Goal: Task Accomplishment & Management: Use online tool/utility

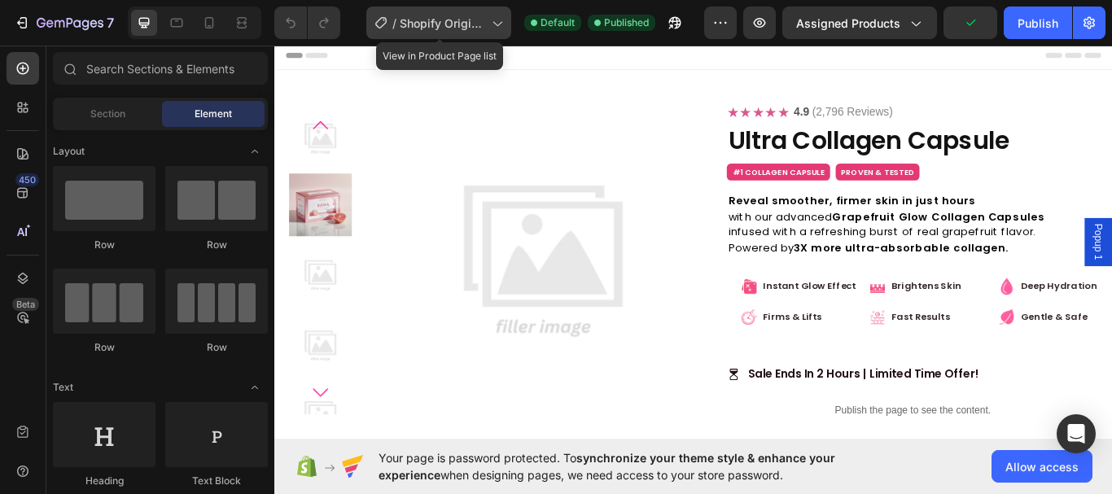
click at [462, 24] on span "Shopify Original Product Template" at bounding box center [442, 23] width 85 height 17
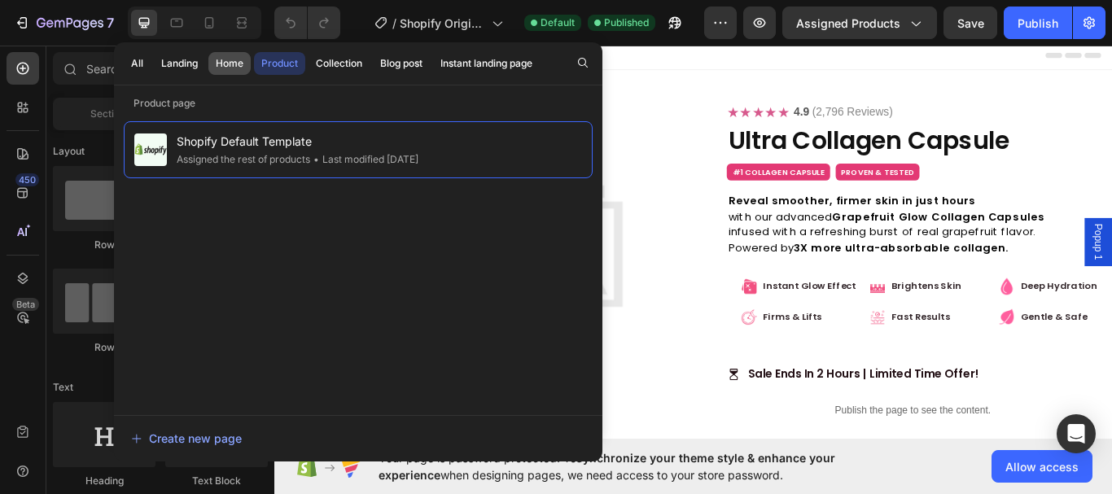
click at [222, 68] on div "Home" at bounding box center [230, 63] width 28 height 15
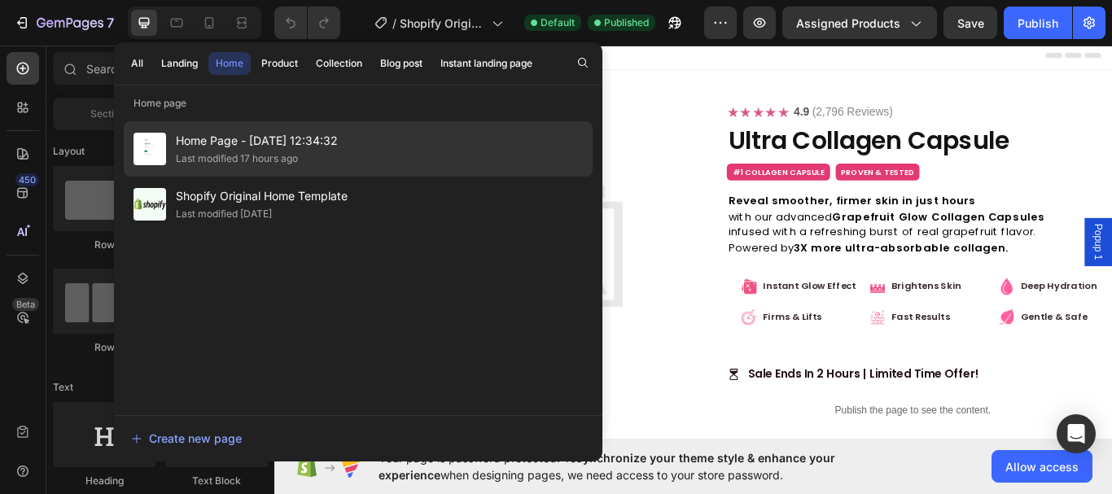
click at [243, 151] on div "Last modified 17 hours ago" at bounding box center [237, 159] width 122 height 16
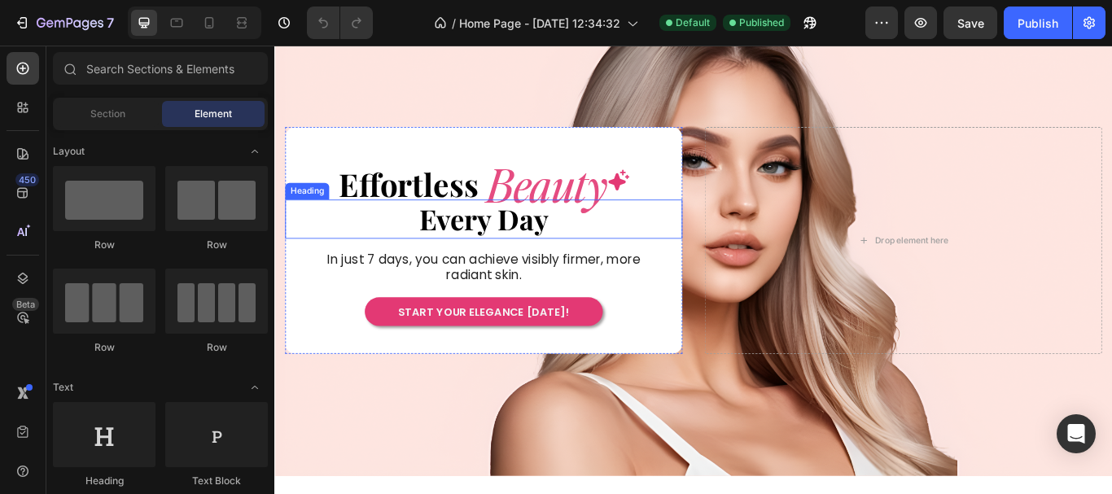
scroll to position [81, 0]
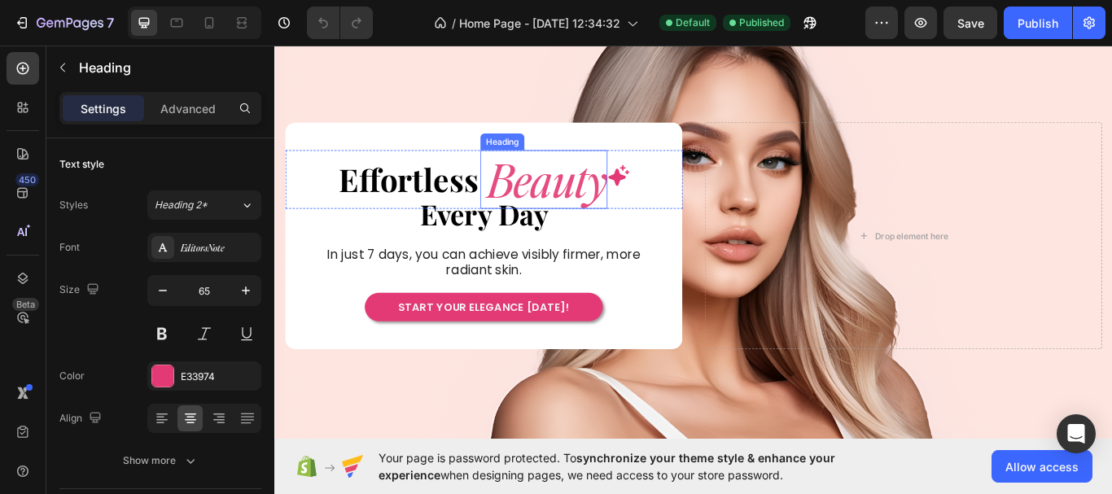
click at [601, 211] on h2 "Beauty" at bounding box center [590, 202] width 144 height 69
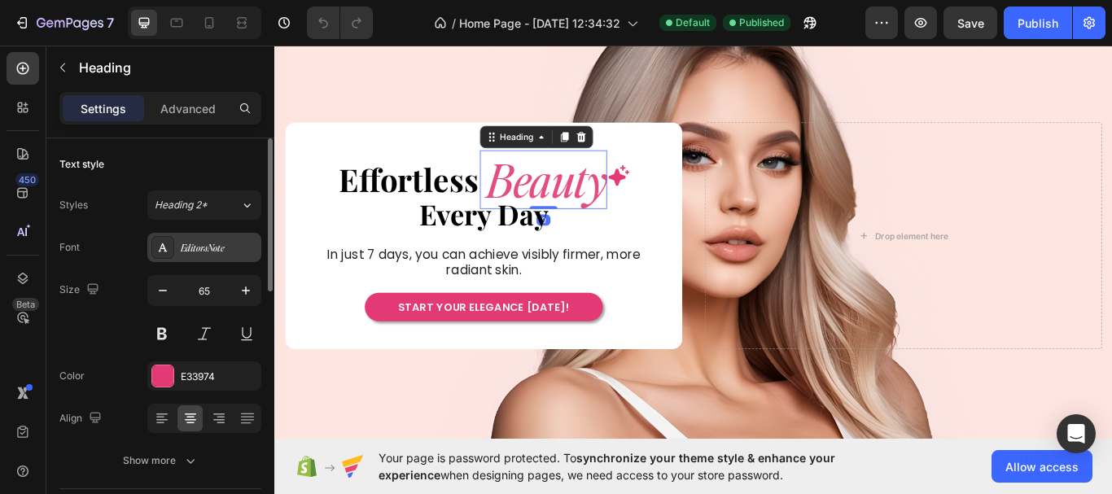
click at [188, 243] on div "EditorsNote" at bounding box center [219, 248] width 76 height 15
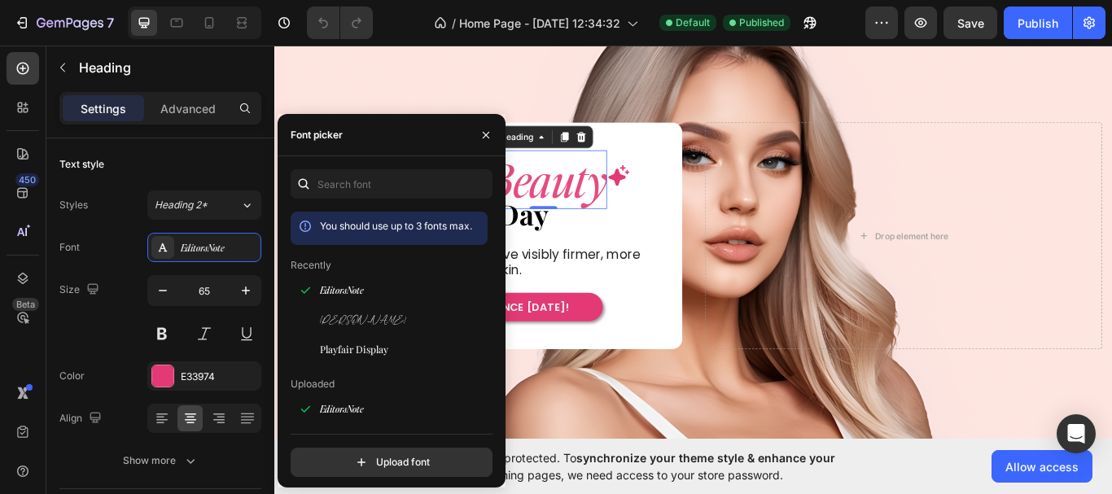
scroll to position [244, 0]
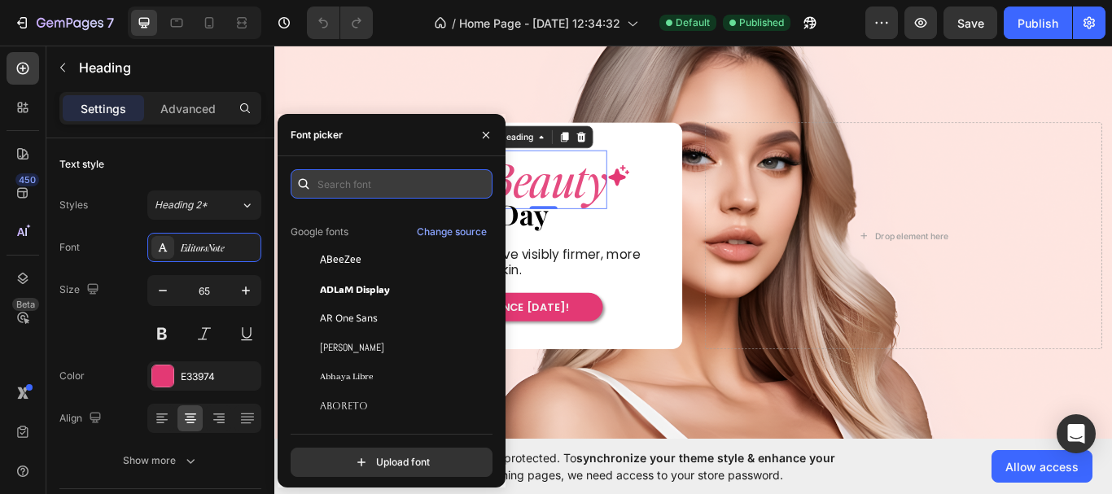
click at [334, 185] on input "text" at bounding box center [392, 183] width 202 height 29
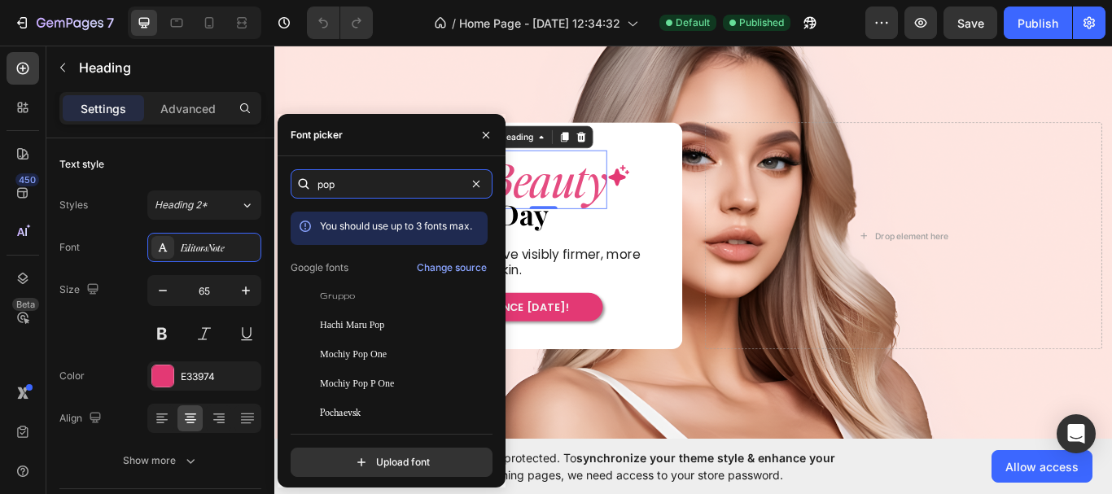
type input "popp"
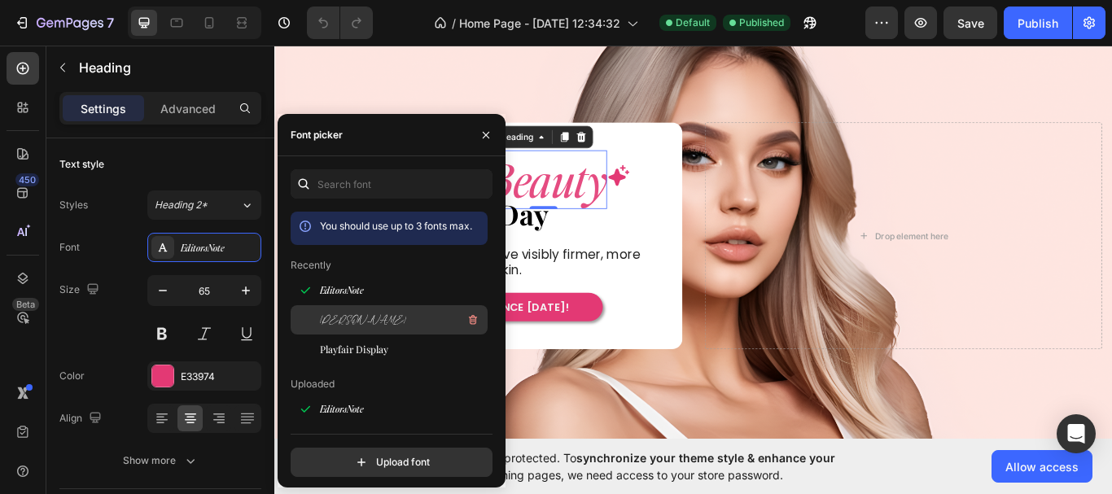
click at [406, 321] on div "[PERSON_NAME]" at bounding box center [402, 320] width 164 height 20
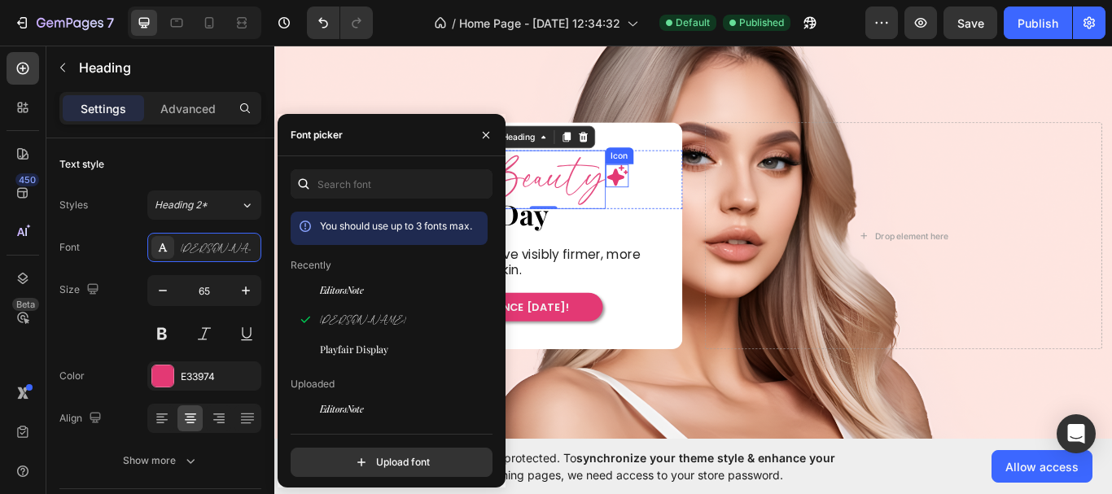
click at [671, 195] on icon at bounding box center [674, 198] width 24 height 24
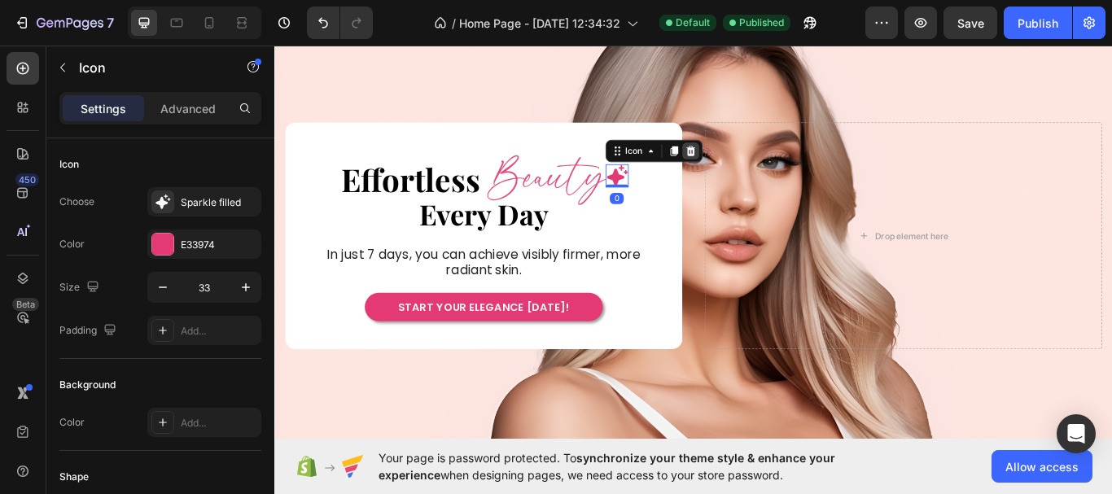
click at [756, 170] on icon at bounding box center [759, 169] width 11 height 11
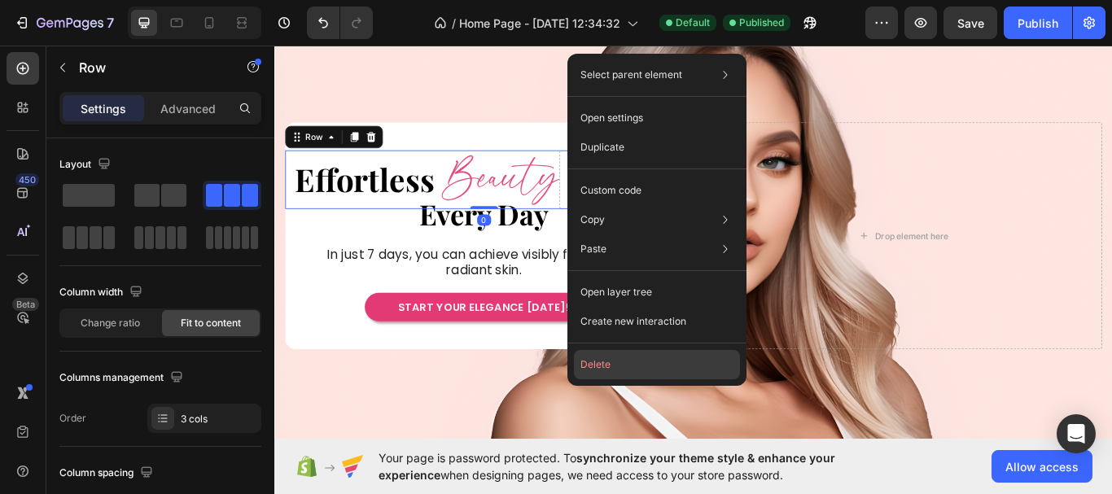
click at [614, 357] on button "Delete" at bounding box center [657, 364] width 166 height 29
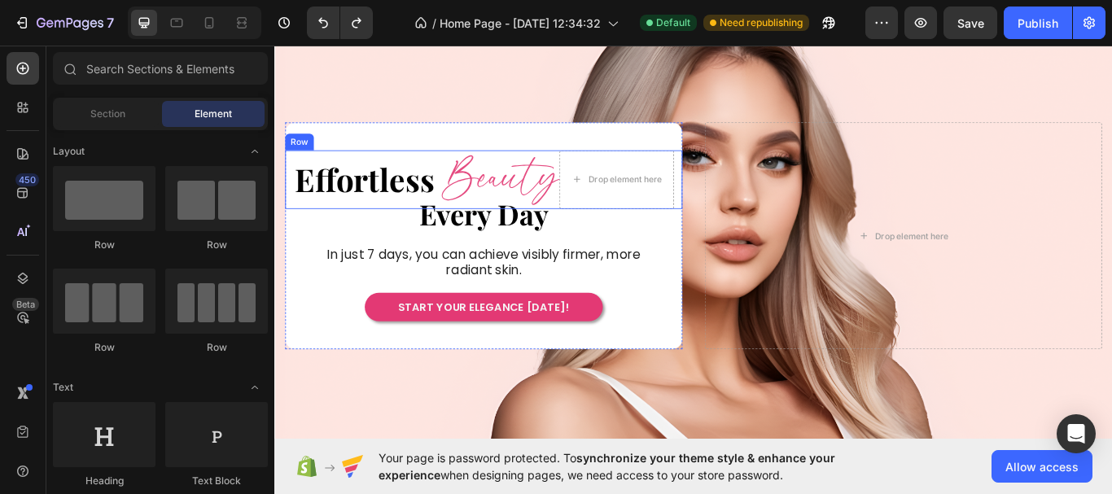
click at [456, 168] on div "Effortless Heading" at bounding box center [379, 202] width 166 height 69
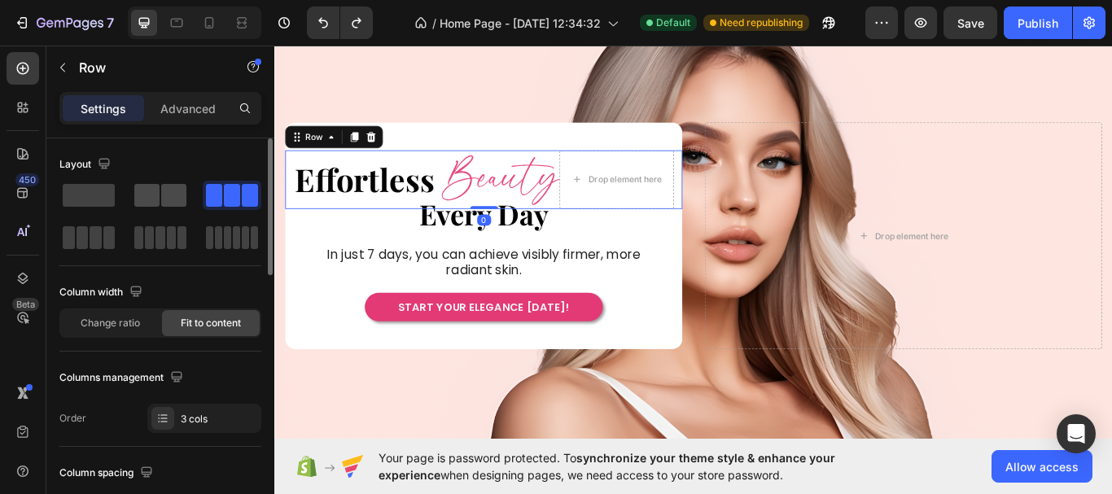
click at [135, 202] on span at bounding box center [146, 195] width 25 height 23
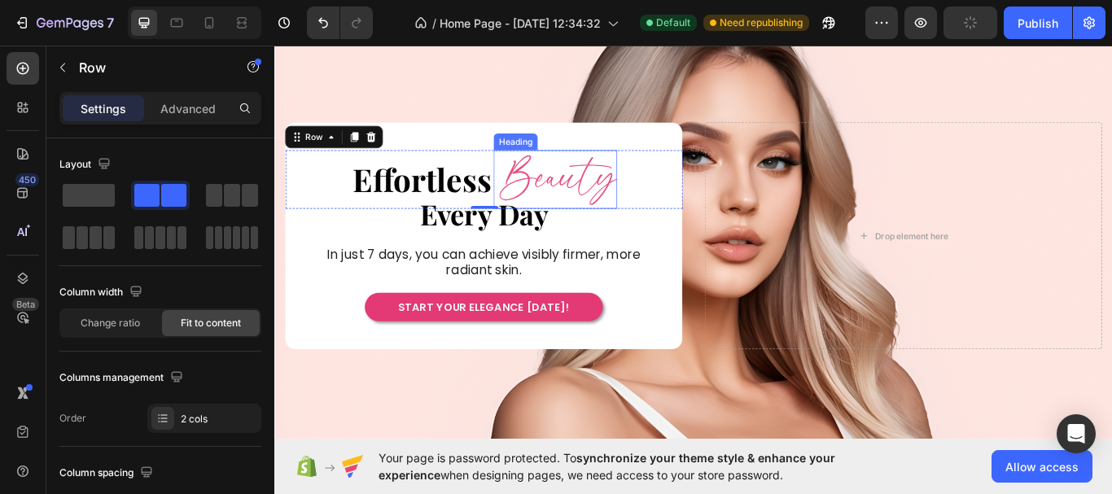
click at [591, 203] on h2 "Beauty" at bounding box center [603, 202] width 140 height 69
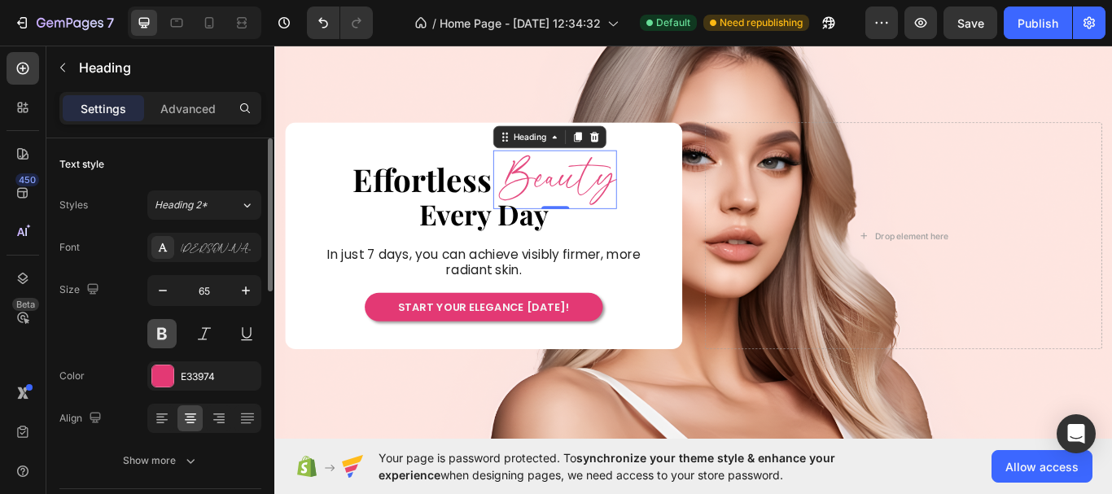
click at [161, 336] on button at bounding box center [161, 333] width 29 height 29
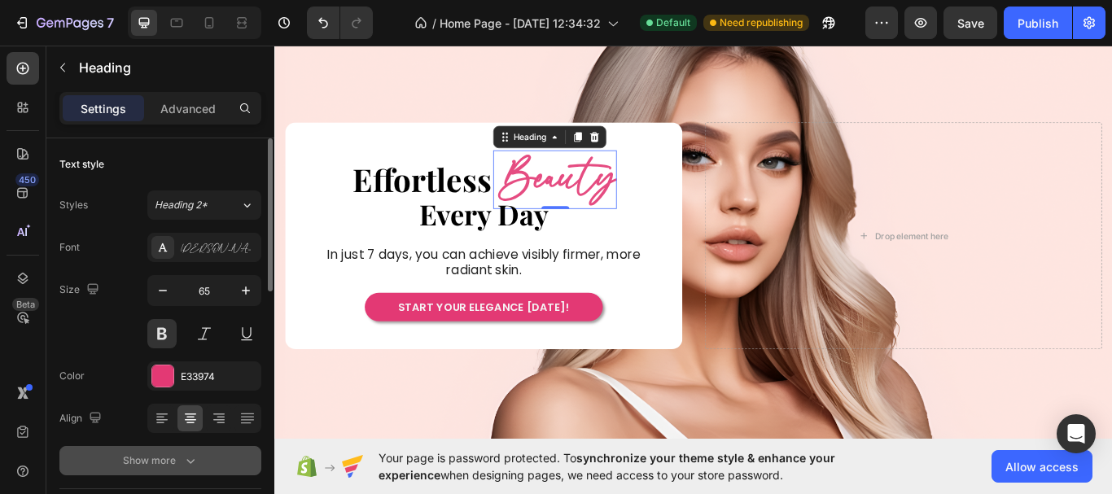
click at [186, 461] on icon "button" at bounding box center [190, 460] width 16 height 16
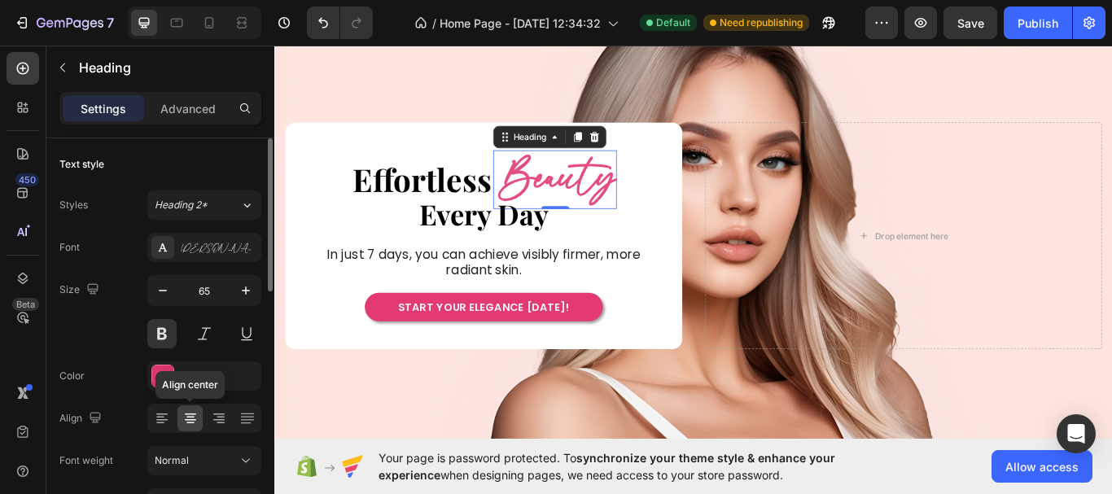
scroll to position [81, 0]
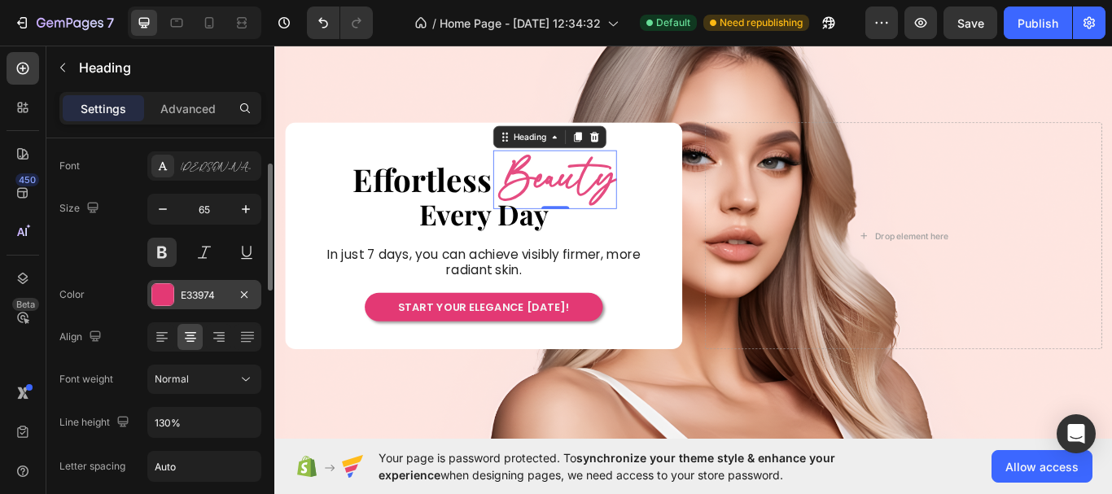
click at [162, 297] on div at bounding box center [162, 294] width 21 height 21
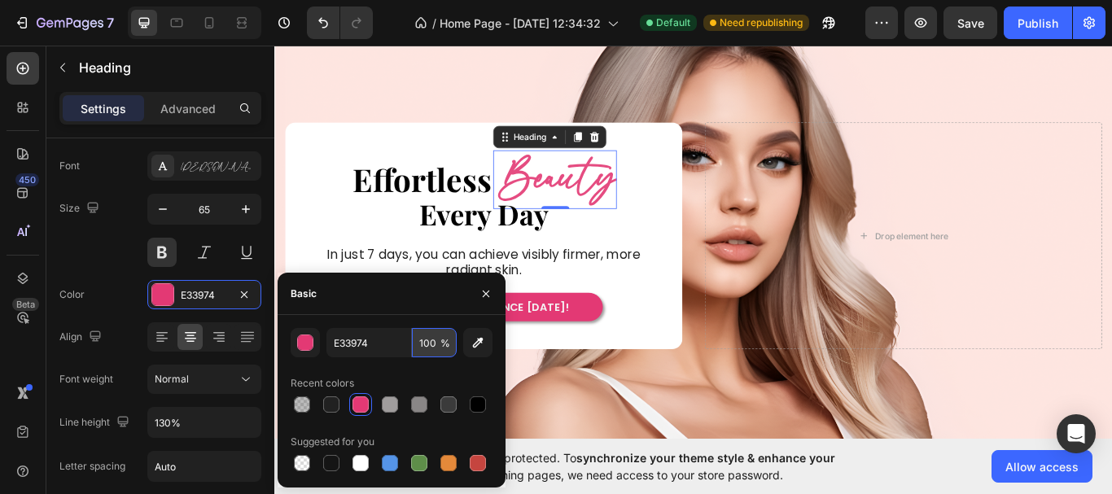
click at [445, 352] on input "100" at bounding box center [434, 342] width 45 height 29
type input "90"
click at [711, 341] on div "START YOUR ELEGANCE [DATE]! Button" at bounding box center [517, 351] width 463 height 34
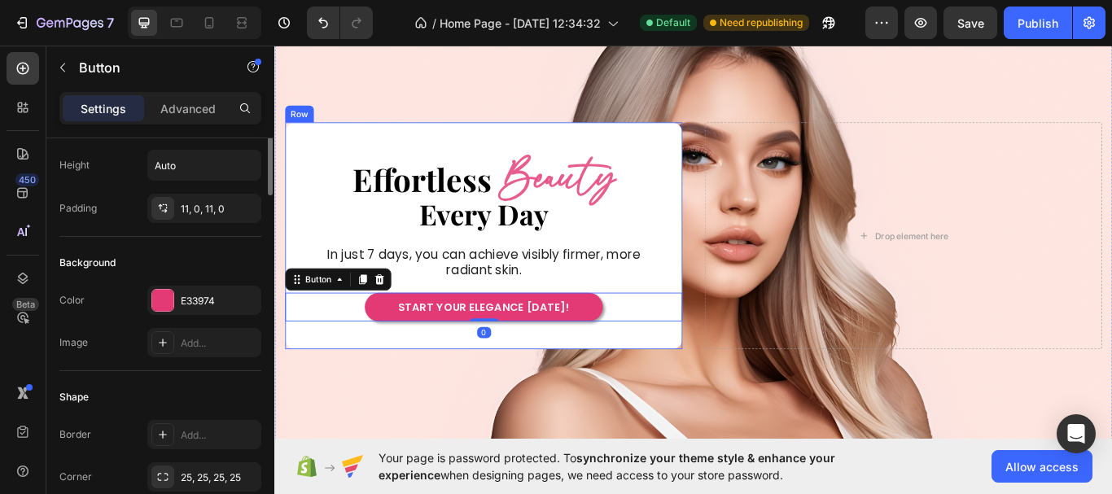
scroll to position [0, 0]
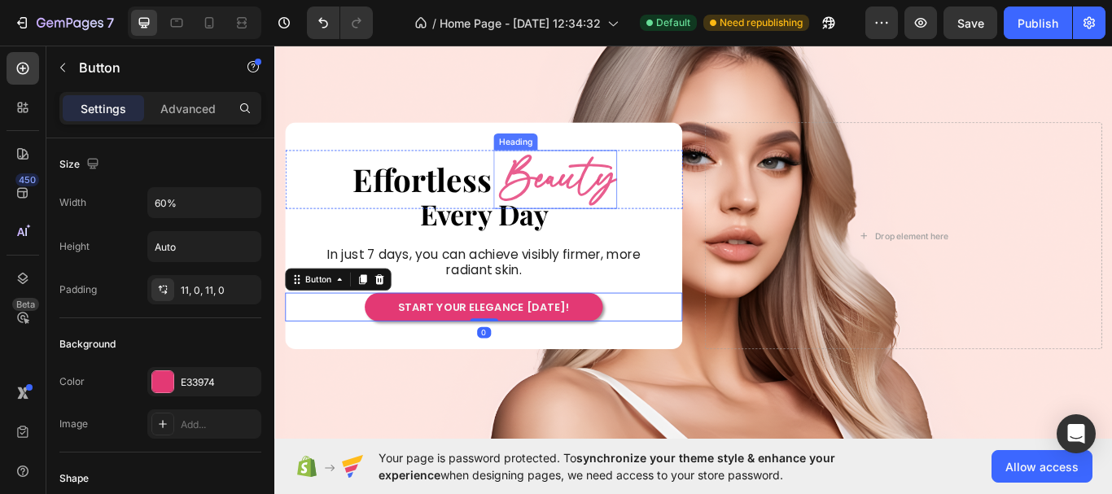
click at [638, 209] on h2 "Beauty" at bounding box center [603, 202] width 140 height 69
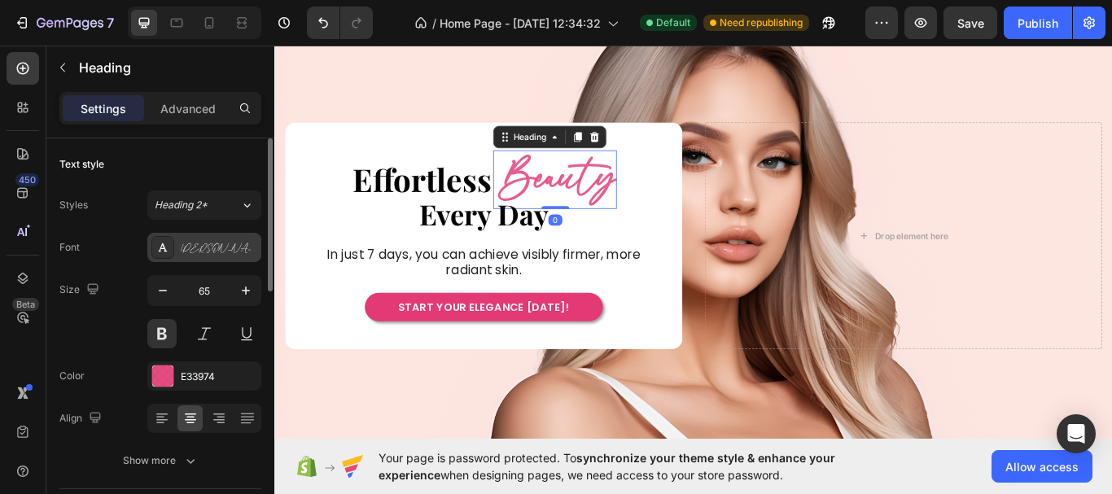
click at [233, 253] on div "[PERSON_NAME]" at bounding box center [219, 248] width 76 height 15
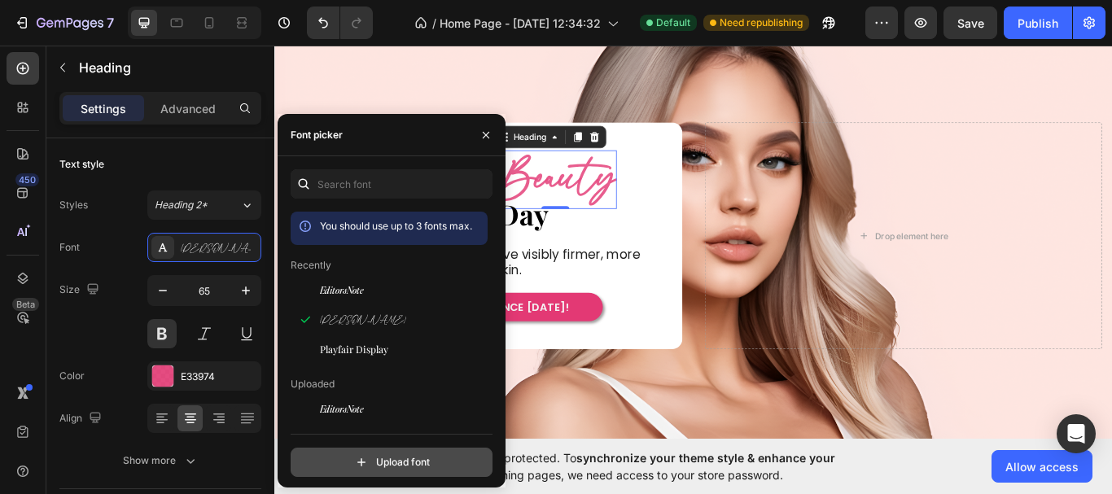
click at [395, 462] on input "file" at bounding box center [426, 462] width 407 height 28
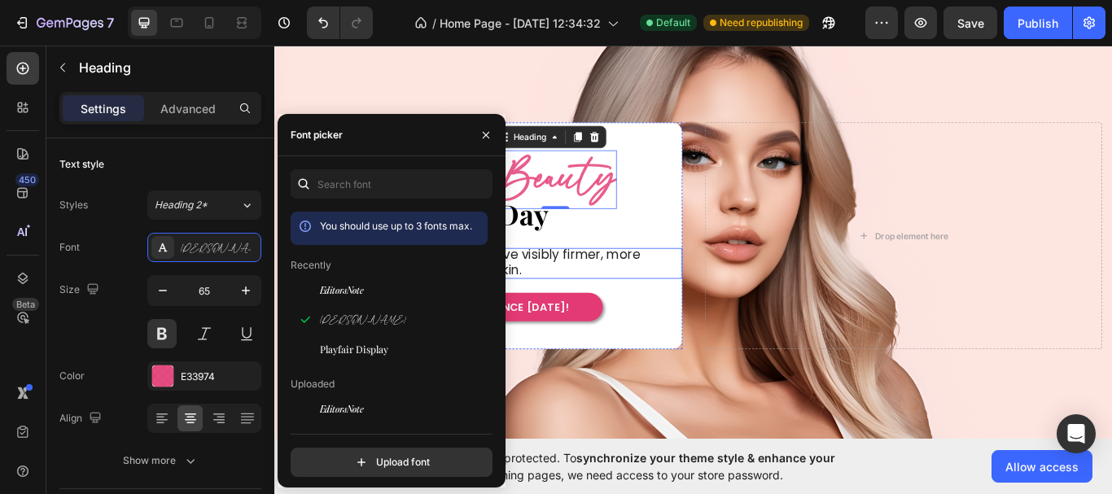
click at [684, 302] on p "In just 7 days, you can achieve visibly firmer, more radiant skin." at bounding box center [518, 300] width 390 height 36
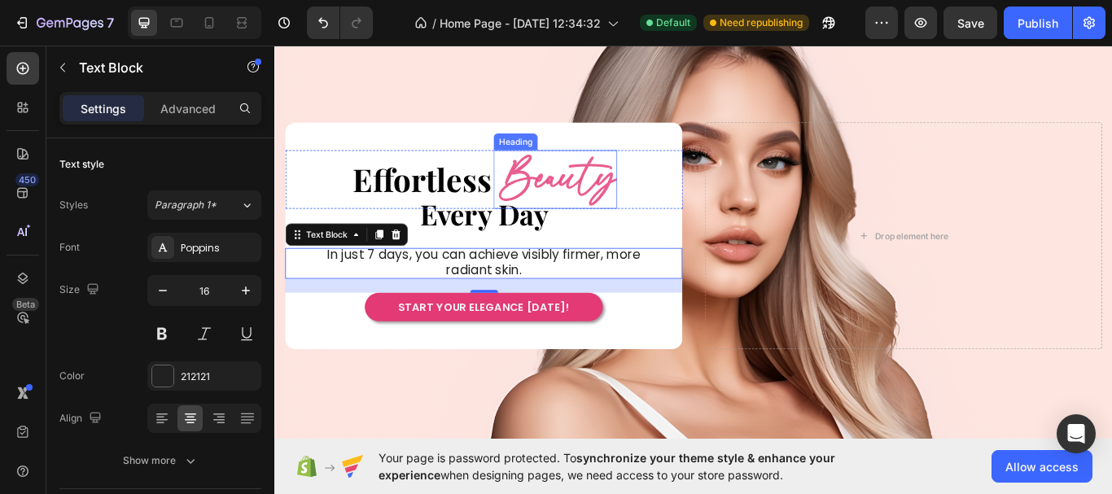
click at [639, 195] on h2 "Beauty" at bounding box center [603, 202] width 140 height 69
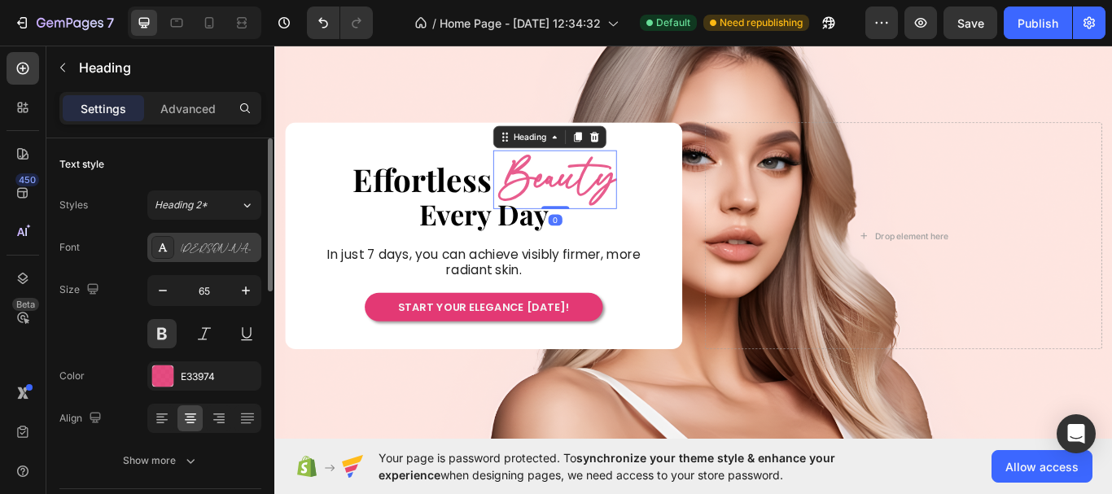
click at [226, 239] on div "[PERSON_NAME]" at bounding box center [204, 247] width 114 height 29
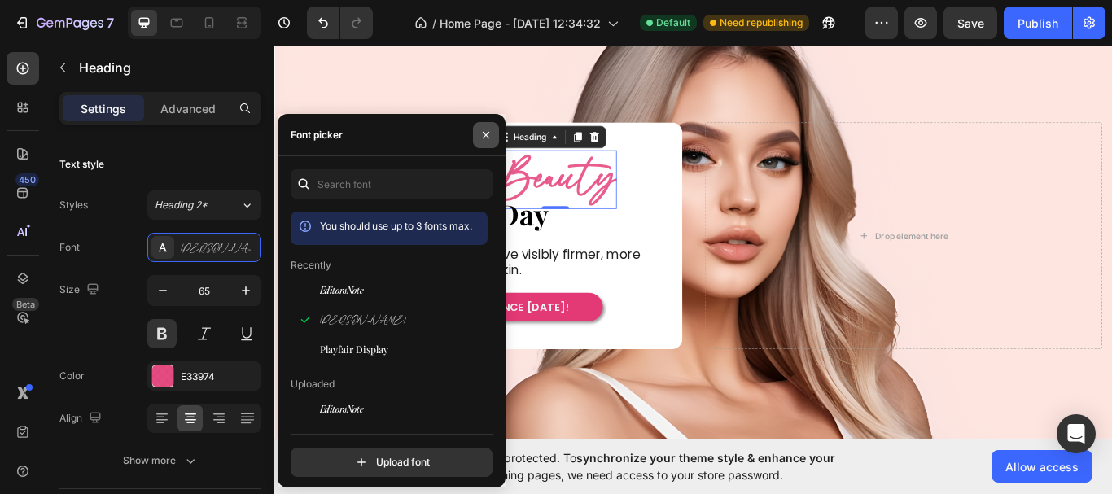
click at [483, 136] on icon "button" at bounding box center [485, 135] width 13 height 13
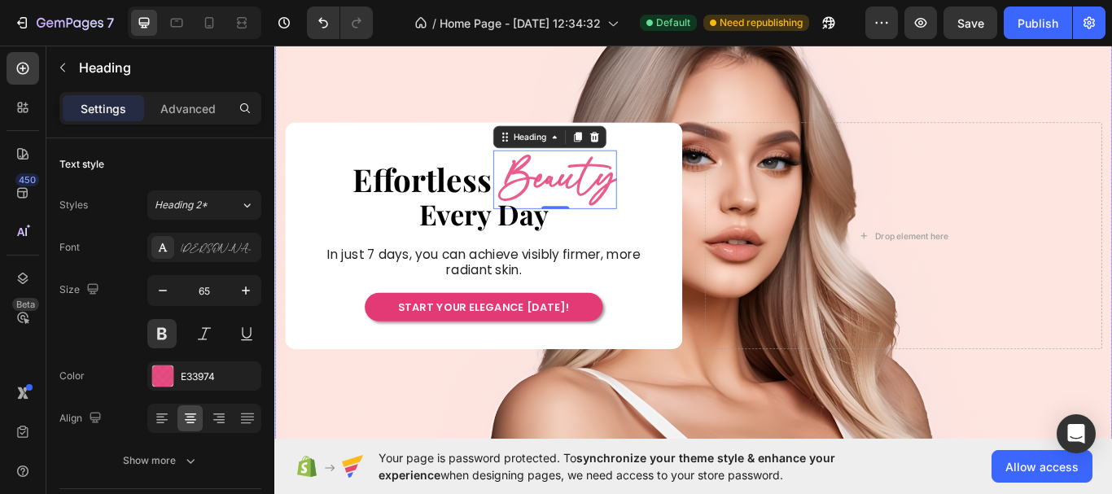
click at [766, 141] on div "Drop element here Effortless Heading Beauty Heading 0 Row Every Day Heading In …" at bounding box center [762, 268] width 977 height 391
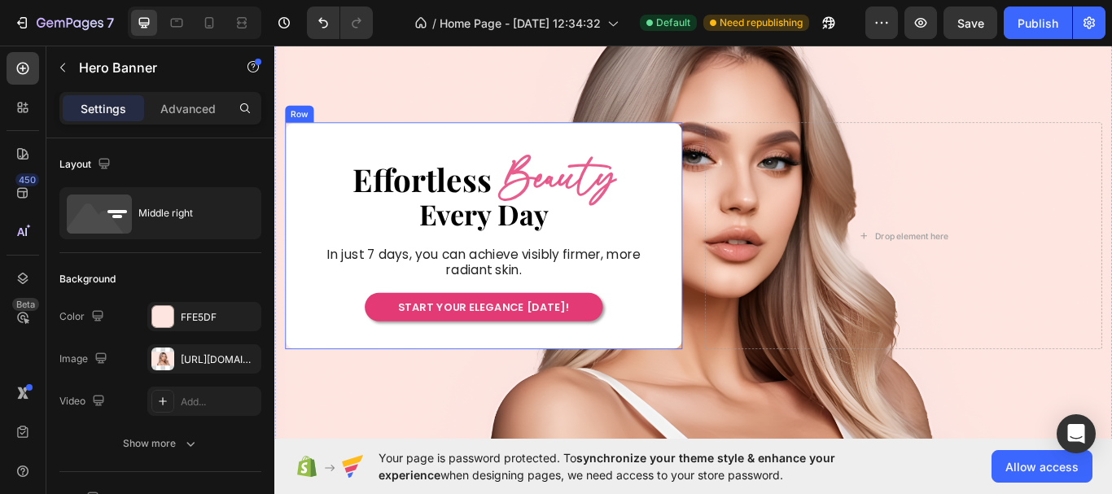
click at [710, 148] on div "Effortless Heading Beauty Heading Row Every Day Heading In just 7 days, you can…" at bounding box center [517, 268] width 463 height 265
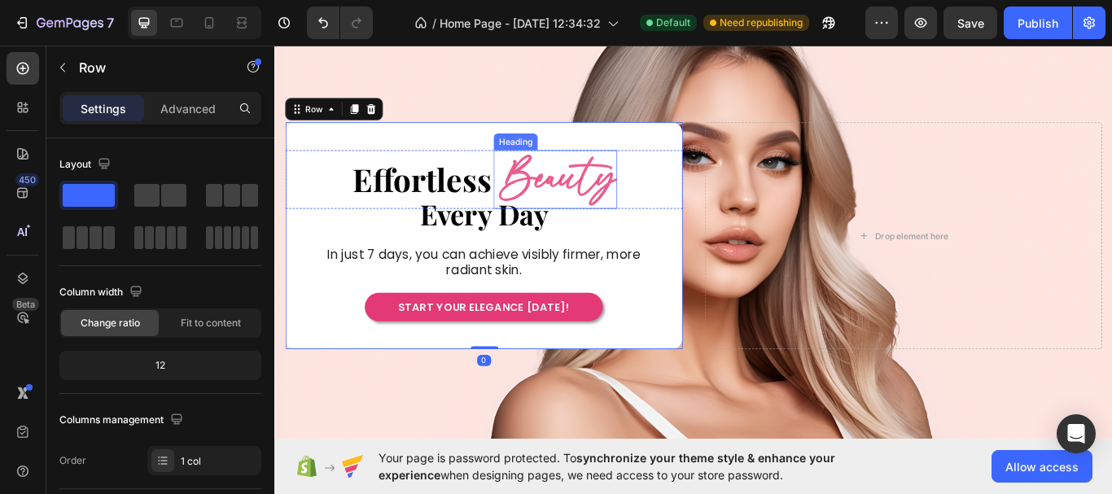
click at [647, 192] on h2 "Beauty" at bounding box center [603, 202] width 140 height 69
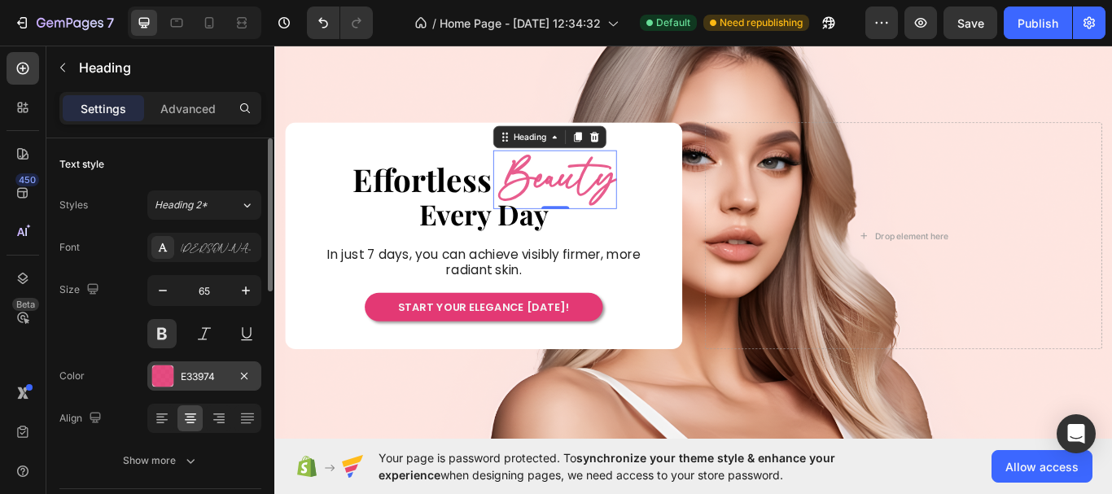
click at [160, 381] on div at bounding box center [162, 375] width 21 height 21
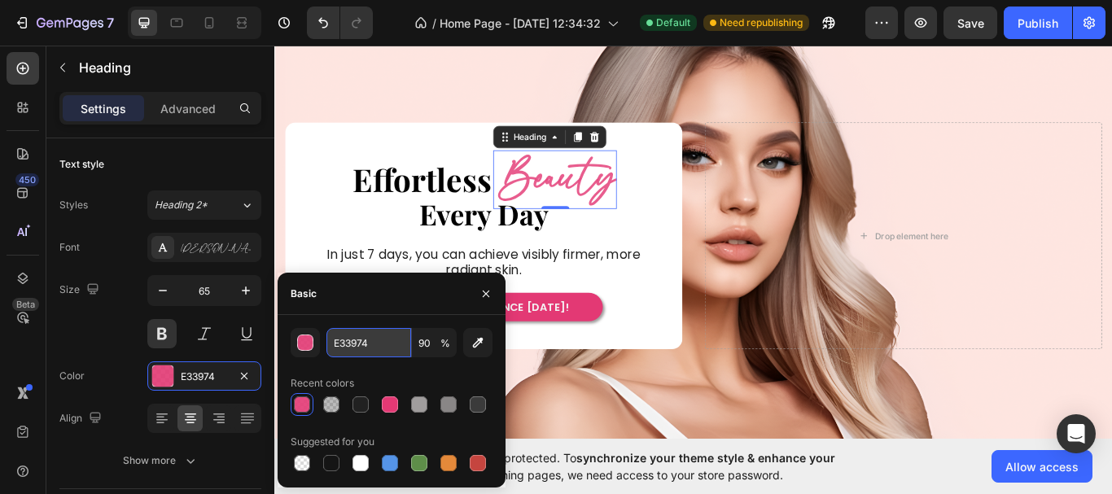
click at [372, 345] on input "E33974" at bounding box center [368, 342] width 85 height 29
type input "000"
type input "100"
type input "000000"
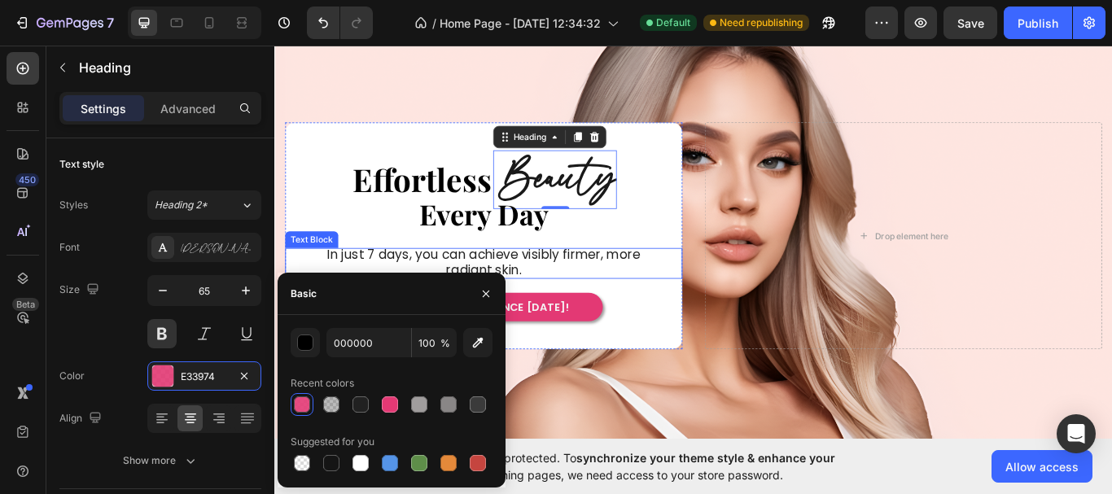
click at [649, 290] on span "In just 7 days, you can achieve visibly firmer, more radiant skin." at bounding box center [518, 299] width 365 height 38
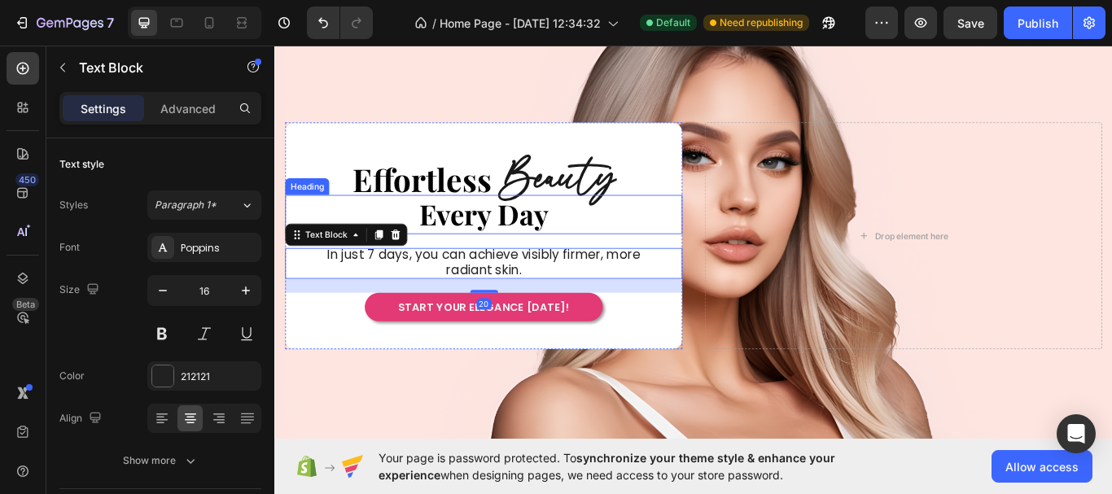
click at [718, 257] on h2 "Every Day" at bounding box center [517, 244] width 463 height 46
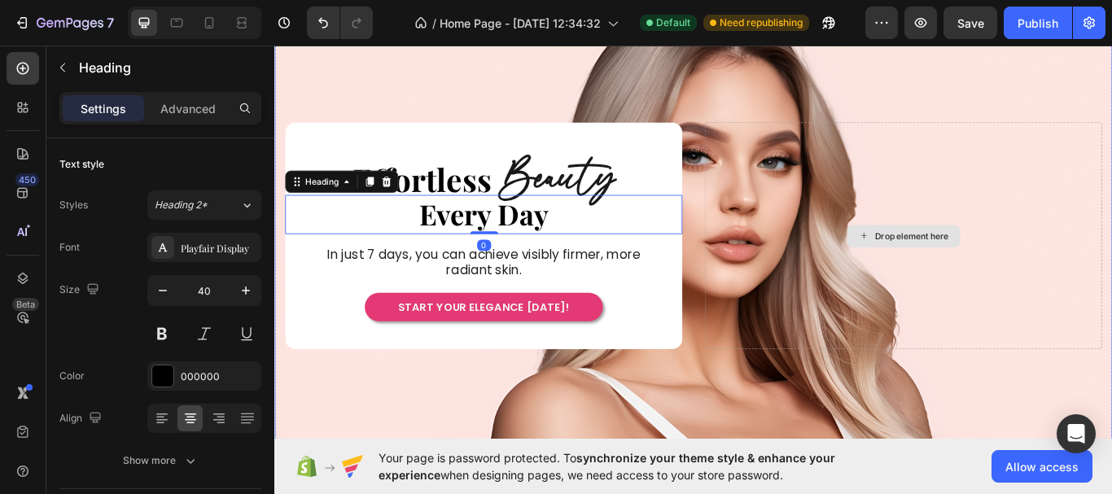
click at [885, 352] on div "Drop element here" at bounding box center [1007, 268] width 463 height 265
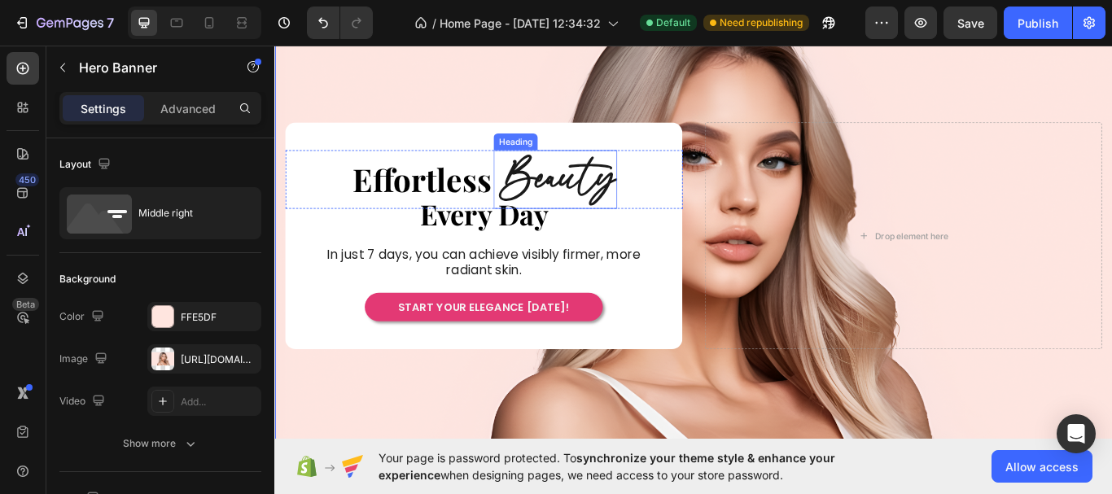
click at [610, 204] on h2 "Beauty" at bounding box center [603, 202] width 140 height 69
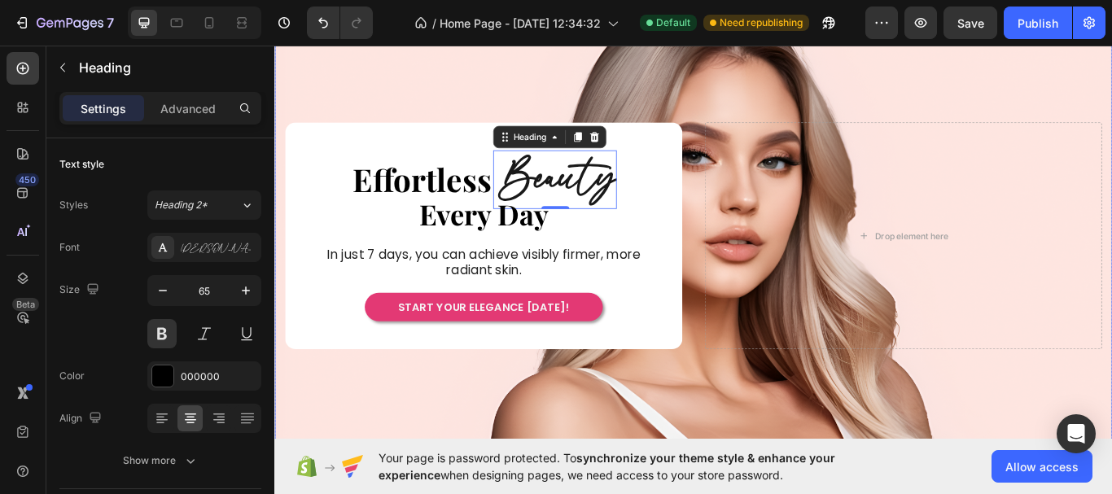
click at [626, 450] on div "Drop element here Effortless Heading Beauty Heading 0 Row Every Day Heading In …" at bounding box center [762, 268] width 977 height 391
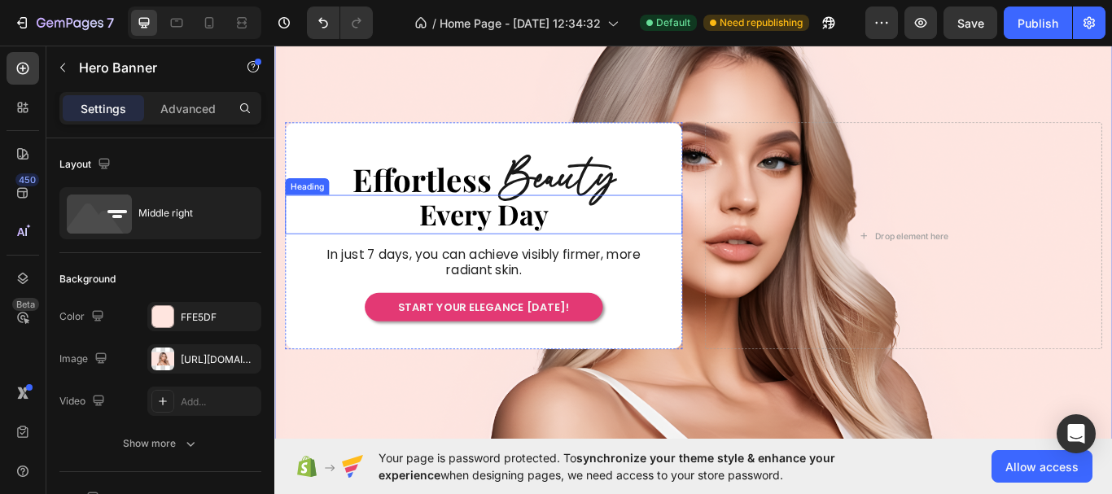
click at [600, 245] on h2 "Every Day" at bounding box center [517, 244] width 463 height 46
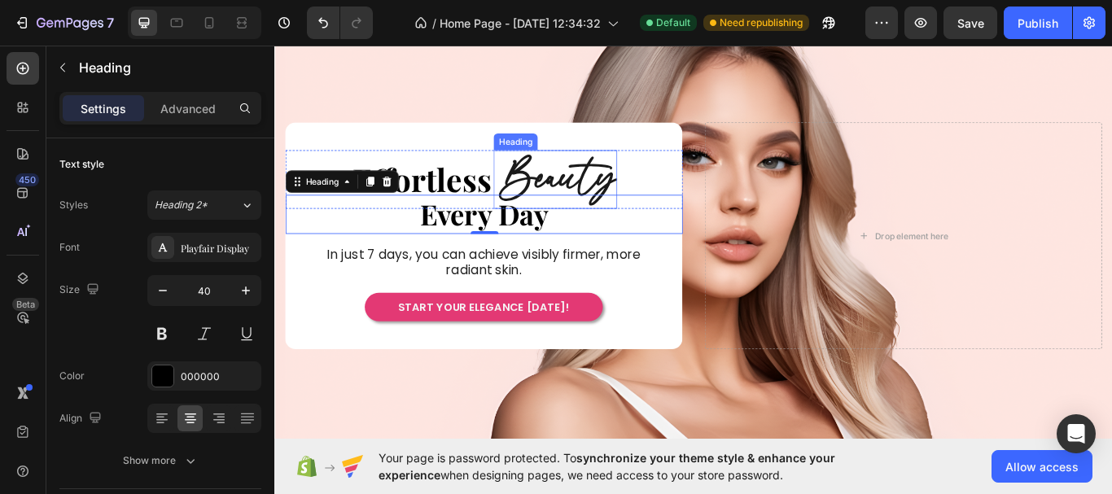
click at [613, 199] on h2 "Beauty" at bounding box center [603, 202] width 140 height 69
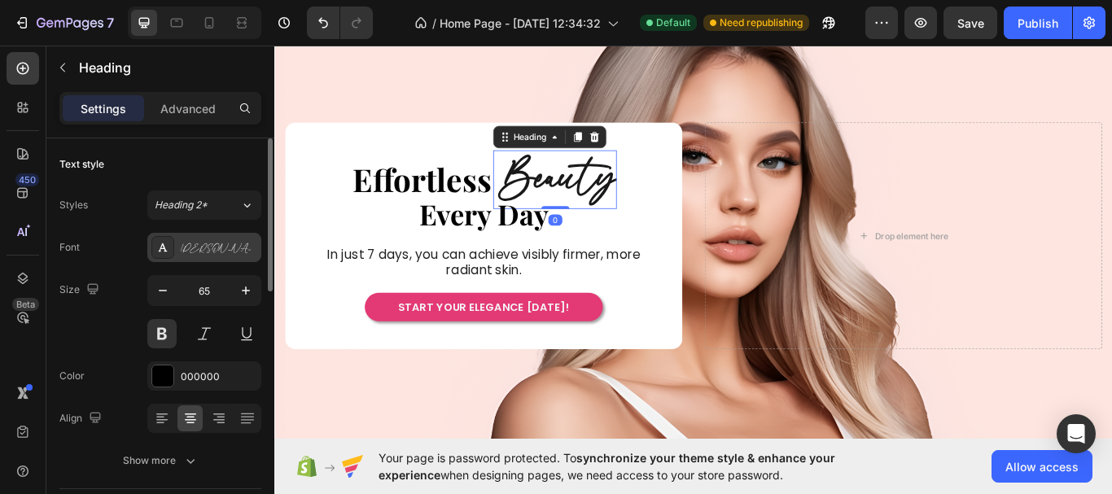
click at [242, 251] on div "[PERSON_NAME]" at bounding box center [219, 248] width 76 height 15
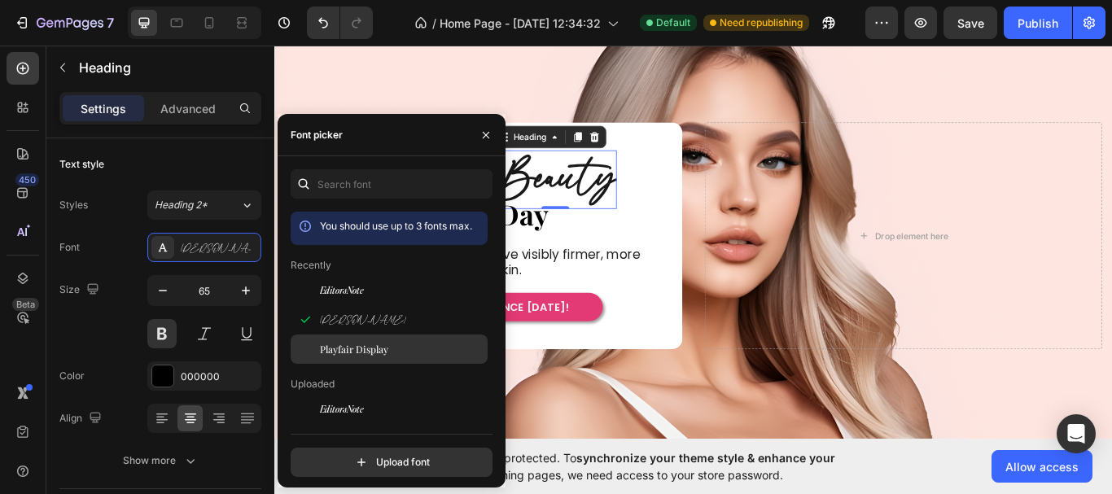
click at [373, 348] on span "Playfair Display" at bounding box center [354, 349] width 68 height 15
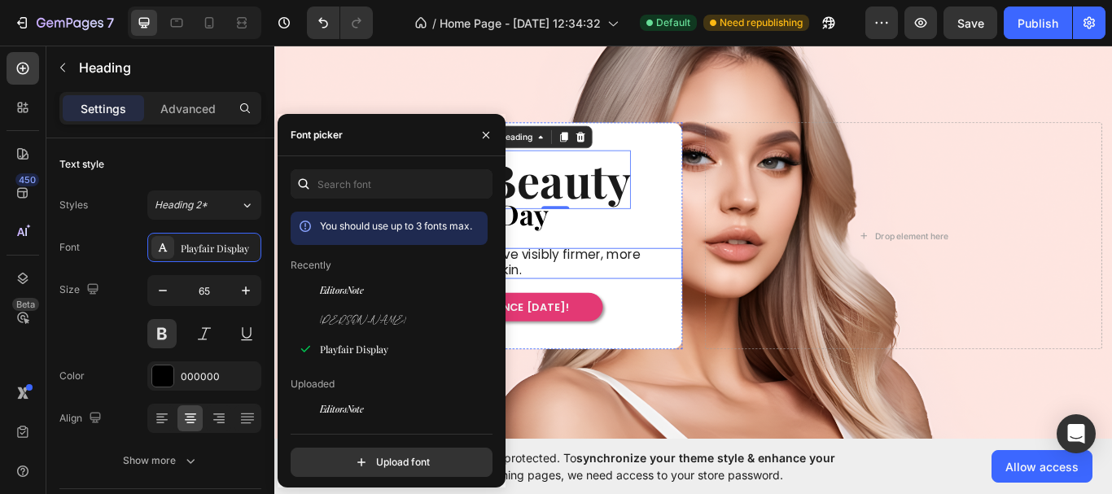
click at [697, 296] on p "In just 7 days, you can achieve visibly firmer, more radiant skin." at bounding box center [518, 300] width 390 height 36
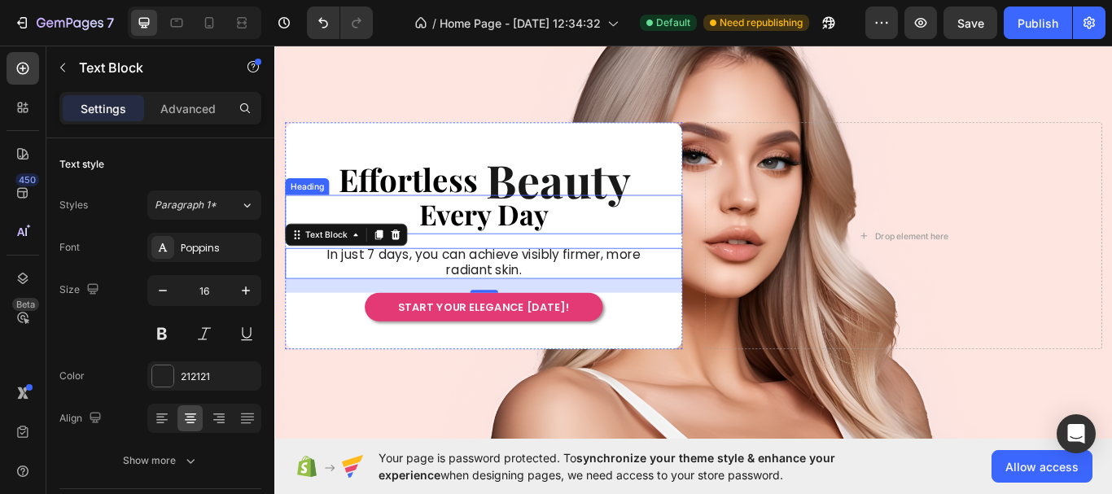
click at [544, 248] on span "Every Day" at bounding box center [518, 242] width 151 height 43
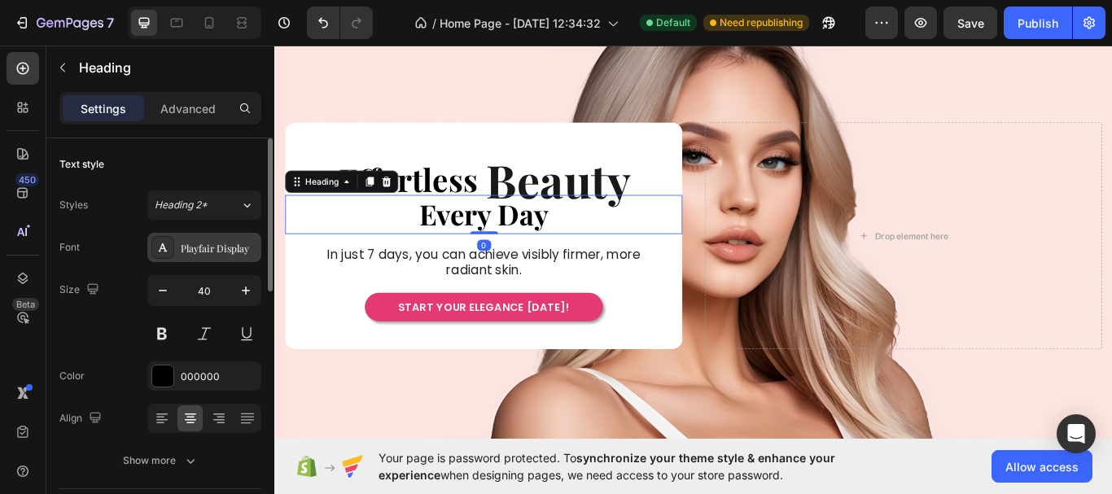
click at [217, 246] on div "Playfair Display" at bounding box center [219, 248] width 76 height 15
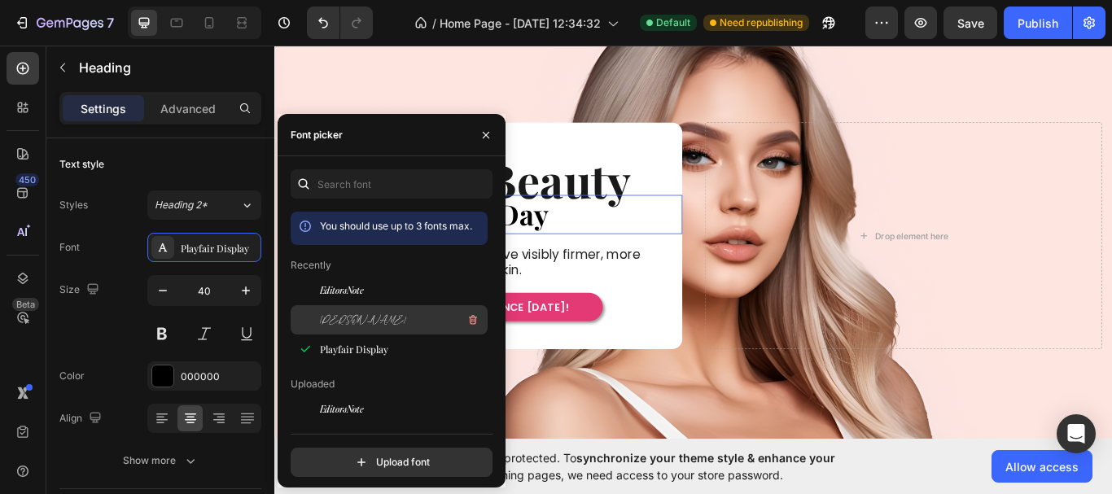
click at [373, 317] on div "[PERSON_NAME]" at bounding box center [402, 320] width 164 height 20
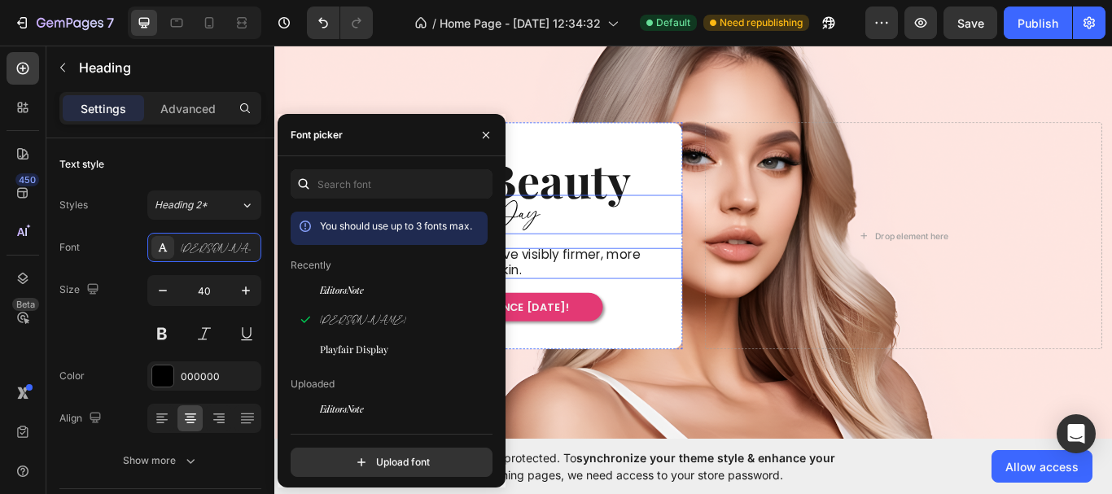
click at [632, 295] on span "In just 7 days, you can achieve visibly firmer, more radiant skin." at bounding box center [518, 299] width 365 height 38
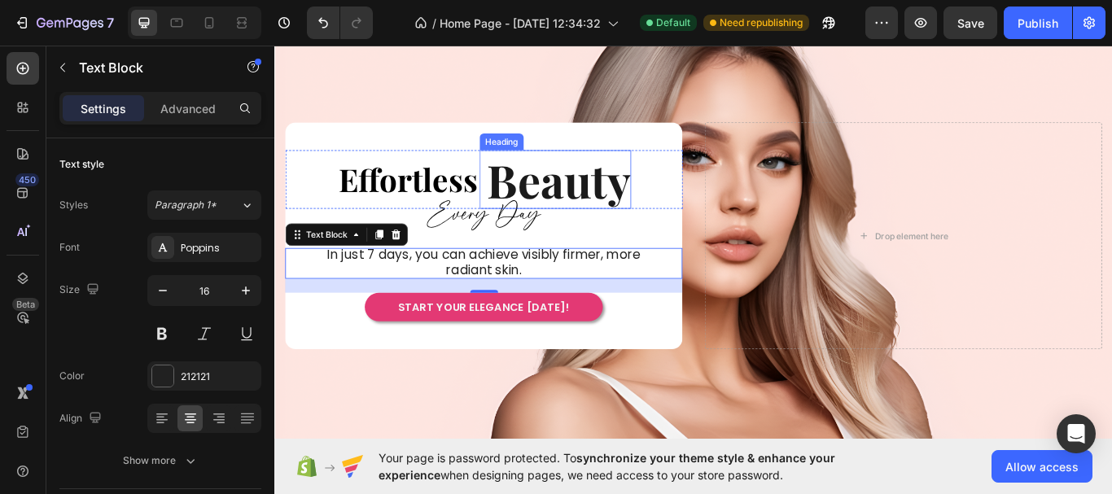
click at [605, 216] on h2 "Beauty" at bounding box center [603, 202] width 173 height 69
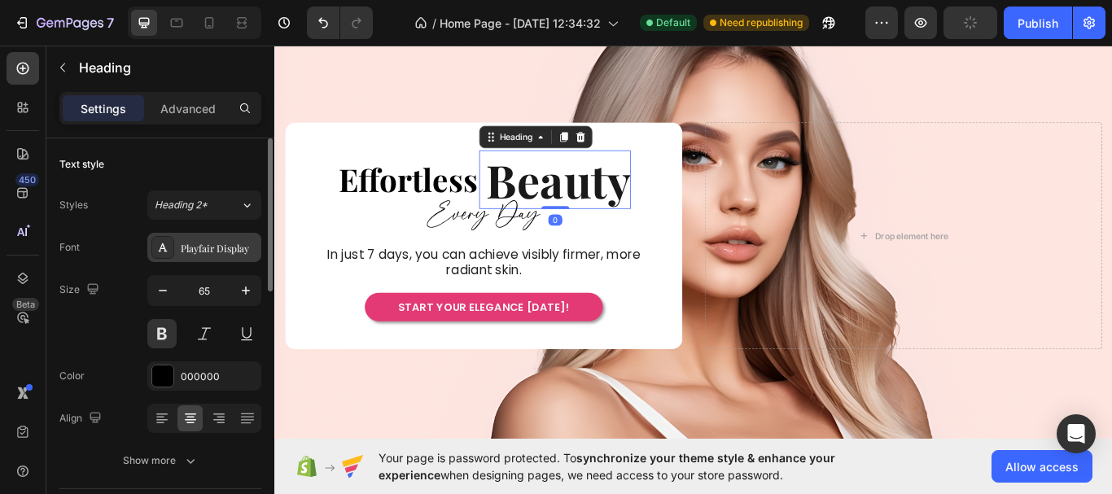
click at [237, 253] on div "Playfair Display" at bounding box center [219, 248] width 76 height 15
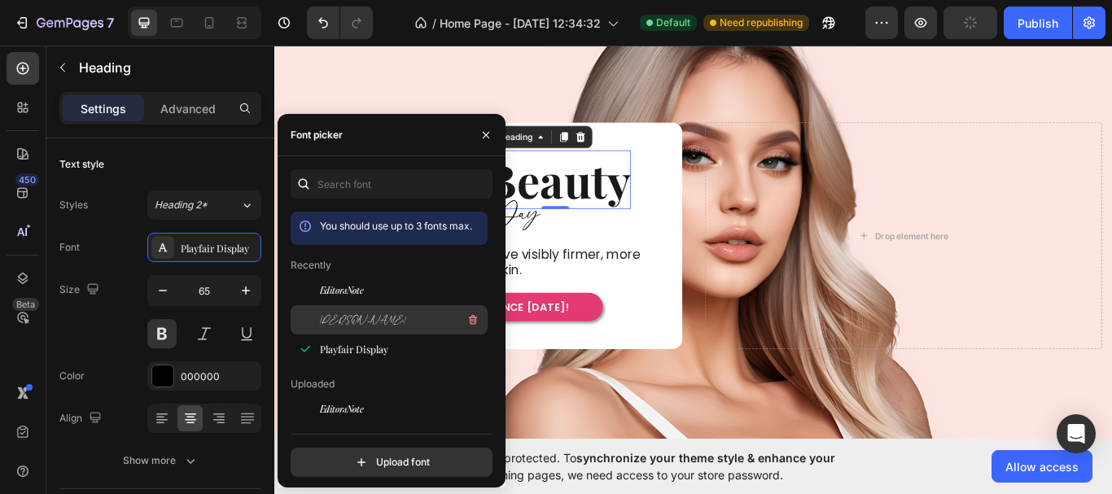
drag, startPoint x: 398, startPoint y: 321, endPoint x: 273, endPoint y: 271, distance: 134.8
click at [398, 321] on div "[PERSON_NAME]" at bounding box center [402, 320] width 164 height 20
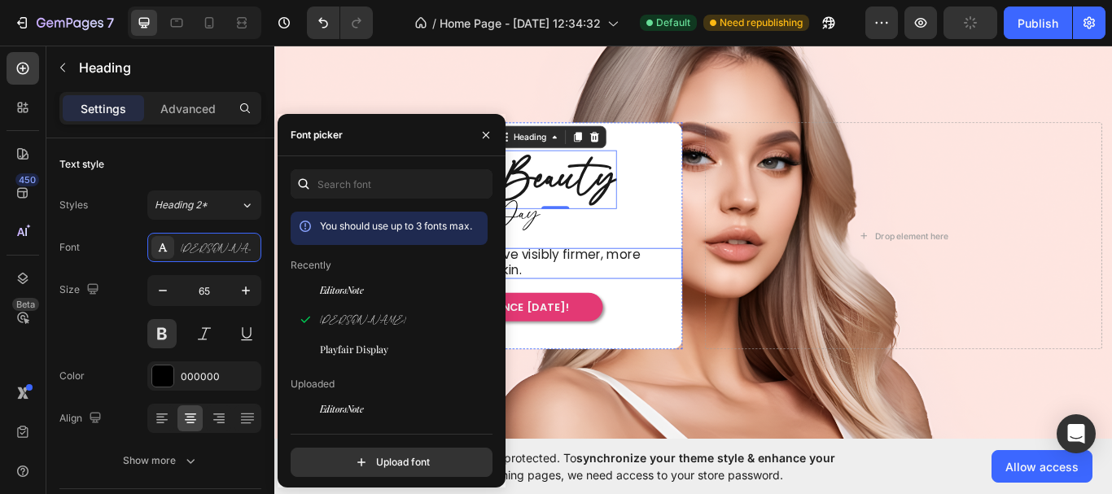
click at [679, 290] on span "In just 7 days, you can achieve visibly firmer, more radiant skin." at bounding box center [518, 299] width 365 height 38
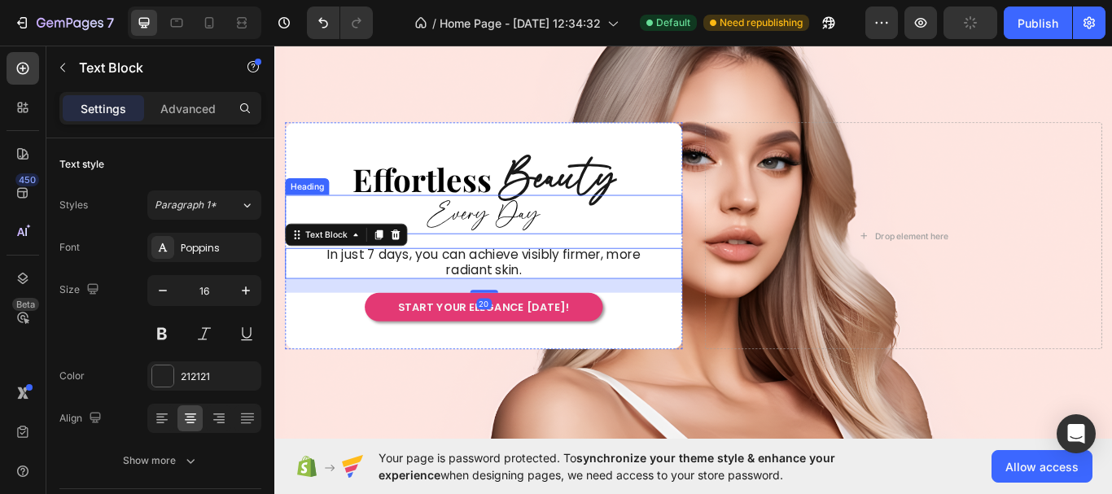
click at [561, 238] on span "Every Day" at bounding box center [518, 243] width 130 height 44
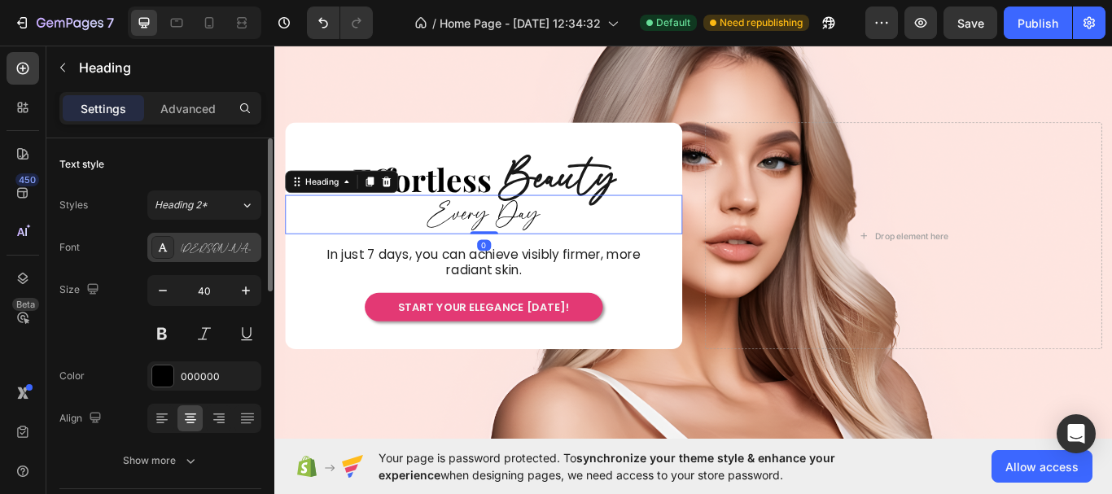
click at [230, 255] on div "[PERSON_NAME]" at bounding box center [219, 248] width 76 height 15
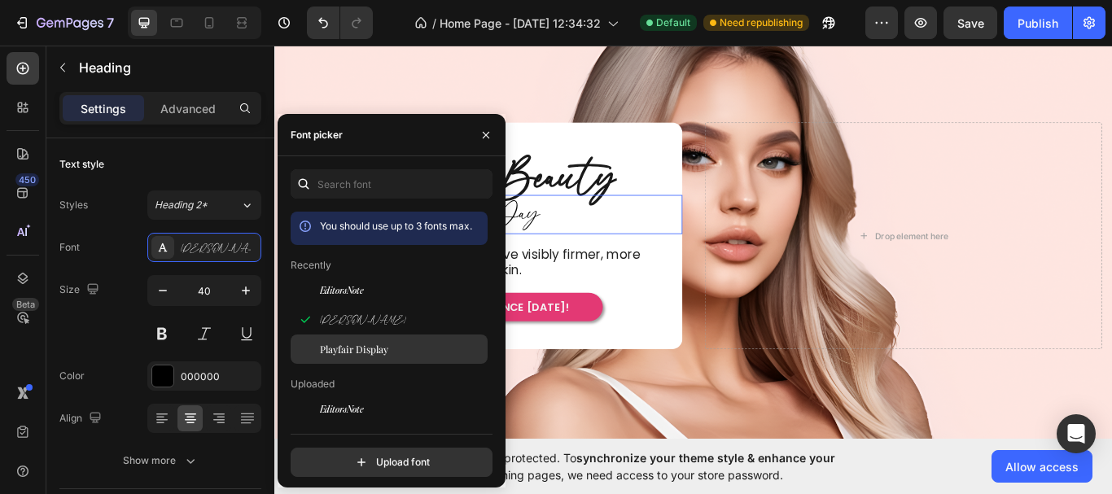
drag, startPoint x: 362, startPoint y: 347, endPoint x: 362, endPoint y: 337, distance: 9.8
click at [362, 338] on div "Playfair Display" at bounding box center [389, 348] width 197 height 29
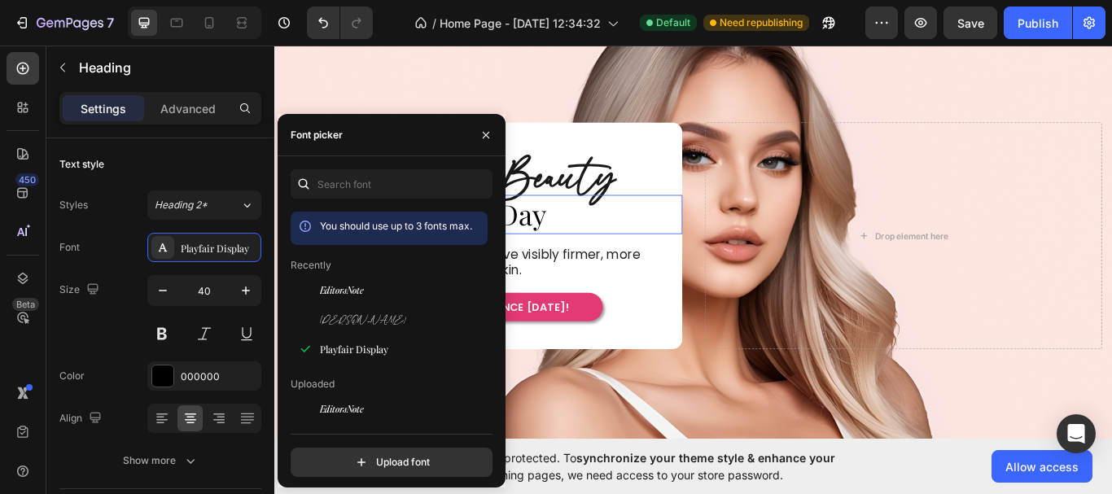
click at [644, 258] on h2 "Every Day" at bounding box center [517, 244] width 463 height 46
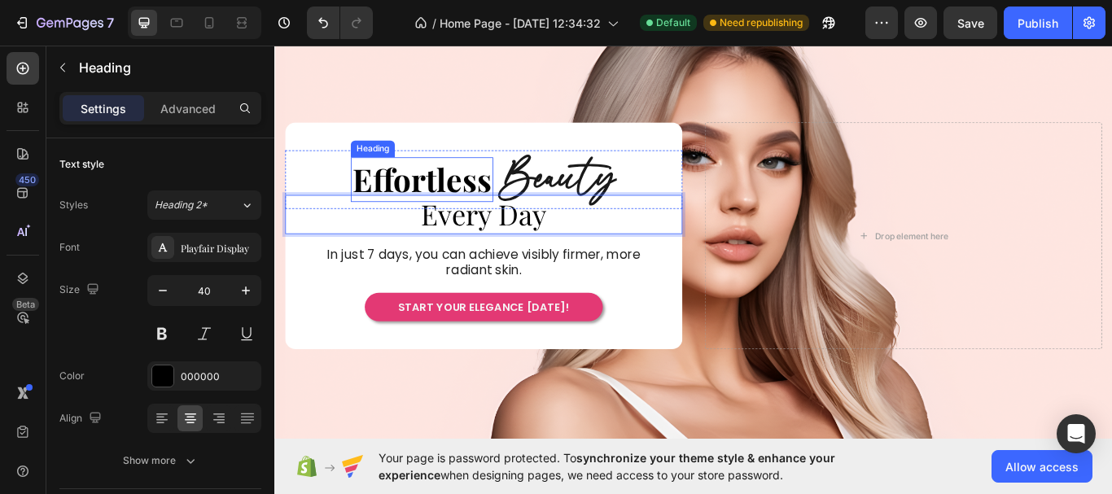
click at [473, 204] on h2 "Effortless" at bounding box center [446, 202] width 166 height 51
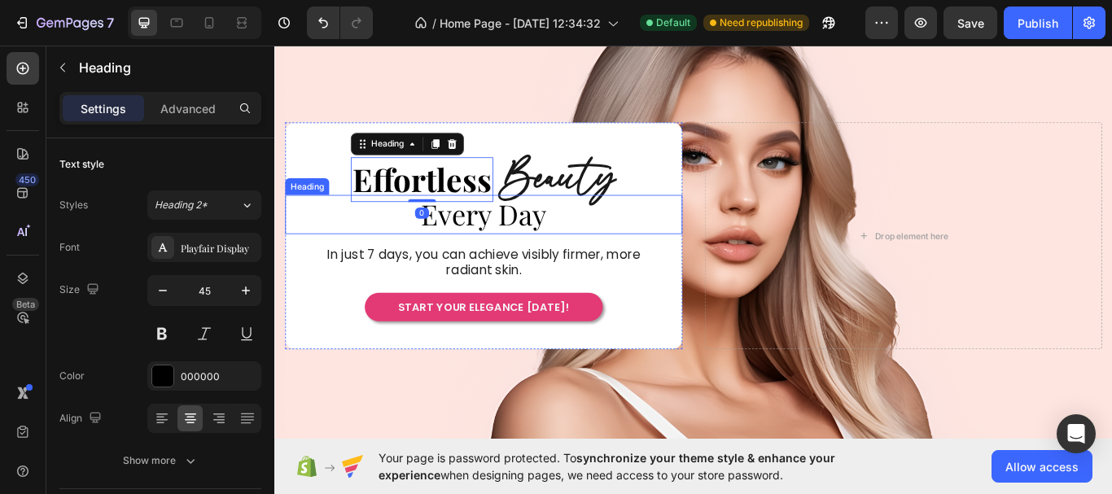
click at [521, 248] on span "Every Day" at bounding box center [518, 242] width 146 height 43
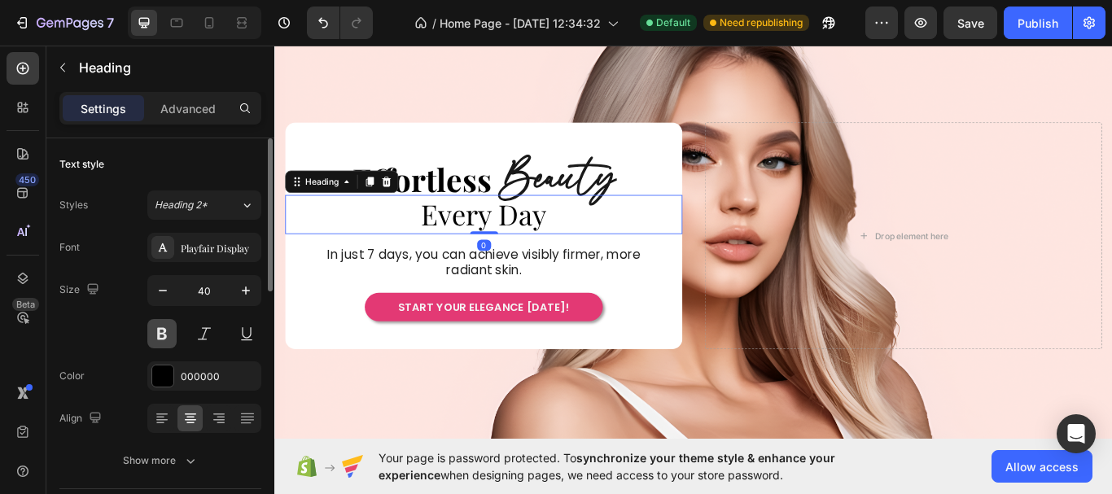
click at [160, 338] on button at bounding box center [161, 333] width 29 height 29
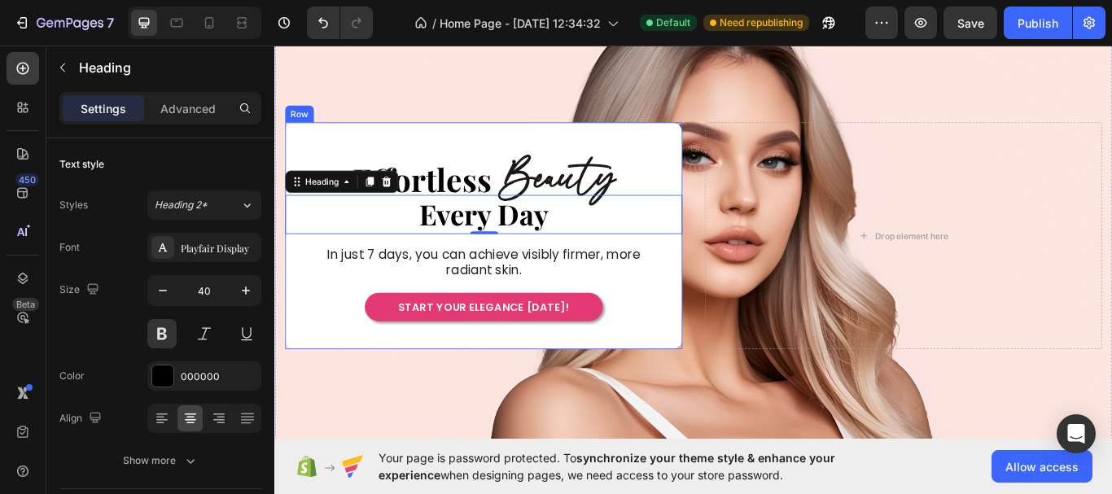
click at [630, 274] on div "Effortless Heading Beauty Heading Row ⁠⁠⁠⁠⁠⁠⁠ Every Day Heading 0 In just 7 day…" at bounding box center [517, 268] width 463 height 200
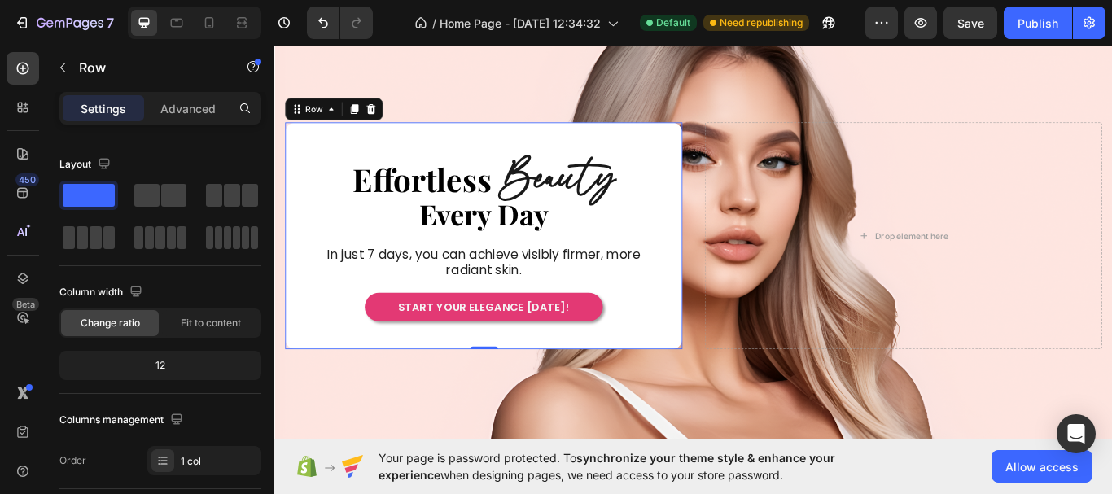
click at [706, 143] on div "Effortless Heading Beauty Heading Row ⁠⁠⁠⁠⁠⁠⁠ Every Day Heading In just 7 days,…" at bounding box center [517, 268] width 463 height 265
click at [772, 101] on div "Drop element here Effortless Heading Beauty Heading Row ⁠⁠⁠⁠⁠⁠⁠ Every Day Headi…" at bounding box center [762, 268] width 977 height 391
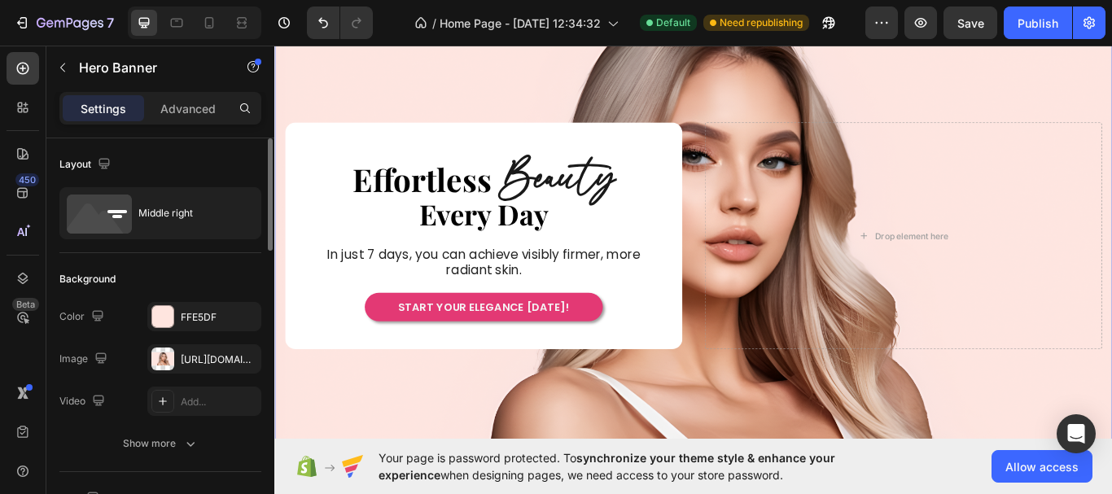
scroll to position [81, 0]
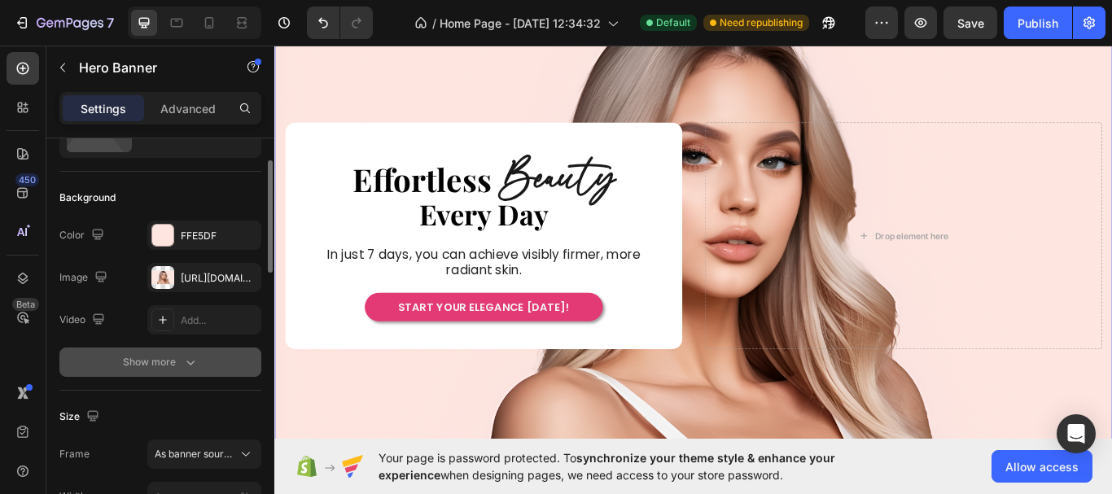
click at [180, 361] on div "Show more" at bounding box center [161, 362] width 76 height 16
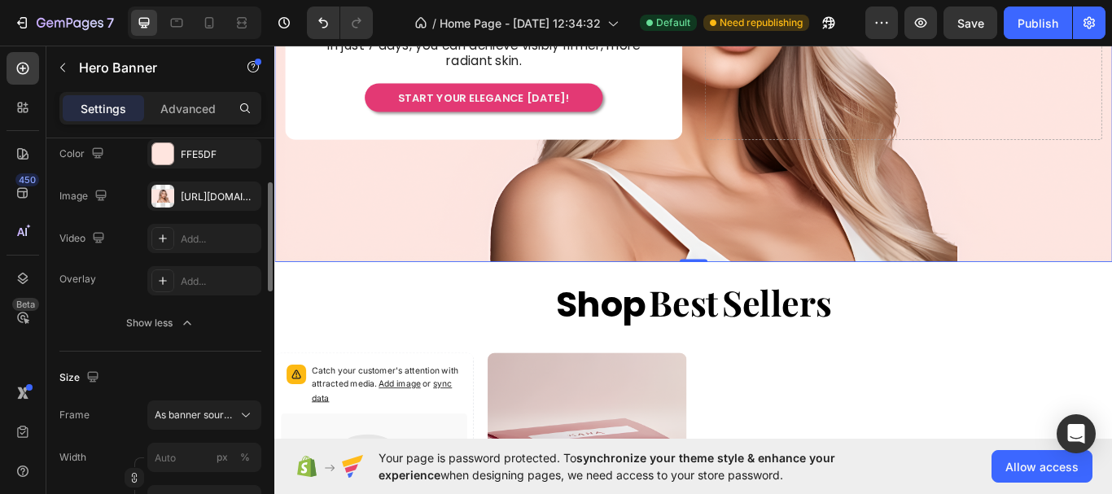
scroll to position [244, 0]
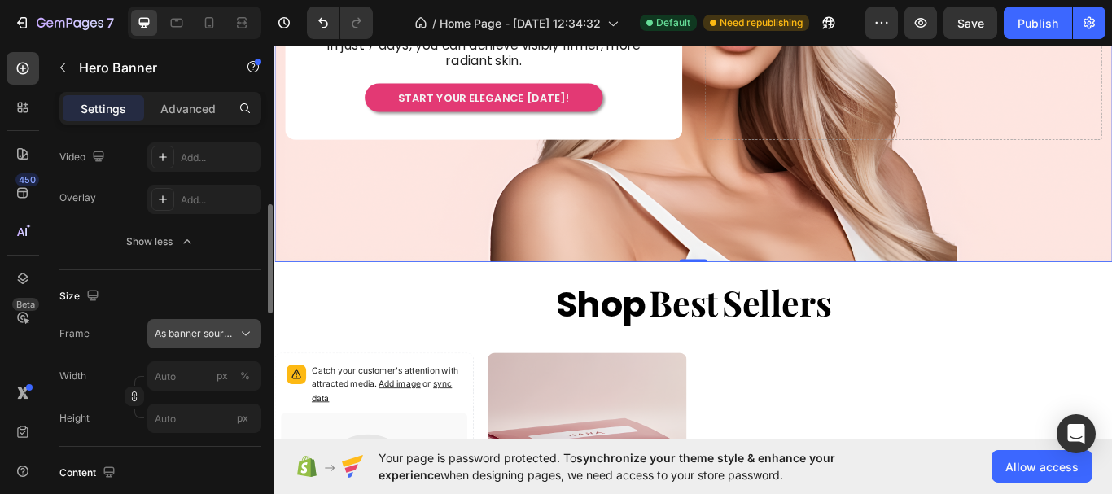
click at [226, 339] on span "As banner source" at bounding box center [195, 333] width 80 height 15
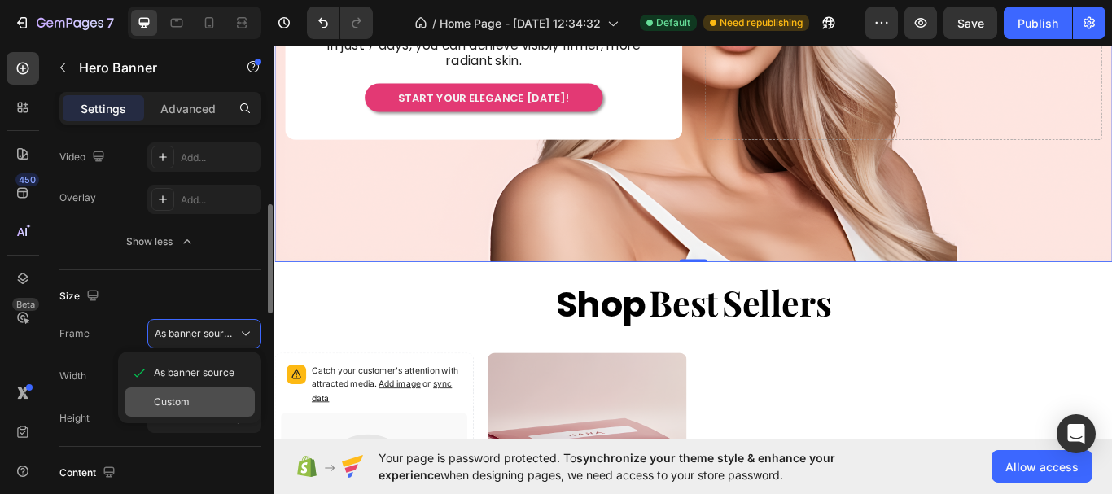
click at [210, 395] on div "Custom" at bounding box center [201, 402] width 94 height 15
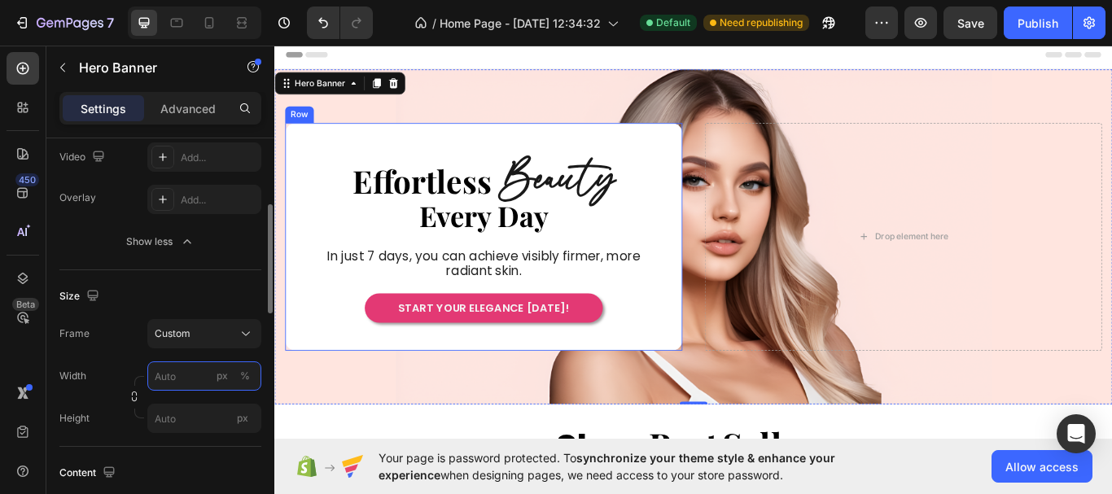
scroll to position [0, 0]
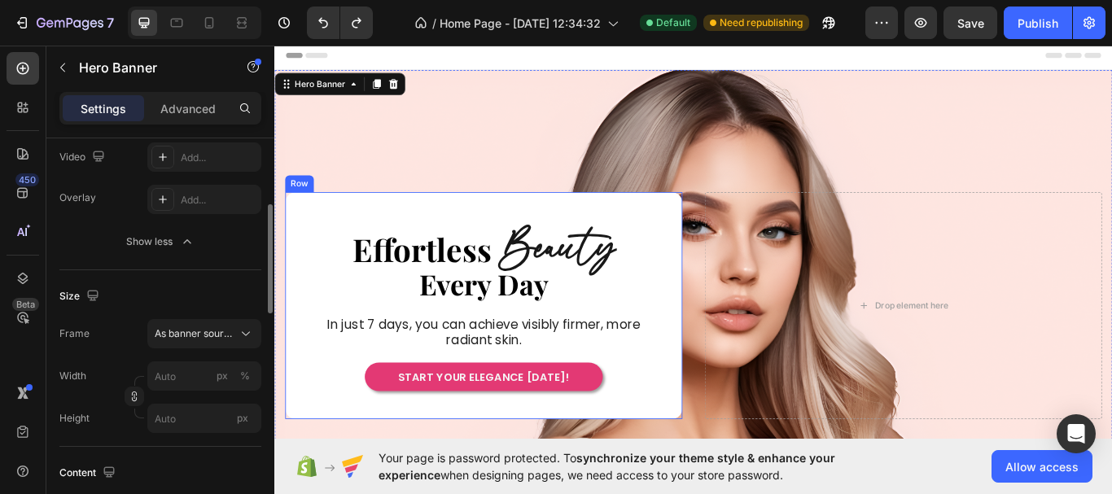
click at [638, 229] on div "Effortless Heading Beauty Heading Row ⁠⁠⁠⁠⁠⁠⁠ Every Day Heading In just 7 days,…" at bounding box center [517, 349] width 463 height 265
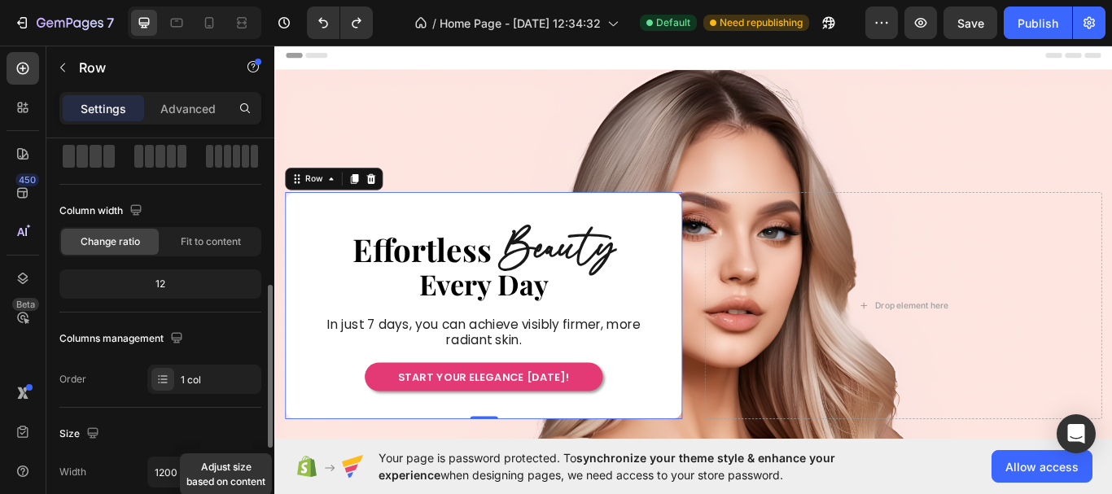
scroll to position [163, 0]
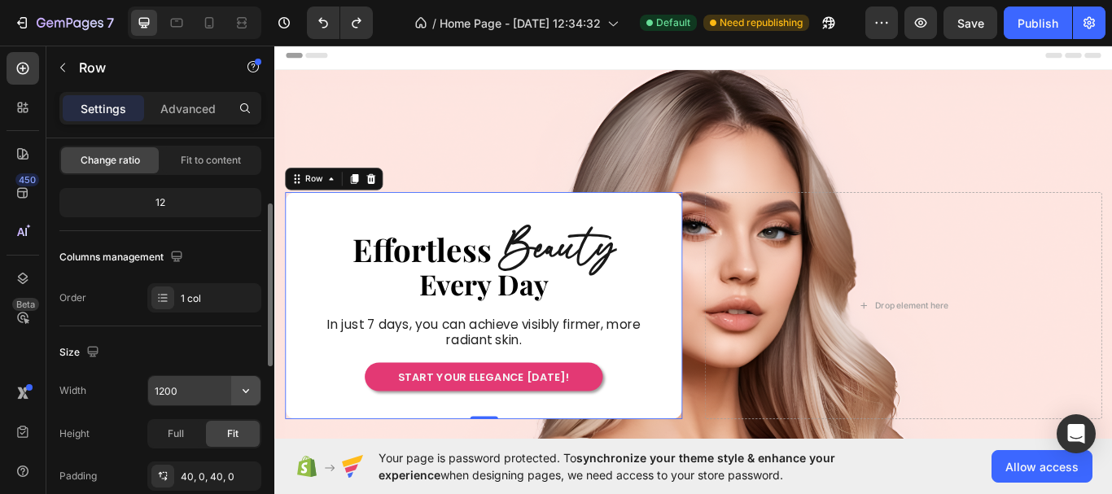
click at [252, 390] on icon "button" at bounding box center [246, 390] width 16 height 16
click at [221, 395] on input "1200" at bounding box center [204, 390] width 112 height 29
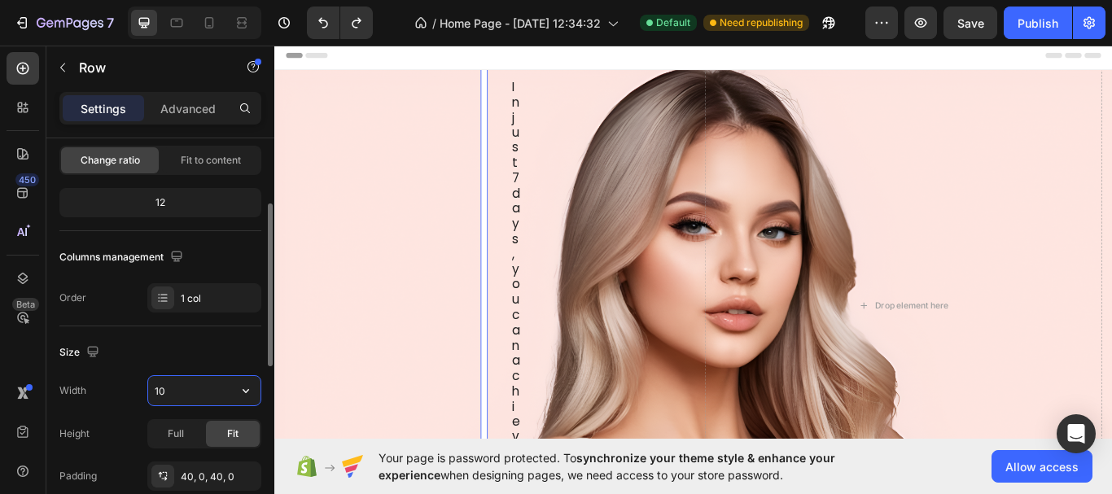
type input "1"
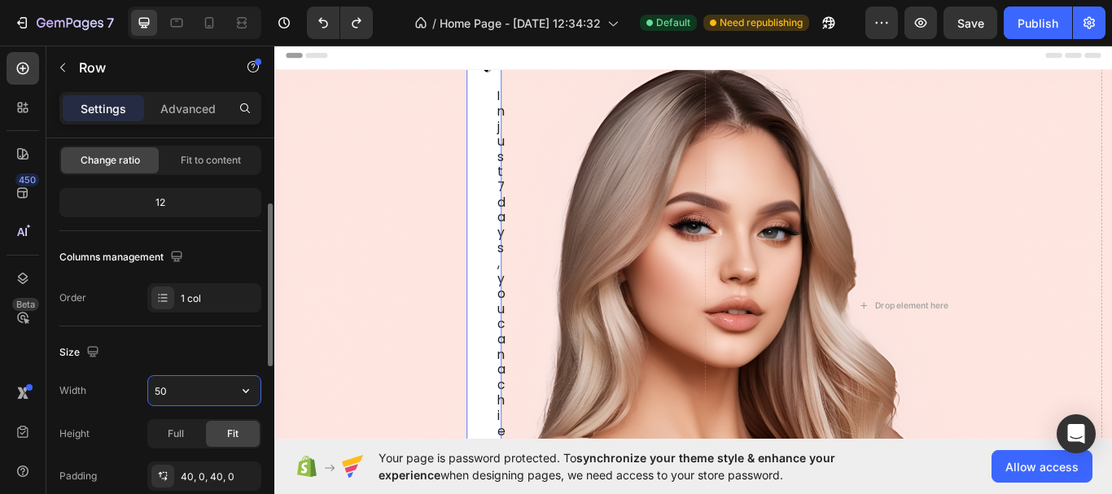
type input "500"
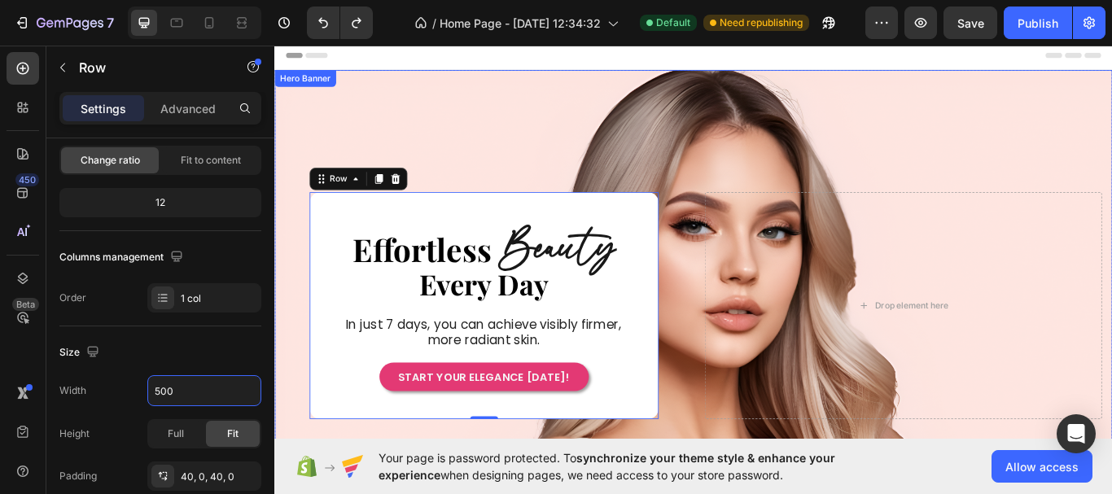
click at [290, 160] on div "Drop element here Effortless Heading Beauty Heading Row ⁠⁠⁠⁠⁠⁠⁠ Every Day Headi…" at bounding box center [762, 350] width 977 height 391
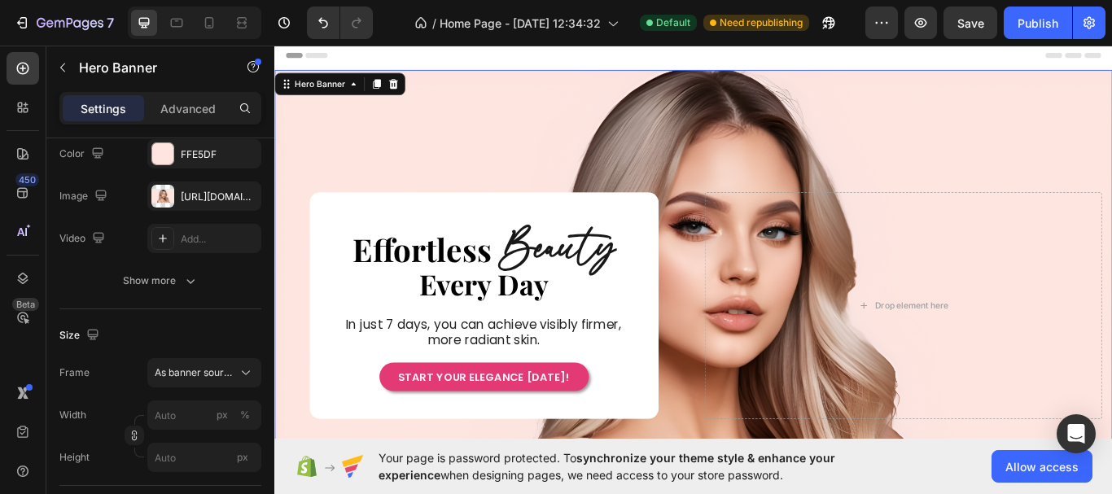
scroll to position [0, 0]
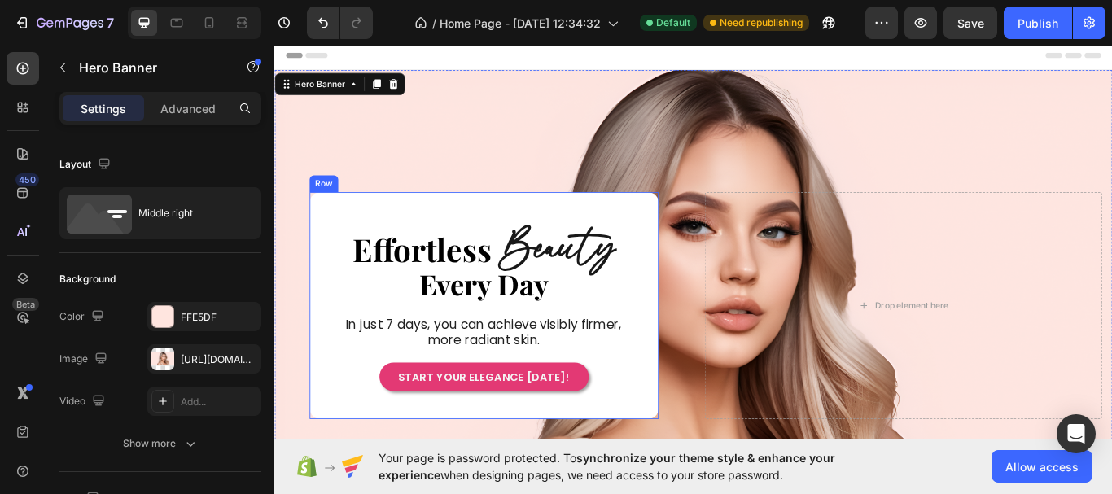
click at [706, 238] on div "Effortless Heading Beauty Heading Row ⁠⁠⁠⁠⁠⁠⁠ Every Day Heading In just 7 days,…" at bounding box center [518, 349] width 407 height 265
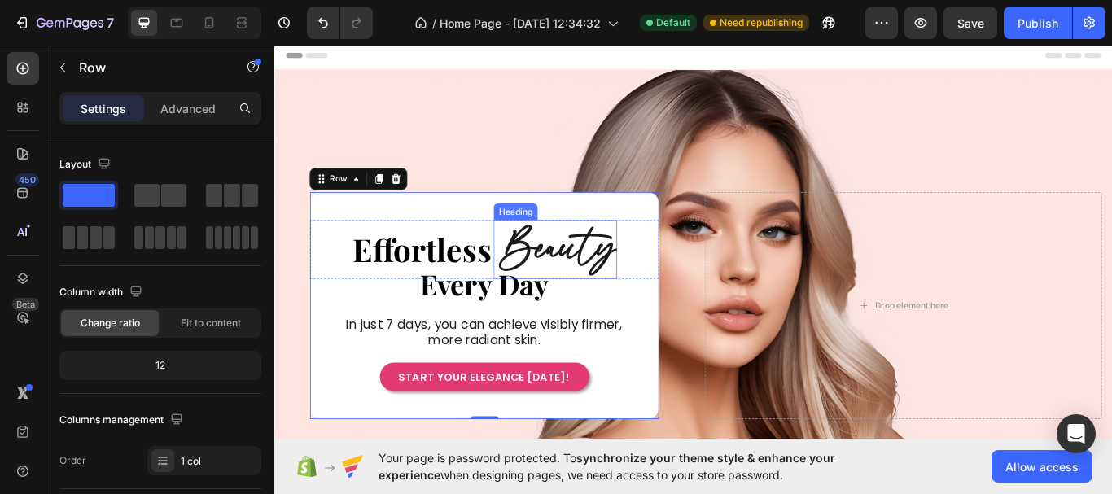
click at [574, 273] on h2 "Beauty" at bounding box center [603, 284] width 140 height 69
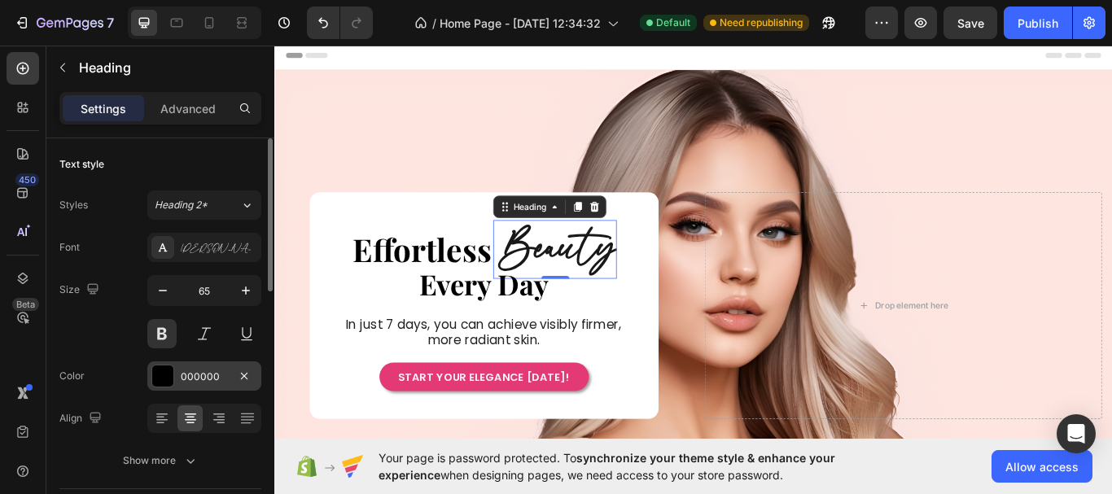
click at [218, 379] on div "000000" at bounding box center [204, 376] width 47 height 15
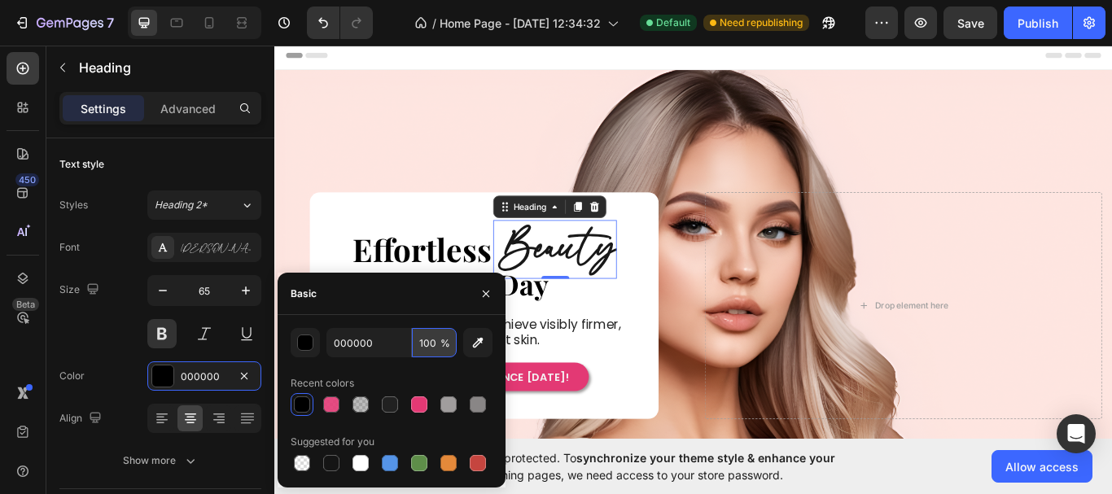
click at [420, 341] on input "100" at bounding box center [434, 342] width 45 height 29
type input "8"
type input "9"
type input "100"
click at [107, 327] on div "Size 65" at bounding box center [160, 311] width 202 height 73
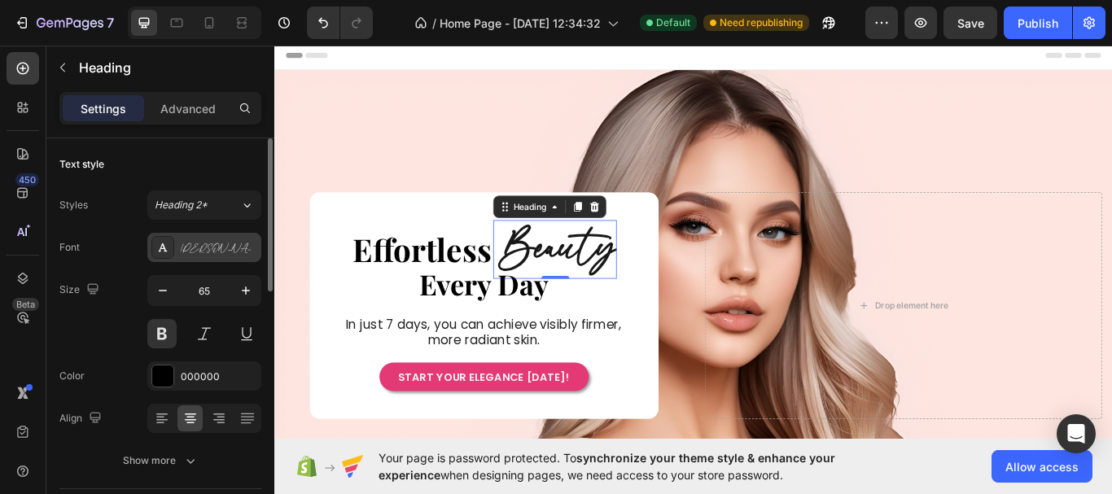
click at [197, 253] on div "[PERSON_NAME]" at bounding box center [219, 248] width 76 height 15
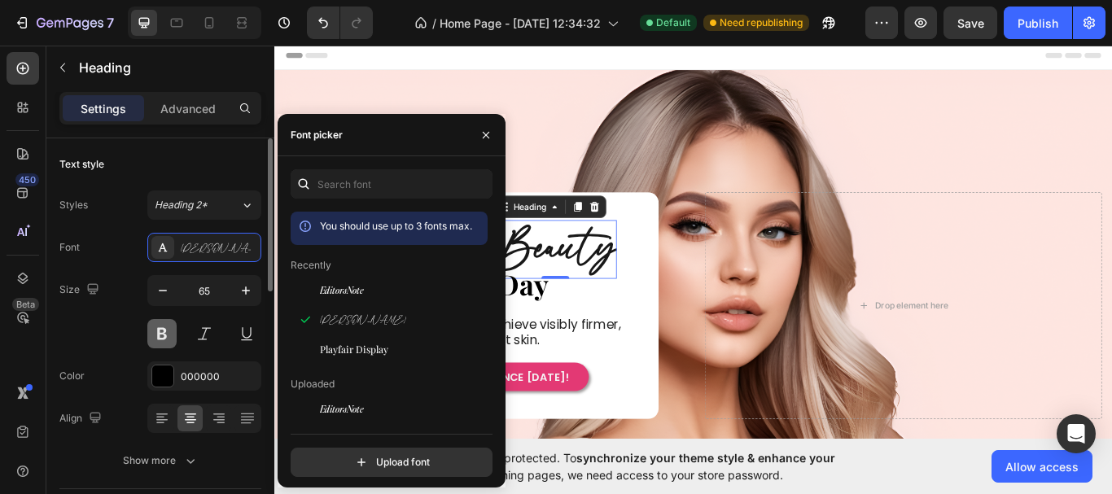
click at [164, 324] on button at bounding box center [161, 333] width 29 height 29
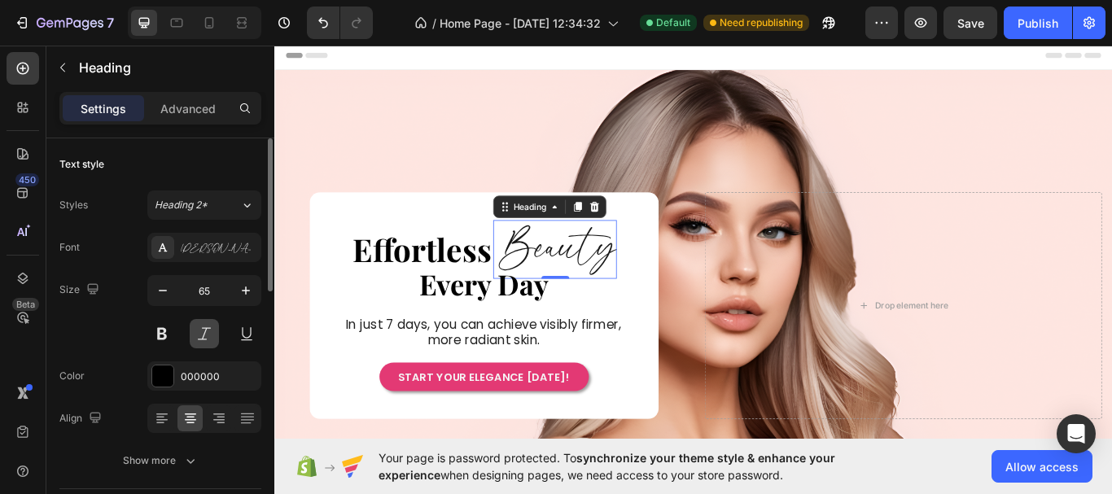
click at [202, 336] on button at bounding box center [204, 333] width 29 height 29
click at [203, 339] on button at bounding box center [204, 333] width 29 height 29
click at [195, 339] on button at bounding box center [204, 333] width 29 height 29
click at [924, 22] on icon "button" at bounding box center [920, 23] width 16 height 16
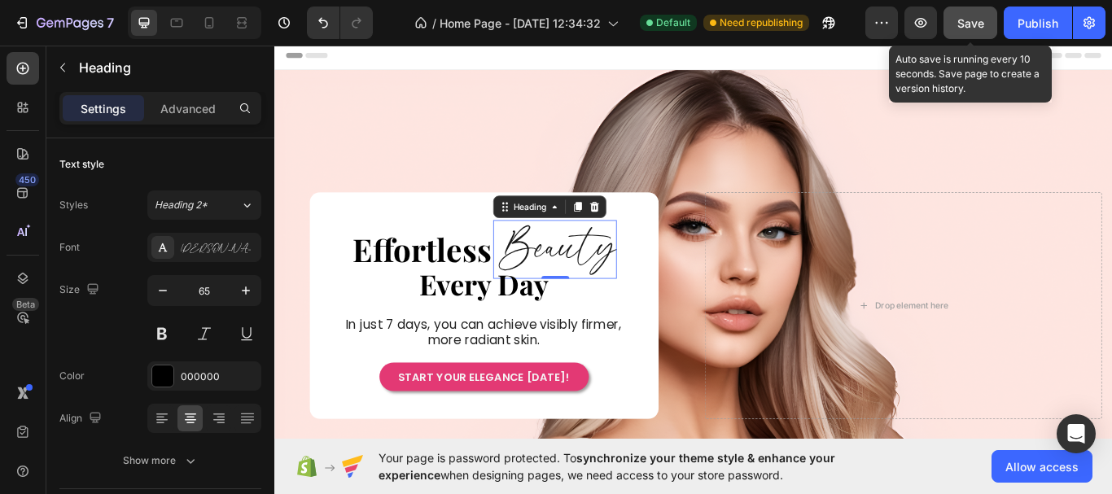
click at [964, 22] on span "Save" at bounding box center [970, 23] width 27 height 14
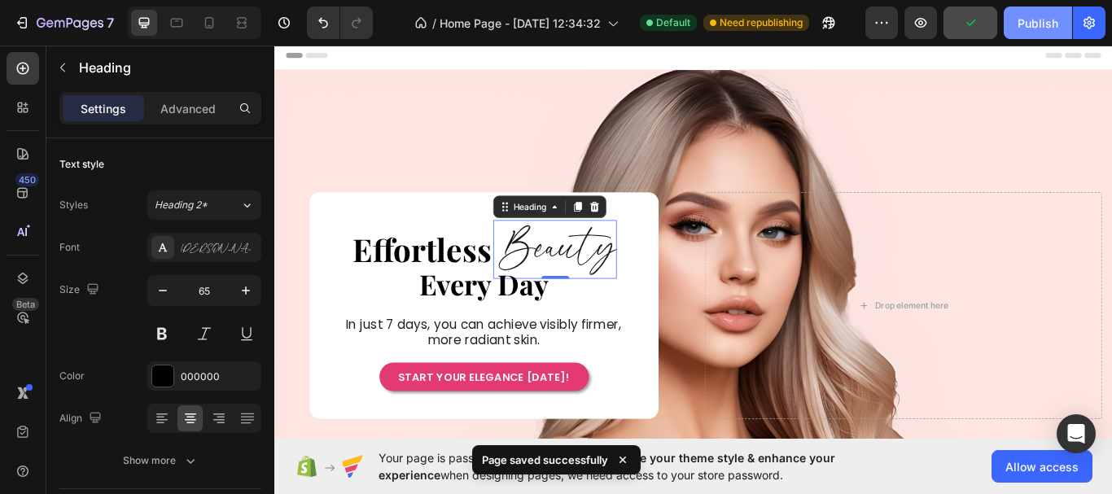
click at [1051, 28] on div "Publish" at bounding box center [1037, 23] width 41 height 17
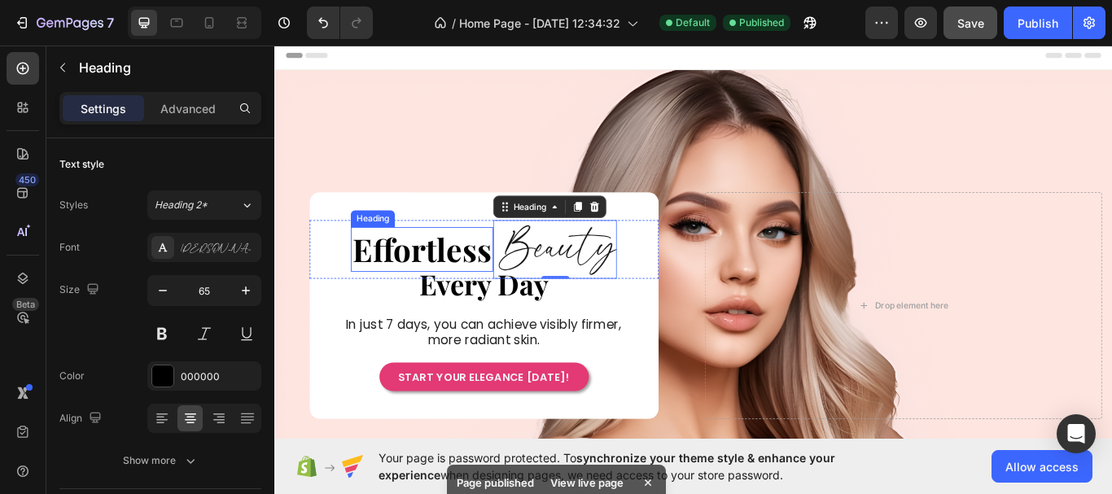
click at [386, 271] on h2 "Effortless" at bounding box center [446, 283] width 166 height 51
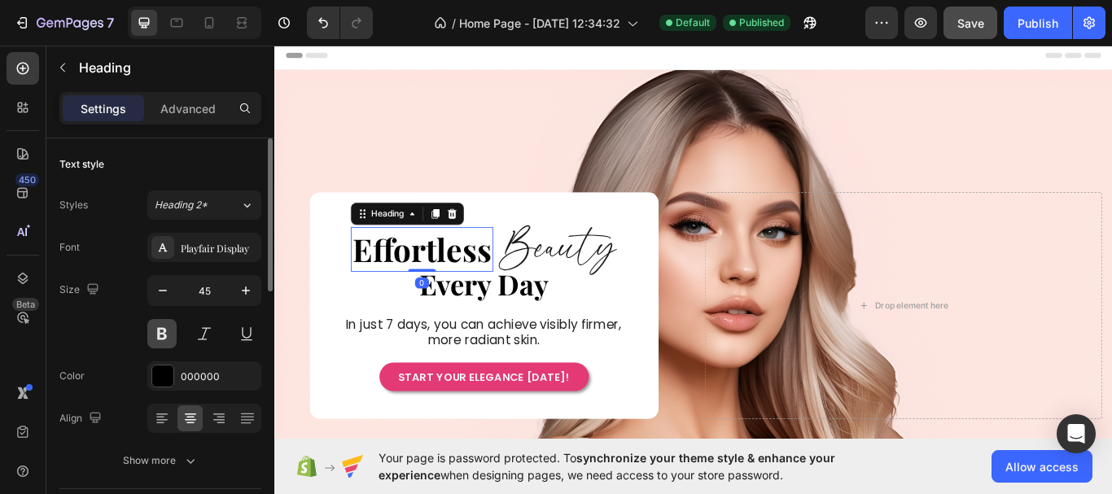
click at [164, 337] on button at bounding box center [161, 333] width 29 height 29
click at [168, 337] on button at bounding box center [161, 333] width 29 height 29
click at [168, 339] on button at bounding box center [161, 333] width 29 height 29
click at [604, 280] on h2 "Beauty" at bounding box center [603, 284] width 140 height 69
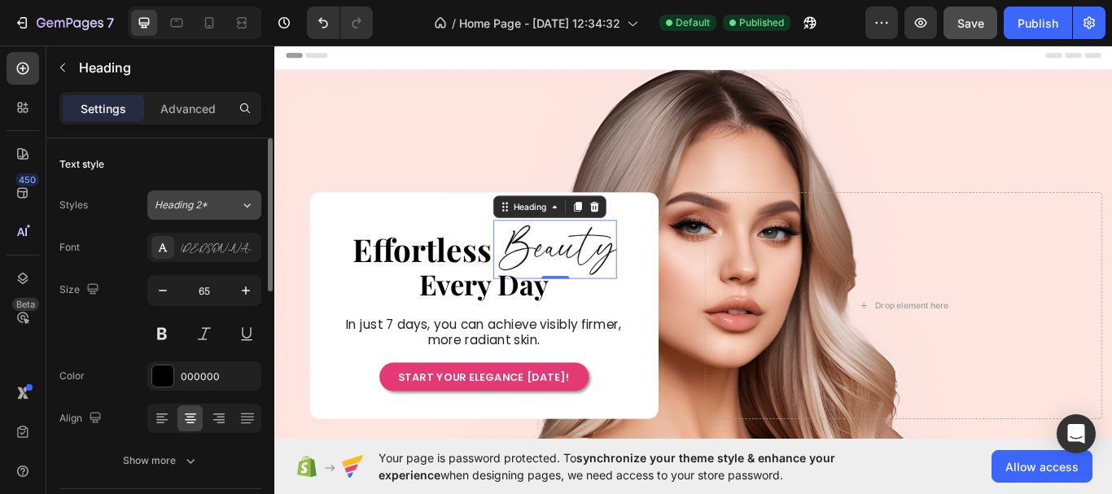
click at [246, 212] on icon at bounding box center [247, 205] width 14 height 16
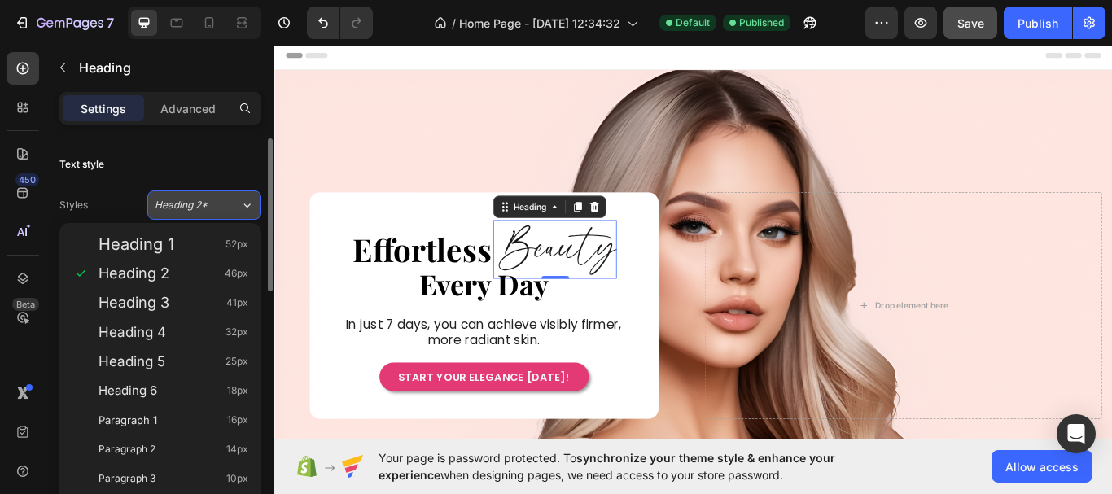
click at [246, 212] on icon at bounding box center [247, 205] width 14 height 16
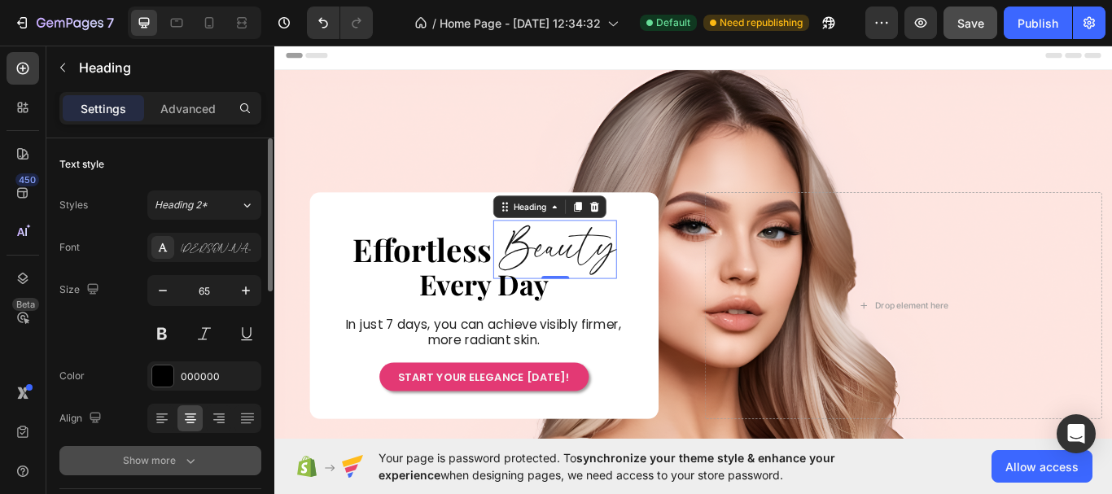
click at [190, 456] on icon "button" at bounding box center [190, 460] width 16 height 16
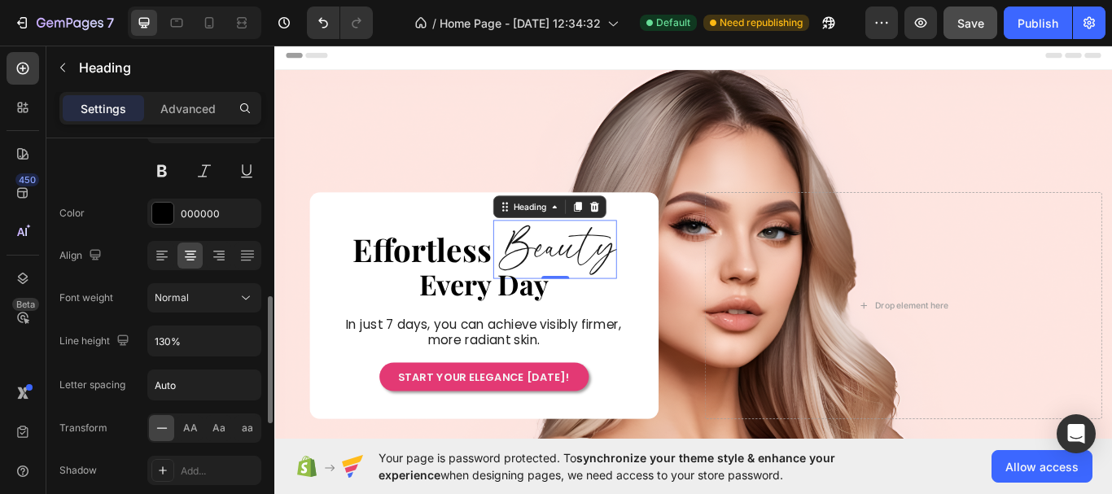
scroll to position [244, 0]
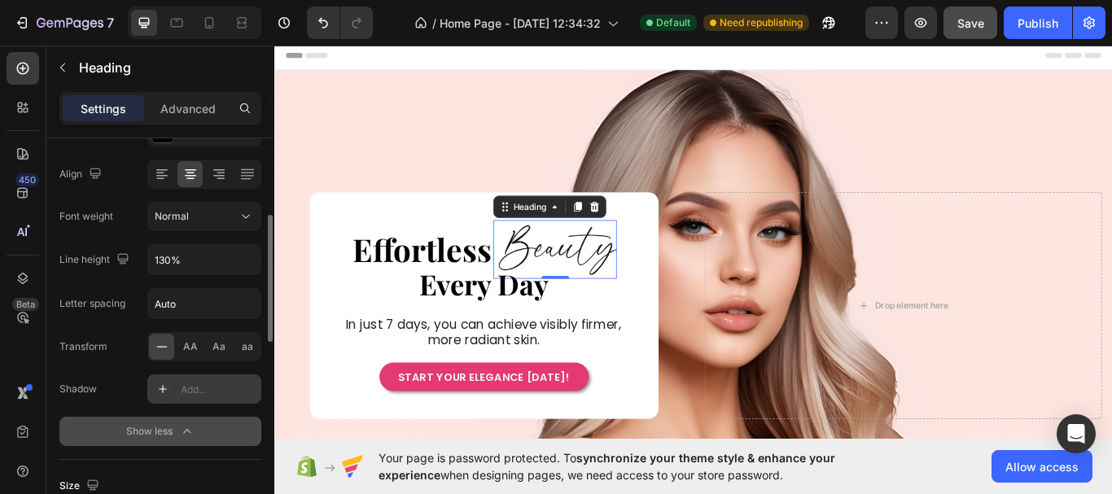
click at [167, 395] on icon at bounding box center [162, 388] width 13 height 13
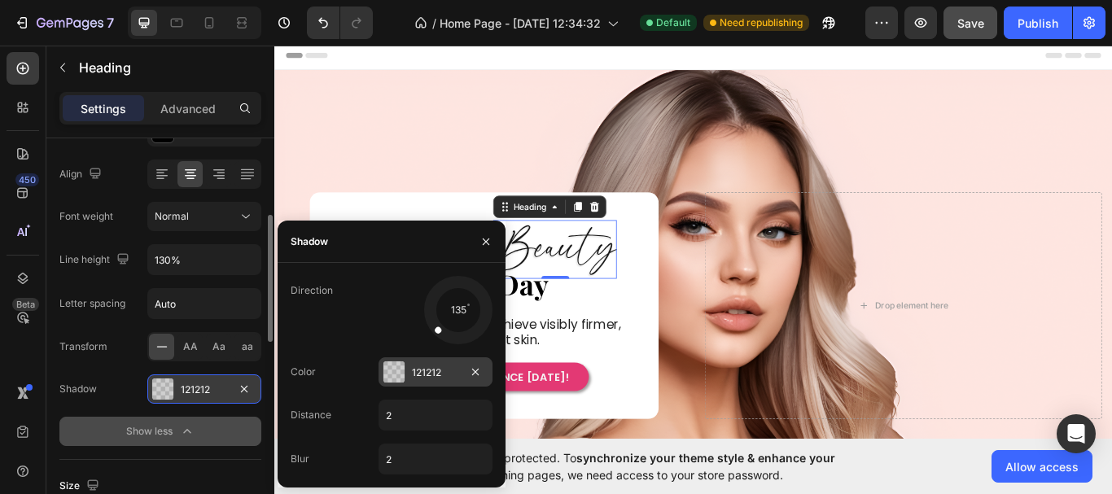
click at [405, 376] on div "121212" at bounding box center [435, 371] width 114 height 29
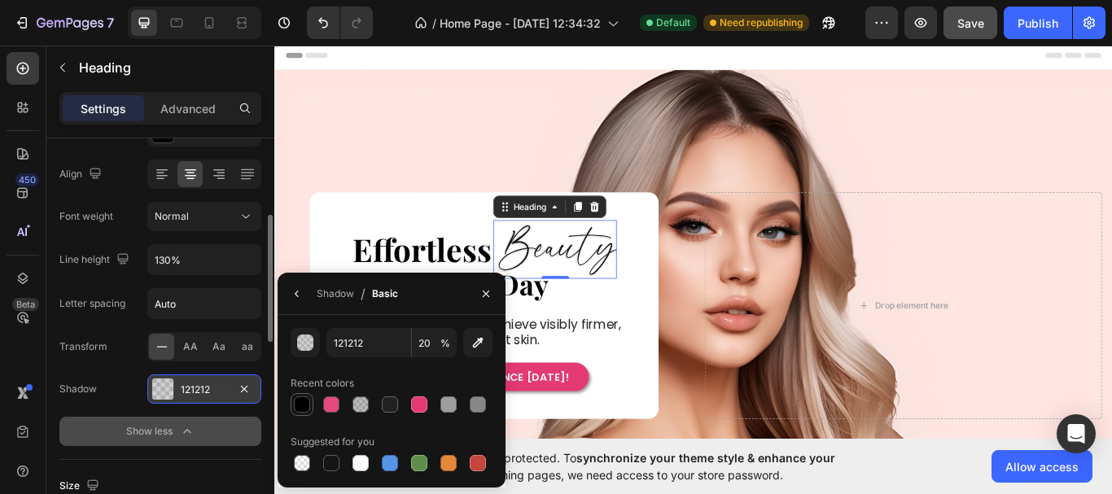
click at [296, 411] on div at bounding box center [302, 404] width 16 height 16
type input "000000"
type input "100"
click at [334, 288] on div "Shadow" at bounding box center [335, 293] width 37 height 15
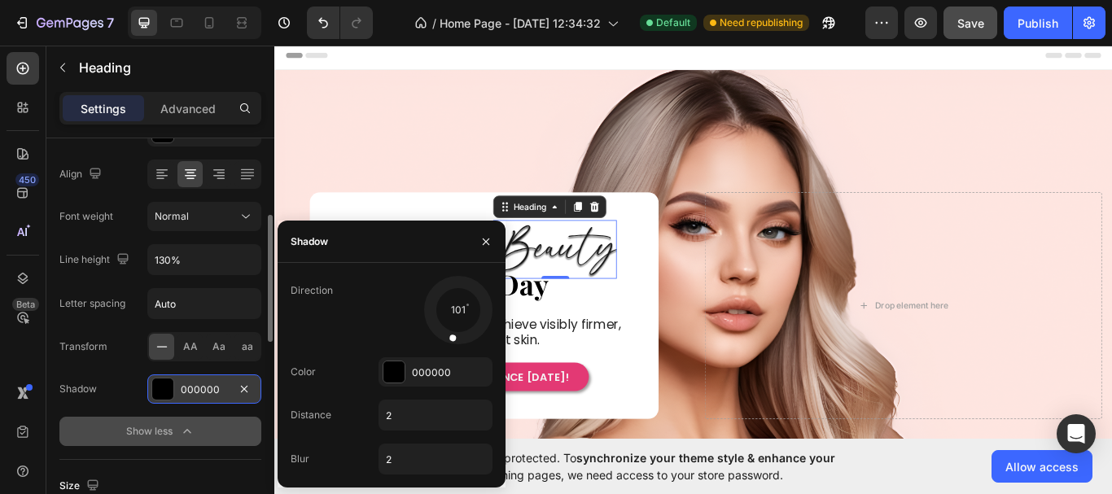
drag, startPoint x: 439, startPoint y: 329, endPoint x: 464, endPoint y: 332, distance: 24.6
click at [455, 332] on div at bounding box center [454, 326] width 16 height 37
click at [470, 332] on div at bounding box center [466, 325] width 27 height 36
drag, startPoint x: 472, startPoint y: 334, endPoint x: 447, endPoint y: 345, distance: 27.7
click at [447, 345] on div at bounding box center [458, 309] width 73 height 73
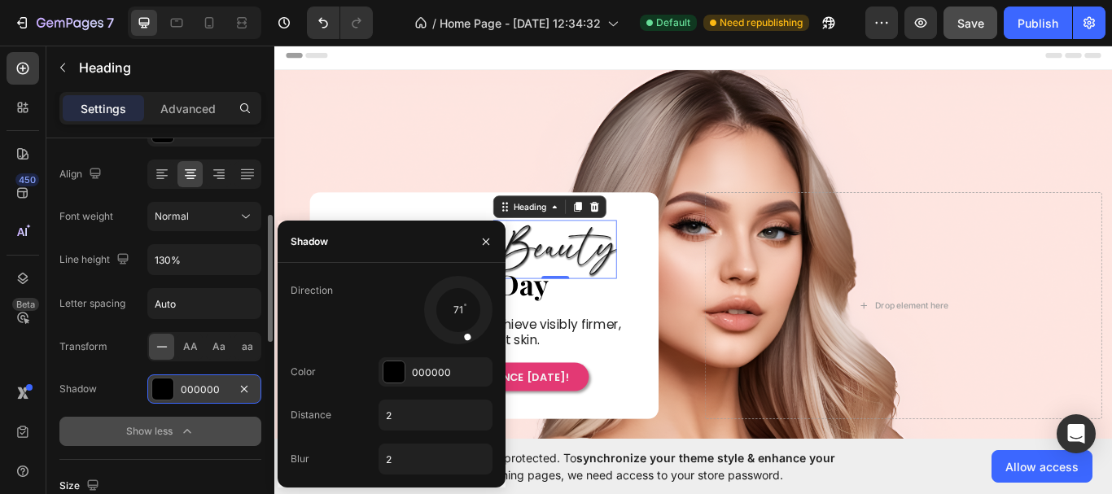
drag, startPoint x: 450, startPoint y: 337, endPoint x: 470, endPoint y: 350, distance: 24.2
click at [470, 350] on div "Direction 71 Color 000000 Distance 2 Blur 2" at bounding box center [392, 375] width 228 height 199
click at [694, 356] on div "Effortless Heading Beauty Heading 0 Row ⁠⁠⁠⁠⁠⁠⁠ Every Day Heading In just 7 day…" at bounding box center [518, 350] width 407 height 200
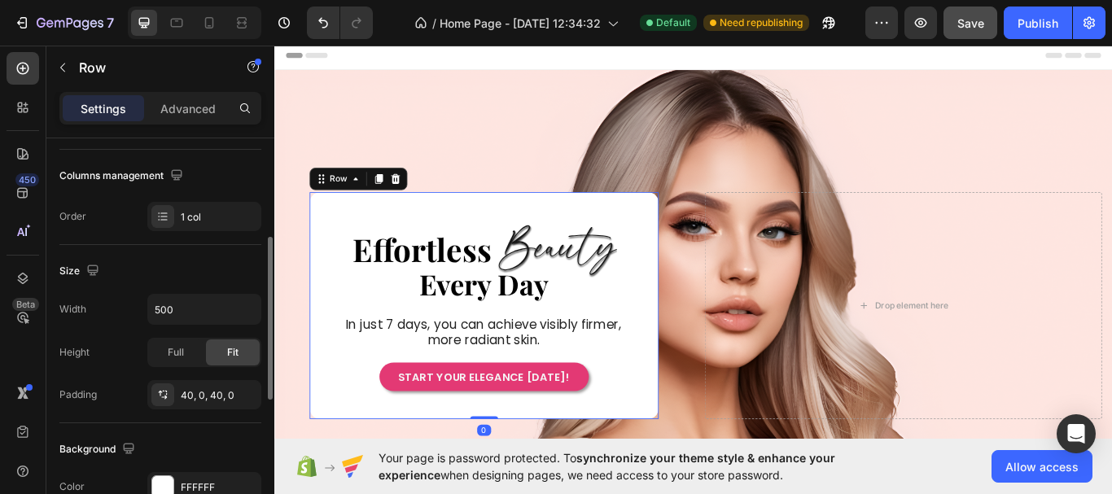
scroll to position [0, 0]
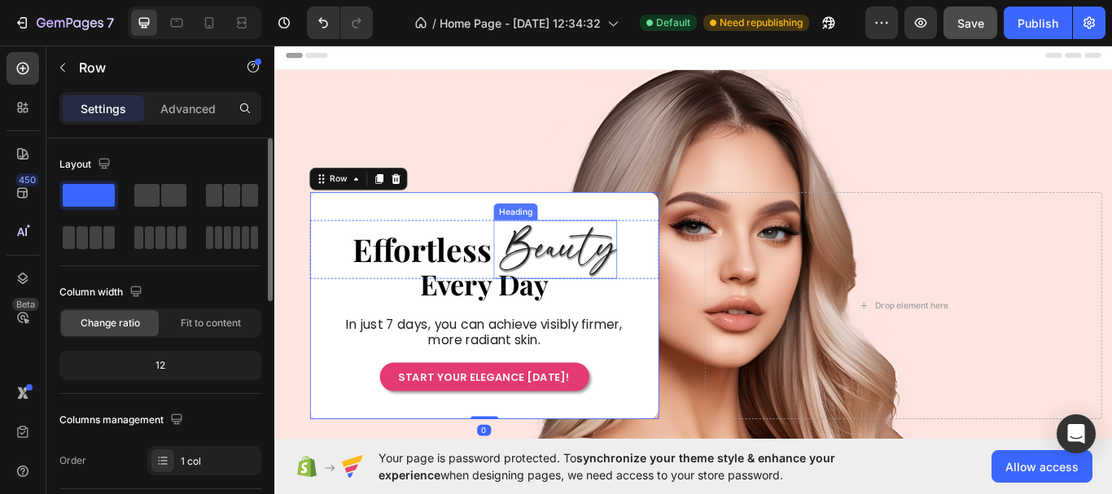
click at [627, 275] on h2 "Beauty" at bounding box center [603, 284] width 140 height 69
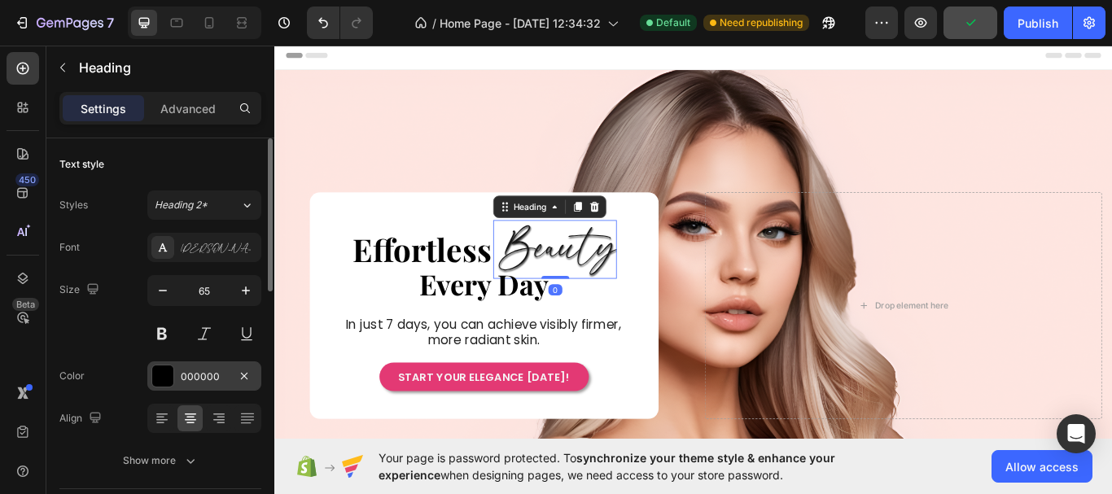
click at [190, 374] on div "000000" at bounding box center [204, 376] width 47 height 15
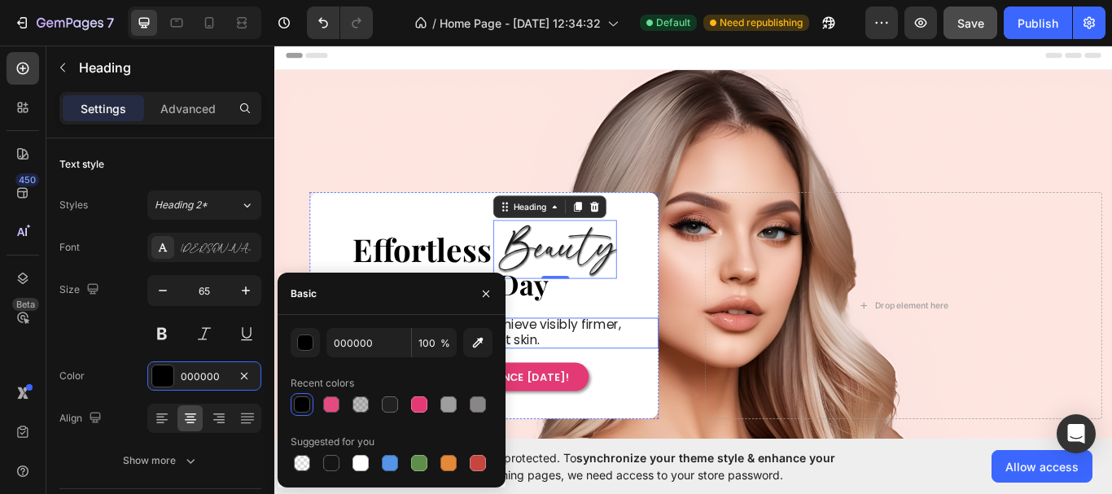
click at [704, 381] on div "In just 7 days, you can achieve visibly firmer, more radiant skin." at bounding box center [518, 382] width 407 height 36
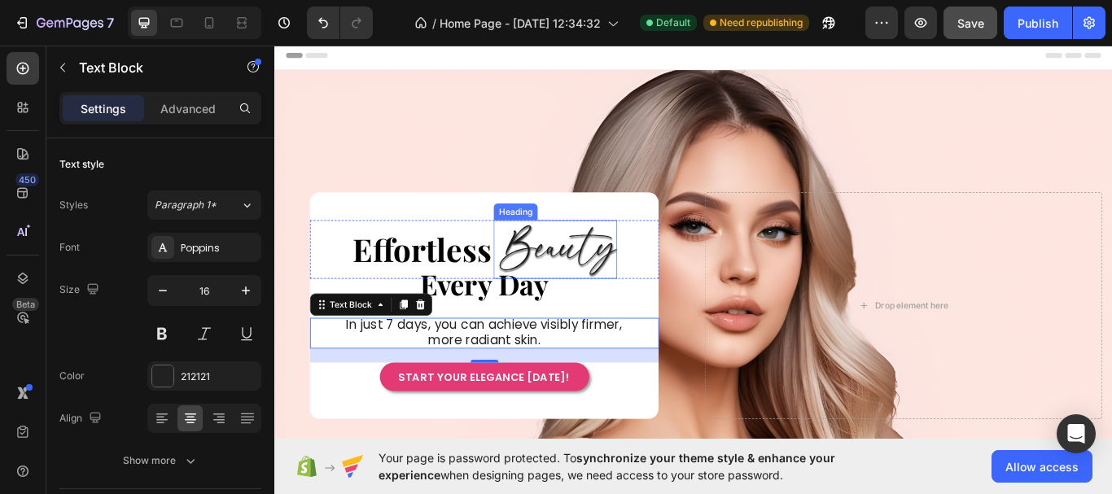
click at [632, 286] on h2 "Beauty" at bounding box center [603, 284] width 140 height 69
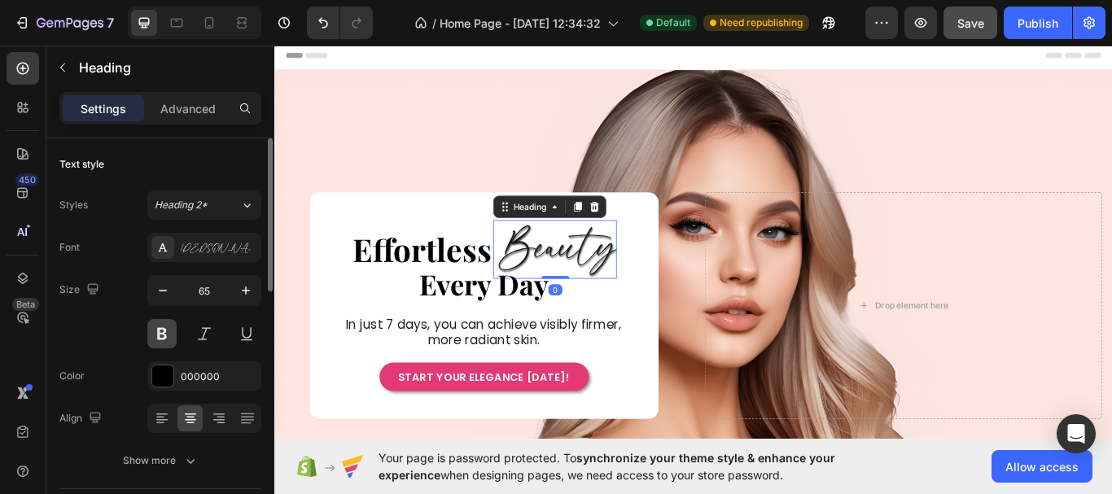
click at [168, 326] on button at bounding box center [161, 333] width 29 height 29
click at [191, 383] on div "000000" at bounding box center [204, 376] width 47 height 15
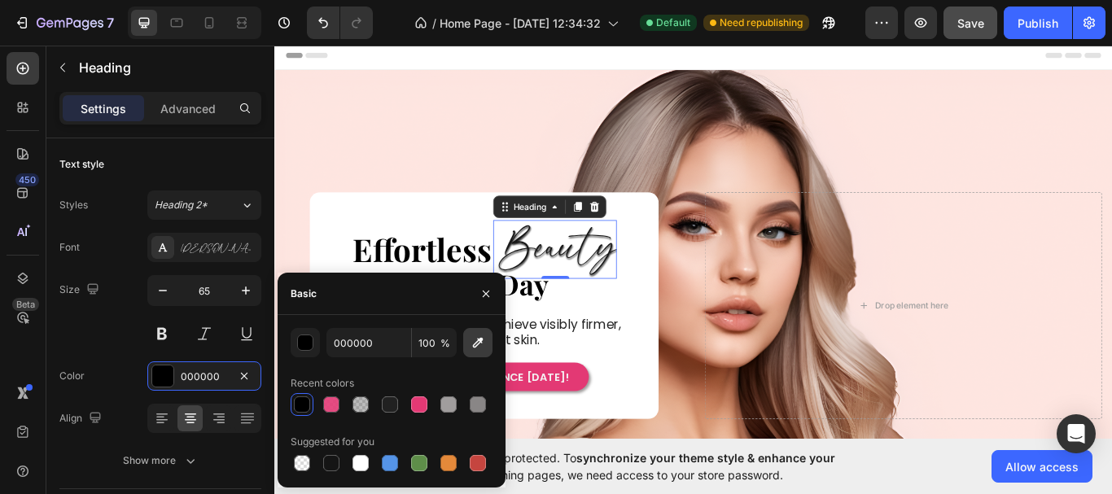
click at [470, 347] on icon "button" at bounding box center [478, 342] width 16 height 16
click at [363, 347] on input "212121" at bounding box center [368, 342] width 85 height 29
type input "000000"
click at [98, 374] on div "Color 000000" at bounding box center [160, 375] width 202 height 29
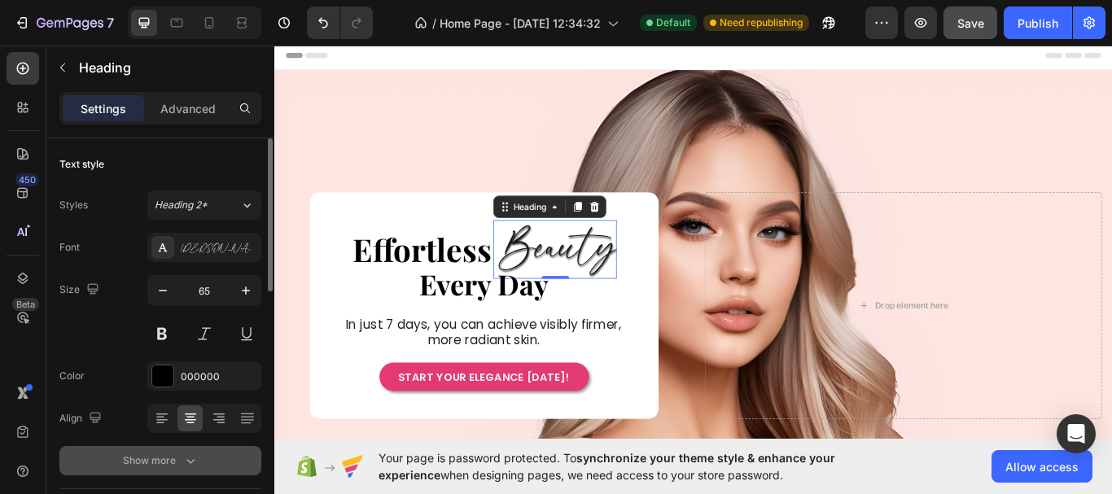
click at [151, 450] on button "Show more" at bounding box center [160, 460] width 202 height 29
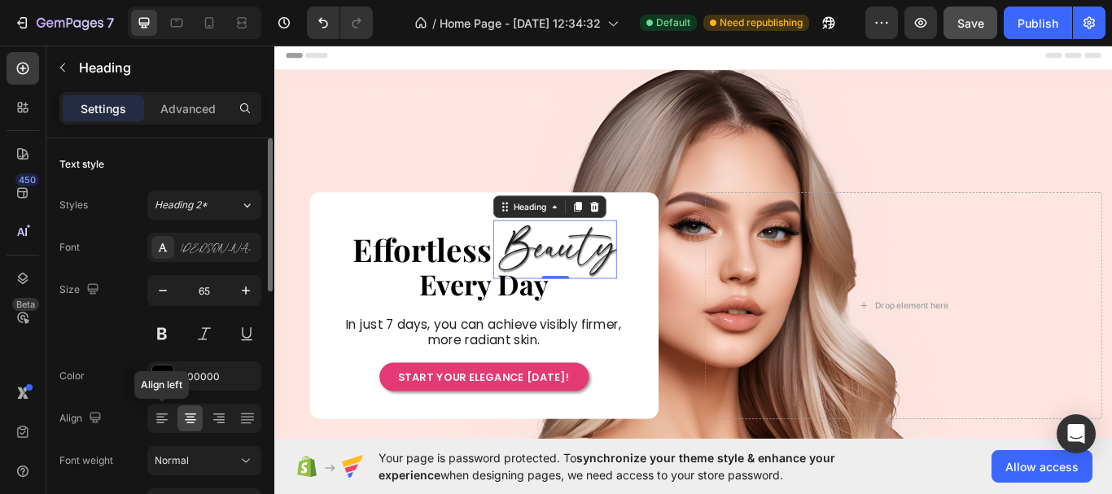
scroll to position [244, 0]
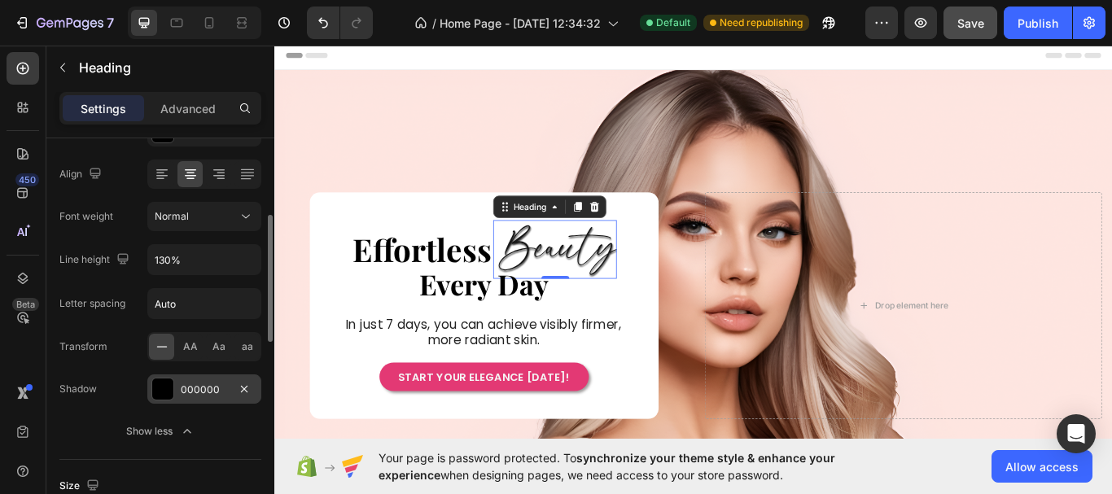
click at [162, 386] on div at bounding box center [162, 388] width 21 height 21
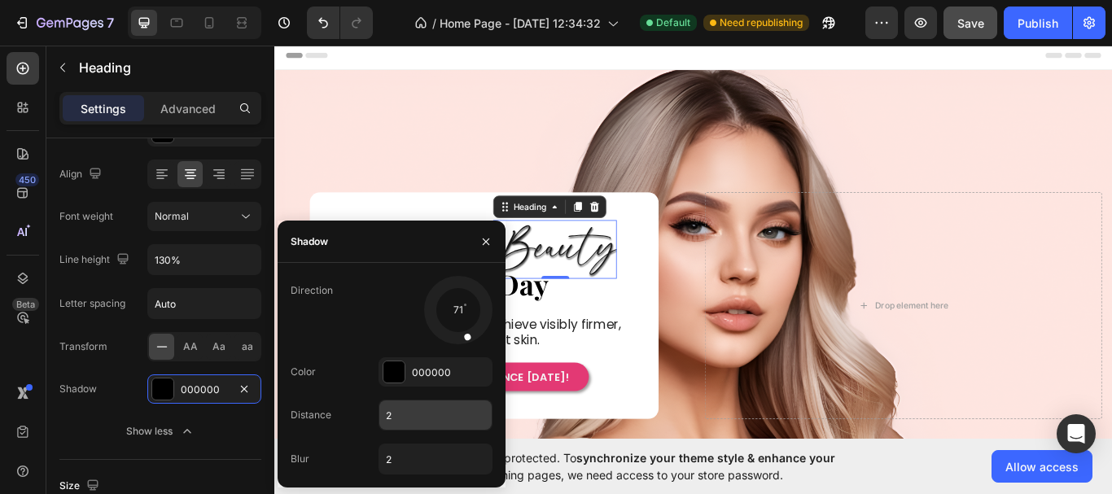
click at [421, 413] on input "2" at bounding box center [435, 414] width 112 height 29
type input "0"
click at [409, 461] on input "2" at bounding box center [435, 458] width 112 height 29
type input "0"
click at [399, 419] on input "0" at bounding box center [435, 414] width 112 height 29
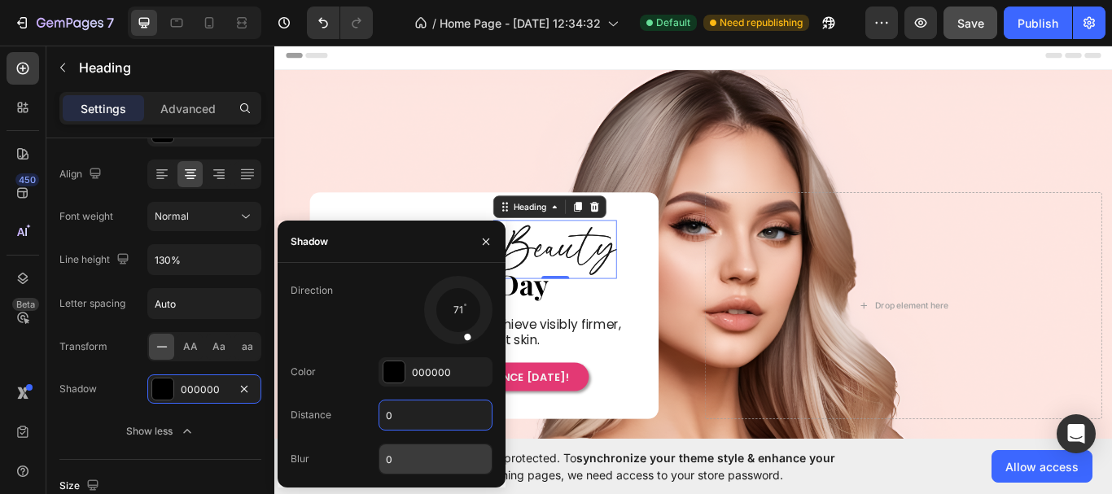
click at [395, 462] on input "0" at bounding box center [435, 458] width 112 height 29
drag, startPoint x: 468, startPoint y: 338, endPoint x: 460, endPoint y: 335, distance: 8.5
click at [460, 335] on span at bounding box center [461, 337] width 7 height 7
click at [399, 417] on input "0" at bounding box center [435, 414] width 112 height 29
type input "1"
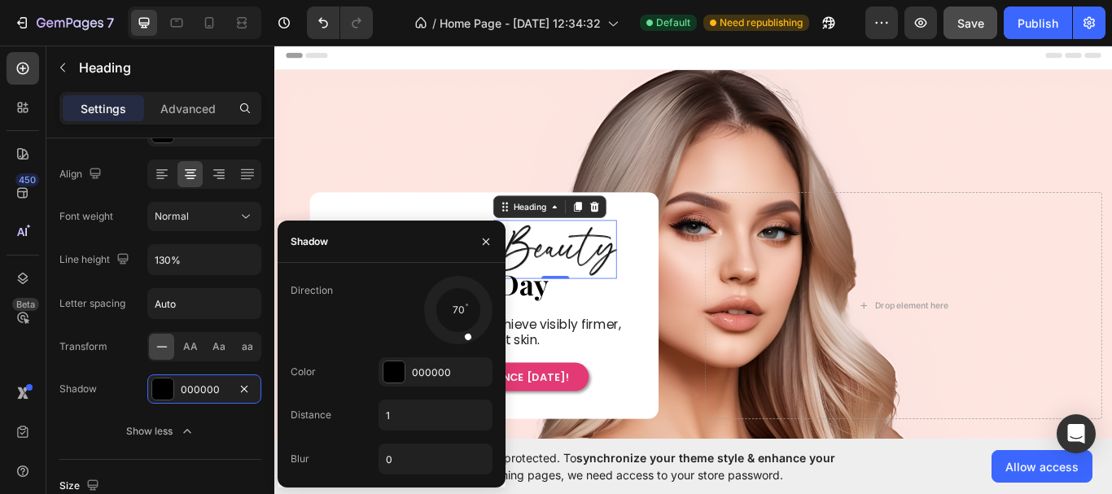
click at [468, 343] on div at bounding box center [463, 326] width 21 height 37
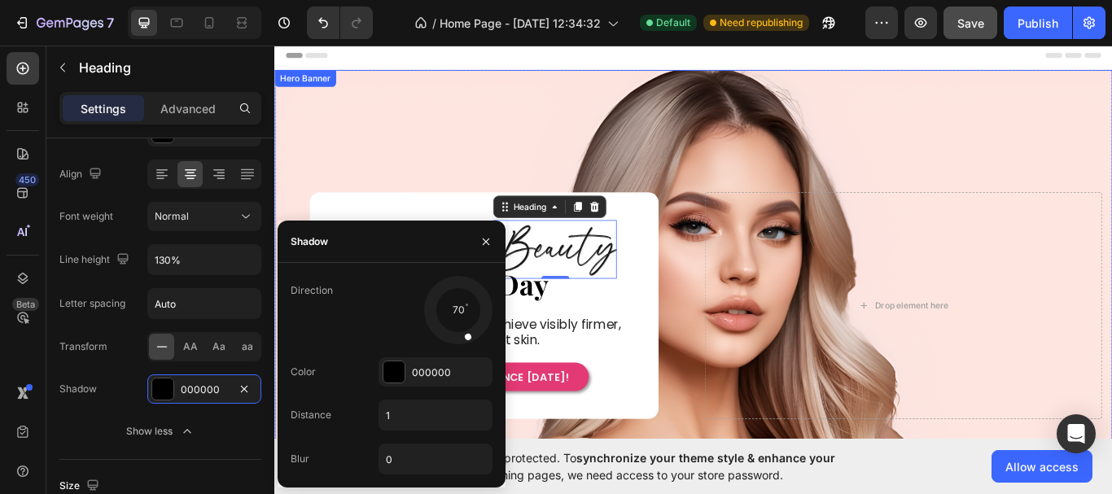
click at [487, 194] on div "Drop element here Effortless Heading Beauty Heading 0 Row ⁠⁠⁠⁠⁠⁠⁠ Every Day Hea…" at bounding box center [762, 350] width 977 height 391
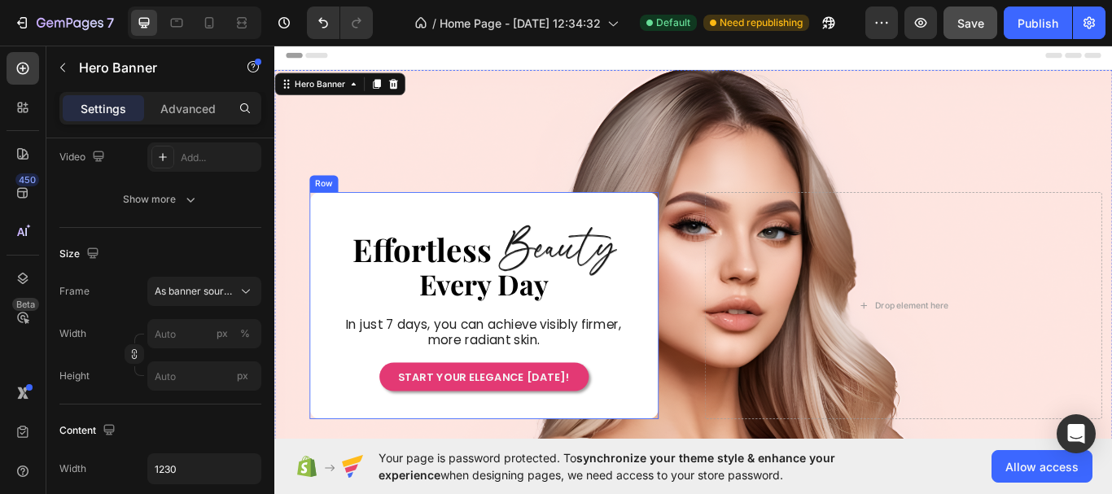
scroll to position [0, 0]
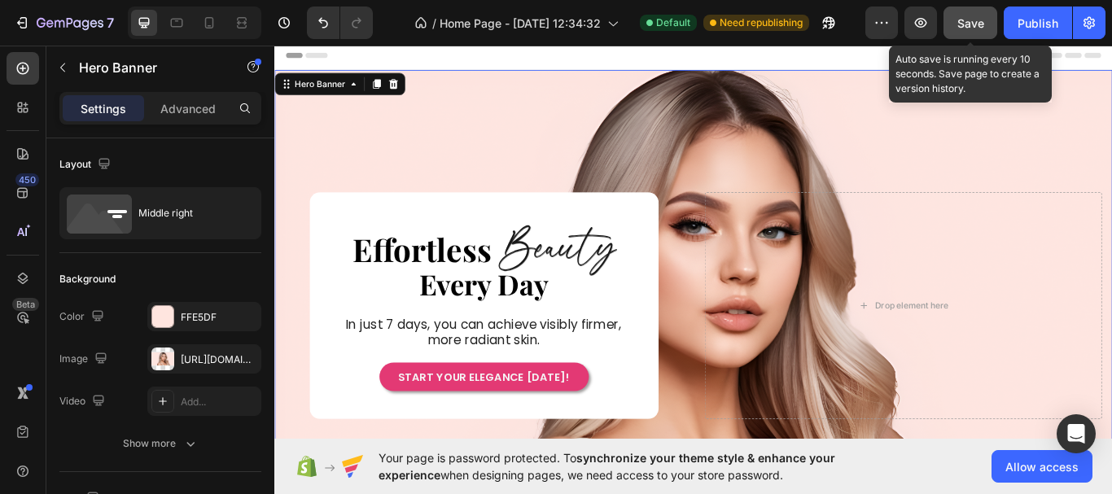
click at [980, 34] on button "Save" at bounding box center [970, 23] width 54 height 33
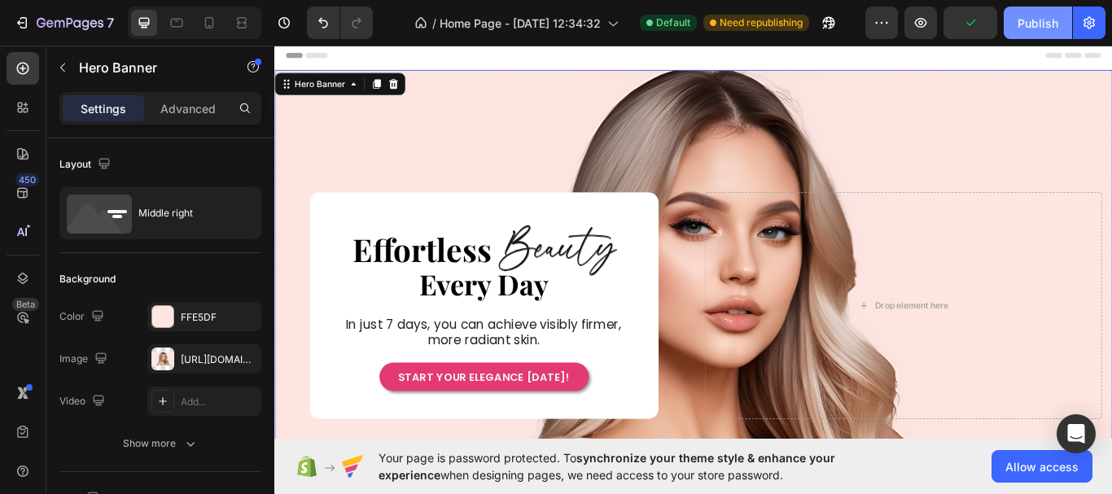
click at [1035, 28] on div "Publish" at bounding box center [1037, 23] width 41 height 17
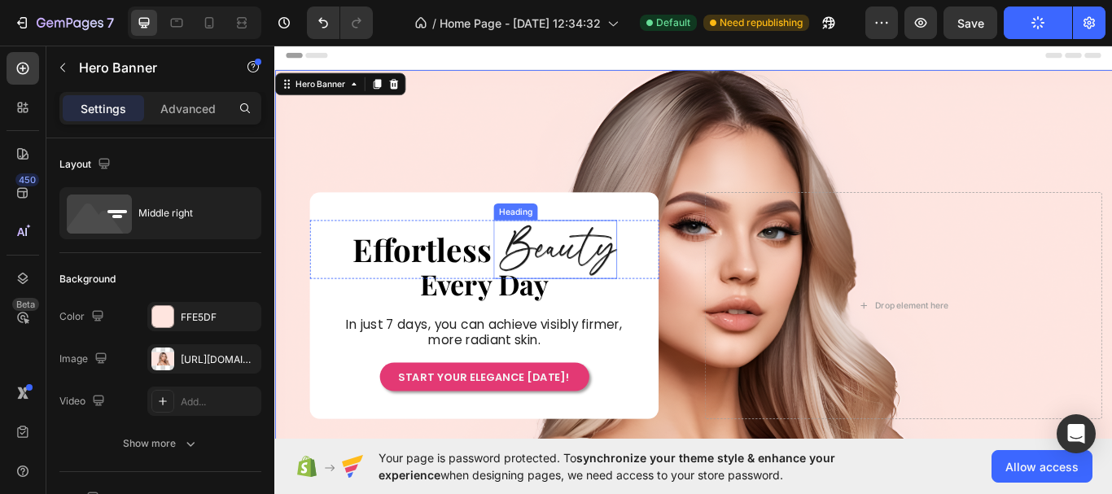
click at [592, 284] on h2 "Beauty" at bounding box center [603, 284] width 140 height 69
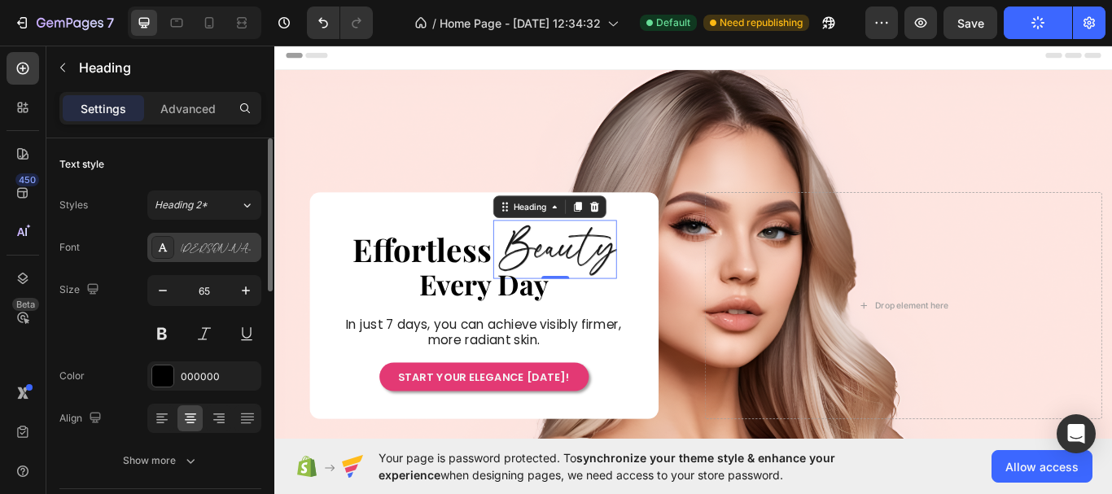
click at [243, 246] on div "[PERSON_NAME]" at bounding box center [219, 248] width 76 height 15
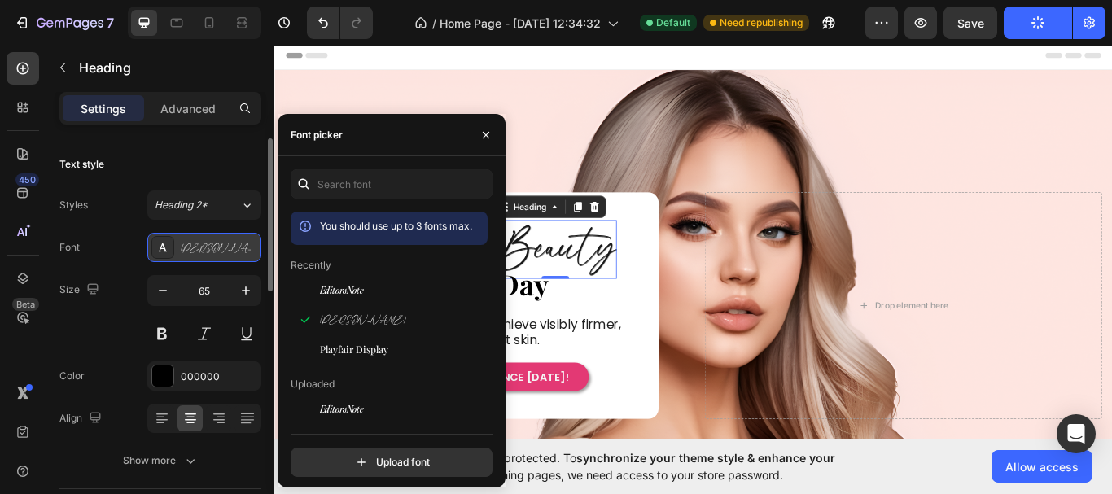
click at [243, 246] on div "[PERSON_NAME]" at bounding box center [219, 248] width 76 height 15
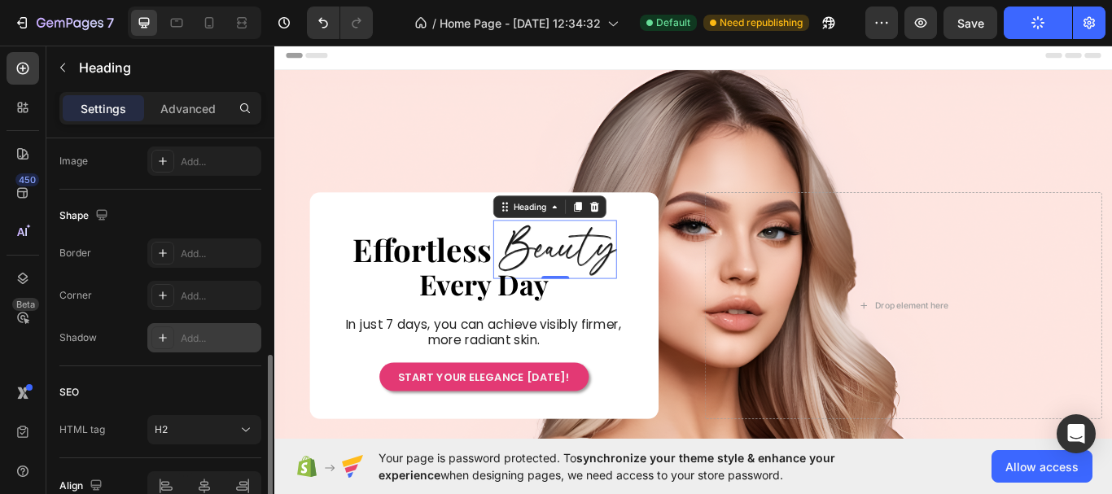
scroll to position [654, 0]
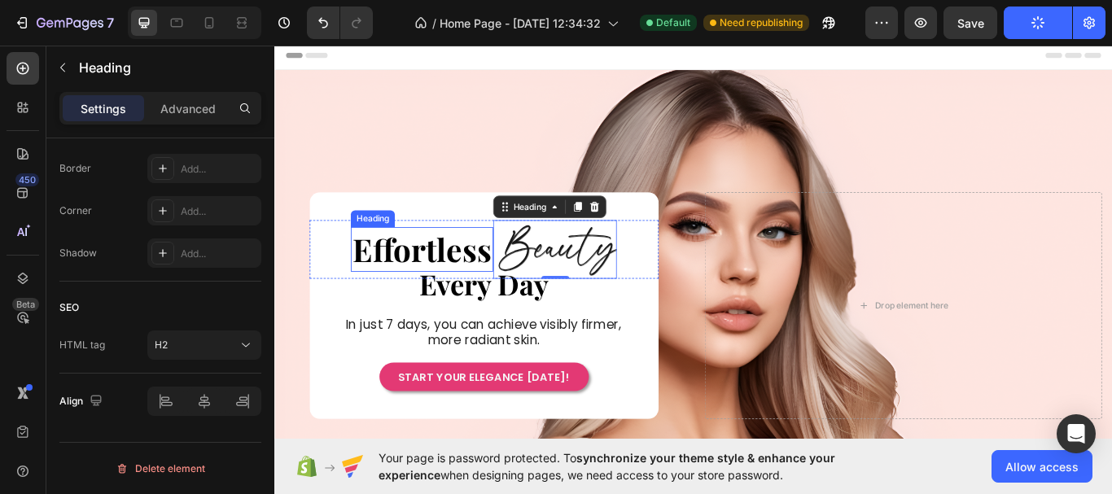
click at [422, 289] on h2 "Effortless" at bounding box center [446, 283] width 166 height 51
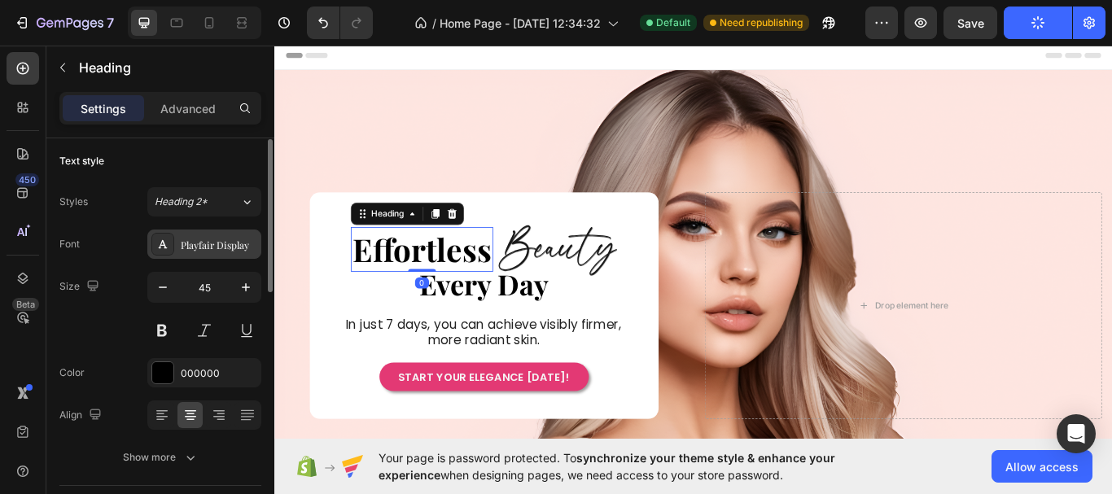
scroll to position [0, 0]
click at [223, 246] on div "Playfair Display" at bounding box center [219, 248] width 76 height 15
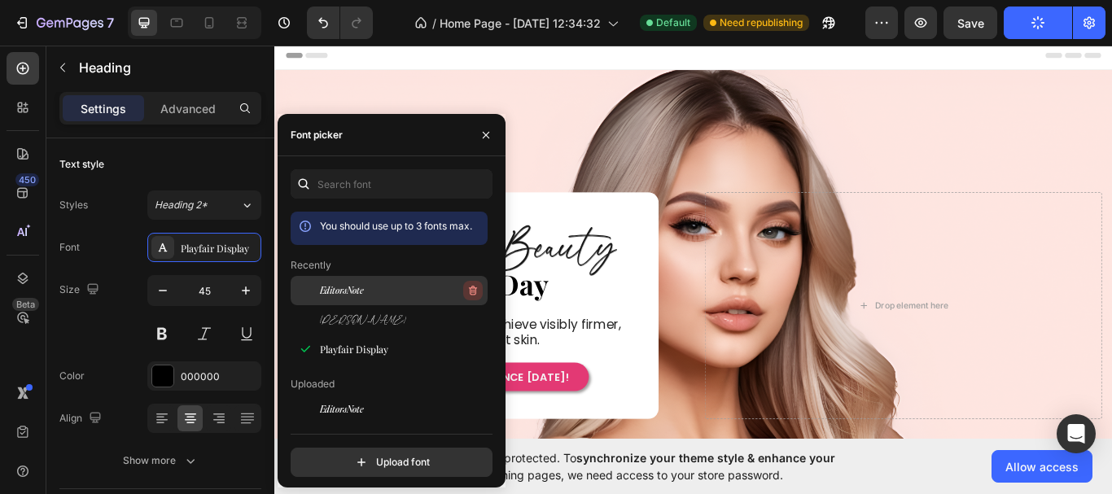
click at [469, 289] on icon "button" at bounding box center [473, 291] width 8 height 10
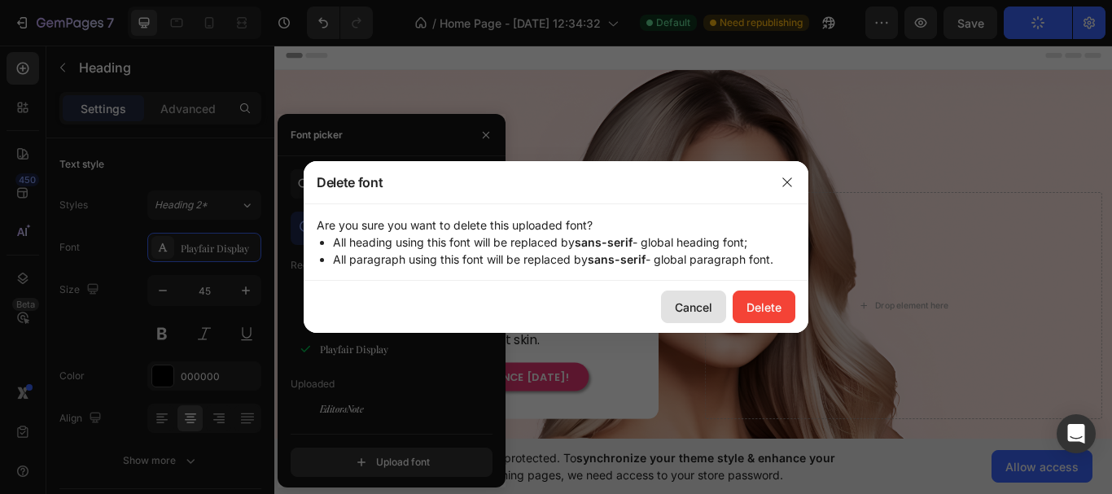
click at [703, 311] on div "Cancel" at bounding box center [693, 307] width 37 height 17
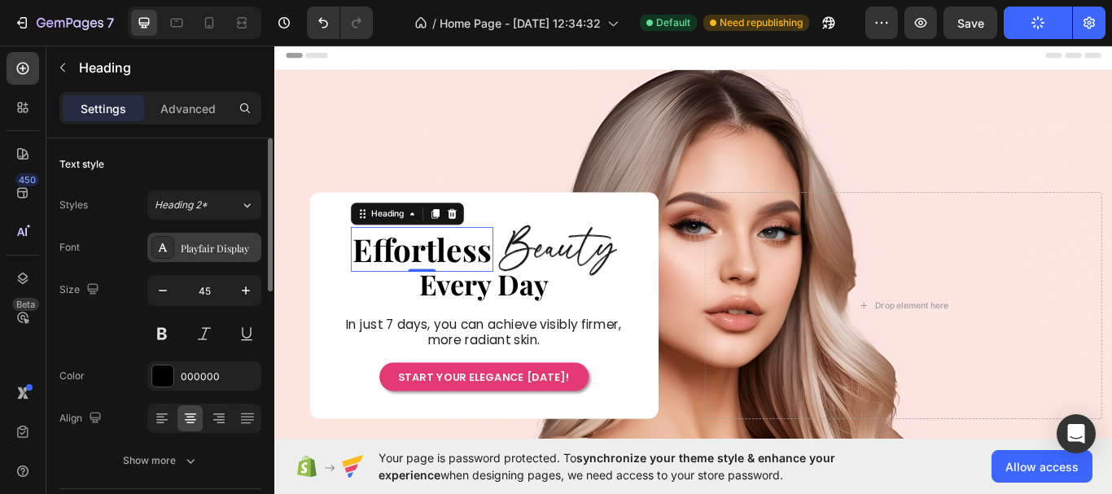
click at [208, 252] on div "Playfair Display" at bounding box center [219, 248] width 76 height 15
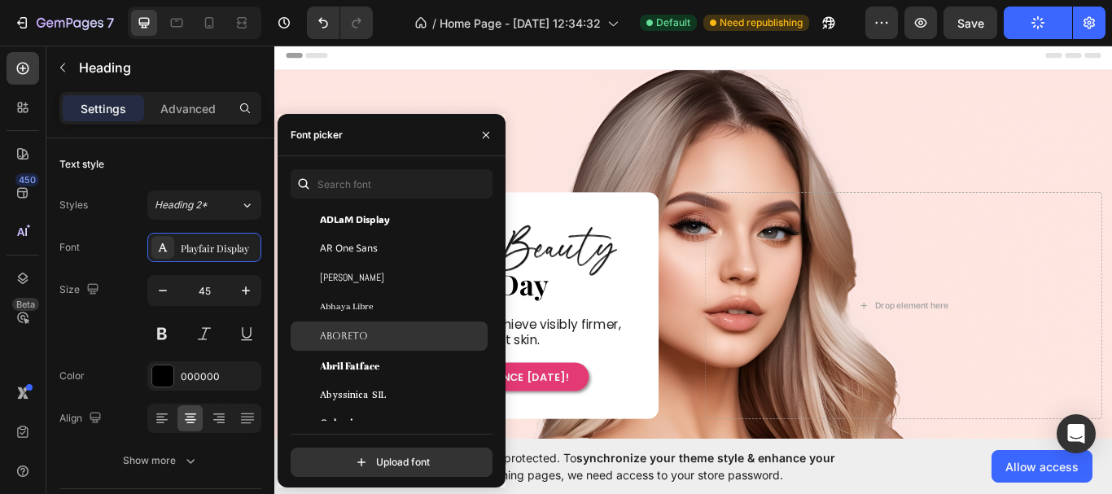
scroll to position [407, 0]
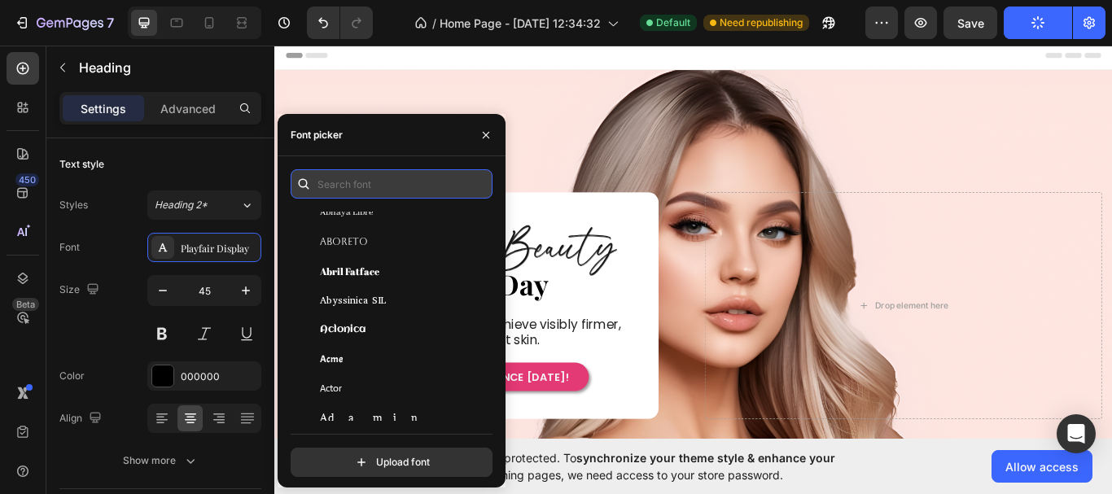
click at [371, 190] on input "text" at bounding box center [392, 183] width 202 height 29
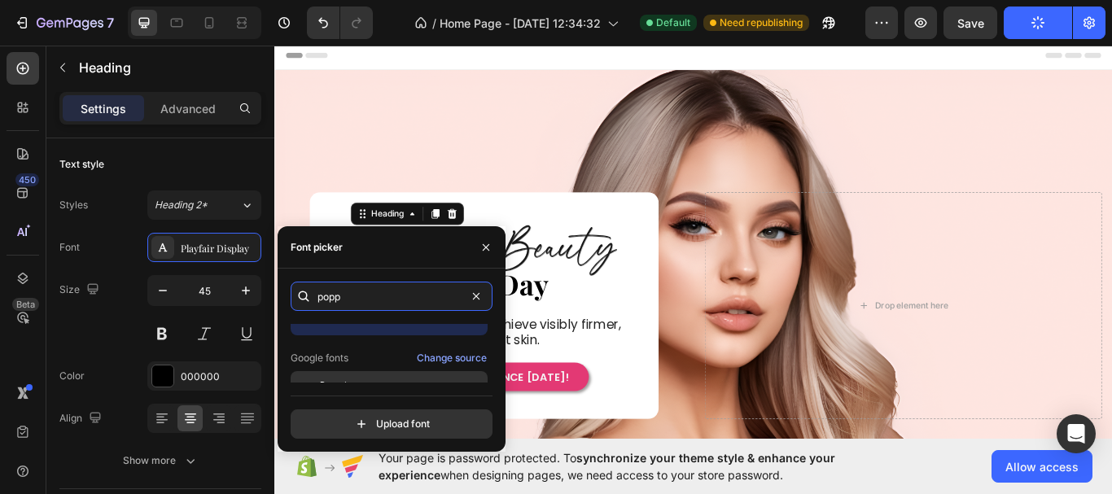
scroll to position [40, 0]
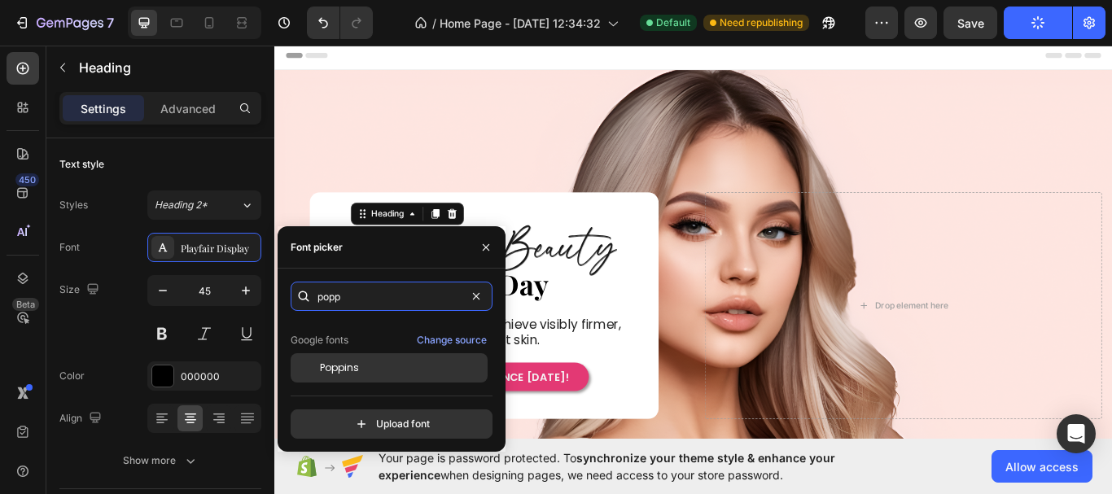
type input "popp"
click at [416, 361] on div "Poppins" at bounding box center [402, 368] width 164 height 15
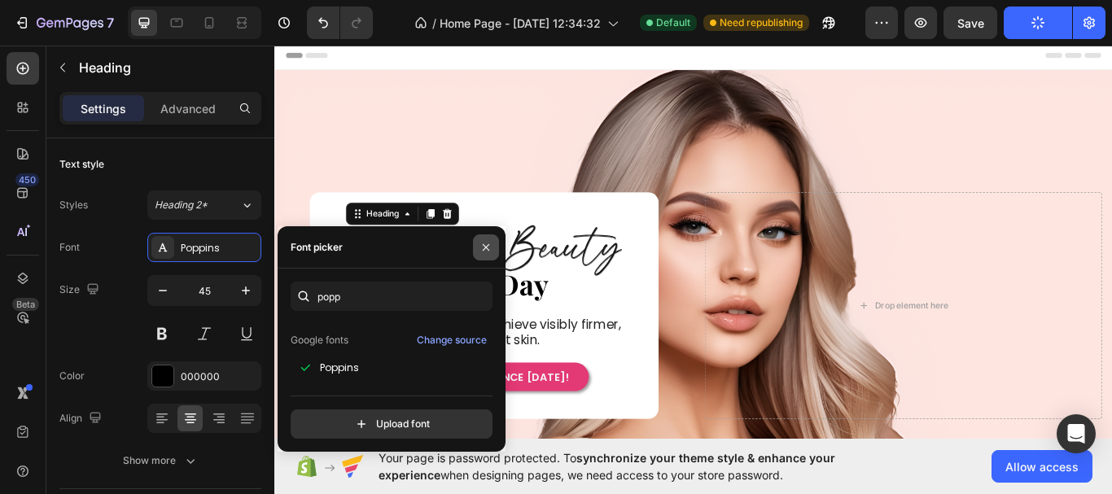
click at [491, 242] on icon "button" at bounding box center [485, 247] width 13 height 13
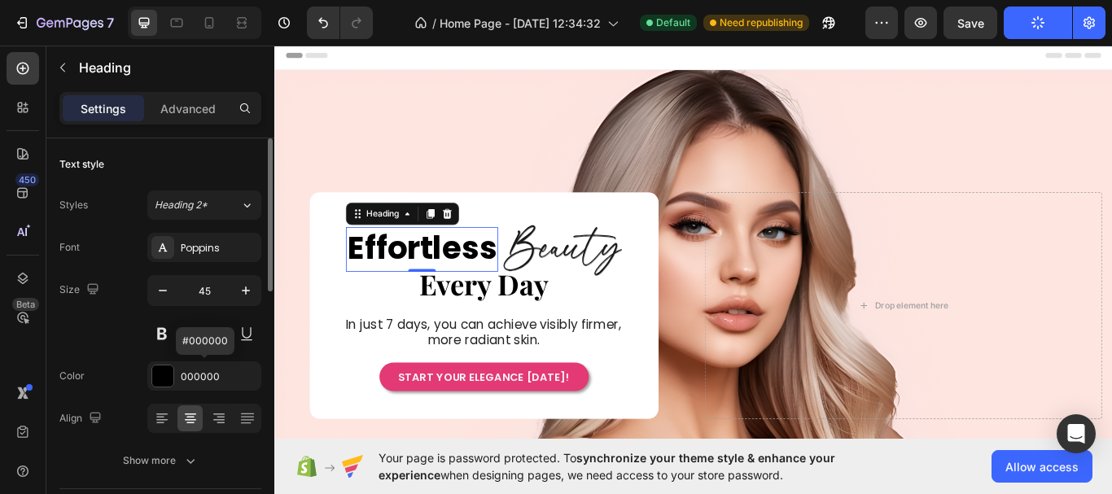
scroll to position [163, 0]
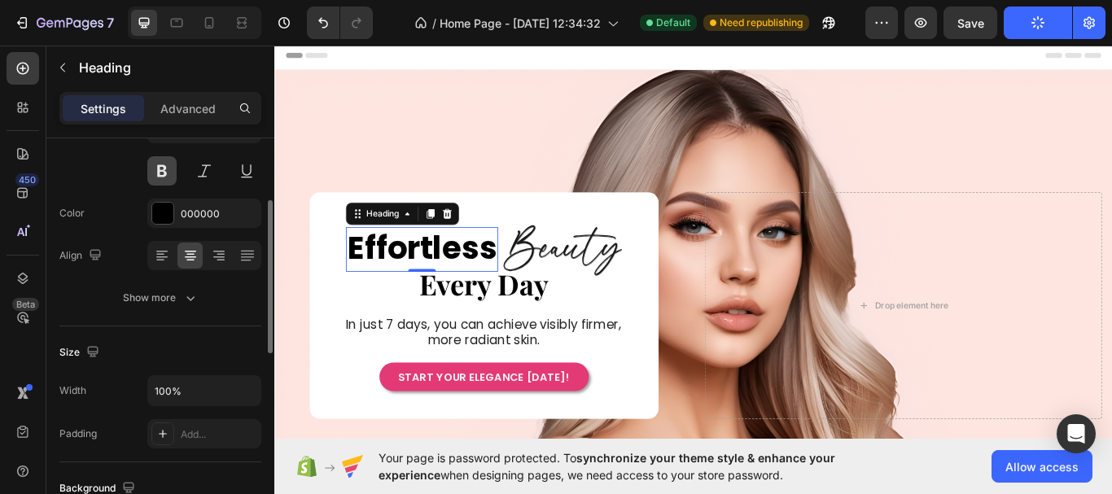
click at [174, 168] on button at bounding box center [161, 170] width 29 height 29
click at [173, 168] on button at bounding box center [161, 170] width 29 height 29
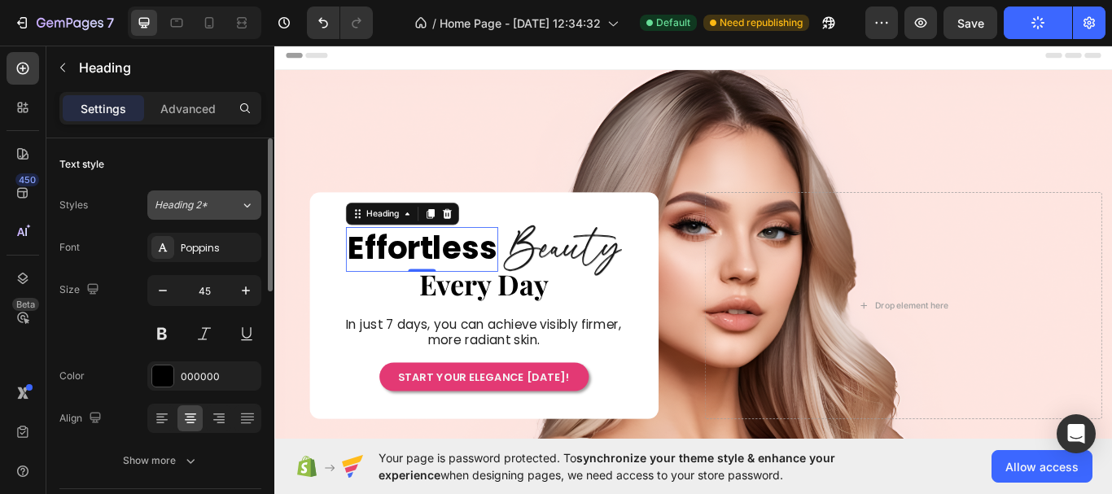
click at [244, 209] on icon at bounding box center [247, 205] width 14 height 16
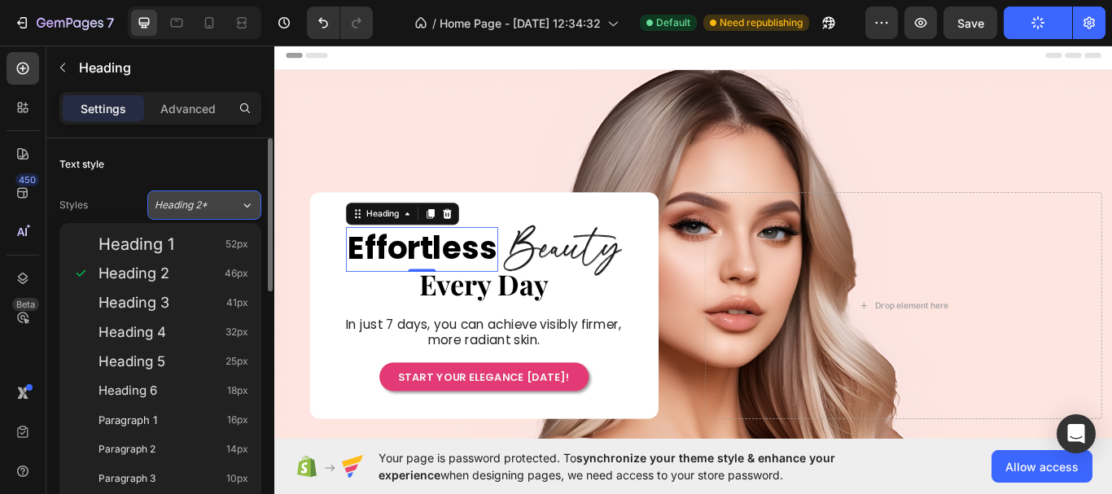
click at [244, 209] on icon at bounding box center [247, 205] width 14 height 16
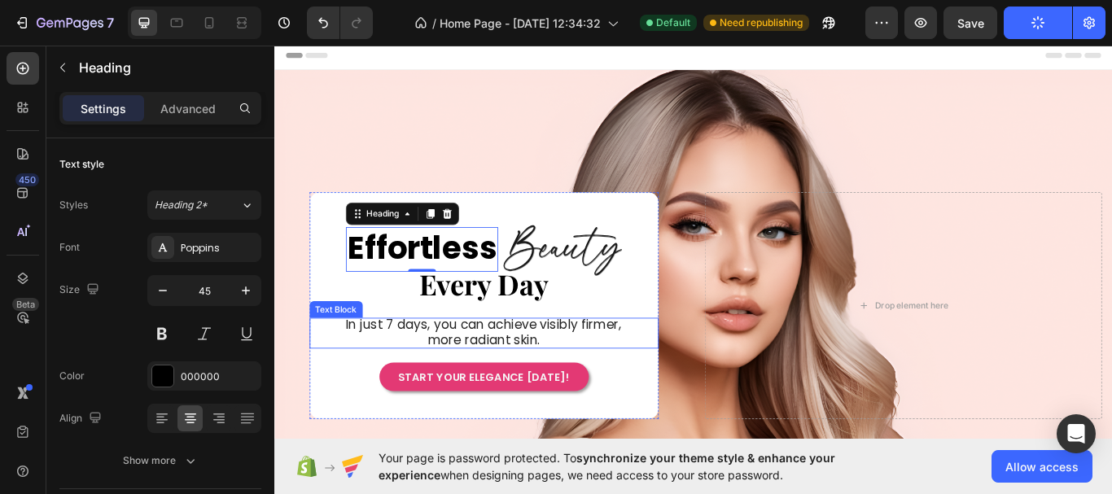
click at [486, 382] on span "In just 7 days, you can achieve visibly firmer, more radiant skin." at bounding box center [517, 380] width 321 height 38
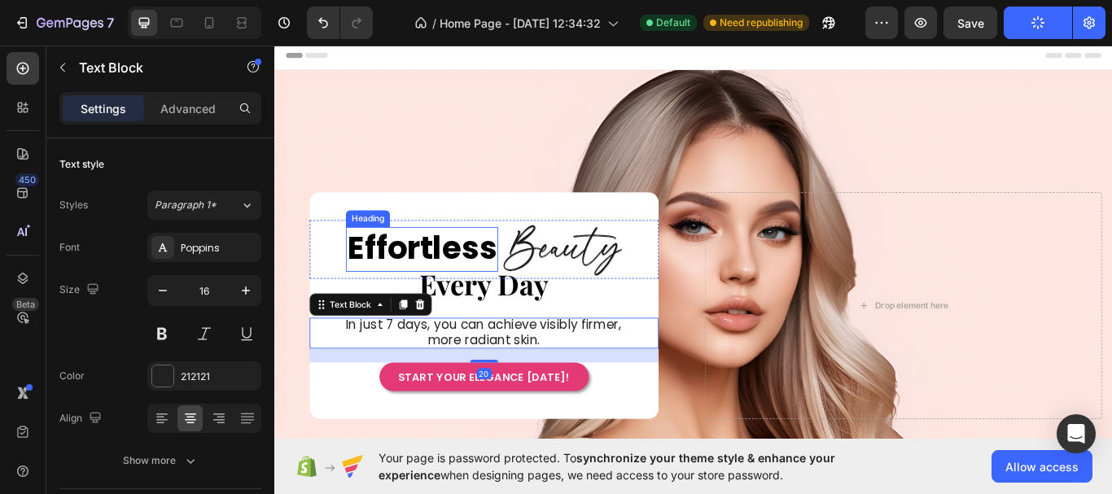
click at [483, 275] on h2 "Effortless" at bounding box center [445, 283] width 177 height 51
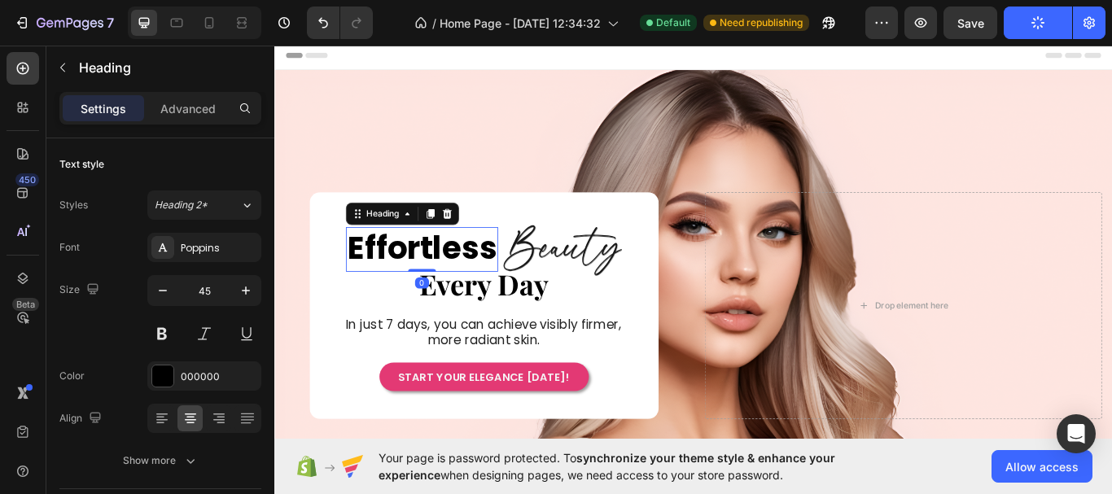
click at [455, 283] on h2 "Effortless" at bounding box center [445, 283] width 177 height 51
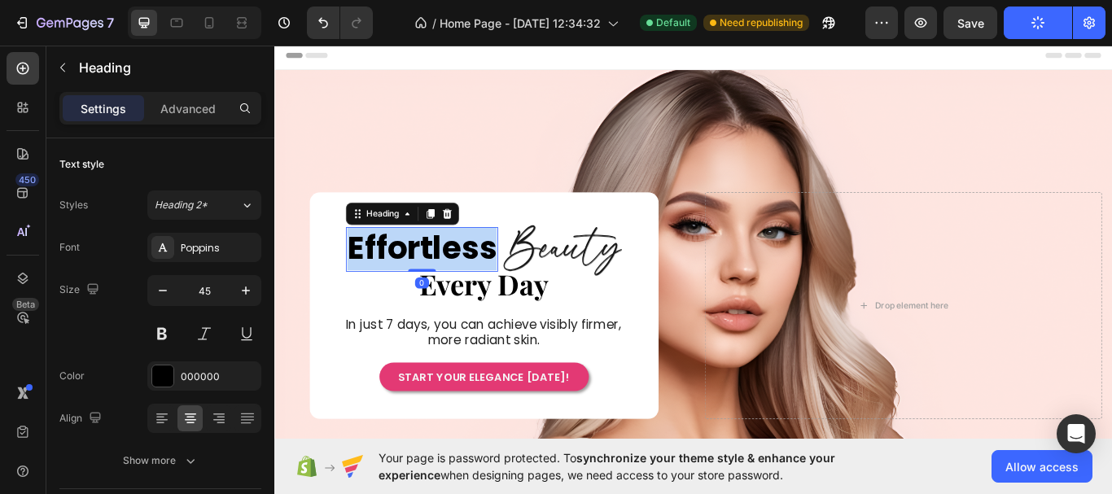
click at [455, 283] on p "Effortless" at bounding box center [446, 284] width 174 height 48
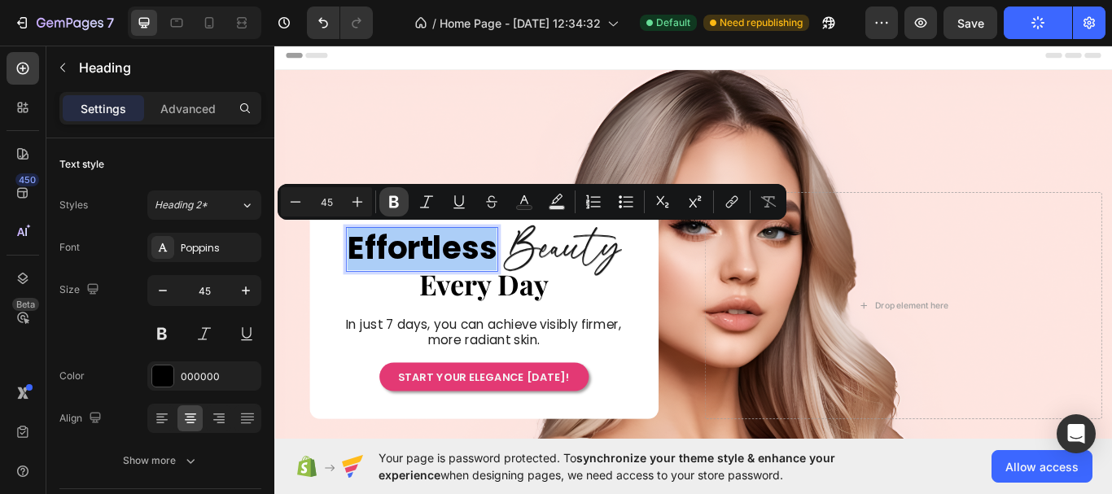
click at [391, 195] on icon "Editor contextual toolbar" at bounding box center [394, 202] width 16 height 16
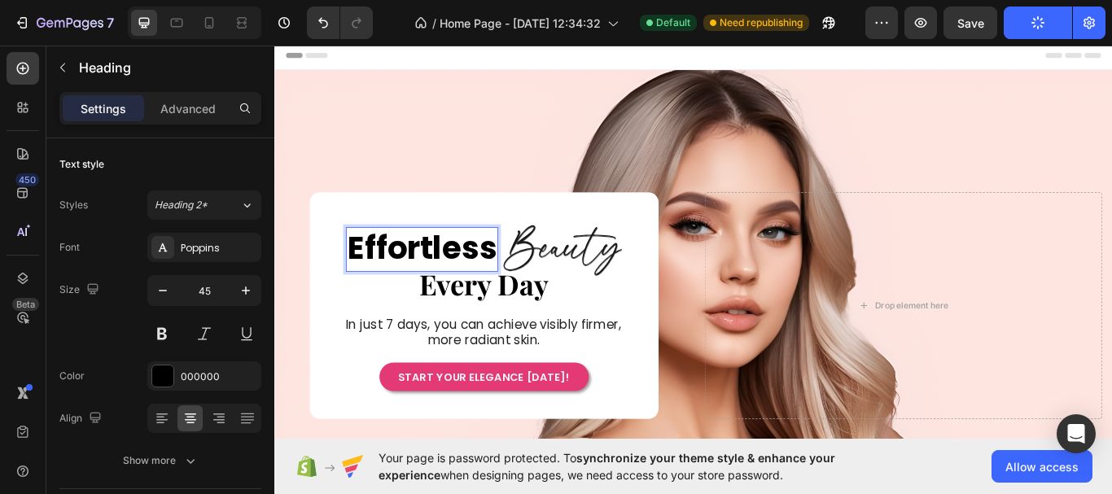
click at [436, 291] on strong "Effortless" at bounding box center [446, 282] width 174 height 51
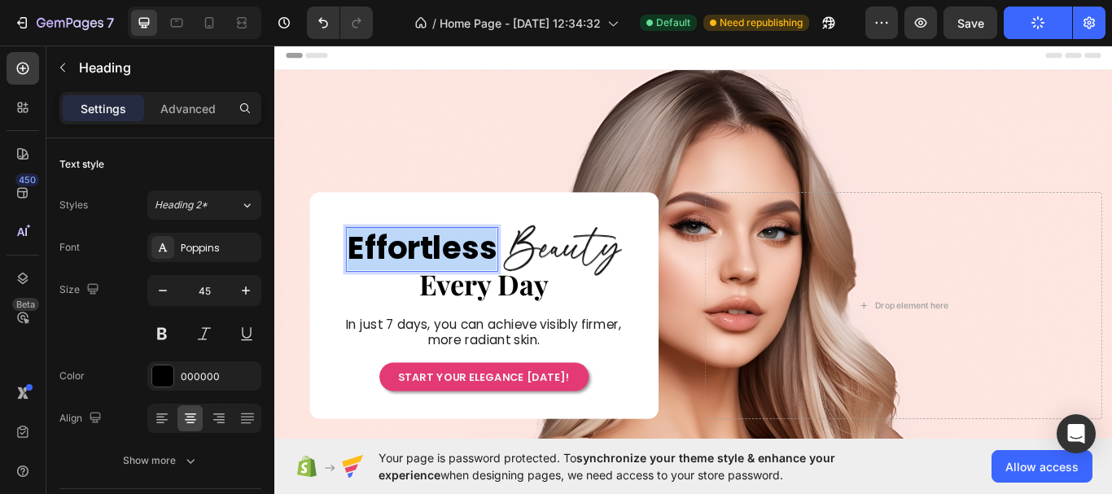
click at [436, 291] on strong "Effortless" at bounding box center [446, 282] width 174 height 51
click at [603, 326] on p "⁠⁠⁠⁠⁠⁠⁠ Every Day" at bounding box center [519, 325] width 404 height 42
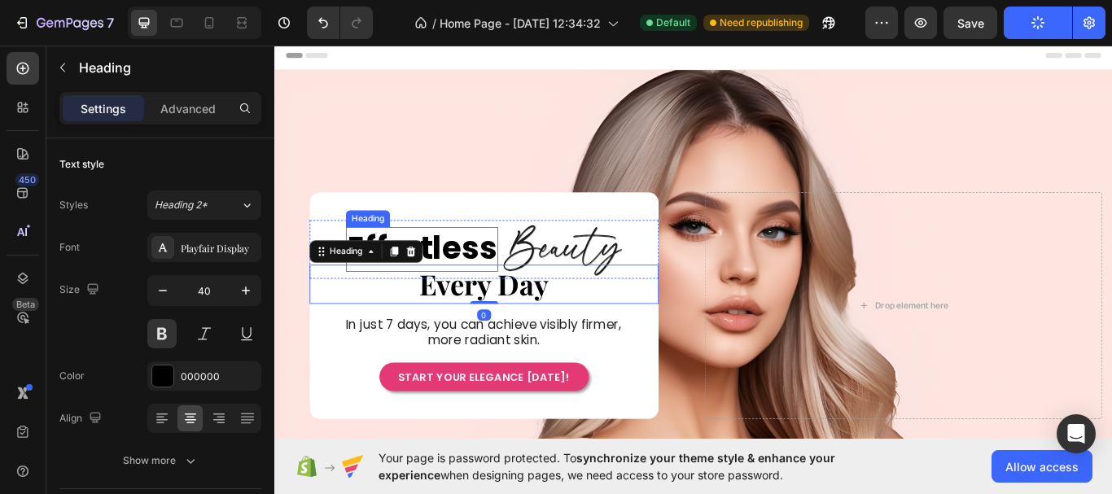
click at [503, 278] on strong "Effortless" at bounding box center [446, 282] width 174 height 51
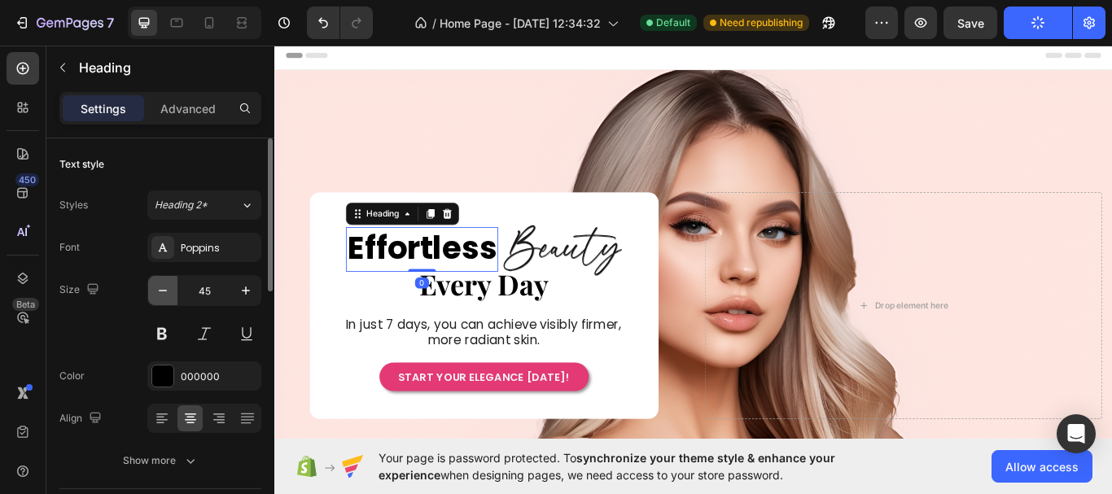
click at [168, 289] on icon "button" at bounding box center [163, 290] width 16 height 16
type input "42"
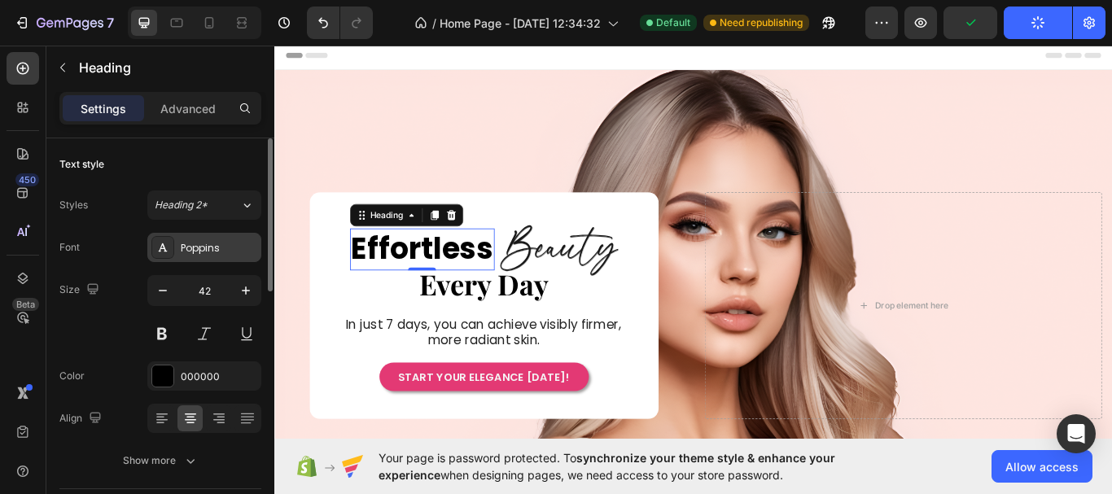
click at [201, 251] on div "Poppins" at bounding box center [219, 248] width 76 height 15
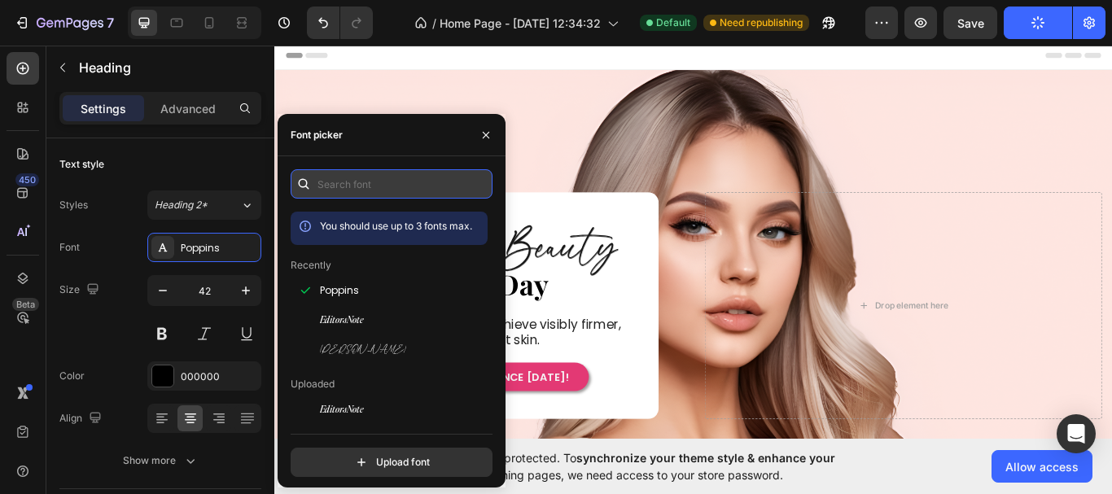
click at [369, 184] on input "text" at bounding box center [392, 183] width 202 height 29
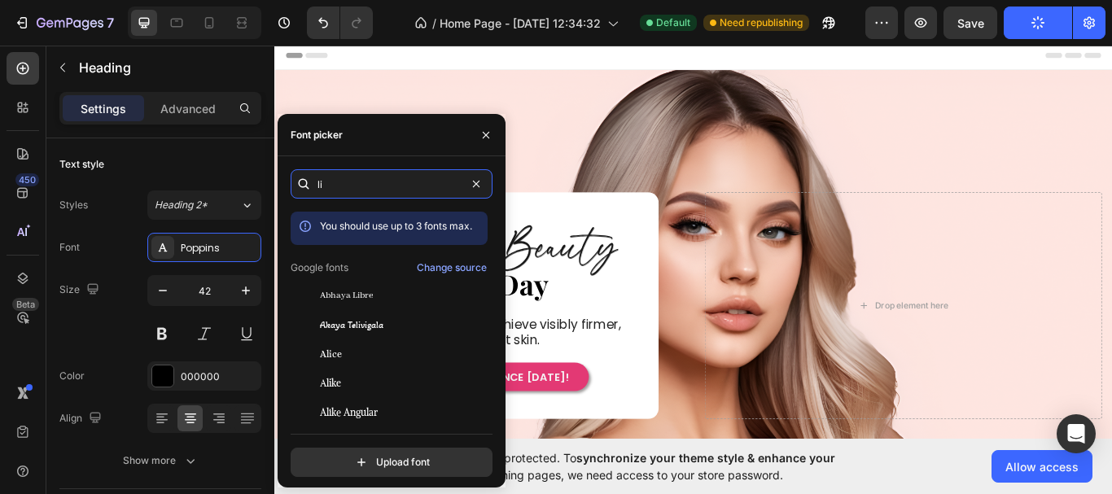
type input "l"
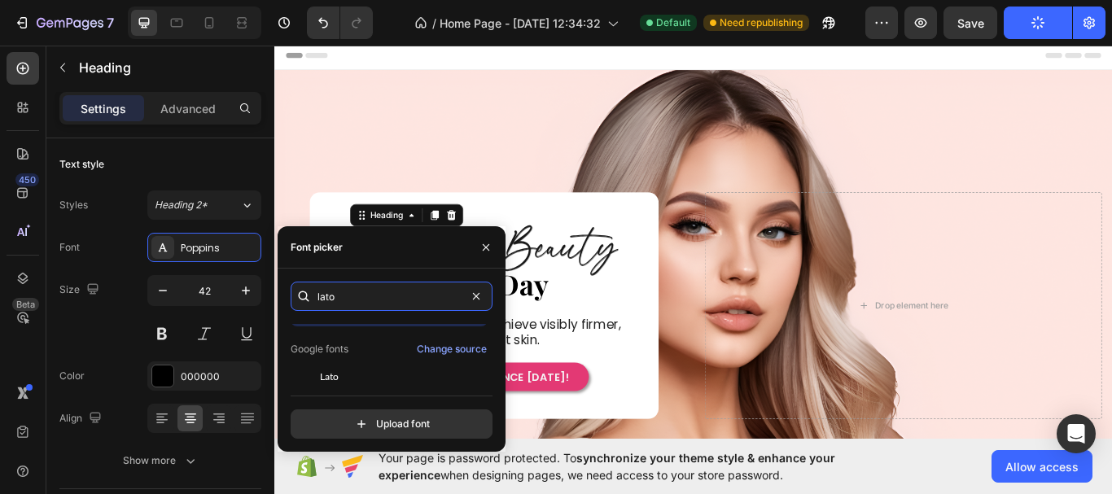
scroll to position [40, 0]
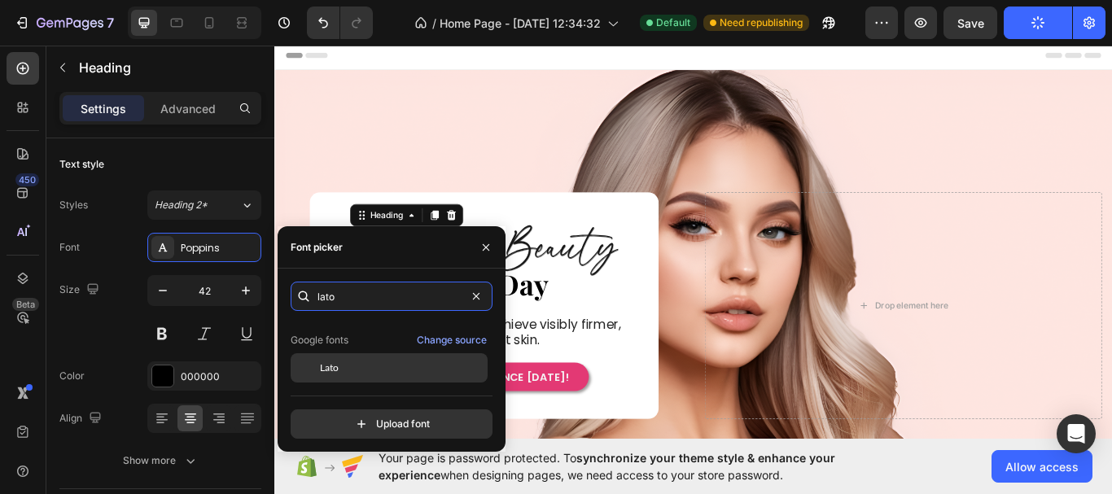
type input "lato"
click at [421, 365] on div "Lato" at bounding box center [402, 368] width 164 height 15
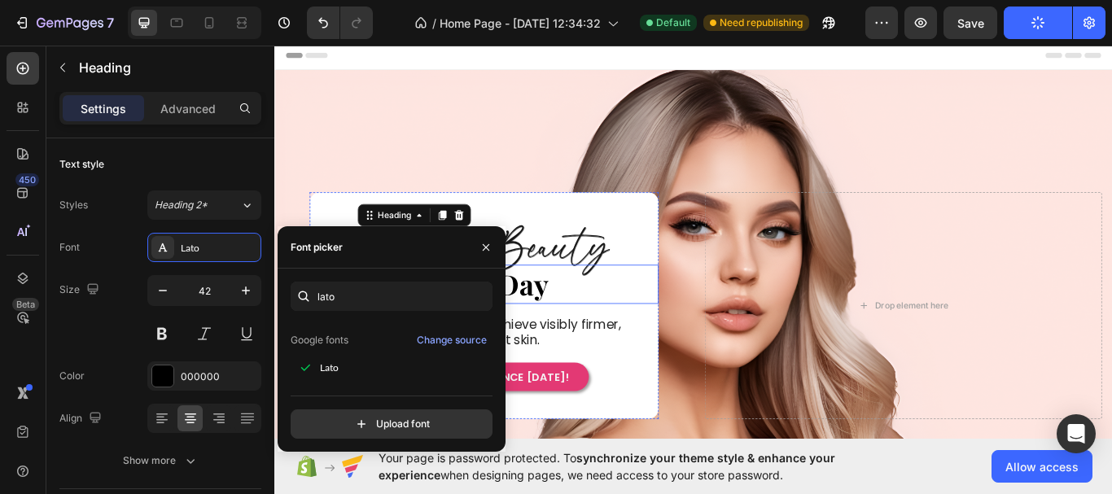
click at [645, 311] on p "⁠⁠⁠⁠⁠⁠⁠ Every Day" at bounding box center [519, 325] width 404 height 42
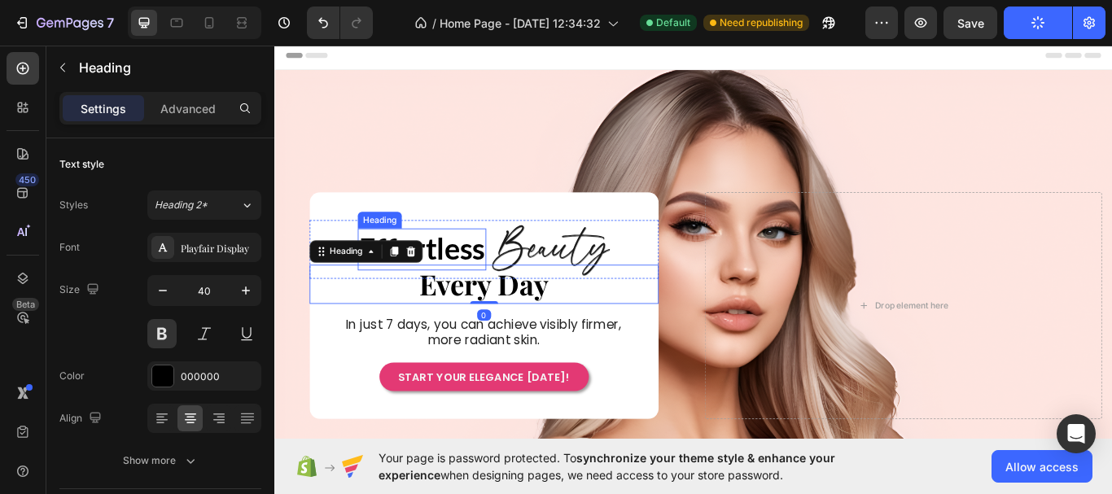
click at [495, 289] on strong "Effortless" at bounding box center [446, 283] width 146 height 41
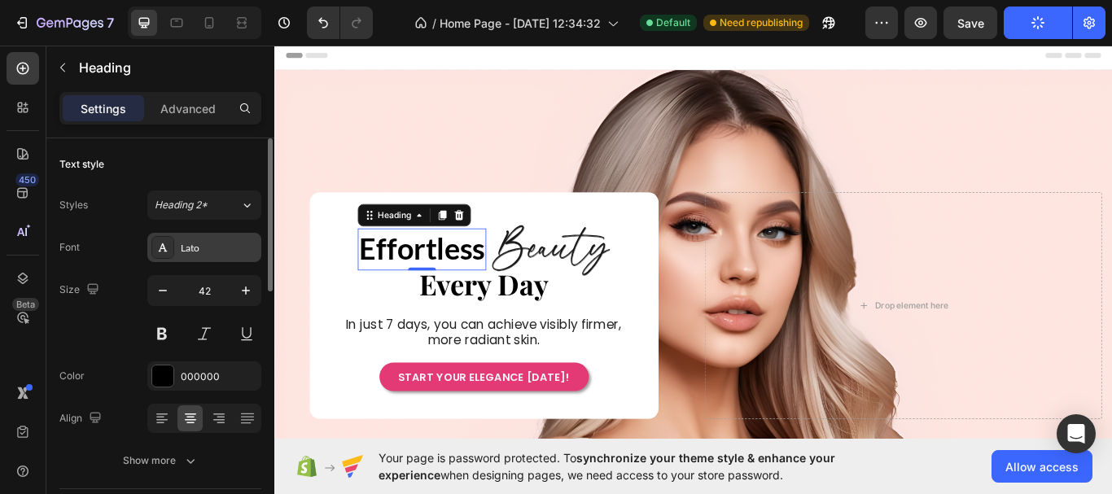
click at [200, 260] on div "Lato" at bounding box center [204, 247] width 114 height 29
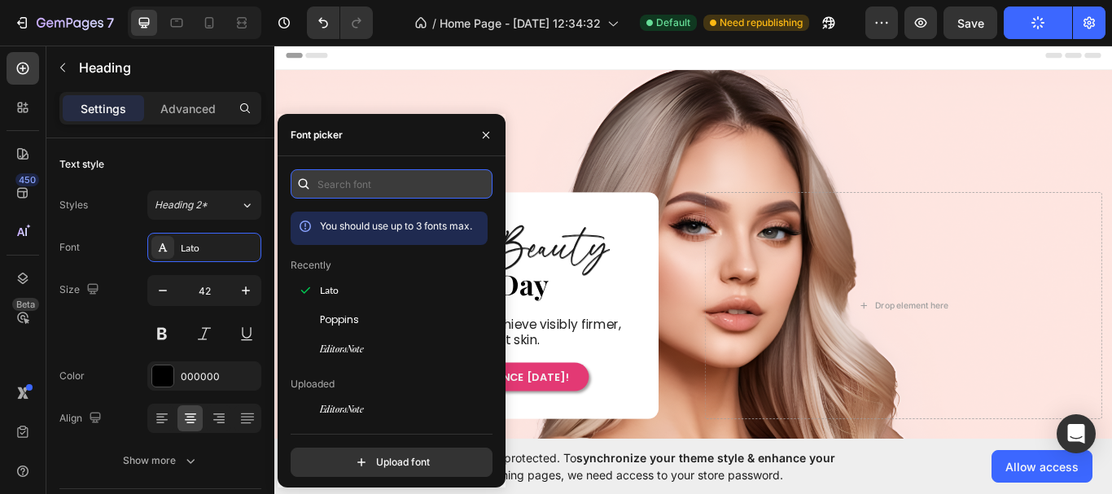
click at [405, 187] on input "text" at bounding box center [392, 183] width 202 height 29
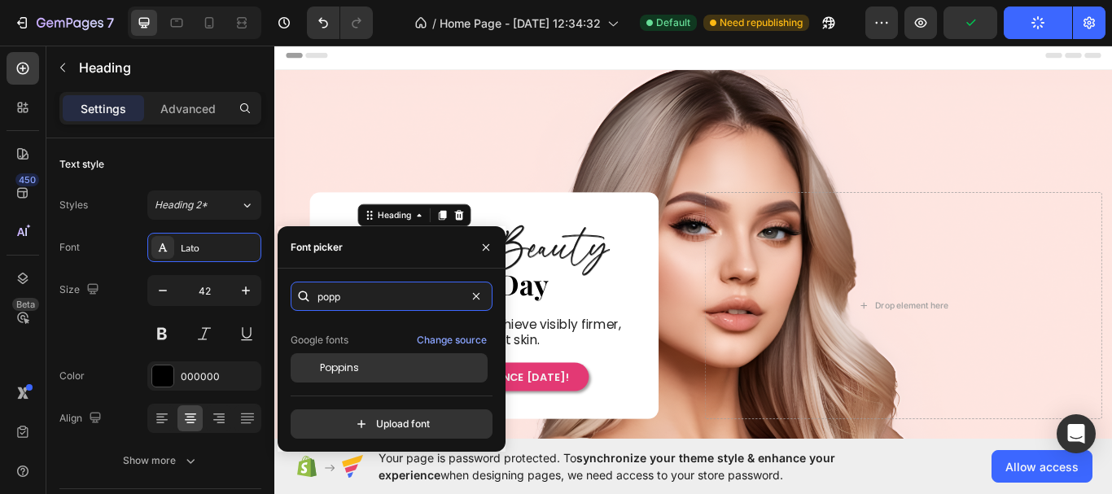
type input "popp"
click at [389, 365] on div "Poppins" at bounding box center [402, 368] width 164 height 15
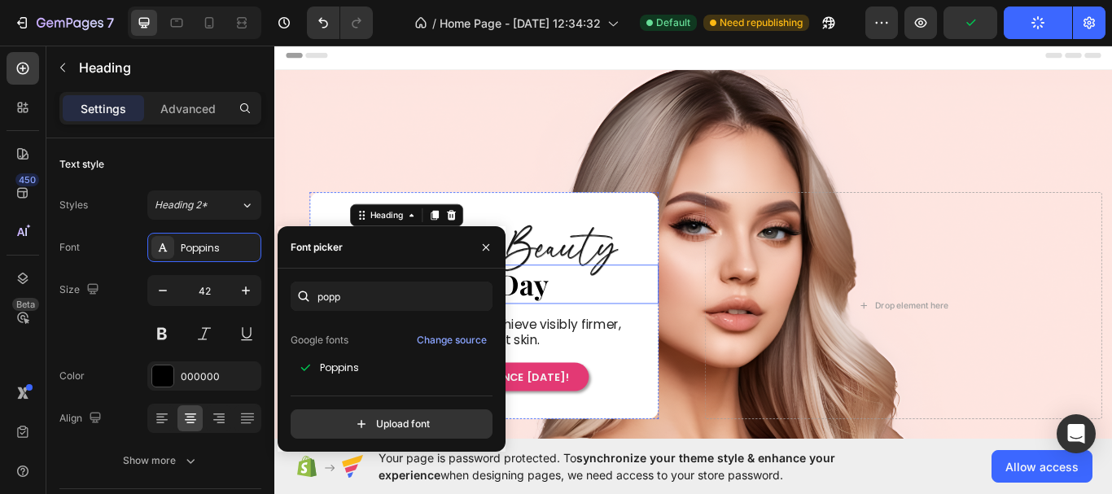
click at [639, 314] on p "⁠⁠⁠⁠⁠⁠⁠ Every Day" at bounding box center [519, 325] width 404 height 42
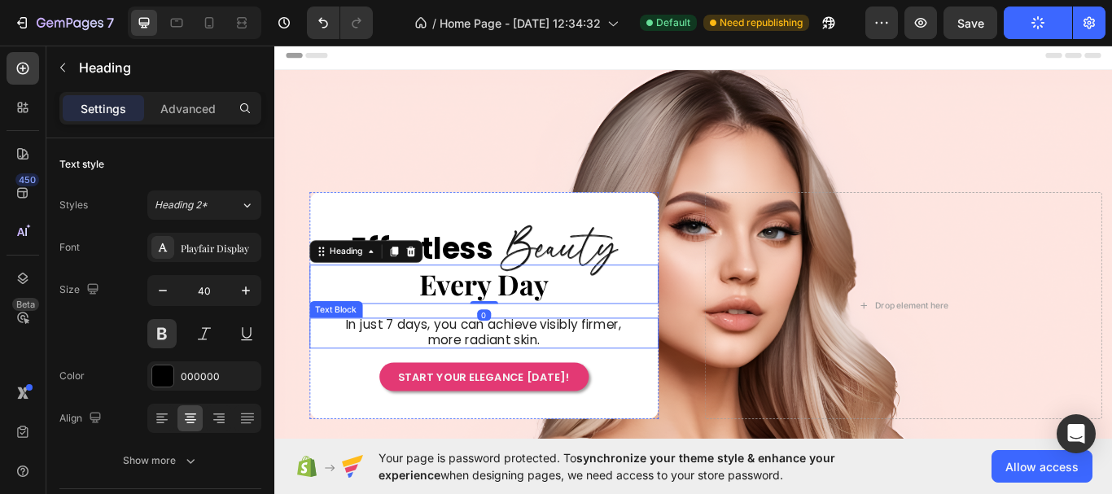
click at [678, 374] on p "In just 7 days, you can achieve visibly firmer, more radiant skin." at bounding box center [519, 382] width 334 height 36
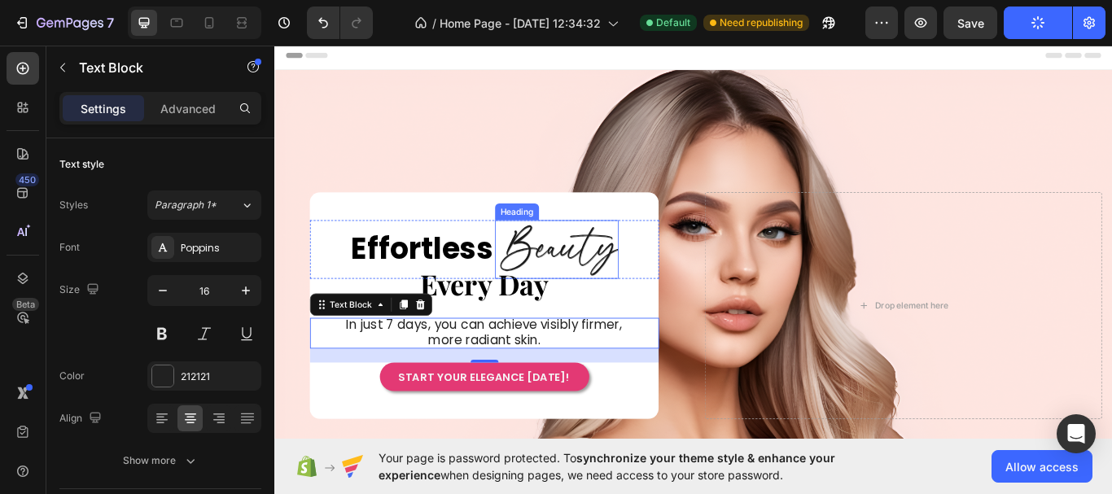
click at [616, 286] on h2 "Beauty" at bounding box center [605, 284] width 140 height 69
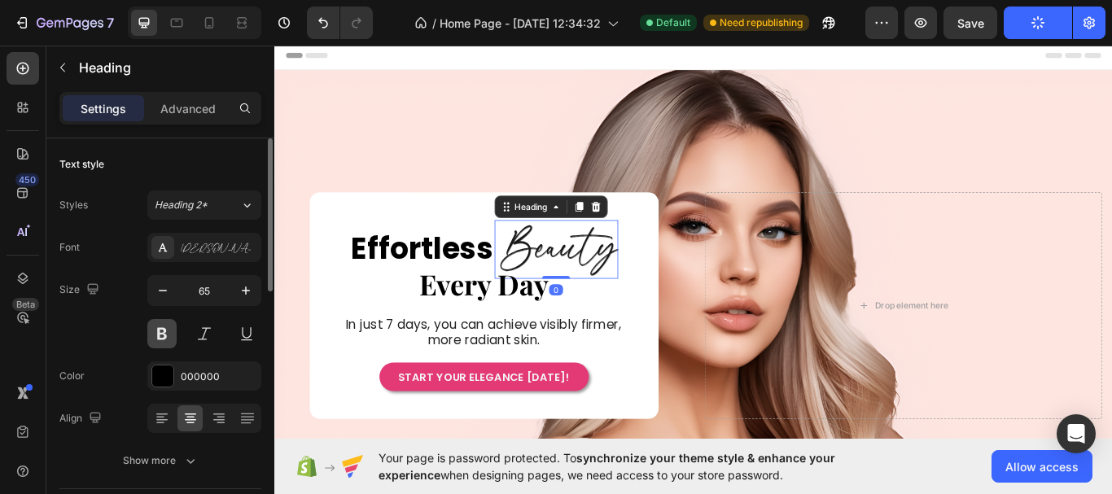
click at [164, 331] on button at bounding box center [161, 333] width 29 height 29
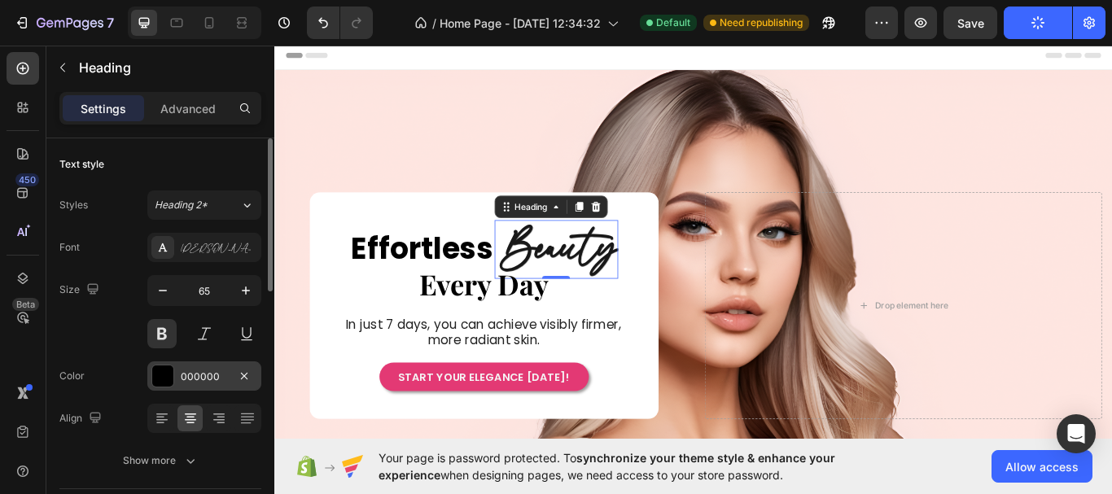
click at [205, 382] on div "000000" at bounding box center [204, 376] width 47 height 15
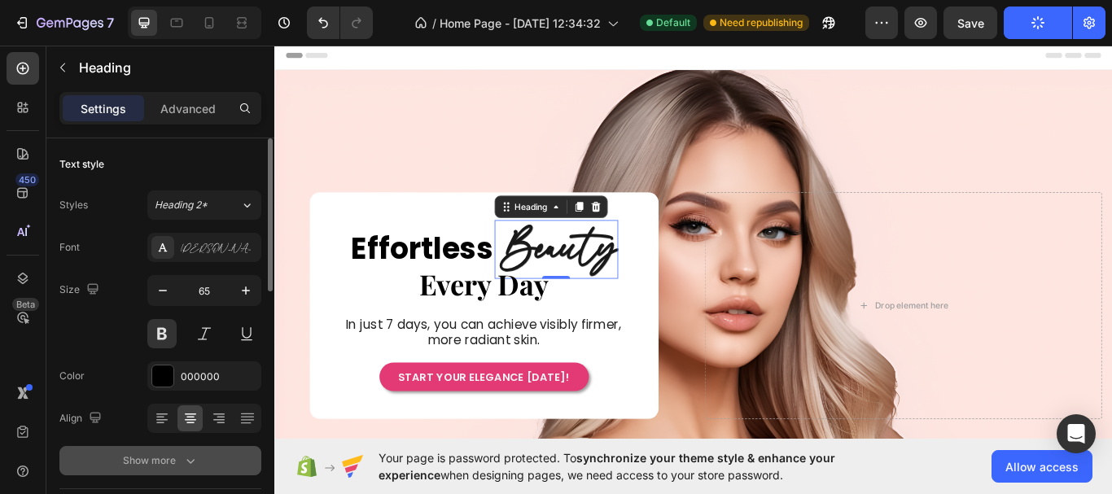
click at [169, 456] on div "Show more" at bounding box center [161, 460] width 76 height 16
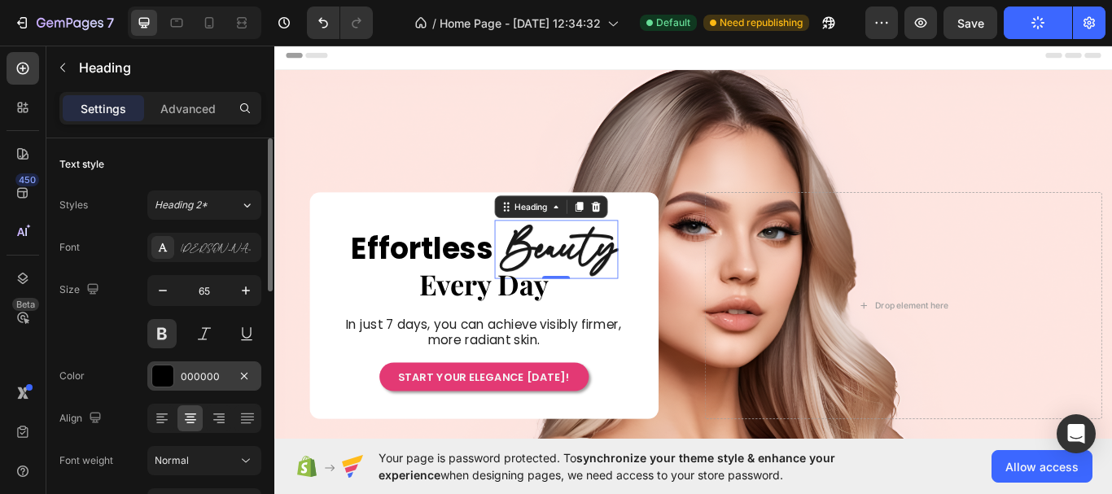
scroll to position [326, 0]
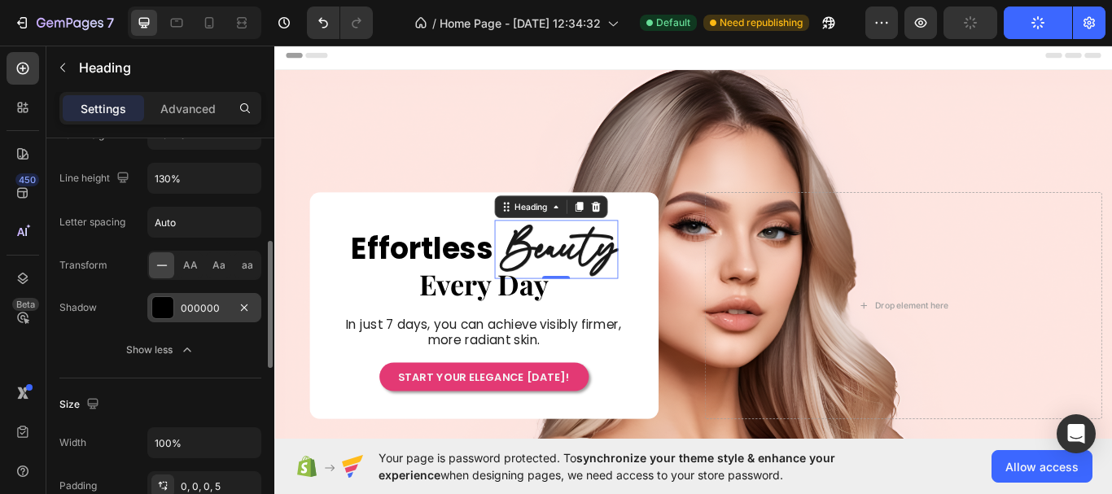
click at [208, 321] on div "000000" at bounding box center [204, 307] width 114 height 29
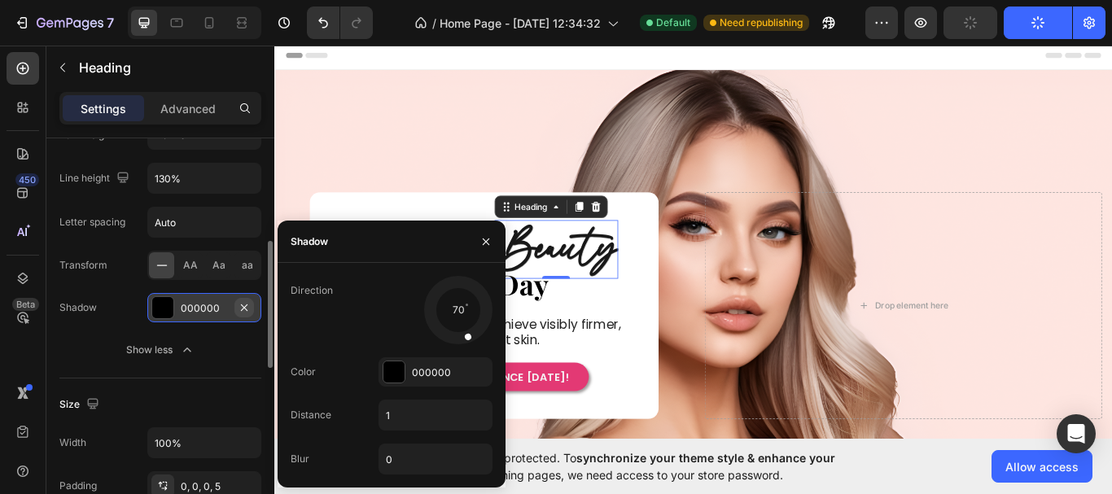
click at [240, 308] on icon "button" at bounding box center [244, 307] width 13 height 13
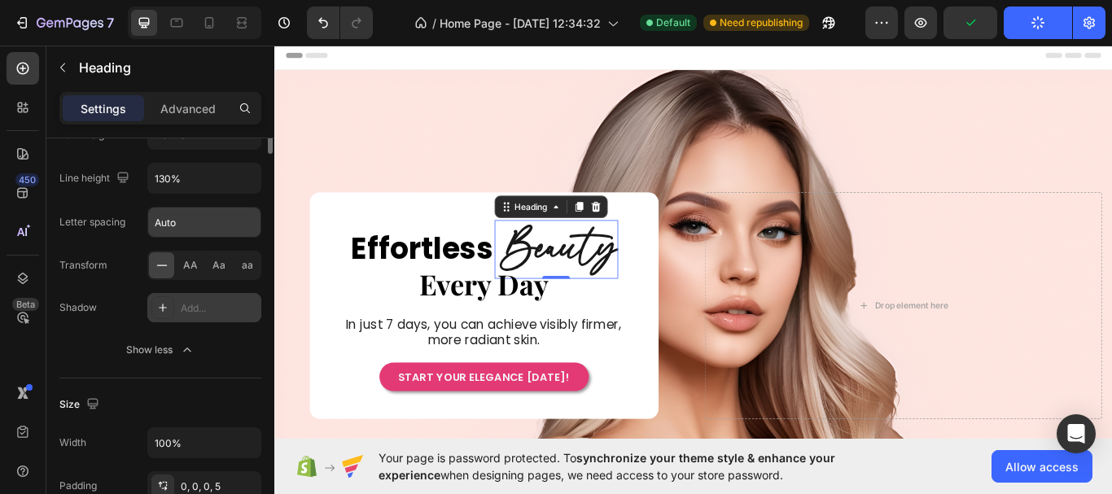
scroll to position [163, 0]
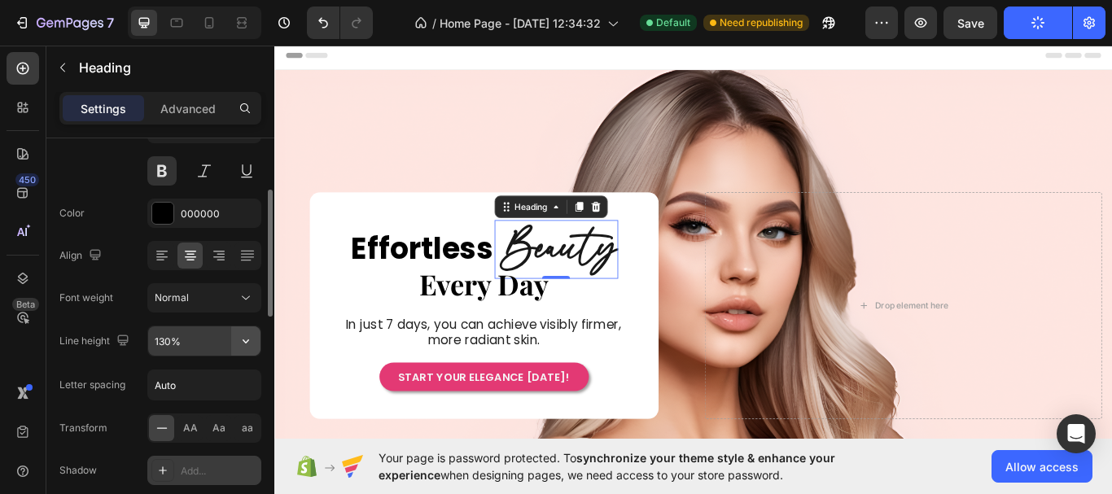
click at [243, 342] on icon "button" at bounding box center [246, 341] width 16 height 16
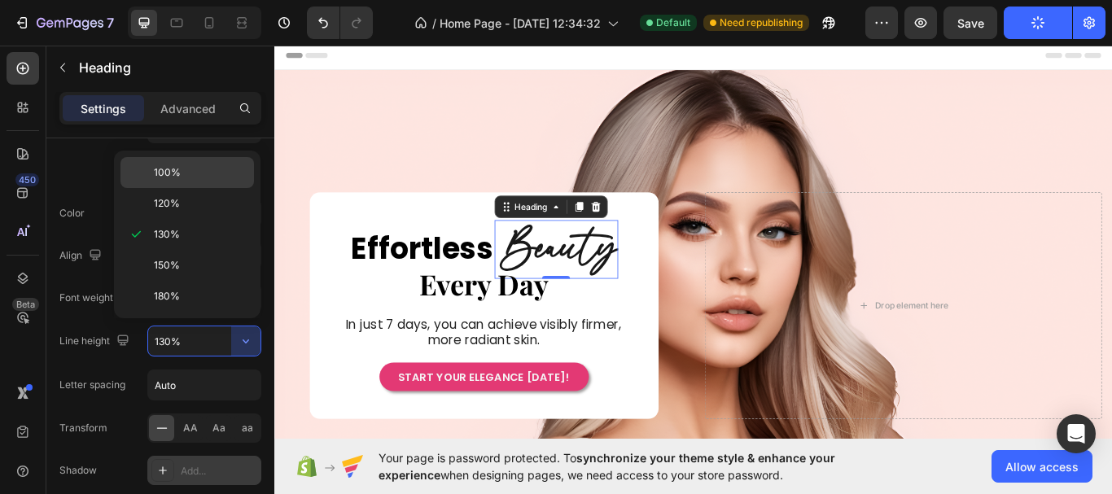
click at [191, 170] on p "100%" at bounding box center [200, 172] width 93 height 15
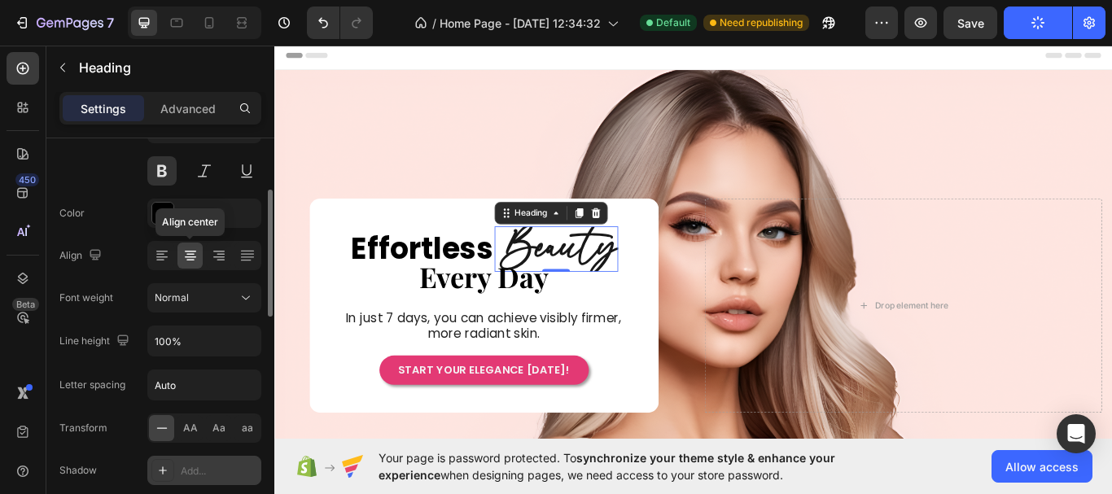
type input "130%"
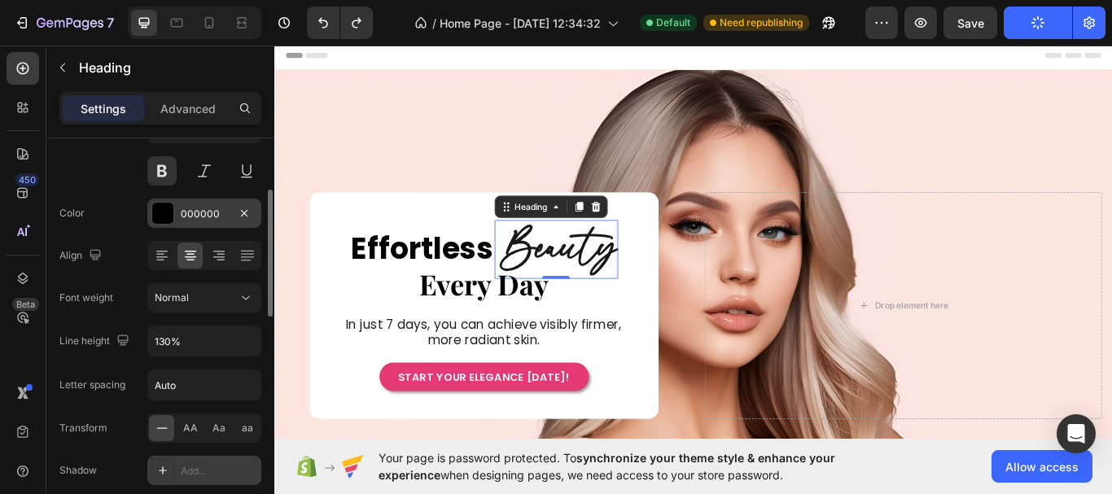
click at [154, 223] on div at bounding box center [162, 213] width 21 height 21
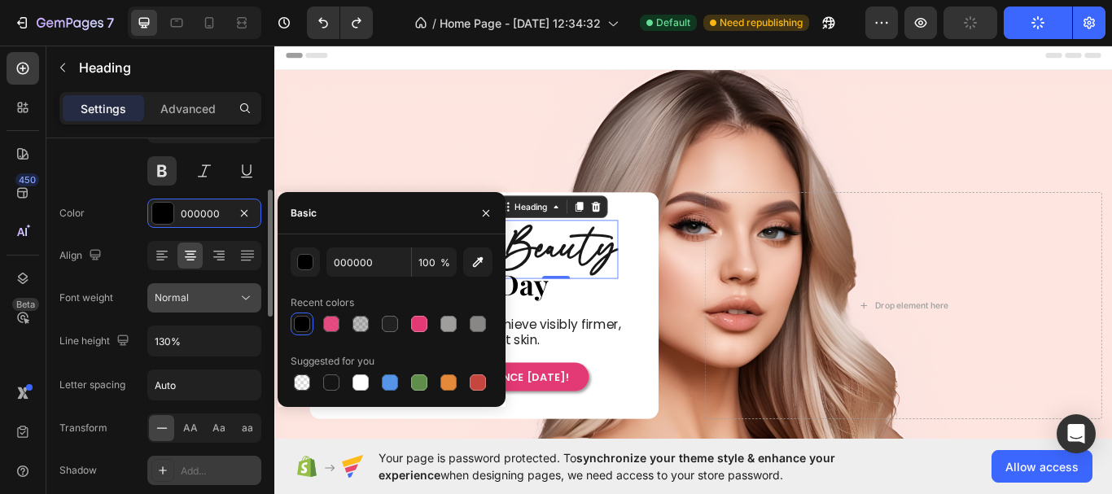
click at [254, 295] on button "Normal" at bounding box center [204, 297] width 114 height 29
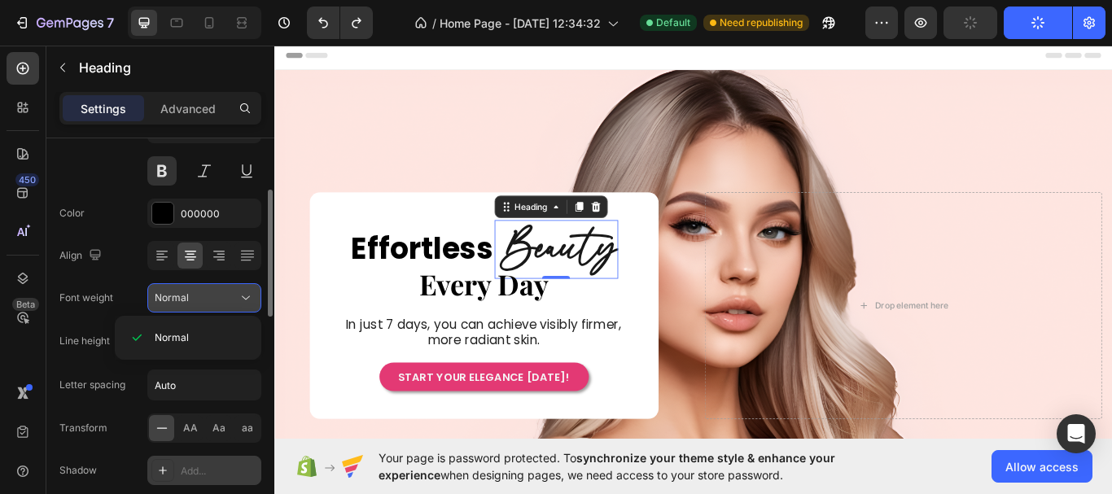
click at [254, 295] on button "Normal" at bounding box center [204, 297] width 114 height 29
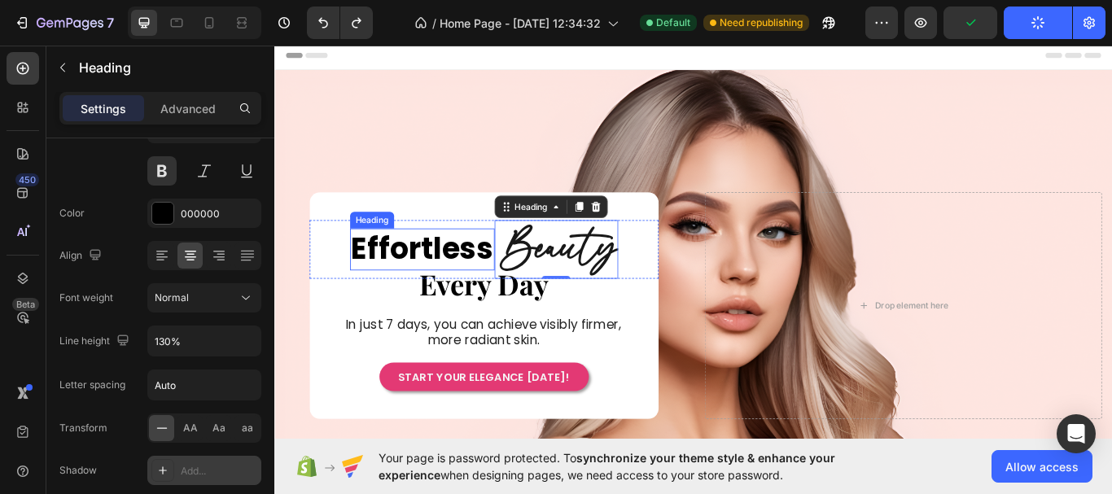
click at [416, 289] on strong "Effortless" at bounding box center [446, 283] width 165 height 48
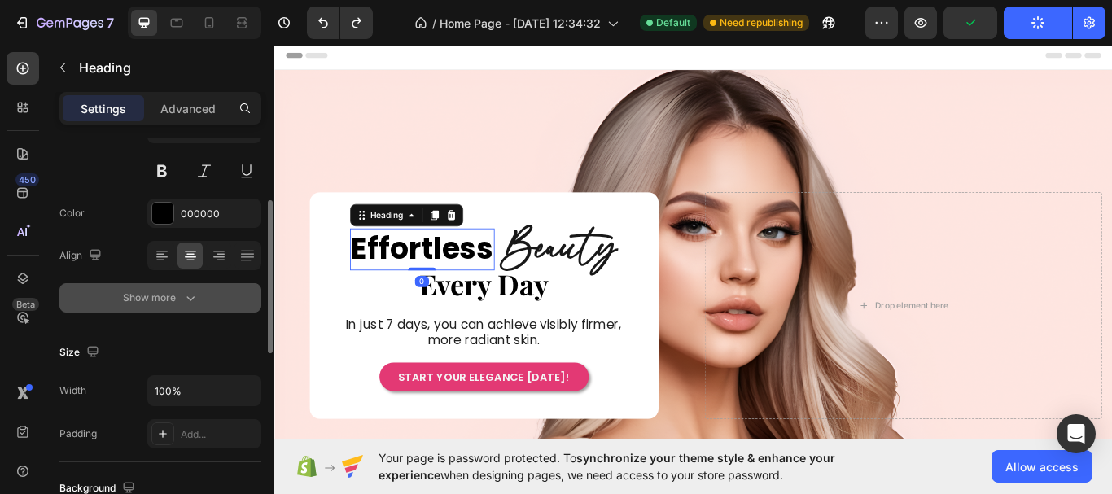
click at [187, 298] on icon "button" at bounding box center [190, 298] width 8 height 5
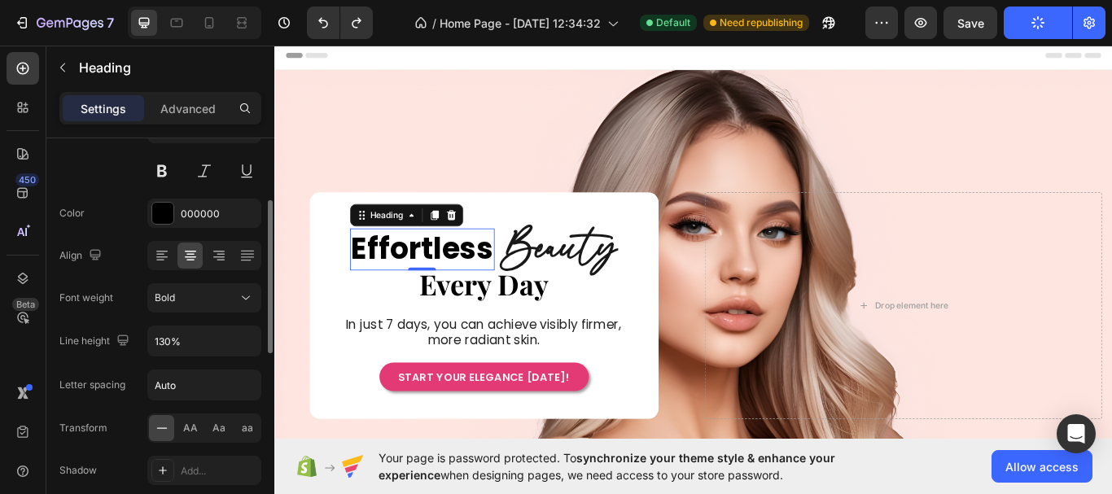
scroll to position [244, 0]
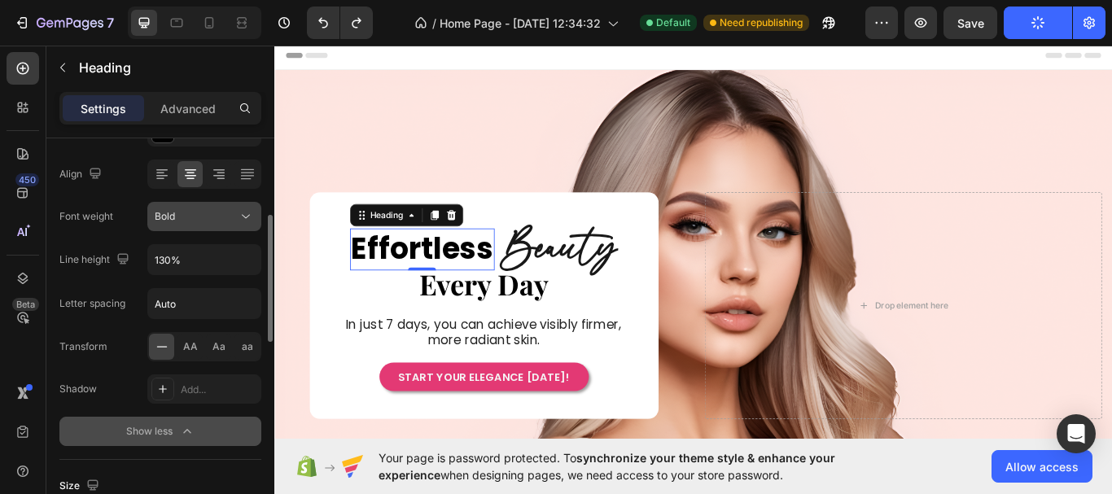
click at [243, 216] on icon at bounding box center [246, 216] width 16 height 16
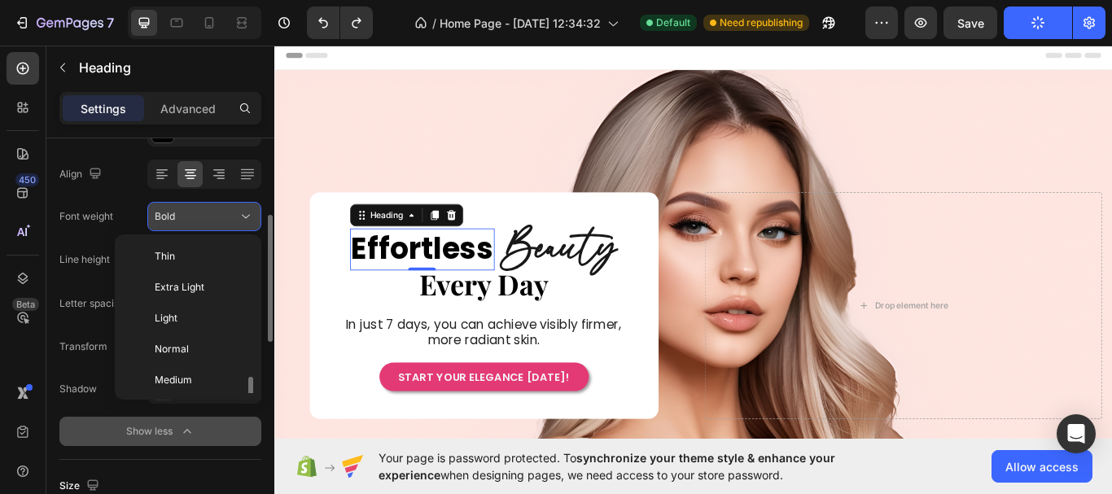
scroll to position [88, 0]
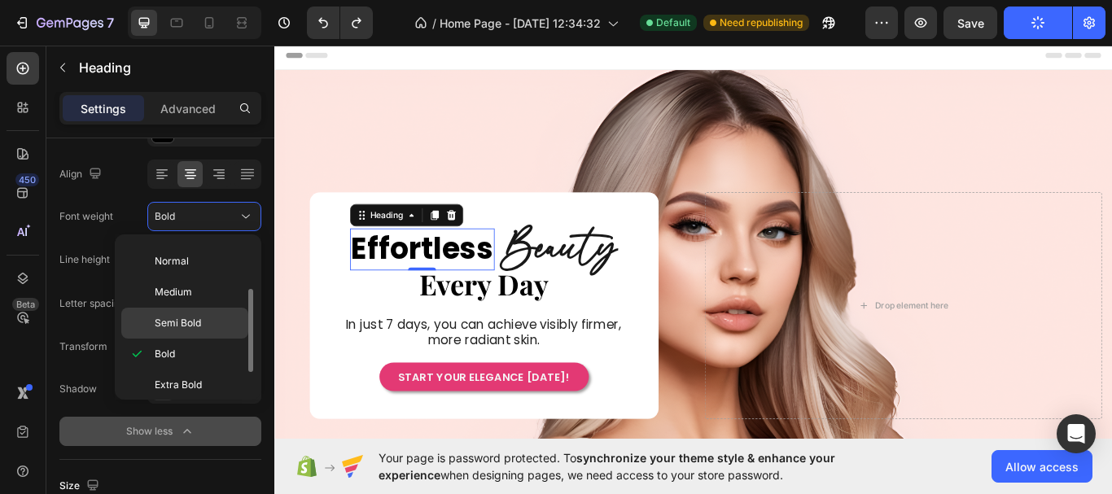
click at [215, 321] on p "Semi Bold" at bounding box center [198, 323] width 86 height 15
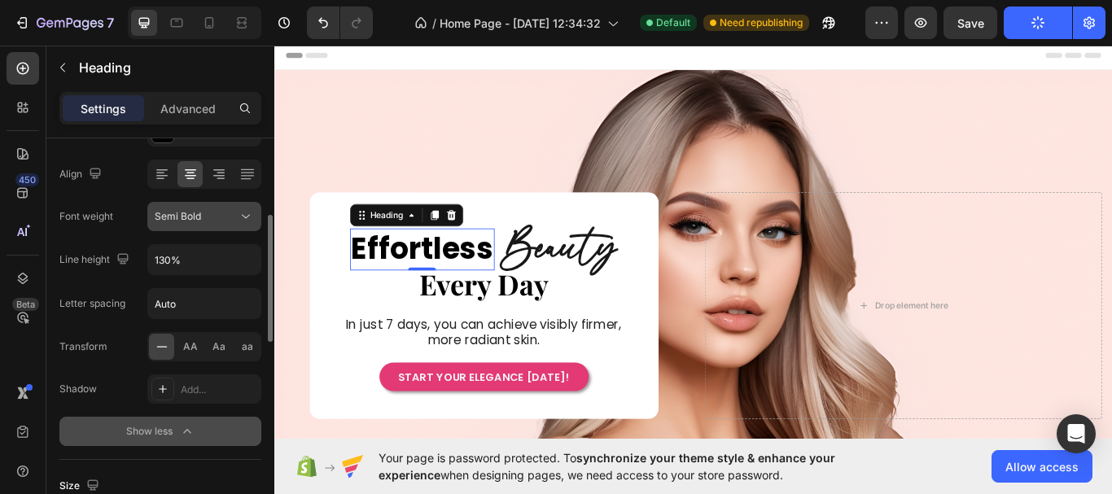
click at [245, 217] on icon at bounding box center [246, 217] width 8 height 4
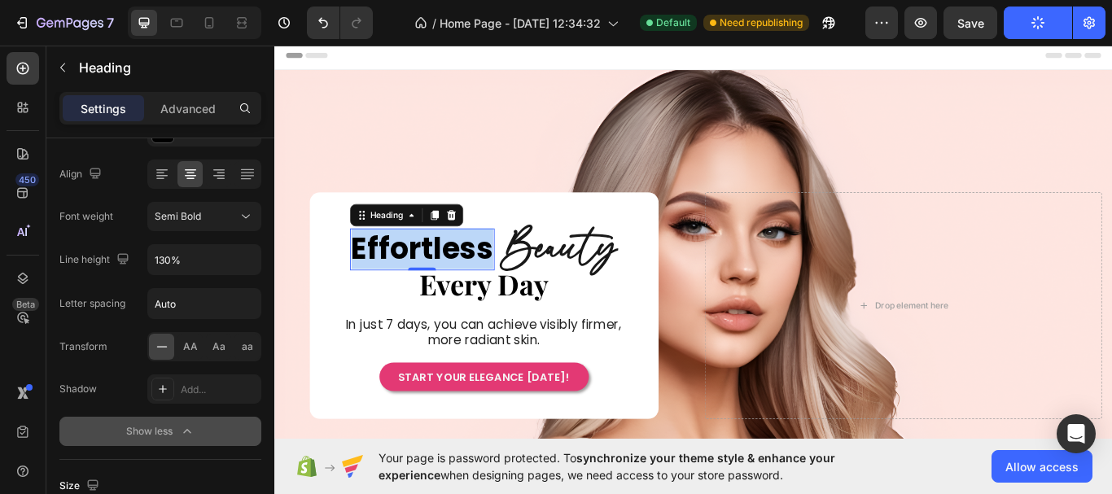
click at [441, 285] on strong "Effortless" at bounding box center [446, 283] width 165 height 48
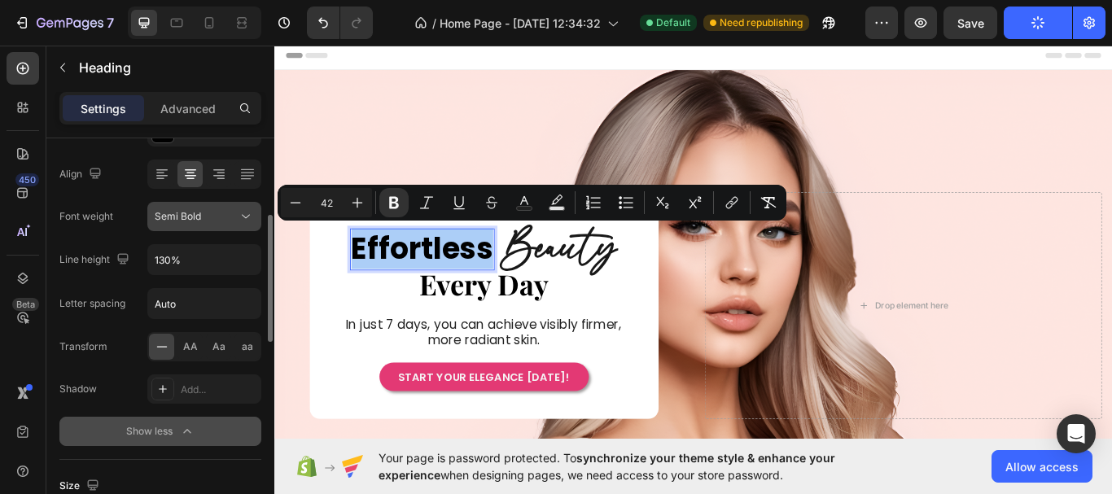
click at [246, 216] on icon at bounding box center [246, 216] width 16 height 16
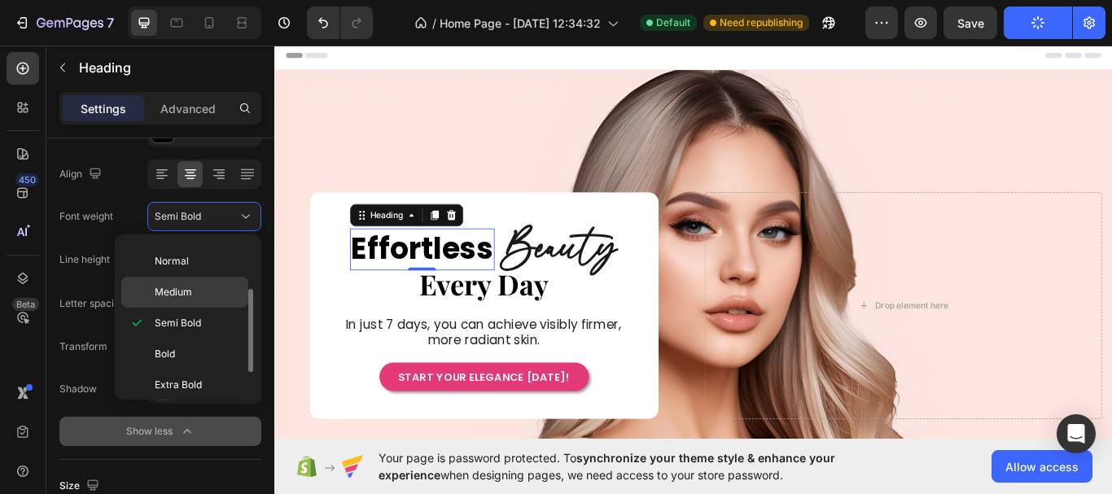
click at [203, 287] on p "Medium" at bounding box center [198, 292] width 86 height 15
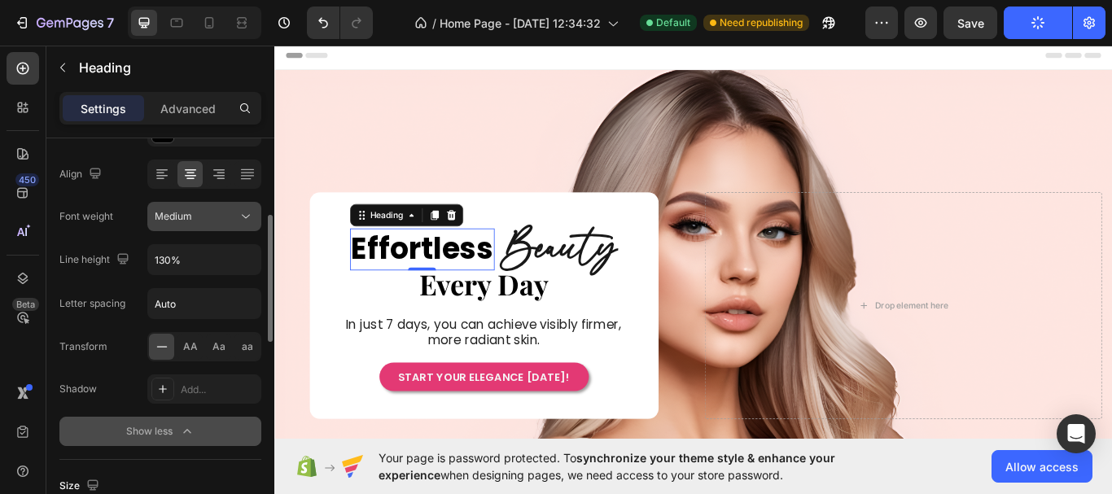
click at [247, 215] on icon at bounding box center [246, 216] width 16 height 16
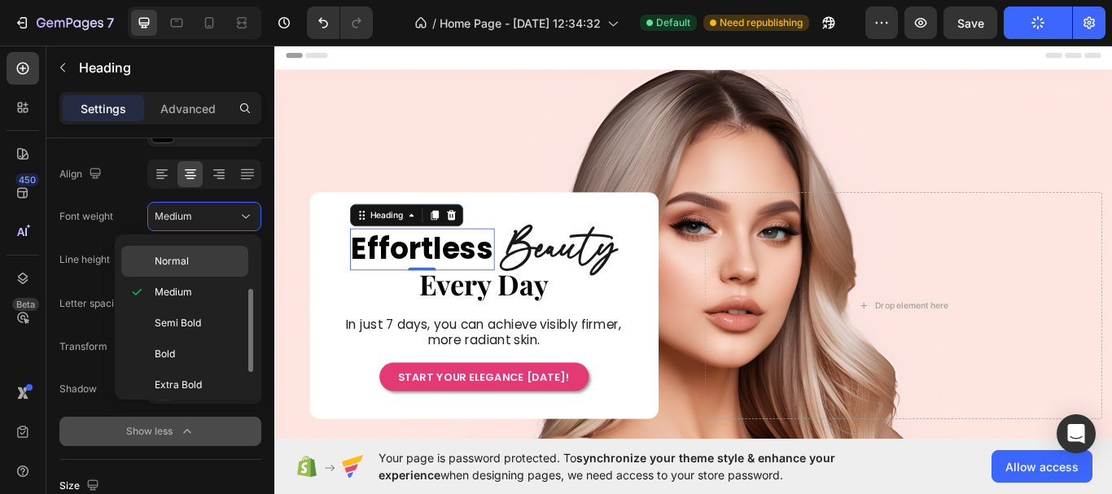
click at [220, 251] on div "Normal" at bounding box center [184, 261] width 127 height 31
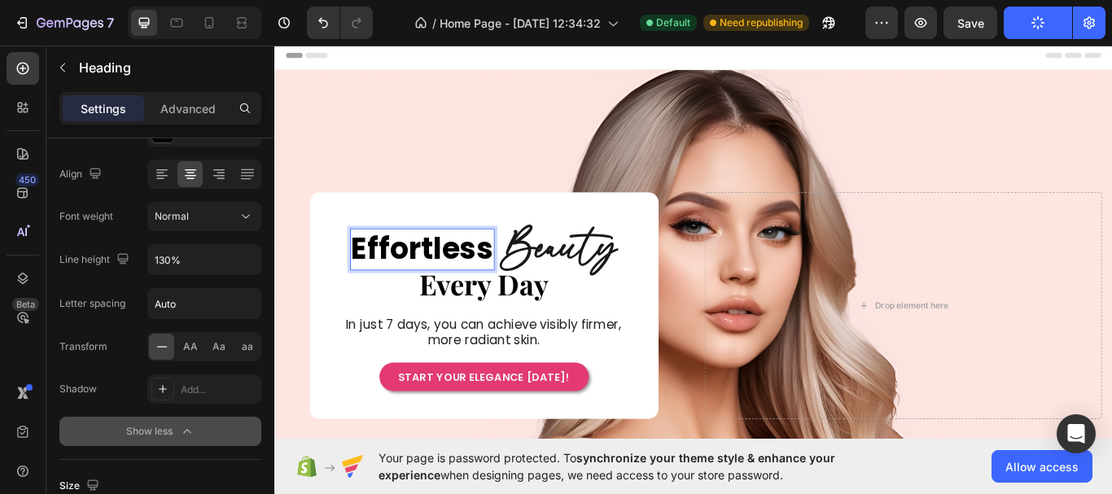
click at [441, 281] on strong "Effortless" at bounding box center [446, 283] width 165 height 48
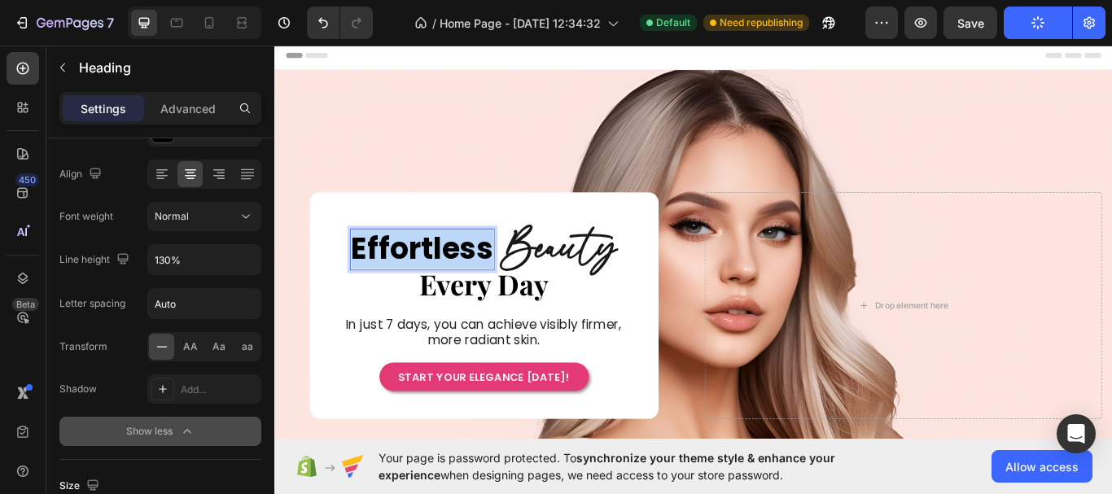
click at [441, 281] on strong "Effortless" at bounding box center [446, 283] width 165 height 48
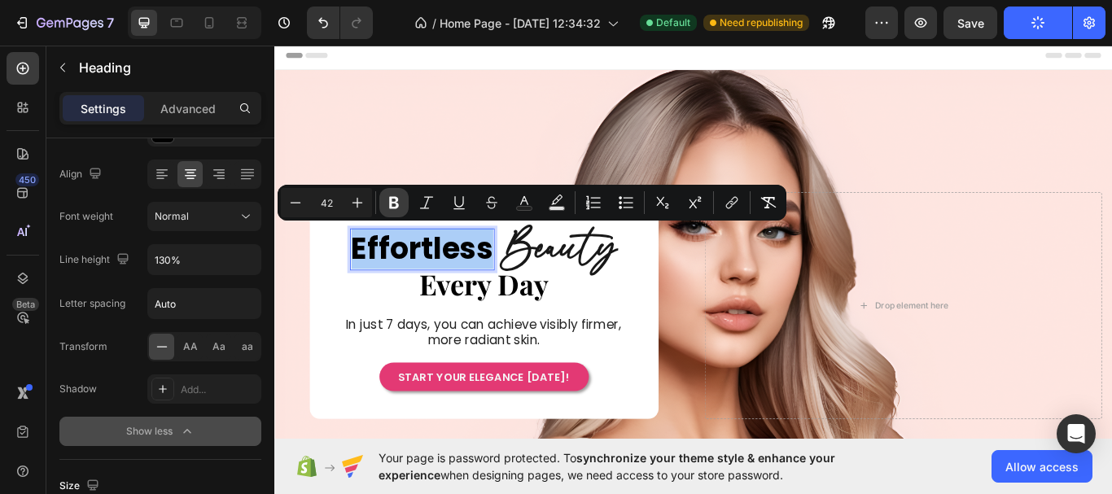
click at [390, 207] on icon "Editor contextual toolbar" at bounding box center [394, 203] width 10 height 12
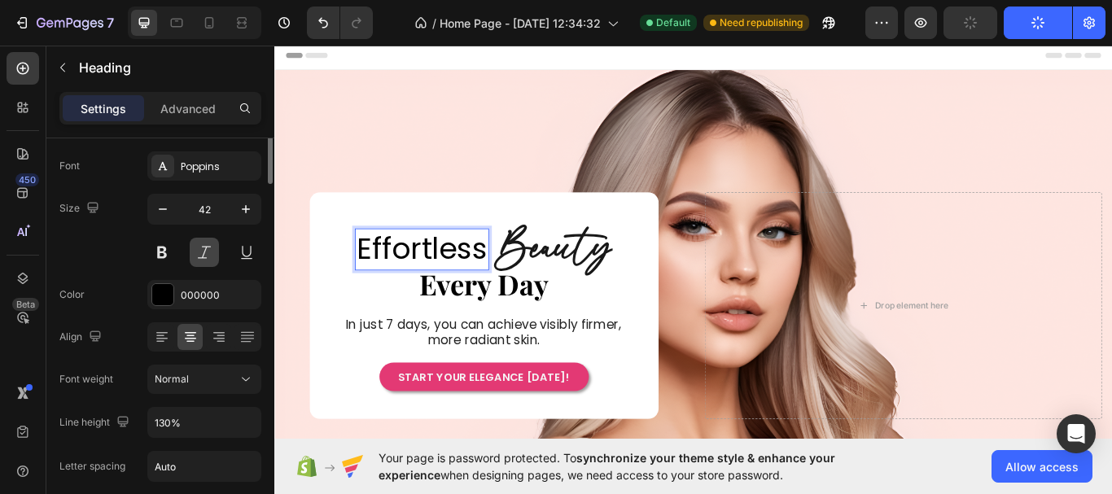
scroll to position [0, 0]
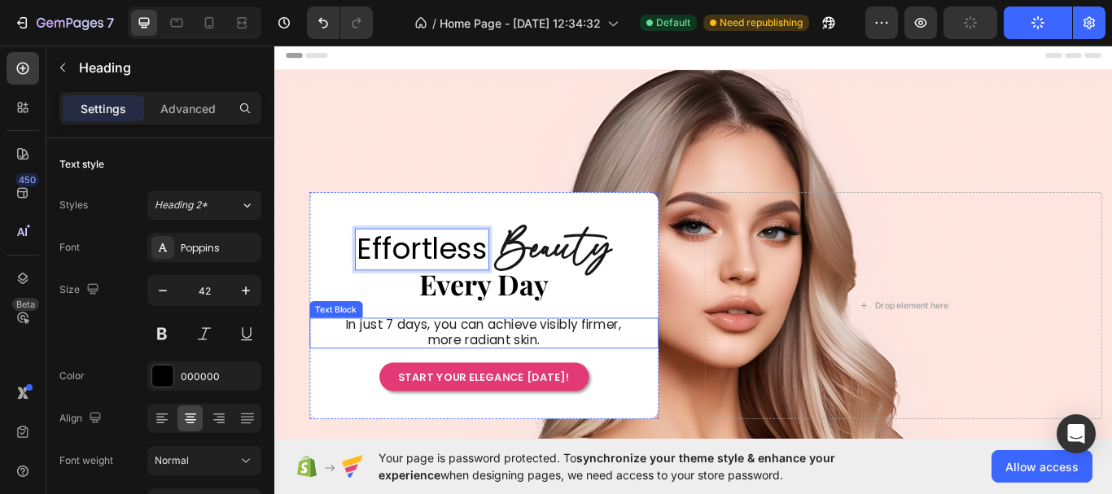
click at [369, 375] on span "In just 7 days, you can achieve visibly firmer, more radiant skin." at bounding box center [517, 380] width 321 height 38
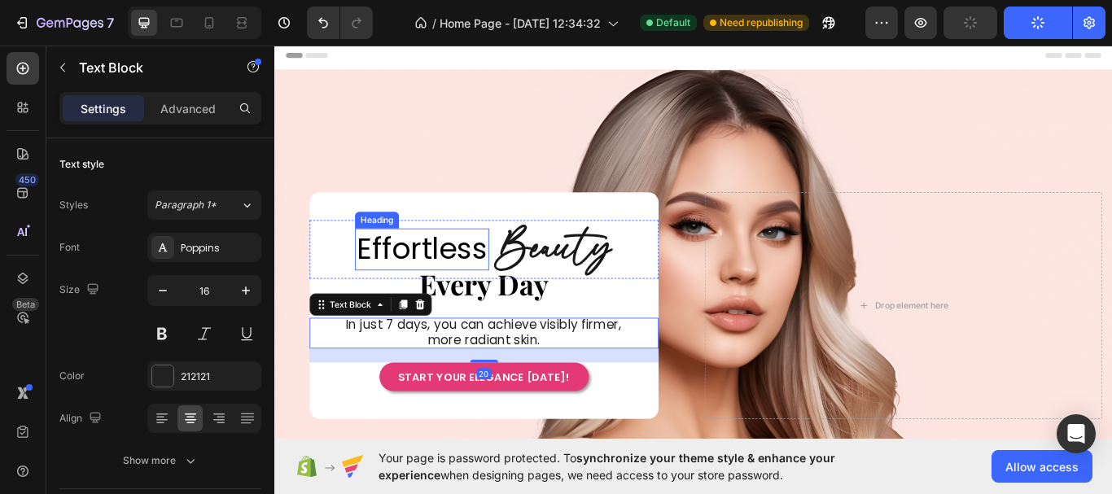
click at [436, 286] on p "Effortless" at bounding box center [445, 283] width 153 height 45
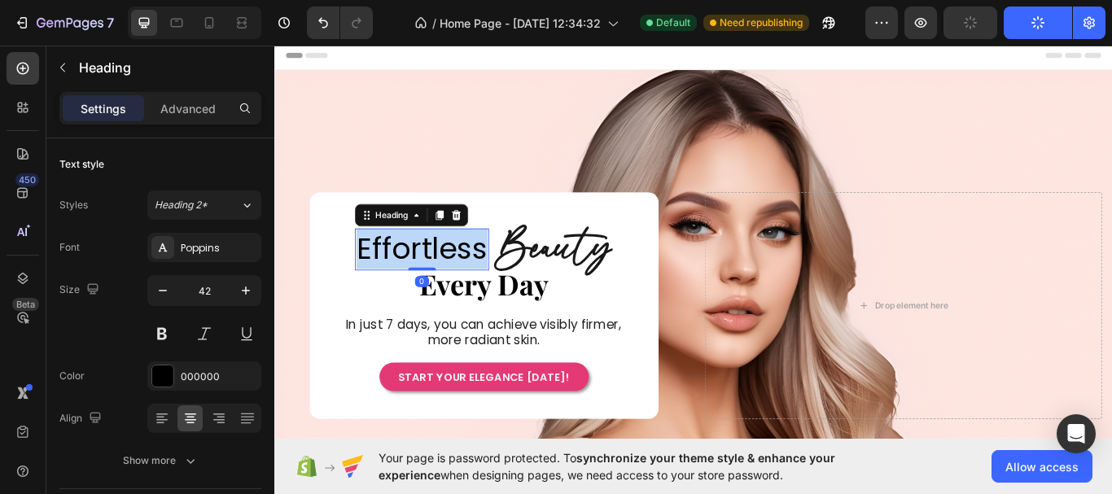
click at [436, 286] on p "Effortless" at bounding box center [445, 283] width 153 height 45
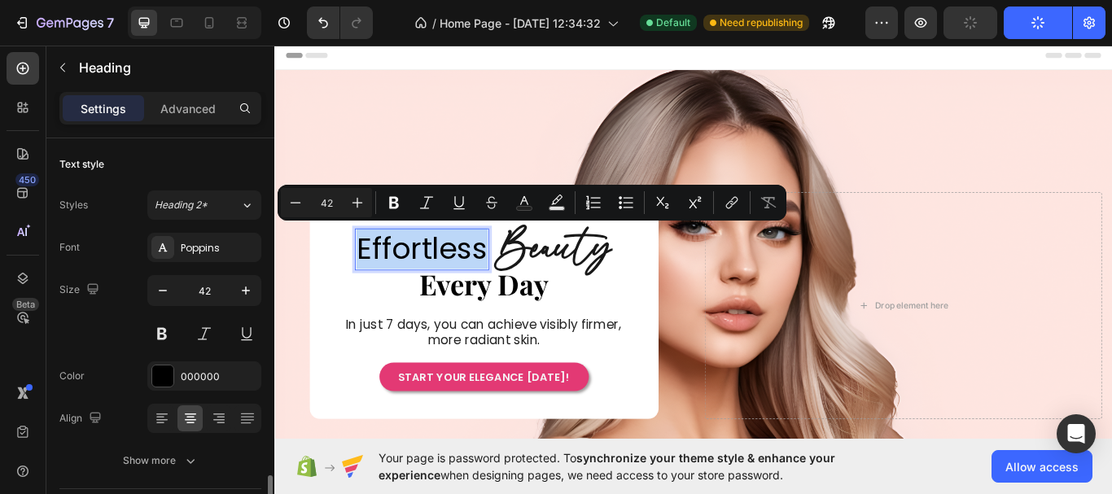
scroll to position [244, 0]
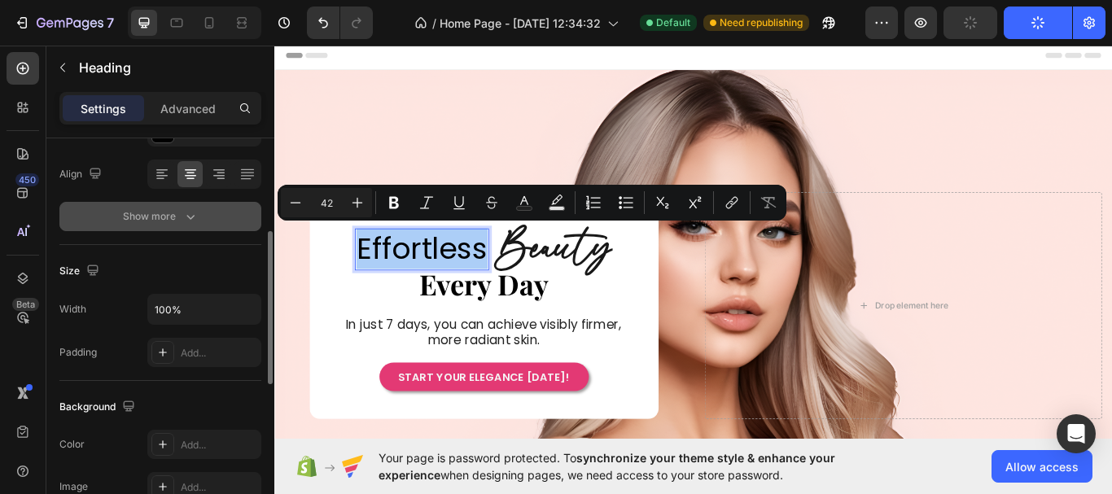
click at [200, 213] on button "Show more" at bounding box center [160, 216] width 202 height 29
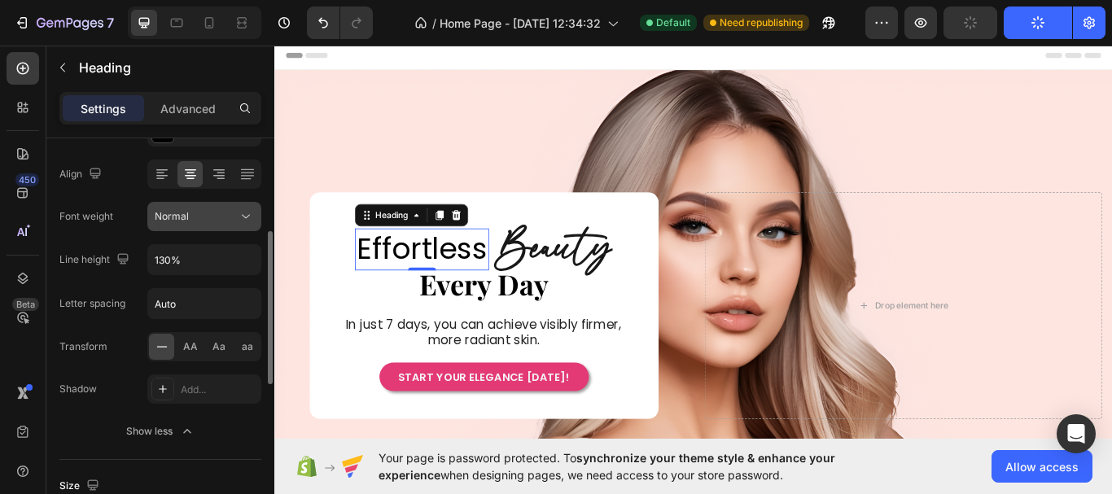
click at [231, 218] on div "Normal" at bounding box center [196, 216] width 83 height 15
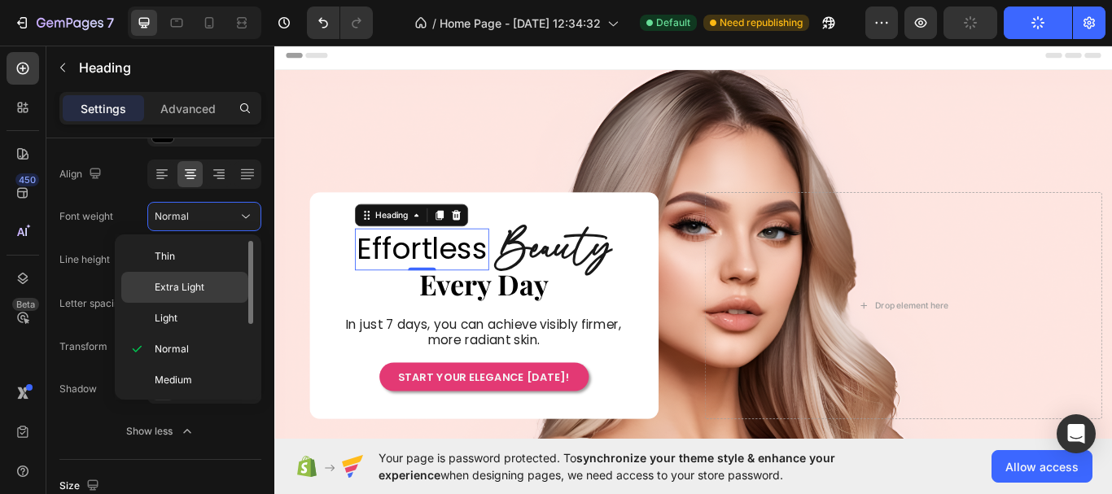
click at [212, 283] on p "Extra Light" at bounding box center [198, 287] width 86 height 15
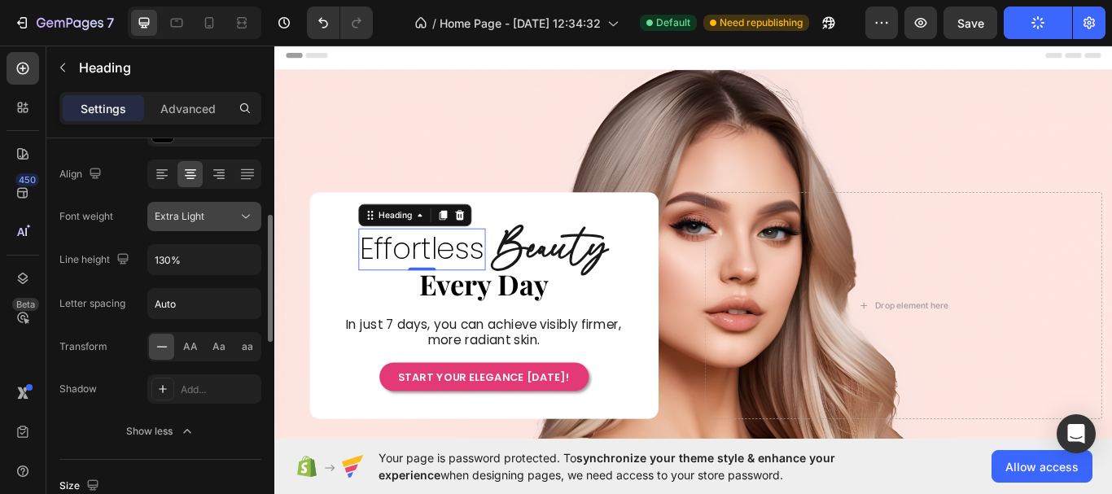
click at [252, 217] on icon at bounding box center [246, 216] width 16 height 16
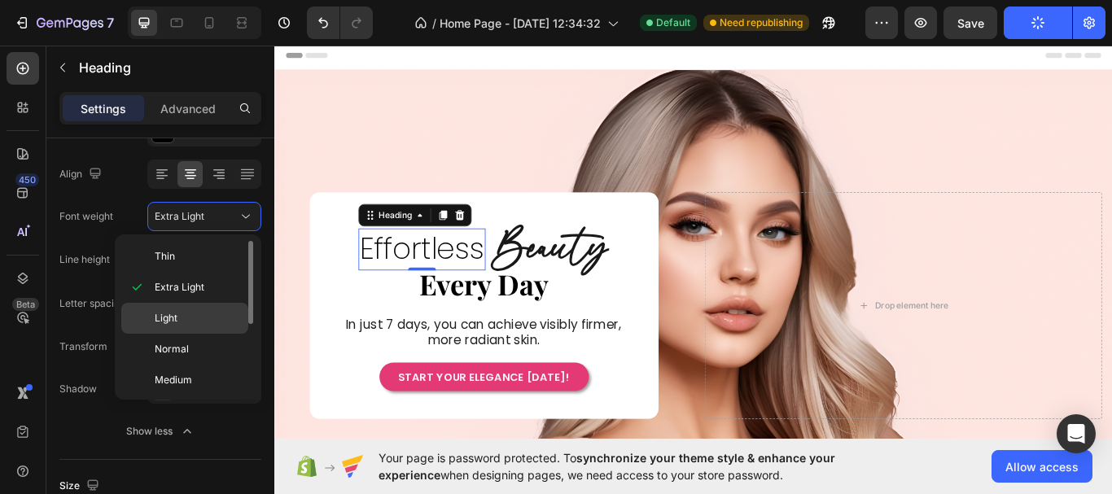
scroll to position [81, 0]
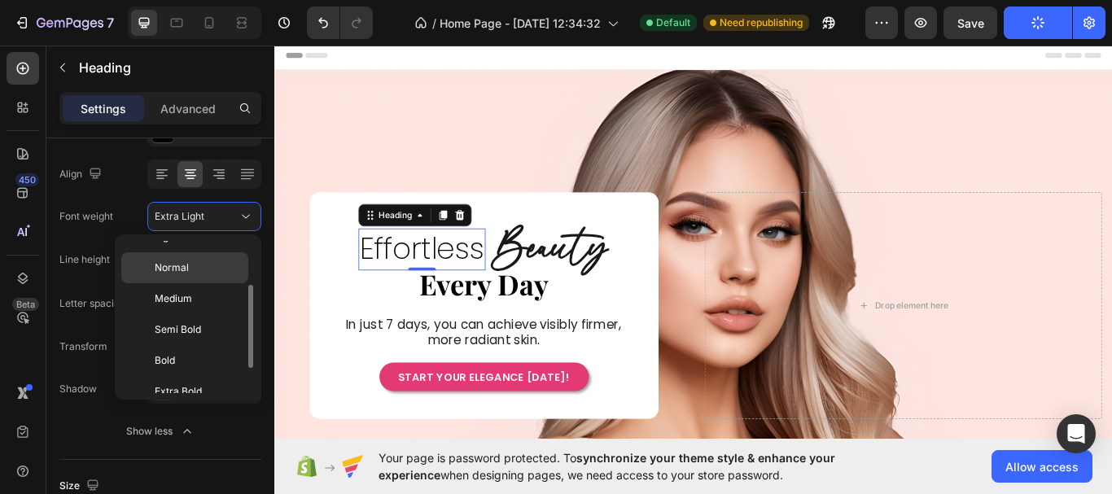
click at [221, 273] on p "Normal" at bounding box center [198, 267] width 86 height 15
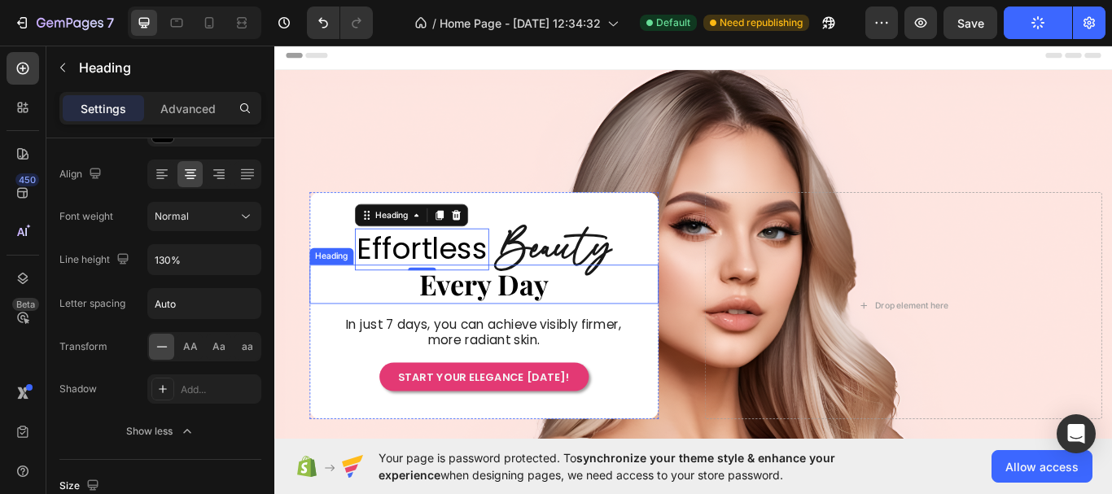
click at [470, 320] on span "Every Day" at bounding box center [518, 324] width 151 height 43
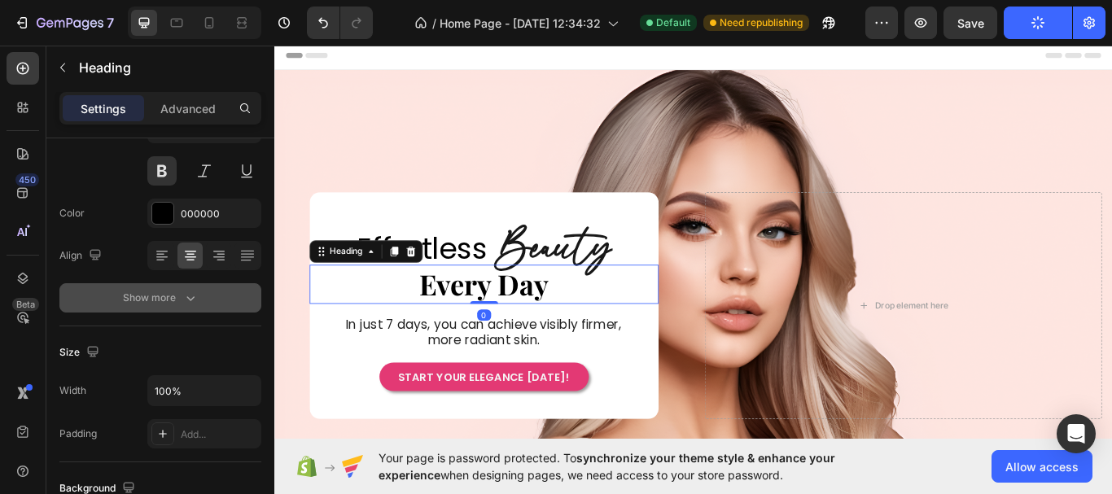
scroll to position [0, 0]
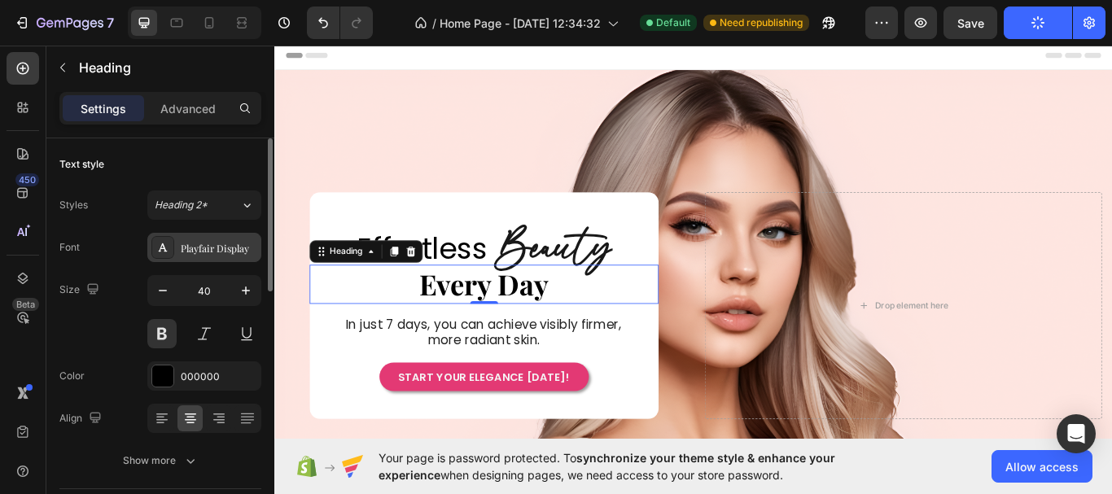
click at [215, 247] on div "Playfair Display" at bounding box center [219, 248] width 76 height 15
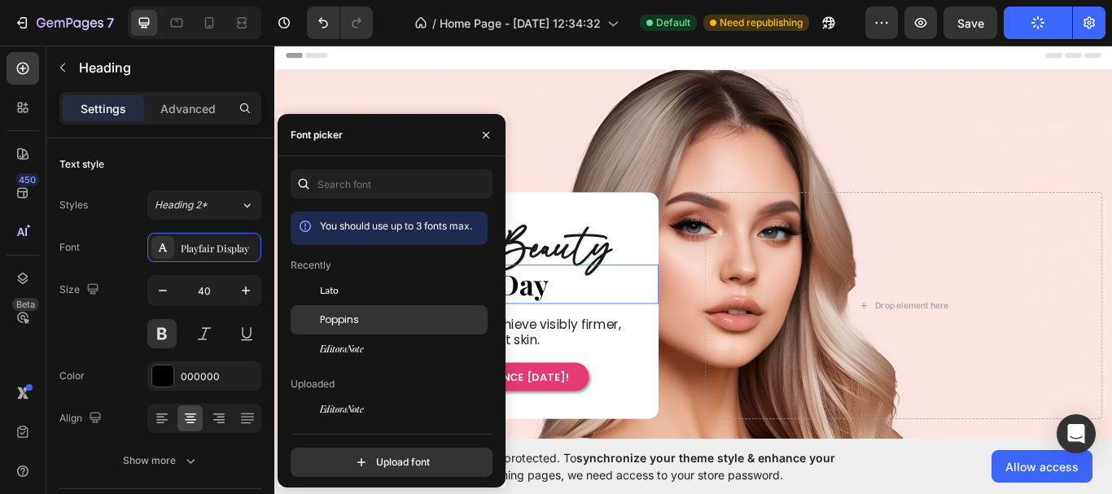
click at [342, 317] on span "Poppins" at bounding box center [339, 320] width 39 height 15
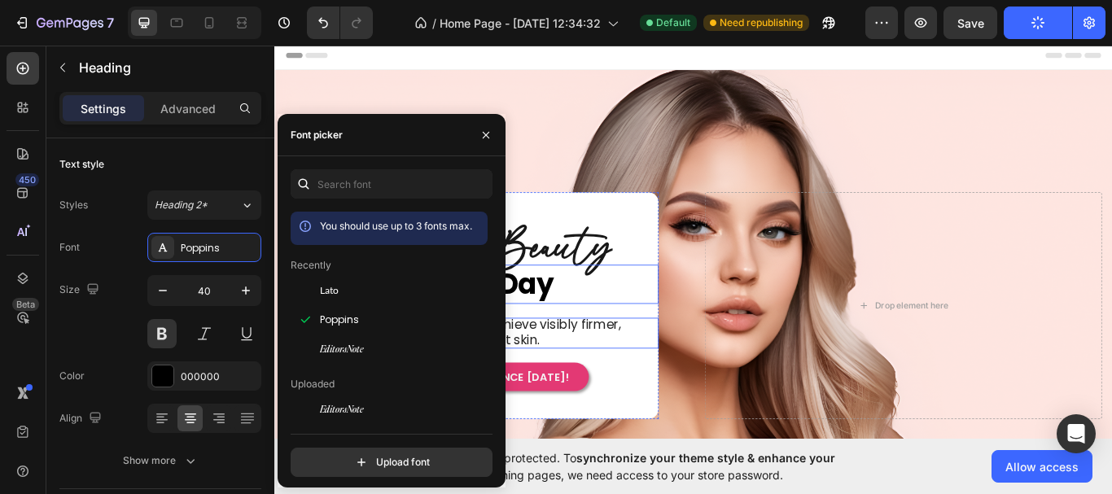
click at [630, 371] on span "In just 7 days, you can achieve visibly firmer, more radiant skin." at bounding box center [517, 380] width 321 height 38
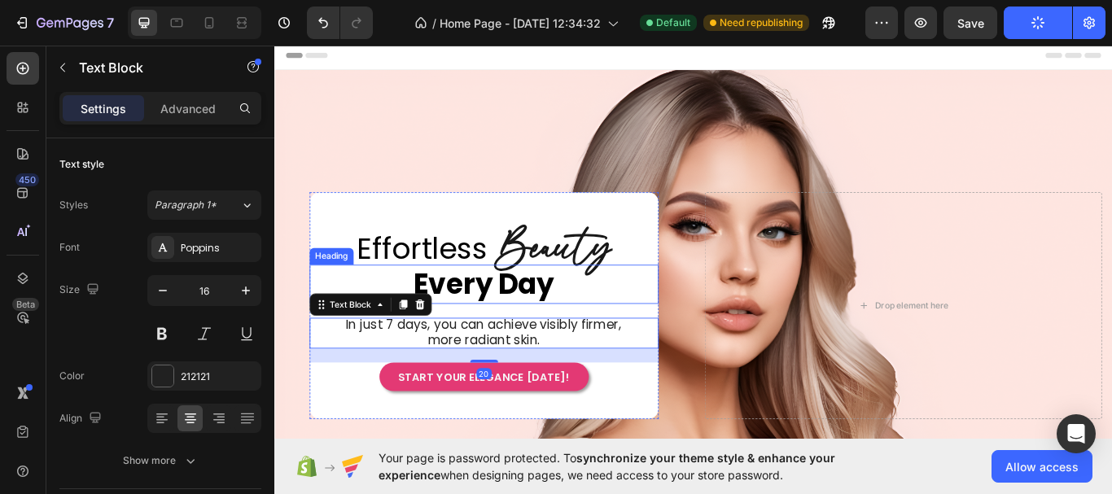
click at [589, 324] on span "Every Day" at bounding box center [518, 325] width 164 height 46
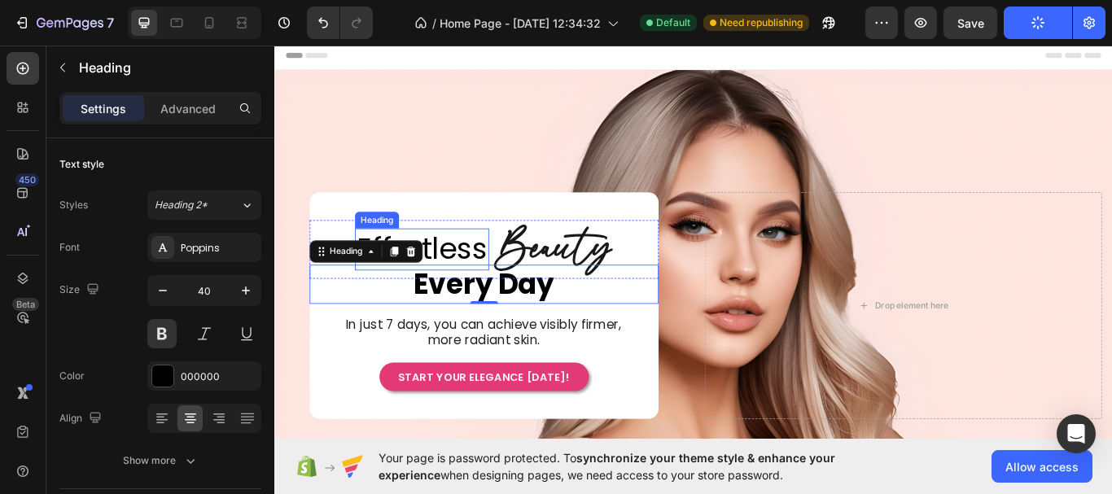
click at [483, 277] on p "Effortless" at bounding box center [445, 283] width 153 height 45
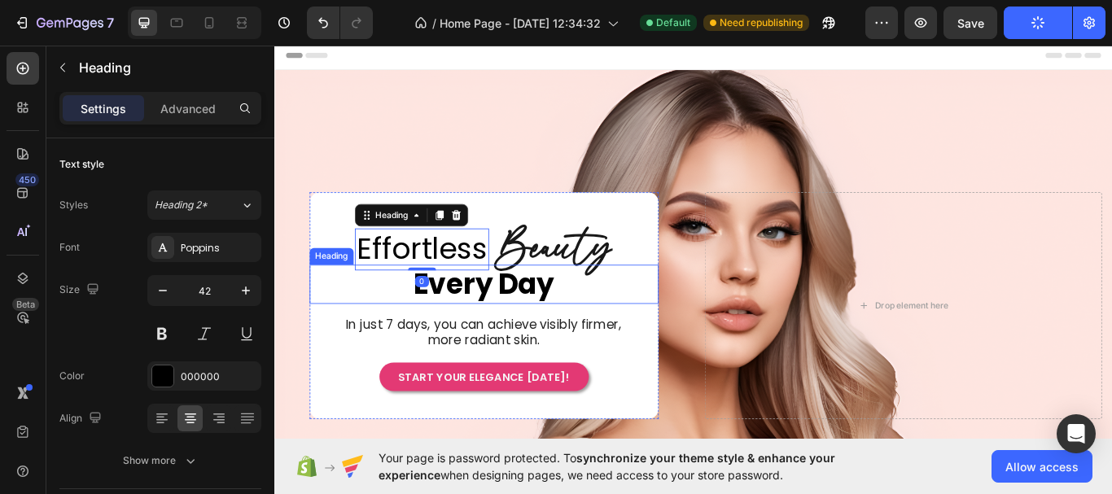
click at [531, 326] on span "Every Day" at bounding box center [518, 325] width 164 height 46
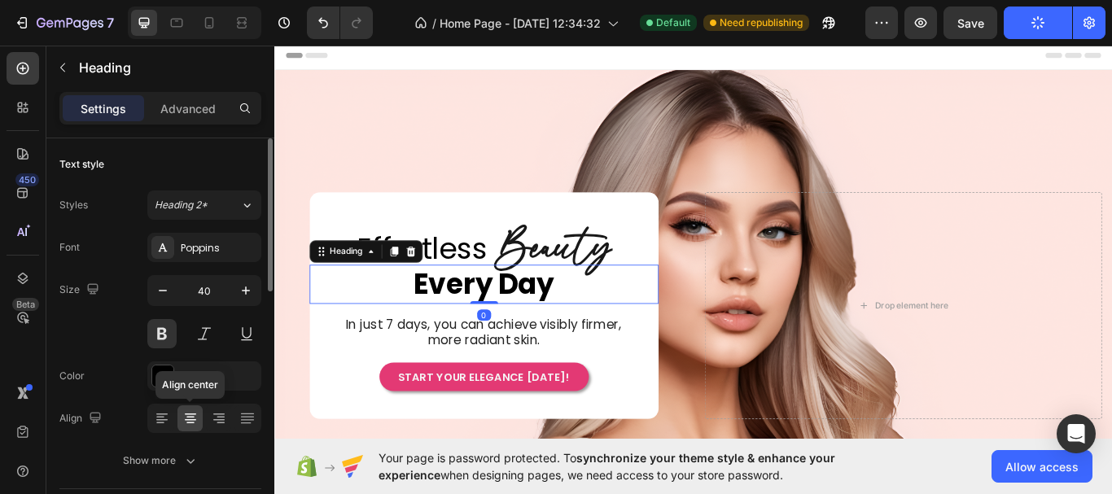
scroll to position [81, 0]
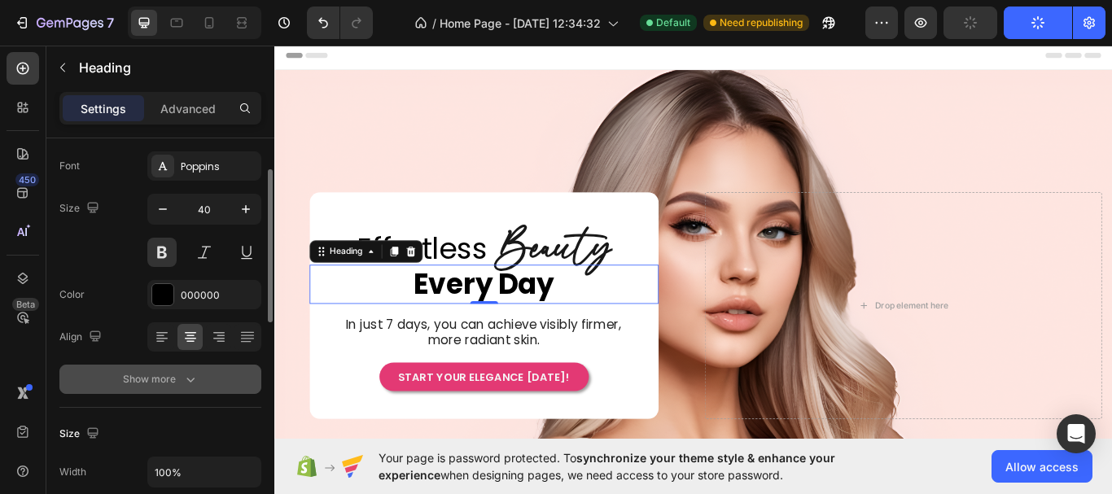
click at [181, 384] on div "Show more" at bounding box center [161, 379] width 76 height 16
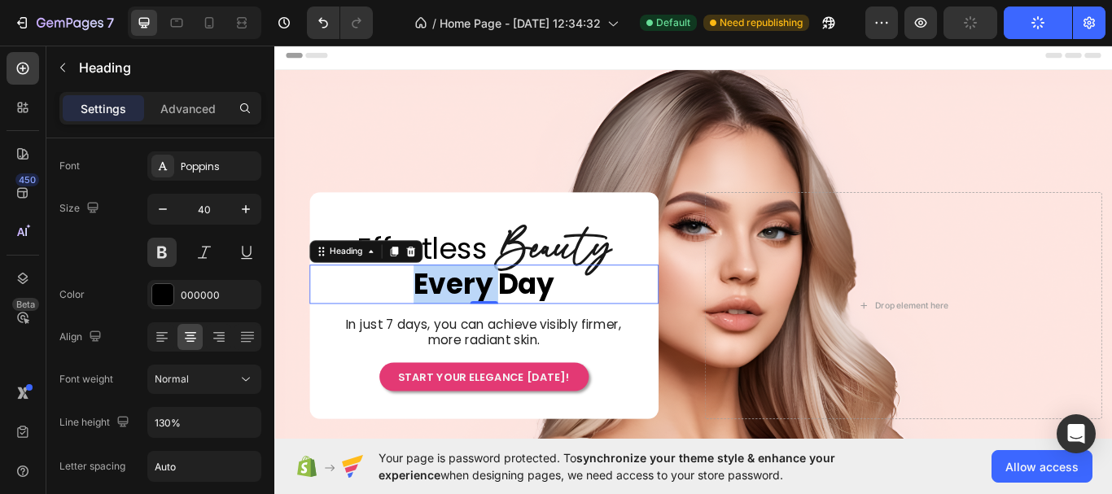
click at [483, 328] on span "Every Day" at bounding box center [518, 325] width 164 height 46
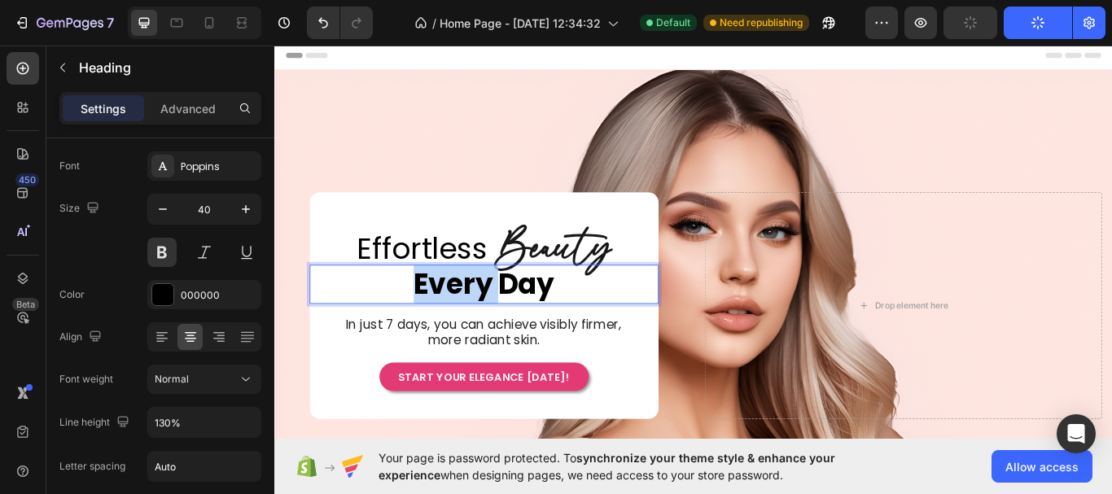
click at [483, 328] on span "Every Day" at bounding box center [518, 325] width 164 height 46
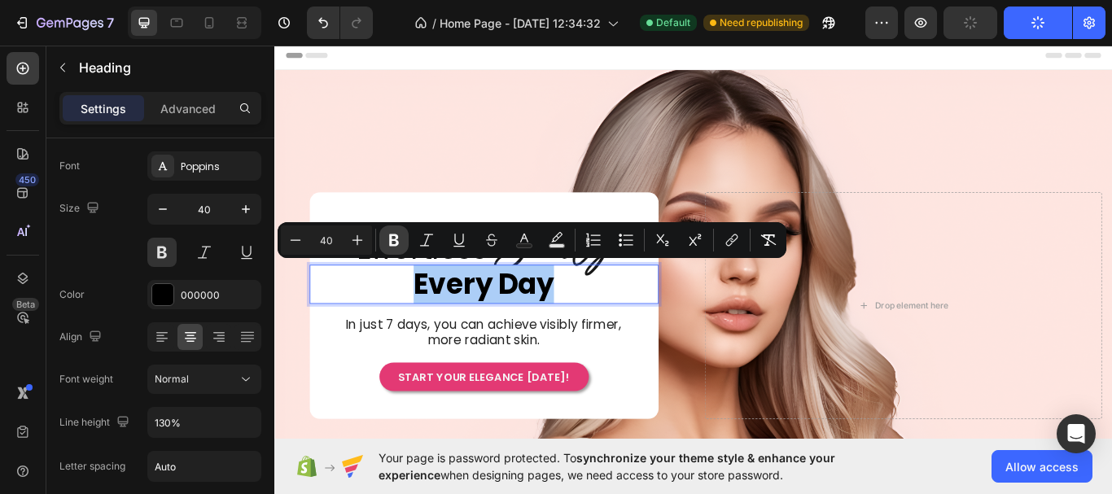
click at [395, 243] on icon "Editor contextual toolbar" at bounding box center [394, 240] width 16 height 16
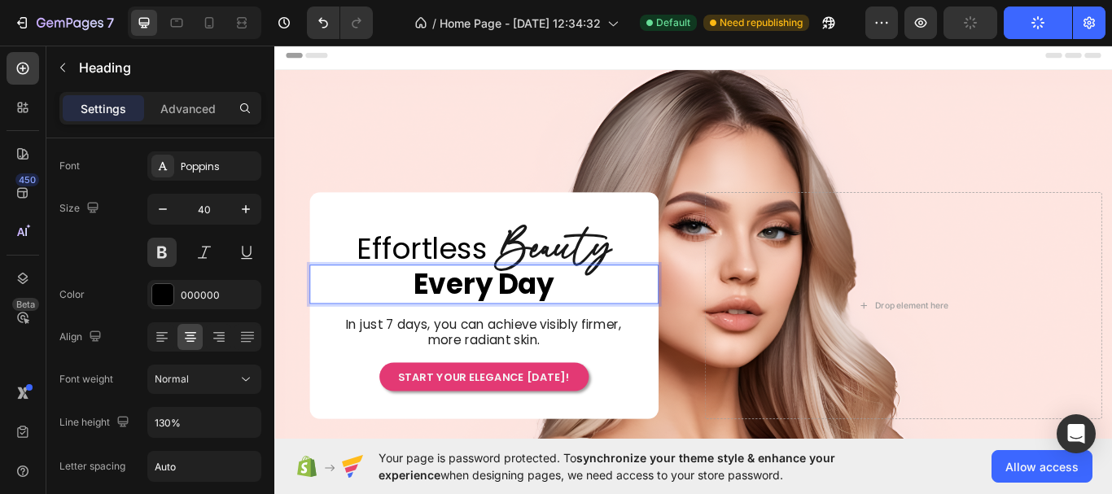
click at [476, 313] on strong "Every Day" at bounding box center [518, 325] width 164 height 46
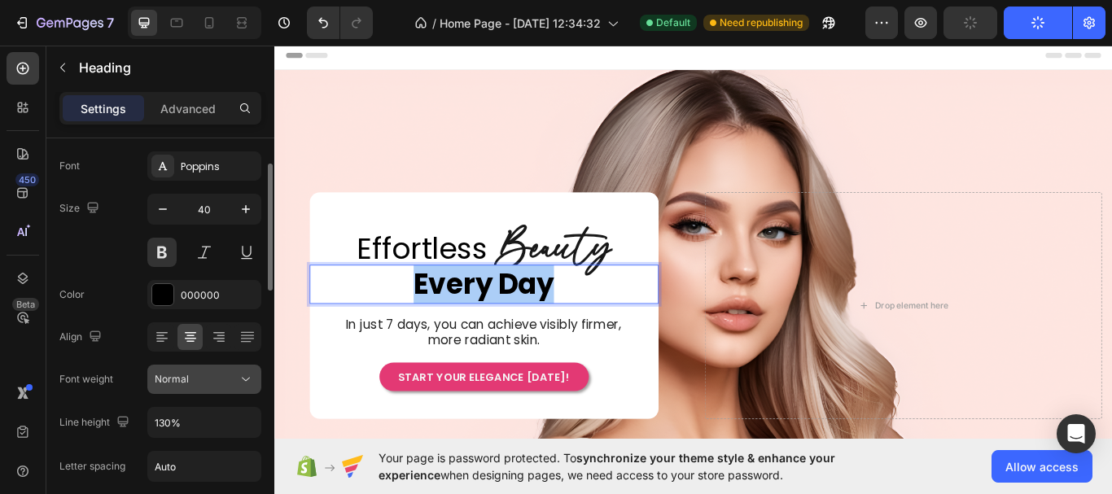
click at [201, 390] on button "Normal" at bounding box center [204, 379] width 114 height 29
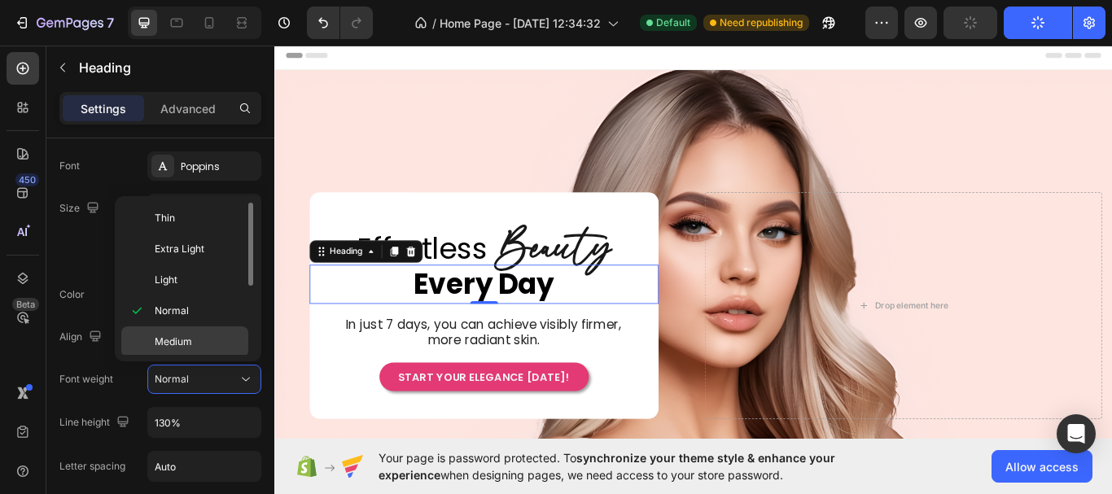
click at [206, 342] on p "Medium" at bounding box center [198, 341] width 86 height 15
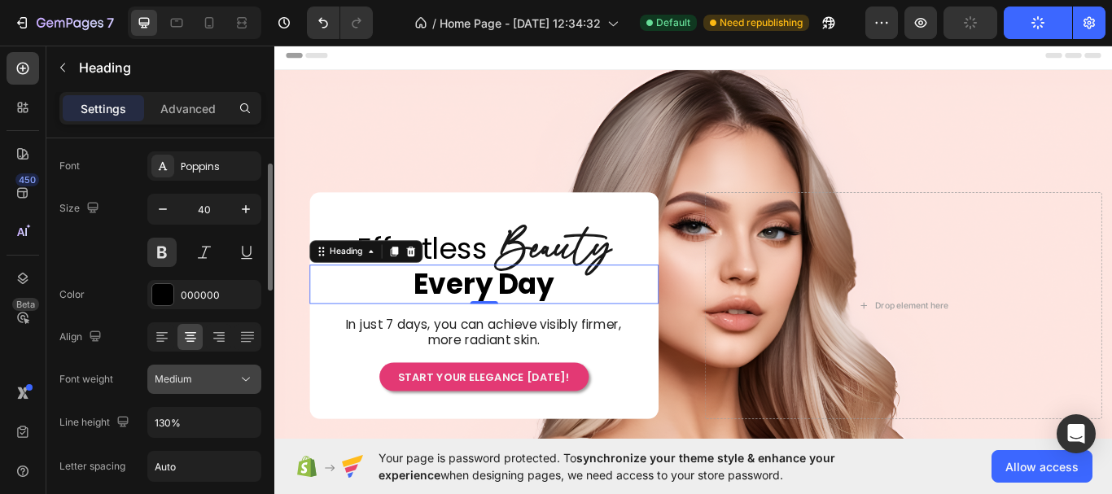
click at [243, 378] on icon at bounding box center [246, 380] width 8 height 4
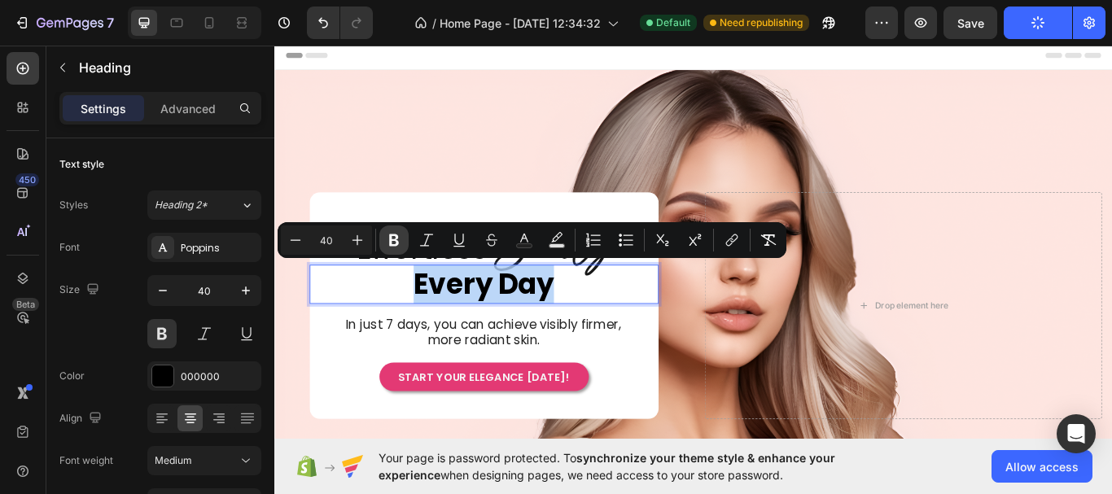
scroll to position [81, 0]
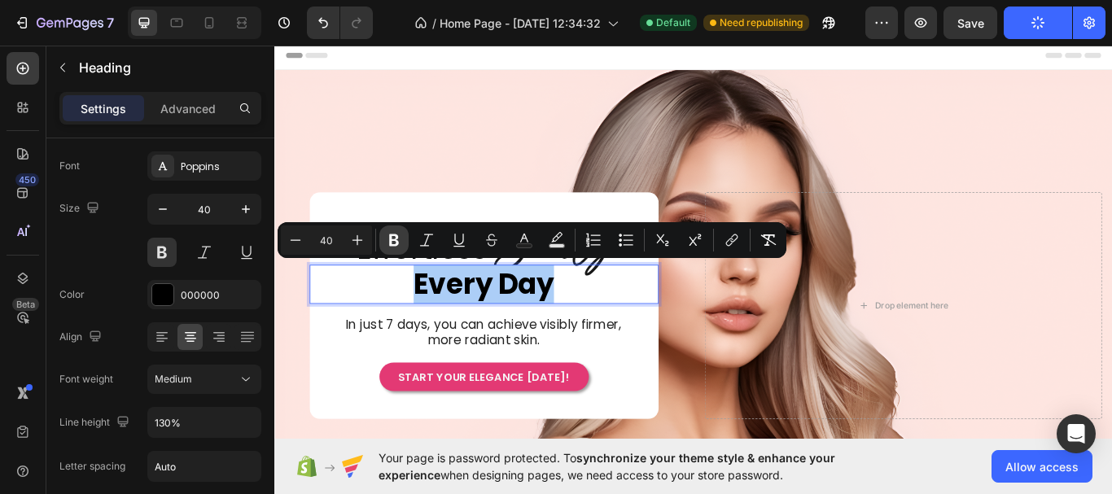
click at [393, 238] on icon "Editor contextual toolbar" at bounding box center [394, 240] width 16 height 16
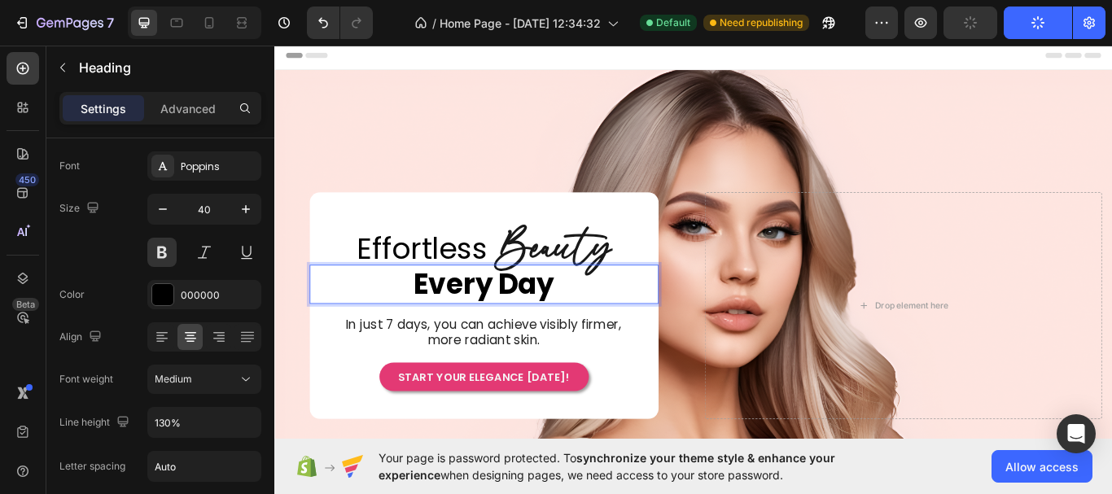
click at [474, 324] on span "Every Day" at bounding box center [518, 325] width 164 height 46
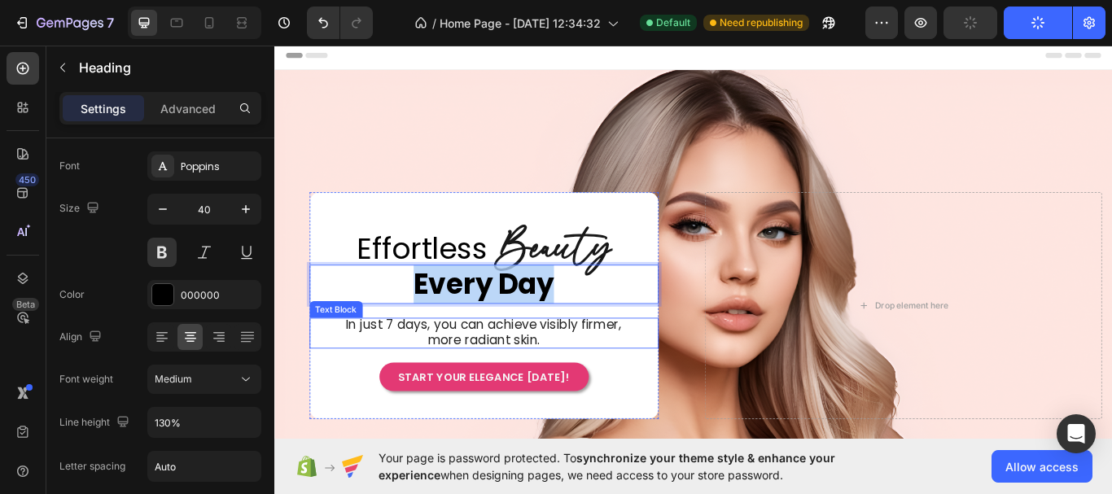
click at [513, 371] on span "In just 7 days, you can achieve visibly firmer, more radiant skin." at bounding box center [517, 380] width 321 height 38
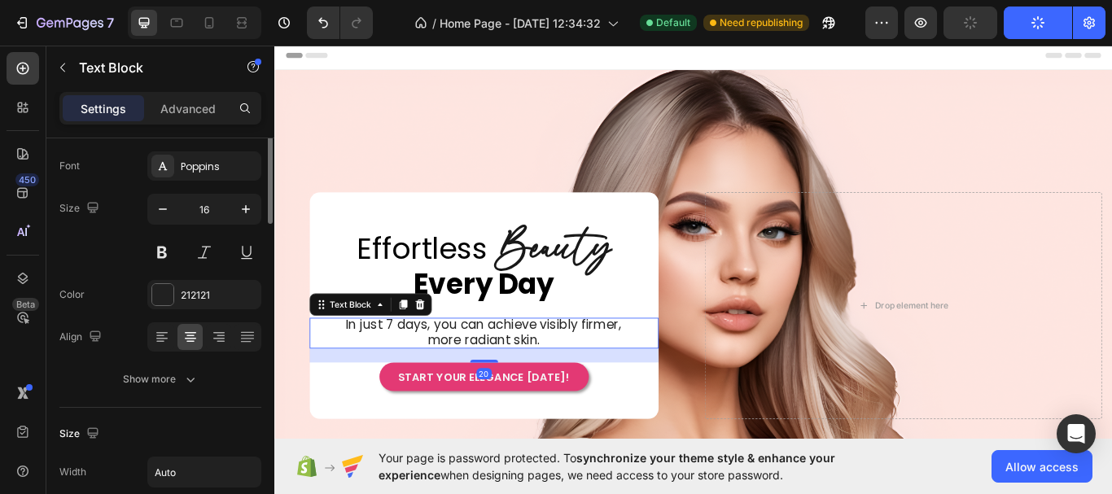
scroll to position [0, 0]
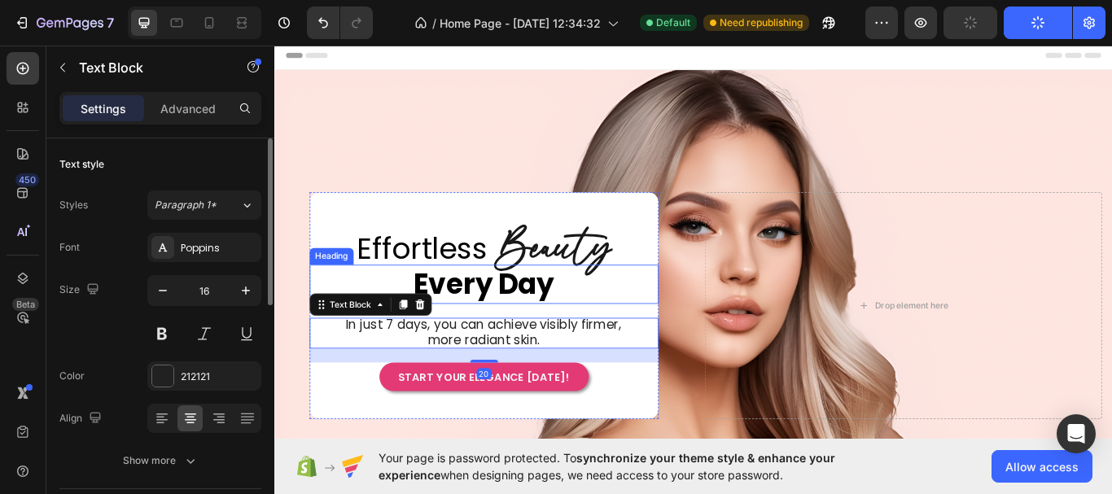
click at [529, 326] on span "Every Day" at bounding box center [518, 325] width 164 height 46
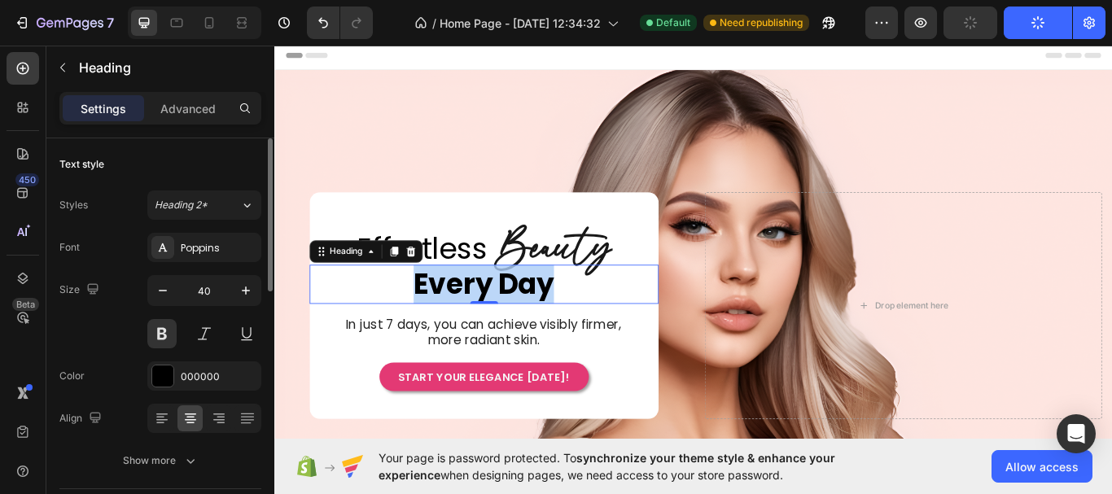
click at [529, 326] on span "Every Day" at bounding box center [518, 325] width 164 height 46
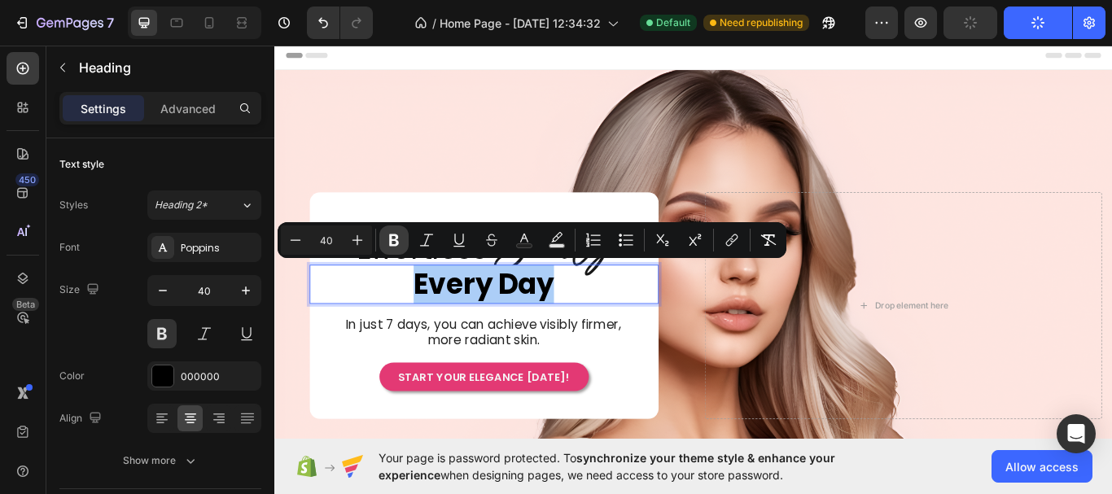
click at [386, 244] on icon "Editor contextual toolbar" at bounding box center [394, 240] width 16 height 16
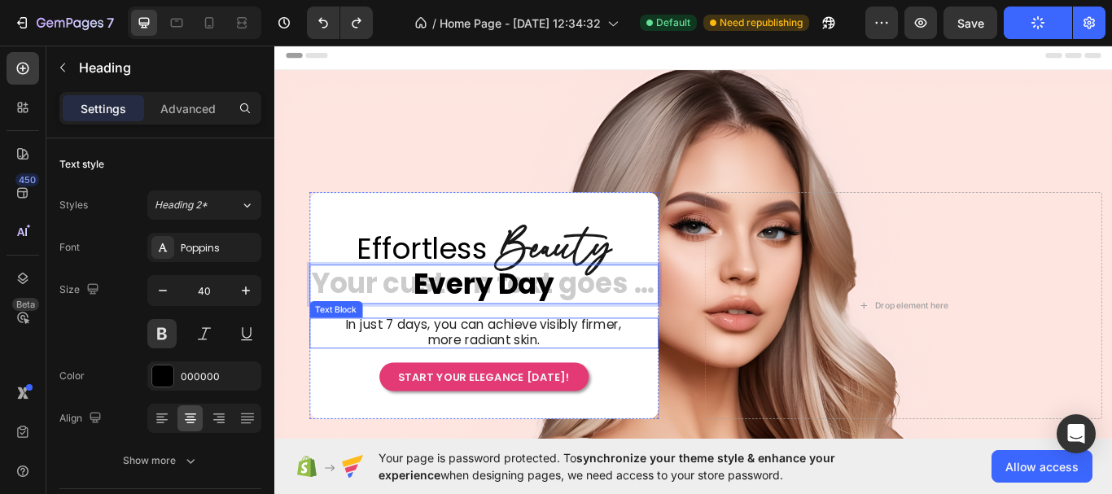
click at [647, 395] on p "In just 7 days, you can achieve visibly firmer, more radiant skin." at bounding box center [519, 382] width 334 height 36
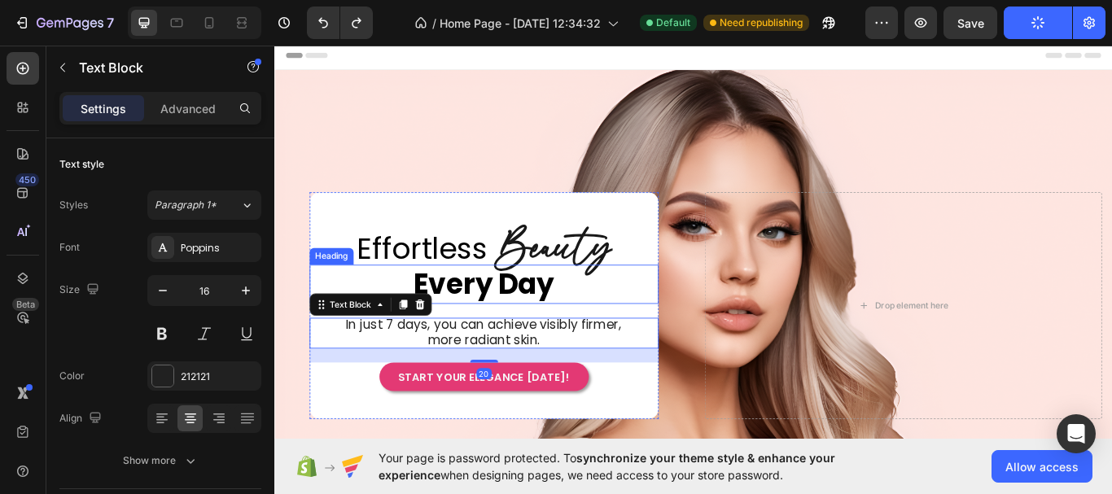
click at [658, 335] on p "⁠⁠⁠⁠⁠⁠⁠ Every Day" at bounding box center [519, 325] width 404 height 42
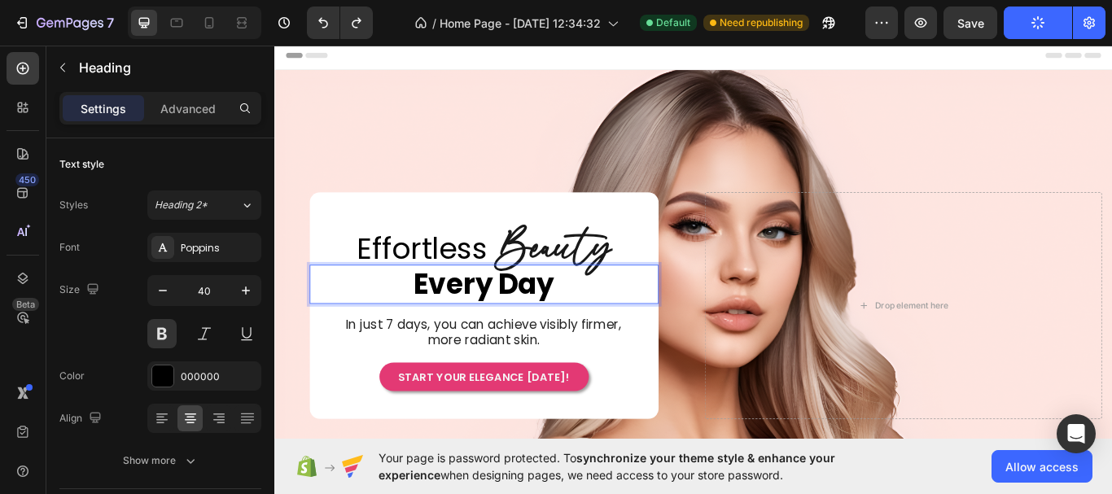
click at [648, 334] on p "Every Day" at bounding box center [519, 325] width 404 height 42
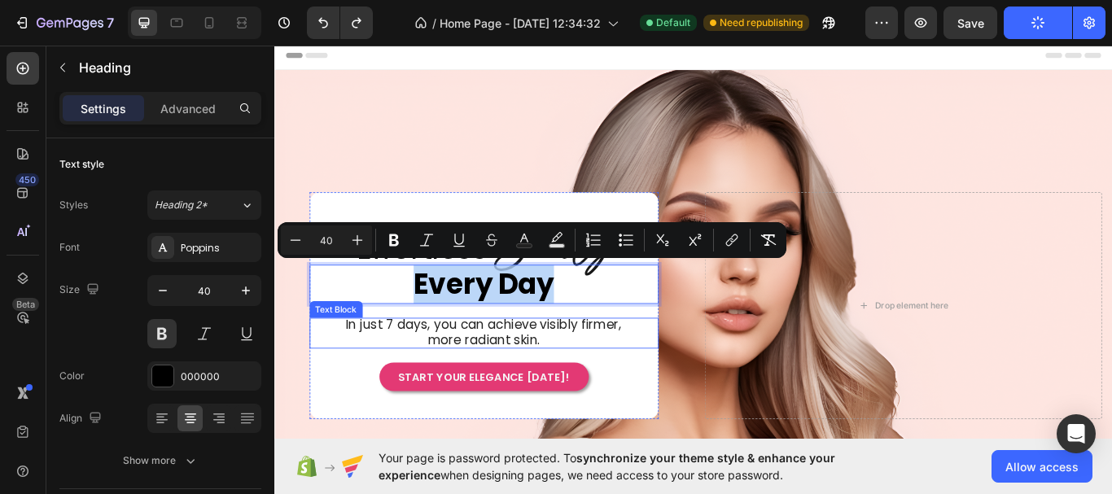
click at [643, 377] on span "In just 7 days, you can achieve visibly firmer, more radiant skin." at bounding box center [517, 380] width 321 height 38
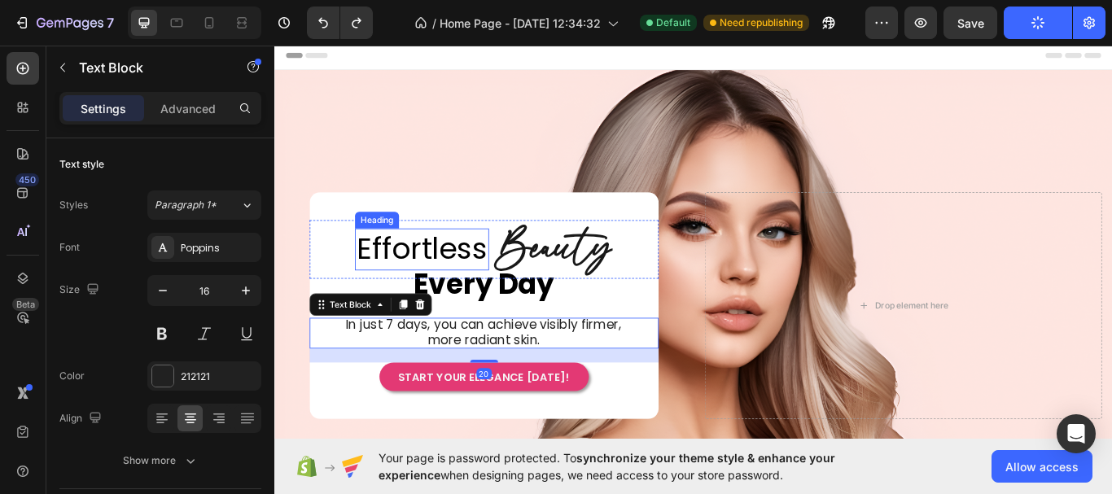
click at [437, 279] on p "Effortless" at bounding box center [445, 283] width 153 height 45
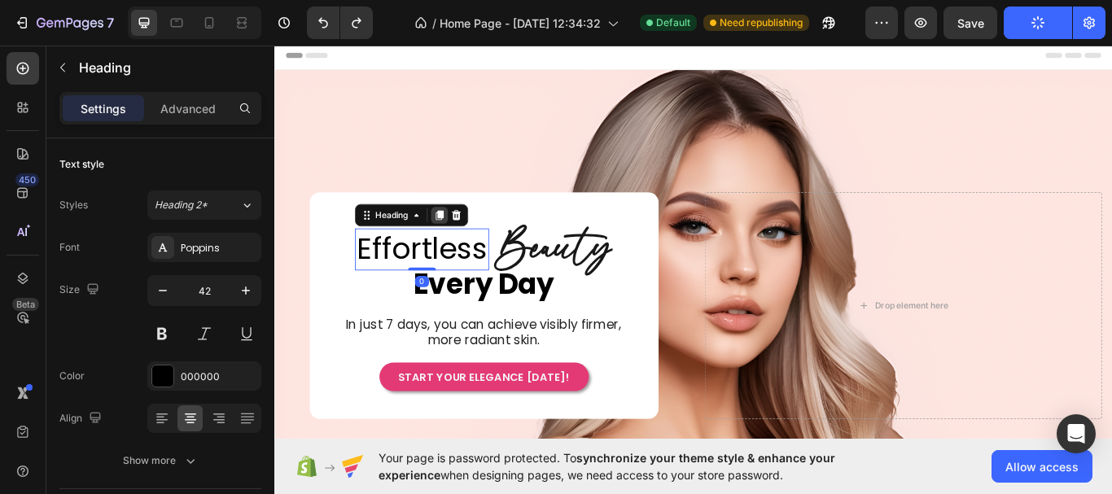
click at [465, 244] on icon at bounding box center [466, 243] width 9 height 11
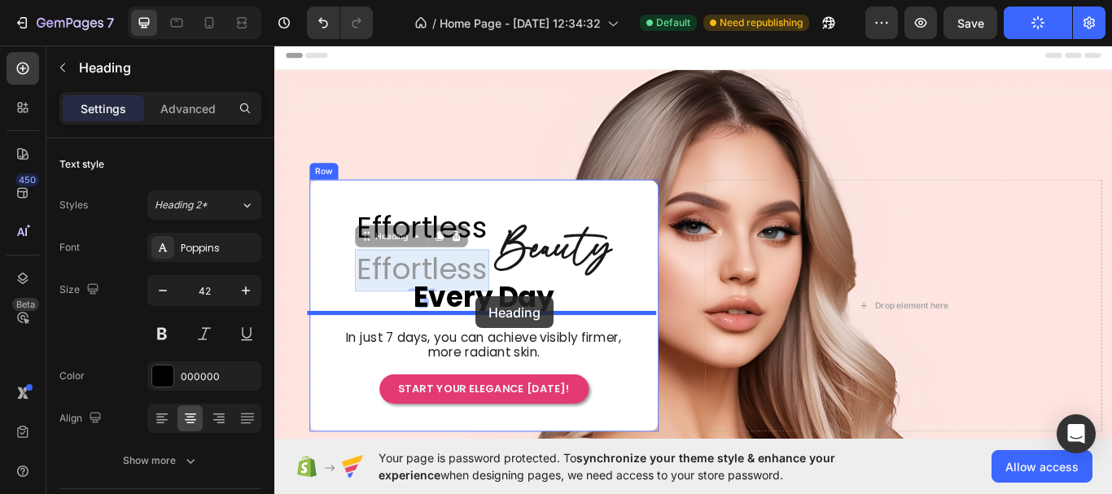
drag, startPoint x: 450, startPoint y: 298, endPoint x: 509, endPoint y: 339, distance: 71.3
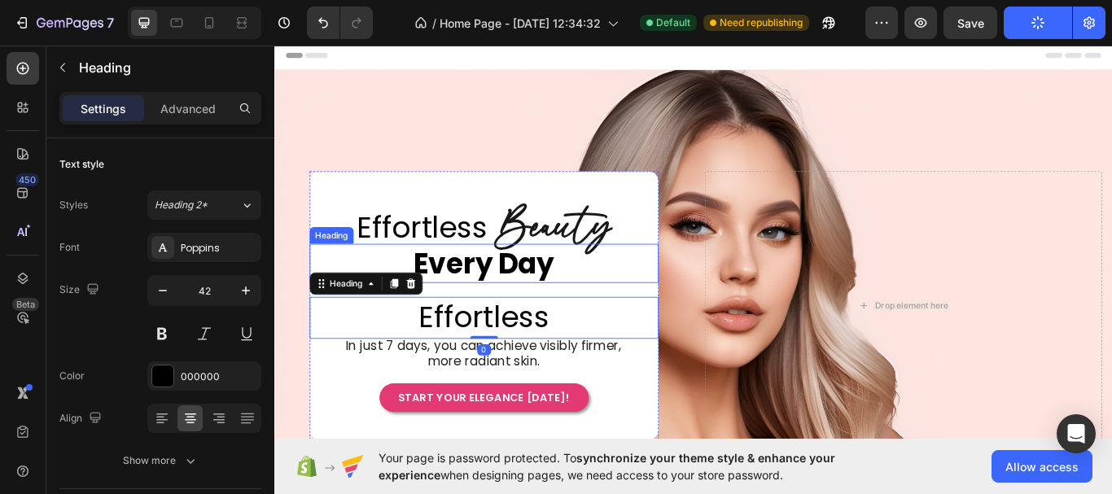
click at [563, 299] on span "Every Day" at bounding box center [518, 301] width 164 height 46
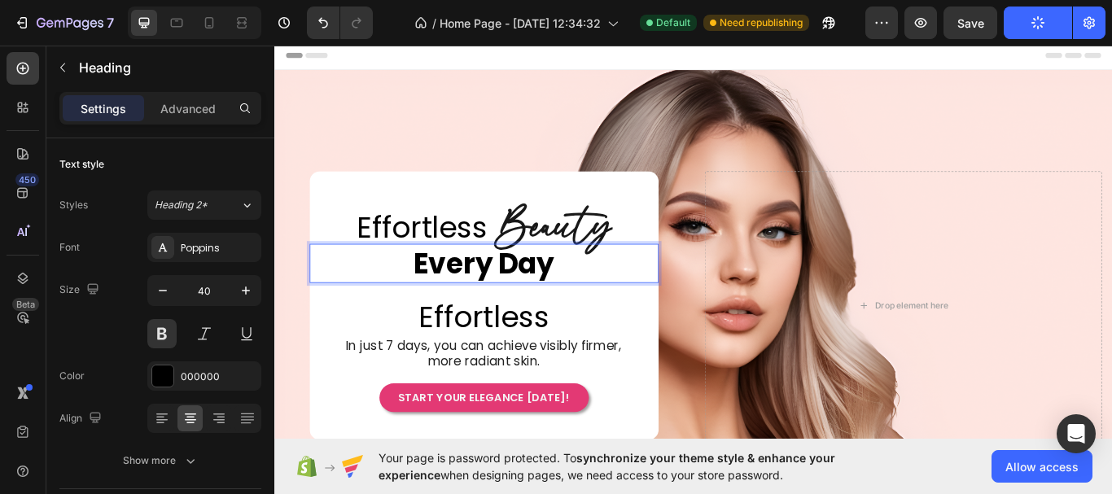
drag, startPoint x: 540, startPoint y: 305, endPoint x: 452, endPoint y: 306, distance: 87.9
click at [461, 303] on span "Every Day" at bounding box center [518, 301] width 164 height 46
click at [369, 303] on p "Every Day" at bounding box center [519, 300] width 404 height 42
click at [391, 358] on h2 "Effortless" at bounding box center [518, 363] width 407 height 48
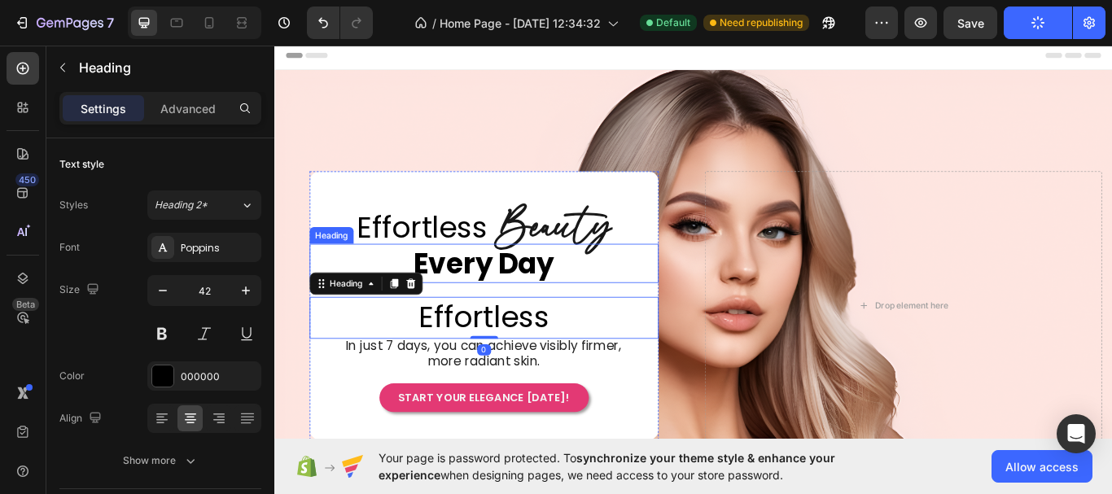
click at [406, 291] on p "⁠⁠⁠⁠⁠⁠⁠ Every Day" at bounding box center [519, 300] width 404 height 42
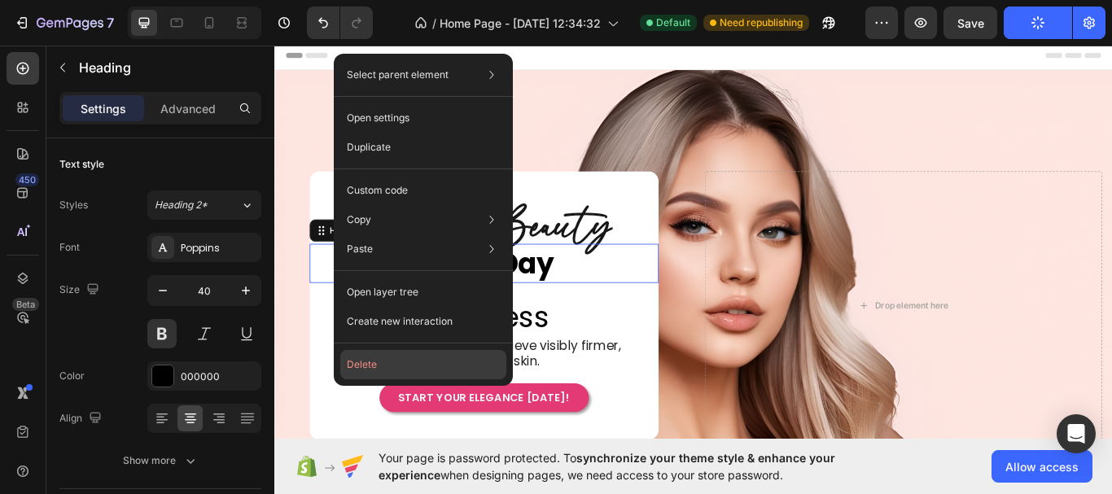
click at [372, 356] on button "Delete" at bounding box center [423, 364] width 166 height 29
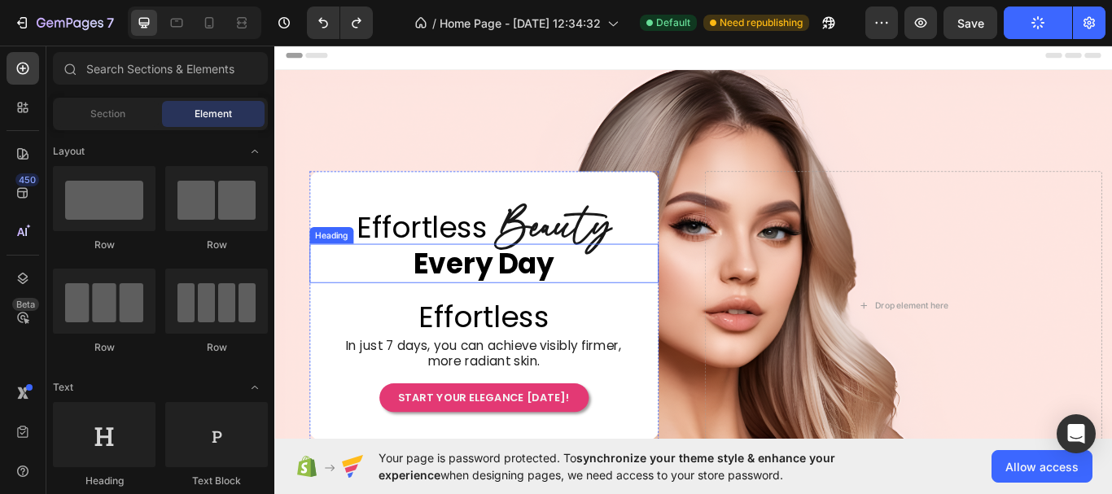
click at [540, 301] on span "Every Day" at bounding box center [518, 301] width 164 height 46
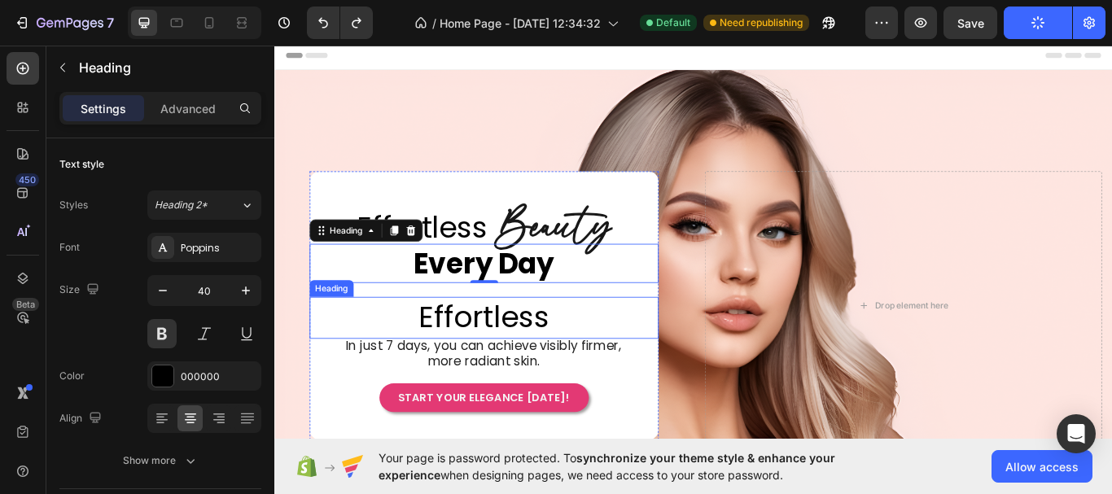
click at [540, 359] on h2 "Effortless" at bounding box center [518, 363] width 407 height 48
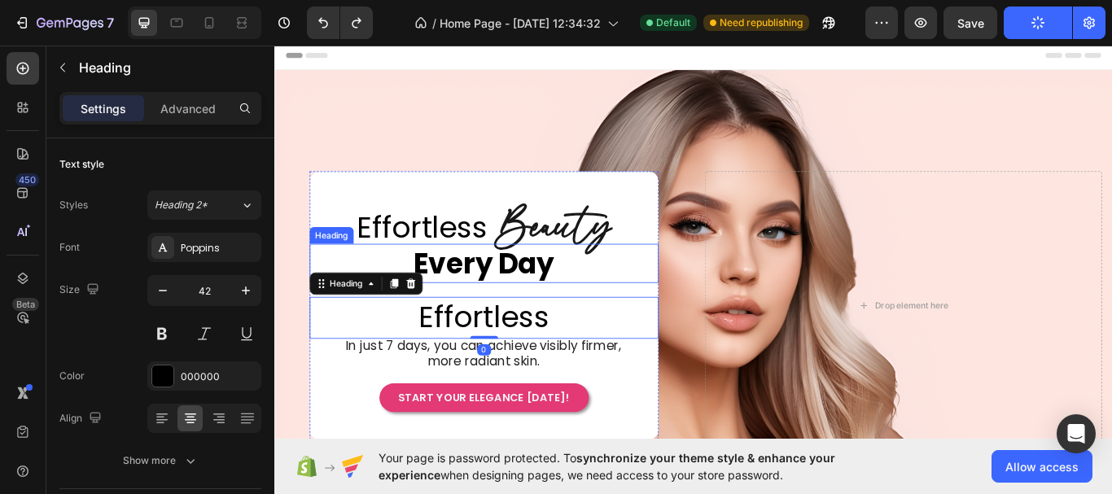
click at [549, 307] on span "Every Day" at bounding box center [518, 301] width 164 height 46
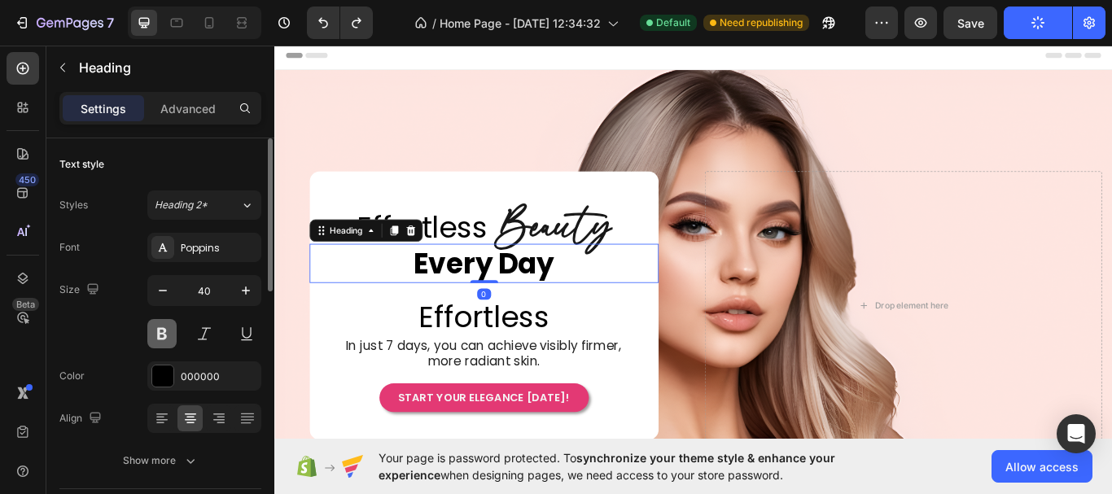
click at [151, 343] on button at bounding box center [161, 333] width 29 height 29
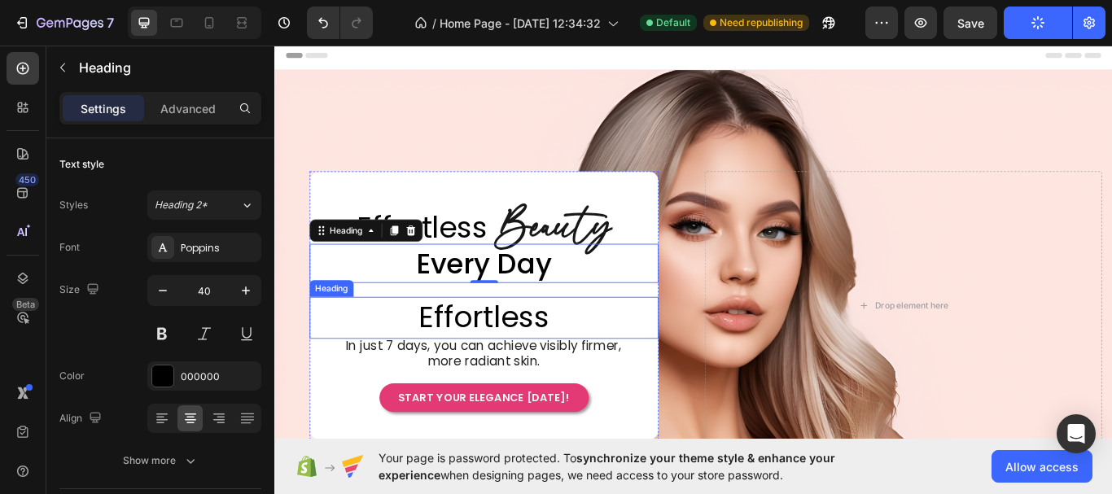
click at [631, 354] on h2 "Effortless" at bounding box center [518, 363] width 407 height 48
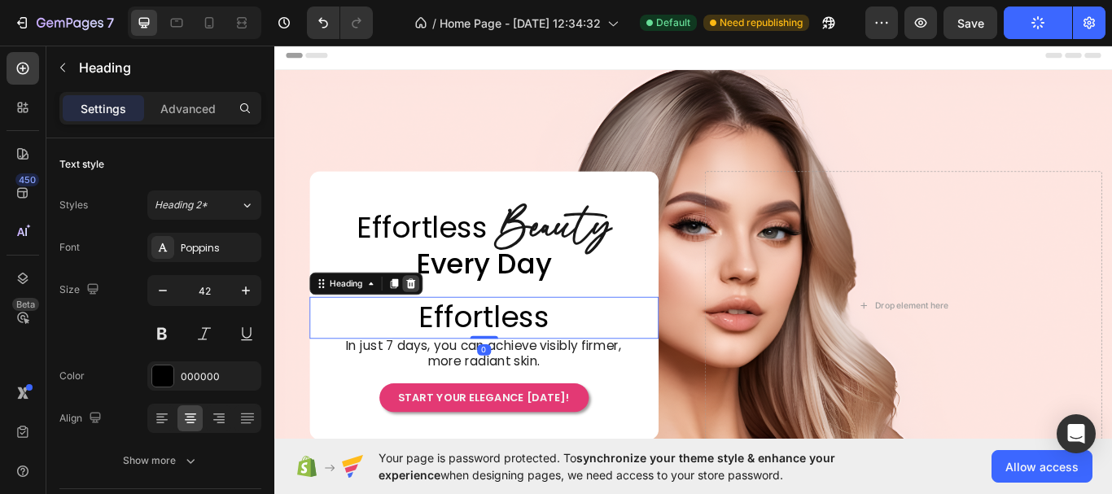
click at [439, 320] on div at bounding box center [433, 324] width 20 height 20
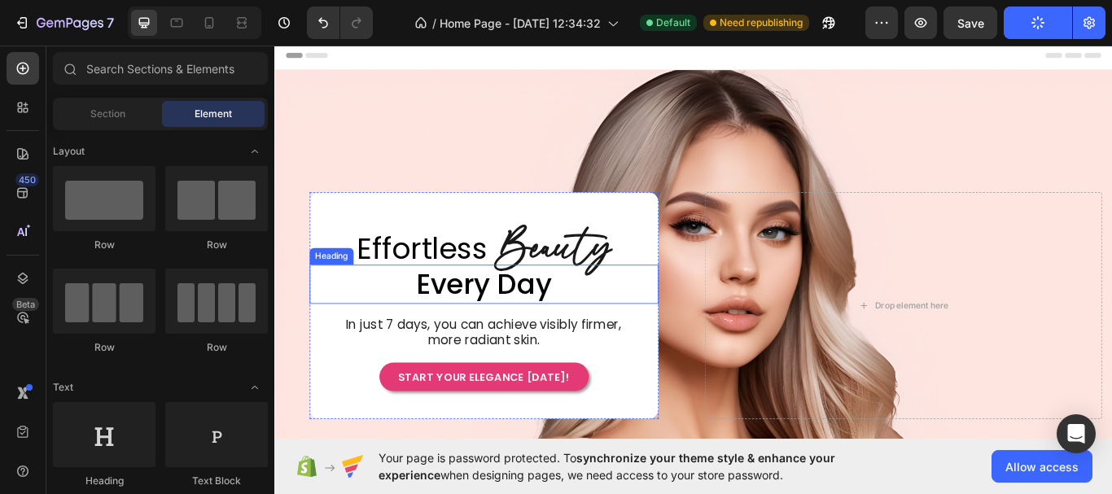
click at [562, 325] on span "Every Day" at bounding box center [518, 325] width 159 height 46
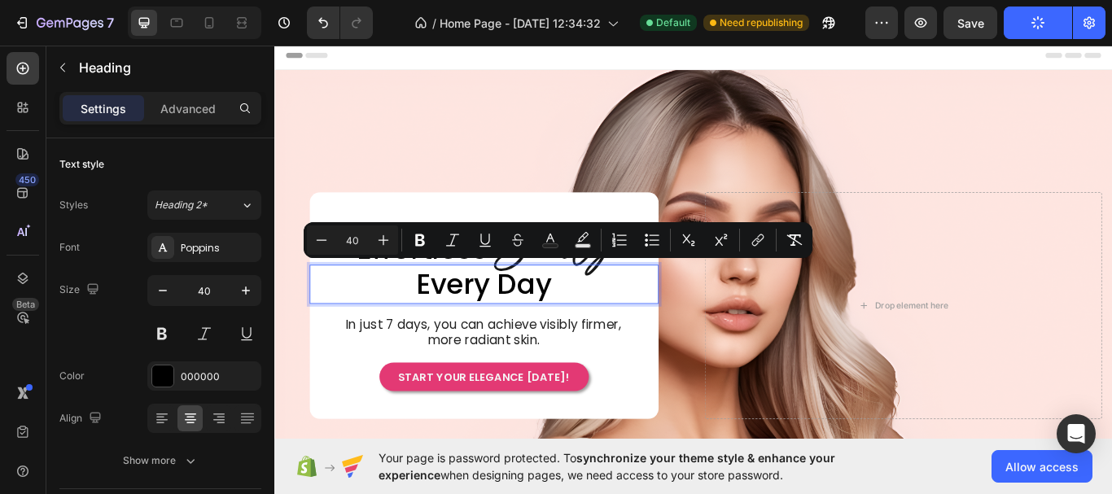
click at [562, 325] on span "Every Day" at bounding box center [518, 325] width 159 height 46
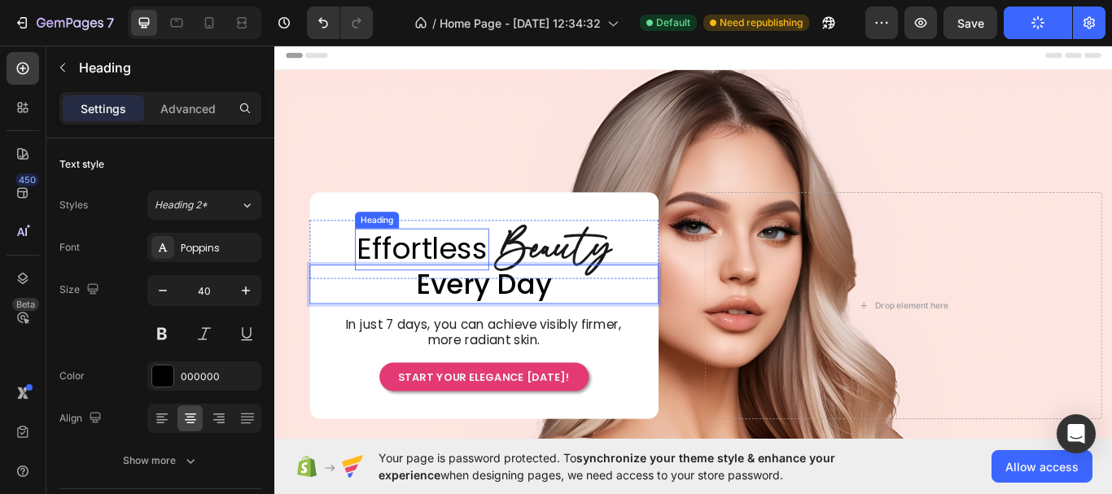
click at [418, 279] on p "Effortless" at bounding box center [445, 283] width 153 height 45
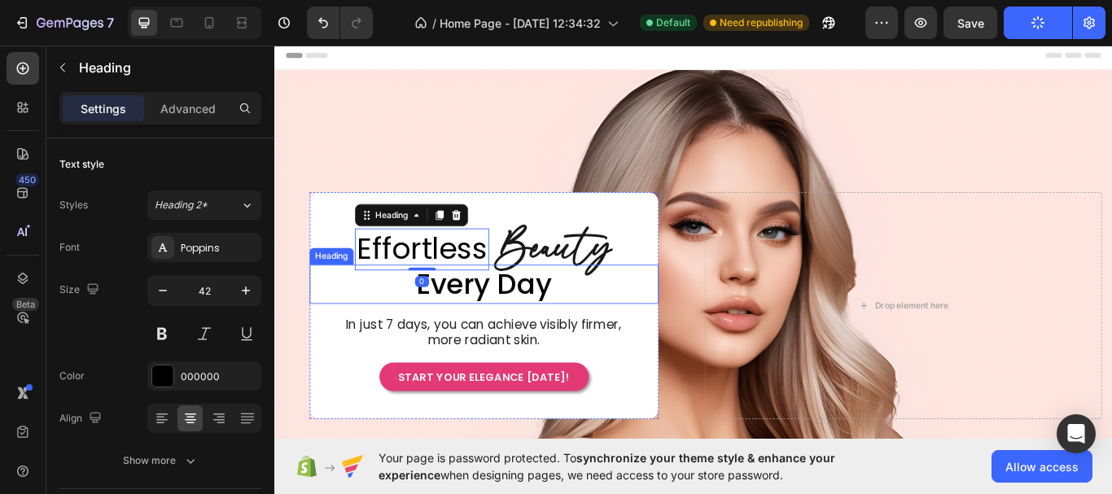
click at [455, 321] on span "Every Day" at bounding box center [518, 325] width 159 height 46
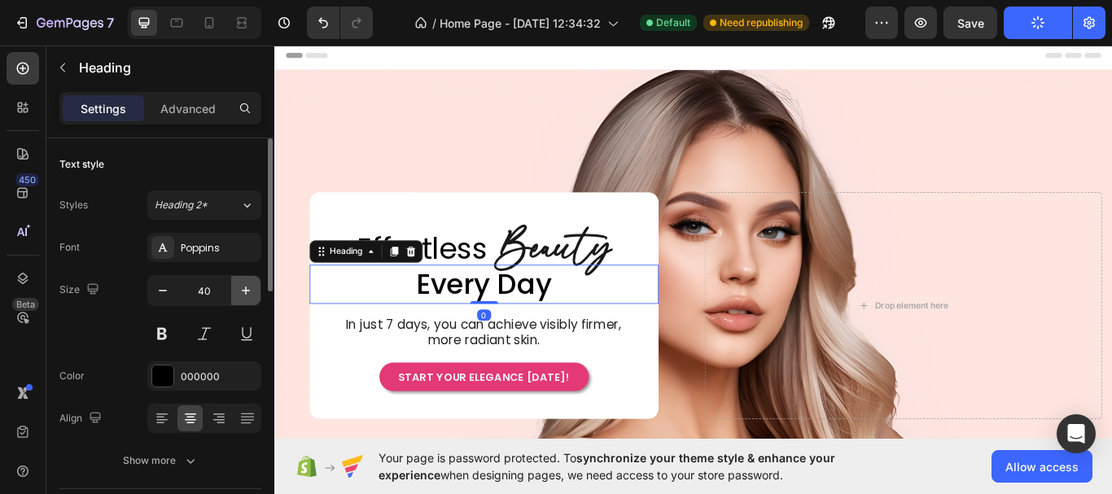
click at [248, 297] on icon "button" at bounding box center [246, 290] width 16 height 16
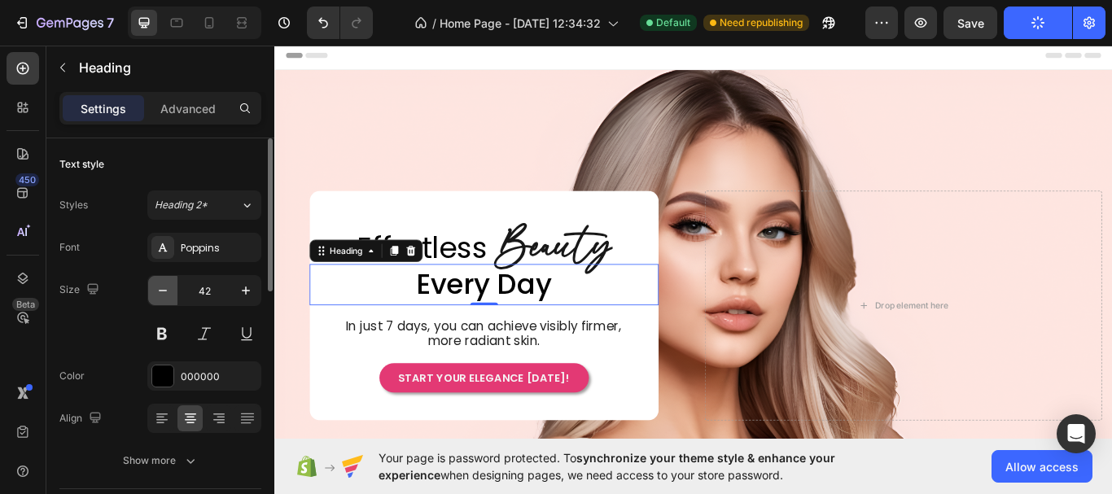
click at [154, 294] on button "button" at bounding box center [162, 290] width 29 height 29
type input "40"
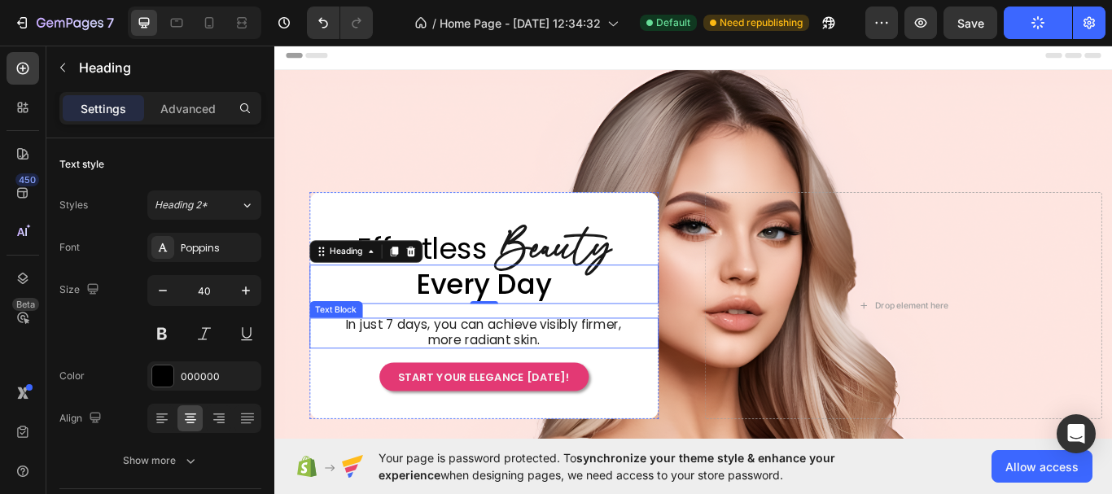
click at [681, 400] on div "Effortless Heading Beauty Heading Row ⁠⁠⁠⁠⁠⁠⁠ Every Day Heading 0 In just 7 day…" at bounding box center [518, 350] width 407 height 200
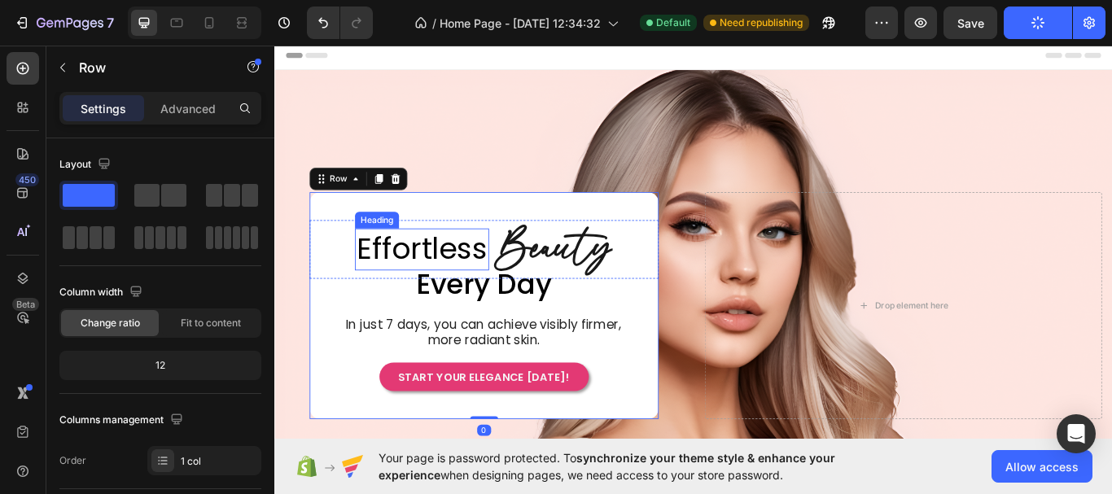
click at [435, 278] on p "Effortless" at bounding box center [445, 283] width 153 height 45
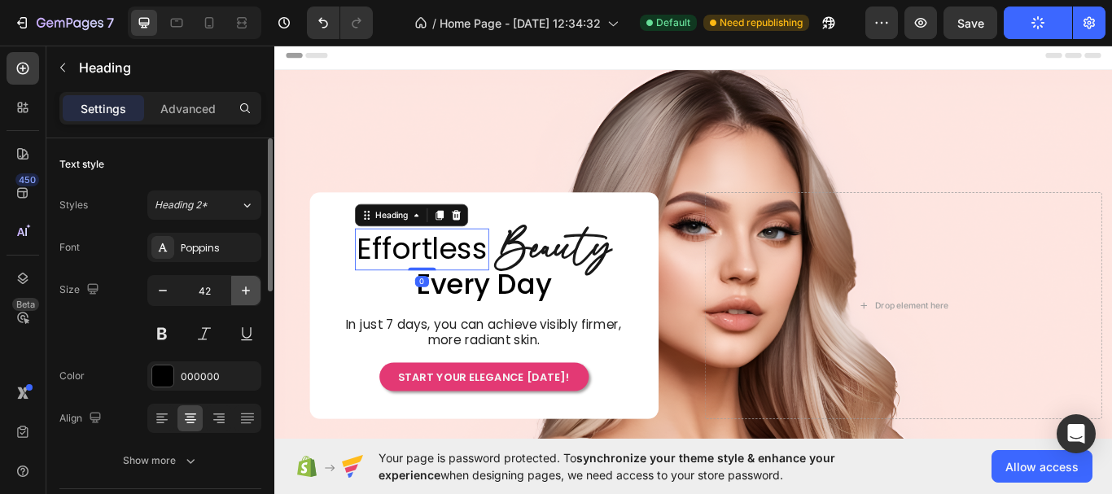
click at [243, 297] on icon "button" at bounding box center [246, 290] width 16 height 16
click at [245, 297] on icon "button" at bounding box center [246, 290] width 16 height 16
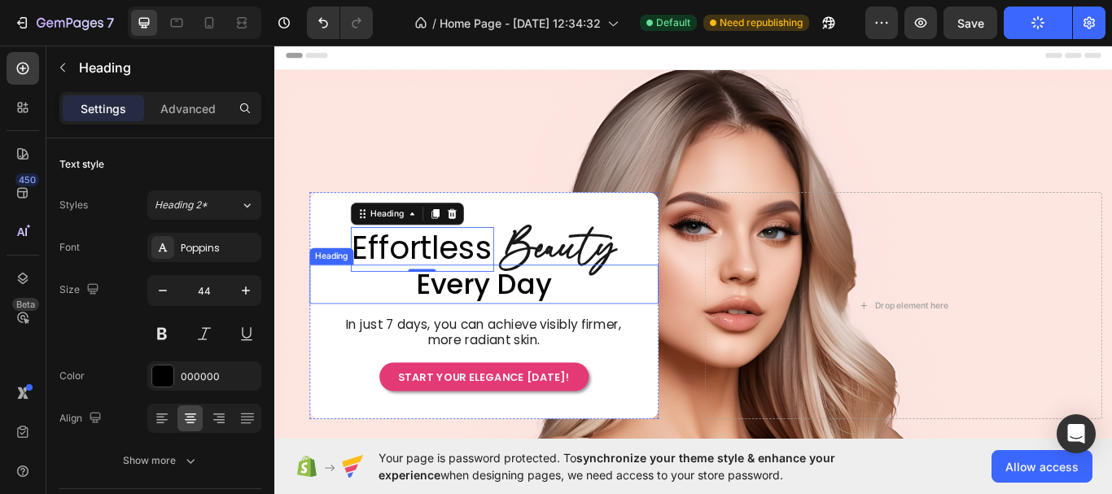
type input "45"
click at [650, 347] on div "Effortless Heading 0 Beauty Heading Row ⁠⁠⁠⁠⁠⁠⁠ Every Day Heading In just 7 day…" at bounding box center [518, 350] width 407 height 200
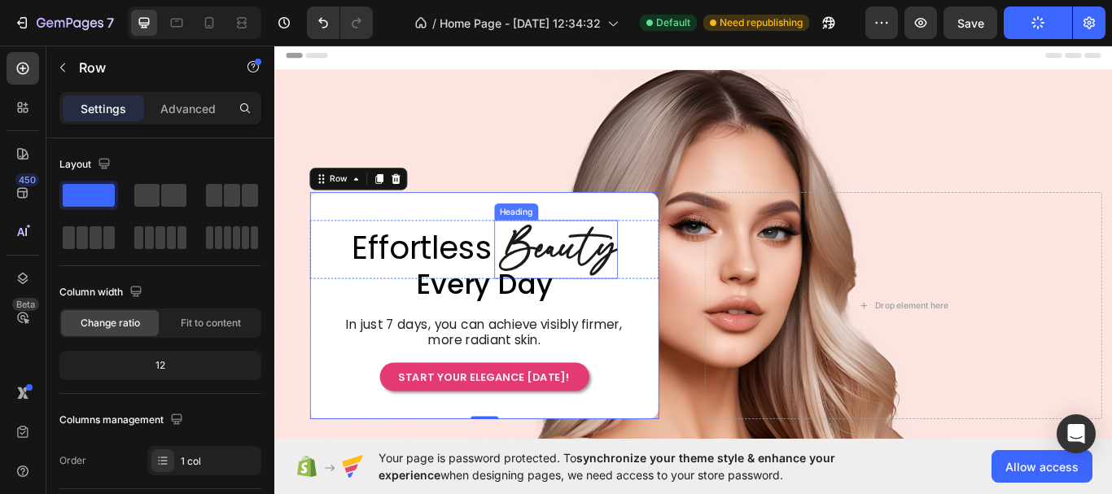
click at [604, 279] on h2 "Beauty" at bounding box center [604, 284] width 140 height 69
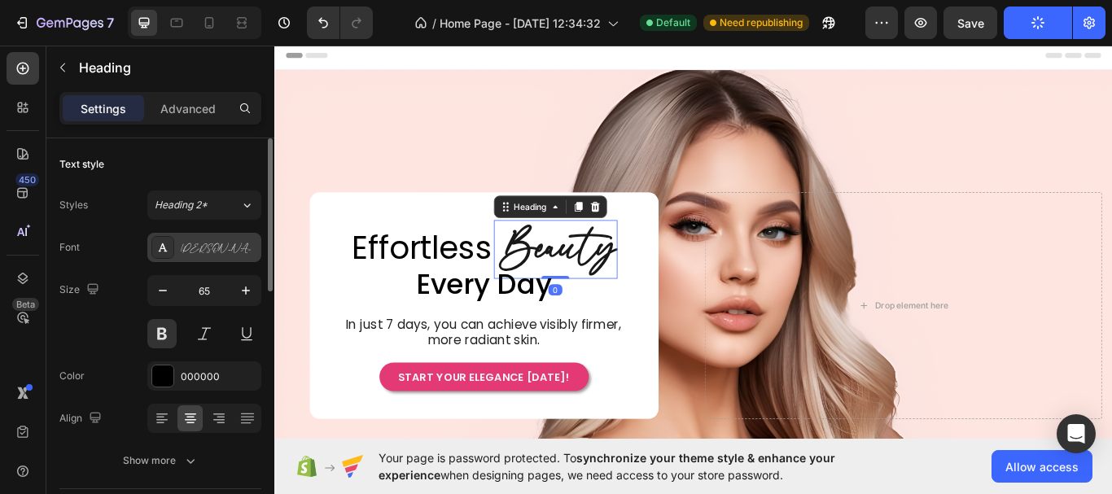
click at [233, 255] on div "[PERSON_NAME]" at bounding box center [219, 248] width 76 height 15
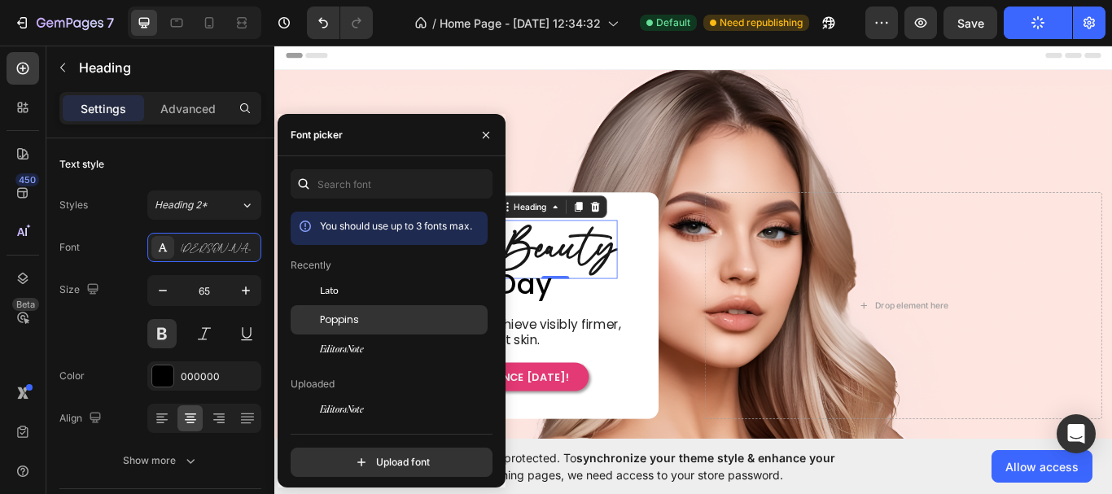
click at [365, 317] on div "Poppins" at bounding box center [402, 320] width 164 height 15
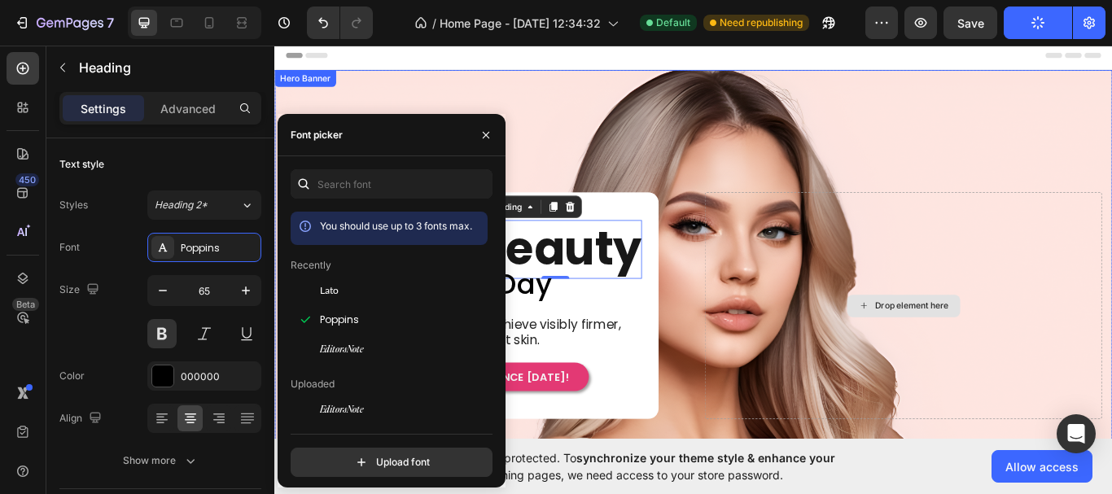
click at [821, 376] on div "Drop element here" at bounding box center [1007, 349] width 463 height 265
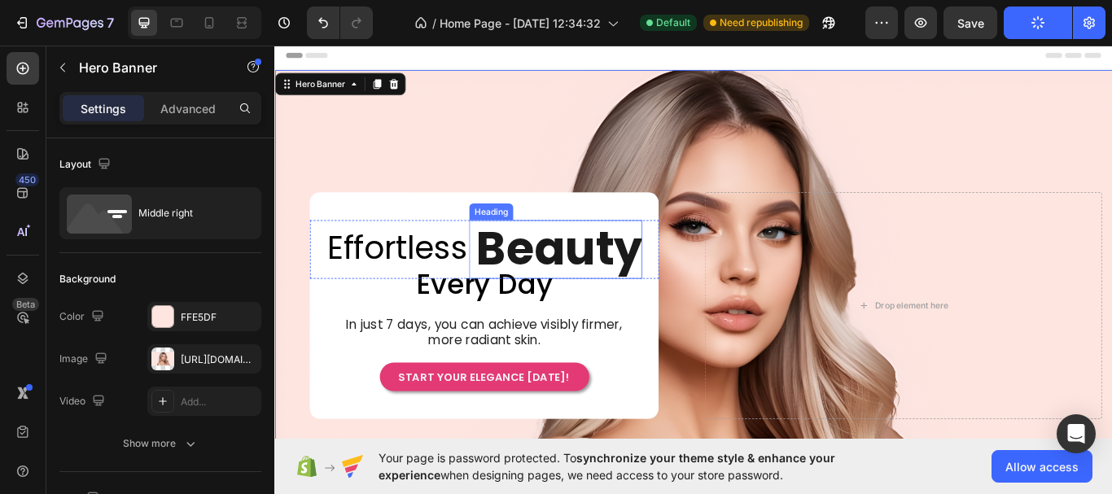
click at [636, 281] on h2 "Beauty" at bounding box center [604, 284] width 198 height 69
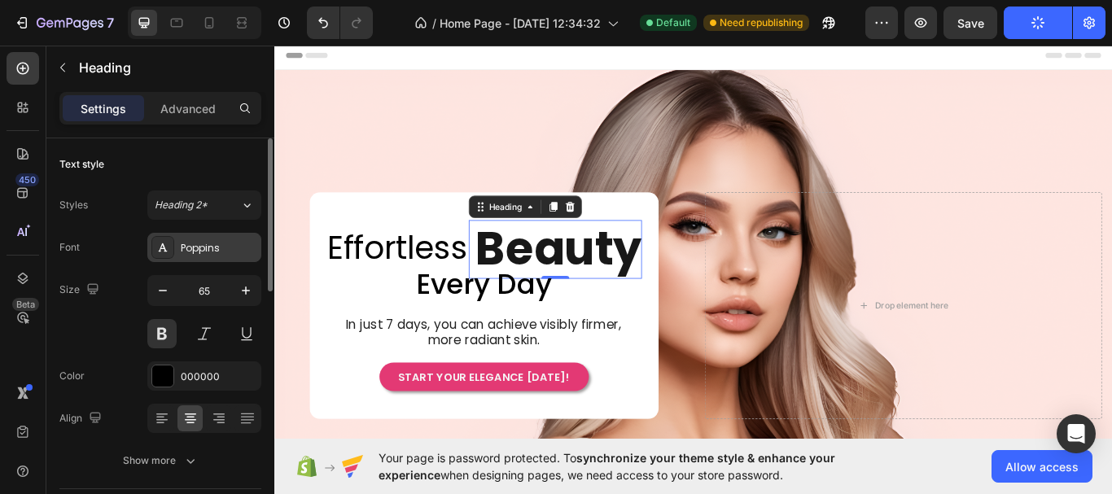
click at [212, 256] on div "Poppins" at bounding box center [204, 247] width 114 height 29
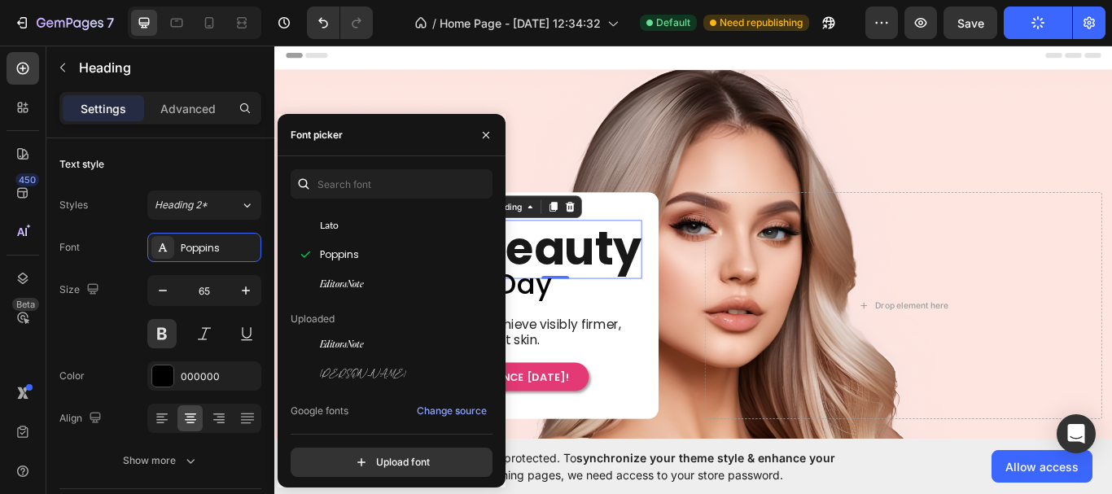
scroll to position [81, 0]
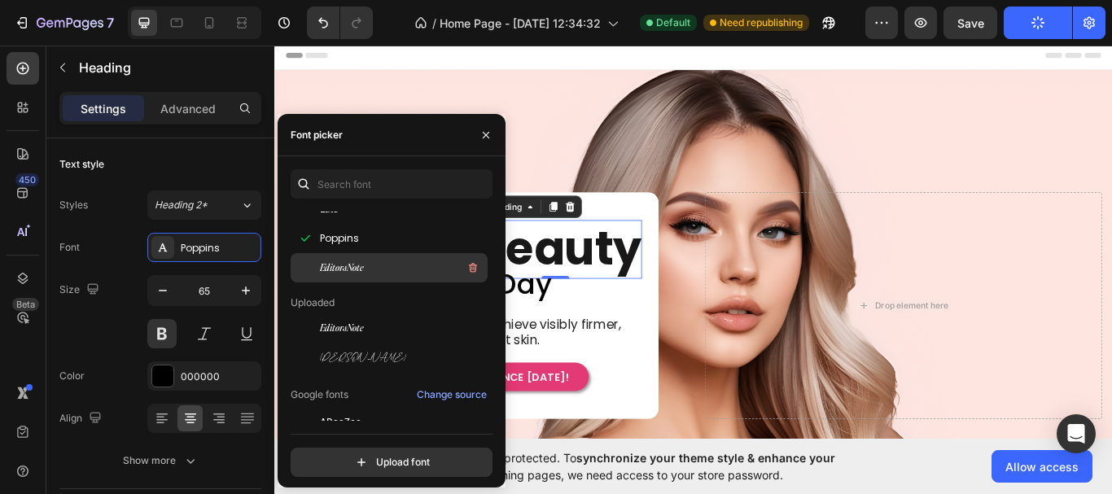
click at [386, 267] on div "EditorsNote" at bounding box center [402, 268] width 164 height 20
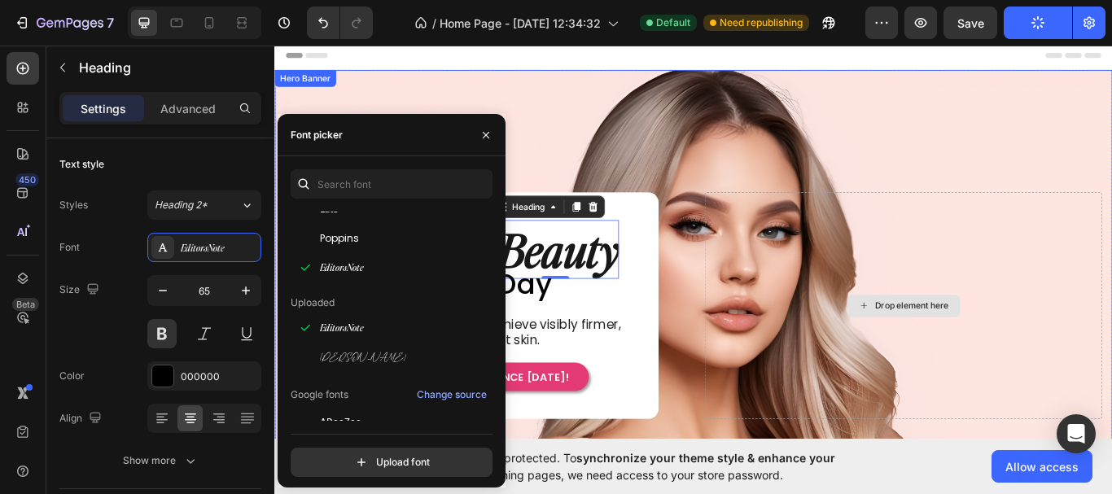
click at [810, 403] on div "Drop element here" at bounding box center [1007, 349] width 463 height 265
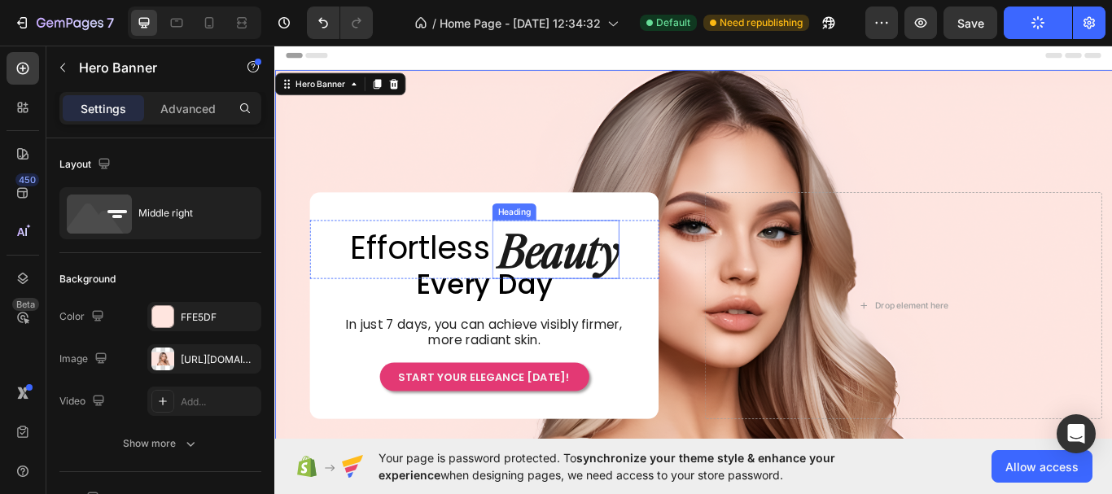
click at [622, 278] on h2 "Beauty" at bounding box center [603, 284] width 144 height 69
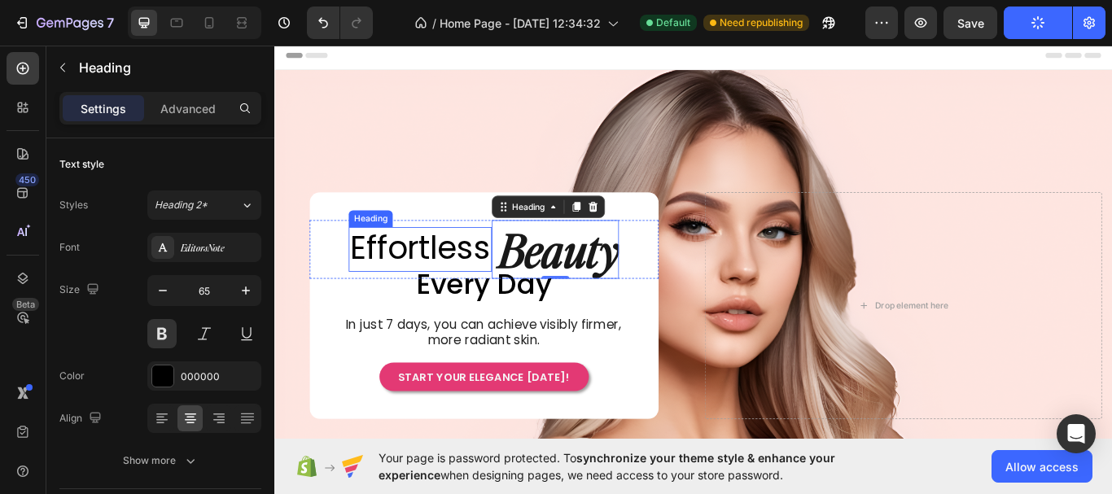
click at [421, 288] on p "Effortless" at bounding box center [444, 284] width 164 height 48
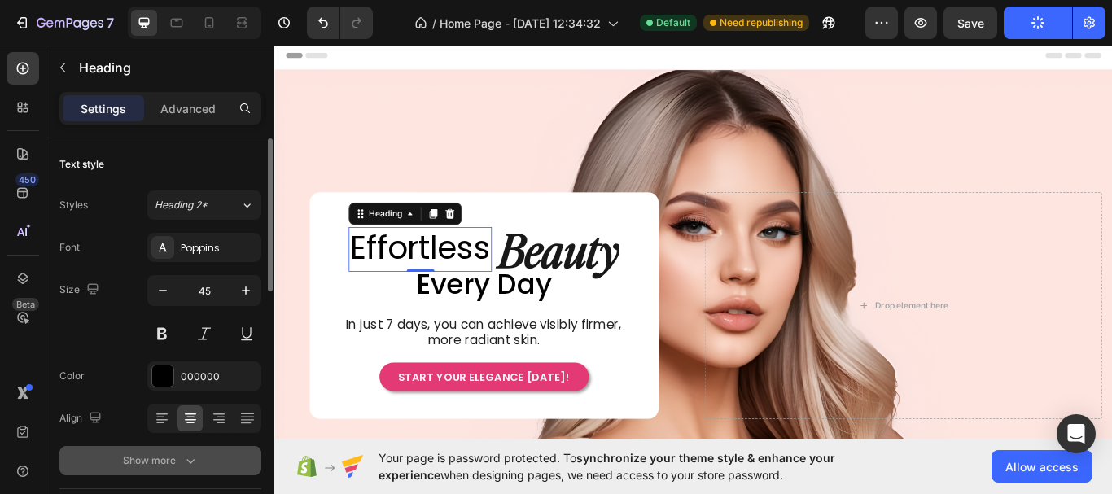
click at [173, 464] on div "Show more" at bounding box center [161, 460] width 76 height 16
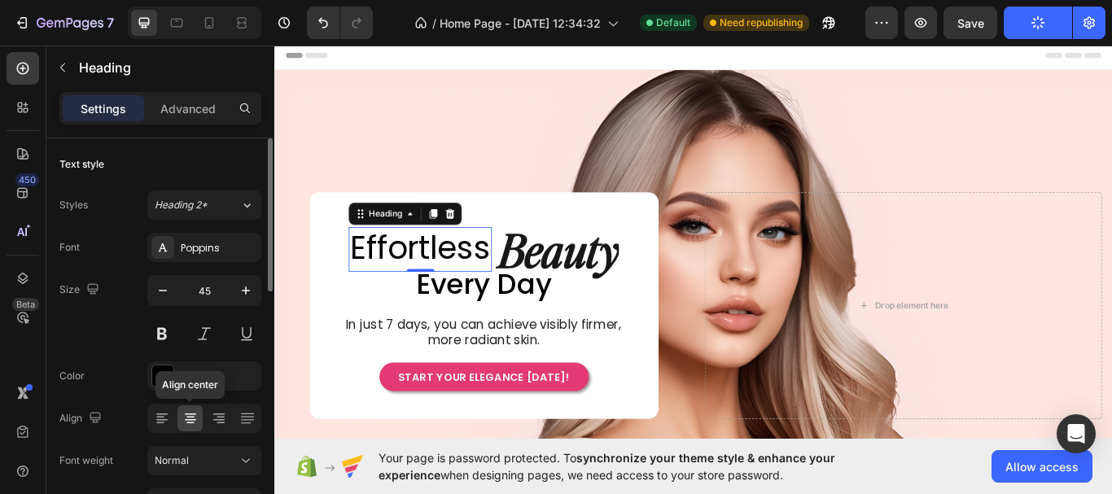
scroll to position [163, 0]
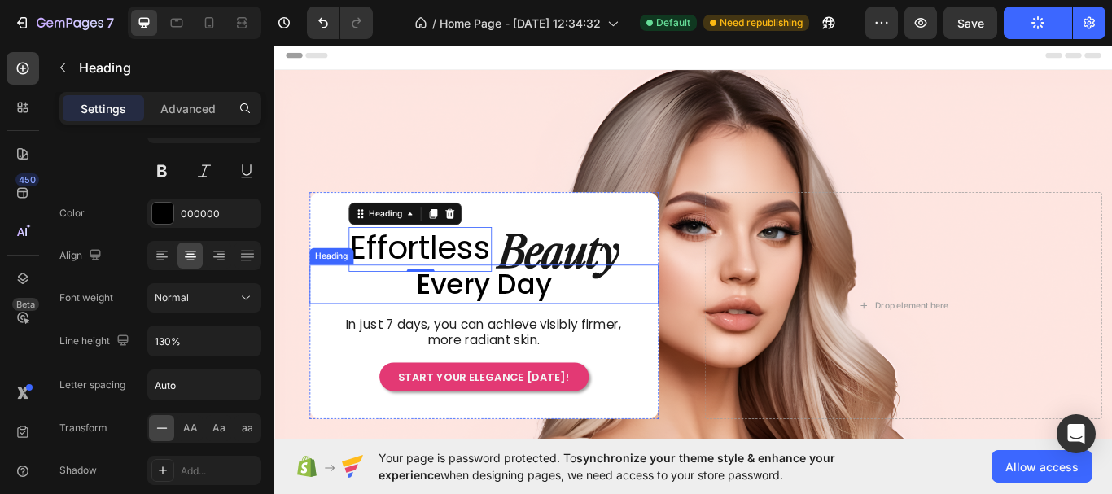
click at [557, 314] on span "Every Day" at bounding box center [518, 325] width 159 height 46
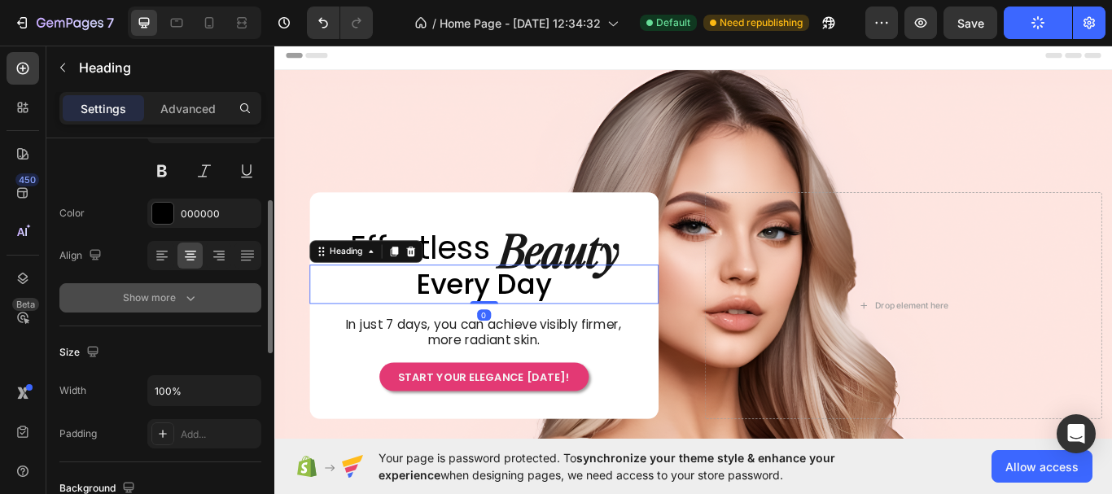
click at [183, 298] on icon "button" at bounding box center [190, 298] width 16 height 16
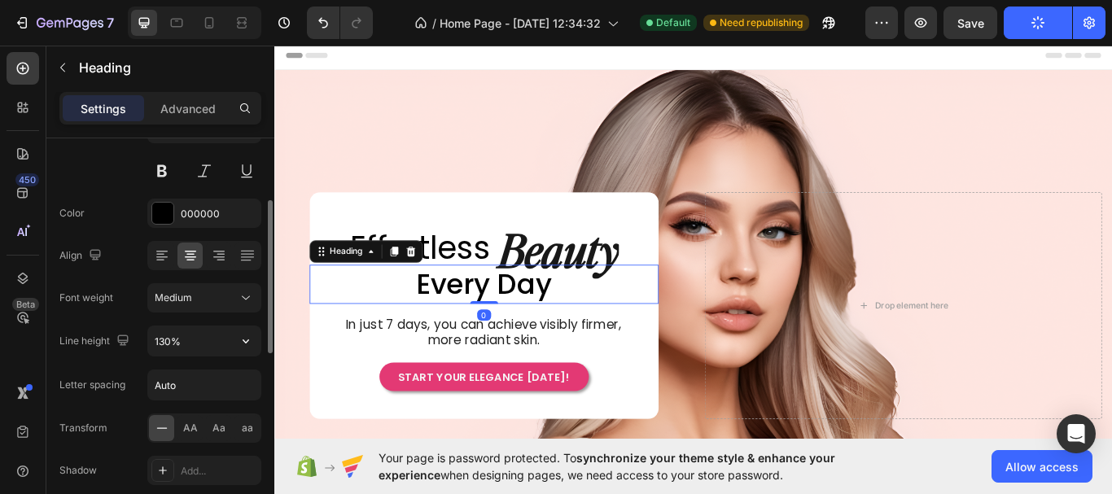
scroll to position [244, 0]
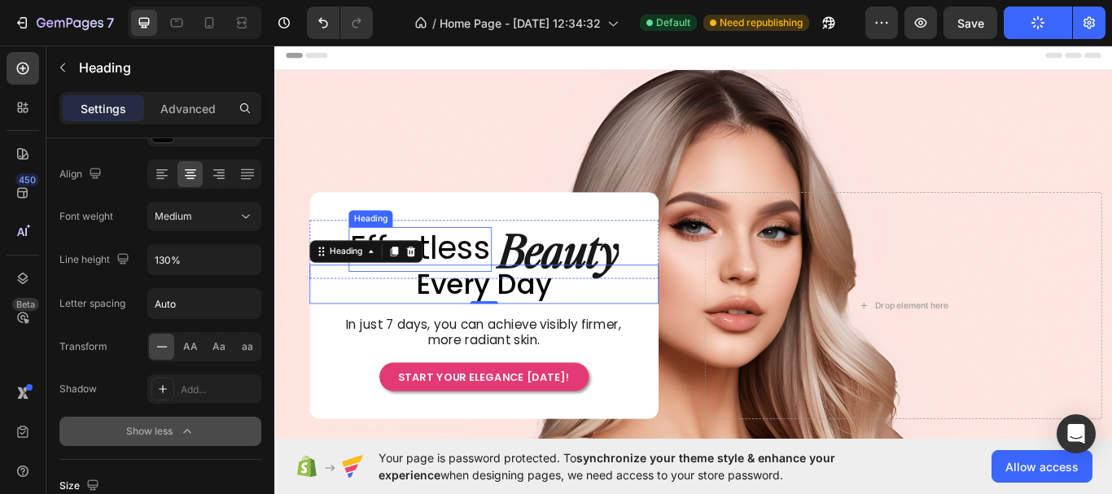
click at [490, 271] on p "Effortless" at bounding box center [444, 284] width 164 height 48
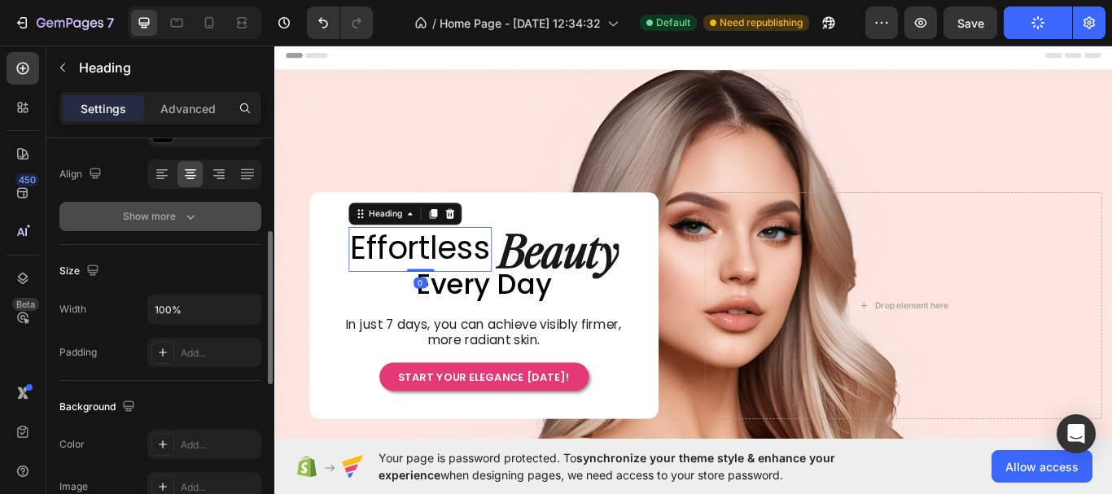
click at [195, 220] on icon "button" at bounding box center [190, 216] width 16 height 16
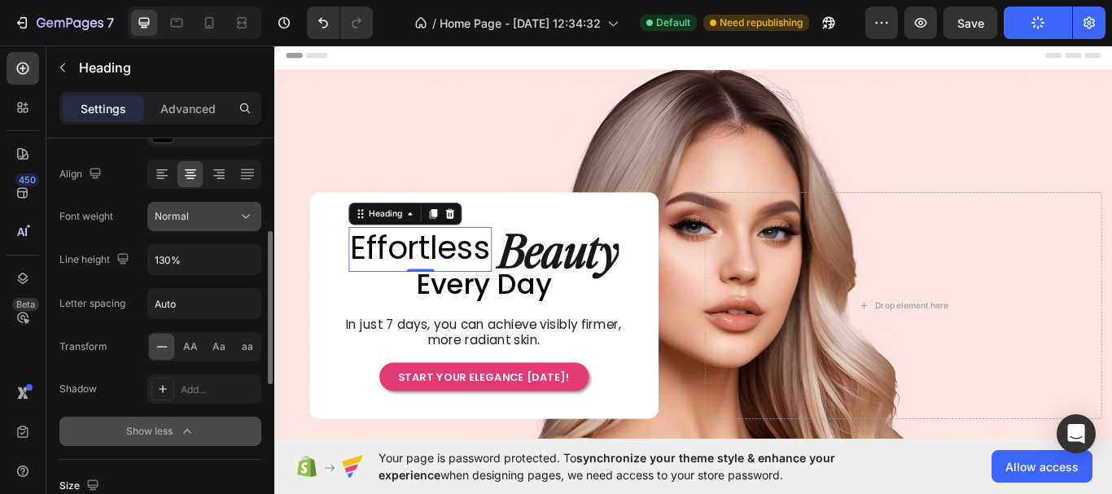
click at [251, 217] on icon at bounding box center [246, 216] width 16 height 16
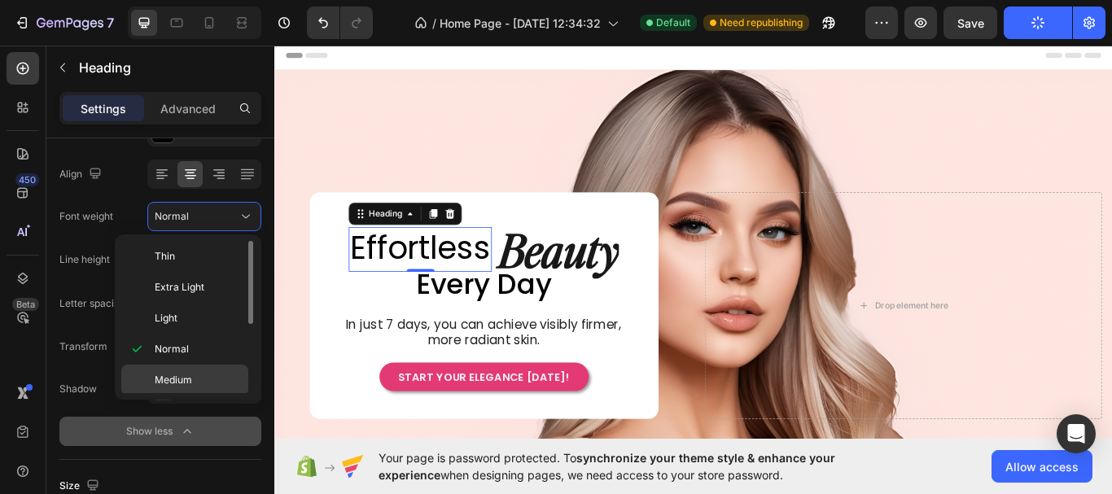
click at [212, 381] on p "Medium" at bounding box center [198, 380] width 86 height 15
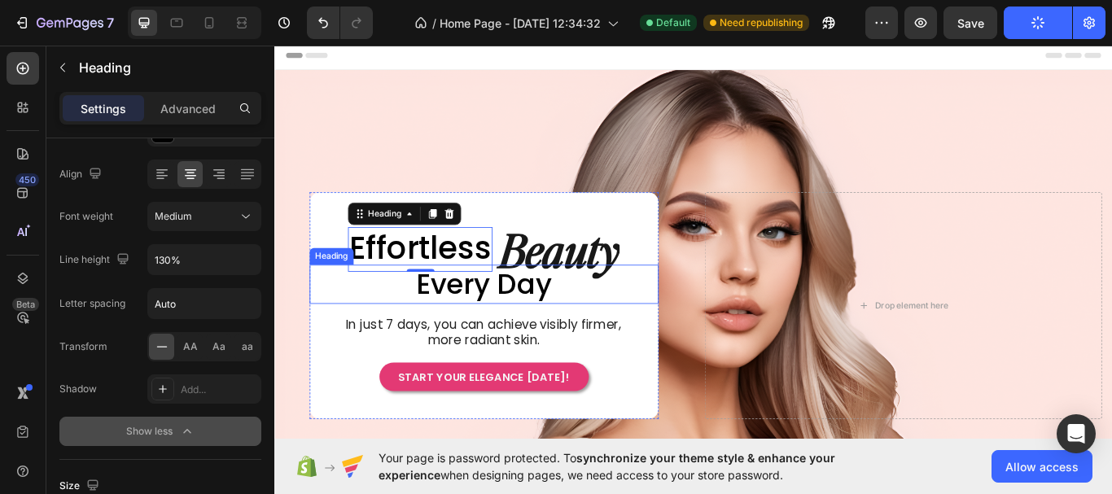
click at [585, 318] on span "Every Day" at bounding box center [518, 325] width 159 height 46
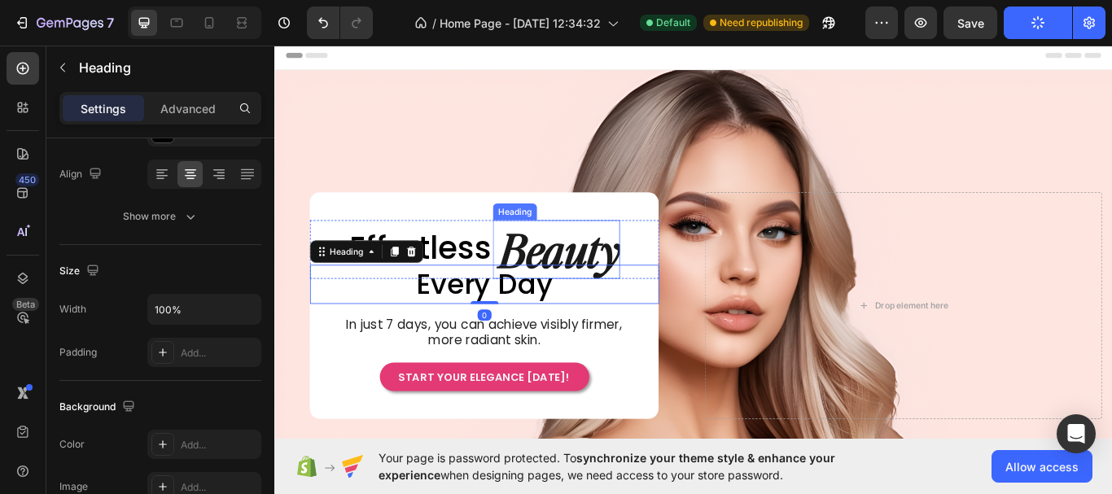
click at [652, 273] on h2 "Beauty" at bounding box center [604, 284] width 144 height 69
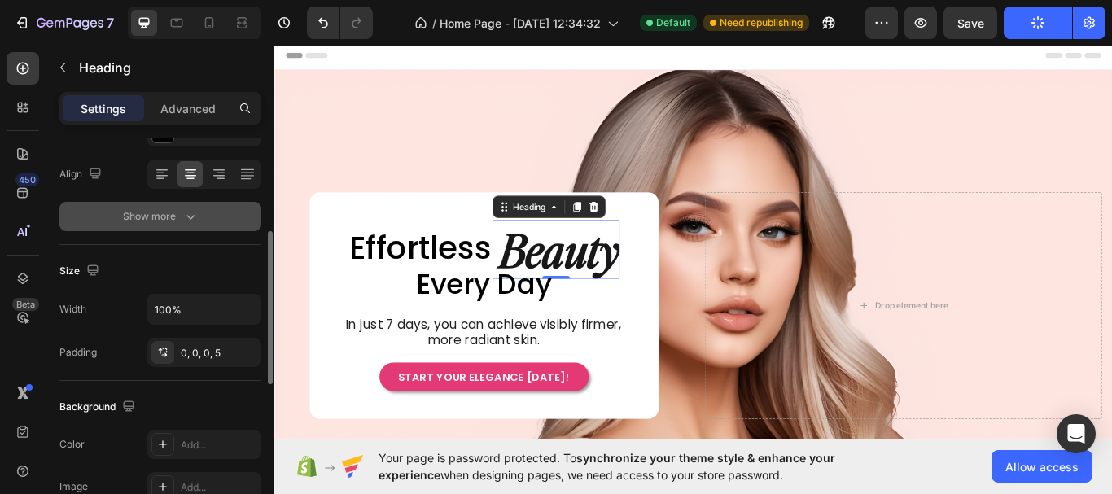
click at [188, 211] on icon "button" at bounding box center [190, 216] width 16 height 16
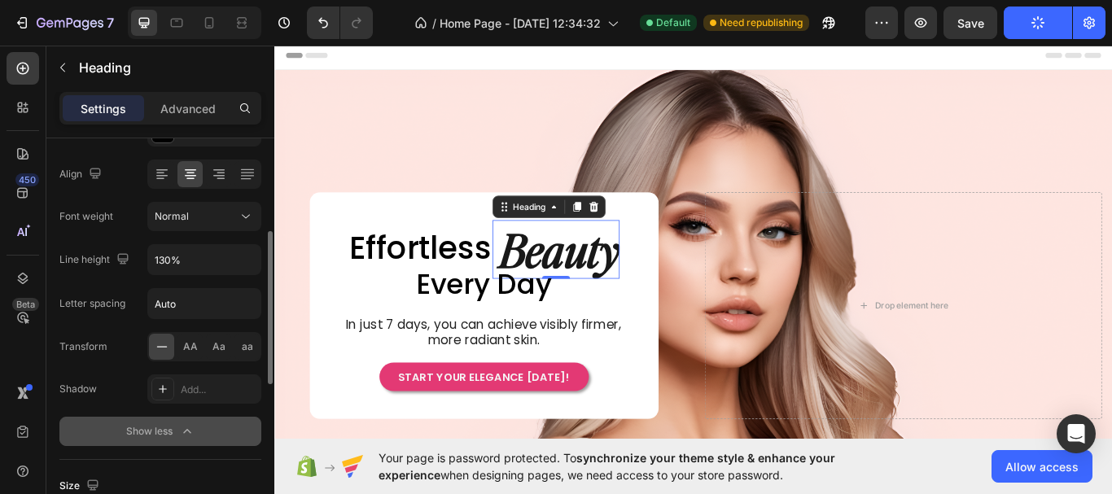
scroll to position [81, 0]
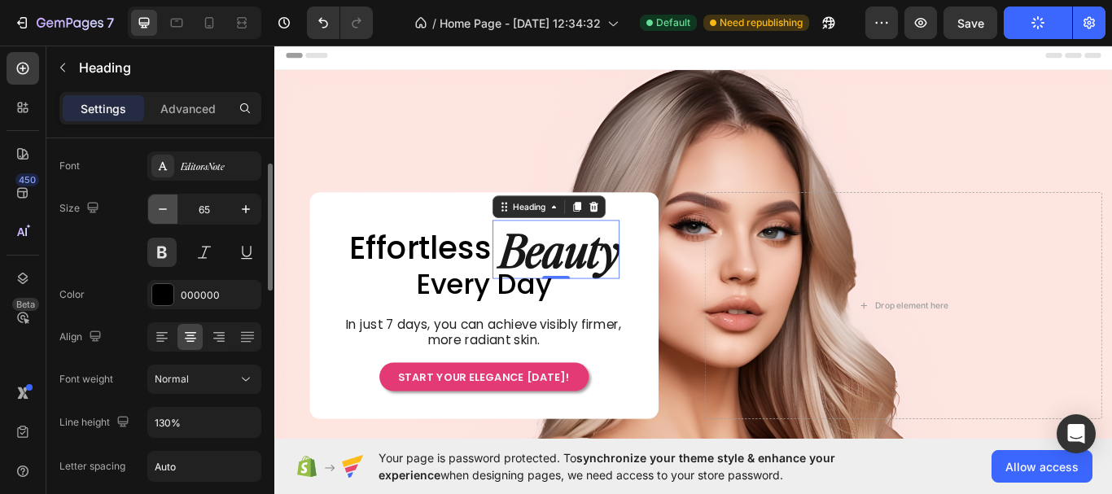
click at [166, 208] on icon "button" at bounding box center [163, 209] width 16 height 16
click at [166, 203] on icon "button" at bounding box center [163, 209] width 16 height 16
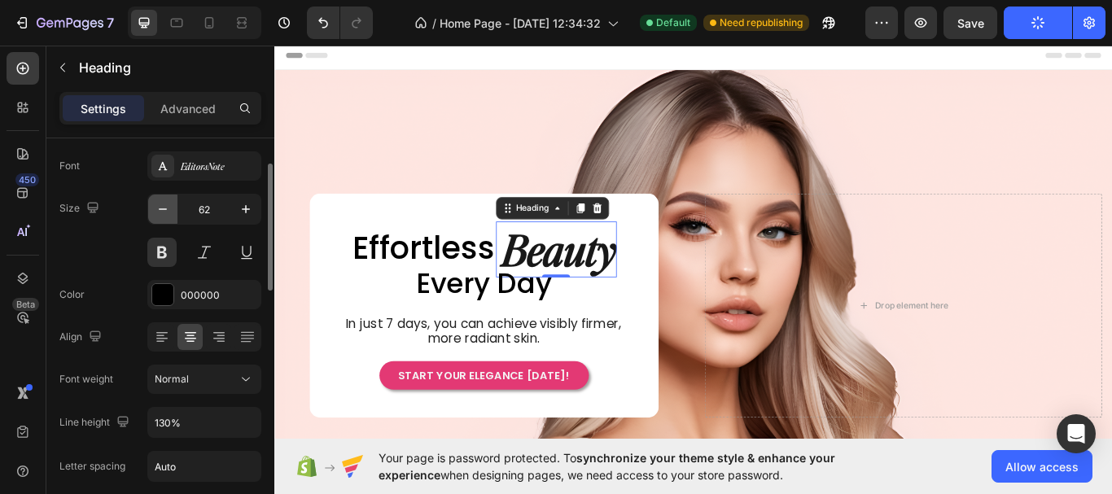
click at [166, 203] on icon "button" at bounding box center [163, 209] width 16 height 16
type input "59"
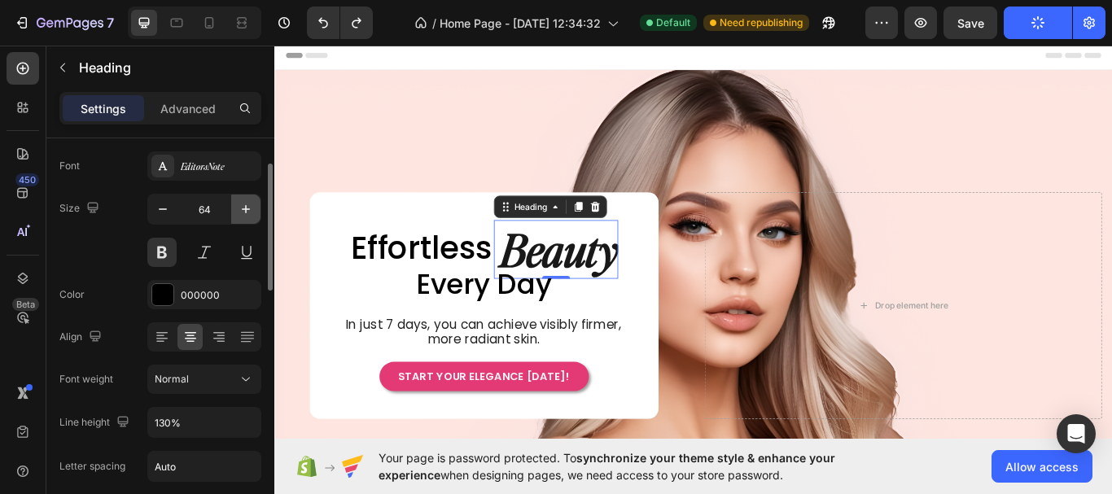
type input "65"
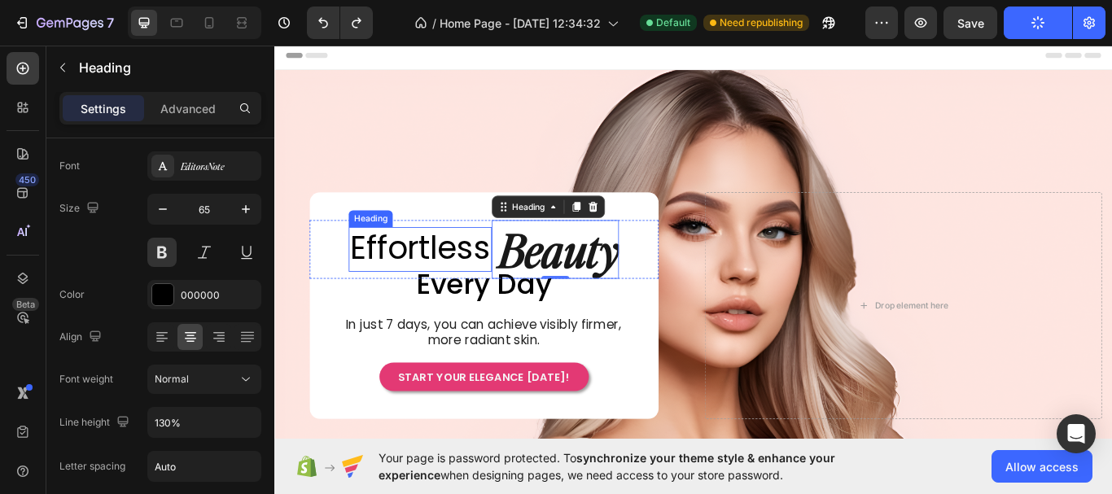
click at [426, 280] on p "Effortless" at bounding box center [444, 284] width 164 height 48
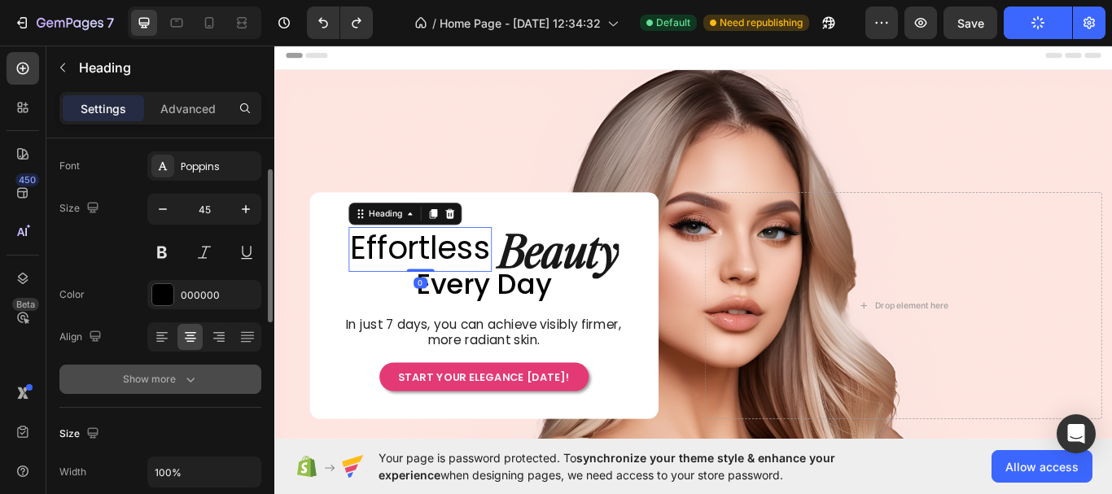
click at [177, 385] on div "Show more" at bounding box center [161, 379] width 76 height 16
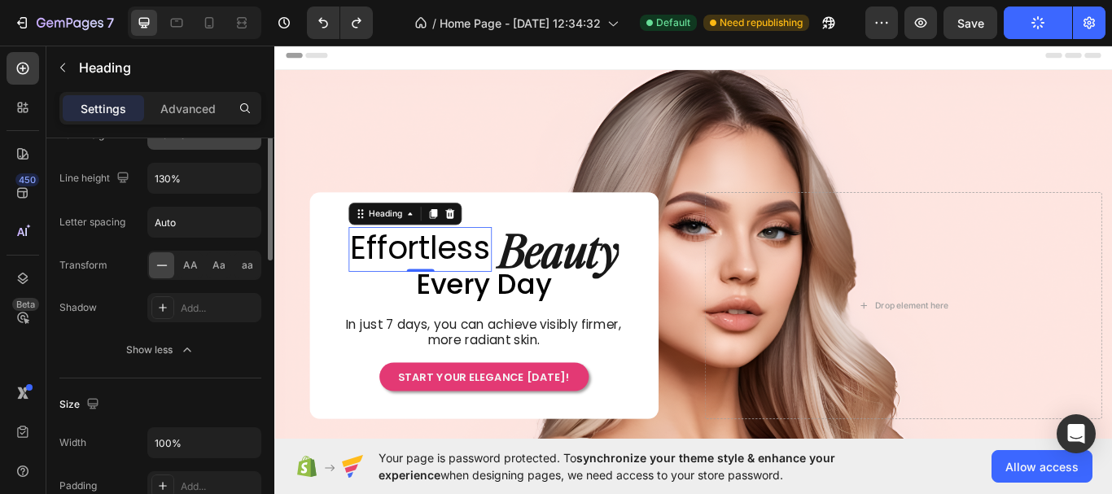
scroll to position [244, 0]
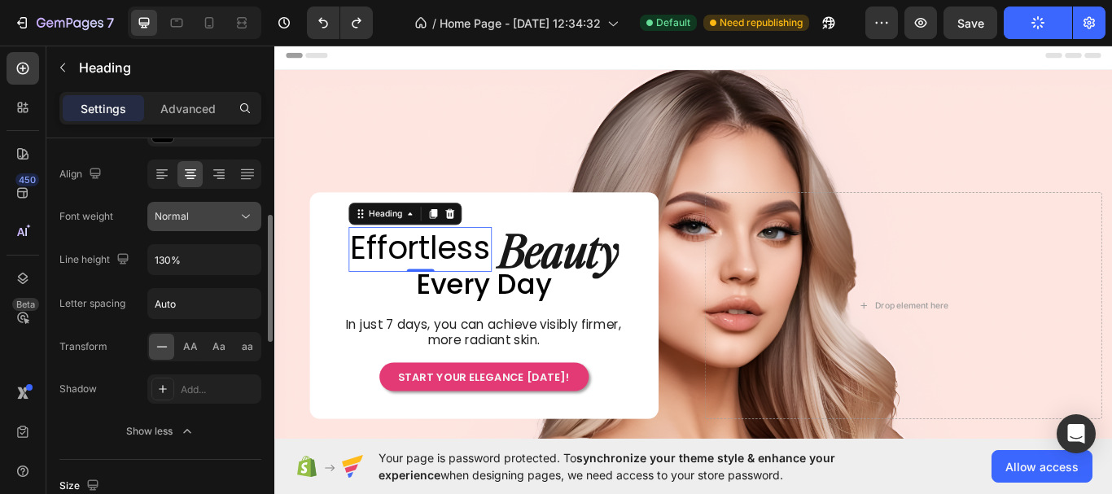
click at [230, 212] on div "Normal" at bounding box center [196, 216] width 83 height 15
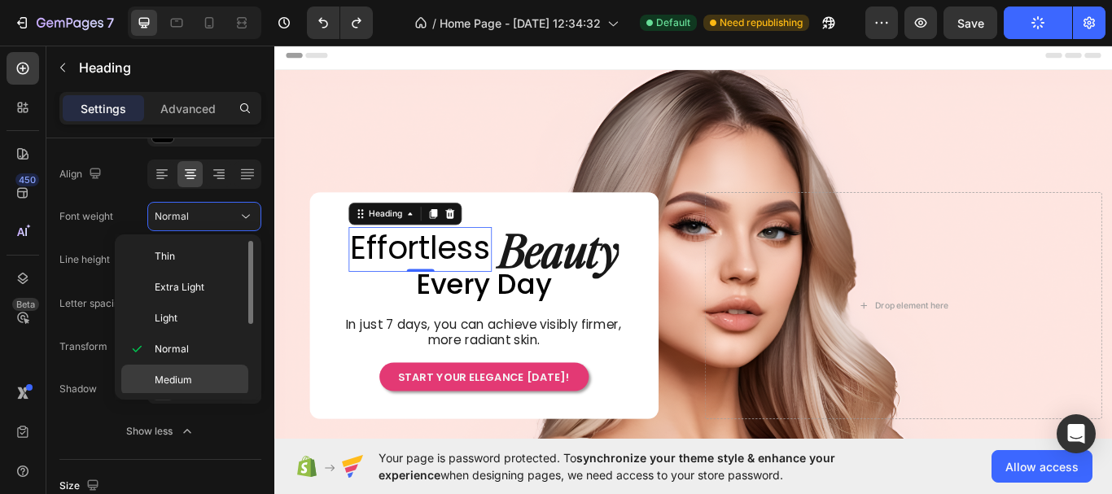
click at [200, 375] on p "Medium" at bounding box center [198, 380] width 86 height 15
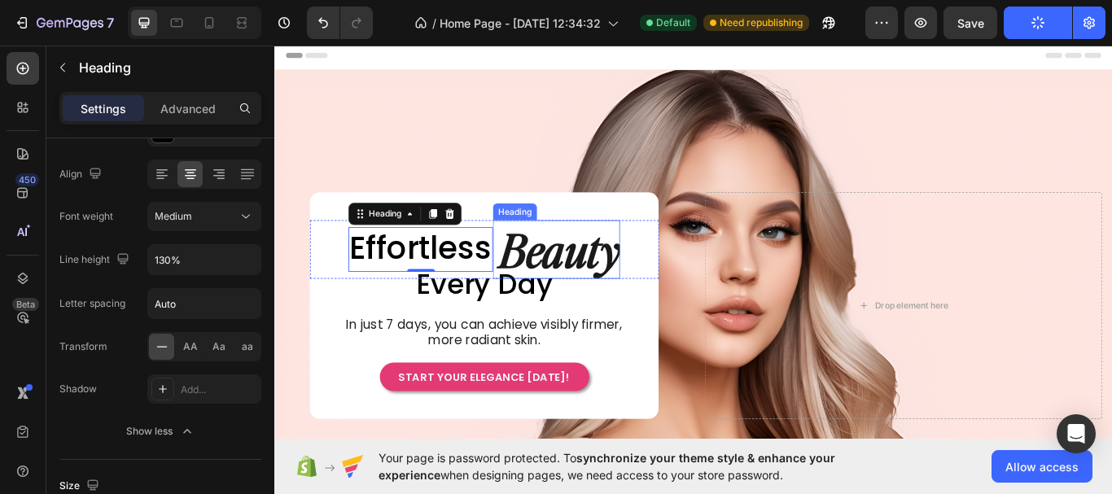
click at [619, 281] on h2 "Beauty" at bounding box center [604, 284] width 144 height 69
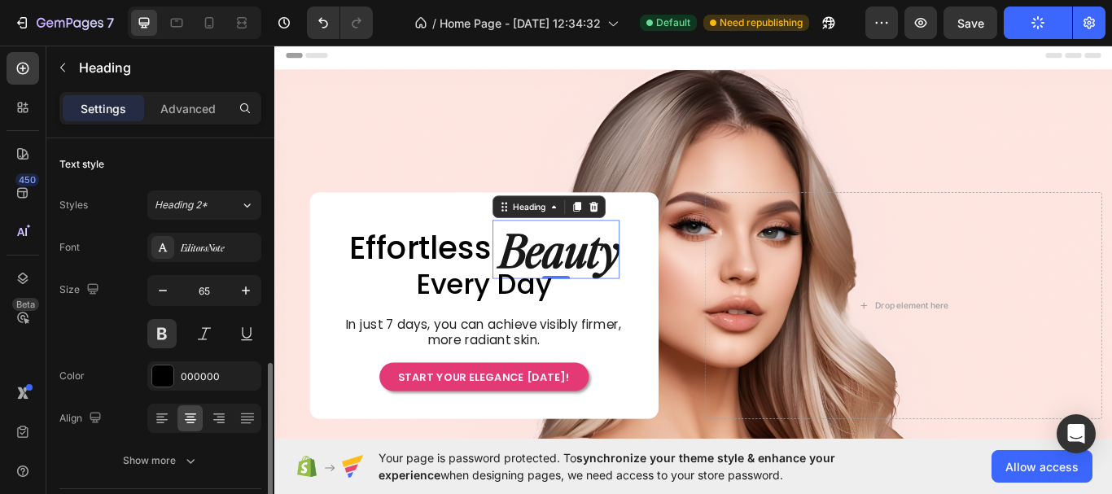
scroll to position [163, 0]
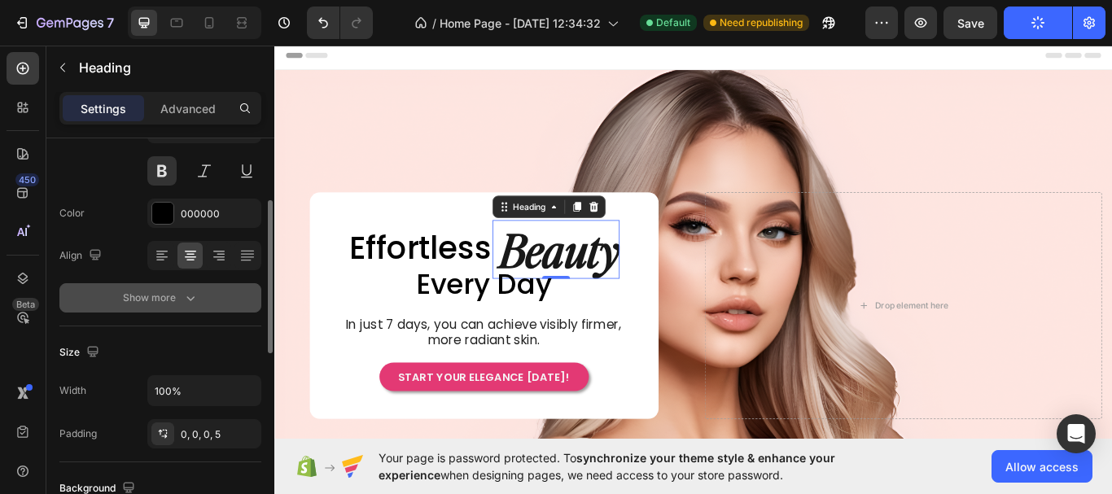
click at [193, 299] on icon "button" at bounding box center [190, 298] width 16 height 16
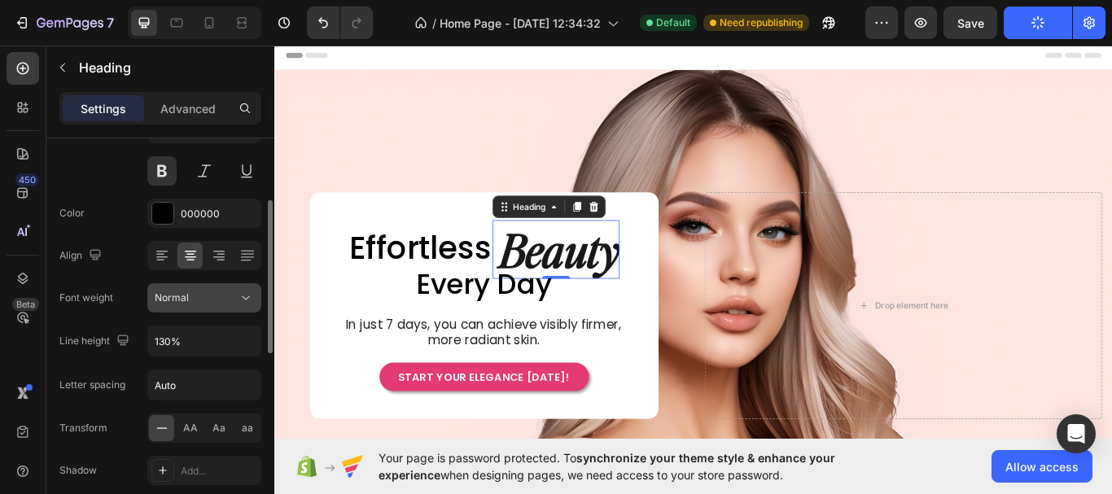
click at [252, 298] on icon at bounding box center [246, 298] width 16 height 16
click at [567, 280] on h2 "Beauty" at bounding box center [604, 284] width 144 height 69
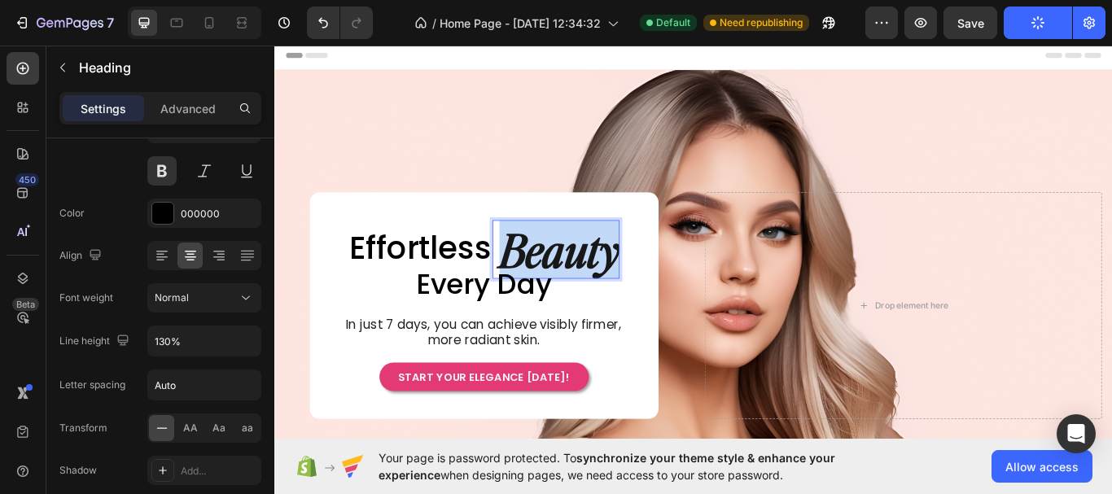
click at [567, 280] on p "Beauty" at bounding box center [606, 284] width 140 height 69
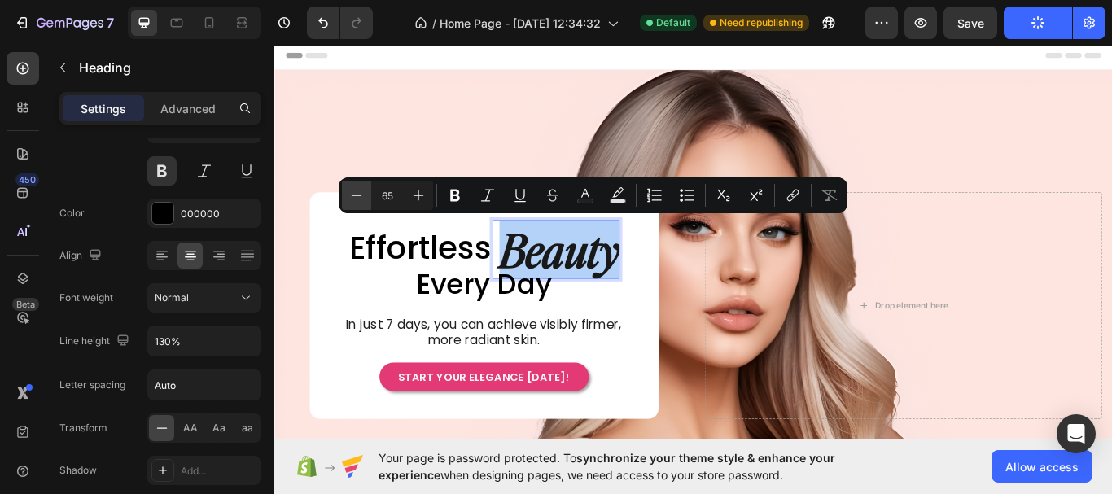
click at [356, 195] on icon "Editor contextual toolbar" at bounding box center [356, 195] width 16 height 16
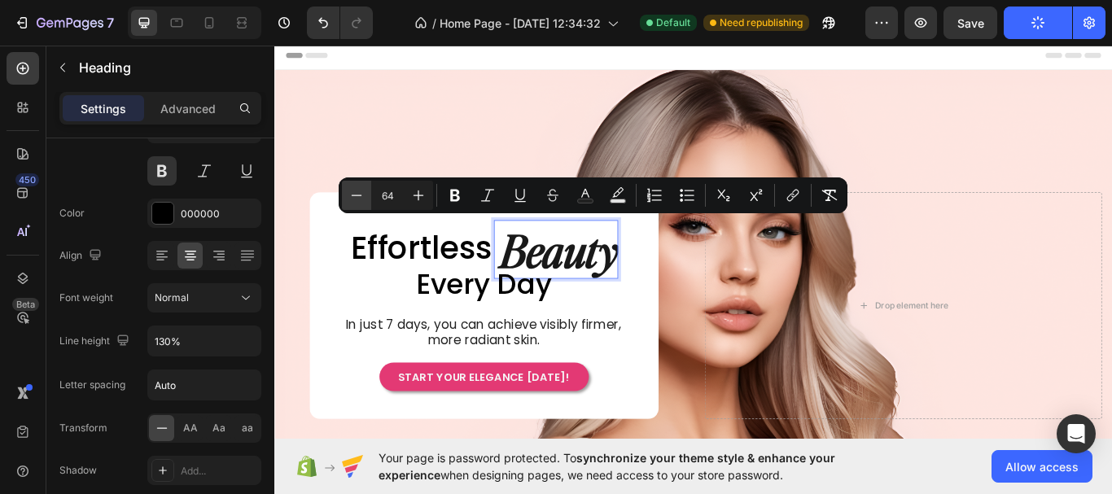
click at [356, 195] on icon "Editor contextual toolbar" at bounding box center [356, 195] width 16 height 16
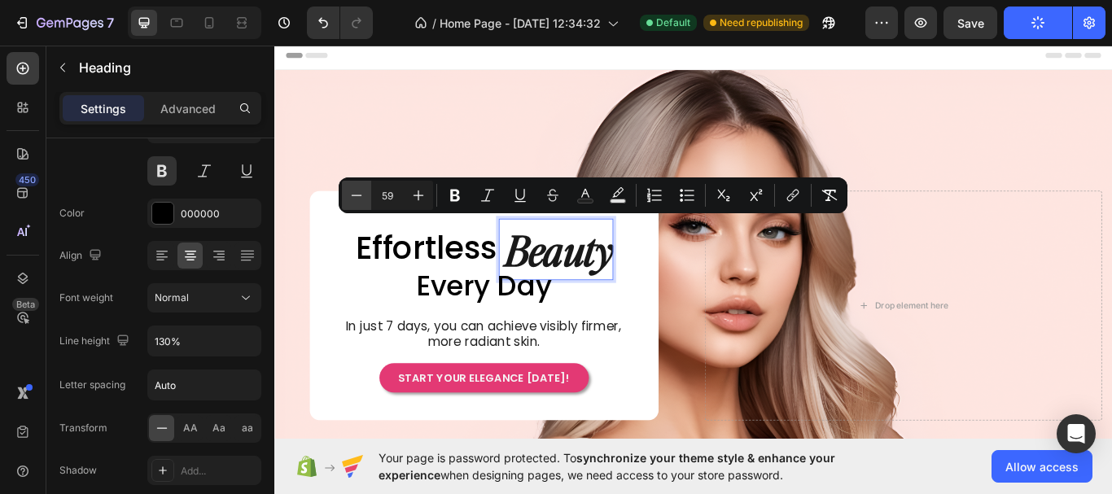
click at [356, 195] on icon "Editor contextual toolbar" at bounding box center [356, 195] width 16 height 16
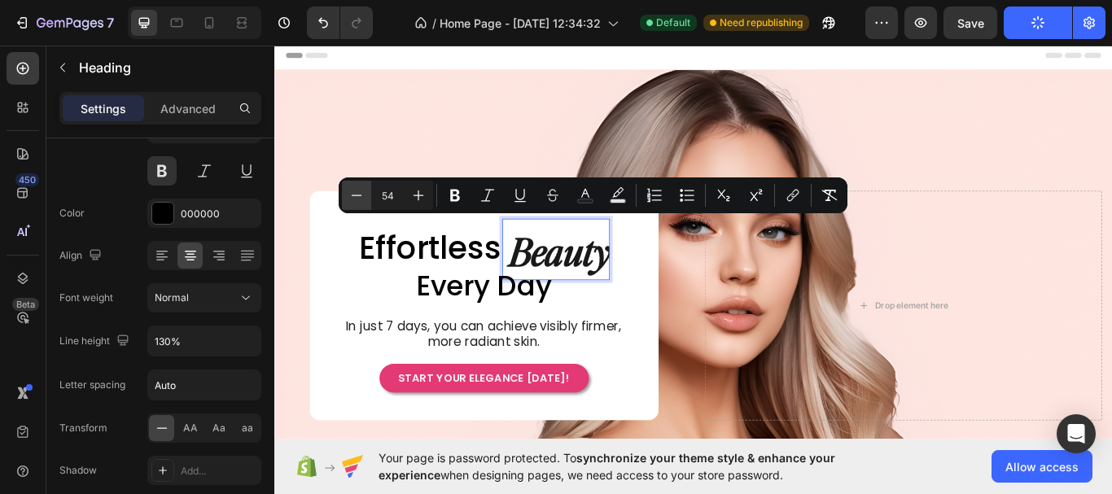
click at [356, 195] on icon "Editor contextual toolbar" at bounding box center [356, 195] width 16 height 16
click at [420, 195] on icon "Editor contextual toolbar" at bounding box center [418, 195] width 16 height 16
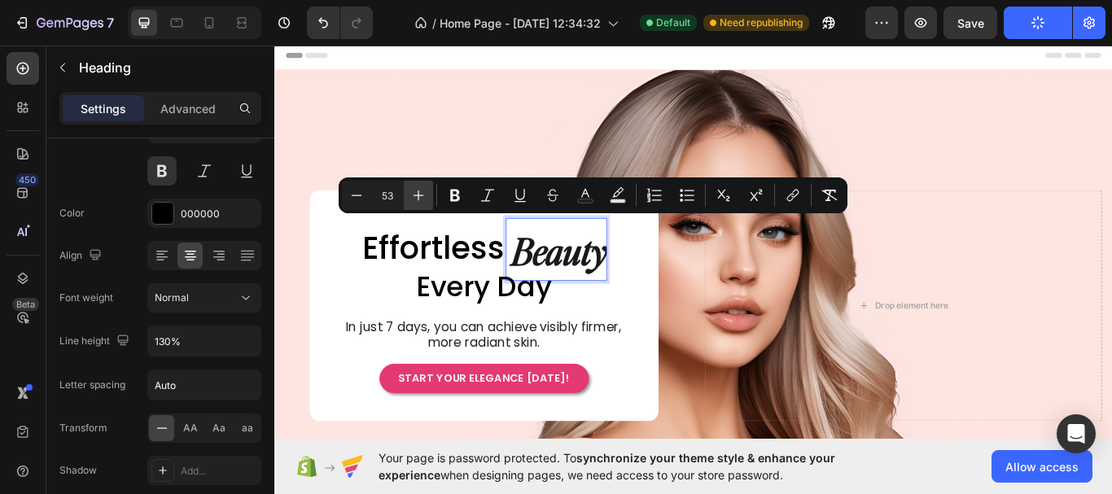
click at [420, 195] on icon "Editor contextual toolbar" at bounding box center [418, 195] width 16 height 16
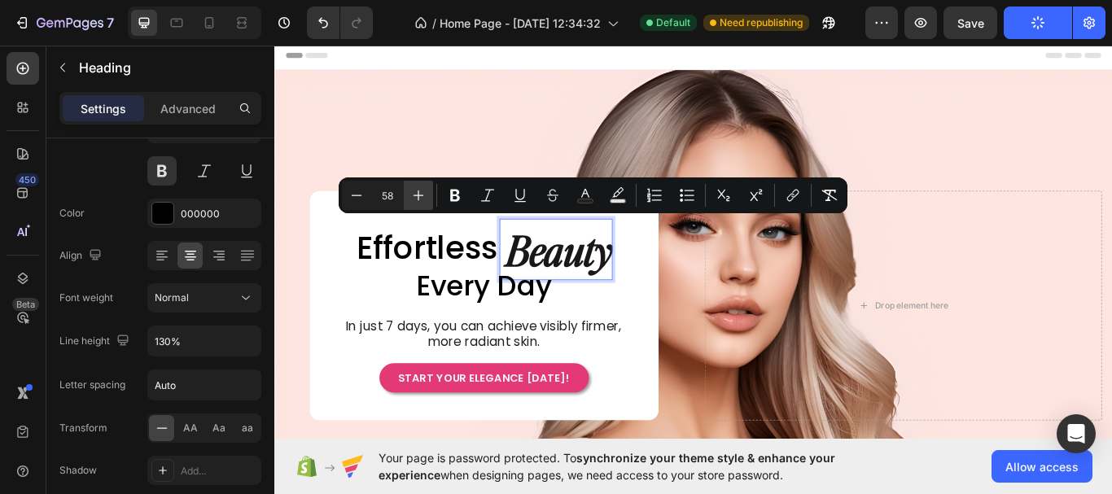
click at [420, 195] on icon "Editor contextual toolbar" at bounding box center [418, 195] width 16 height 16
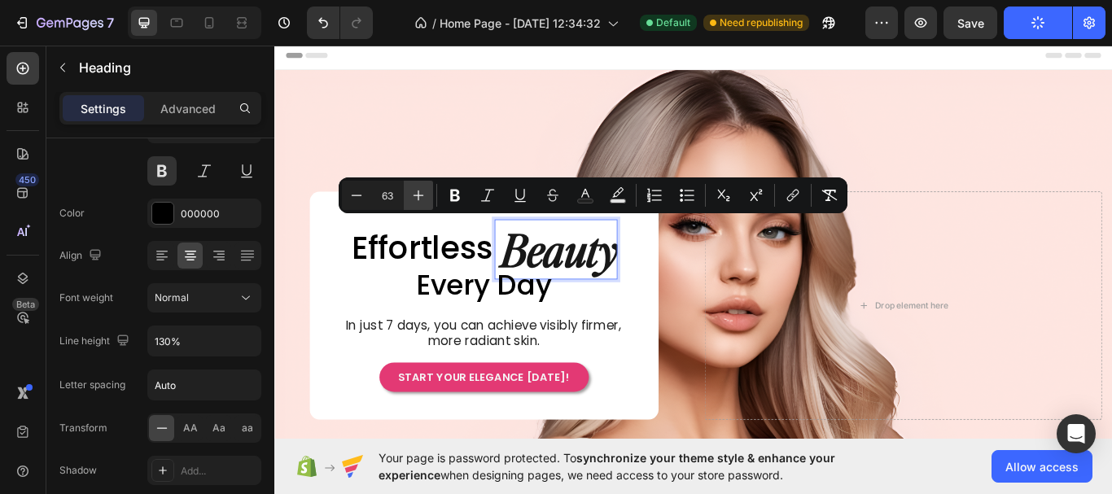
click at [420, 195] on icon "Editor contextual toolbar" at bounding box center [418, 195] width 16 height 16
type input "65"
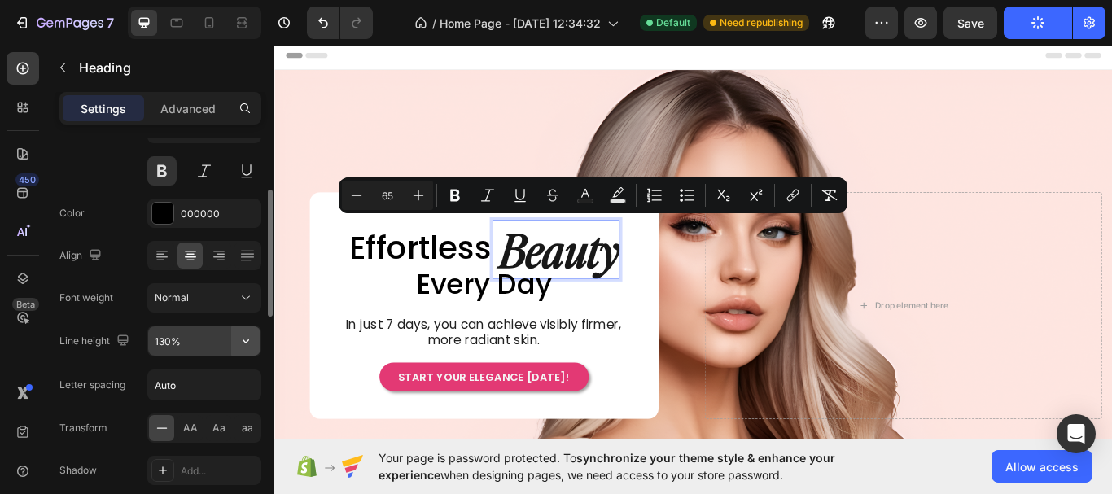
click at [259, 343] on button "button" at bounding box center [245, 340] width 29 height 29
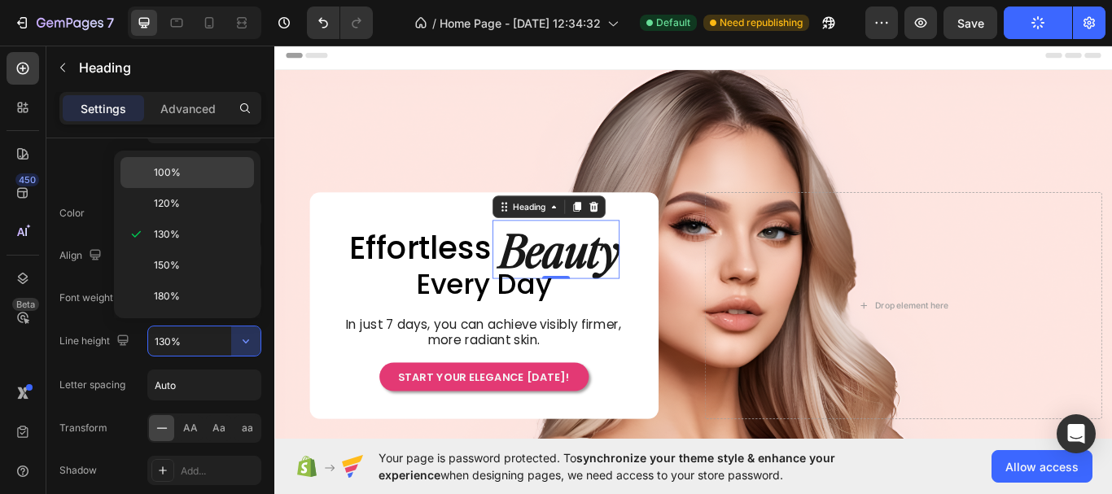
click at [220, 175] on p "100%" at bounding box center [200, 172] width 93 height 15
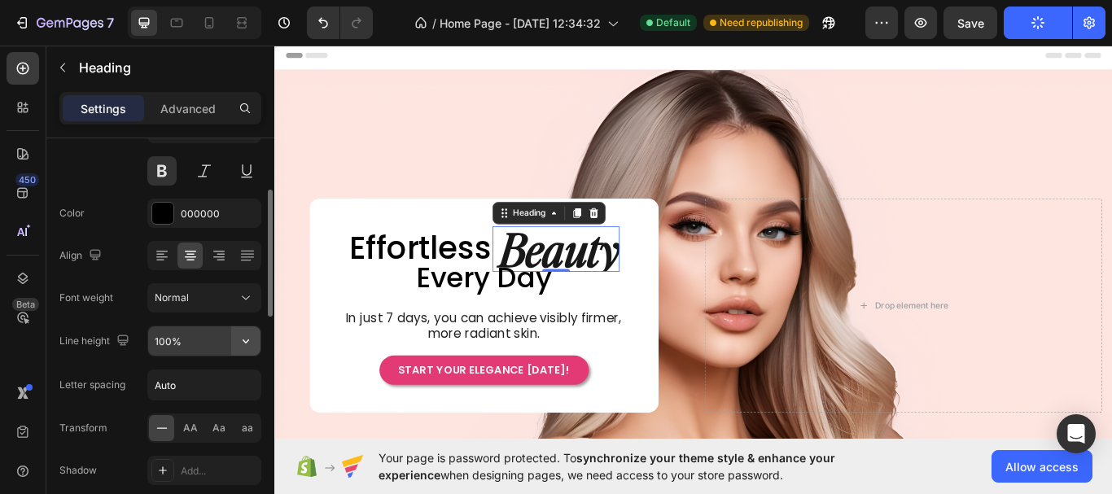
type input "130%"
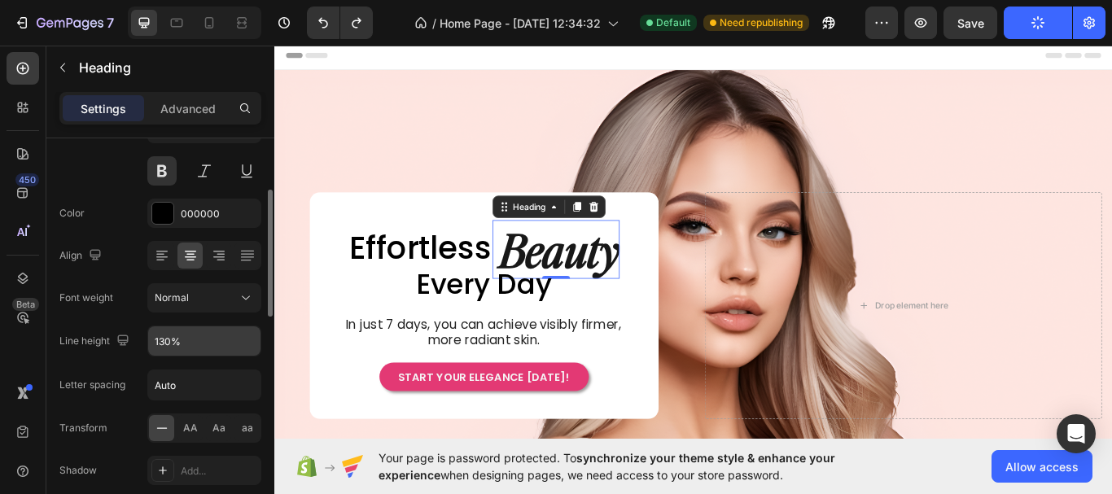
click at [588, 271] on span "Beauty" at bounding box center [606, 284] width 140 height 68
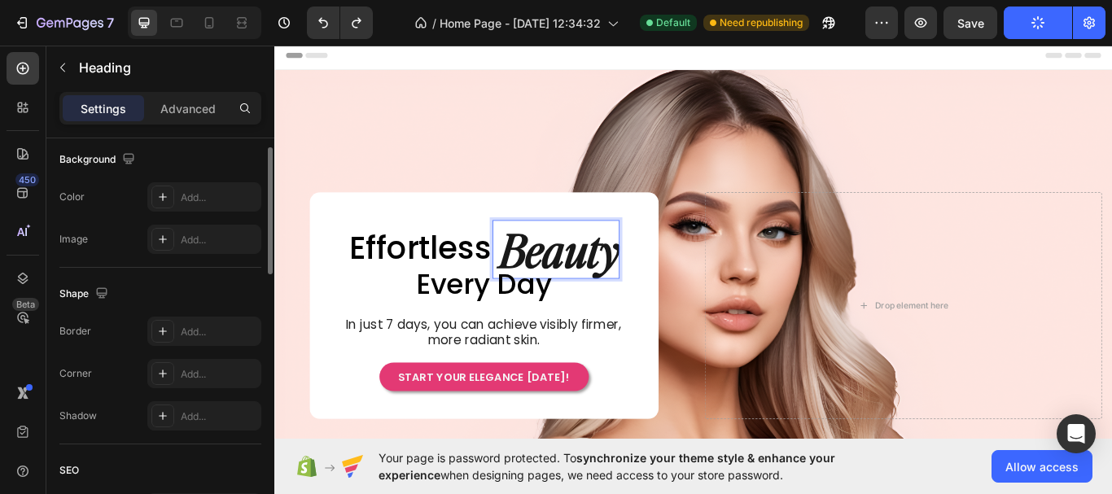
scroll to position [462, 0]
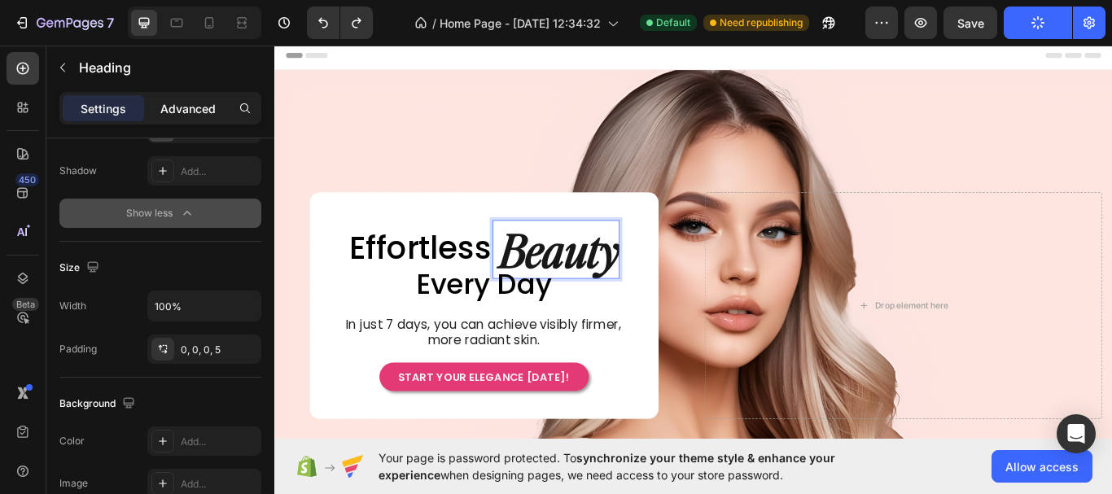
click at [199, 111] on p "Advanced" at bounding box center [187, 108] width 55 height 17
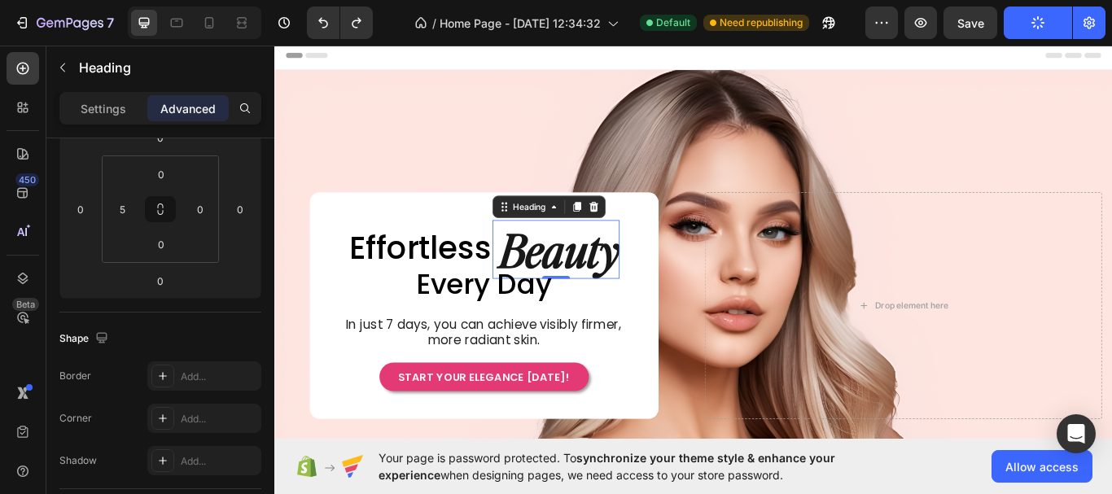
scroll to position [488, 0]
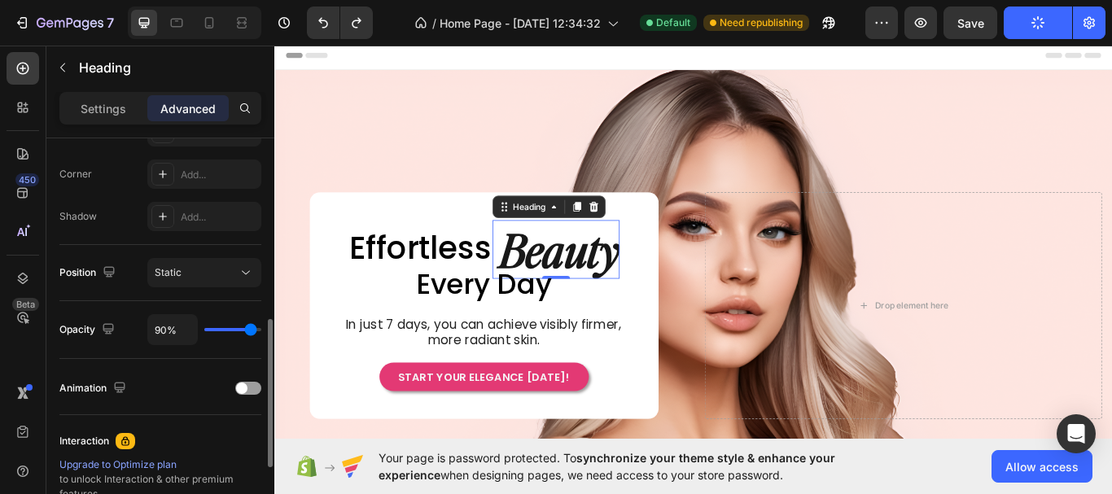
type input "100%"
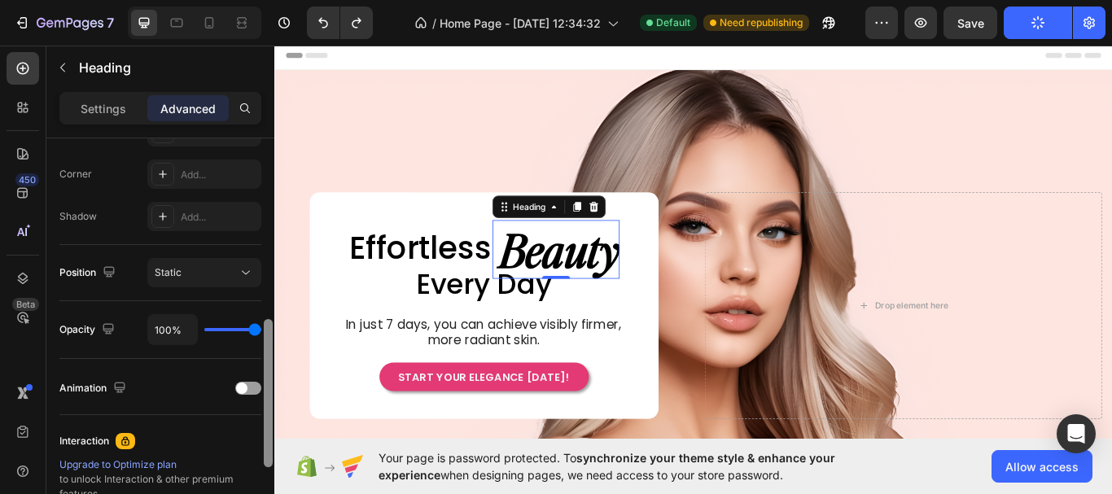
drag, startPoint x: 251, startPoint y: 328, endPoint x: 269, endPoint y: 325, distance: 19.0
type input "100"
click at [261, 328] on input "range" at bounding box center [232, 329] width 57 height 3
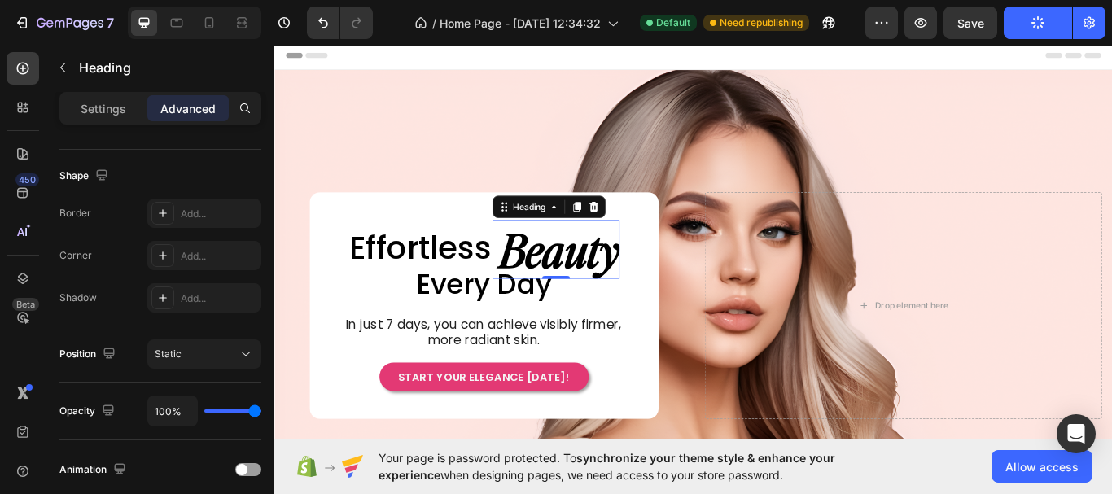
scroll to position [81, 0]
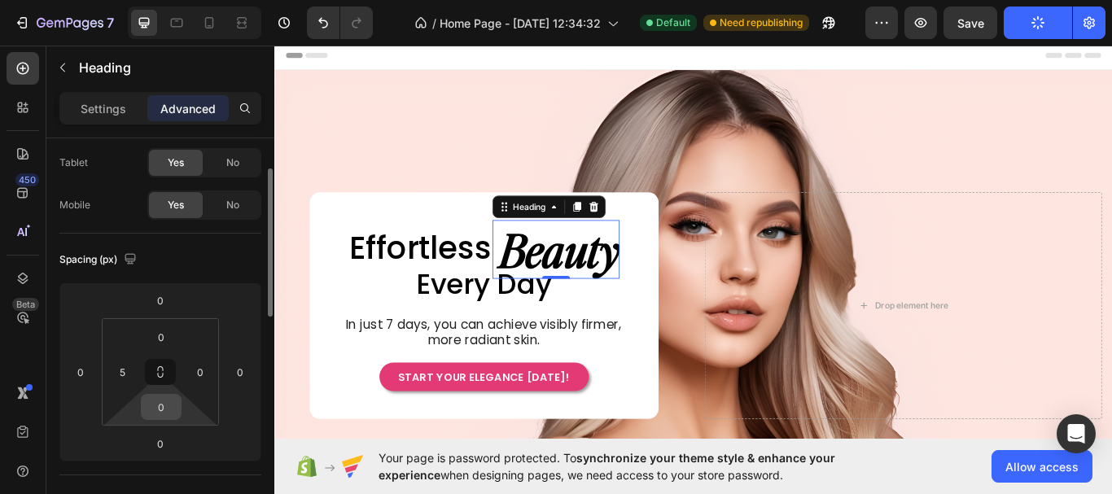
click at [168, 408] on input "0" at bounding box center [161, 407] width 33 height 24
type input "2"
type input "5"
type input "10"
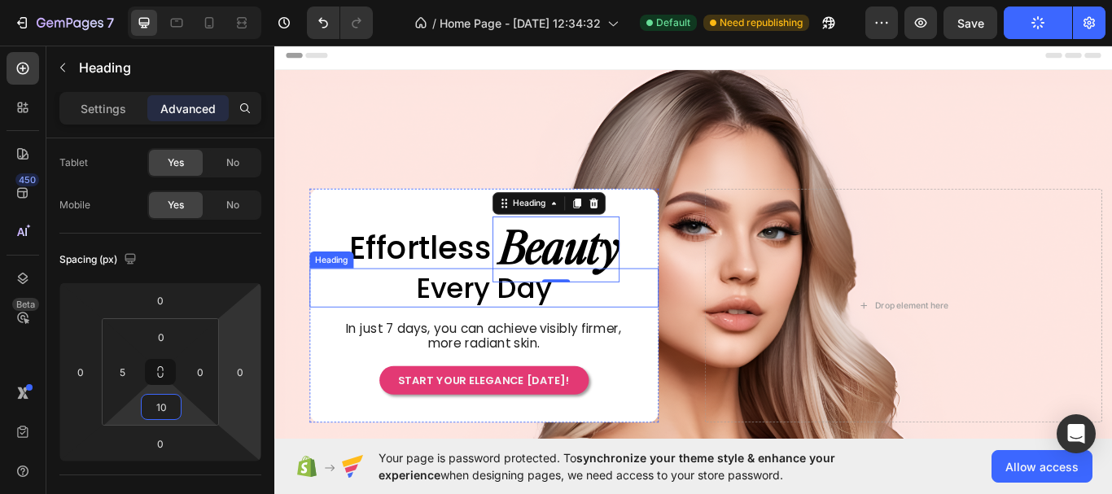
click at [606, 313] on p "⁠⁠⁠⁠⁠⁠⁠ Every Day" at bounding box center [519, 329] width 404 height 42
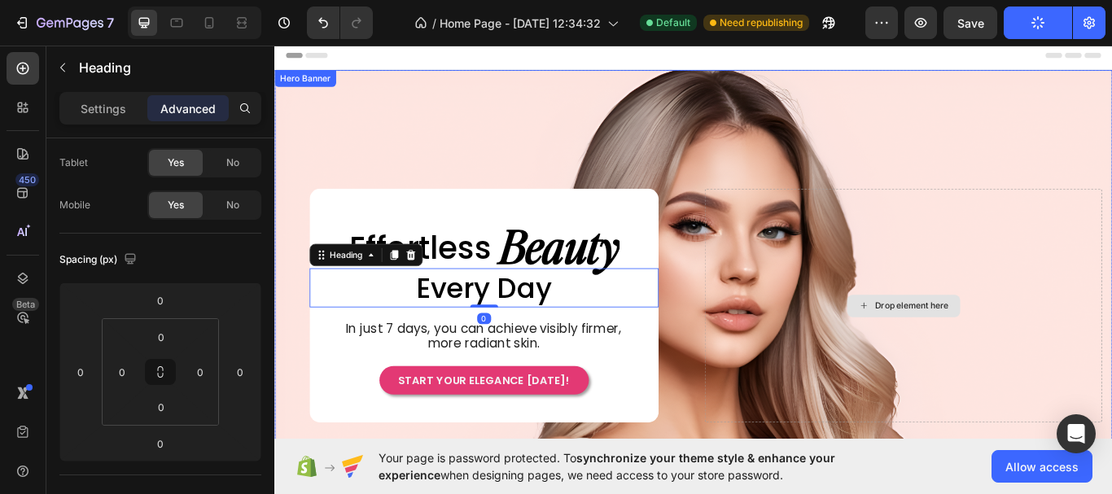
click at [832, 330] on div "Drop element here" at bounding box center [1007, 349] width 463 height 273
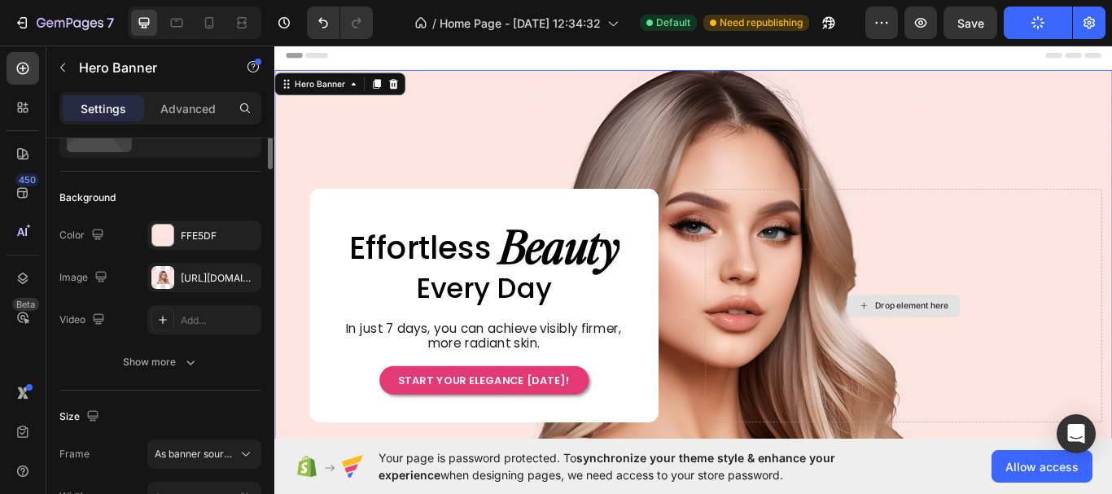
scroll to position [0, 0]
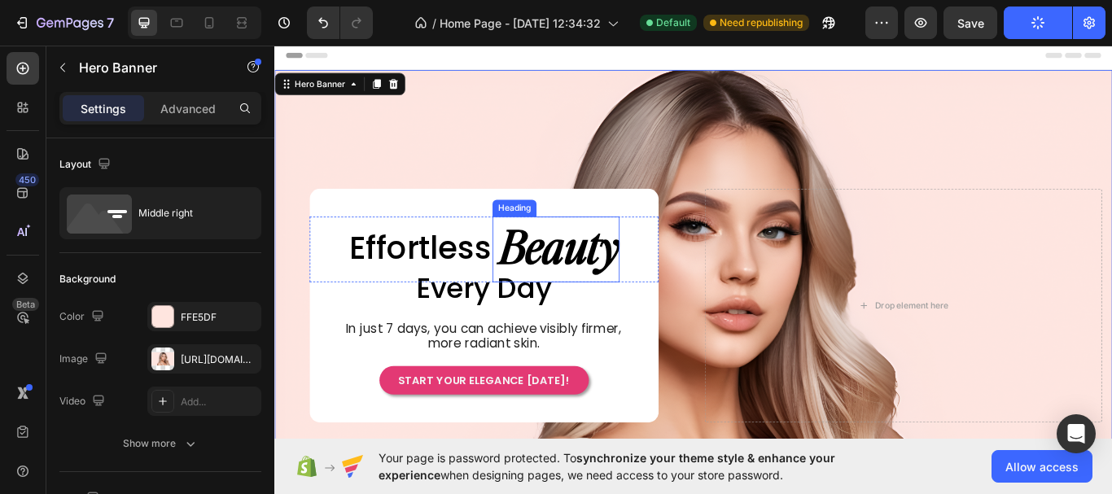
click at [607, 286] on span "Beauty" at bounding box center [606, 280] width 140 height 68
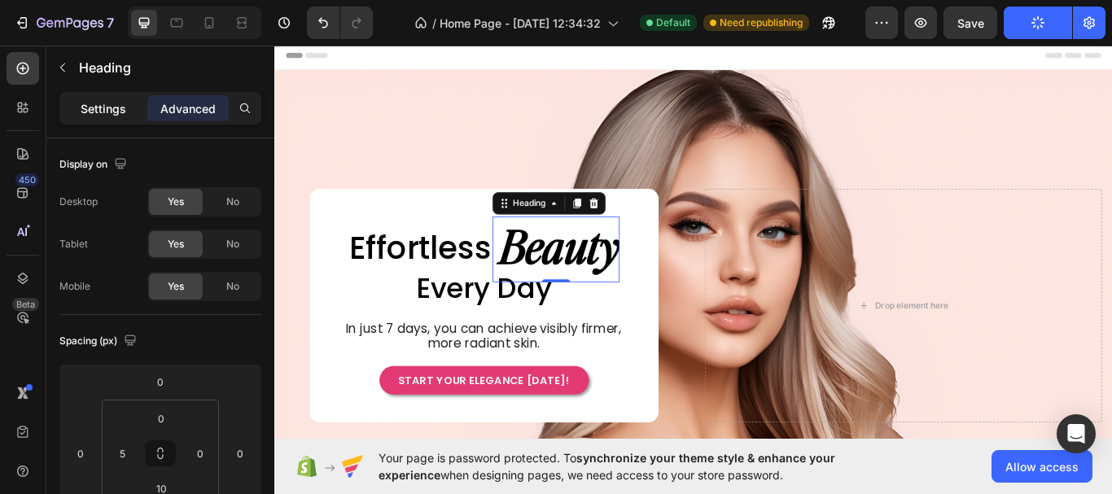
click at [99, 105] on p "Settings" at bounding box center [104, 108] width 46 height 17
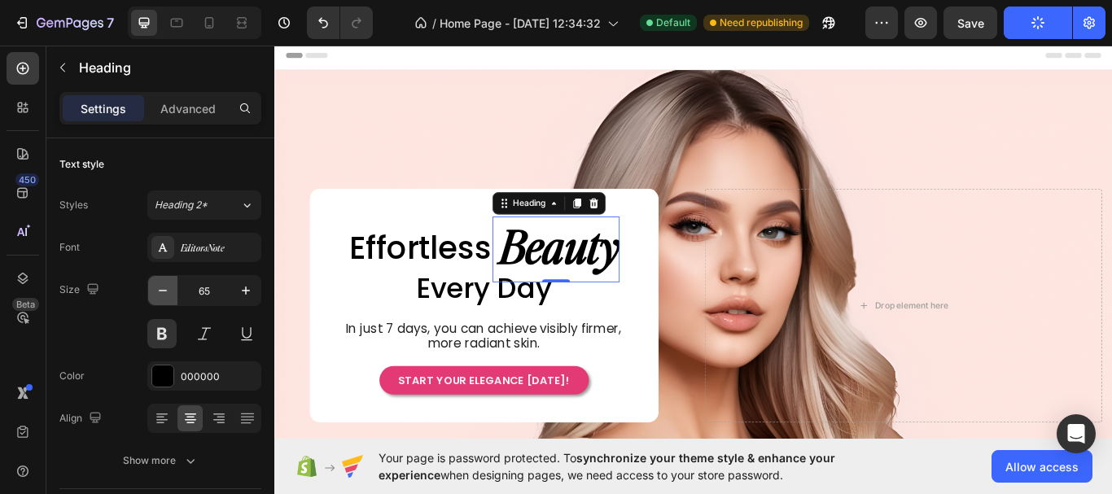
click at [162, 292] on icon "button" at bounding box center [163, 290] width 16 height 16
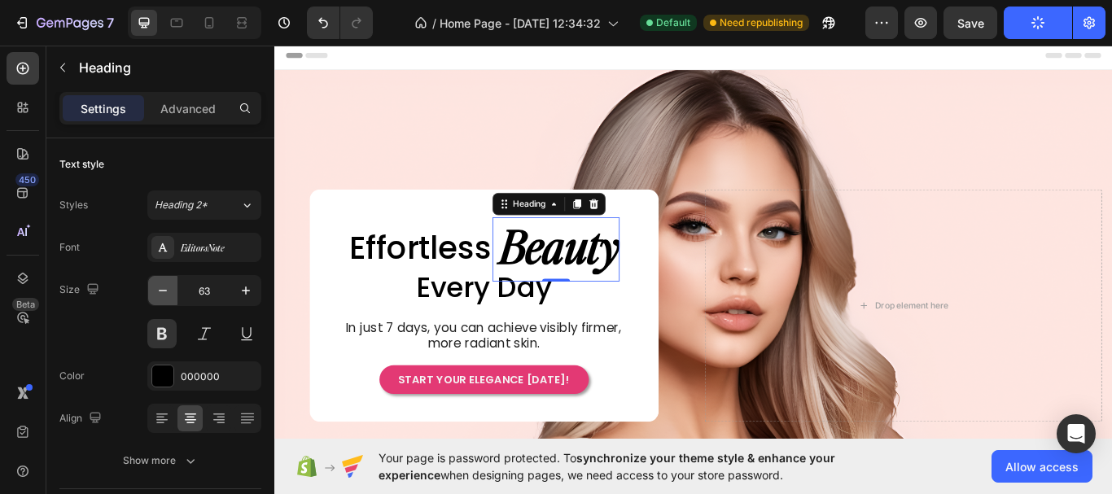
click at [162, 291] on icon "button" at bounding box center [163, 291] width 8 height 2
click at [219, 292] on input "61" at bounding box center [204, 290] width 54 height 29
type input "65"
click at [630, 275] on span "Beauty" at bounding box center [606, 280] width 140 height 68
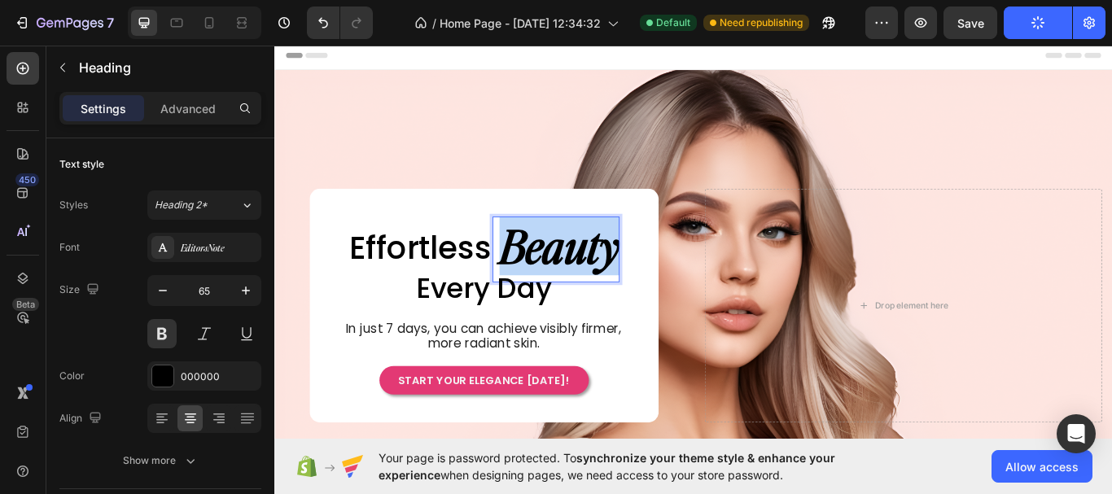
click at [630, 275] on span "Beauty" at bounding box center [606, 280] width 140 height 68
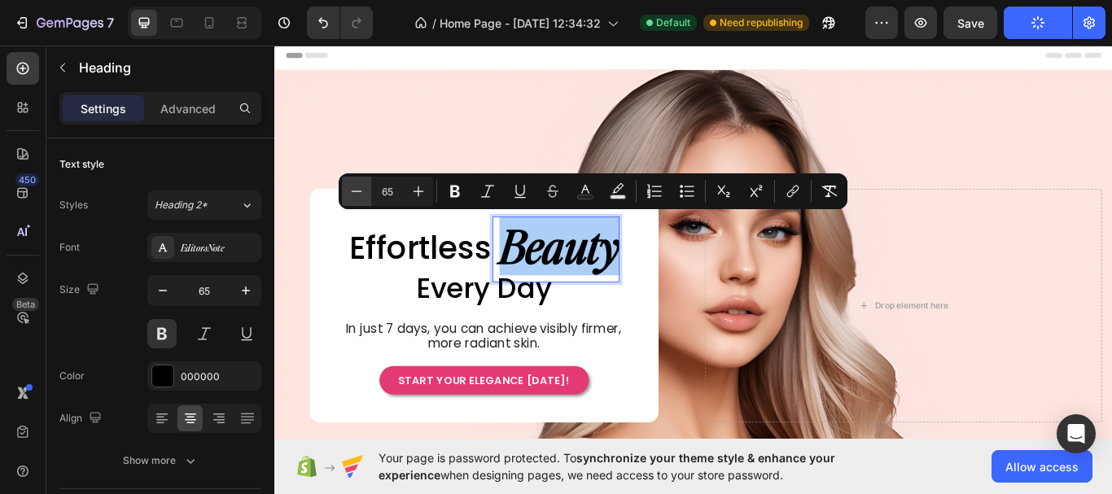
click at [352, 198] on icon "Editor contextual toolbar" at bounding box center [356, 191] width 16 height 16
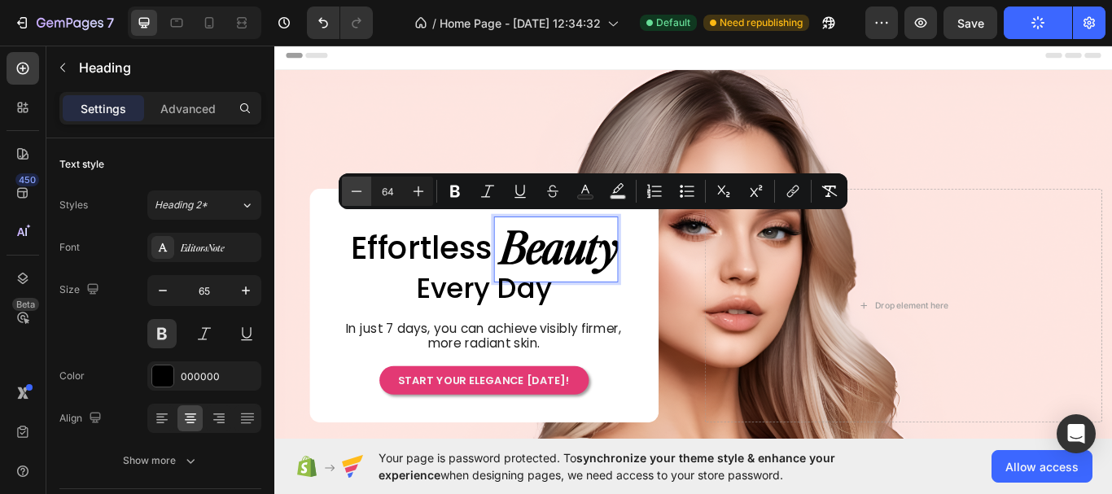
click at [352, 198] on icon "Editor contextual toolbar" at bounding box center [356, 191] width 16 height 16
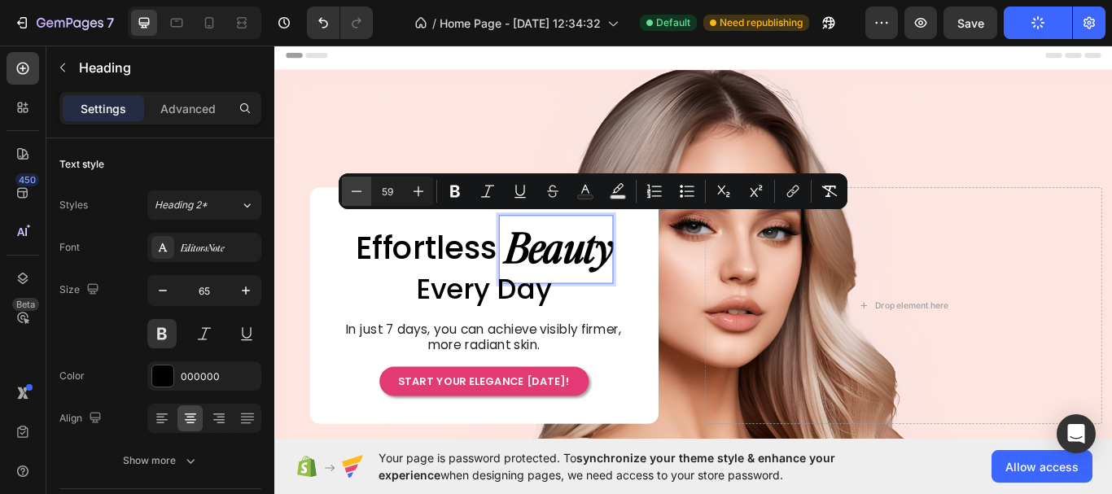
click at [352, 198] on icon "Editor contextual toolbar" at bounding box center [356, 191] width 16 height 16
click at [420, 193] on icon "Editor contextual toolbar" at bounding box center [418, 191] width 16 height 16
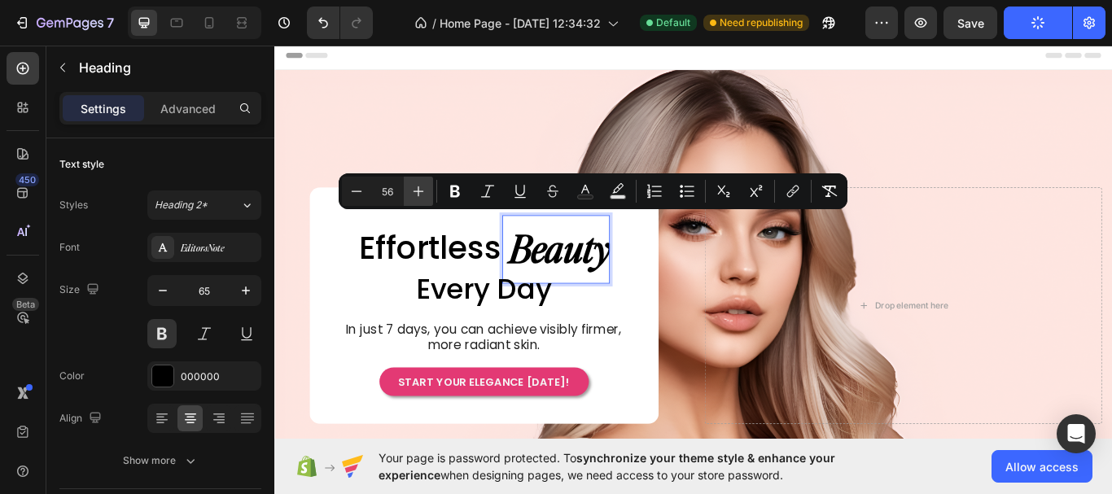
click at [420, 193] on icon "Editor contextual toolbar" at bounding box center [418, 191] width 16 height 16
type input "60"
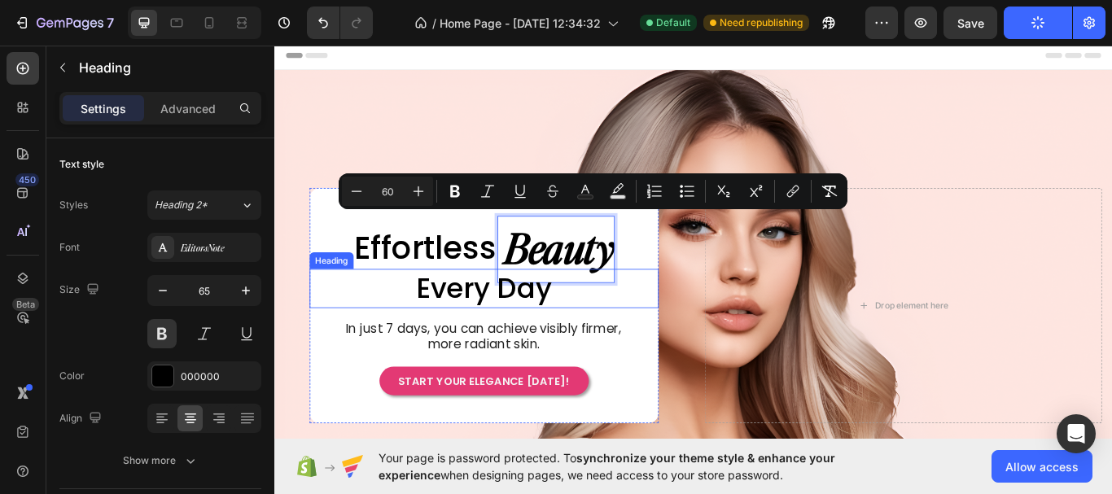
click at [702, 269] on div "Effortless Heading Beauty Heading 0 Row" at bounding box center [518, 284] width 407 height 79
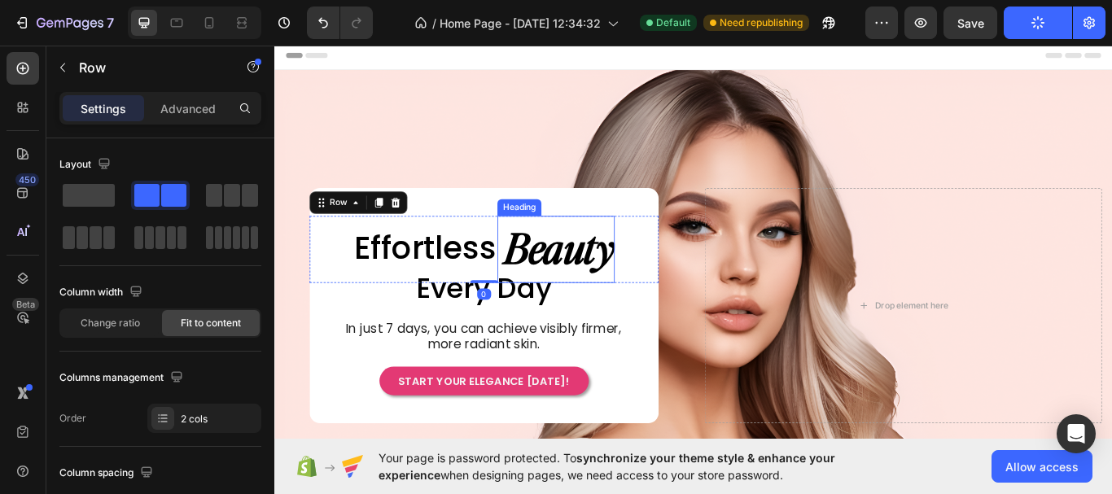
click at [627, 280] on span "Beauty" at bounding box center [606, 281] width 129 height 62
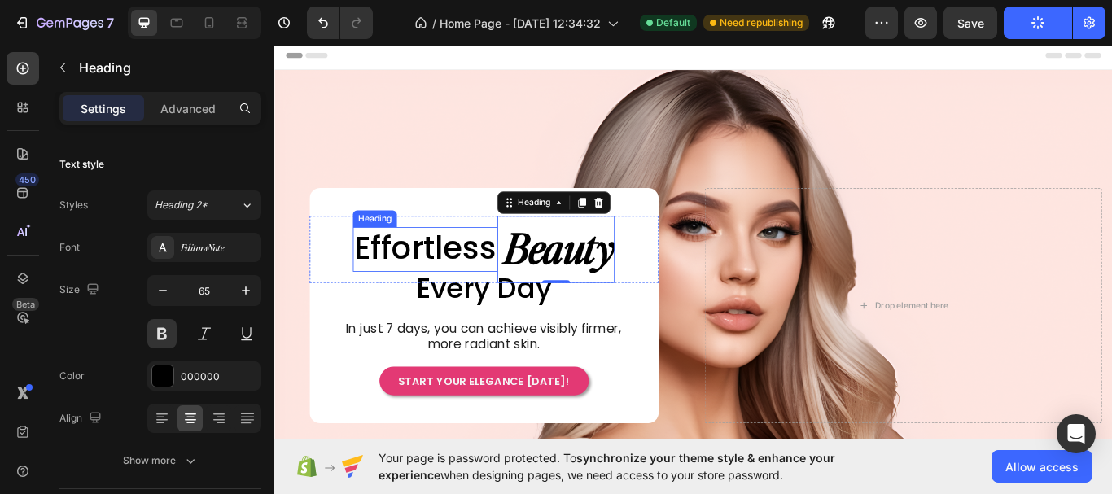
click at [489, 269] on p "Effortless" at bounding box center [449, 284] width 165 height 48
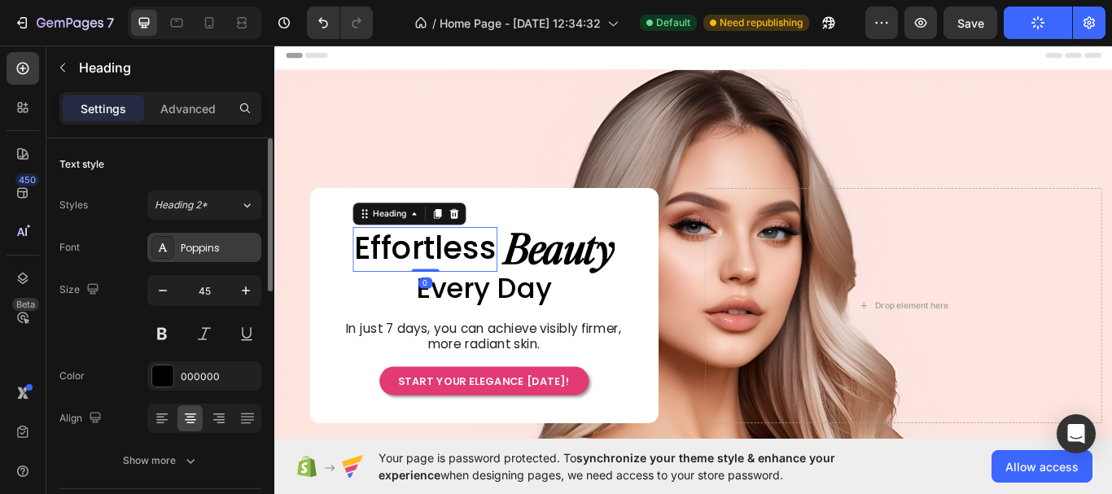
click at [218, 250] on div "Poppins" at bounding box center [219, 248] width 76 height 15
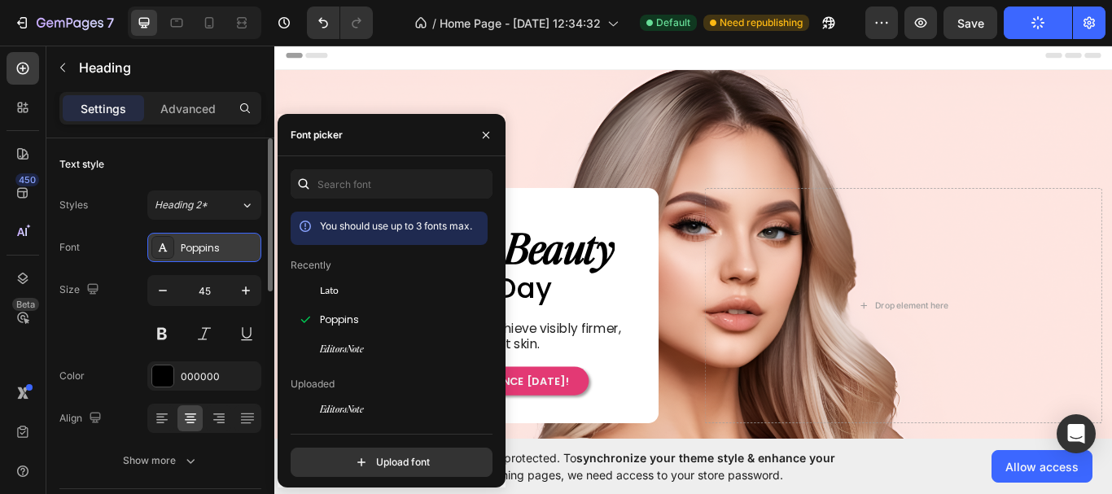
click at [218, 250] on div "Poppins" at bounding box center [219, 248] width 76 height 15
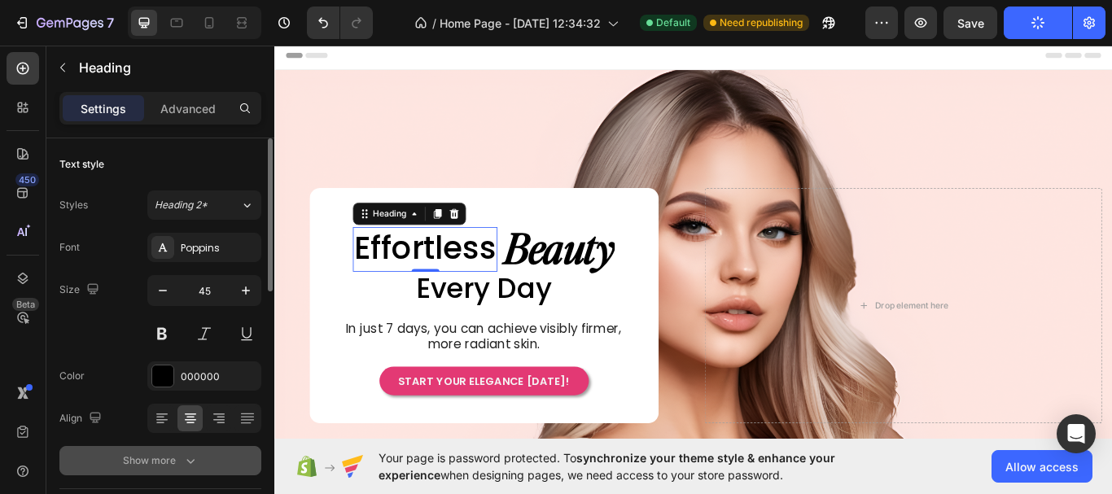
click at [199, 455] on button "Show more" at bounding box center [160, 460] width 202 height 29
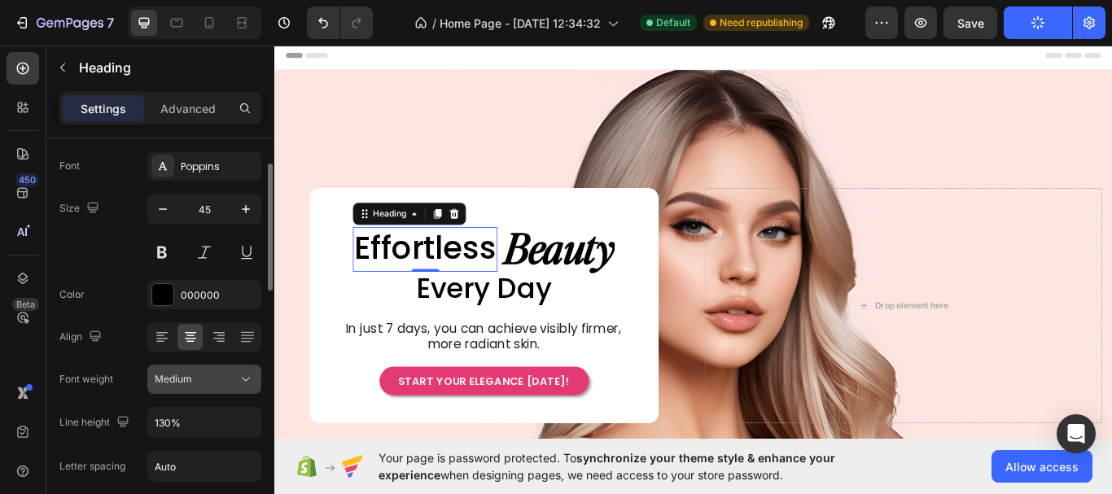
click at [231, 382] on div "Medium" at bounding box center [196, 379] width 83 height 15
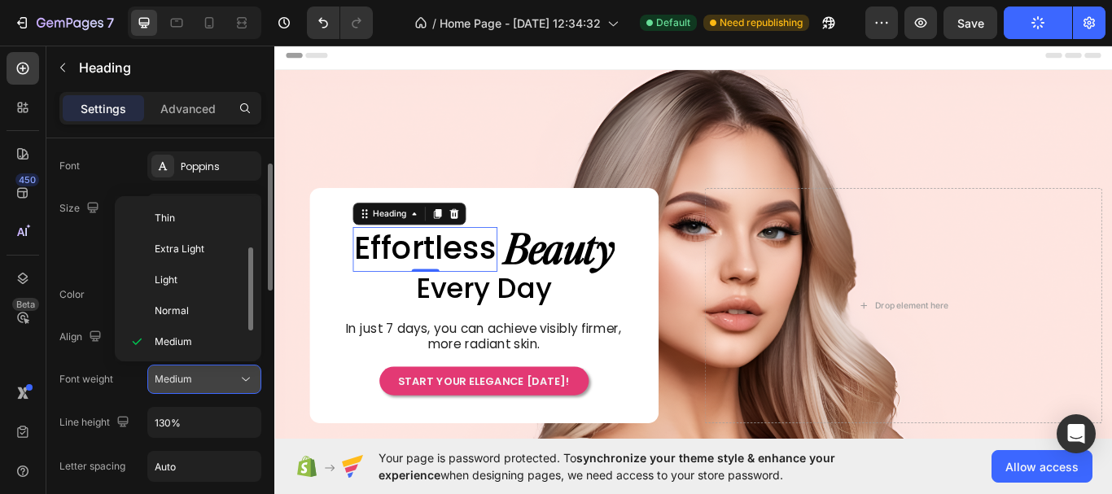
scroll to position [29, 0]
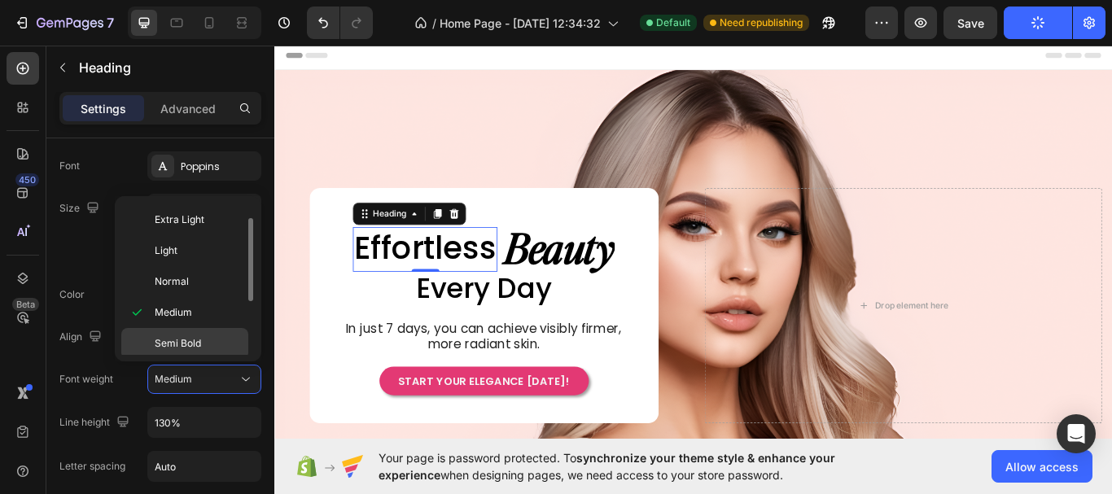
click at [215, 340] on p "Semi Bold" at bounding box center [198, 343] width 86 height 15
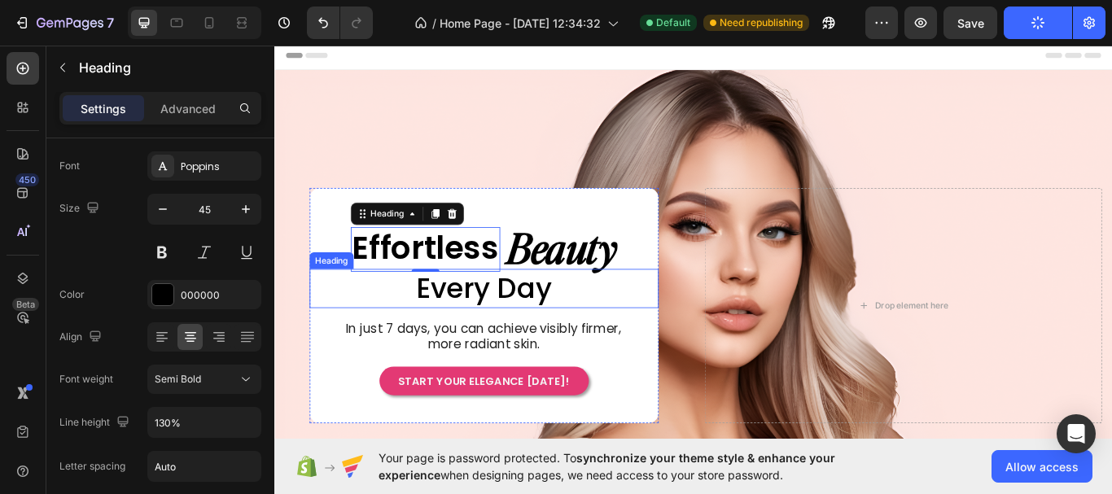
click at [544, 330] on span "Every Day" at bounding box center [518, 330] width 159 height 46
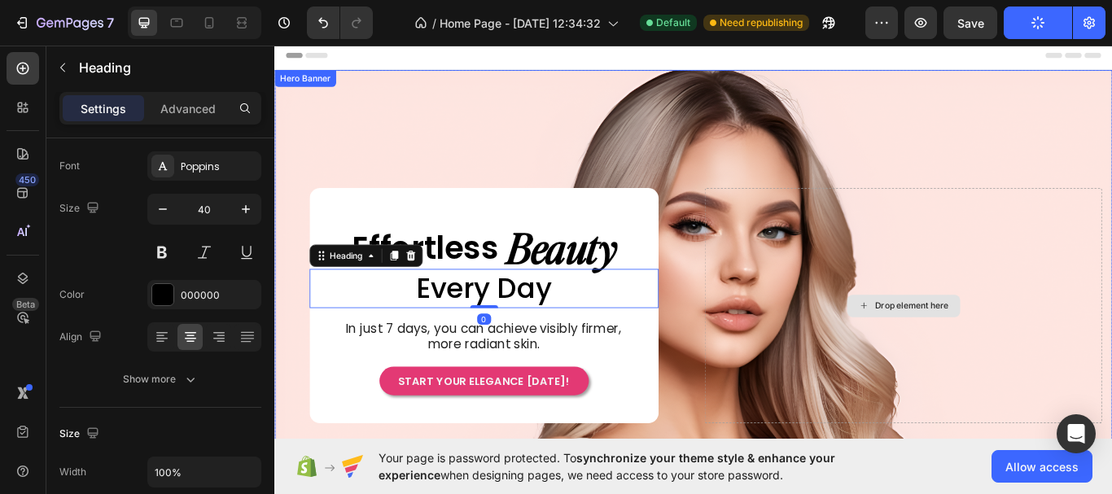
click at [876, 342] on div "Drop element here" at bounding box center [1007, 349] width 463 height 275
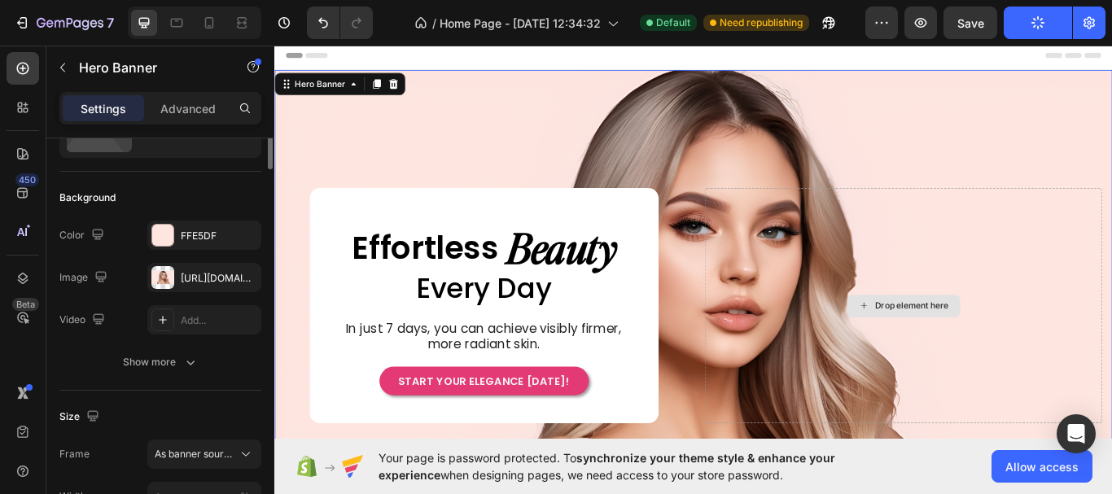
scroll to position [0, 0]
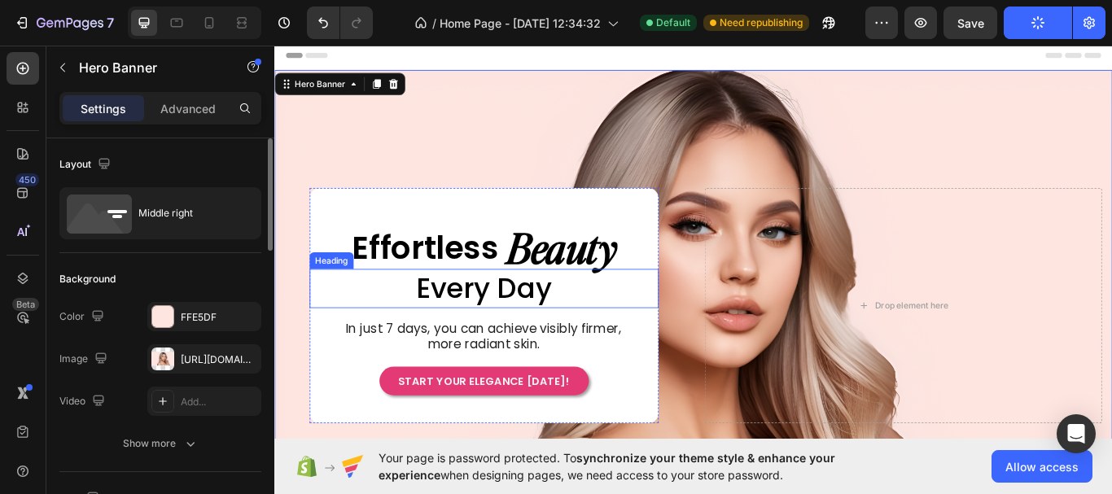
click at [572, 330] on span "Every Day" at bounding box center [518, 330] width 159 height 46
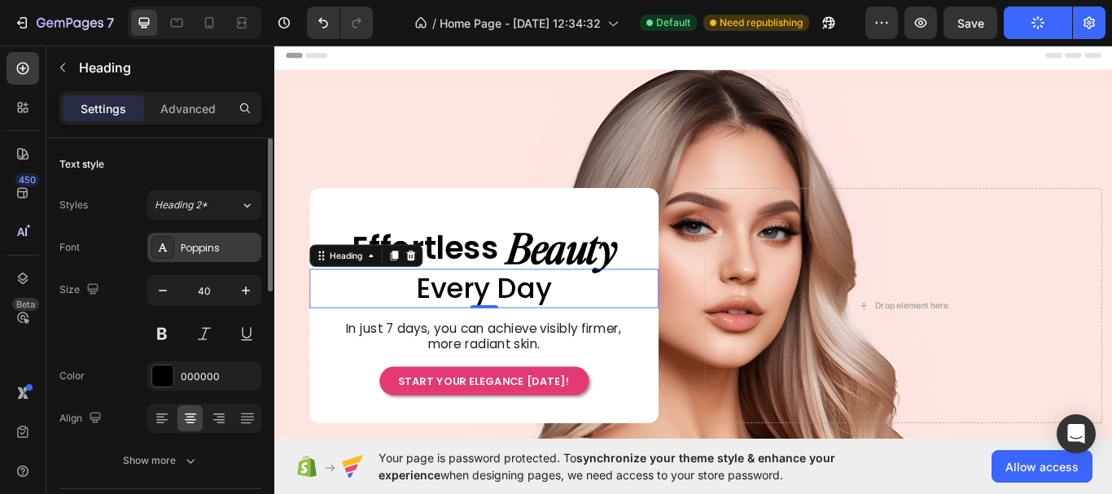
click at [237, 255] on div "Poppins" at bounding box center [219, 248] width 76 height 15
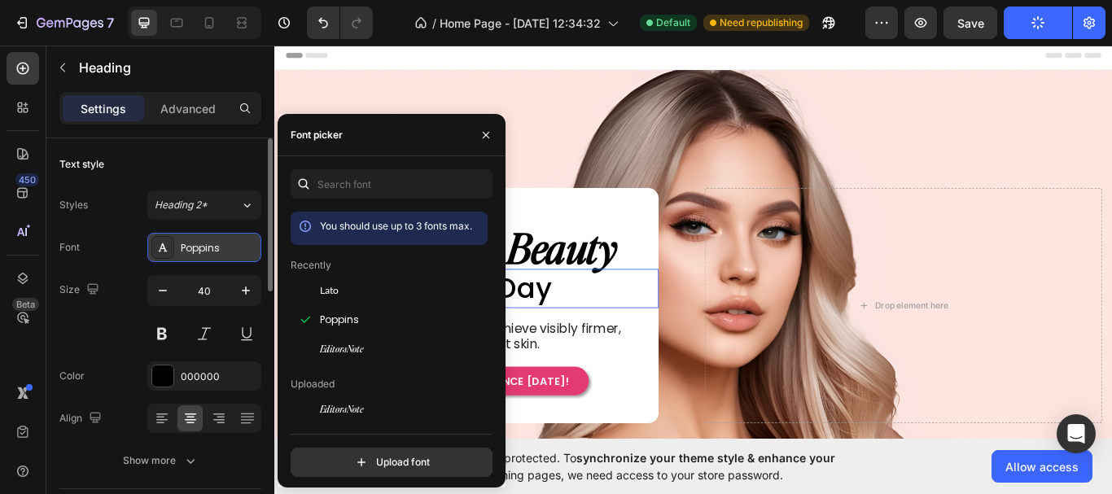
click at [238, 254] on div "Poppins" at bounding box center [219, 248] width 76 height 15
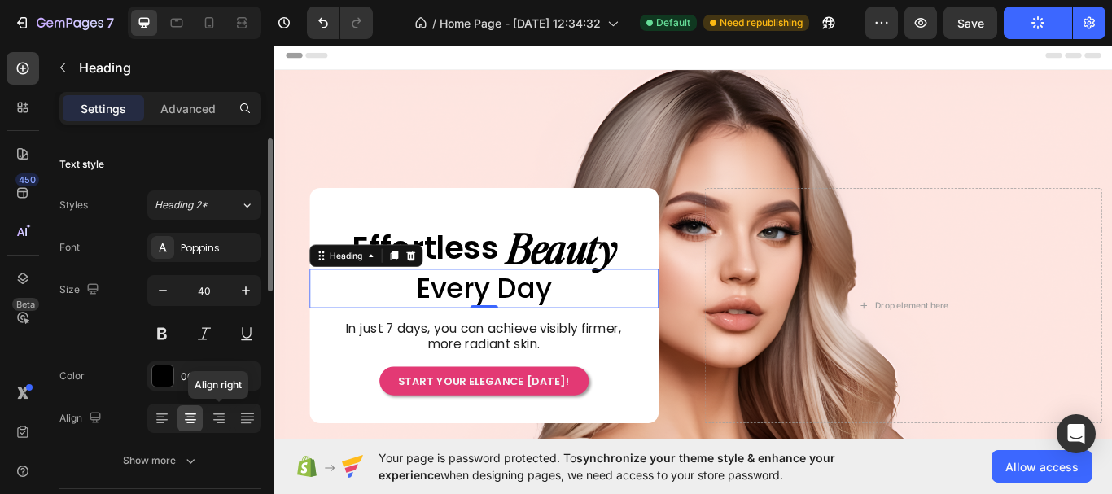
scroll to position [163, 0]
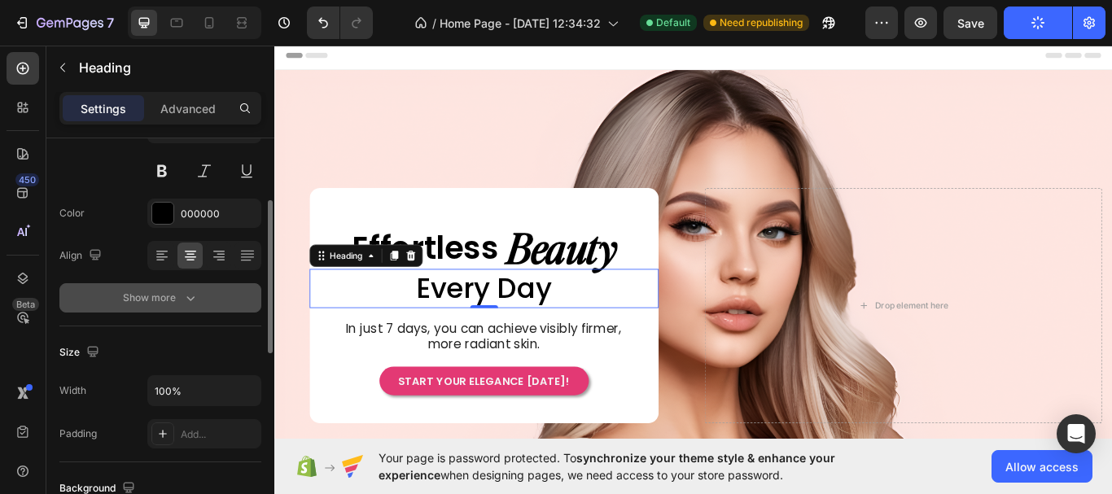
click at [178, 291] on div "Show more" at bounding box center [161, 298] width 76 height 16
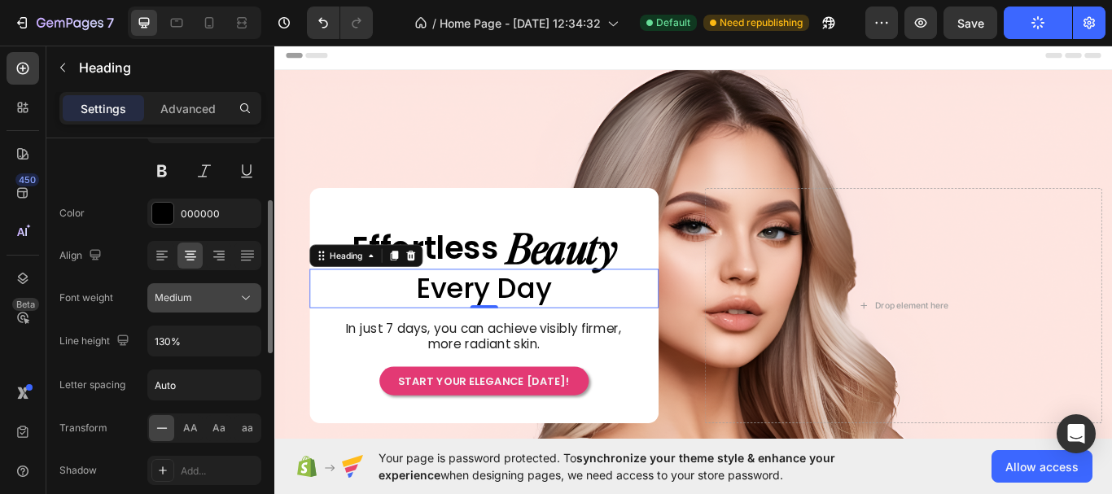
click at [244, 297] on icon at bounding box center [246, 298] width 16 height 16
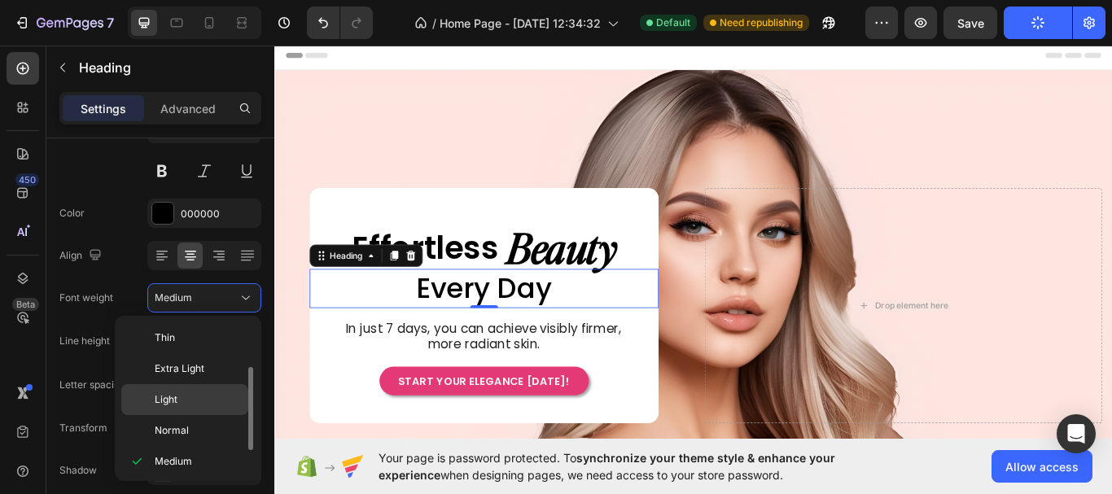
scroll to position [29, 0]
click at [204, 366] on p "Light" at bounding box center [198, 370] width 86 height 15
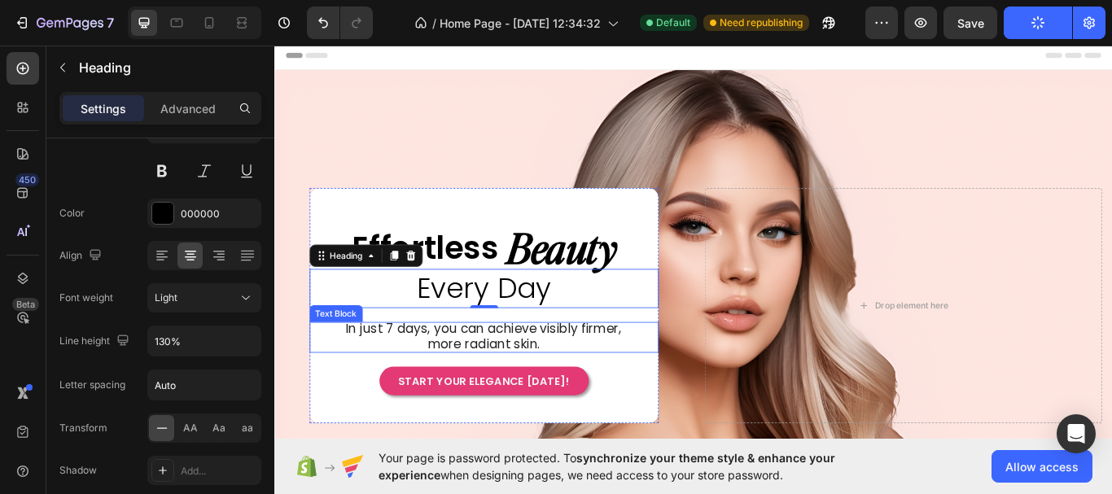
click at [690, 398] on div "In just 7 days, you can achieve visibly firmer, more radiant skin." at bounding box center [518, 387] width 407 height 36
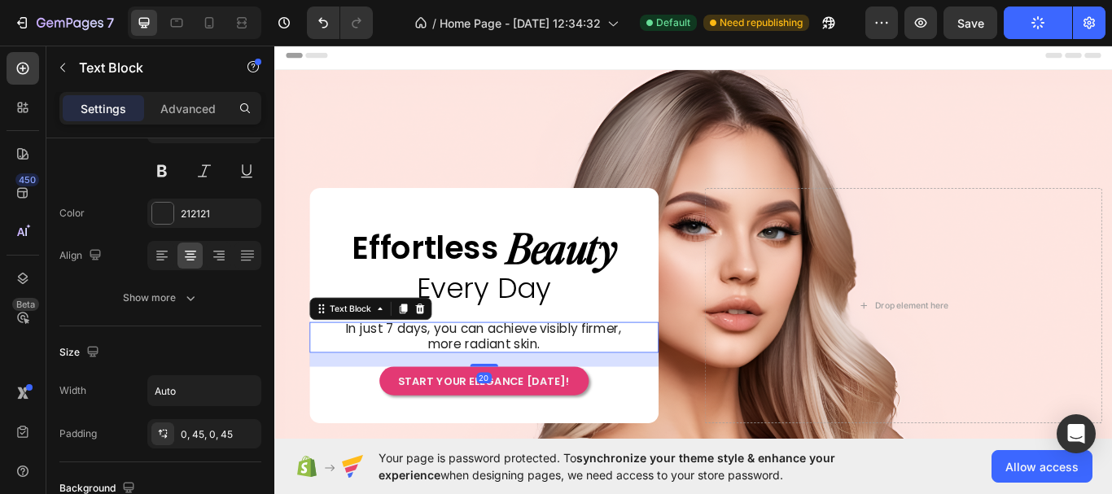
scroll to position [0, 0]
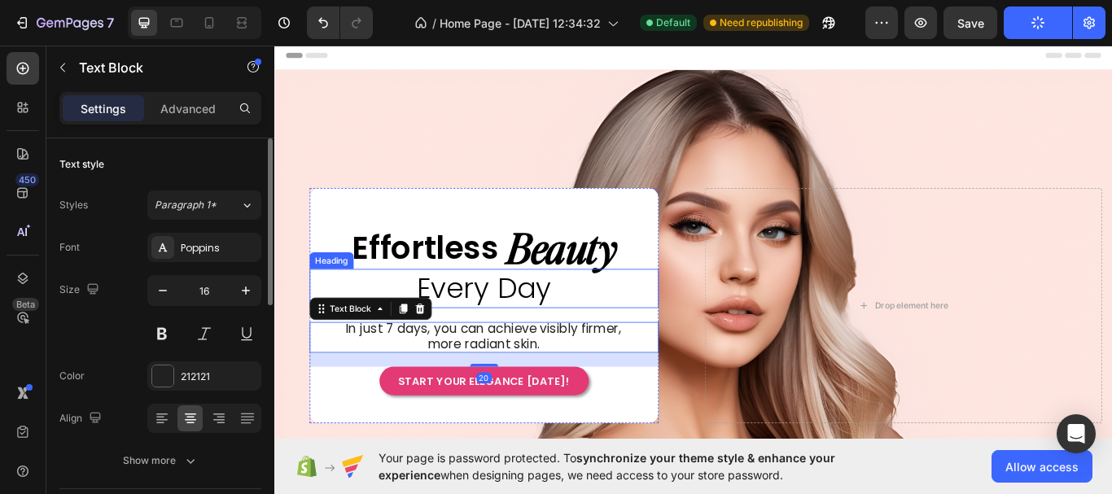
click at [551, 326] on span "Every Day" at bounding box center [518, 330] width 156 height 46
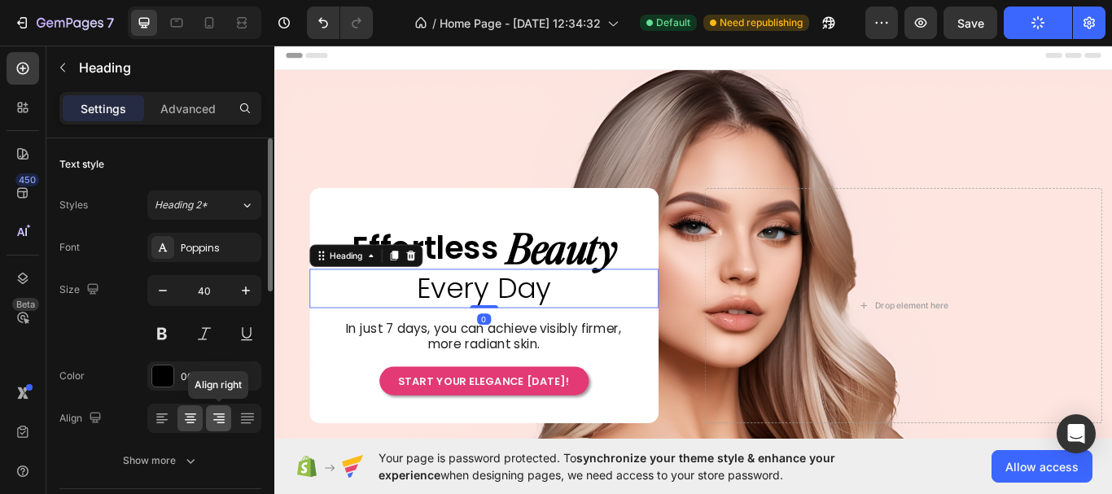
scroll to position [163, 0]
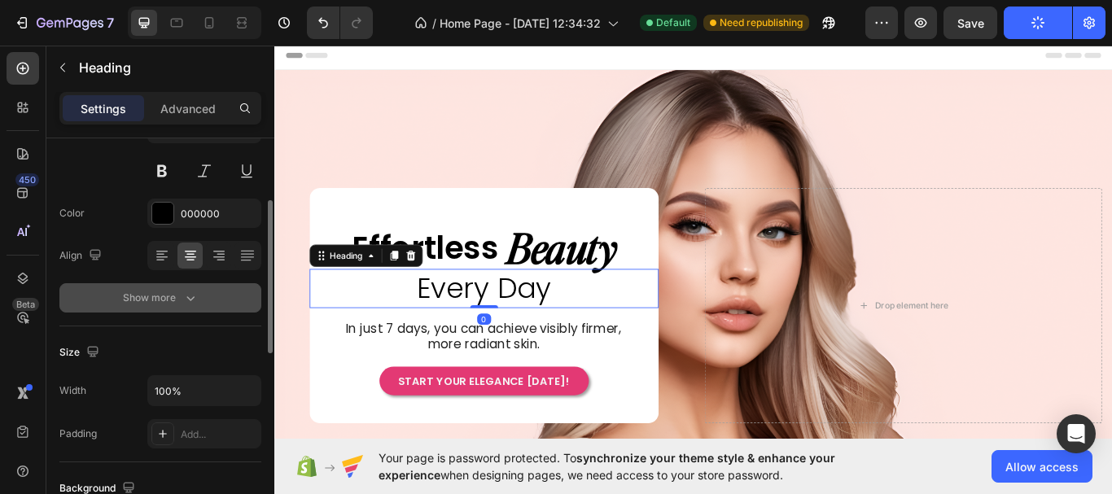
click at [198, 297] on icon "button" at bounding box center [190, 298] width 16 height 16
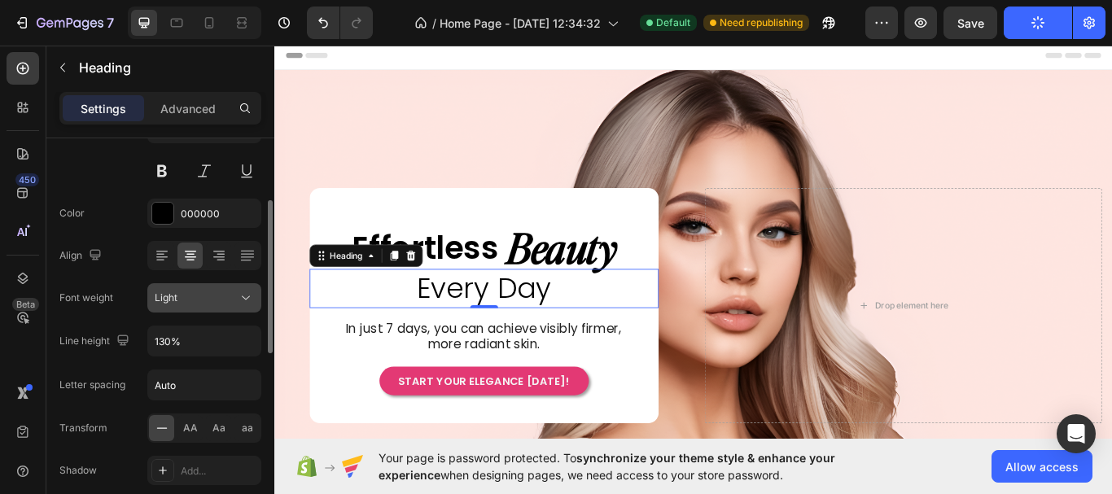
click at [250, 296] on icon at bounding box center [246, 298] width 8 height 4
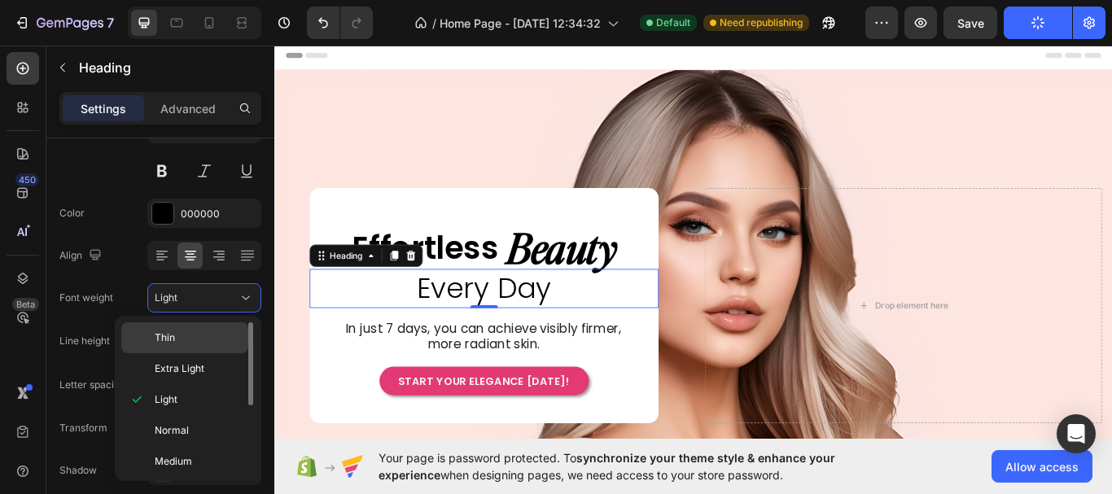
click at [229, 333] on p "Thin" at bounding box center [198, 337] width 86 height 15
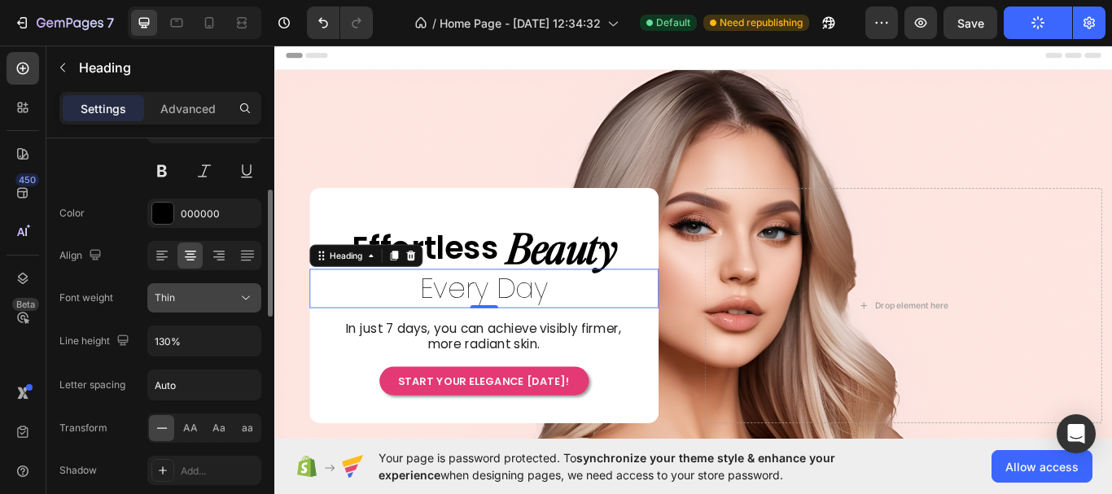
click at [251, 298] on icon at bounding box center [246, 298] width 16 height 16
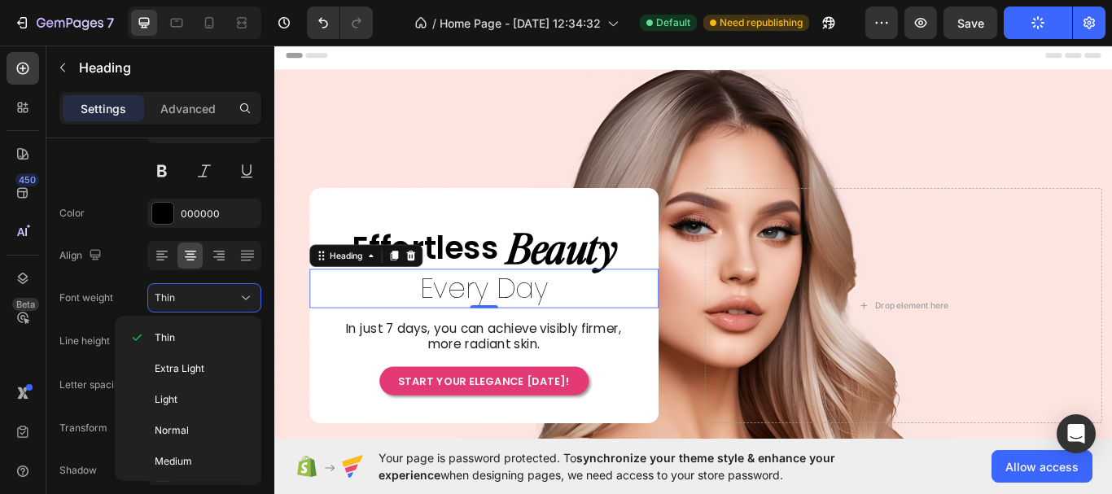
scroll to position [126, 0]
click at [216, 359] on p "Semi Bold" at bounding box center [198, 366] width 86 height 15
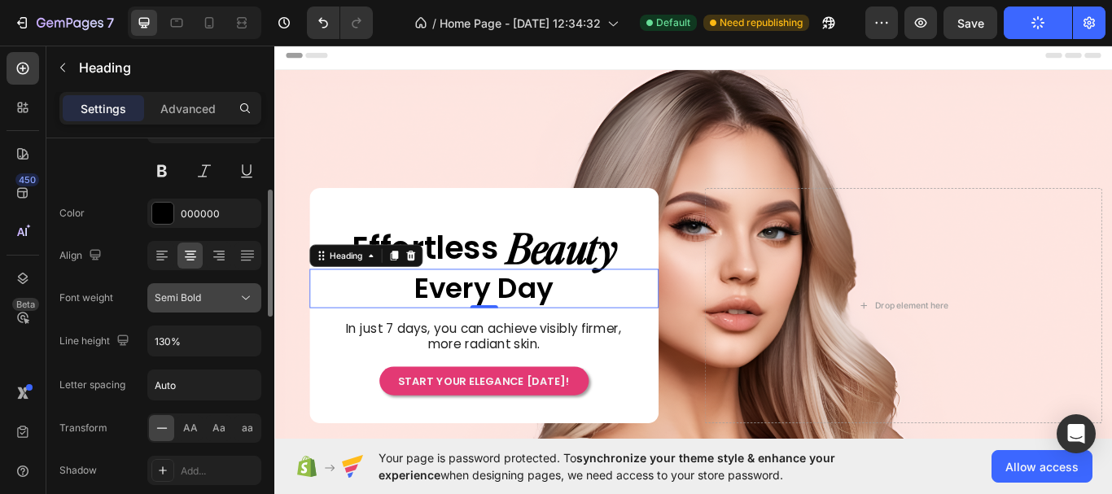
click at [247, 299] on icon at bounding box center [246, 298] width 16 height 16
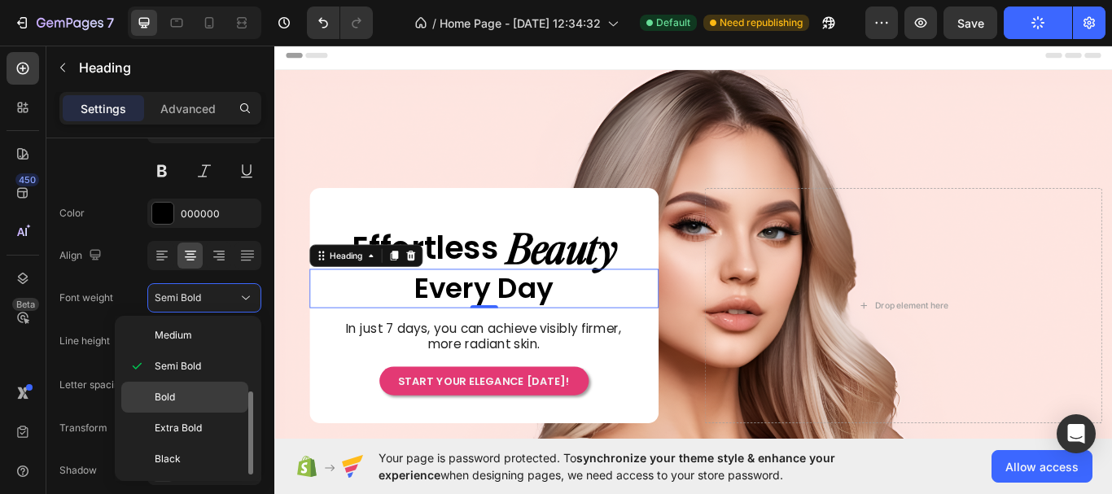
click at [216, 395] on p "Bold" at bounding box center [198, 397] width 86 height 15
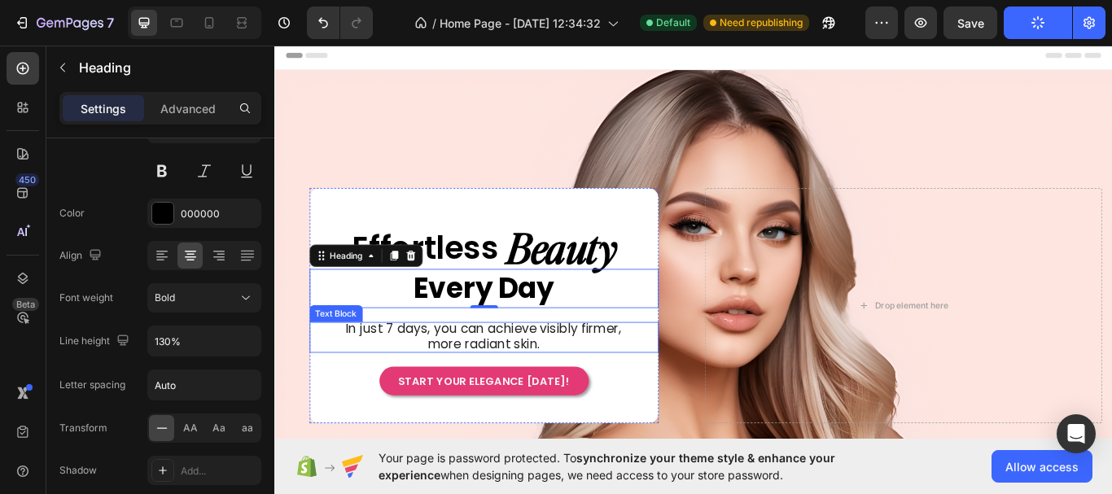
click at [649, 374] on span "In just 7 days, you can achieve visibly firmer, more radiant skin." at bounding box center [517, 385] width 321 height 38
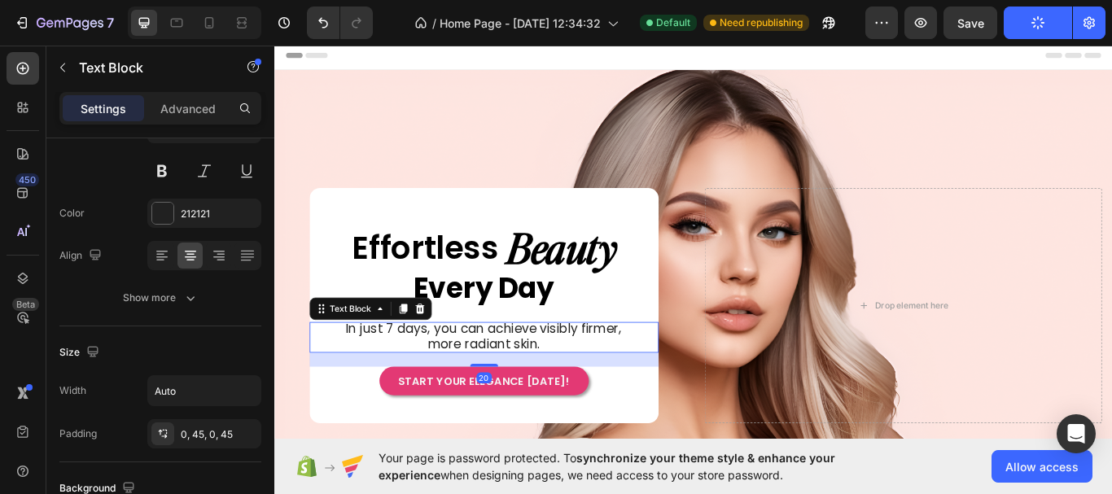
scroll to position [0, 0]
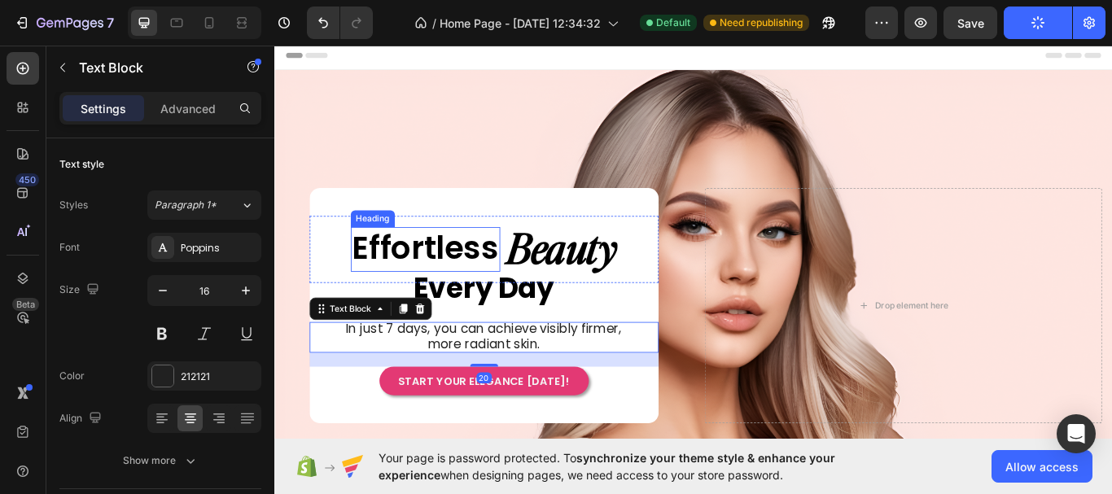
click at [479, 285] on p "Effortless" at bounding box center [450, 284] width 171 height 48
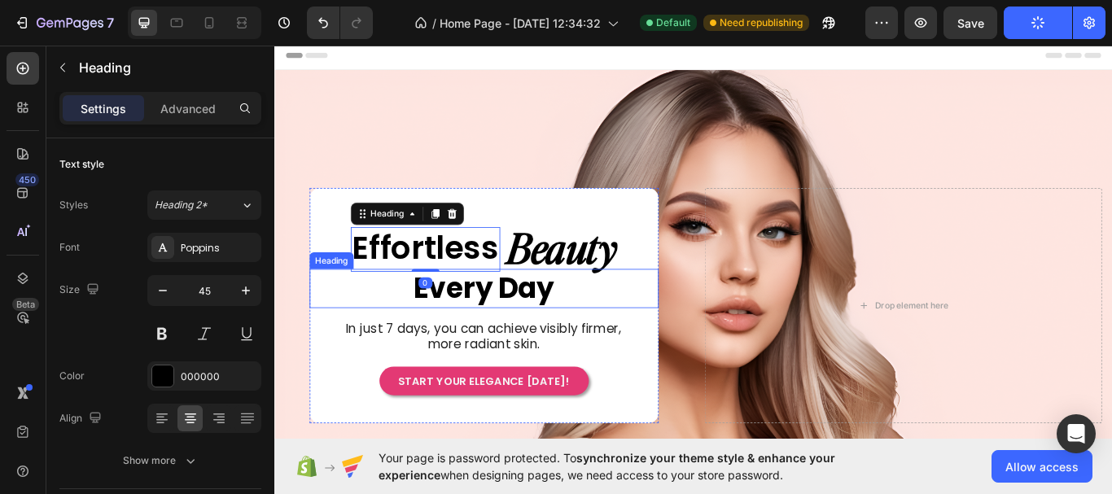
click at [514, 334] on span "Every Day" at bounding box center [518, 330] width 164 height 46
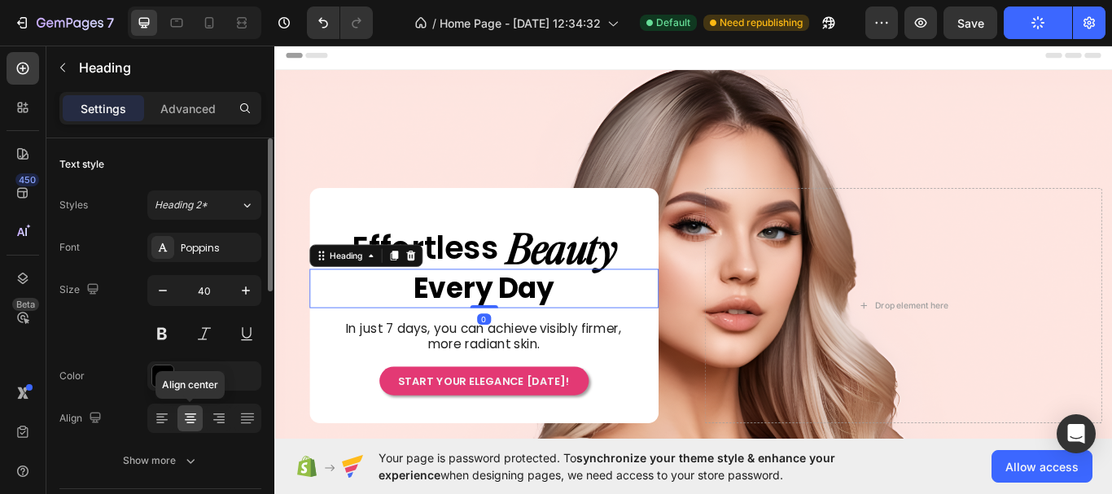
scroll to position [81, 0]
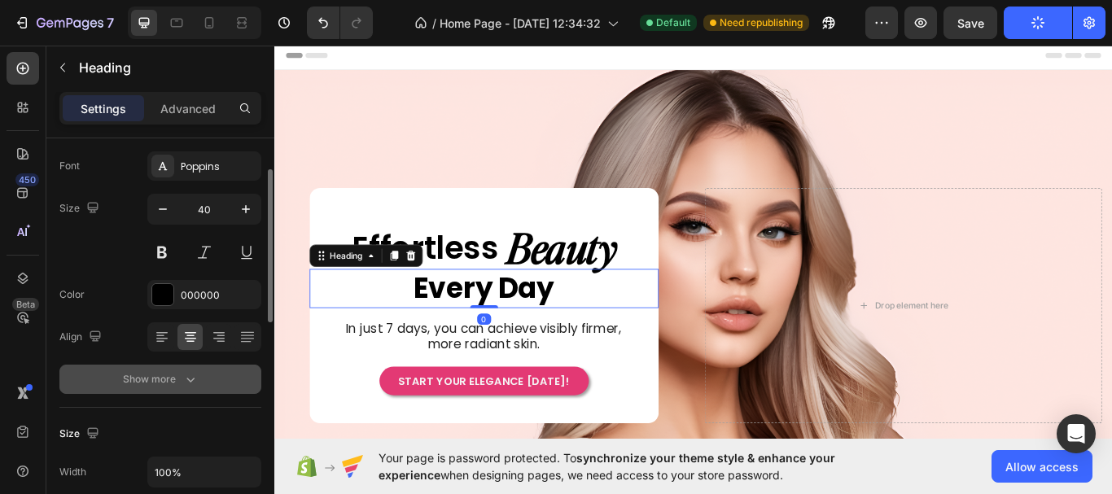
click at [190, 378] on icon "button" at bounding box center [190, 379] width 16 height 16
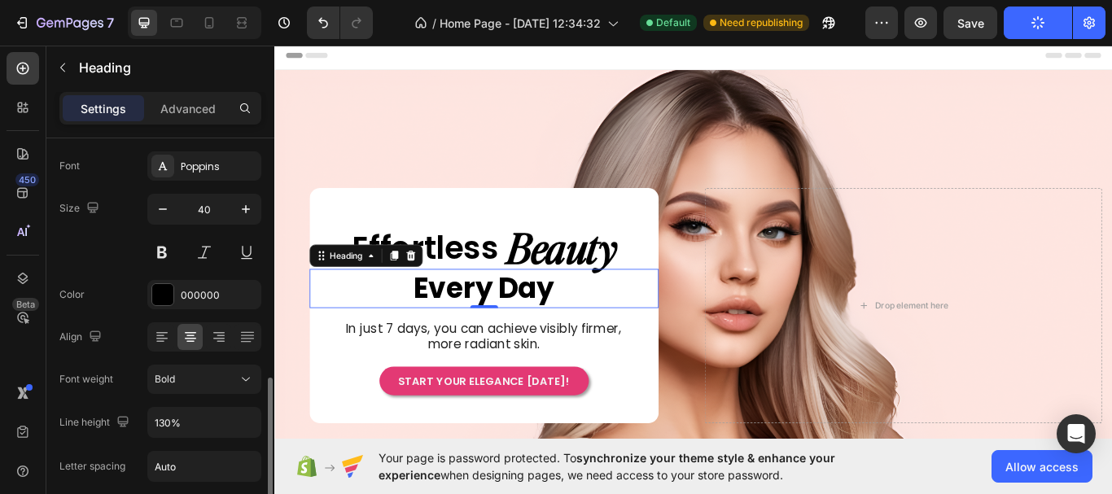
scroll to position [244, 0]
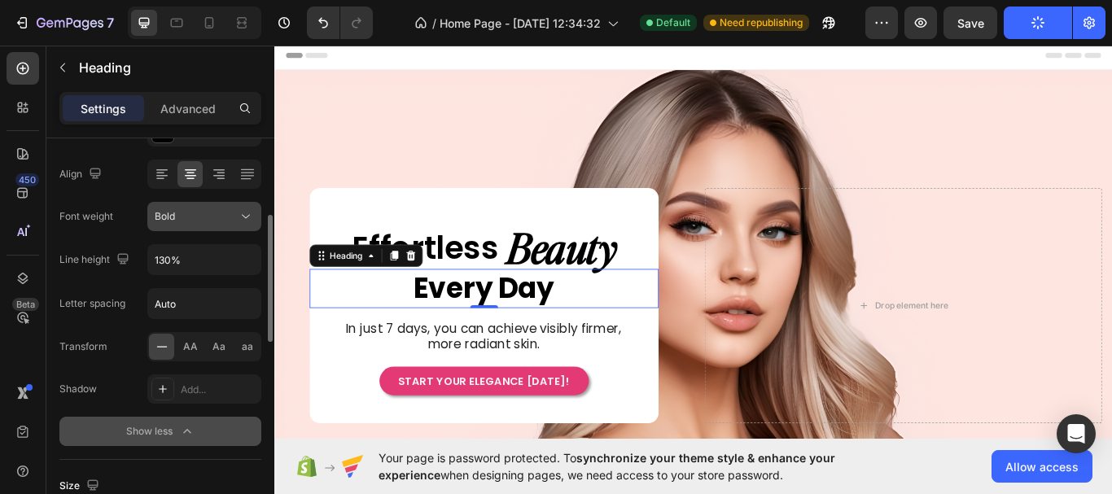
click at [246, 210] on icon at bounding box center [246, 216] width 16 height 16
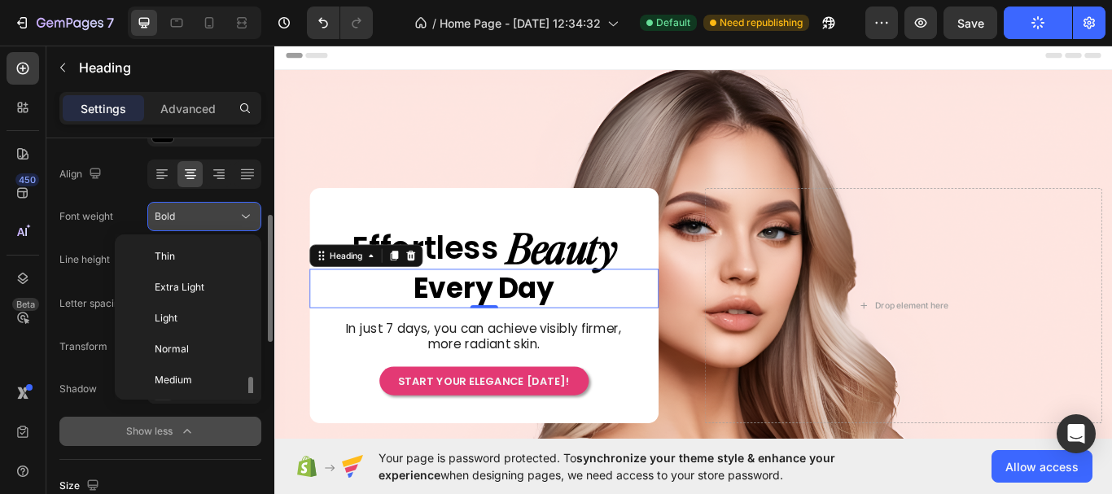
scroll to position [88, 0]
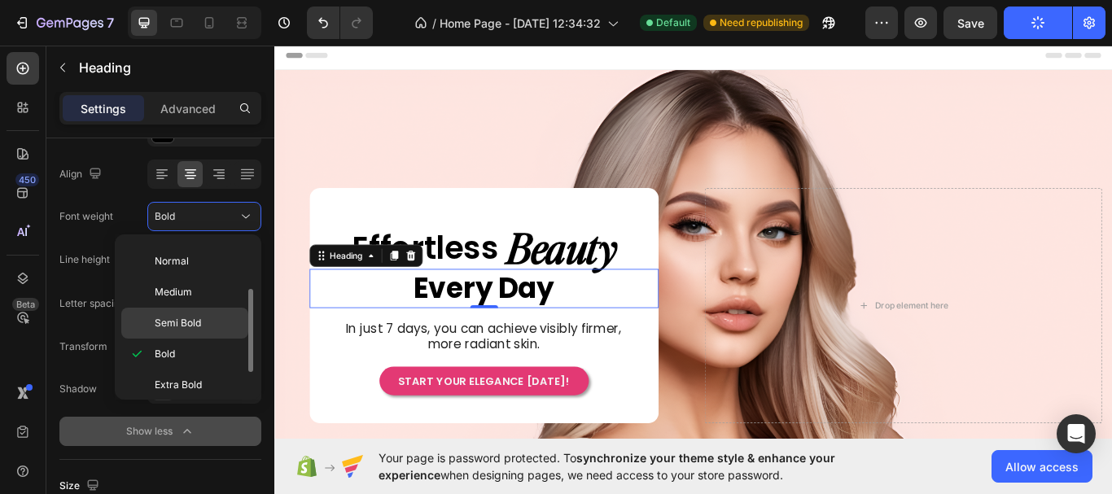
click at [216, 321] on p "Semi Bold" at bounding box center [198, 323] width 86 height 15
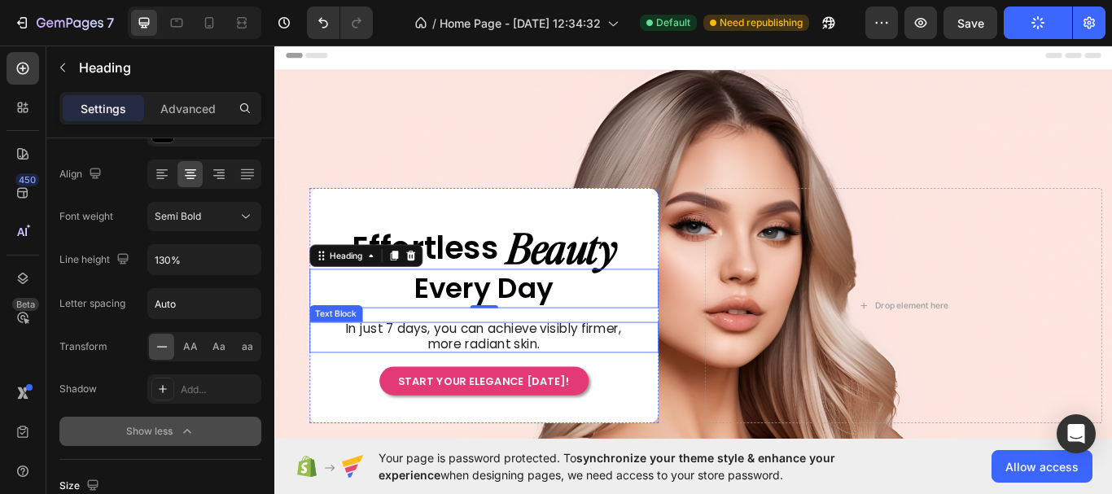
click at [686, 369] on div "In just 7 days, you can achieve visibly firmer, more radiant skin." at bounding box center [518, 387] width 407 height 36
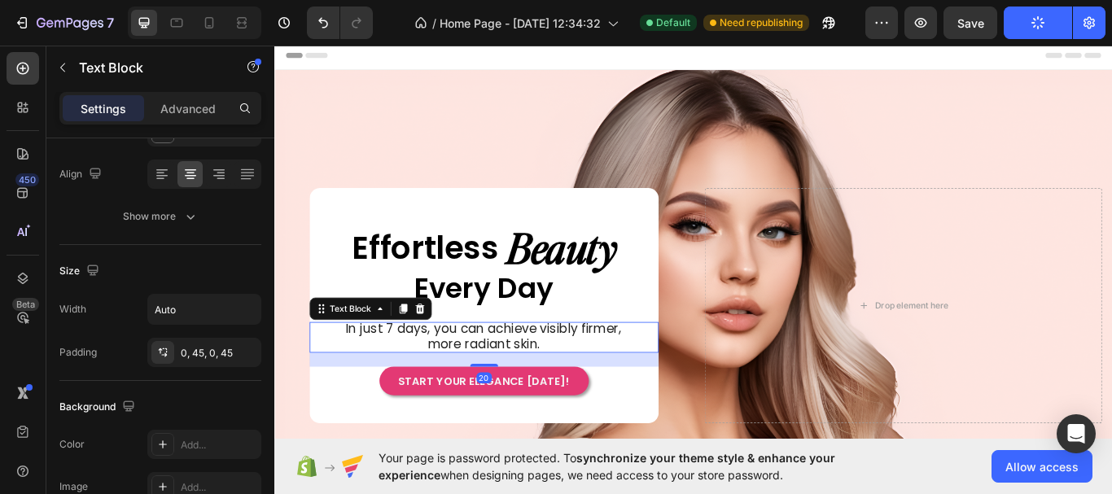
scroll to position [0, 0]
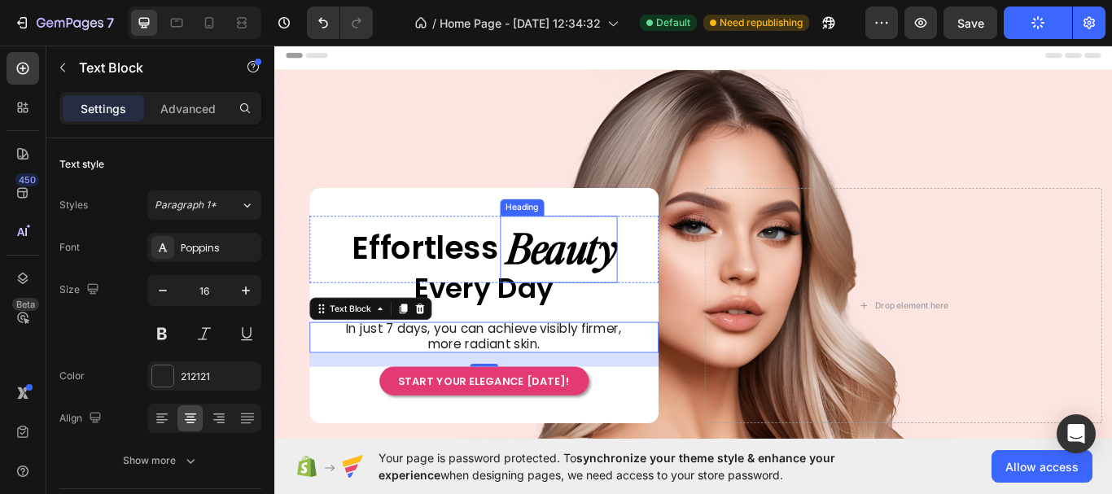
click at [624, 279] on span "Beauty" at bounding box center [609, 281] width 129 height 62
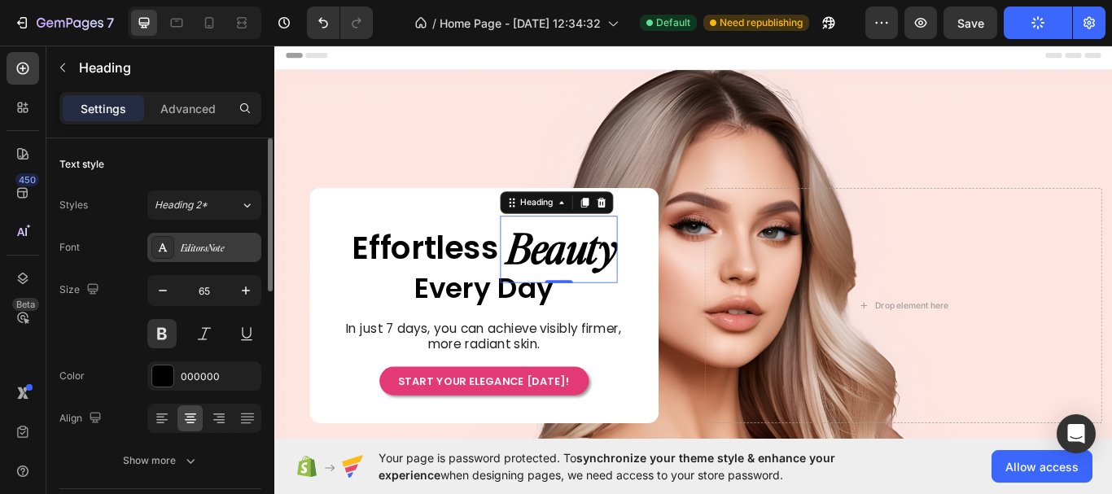
click at [216, 255] on div "EditorsNote" at bounding box center [219, 248] width 76 height 15
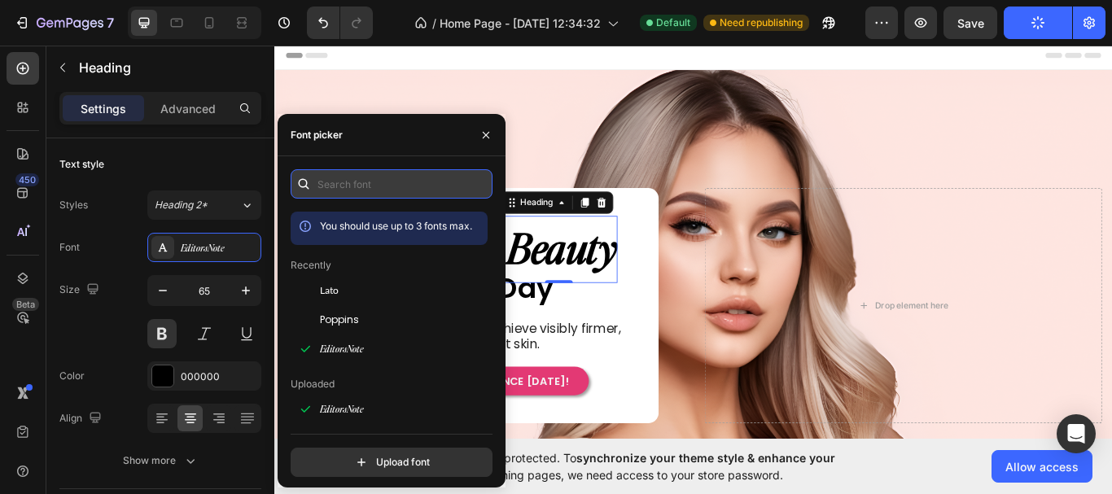
click at [457, 194] on input "text" at bounding box center [392, 183] width 202 height 29
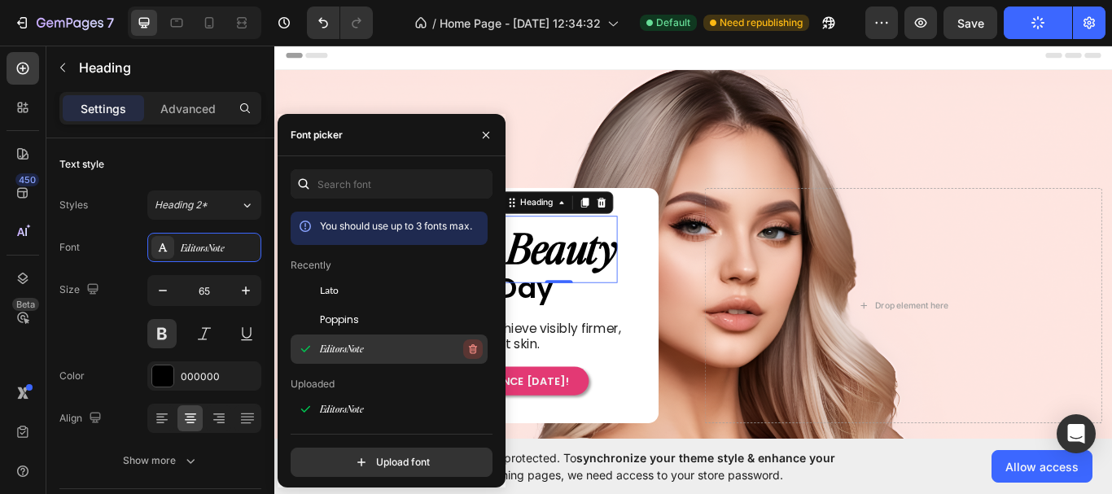
click at [473, 348] on icon "button" at bounding box center [473, 349] width 8 height 10
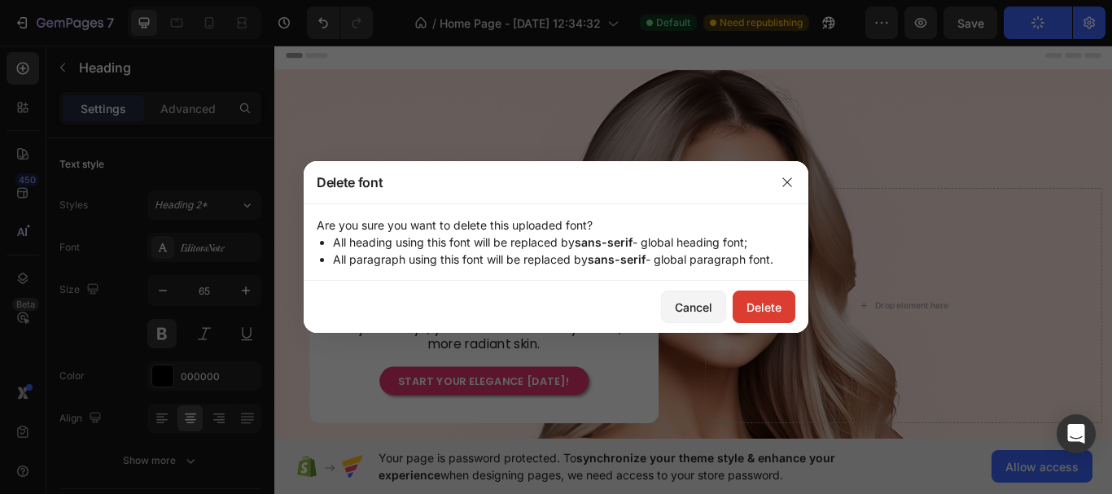
click at [741, 314] on button "Delete" at bounding box center [763, 307] width 63 height 33
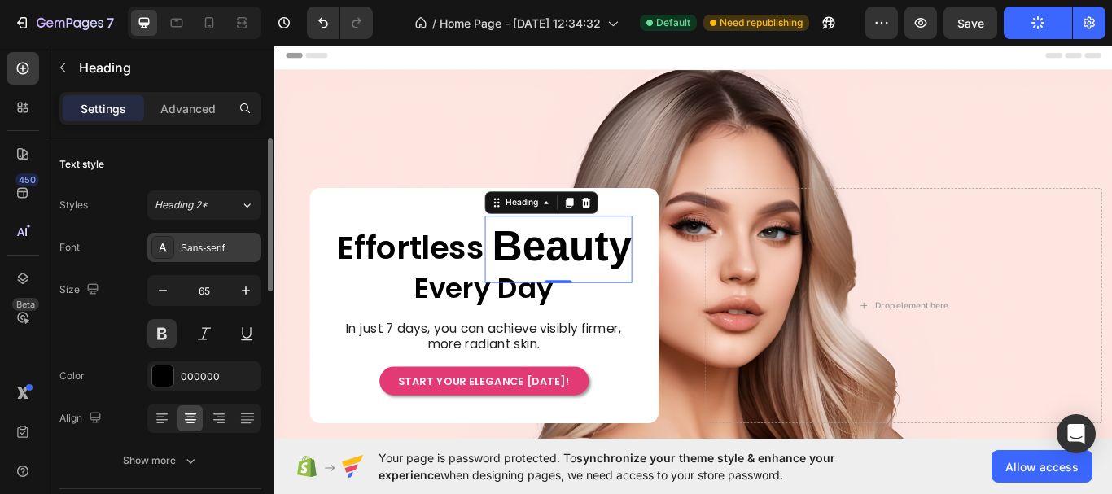
click at [221, 249] on div "Sans-serif" at bounding box center [219, 248] width 76 height 15
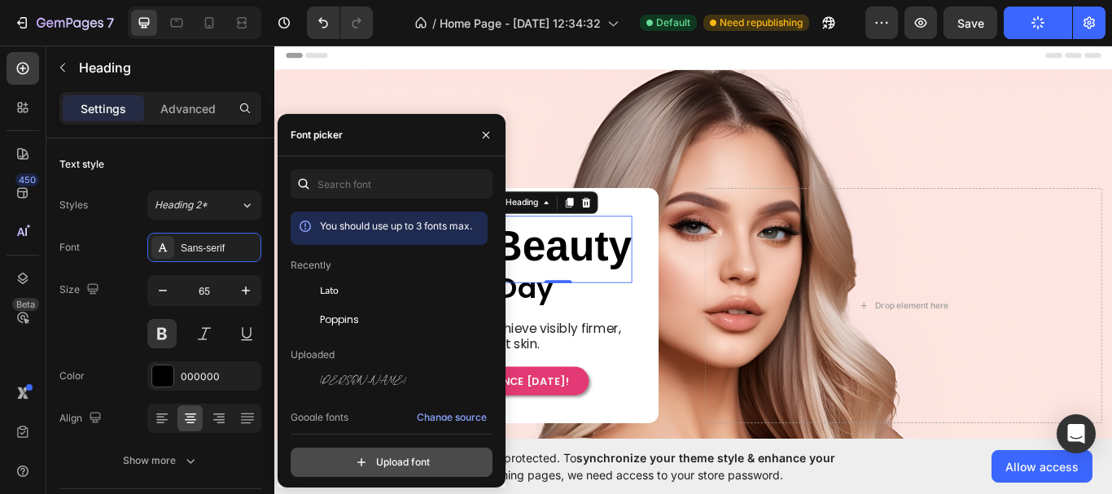
click at [394, 456] on input "file" at bounding box center [426, 462] width 407 height 28
click at [387, 452] on input "file" at bounding box center [426, 462] width 407 height 28
type input "C:\fakepath\Proxima Nova Bold.otf"
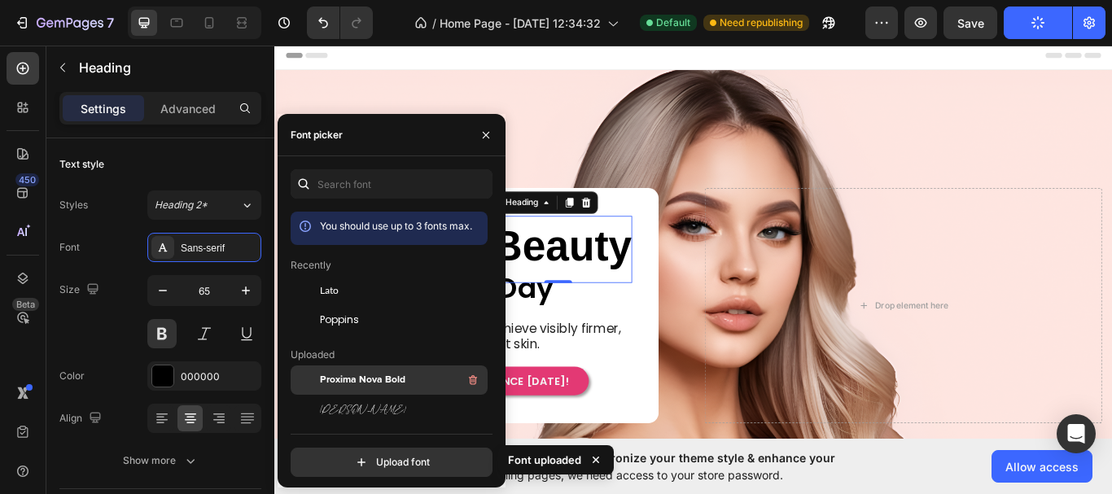
click at [400, 370] on div "Proxima Nova Bold" at bounding box center [402, 380] width 164 height 20
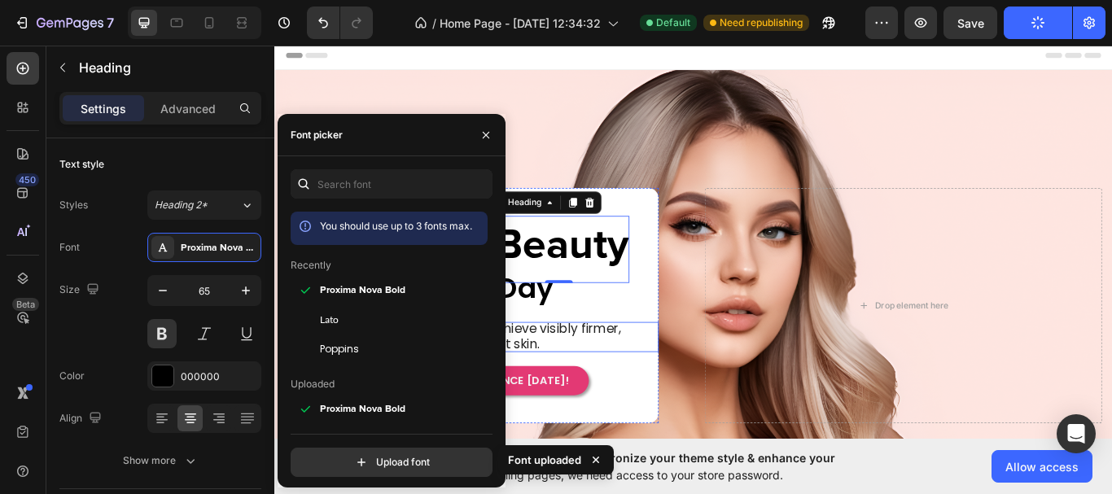
click at [693, 389] on div "In just 7 days, you can achieve visibly firmer, more radiant skin." at bounding box center [518, 387] width 407 height 36
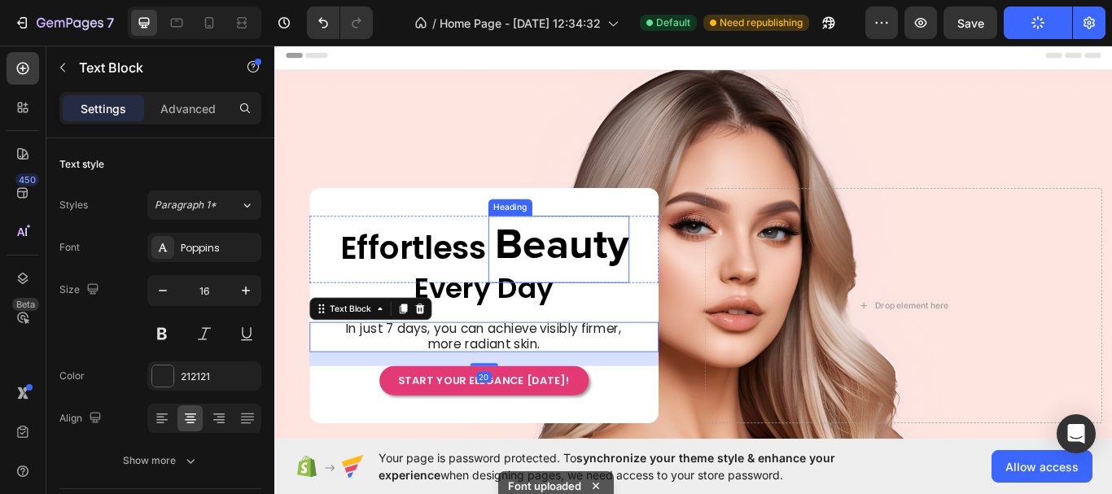
click at [610, 294] on span "Beauty" at bounding box center [609, 280] width 156 height 49
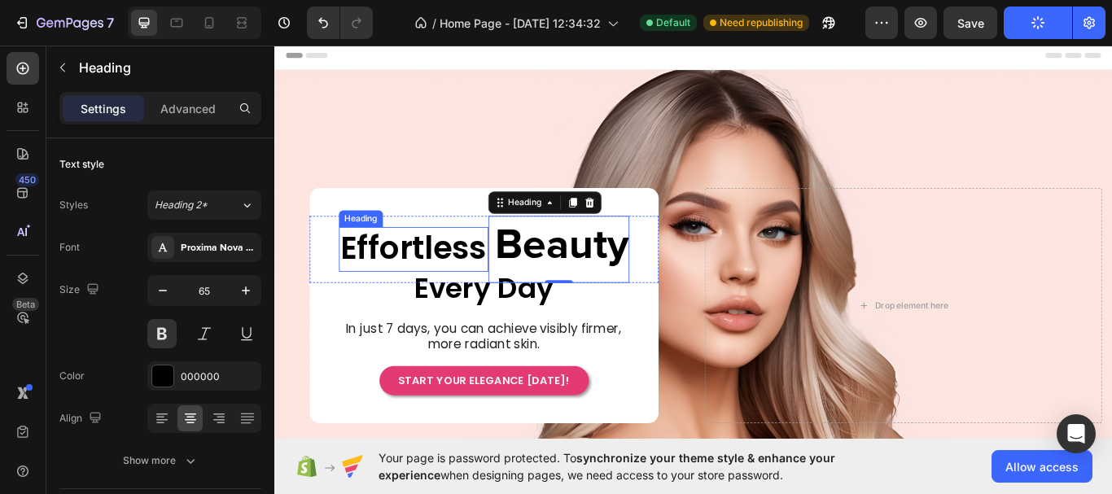
click at [461, 281] on p "Effortless" at bounding box center [436, 284] width 171 height 48
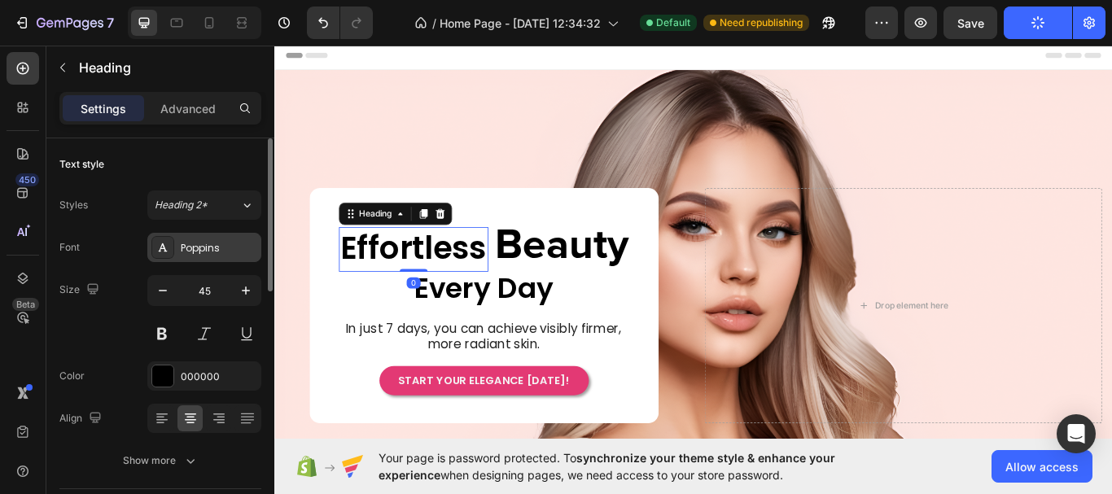
click at [203, 251] on div "Poppins" at bounding box center [219, 248] width 76 height 15
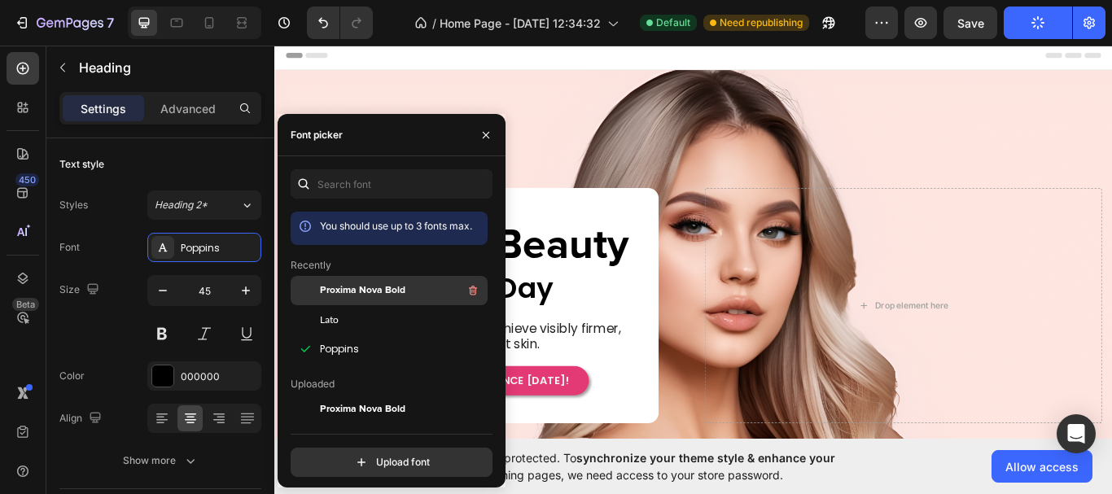
click at [382, 295] on span "Proxima Nova Bold" at bounding box center [362, 290] width 85 height 15
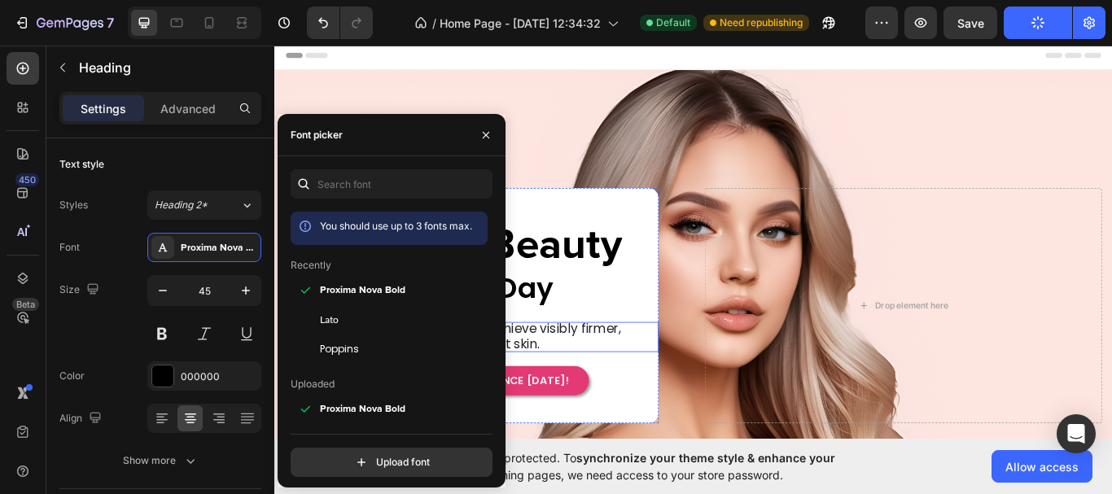
click at [630, 371] on span "In just 7 days, you can achieve visibly firmer, more radiant skin." at bounding box center [517, 385] width 321 height 38
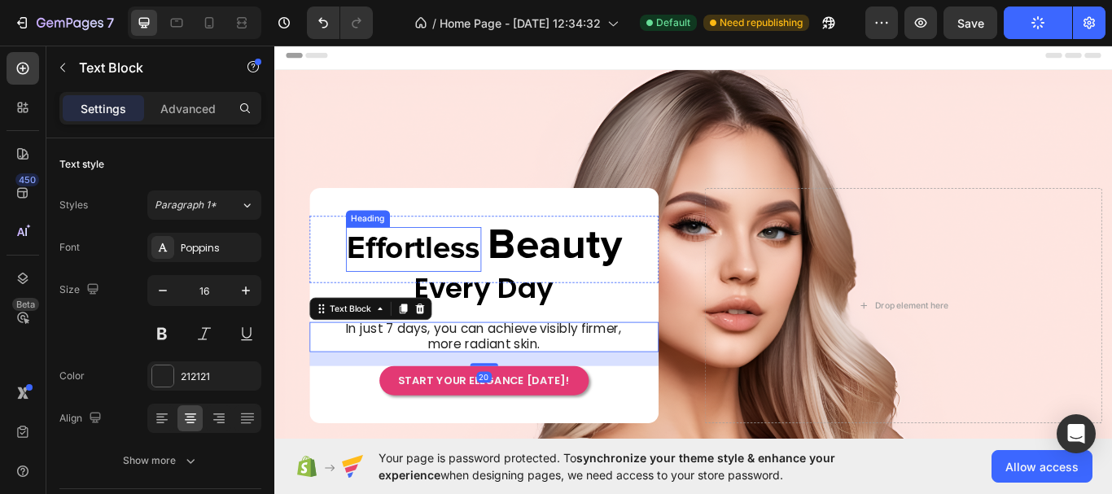
click at [480, 286] on p "Effortless" at bounding box center [436, 284] width 155 height 48
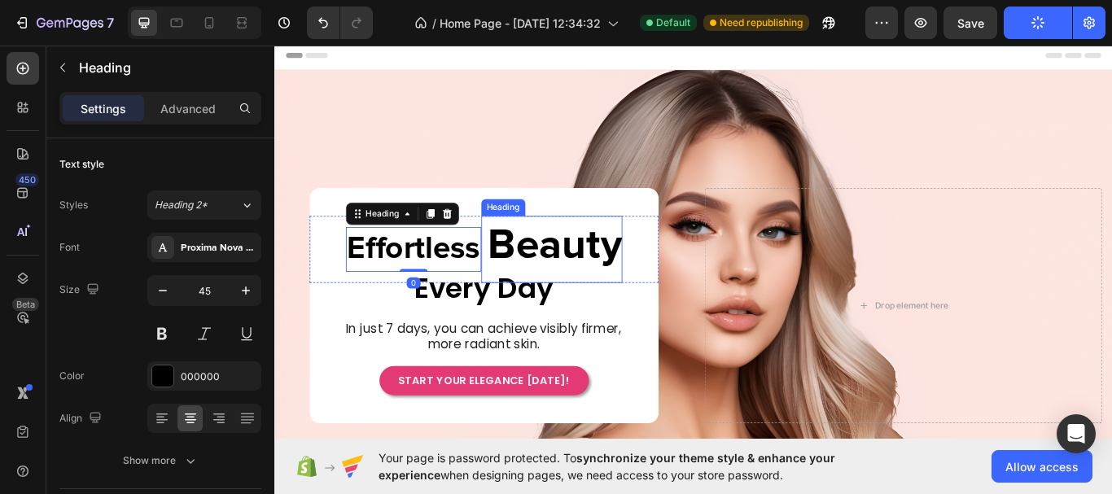
click at [580, 280] on span "Beauty" at bounding box center [601, 280] width 156 height 49
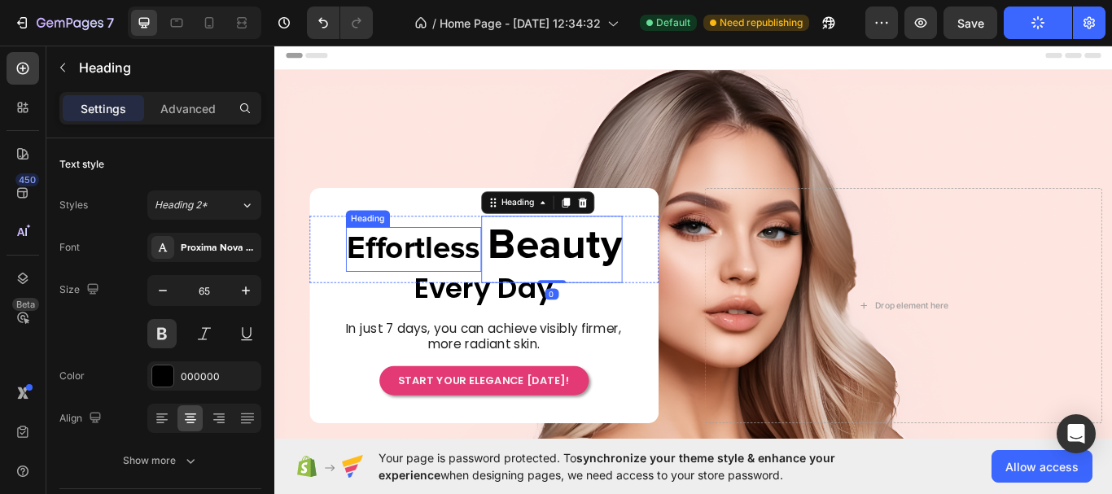
click at [461, 281] on p "Effortless" at bounding box center [436, 284] width 155 height 48
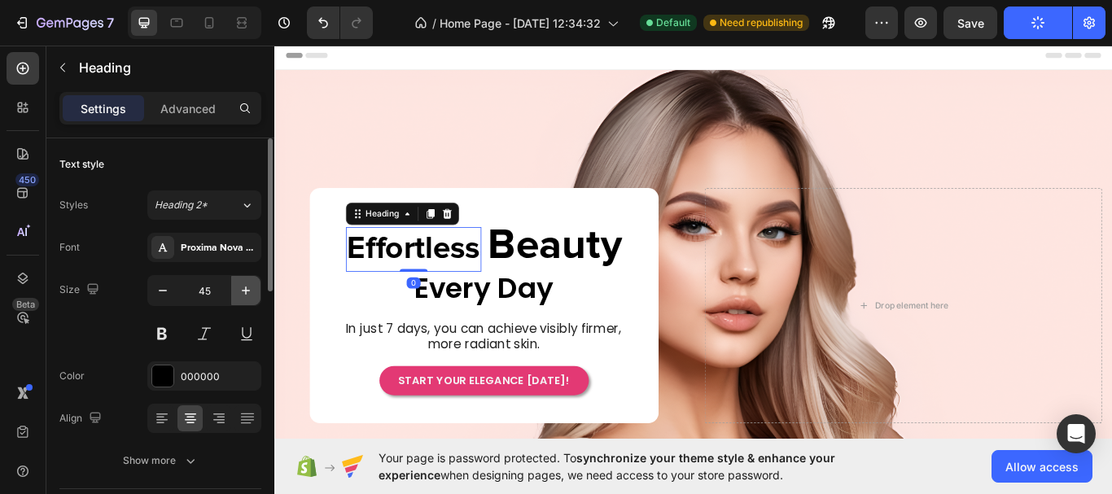
click at [246, 291] on icon "button" at bounding box center [246, 290] width 8 height 8
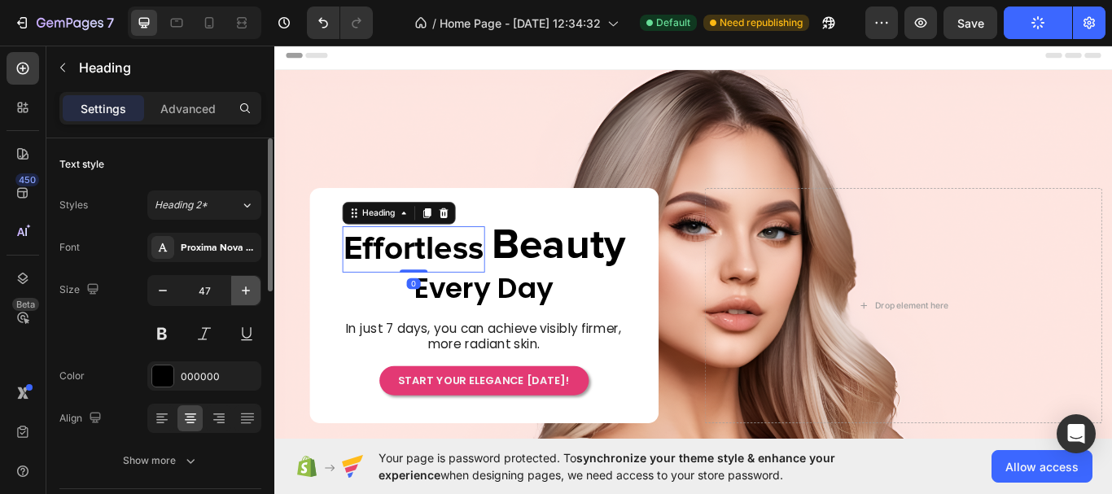
click at [246, 291] on icon "button" at bounding box center [246, 290] width 8 height 8
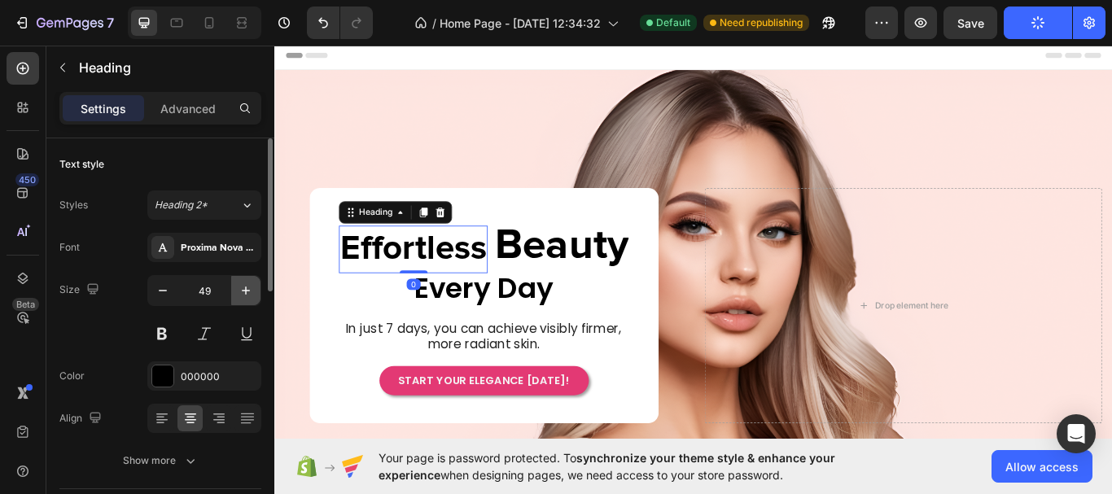
click at [246, 291] on icon "button" at bounding box center [246, 290] width 8 height 8
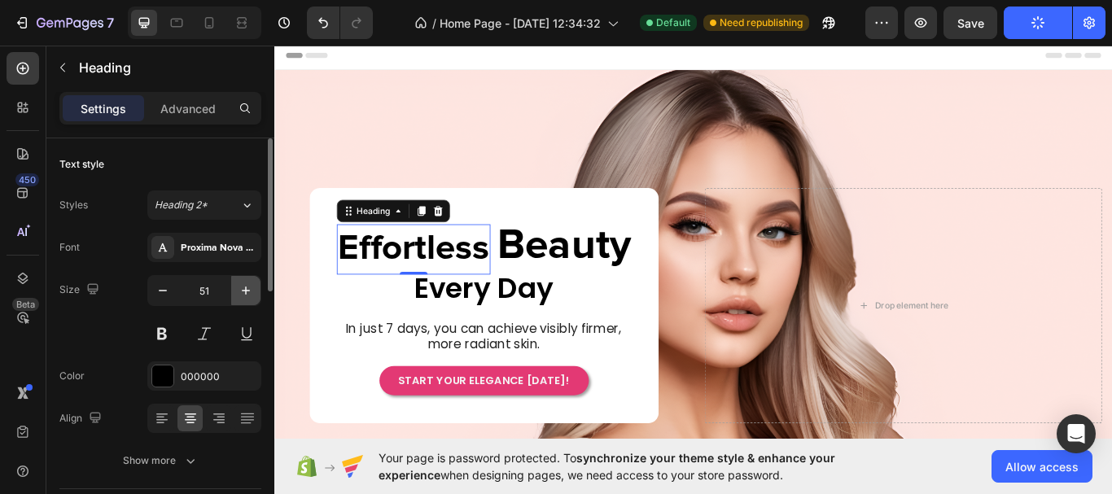
click at [246, 291] on icon "button" at bounding box center [246, 290] width 8 height 8
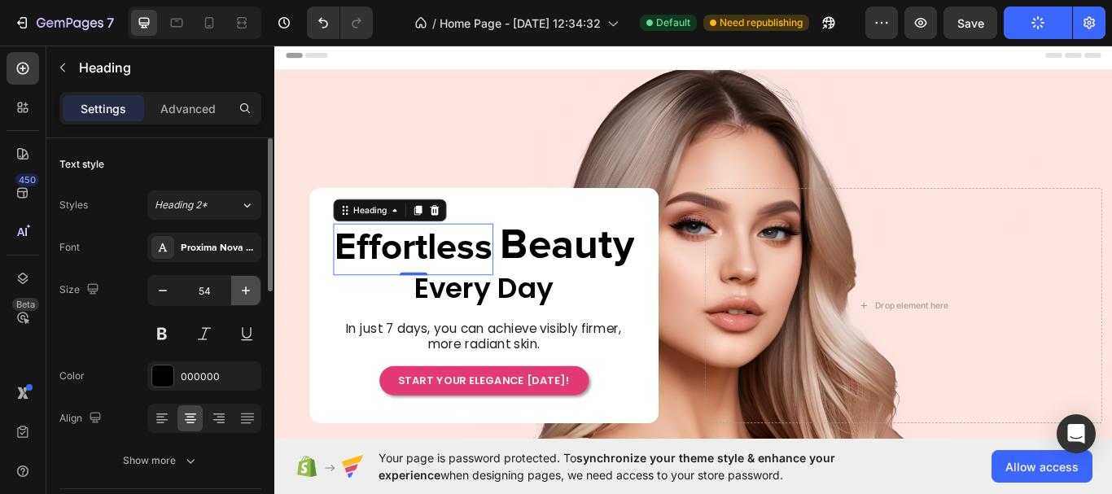
click at [246, 291] on icon "button" at bounding box center [246, 290] width 8 height 8
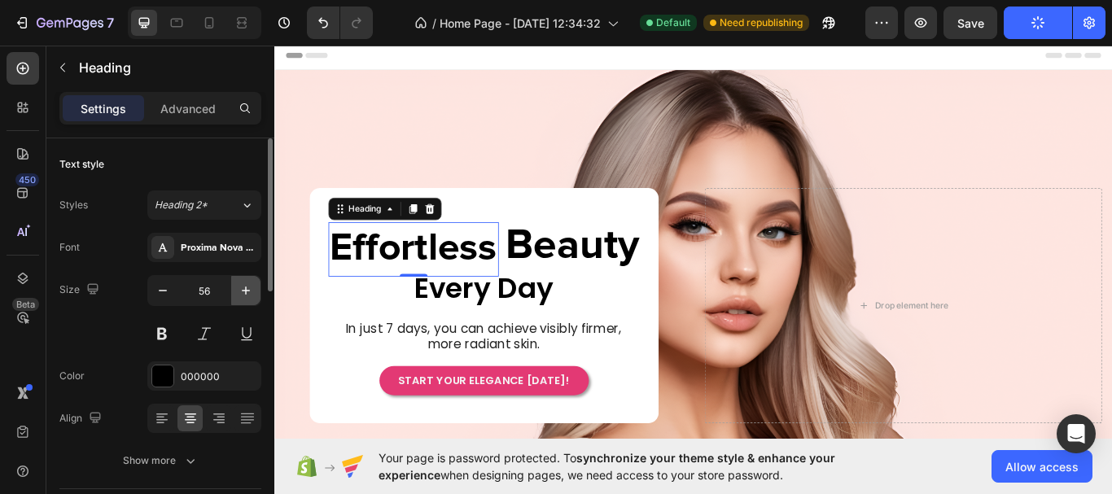
click at [246, 291] on icon "button" at bounding box center [246, 290] width 8 height 8
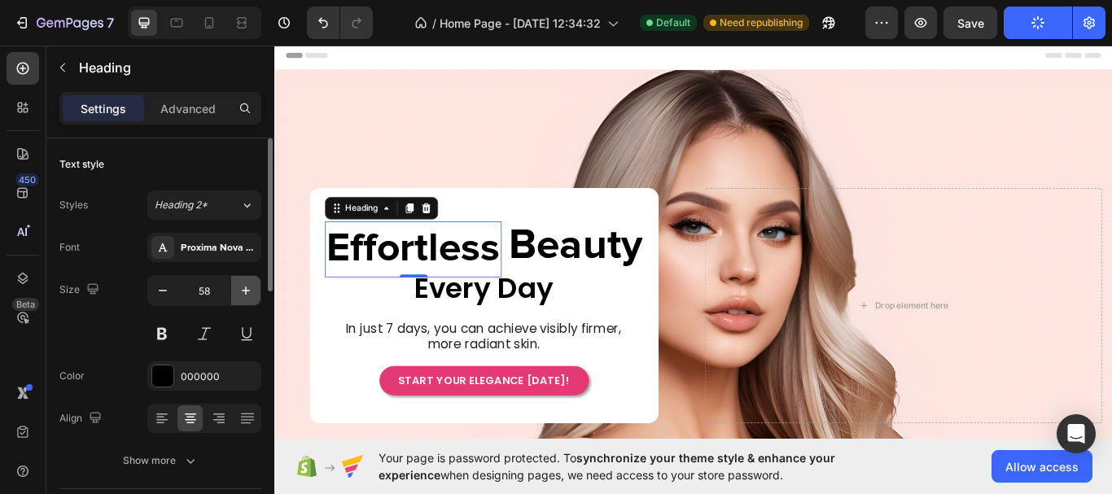
click at [246, 291] on icon "button" at bounding box center [246, 290] width 8 height 8
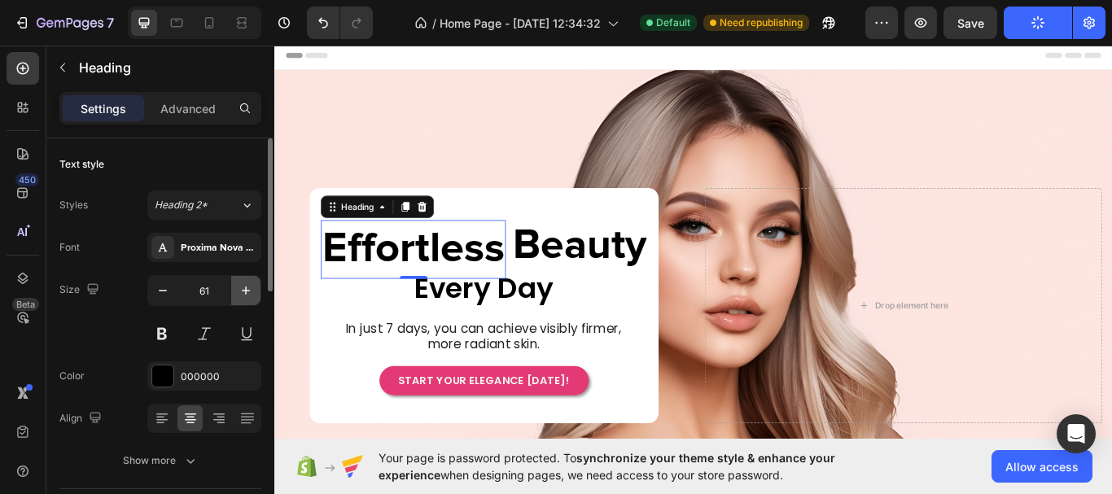
click at [246, 291] on icon "button" at bounding box center [246, 290] width 8 height 8
click at [160, 295] on icon "button" at bounding box center [163, 290] width 16 height 16
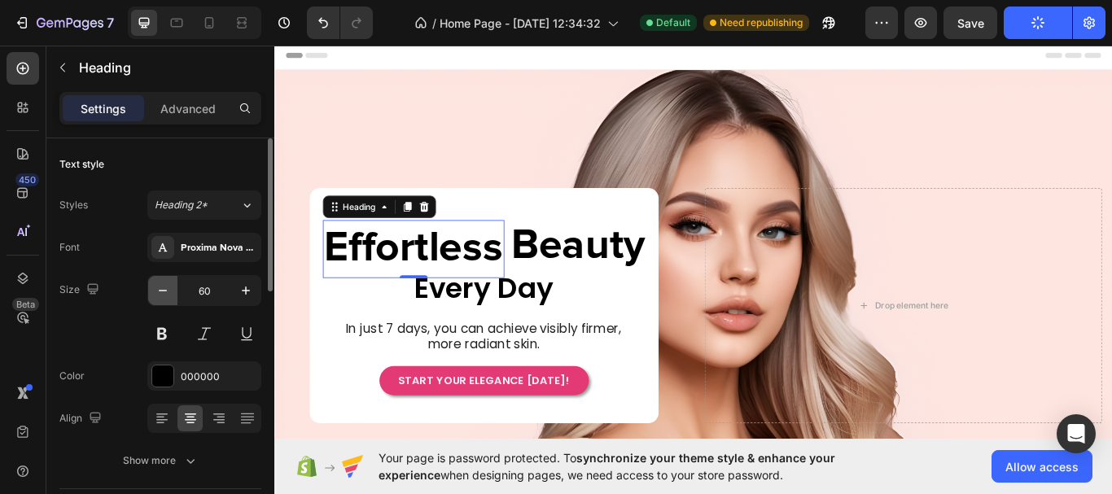
click at [160, 295] on icon "button" at bounding box center [163, 290] width 16 height 16
click at [164, 294] on icon "button" at bounding box center [163, 290] width 16 height 16
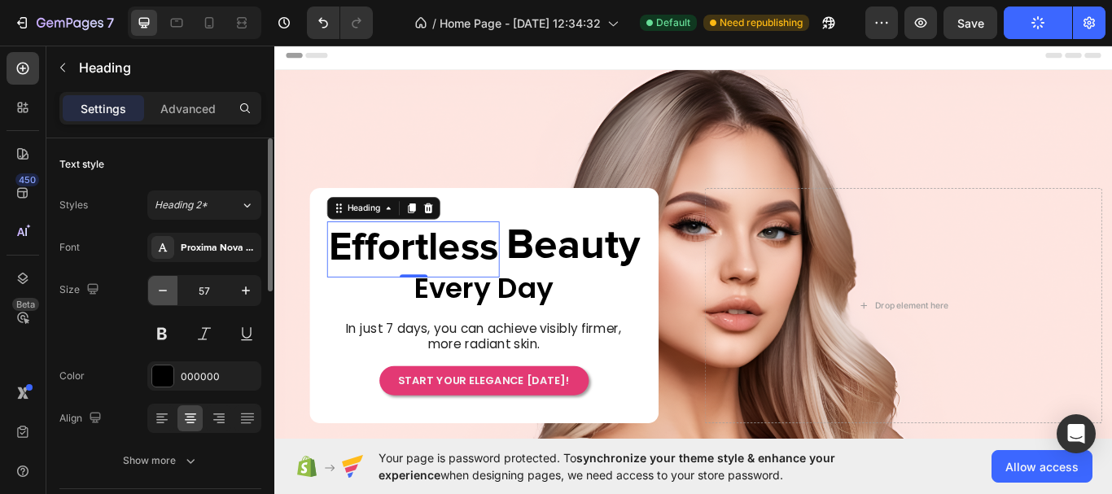
click at [164, 294] on icon "button" at bounding box center [163, 290] width 16 height 16
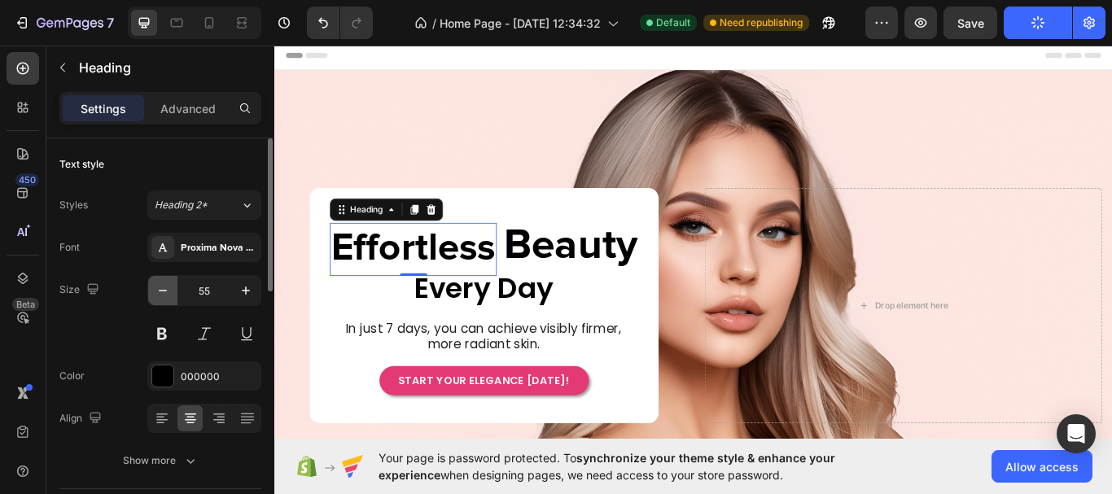
click at [164, 294] on icon "button" at bounding box center [163, 290] width 16 height 16
click at [248, 293] on icon "button" at bounding box center [246, 290] width 16 height 16
type input "55"
click at [601, 281] on span "Beauty" at bounding box center [619, 280] width 156 height 49
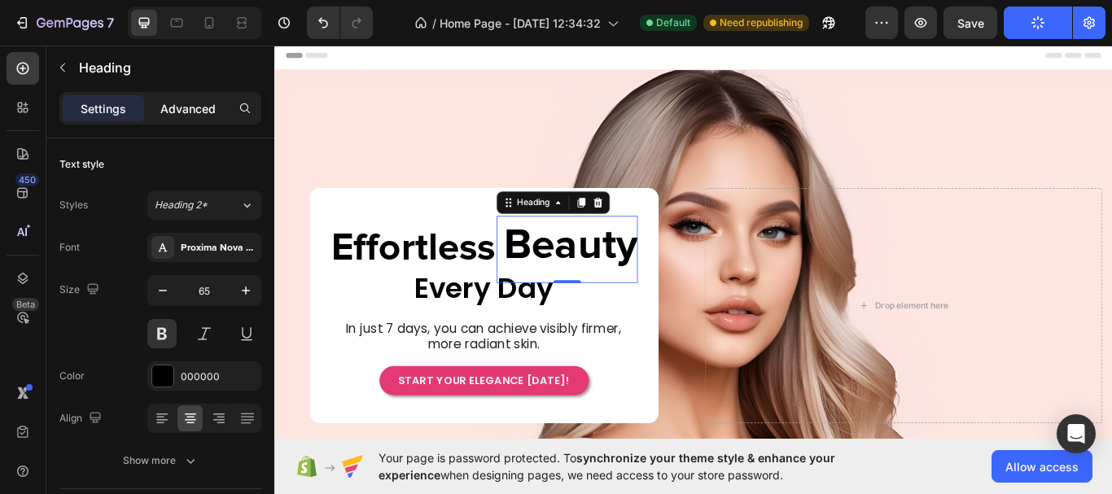
click at [190, 110] on p "Advanced" at bounding box center [187, 108] width 55 height 17
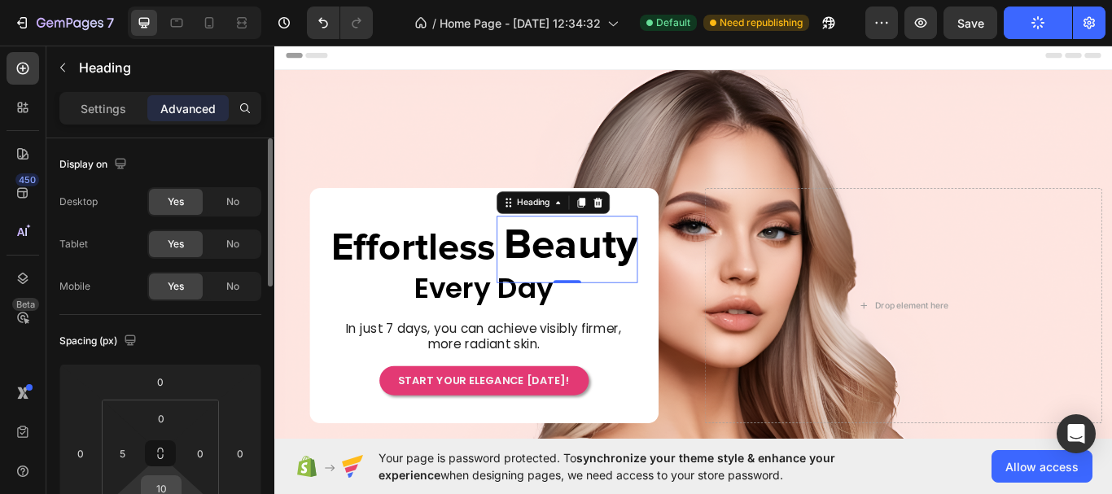
click at [165, 482] on input "10" at bounding box center [161, 488] width 33 height 24
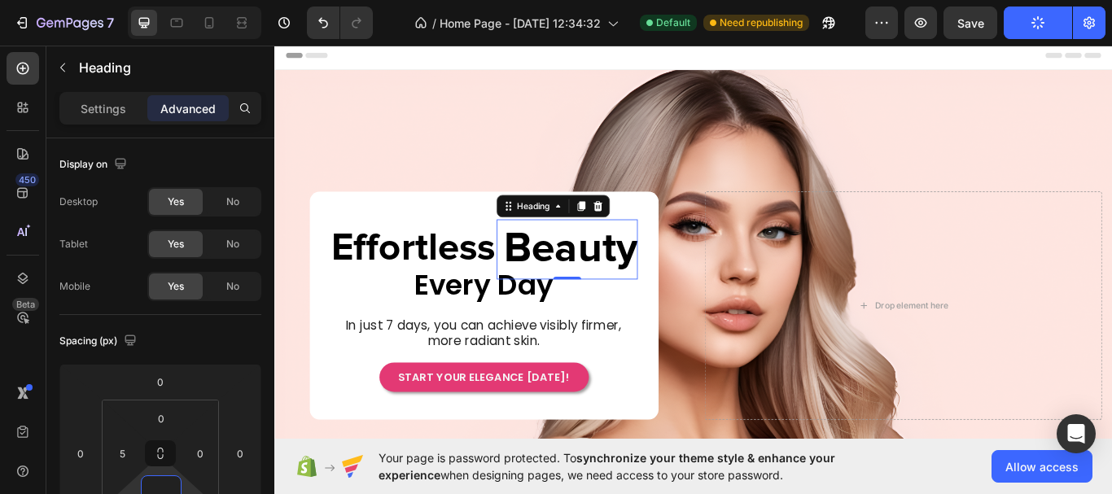
scroll to position [1, 0]
type input "0"
click at [129, 451] on input "5" at bounding box center [122, 452] width 24 height 24
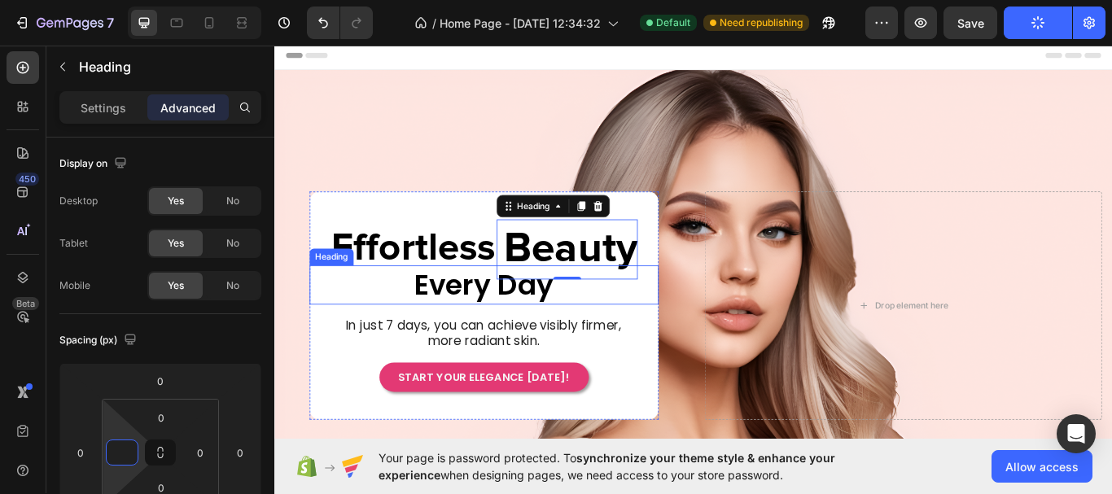
click at [572, 330] on span "Every Day" at bounding box center [518, 326] width 163 height 46
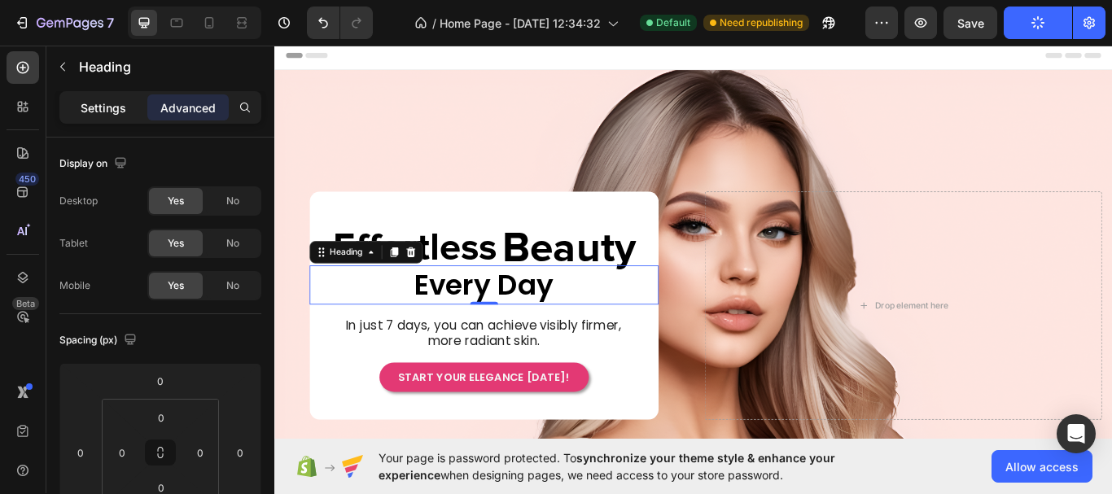
click at [98, 114] on p "Settings" at bounding box center [104, 107] width 46 height 17
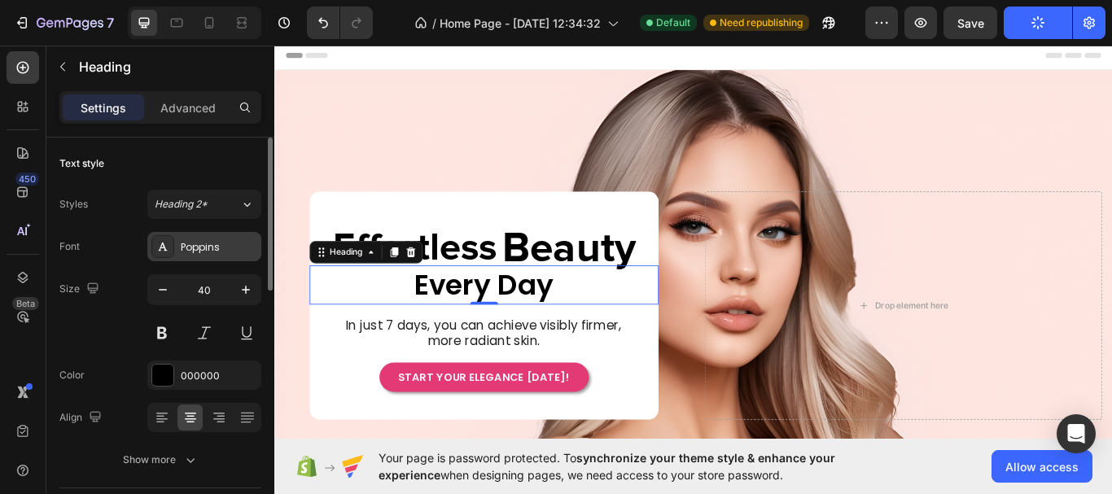
click at [208, 251] on div "Poppins" at bounding box center [219, 247] width 76 height 15
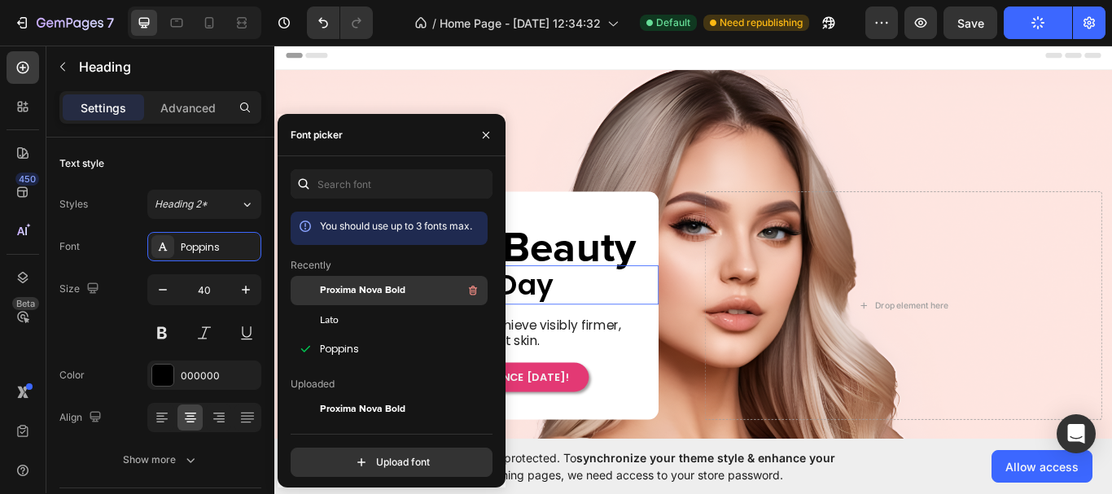
click at [378, 291] on span "Proxima Nova Bold" at bounding box center [362, 290] width 85 height 15
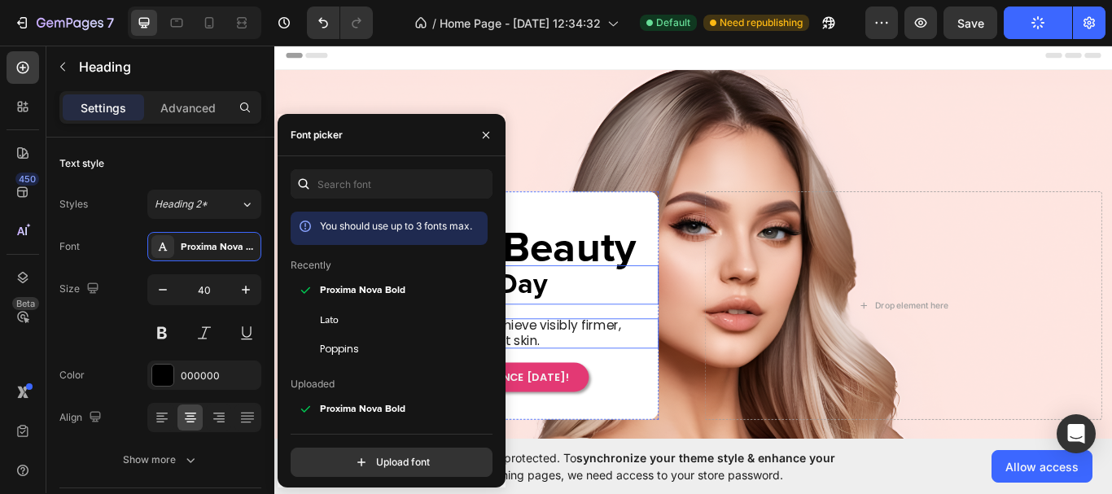
click at [652, 367] on span "In just 7 days, you can achieve visibly firmer, more radiant skin." at bounding box center [517, 381] width 321 height 38
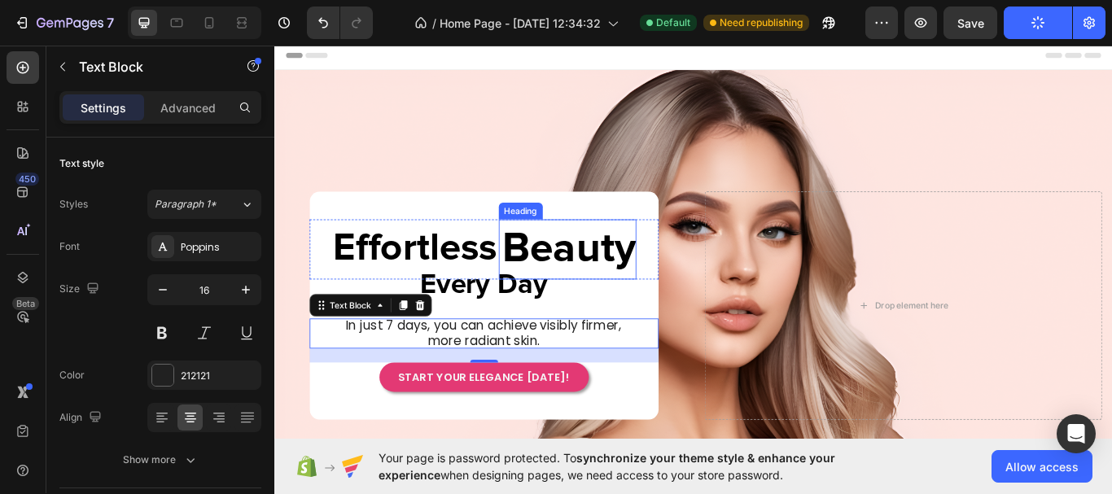
click at [633, 286] on span "Beauty" at bounding box center [618, 284] width 156 height 49
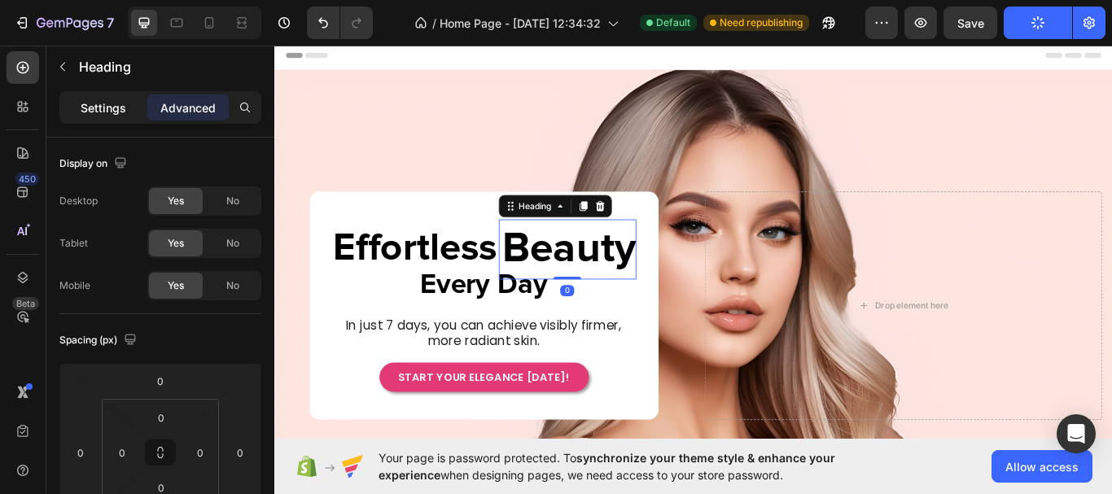
click at [87, 103] on p "Settings" at bounding box center [104, 107] width 46 height 17
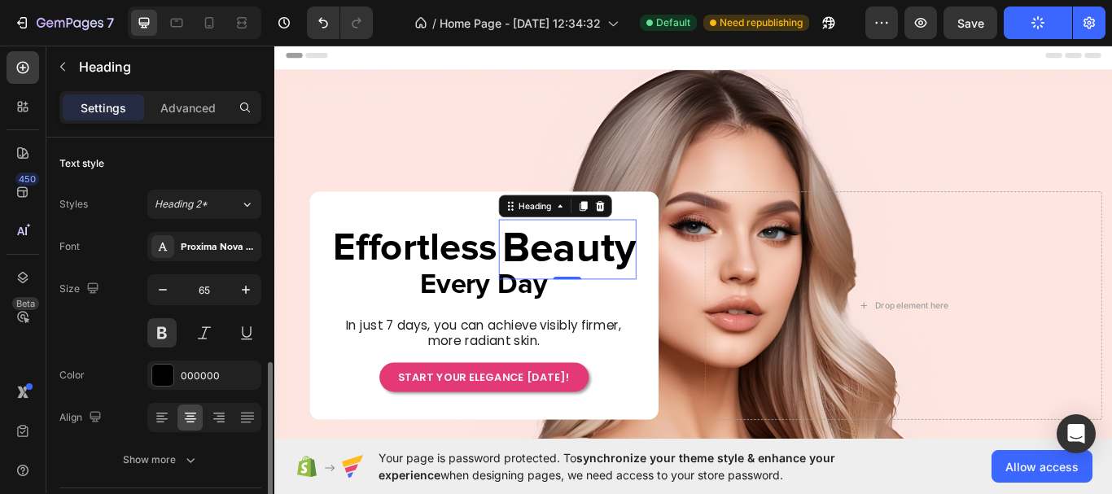
scroll to position [163, 0]
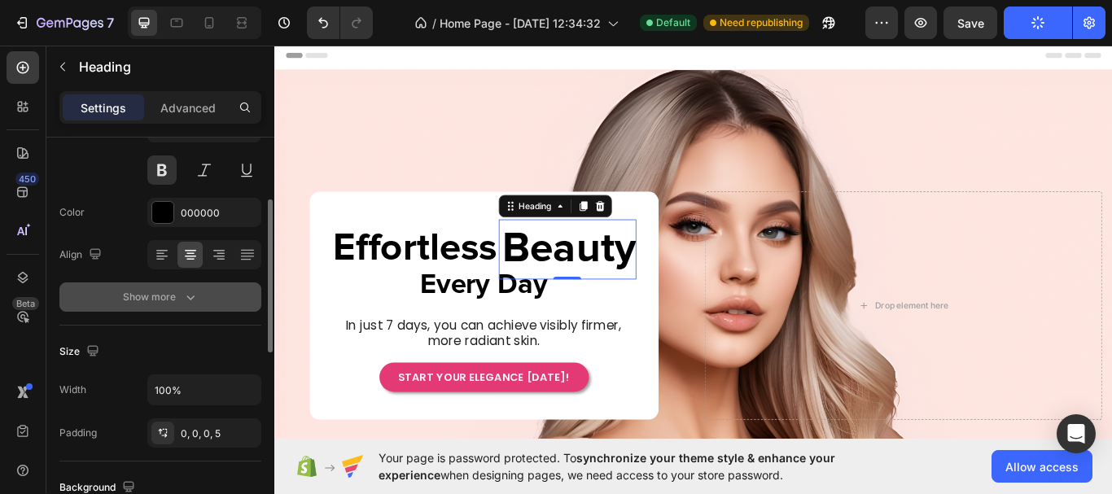
click at [197, 291] on icon "button" at bounding box center [190, 297] width 16 height 16
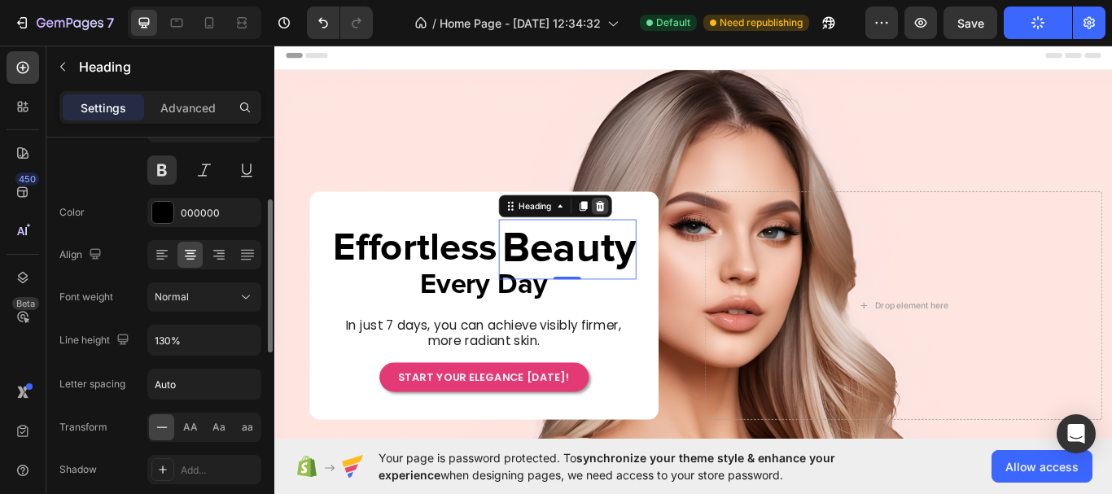
click at [649, 234] on icon at bounding box center [653, 233] width 11 height 11
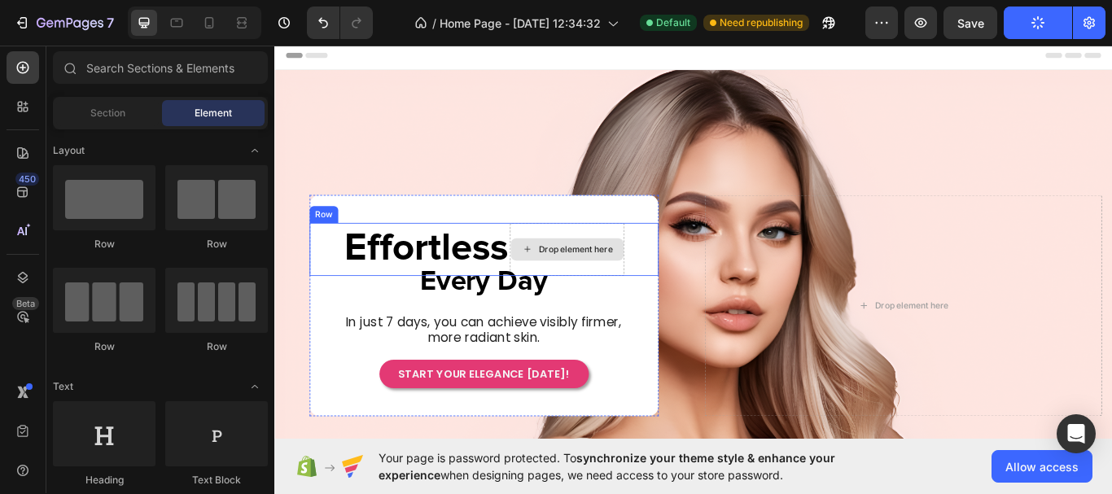
click at [549, 254] on div "Drop element here" at bounding box center [615, 284] width 133 height 63
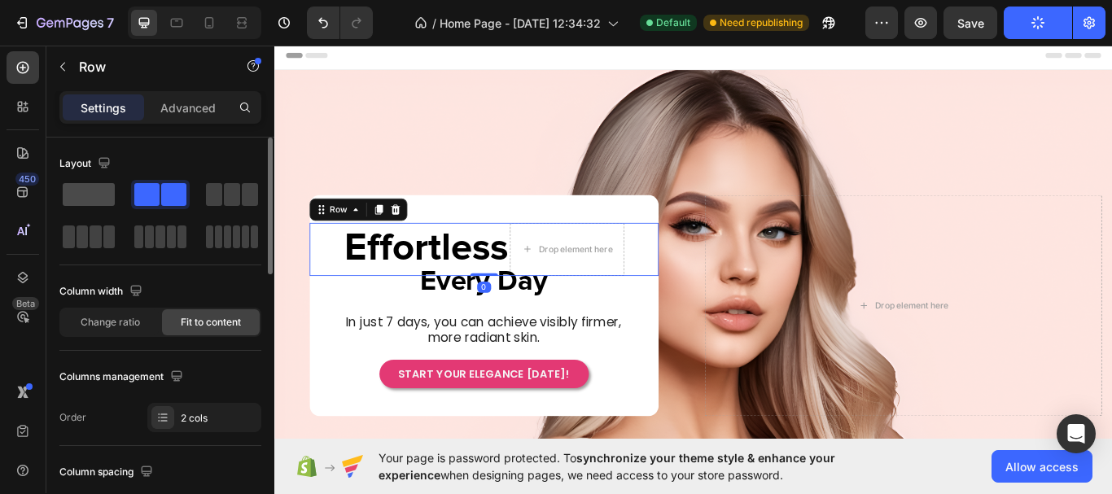
click at [100, 202] on span at bounding box center [89, 194] width 52 height 23
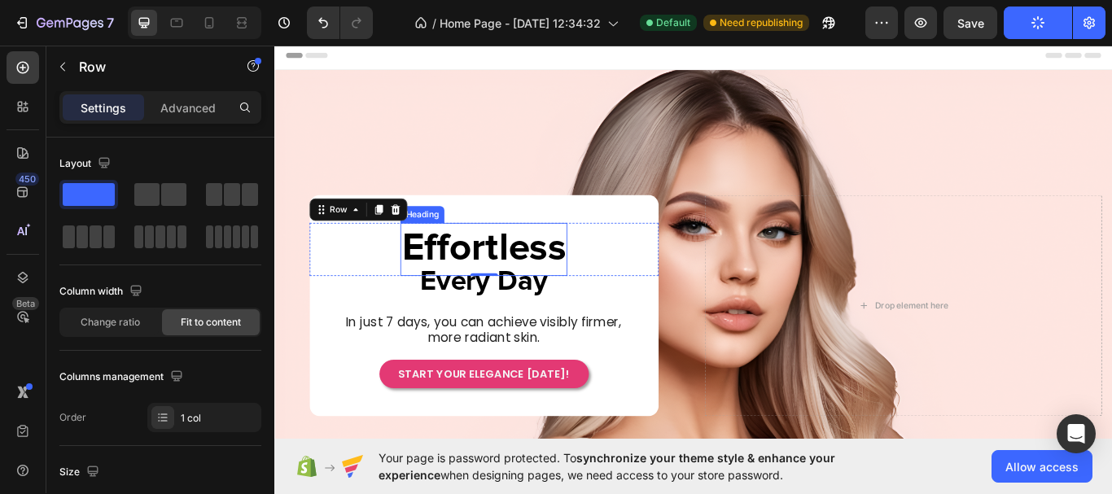
click at [604, 278] on p "Effortless" at bounding box center [517, 284] width 191 height 59
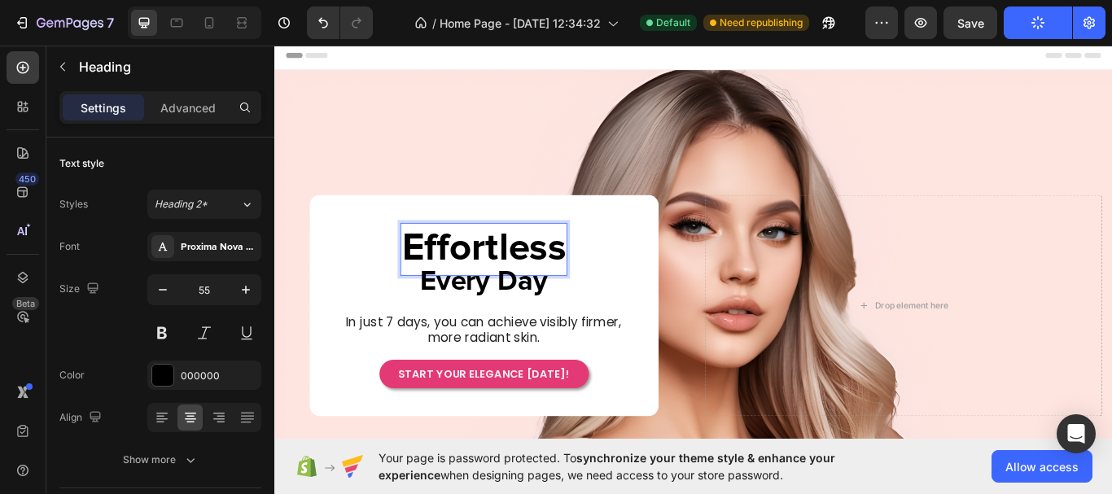
click at [604, 282] on p "Effortless" at bounding box center [517, 284] width 191 height 59
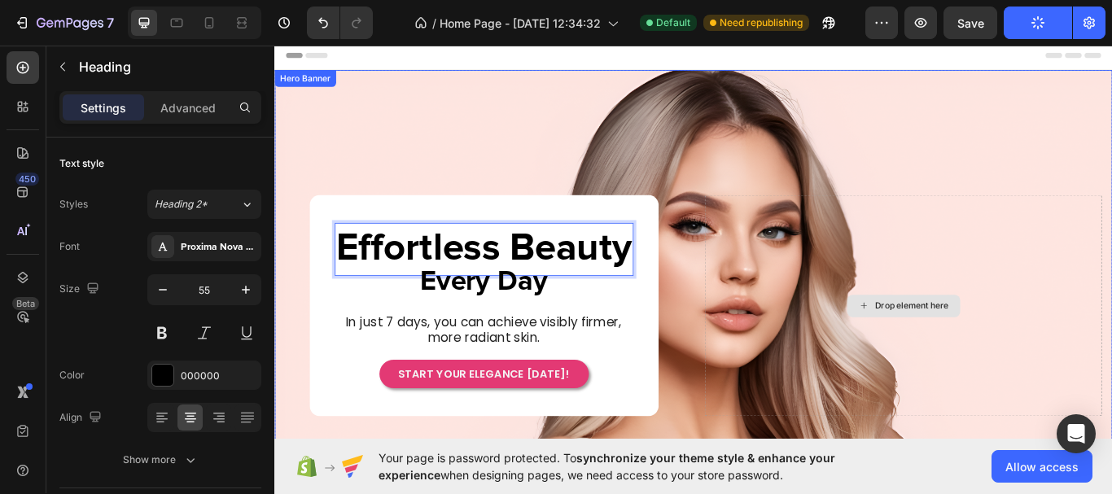
click at [863, 369] on div "Drop element here" at bounding box center [1007, 350] width 463 height 259
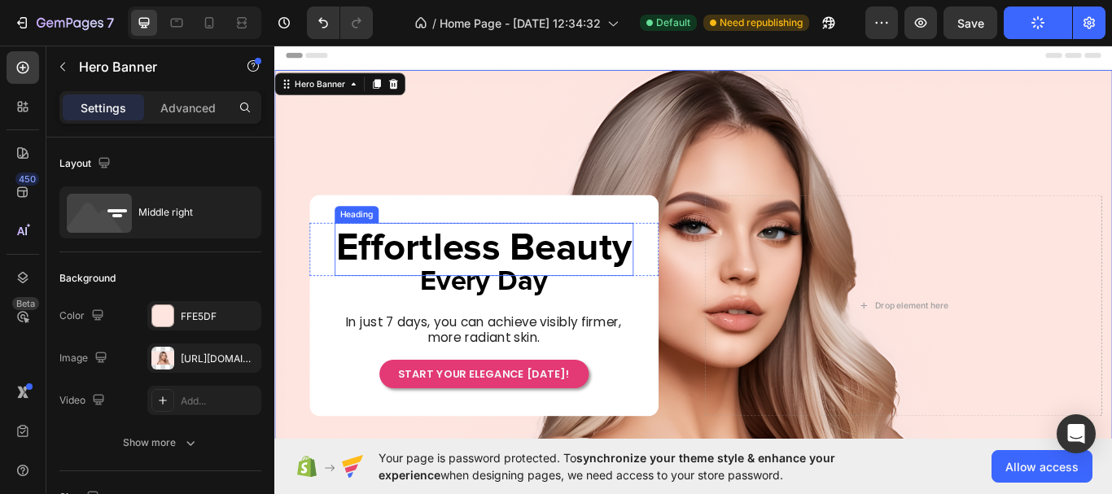
click at [557, 278] on p "Effortless Beauty" at bounding box center [518, 284] width 345 height 59
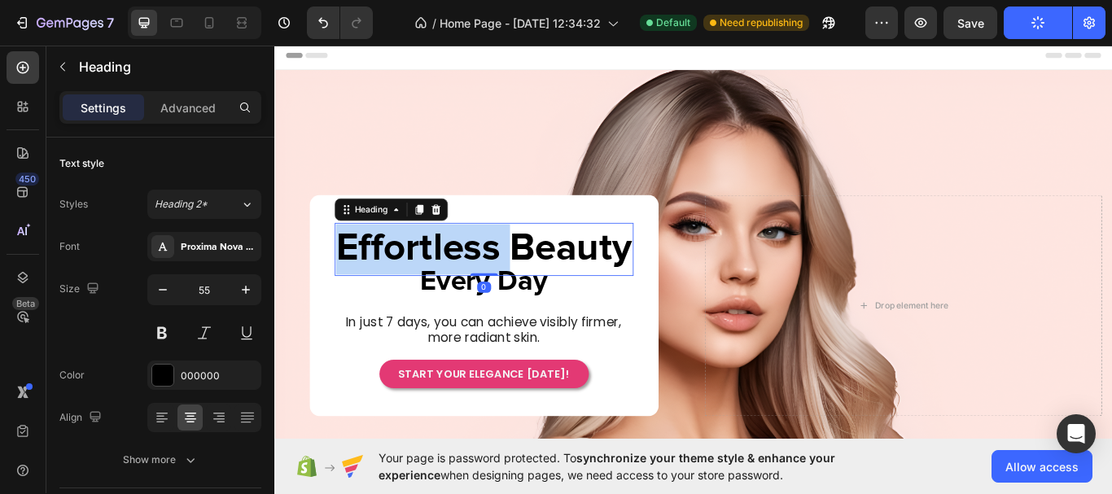
click at [465, 280] on p "Effortless Beauty" at bounding box center [518, 284] width 345 height 59
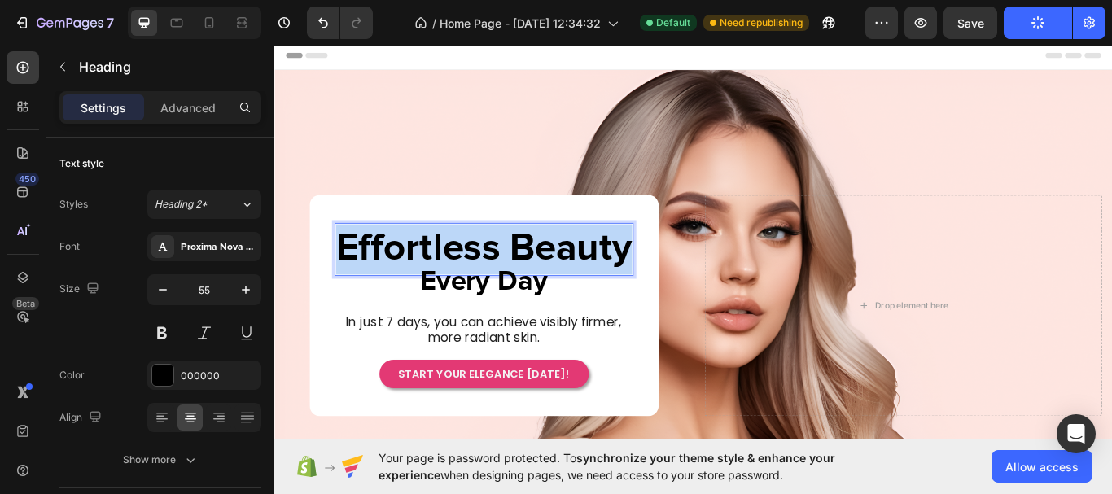
click at [465, 280] on p "Effortless Beauty" at bounding box center [518, 284] width 345 height 59
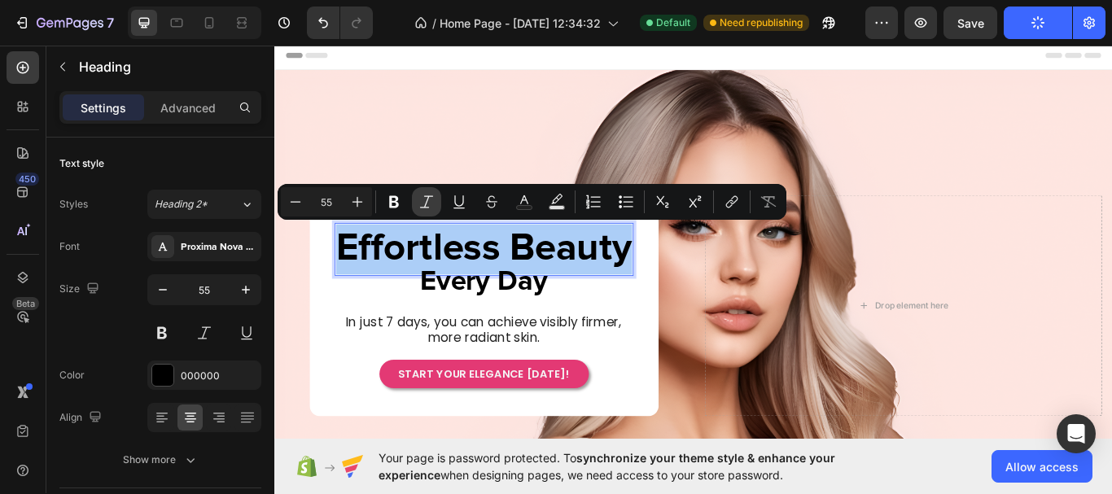
click at [426, 206] on icon "Editor contextual toolbar" at bounding box center [426, 202] width 16 height 16
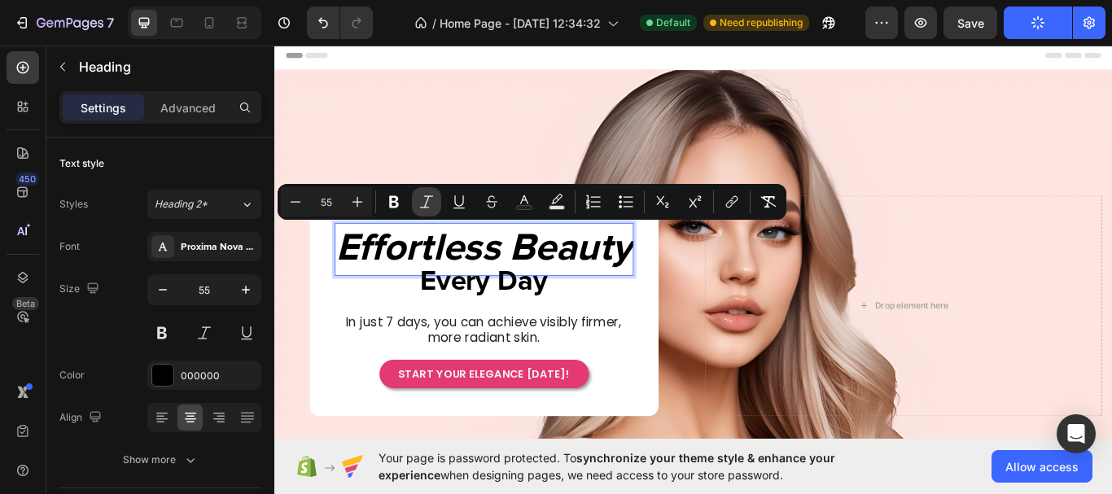
click at [426, 206] on icon "Editor contextual toolbar" at bounding box center [426, 202] width 16 height 16
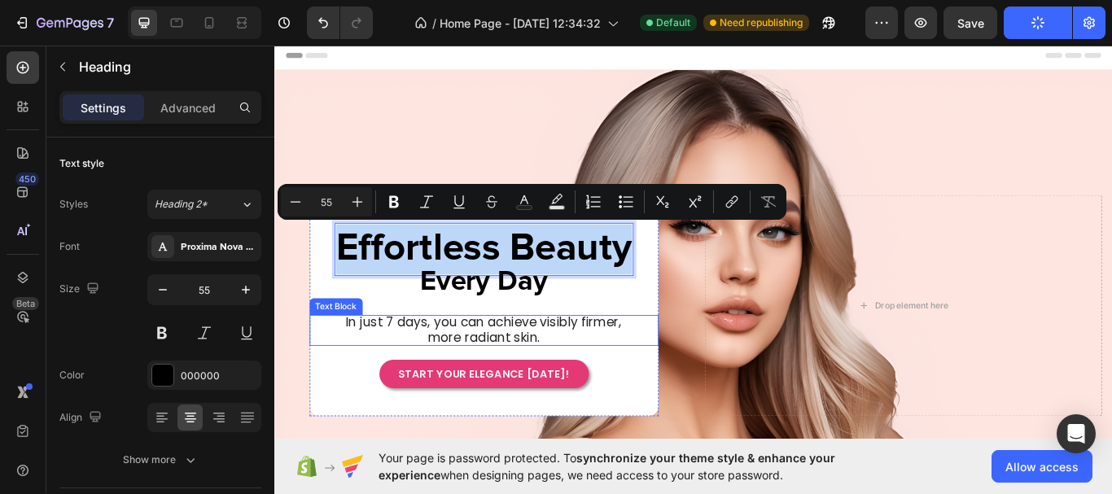
click at [687, 382] on div "In just 7 days, you can achieve visibly firmer, more radiant skin." at bounding box center [518, 379] width 407 height 36
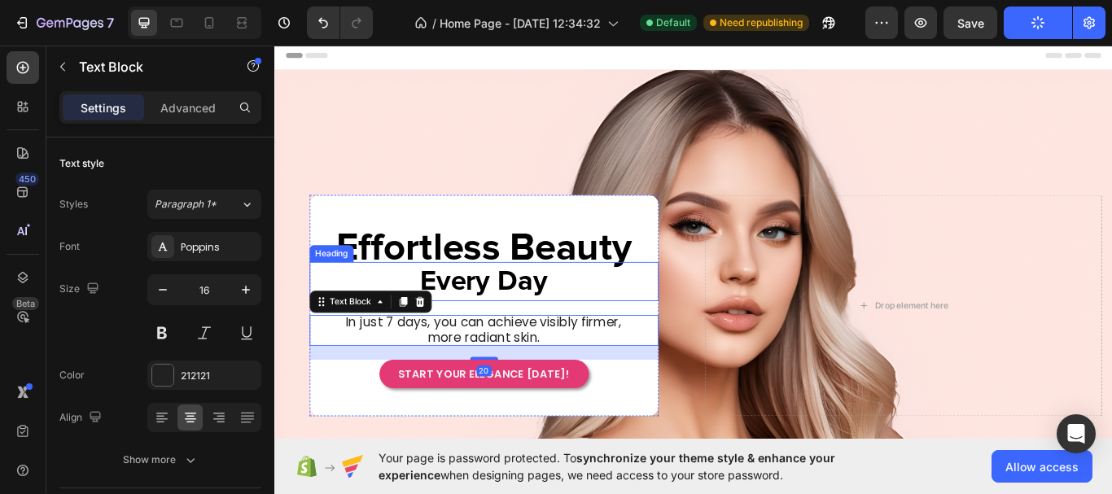
click at [535, 317] on span "Every Day" at bounding box center [518, 321] width 149 height 33
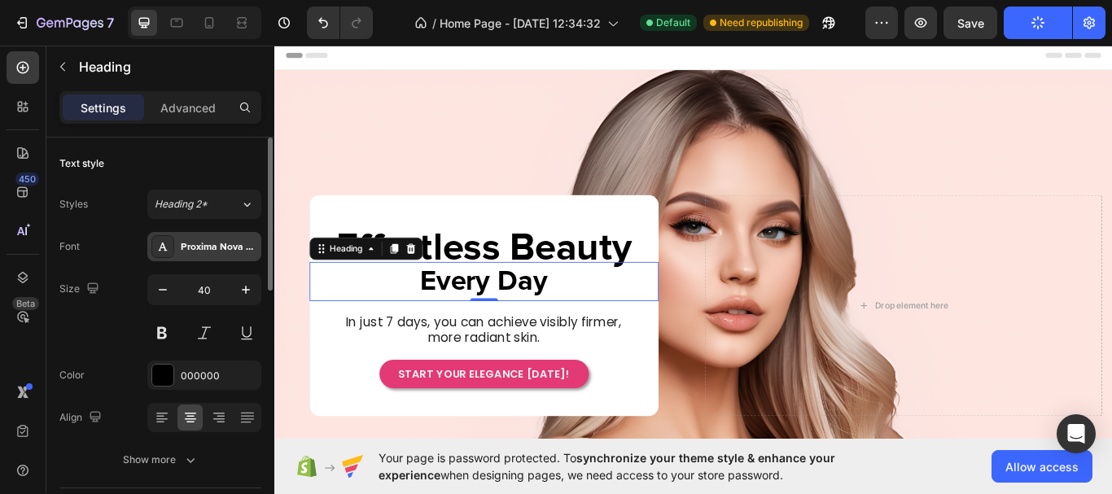
click at [233, 251] on div "Proxima Nova Bold" at bounding box center [219, 247] width 76 height 15
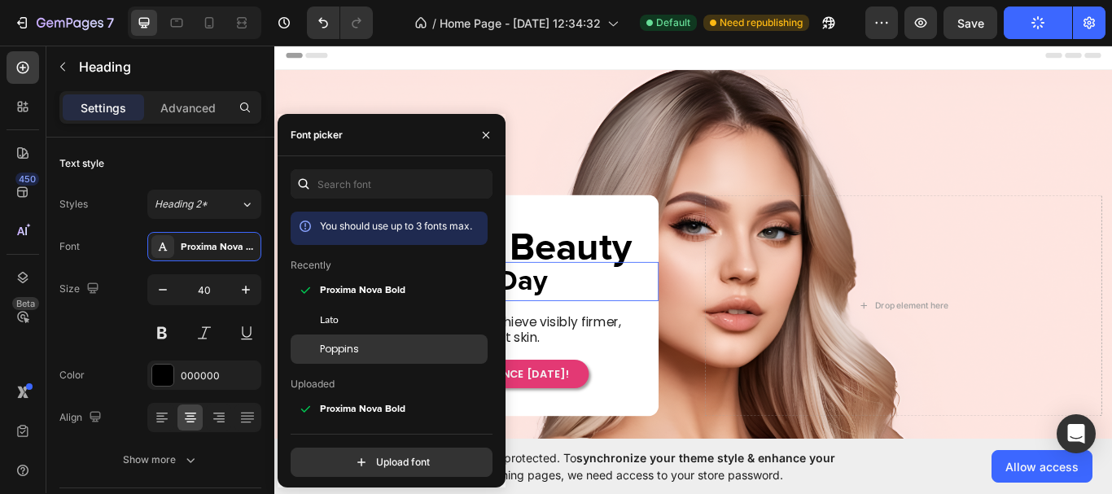
click at [370, 348] on div "Poppins" at bounding box center [402, 349] width 164 height 15
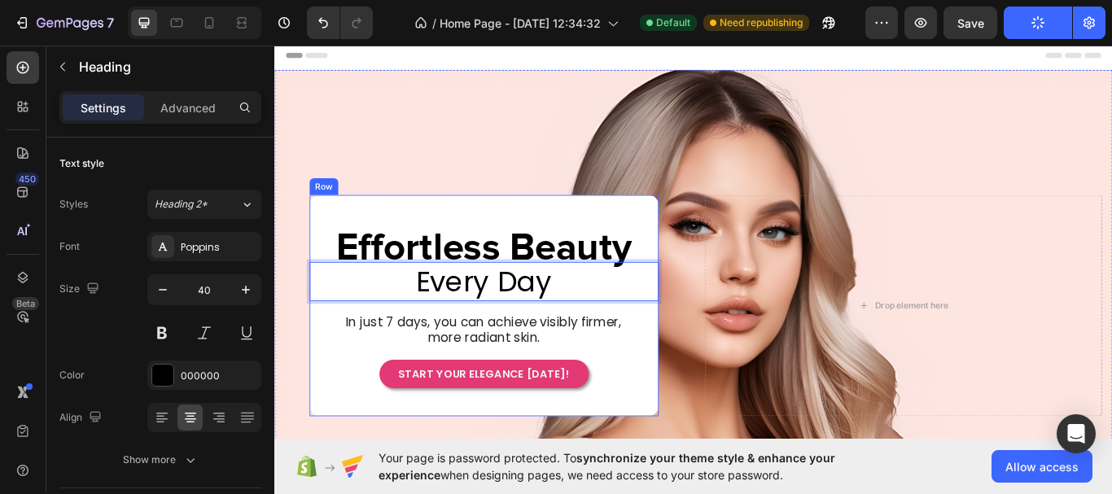
click at [664, 393] on div "Effortless Beauty Heading Row Every Day Heading 0 In just 7 days, you can achie…" at bounding box center [518, 350] width 407 height 194
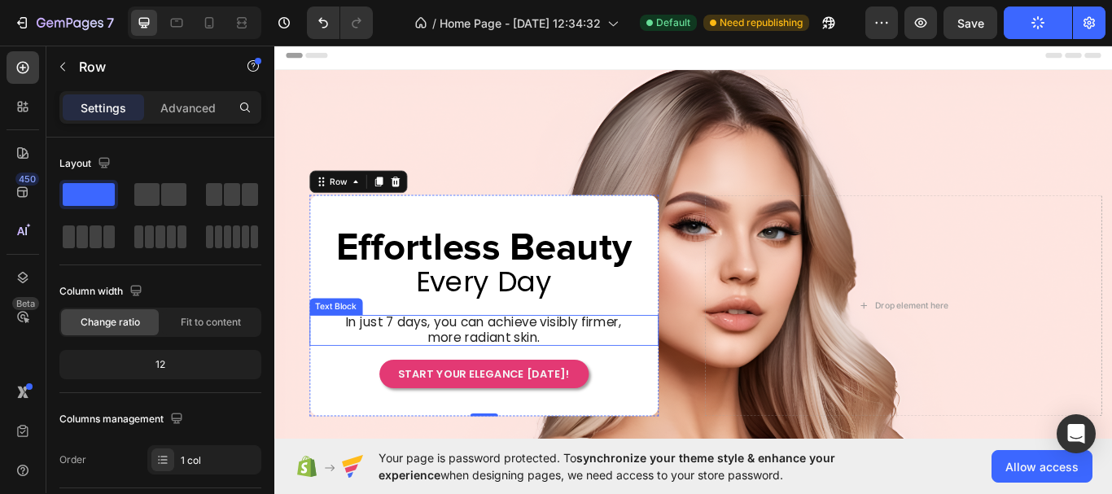
click at [572, 372] on span "In just 7 days, you can achieve visibly firmer, more radiant skin." at bounding box center [517, 377] width 321 height 38
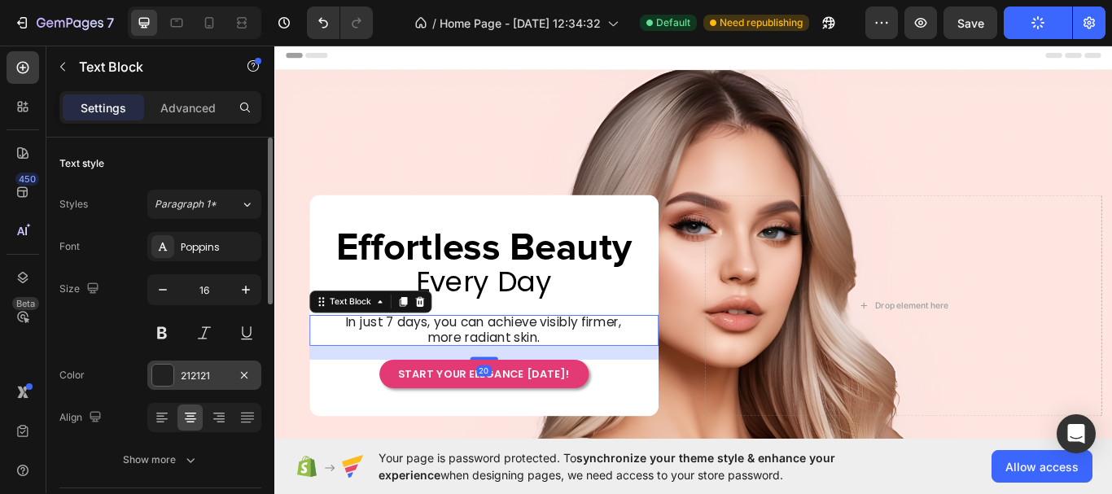
click at [162, 383] on div at bounding box center [162, 375] width 21 height 21
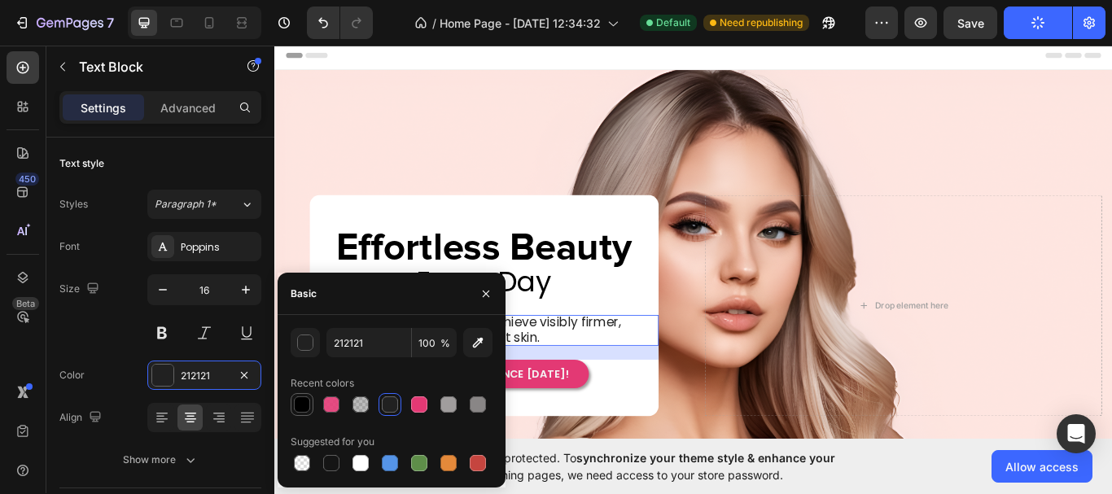
click at [299, 406] on div at bounding box center [302, 404] width 16 height 16
type input "000000"
click at [658, 407] on div "20" at bounding box center [518, 404] width 407 height 16
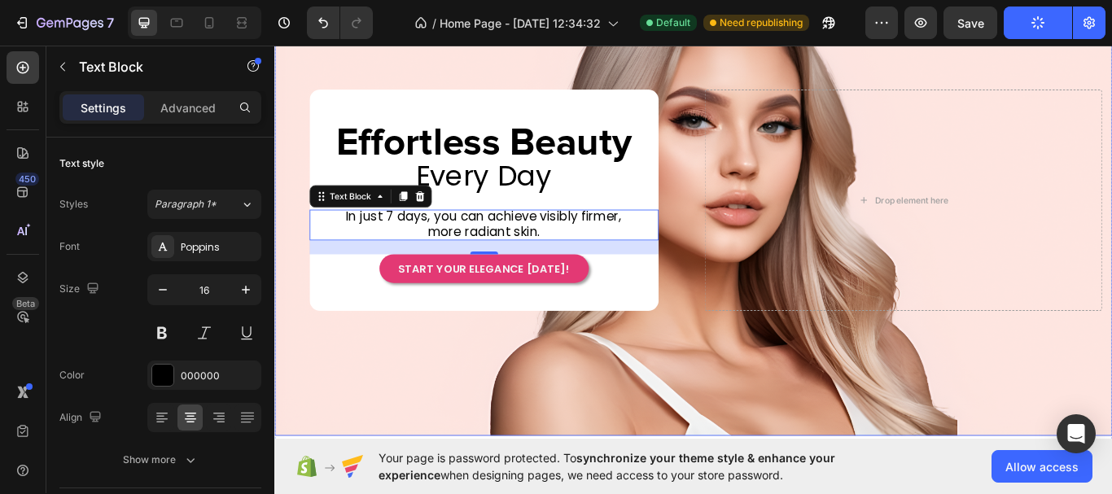
scroll to position [81, 0]
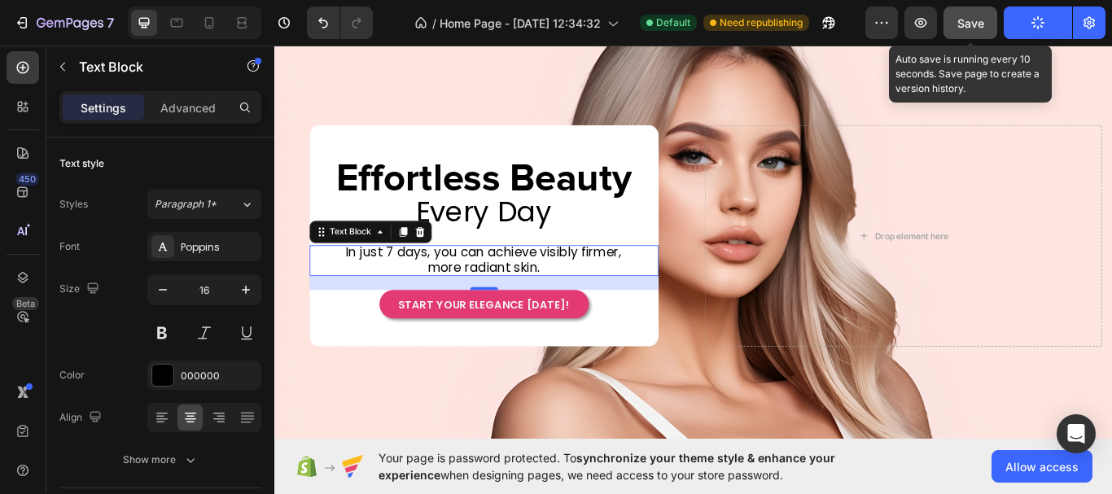
click at [972, 31] on div "Save" at bounding box center [970, 23] width 27 height 17
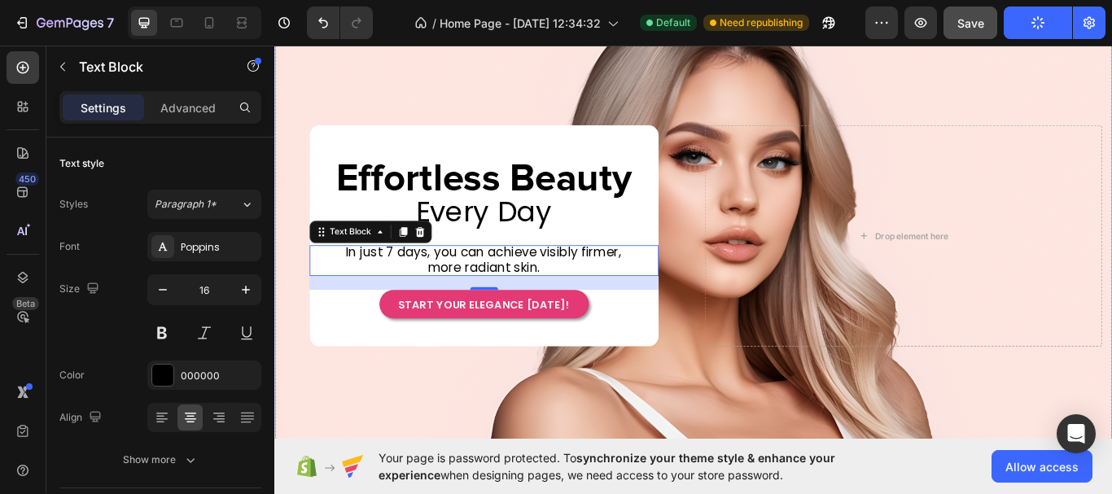
click at [747, 427] on div "Drop element here Effortless Beauty Heading Row ⁠⁠⁠⁠⁠⁠⁠ Every Day Heading In ju…" at bounding box center [762, 268] width 977 height 384
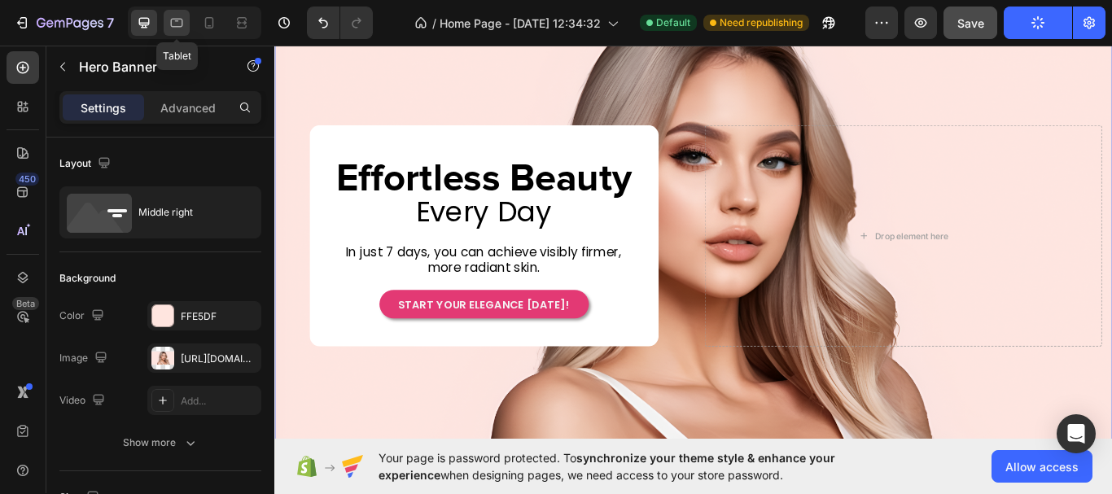
click at [171, 25] on icon at bounding box center [177, 23] width 12 height 9
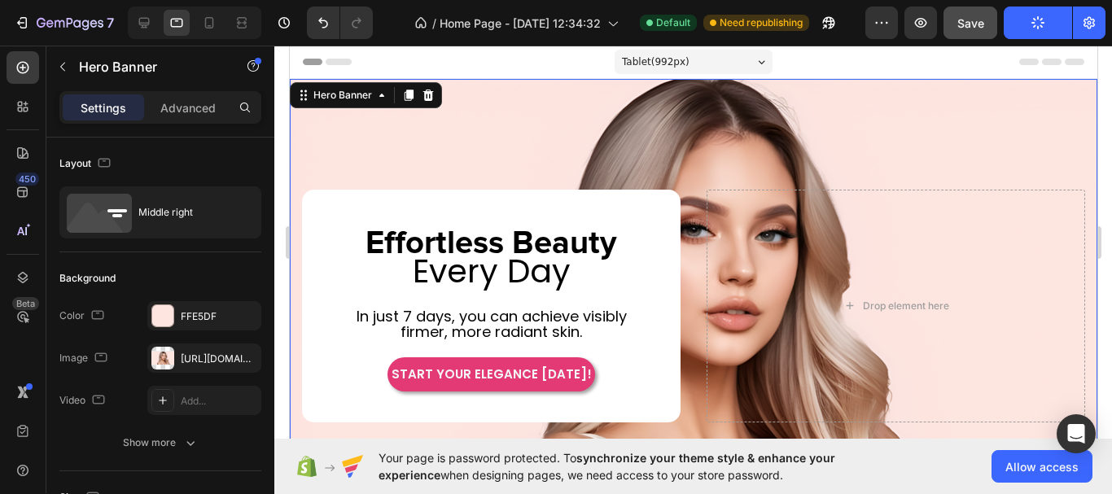
click at [755, 58] on div "Tablet ( 992 px)" at bounding box center [693, 62] width 158 height 24
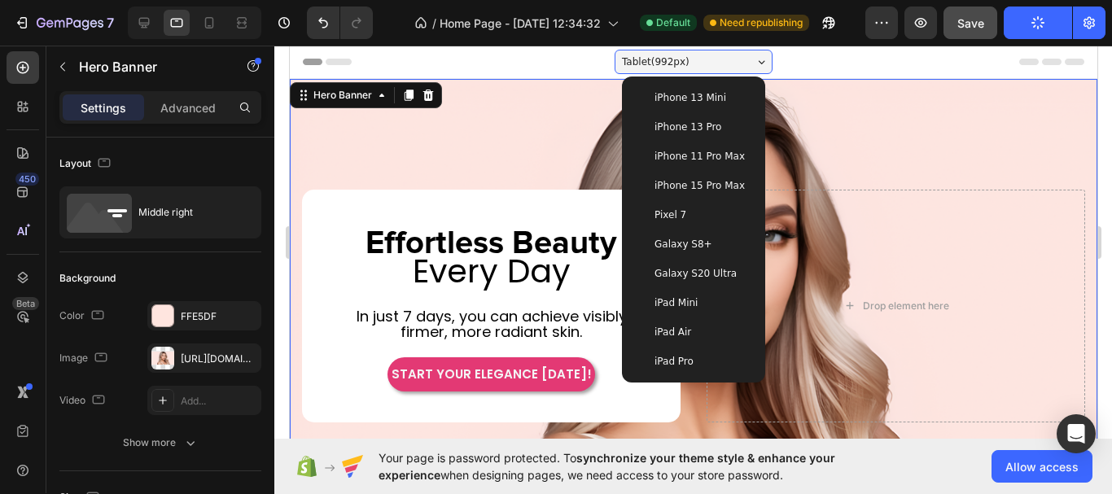
click at [755, 58] on div "Tablet ( 992 px)" at bounding box center [693, 62] width 158 height 24
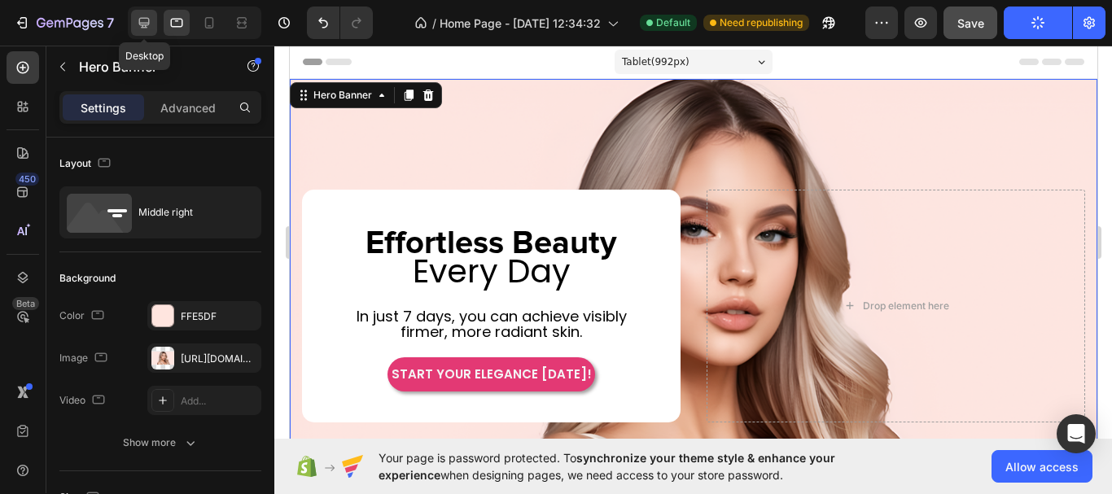
click at [153, 20] on div at bounding box center [144, 23] width 26 height 26
type input "1230"
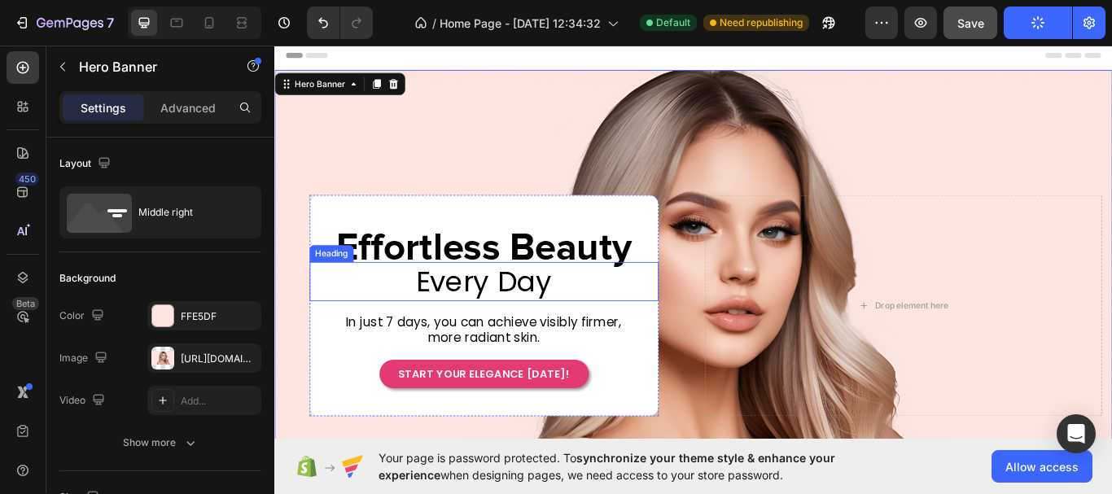
click at [469, 317] on span "Every Day" at bounding box center [518, 322] width 158 height 46
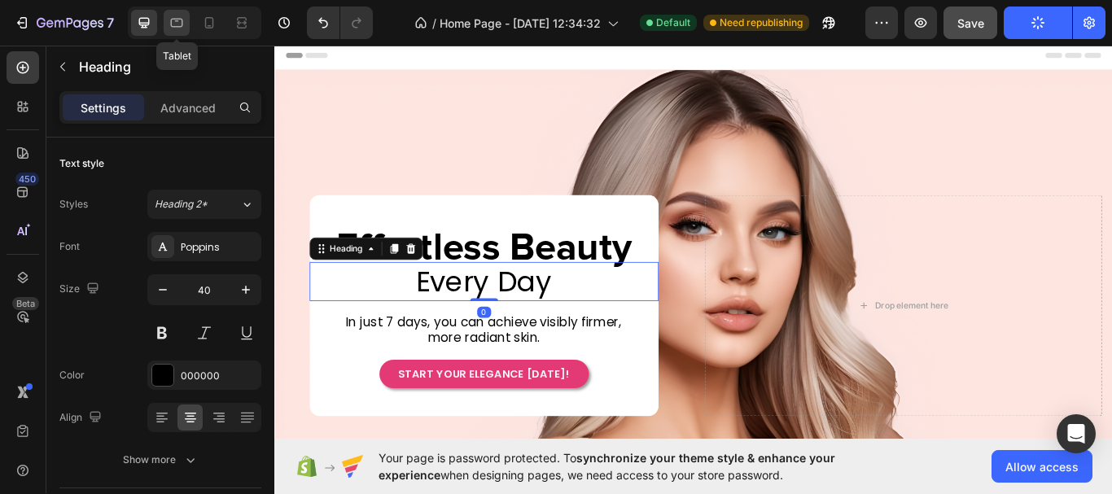
click at [175, 28] on icon at bounding box center [176, 23] width 16 height 16
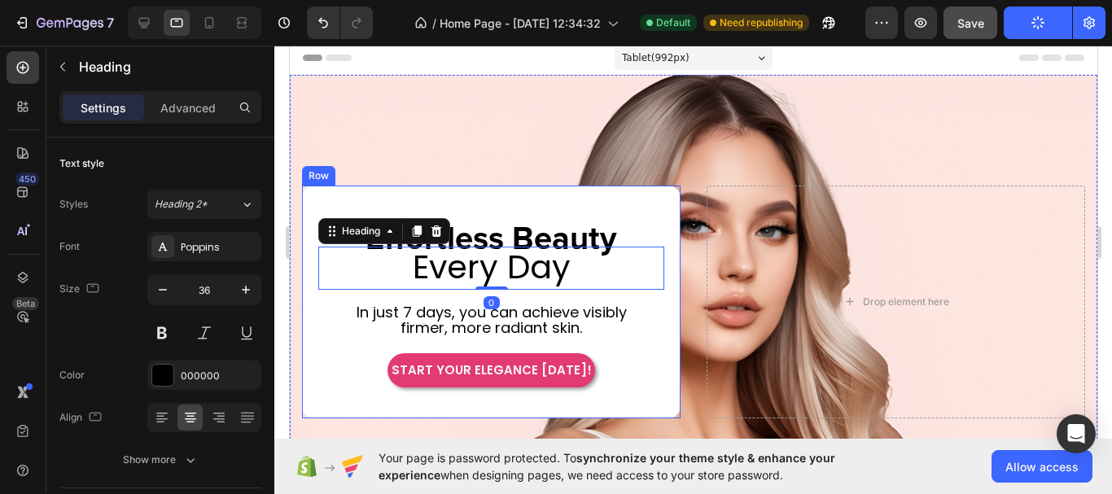
scroll to position [145, 0]
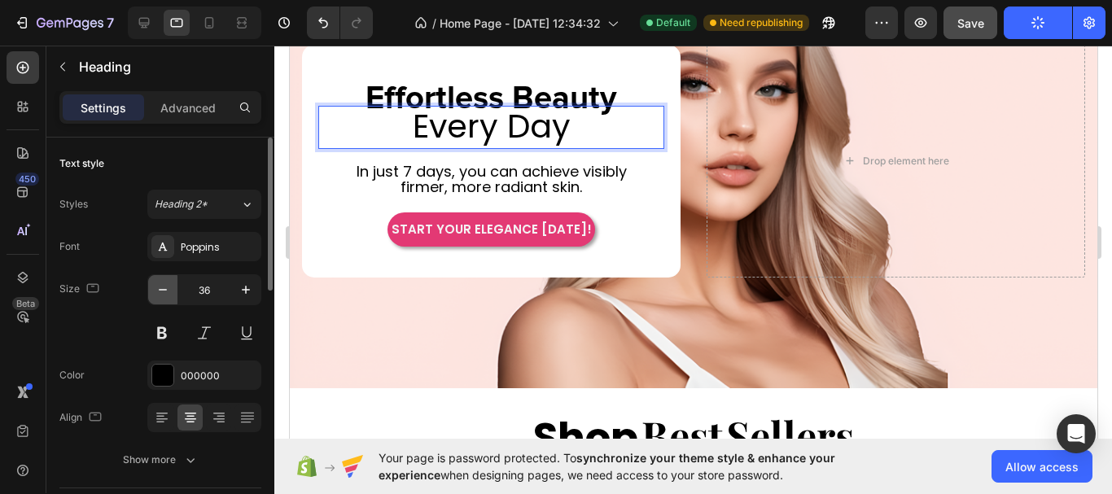
click at [160, 290] on icon "button" at bounding box center [163, 290] width 8 height 2
type input "35"
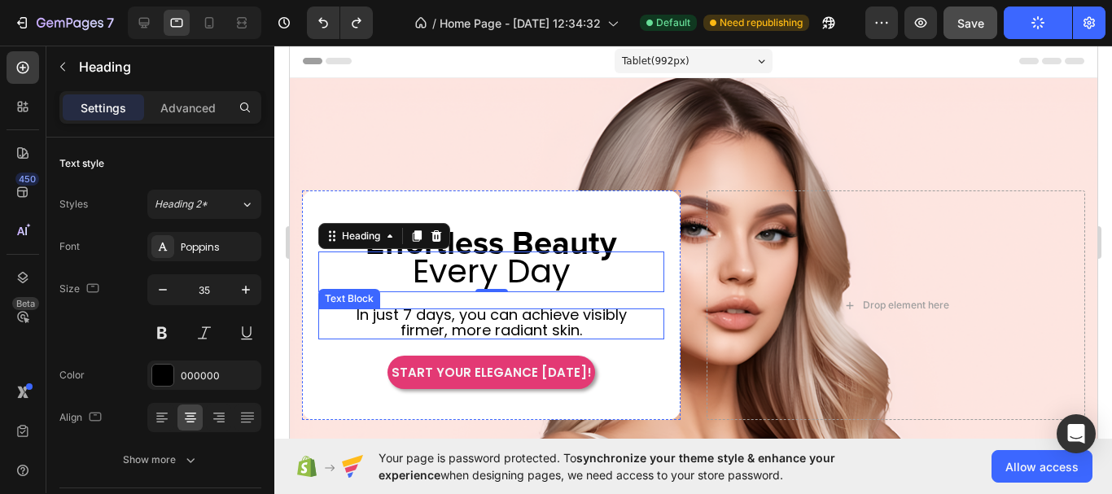
scroll to position [0, 0]
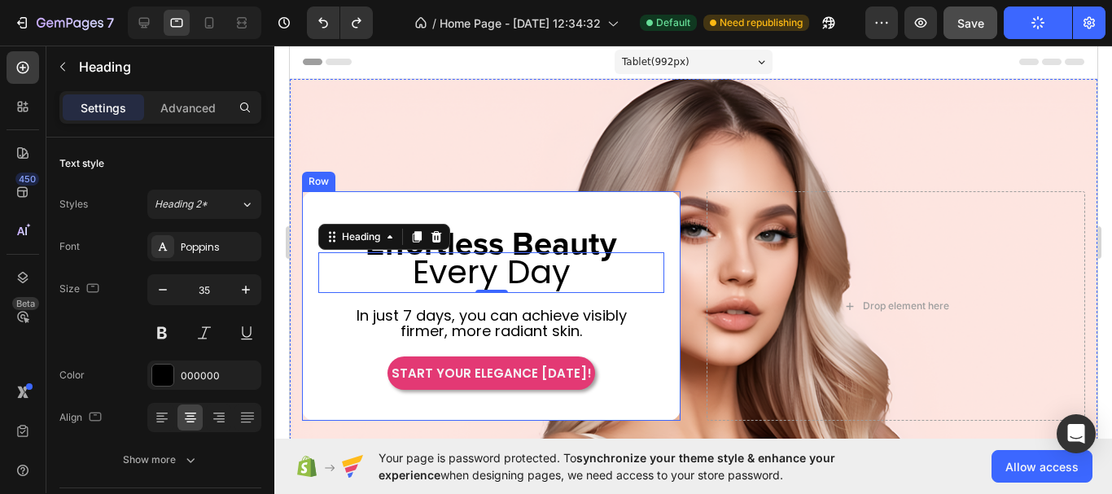
click at [630, 343] on div "Effortless Beauty Heading Row Every Day Heading 0 In just 7 days, you can achie…" at bounding box center [490, 306] width 346 height 168
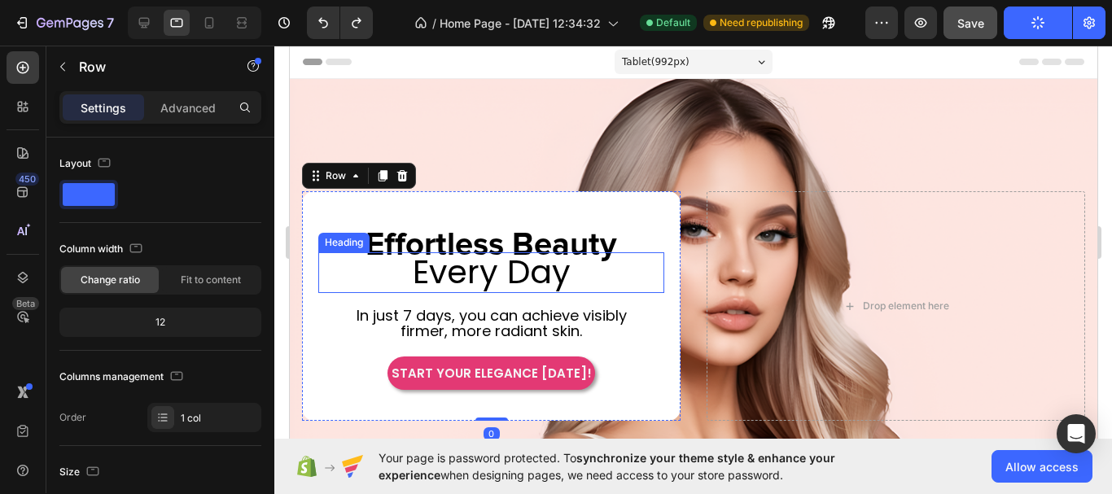
click at [520, 272] on span "Every Day" at bounding box center [491, 272] width 158 height 46
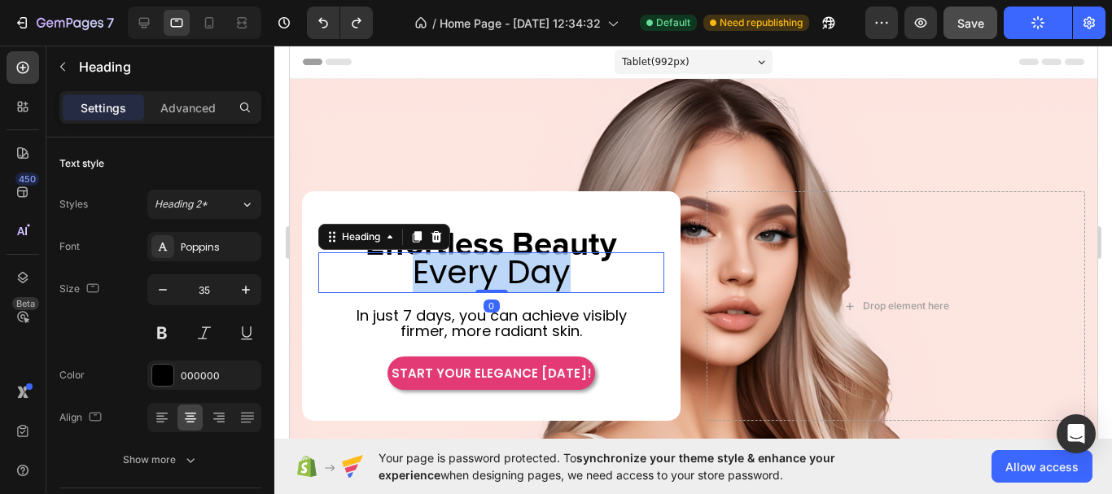
click at [520, 272] on span "Every Day" at bounding box center [491, 272] width 158 height 46
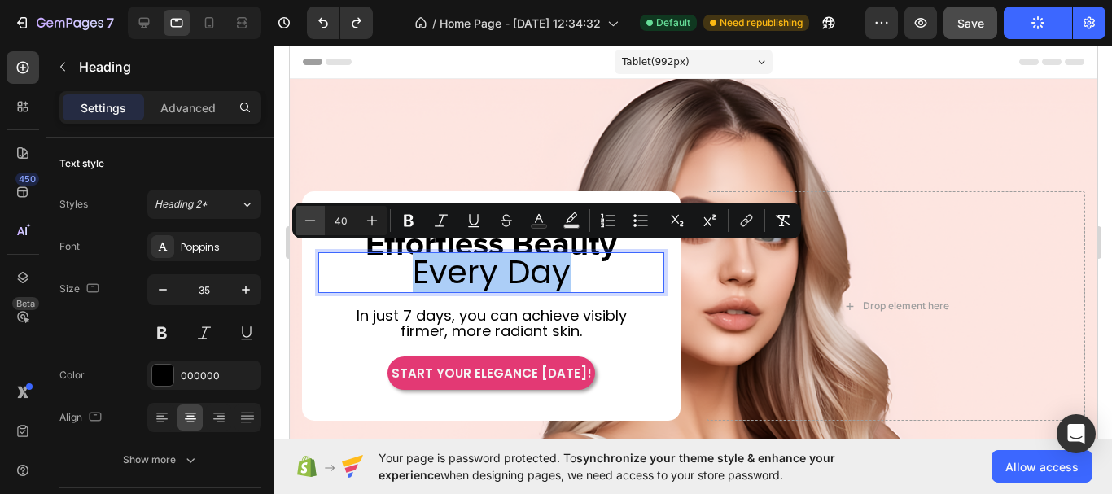
click at [311, 225] on icon "Editor contextual toolbar" at bounding box center [310, 220] width 16 height 16
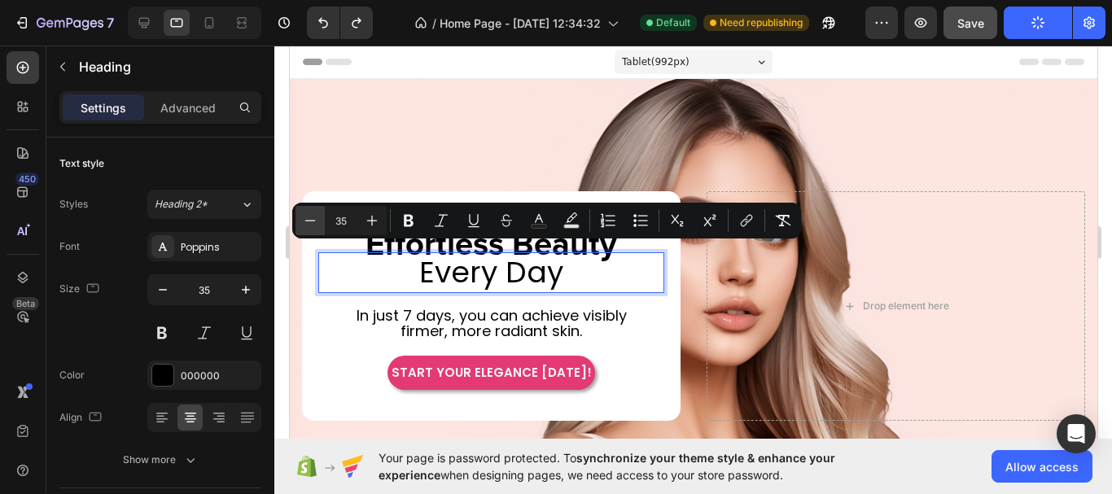
click at [311, 225] on icon "Editor contextual toolbar" at bounding box center [310, 220] width 16 height 16
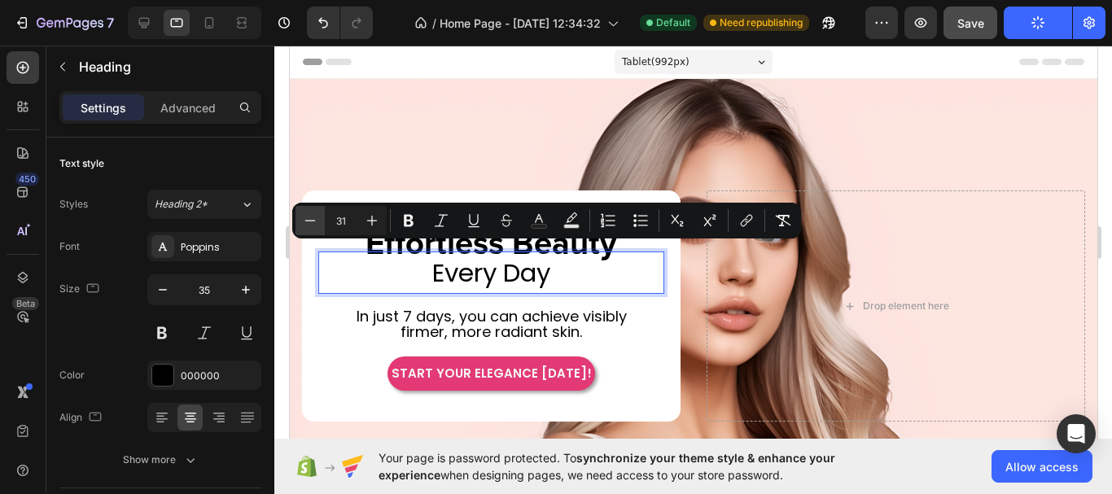
type input "30"
click at [144, 28] on icon at bounding box center [144, 23] width 16 height 16
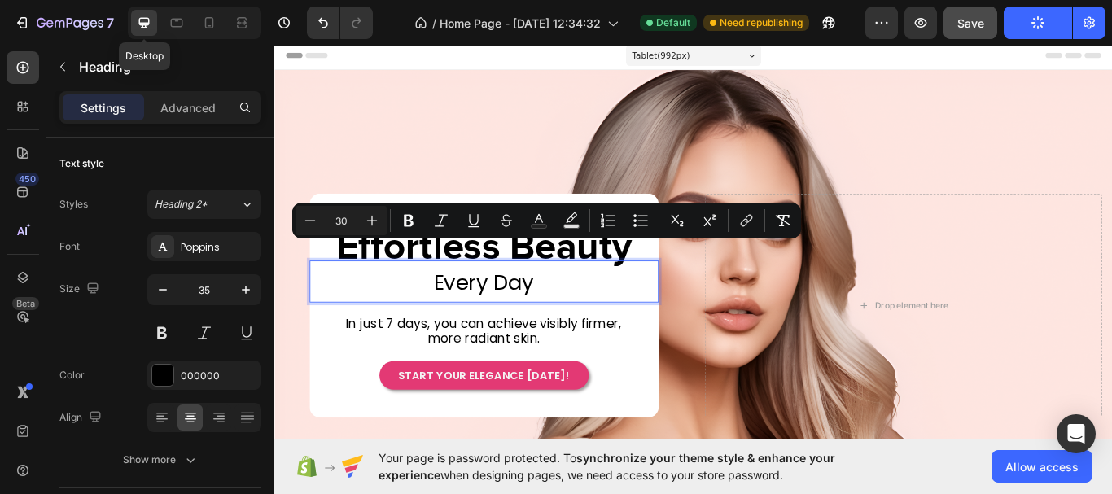
type input "40"
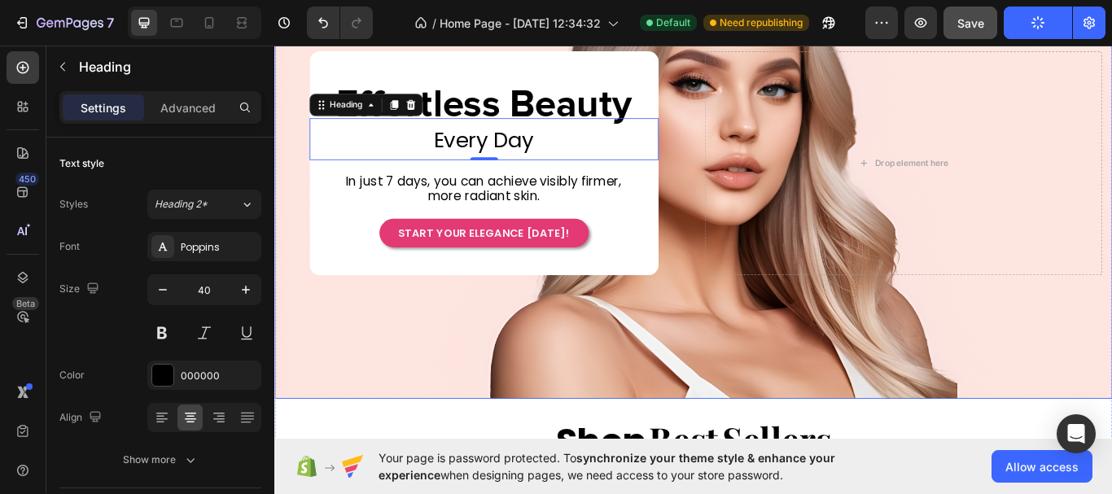
scroll to position [33, 0]
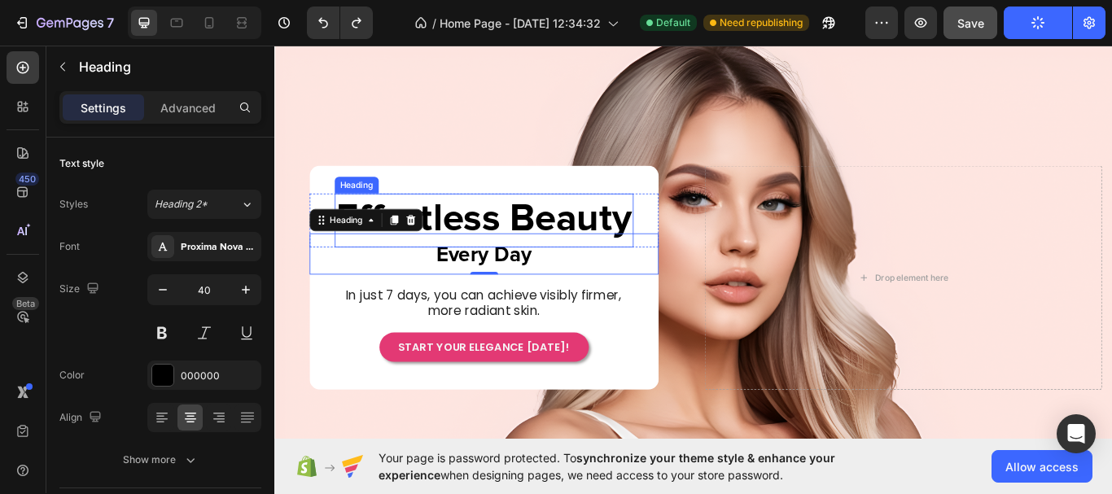
click at [760, 234] on div "Drop element here Effortless Beauty Heading Row Every Day Heading 0 In just 7 d…" at bounding box center [762, 317] width 977 height 387
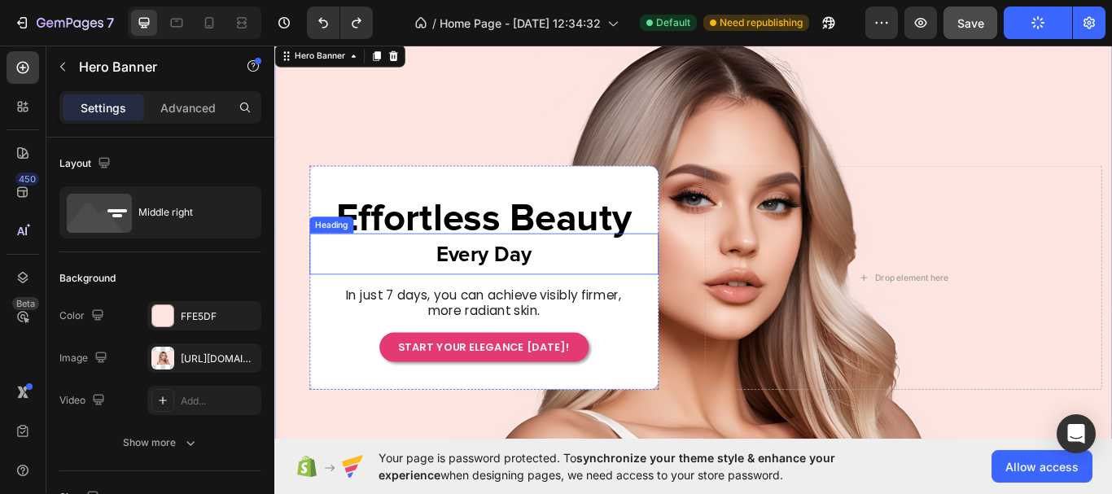
click at [526, 279] on span "Every Day" at bounding box center [518, 290] width 111 height 24
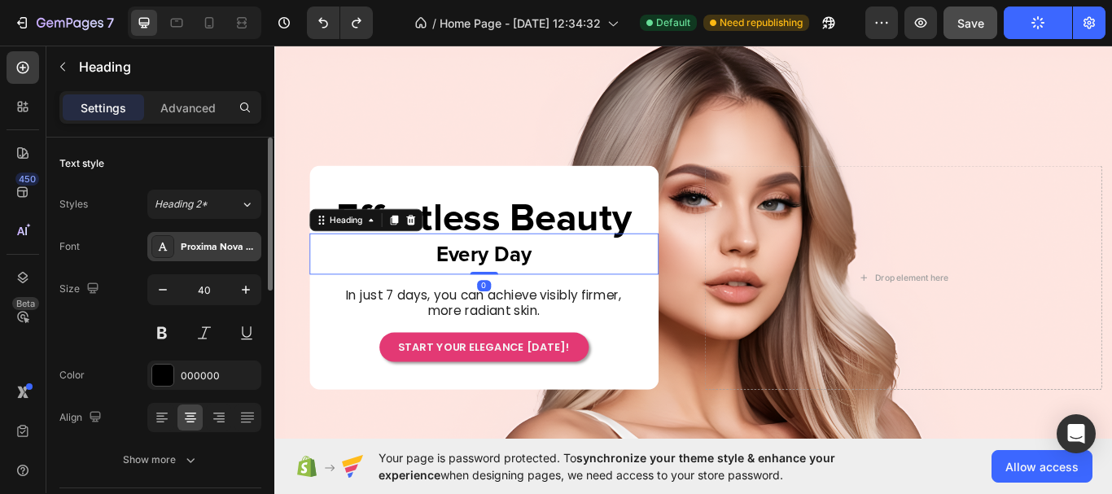
click at [203, 243] on div "Proxima Nova Bold" at bounding box center [219, 247] width 76 height 15
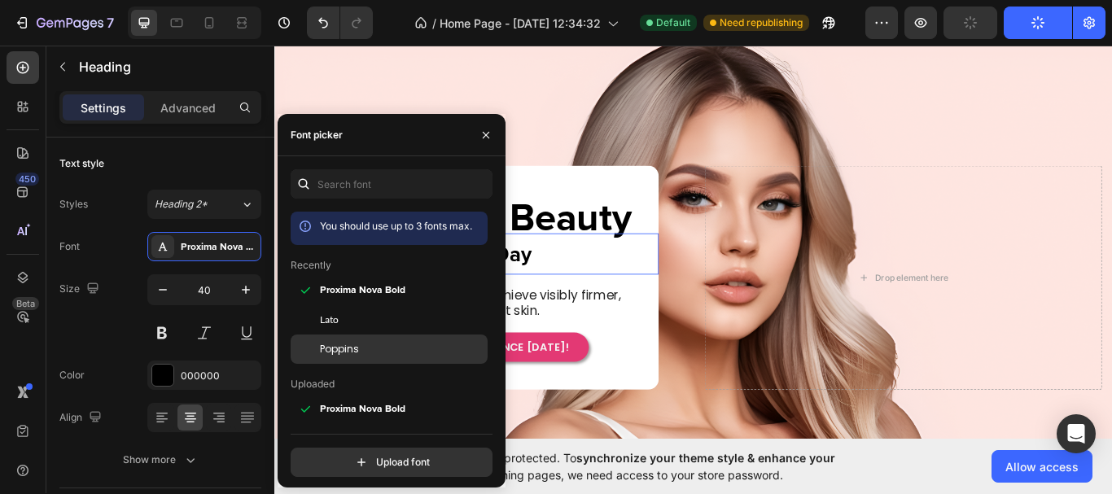
click at [363, 356] on div "Poppins" at bounding box center [402, 349] width 164 height 15
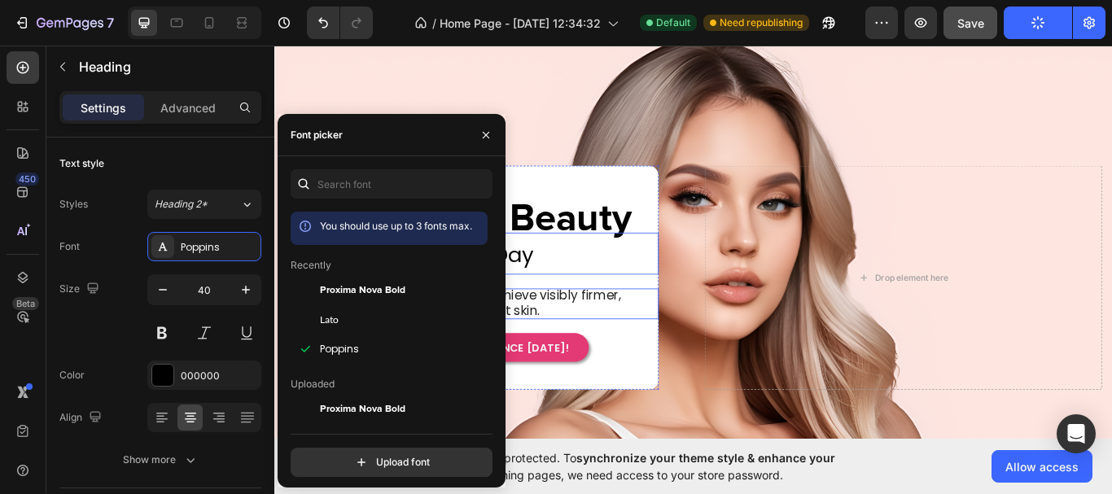
click at [660, 361] on p "In just 7 days, you can achieve visibly firmer, more radiant skin." at bounding box center [519, 348] width 334 height 36
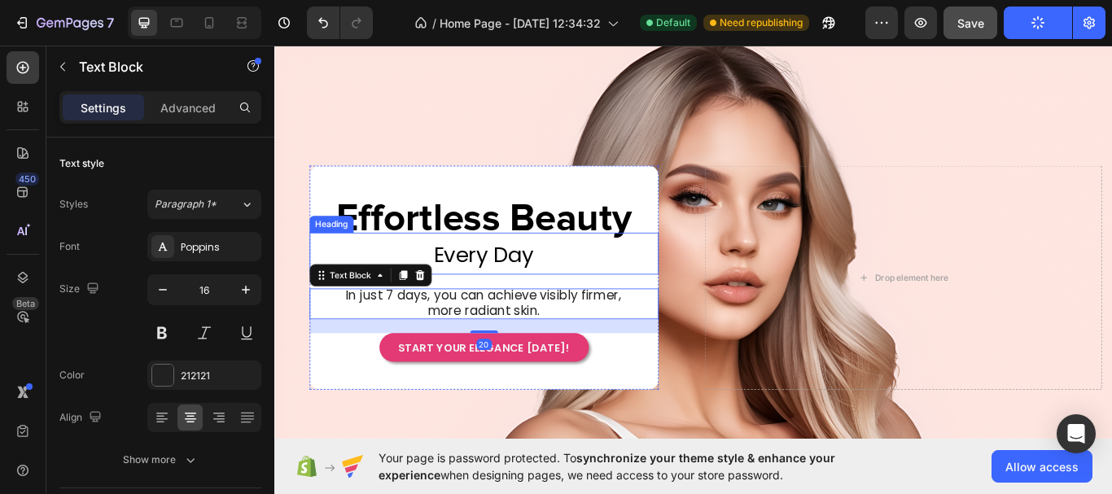
click at [527, 285] on span "Every Day" at bounding box center [518, 290] width 117 height 35
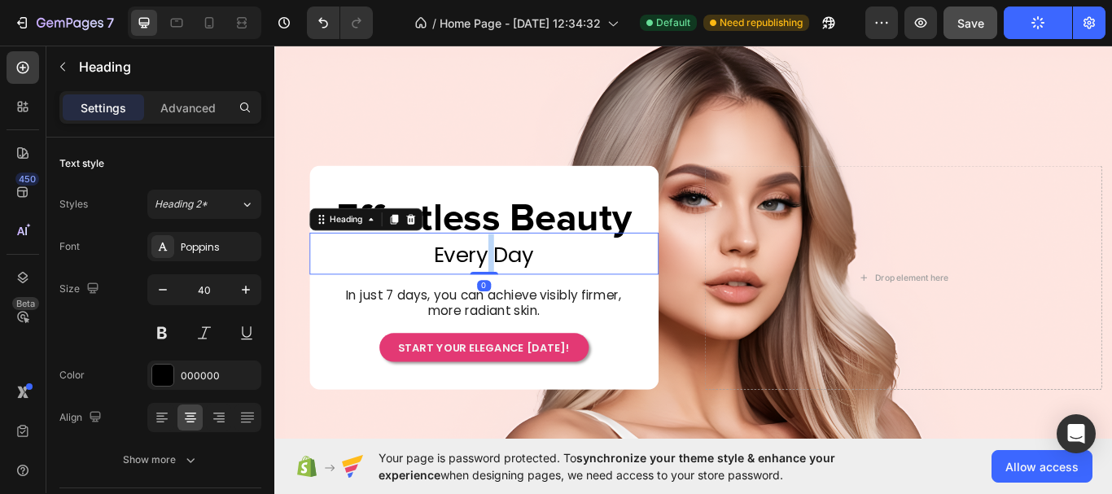
click at [518, 279] on span "Every Day" at bounding box center [518, 290] width 117 height 35
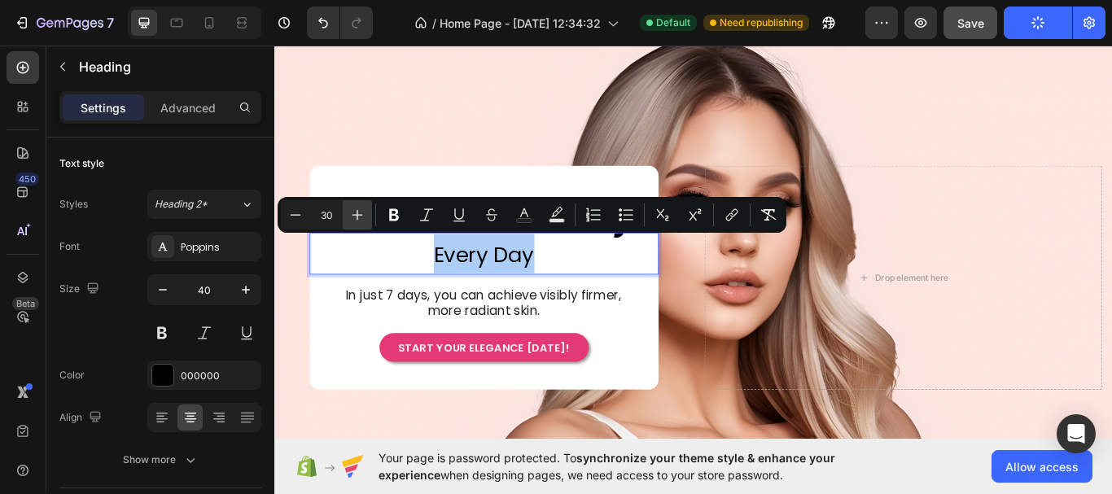
click at [358, 217] on icon "Editor contextual toolbar" at bounding box center [357, 215] width 16 height 16
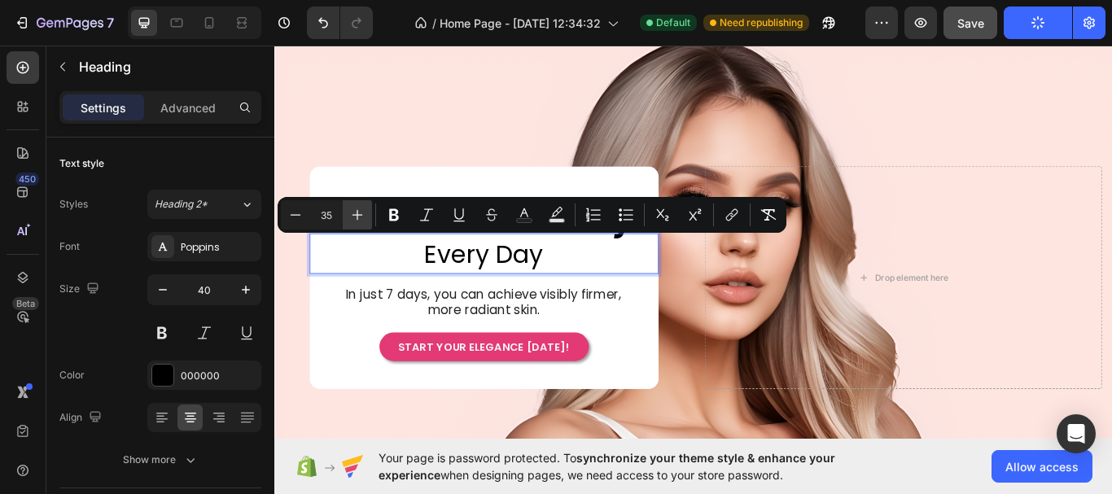
click at [358, 217] on icon "Editor contextual toolbar" at bounding box center [357, 215] width 16 height 16
click at [305, 216] on button "Minus" at bounding box center [295, 214] width 29 height 29
type input "35"
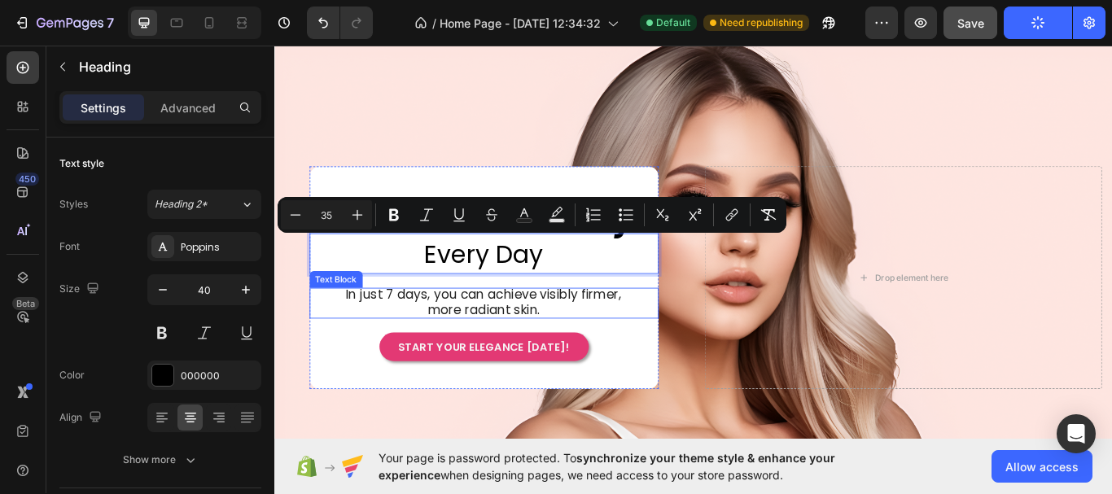
click at [619, 330] on span "In just 7 days, you can achieve visibly firmer, more radiant skin." at bounding box center [517, 345] width 321 height 38
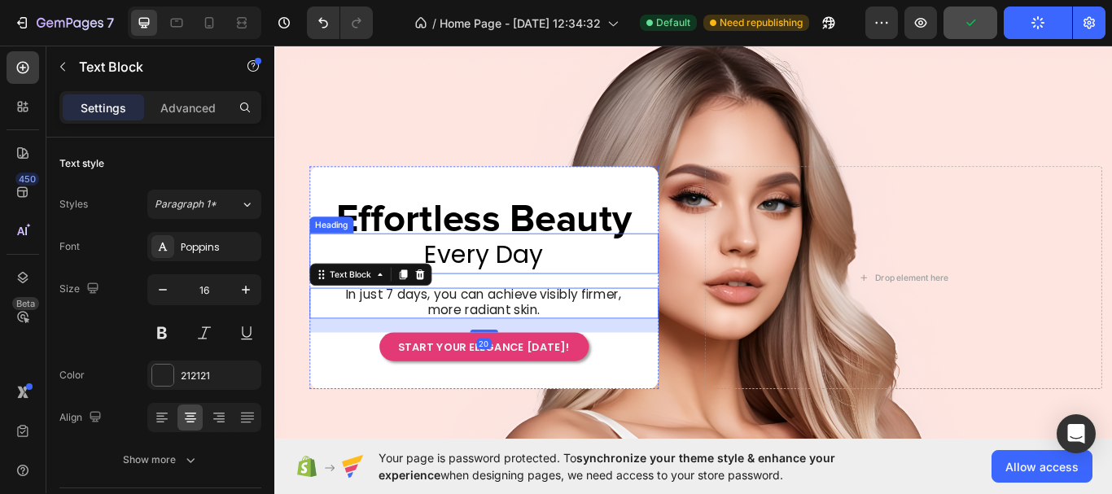
click at [522, 282] on span "Every Day" at bounding box center [518, 289] width 138 height 40
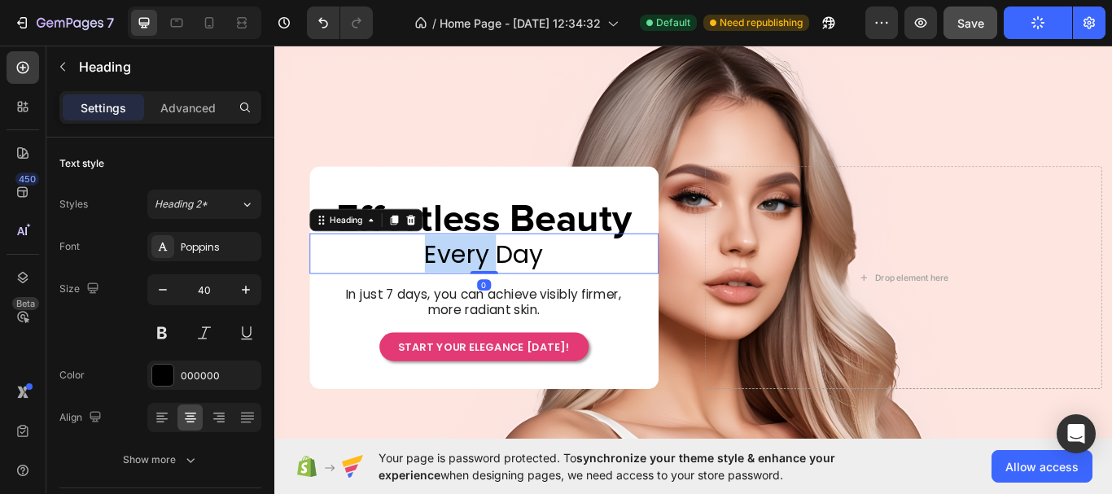
click at [478, 288] on span "Every Day" at bounding box center [518, 289] width 138 height 40
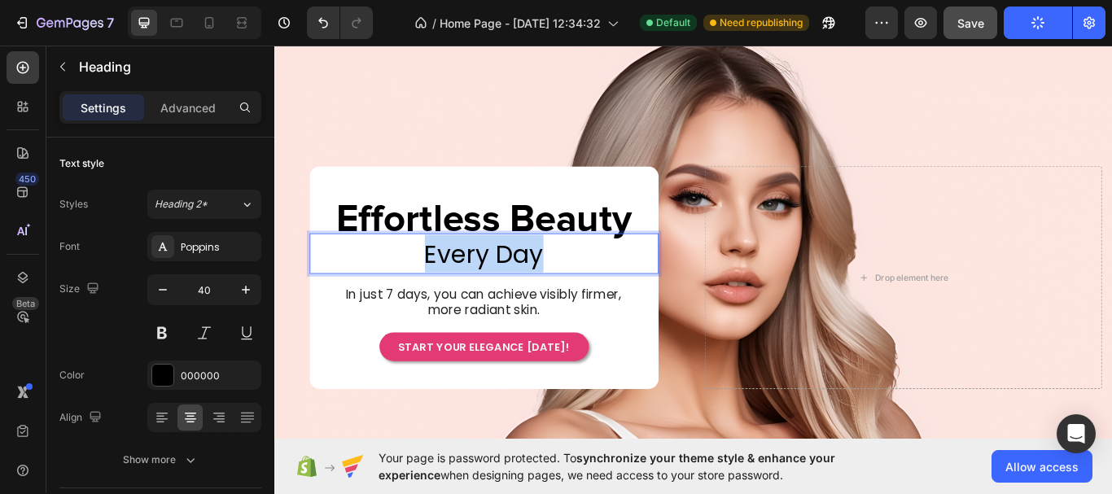
click at [478, 288] on span "Every Day" at bounding box center [518, 289] width 138 height 40
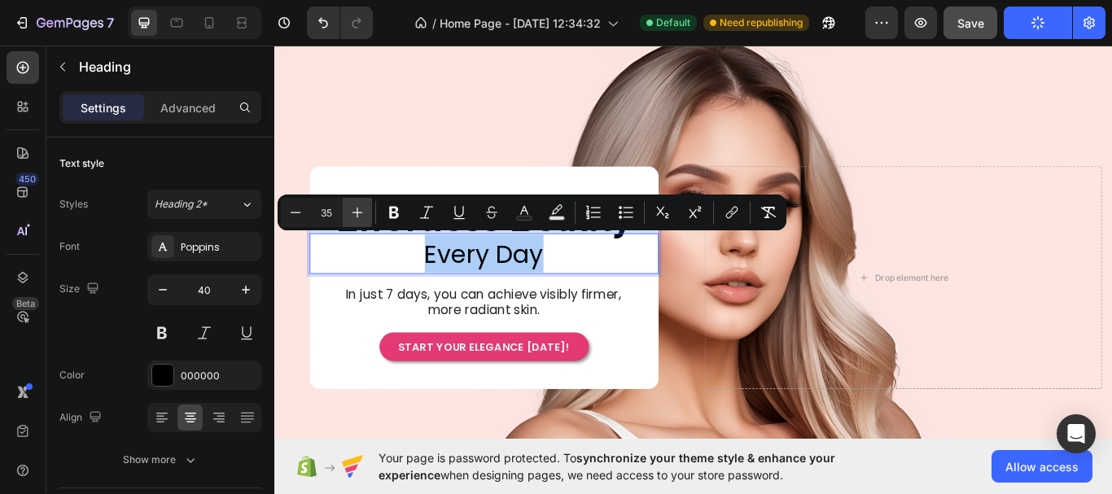
click at [361, 216] on icon "Editor contextual toolbar" at bounding box center [357, 212] width 16 height 16
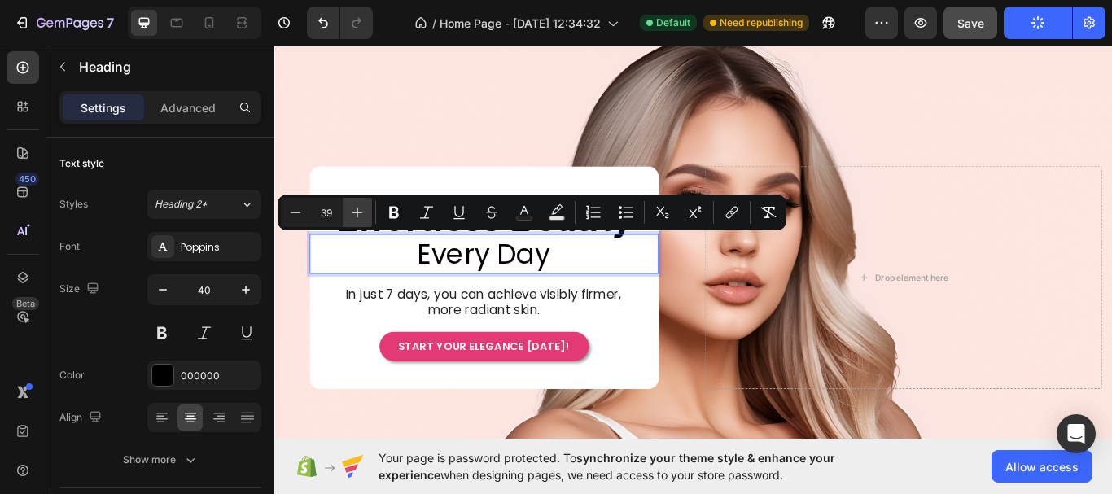
type input "40"
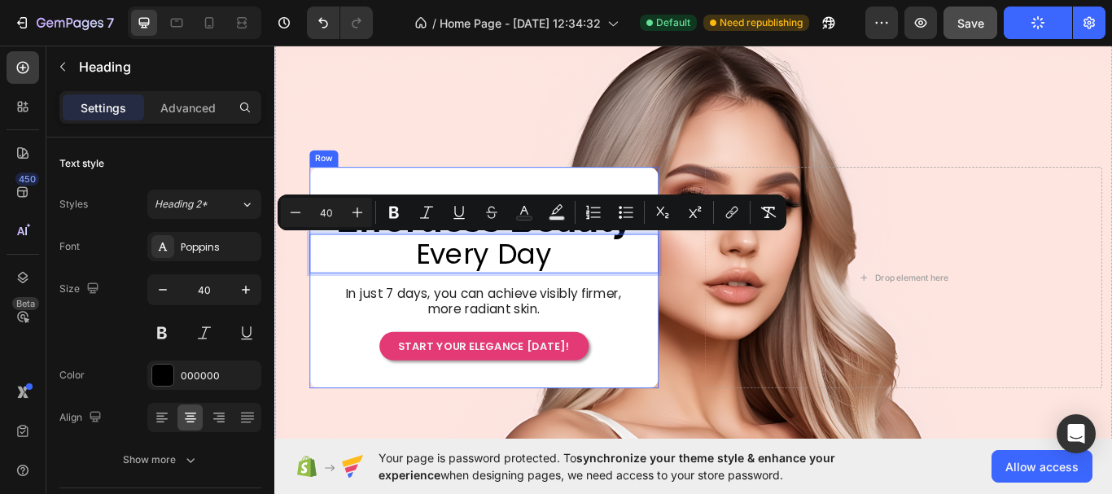
click at [624, 320] on div "Effortless Beauty Heading Row Every Day Heading 0 In just 7 days, you can achie…" at bounding box center [518, 318] width 407 height 194
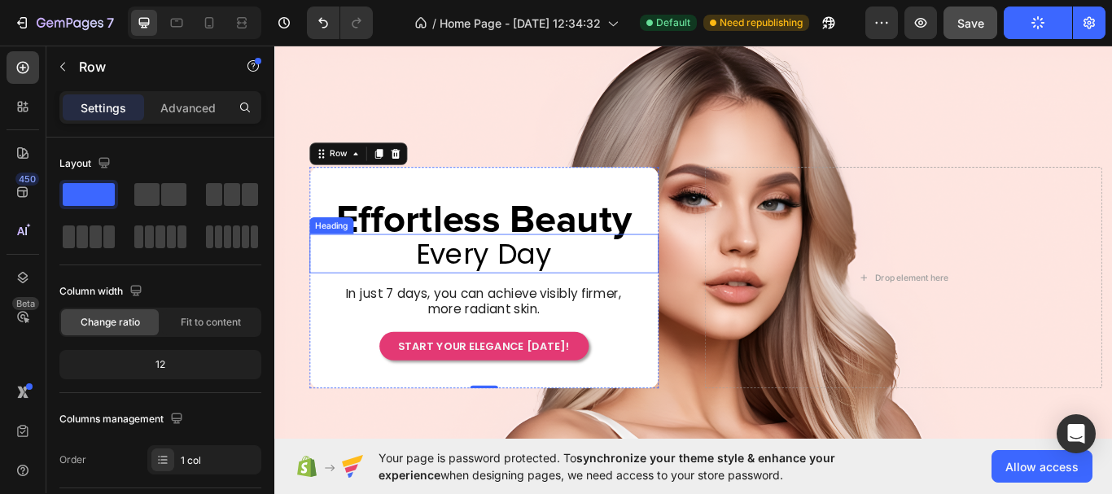
click at [584, 295] on span "Every Day" at bounding box center [518, 289] width 158 height 46
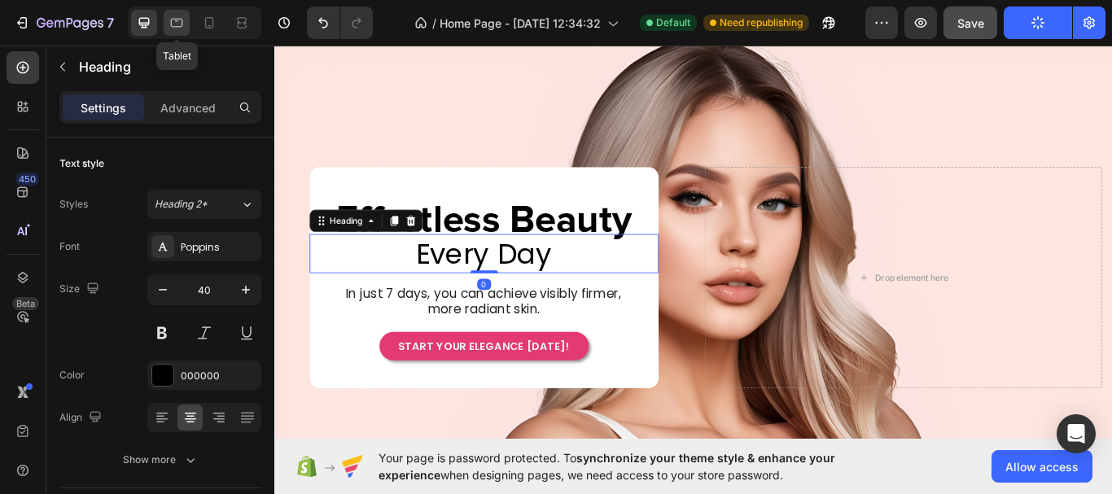
click at [173, 27] on icon at bounding box center [177, 23] width 12 height 9
type input "36"
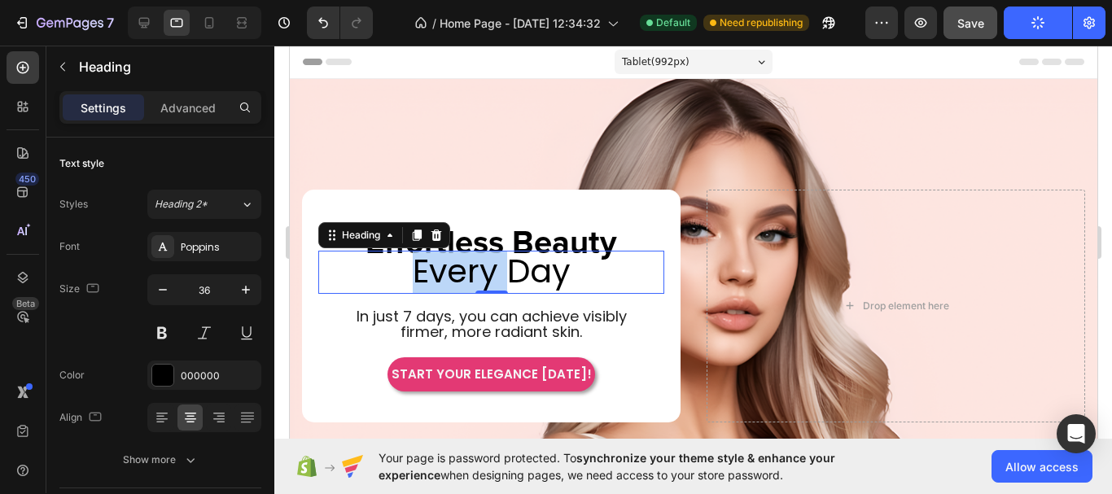
click at [463, 270] on span "Every Day" at bounding box center [491, 271] width 158 height 46
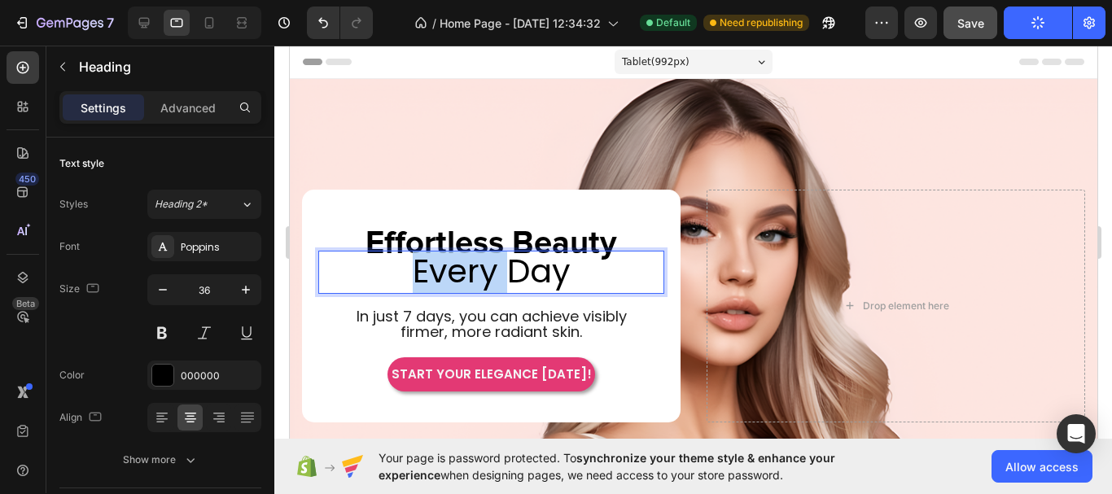
click at [463, 270] on span "Every Day" at bounding box center [491, 271] width 158 height 46
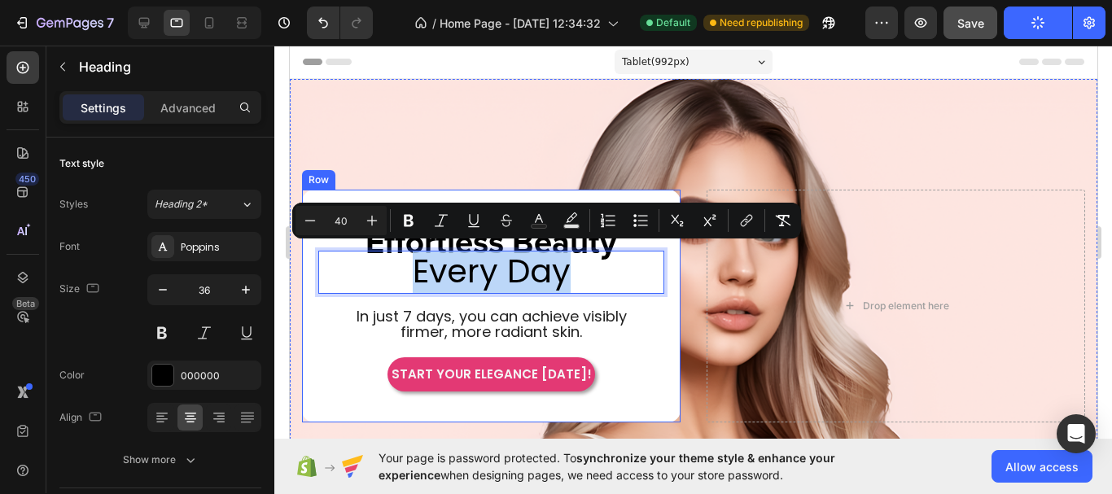
click at [317, 344] on div "Effortless Beauty Heading Row Every Day Heading 0 In just 7 days, you can achie…" at bounding box center [490, 306] width 346 height 170
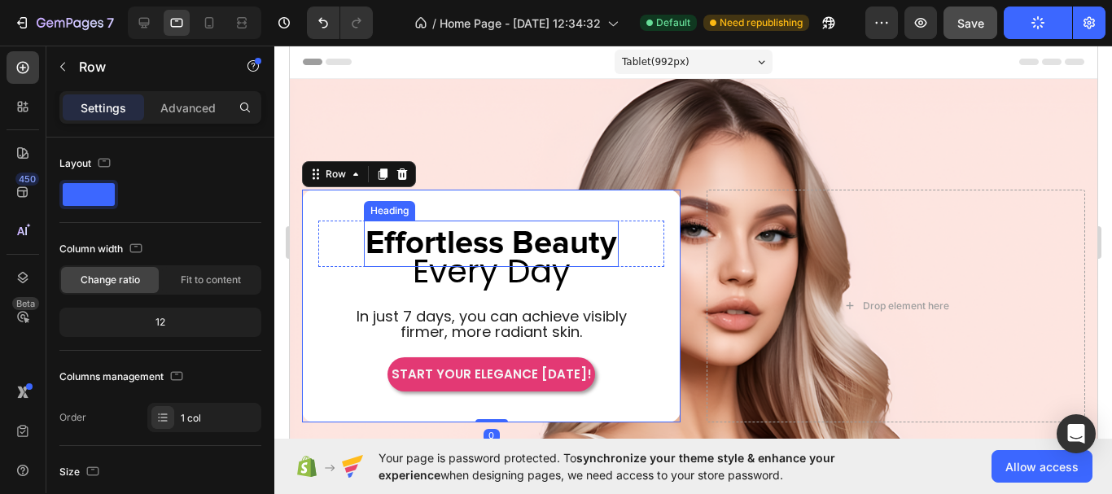
click at [556, 231] on h2 "Effortless Beauty" at bounding box center [490, 244] width 255 height 46
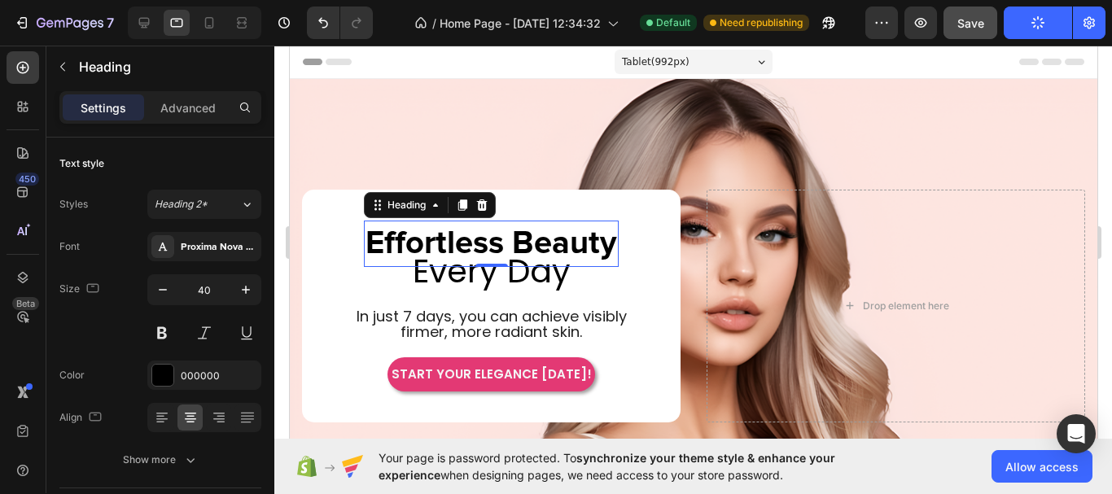
click at [575, 243] on h2 "Effortless Beauty" at bounding box center [490, 244] width 255 height 46
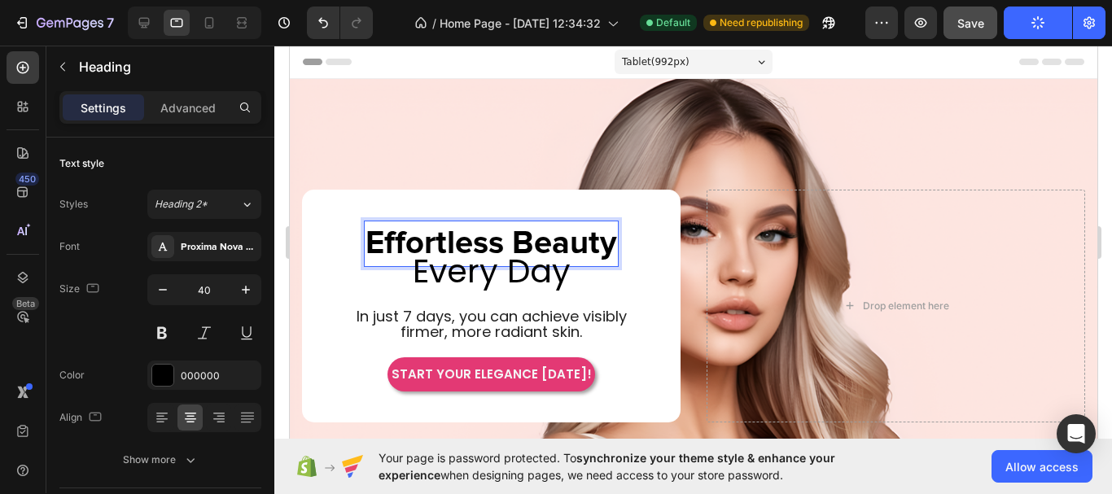
click at [575, 243] on p "Effortless Beauty" at bounding box center [490, 243] width 251 height 42
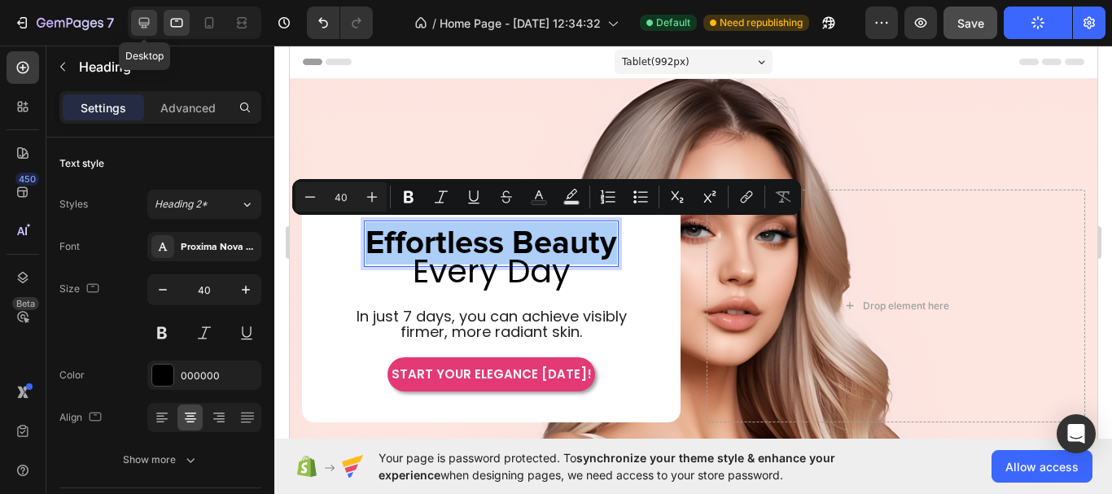
click at [137, 24] on icon at bounding box center [144, 23] width 16 height 16
type input "55"
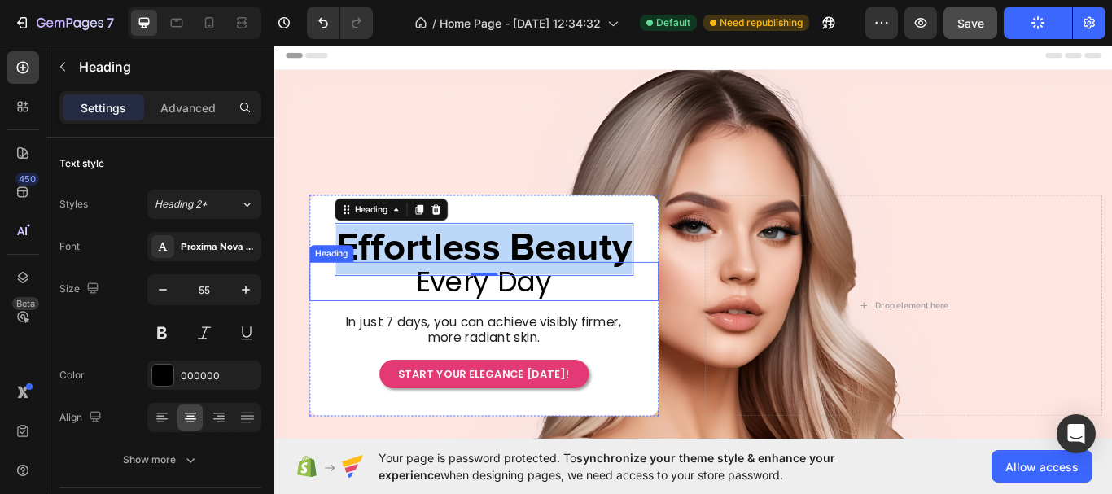
click at [581, 328] on span "Every Day" at bounding box center [518, 322] width 158 height 46
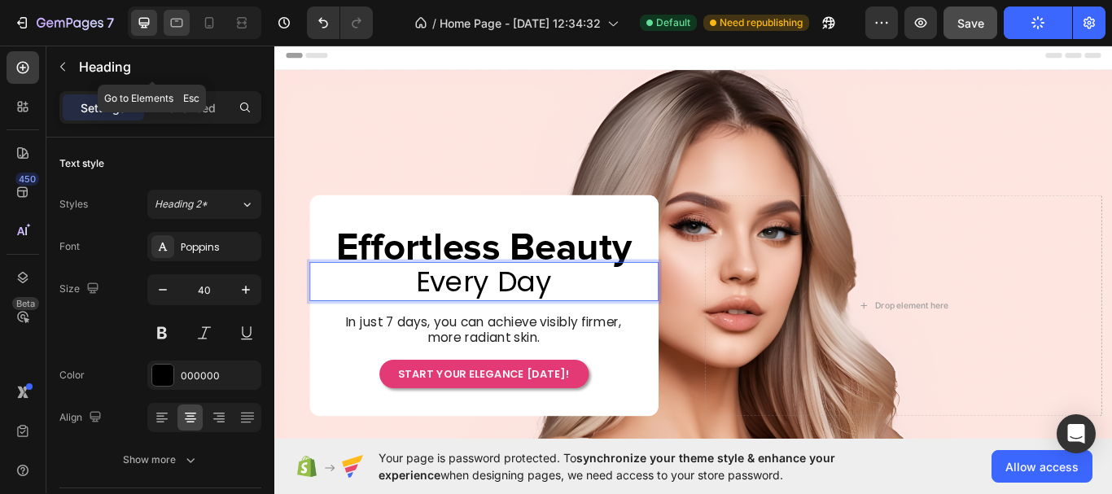
click at [171, 17] on icon at bounding box center [176, 23] width 16 height 16
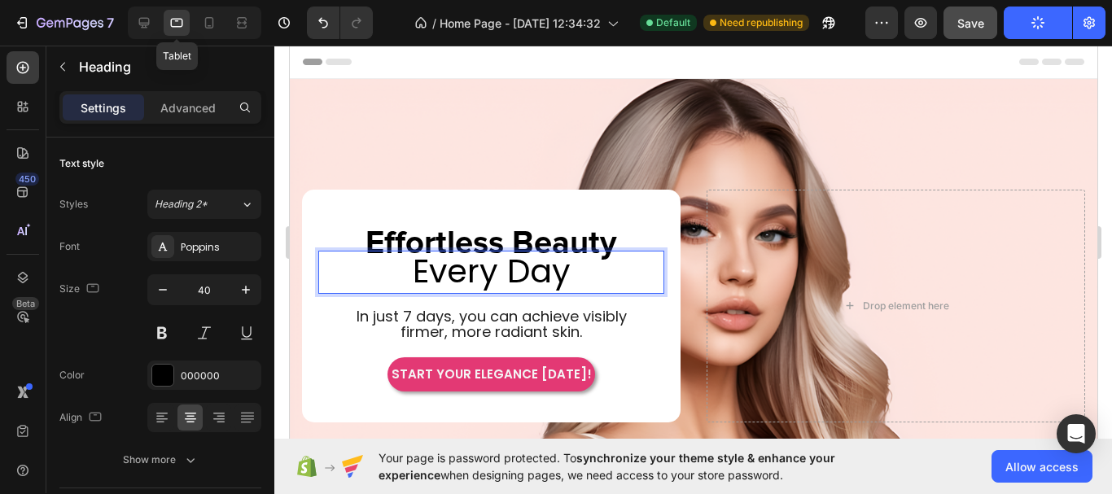
type input "36"
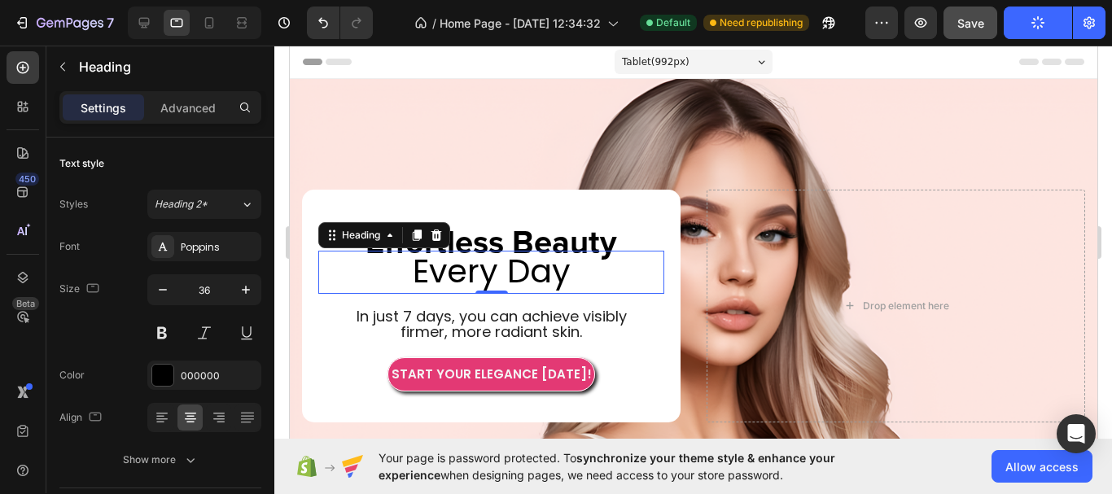
scroll to position [145, 0]
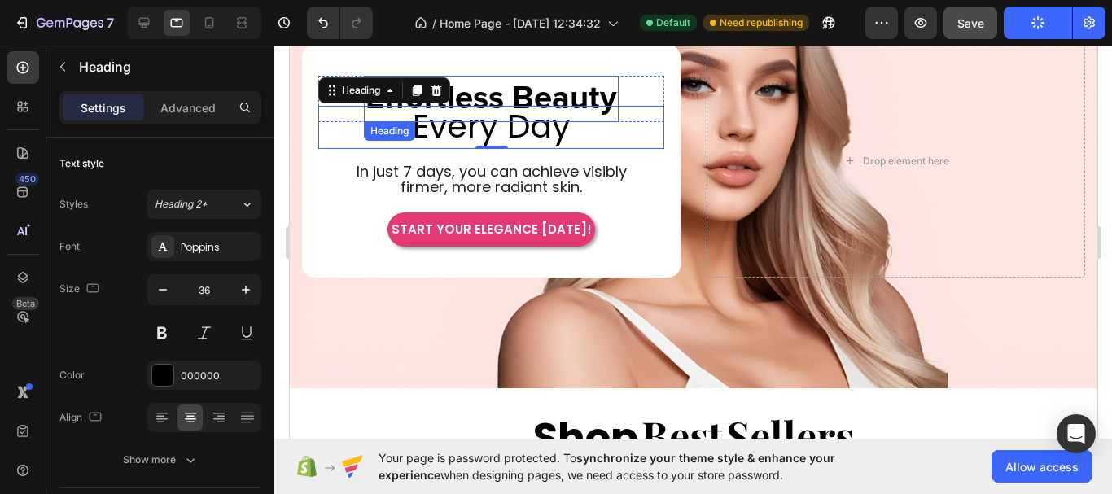
click at [561, 88] on p "Effortless Beauty" at bounding box center [490, 98] width 251 height 42
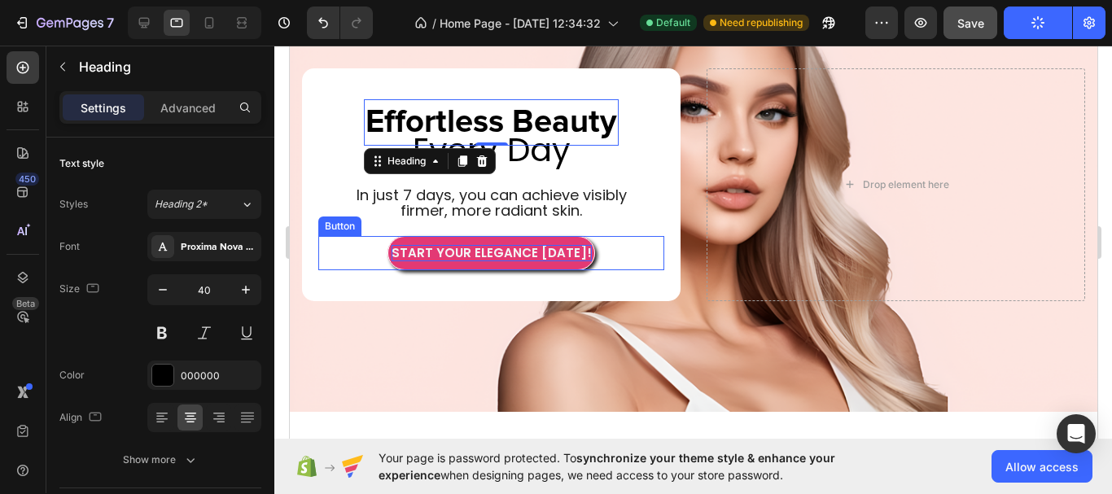
scroll to position [0, 0]
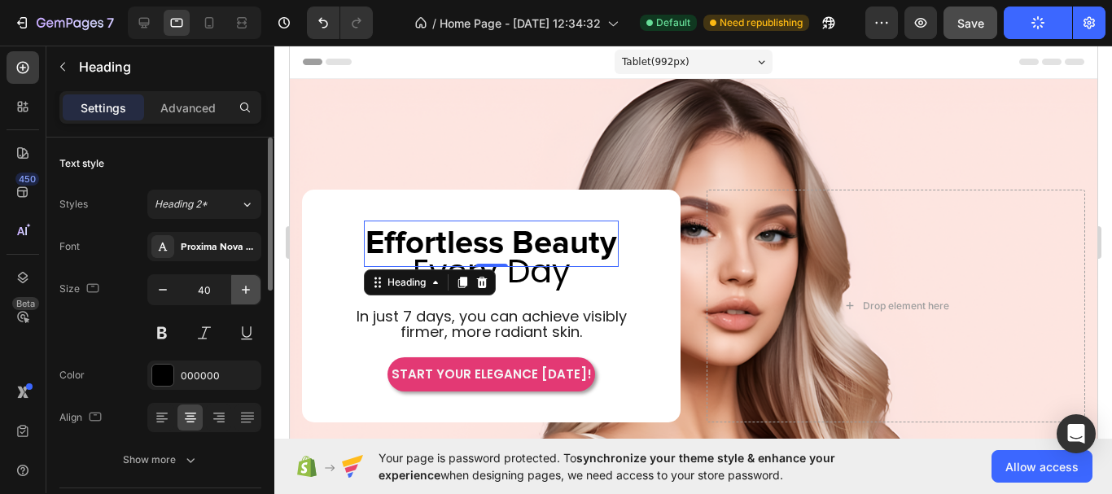
click at [245, 299] on button "button" at bounding box center [245, 289] width 29 height 29
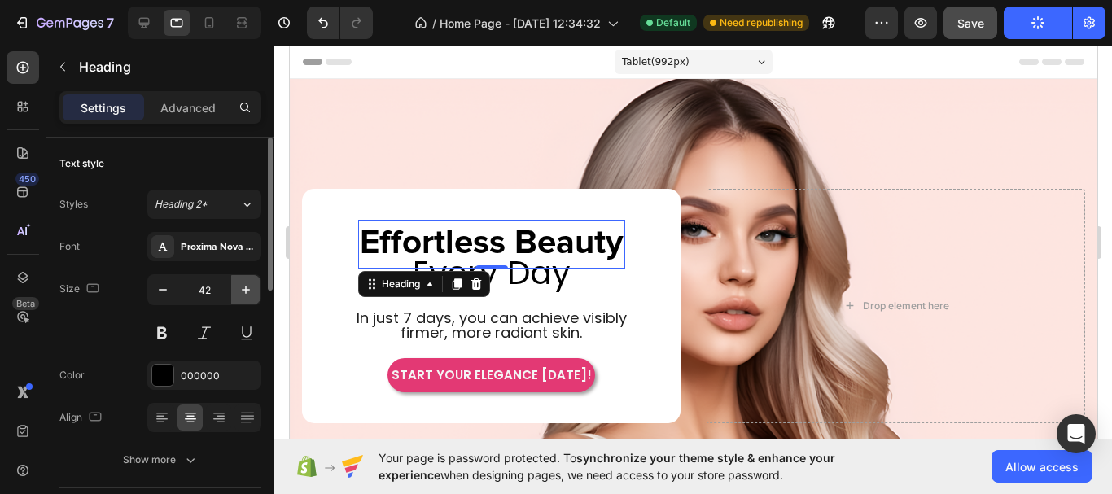
click at [245, 299] on button "button" at bounding box center [245, 289] width 29 height 29
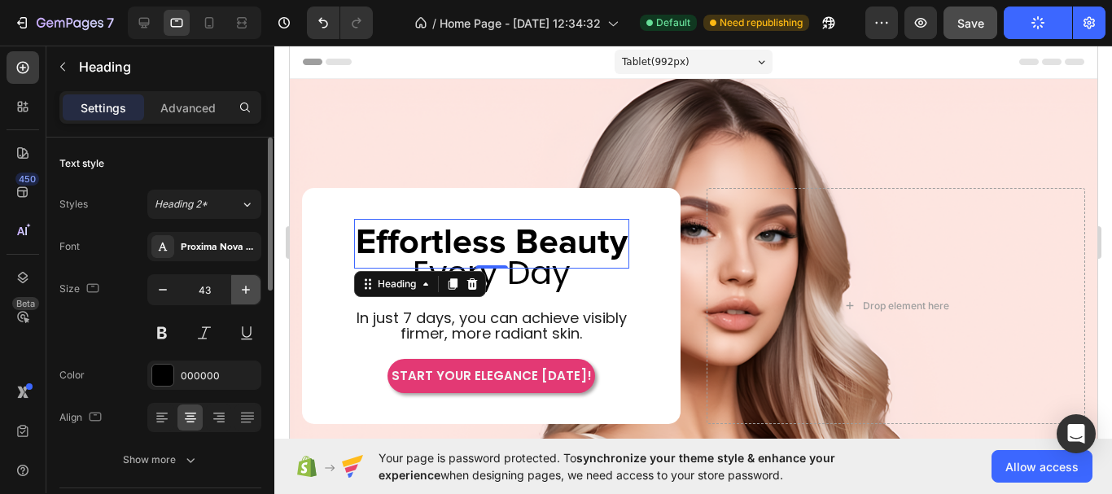
click at [245, 299] on button "button" at bounding box center [245, 289] width 29 height 29
type input "45"
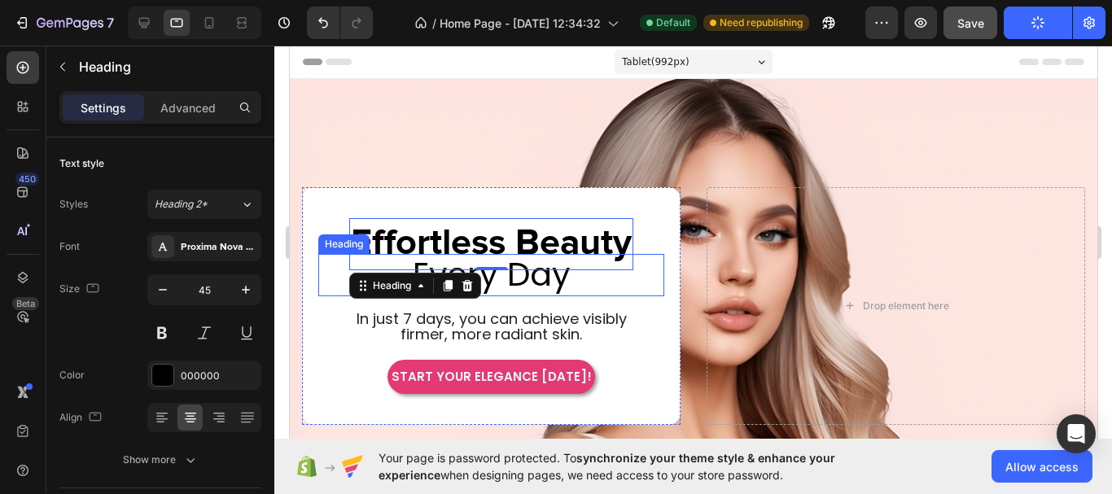
click at [550, 282] on span "Every Day" at bounding box center [491, 274] width 158 height 46
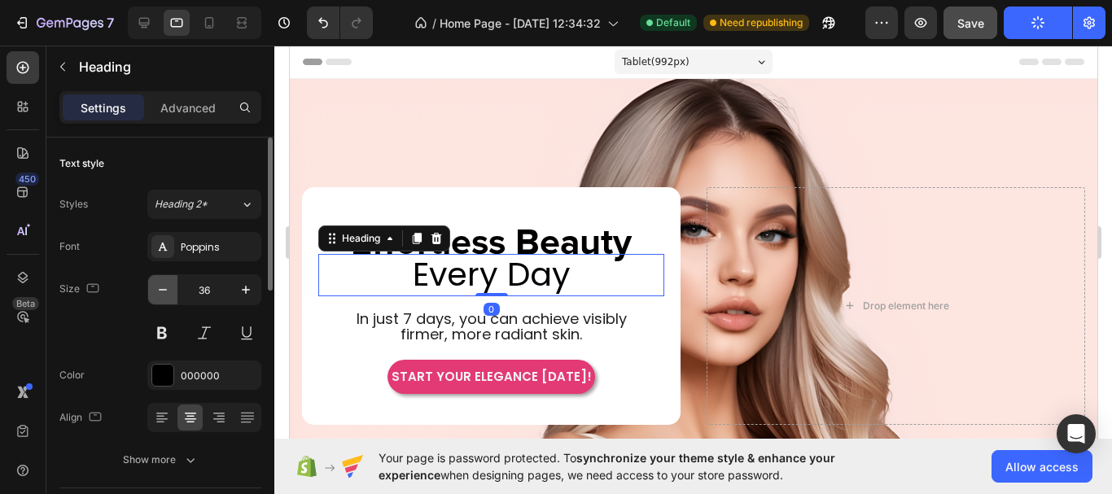
click at [163, 294] on icon "button" at bounding box center [163, 290] width 16 height 16
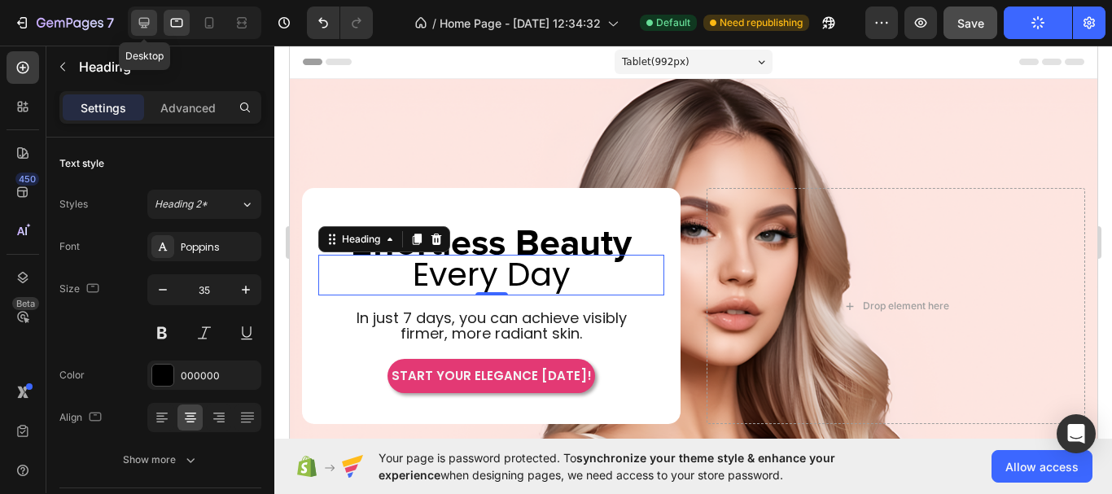
click at [146, 26] on icon at bounding box center [144, 23] width 16 height 16
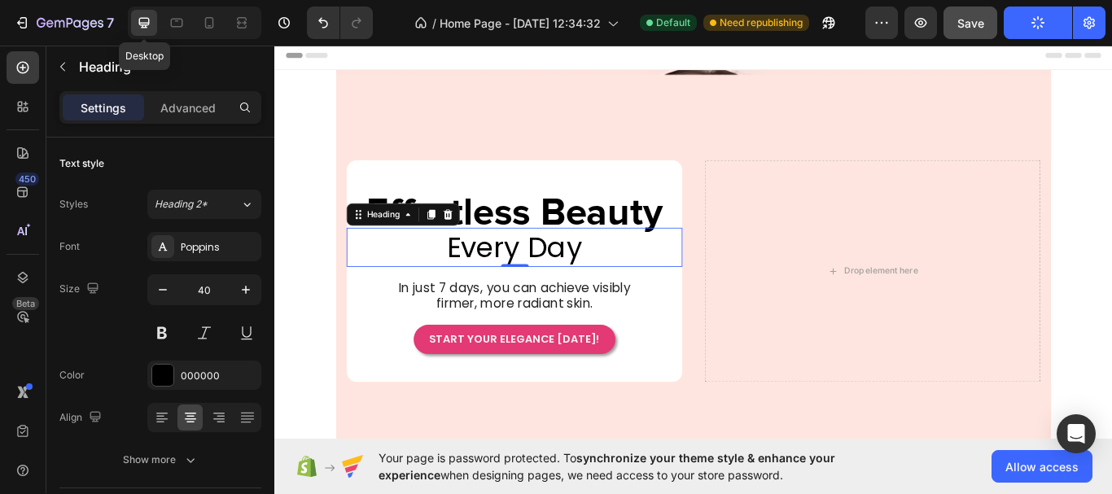
scroll to position [197, 0]
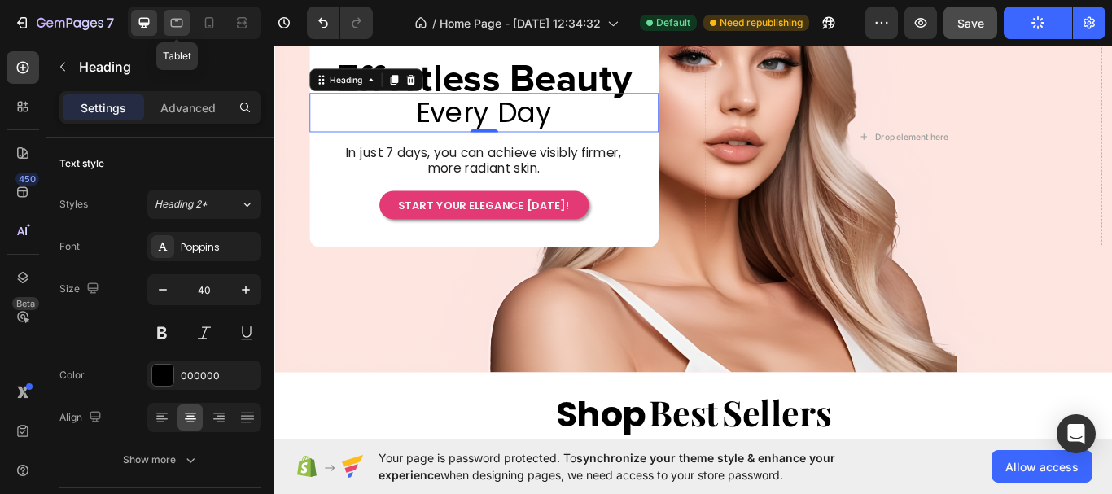
click at [178, 33] on div at bounding box center [177, 23] width 26 height 26
type input "35"
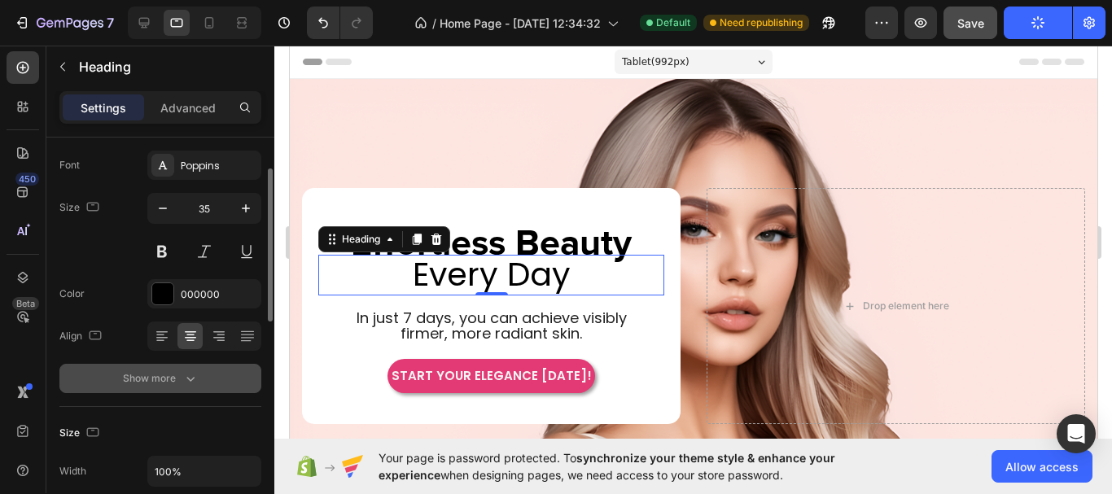
click at [194, 384] on icon "button" at bounding box center [190, 378] width 16 height 16
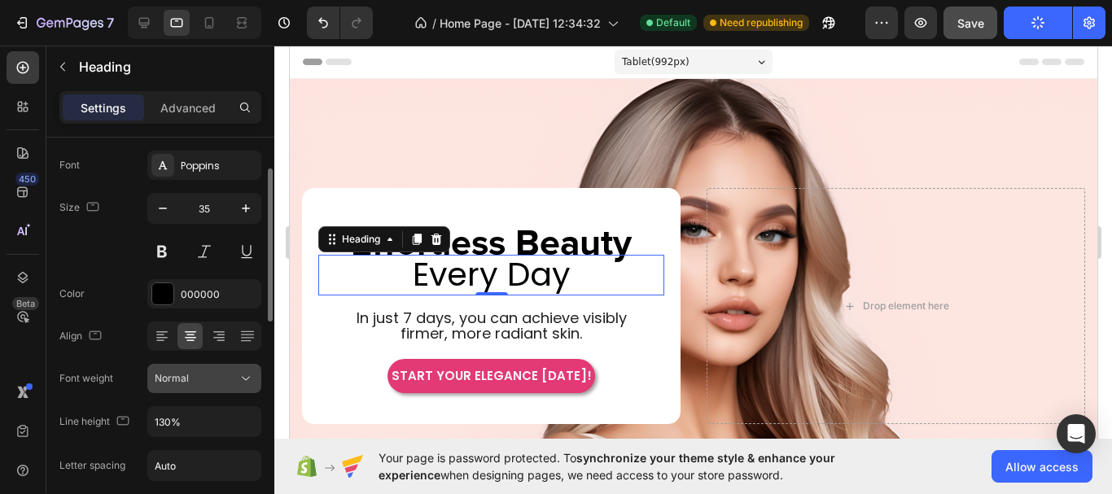
scroll to position [244, 0]
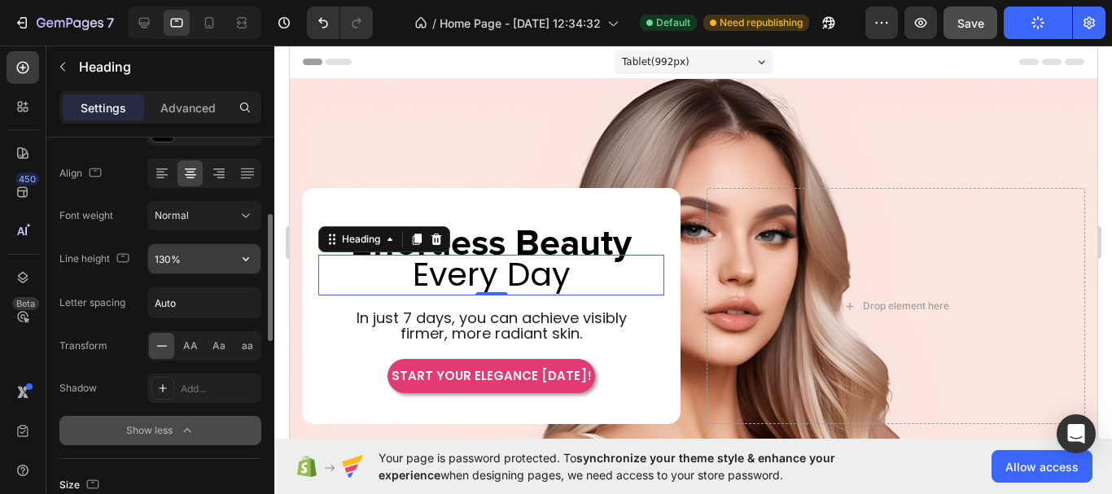
click at [229, 269] on input "130%" at bounding box center [204, 258] width 112 height 29
click at [252, 263] on icon "button" at bounding box center [246, 259] width 16 height 16
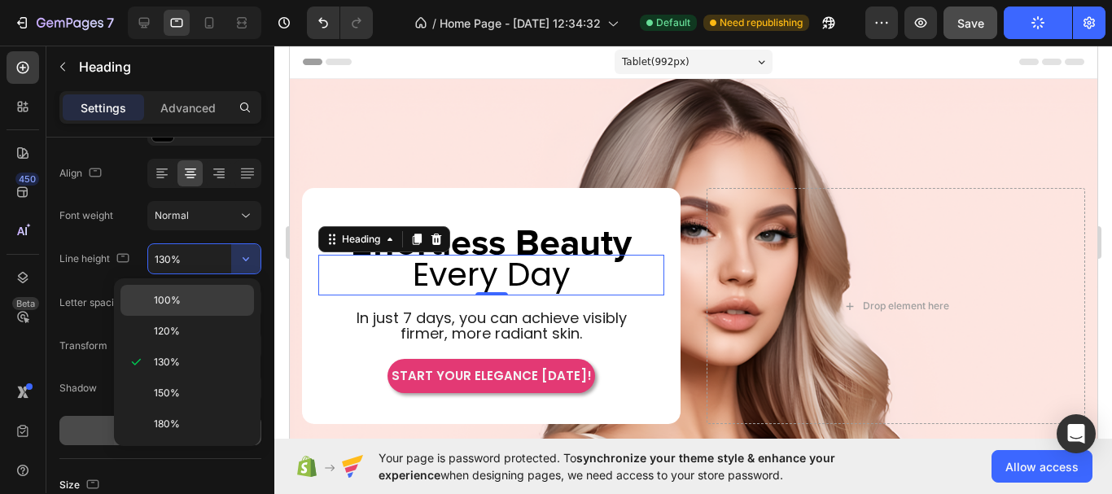
click at [229, 295] on p "100%" at bounding box center [200, 300] width 93 height 15
type input "100%"
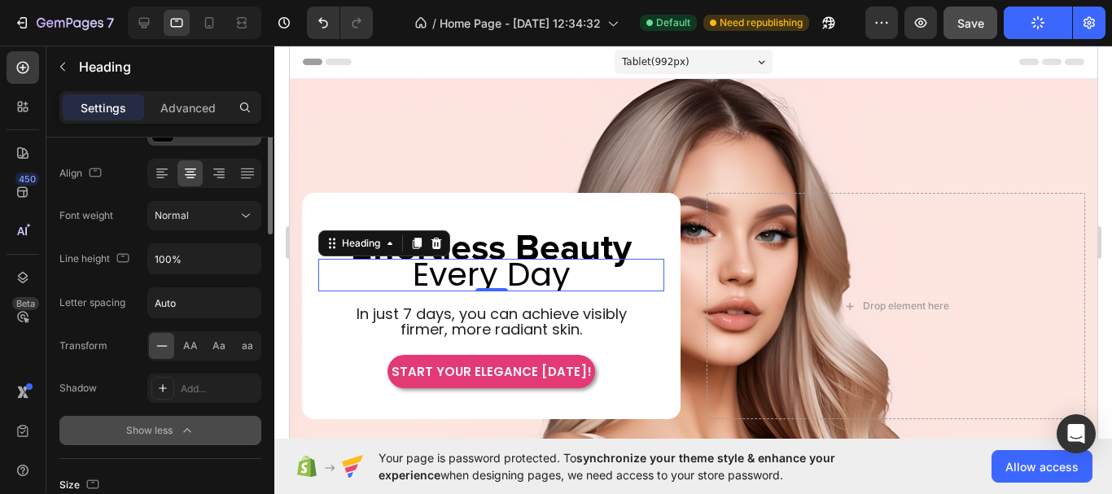
scroll to position [81, 0]
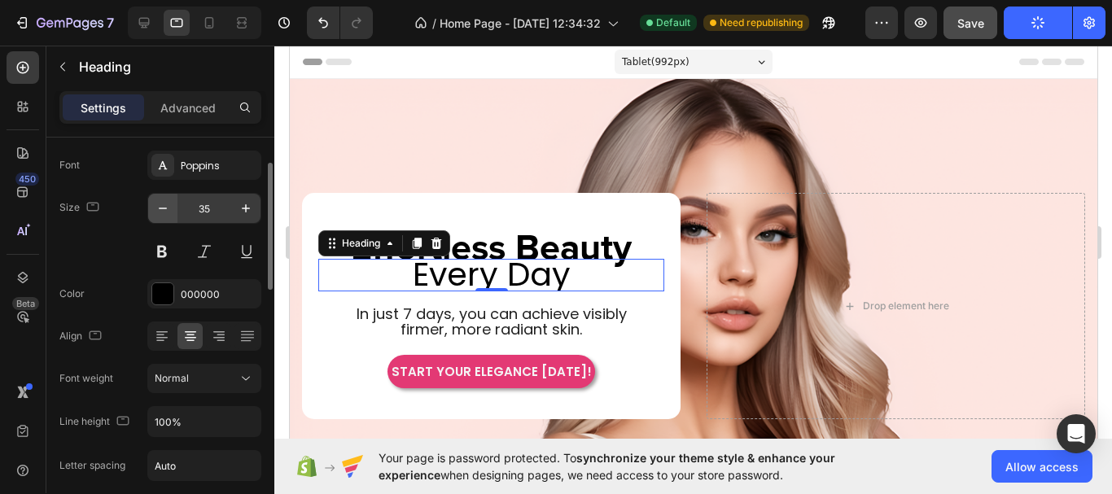
click at [162, 212] on icon "button" at bounding box center [163, 208] width 16 height 16
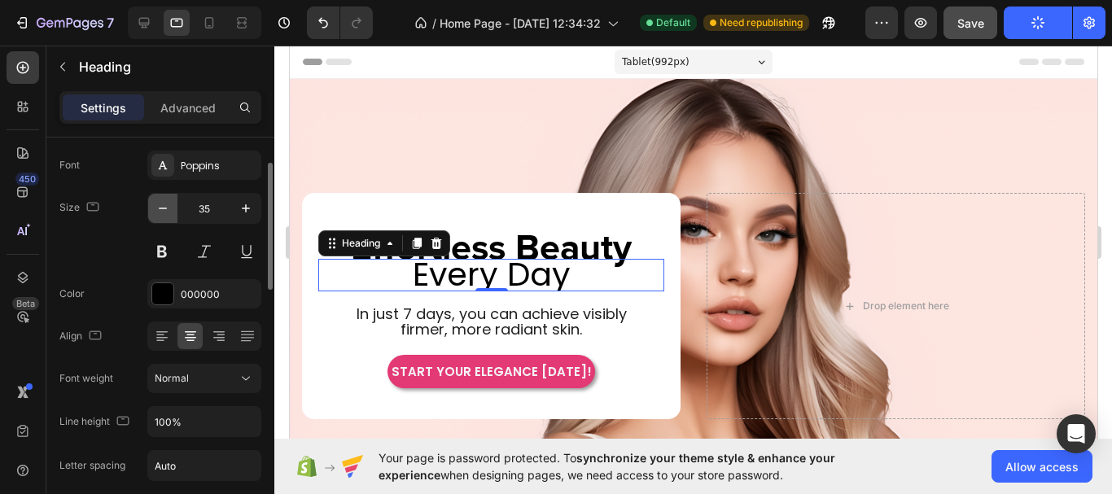
click at [162, 212] on icon "button" at bounding box center [163, 208] width 16 height 16
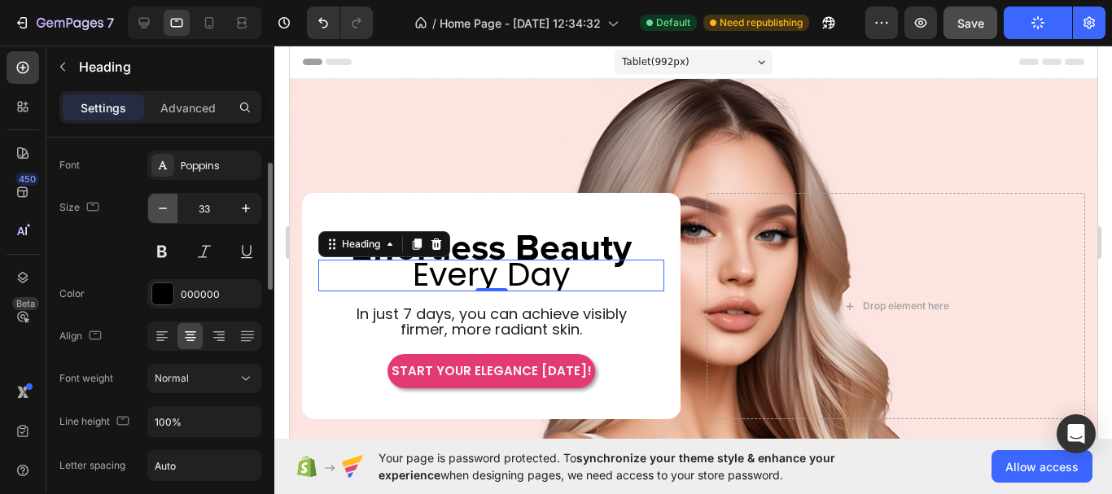
click at [162, 212] on icon "button" at bounding box center [163, 208] width 16 height 16
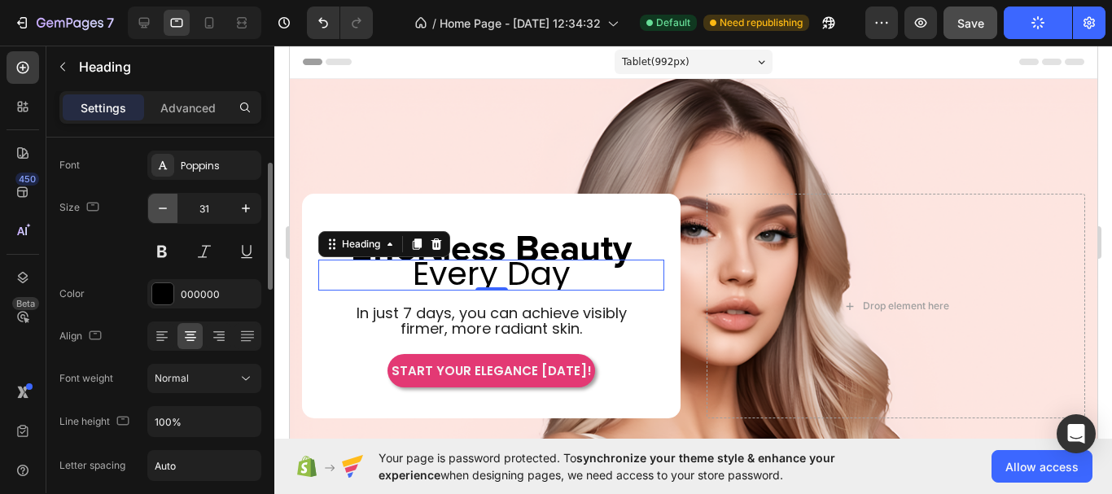
click at [162, 212] on icon "button" at bounding box center [163, 208] width 16 height 16
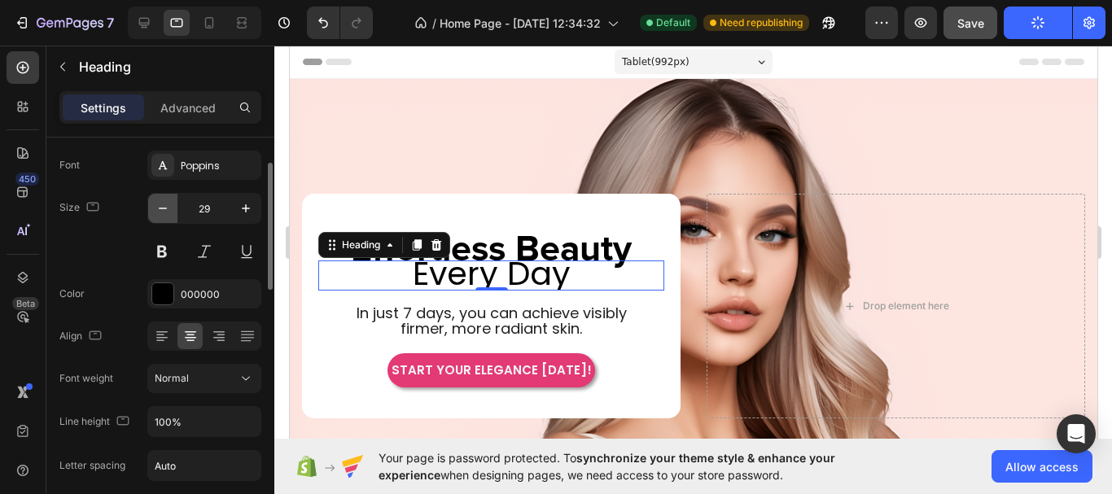
click at [162, 212] on icon "button" at bounding box center [163, 208] width 16 height 16
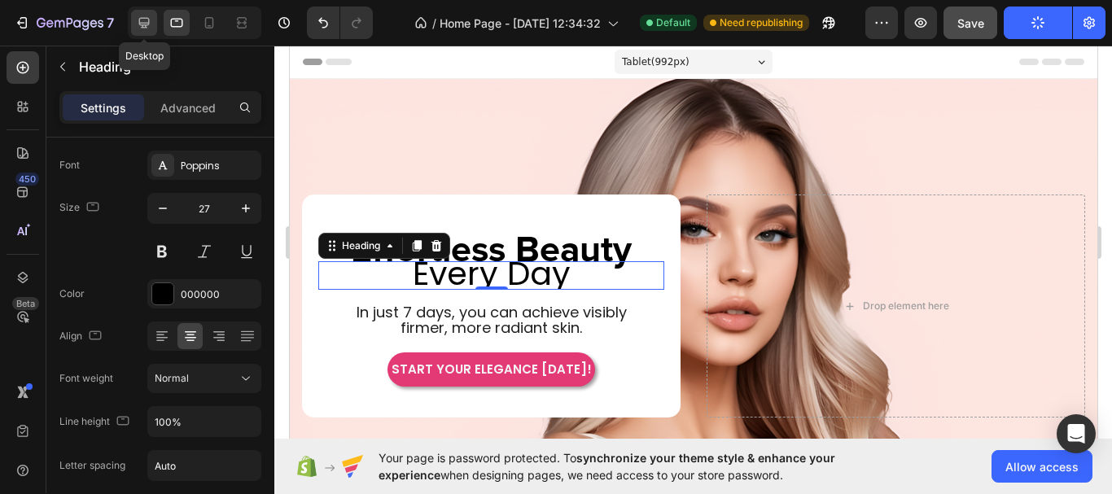
click at [136, 27] on icon at bounding box center [144, 23] width 16 height 16
type input "40"
type input "130%"
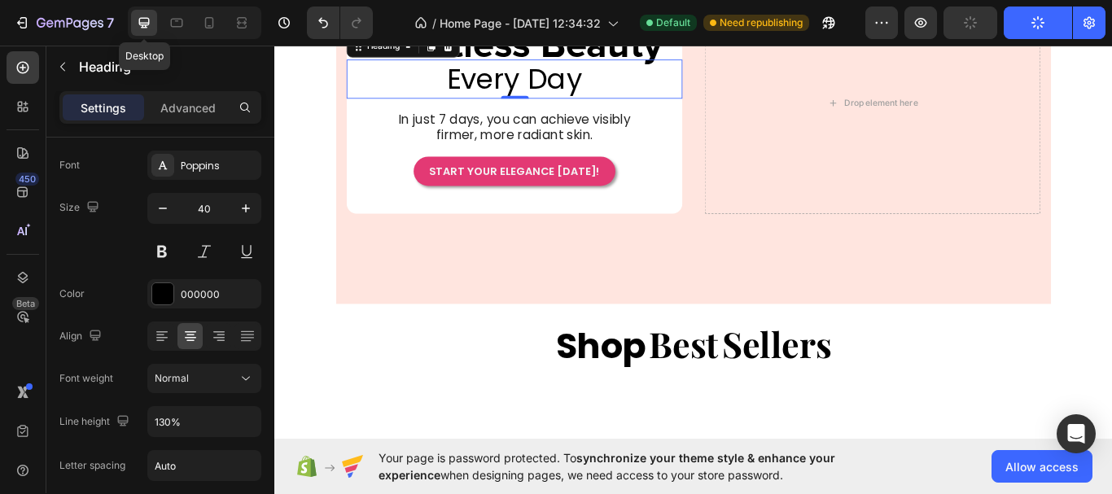
scroll to position [197, 0]
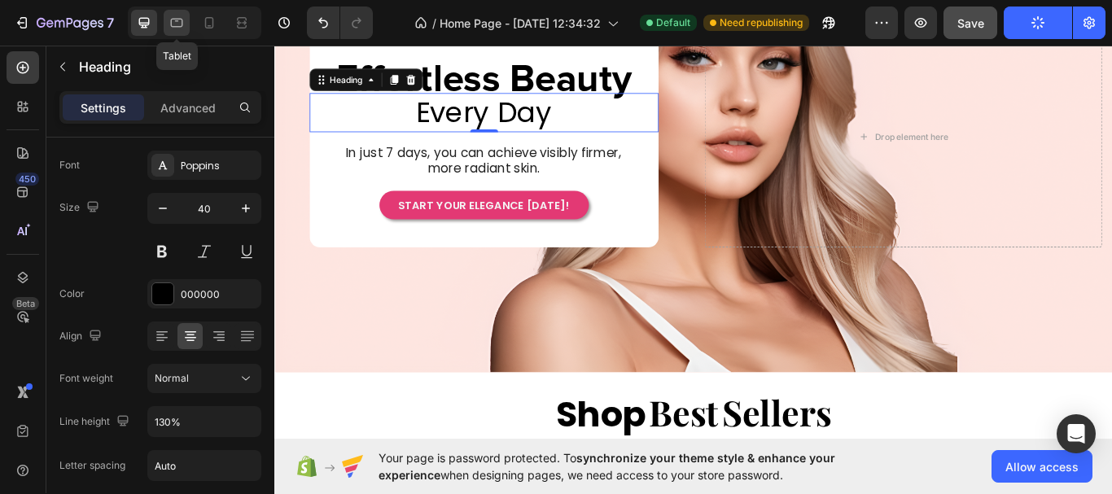
click at [172, 28] on icon at bounding box center [176, 23] width 16 height 16
type input "27"
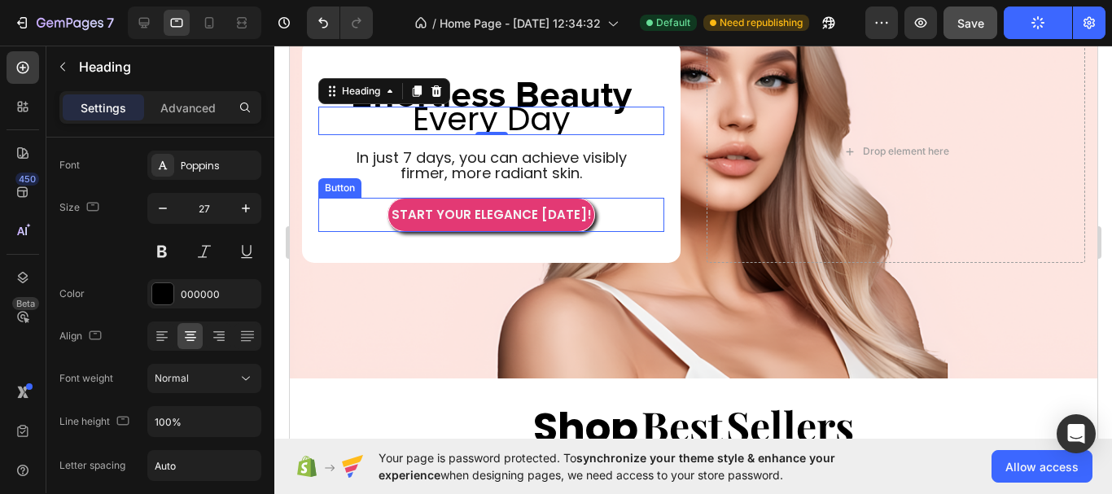
scroll to position [34, 0]
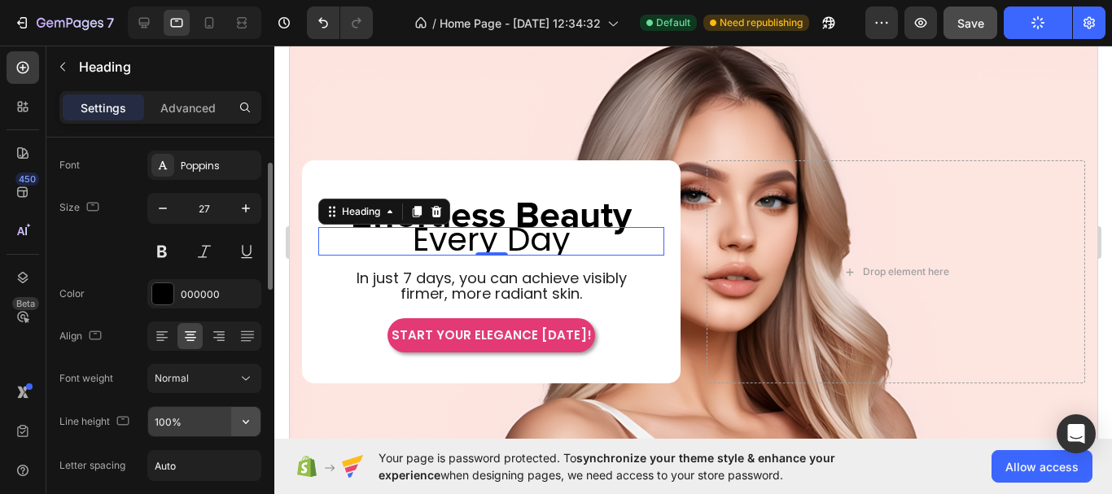
click at [246, 419] on icon "button" at bounding box center [246, 421] width 16 height 16
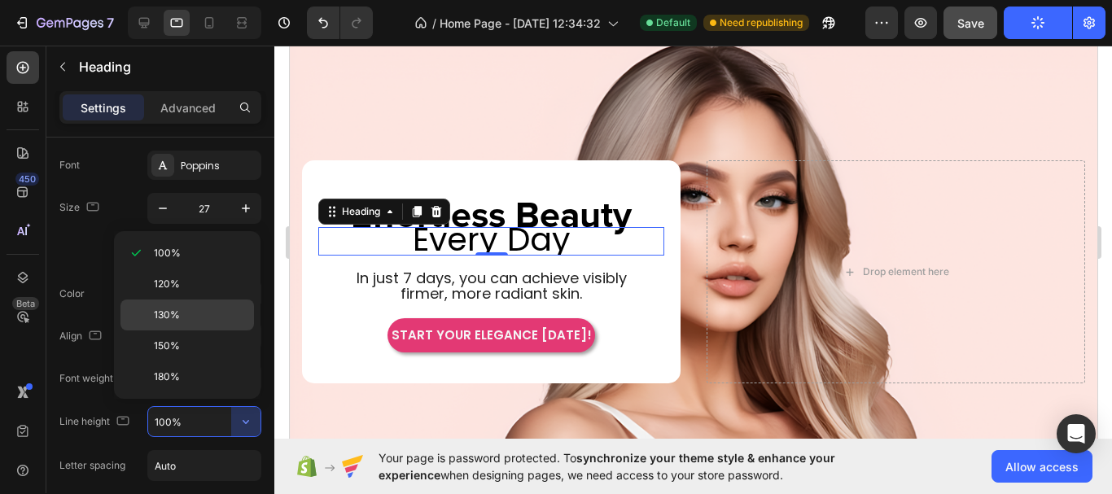
click at [214, 304] on div "130%" at bounding box center [186, 314] width 133 height 31
type input "130%"
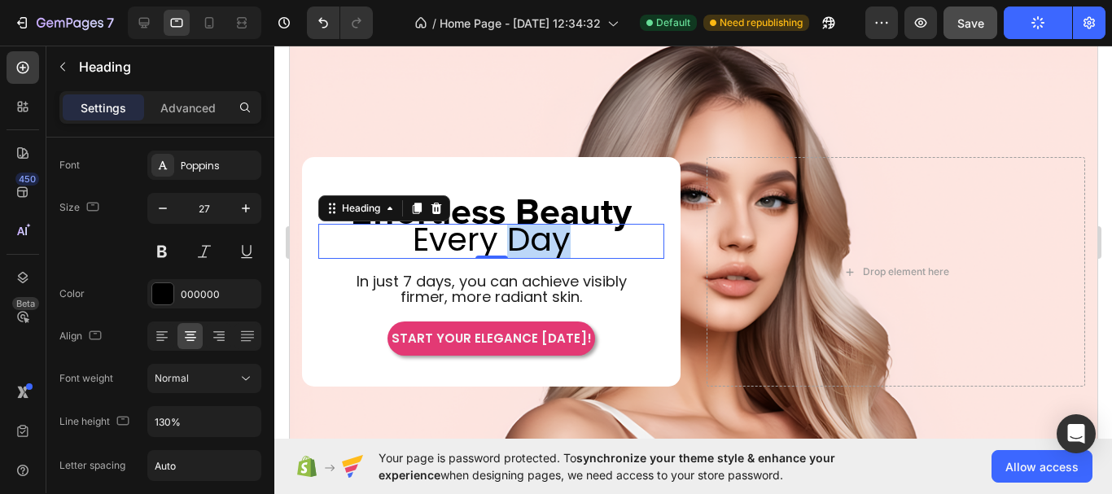
click at [505, 244] on span "Every Day" at bounding box center [491, 239] width 158 height 46
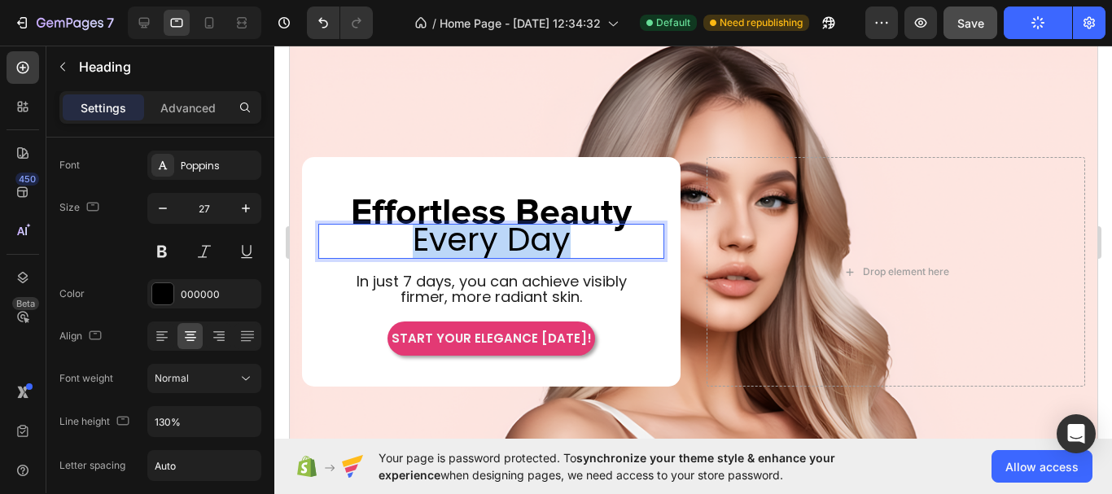
click at [505, 244] on span "Every Day" at bounding box center [491, 239] width 158 height 46
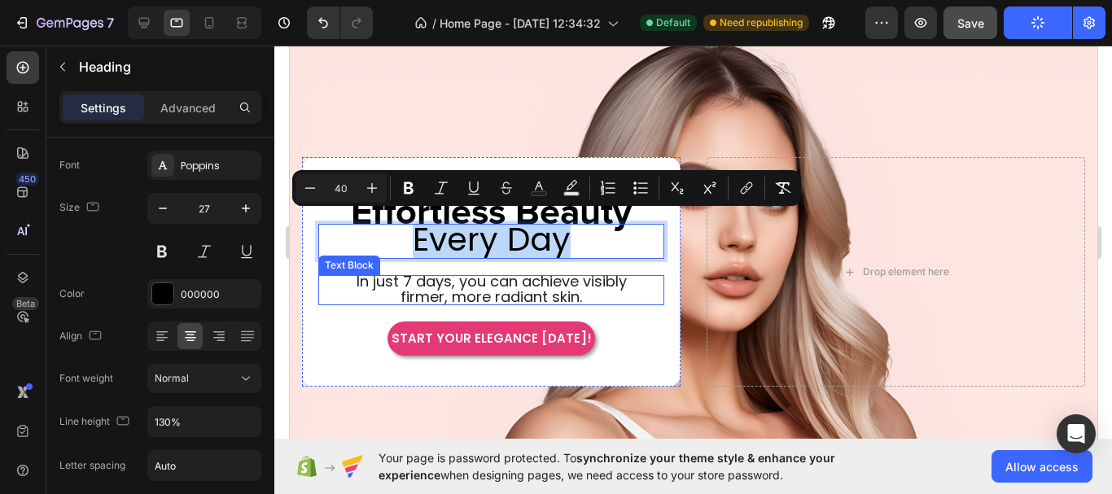
click at [324, 281] on div "In just 7 days, you can achieve visibly firmer, more radiant skin." at bounding box center [490, 290] width 346 height 31
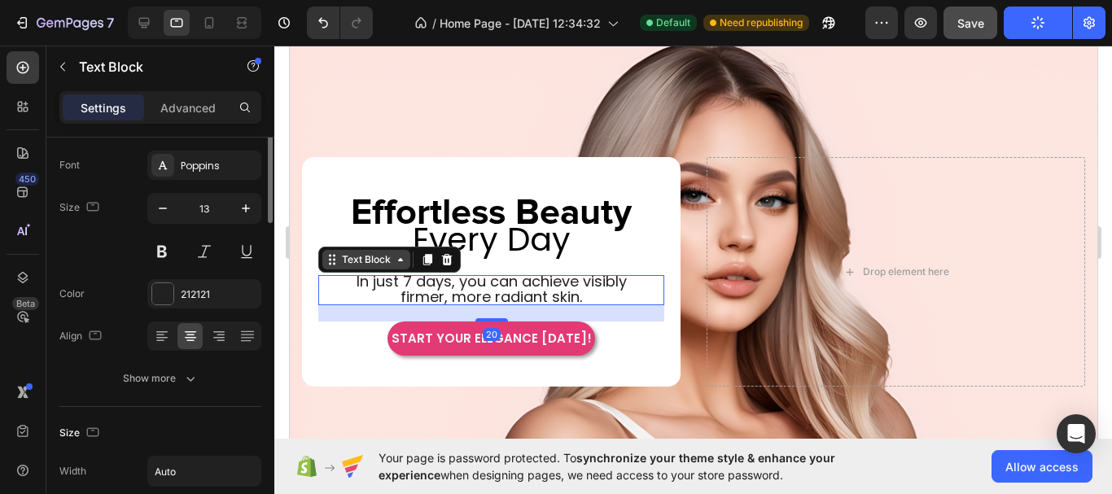
scroll to position [0, 0]
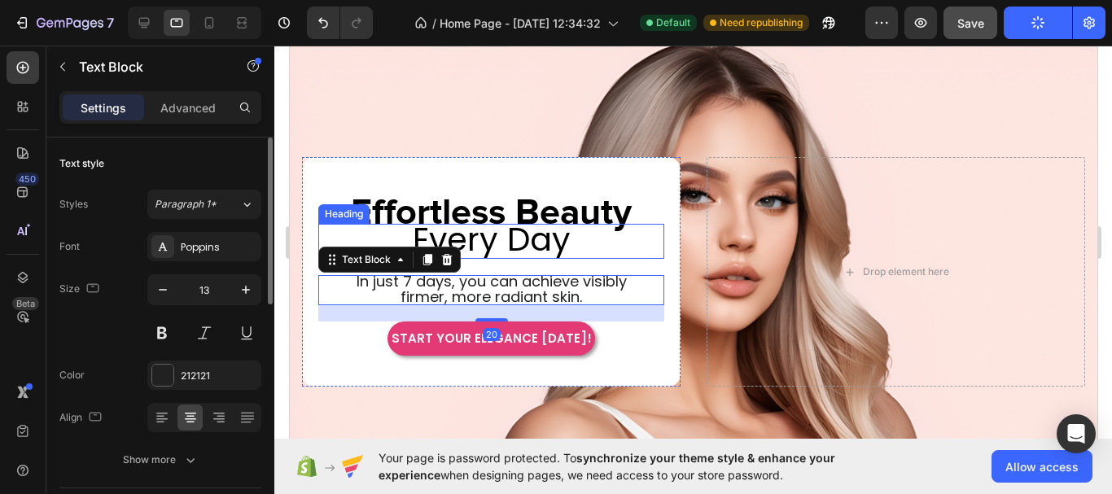
click at [493, 234] on span "Every Day" at bounding box center [491, 239] width 158 height 46
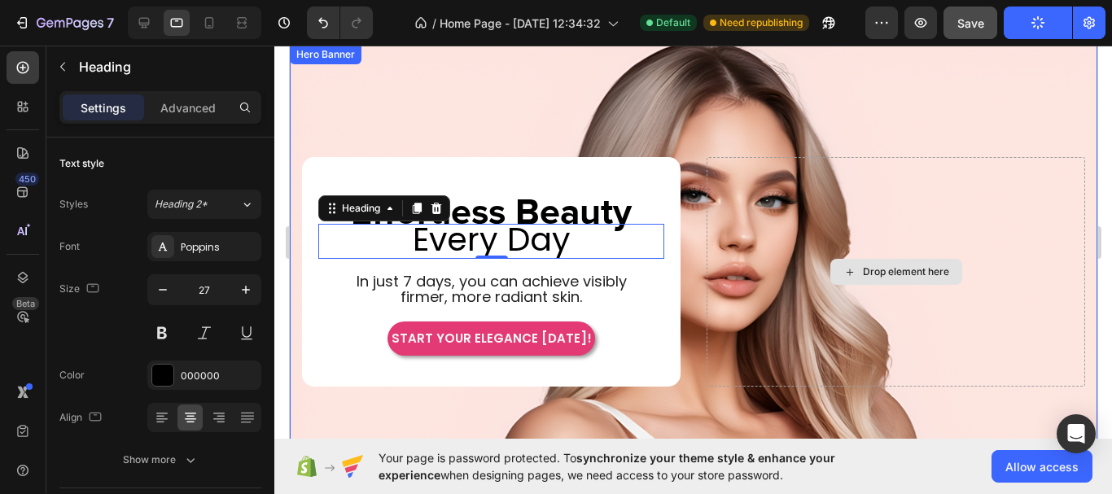
click at [739, 301] on div "Drop element here" at bounding box center [895, 271] width 378 height 229
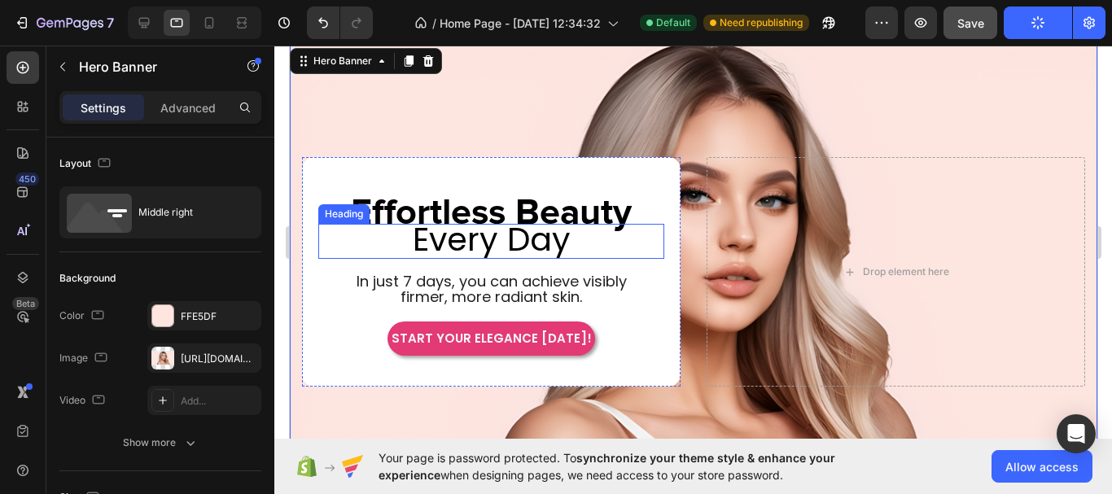
click at [538, 247] on span "Every Day" at bounding box center [491, 239] width 158 height 46
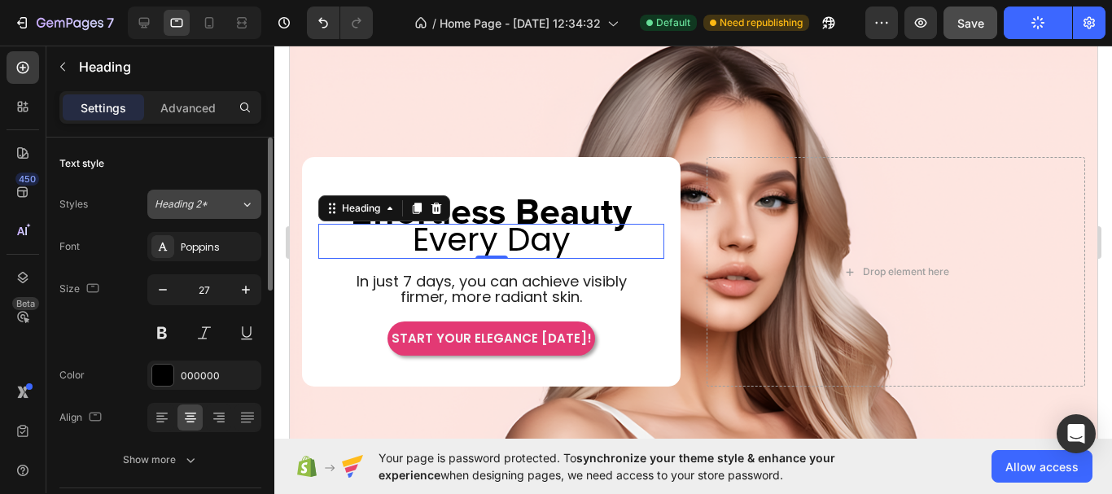
click at [260, 213] on button "Heading 2*" at bounding box center [204, 204] width 114 height 29
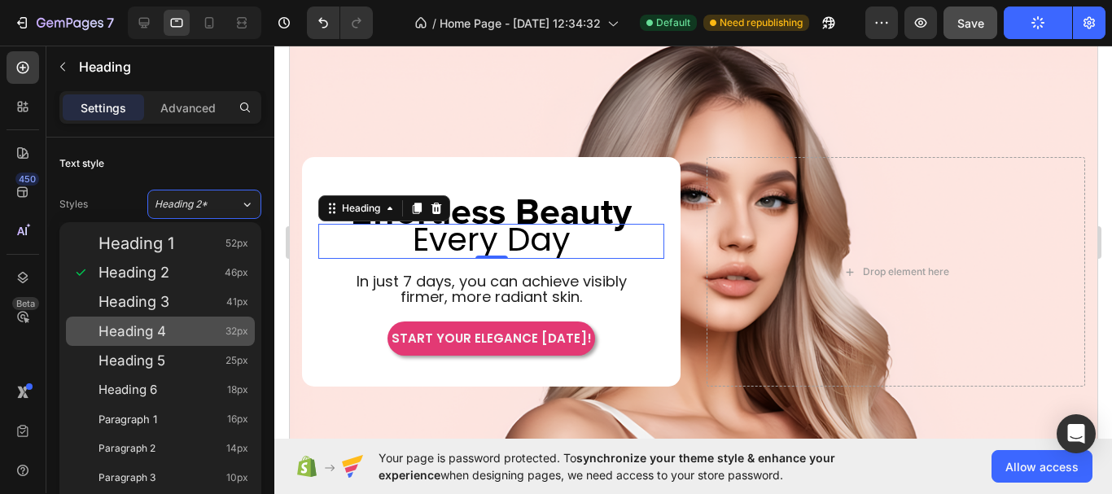
click at [193, 326] on div "Heading 4 32px" at bounding box center [173, 331] width 150 height 16
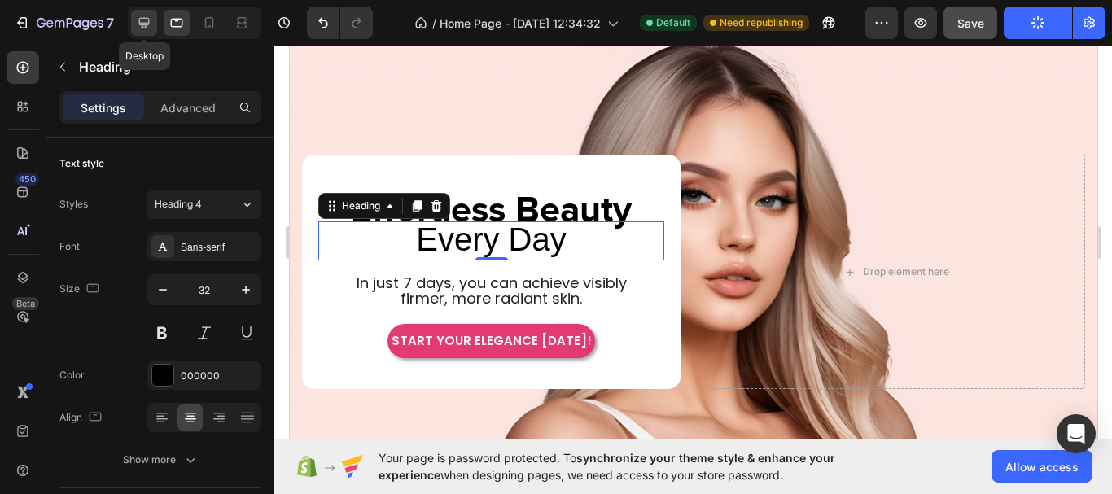
click at [139, 19] on icon at bounding box center [144, 23] width 16 height 16
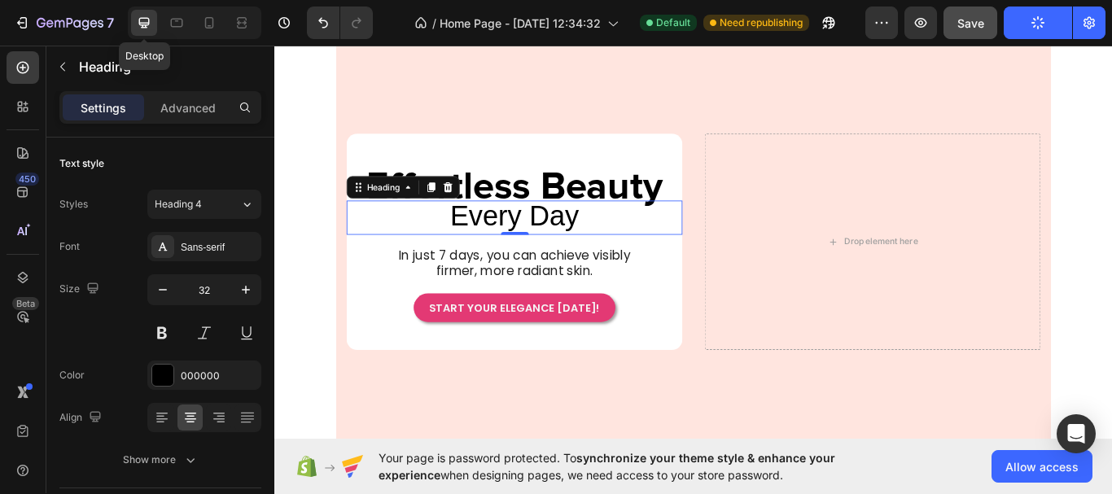
scroll to position [200, 0]
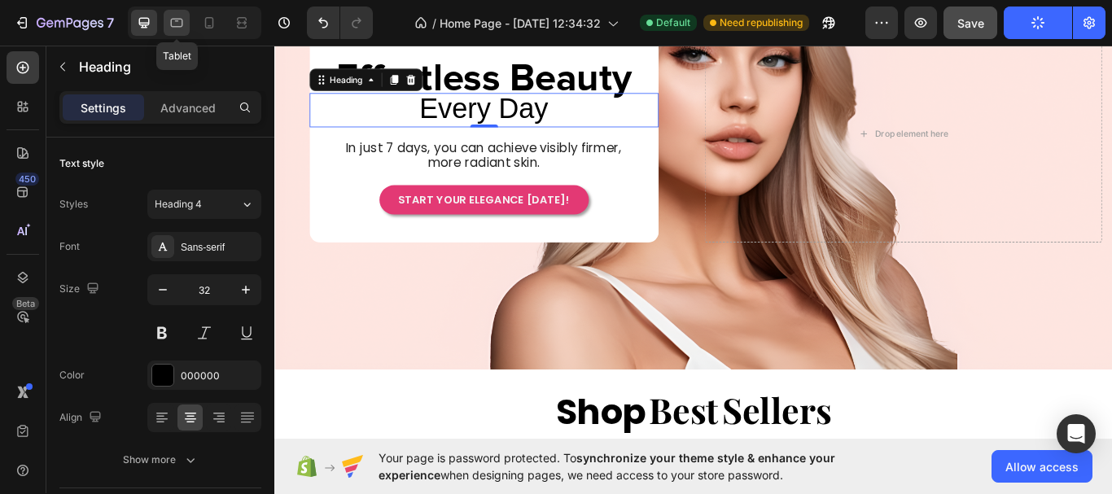
click at [171, 22] on icon at bounding box center [177, 23] width 12 height 9
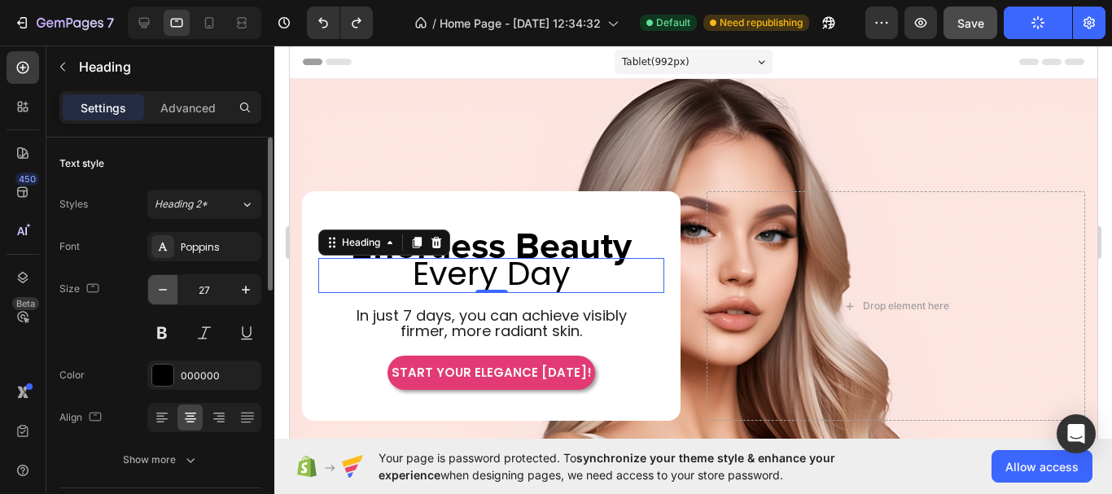
click at [164, 292] on icon "button" at bounding box center [163, 290] width 16 height 16
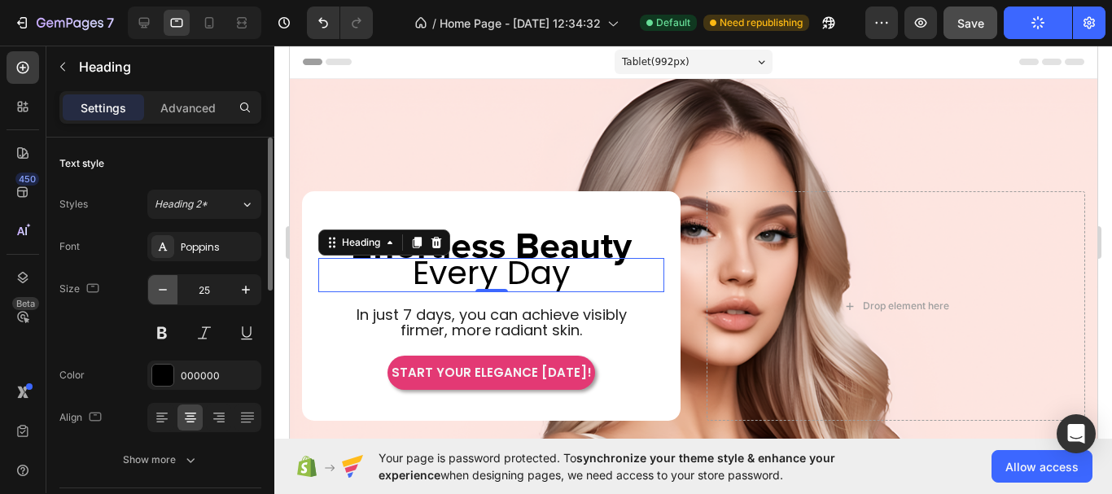
click at [164, 292] on icon "button" at bounding box center [163, 290] width 16 height 16
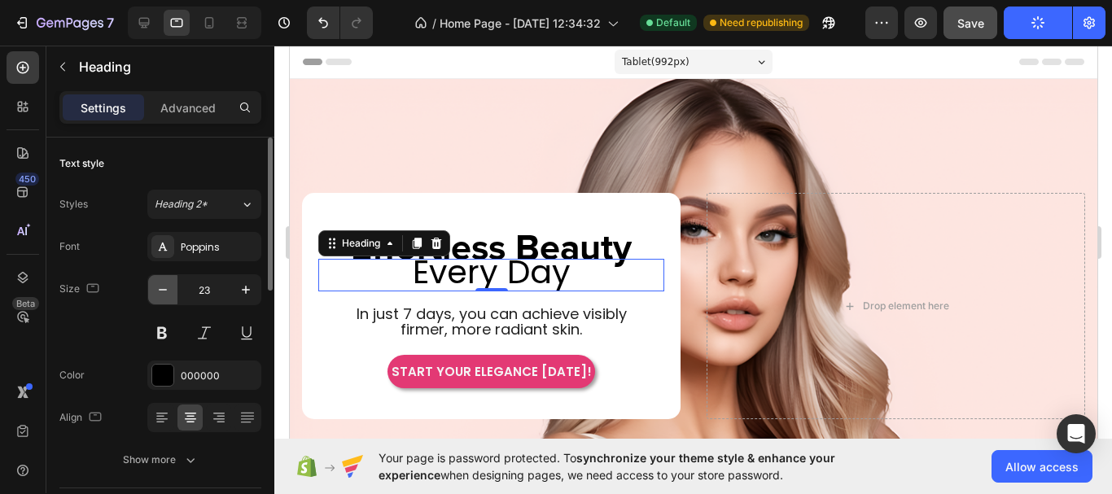
click at [164, 292] on icon "button" at bounding box center [163, 290] width 16 height 16
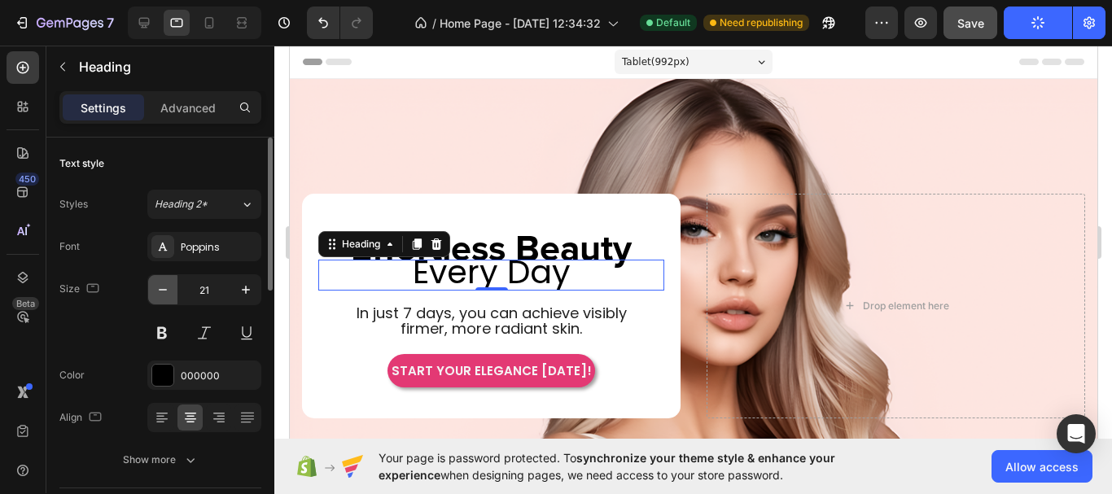
click at [164, 292] on icon "button" at bounding box center [163, 290] width 16 height 16
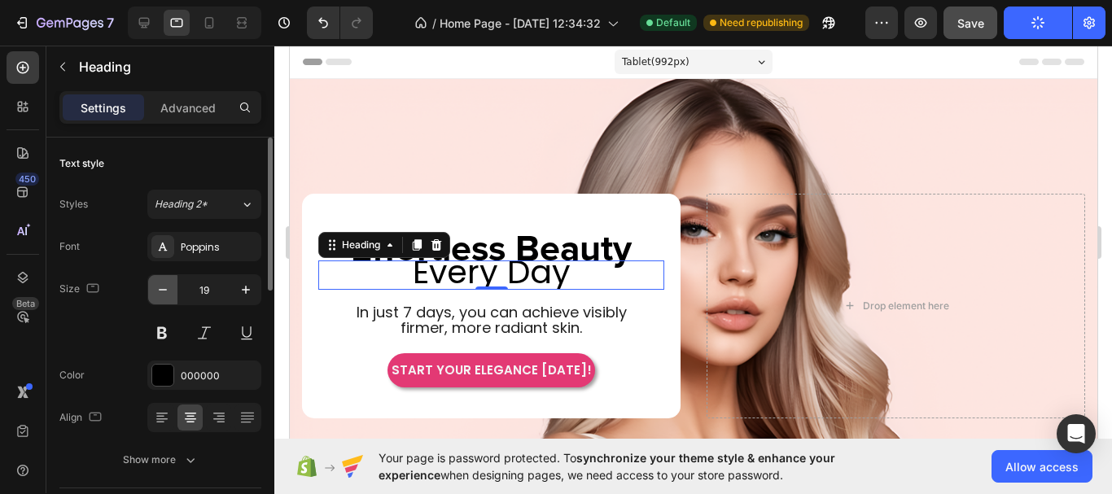
click at [164, 292] on icon "button" at bounding box center [163, 290] width 16 height 16
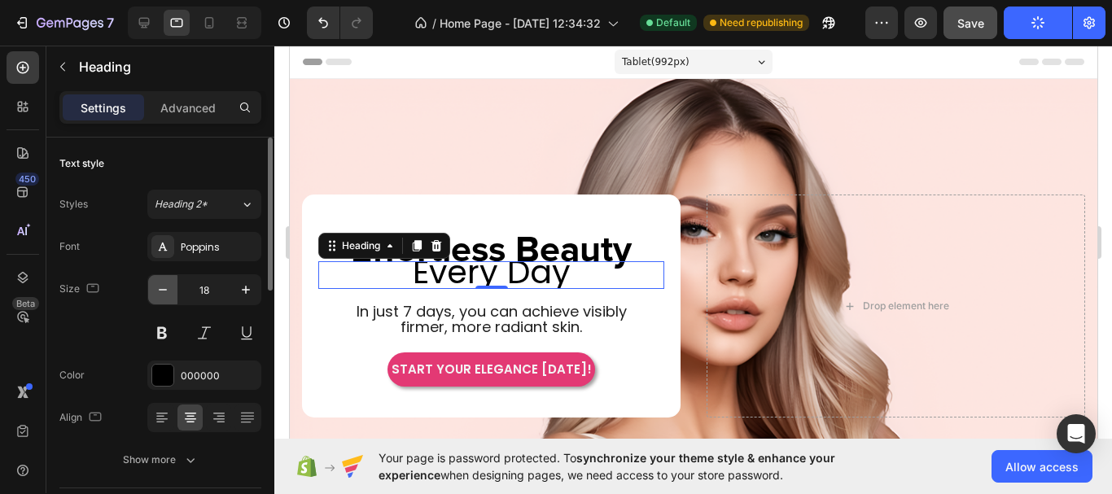
click at [164, 292] on icon "button" at bounding box center [163, 290] width 16 height 16
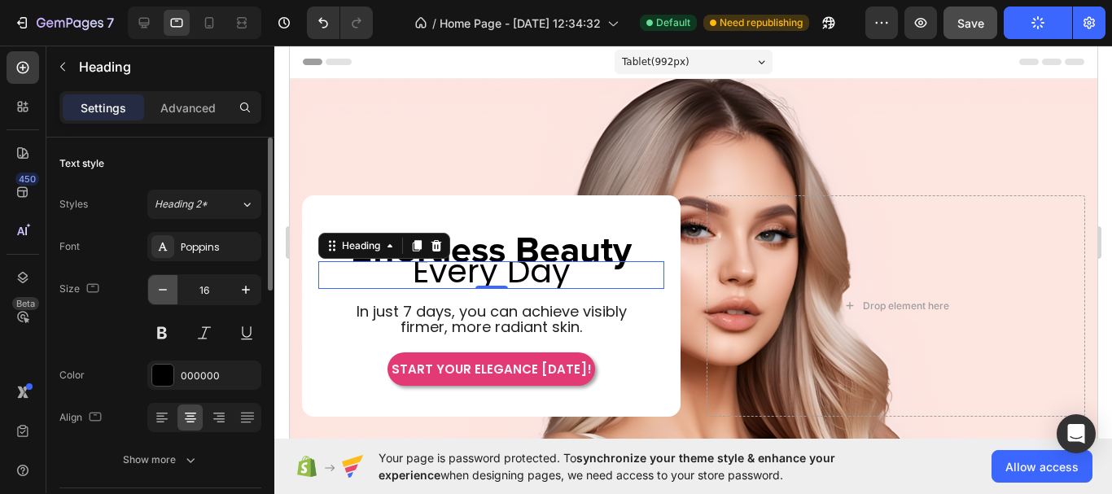
click at [164, 292] on icon "button" at bounding box center [163, 290] width 16 height 16
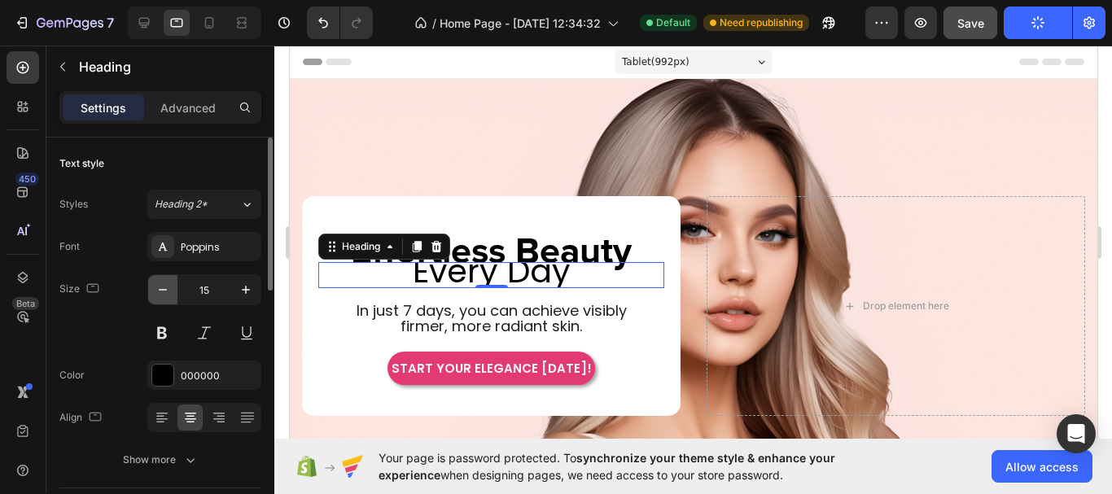
click at [164, 292] on icon "button" at bounding box center [163, 290] width 16 height 16
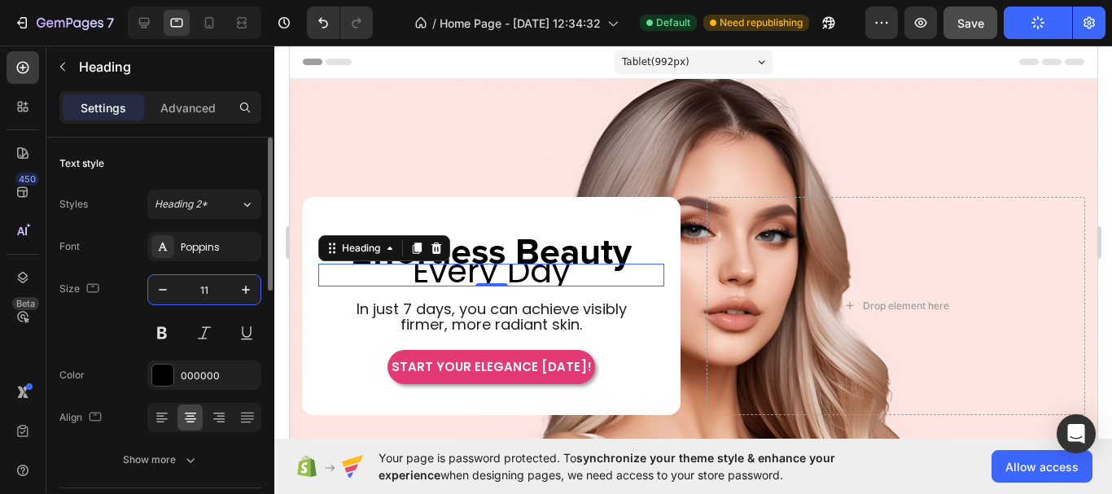
click at [206, 288] on input "11" at bounding box center [204, 289] width 54 height 29
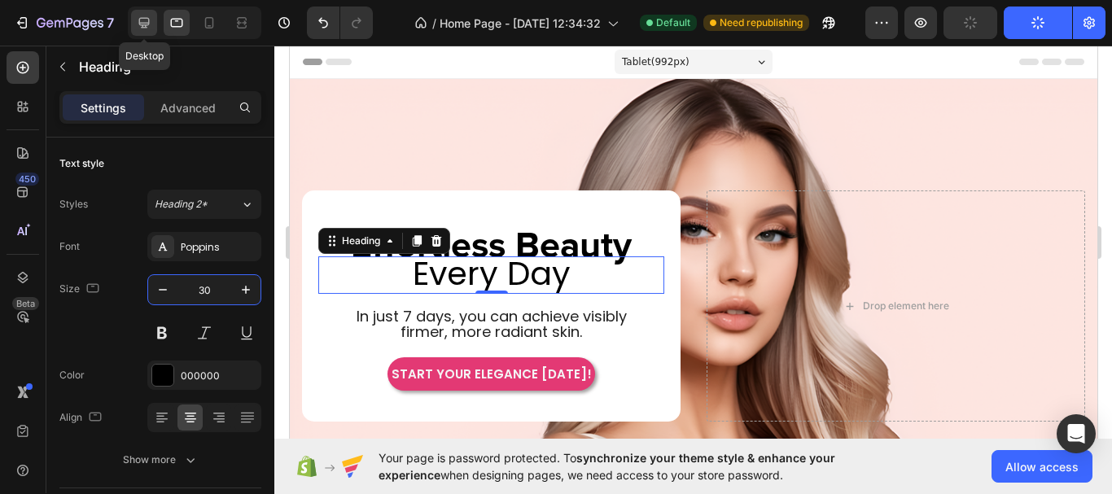
click at [155, 25] on div at bounding box center [144, 23] width 26 height 26
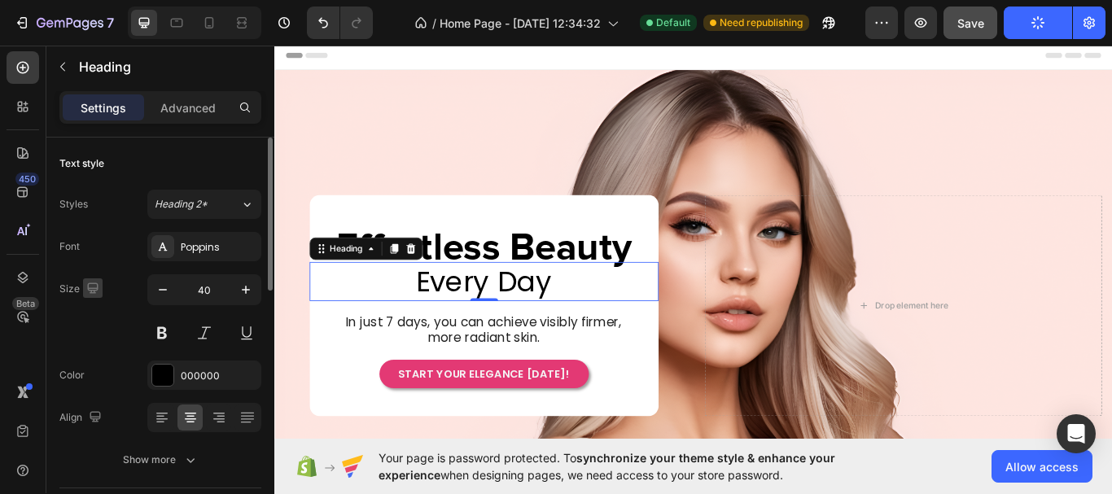
click at [99, 291] on icon "button" at bounding box center [93, 288] width 16 height 16
click at [91, 338] on icon "button" at bounding box center [96, 343] width 16 height 16
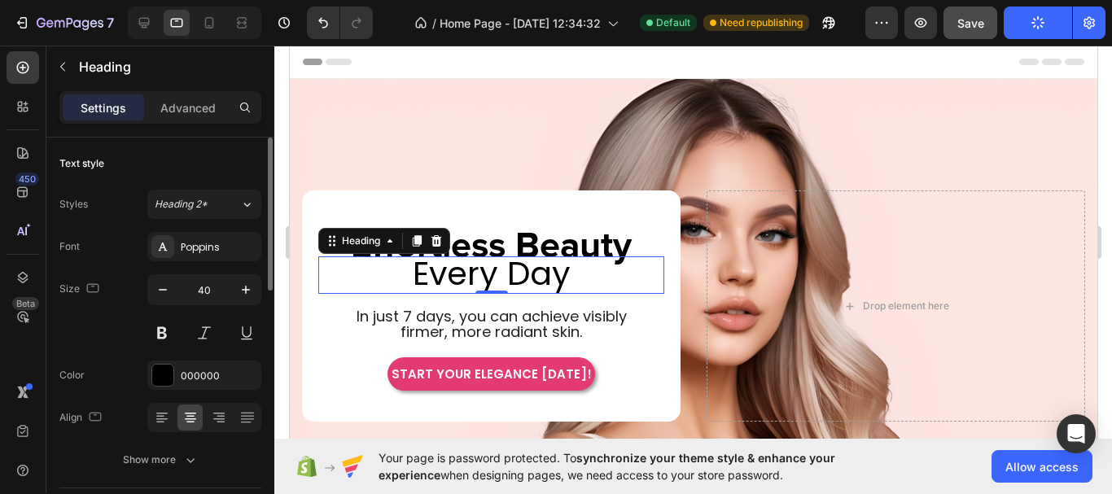
type input "30"
click at [459, 271] on span "Every Day" at bounding box center [491, 274] width 158 height 46
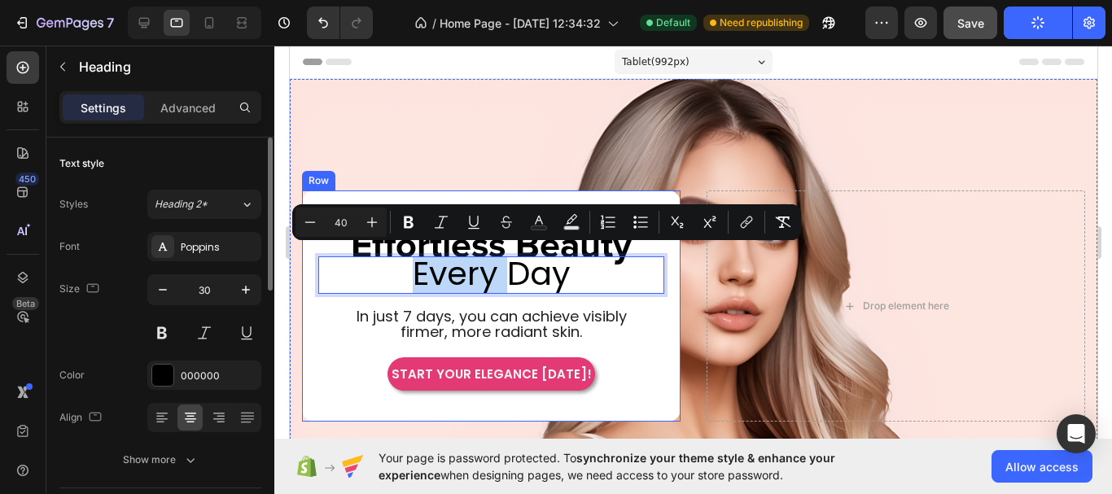
click at [658, 354] on div "Effortless Beauty Heading Row Every Day Heading 0 In just 7 days, you can achie…" at bounding box center [490, 306] width 378 height 232
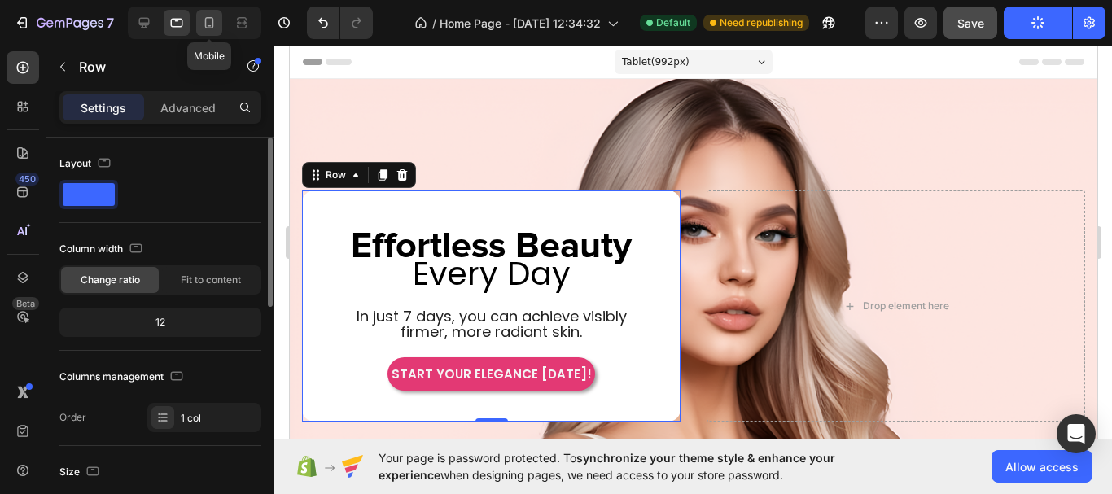
click at [212, 15] on icon at bounding box center [209, 23] width 16 height 16
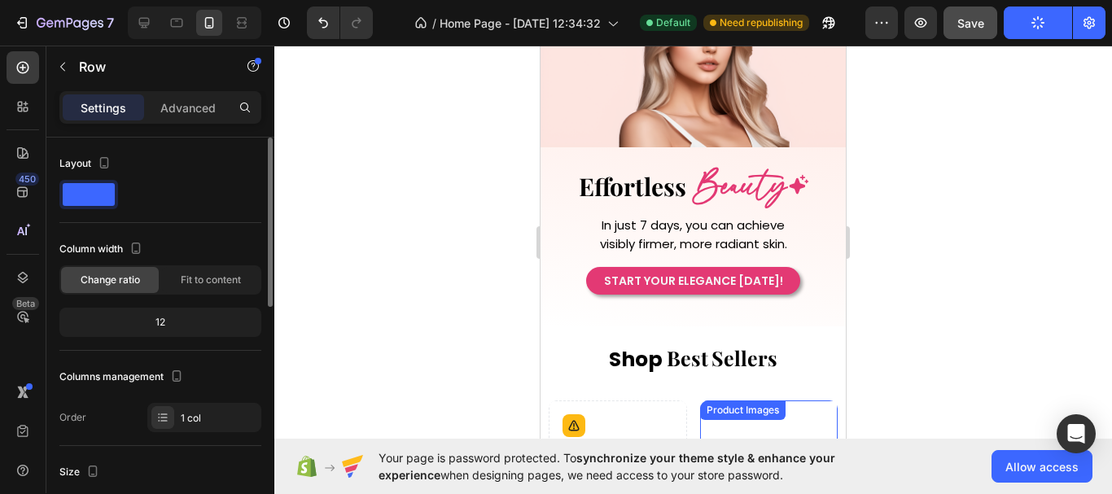
scroll to position [81, 0]
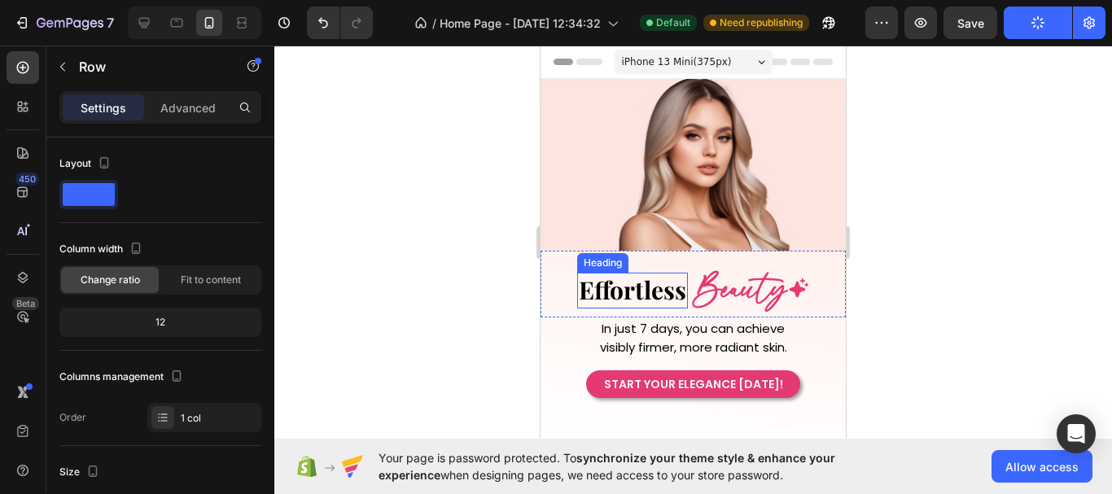
click at [650, 292] on h2 "Effortless" at bounding box center [632, 290] width 111 height 35
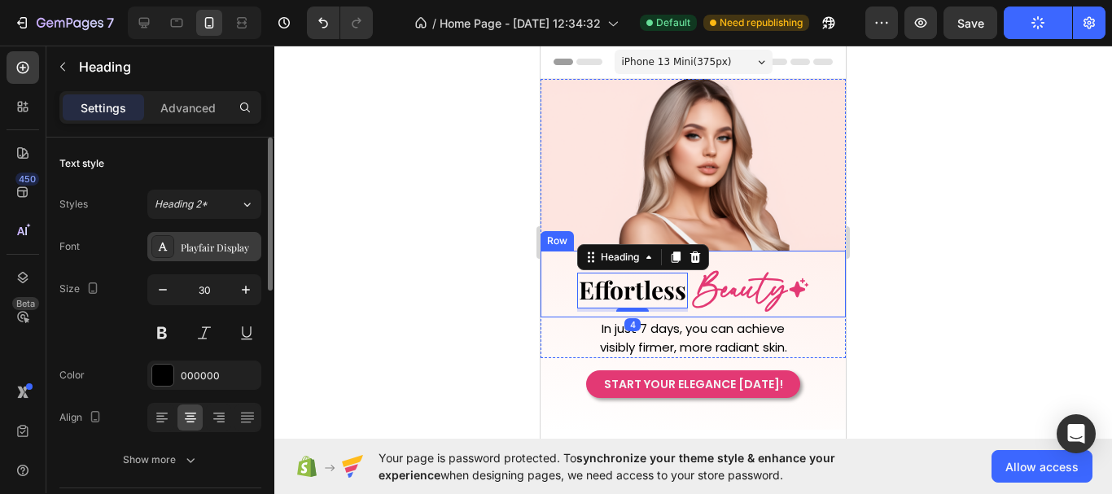
click at [225, 251] on div "Playfair Display" at bounding box center [219, 247] width 76 height 15
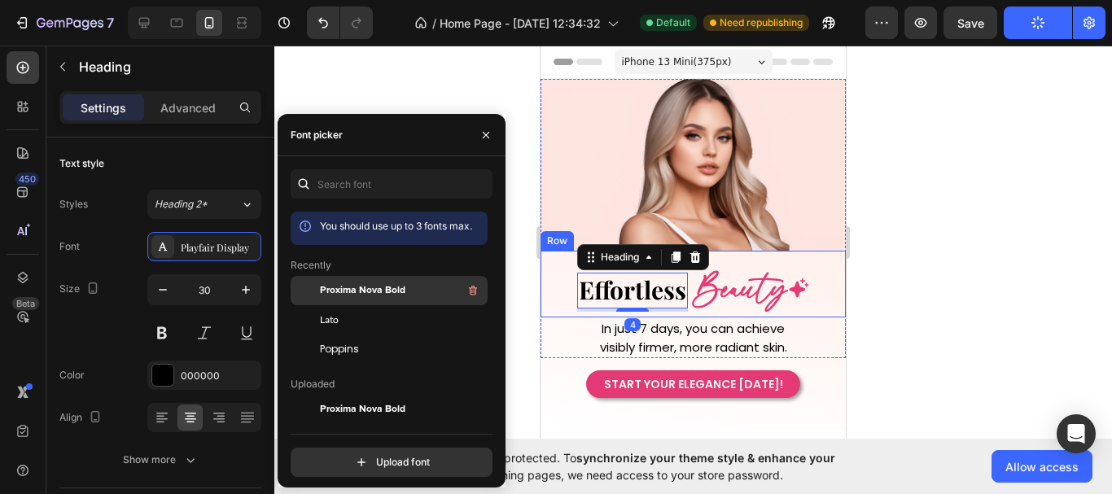
click at [384, 290] on span "Proxima Nova Bold" at bounding box center [362, 290] width 85 height 15
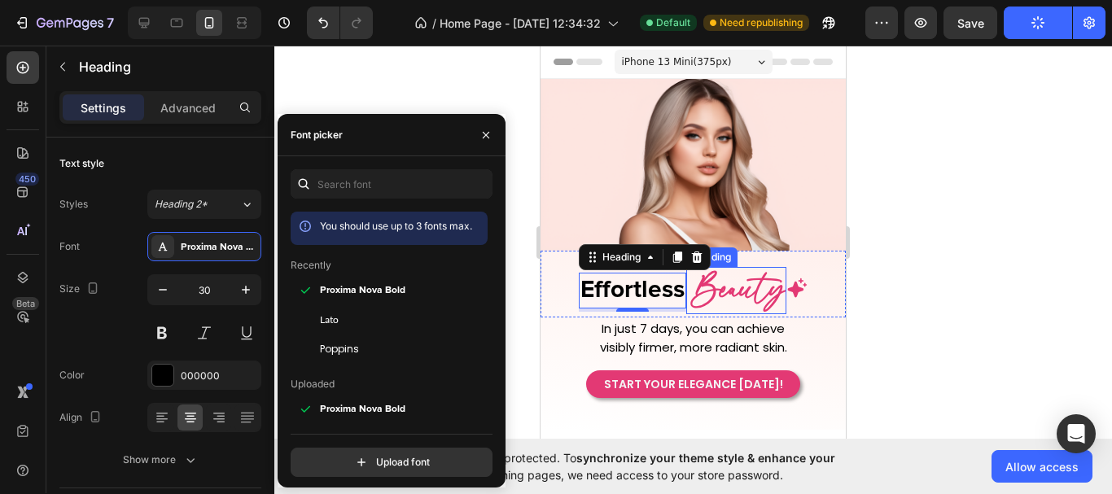
click at [730, 291] on h2 "Beauty" at bounding box center [738, 291] width 96 height 48
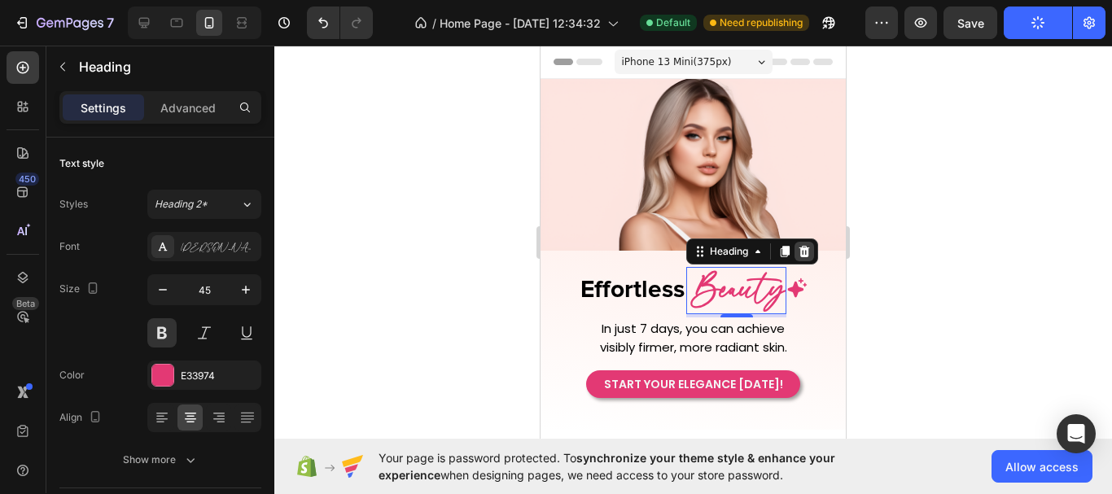
click at [799, 247] on icon at bounding box center [804, 251] width 11 height 11
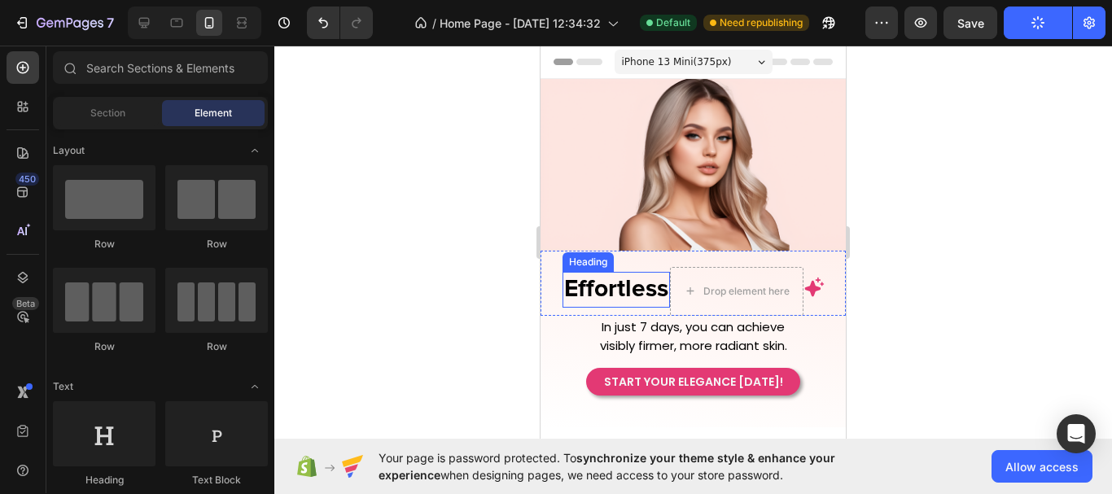
click at [644, 272] on h2 "Effortless" at bounding box center [615, 289] width 107 height 35
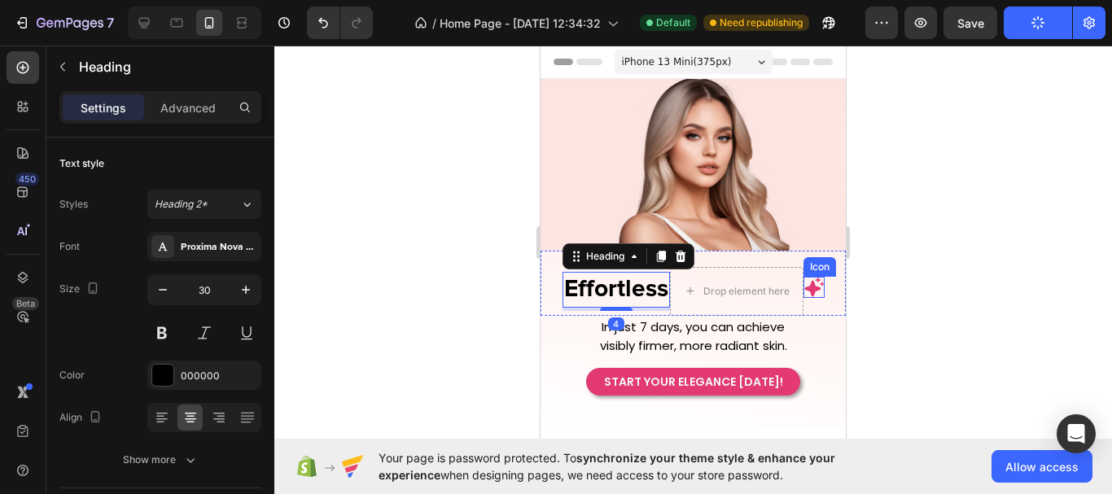
click at [808, 277] on icon at bounding box center [813, 287] width 21 height 21
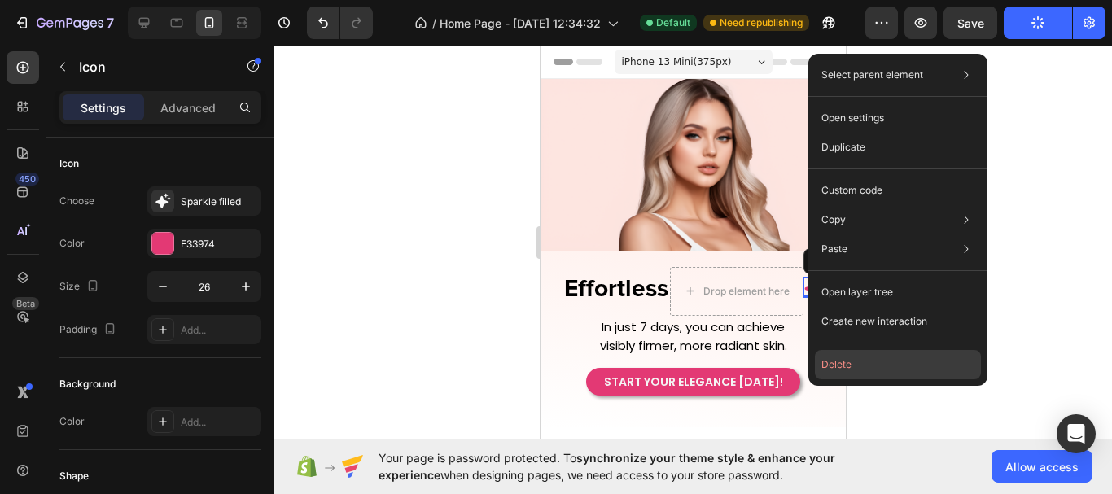
click at [841, 361] on button "Delete" at bounding box center [898, 364] width 166 height 29
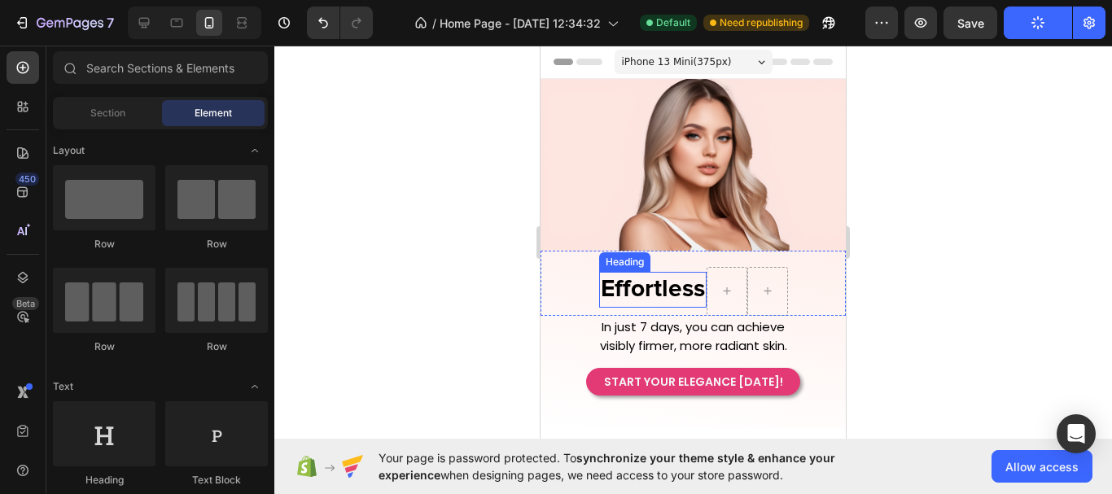
click at [685, 272] on h2 "Effortless" at bounding box center [652, 289] width 107 height 35
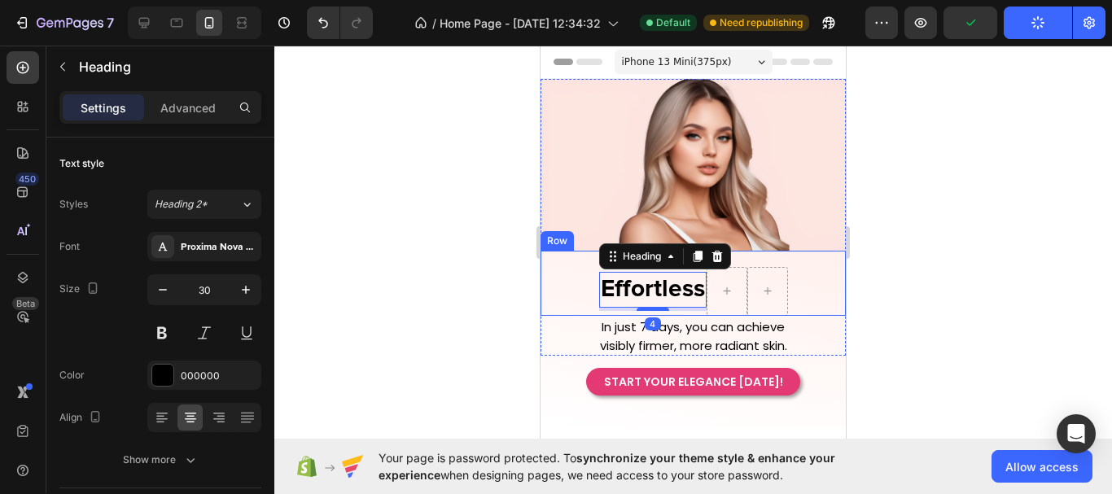
click at [784, 261] on div "Effortless Heading 4 Row" at bounding box center [692, 283] width 305 height 65
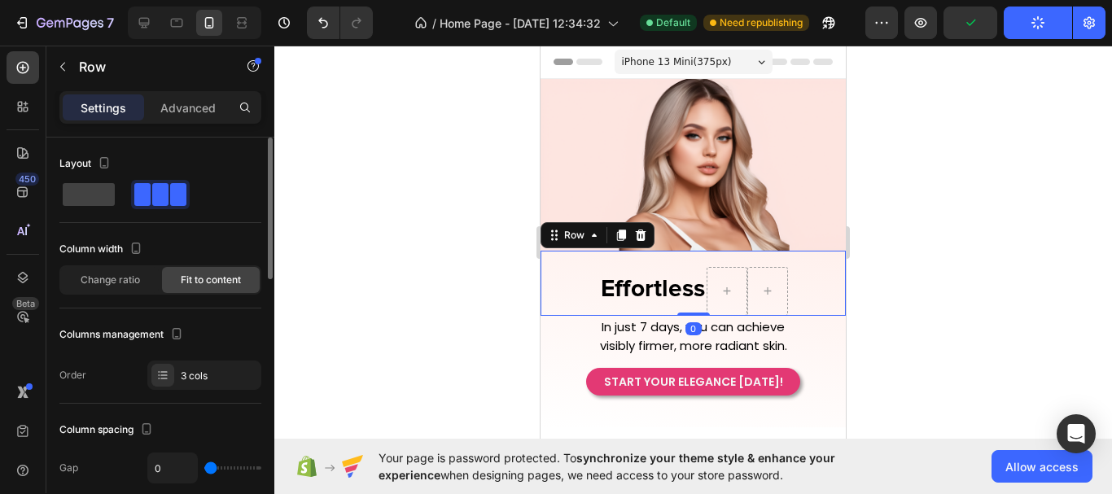
click at [74, 210] on div "Layout" at bounding box center [160, 187] width 202 height 72
click at [82, 203] on span at bounding box center [89, 194] width 52 height 23
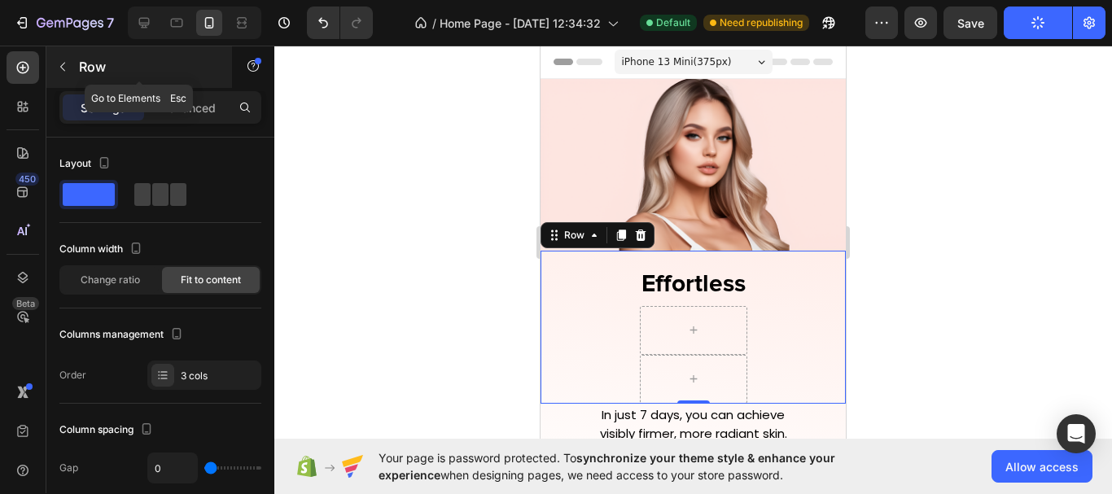
click at [65, 71] on icon "button" at bounding box center [62, 67] width 5 height 9
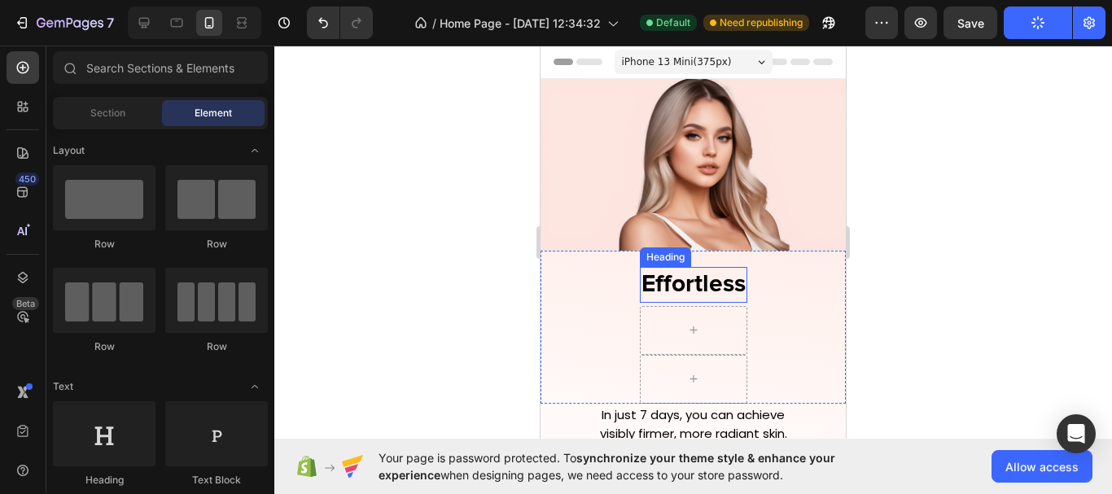
click at [737, 269] on h2 "Effortless" at bounding box center [693, 284] width 107 height 35
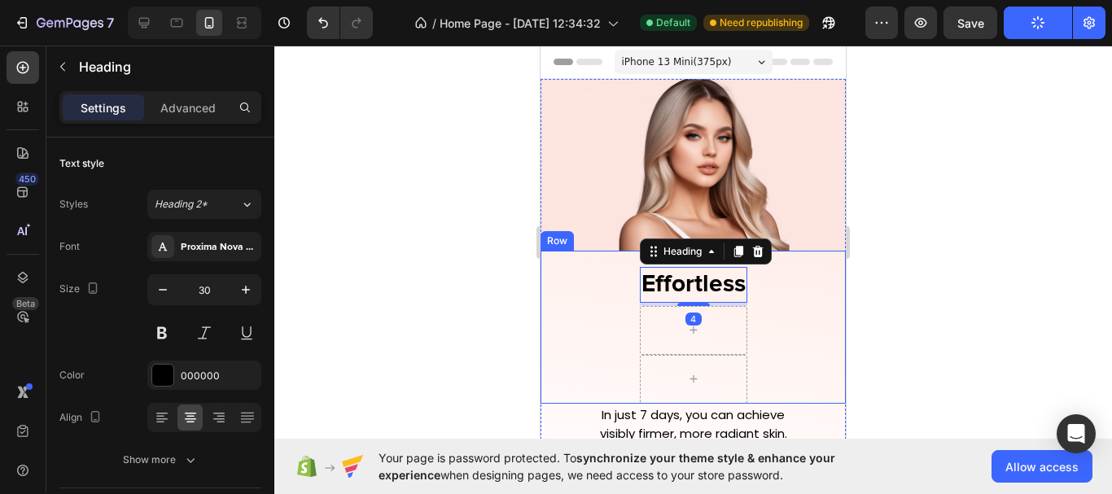
click at [785, 264] on div "Effortless Heading 4 Row" at bounding box center [692, 327] width 305 height 153
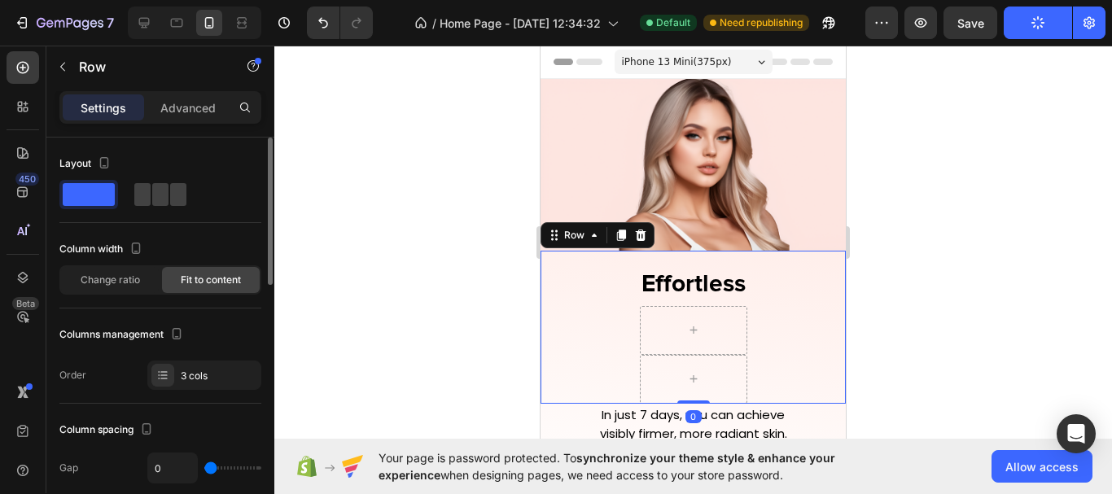
click at [97, 203] on span at bounding box center [89, 194] width 52 height 23
click at [719, 329] on div at bounding box center [693, 330] width 107 height 49
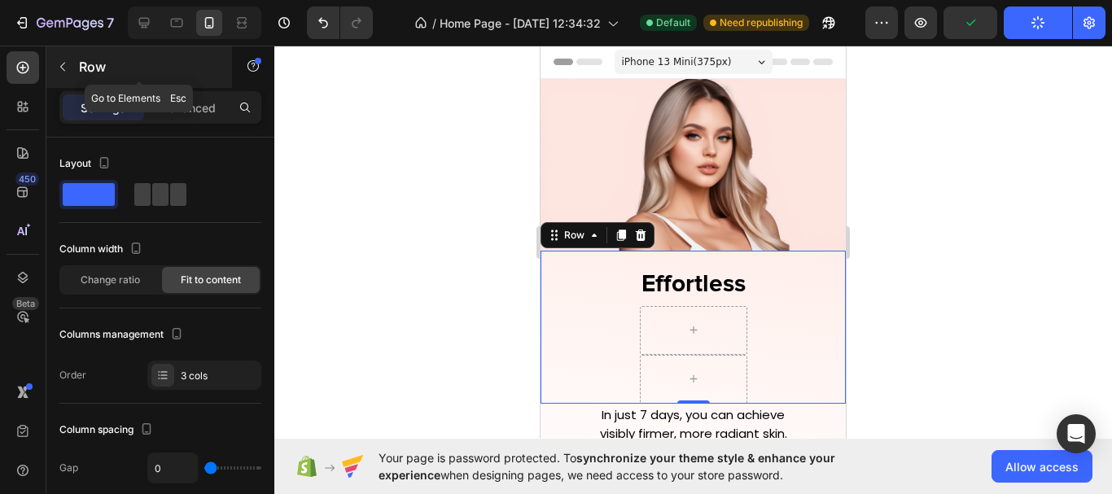
click at [73, 76] on button "button" at bounding box center [63, 67] width 26 height 26
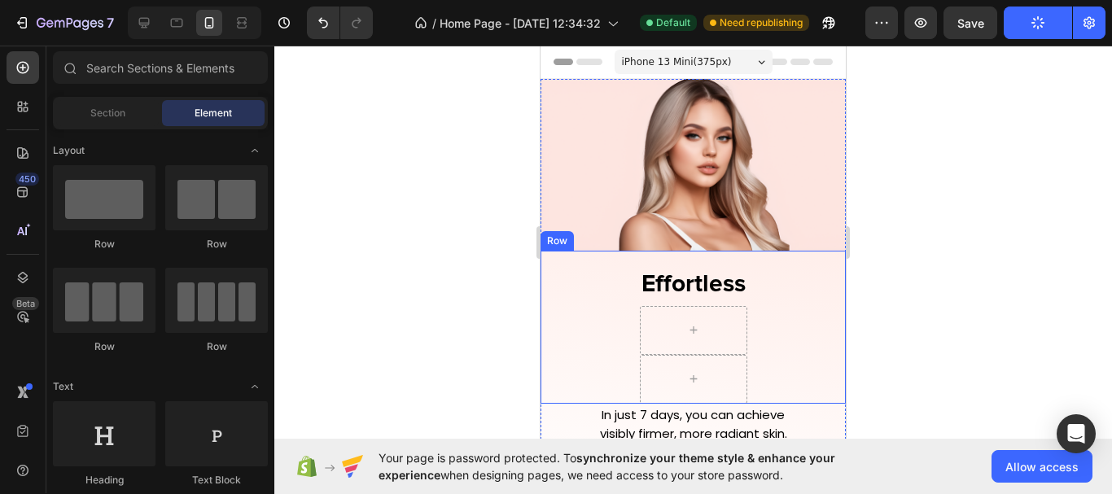
click at [808, 264] on div "Effortless Heading Row" at bounding box center [692, 327] width 305 height 153
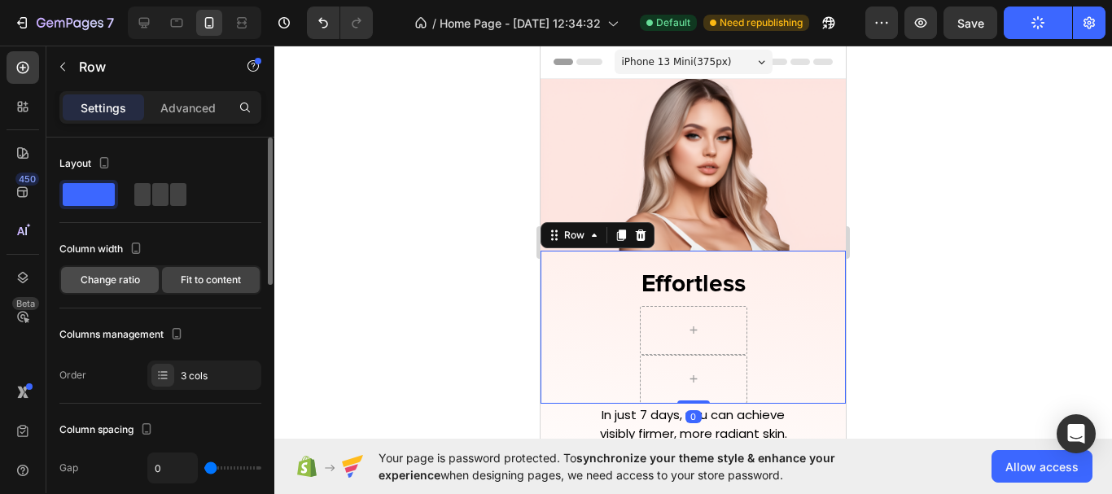
click at [143, 280] on div "Change ratio" at bounding box center [110, 280] width 98 height 26
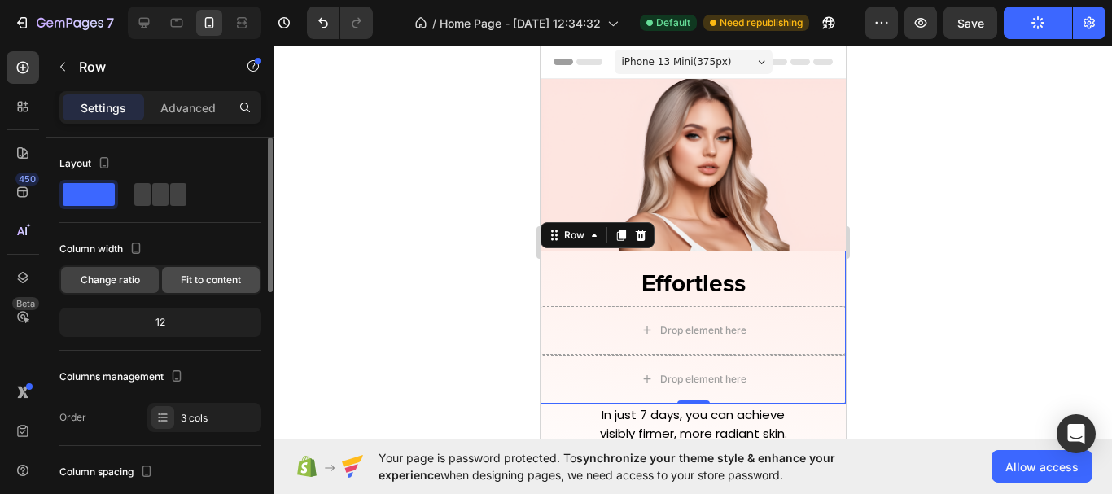
click at [188, 286] on span "Fit to content" at bounding box center [211, 280] width 60 height 15
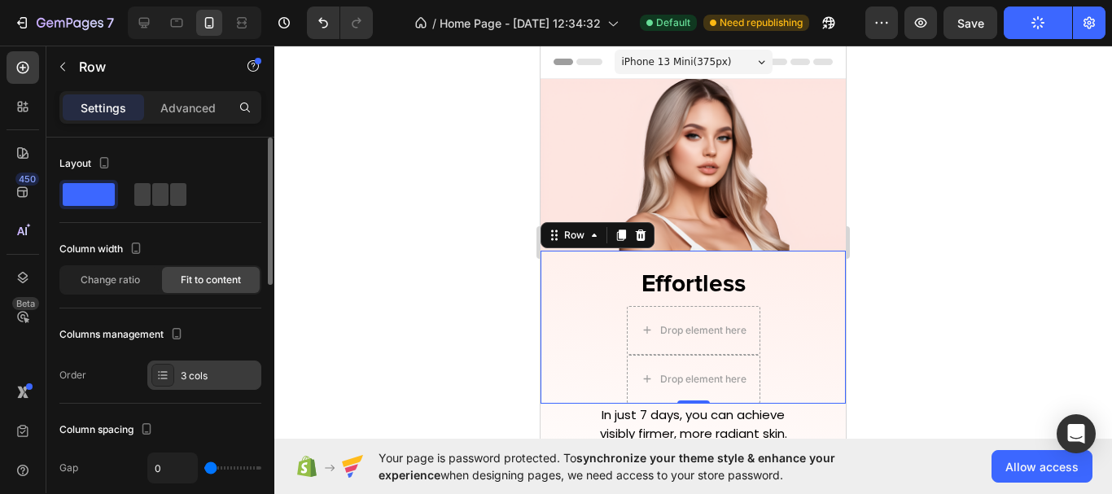
click at [199, 386] on div "3 cols" at bounding box center [204, 375] width 114 height 29
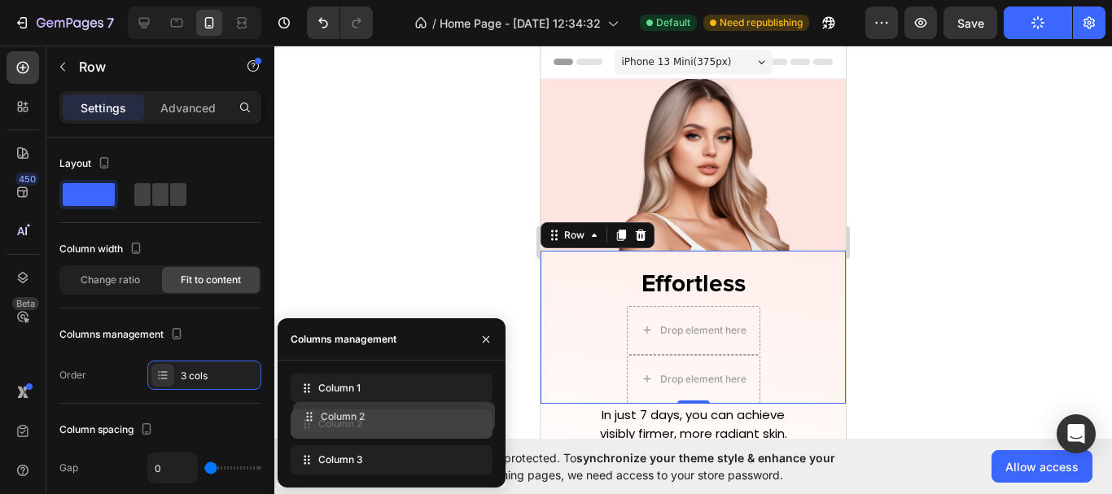
drag, startPoint x: 481, startPoint y: 422, endPoint x: 400, endPoint y: 276, distance: 166.5
click at [388, 277] on div at bounding box center [692, 270] width 837 height 448
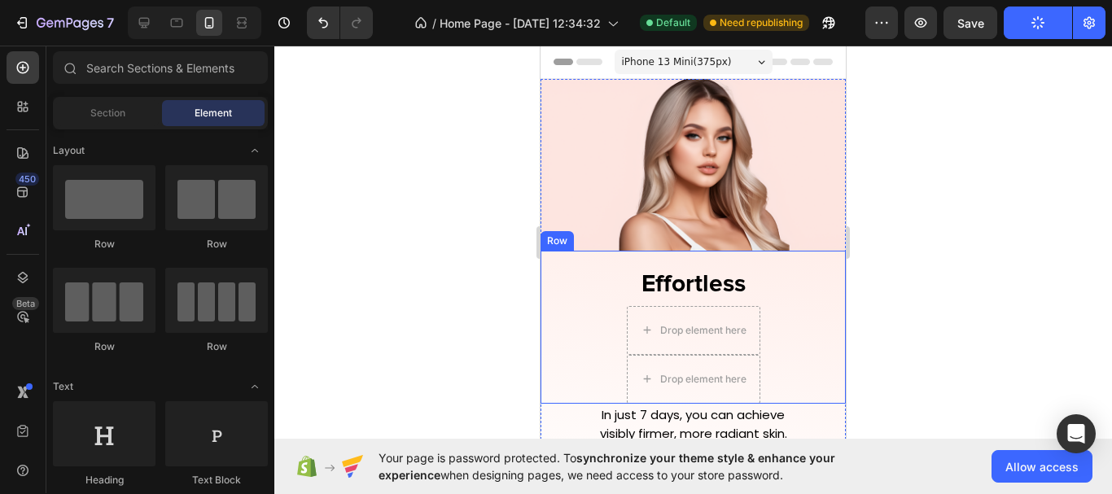
click at [782, 300] on div "Effortless Heading Drop element here Drop element here Row" at bounding box center [692, 327] width 305 height 153
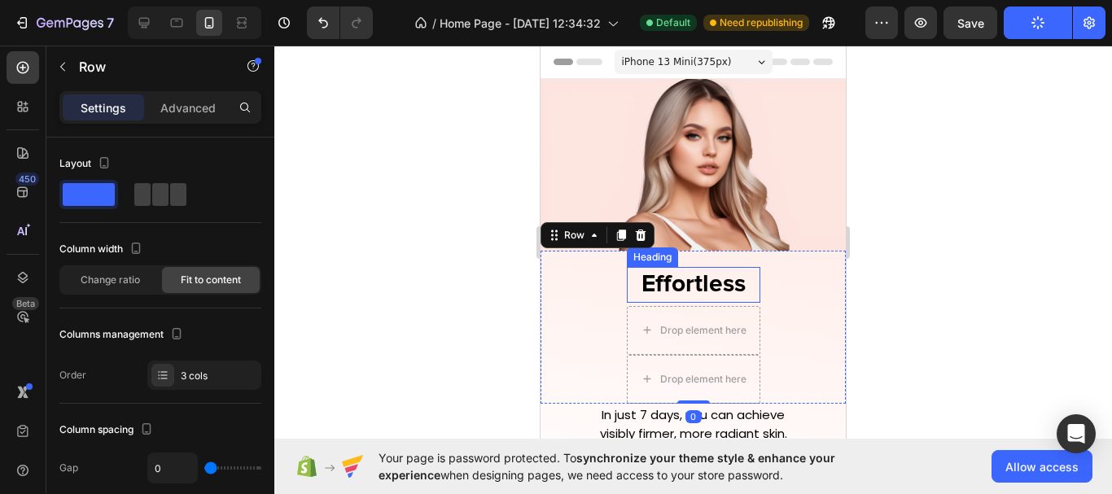
click at [742, 275] on h2 "Effortless" at bounding box center [693, 284] width 133 height 35
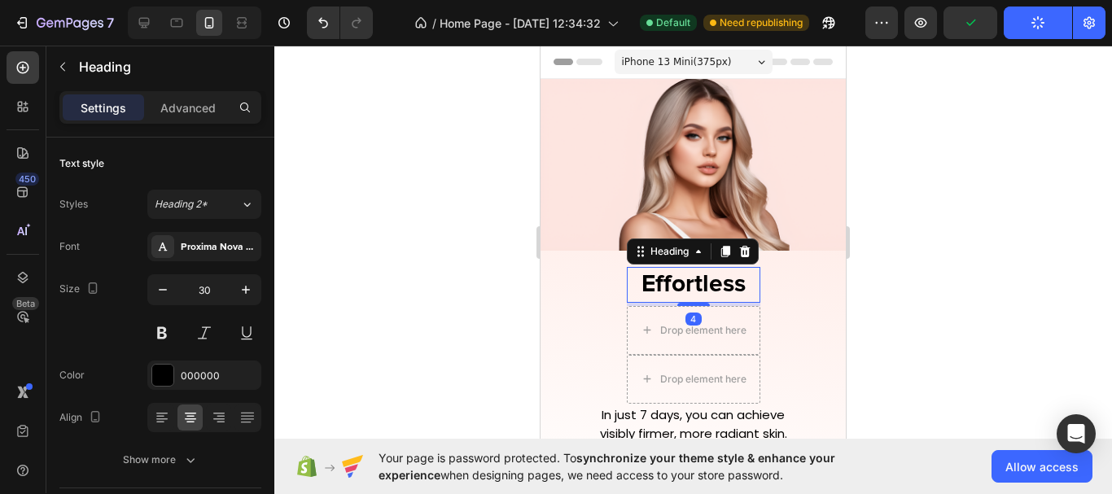
click at [742, 282] on h2 "Effortless" at bounding box center [693, 284] width 133 height 35
click at [742, 282] on p "Effortless" at bounding box center [693, 285] width 130 height 32
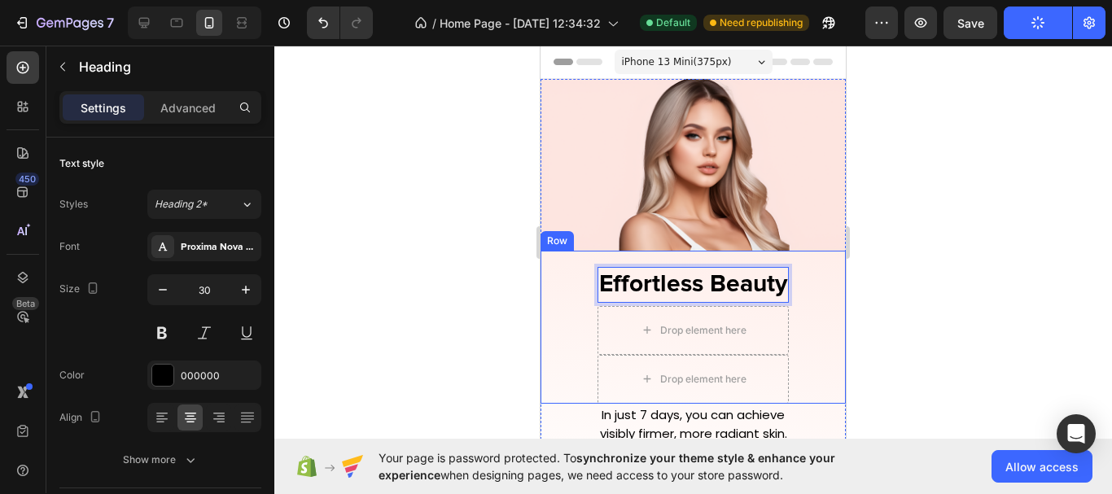
click at [817, 304] on div "Effortless Beauty Heading 4 Drop element here Drop element here Row" at bounding box center [692, 327] width 305 height 153
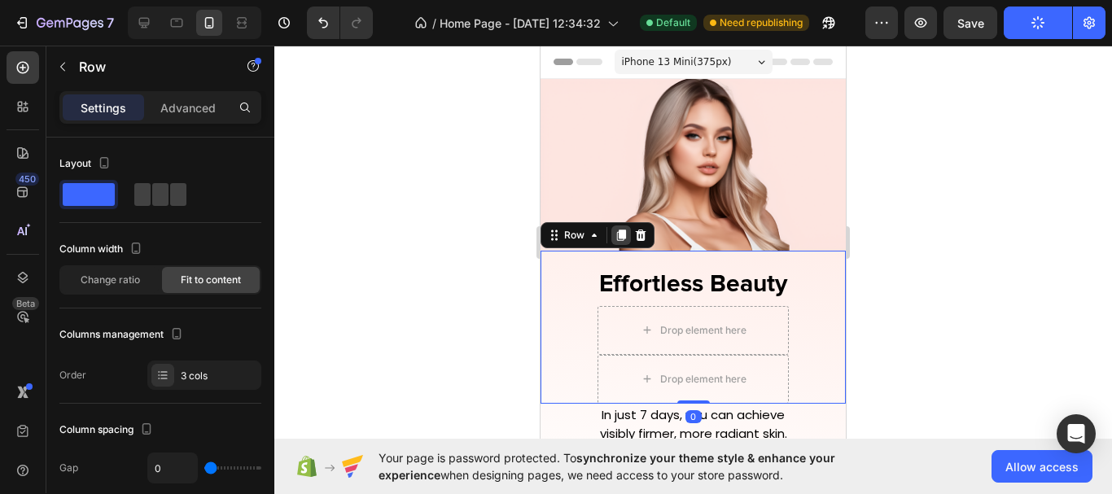
click at [613, 231] on div at bounding box center [621, 235] width 20 height 20
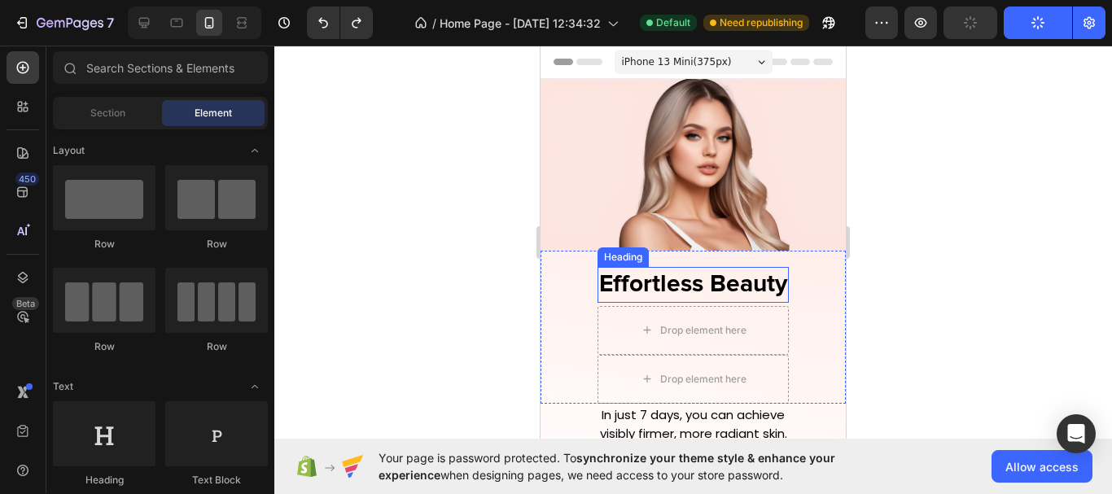
click at [745, 283] on p "Effortless Beauty" at bounding box center [693, 285] width 188 height 32
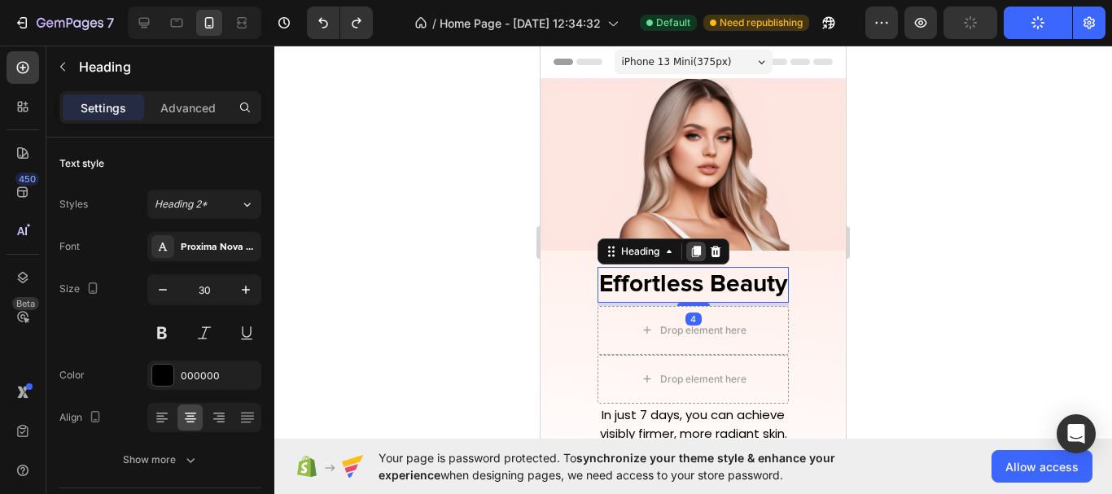
click at [693, 247] on icon at bounding box center [696, 251] width 9 height 11
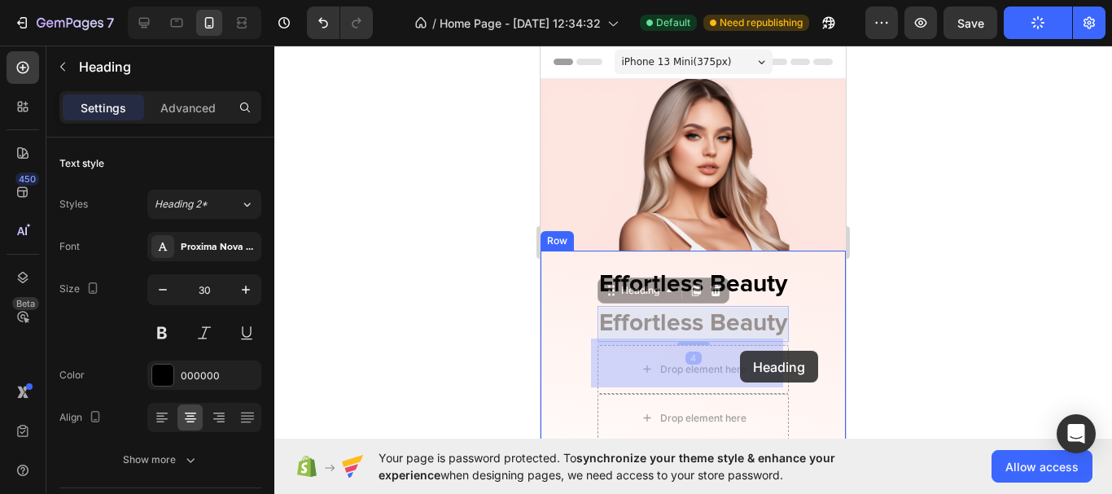
drag, startPoint x: 737, startPoint y: 317, endPoint x: 740, endPoint y: 351, distance: 34.3
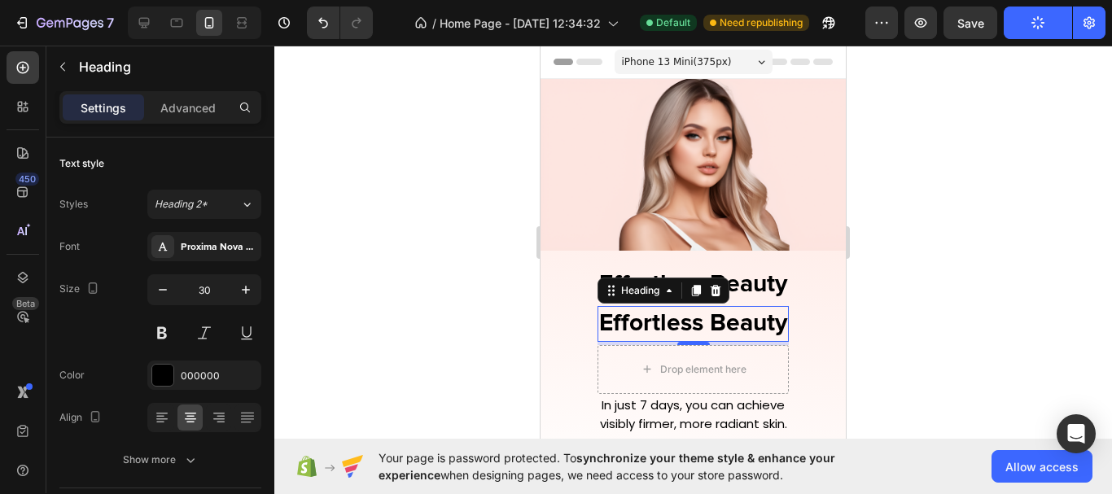
click at [739, 317] on h2 "Effortless Beauty" at bounding box center [692, 323] width 191 height 35
click at [739, 317] on p "Effortless Beauty" at bounding box center [693, 324] width 188 height 32
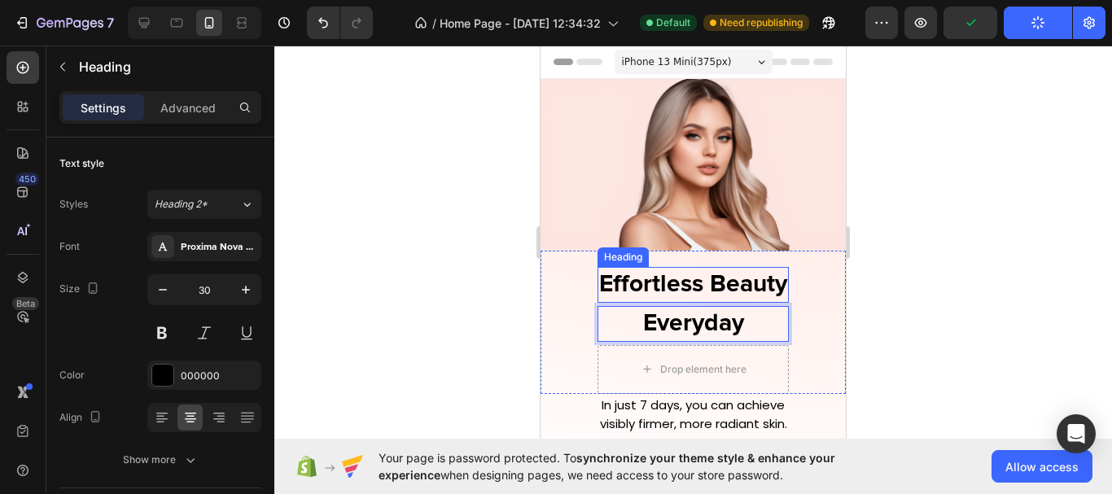
click at [755, 286] on p "Effortless Beauty" at bounding box center [693, 285] width 188 height 32
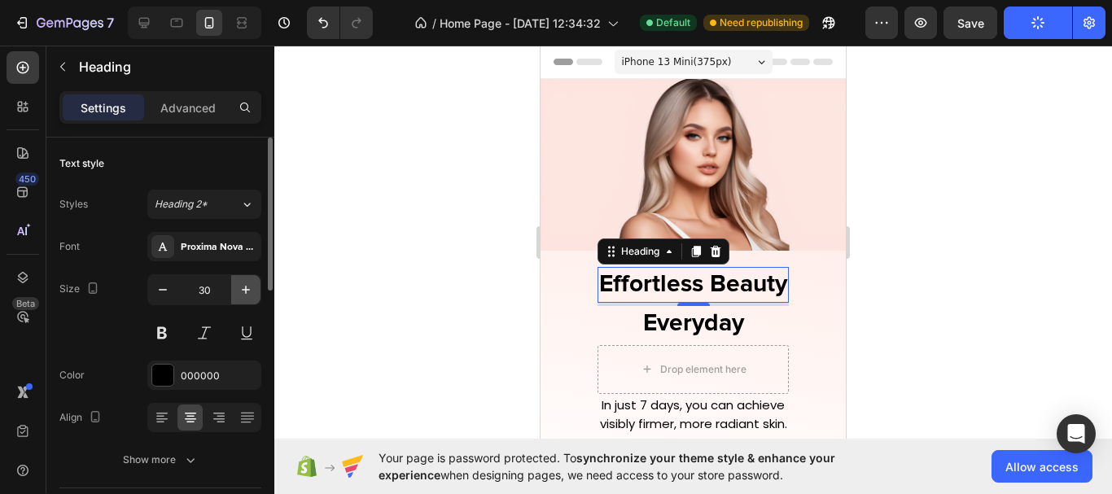
click at [240, 291] on icon "button" at bounding box center [246, 290] width 16 height 16
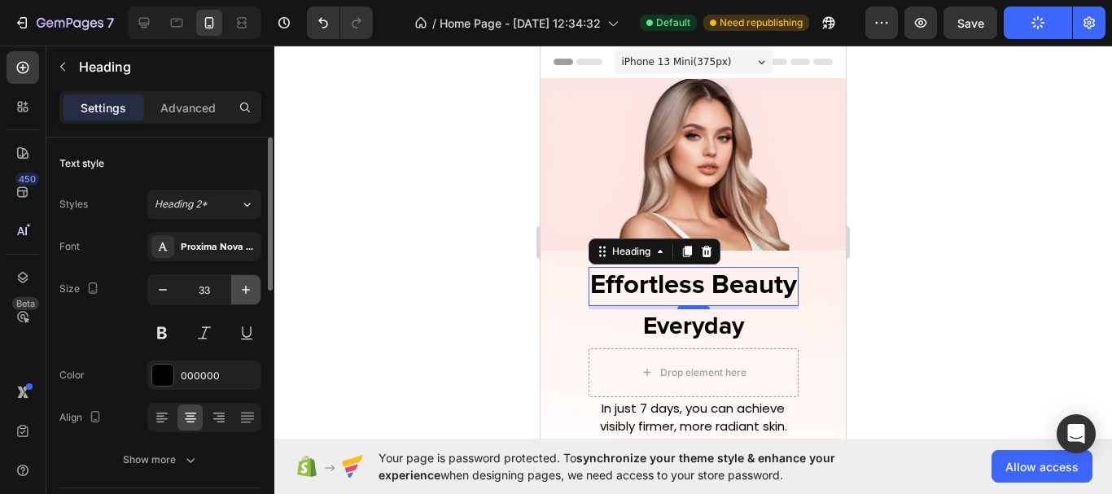
click at [240, 291] on icon "button" at bounding box center [246, 290] width 16 height 16
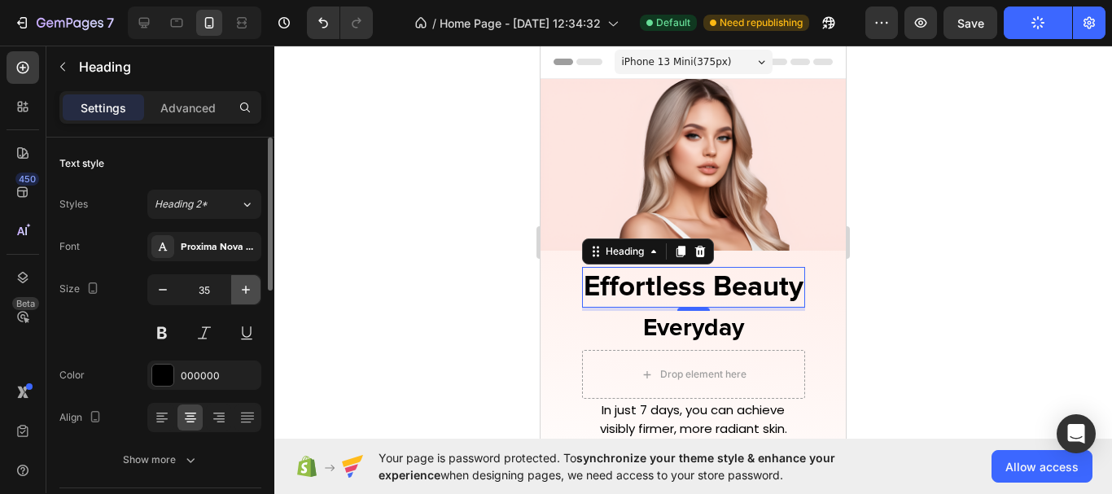
click at [240, 291] on icon "button" at bounding box center [246, 290] width 16 height 16
click at [251, 291] on icon "button" at bounding box center [246, 290] width 16 height 16
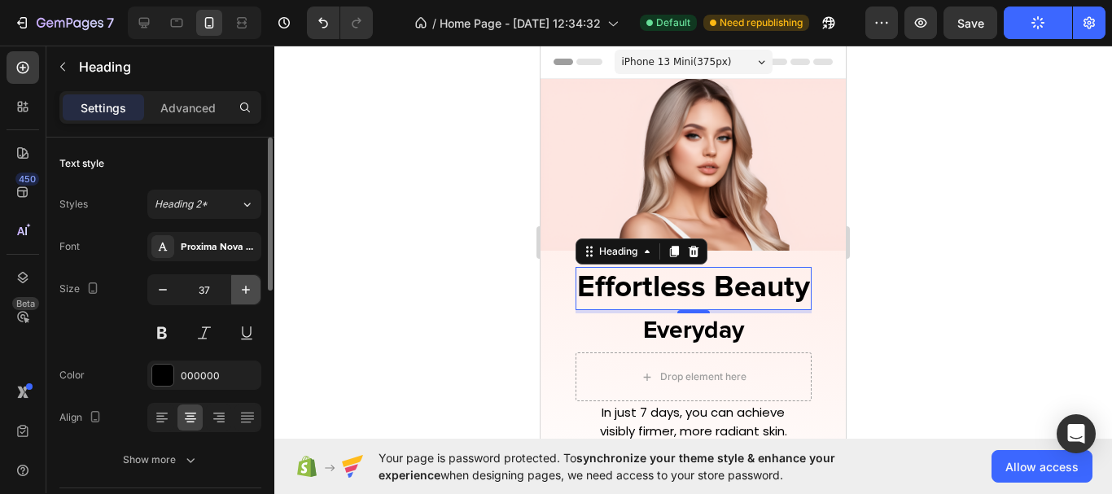
click at [251, 291] on icon "button" at bounding box center [246, 290] width 16 height 16
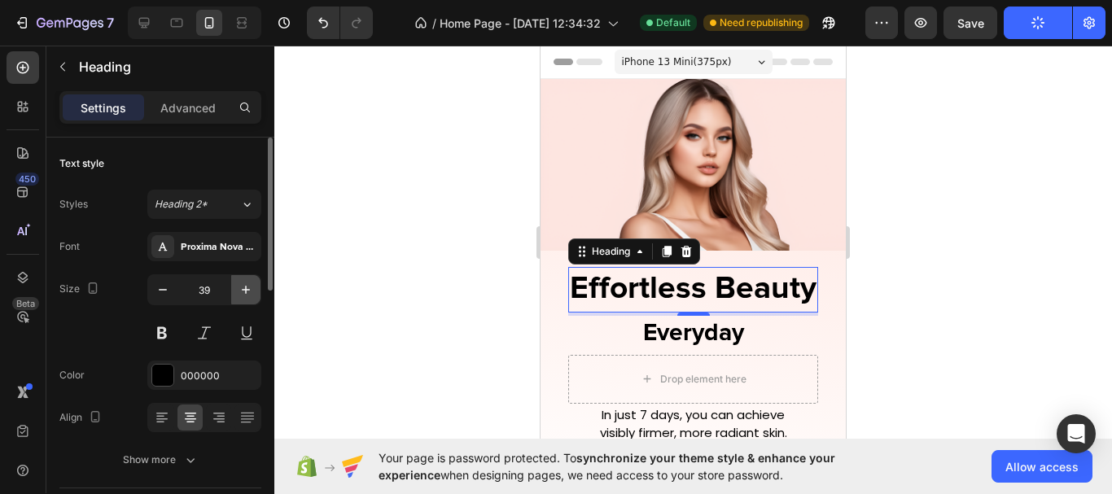
click at [251, 288] on icon "button" at bounding box center [246, 290] width 16 height 16
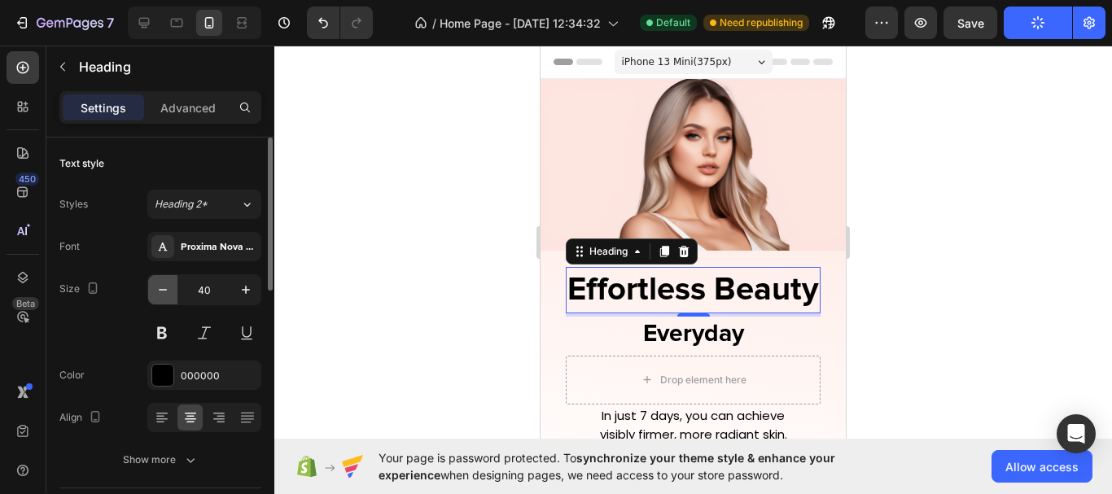
click at [161, 294] on icon "button" at bounding box center [163, 290] width 16 height 16
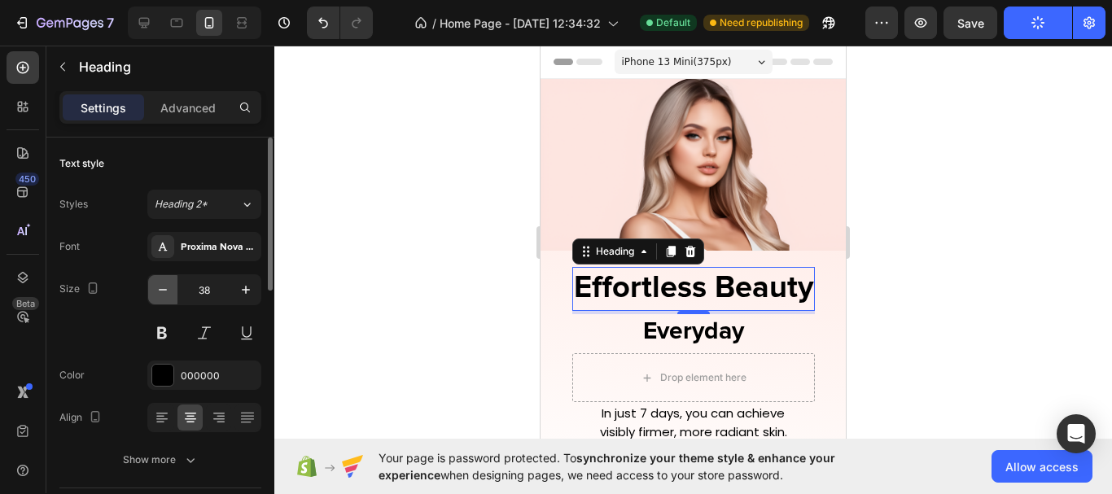
click at [161, 294] on icon "button" at bounding box center [163, 290] width 16 height 16
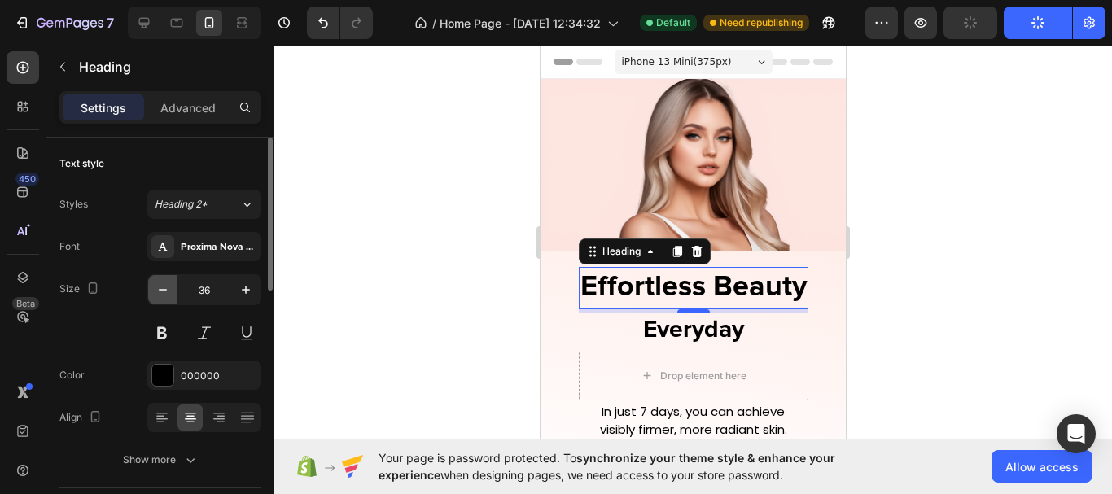
type input "35"
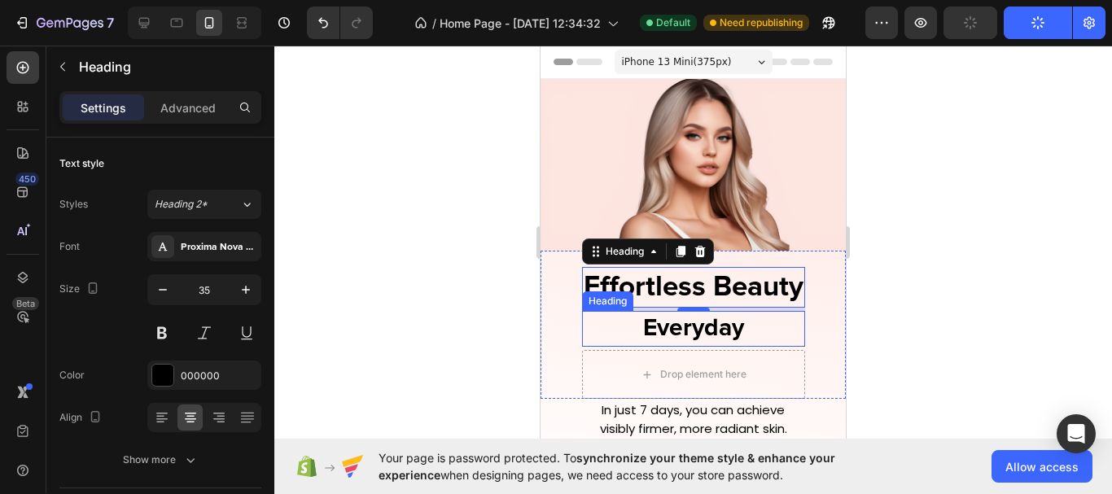
click at [719, 326] on p "Everyday" at bounding box center [694, 329] width 220 height 32
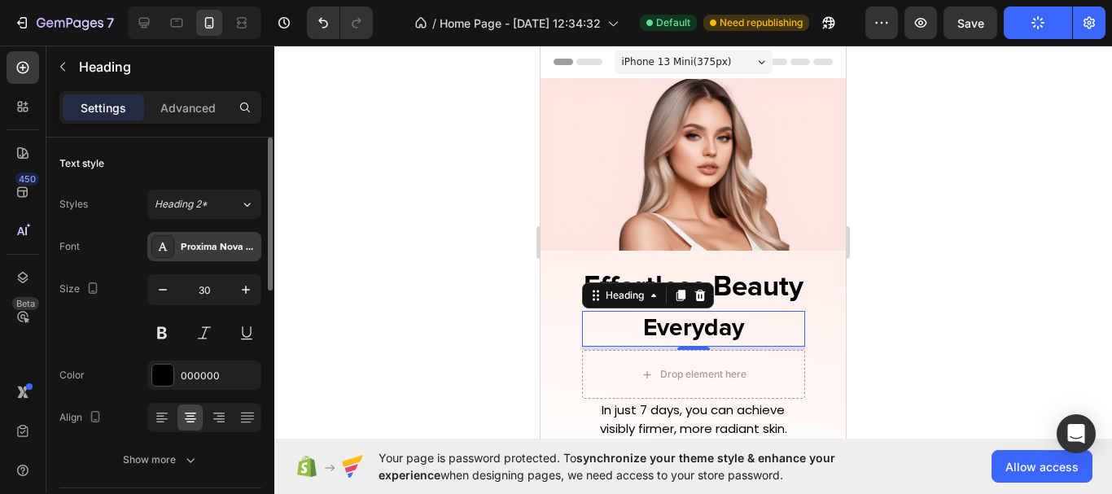
click at [224, 243] on div "Proxima Nova Bold" at bounding box center [219, 247] width 76 height 15
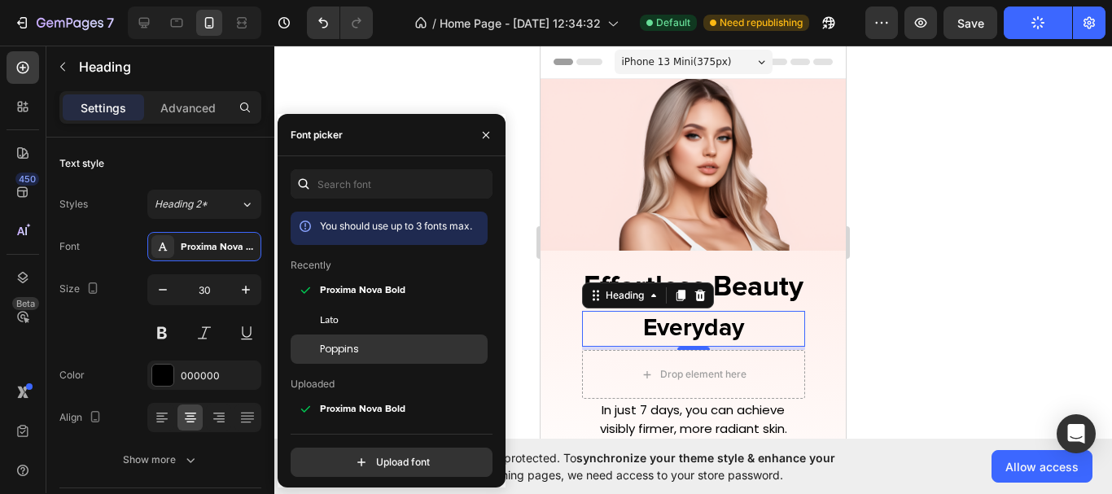
click at [352, 354] on span "Poppins" at bounding box center [339, 349] width 39 height 15
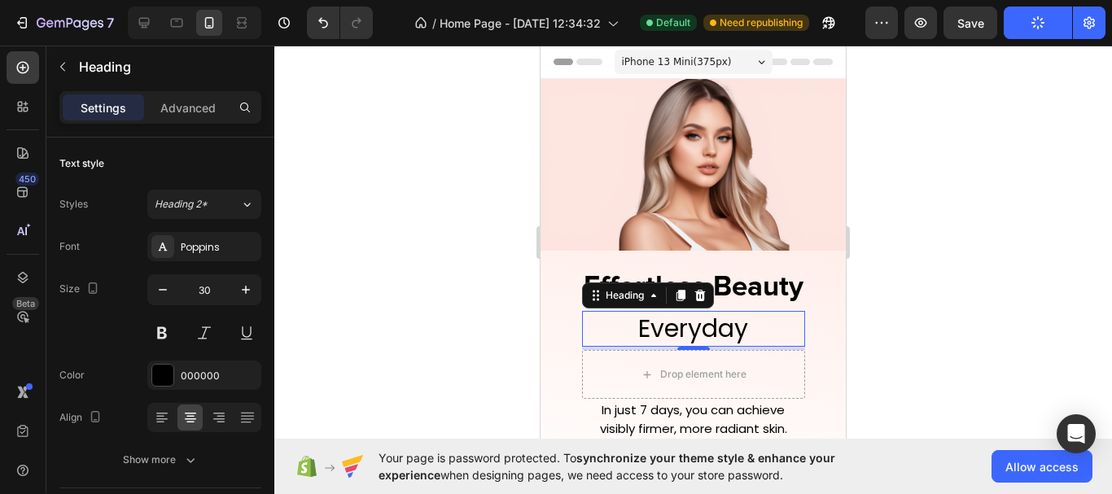
click at [918, 342] on div at bounding box center [692, 270] width 837 height 448
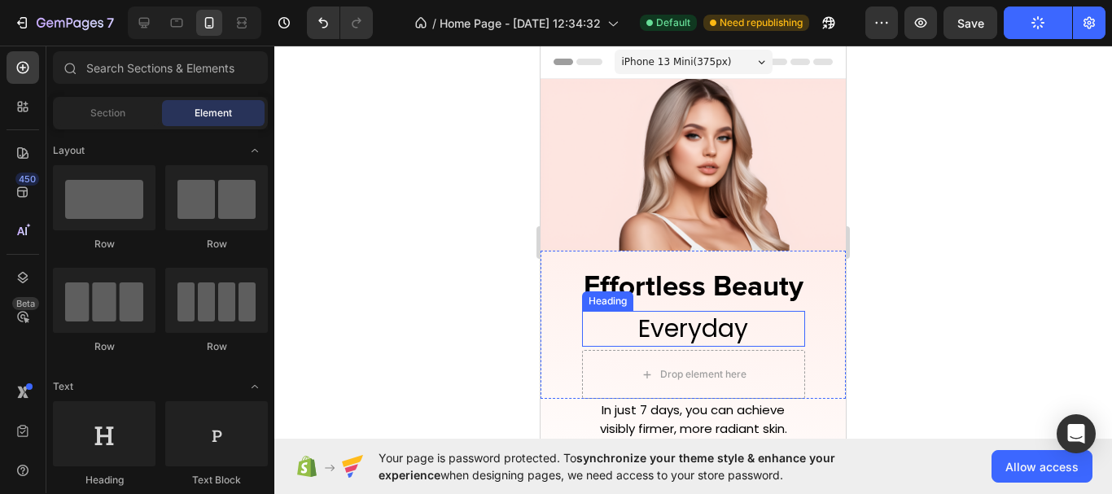
click at [740, 313] on p "Everyday" at bounding box center [694, 329] width 220 height 32
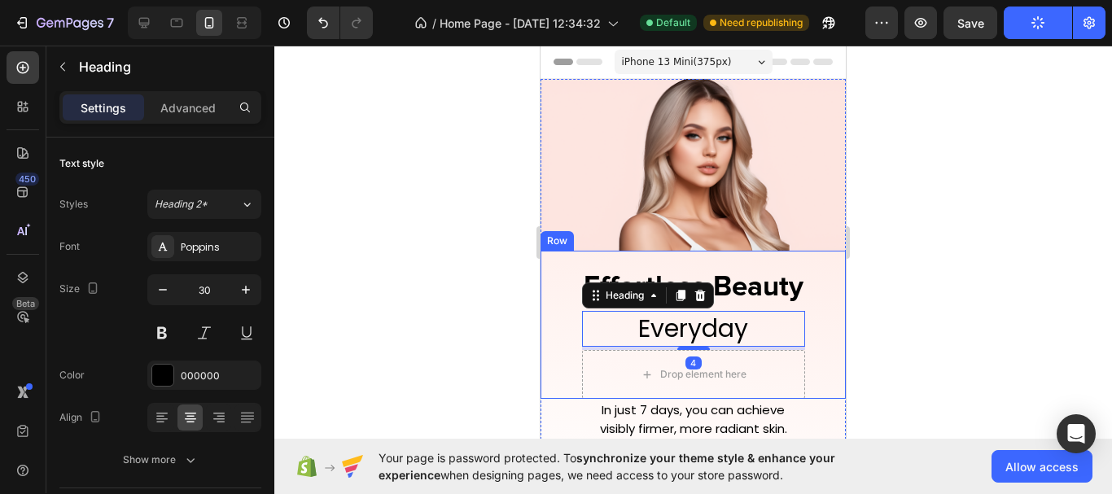
click at [727, 296] on p "Effortless Beauty" at bounding box center [694, 287] width 220 height 37
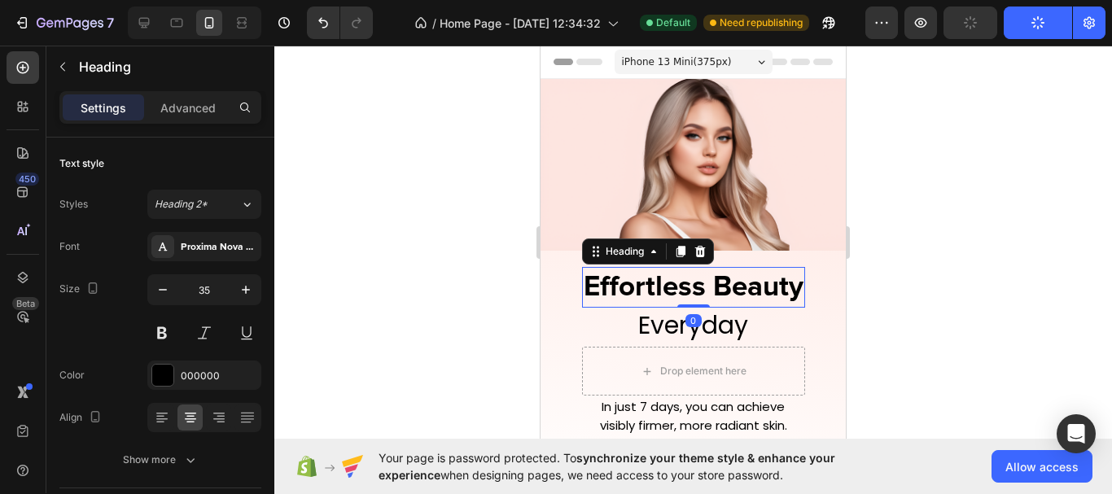
drag, startPoint x: 702, startPoint y: 302, endPoint x: 704, endPoint y: 283, distance: 18.8
click at [704, 283] on div "Effortless Beauty Heading 0" at bounding box center [693, 288] width 223 height 42
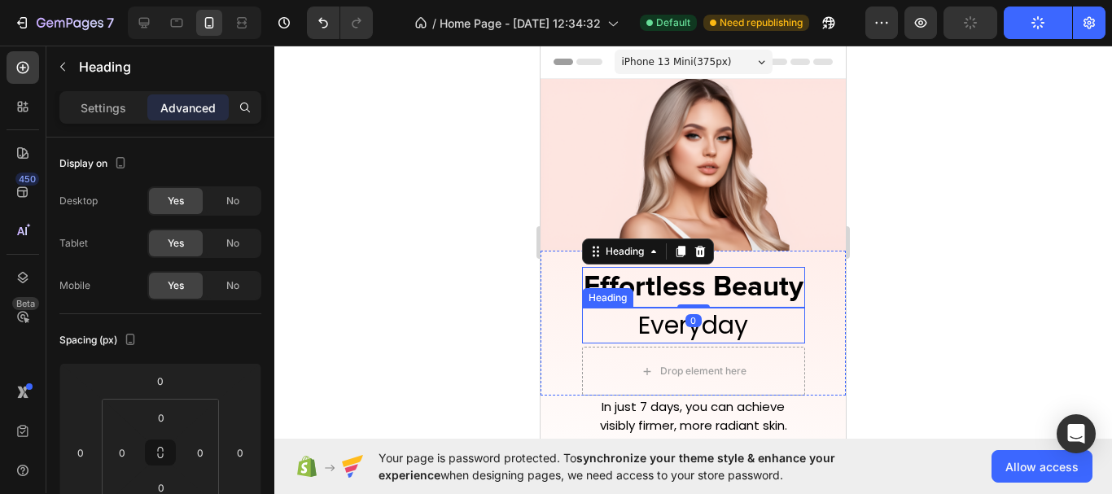
click at [740, 317] on p "Everyday" at bounding box center [694, 325] width 220 height 32
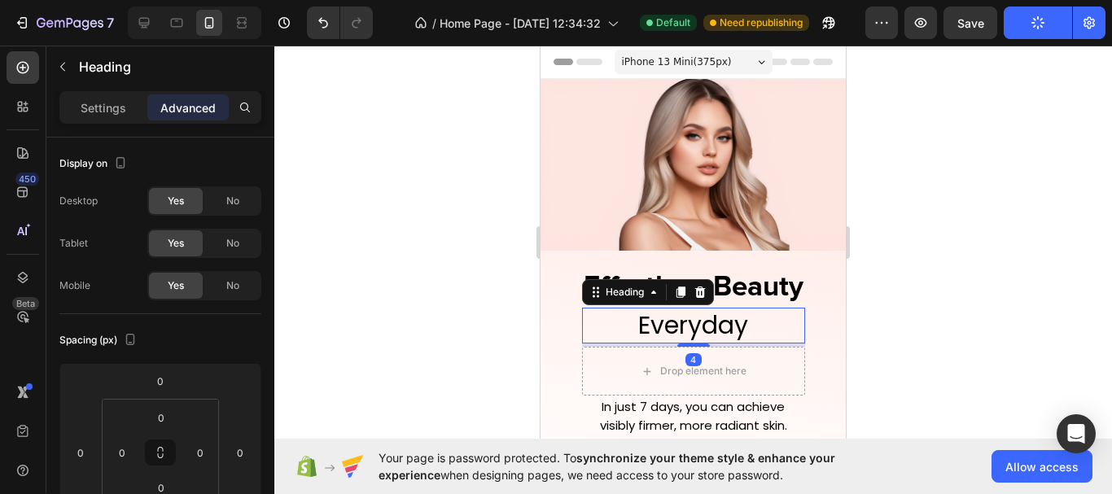
click at [697, 326] on div "Everyday Heading 4" at bounding box center [693, 326] width 223 height 36
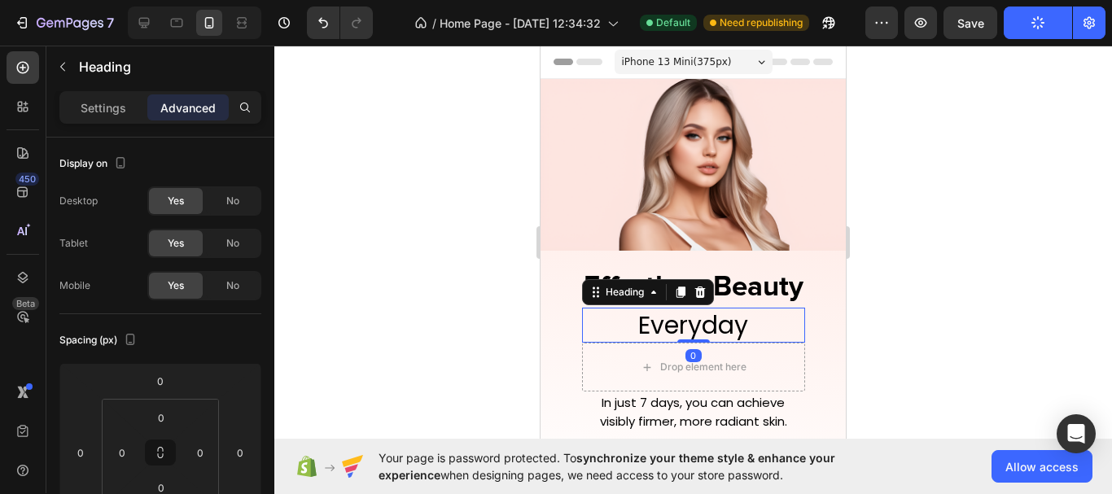
click at [728, 299] on h2 "Effortless Beauty" at bounding box center [693, 287] width 223 height 41
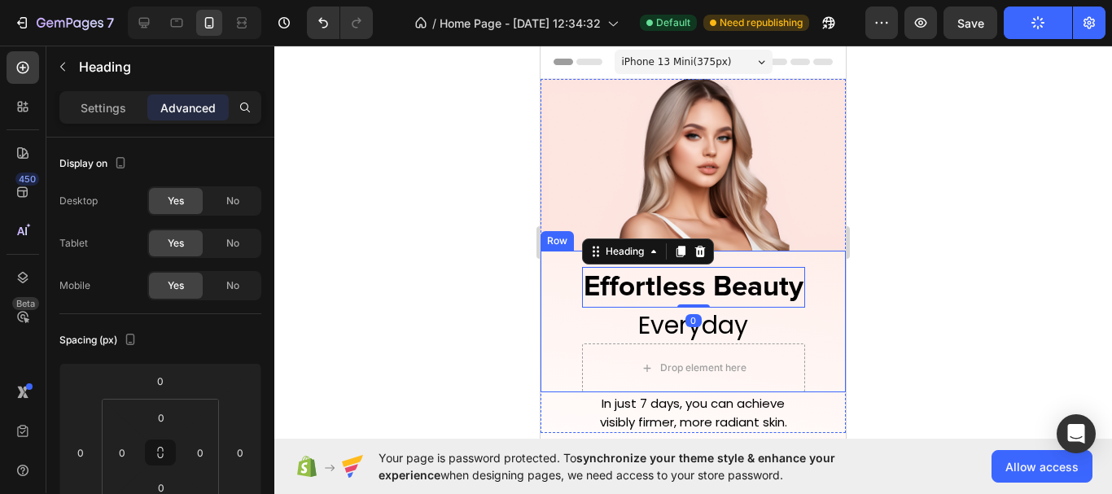
click at [816, 310] on div "Effortless Beauty Heading 0 Everyday Heading Drop element here Row" at bounding box center [692, 322] width 305 height 142
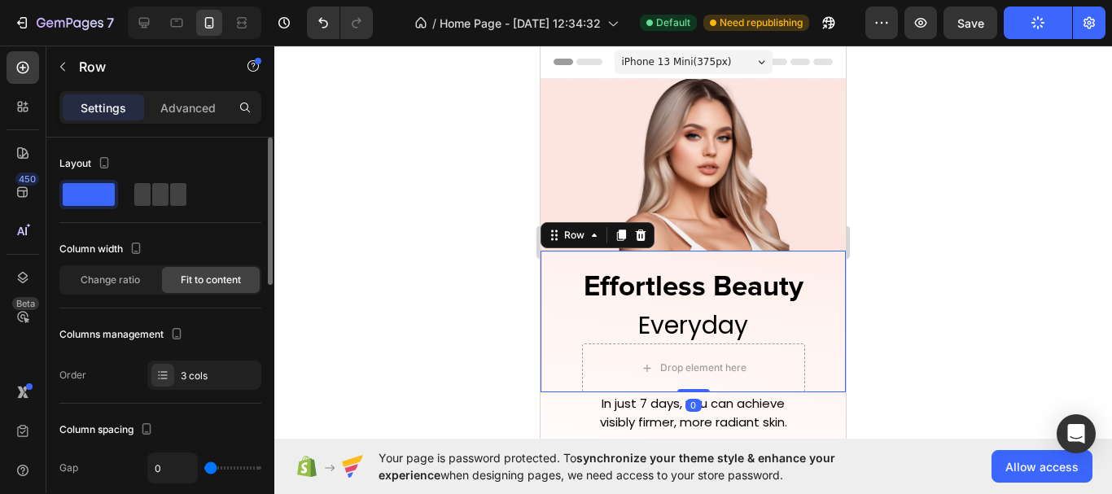
click at [107, 194] on span at bounding box center [89, 194] width 52 height 23
click at [171, 196] on span at bounding box center [178, 194] width 16 height 23
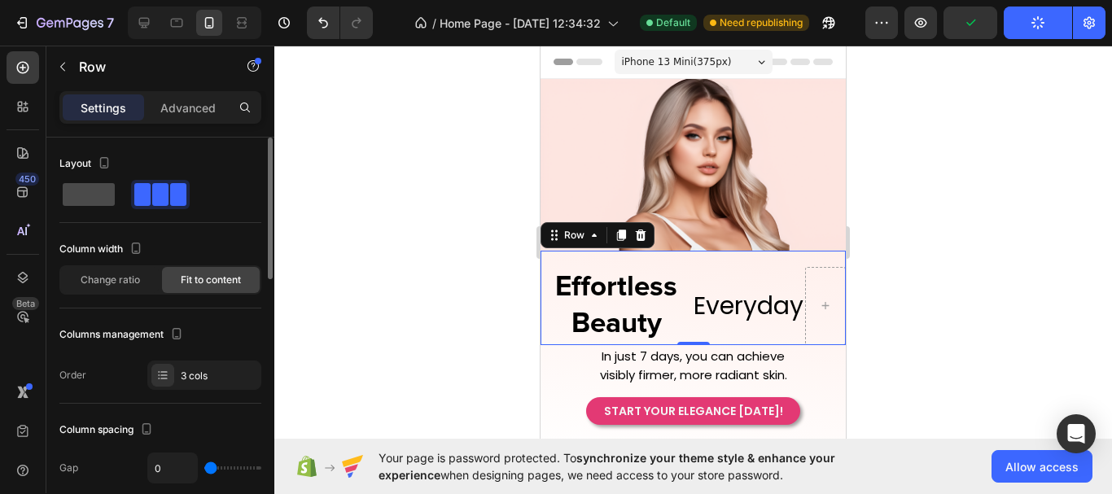
click at [98, 203] on span at bounding box center [89, 194] width 52 height 23
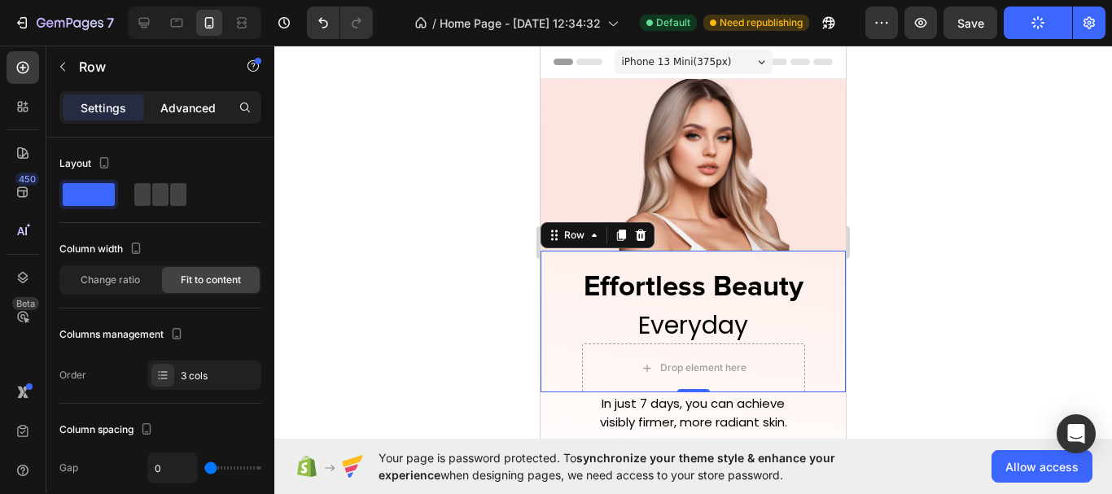
click at [170, 111] on p "Advanced" at bounding box center [187, 107] width 55 height 17
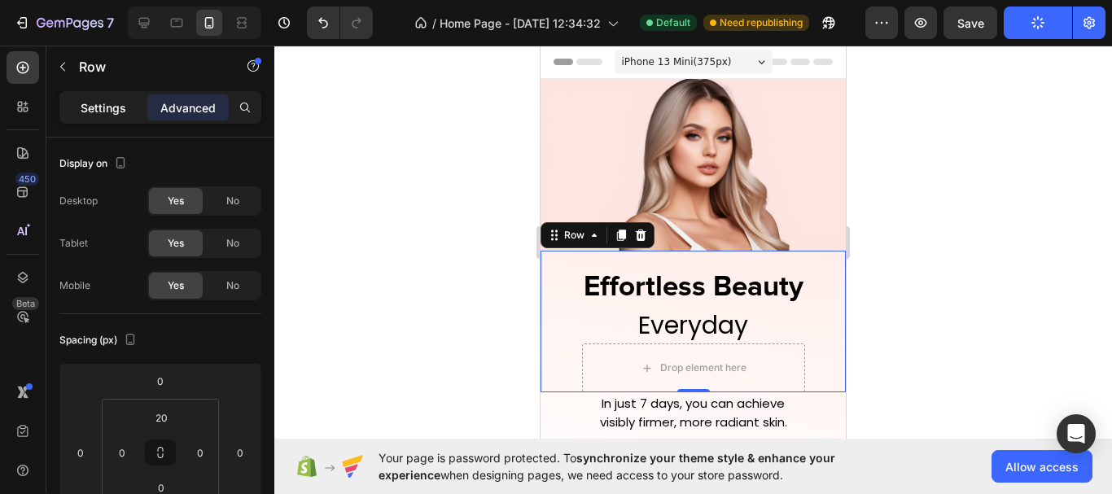
click at [86, 108] on p "Settings" at bounding box center [104, 107] width 46 height 17
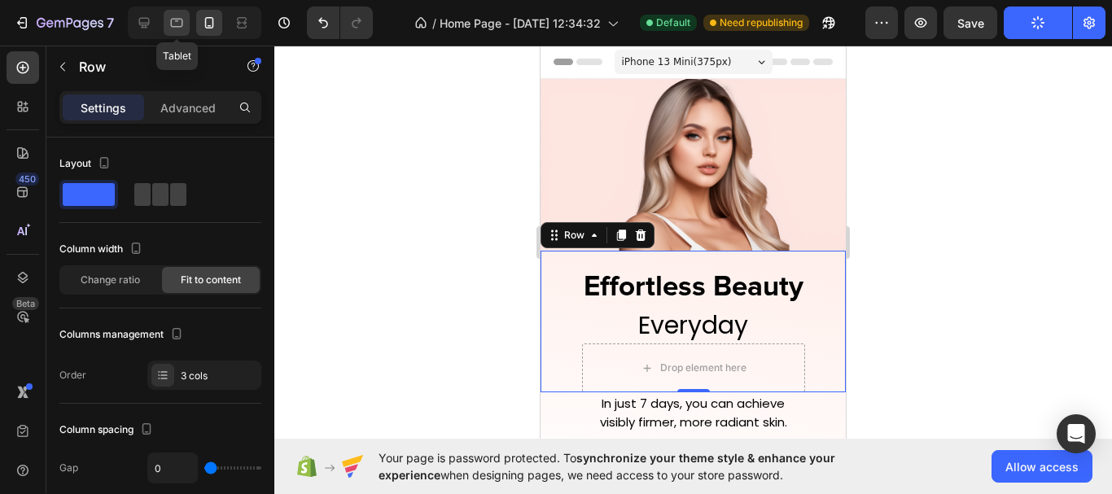
click at [168, 28] on icon at bounding box center [176, 23] width 16 height 16
type input "16"
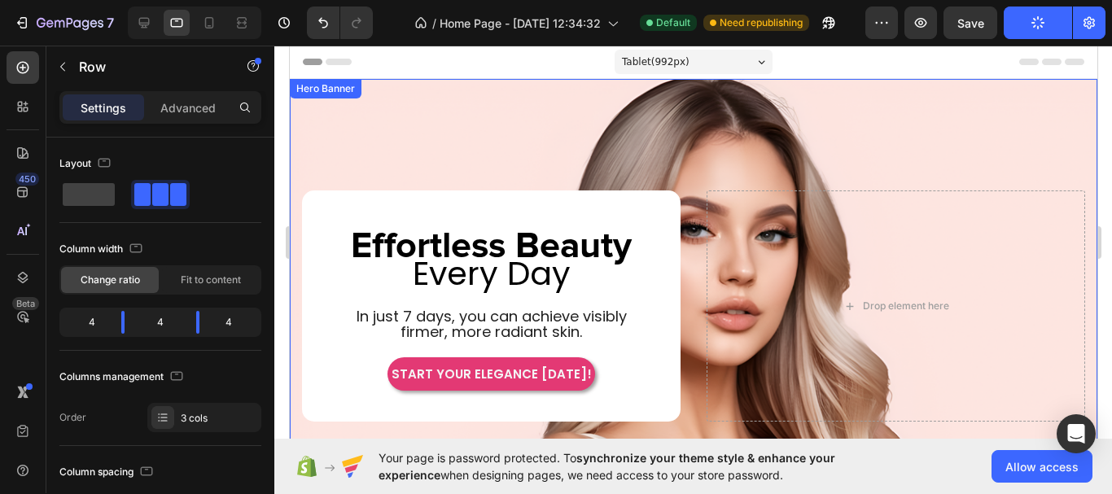
click at [666, 98] on div "Background Image" at bounding box center [692, 306] width 807 height 454
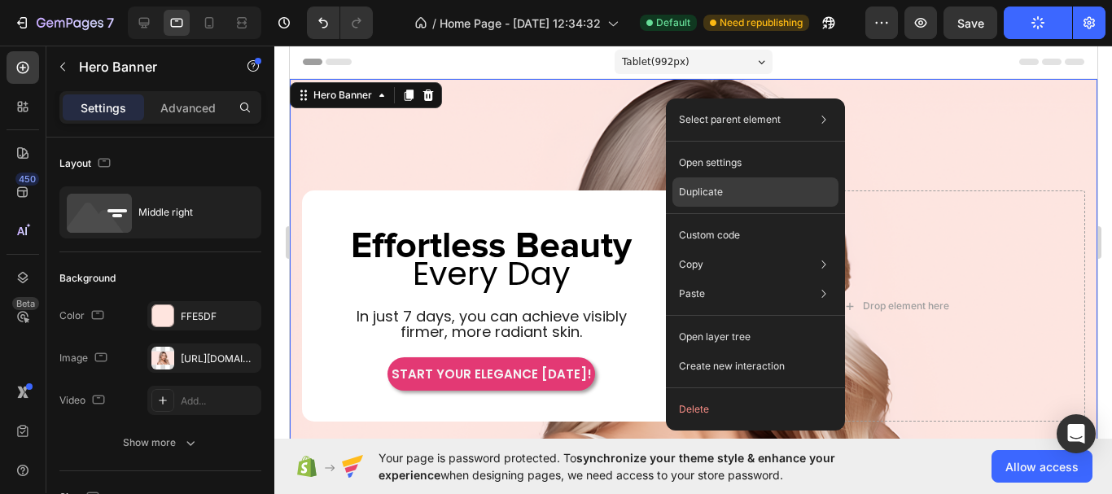
click at [741, 199] on div "Duplicate" at bounding box center [755, 191] width 166 height 29
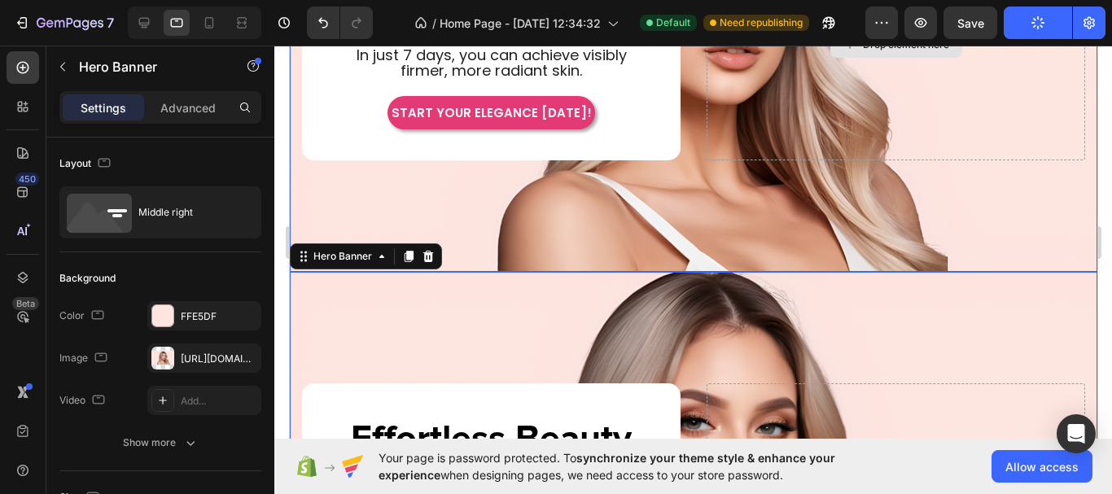
scroll to position [17, 0]
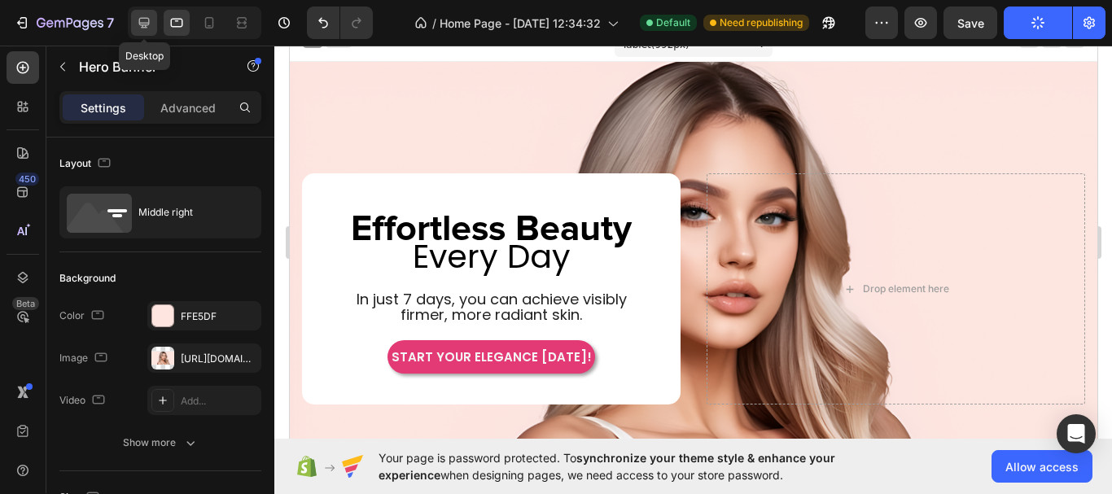
click at [141, 20] on icon at bounding box center [144, 23] width 16 height 16
type input "1230"
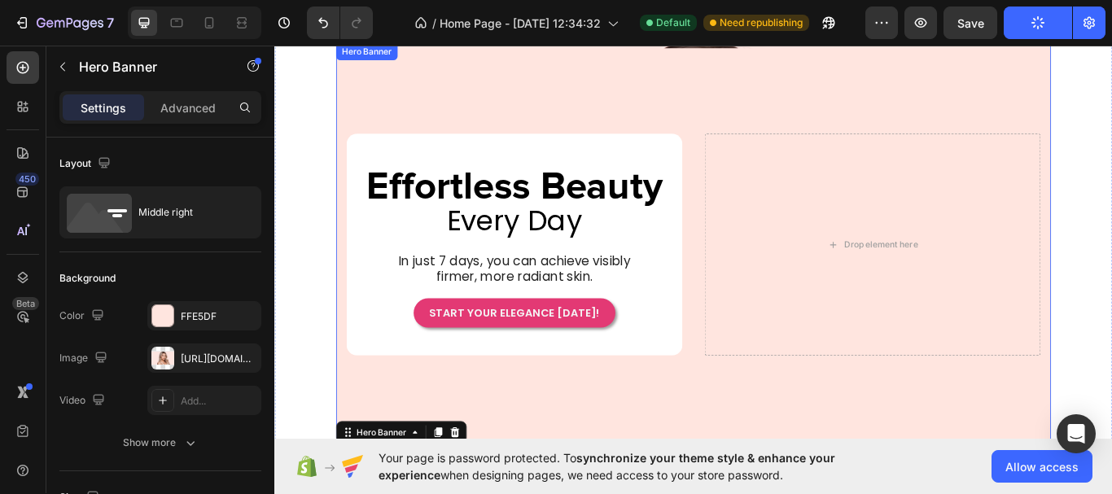
scroll to position [356, 0]
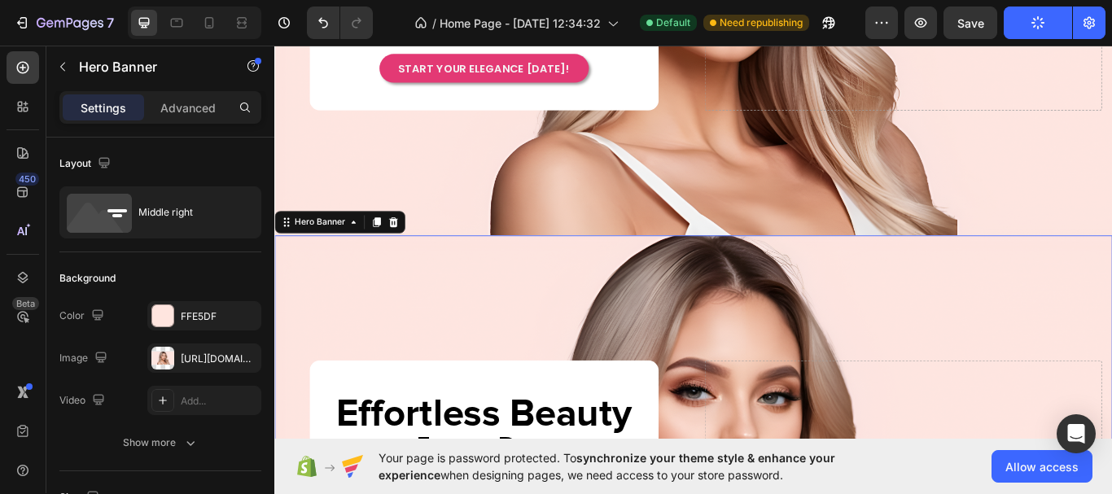
click at [194, 111] on p "Advanced" at bounding box center [187, 107] width 55 height 17
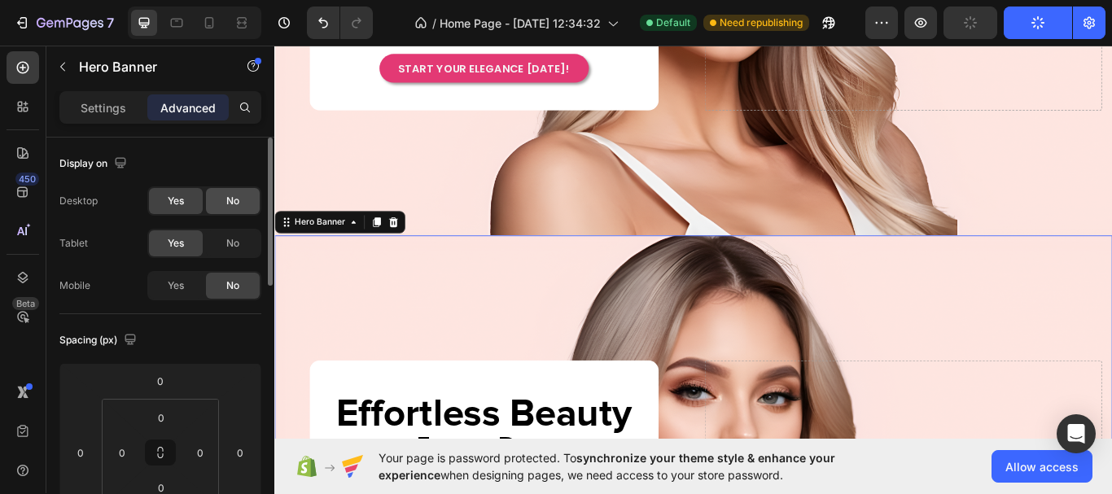
click at [233, 205] on span "No" at bounding box center [232, 201] width 13 height 15
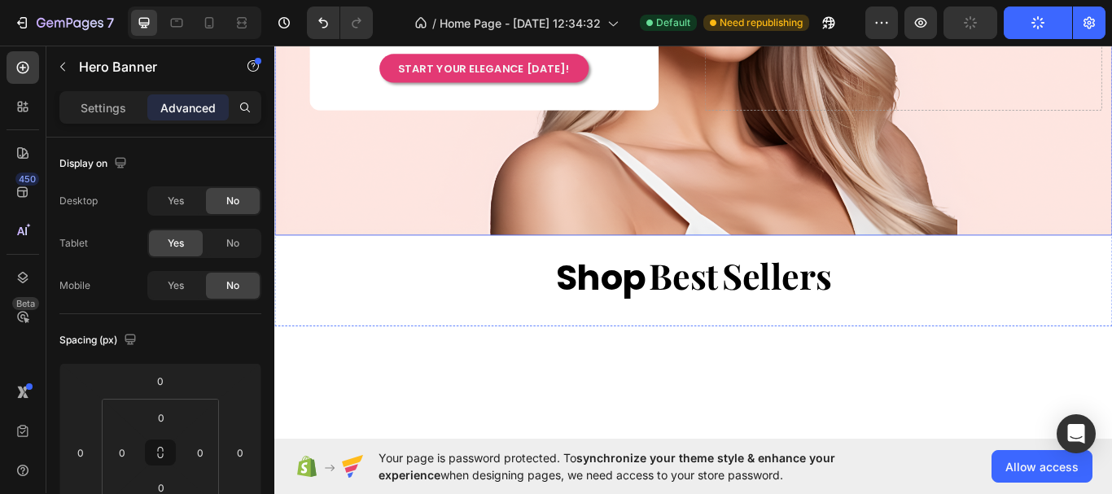
scroll to position [0, 0]
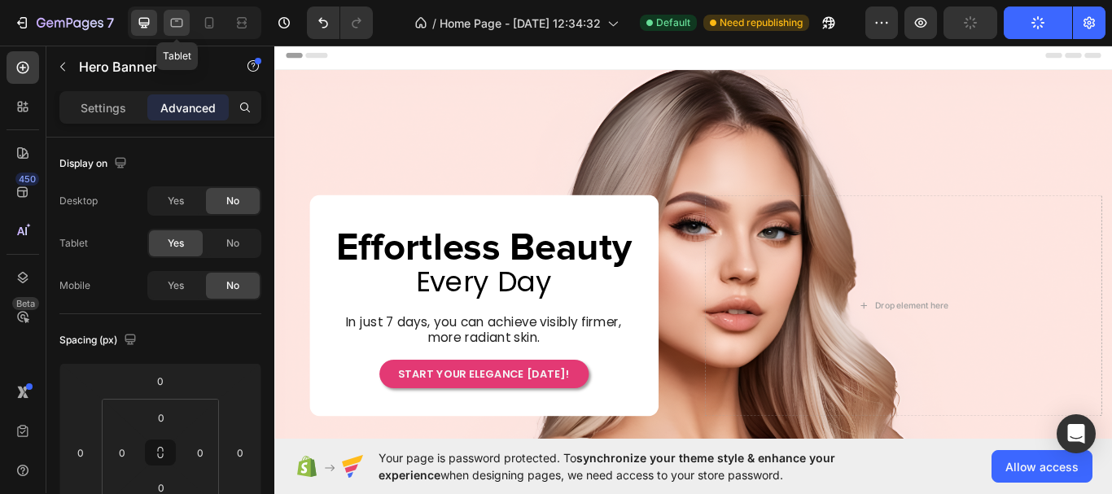
click at [168, 25] on div at bounding box center [177, 23] width 26 height 26
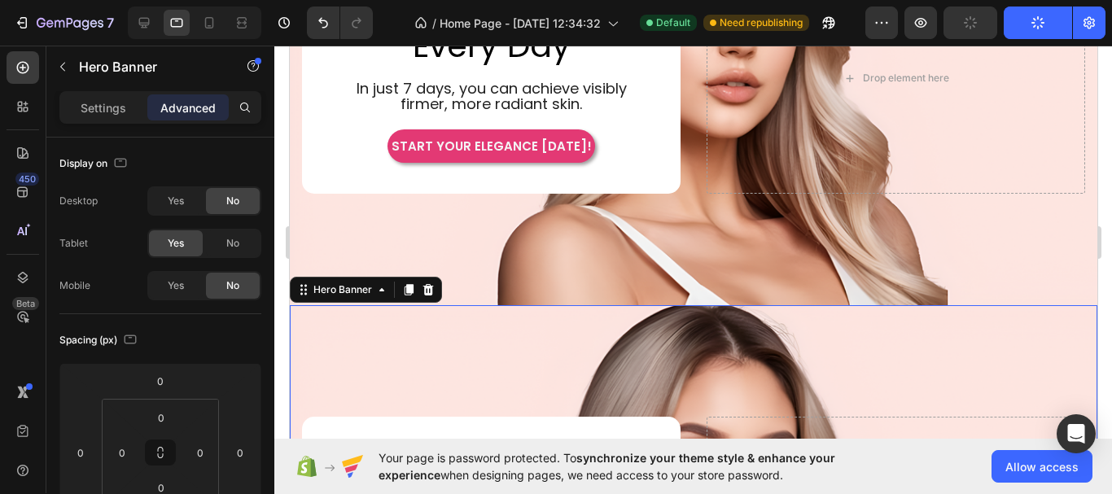
scroll to position [180, 0]
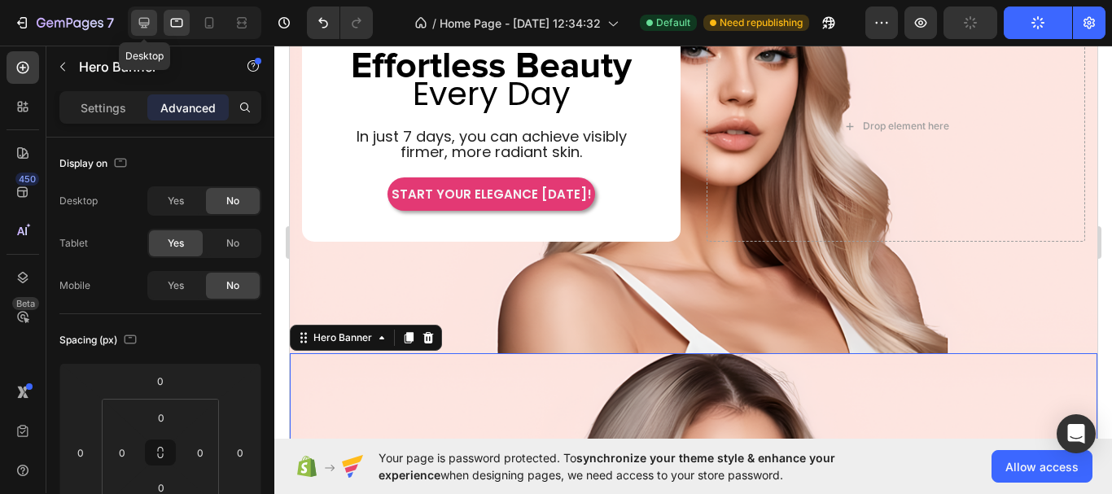
click at [154, 31] on div at bounding box center [144, 23] width 26 height 26
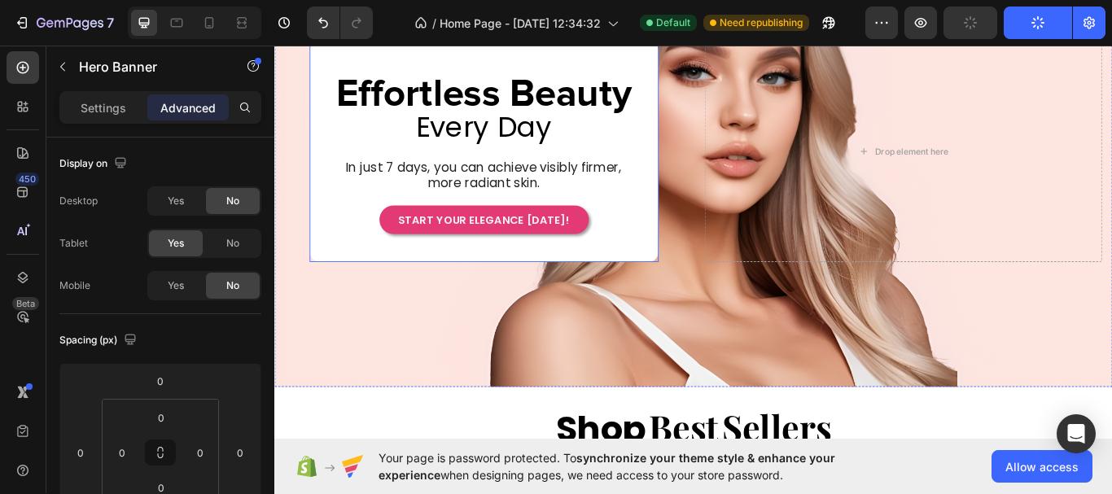
scroll to position [123, 0]
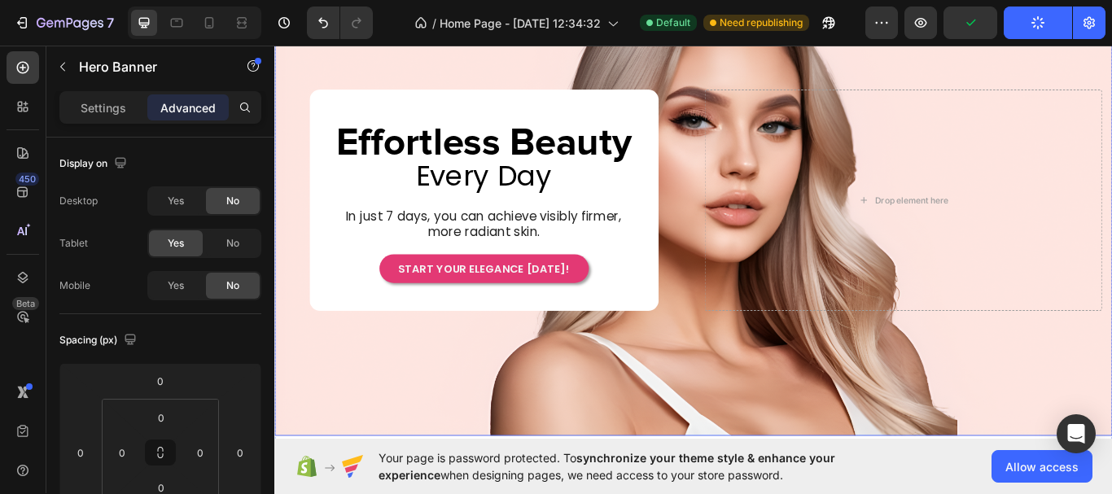
click at [738, 67] on div "Drop element here Effortless Beauty Heading Row Every Day Heading In just 7 day…" at bounding box center [762, 227] width 977 height 384
click at [236, 241] on span "No" at bounding box center [232, 243] width 13 height 15
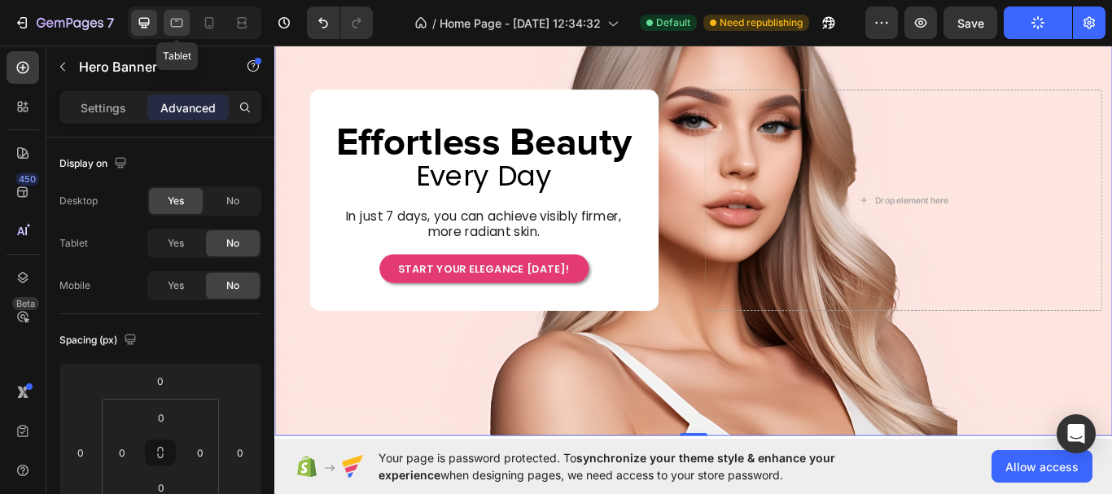
click at [176, 31] on div at bounding box center [177, 23] width 26 height 26
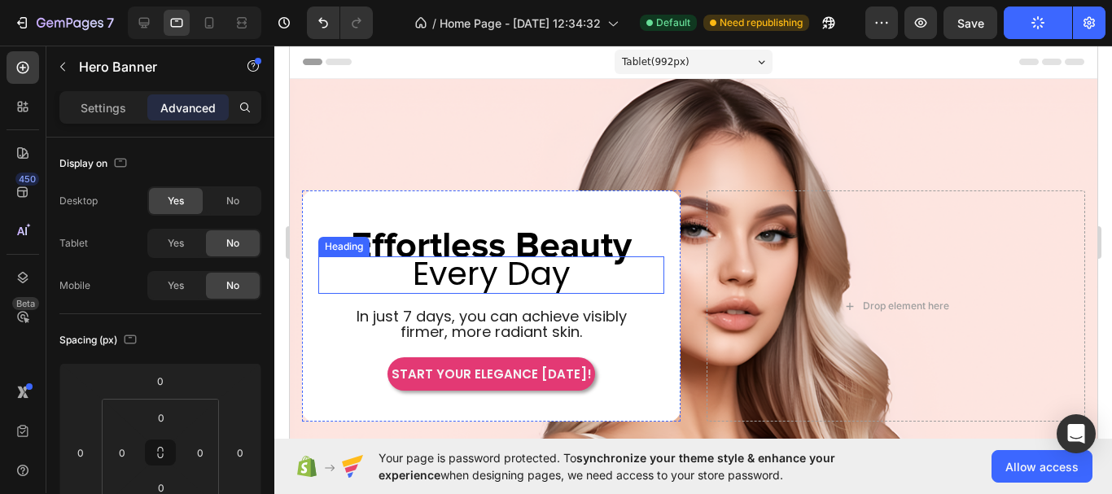
click at [488, 271] on span "Every Day" at bounding box center [491, 274] width 158 height 46
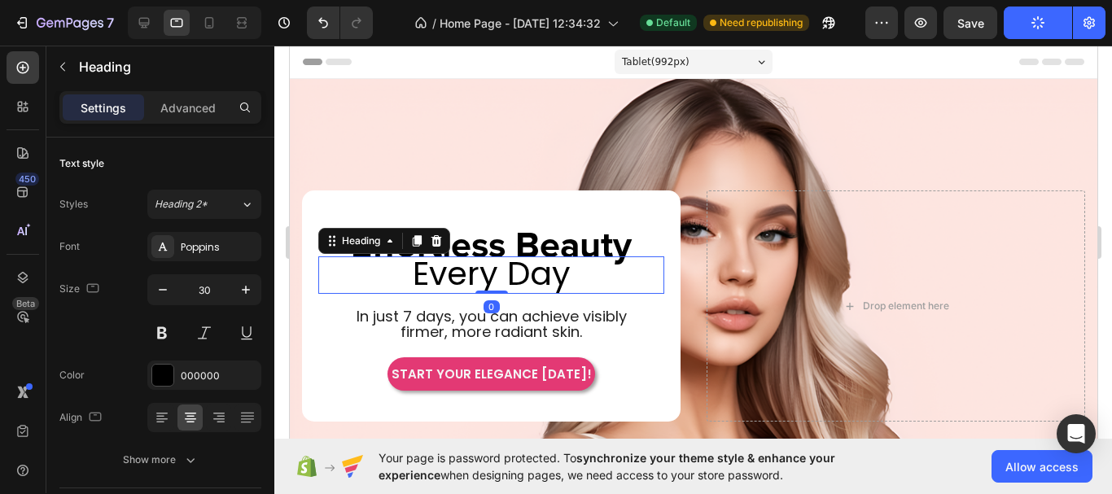
click at [488, 271] on span "Every Day" at bounding box center [491, 274] width 158 height 46
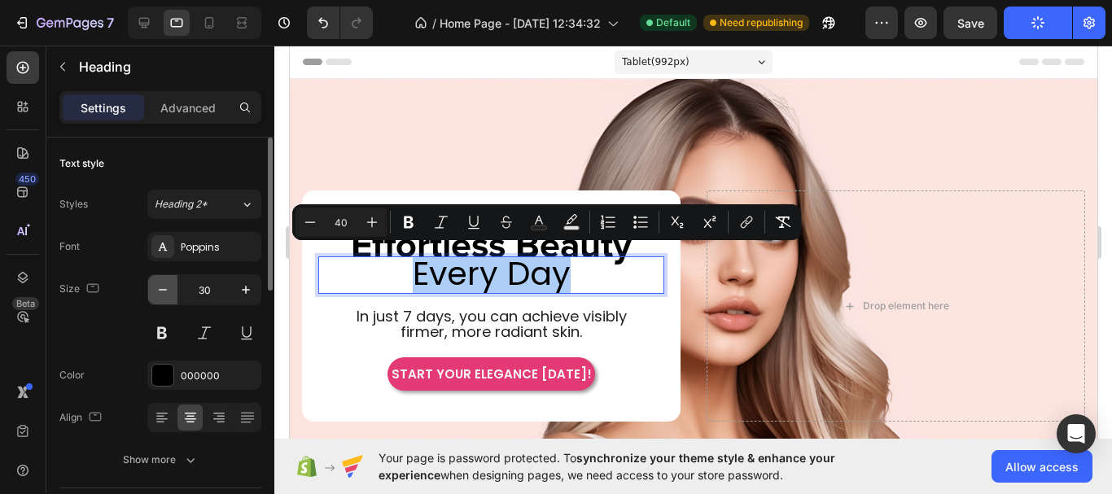
click at [159, 293] on icon "button" at bounding box center [163, 290] width 16 height 16
type input "29"
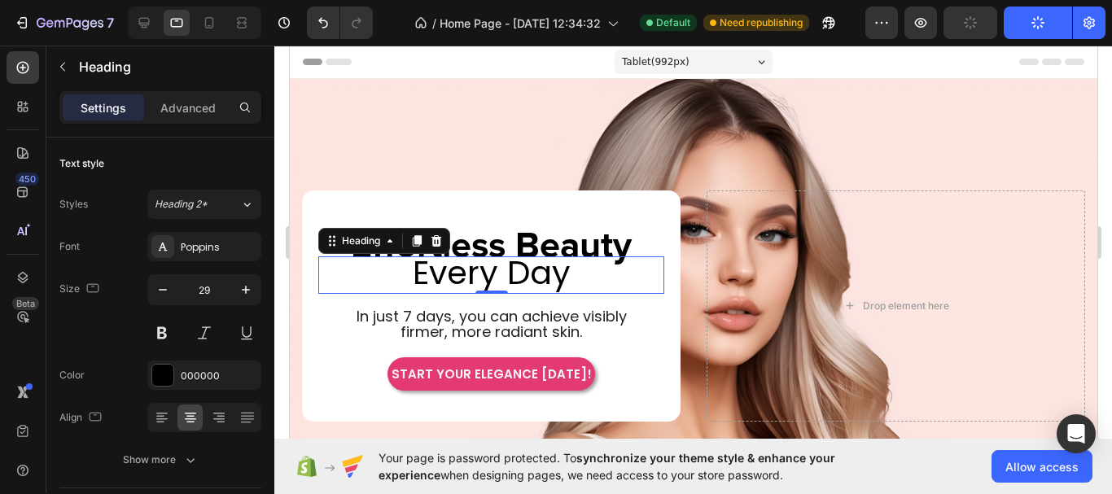
click at [549, 277] on span "Every Day" at bounding box center [491, 273] width 158 height 46
click at [547, 277] on span "Every Day" at bounding box center [491, 273] width 158 height 46
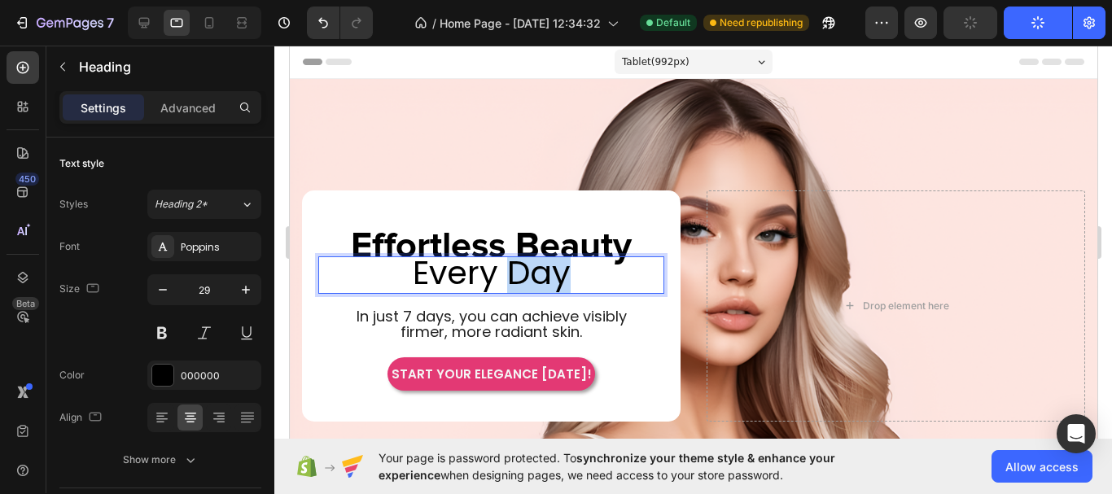
click at [547, 277] on span "Every Day" at bounding box center [491, 273] width 158 height 46
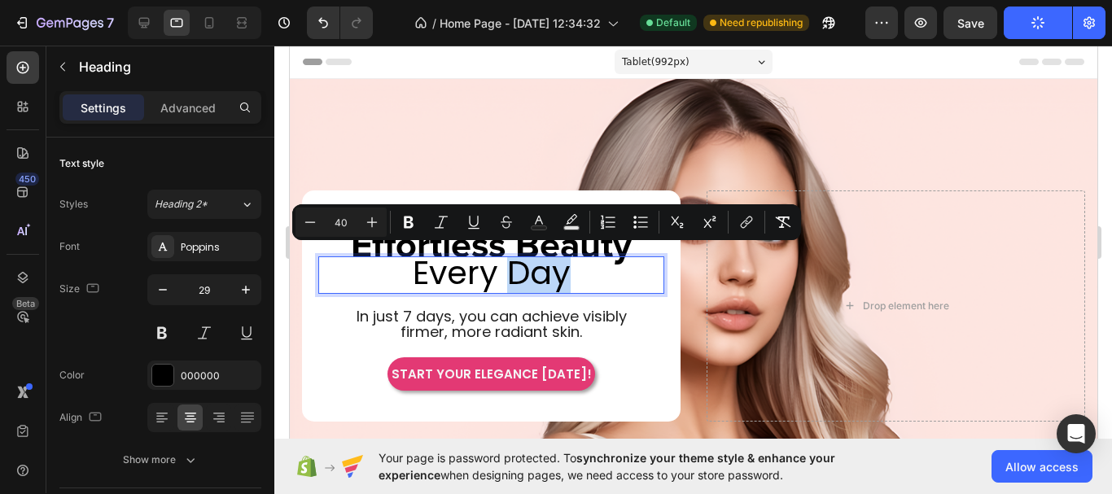
click at [532, 278] on span "Every Day" at bounding box center [491, 273] width 158 height 46
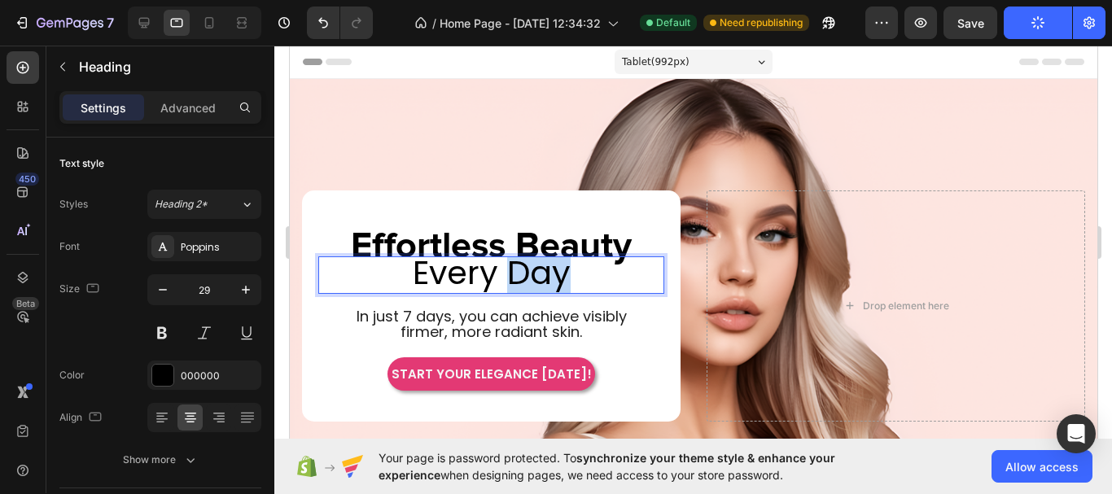
click at [532, 278] on span "Every Day" at bounding box center [491, 273] width 158 height 46
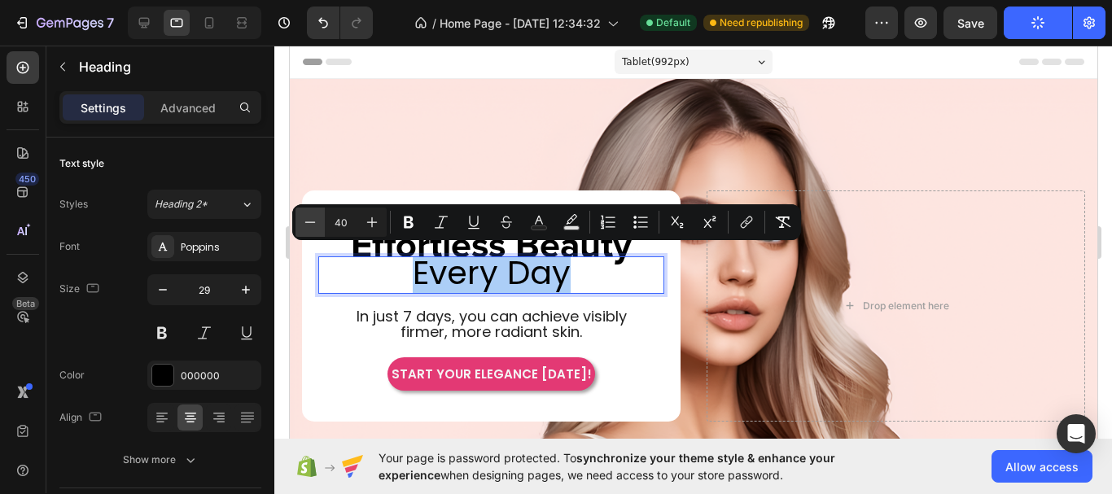
click at [309, 221] on icon "Editor contextual toolbar" at bounding box center [310, 222] width 16 height 16
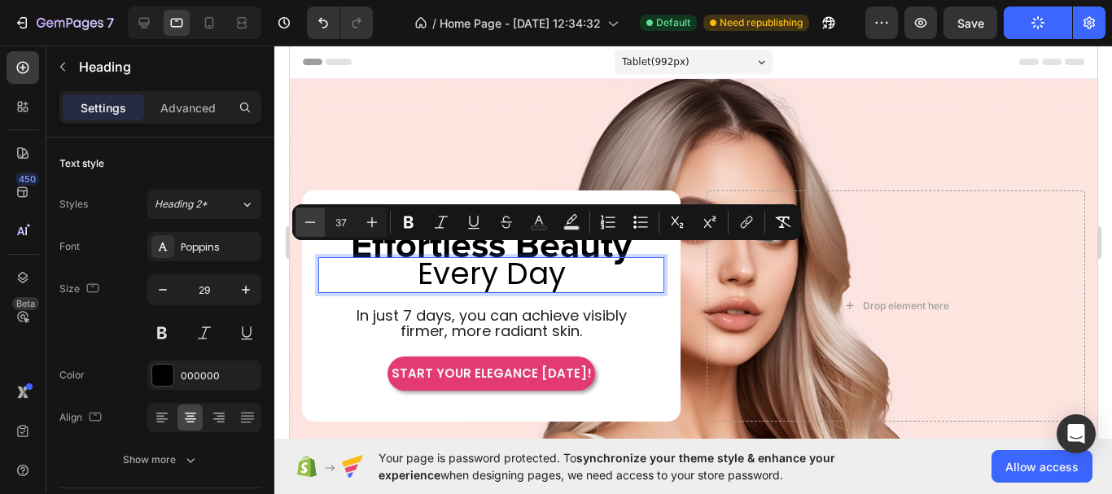
click at [309, 221] on icon "Editor contextual toolbar" at bounding box center [310, 222] width 16 height 16
type input "33"
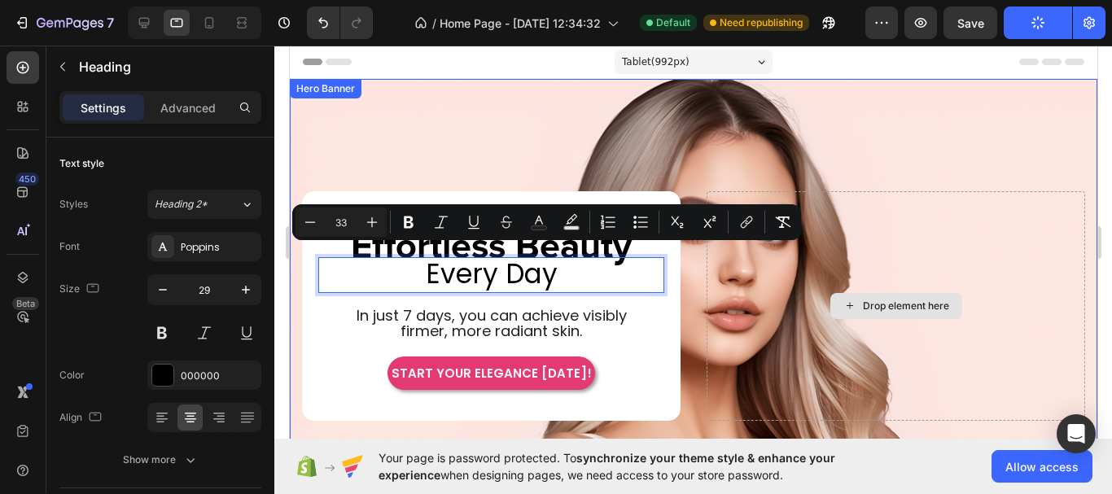
click at [775, 346] on div "Drop element here" at bounding box center [895, 306] width 378 height 230
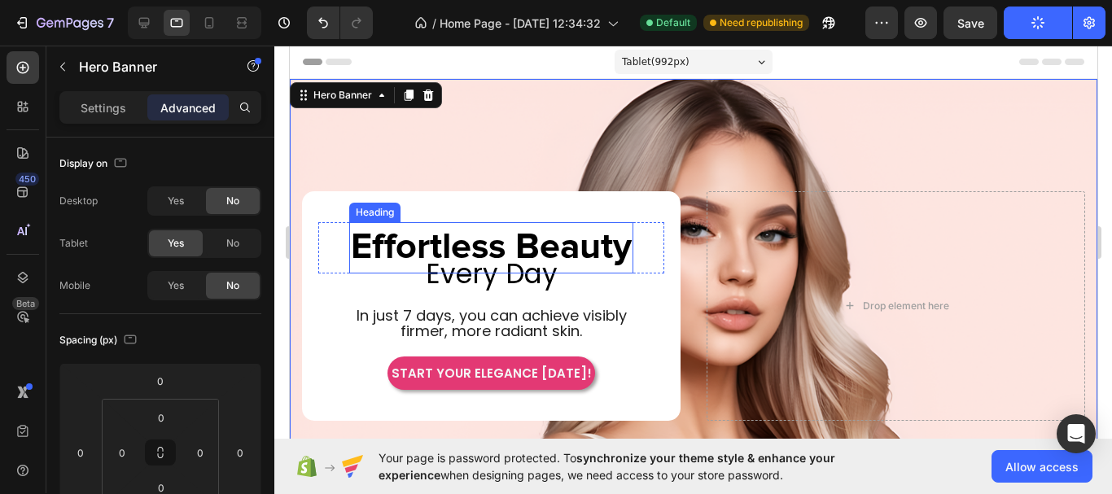
click at [558, 235] on h2 "Effortless Beauty" at bounding box center [490, 247] width 284 height 51
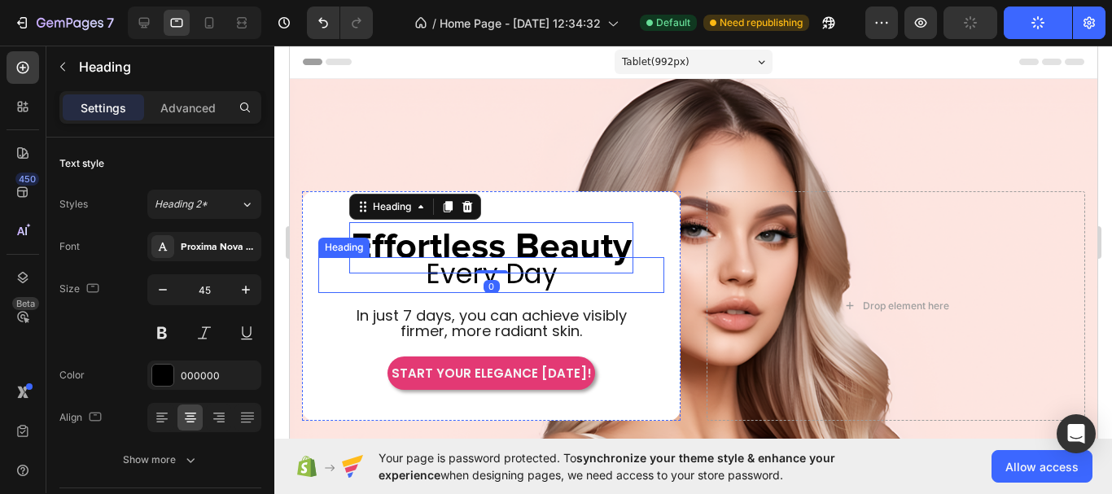
click at [550, 280] on span "Every Day" at bounding box center [491, 274] width 132 height 38
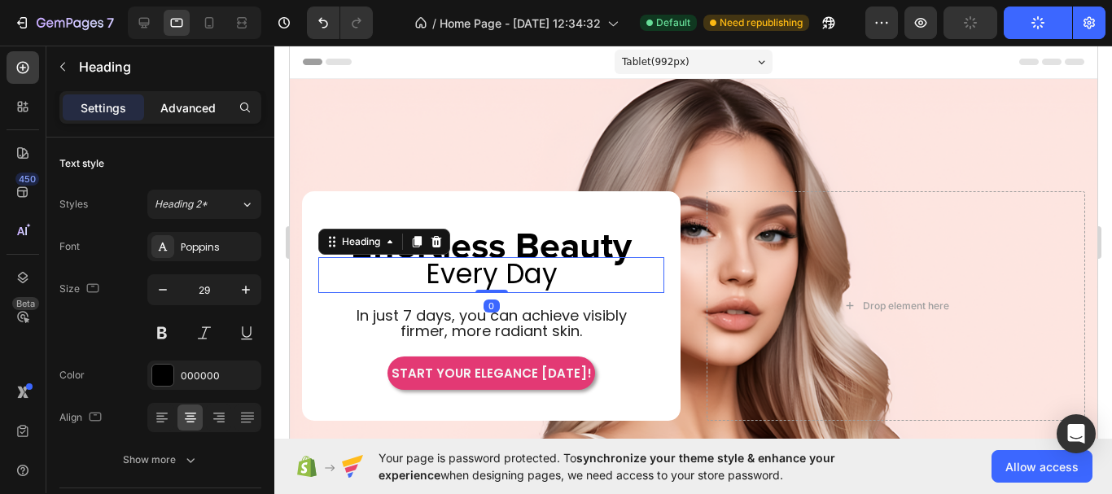
click at [182, 111] on p "Advanced" at bounding box center [187, 107] width 55 height 17
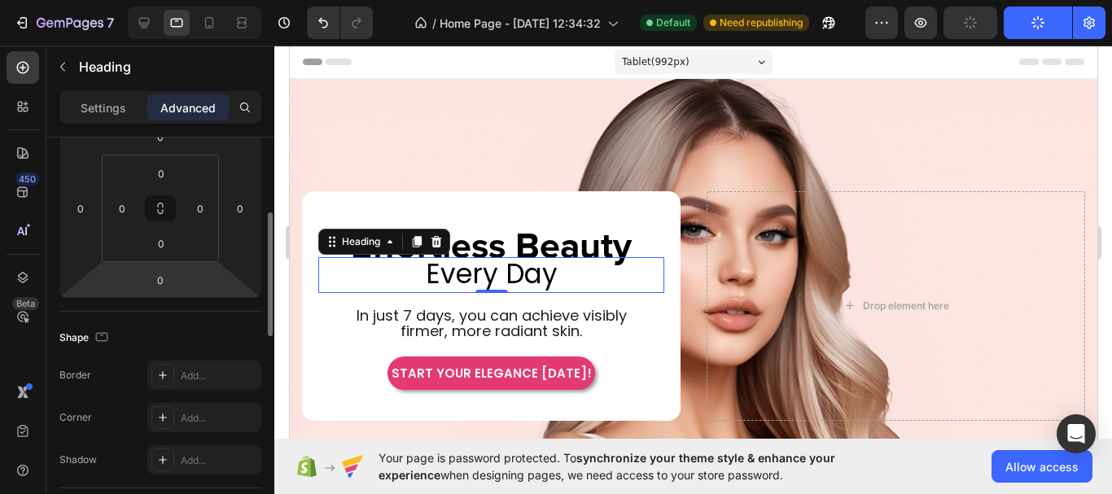
scroll to position [81, 0]
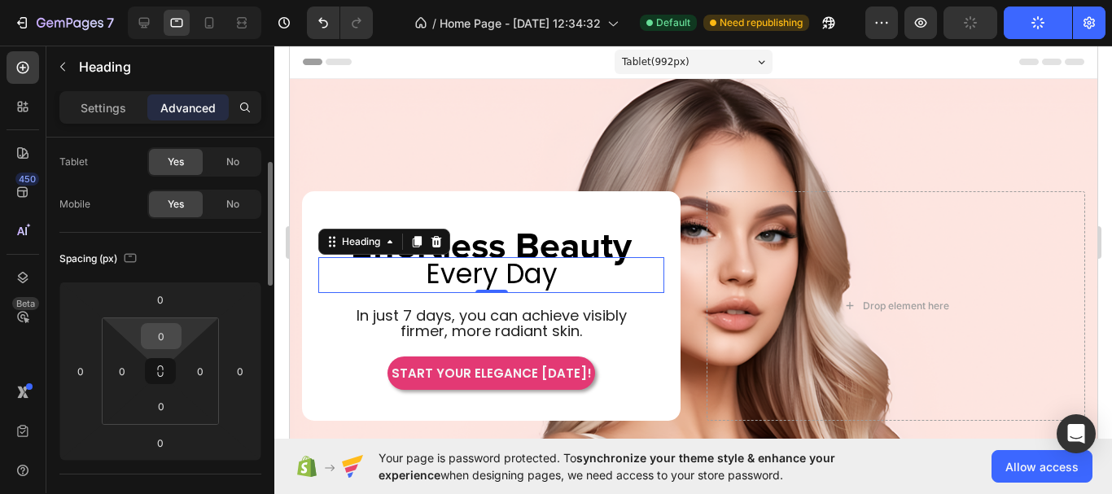
click at [160, 334] on input "0" at bounding box center [161, 336] width 33 height 24
type input "5"
type input "8"
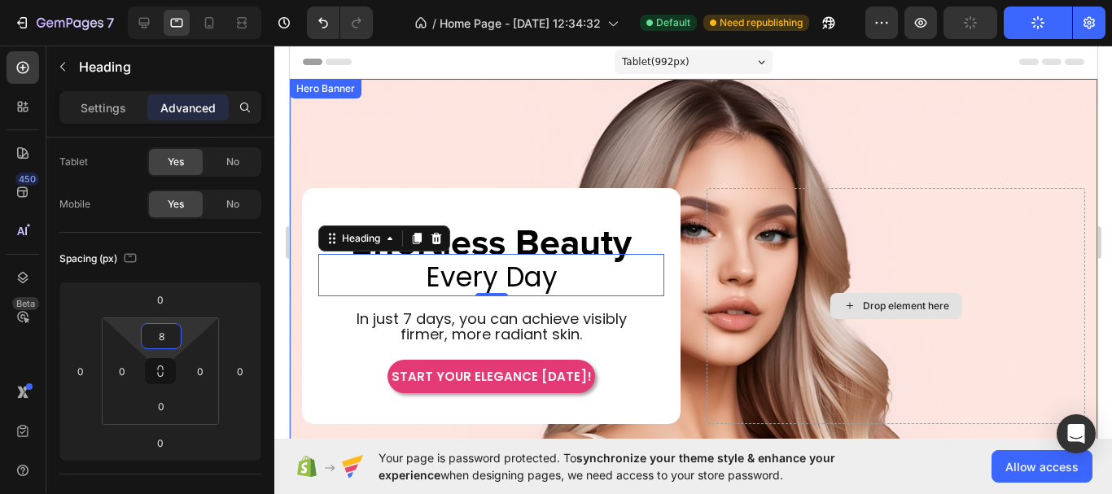
click at [706, 352] on div "Drop element here" at bounding box center [895, 306] width 378 height 237
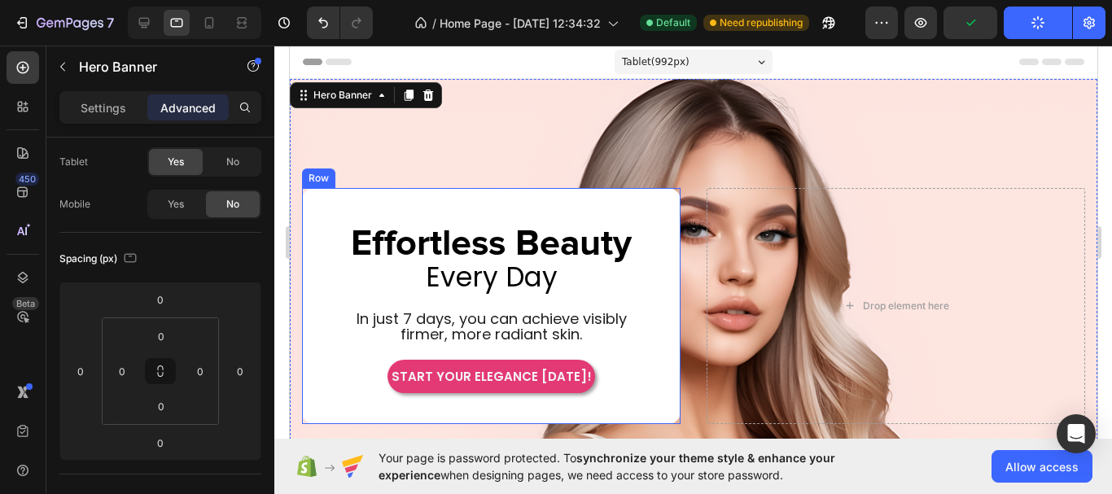
scroll to position [0, 0]
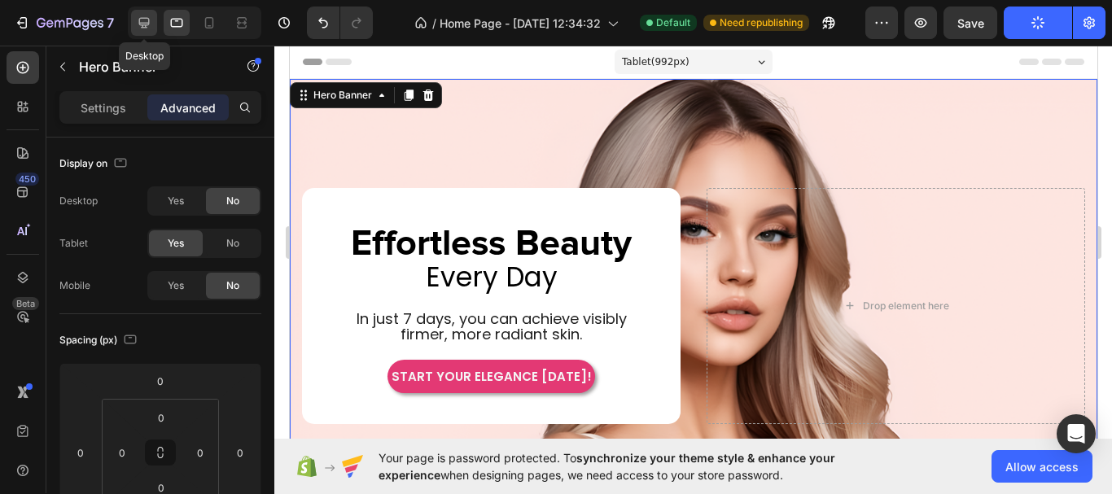
click at [136, 24] on icon at bounding box center [144, 23] width 16 height 16
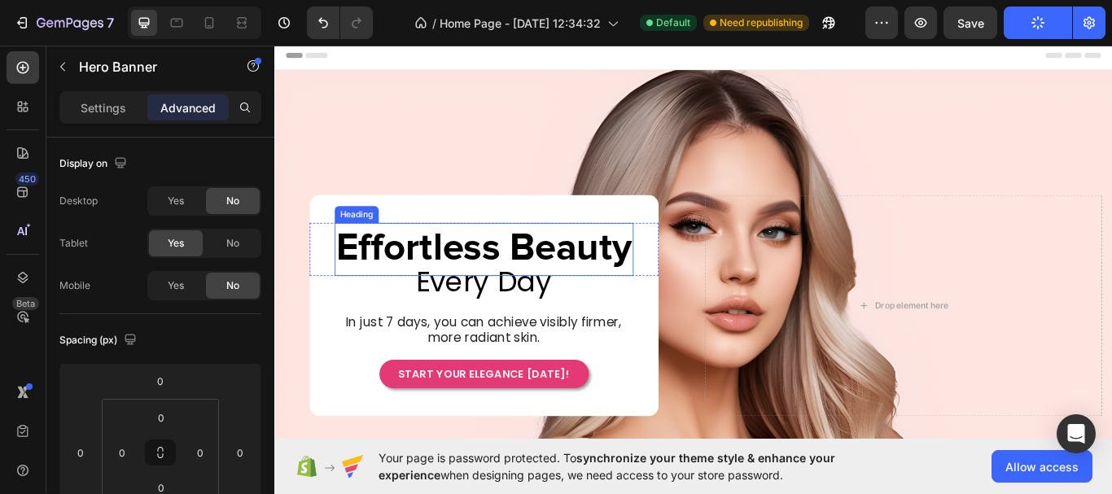
click at [545, 283] on h2 "Effortless Beauty" at bounding box center [518, 284] width 348 height 62
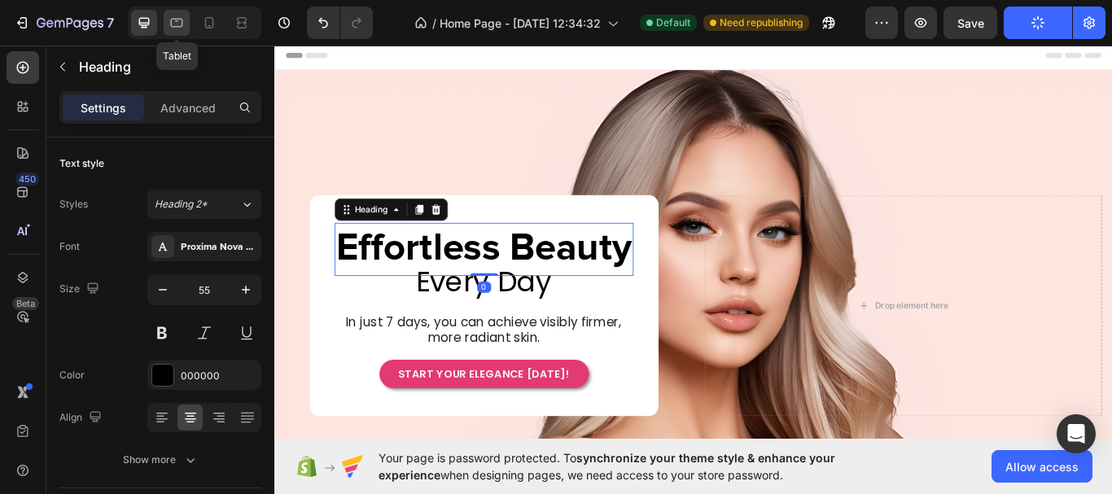
click at [179, 24] on icon at bounding box center [176, 23] width 16 height 16
type input "45"
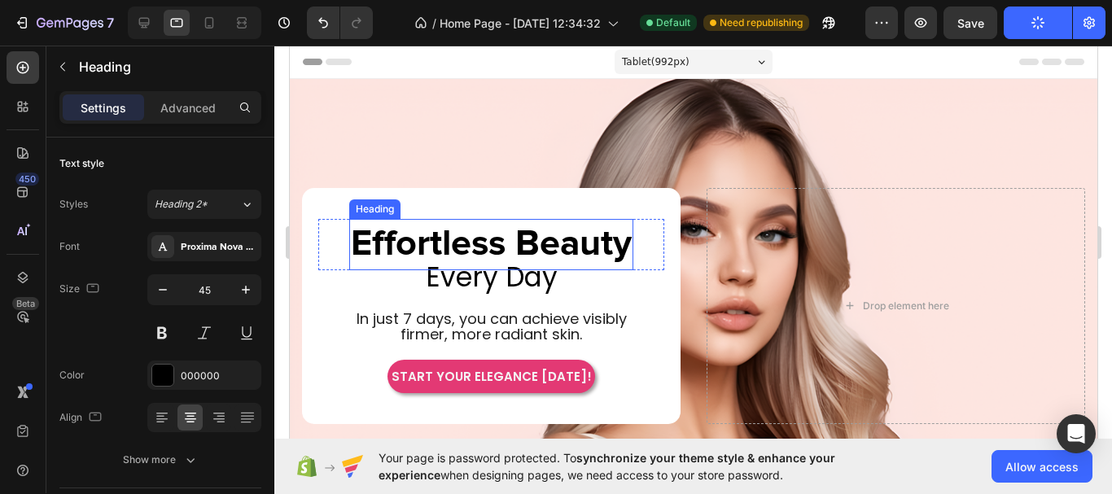
click at [562, 238] on h2 "Effortless Beauty" at bounding box center [490, 244] width 284 height 51
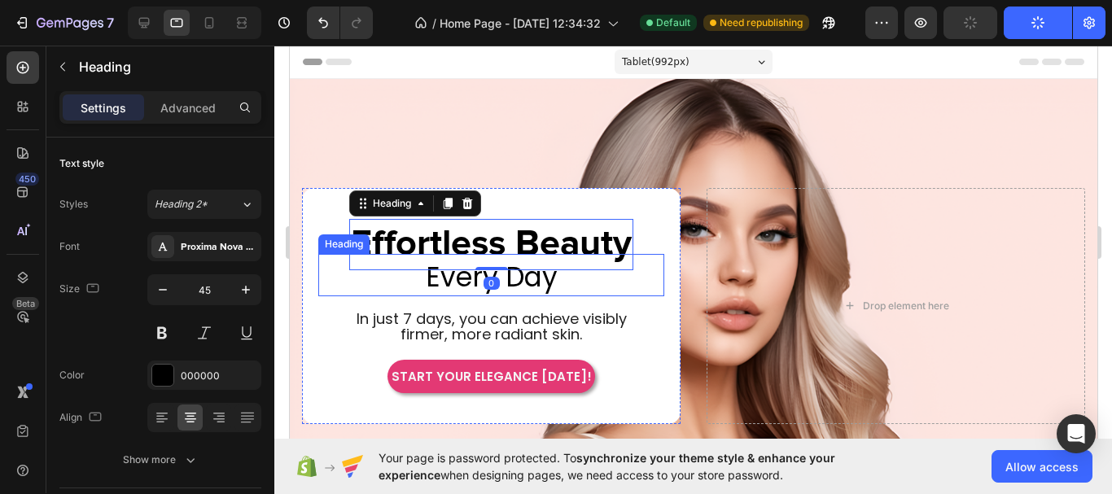
click at [436, 247] on h2 "Effortless Beauty" at bounding box center [490, 244] width 284 height 51
click at [436, 247] on p "Effortless Beauty" at bounding box center [490, 245] width 281 height 48
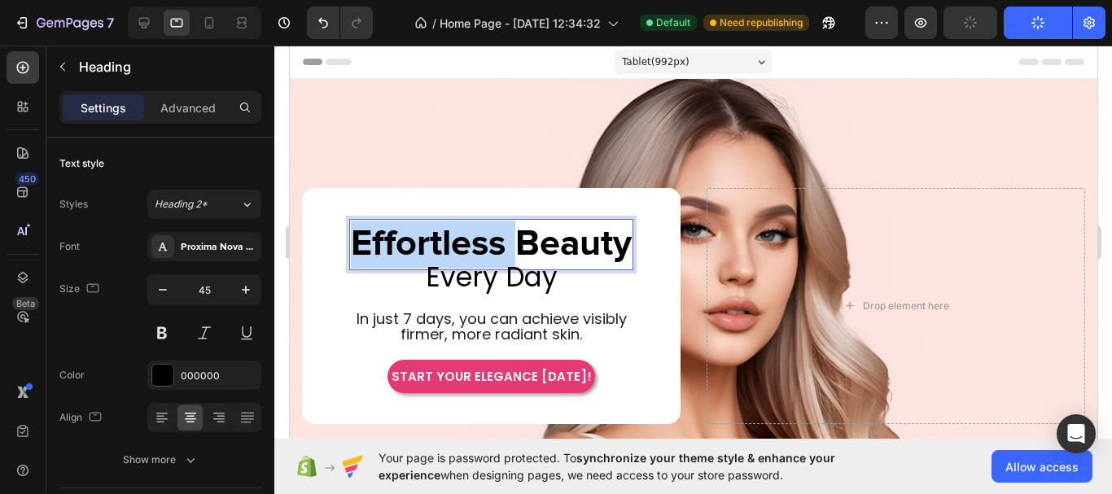
click at [436, 247] on p "Effortless Beauty" at bounding box center [490, 245] width 281 height 48
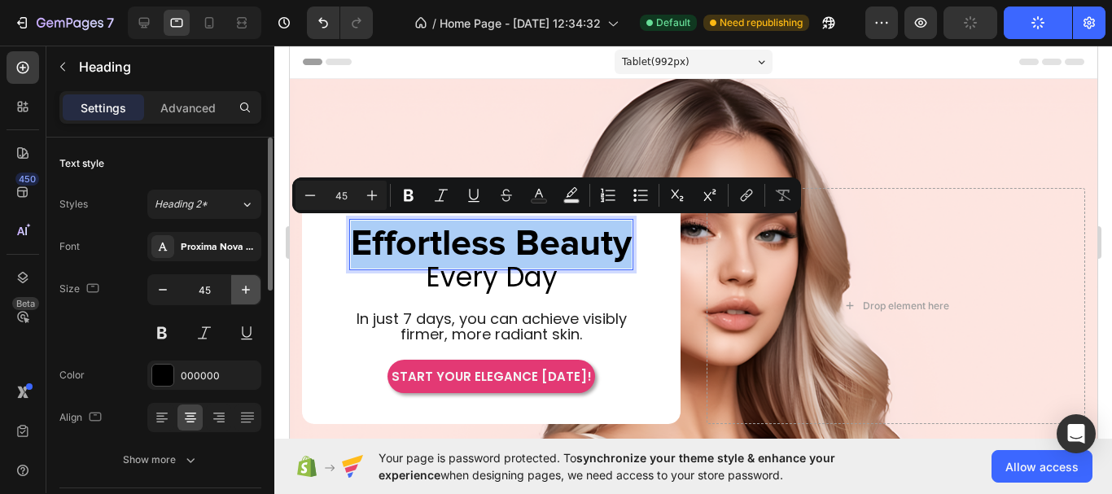
click at [251, 289] on icon "button" at bounding box center [246, 290] width 16 height 16
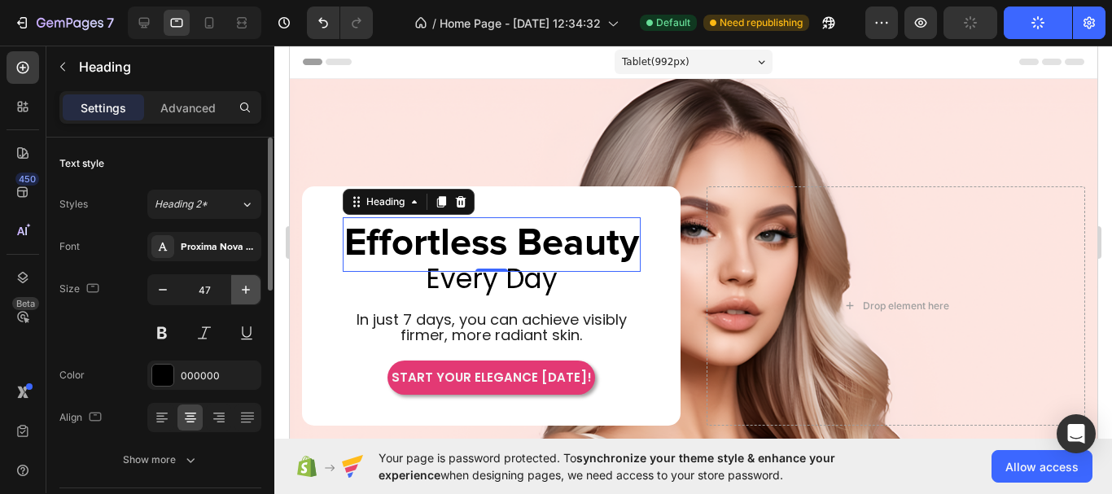
click at [251, 289] on icon "button" at bounding box center [246, 290] width 16 height 16
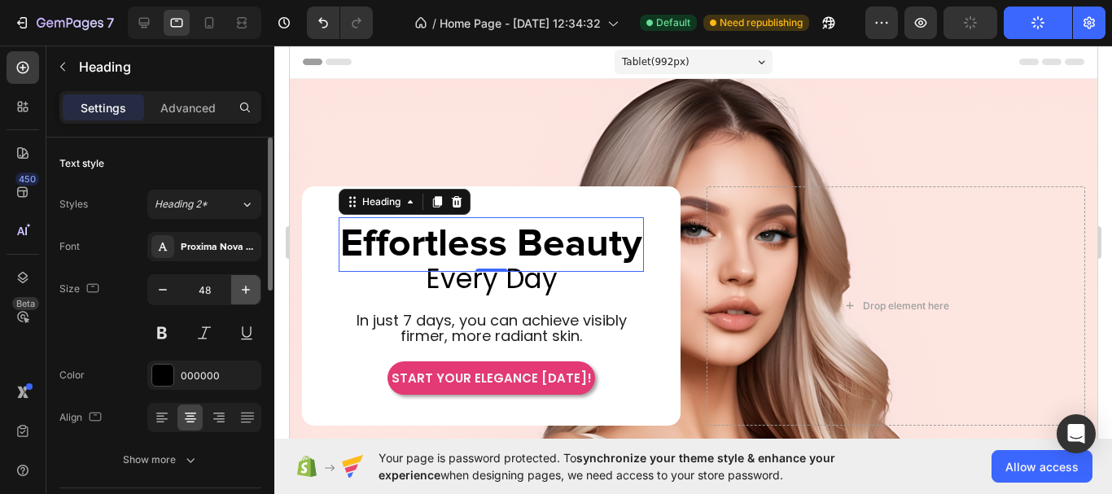
click at [251, 289] on icon "button" at bounding box center [246, 290] width 16 height 16
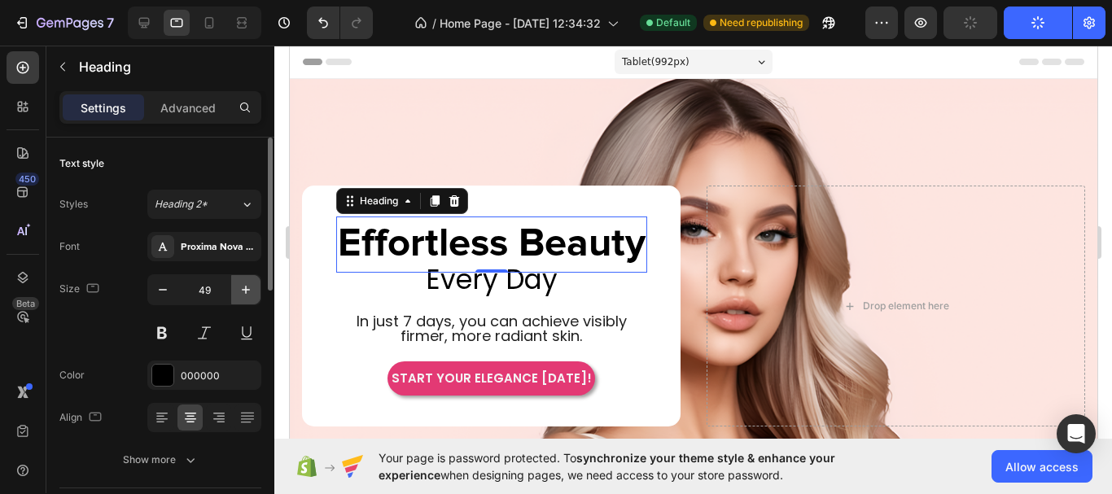
type input "50"
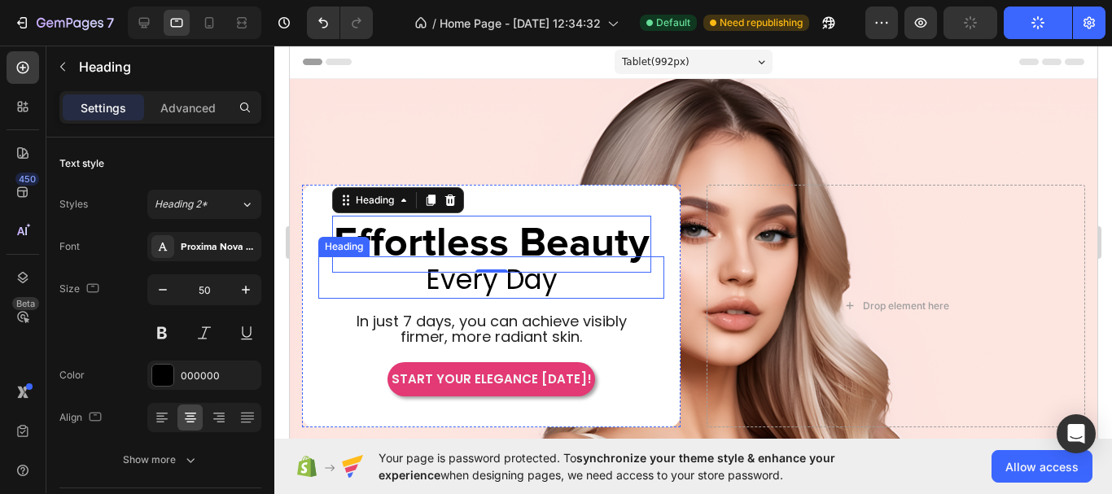
click at [529, 281] on span "Every Day" at bounding box center [491, 279] width 132 height 38
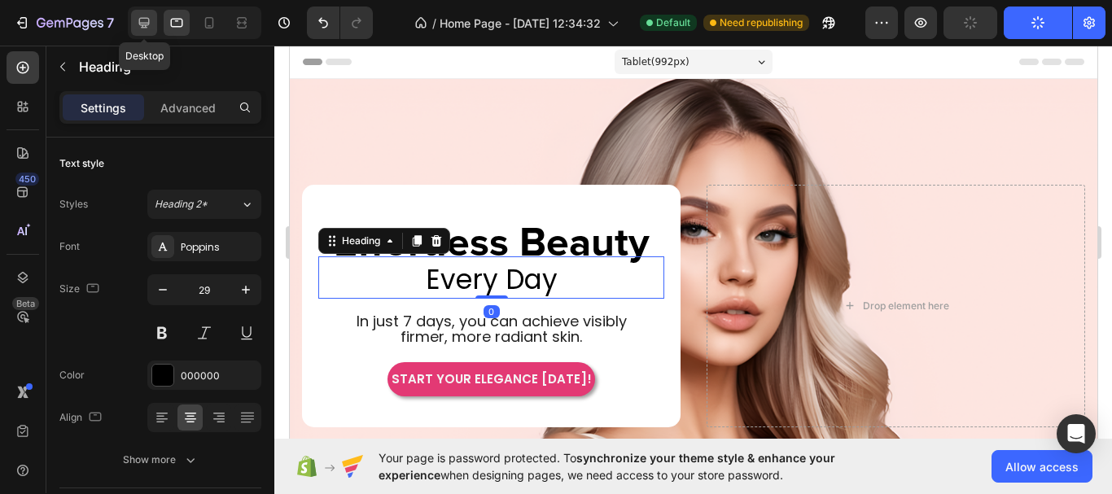
click at [132, 33] on div at bounding box center [144, 23] width 26 height 26
type input "40"
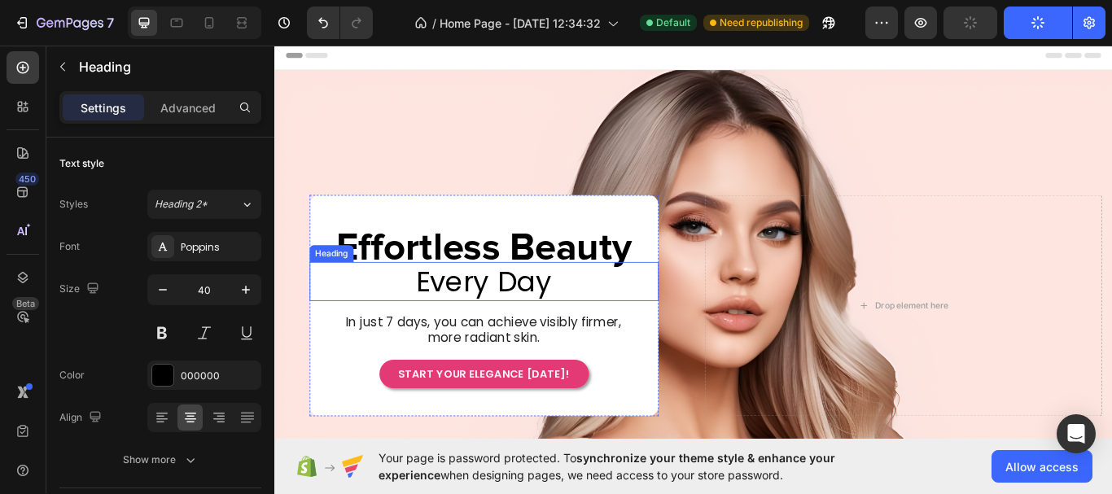
click at [477, 326] on span "Every Day" at bounding box center [518, 322] width 158 height 46
click at [177, 25] on icon at bounding box center [176, 23] width 16 height 16
type input "30"
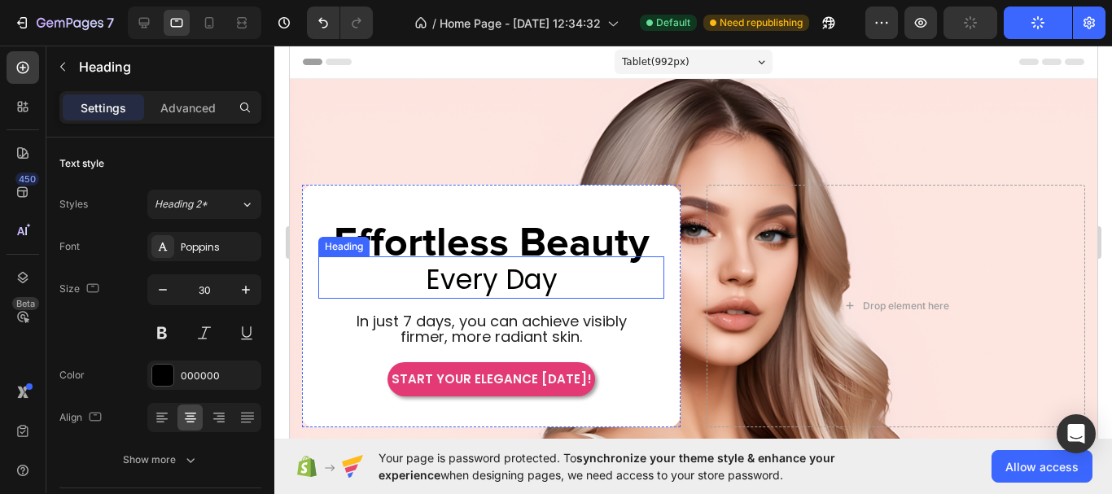
click at [527, 274] on span "Every Day" at bounding box center [491, 279] width 132 height 38
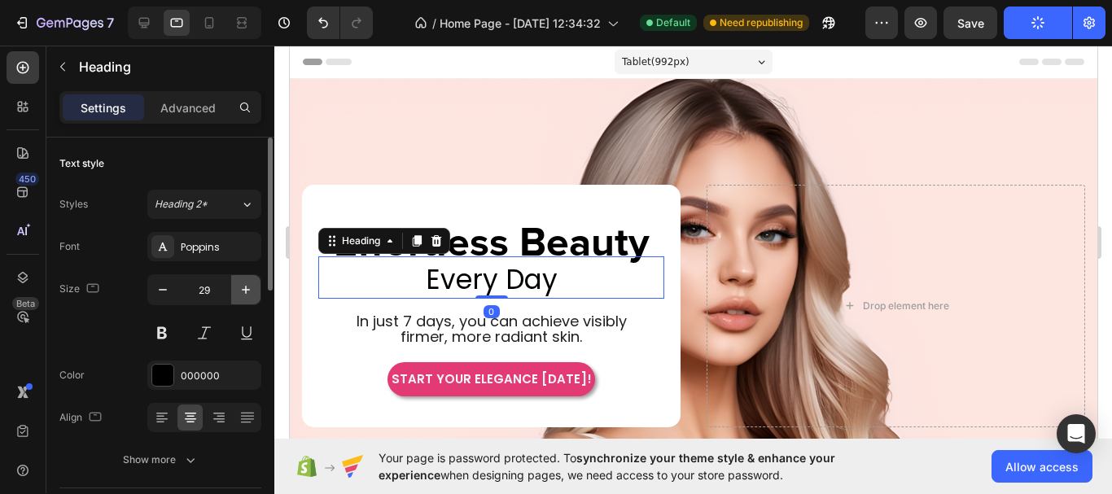
click at [246, 288] on icon "button" at bounding box center [246, 290] width 8 height 8
click at [222, 285] on input "32" at bounding box center [204, 289] width 54 height 29
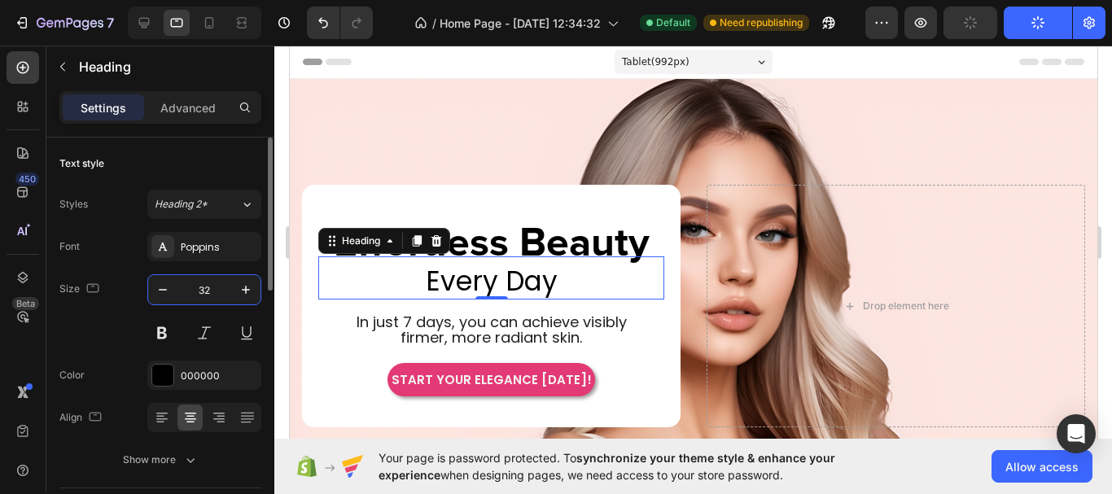
type input "."
type input "30"
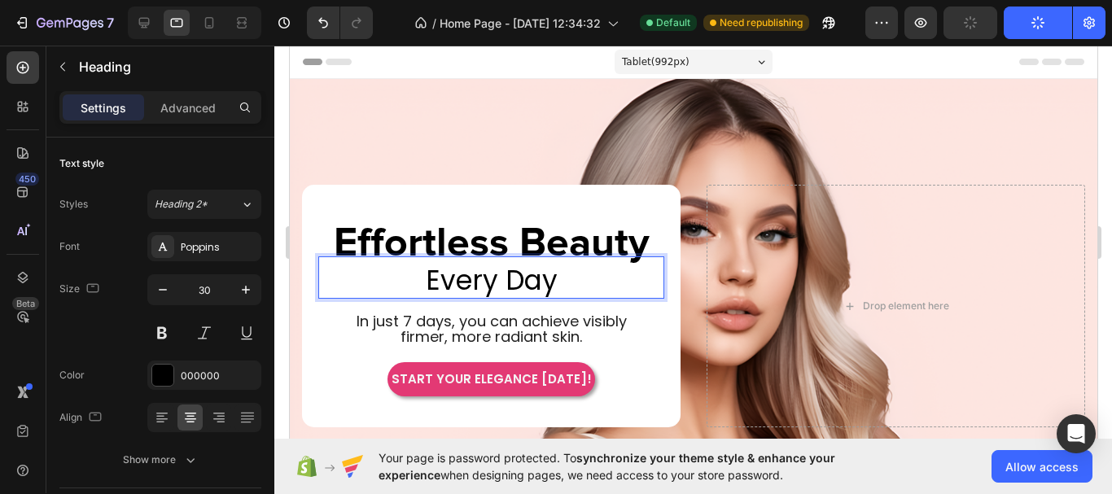
click at [521, 276] on span "Every Day" at bounding box center [491, 280] width 132 height 38
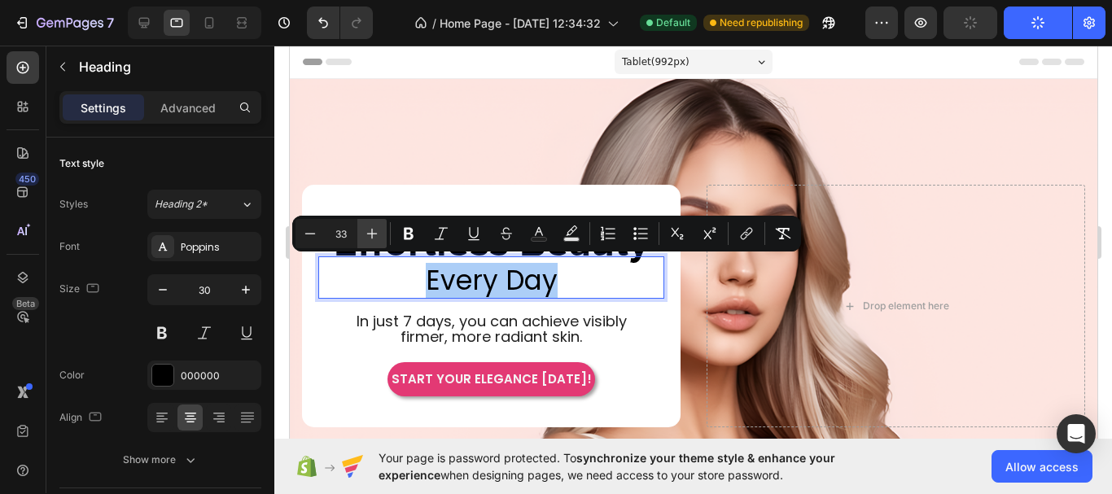
click at [365, 238] on icon "Editor contextual toolbar" at bounding box center [372, 233] width 16 height 16
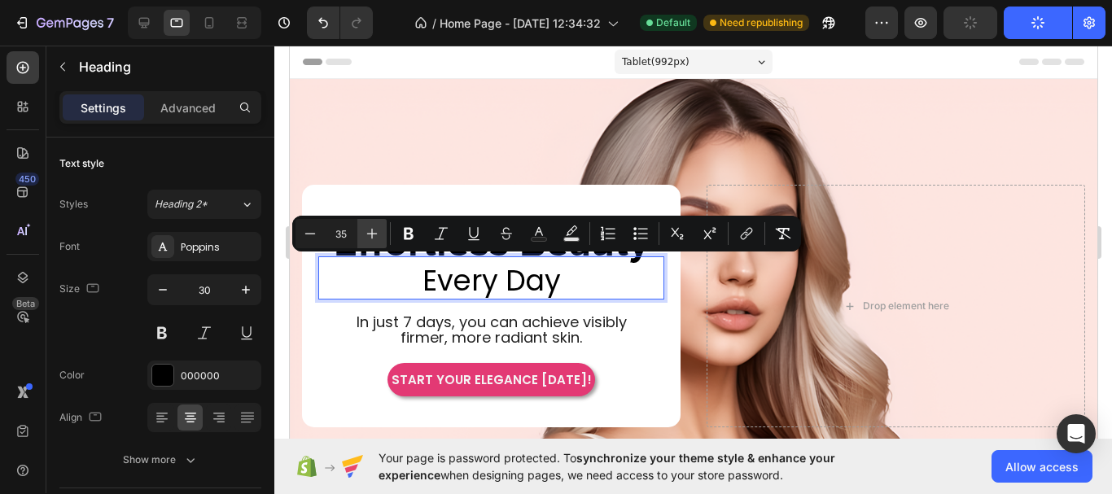
click at [365, 238] on icon "Editor contextual toolbar" at bounding box center [372, 233] width 16 height 16
click at [312, 238] on icon "Editor contextual toolbar" at bounding box center [310, 233] width 16 height 16
type input "35"
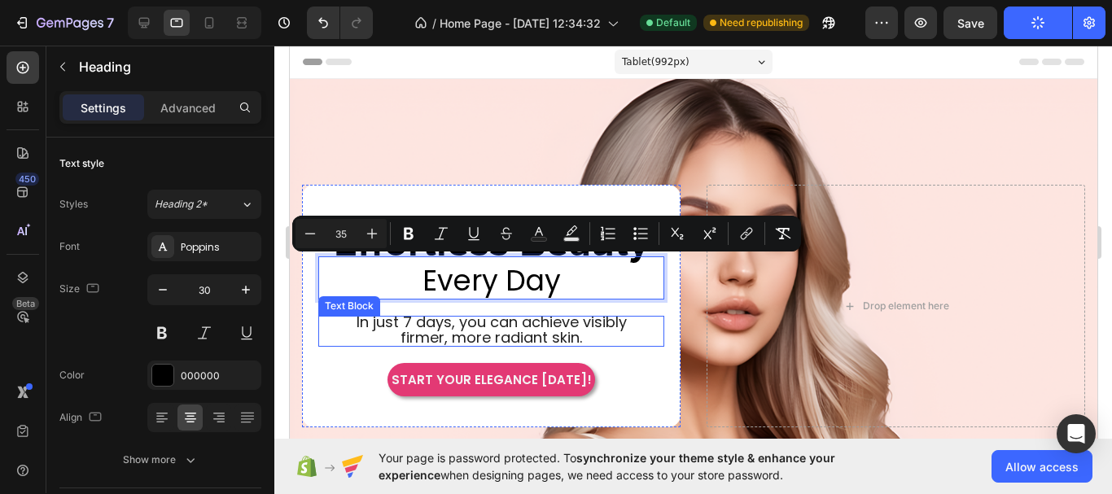
click at [619, 342] on p "In just 7 days, you can achieve visibly firmer, more radiant skin." at bounding box center [490, 331] width 273 height 31
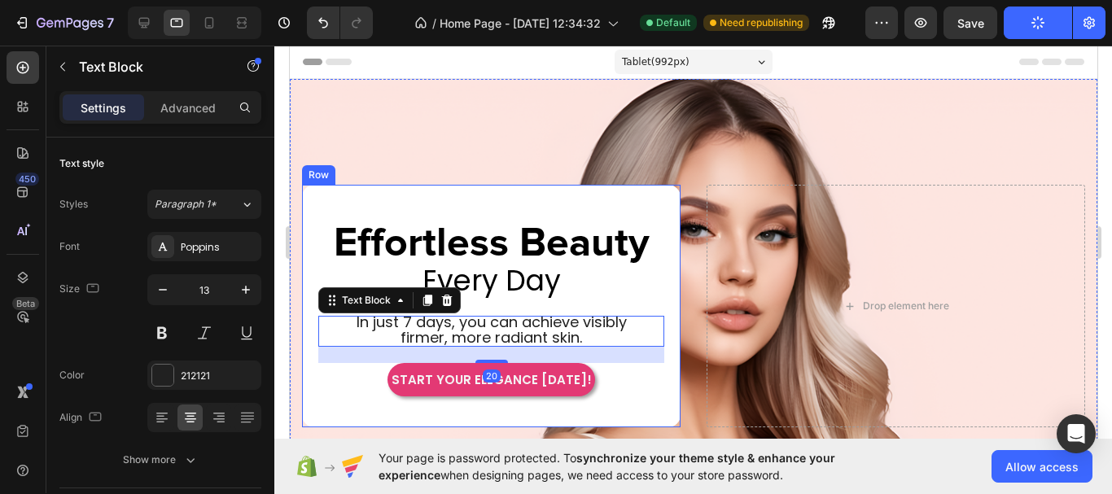
drag, startPoint x: 649, startPoint y: 386, endPoint x: 669, endPoint y: 384, distance: 20.4
click at [648, 386] on div "START YOUR ELEGANCE [DATE]! Button" at bounding box center [490, 380] width 346 height 34
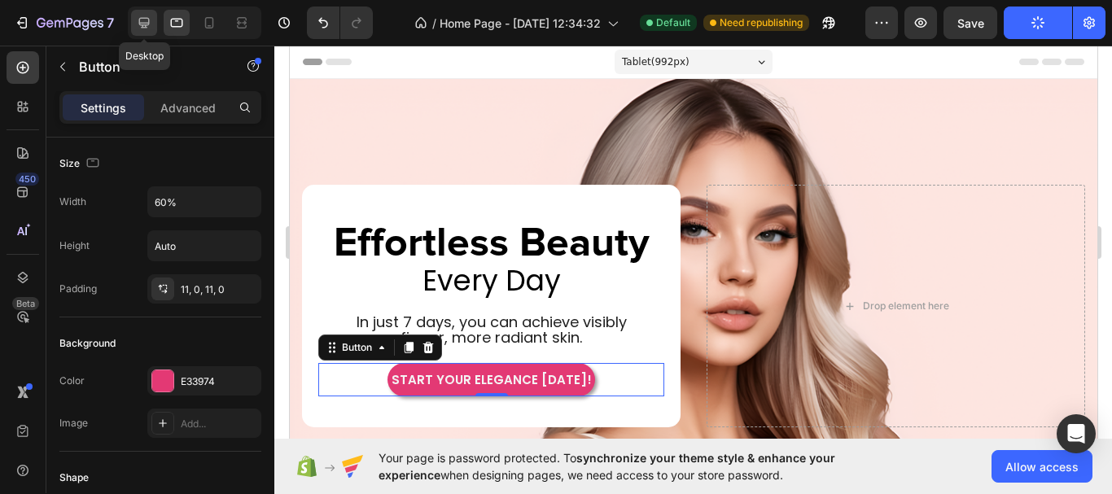
click at [150, 21] on icon at bounding box center [144, 23] width 16 height 16
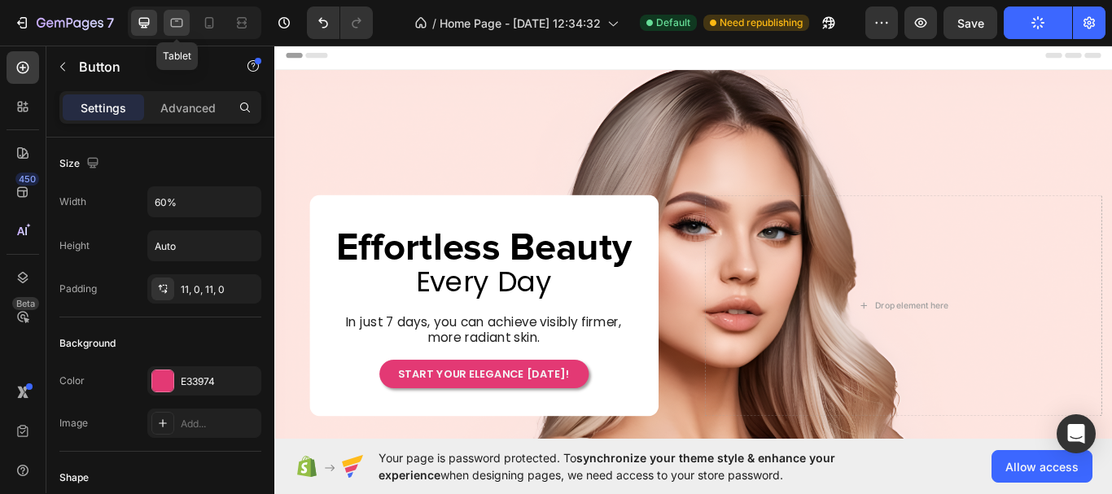
click at [184, 27] on icon at bounding box center [176, 23] width 16 height 16
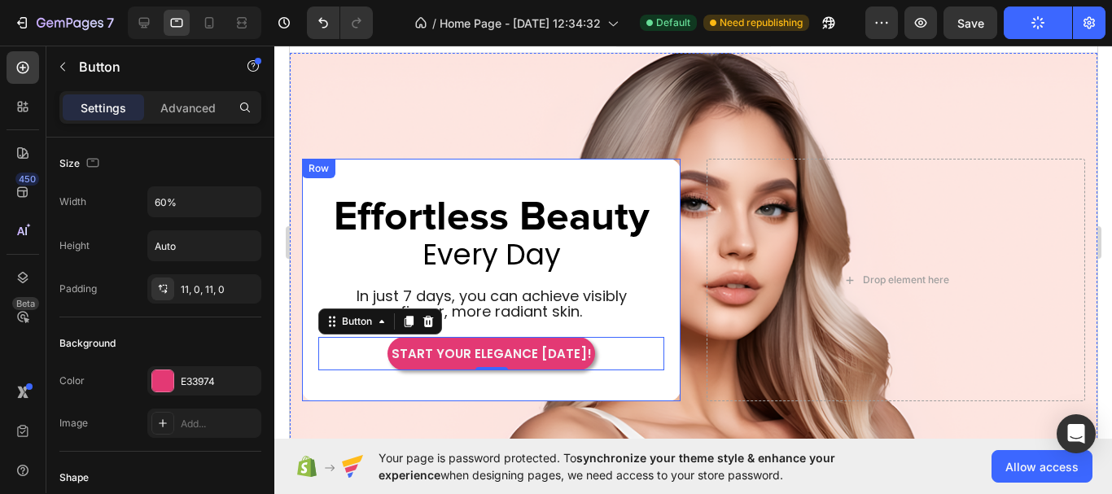
scroll to position [12, 0]
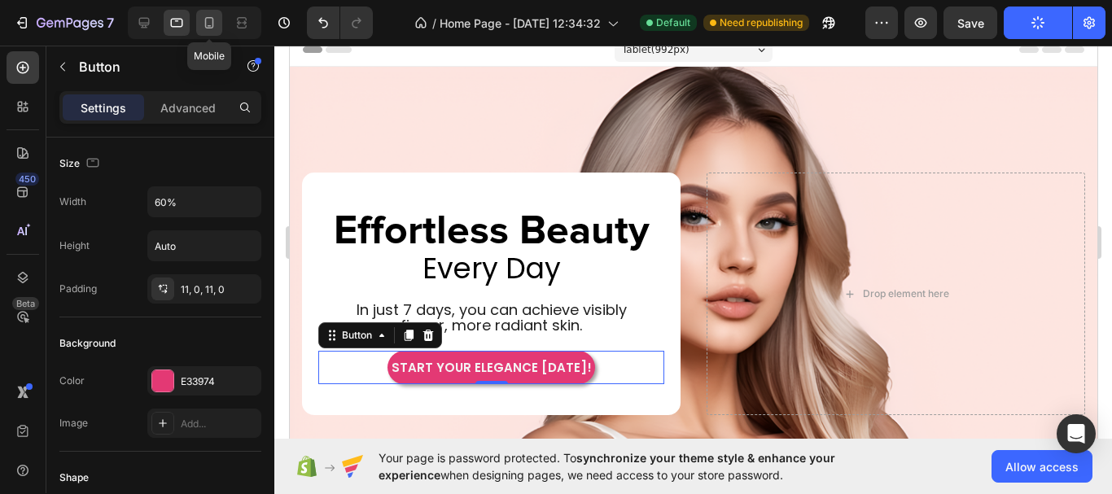
click at [212, 28] on icon at bounding box center [209, 23] width 16 height 16
type input "14"
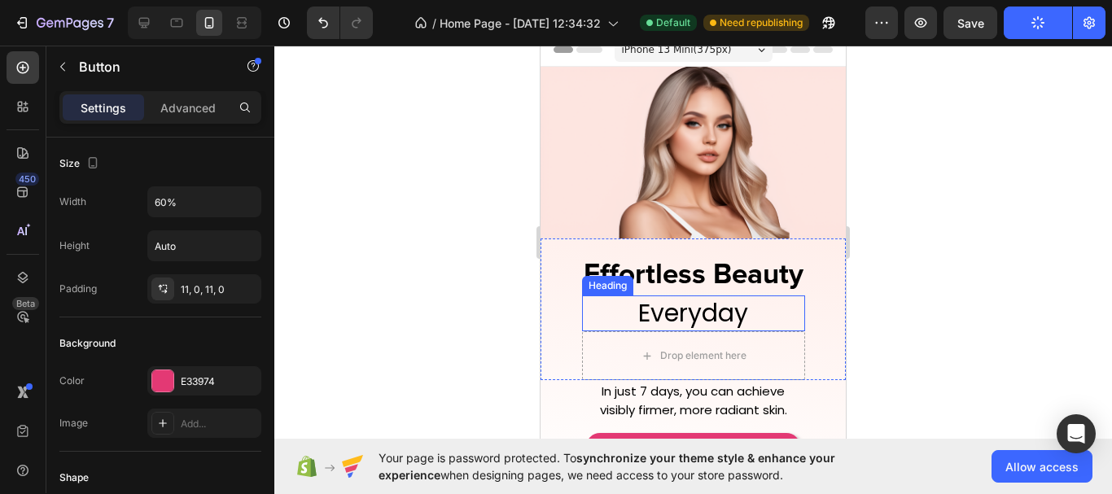
click at [716, 305] on p "Everyday" at bounding box center [694, 313] width 220 height 32
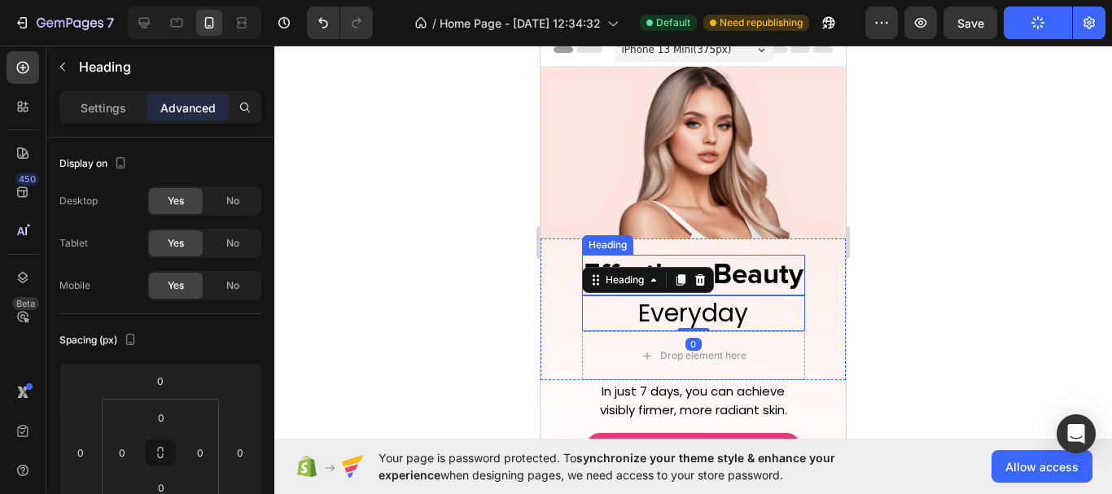
click at [742, 273] on p "Effortless Beauty" at bounding box center [694, 274] width 220 height 37
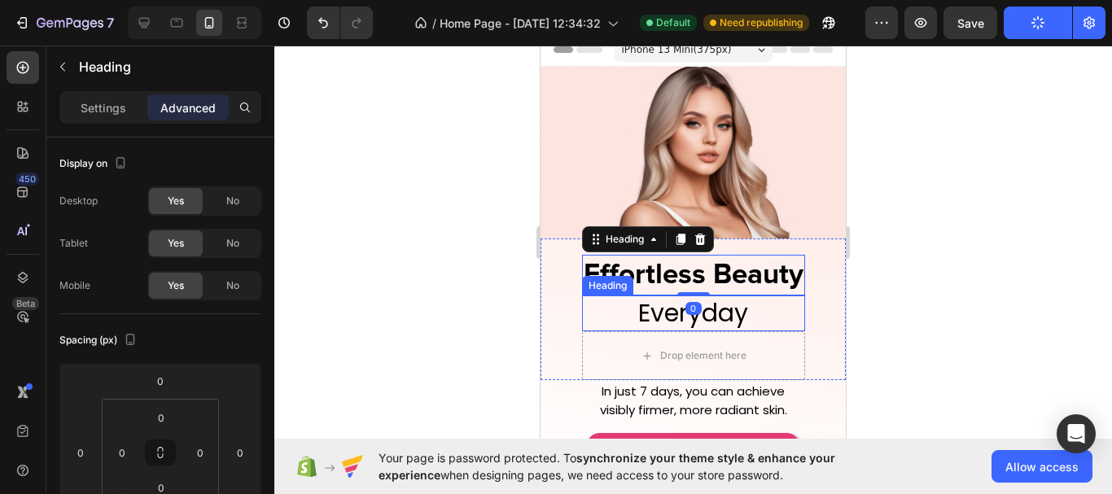
click at [732, 308] on p "Everyday" at bounding box center [694, 313] width 220 height 32
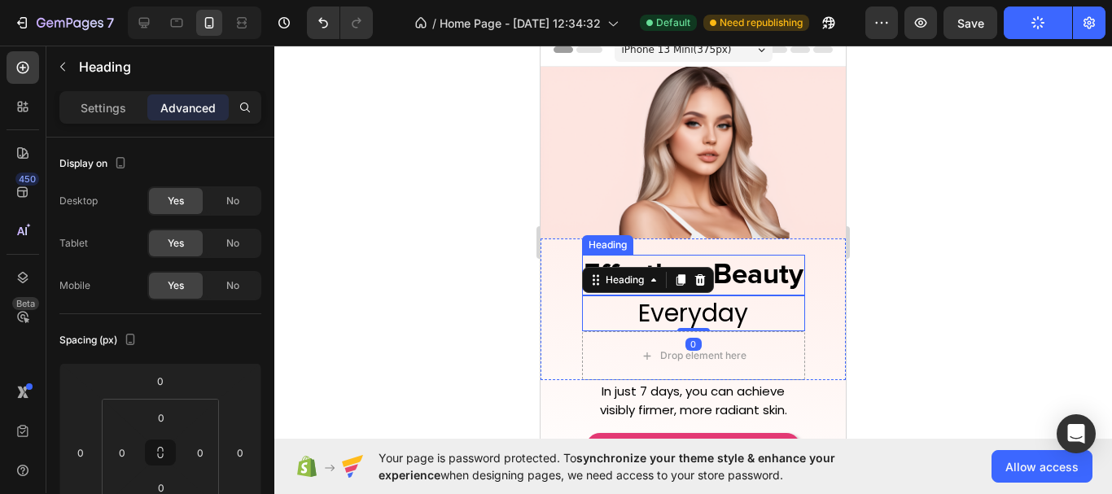
click at [772, 272] on p "Effortless Beauty" at bounding box center [694, 274] width 220 height 37
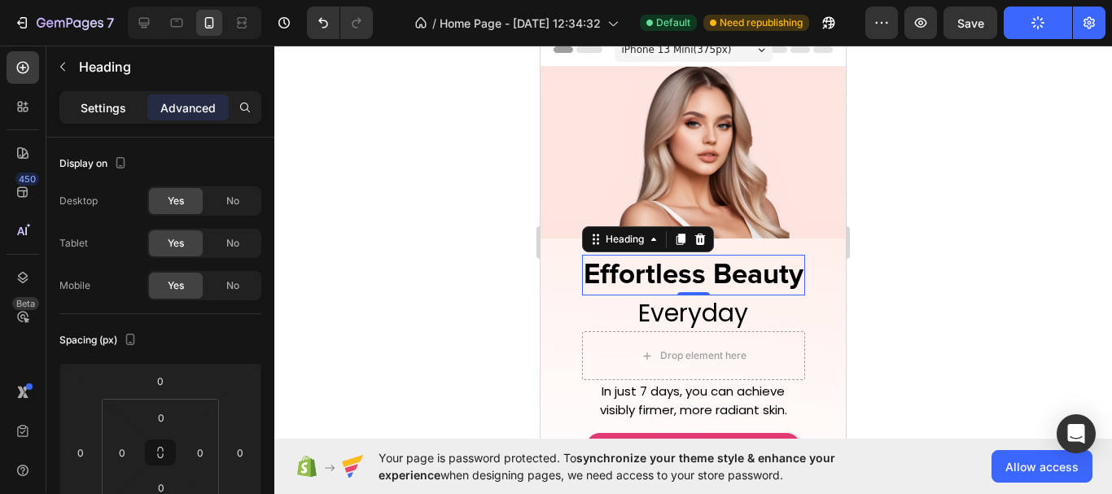
click at [106, 108] on p "Settings" at bounding box center [104, 107] width 46 height 17
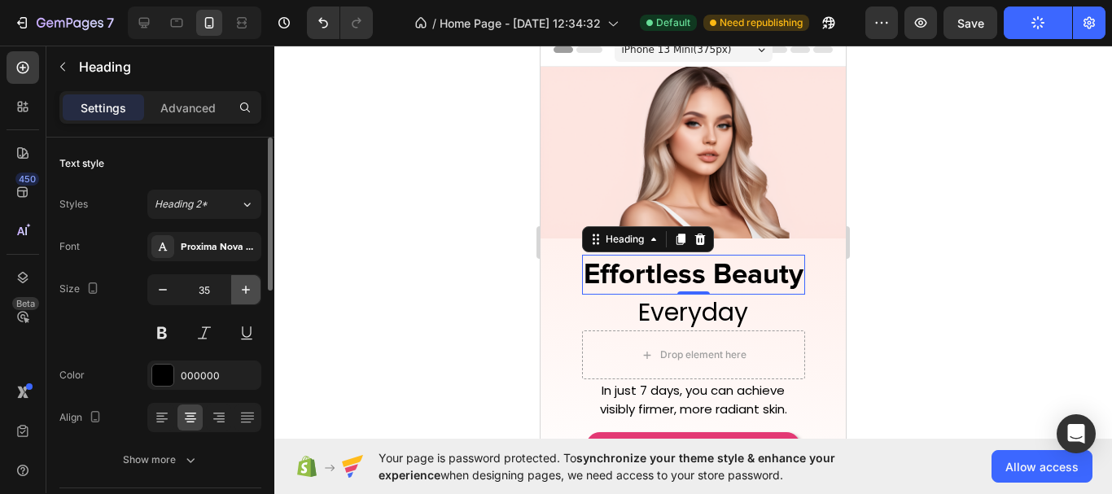
click at [243, 292] on icon "button" at bounding box center [246, 290] width 16 height 16
click at [243, 291] on icon "button" at bounding box center [246, 290] width 16 height 16
type input "37"
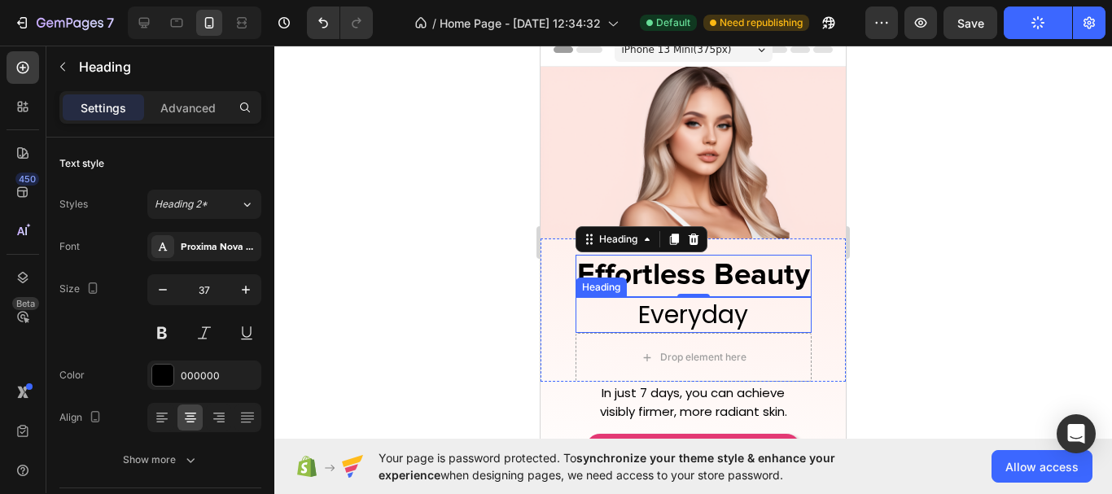
click at [667, 313] on p "Everyday" at bounding box center [693, 315] width 233 height 32
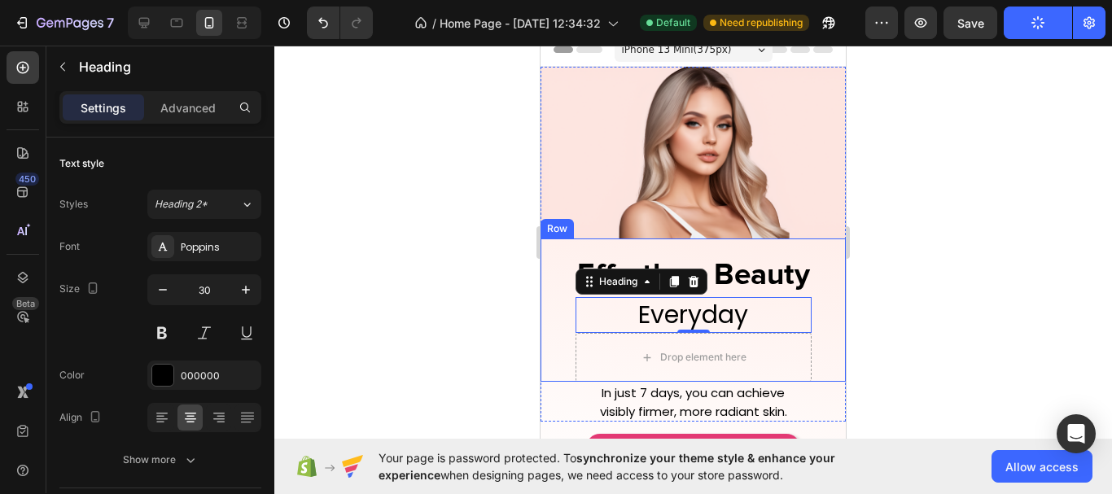
click at [823, 341] on div "Effortless Beauty Heading Everyday Heading 0 Drop element here Row" at bounding box center [692, 309] width 305 height 143
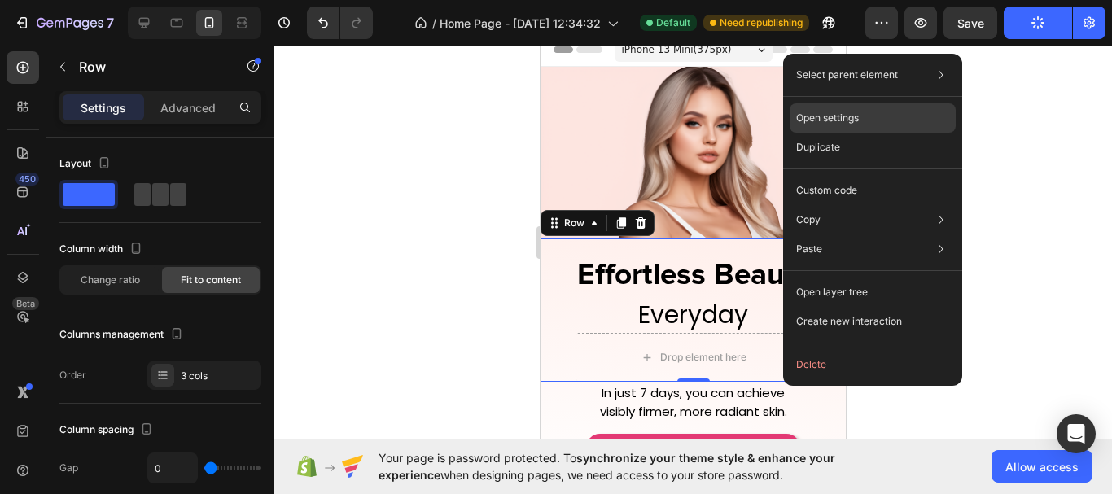
click at [860, 119] on div "Open settings" at bounding box center [872, 117] width 166 height 29
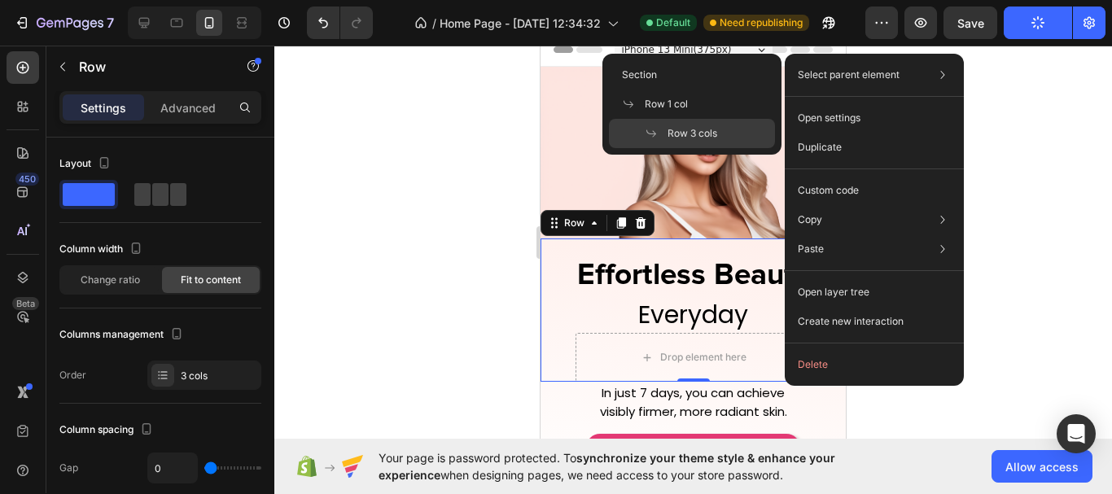
click at [881, 70] on p "Select parent element" at bounding box center [849, 75] width 102 height 15
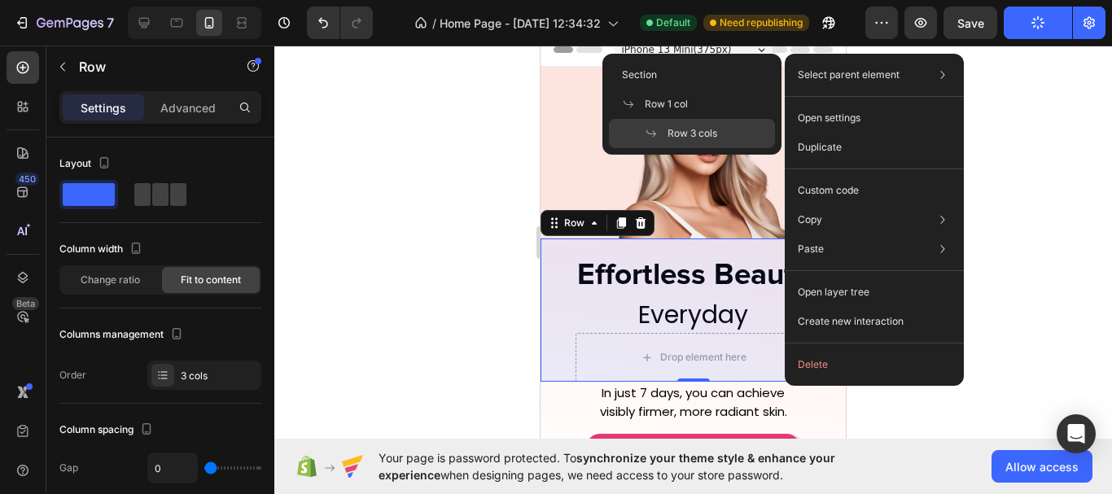
click at [705, 132] on span "Row 3 cols" at bounding box center [692, 133] width 50 height 15
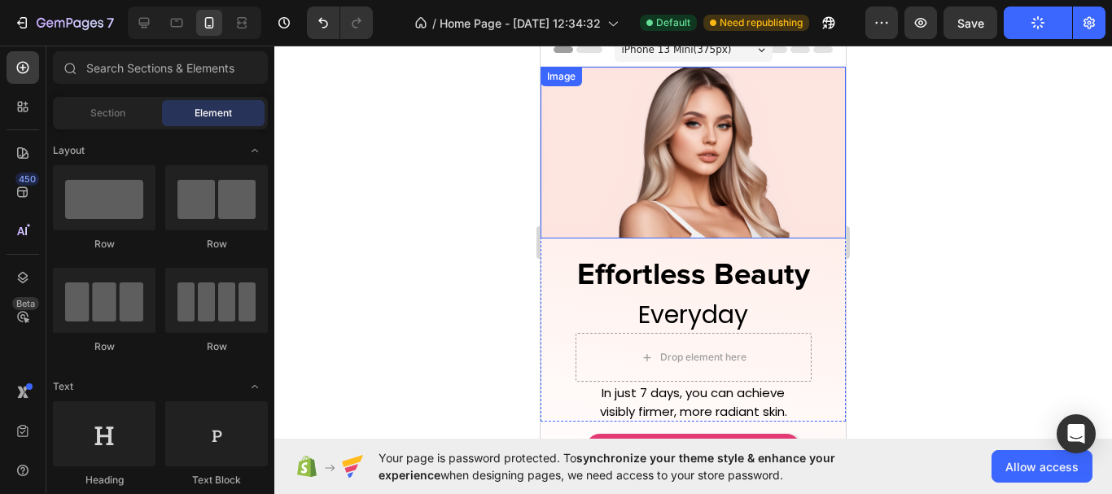
drag, startPoint x: 819, startPoint y: 142, endPoint x: 789, endPoint y: 146, distance: 30.5
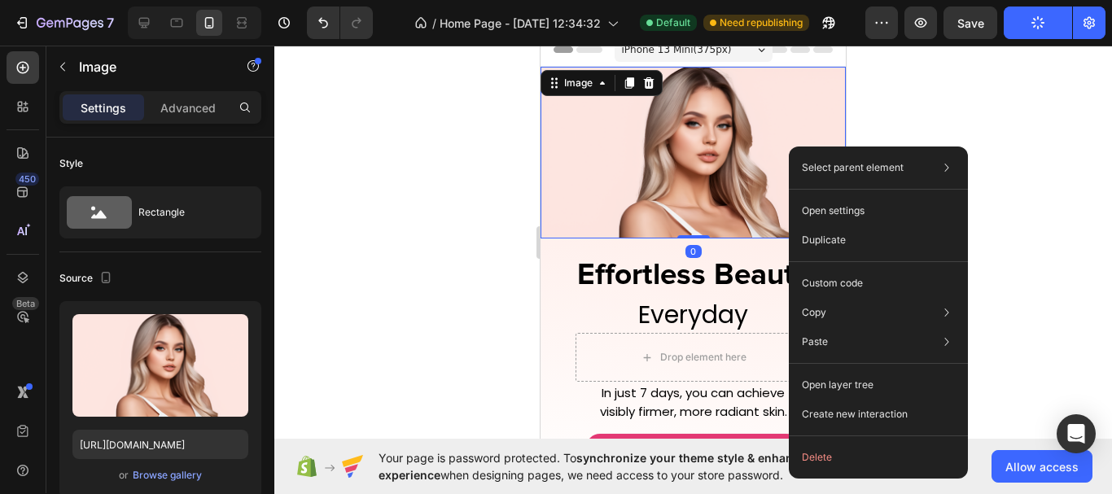
click at [710, 149] on img at bounding box center [692, 153] width 305 height 172
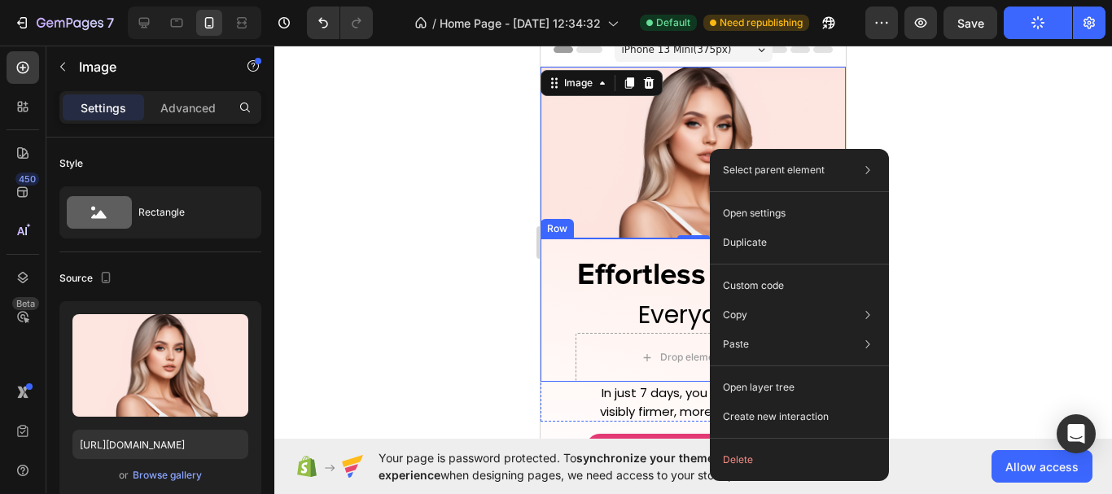
click at [553, 275] on div "Effortless Beauty Heading Everyday Heading Drop element here Row" at bounding box center [692, 309] width 305 height 143
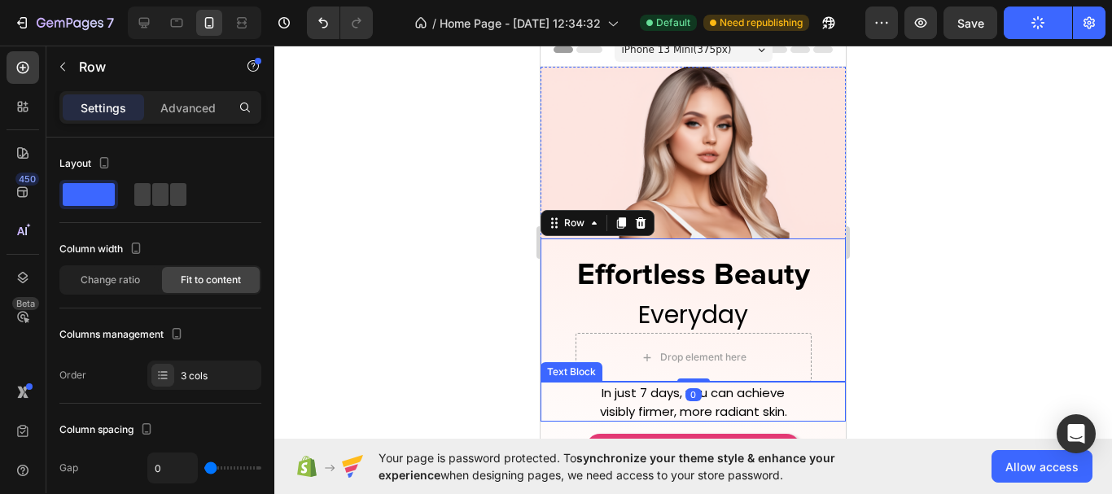
click at [815, 387] on p "In just 7 days, you can achieve" at bounding box center [693, 392] width 302 height 19
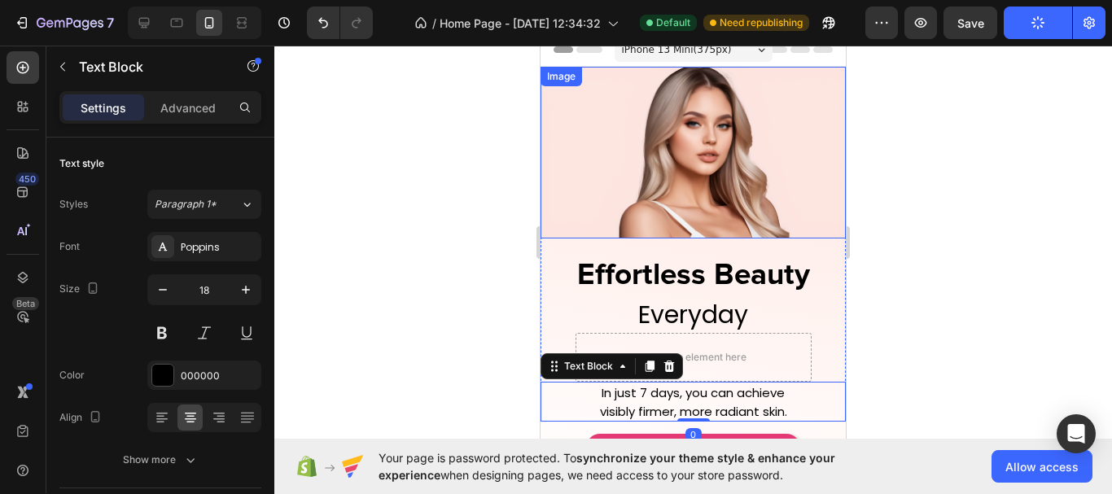
click at [828, 224] on img at bounding box center [692, 153] width 305 height 172
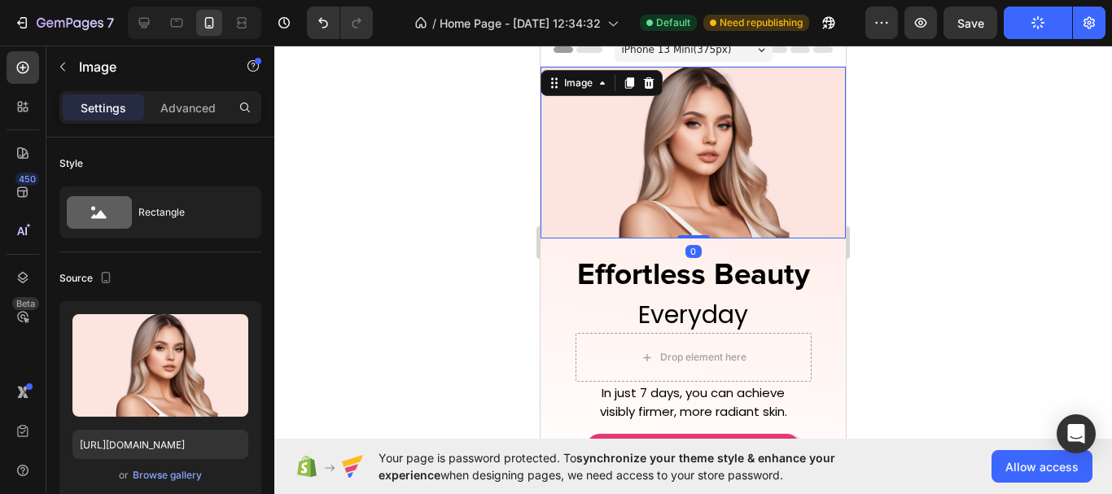
click at [828, 229] on img at bounding box center [692, 153] width 305 height 172
click at [829, 238] on div "Effortless Beauty Heading Everyday Heading Drop element here Row" at bounding box center [692, 309] width 305 height 143
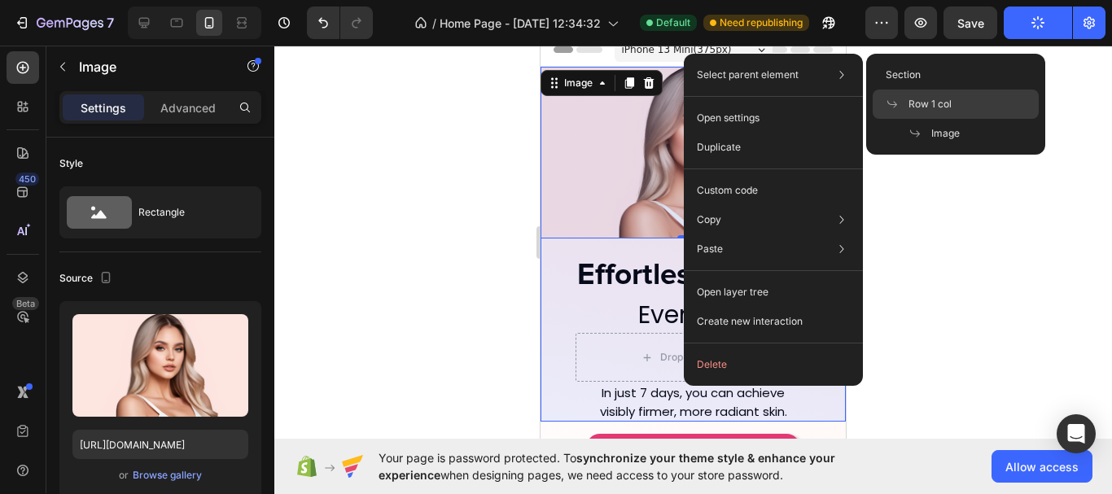
click at [913, 103] on span "Row 1 col" at bounding box center [929, 104] width 43 height 15
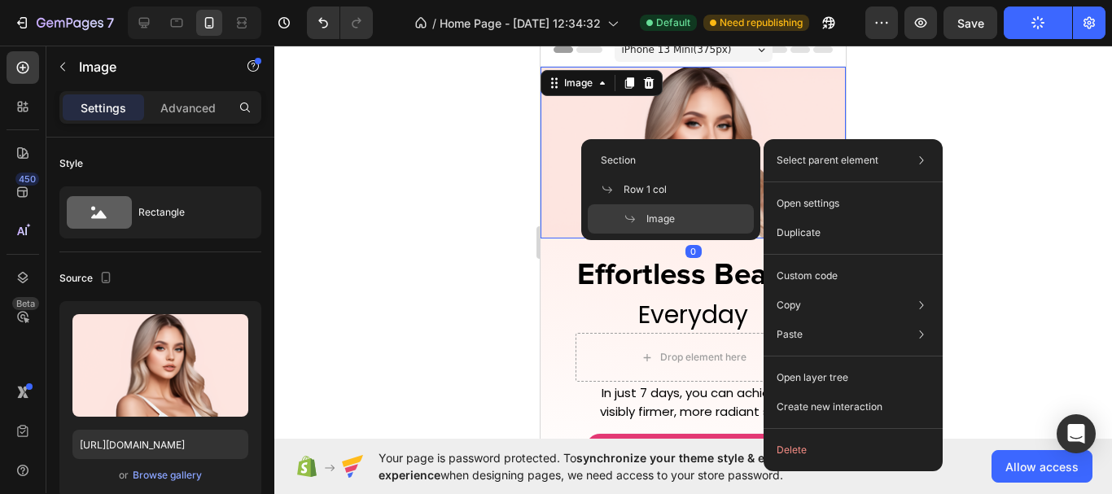
click at [842, 164] on p "Select parent element" at bounding box center [827, 160] width 102 height 15
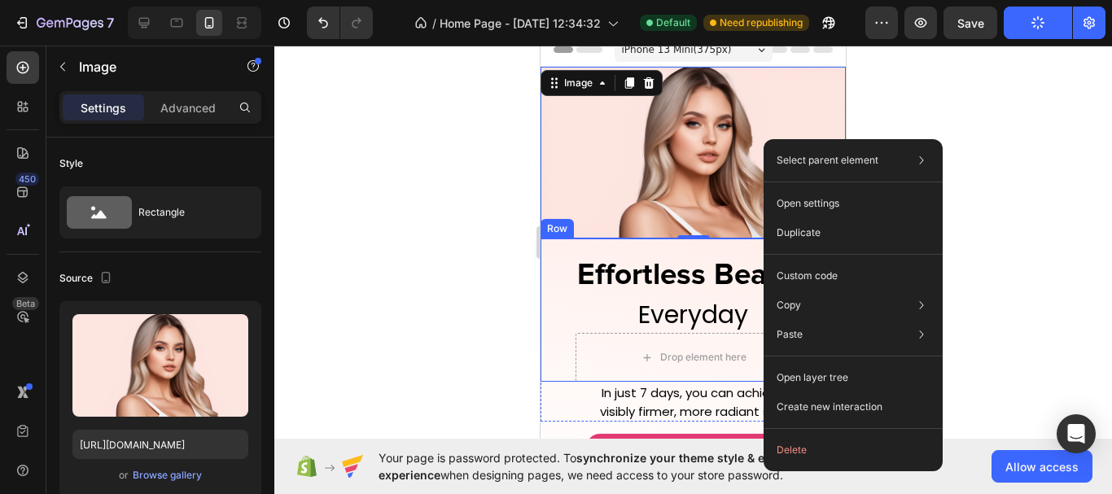
click at [547, 270] on div "Effortless Beauty Heading Everyday Heading Drop element here Row" at bounding box center [692, 309] width 305 height 143
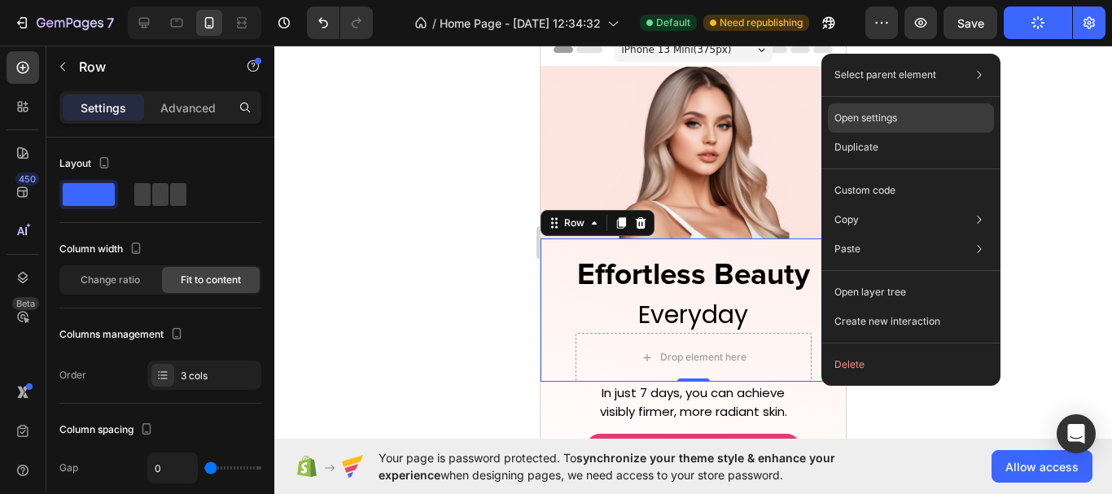
click at [942, 115] on div "Open settings" at bounding box center [911, 117] width 166 height 29
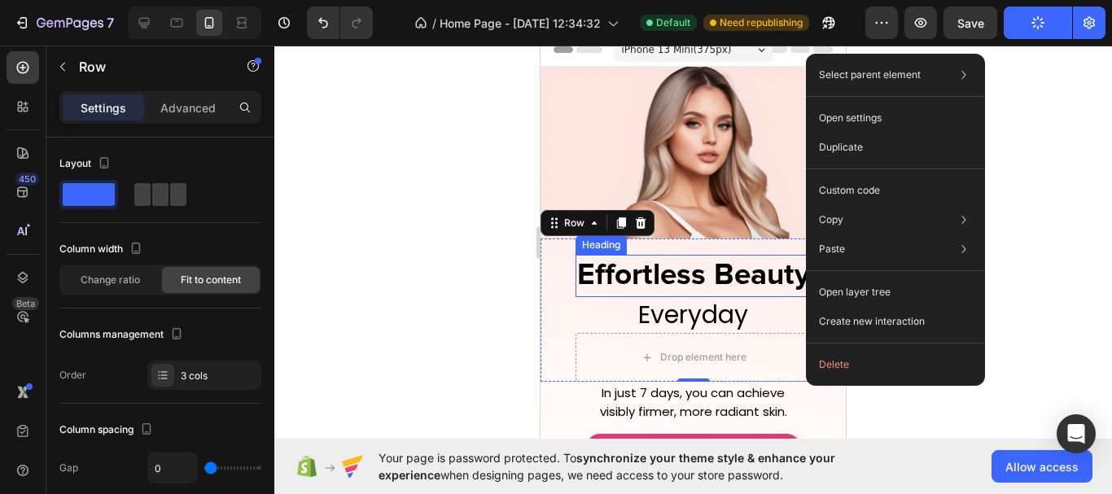
click at [577, 271] on p "Effortless Beauty" at bounding box center [693, 275] width 233 height 39
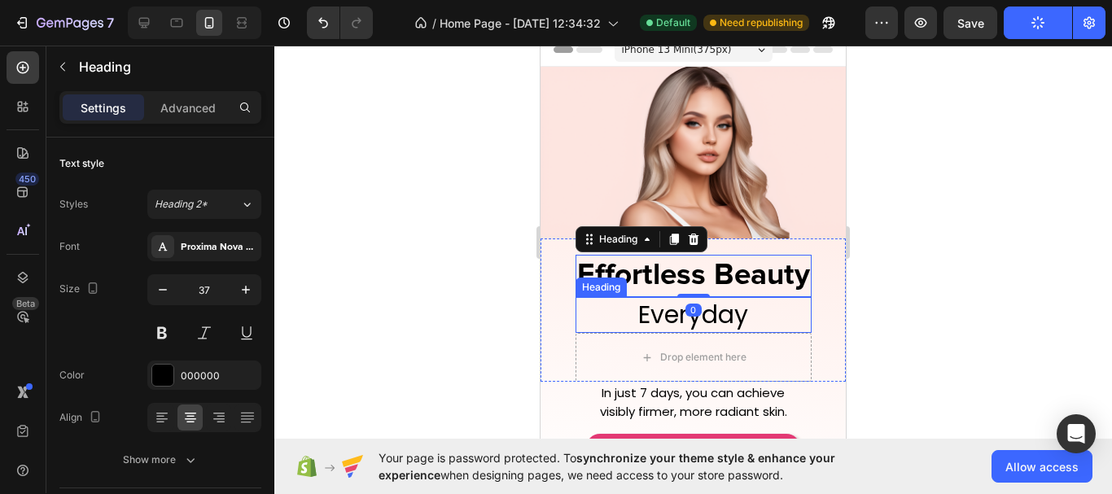
click at [803, 300] on h2 "Everyday" at bounding box center [693, 314] width 236 height 35
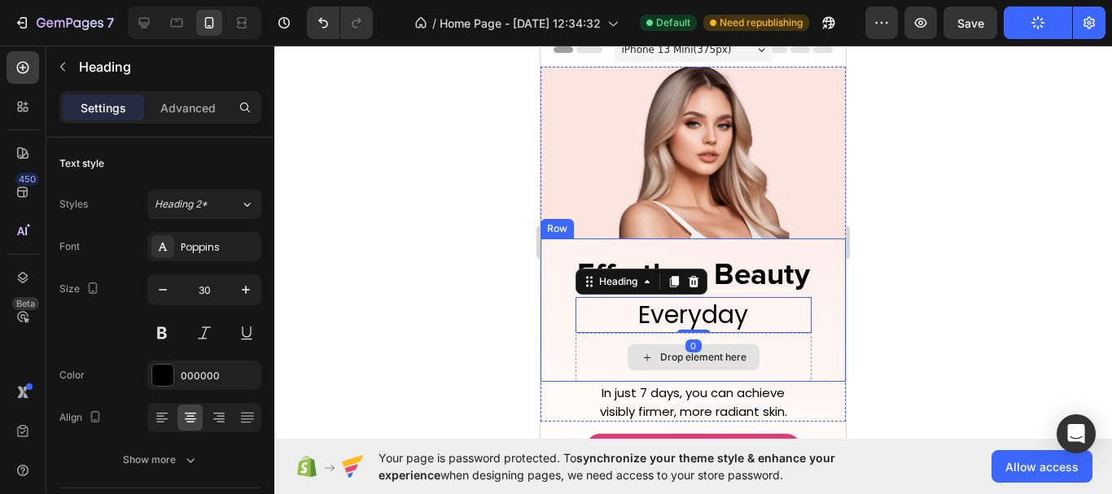
click at [767, 337] on div "Drop element here" at bounding box center [693, 357] width 236 height 49
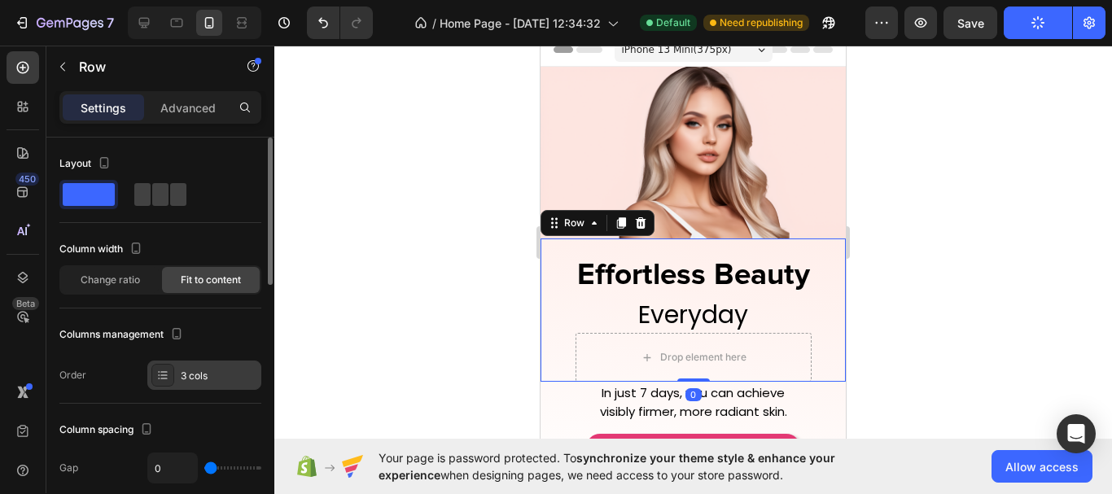
click at [196, 383] on div "3 cols" at bounding box center [204, 375] width 114 height 29
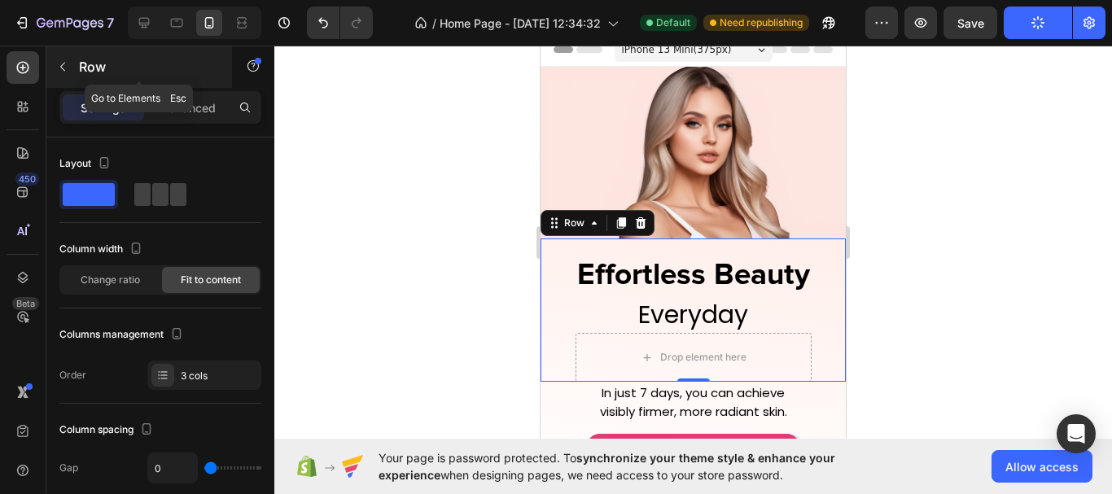
click at [59, 69] on icon "button" at bounding box center [62, 66] width 13 height 13
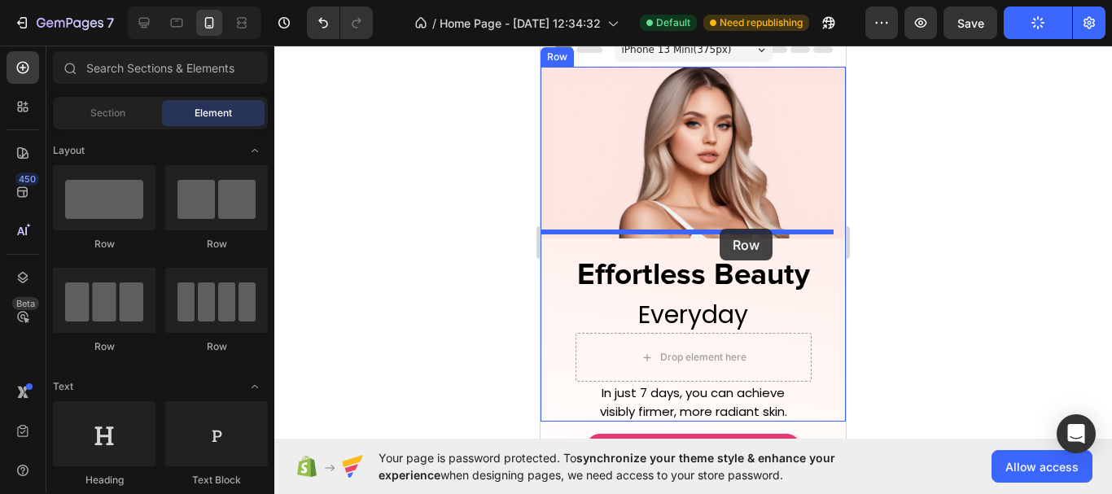
drag, startPoint x: 665, startPoint y: 264, endPoint x: 719, endPoint y: 229, distance: 64.8
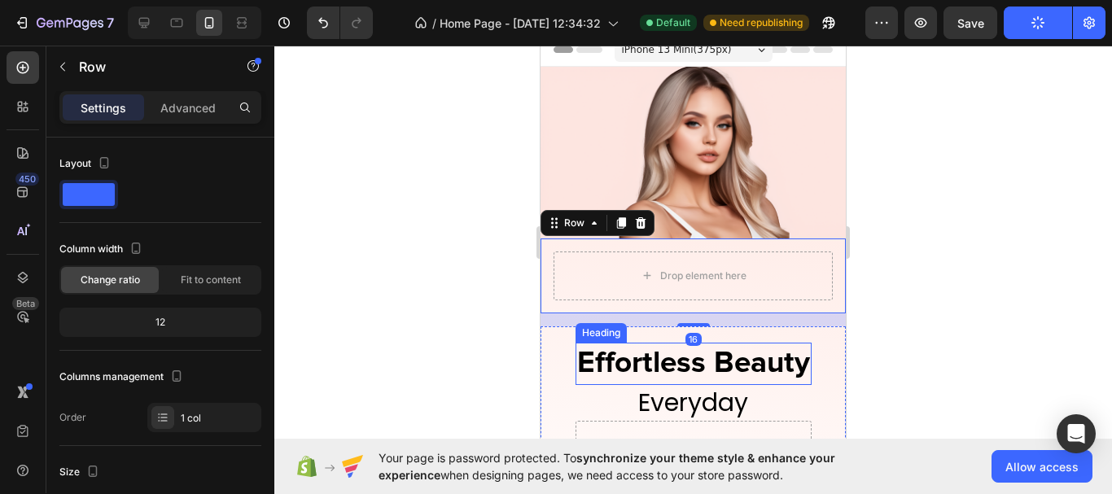
click at [739, 356] on p "Effortless Beauty" at bounding box center [693, 363] width 233 height 39
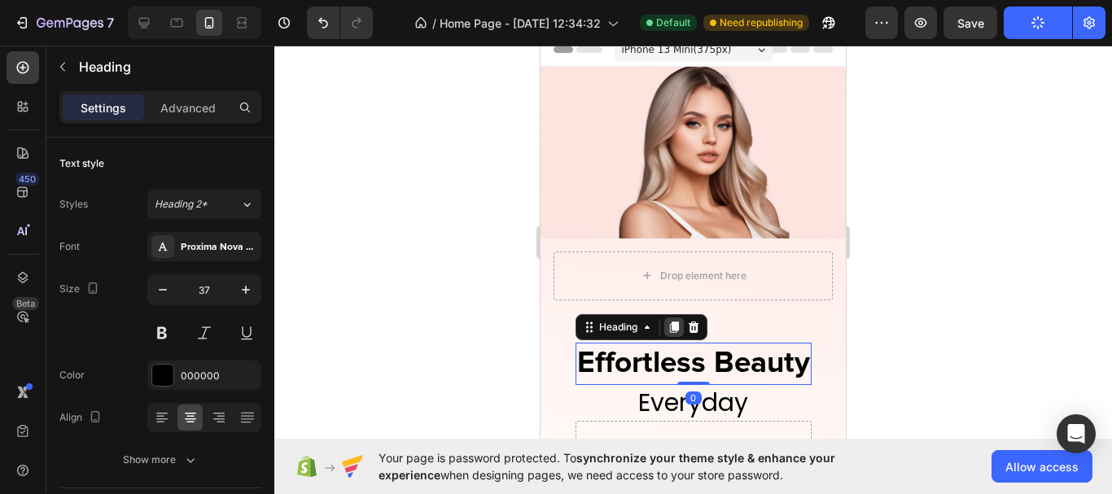
click at [671, 326] on icon at bounding box center [673, 327] width 13 height 13
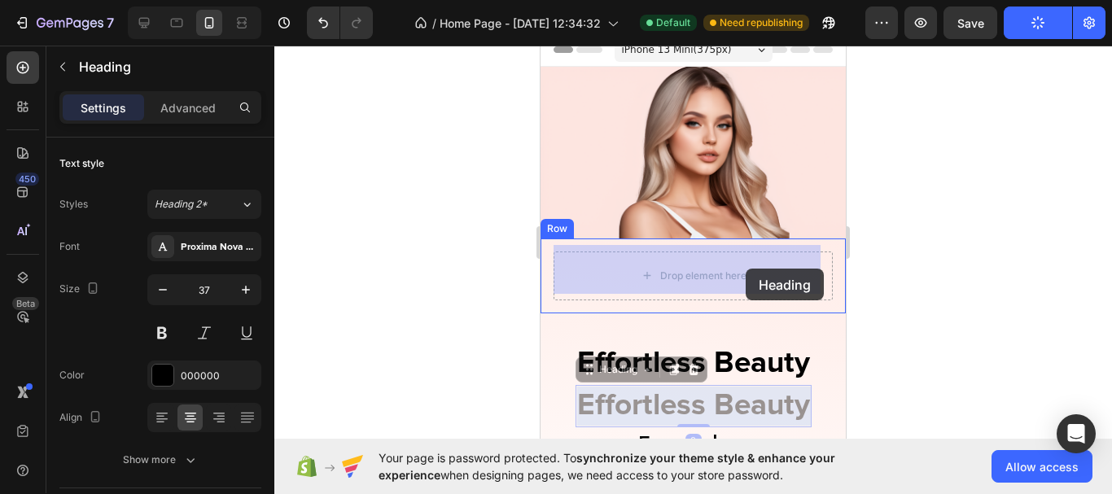
drag, startPoint x: 742, startPoint y: 406, endPoint x: 745, endPoint y: 269, distance: 137.6
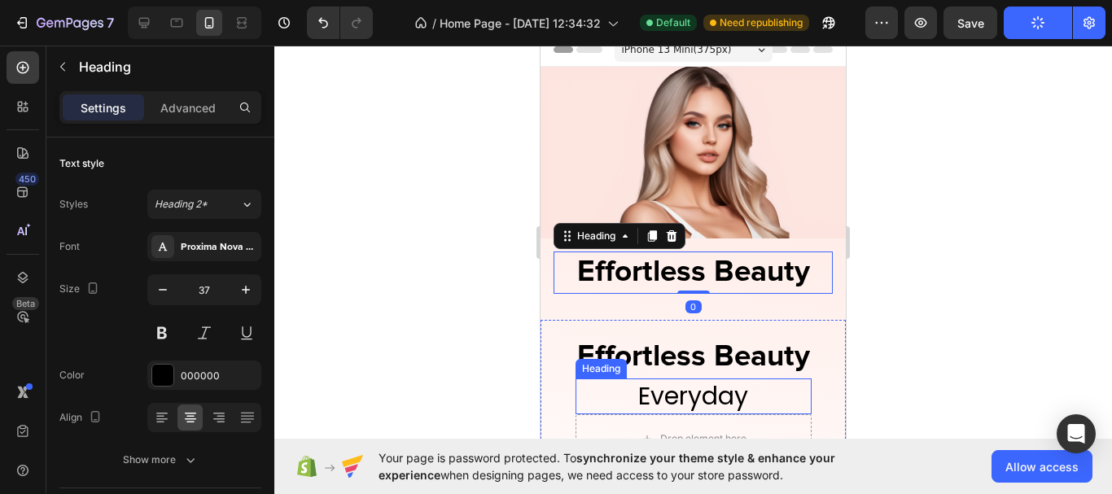
click at [756, 392] on p "Everyday" at bounding box center [693, 396] width 233 height 32
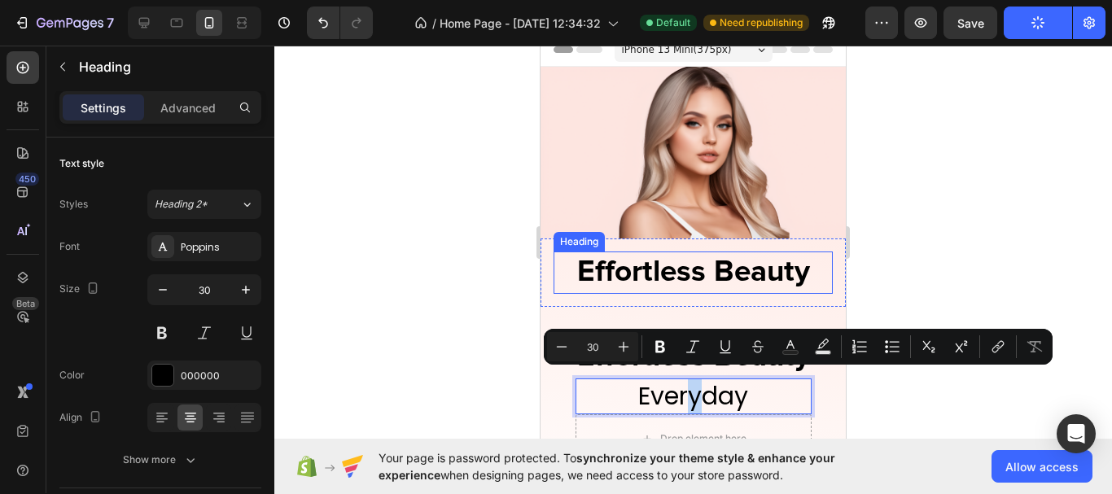
drag, startPoint x: 689, startPoint y: 319, endPoint x: 1225, endPoint y: 398, distance: 541.3
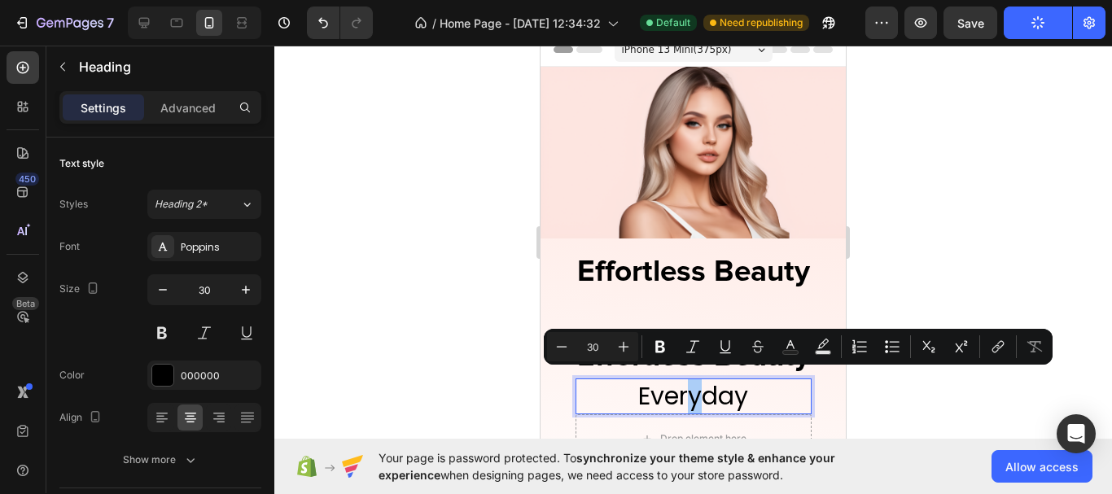
click at [859, 404] on div at bounding box center [692, 270] width 837 height 448
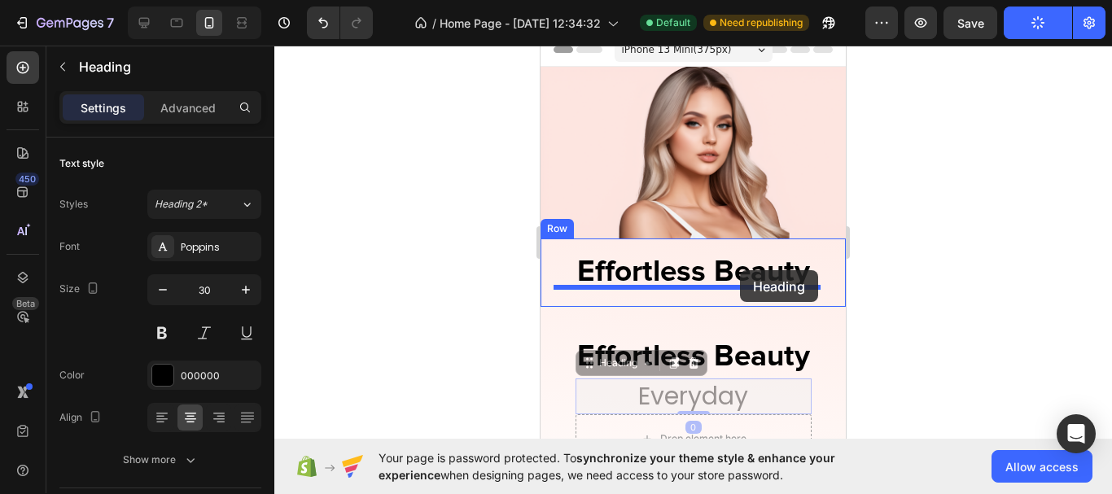
drag, startPoint x: 774, startPoint y: 391, endPoint x: 740, endPoint y: 270, distance: 126.0
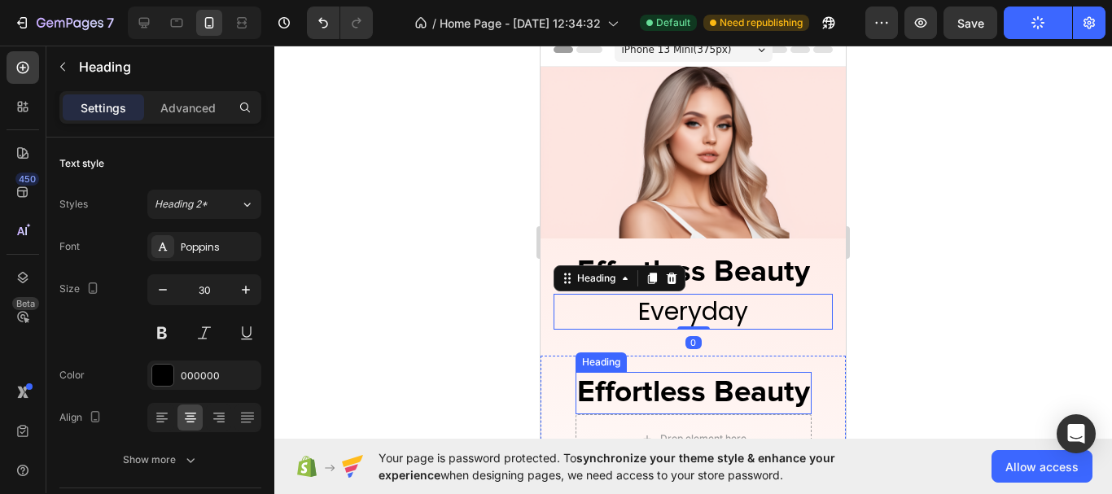
click at [758, 389] on p "Effortless Beauty" at bounding box center [693, 393] width 233 height 39
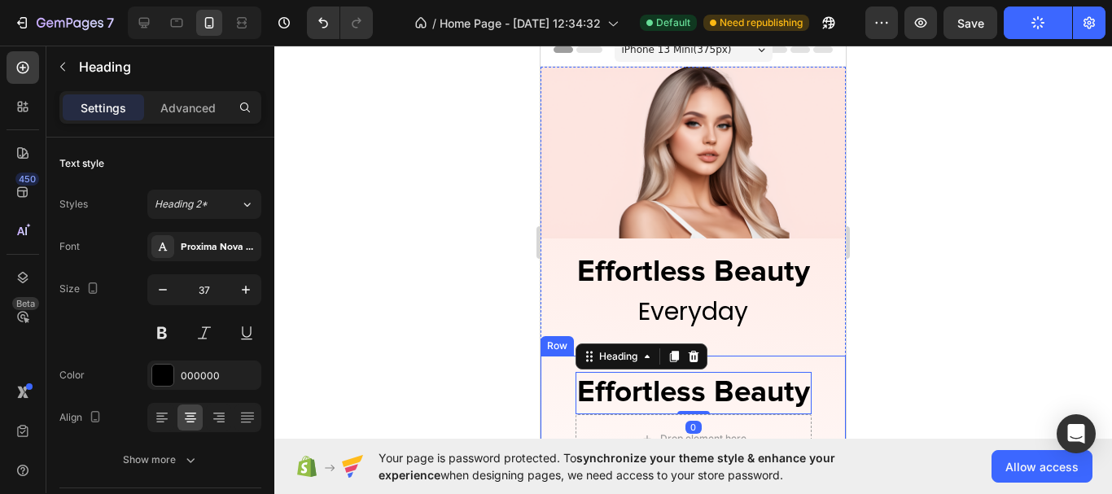
click at [807, 364] on div "Effortless Beauty Heading 0 Drop element here Drop element here Row" at bounding box center [692, 434] width 305 height 156
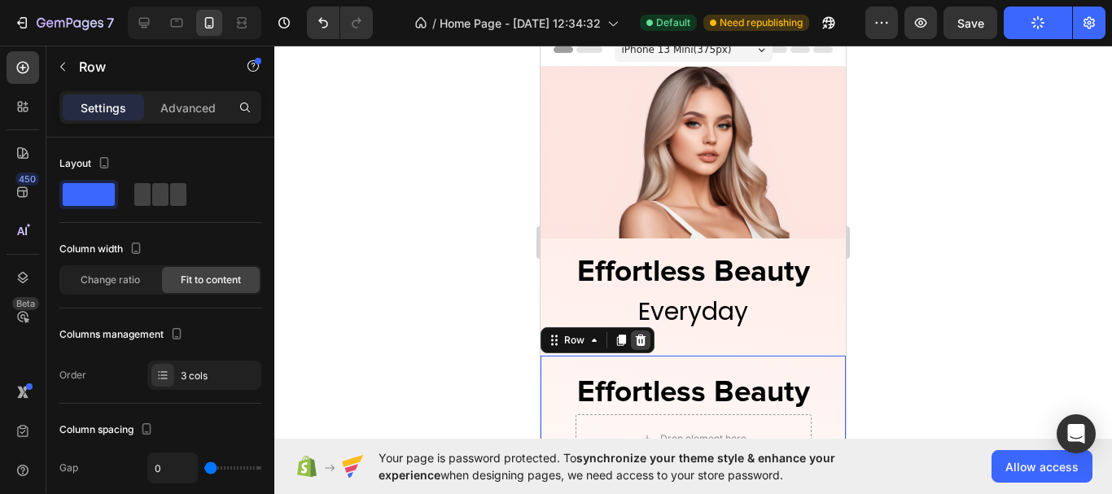
click at [636, 338] on icon at bounding box center [640, 340] width 13 height 13
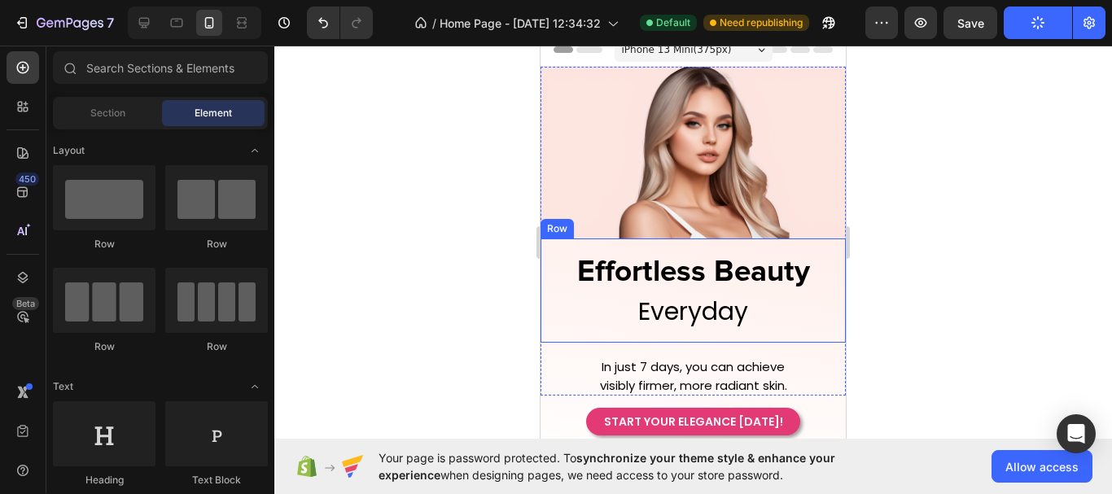
click at [724, 333] on div "Effortless Beauty Heading Everyday Heading Row" at bounding box center [692, 290] width 305 height 104
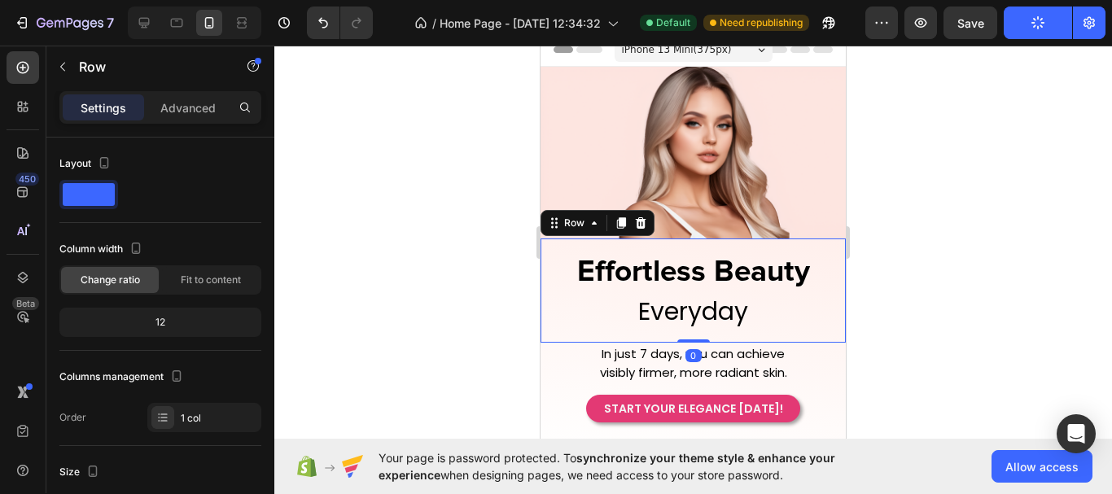
drag, startPoint x: 691, startPoint y: 347, endPoint x: 693, endPoint y: 321, distance: 26.2
click at [693, 321] on div "Effortless Beauty Heading Everyday Heading Row 0" at bounding box center [692, 290] width 305 height 104
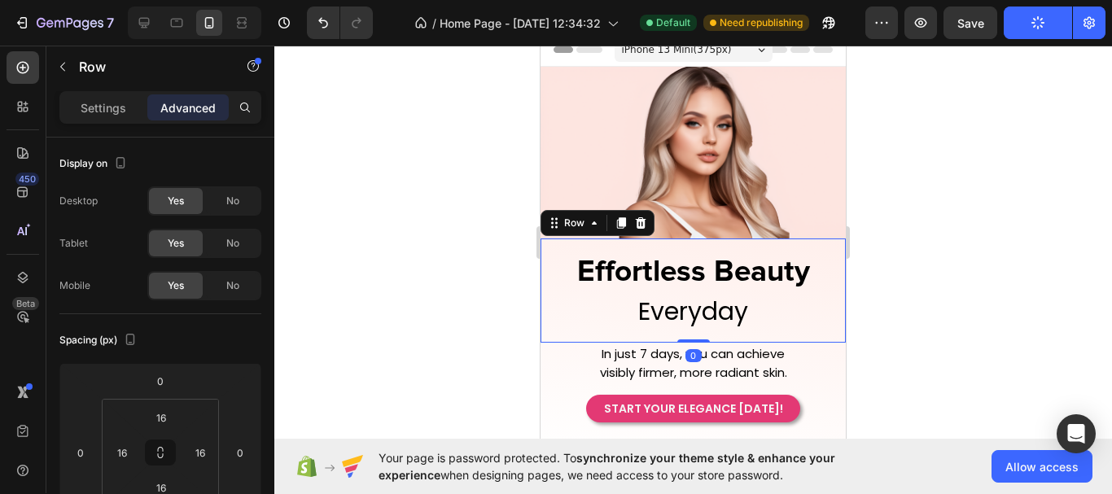
click at [930, 351] on div at bounding box center [692, 270] width 837 height 448
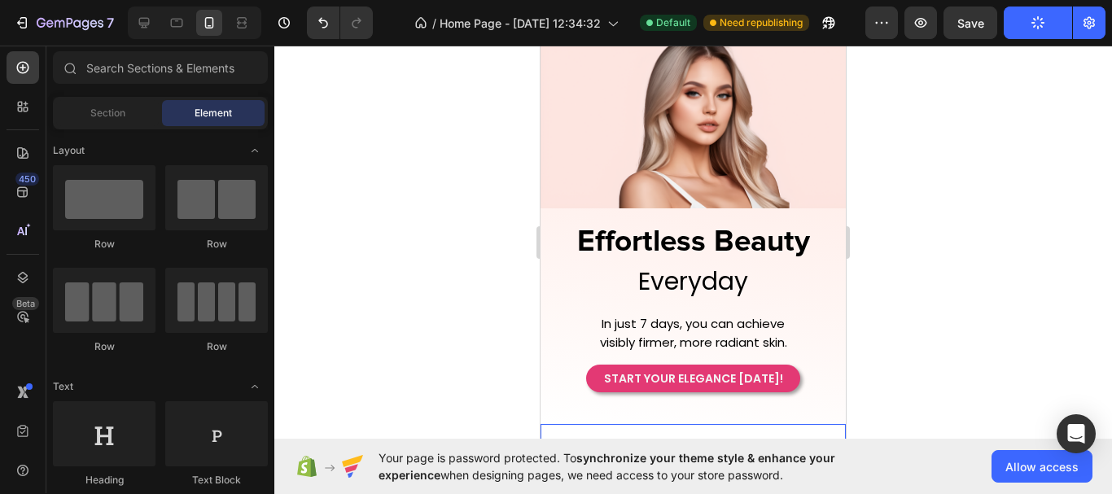
scroll to position [175, 0]
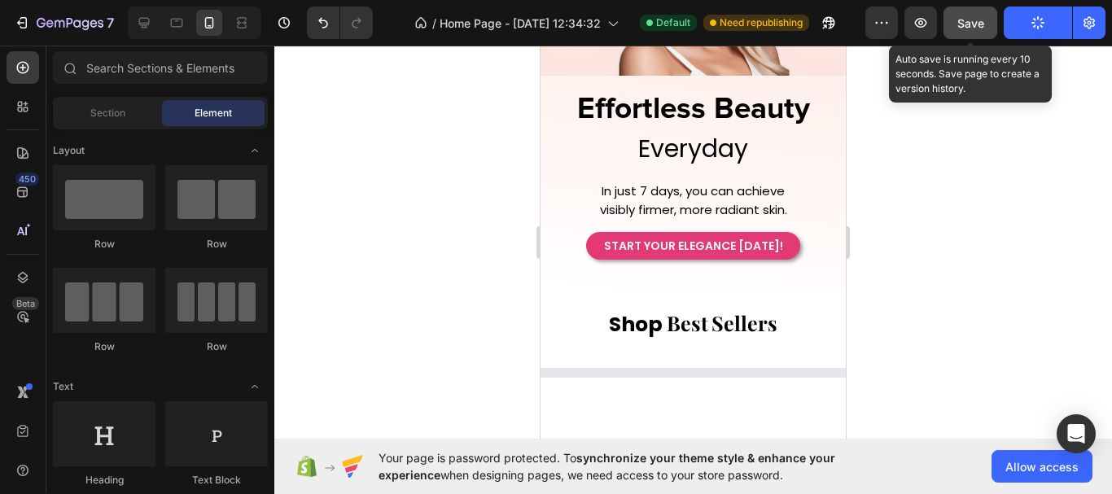
click at [970, 33] on button "Save" at bounding box center [970, 23] width 54 height 33
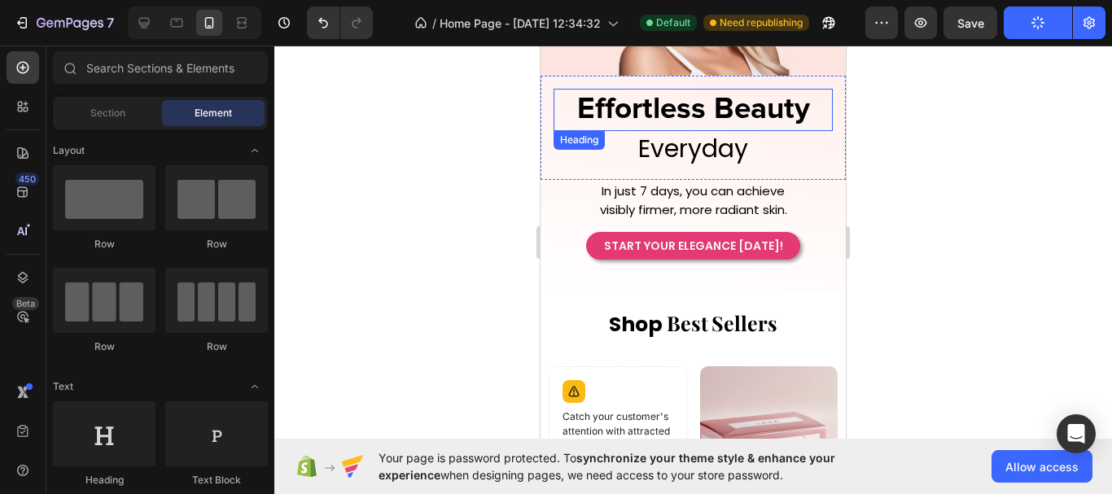
click at [735, 95] on h2 "Effortless Beauty" at bounding box center [692, 110] width 279 height 42
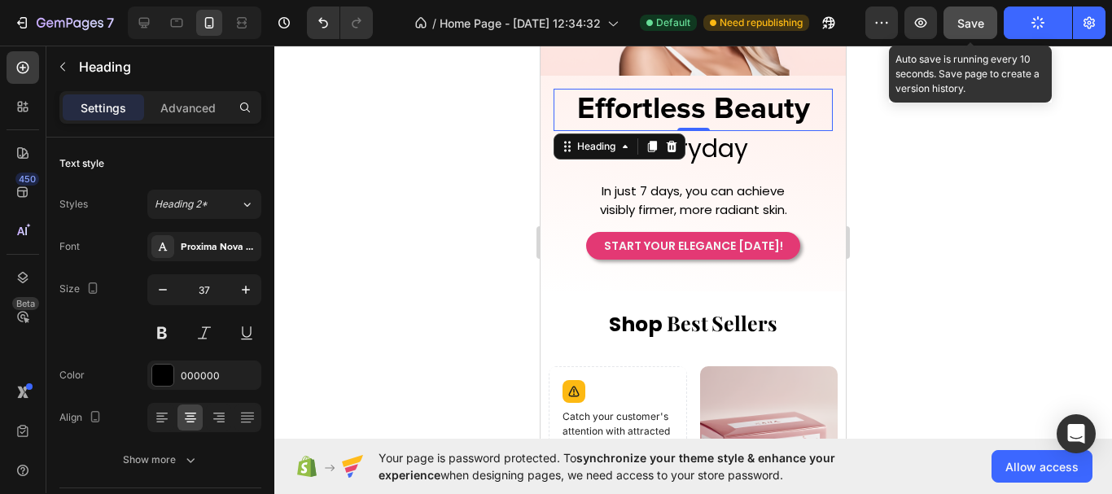
click at [984, 26] on span "Save" at bounding box center [970, 23] width 27 height 14
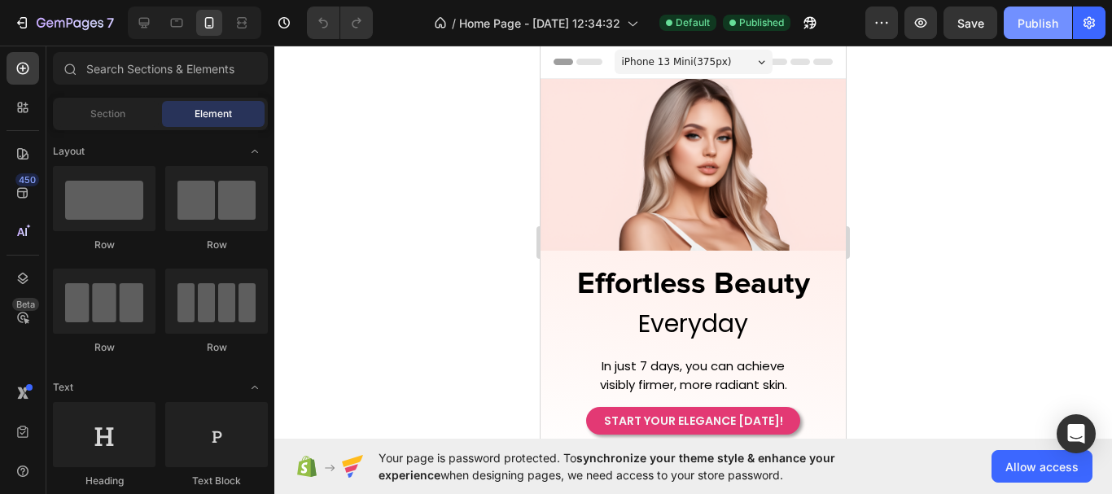
click at [1036, 30] on div "Publish" at bounding box center [1037, 23] width 41 height 17
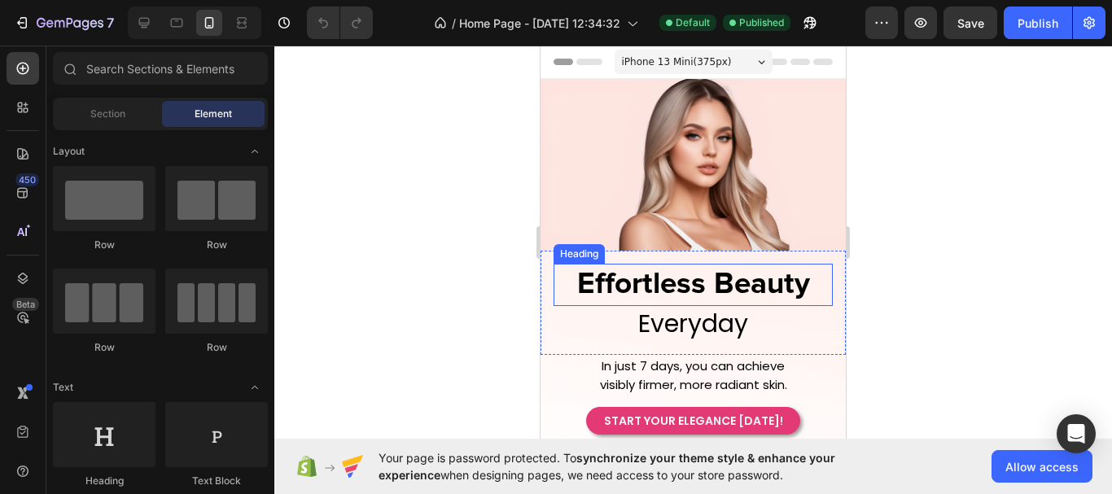
click at [636, 281] on h2 "Effortless Beauty" at bounding box center [692, 285] width 279 height 42
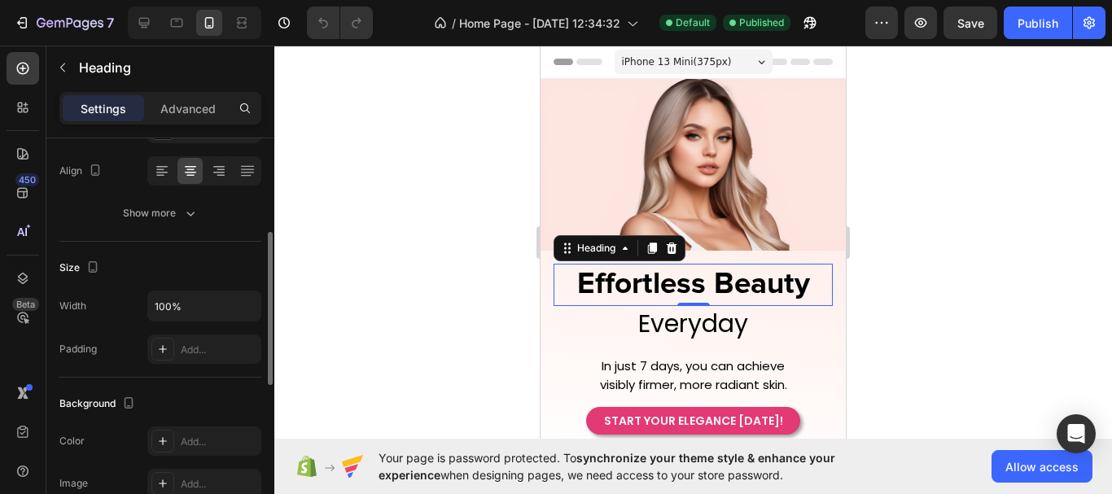
scroll to position [166, 0]
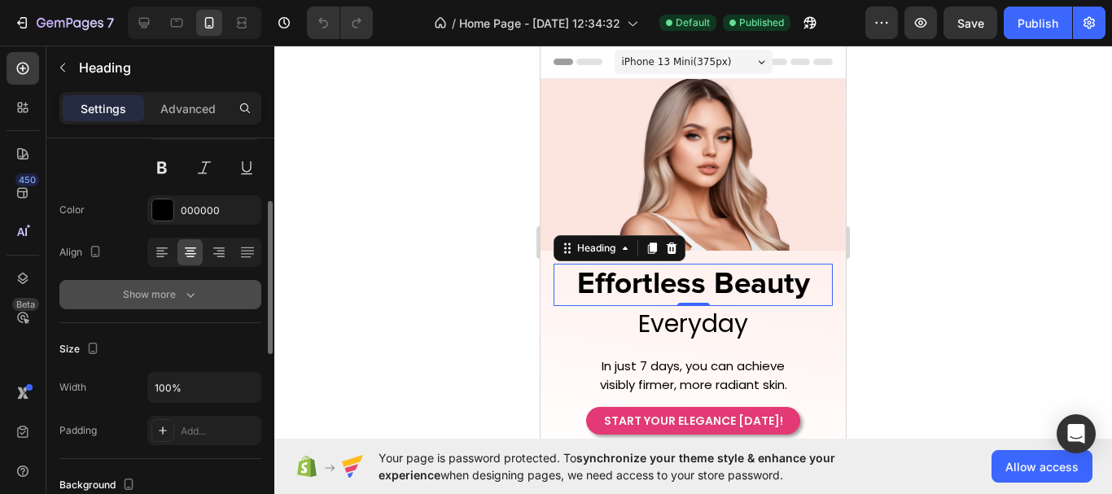
click at [195, 291] on icon "button" at bounding box center [190, 294] width 16 height 16
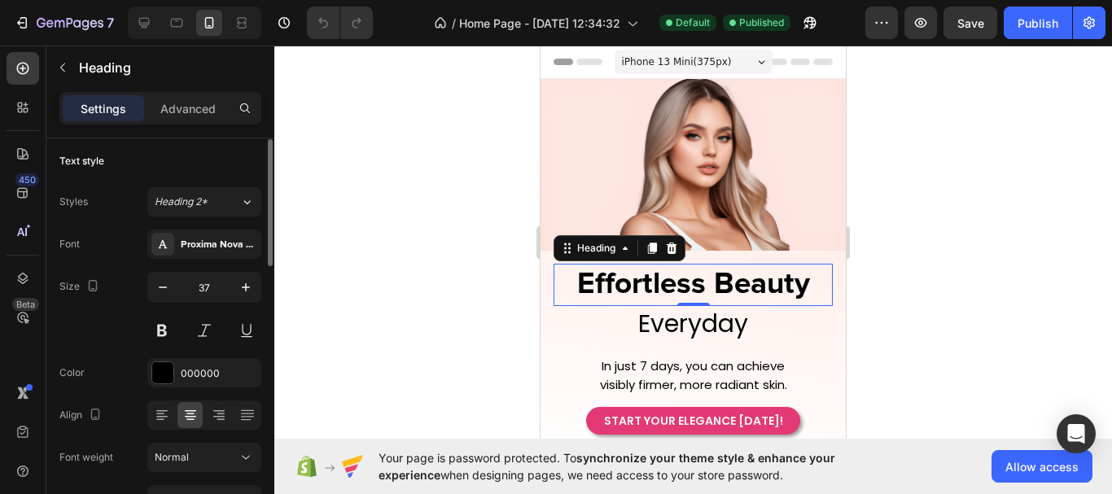
scroll to position [0, 0]
click at [210, 117] on div "Advanced" at bounding box center [187, 108] width 81 height 26
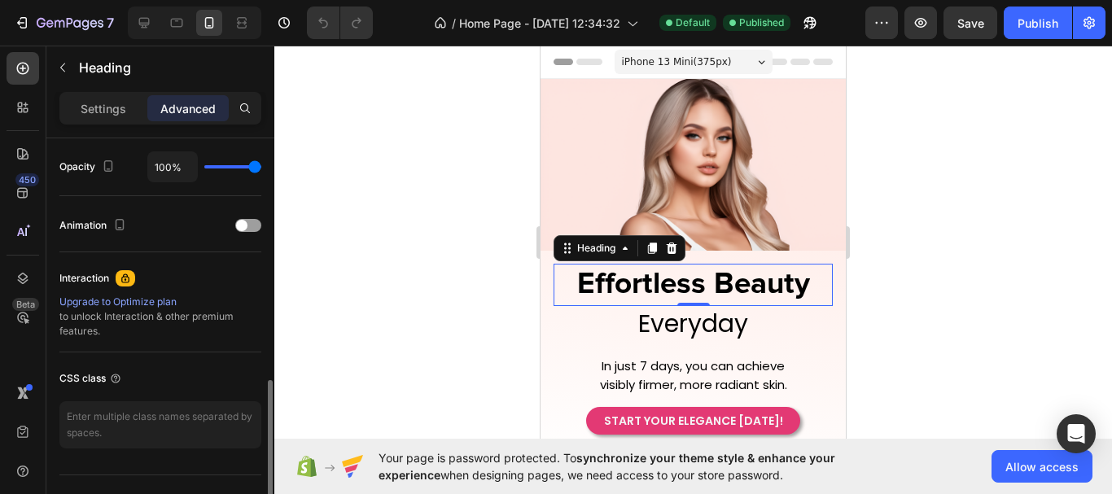
scroll to position [684, 0]
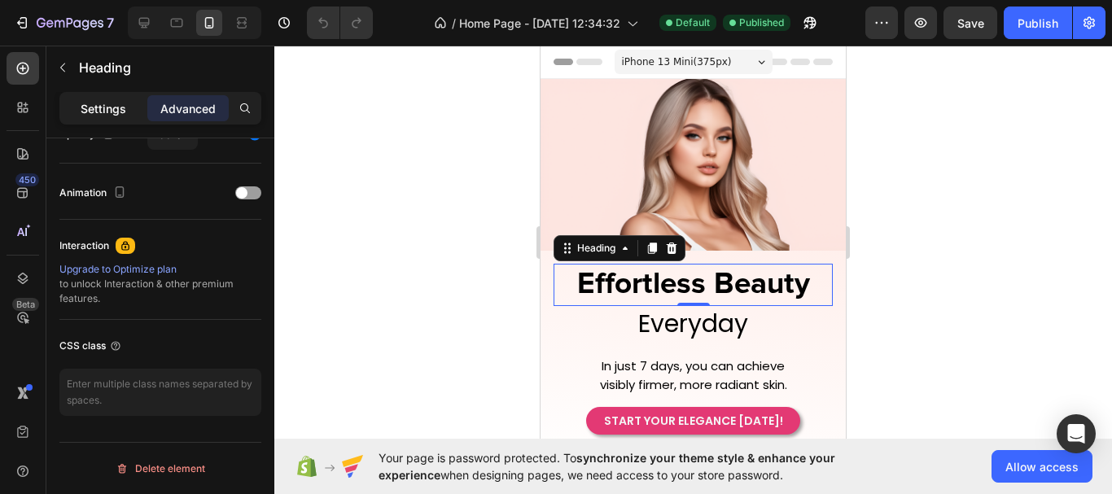
click at [123, 104] on p "Settings" at bounding box center [104, 108] width 46 height 17
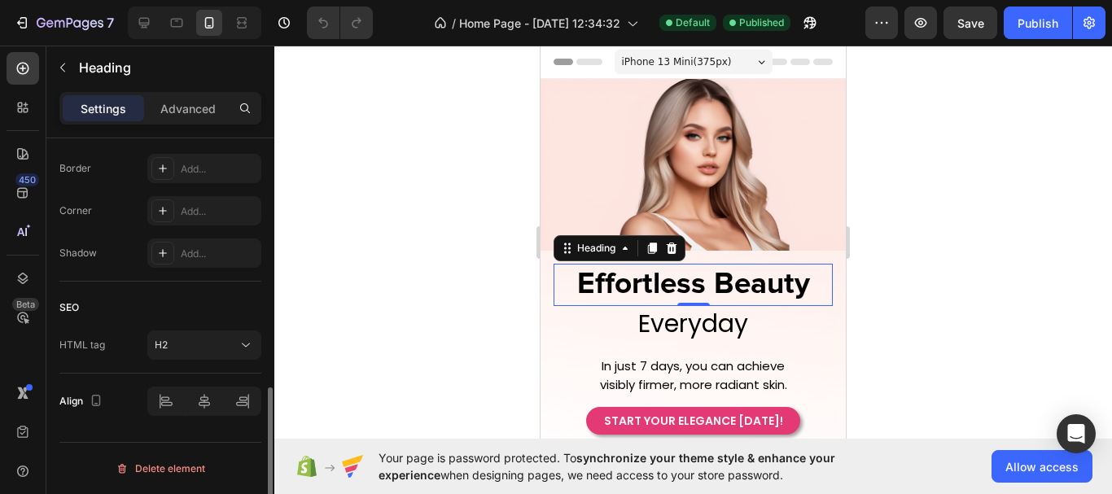
scroll to position [654, 0]
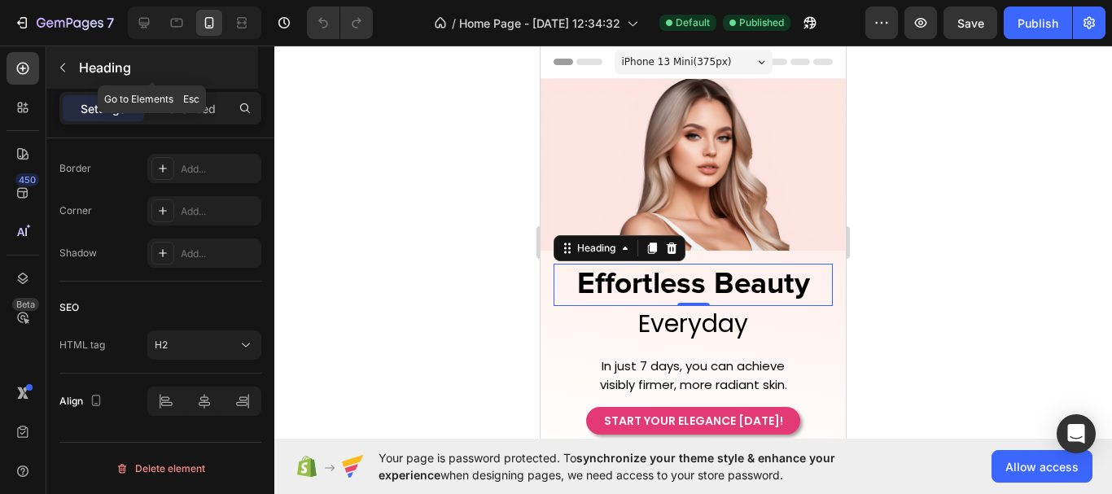
click at [96, 72] on p "Heading" at bounding box center [167, 68] width 176 height 20
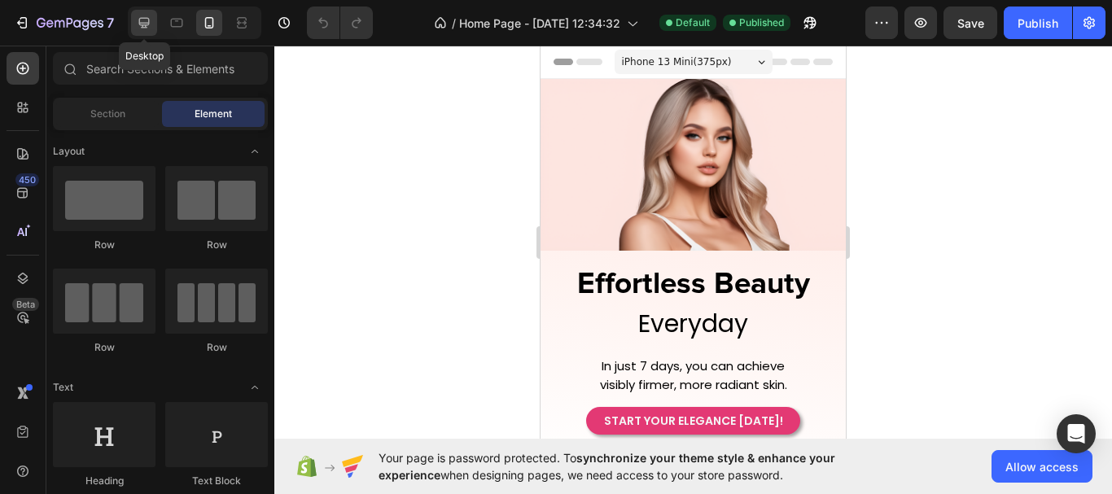
click at [149, 28] on icon at bounding box center [144, 23] width 16 height 16
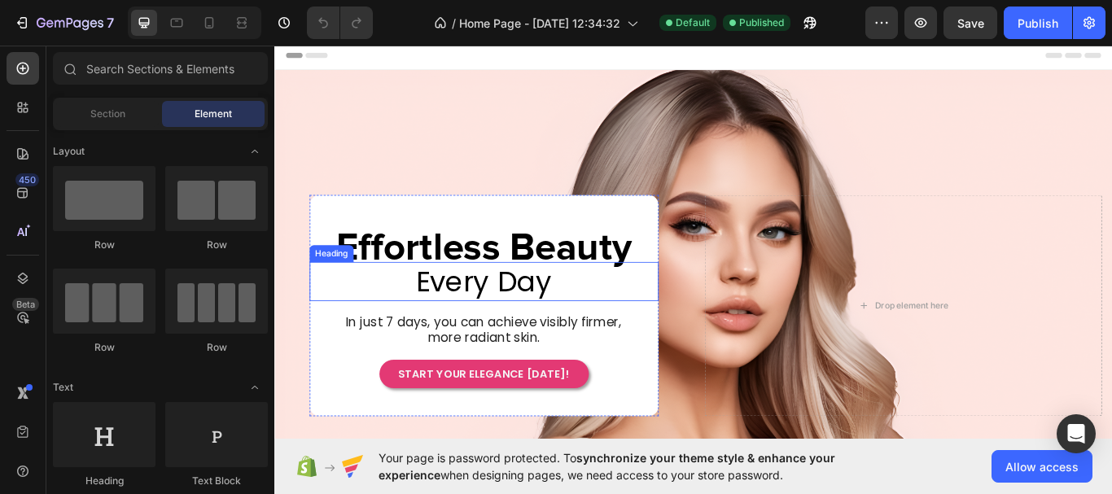
click at [540, 326] on span "Every Day" at bounding box center [518, 322] width 158 height 46
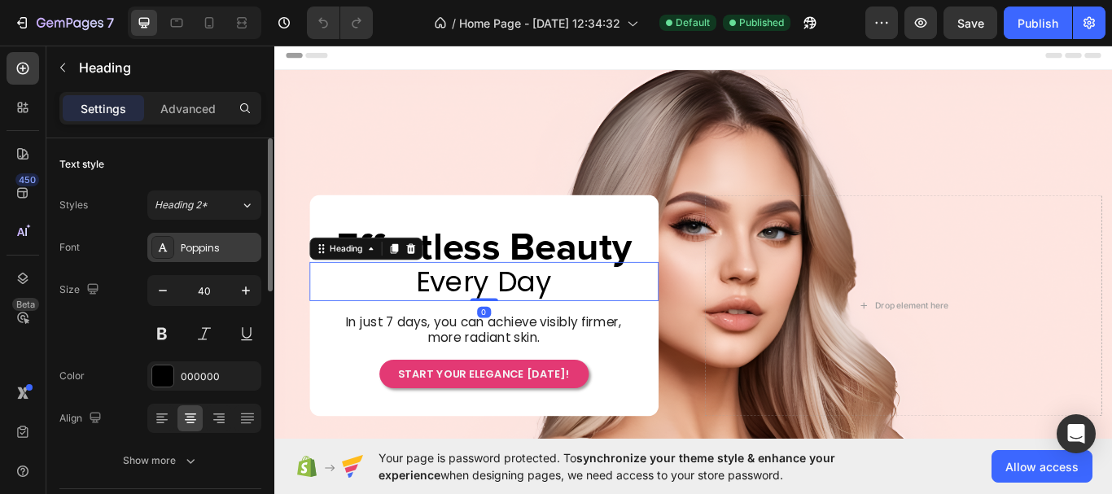
click at [212, 256] on div "Poppins" at bounding box center [204, 247] width 114 height 29
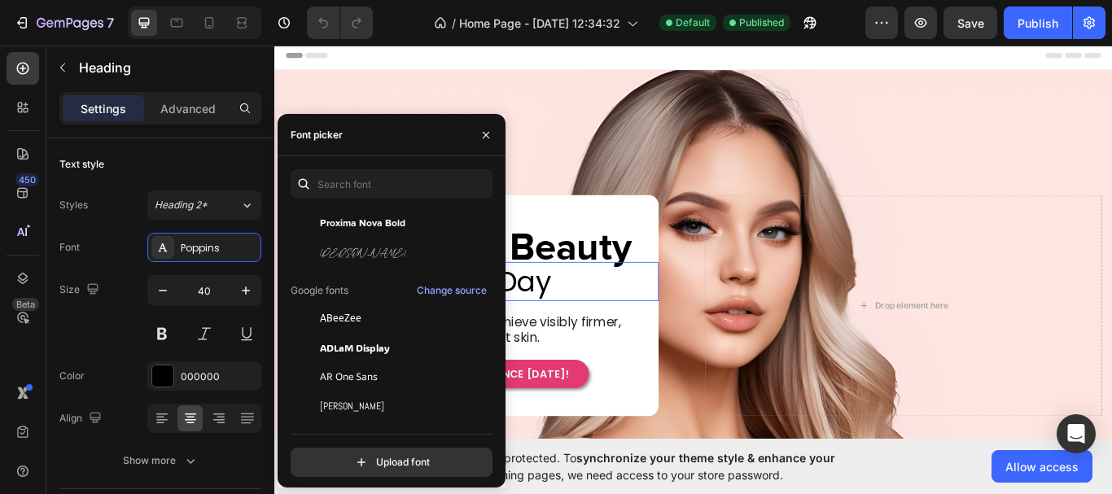
scroll to position [163, 0]
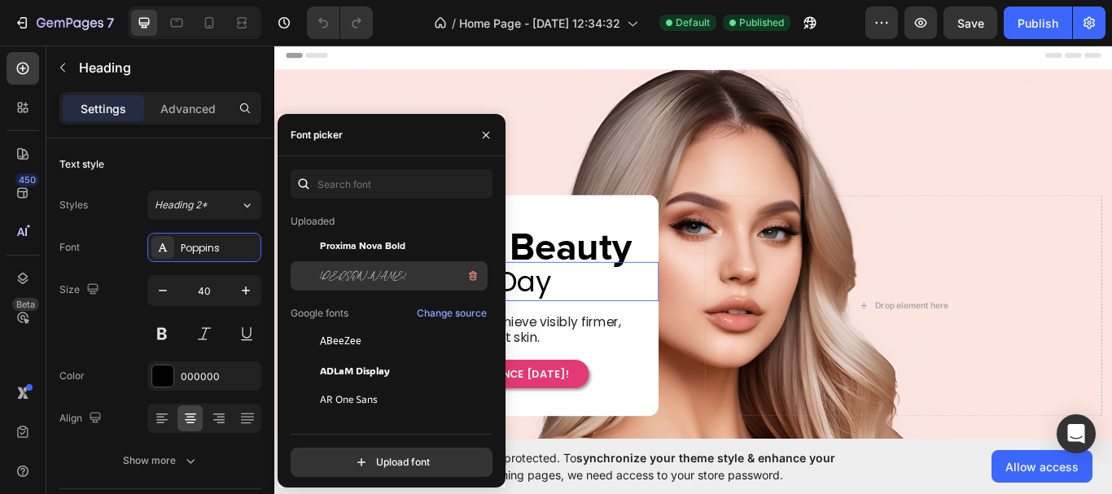
click at [359, 269] on div "[PERSON_NAME]" at bounding box center [402, 276] width 164 height 20
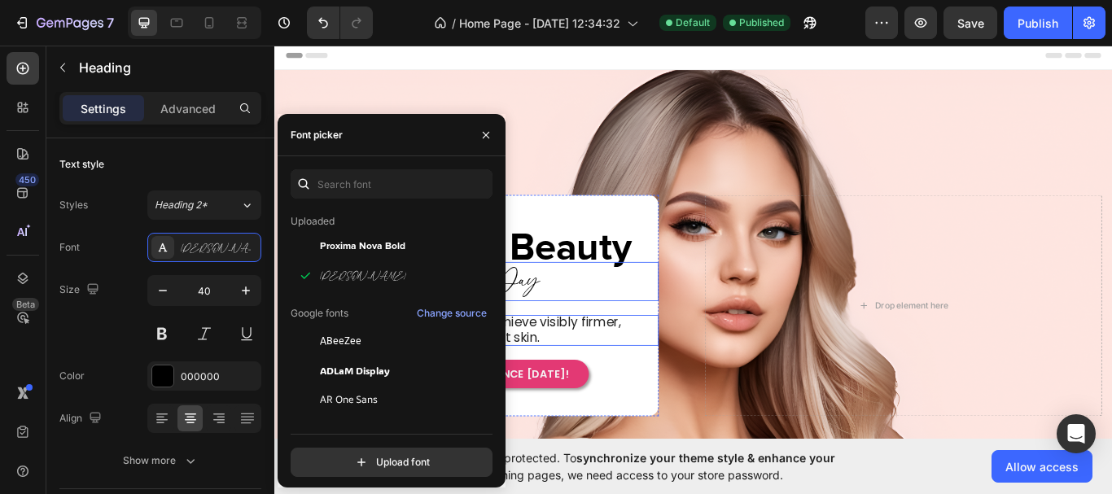
click at [622, 355] on div "Effortless Beauty Heading Row Every Day Heading 0 In just 7 days, you can achie…" at bounding box center [518, 350] width 407 height 194
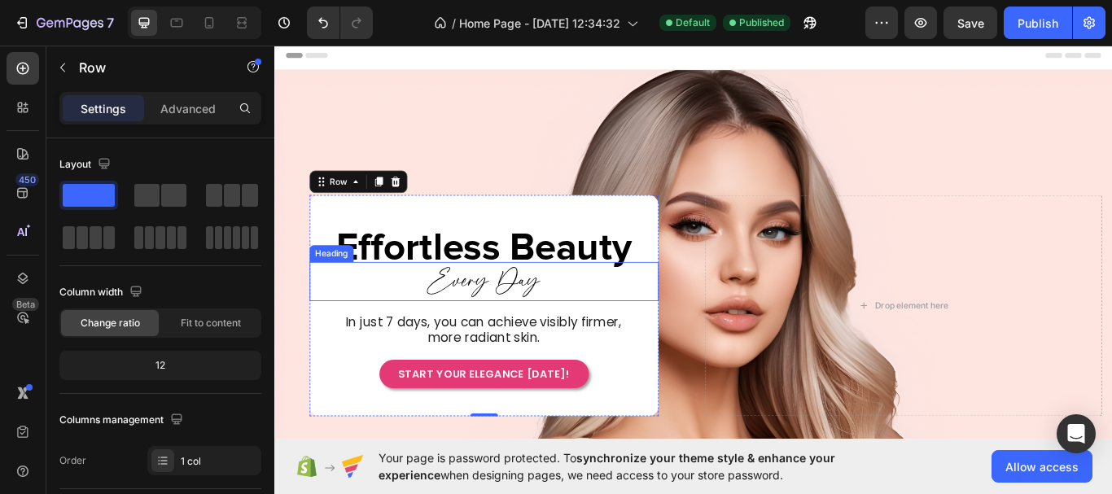
click at [557, 325] on span "Every Day" at bounding box center [518, 321] width 130 height 44
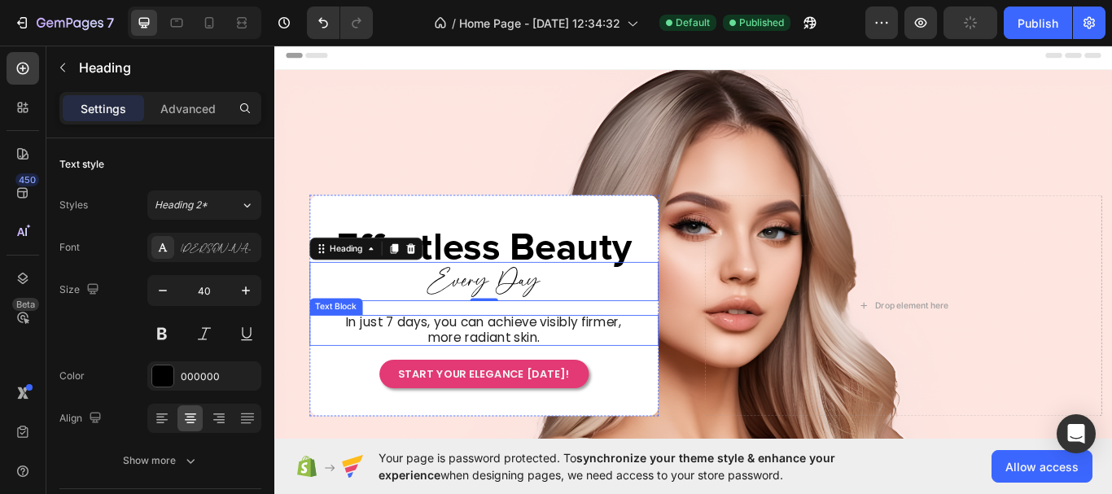
click at [669, 372] on span "In just 7 days, you can achieve visibly firmer, more radiant skin." at bounding box center [517, 377] width 321 height 38
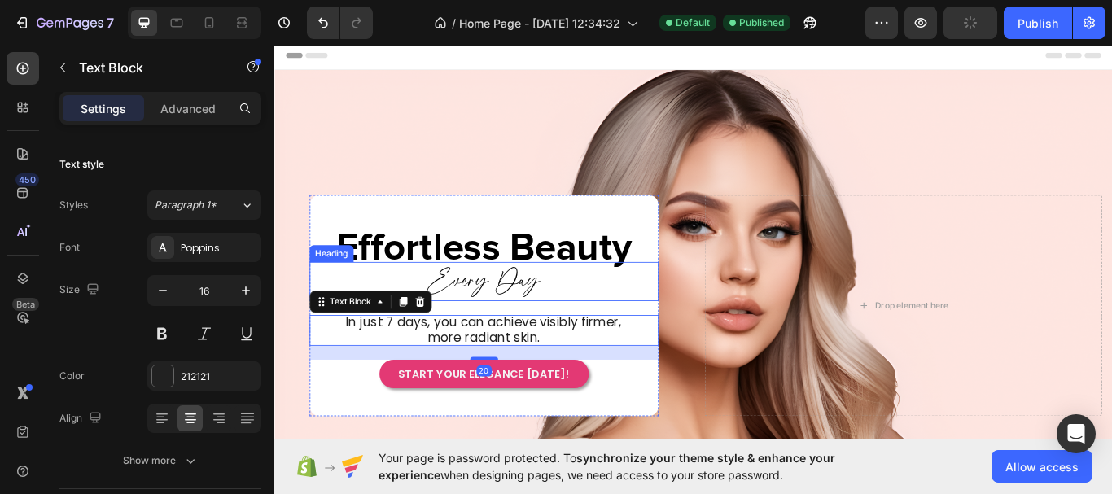
click at [602, 314] on h2 "Every Day" at bounding box center [518, 322] width 407 height 46
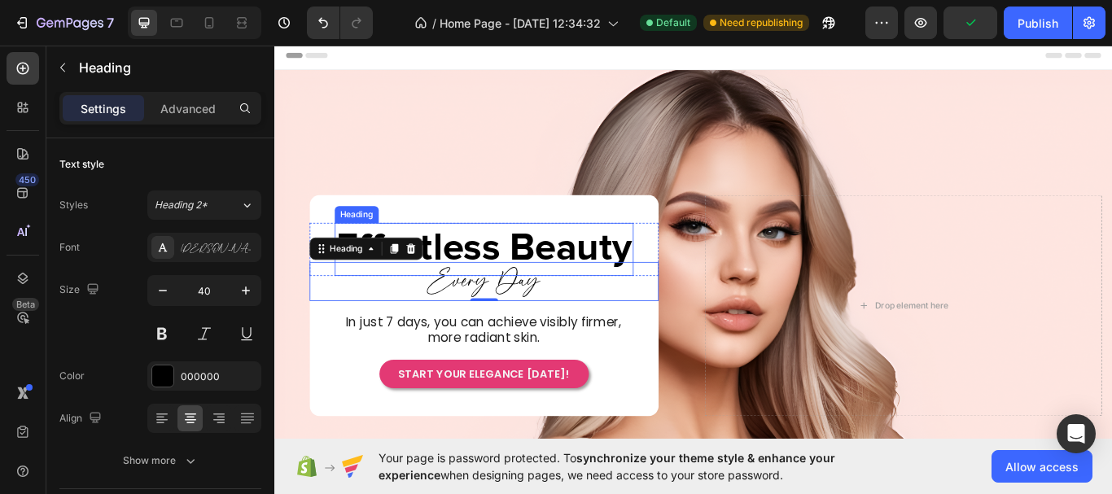
click at [566, 278] on h2 "Effortless Beauty" at bounding box center [518, 284] width 348 height 62
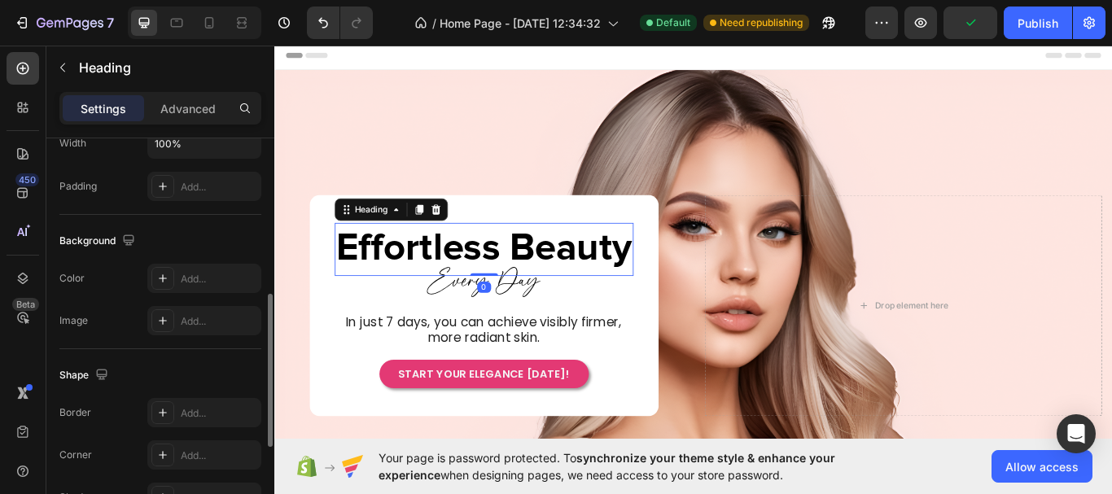
scroll to position [85, 0]
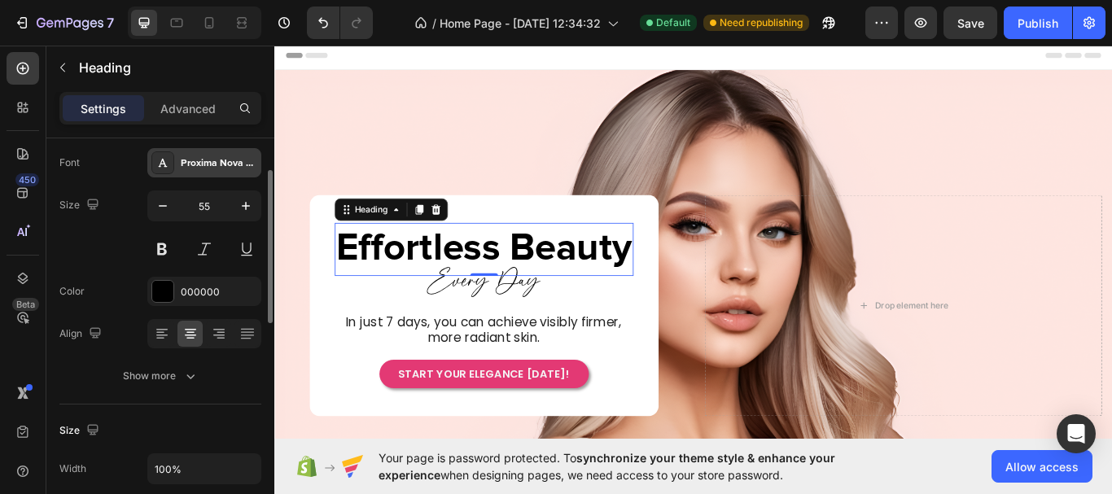
click at [228, 162] on div "Proxima Nova Bold" at bounding box center [219, 163] width 76 height 15
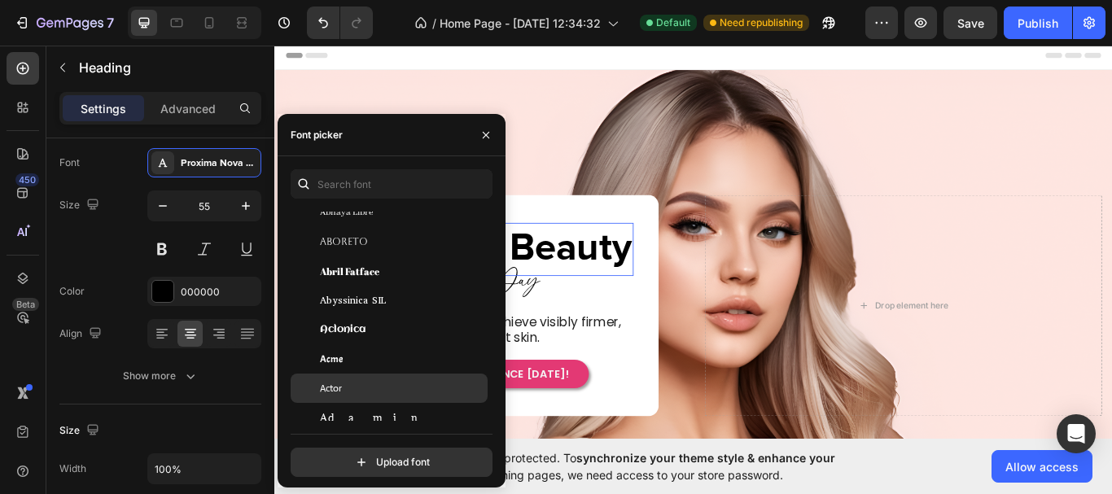
scroll to position [326, 0]
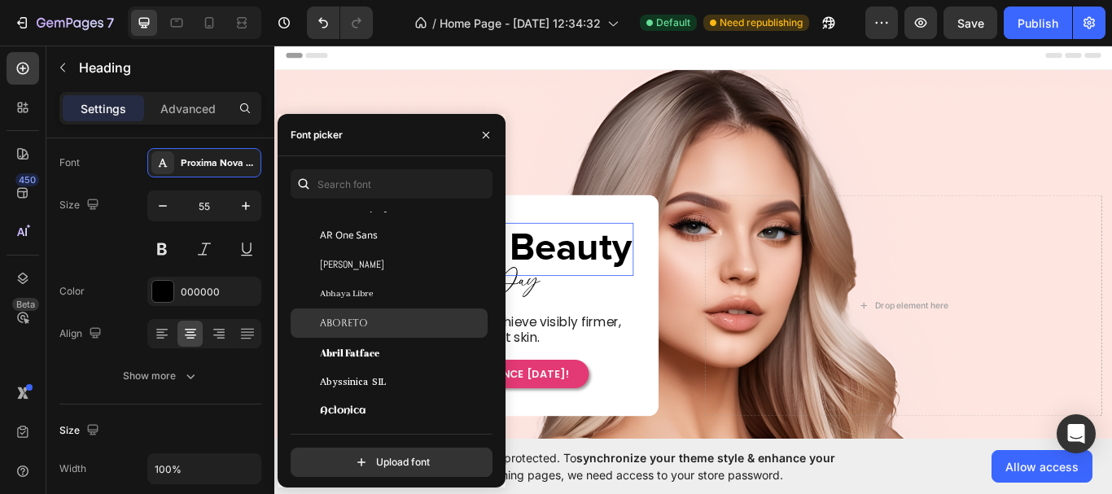
click at [377, 329] on div "Aboreto" at bounding box center [402, 323] width 164 height 15
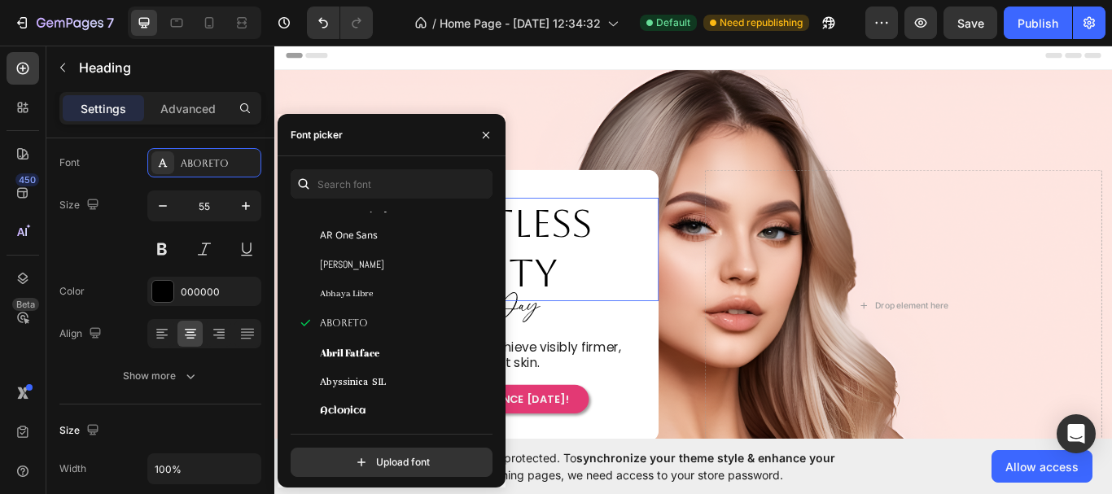
click at [630, 318] on h2 "Effortless Beauty" at bounding box center [518, 284] width 407 height 120
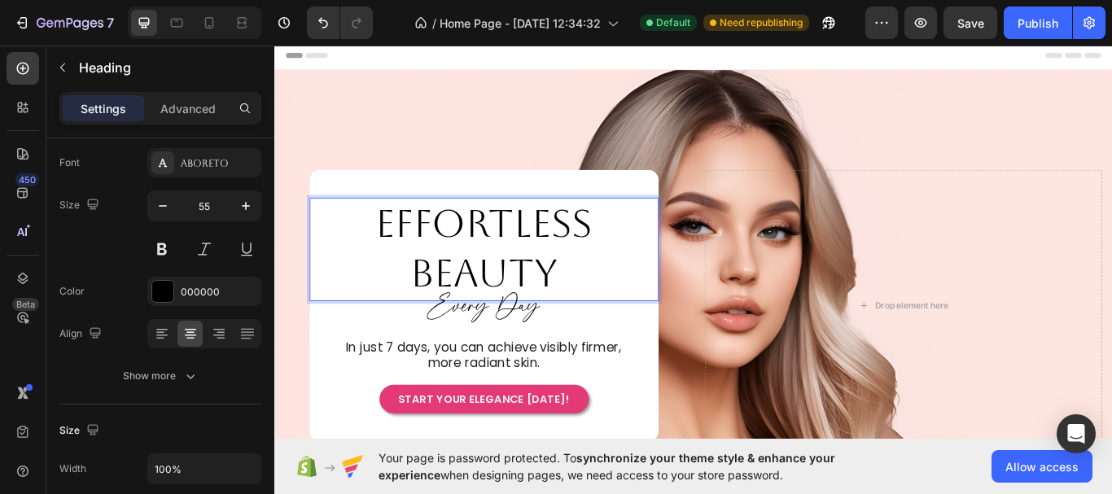
click at [549, 274] on p "Effortless Beauty" at bounding box center [519, 283] width 404 height 116
click at [195, 164] on div "Aboreto" at bounding box center [219, 163] width 76 height 15
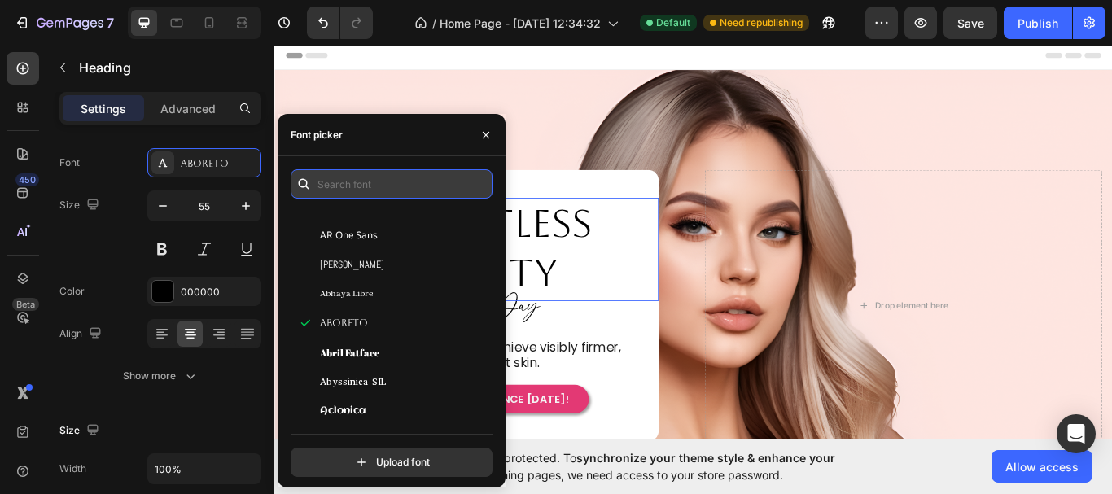
click at [369, 192] on input "text" at bounding box center [392, 183] width 202 height 29
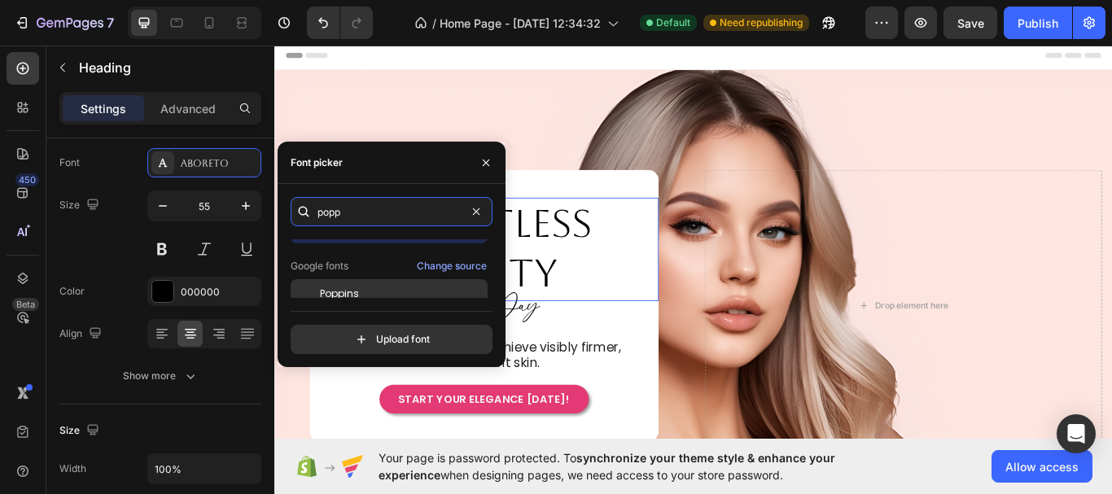
scroll to position [40, 0]
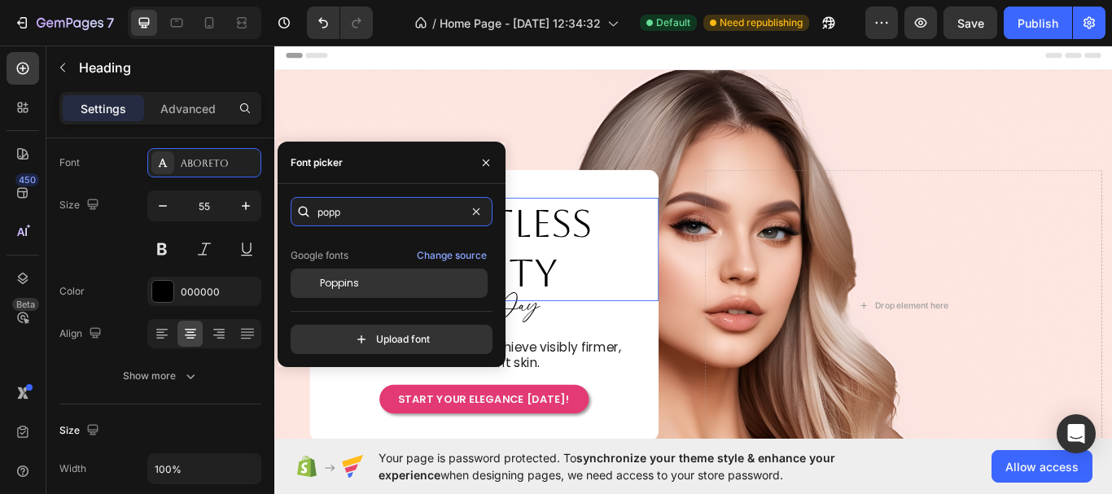
type input "popp"
click at [420, 280] on div "Poppins" at bounding box center [402, 283] width 164 height 15
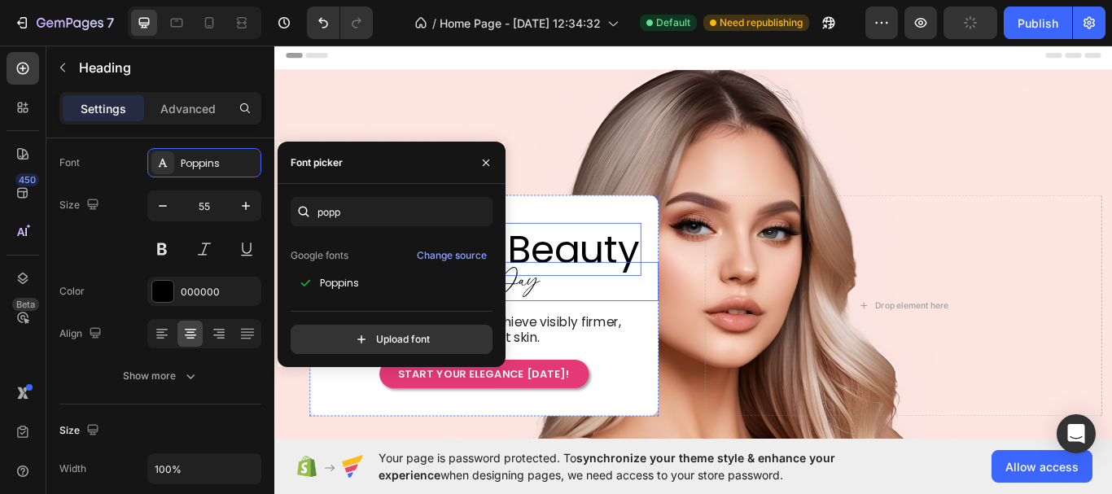
click at [601, 346] on div "Effortless Beauty Heading 0 Row Every Day Heading In just 7 days, you can achie…" at bounding box center [518, 350] width 407 height 194
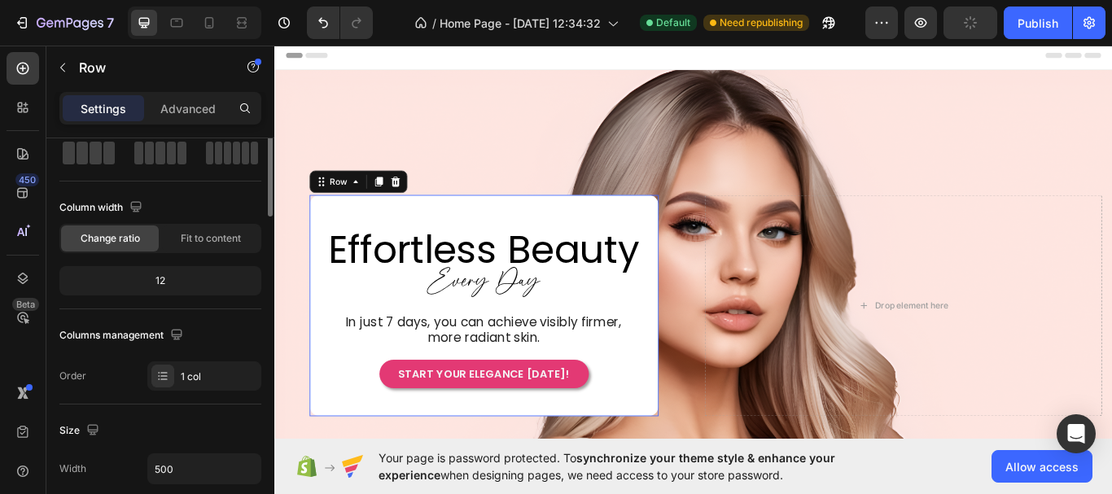
scroll to position [0, 0]
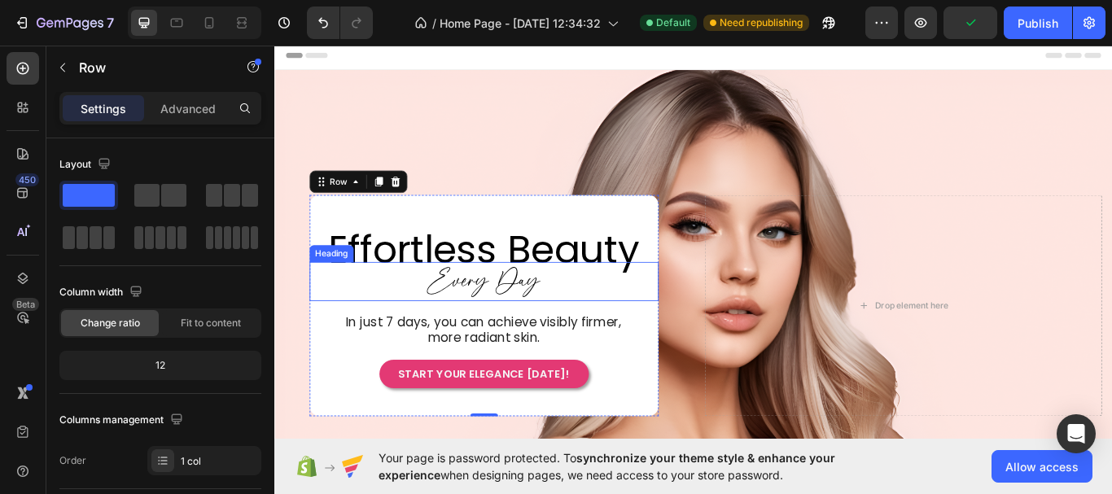
click at [563, 322] on span "Every Day" at bounding box center [518, 321] width 130 height 44
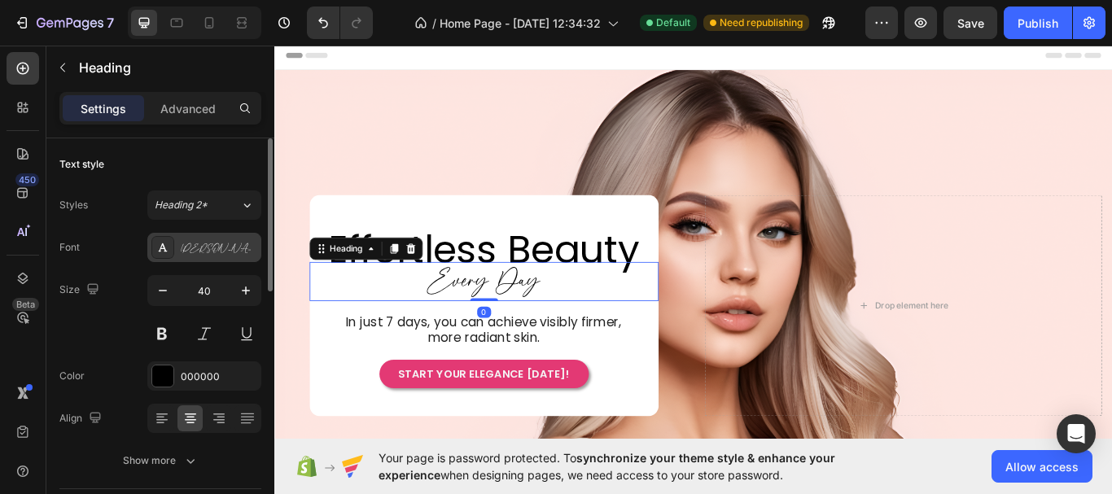
click at [178, 248] on div "[PERSON_NAME]" at bounding box center [204, 247] width 114 height 29
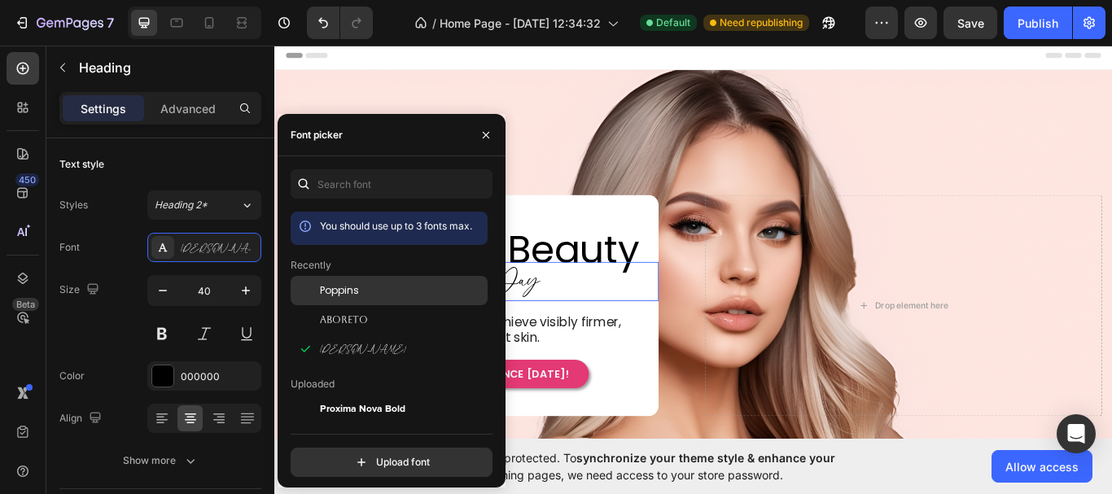
click at [384, 289] on div "Poppins" at bounding box center [402, 290] width 164 height 15
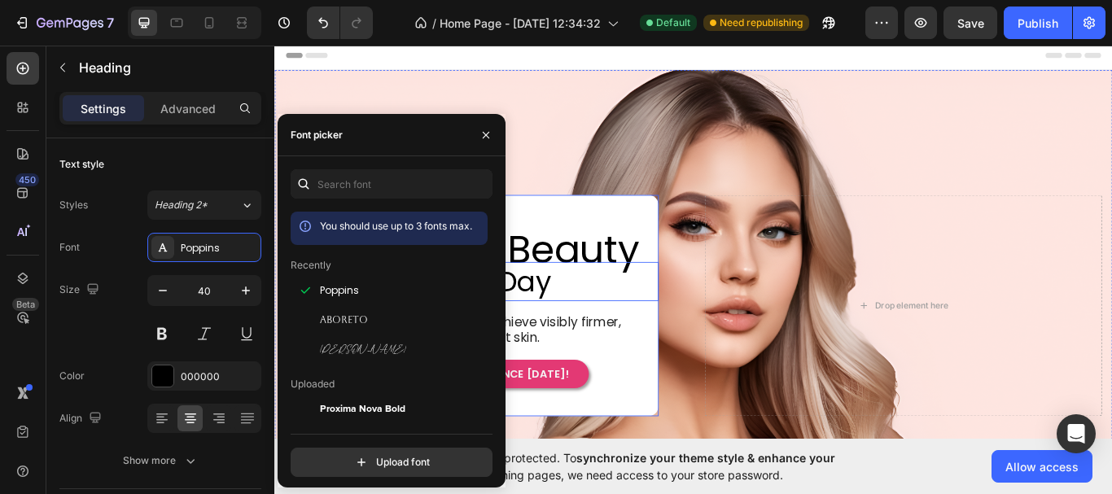
click at [592, 354] on div "Effortless Beauty Heading Row Every Day Heading 0 In just 7 days, you can achie…" at bounding box center [518, 350] width 407 height 194
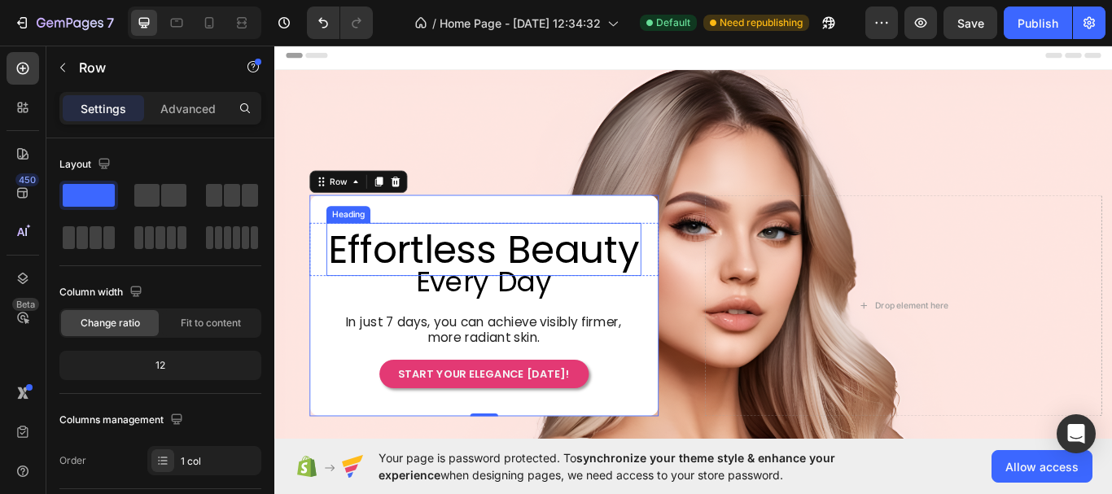
click at [622, 285] on p "Effortless Beauty" at bounding box center [518, 284] width 364 height 59
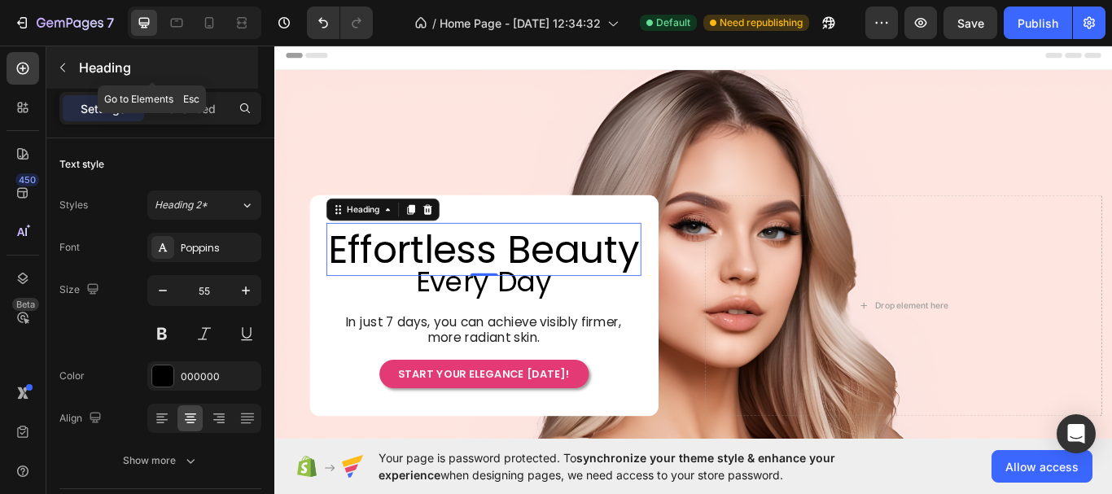
click at [50, 64] on button "button" at bounding box center [63, 68] width 26 height 26
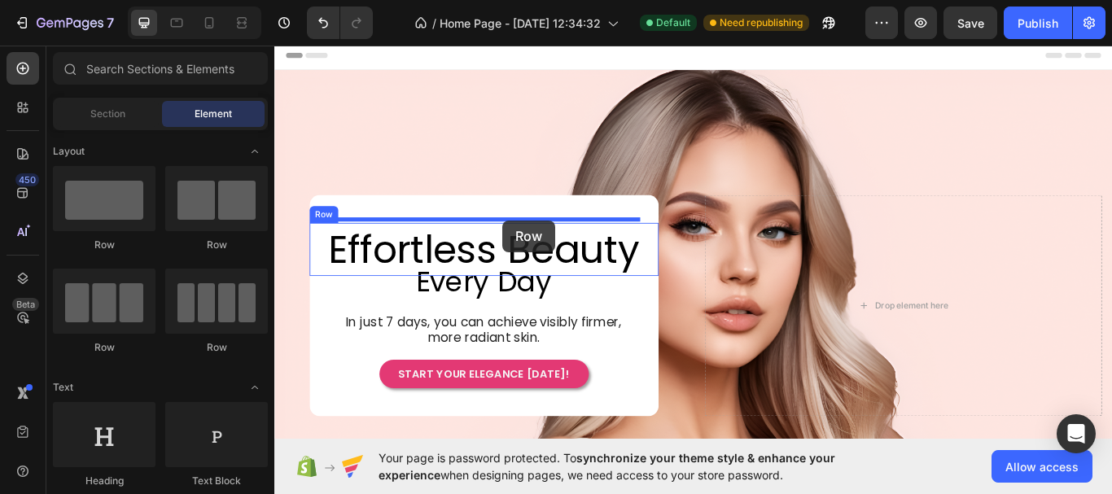
drag, startPoint x: 410, startPoint y: 251, endPoint x: 540, endPoint y: 250, distance: 130.2
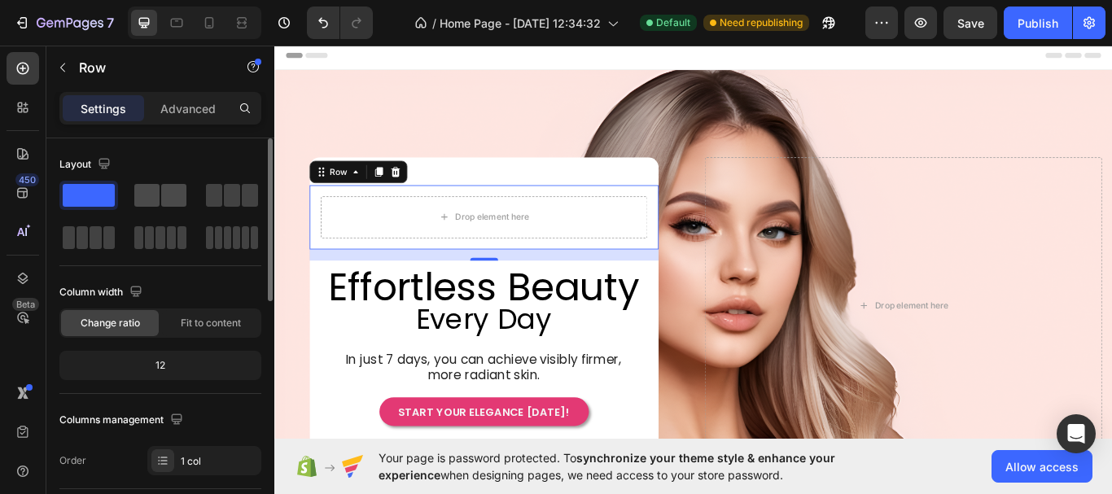
click at [168, 204] on span at bounding box center [173, 195] width 25 height 23
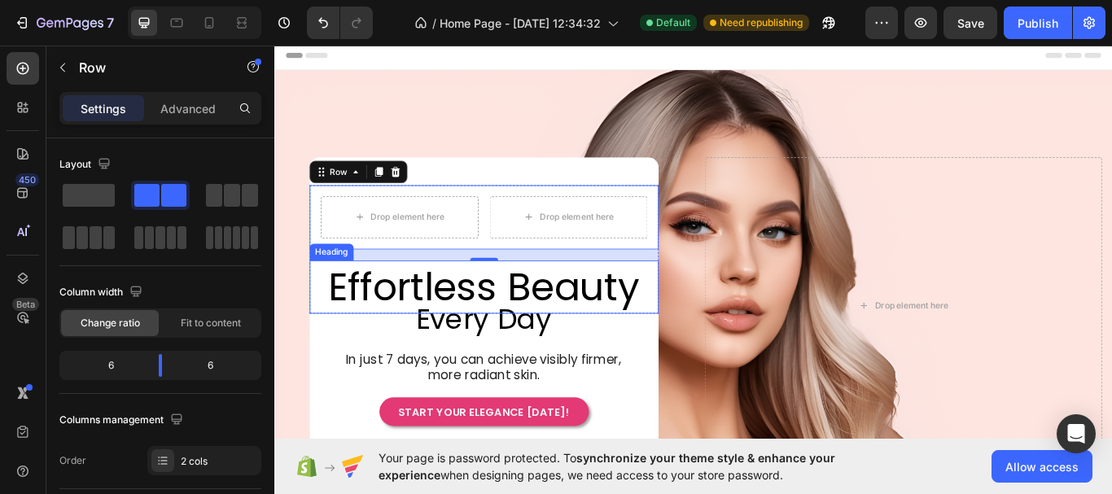
click at [425, 321] on p "Effortless Beauty" at bounding box center [519, 328] width 404 height 59
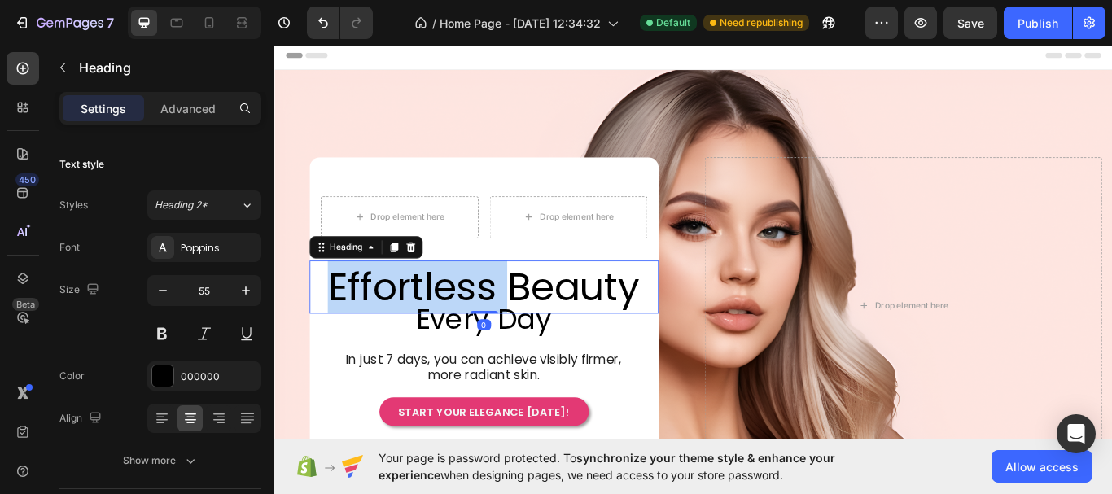
click at [477, 322] on p "Effortless Beauty" at bounding box center [519, 328] width 404 height 59
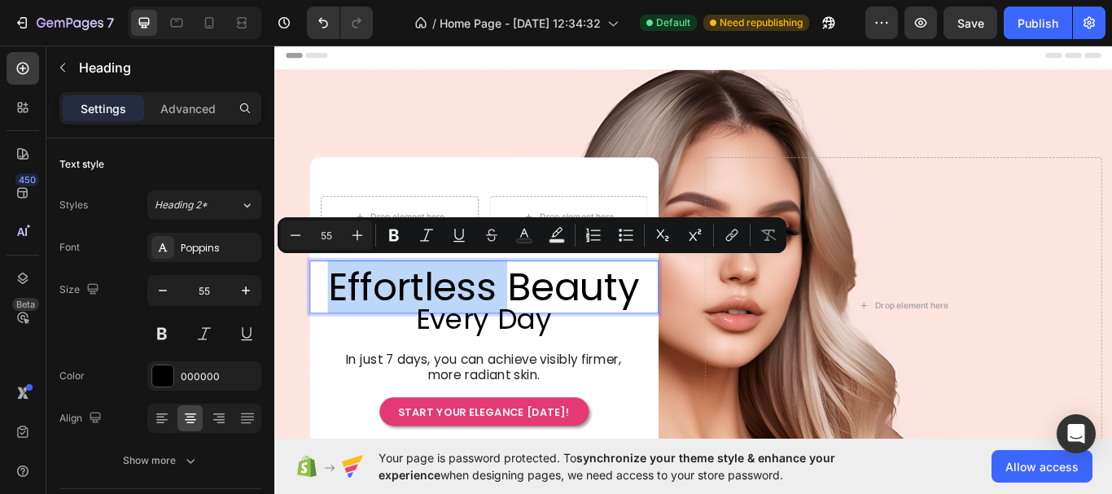
copy p "Effortless"
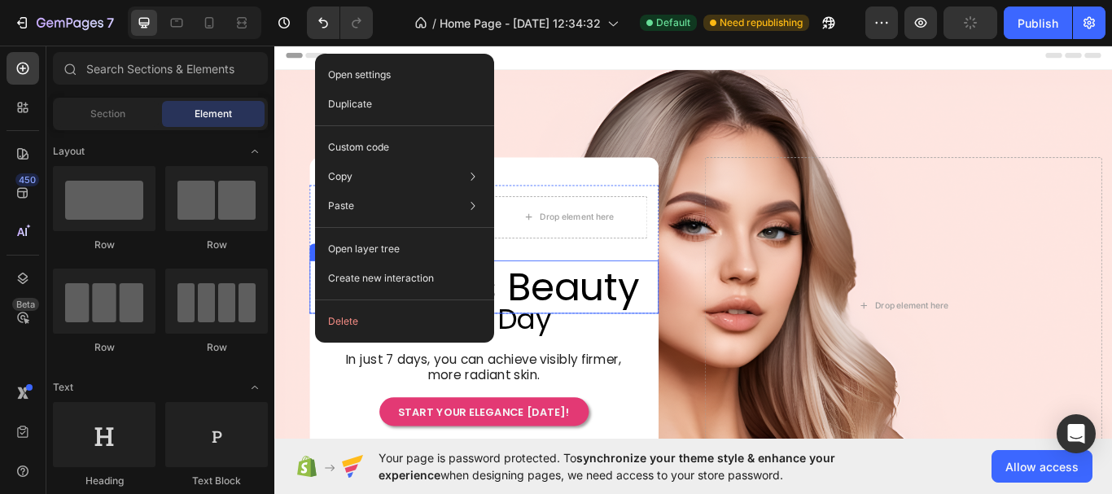
click at [558, 321] on p "Effortless Beauty" at bounding box center [519, 328] width 404 height 59
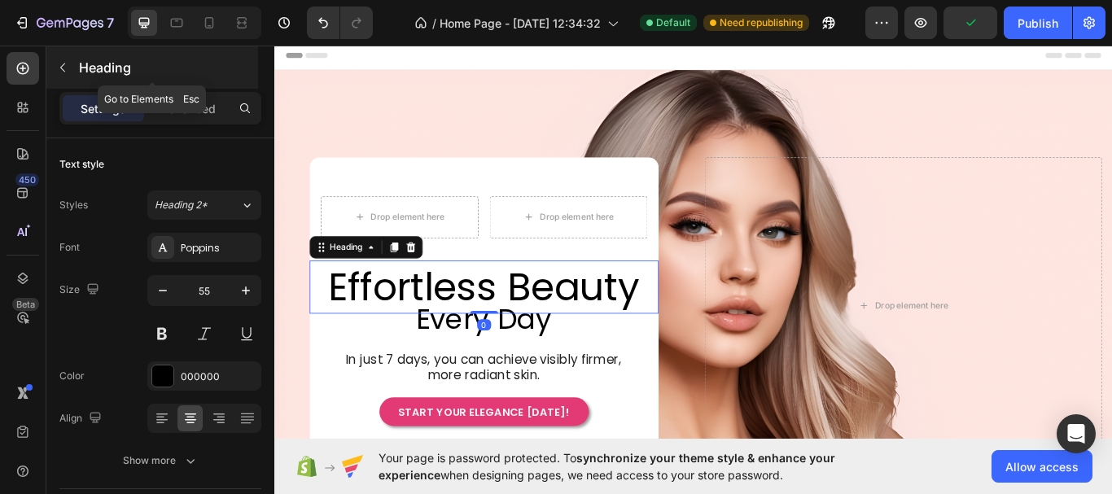
click at [68, 65] on icon "button" at bounding box center [62, 67] width 13 height 13
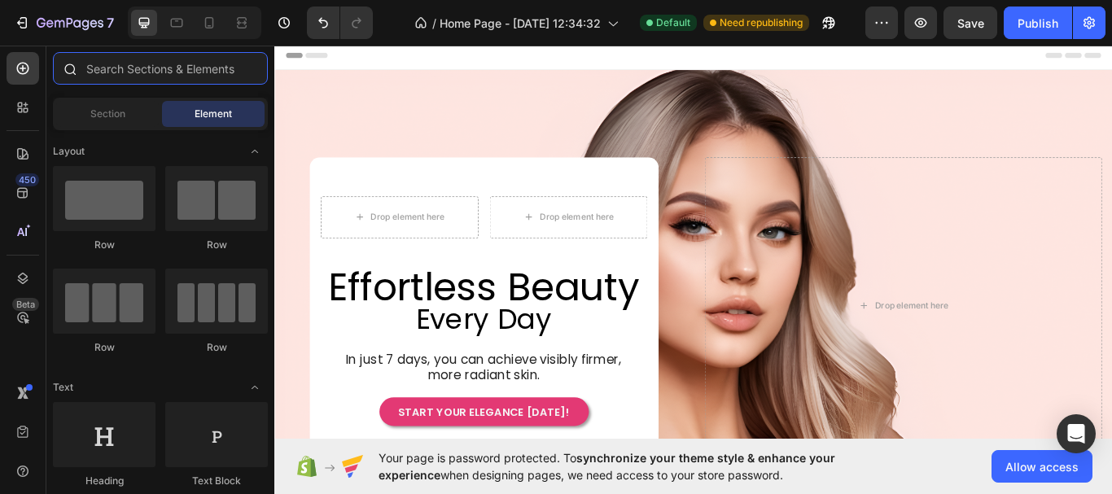
click at [151, 71] on input "text" at bounding box center [160, 68] width 215 height 33
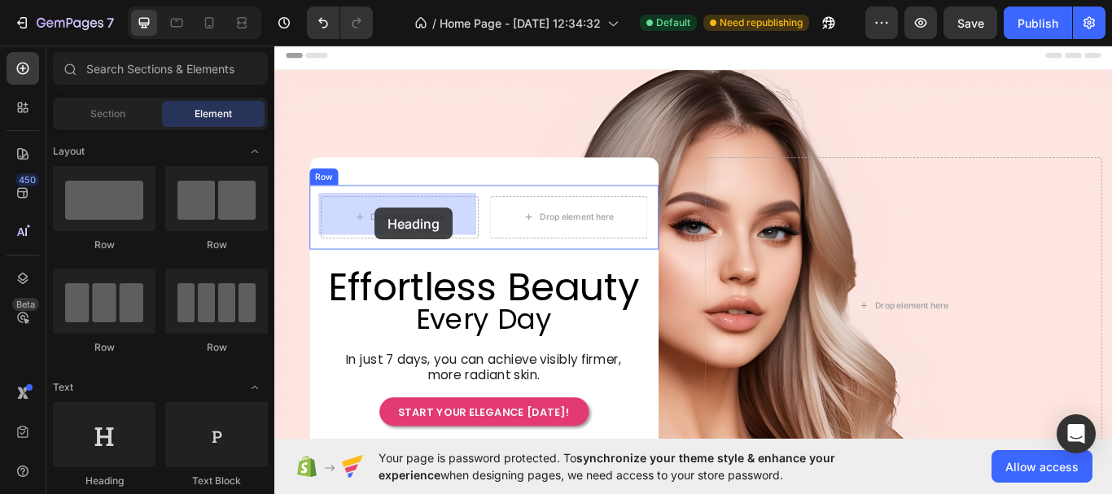
drag, startPoint x: 385, startPoint y: 479, endPoint x: 391, endPoint y: 235, distance: 244.2
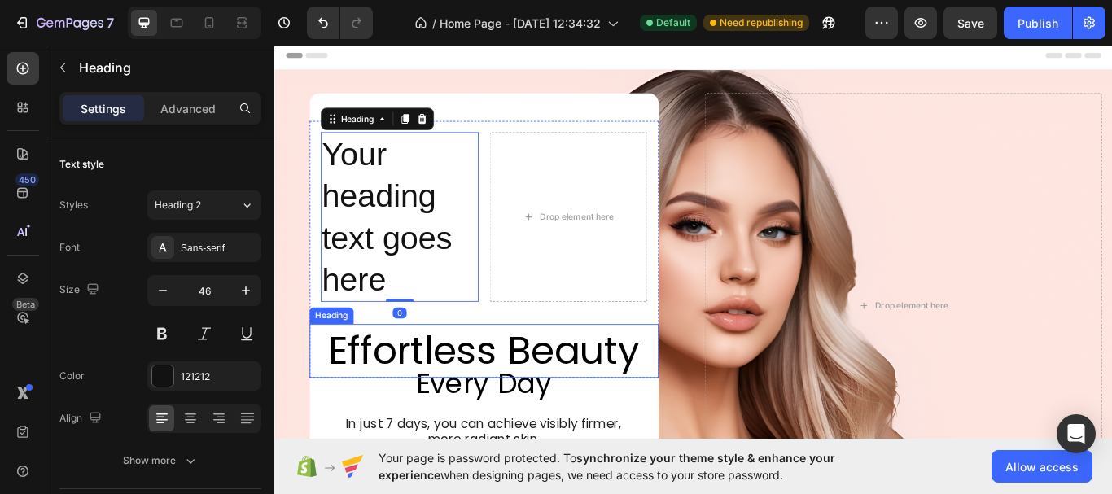
click at [439, 394] on p "Effortless Beauty" at bounding box center [519, 402] width 404 height 59
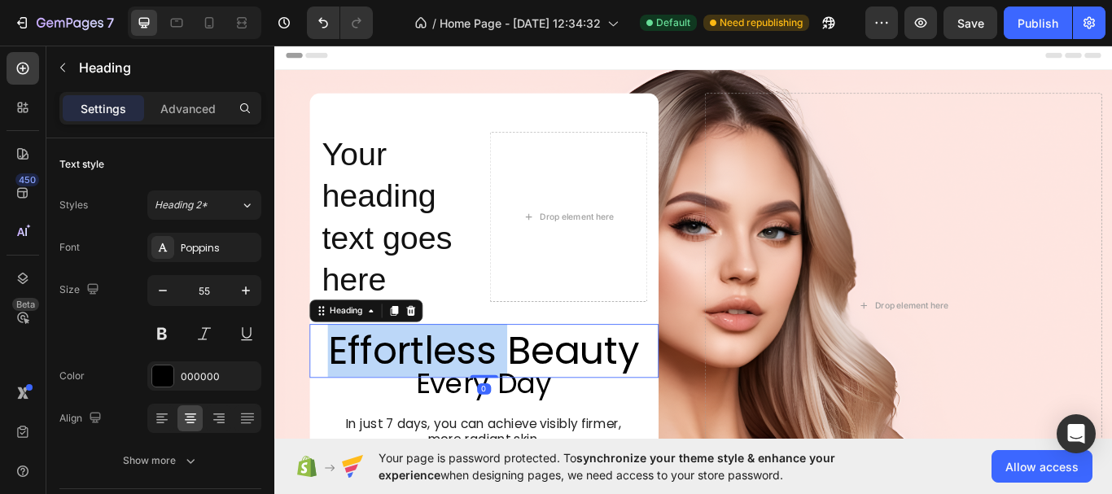
click at [449, 399] on p "Effortless Beauty" at bounding box center [519, 402] width 404 height 59
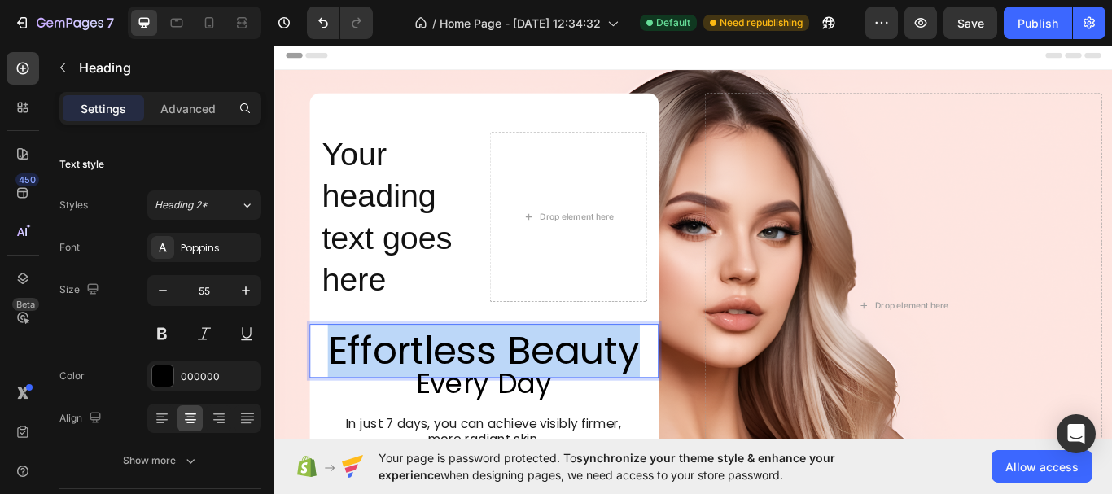
click at [449, 399] on p "Effortless Beauty" at bounding box center [519, 402] width 404 height 59
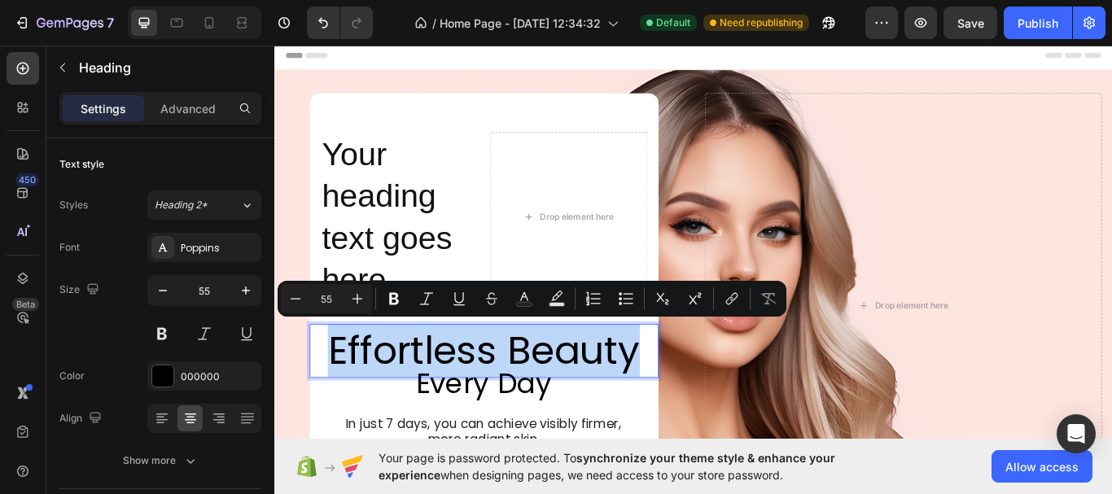
click at [450, 403] on p "Effortless Beauty" at bounding box center [519, 402] width 404 height 59
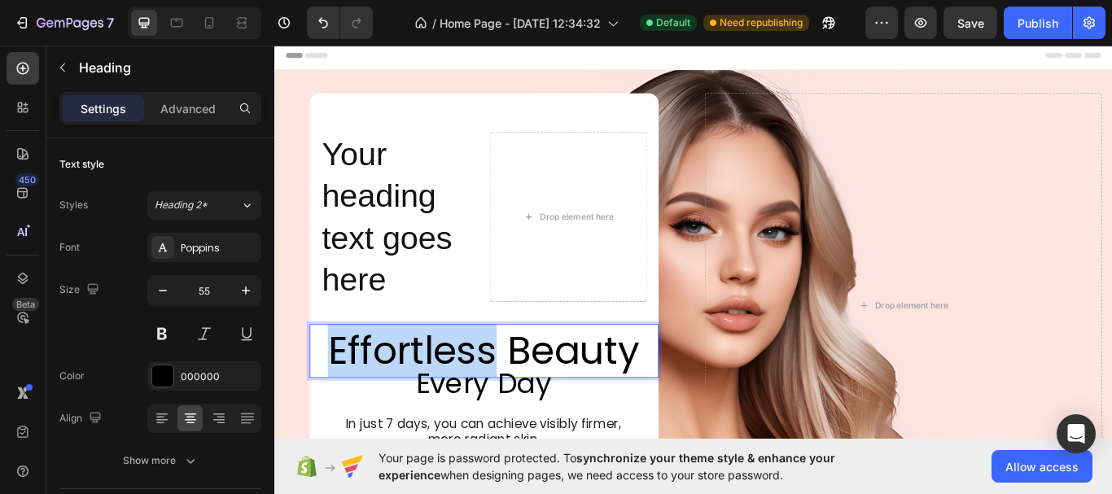
drag, startPoint x: 522, startPoint y: 401, endPoint x: 338, endPoint y: 405, distance: 184.8
click at [338, 405] on p "Effortless Beauty" at bounding box center [519, 402] width 404 height 59
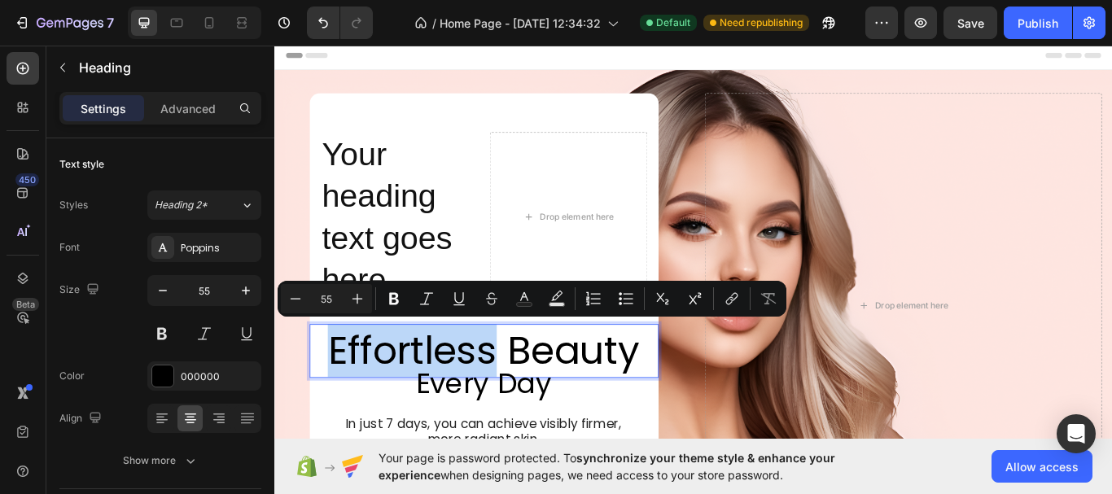
copy p "Effortless"
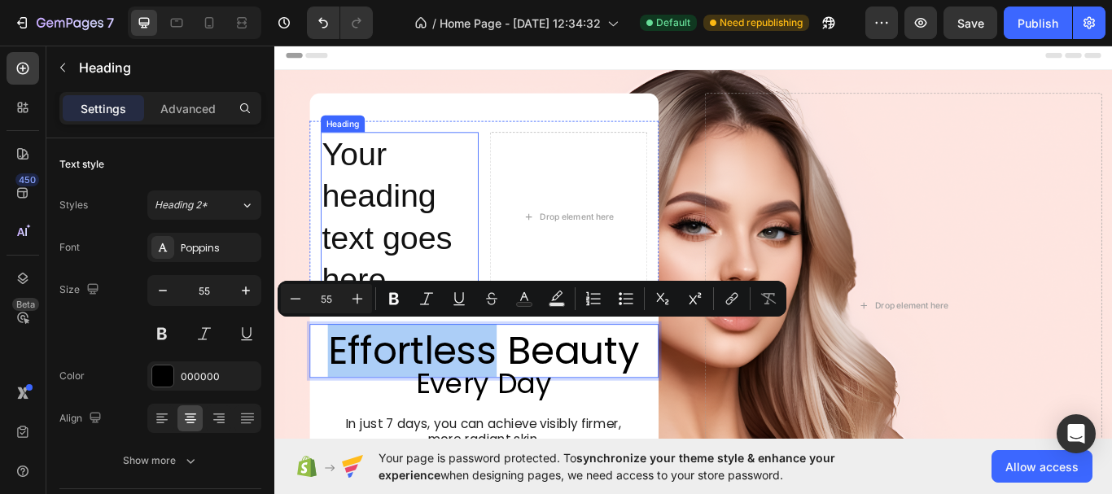
click at [404, 271] on h2 "Your heading text goes here" at bounding box center [420, 246] width 184 height 198
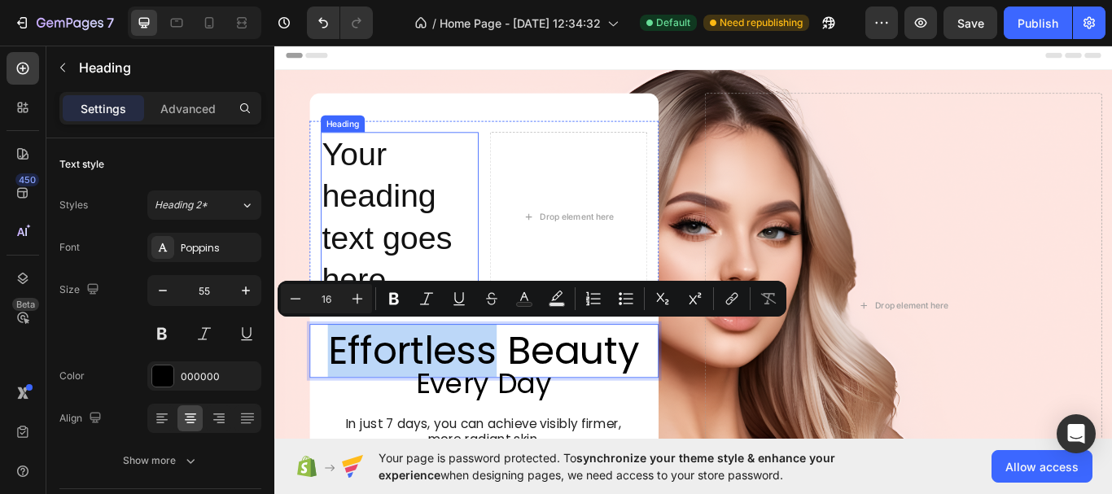
click at [404, 271] on h2 "Your heading text goes here" at bounding box center [420, 246] width 184 height 198
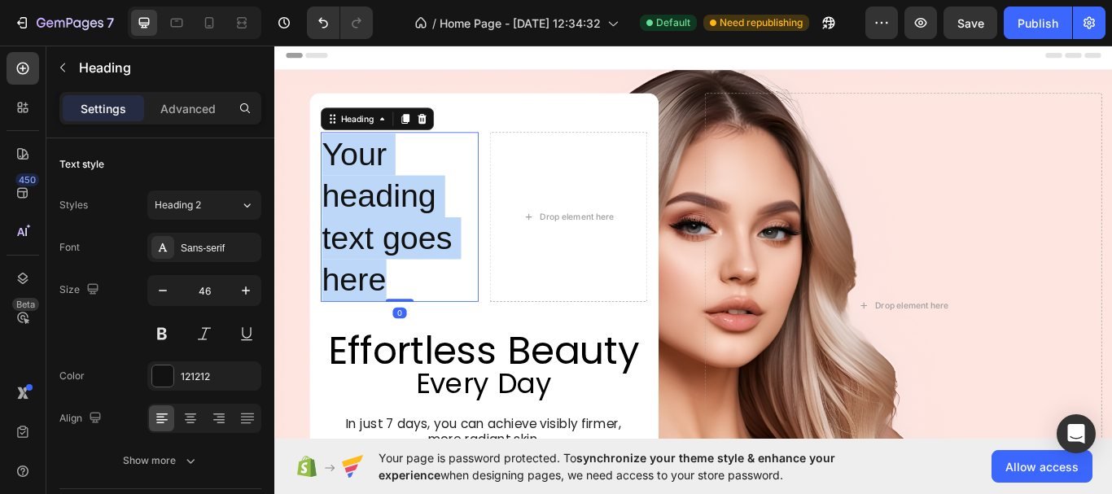
click at [404, 271] on p "Your heading text goes here" at bounding box center [420, 246] width 181 height 195
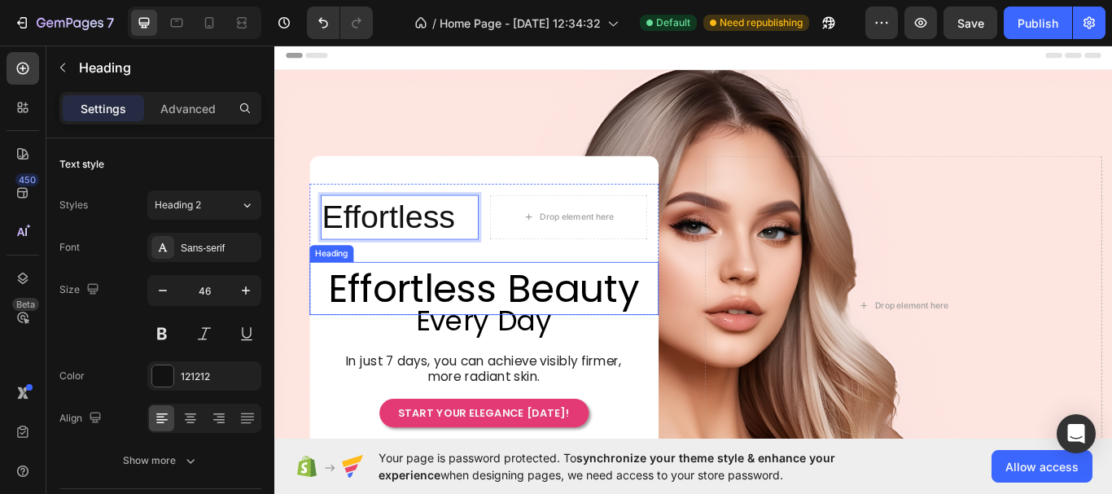
click at [587, 326] on p "Effortless Beauty" at bounding box center [519, 329] width 404 height 59
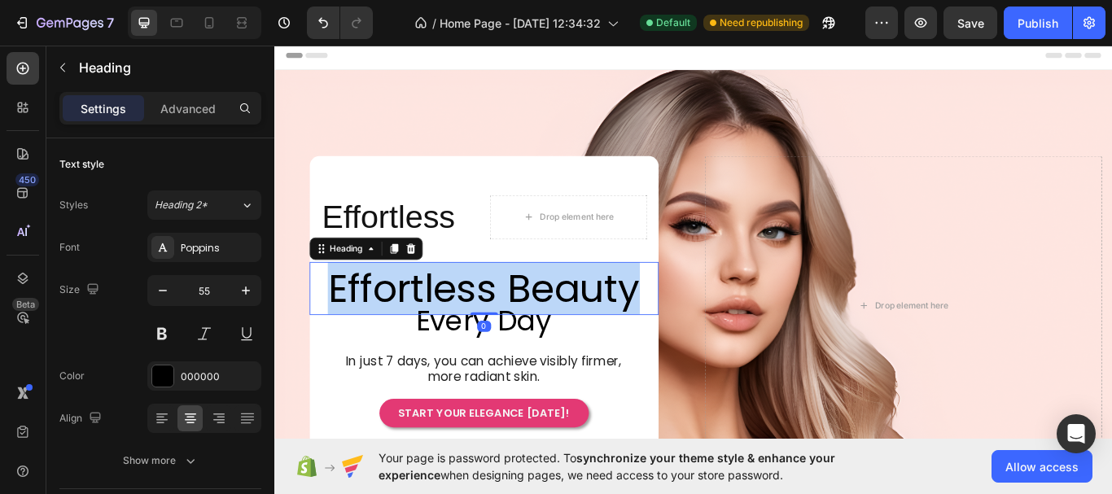
click at [587, 326] on p "Effortless Beauty" at bounding box center [519, 329] width 404 height 59
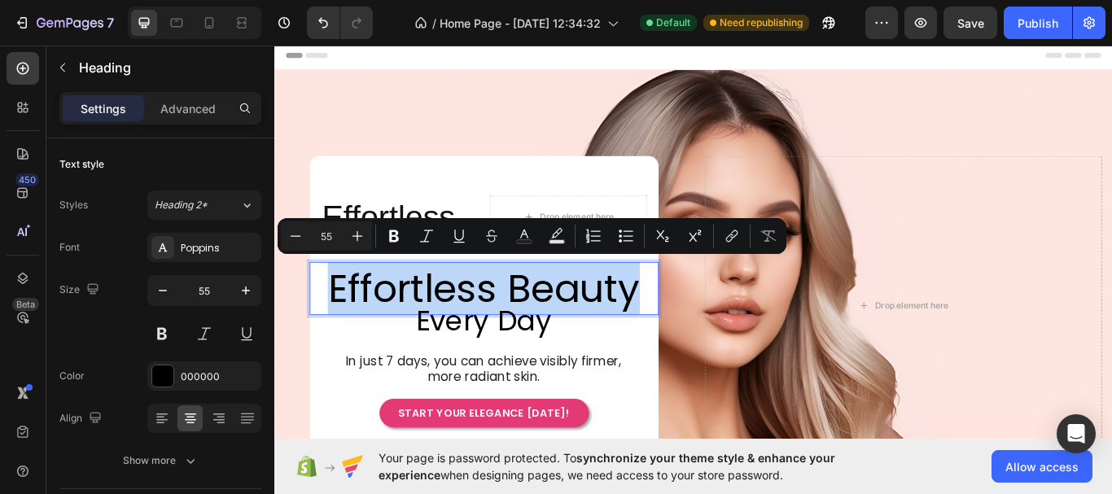
click at [614, 330] on p "Effortless Beauty" at bounding box center [519, 329] width 404 height 59
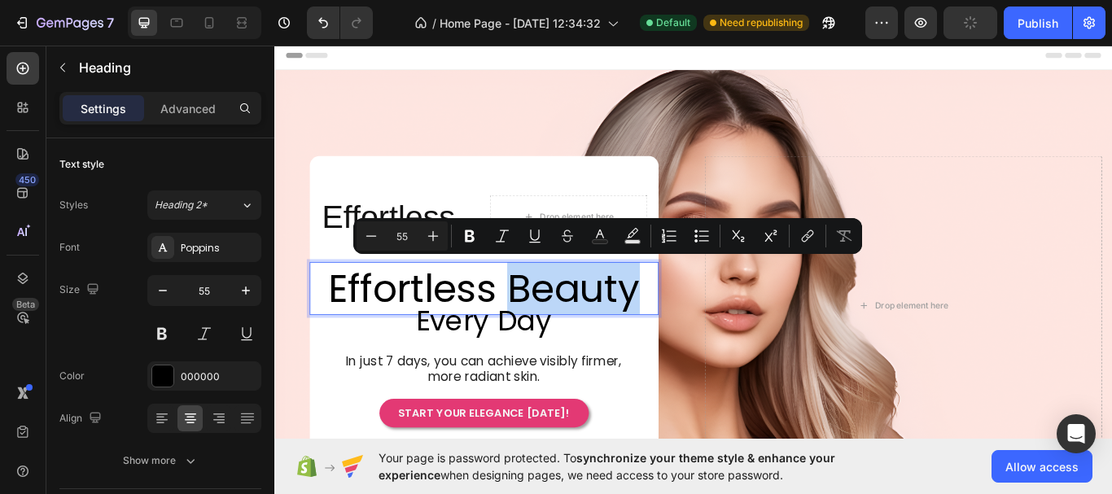
drag, startPoint x: 701, startPoint y: 328, endPoint x: 544, endPoint y: 322, distance: 156.4
click at [544, 322] on p "Effortless Beauty" at bounding box center [519, 329] width 404 height 59
copy p "Beauty"
click at [637, 234] on div "Drop element here" at bounding box center [617, 247] width 132 height 26
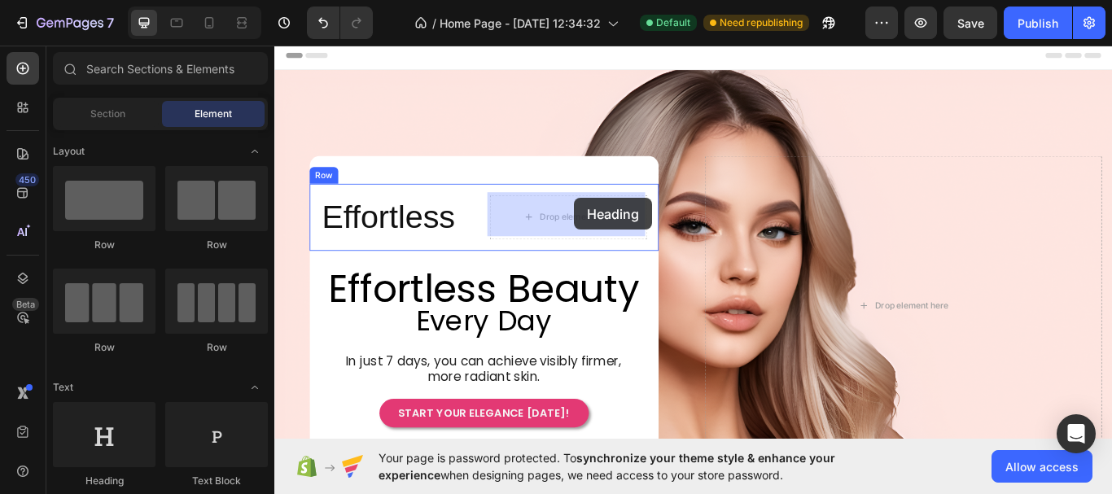
drag, startPoint x: 509, startPoint y: 442, endPoint x: 623, endPoint y: 224, distance: 246.4
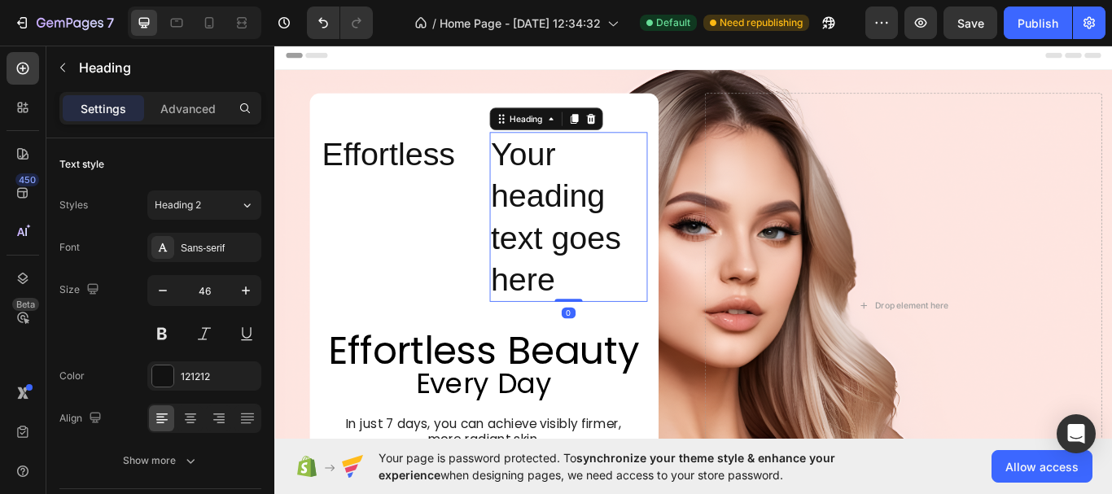
click at [585, 281] on h2 "Your heading text goes here" at bounding box center [617, 246] width 184 height 198
click at [585, 281] on p "Your heading text goes here" at bounding box center [617, 246] width 181 height 195
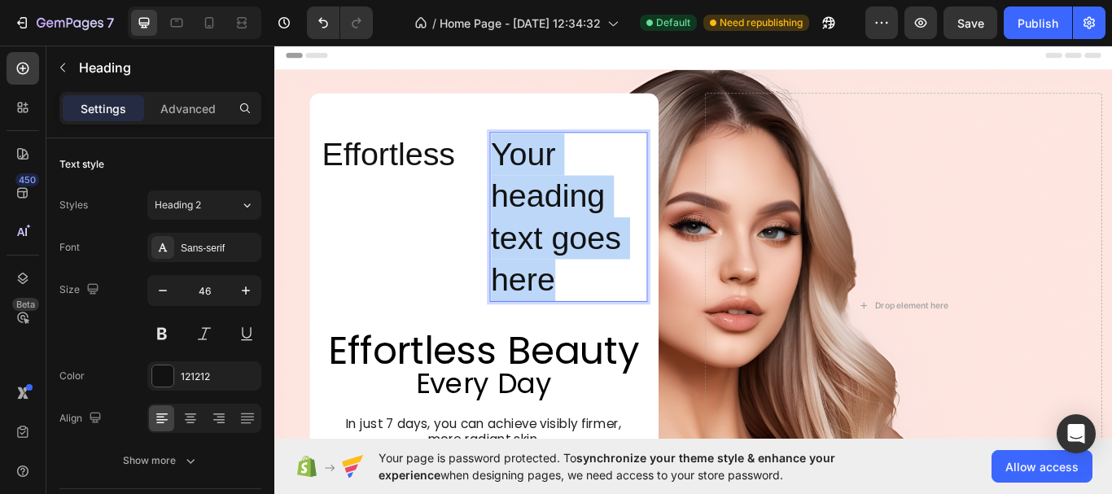
click at [585, 281] on p "Your heading text goes here" at bounding box center [617, 246] width 181 height 195
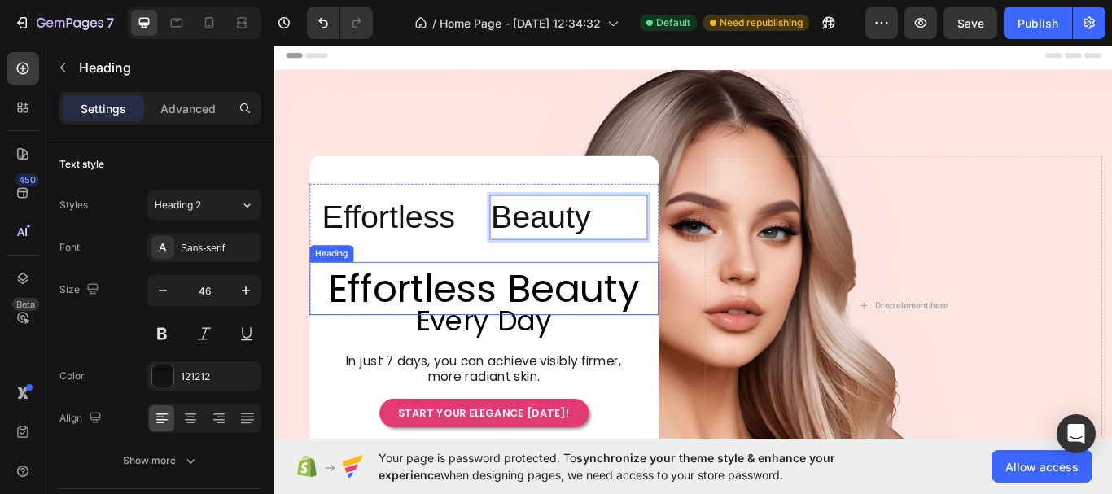
click at [636, 334] on p "Effortless Beauty" at bounding box center [519, 329] width 404 height 59
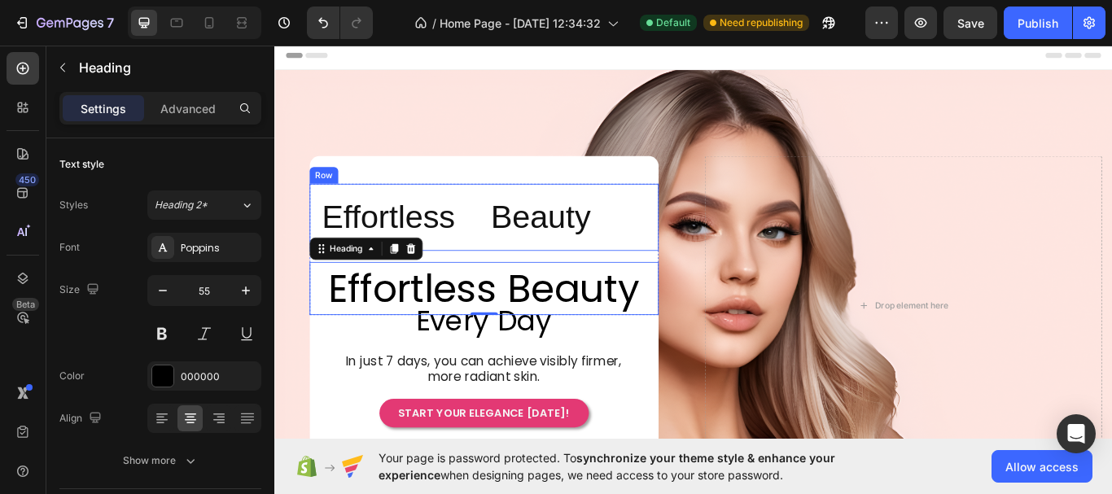
click at [513, 221] on div "Effortless Heading Beauty Heading Row" at bounding box center [518, 247] width 407 height 78
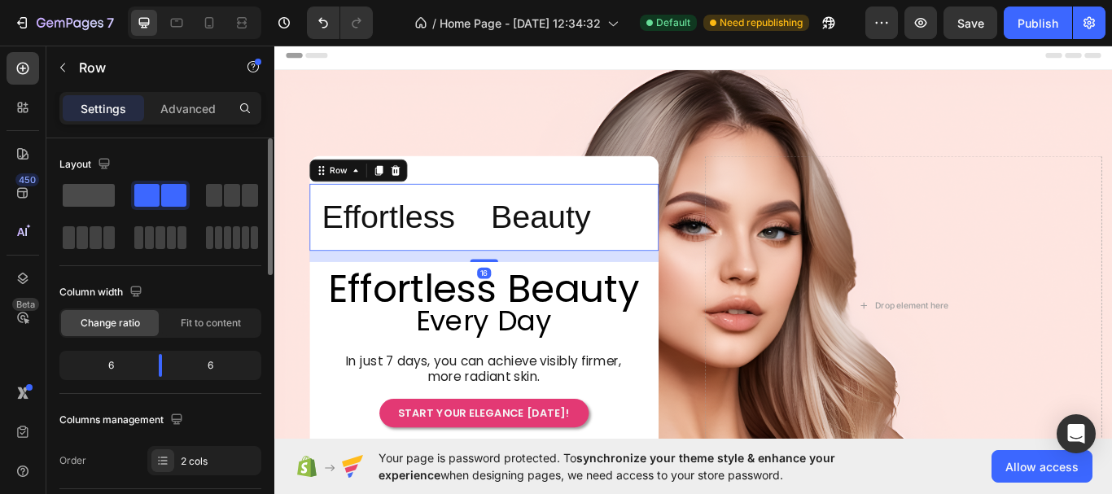
click at [105, 188] on span at bounding box center [89, 195] width 52 height 23
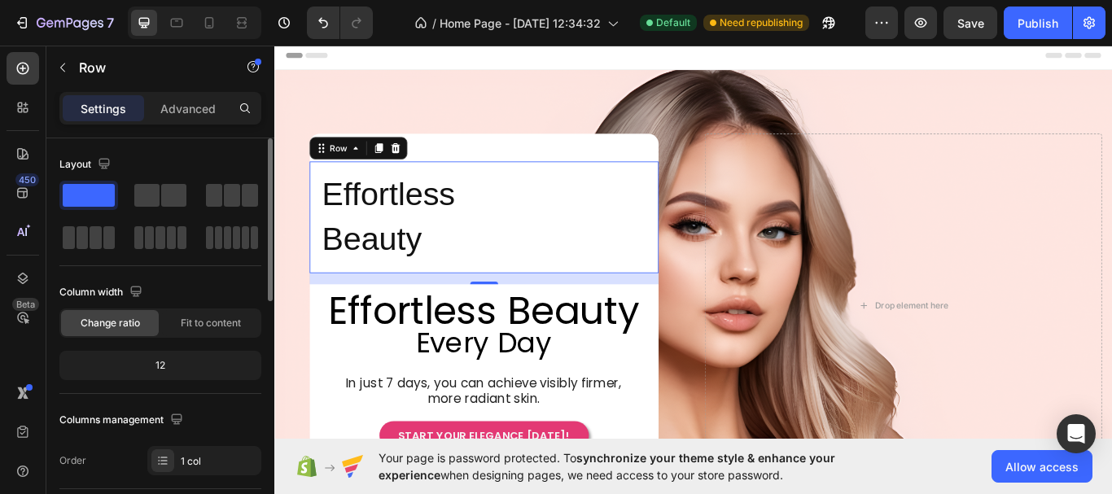
click at [94, 194] on span at bounding box center [89, 195] width 52 height 23
click at [170, 190] on span at bounding box center [173, 195] width 25 height 23
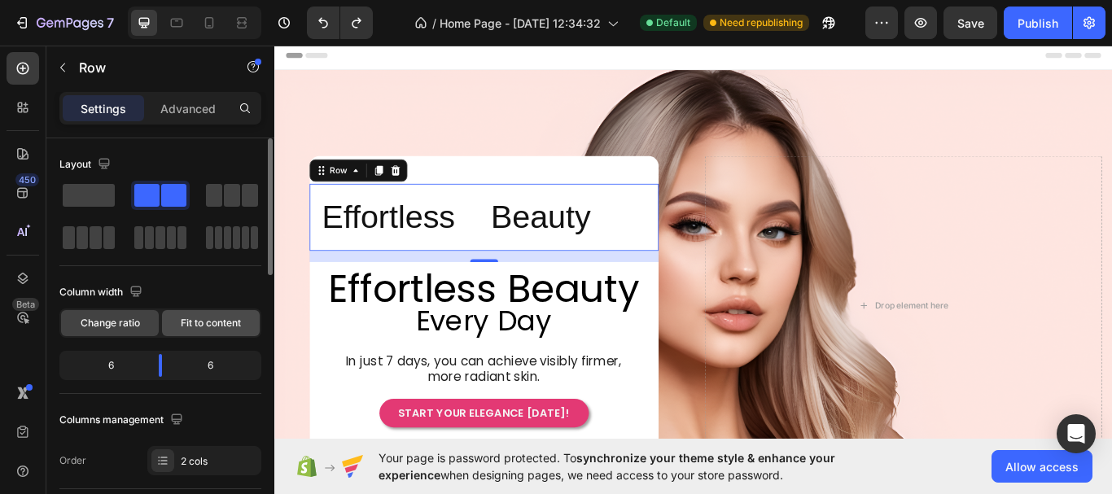
click at [208, 334] on div "Fit to content" at bounding box center [211, 323] width 98 height 26
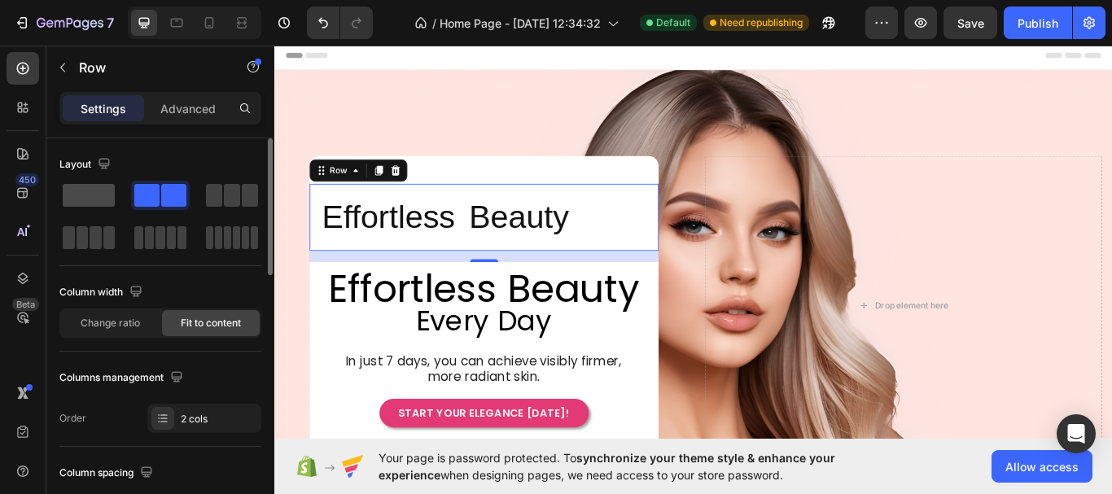
click at [113, 197] on span at bounding box center [89, 195] width 52 height 23
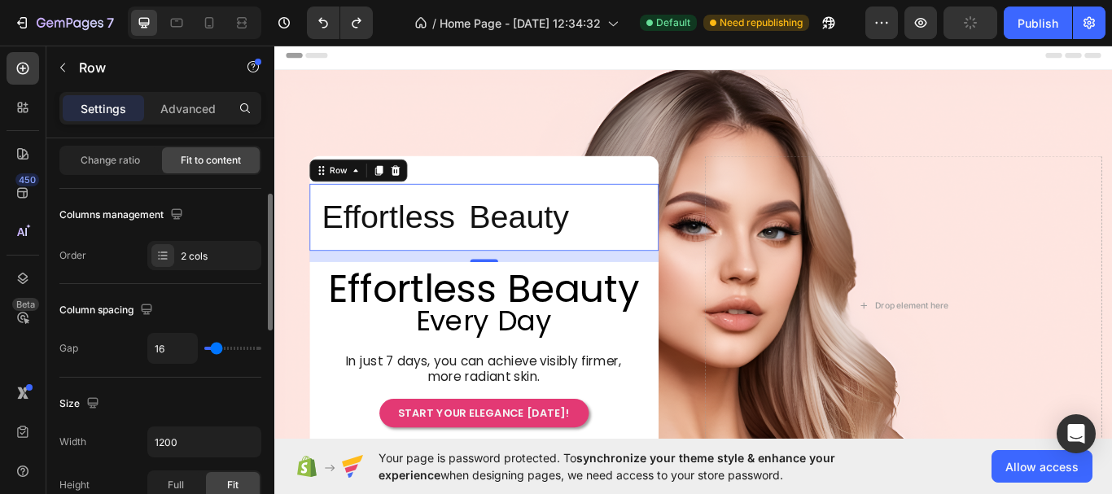
type input "0"
drag, startPoint x: 214, startPoint y: 345, endPoint x: 190, endPoint y: 339, distance: 24.3
type input "0"
click at [204, 347] on input "range" at bounding box center [232, 348] width 57 height 3
click at [177, 349] on input "0" at bounding box center [172, 348] width 49 height 29
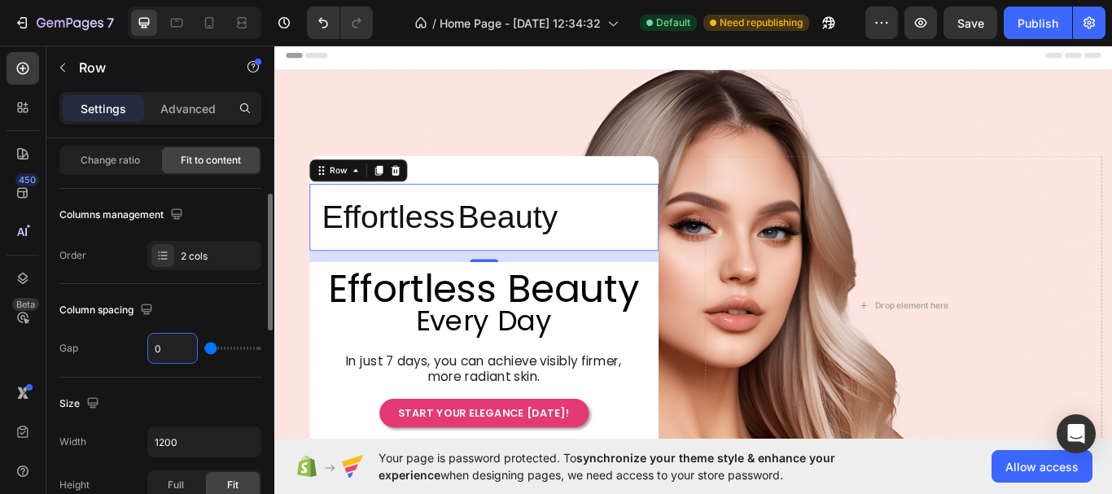
type input "2"
type input "0"
type input "5"
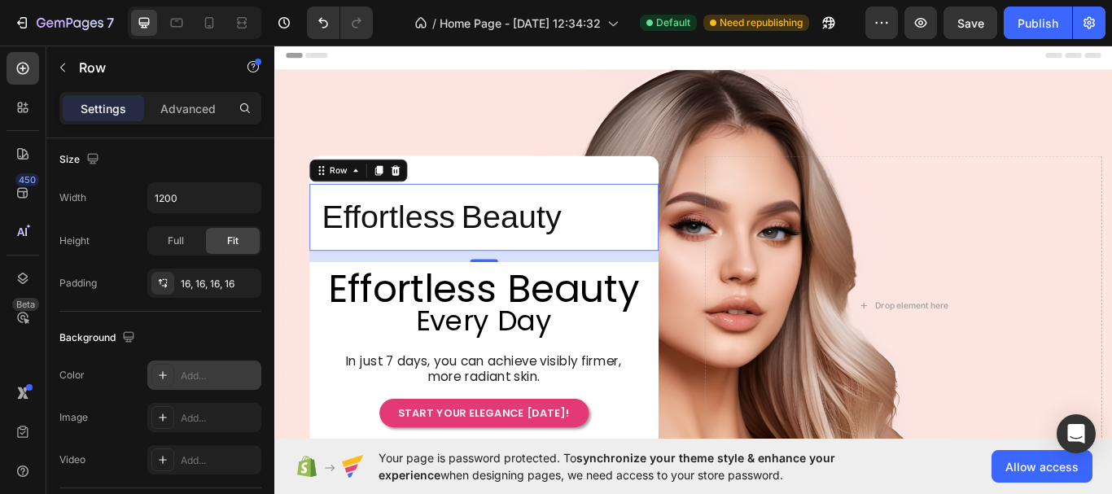
scroll to position [651, 0]
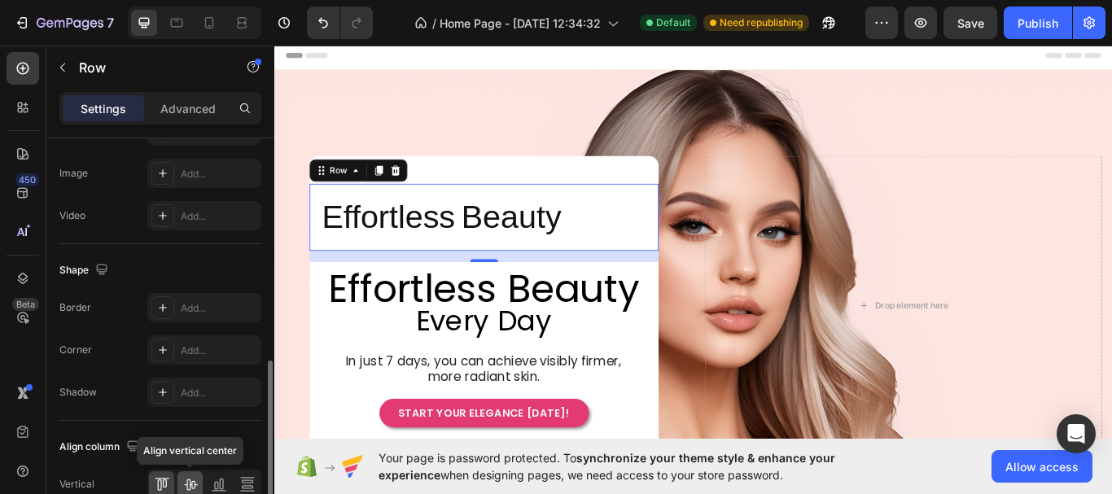
type input "5"
click at [183, 487] on icon at bounding box center [190, 484] width 16 height 16
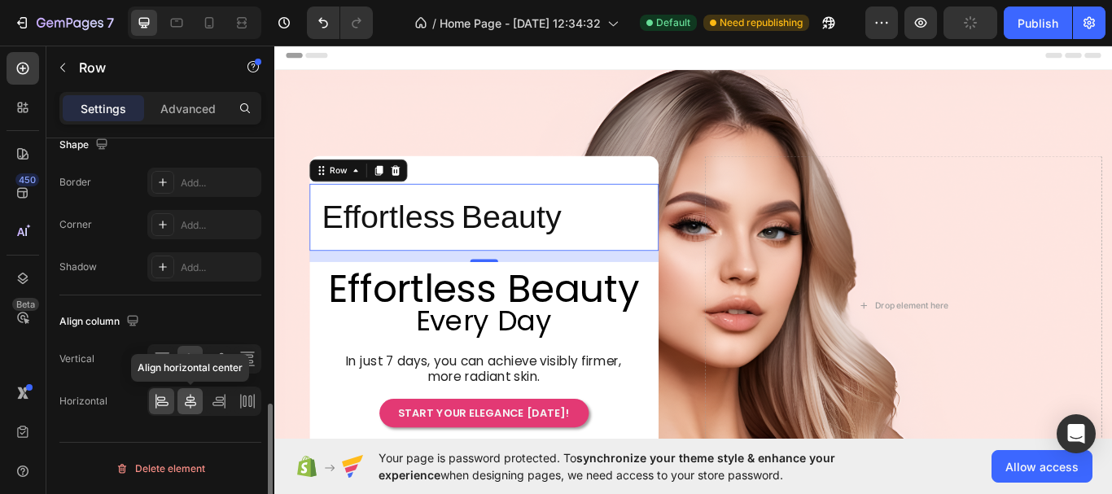
click at [186, 403] on icon at bounding box center [190, 401] width 16 height 16
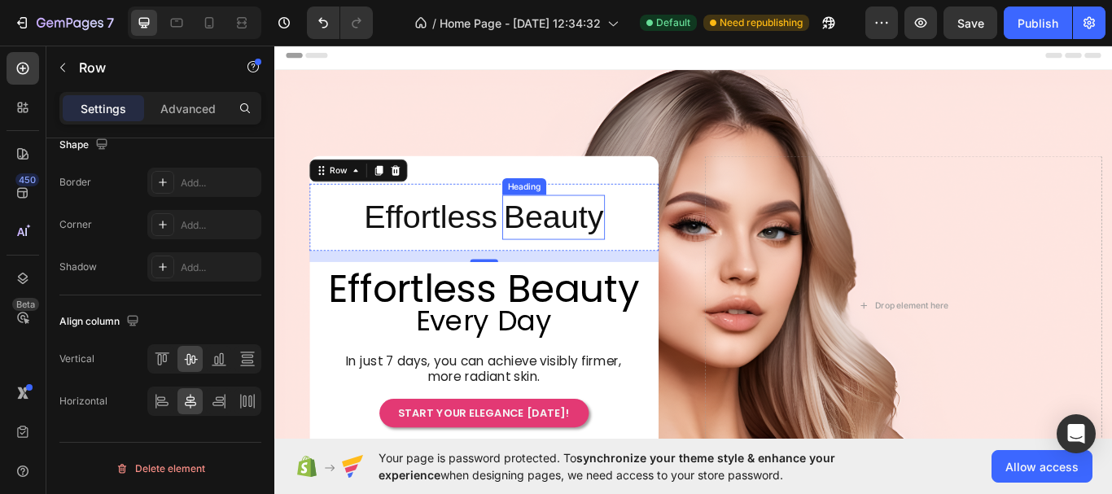
click at [588, 246] on h2 "Beauty" at bounding box center [600, 247] width 120 height 52
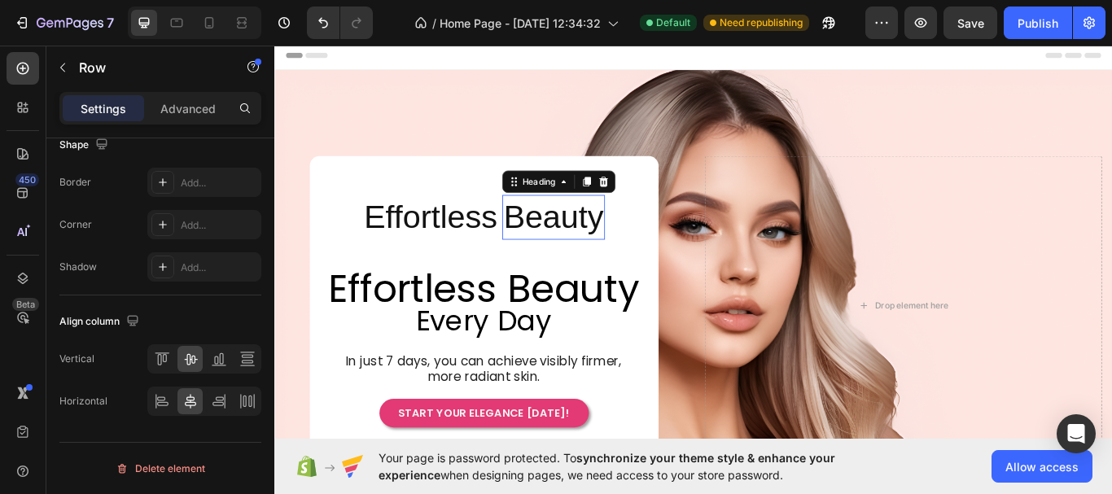
scroll to position [0, 0]
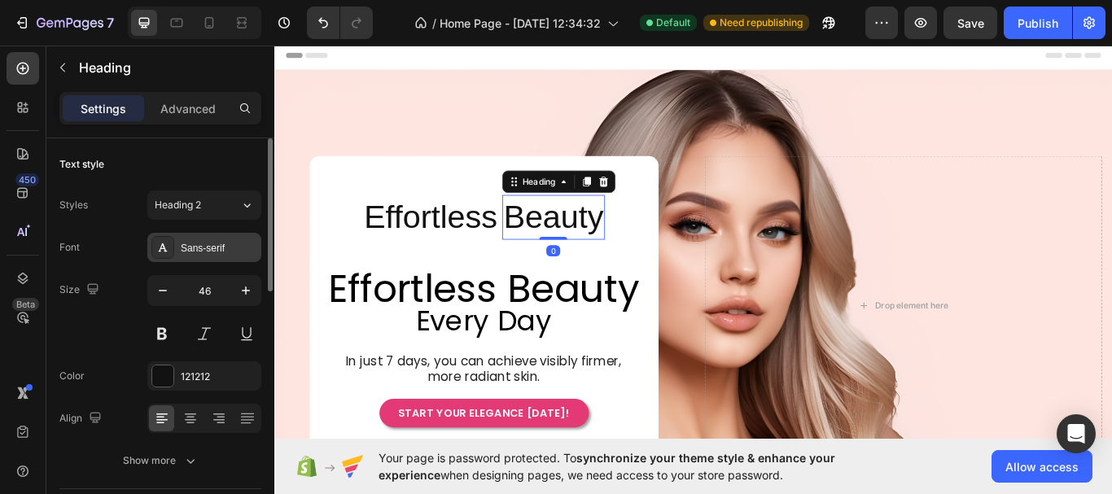
click at [203, 249] on div "Sans-serif" at bounding box center [219, 248] width 76 height 15
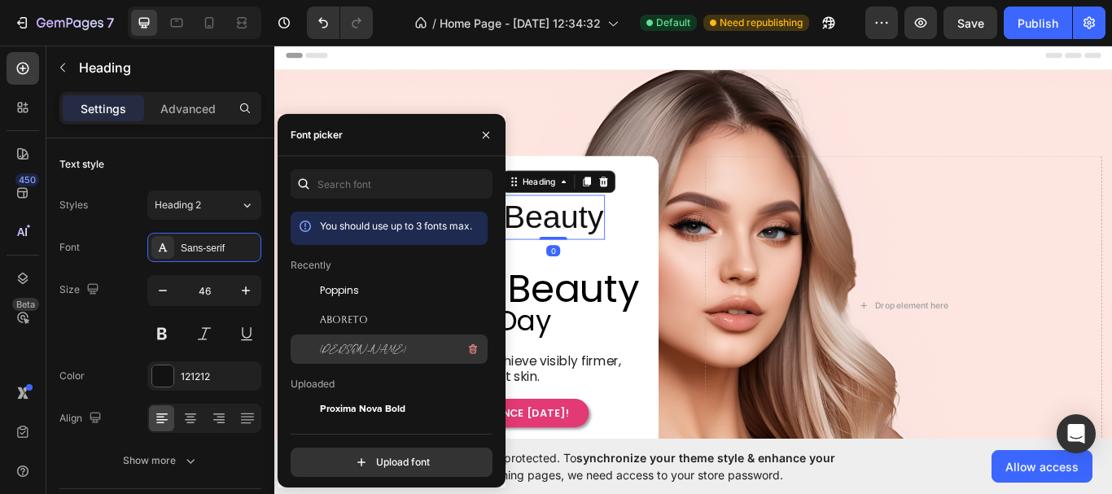
click at [385, 348] on div "[PERSON_NAME]" at bounding box center [402, 349] width 164 height 20
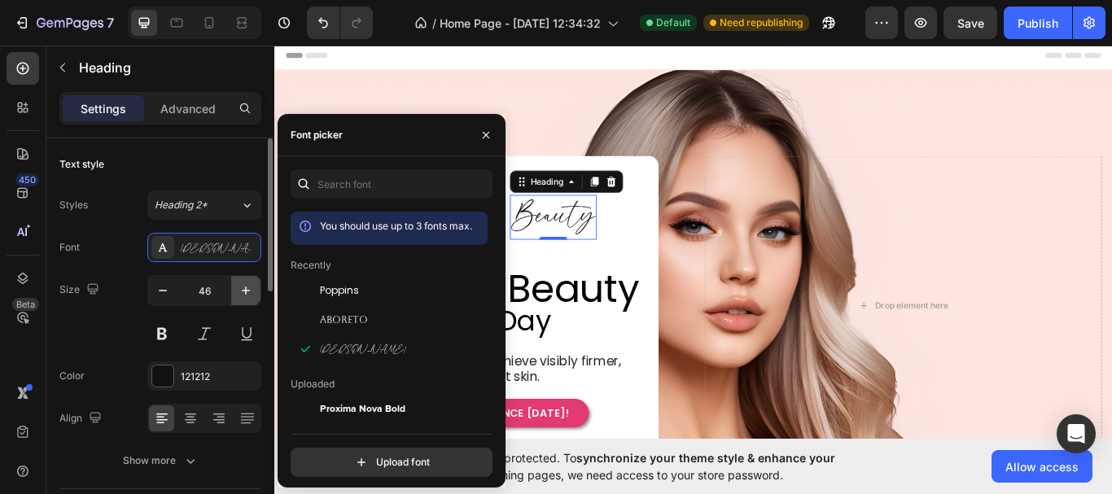
click at [245, 291] on icon "button" at bounding box center [246, 290] width 8 height 8
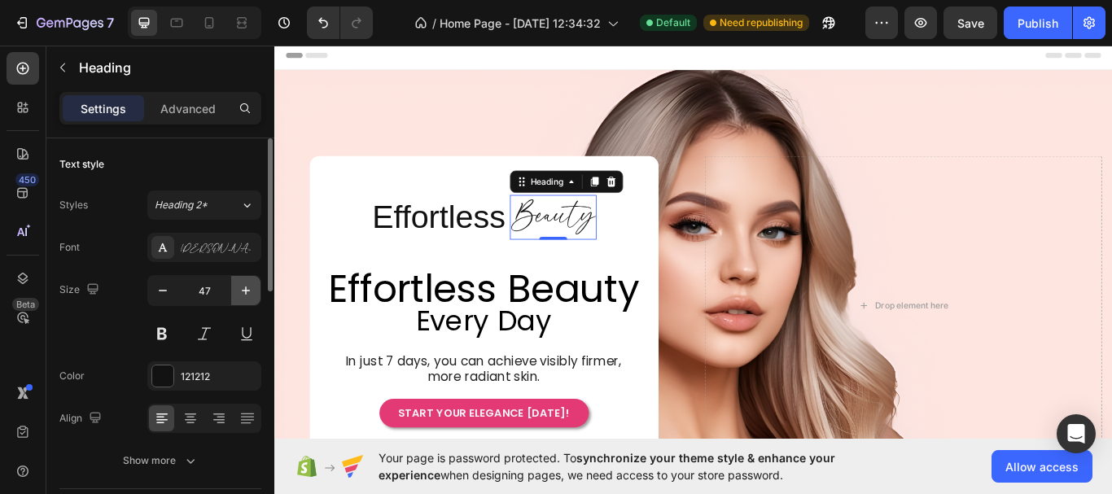
click at [245, 291] on icon "button" at bounding box center [246, 290] width 8 height 8
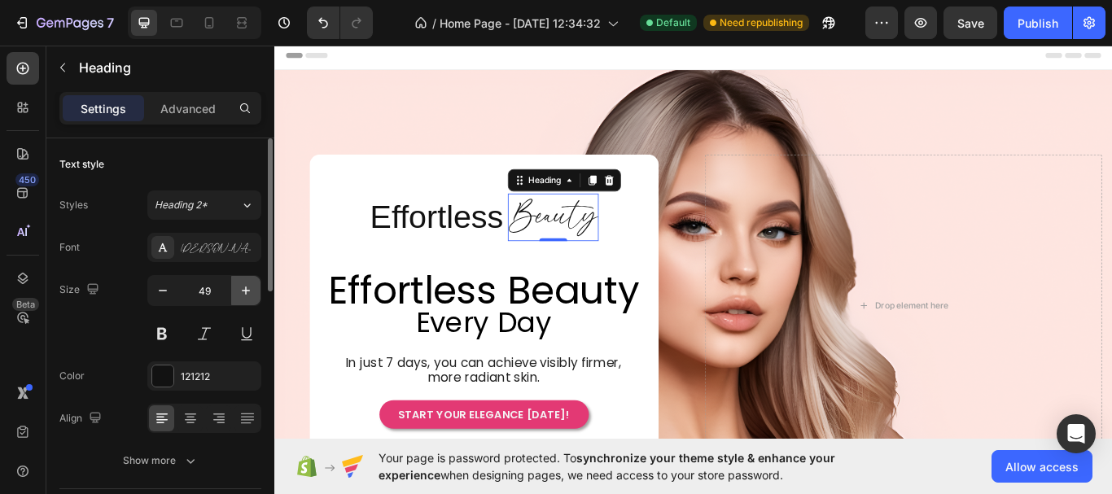
click at [245, 291] on icon "button" at bounding box center [246, 290] width 8 height 8
click at [251, 290] on icon "button" at bounding box center [246, 290] width 16 height 16
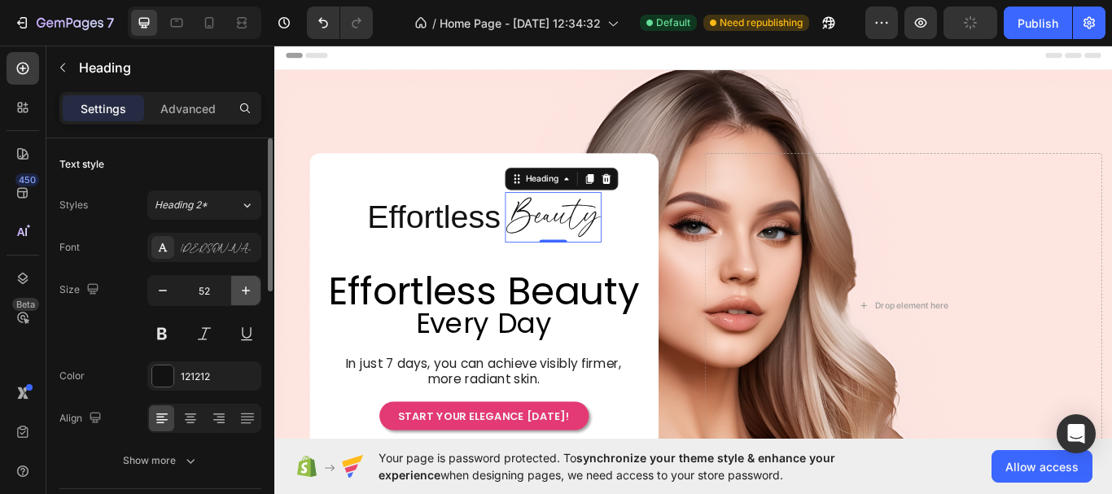
click at [251, 290] on icon "button" at bounding box center [246, 290] width 16 height 16
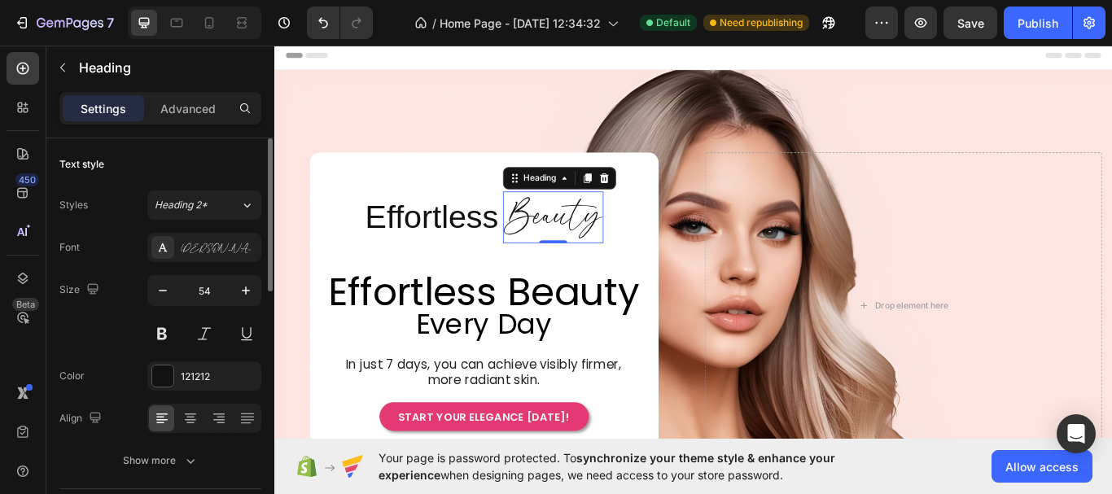
type input "55"
click at [157, 332] on button at bounding box center [161, 333] width 29 height 29
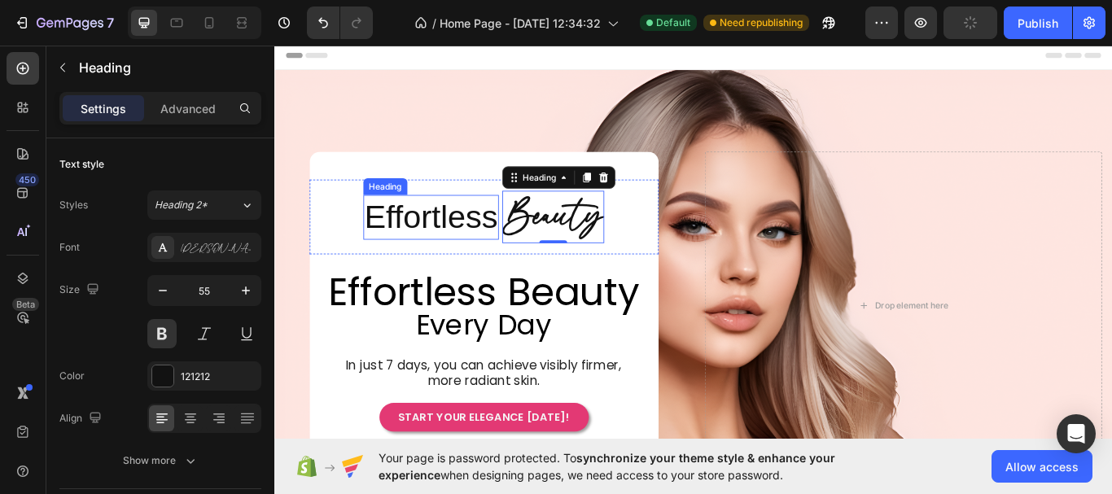
click at [439, 252] on p "Effortless" at bounding box center [456, 246] width 155 height 49
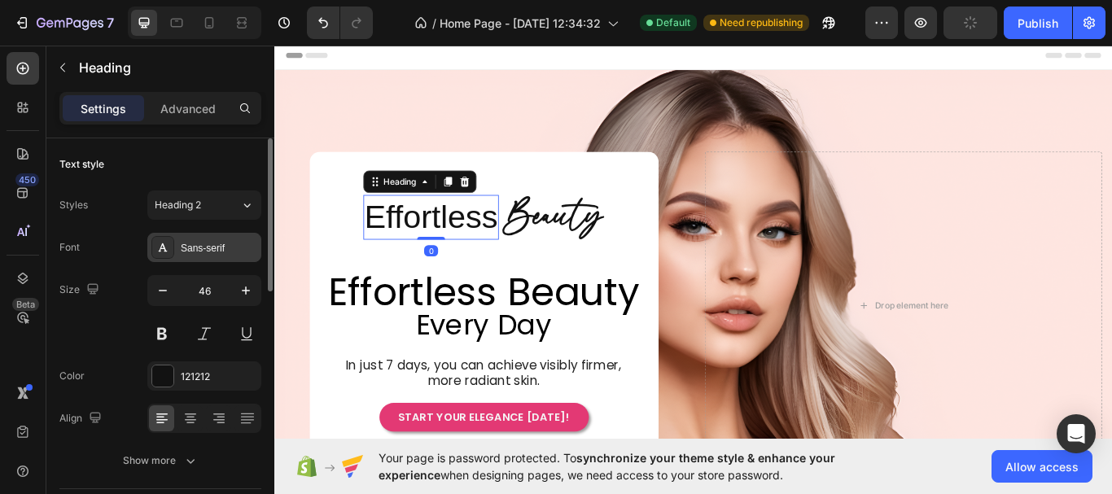
click at [208, 247] on div "Sans-serif" at bounding box center [219, 248] width 76 height 15
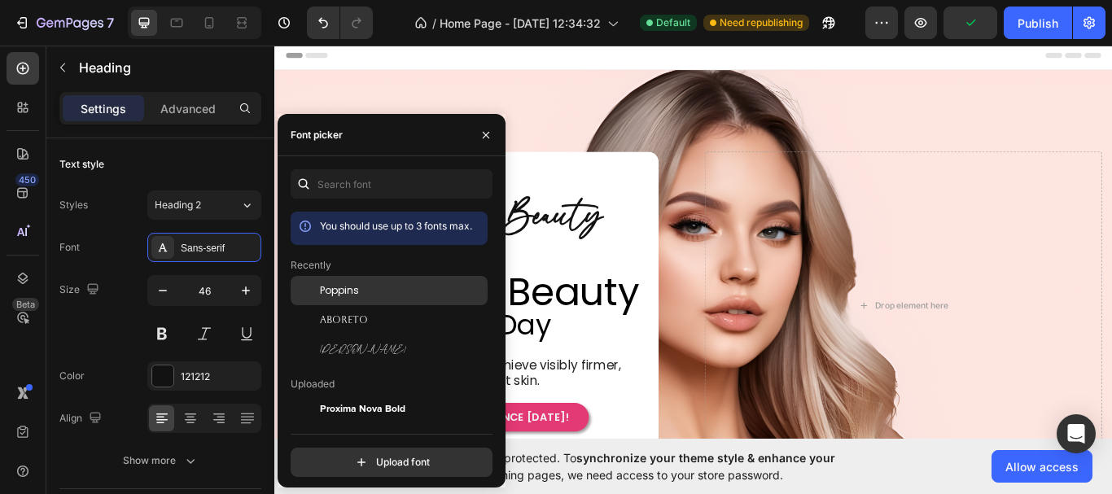
click at [361, 293] on div "Poppins" at bounding box center [402, 290] width 164 height 15
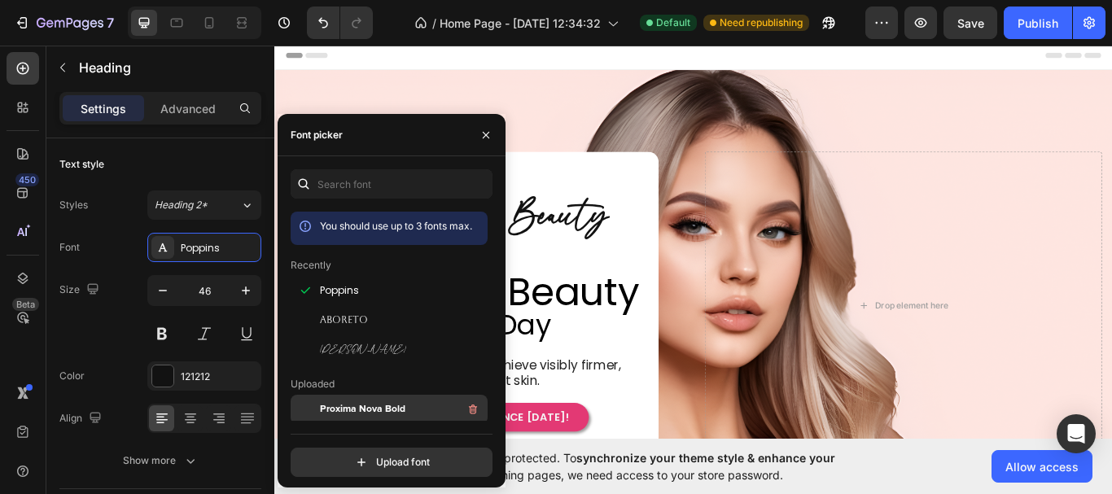
click at [388, 407] on span "Proxima Nova Bold" at bounding box center [362, 409] width 85 height 15
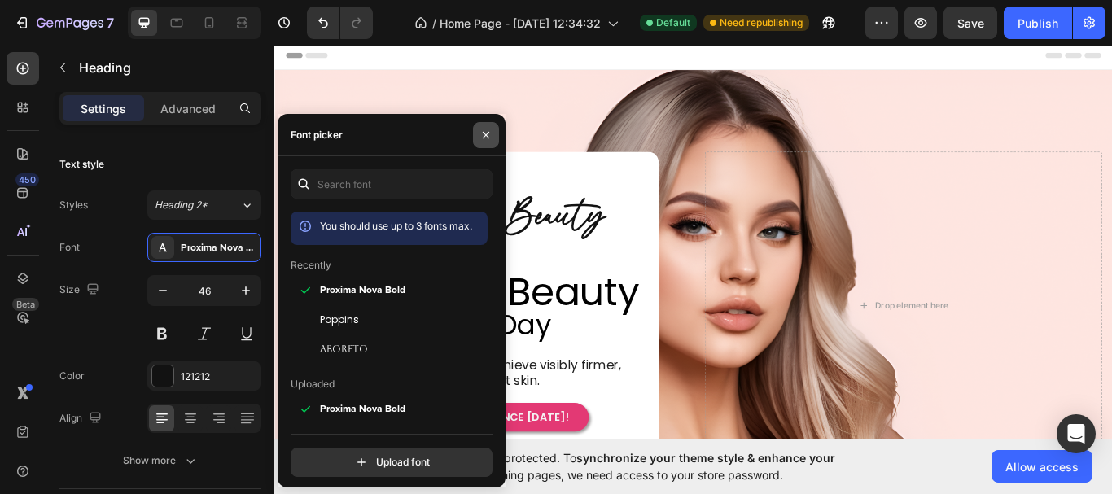
click at [481, 138] on icon "button" at bounding box center [485, 135] width 13 height 13
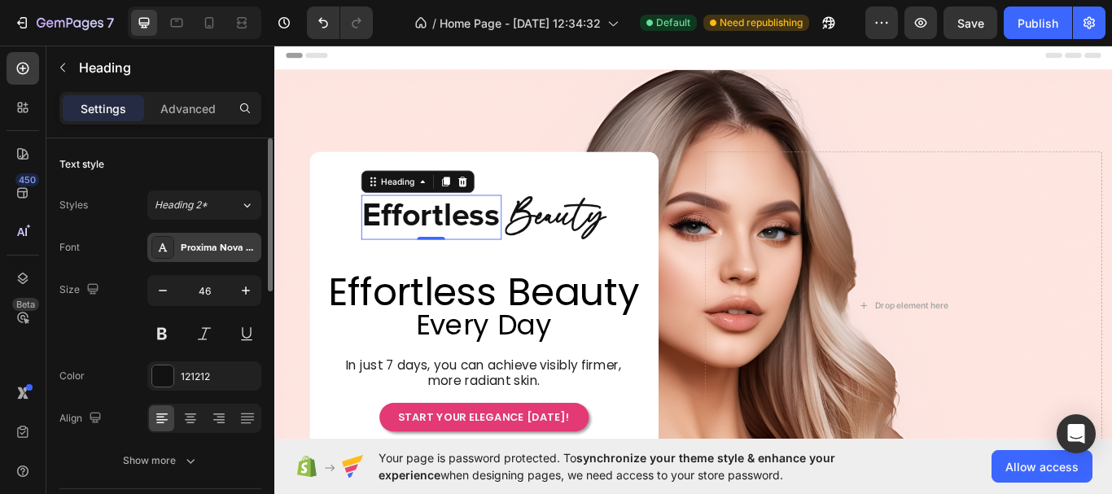
click at [231, 254] on div "Proxima Nova Bold" at bounding box center [219, 248] width 76 height 15
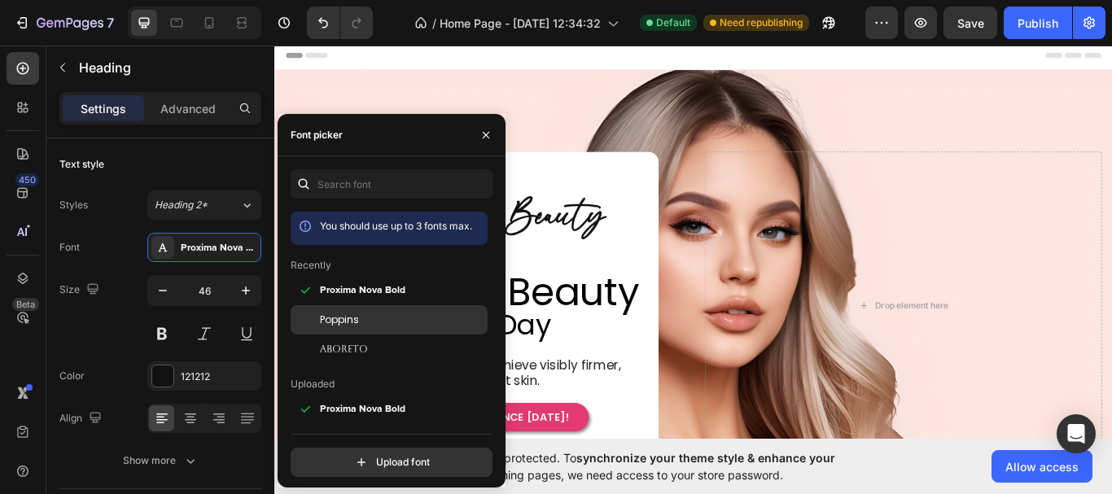
click at [413, 322] on div "Poppins" at bounding box center [402, 320] width 164 height 15
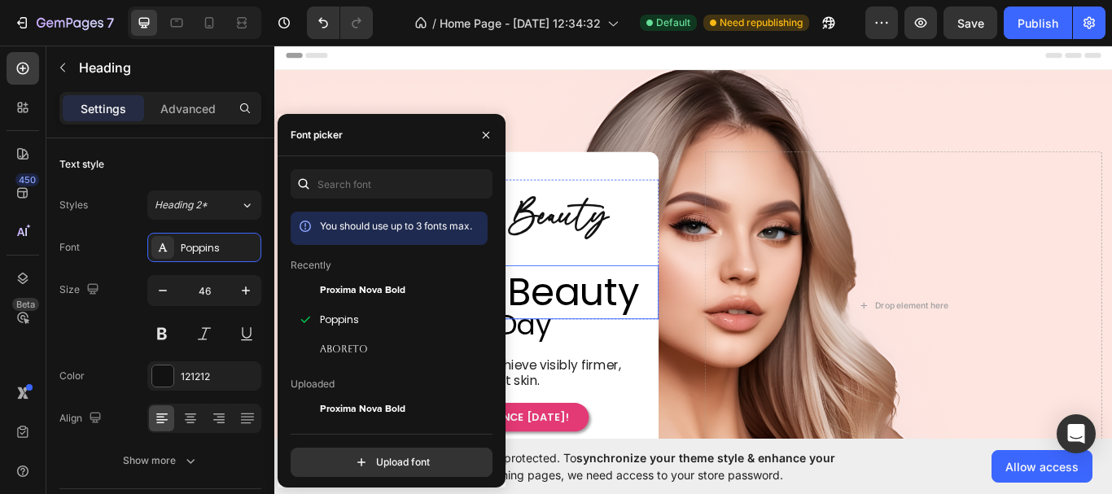
click at [591, 317] on p "Effortless Beauty" at bounding box center [519, 333] width 404 height 59
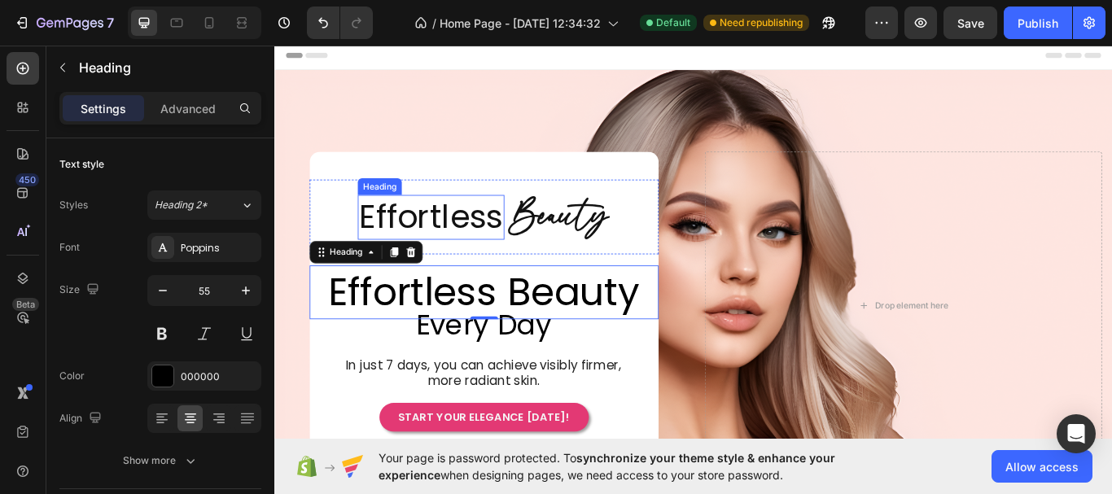
click at [483, 246] on p "Effortless" at bounding box center [457, 246] width 168 height 49
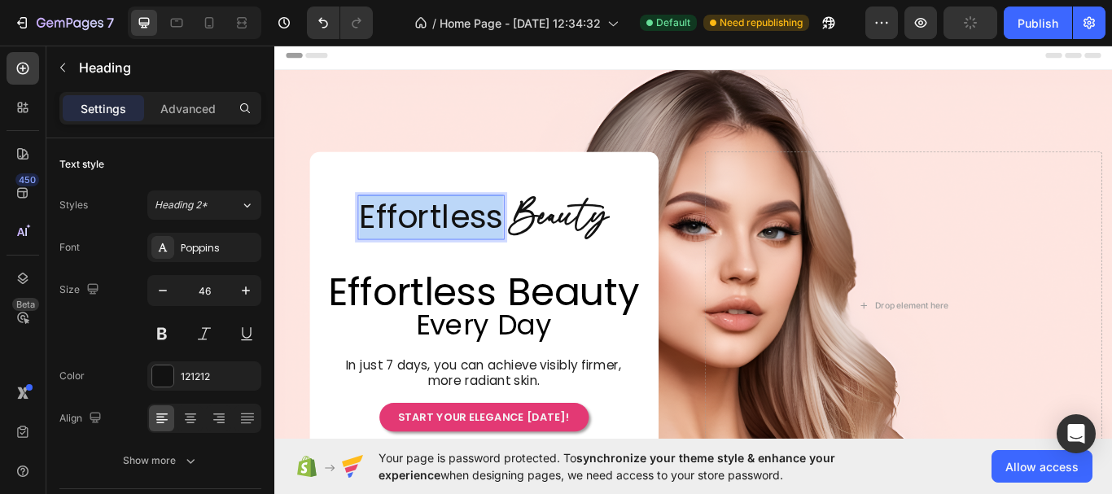
click at [483, 246] on p "Effortless" at bounding box center [457, 246] width 168 height 49
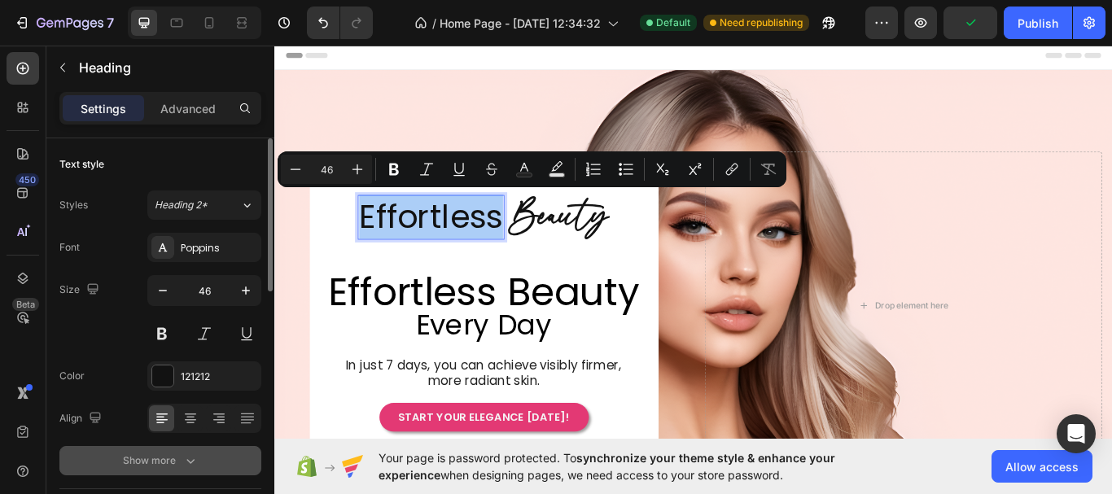
click at [197, 456] on button "Show more" at bounding box center [160, 460] width 202 height 29
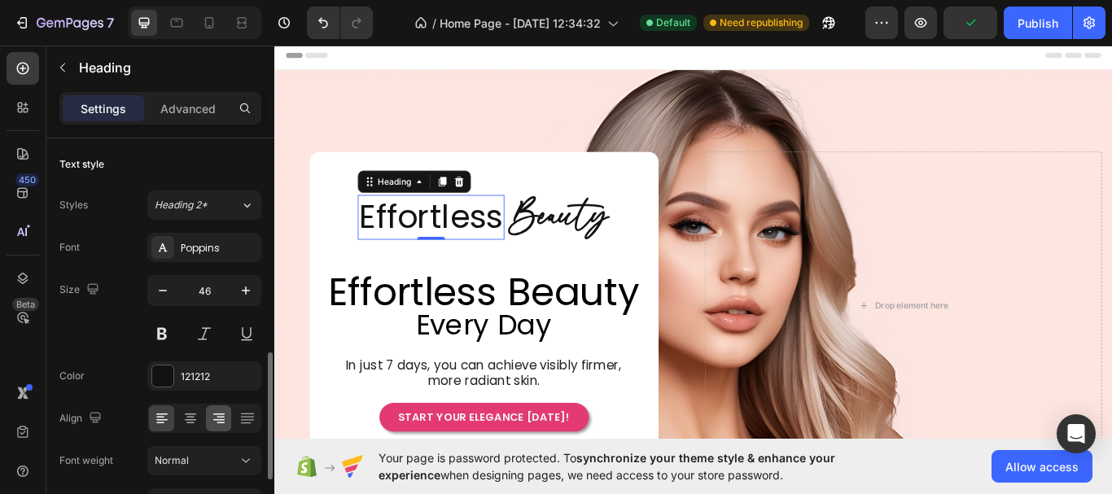
scroll to position [163, 0]
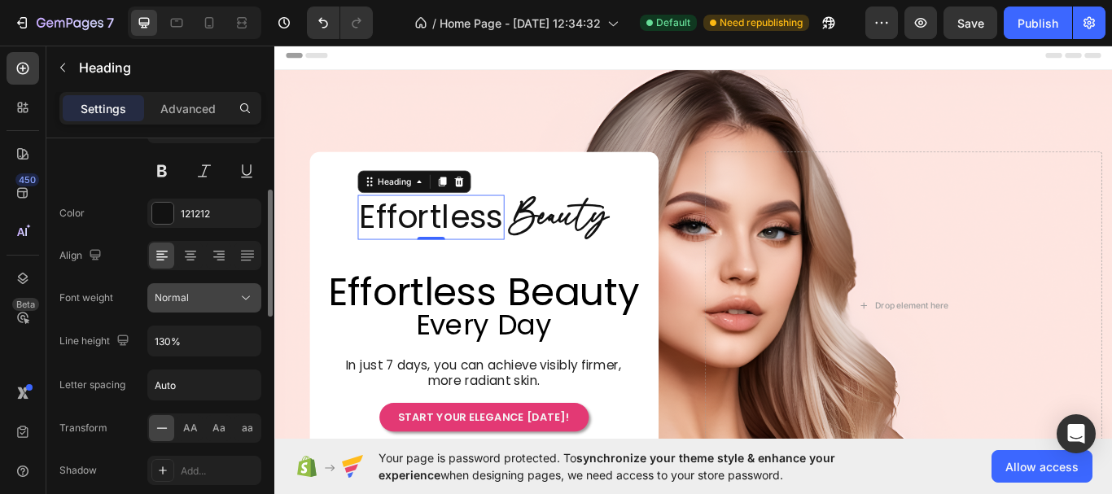
click at [219, 299] on div "Normal" at bounding box center [196, 298] width 83 height 15
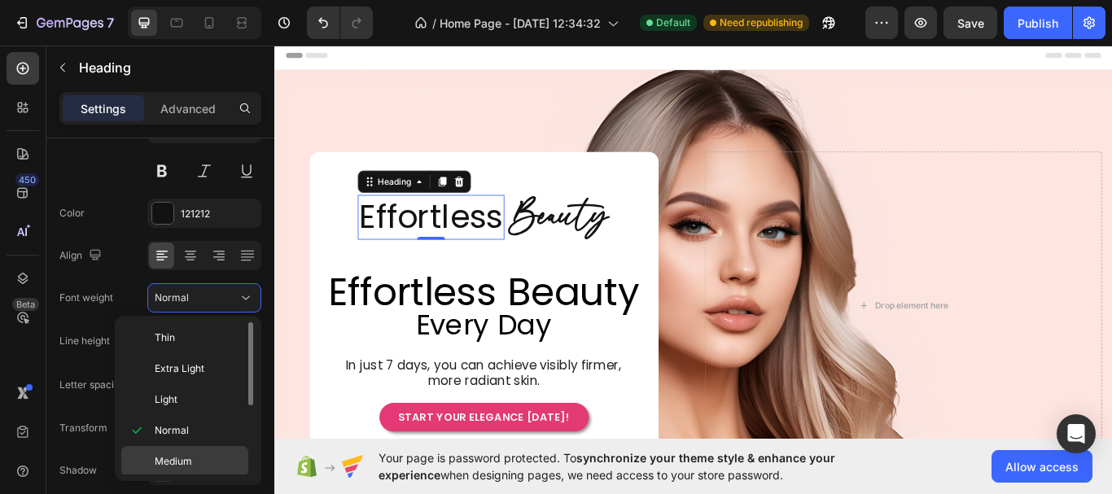
click at [198, 460] on p "Medium" at bounding box center [198, 461] width 86 height 15
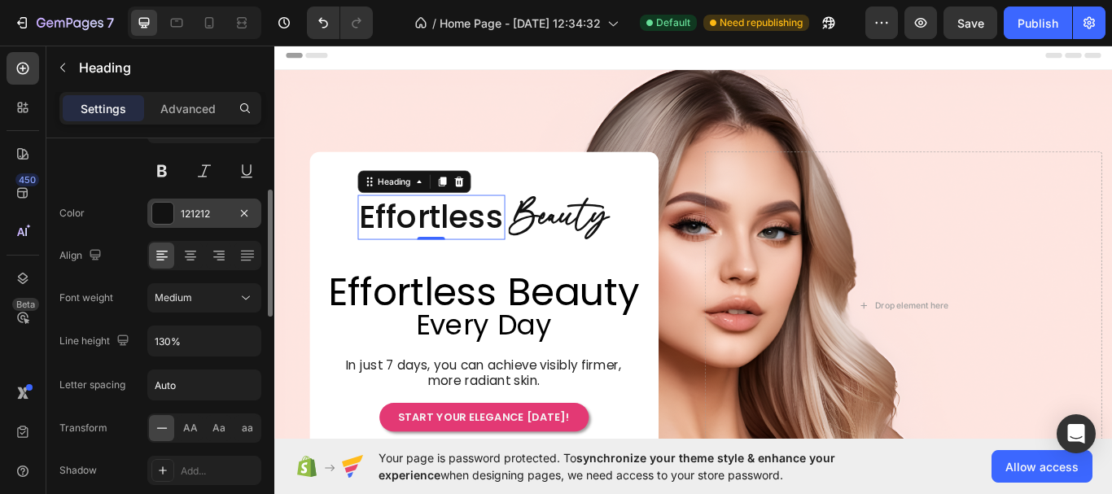
scroll to position [0, 0]
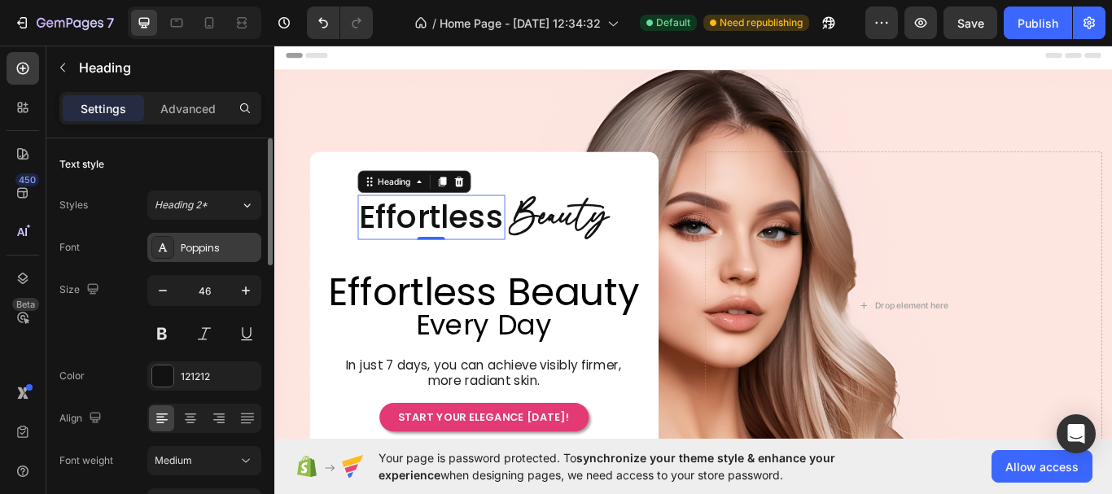
click at [203, 241] on div "Poppins" at bounding box center [219, 248] width 76 height 15
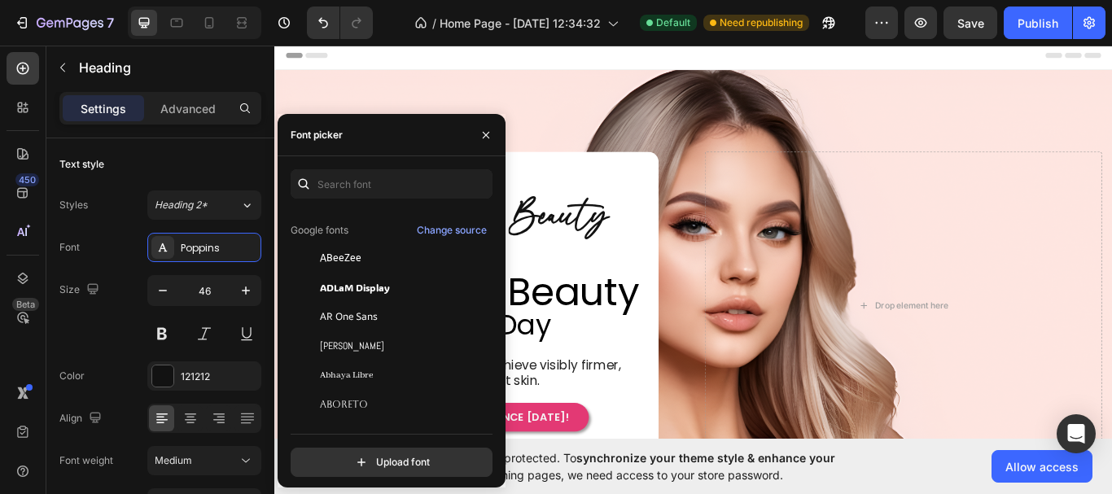
scroll to position [407, 0]
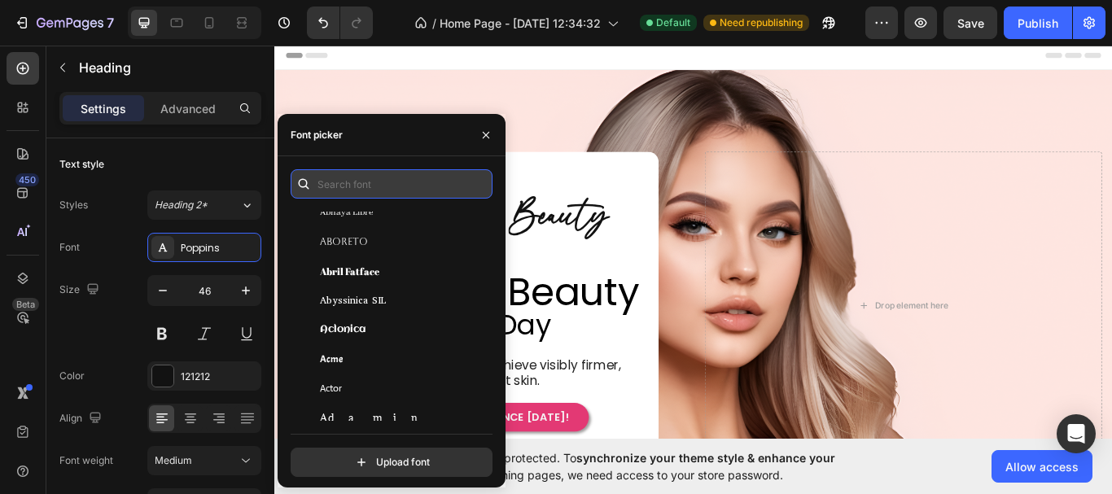
click at [368, 191] on input "text" at bounding box center [392, 183] width 202 height 29
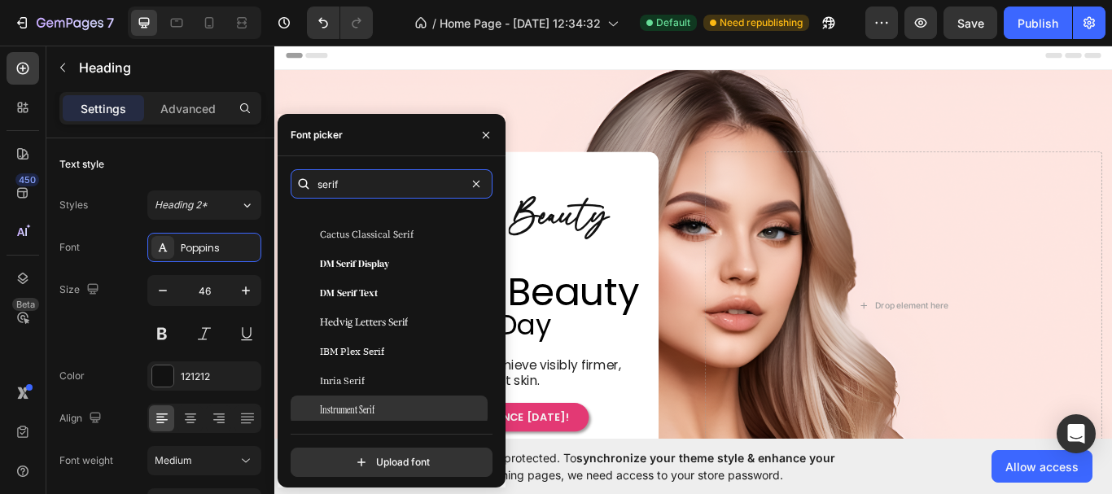
scroll to position [244, 0]
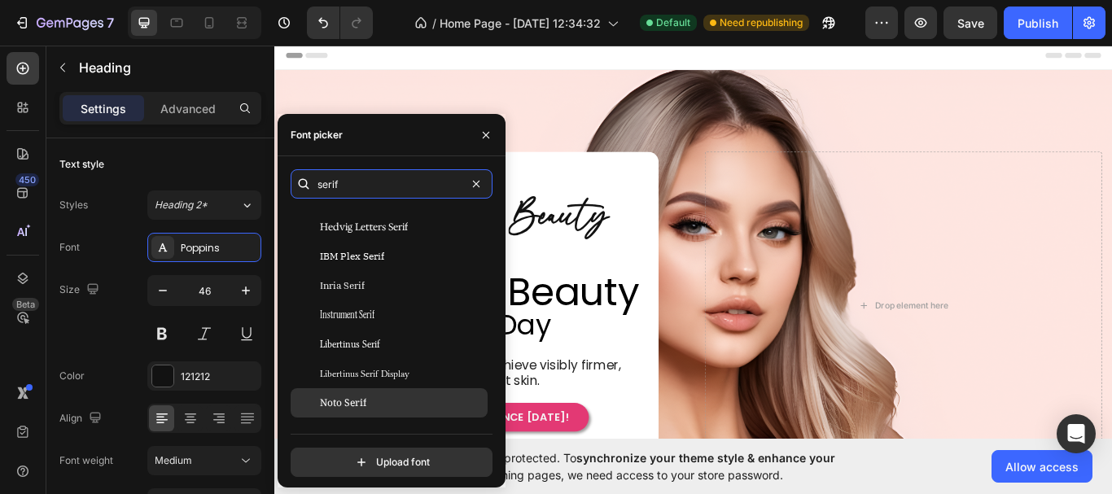
type input "serif"
click at [408, 400] on div "Noto Serif" at bounding box center [402, 403] width 164 height 15
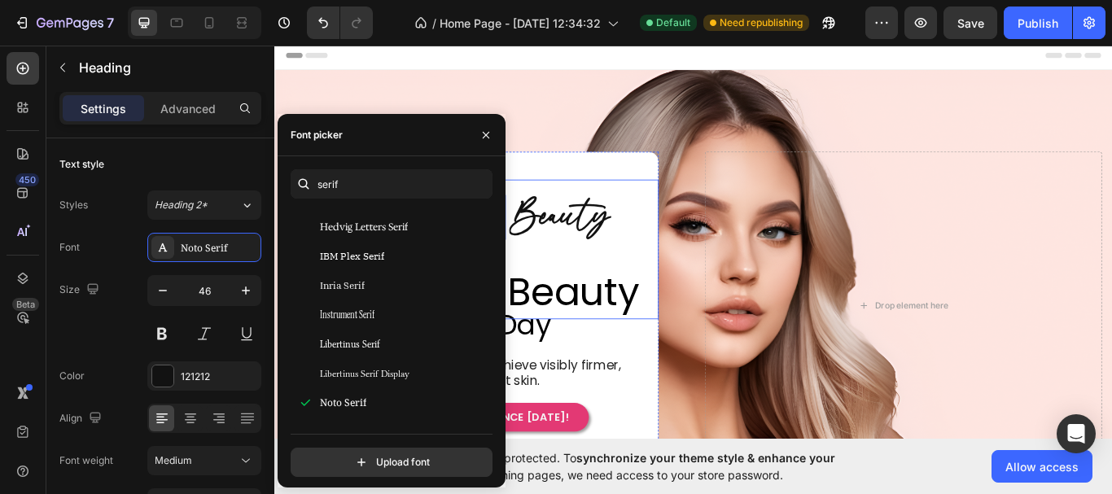
click at [645, 296] on div "Effortless Heading 0 Beauty Heading Row Effortless Beauty Heading" at bounding box center [518, 284] width 407 height 163
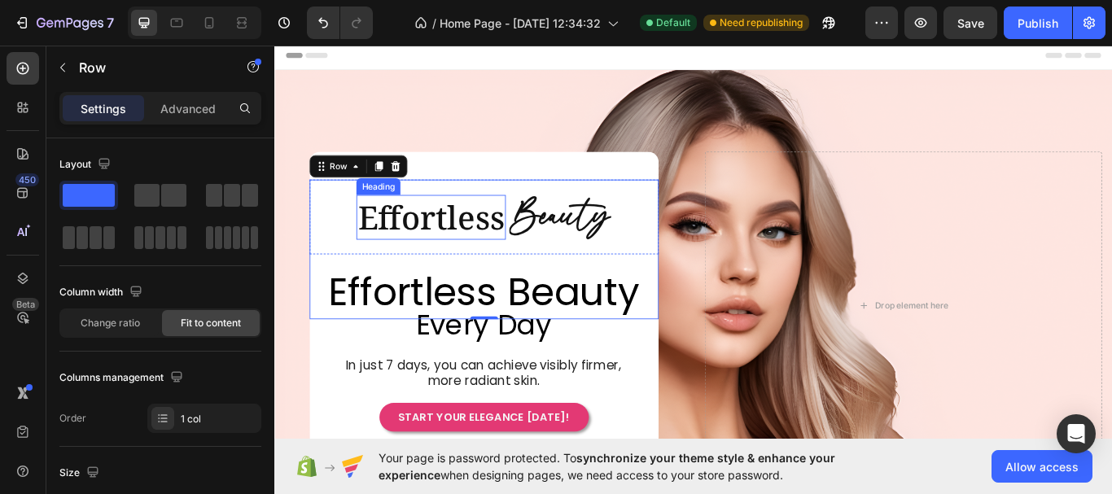
click at [492, 251] on p "Effortless" at bounding box center [456, 246] width 171 height 49
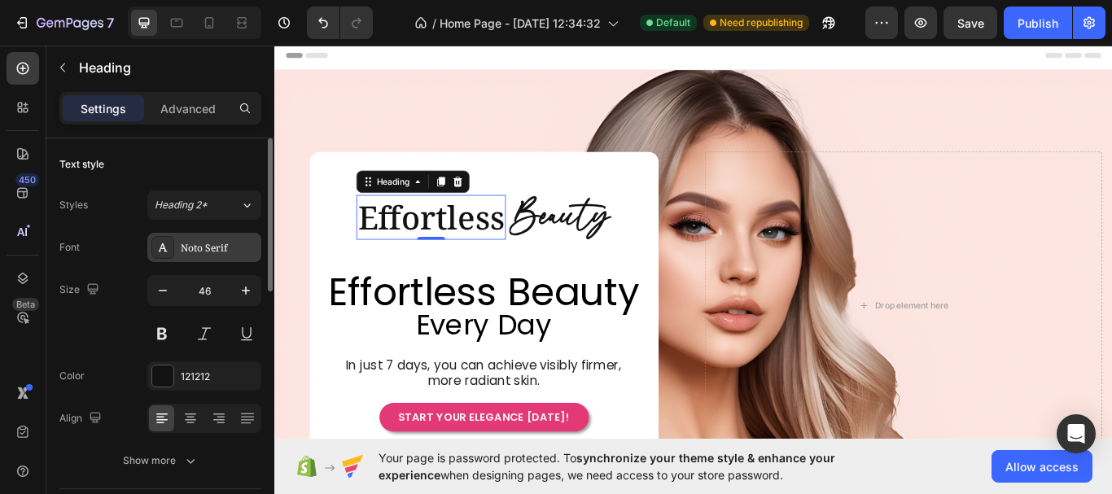
click at [238, 251] on div "Noto Serif" at bounding box center [219, 248] width 76 height 15
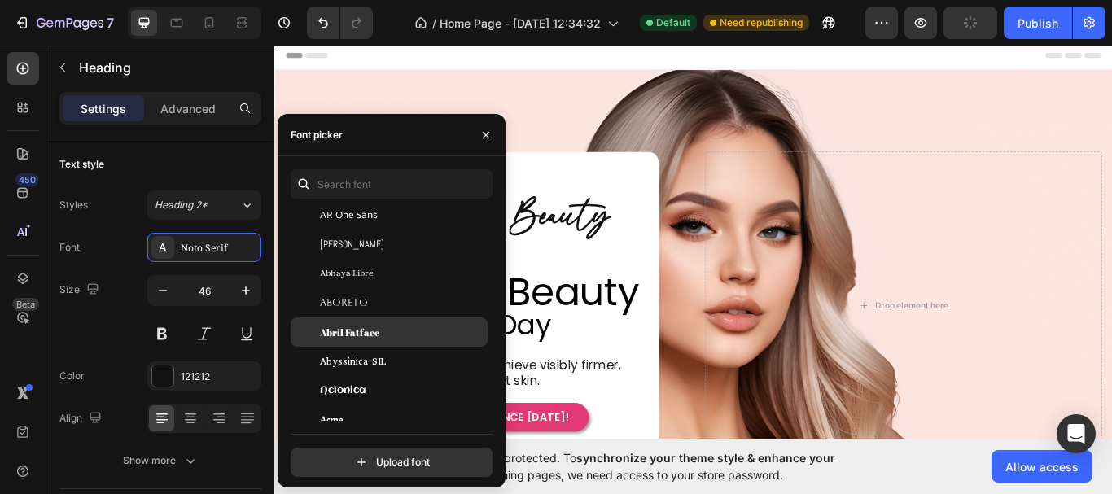
scroll to position [407, 0]
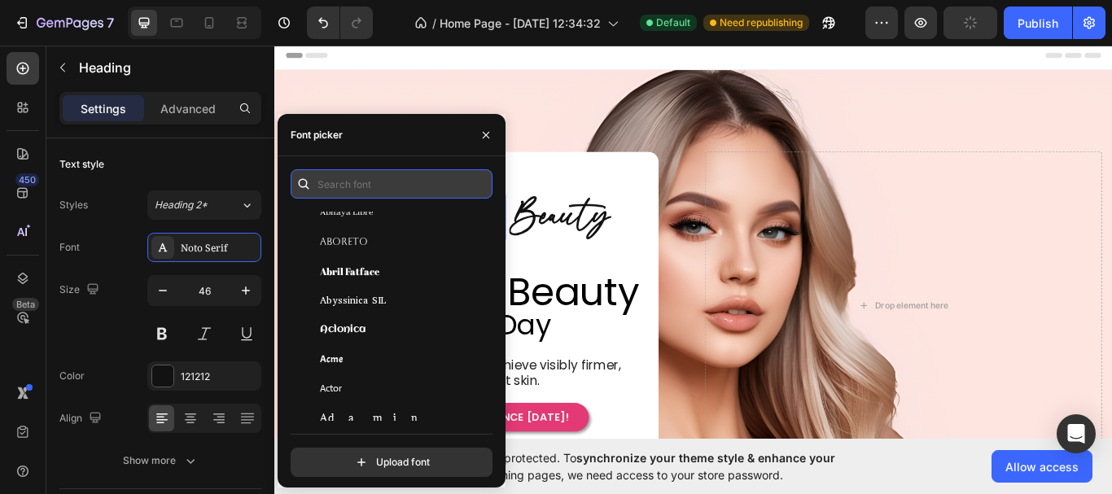
click at [388, 186] on input "text" at bounding box center [392, 183] width 202 height 29
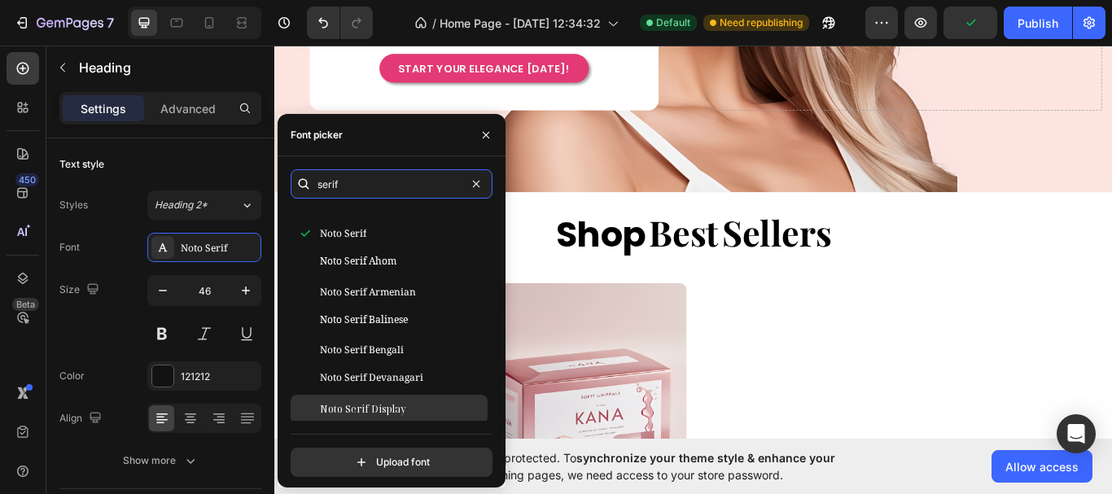
type input "serif"
click at [426, 410] on div "Noto Serif Display" at bounding box center [402, 409] width 164 height 15
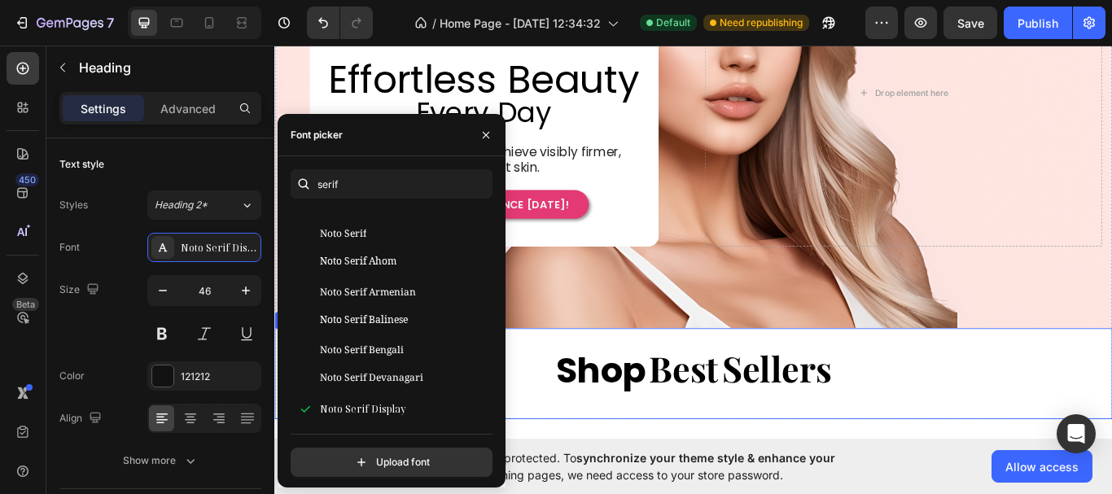
scroll to position [163, 0]
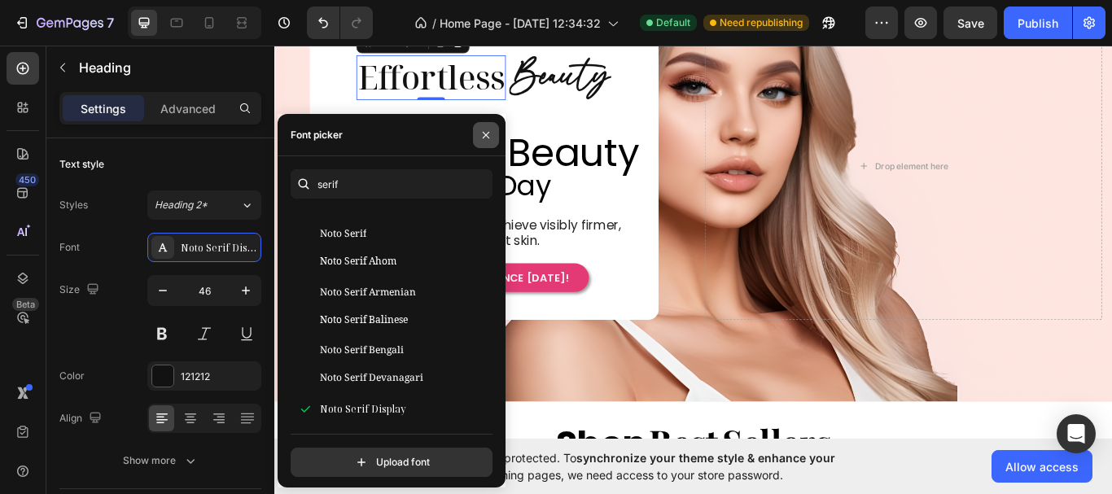
click at [488, 137] on icon "button" at bounding box center [486, 134] width 7 height 7
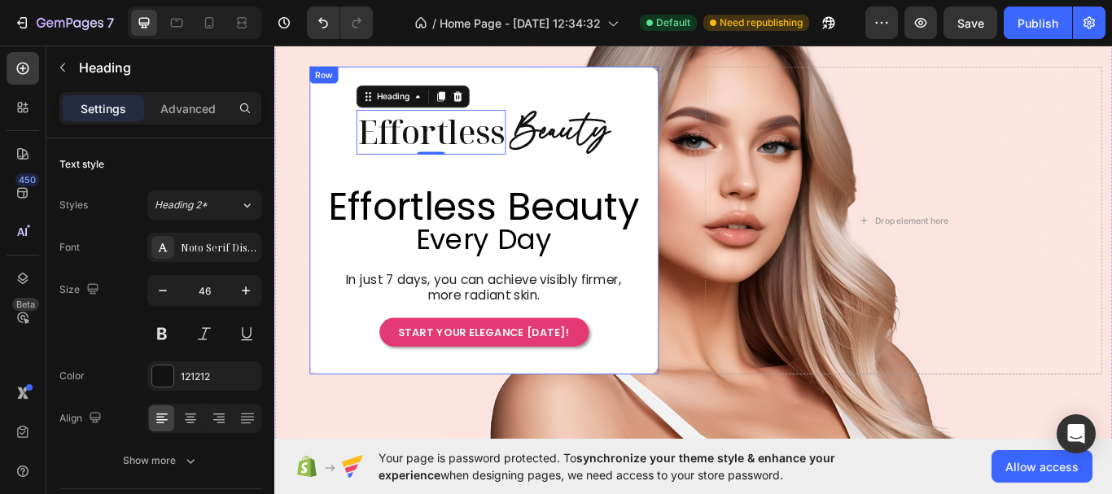
scroll to position [81, 0]
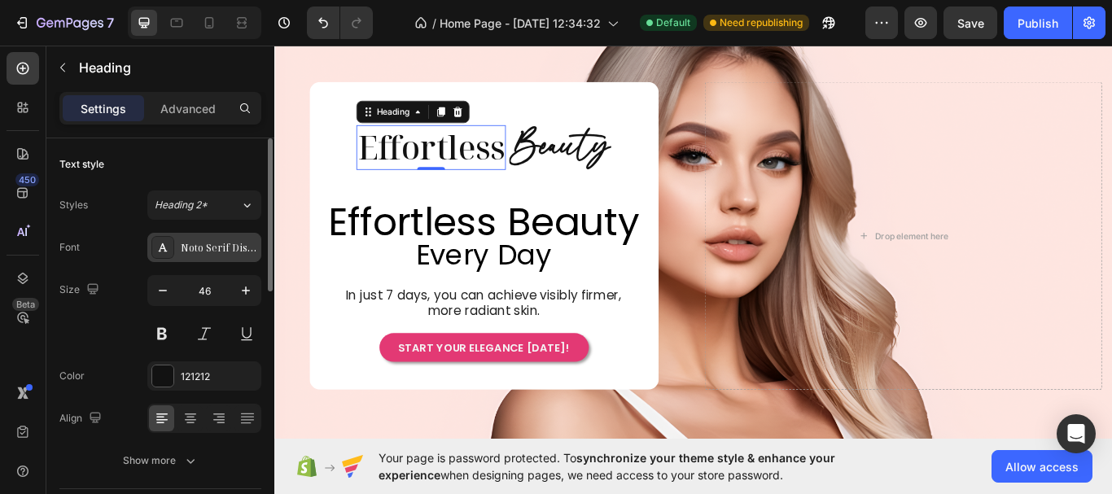
click at [208, 245] on div "Noto Serif Display" at bounding box center [219, 248] width 76 height 15
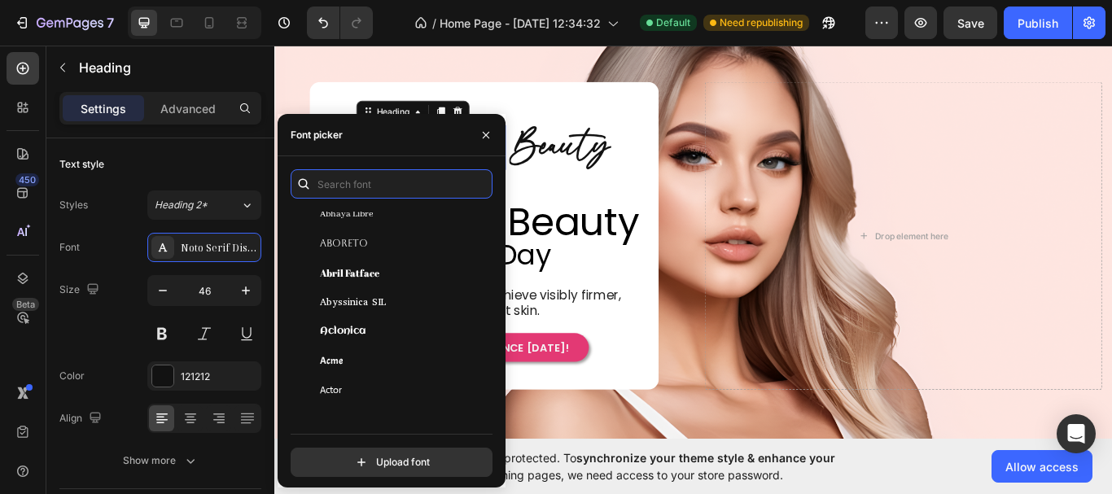
scroll to position [0, 0]
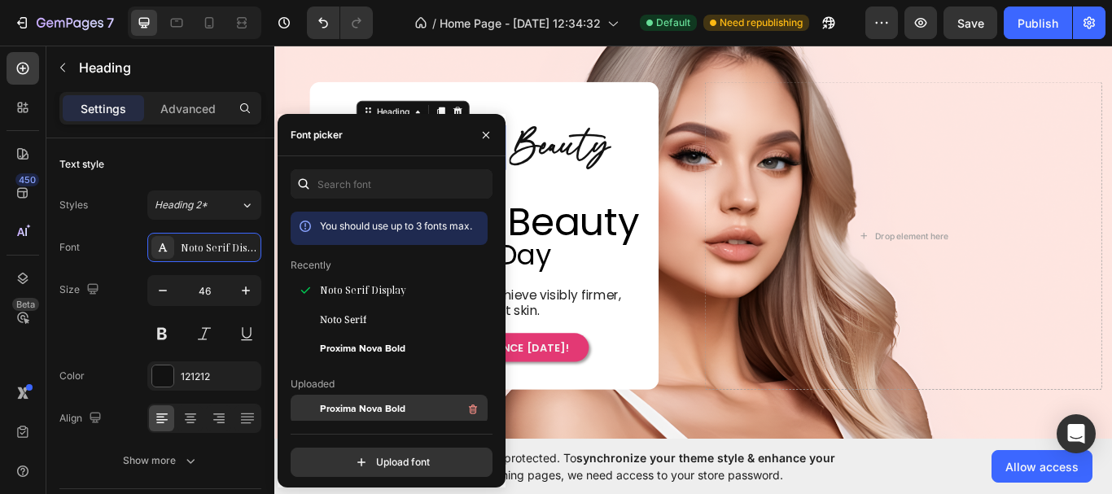
click at [427, 407] on div "Proxima Nova Bold" at bounding box center [402, 410] width 164 height 20
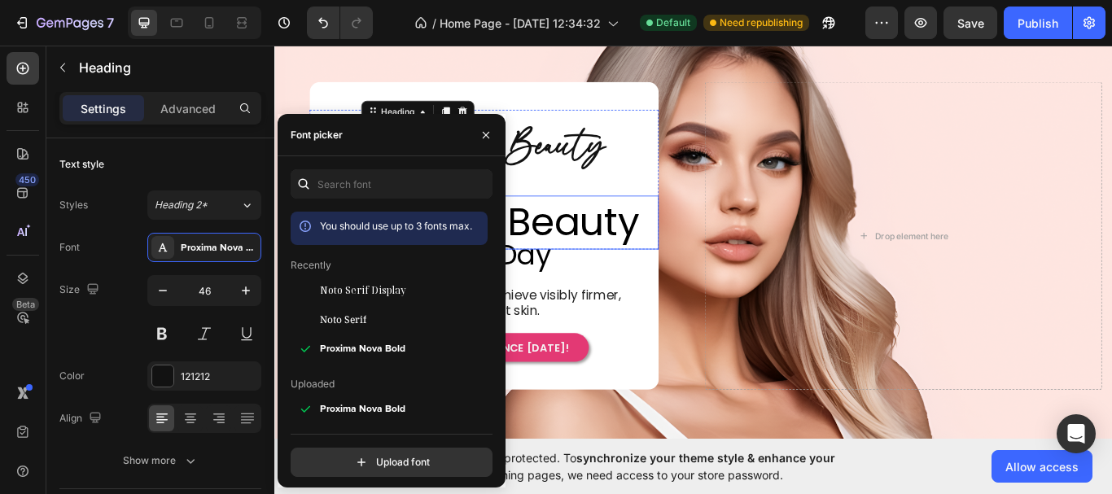
click at [647, 205] on div "Effortless Heading 0 Beauty Heading Row Effortless Beauty Heading" at bounding box center [518, 202] width 407 height 163
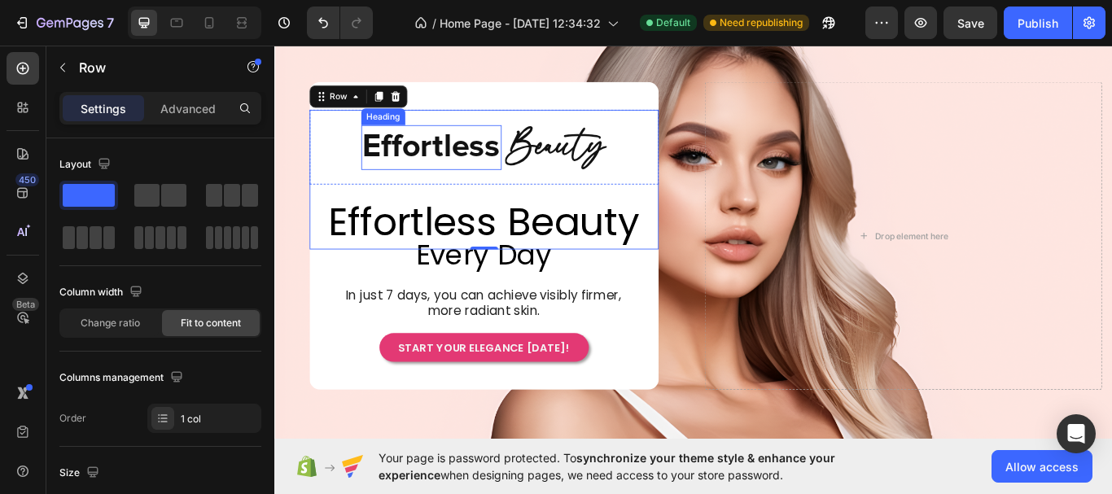
click at [426, 166] on p "Effortless" at bounding box center [457, 165] width 160 height 49
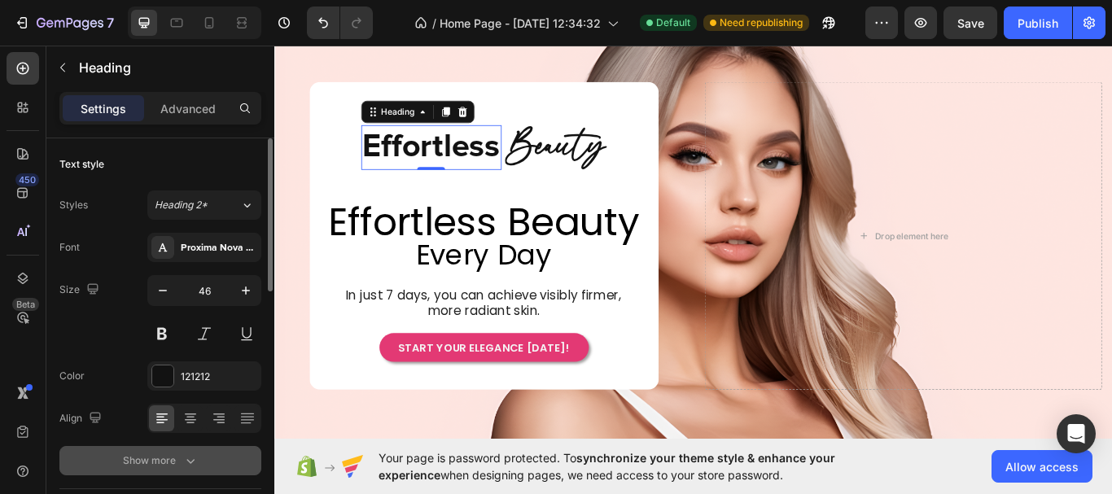
click at [184, 459] on icon "button" at bounding box center [190, 460] width 16 height 16
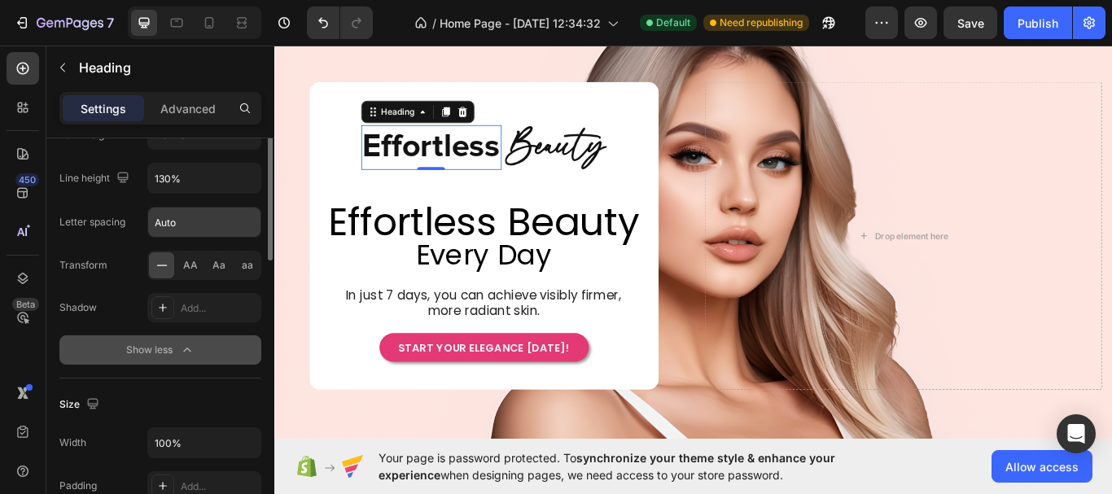
scroll to position [244, 0]
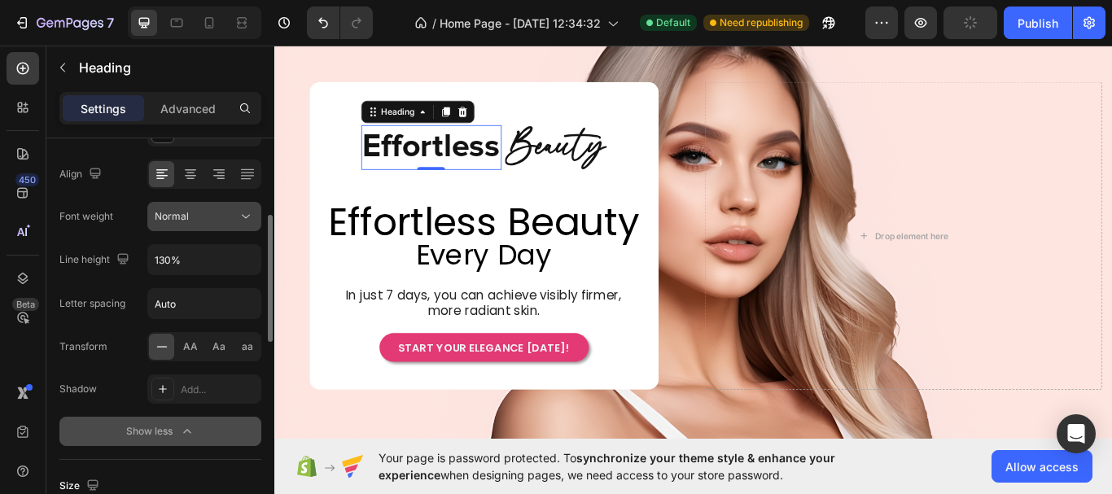
click at [240, 210] on icon at bounding box center [246, 216] width 16 height 16
click at [242, 216] on icon at bounding box center [246, 216] width 16 height 16
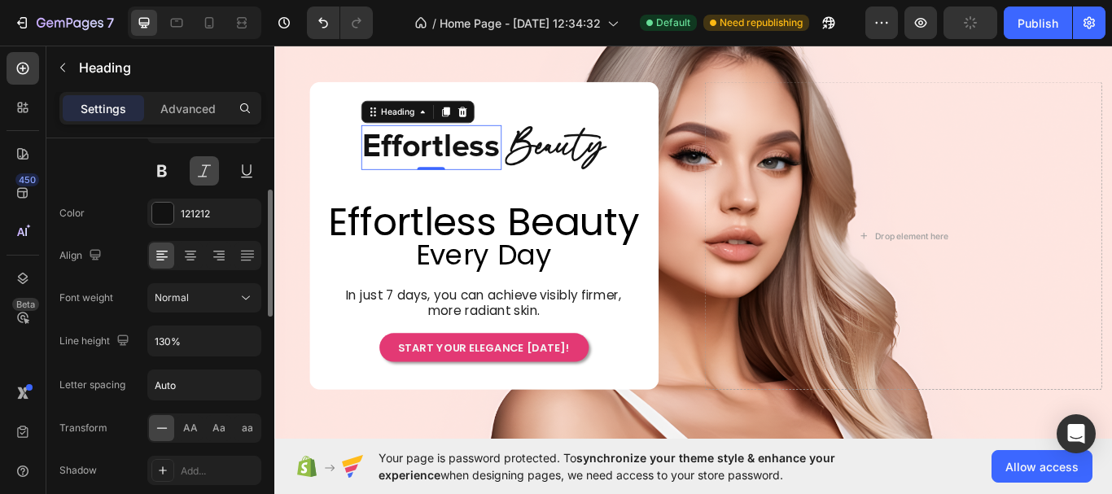
click at [208, 173] on button at bounding box center [204, 170] width 29 height 29
click at [555, 178] on h2 "Beauty" at bounding box center [602, 165] width 119 height 62
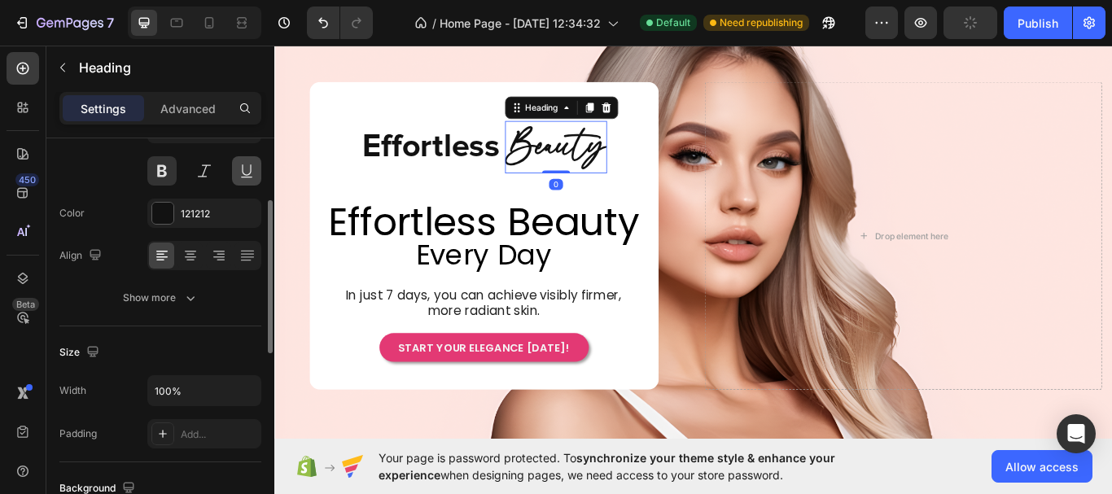
click at [242, 177] on button at bounding box center [246, 170] width 29 height 29
click at [436, 168] on p "Effortless" at bounding box center [457, 165] width 160 height 49
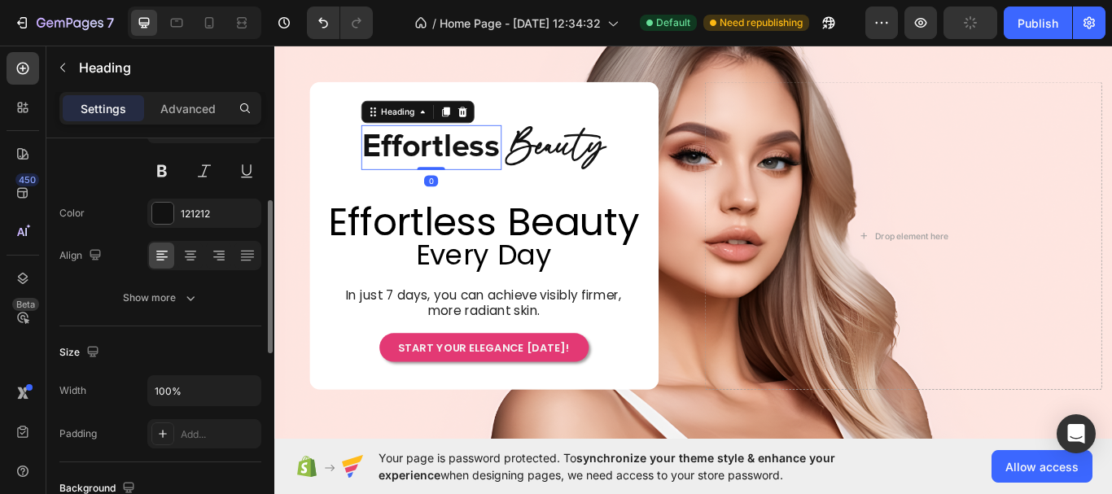
scroll to position [0, 0]
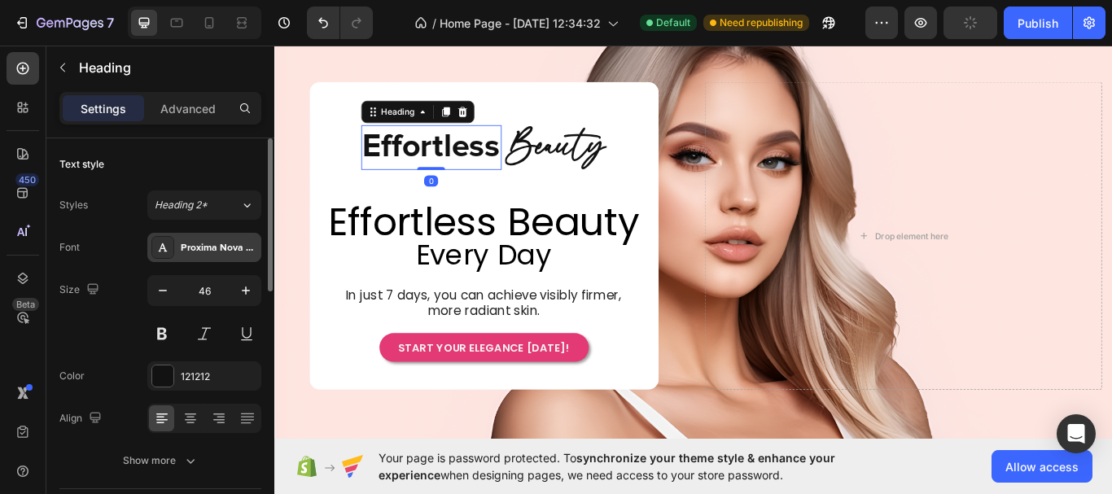
click at [221, 247] on div "Proxima Nova Bold" at bounding box center [219, 248] width 76 height 15
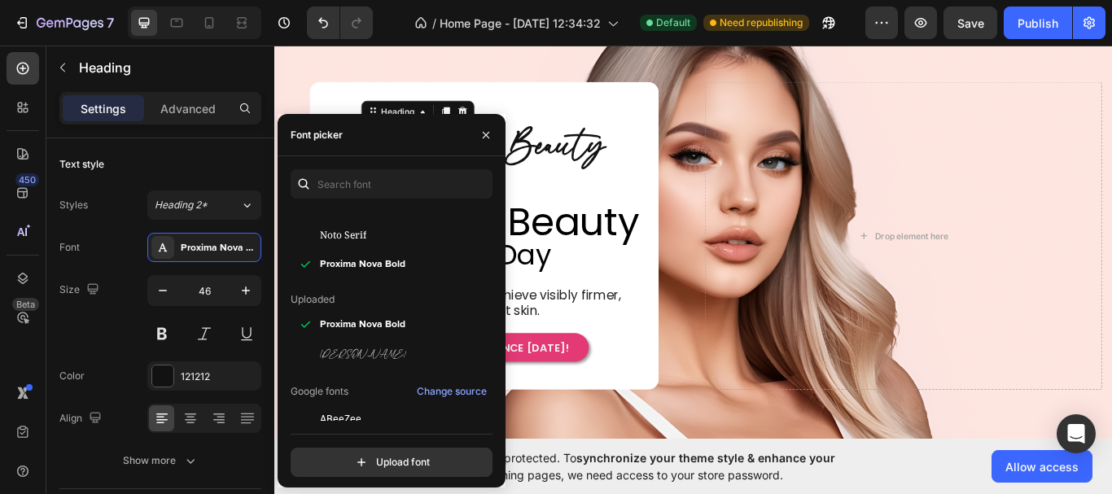
scroll to position [163, 0]
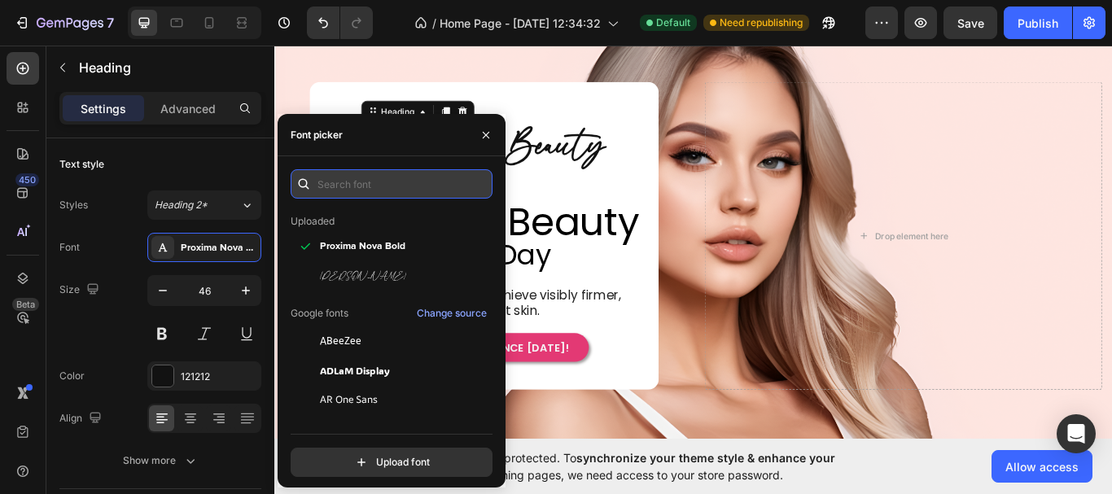
click at [368, 176] on input "text" at bounding box center [392, 183] width 202 height 29
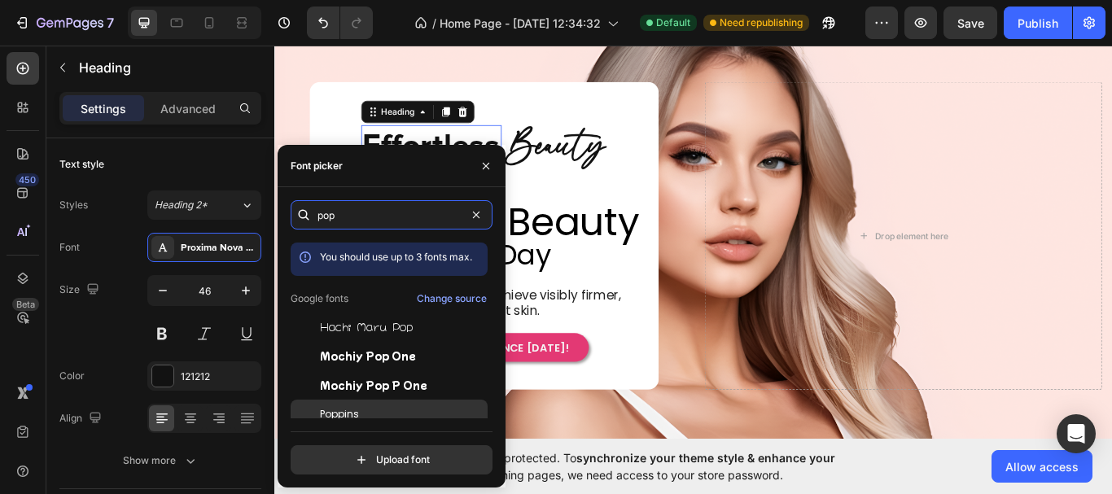
scroll to position [40, 0]
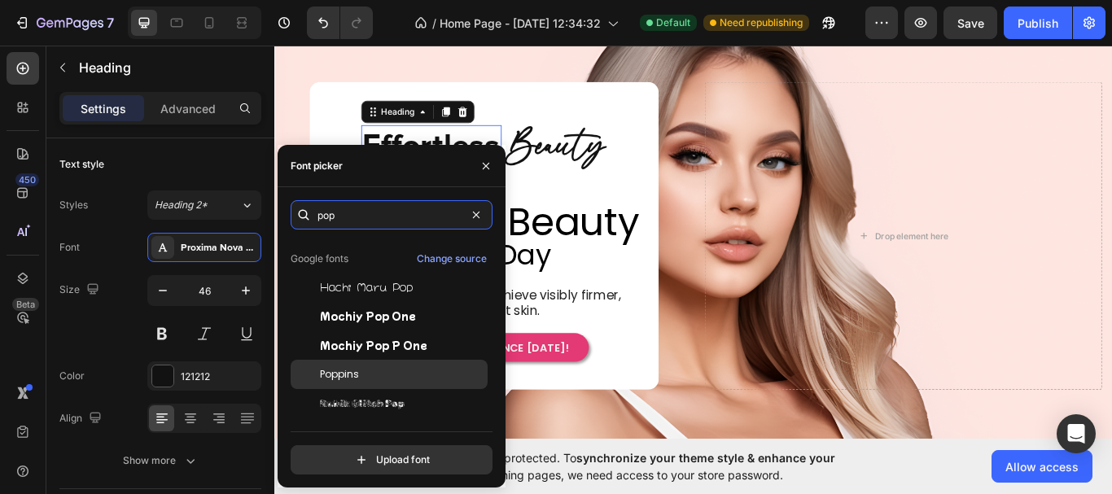
type input "pop"
click at [403, 374] on div "Poppins" at bounding box center [402, 374] width 164 height 15
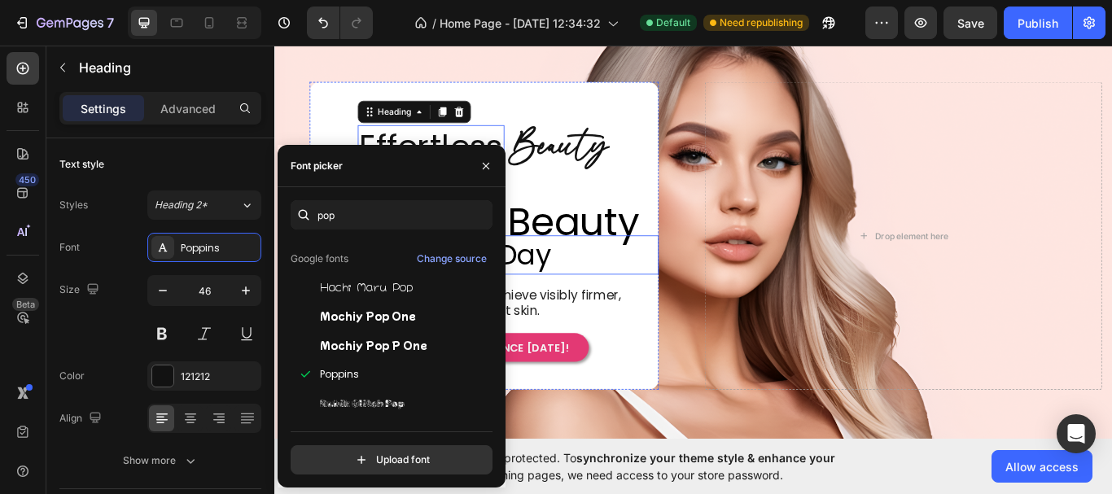
click at [601, 283] on h2 "Every Day" at bounding box center [518, 291] width 407 height 46
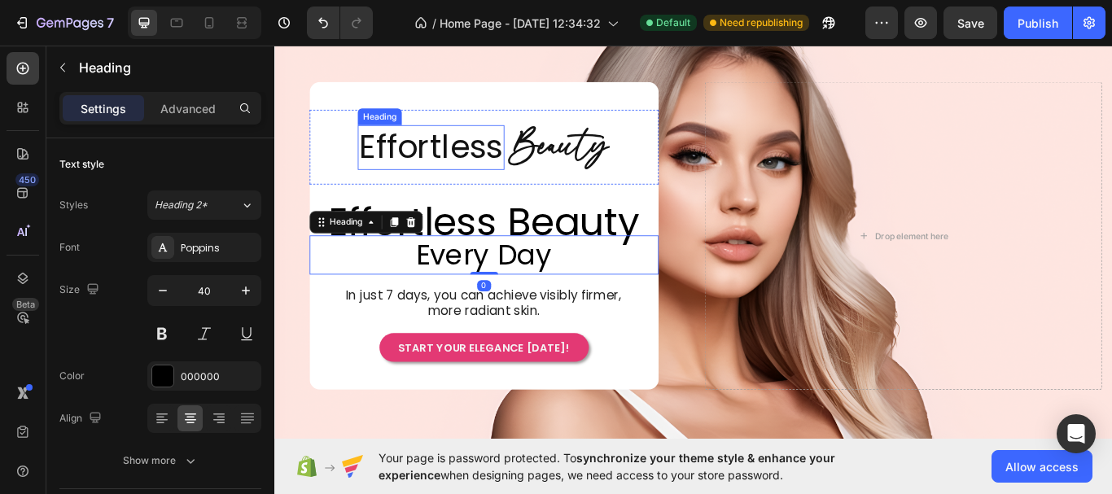
click at [501, 170] on p "Effortless" at bounding box center [457, 165] width 168 height 49
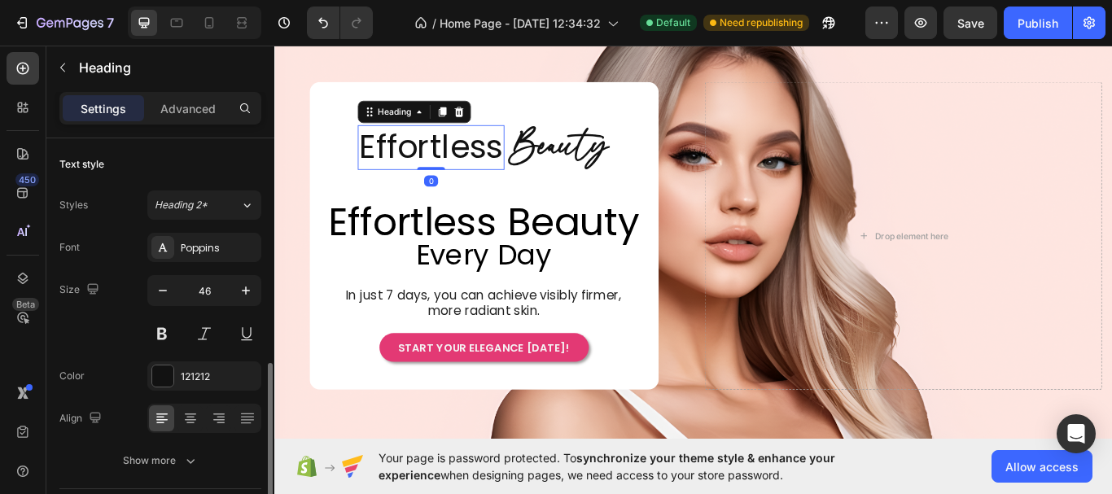
scroll to position [163, 0]
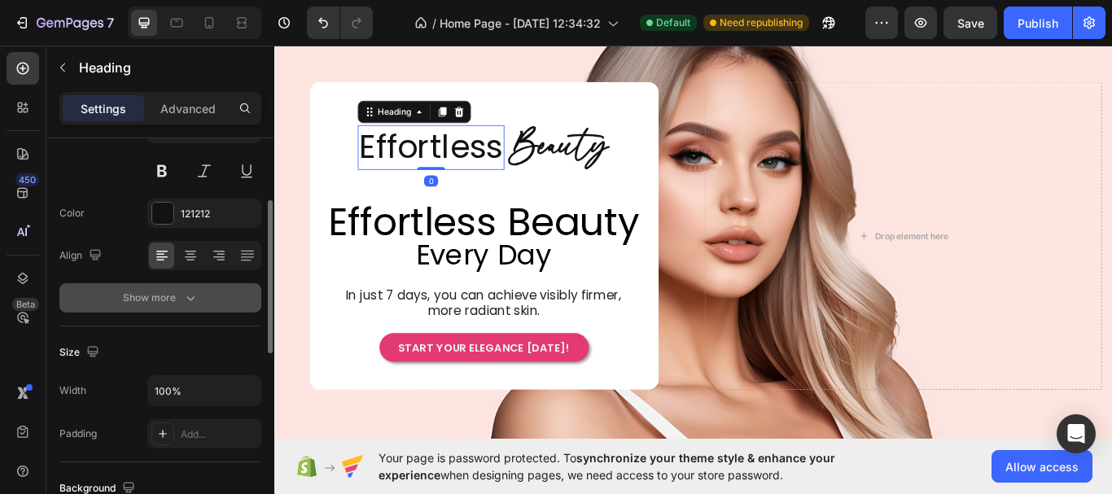
click at [201, 289] on button "Show more" at bounding box center [160, 297] width 202 height 29
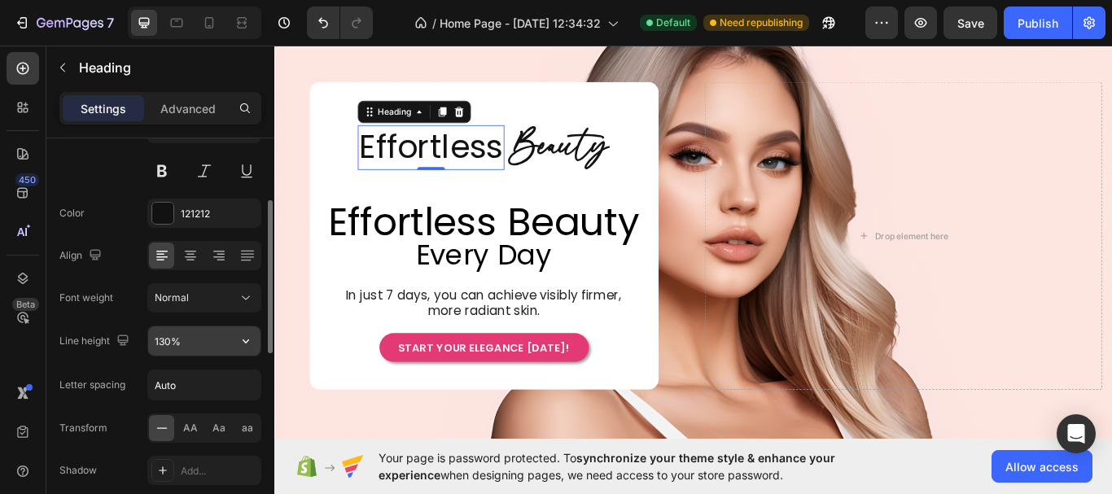
scroll to position [244, 0]
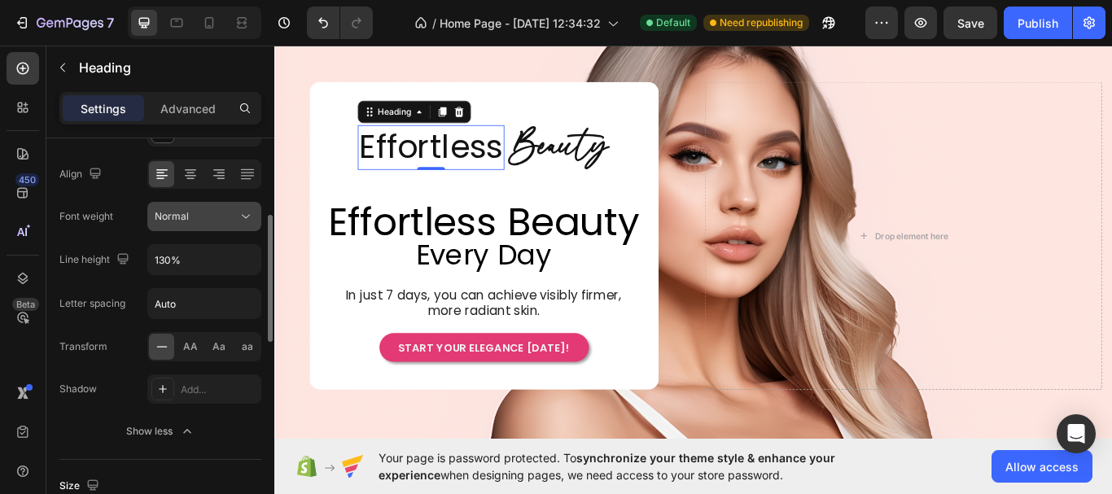
click at [226, 216] on div "Normal" at bounding box center [196, 216] width 83 height 15
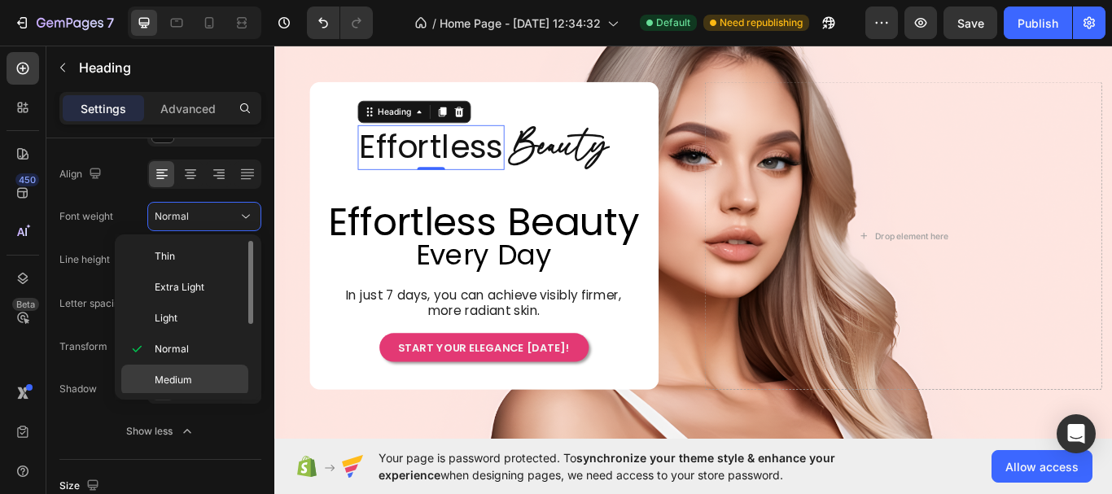
click at [212, 370] on div "Medium" at bounding box center [184, 380] width 127 height 31
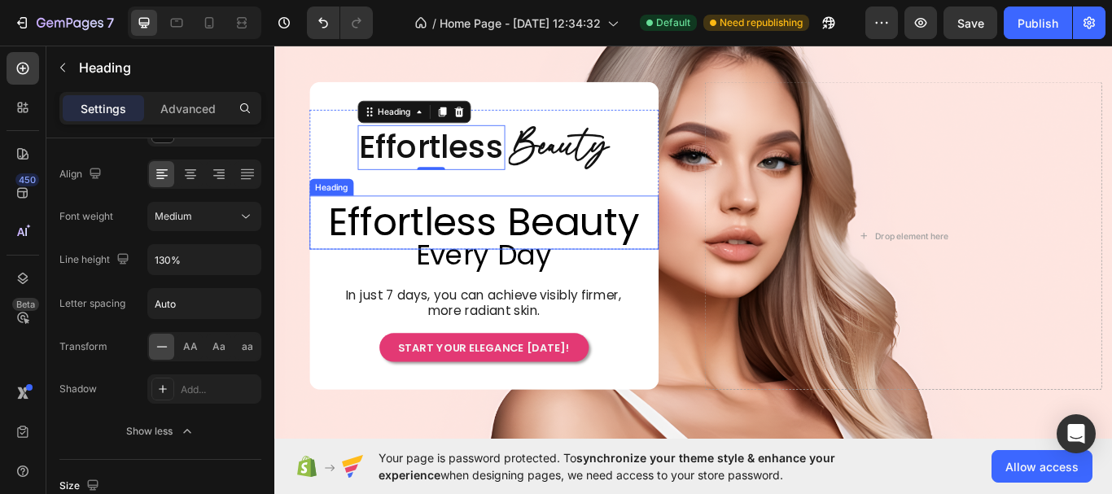
click at [558, 223] on p "Effortless Beauty" at bounding box center [519, 252] width 404 height 59
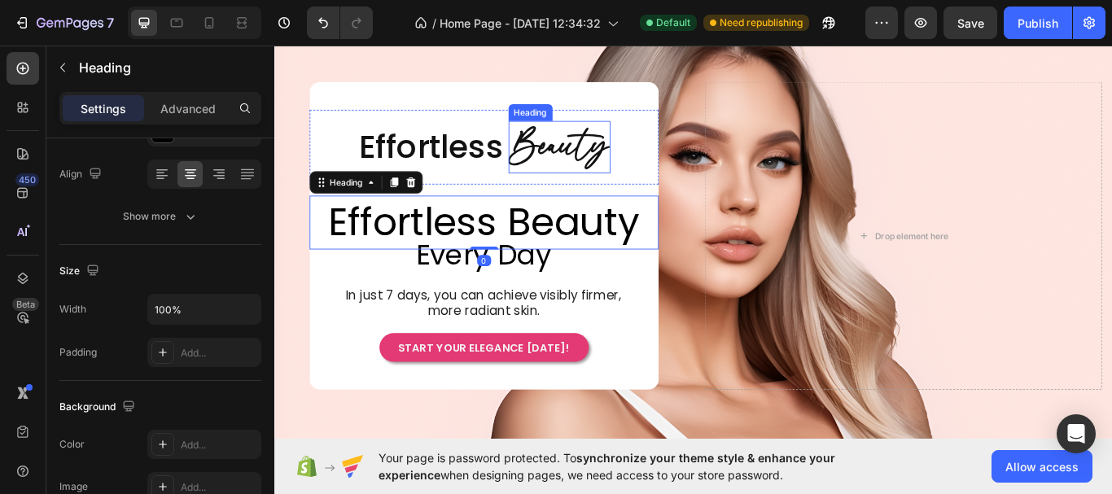
click at [624, 176] on h2 "Beauty" at bounding box center [606, 165] width 119 height 62
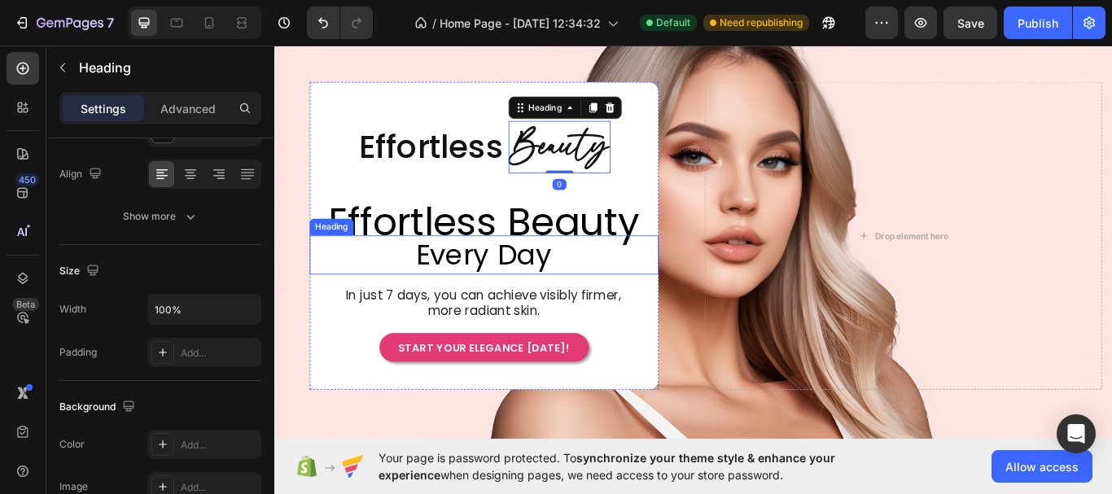
click at [566, 286] on span "Every Day" at bounding box center [518, 291] width 158 height 46
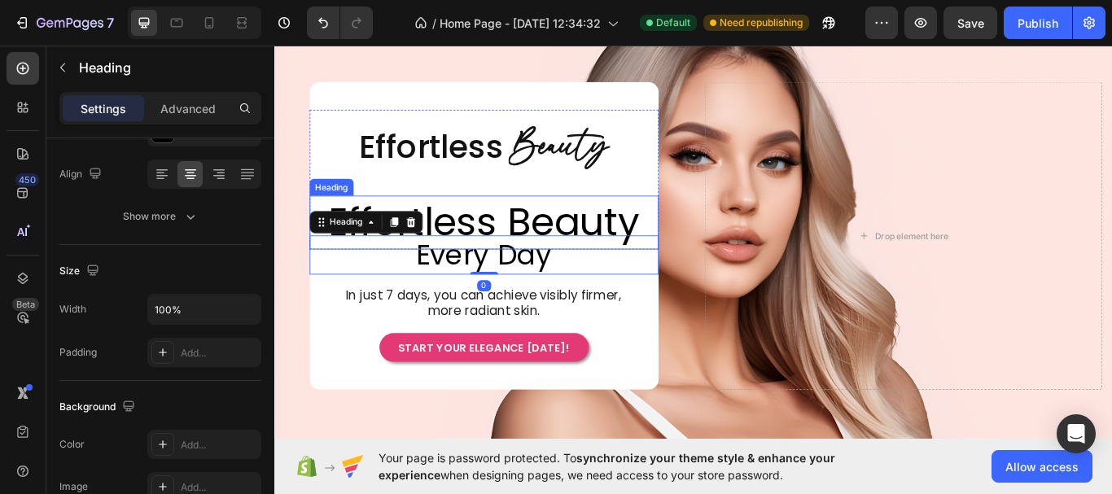
click at [590, 243] on p "Effortless Beauty" at bounding box center [519, 252] width 404 height 59
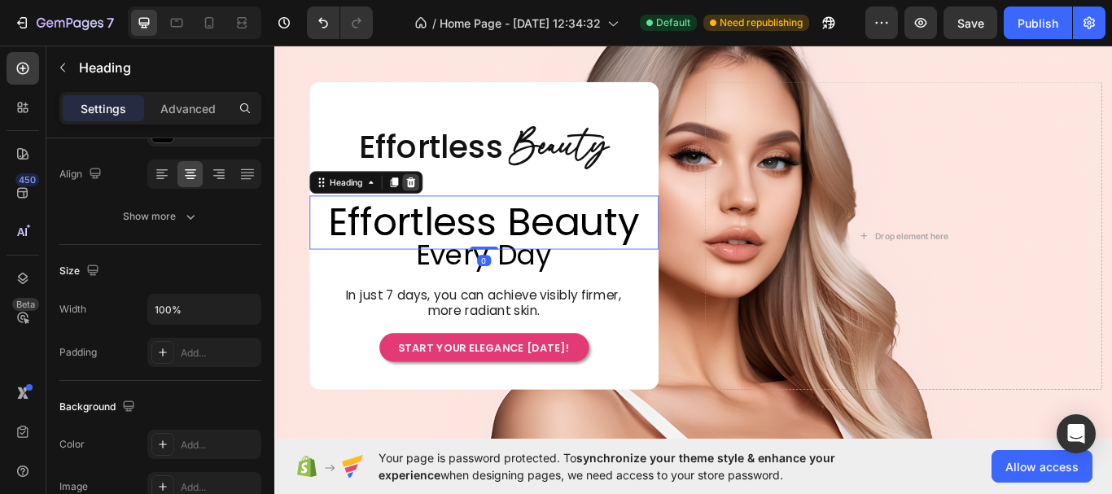
click at [427, 205] on icon at bounding box center [432, 205] width 11 height 11
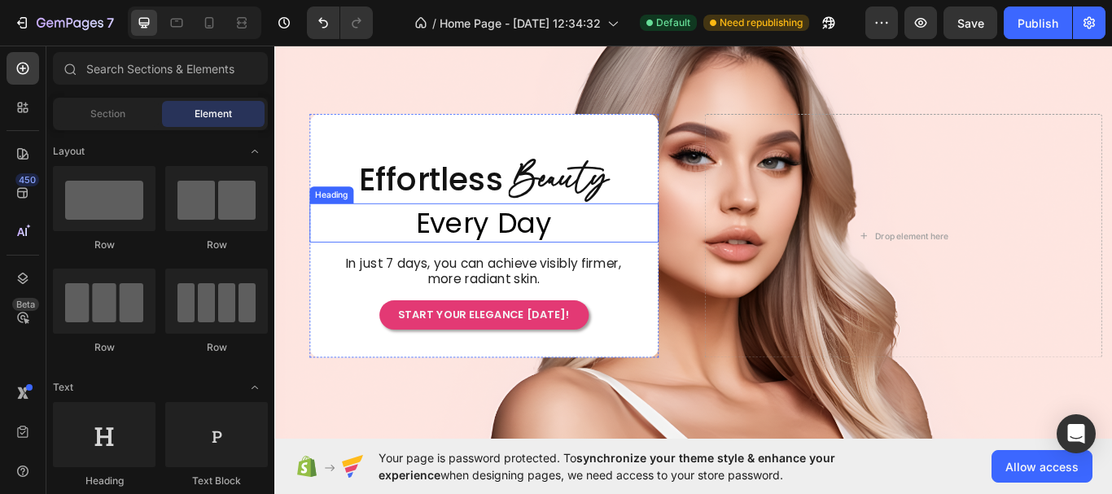
click at [544, 256] on span "Every Day" at bounding box center [518, 253] width 158 height 46
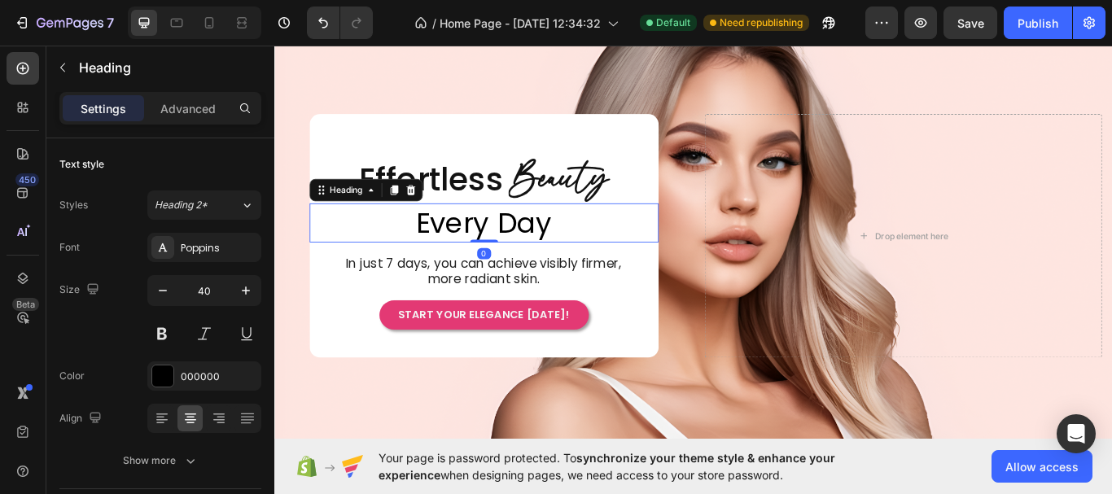
click at [538, 218] on p "Effortless" at bounding box center [457, 202] width 168 height 49
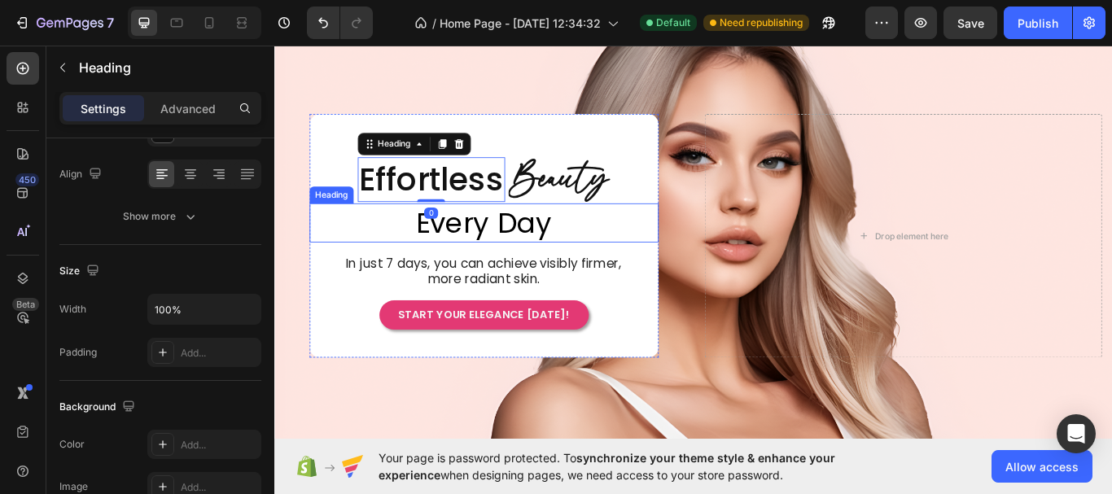
click at [562, 232] on span "Every Day" at bounding box center [518, 253] width 158 height 46
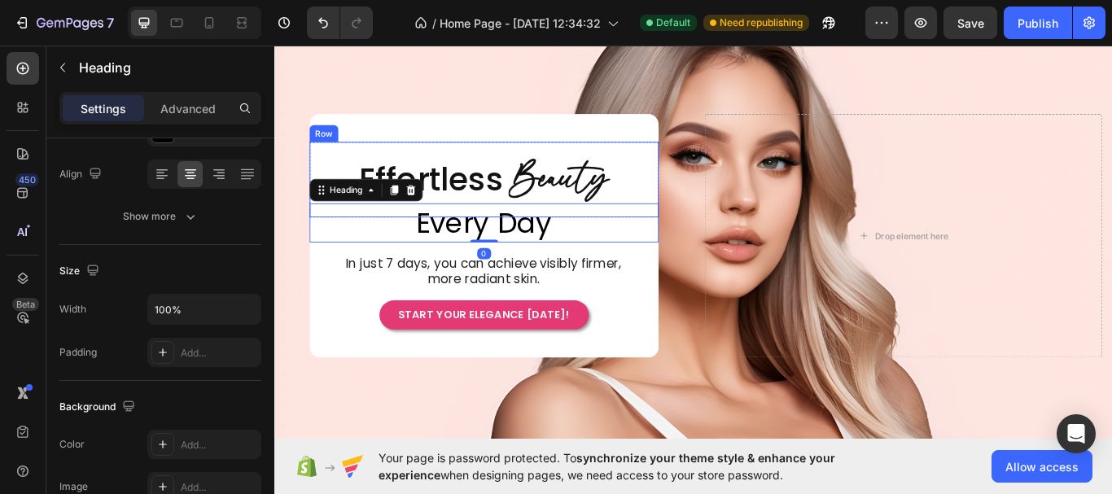
click at [702, 200] on div "Effortless Heading Beauty Heading Row" at bounding box center [518, 203] width 407 height 88
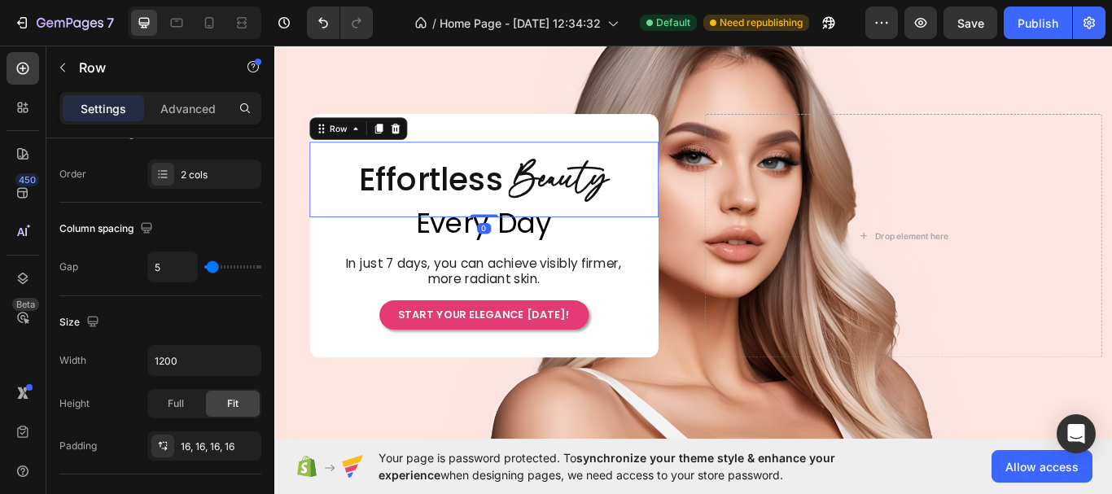
scroll to position [0, 0]
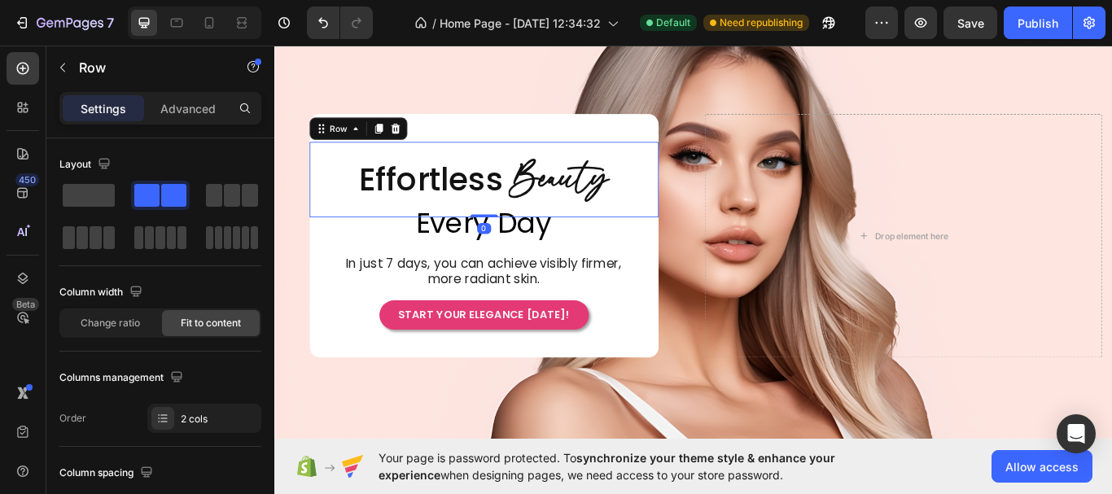
drag, startPoint x: 522, startPoint y: 240, endPoint x: 540, endPoint y: 239, distance: 18.7
click at [522, 215] on div "Effortless Heading Beauty Heading Row 0" at bounding box center [518, 203] width 407 height 88
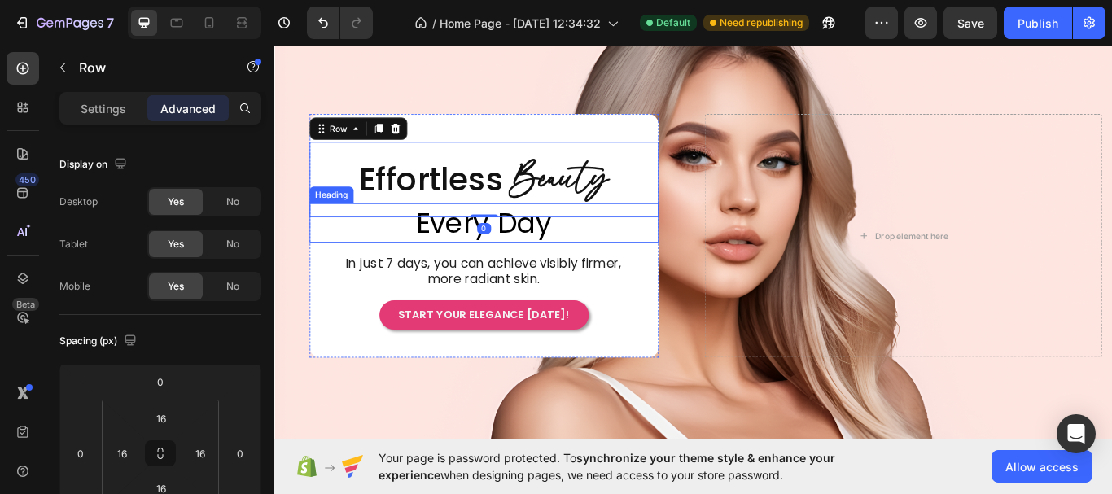
click at [629, 260] on h2 "Every Day" at bounding box center [518, 253] width 407 height 46
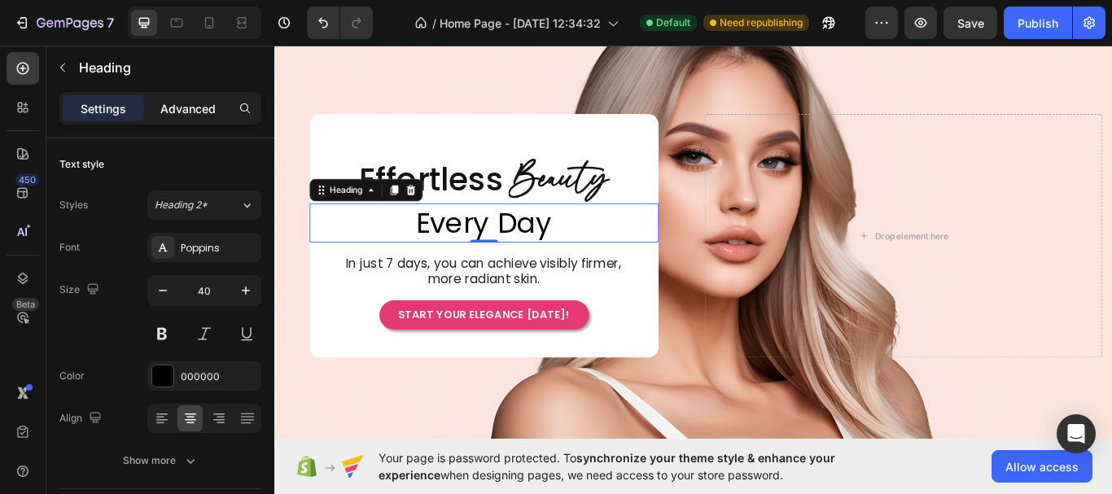
click at [196, 113] on p "Advanced" at bounding box center [187, 108] width 55 height 17
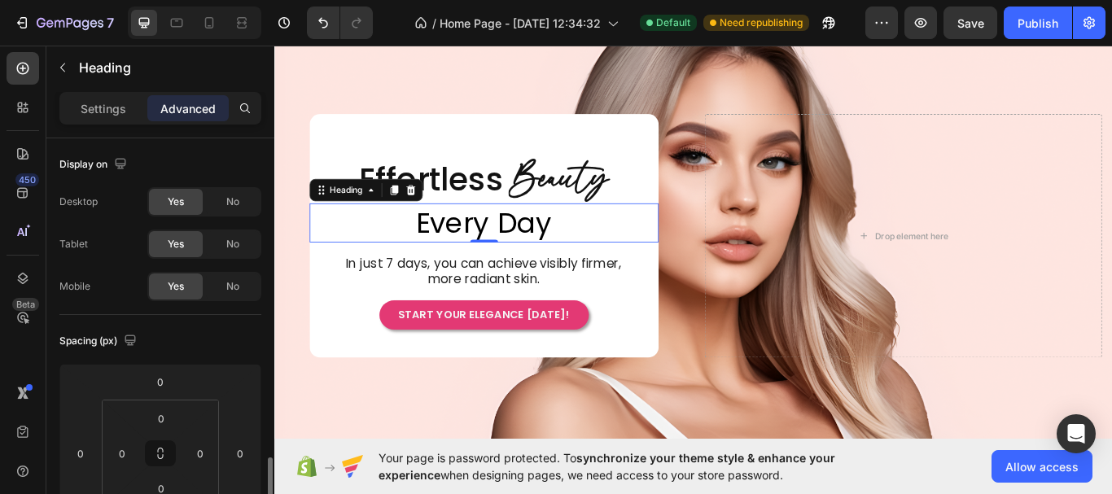
scroll to position [244, 0]
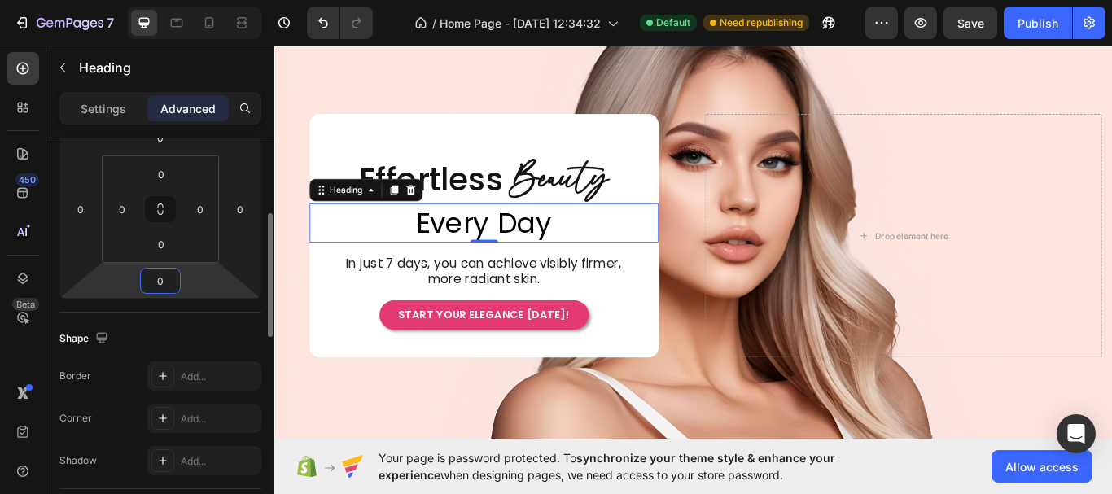
click at [169, 288] on input "0" at bounding box center [160, 281] width 33 height 24
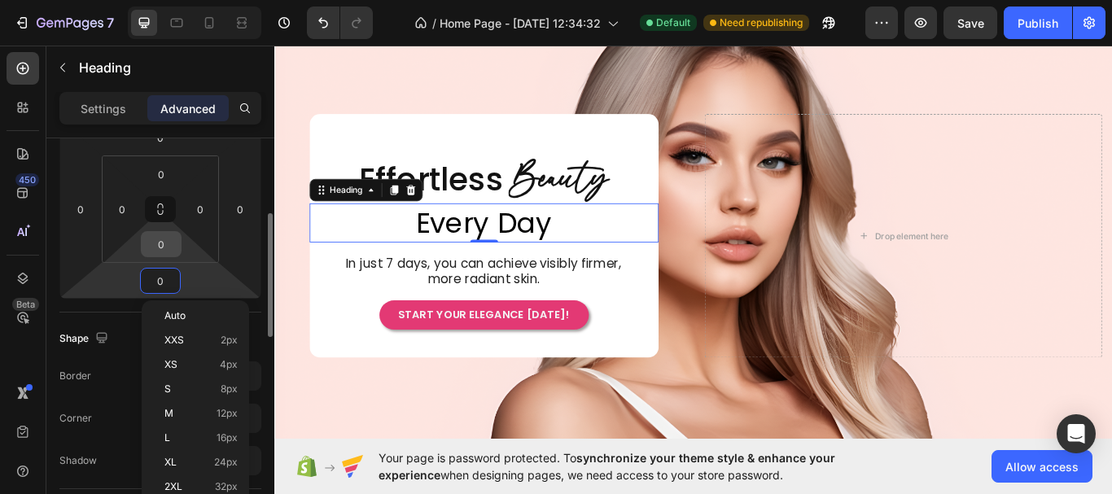
click at [164, 241] on input "0" at bounding box center [161, 244] width 33 height 24
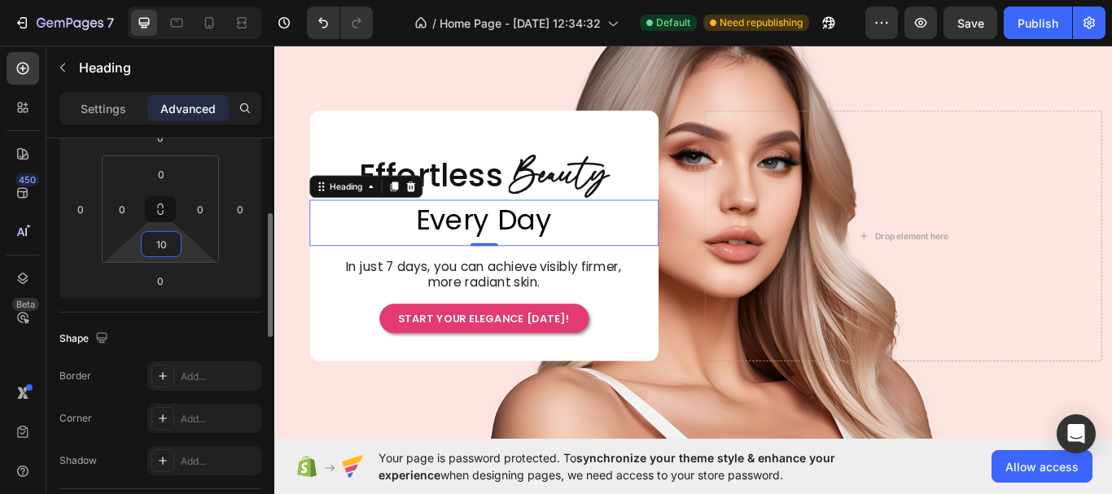
type input "1"
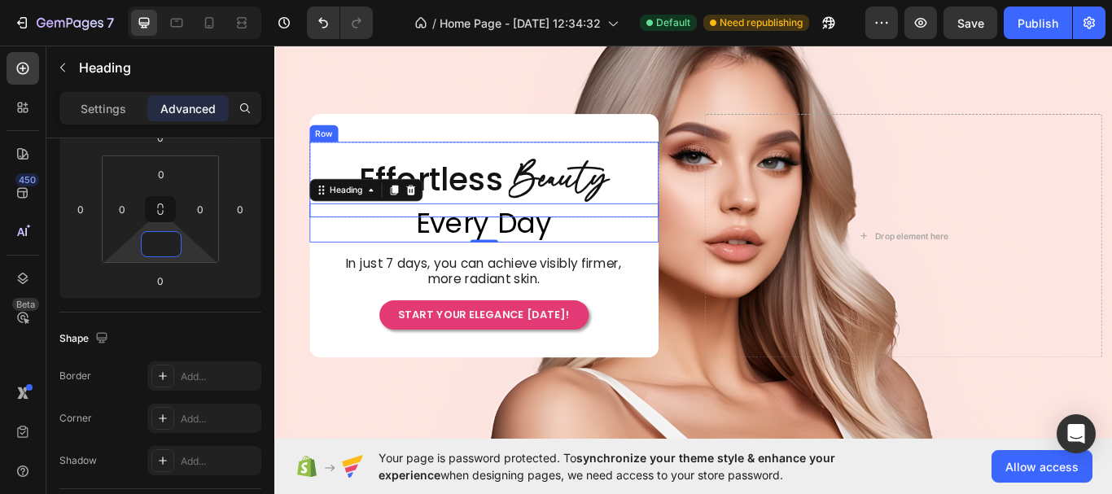
click at [688, 203] on div "Effortless Heading Beauty Heading Row" at bounding box center [518, 203] width 407 height 88
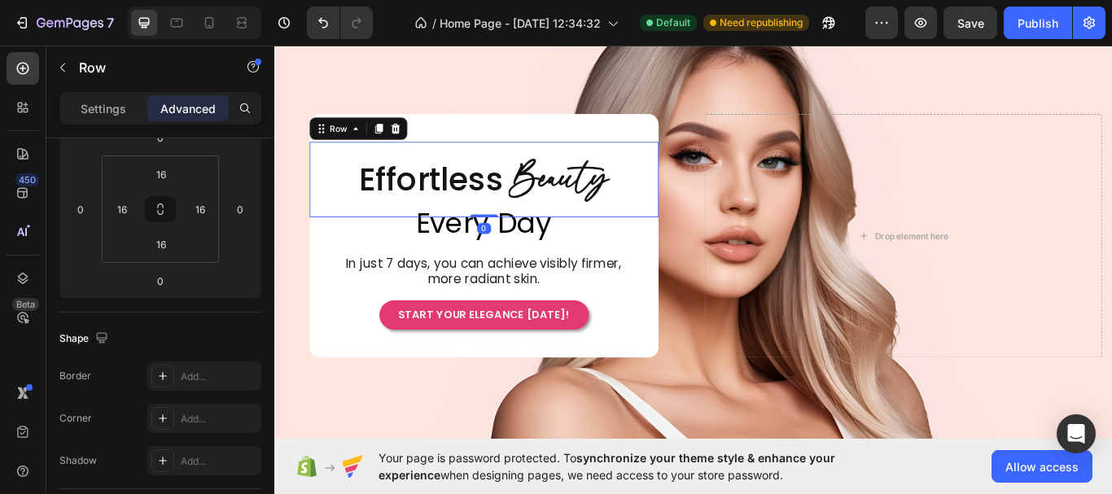
scroll to position [0, 0]
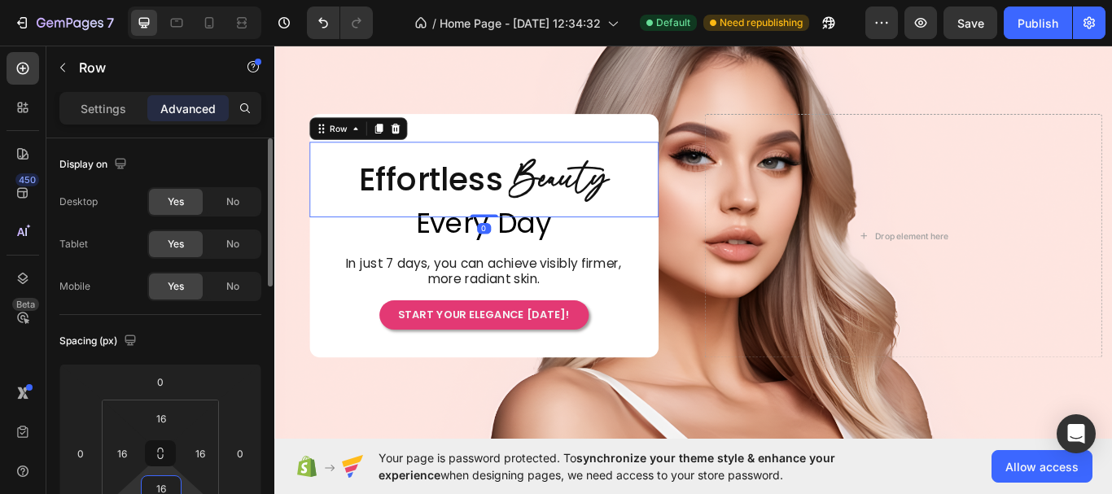
click at [164, 477] on input "16" at bounding box center [161, 488] width 33 height 24
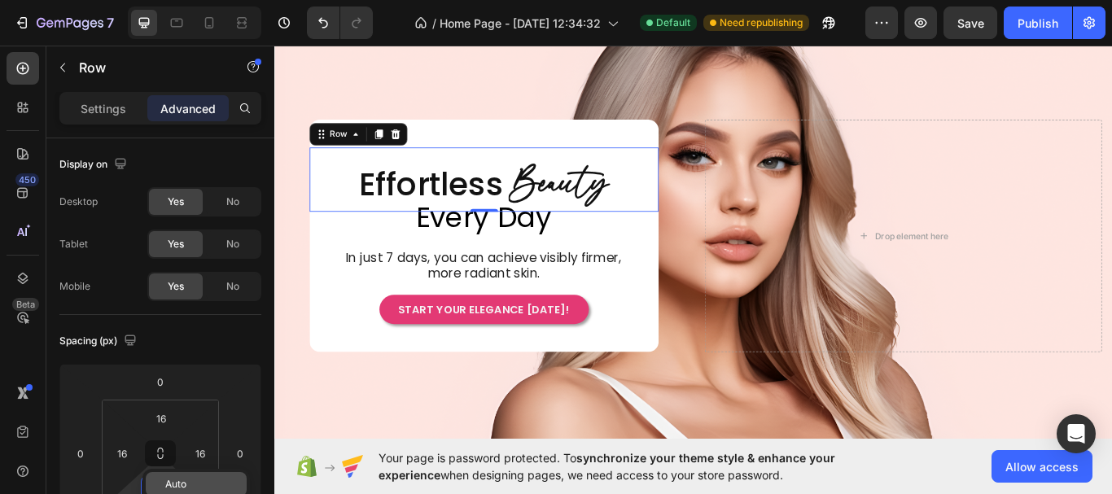
scroll to position [1, 0]
click at [728, 361] on div "Effortless Heading Beauty Heading Row 0 Row Every Day Heading In just 7 days, y…" at bounding box center [517, 268] width 463 height 271
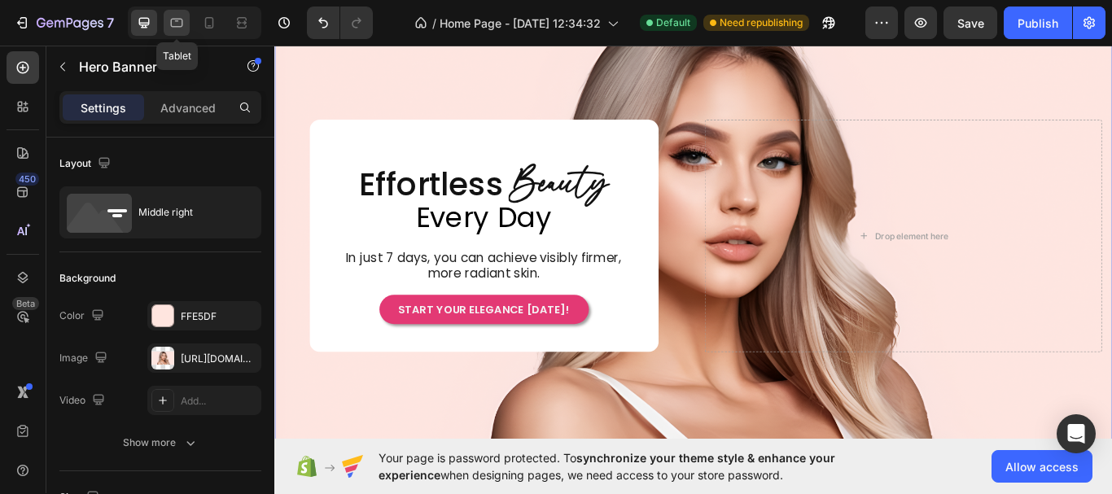
click at [183, 22] on icon at bounding box center [176, 23] width 16 height 16
type input "100%"
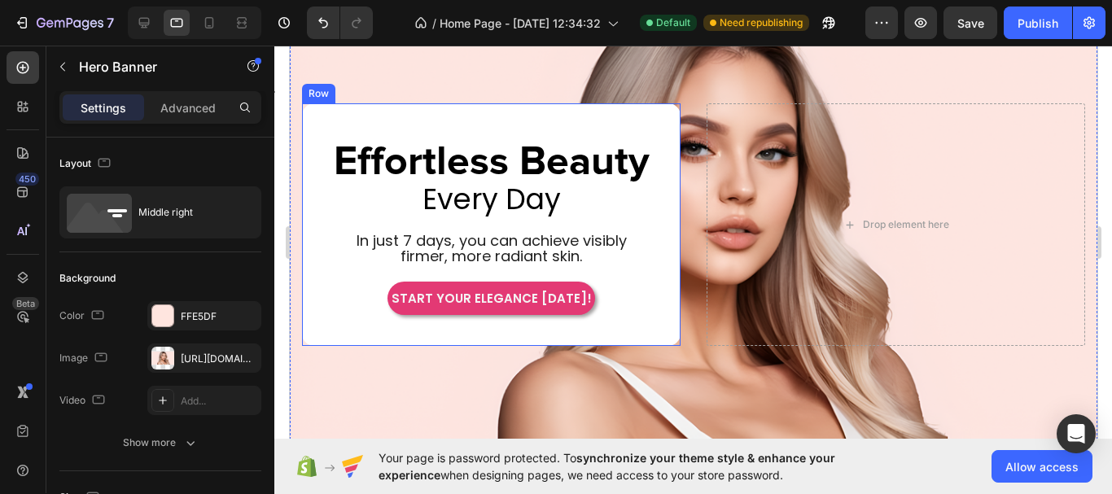
scroll to position [24, 0]
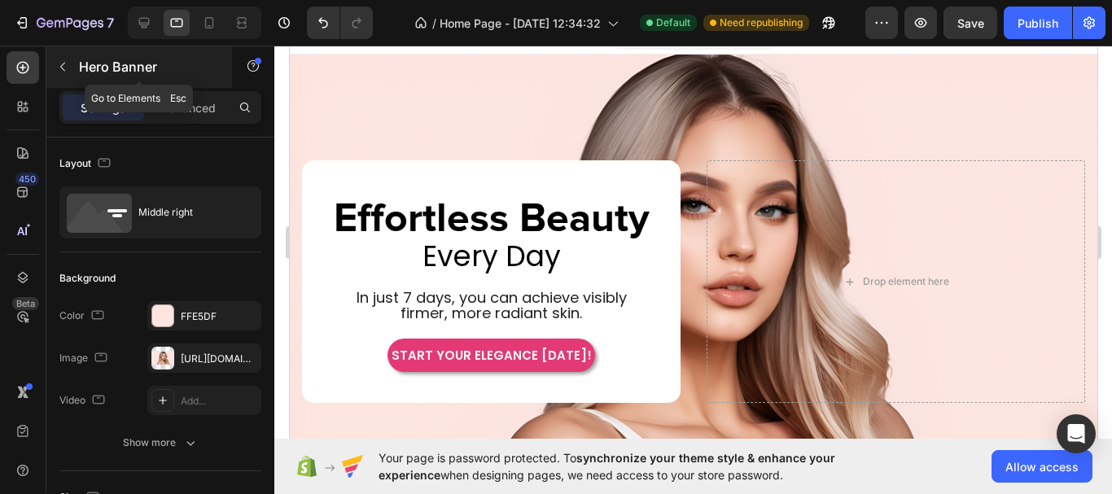
click at [68, 75] on button "button" at bounding box center [63, 67] width 26 height 26
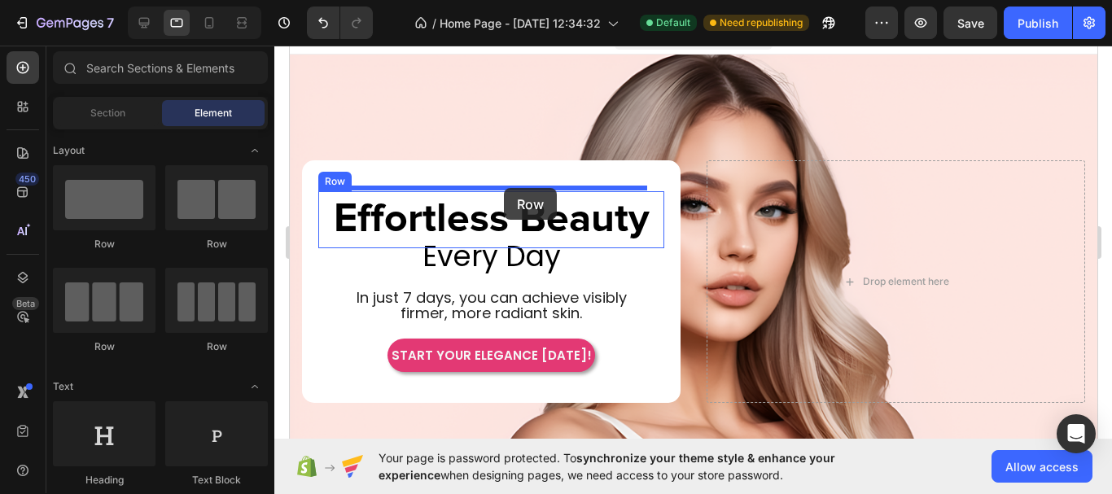
drag, startPoint x: 416, startPoint y: 269, endPoint x: 503, endPoint y: 188, distance: 118.6
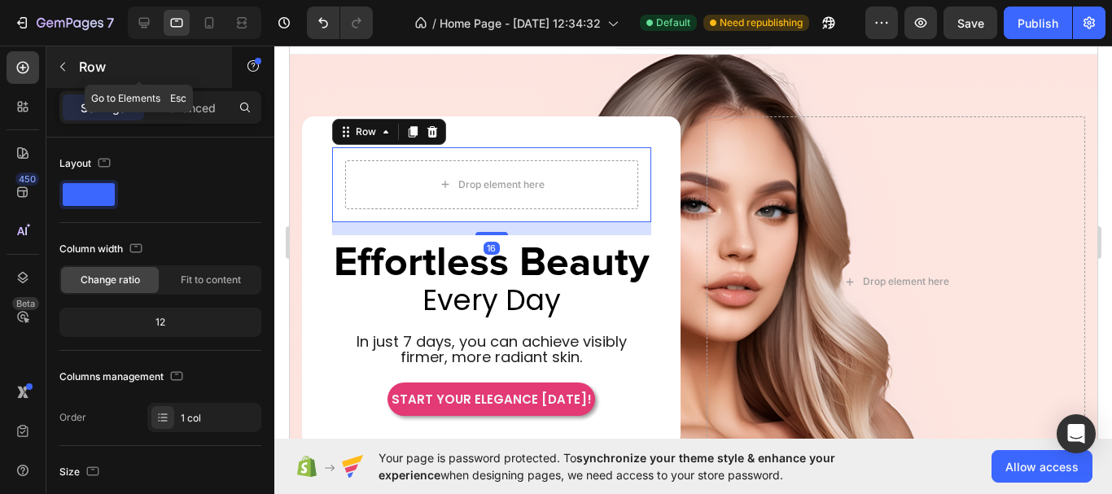
click at [66, 73] on button "button" at bounding box center [63, 67] width 26 height 26
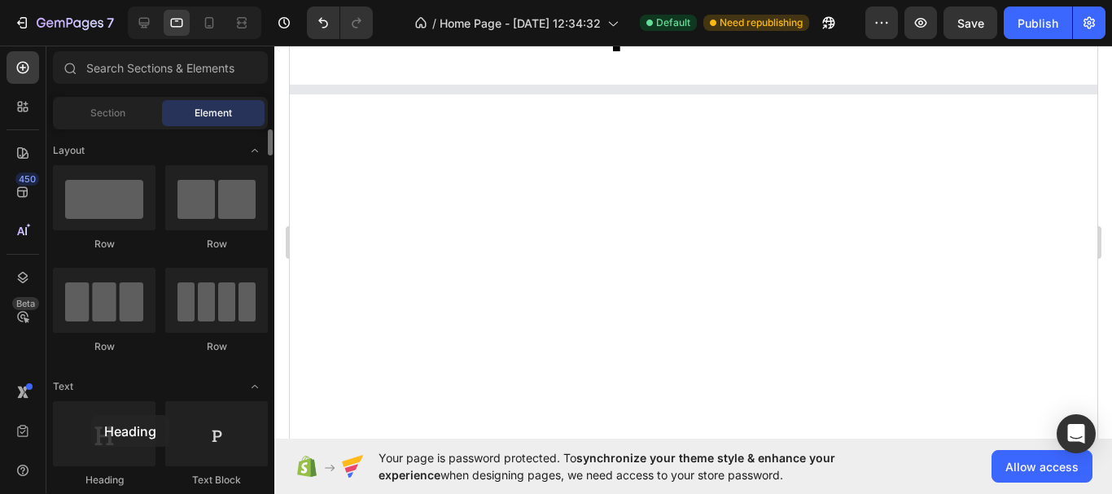
drag, startPoint x: 116, startPoint y: 437, endPoint x: 98, endPoint y: 399, distance: 42.2
click at [101, 401] on div at bounding box center [104, 433] width 103 height 65
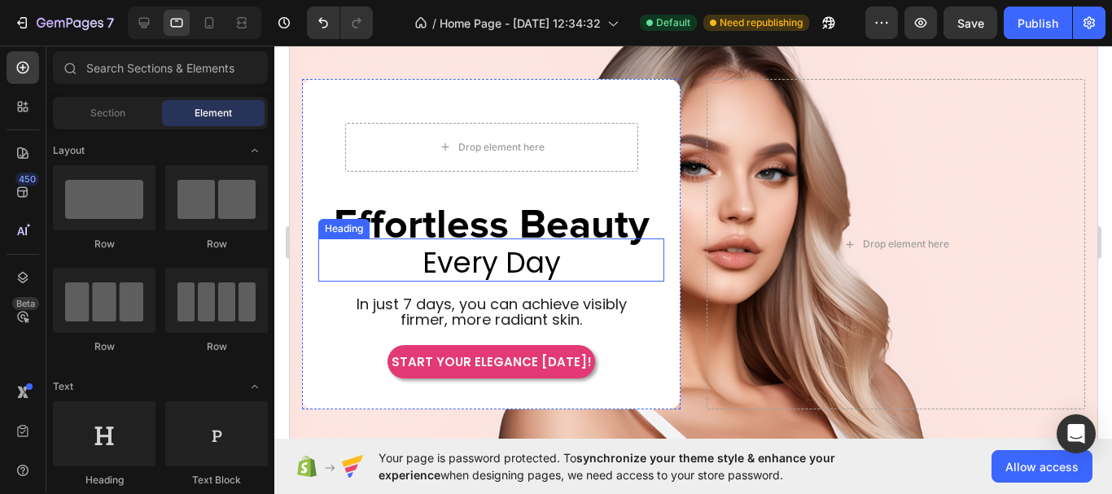
scroll to position [0, 0]
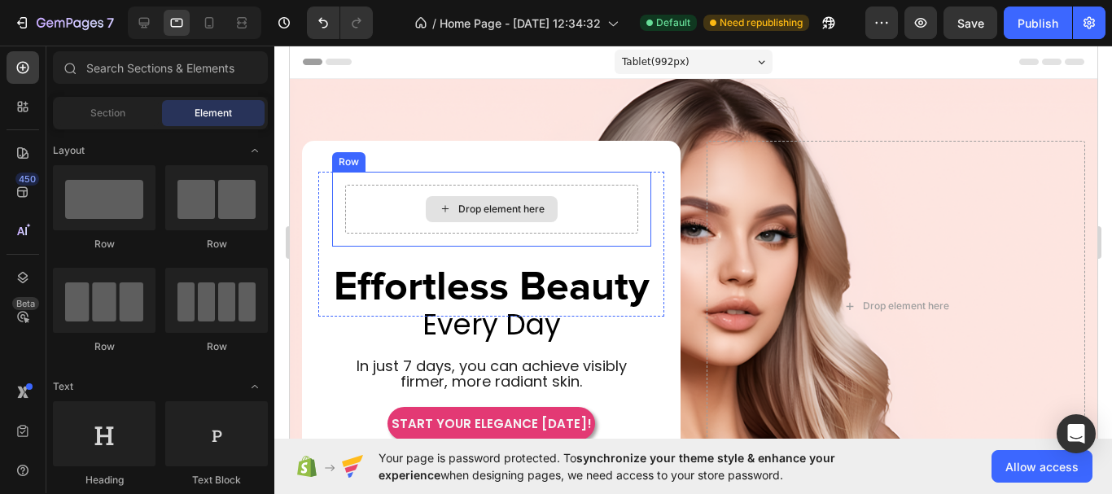
click at [559, 186] on div "Drop element here" at bounding box center [490, 209] width 293 height 49
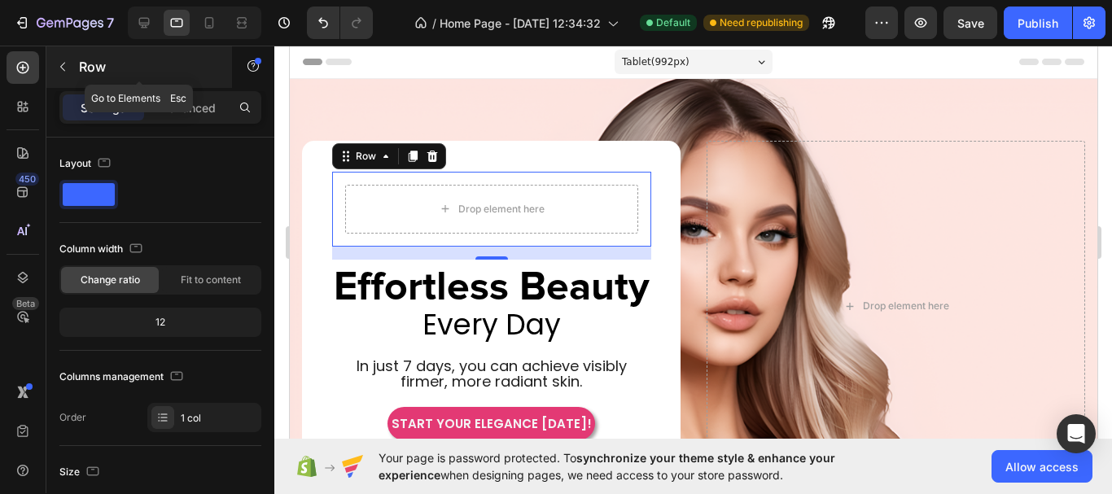
click at [61, 67] on icon "button" at bounding box center [62, 67] width 5 height 9
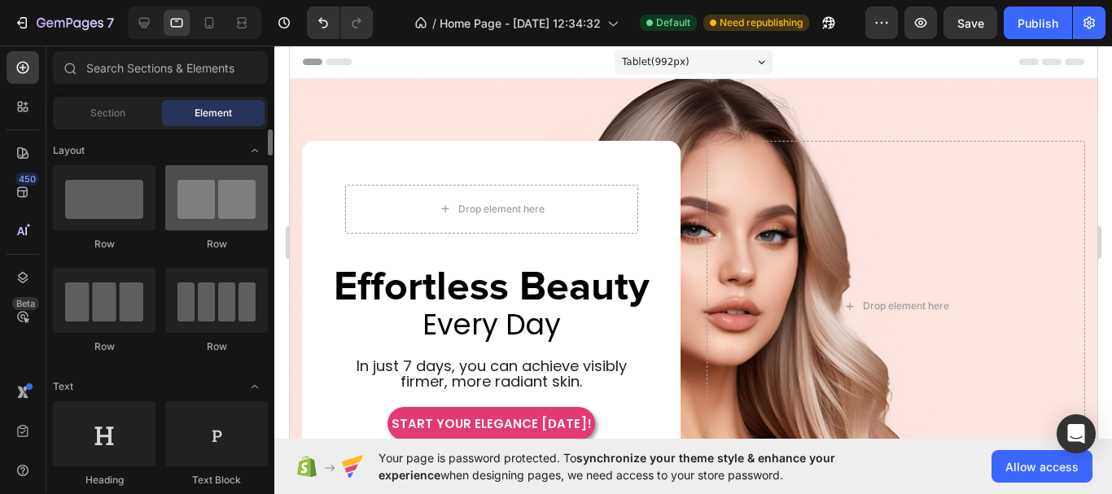
click at [228, 214] on div at bounding box center [216, 197] width 103 height 65
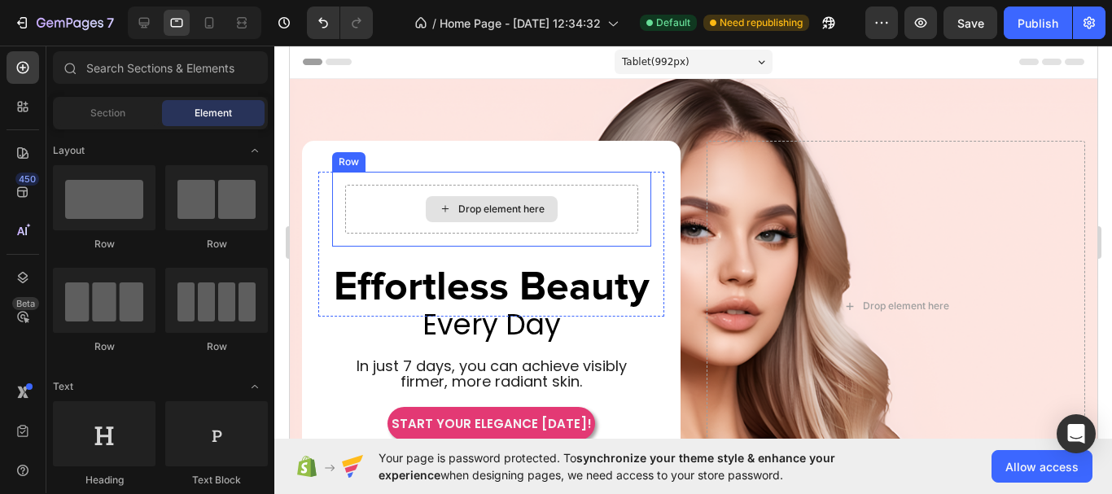
click at [570, 203] on div "Drop element here" at bounding box center [490, 209] width 293 height 49
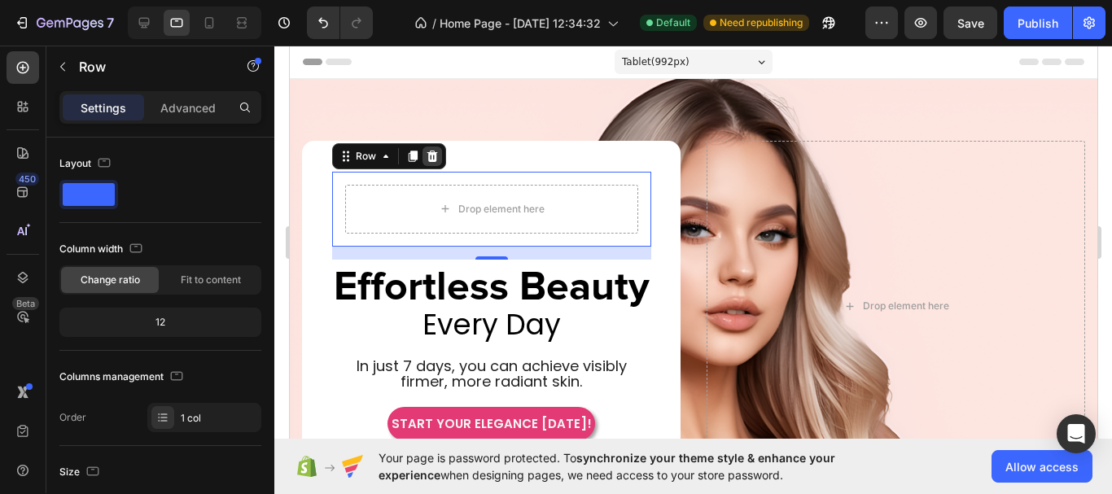
click at [429, 152] on icon at bounding box center [431, 156] width 13 height 13
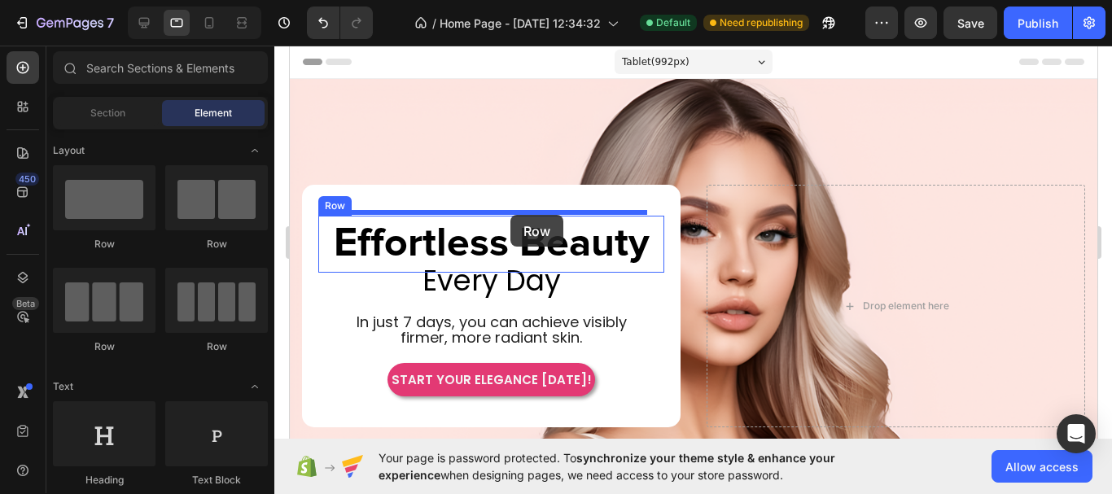
drag, startPoint x: 406, startPoint y: 259, endPoint x: 509, endPoint y: 215, distance: 112.3
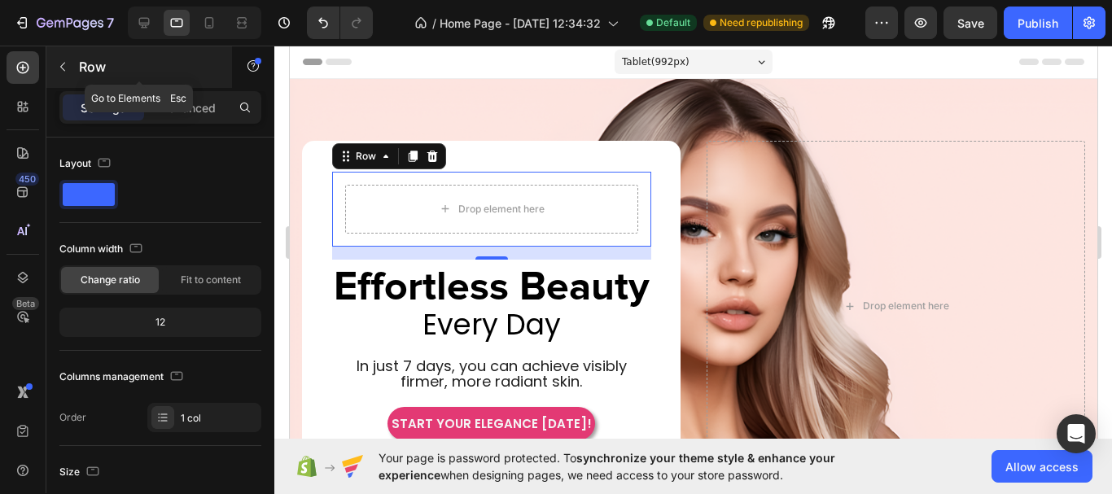
click at [63, 64] on icon "button" at bounding box center [62, 67] width 5 height 9
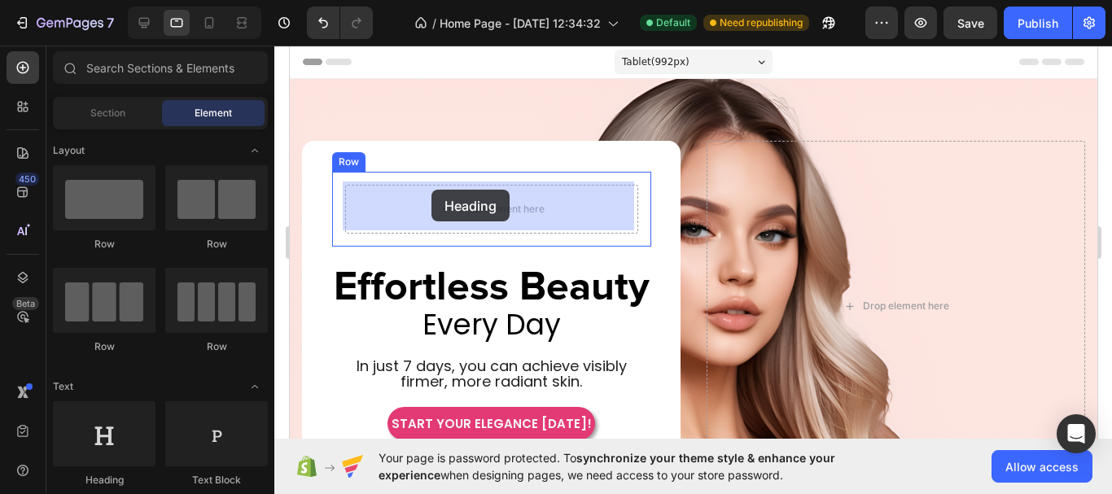
drag, startPoint x: 422, startPoint y: 472, endPoint x: 431, endPoint y: 190, distance: 282.5
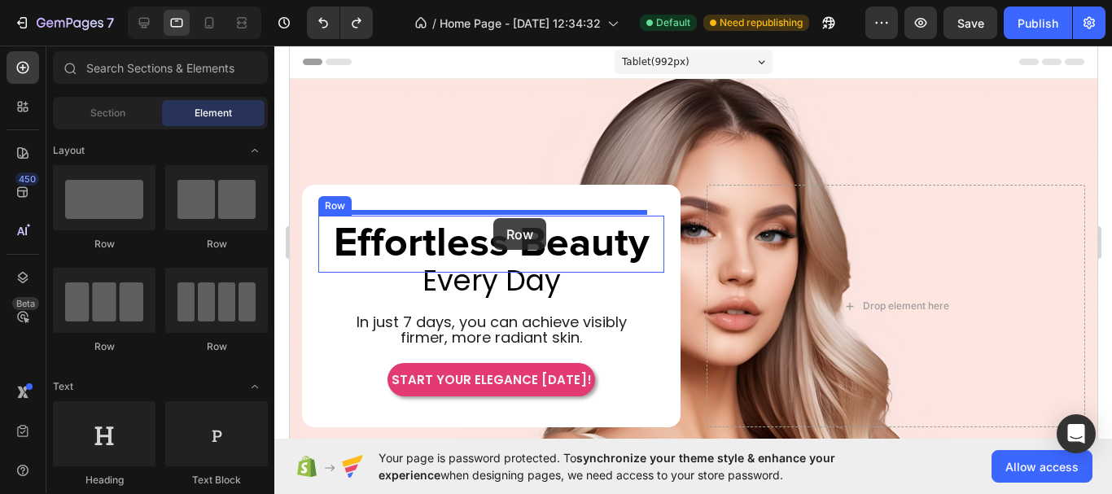
drag, startPoint x: 529, startPoint y: 262, endPoint x: 492, endPoint y: 218, distance: 57.2
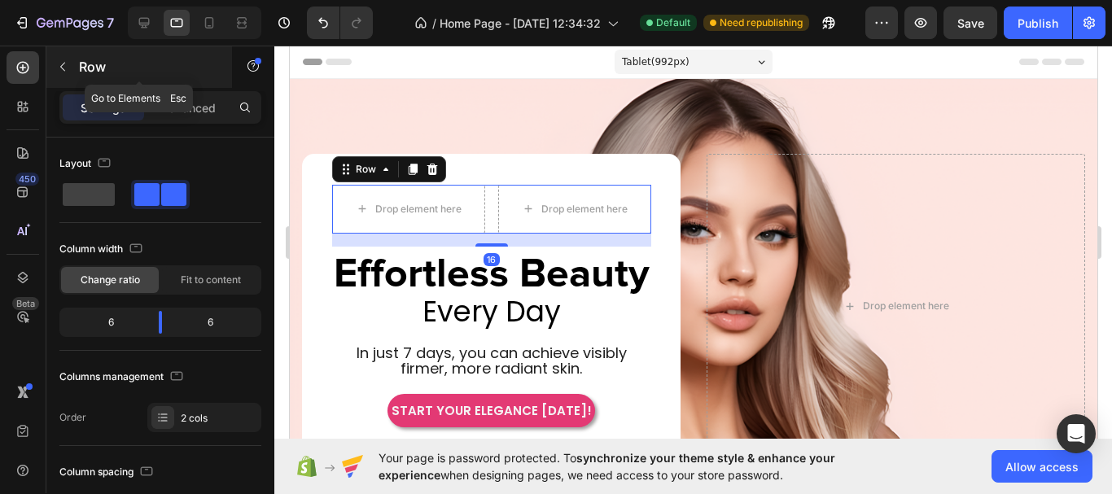
click at [57, 75] on button "button" at bounding box center [63, 67] width 26 height 26
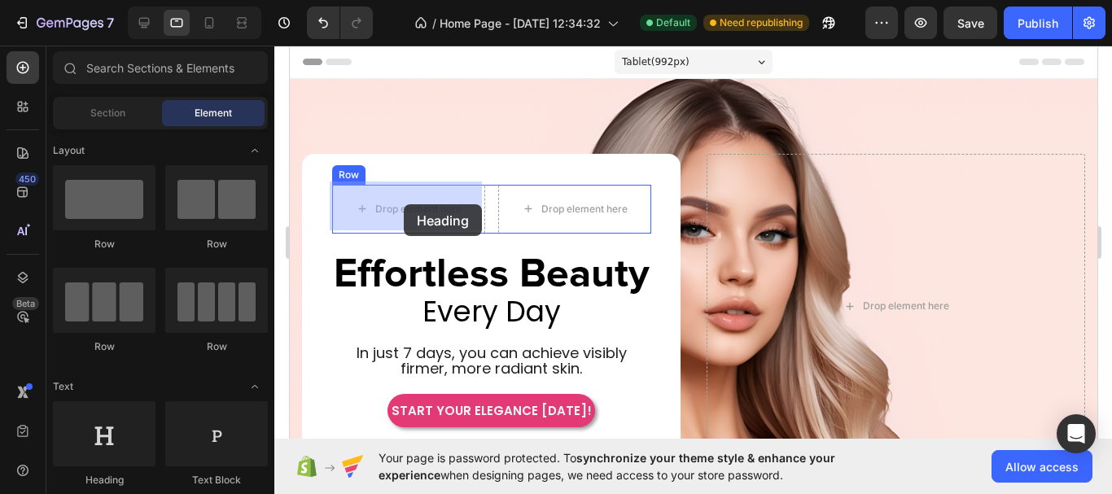
drag, startPoint x: 298, startPoint y: 330, endPoint x: 403, endPoint y: 204, distance: 164.1
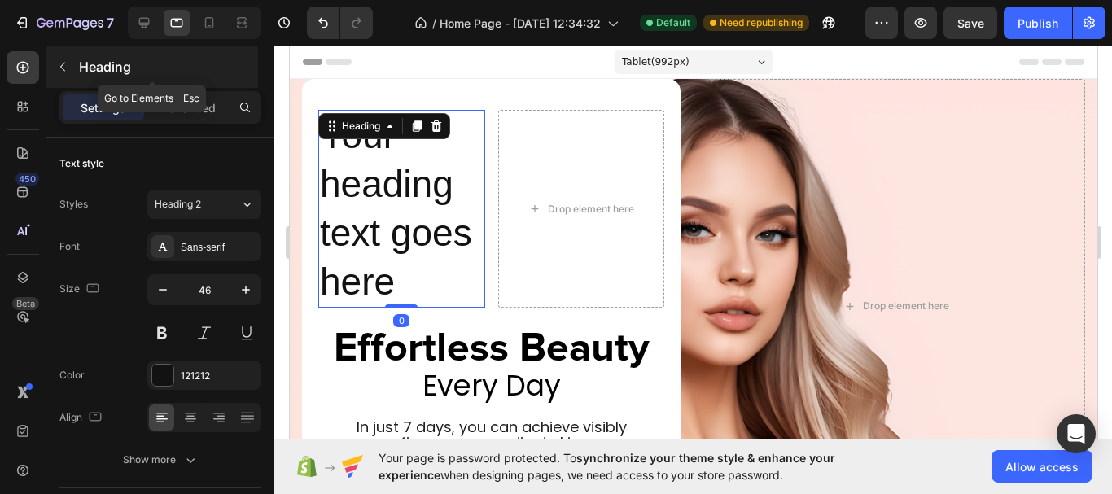
click at [61, 71] on icon "button" at bounding box center [62, 66] width 13 height 13
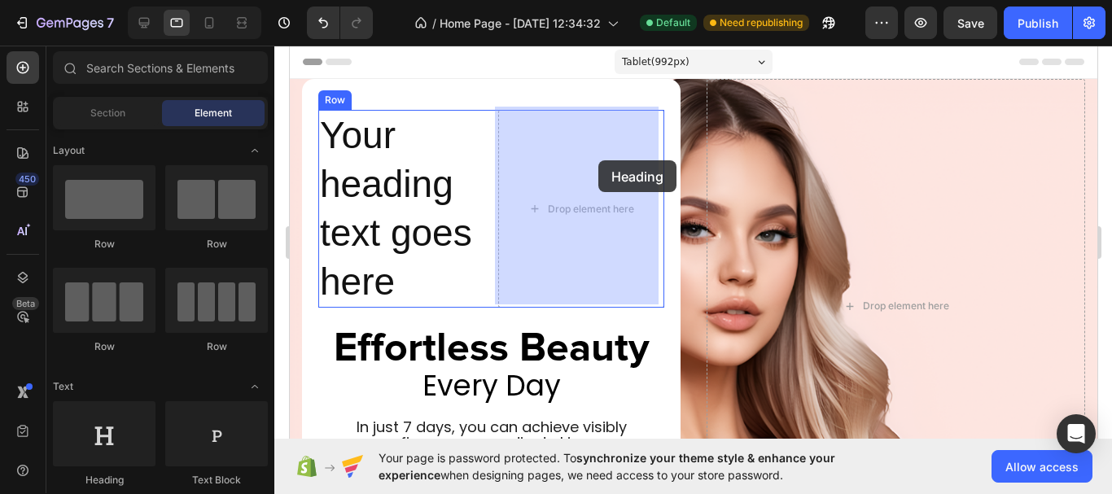
drag, startPoint x: 403, startPoint y: 496, endPoint x: 597, endPoint y: 160, distance: 388.3
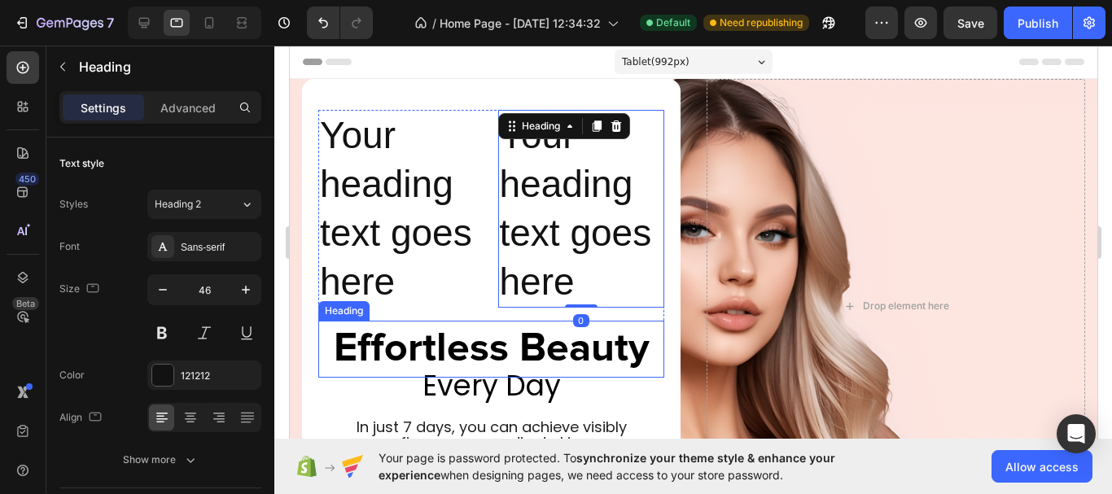
click at [468, 356] on h2 "Effortless Beauty" at bounding box center [490, 349] width 346 height 56
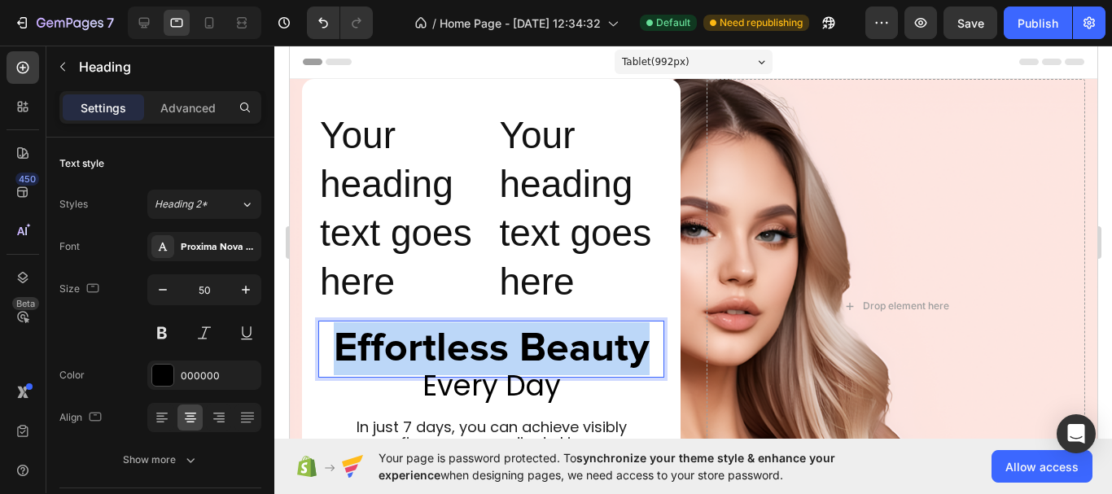
click at [468, 356] on p "Effortless Beauty" at bounding box center [490, 348] width 343 height 53
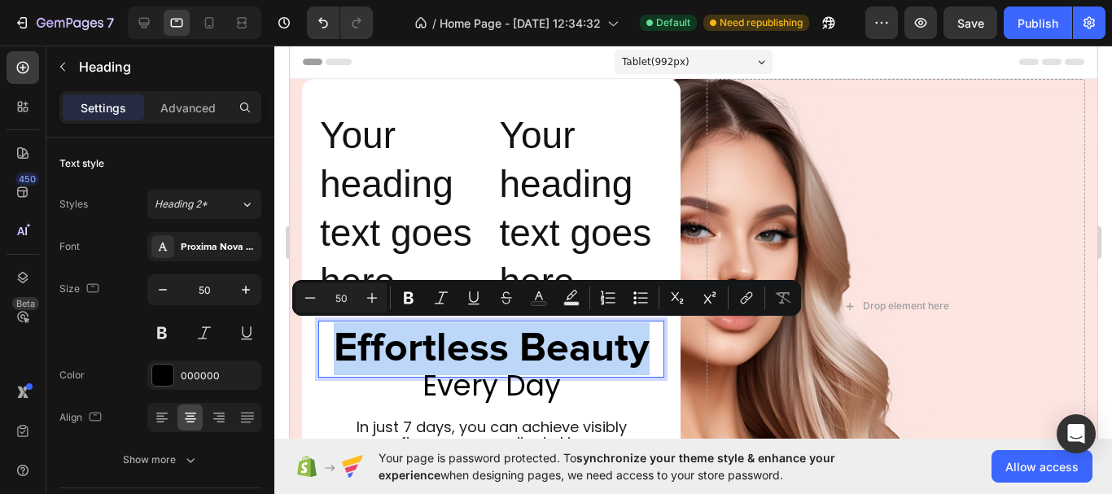
click at [487, 352] on p "Effortless Beauty" at bounding box center [490, 348] width 343 height 53
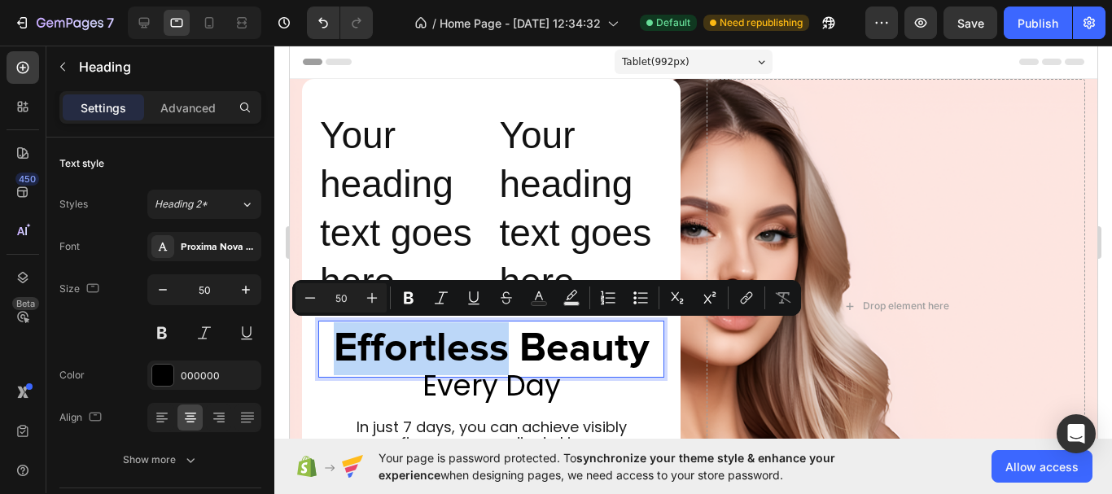
drag, startPoint x: 504, startPoint y: 348, endPoint x: 332, endPoint y: 346, distance: 171.7
click at [332, 346] on p "Effortless Beauty" at bounding box center [490, 348] width 343 height 53
copy p "Effortless"
click at [417, 163] on h2 "Your heading text goes here" at bounding box center [400, 209] width 167 height 198
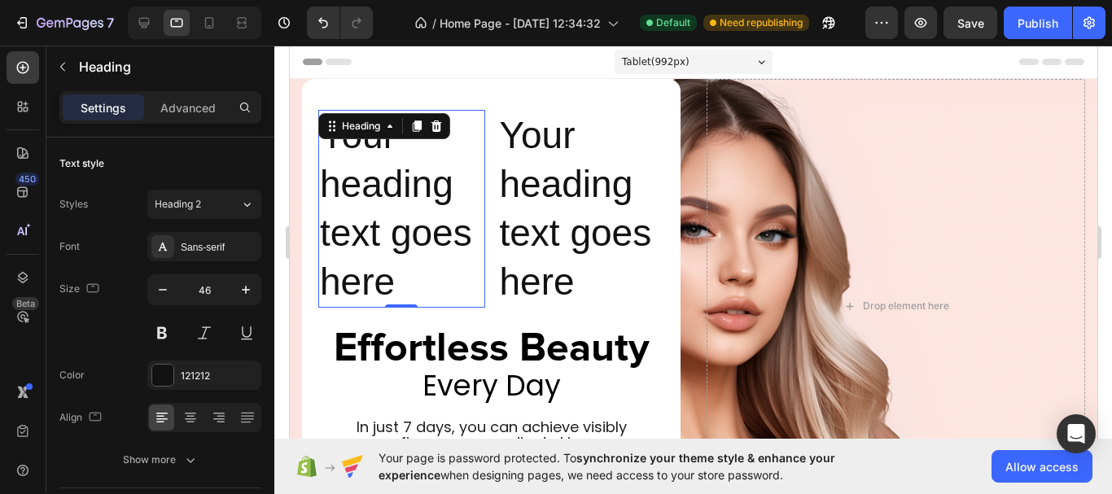
click at [417, 163] on h2 "Your heading text goes here" at bounding box center [400, 209] width 167 height 198
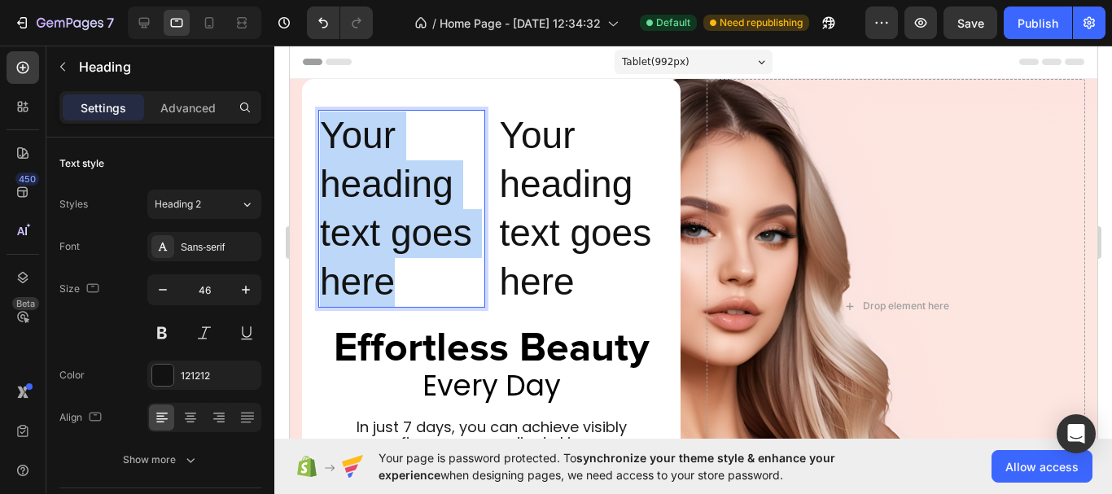
click at [417, 163] on p "Your heading text goes here" at bounding box center [401, 208] width 164 height 195
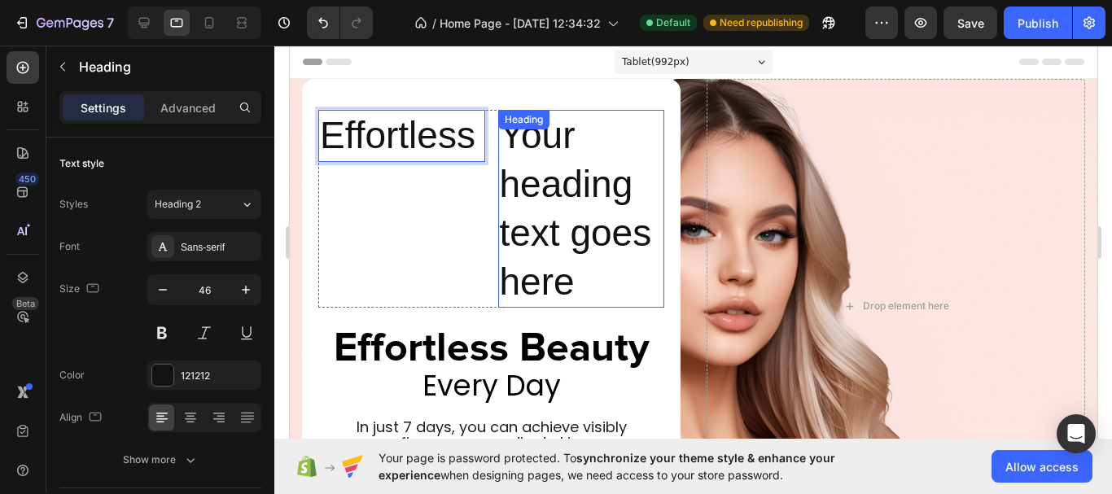
click at [597, 204] on h2 "Your heading text goes here" at bounding box center [580, 209] width 167 height 198
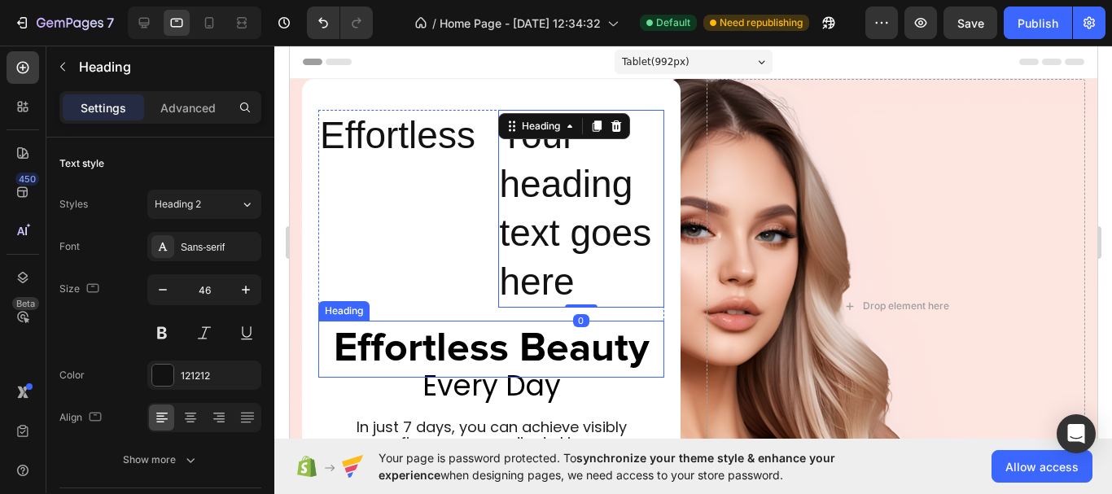
click at [588, 352] on p "Effortless Beauty" at bounding box center [490, 348] width 343 height 53
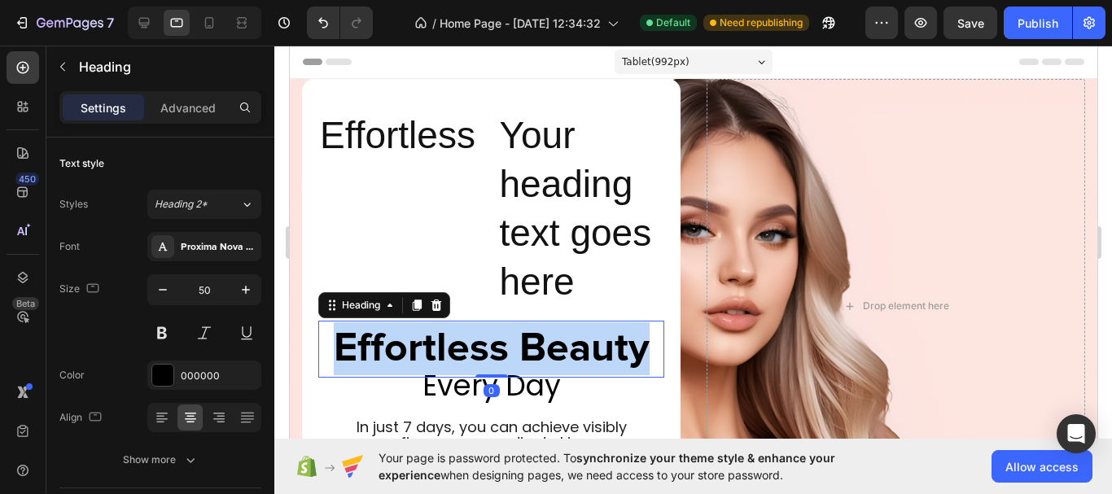
click at [586, 352] on p "Effortless Beauty" at bounding box center [490, 348] width 343 height 53
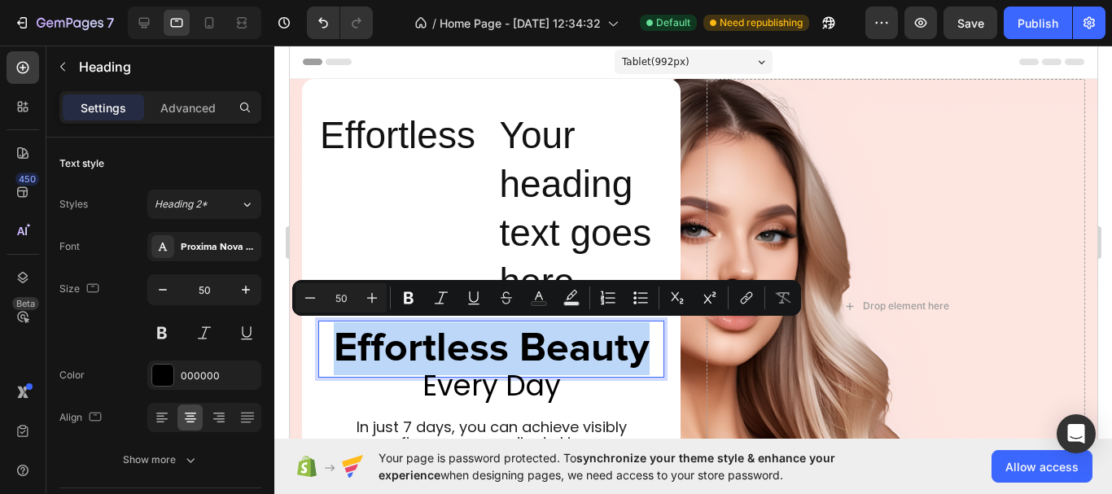
click at [641, 351] on p "Effortless Beauty" at bounding box center [490, 348] width 343 height 53
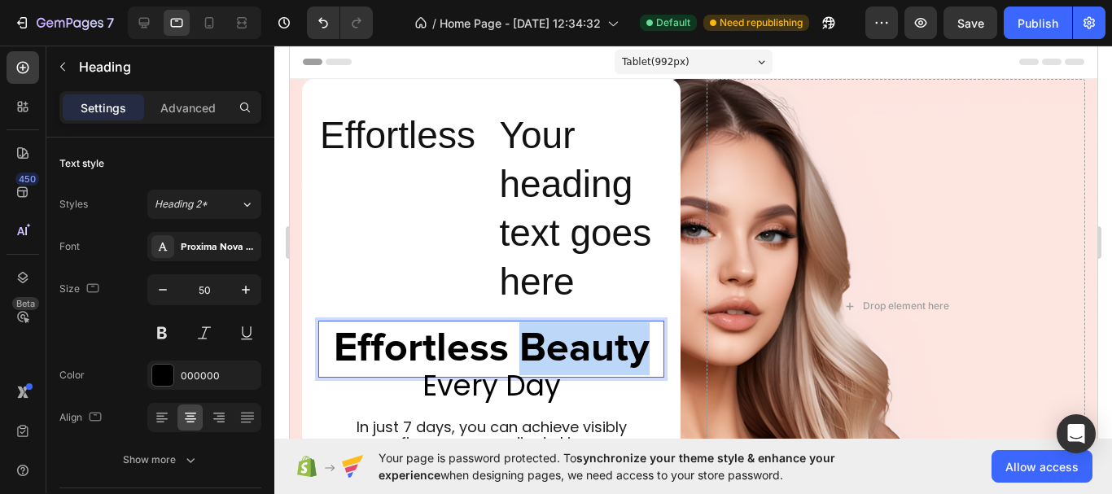
drag, startPoint x: 648, startPoint y: 349, endPoint x: 527, endPoint y: 338, distance: 121.0
click at [527, 338] on p "Effortless Beauty" at bounding box center [490, 348] width 343 height 53
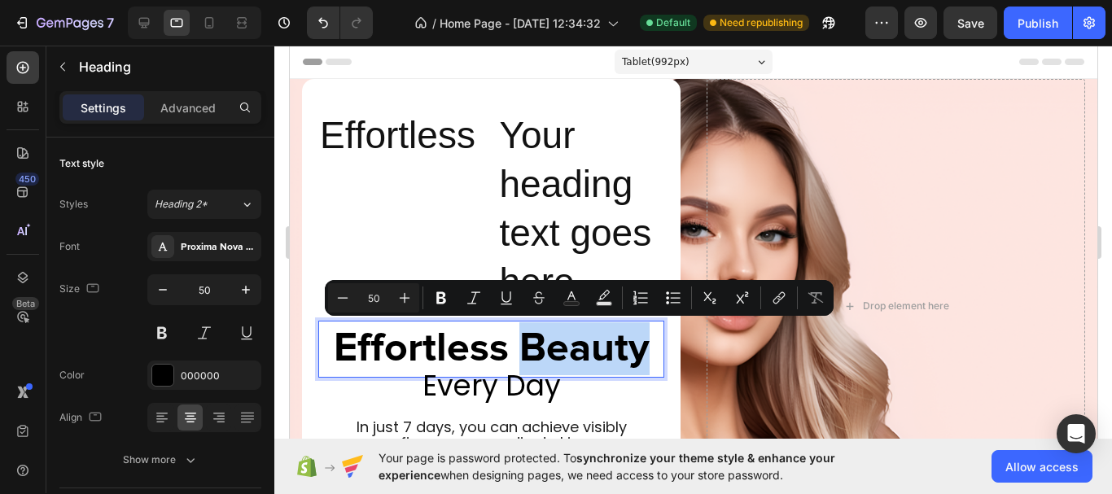
copy p "Beauty"
click at [562, 223] on h2 "Your heading text goes here" at bounding box center [580, 209] width 167 height 198
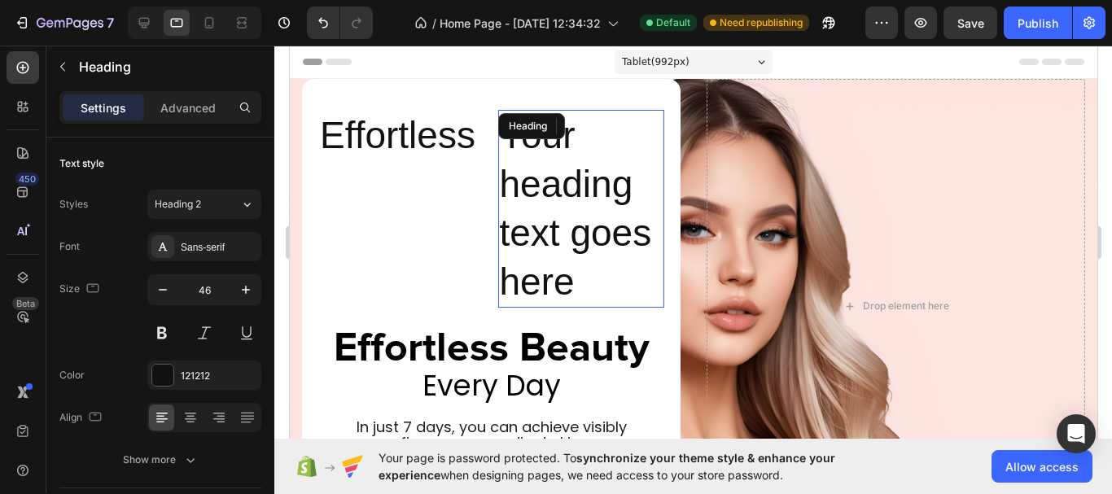
click at [562, 223] on h2 "Your heading text goes here" at bounding box center [580, 209] width 167 height 198
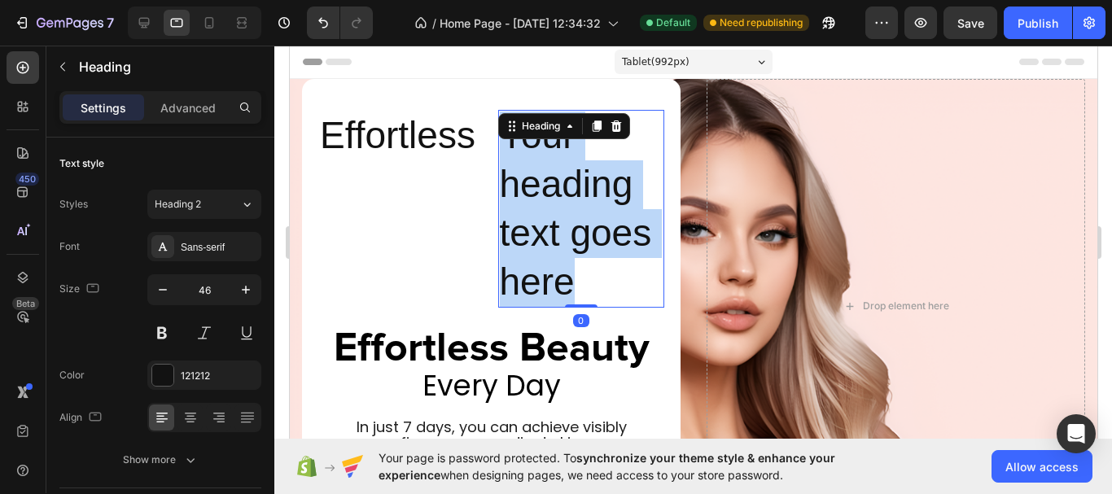
click at [562, 223] on p "Your heading text goes here" at bounding box center [581, 208] width 164 height 195
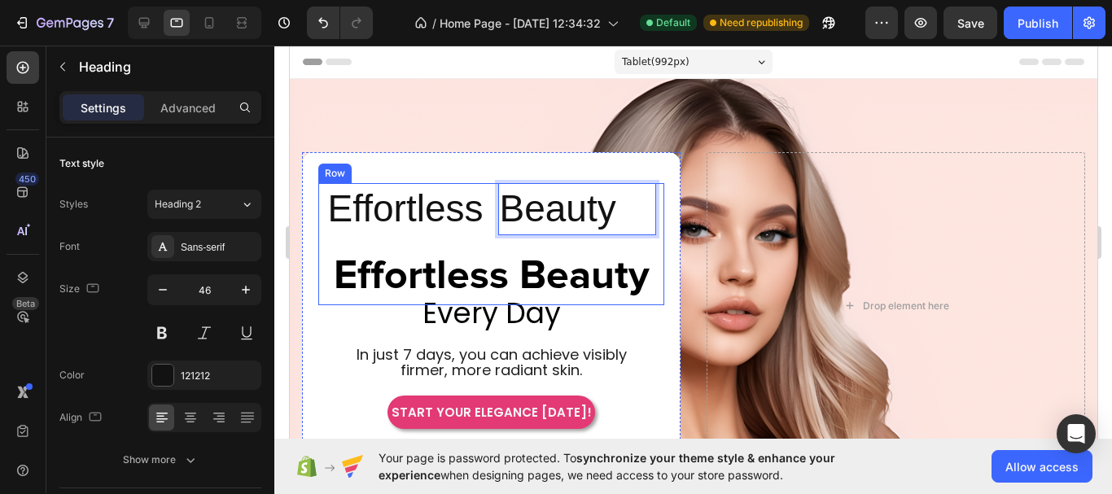
click at [440, 217] on p "Effortless" at bounding box center [404, 209] width 155 height 49
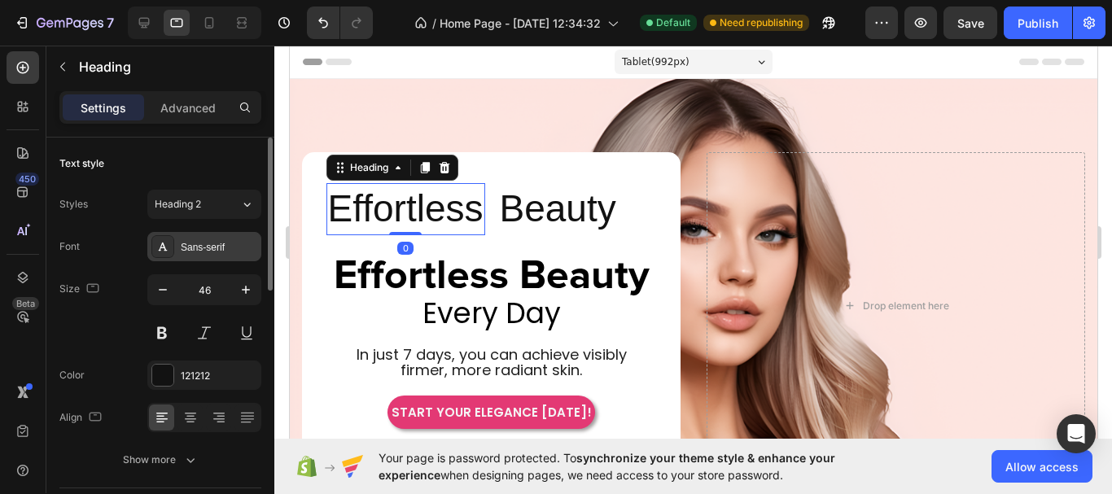
click at [195, 249] on div "Sans-serif" at bounding box center [219, 247] width 76 height 15
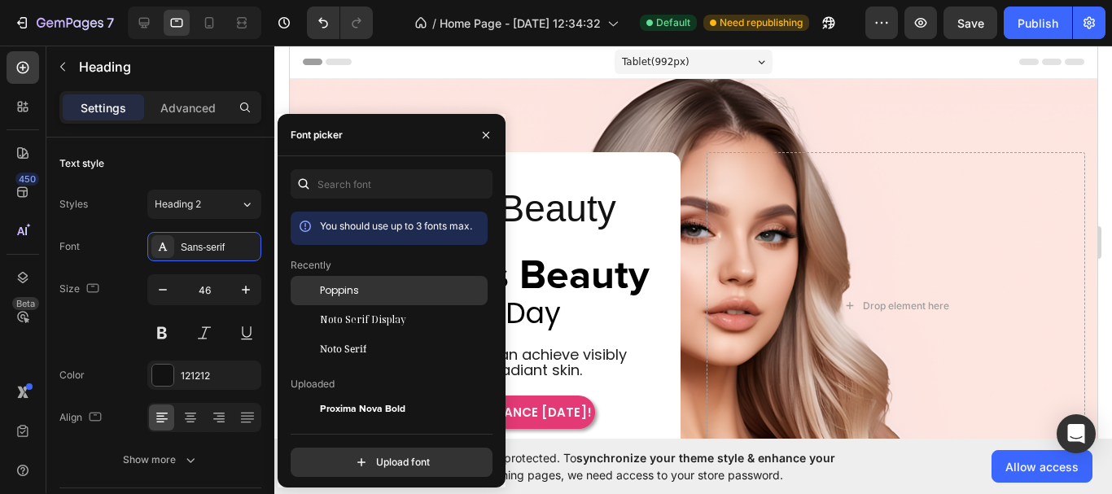
click at [393, 293] on div "Poppins" at bounding box center [402, 290] width 164 height 15
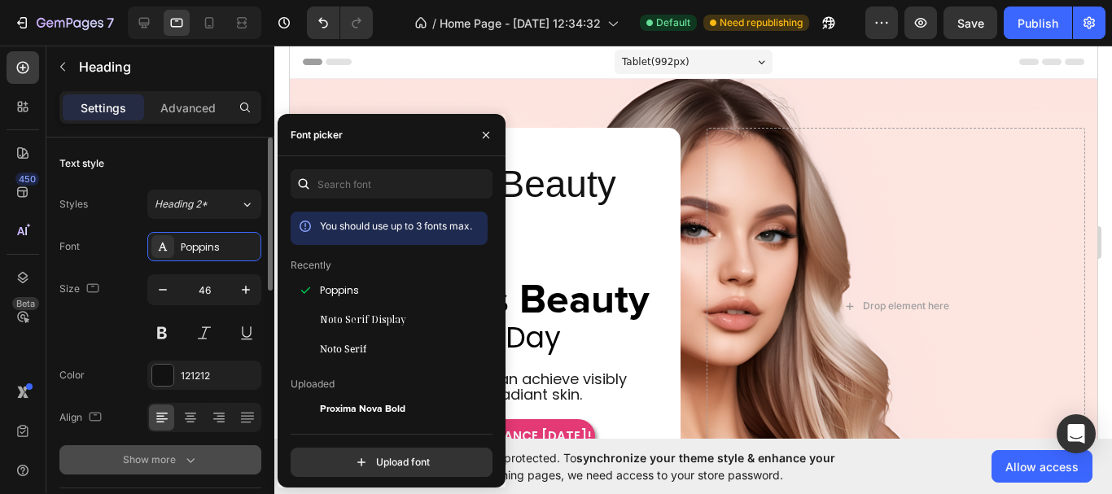
click at [183, 460] on icon "button" at bounding box center [190, 460] width 16 height 16
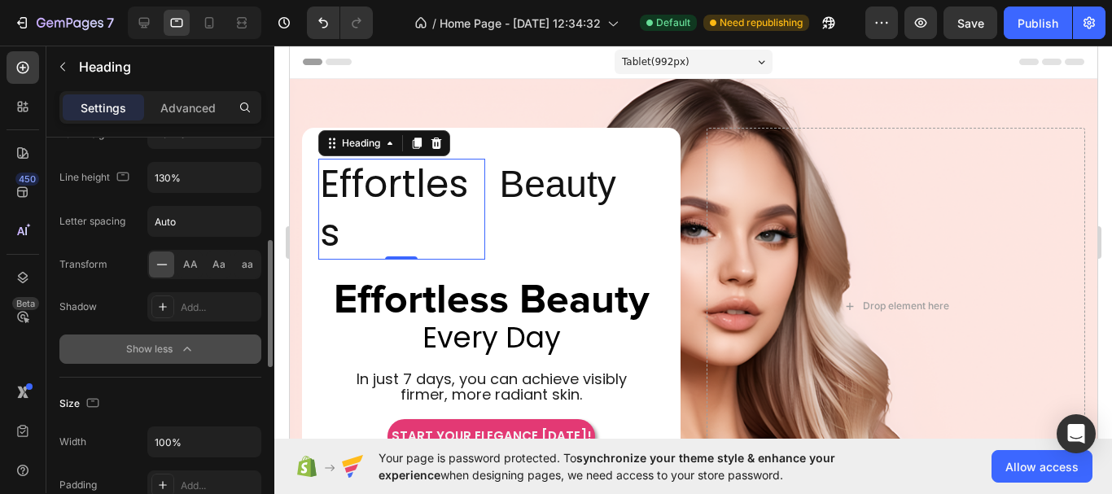
scroll to position [244, 0]
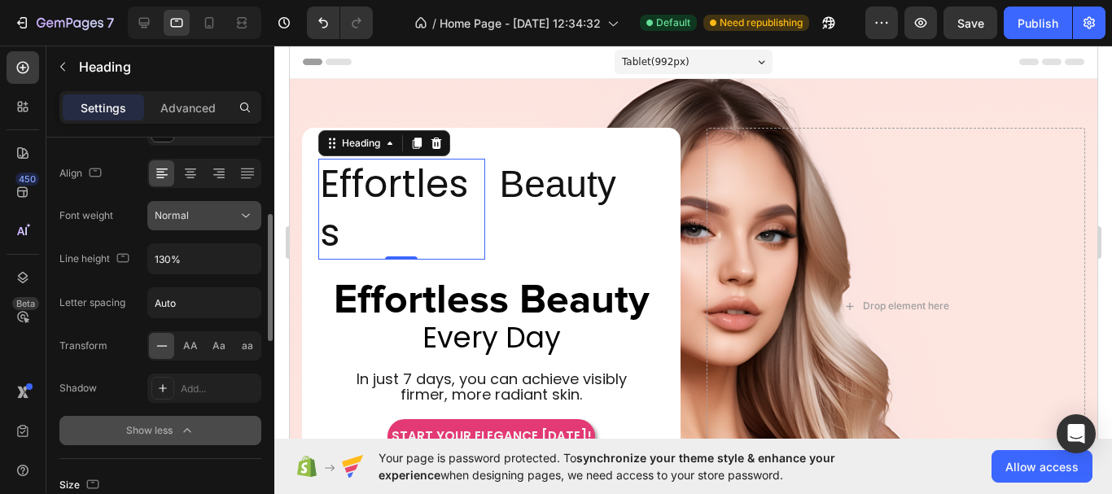
click at [249, 214] on icon at bounding box center [246, 216] width 8 height 4
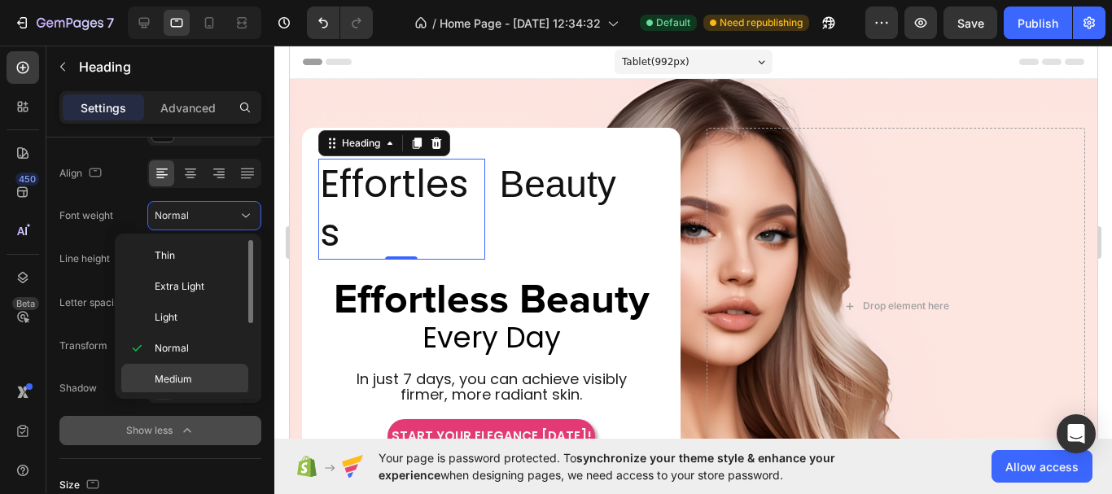
click at [207, 373] on p "Medium" at bounding box center [198, 379] width 86 height 15
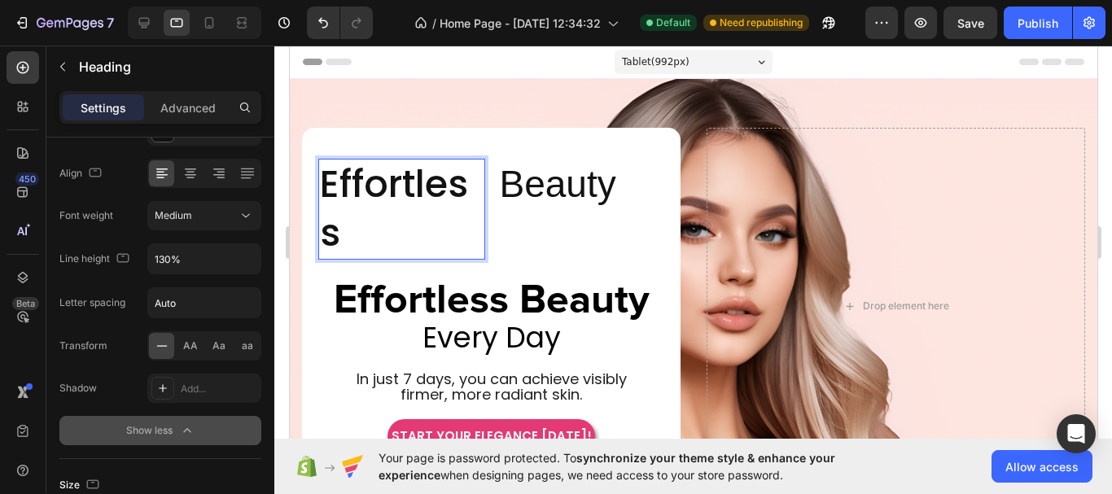
click at [385, 223] on p "Effortless" at bounding box center [401, 209] width 164 height 98
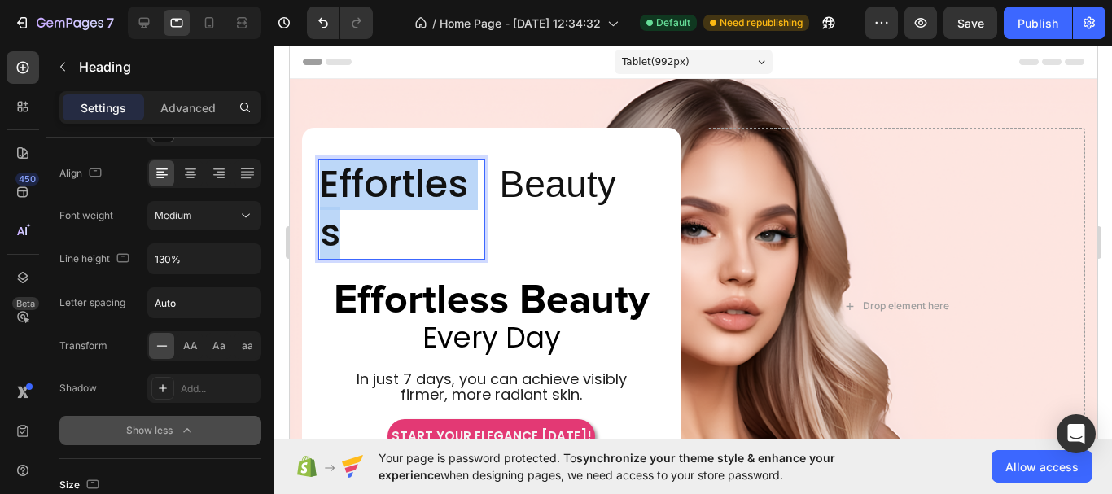
click at [385, 223] on p "Effortless" at bounding box center [401, 209] width 164 height 98
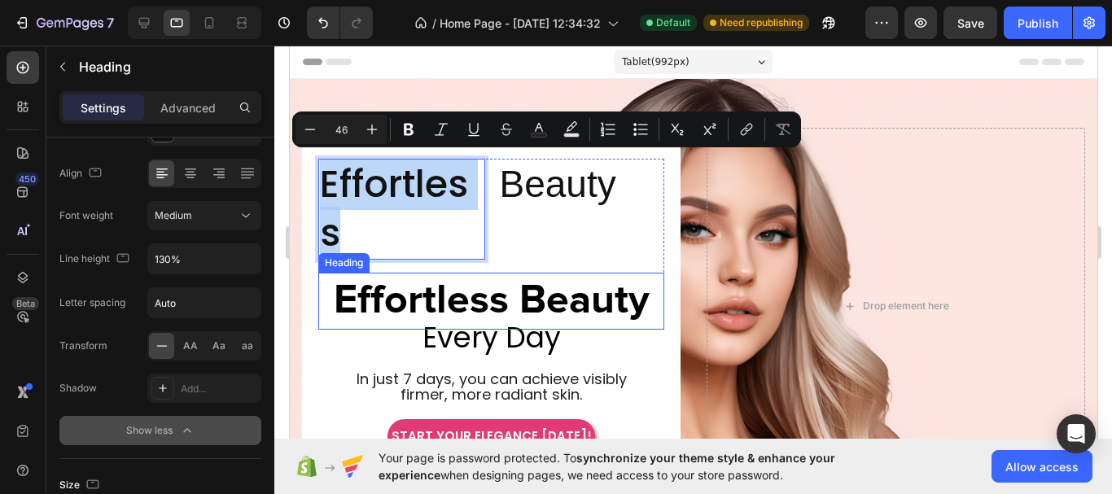
click at [452, 307] on p "Effortless Beauty" at bounding box center [490, 300] width 343 height 53
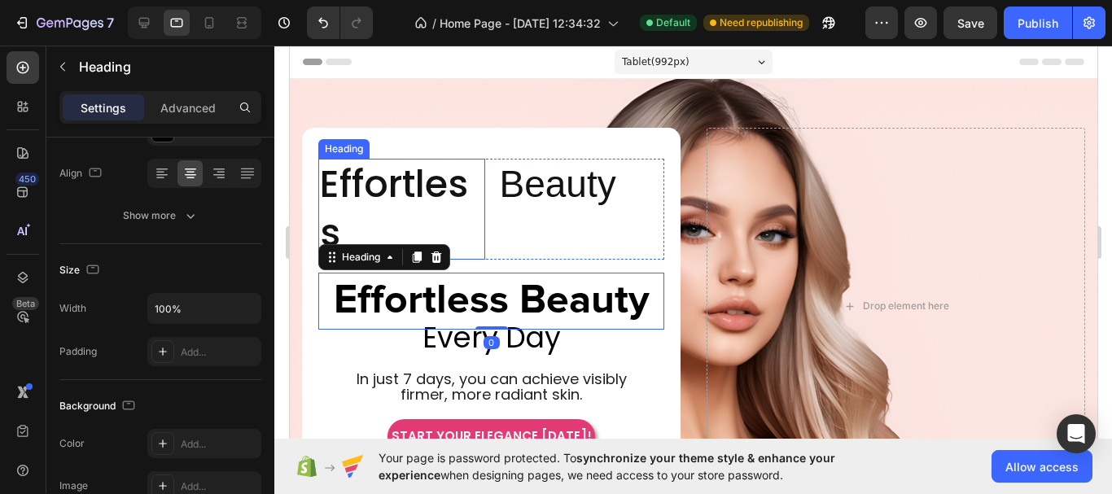
click at [391, 212] on p "Effortless" at bounding box center [401, 209] width 164 height 98
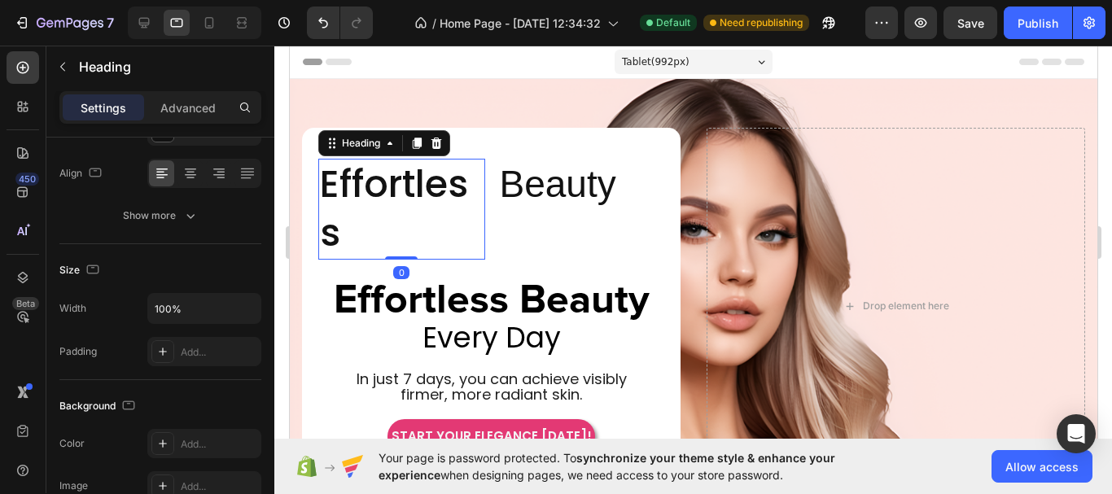
scroll to position [0, 0]
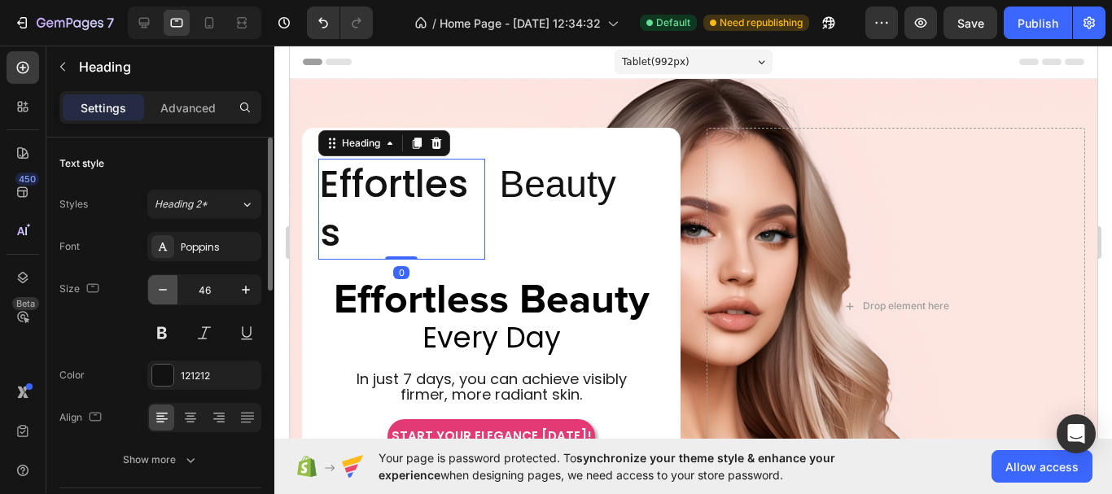
click at [170, 284] on icon "button" at bounding box center [163, 290] width 16 height 16
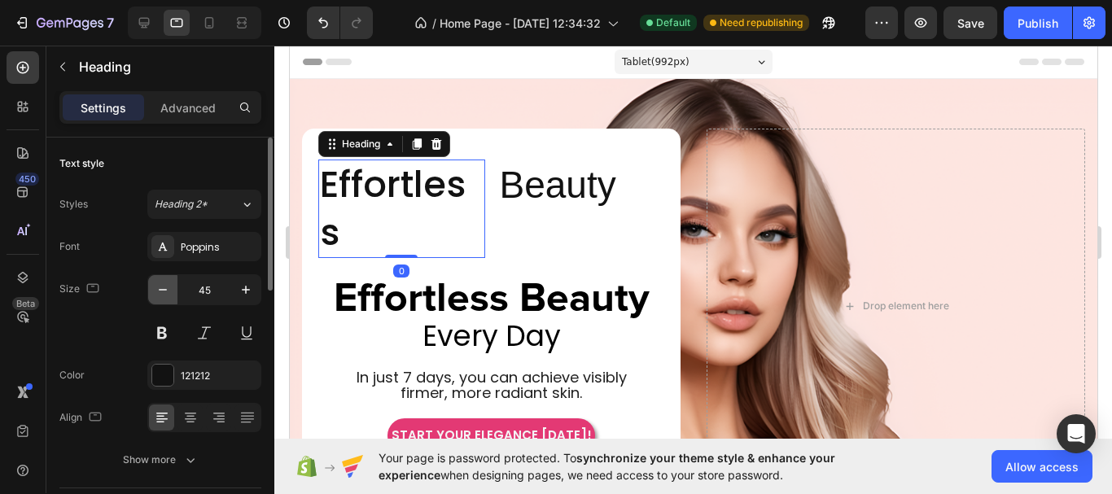
click at [170, 284] on icon "button" at bounding box center [163, 290] width 16 height 16
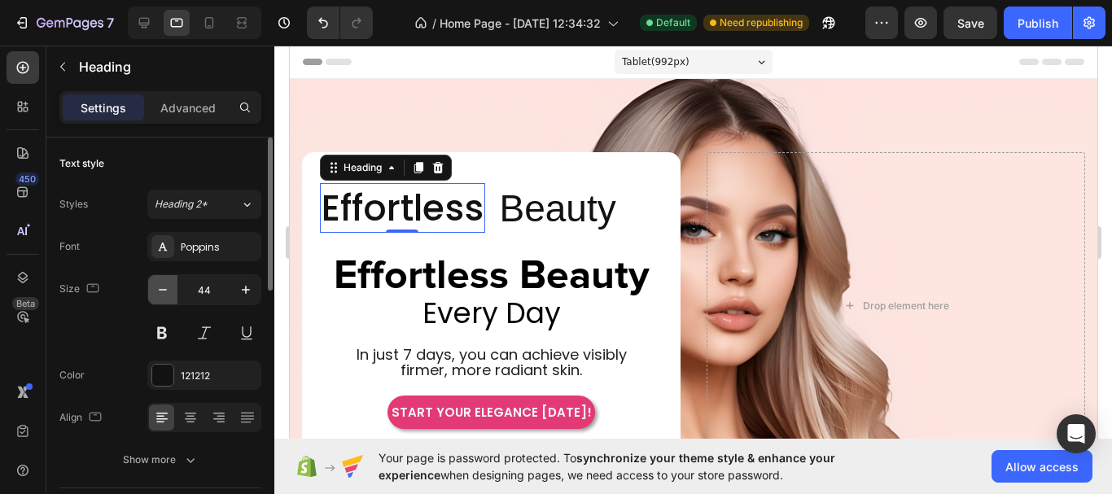
click at [170, 284] on icon "button" at bounding box center [163, 290] width 16 height 16
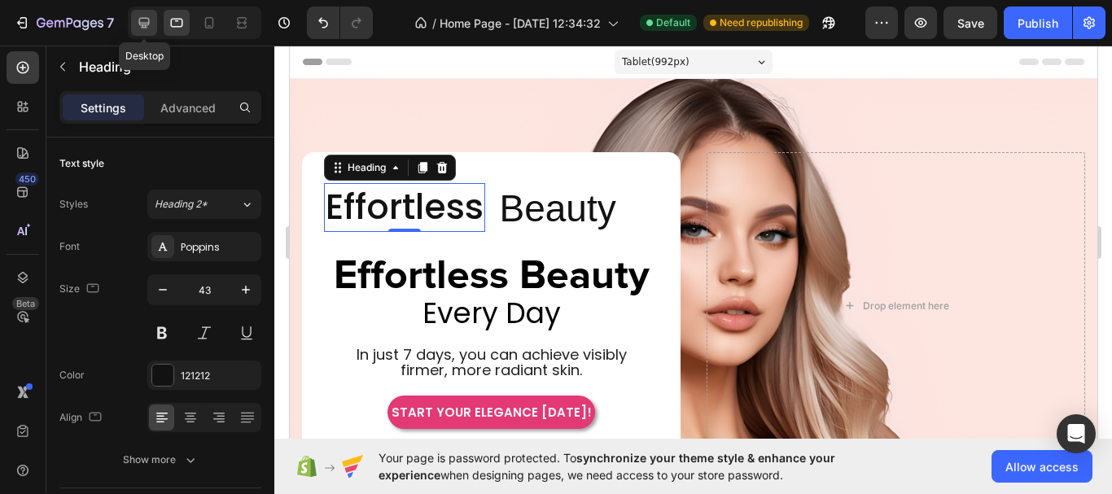
click at [148, 20] on icon at bounding box center [144, 23] width 16 height 16
type input "46"
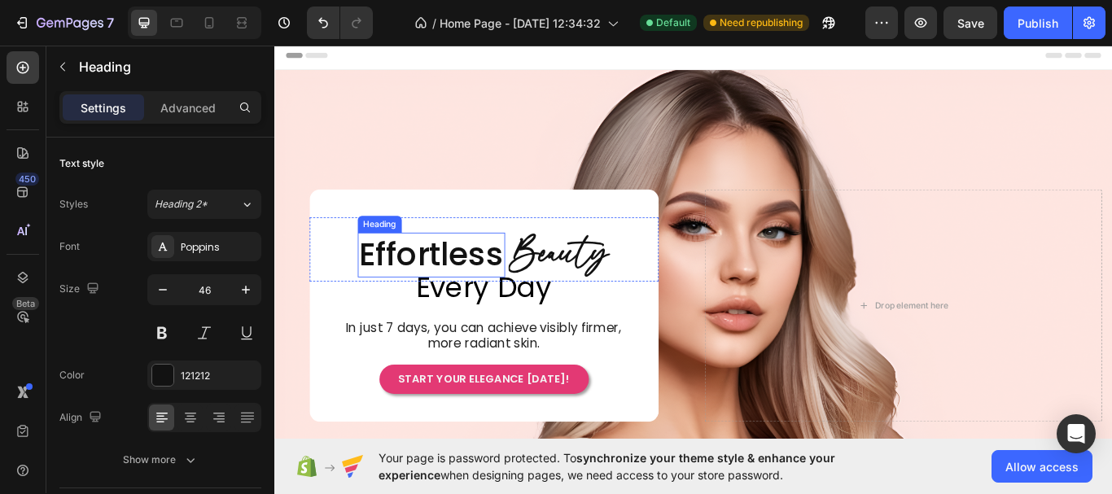
click at [453, 284] on p "Effortless" at bounding box center [457, 290] width 168 height 49
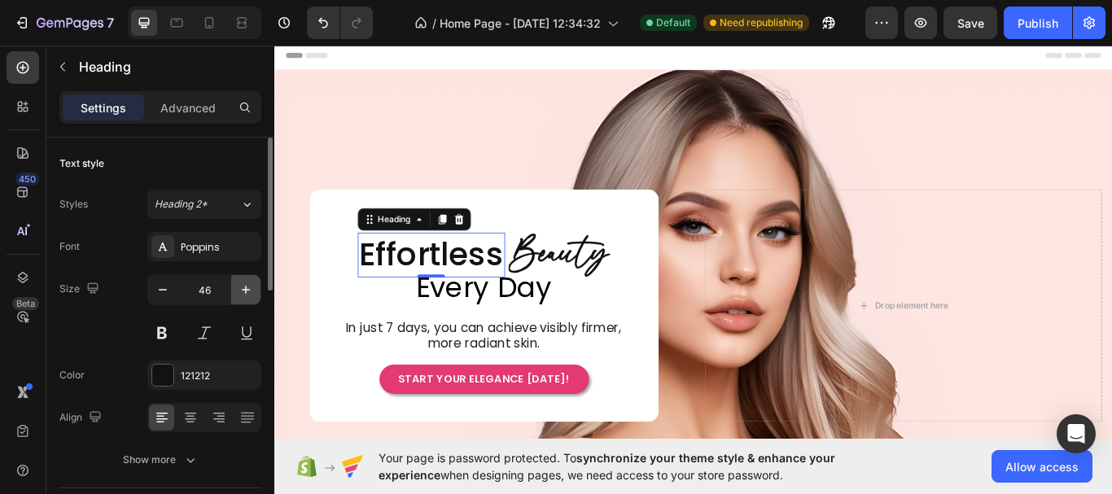
click at [256, 292] on button "button" at bounding box center [245, 289] width 29 height 29
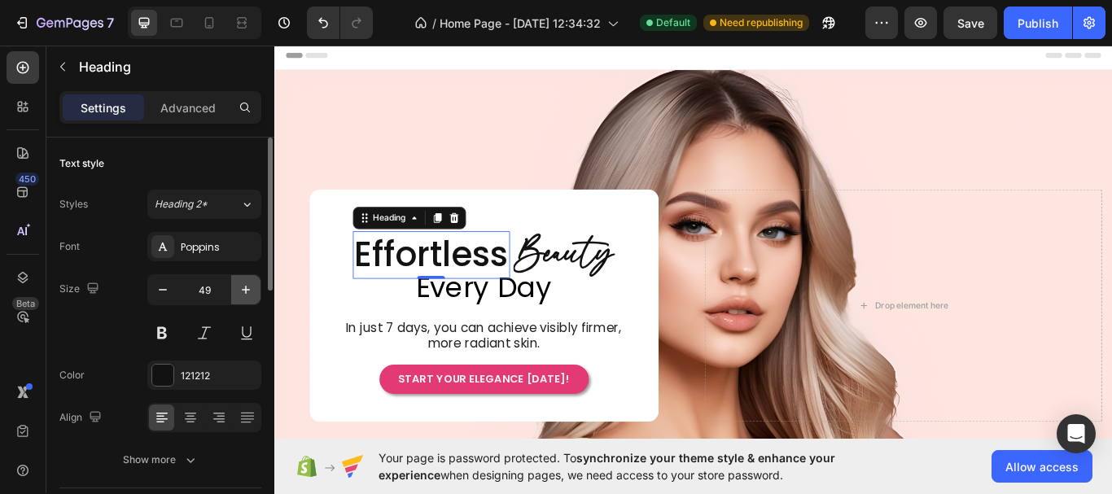
click at [256, 291] on button "button" at bounding box center [245, 289] width 29 height 29
type input "50"
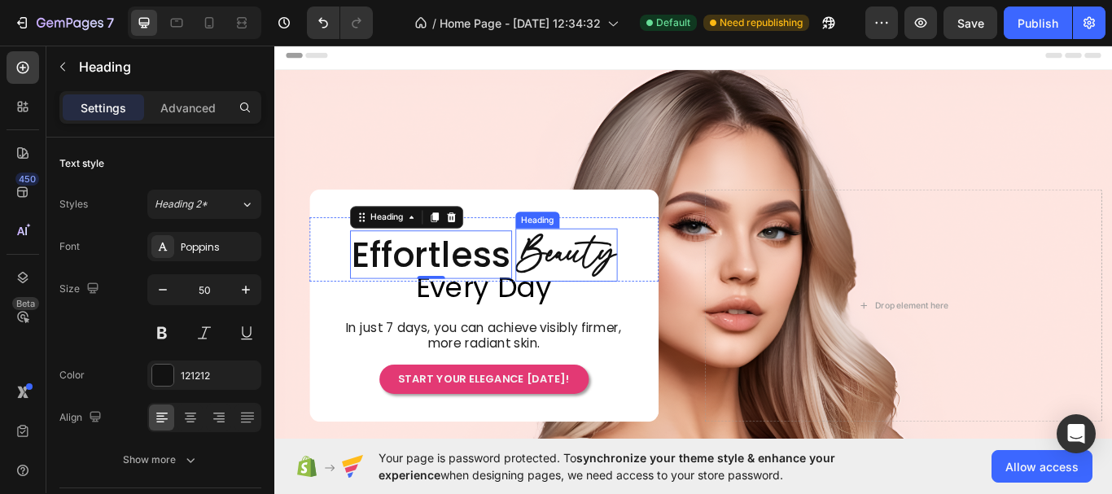
click at [637, 286] on h2 "Beauty" at bounding box center [614, 291] width 119 height 62
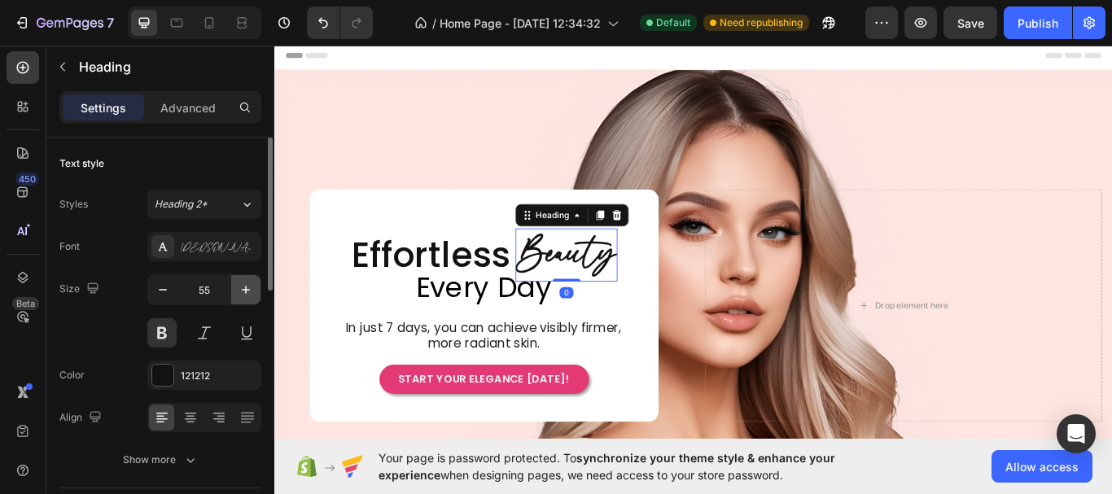
click at [248, 289] on icon "button" at bounding box center [246, 290] width 16 height 16
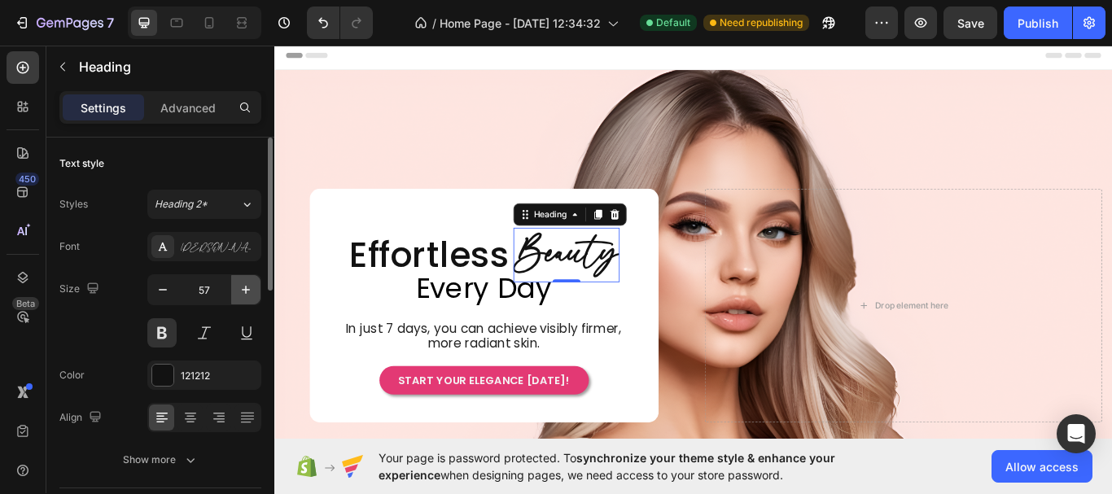
click at [248, 289] on icon "button" at bounding box center [246, 290] width 16 height 16
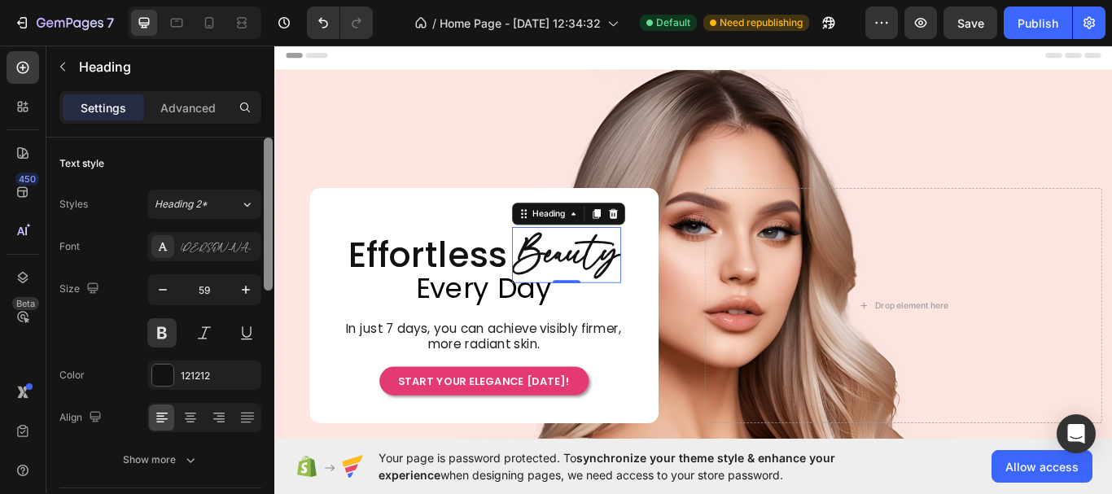
type input "60"
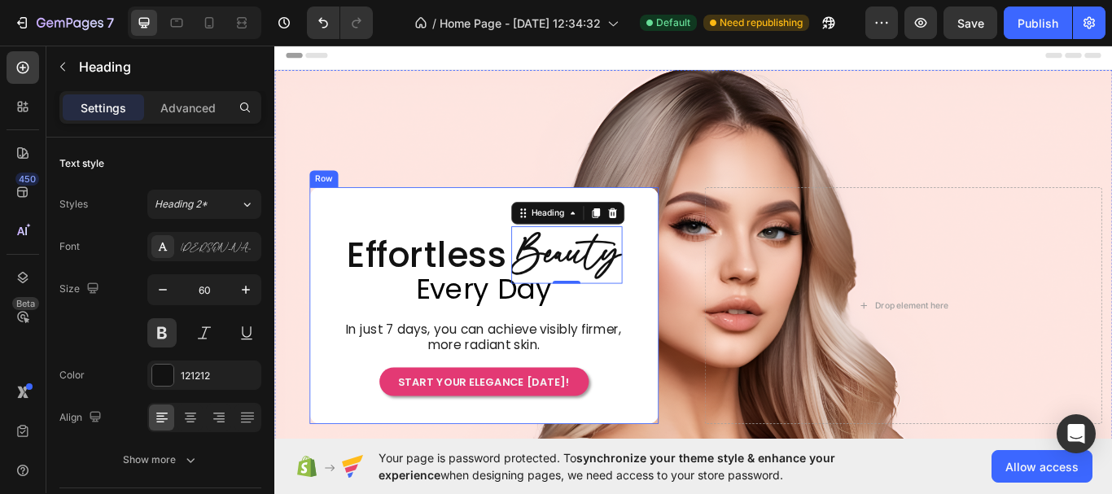
click at [650, 358] on div "Effortless Heading Beauty Heading 0 Row Row Every Day Heading In just 7 days, y…" at bounding box center [518, 349] width 407 height 211
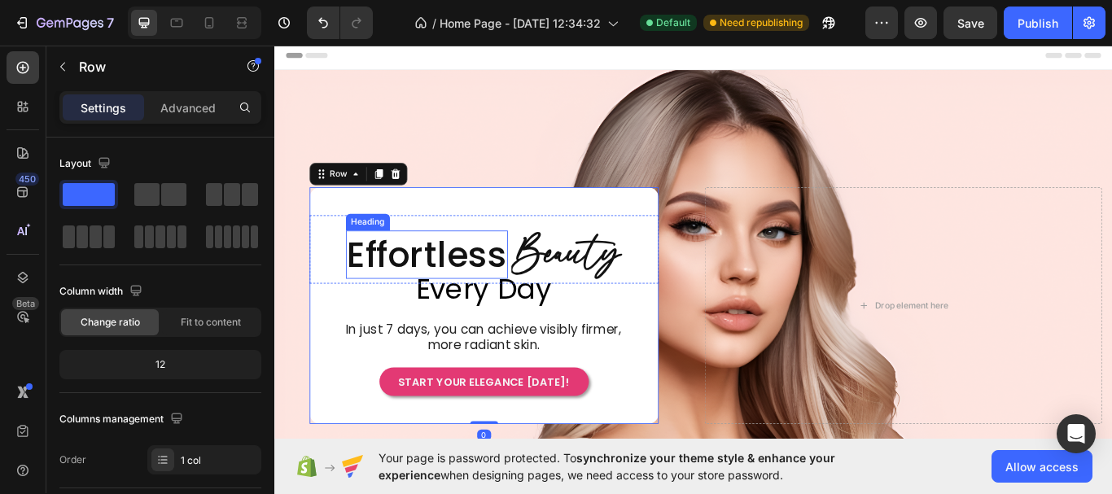
click at [471, 284] on p "Effortless" at bounding box center [452, 290] width 186 height 53
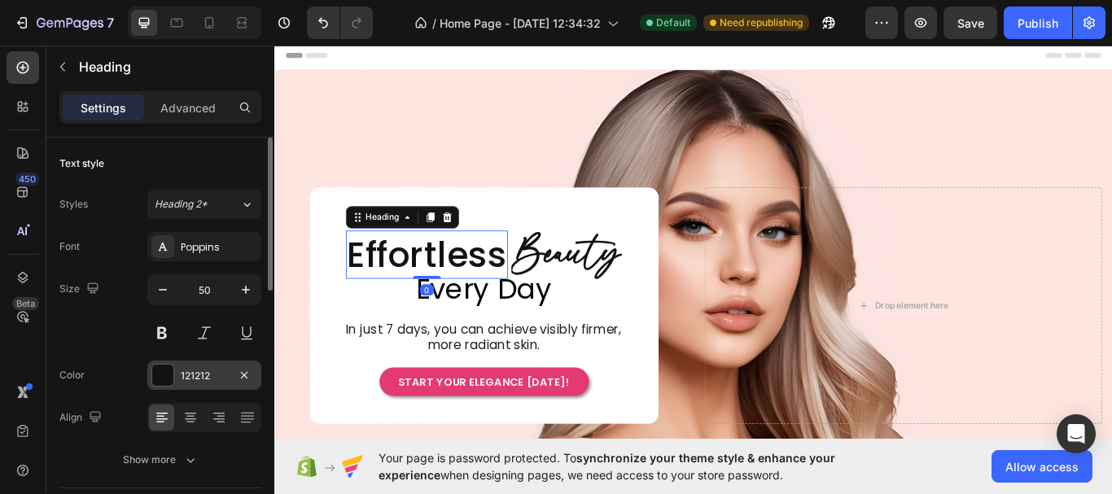
click at [181, 374] on div "121212" at bounding box center [204, 376] width 47 height 15
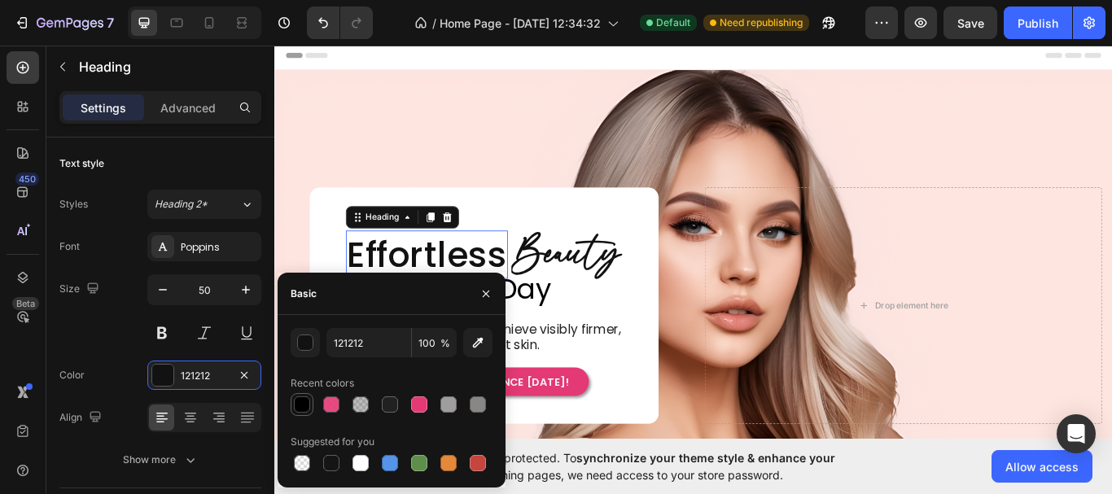
click at [298, 405] on div at bounding box center [302, 404] width 16 height 16
type input "000000"
click at [619, 297] on h2 "Beauty" at bounding box center [614, 290] width 129 height 67
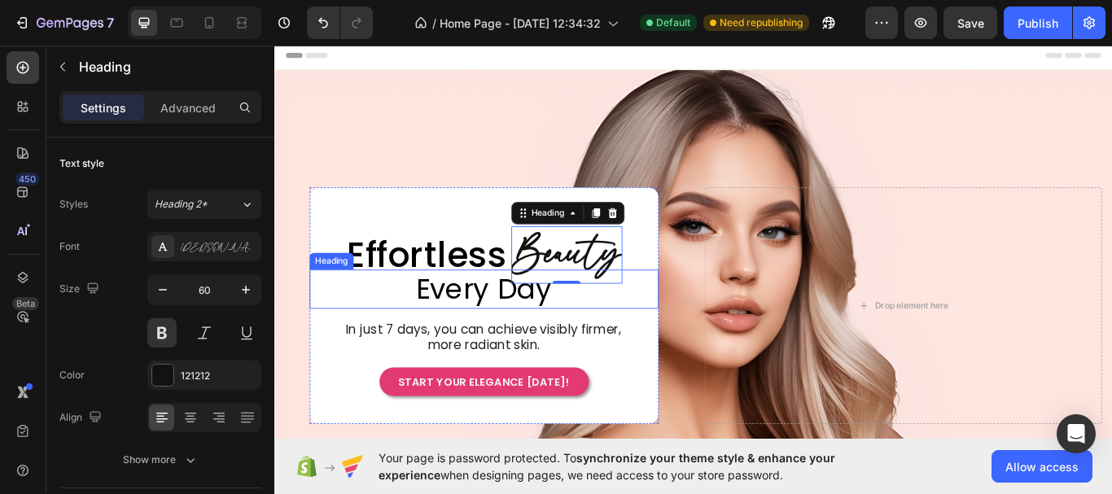
click at [492, 344] on span "Every Day" at bounding box center [518, 331] width 158 height 46
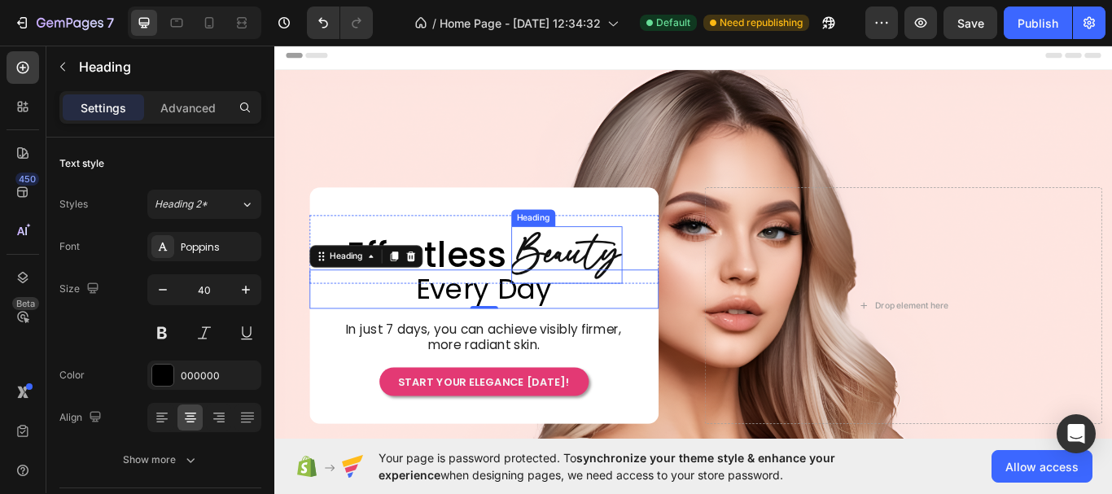
click at [627, 286] on h2 "Beauty" at bounding box center [614, 290] width 129 height 67
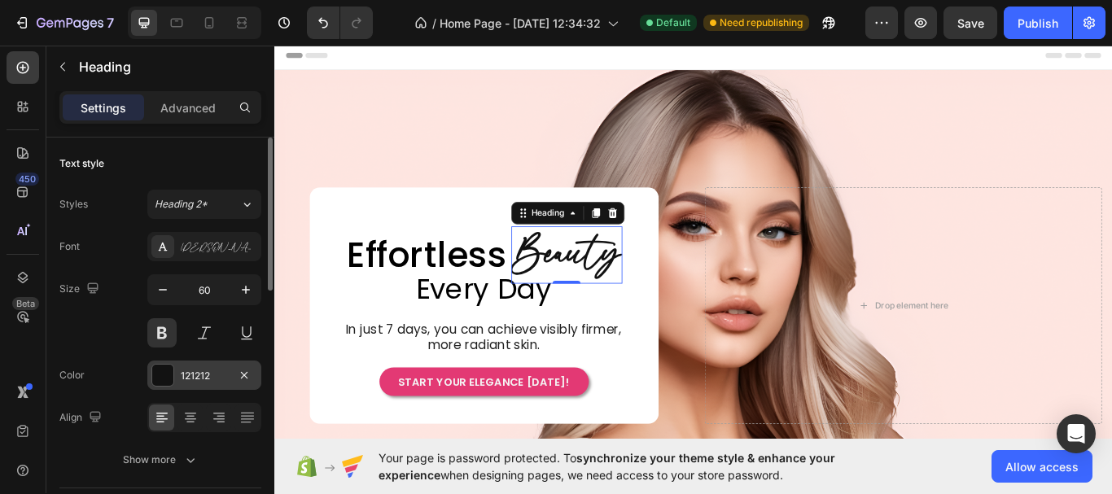
click at [163, 380] on div at bounding box center [162, 375] width 21 height 21
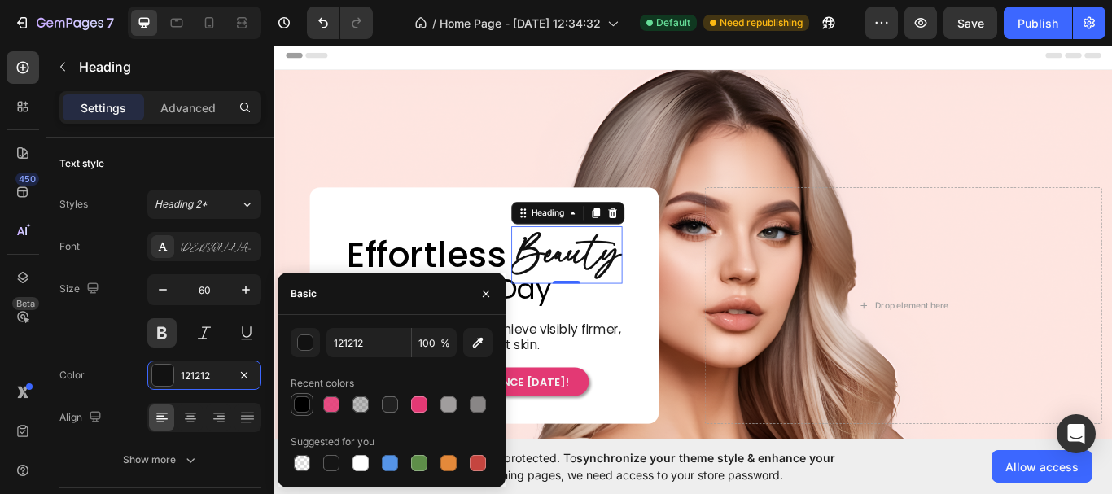
click at [302, 409] on div at bounding box center [302, 404] width 16 height 16
type input "000000"
click at [682, 390] on div "In just 7 days, you can achieve visibly firmer, more radiant skin." at bounding box center [518, 387] width 407 height 36
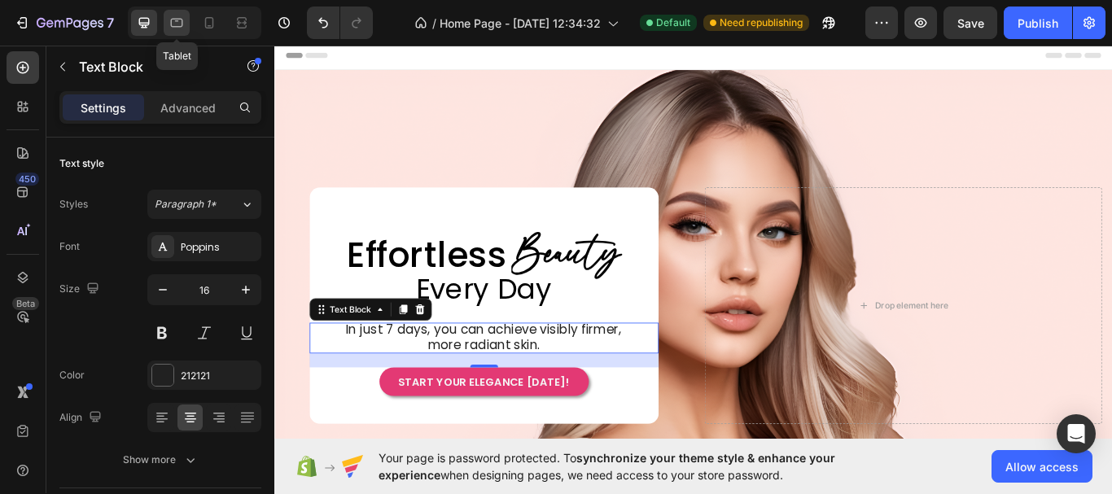
click at [179, 21] on icon at bounding box center [176, 23] width 16 height 16
type input "13"
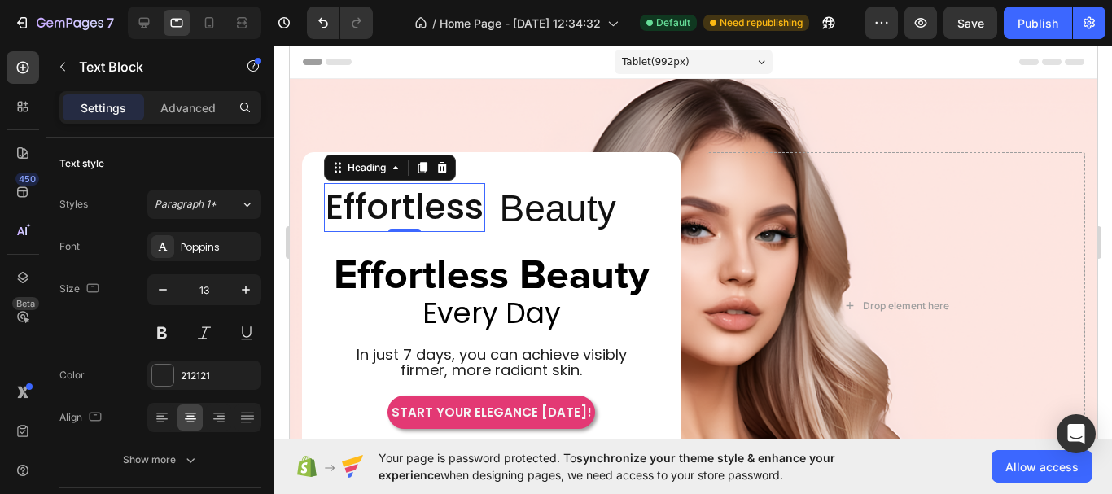
click at [444, 210] on p "Effortless" at bounding box center [404, 208] width 158 height 46
click at [139, 14] on div at bounding box center [144, 23] width 26 height 26
type input "46"
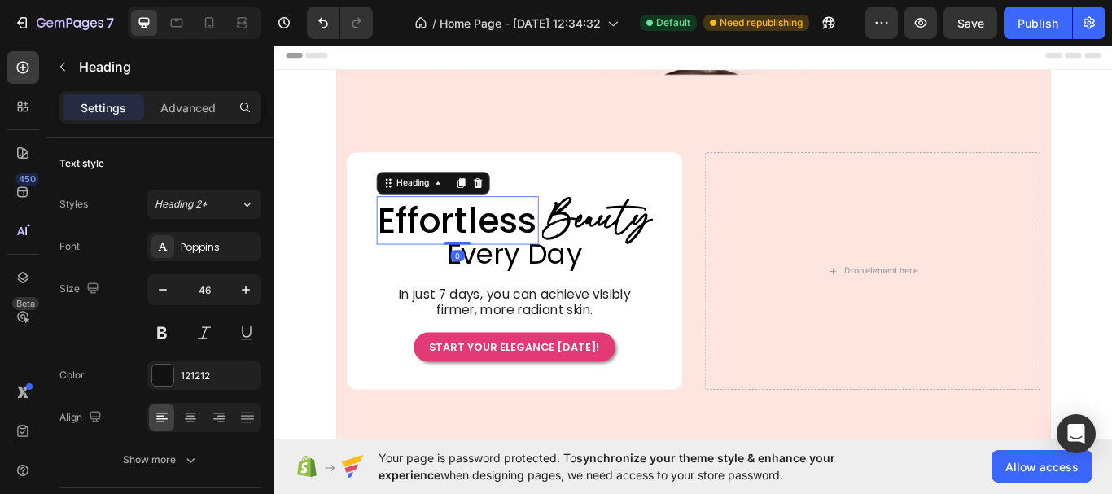
click at [452, 286] on p "Effortless" at bounding box center [452, 290] width 186 height 53
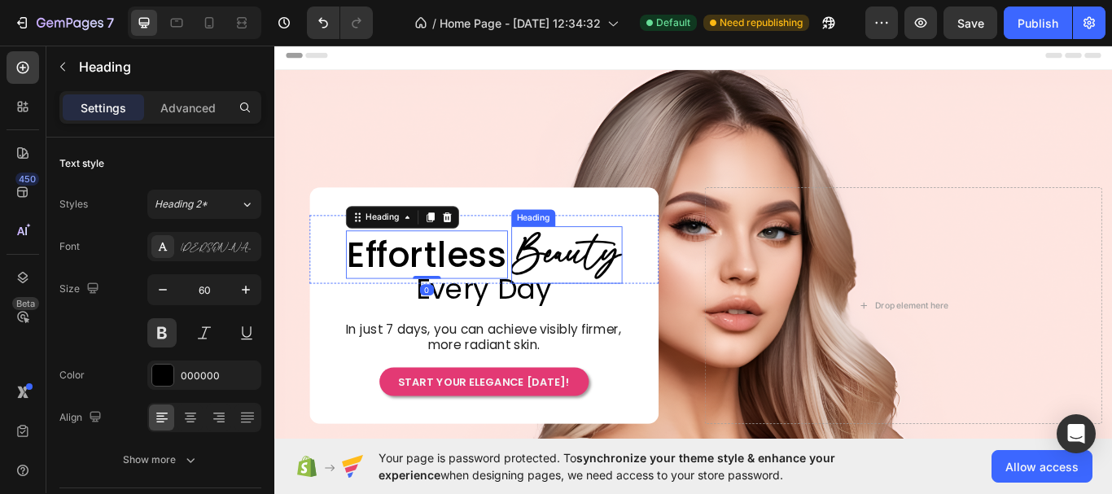
click at [592, 288] on h2 "Beauty" at bounding box center [614, 290] width 129 height 67
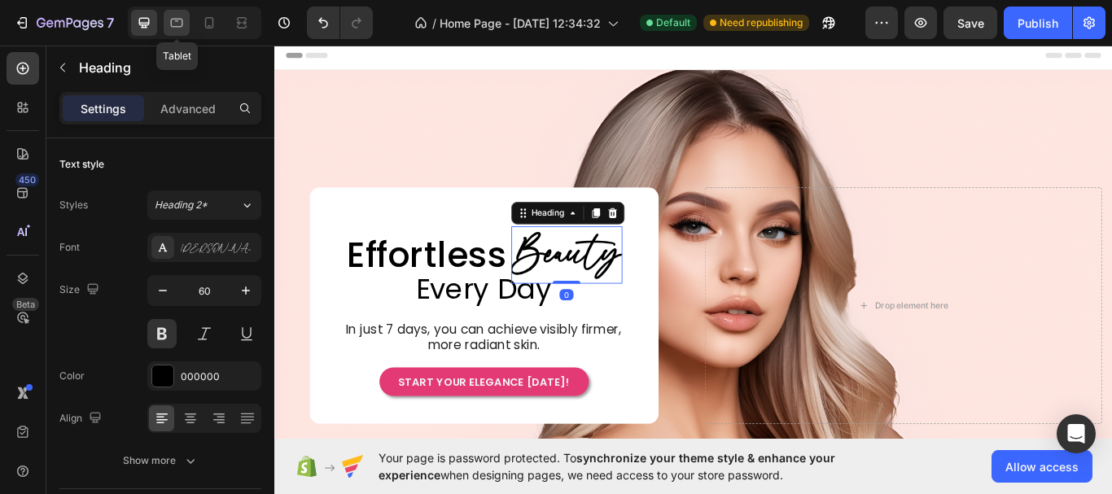
scroll to position [1, 0]
click at [179, 24] on icon at bounding box center [176, 23] width 16 height 16
type input "46"
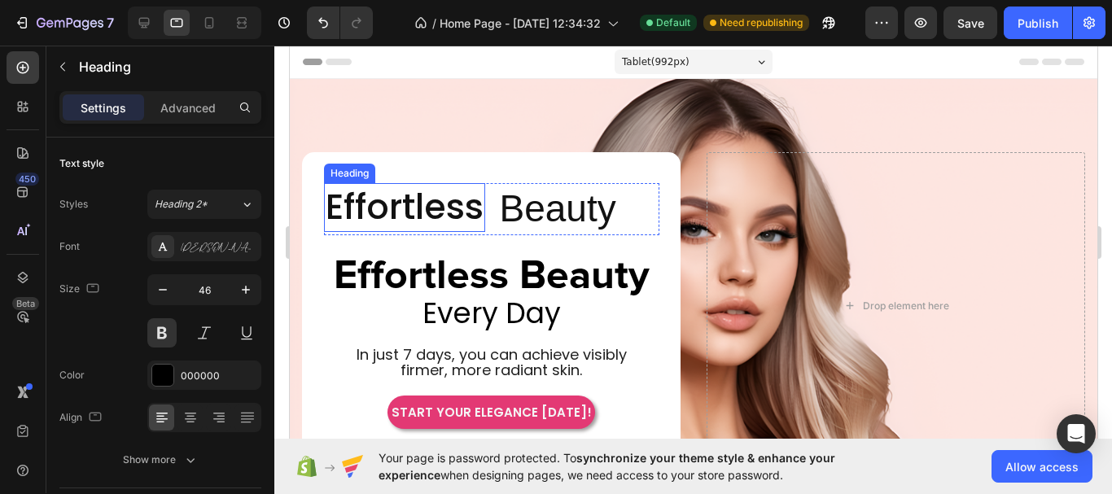
click at [409, 216] on p "Effortless" at bounding box center [404, 208] width 158 height 46
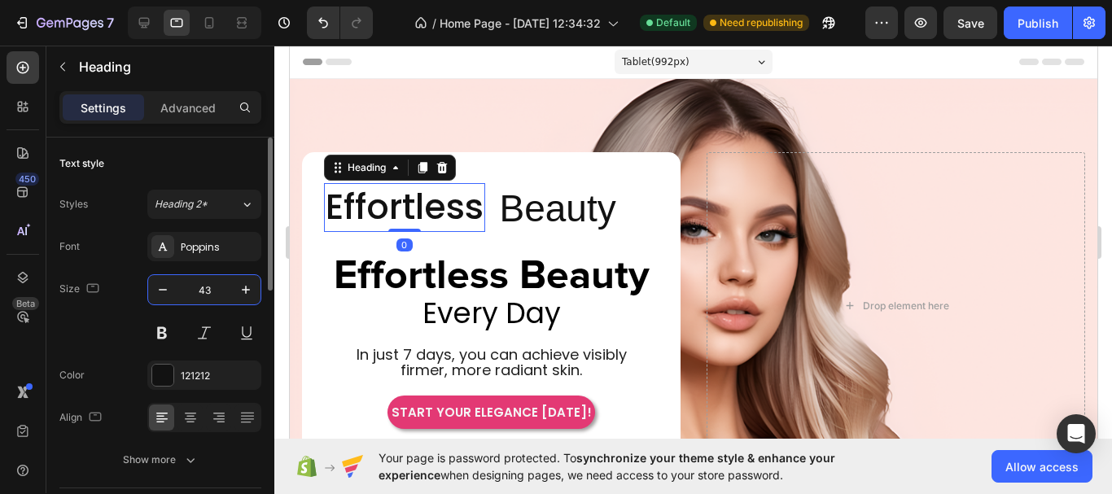
click at [221, 295] on input "43" at bounding box center [204, 289] width 54 height 29
click at [249, 286] on icon "button" at bounding box center [246, 290] width 16 height 16
click at [248, 286] on icon "button" at bounding box center [246, 290] width 16 height 16
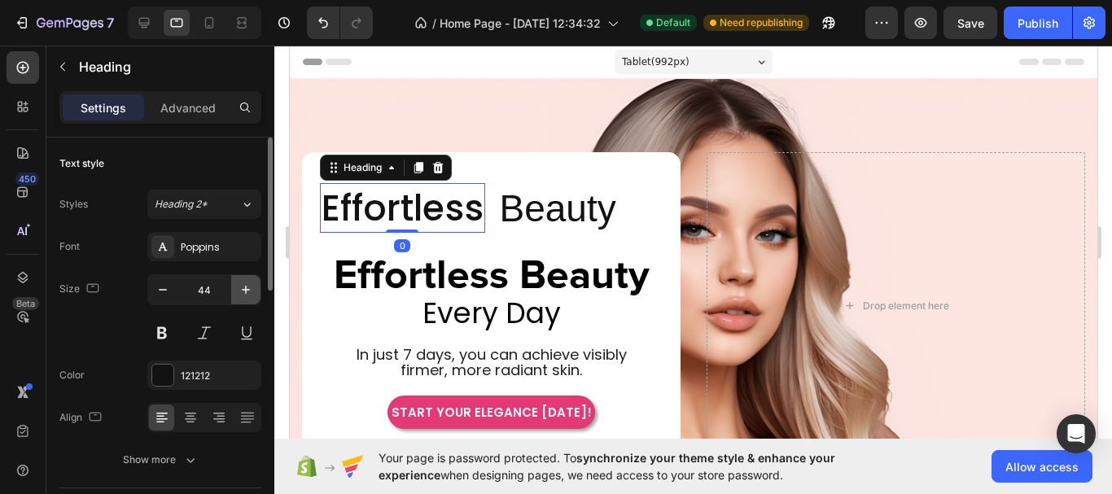
click at [248, 286] on icon "button" at bounding box center [246, 290] width 16 height 16
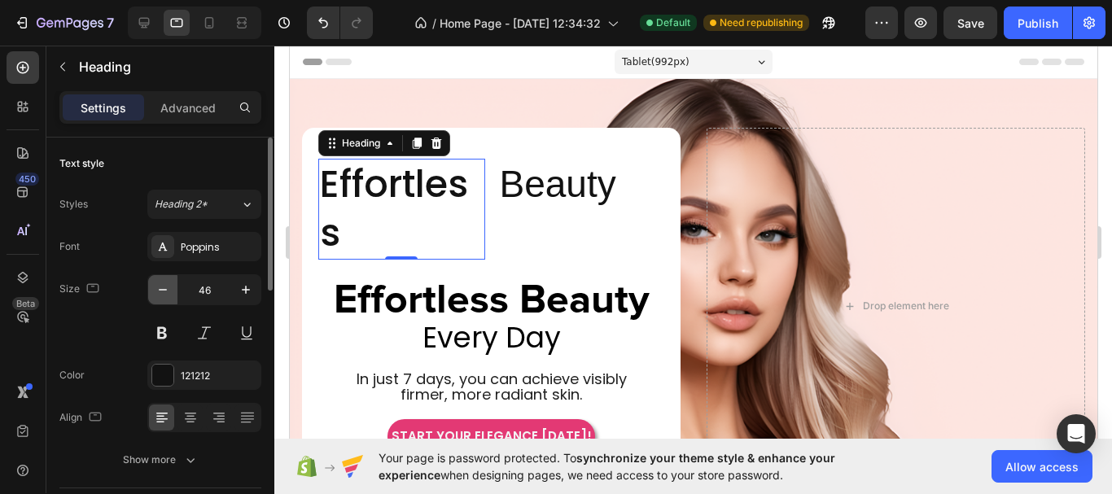
click at [162, 291] on icon "button" at bounding box center [163, 290] width 16 height 16
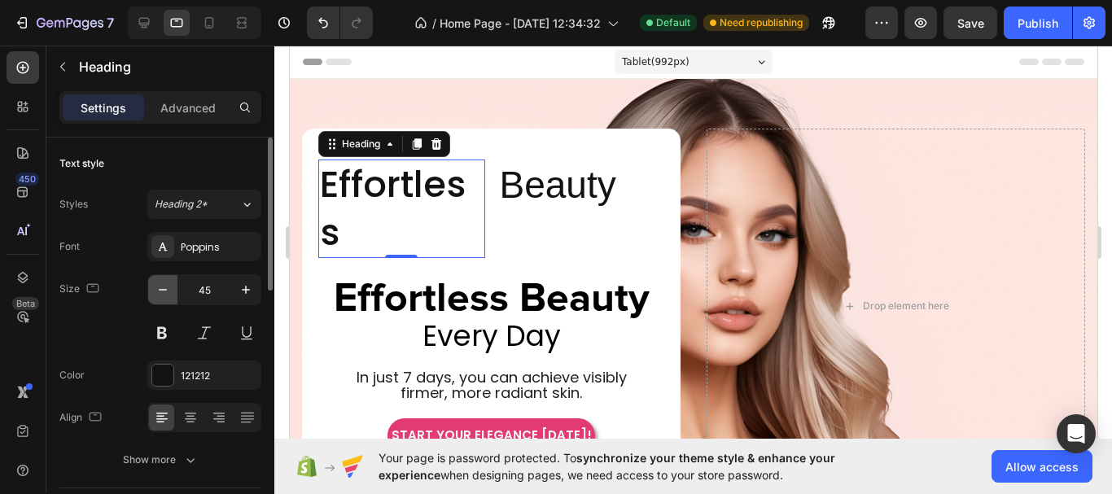
click at [162, 291] on icon "button" at bounding box center [163, 290] width 16 height 16
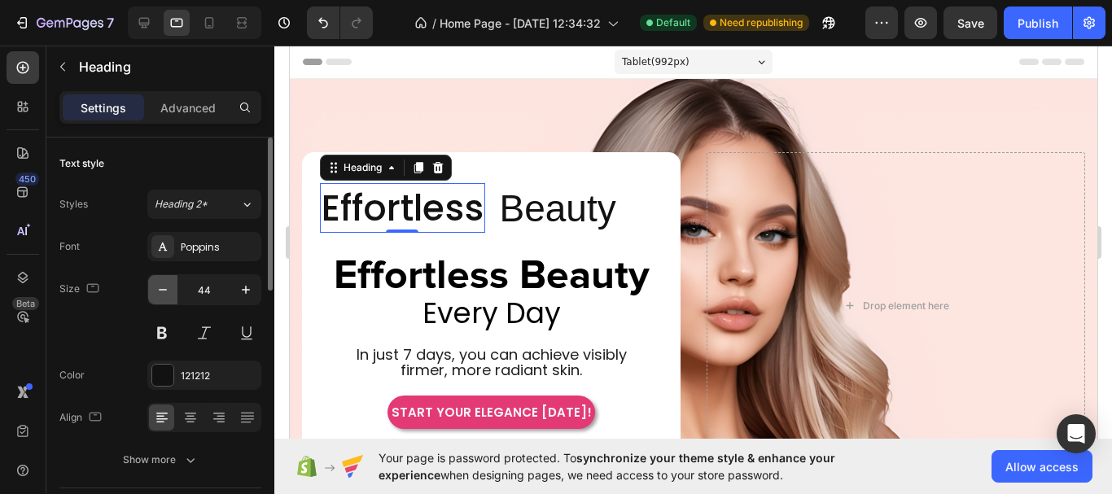
click at [162, 291] on icon "button" at bounding box center [163, 290] width 16 height 16
type input "40"
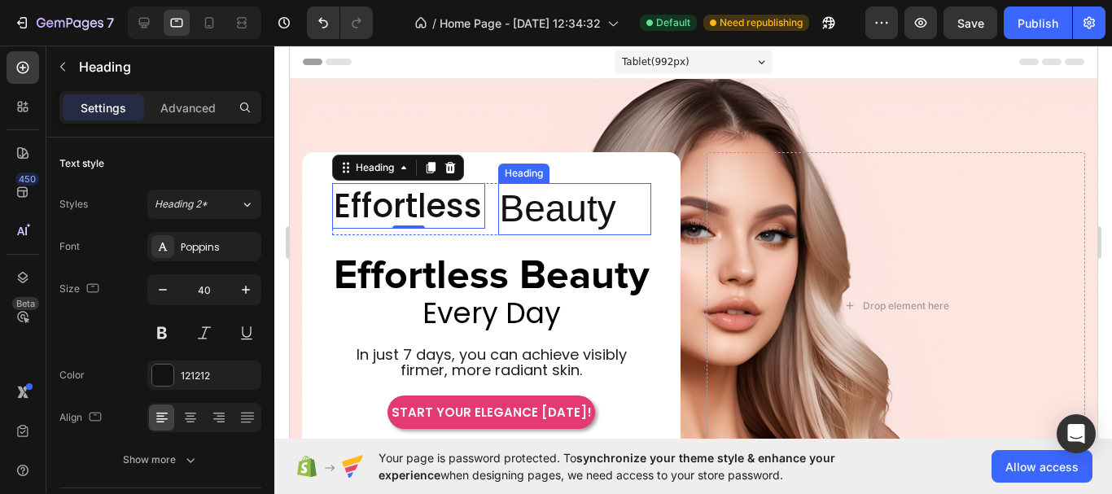
click at [584, 208] on p "Beauty" at bounding box center [574, 209] width 150 height 49
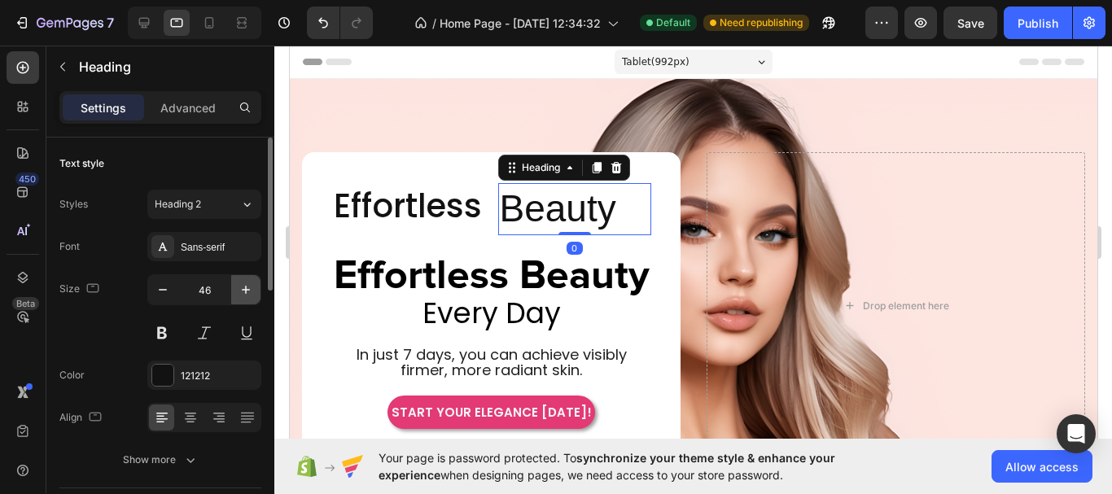
click at [247, 289] on icon "button" at bounding box center [246, 290] width 16 height 16
type input "48"
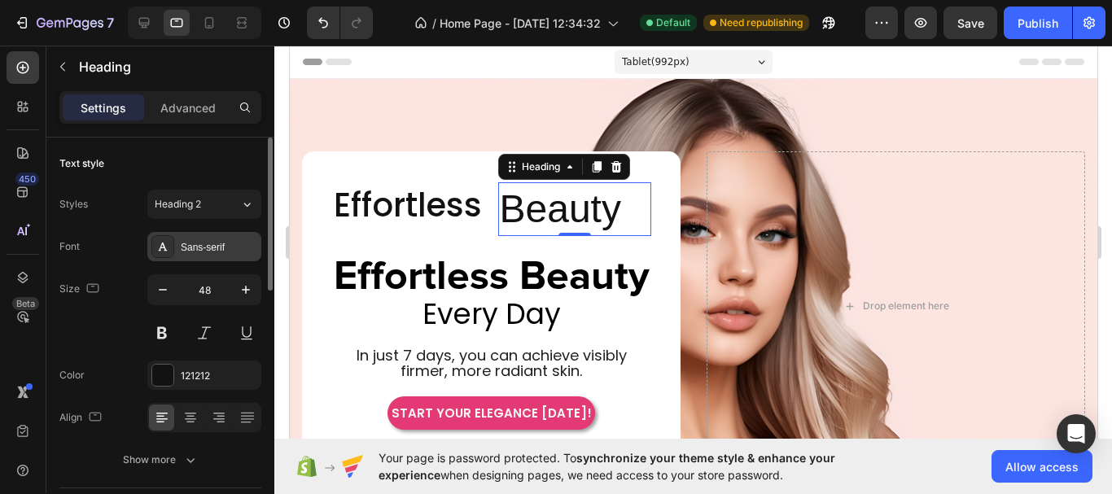
click at [243, 251] on div "Sans-serif" at bounding box center [219, 247] width 76 height 15
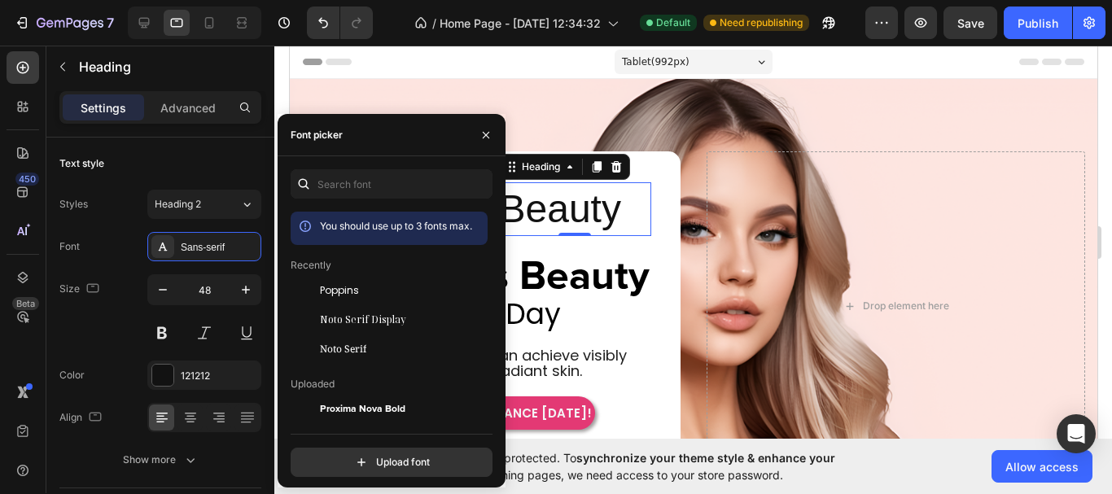
scroll to position [244, 0]
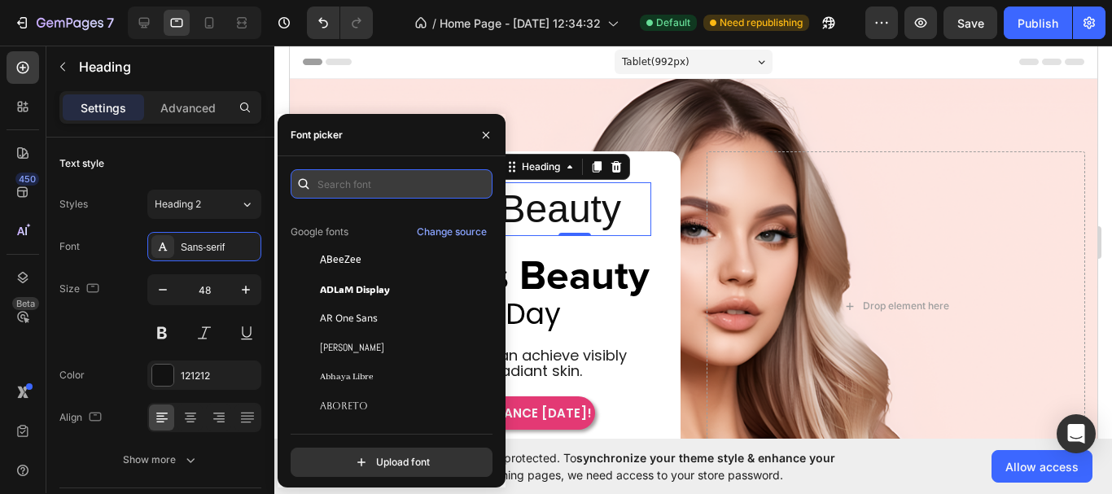
click at [365, 186] on input "text" at bounding box center [392, 183] width 202 height 29
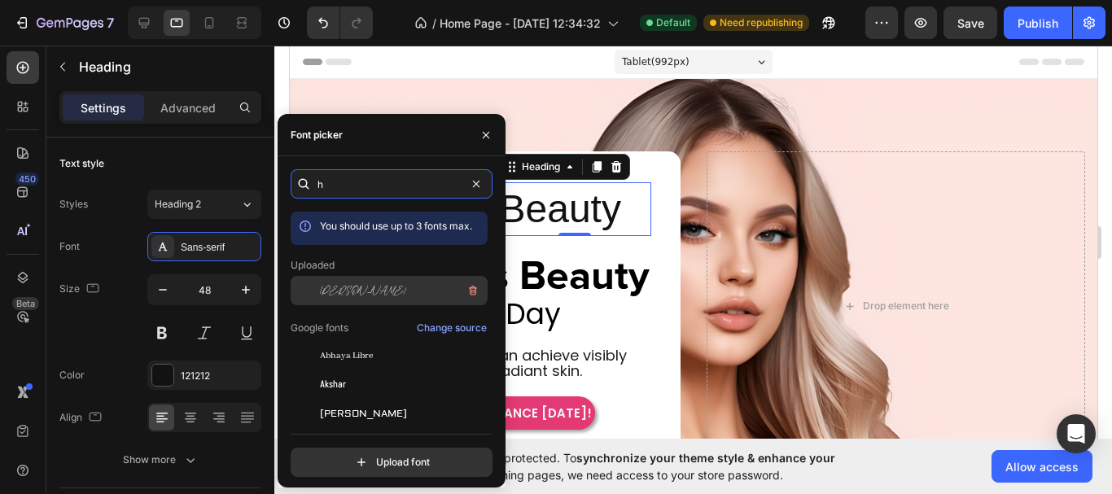
type input "h"
click at [360, 288] on div "[PERSON_NAME]" at bounding box center [402, 291] width 164 height 20
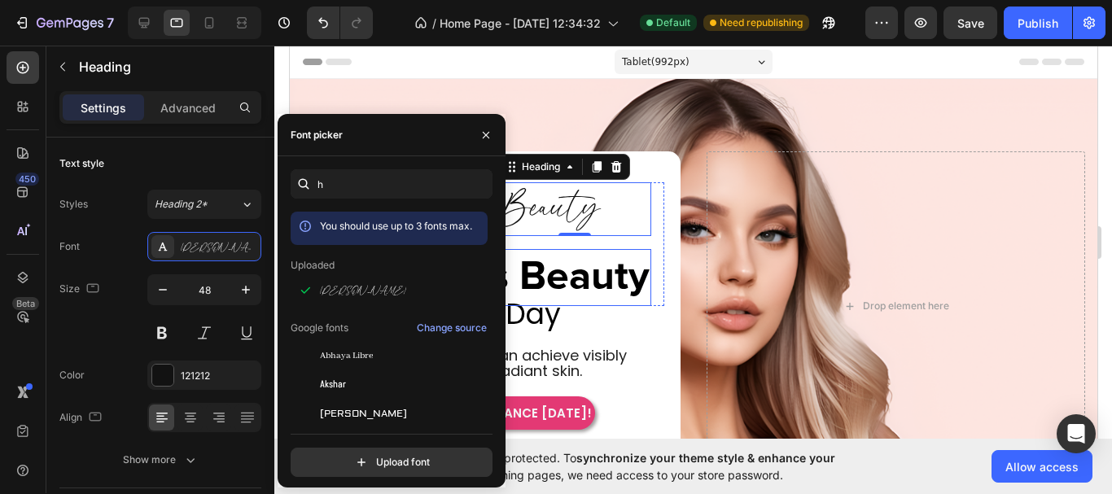
click at [561, 256] on p "Effortless Beauty" at bounding box center [491, 277] width 316 height 53
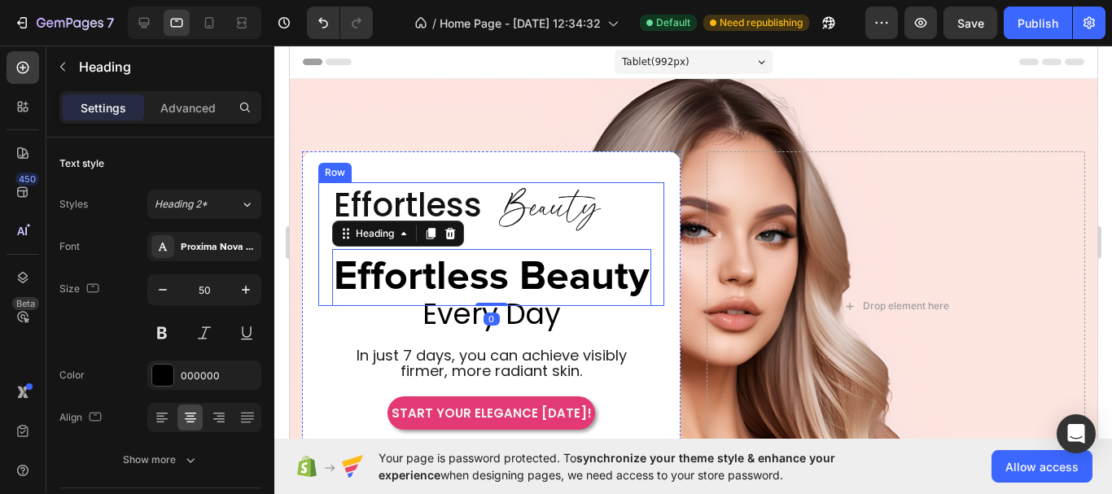
click at [550, 208] on p "Beauty" at bounding box center [574, 209] width 150 height 50
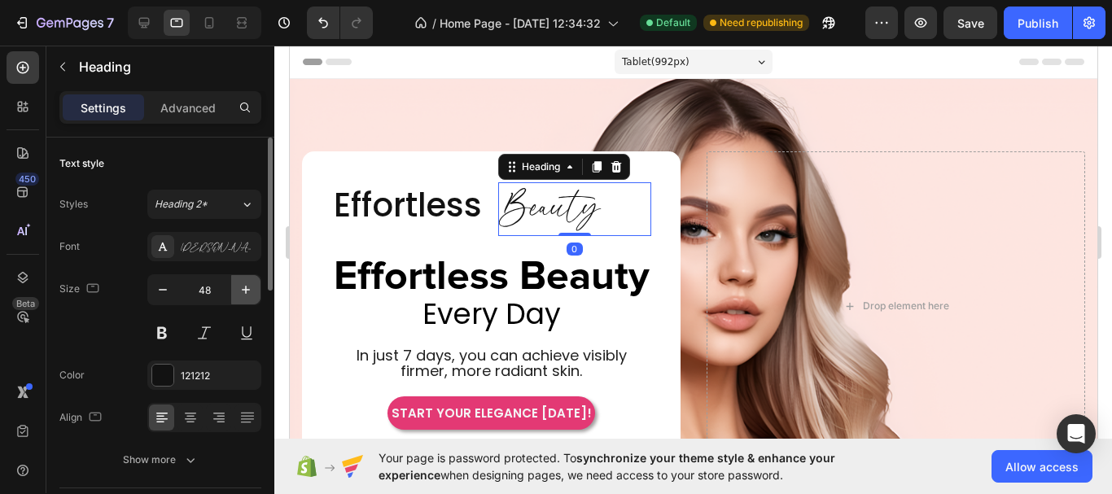
click at [256, 294] on button "button" at bounding box center [245, 289] width 29 height 29
click at [254, 290] on button "button" at bounding box center [245, 289] width 29 height 29
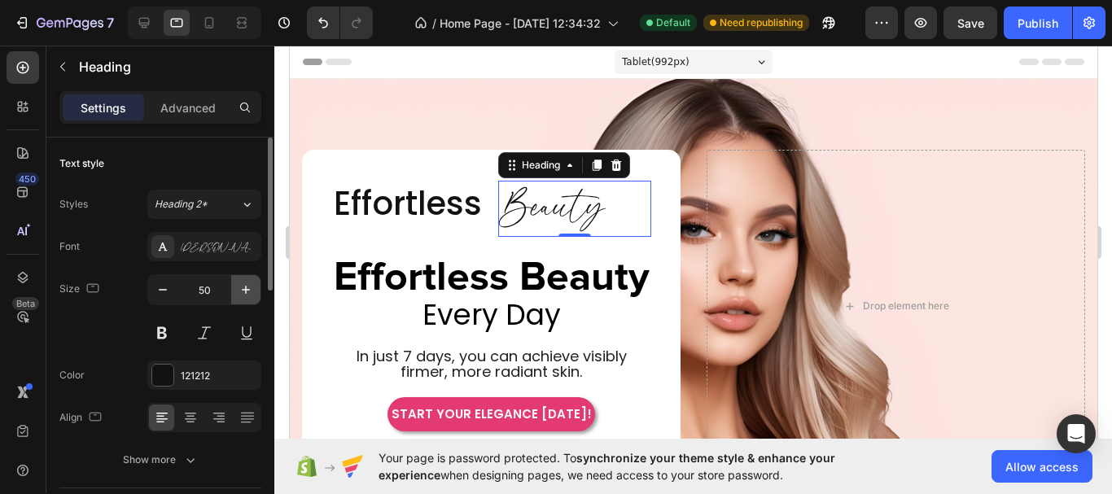
click at [254, 290] on button "button" at bounding box center [245, 289] width 29 height 29
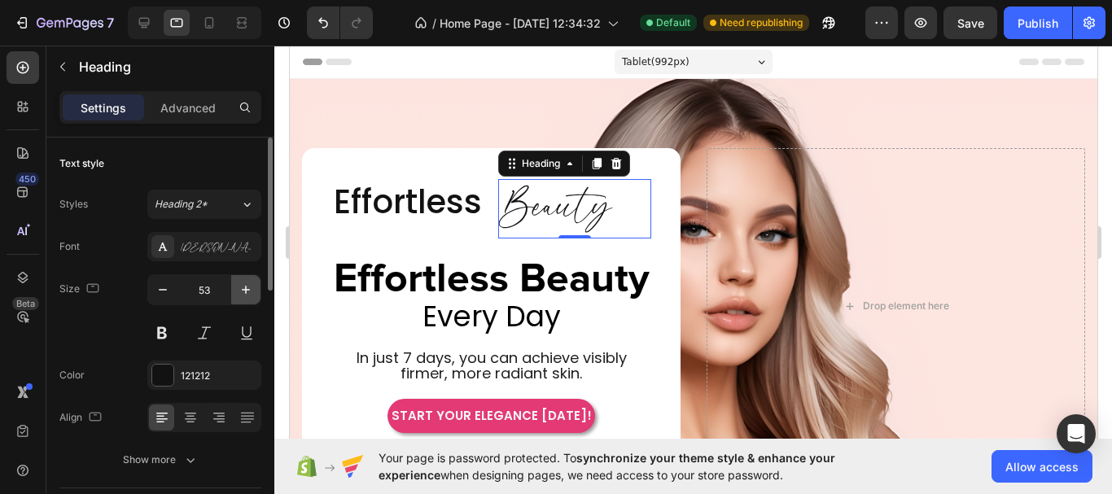
click at [254, 290] on button "button" at bounding box center [245, 289] width 29 height 29
type input "55"
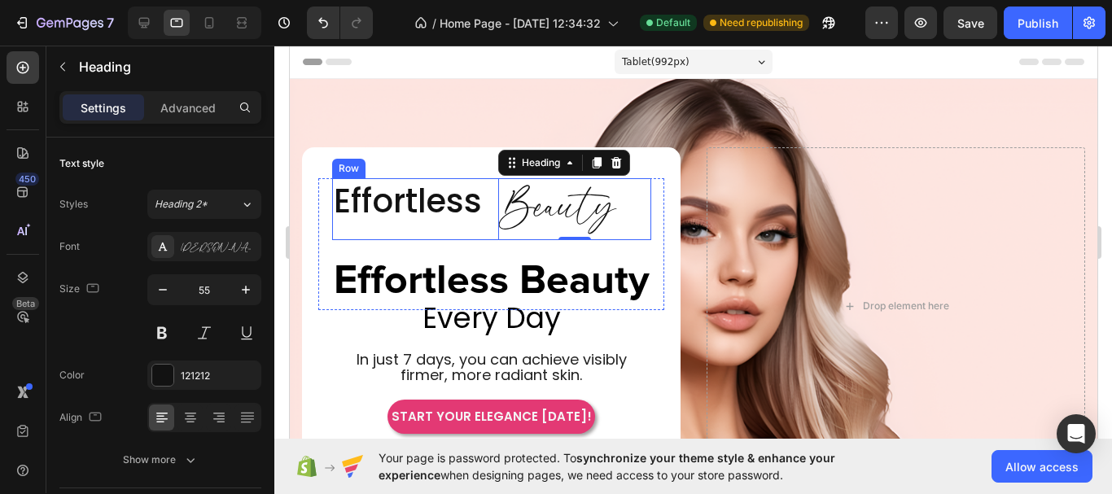
click at [489, 182] on div "Effortless Heading Beauty Heading 0 Row" at bounding box center [490, 209] width 319 height 62
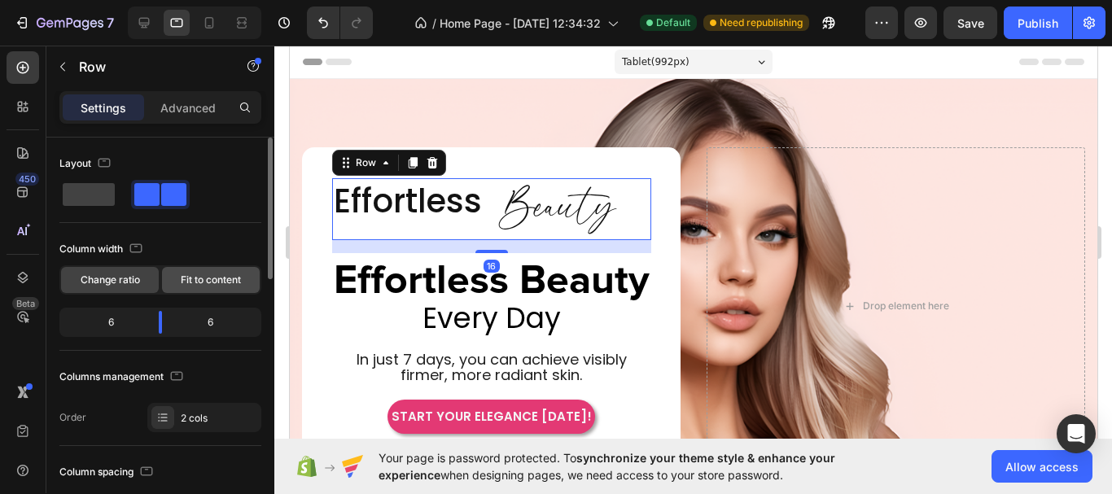
click at [206, 282] on span "Fit to content" at bounding box center [211, 280] width 60 height 15
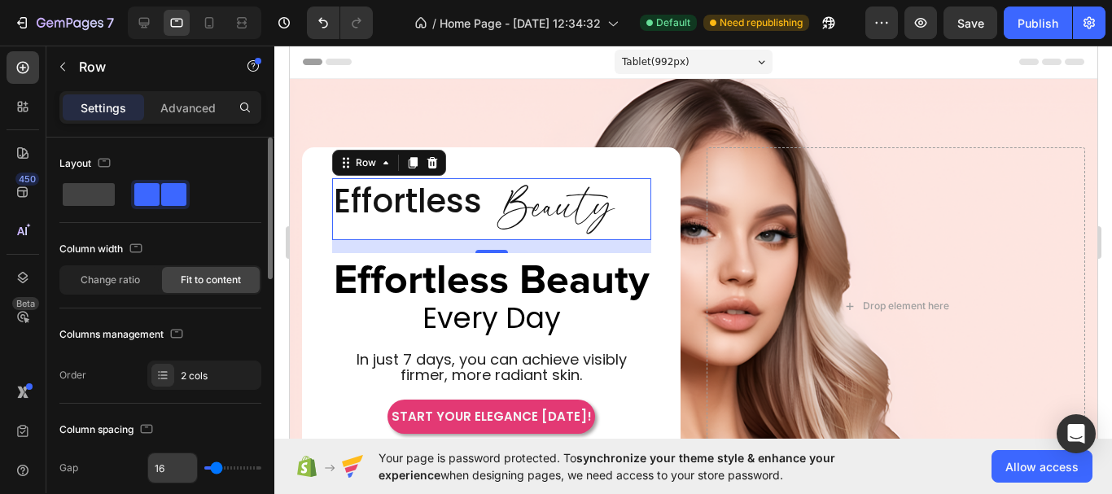
click at [158, 467] on input "16" at bounding box center [172, 467] width 49 height 29
type input "5"
click at [628, 196] on div "Effortless Heading Beauty Heading Row 16" at bounding box center [490, 209] width 319 height 62
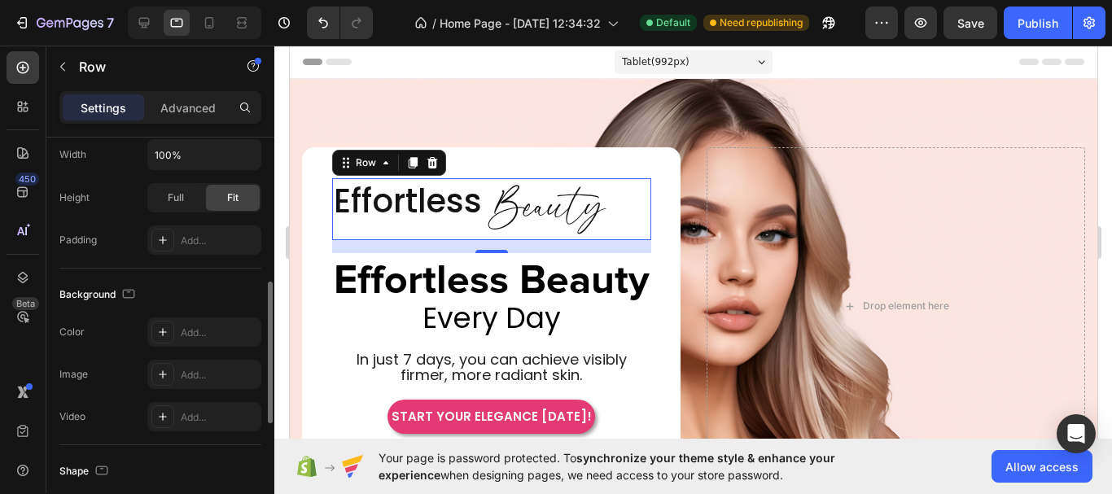
scroll to position [732, 0]
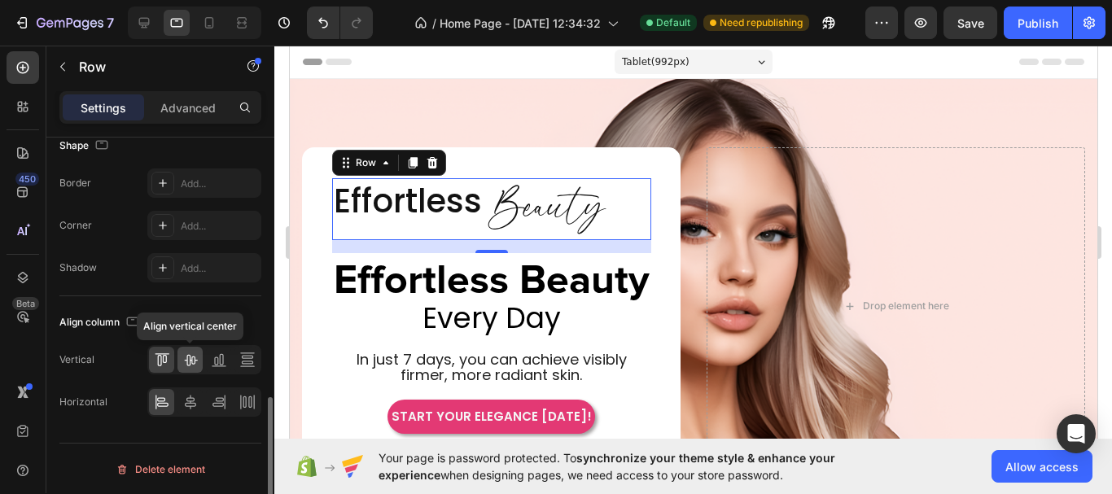
click at [196, 356] on icon at bounding box center [190, 360] width 16 height 16
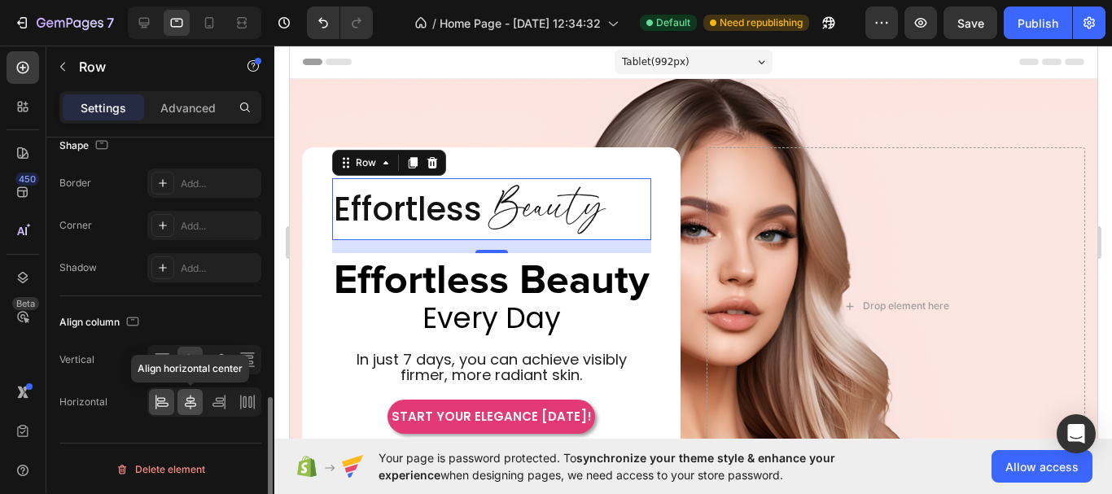
click at [190, 404] on icon at bounding box center [190, 402] width 16 height 16
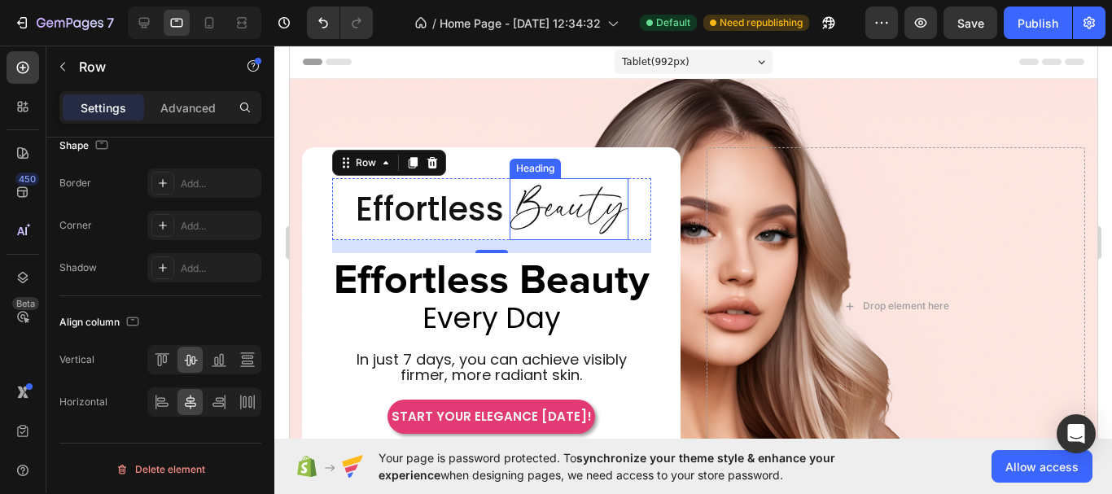
click at [557, 201] on p "Beauty" at bounding box center [568, 209] width 116 height 59
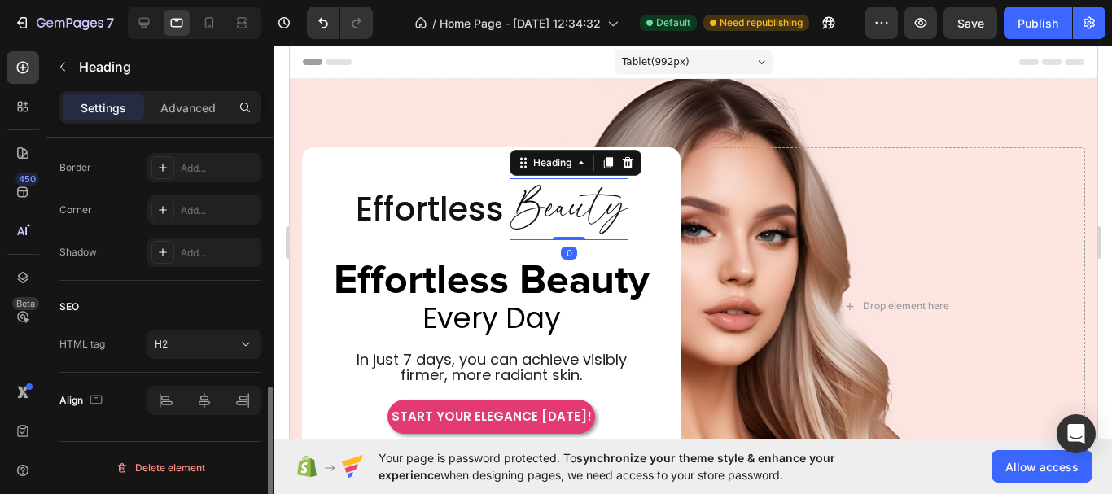
scroll to position [0, 0]
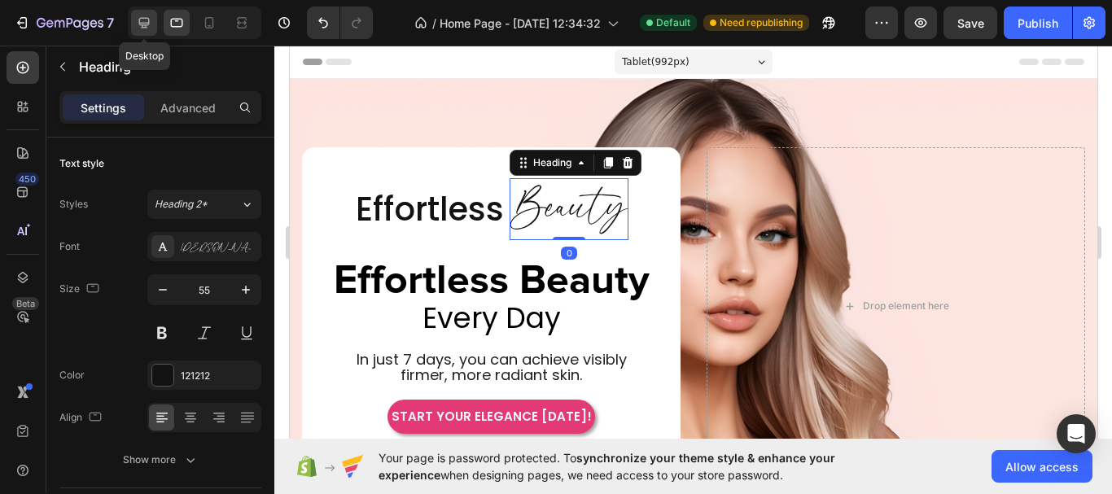
click at [140, 20] on icon at bounding box center [144, 23] width 11 height 11
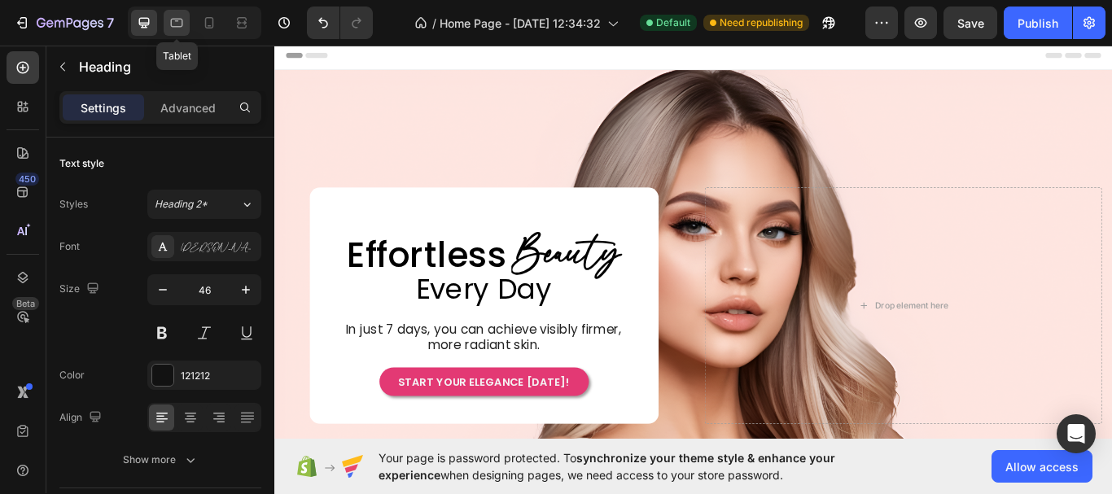
click at [177, 20] on icon at bounding box center [177, 21] width 4 height 2
type input "55"
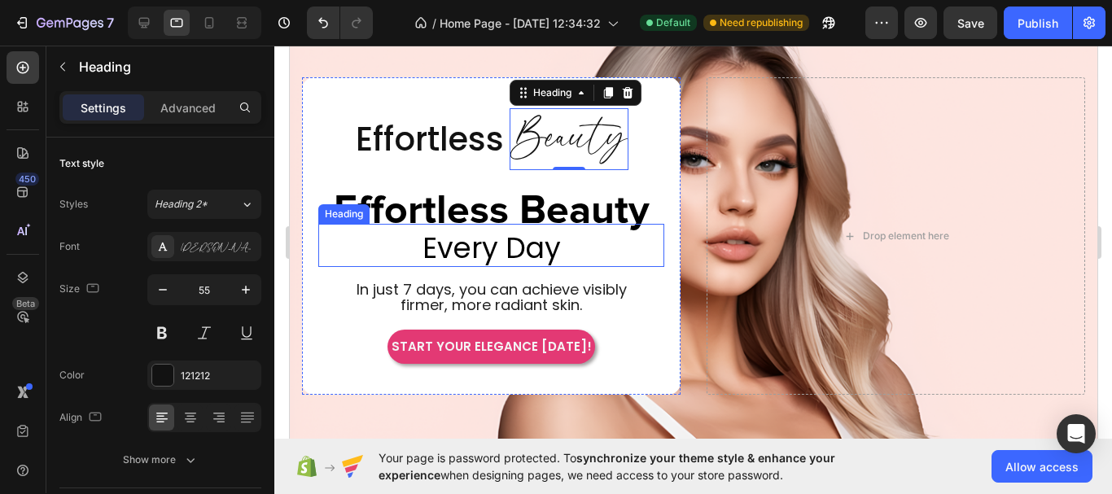
scroll to position [72, 0]
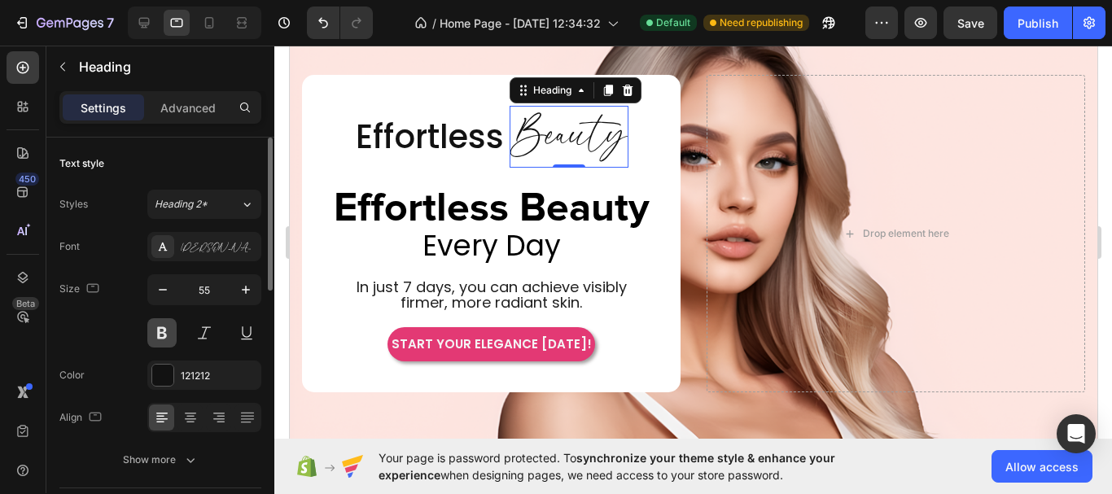
click at [157, 341] on button at bounding box center [161, 332] width 29 height 29
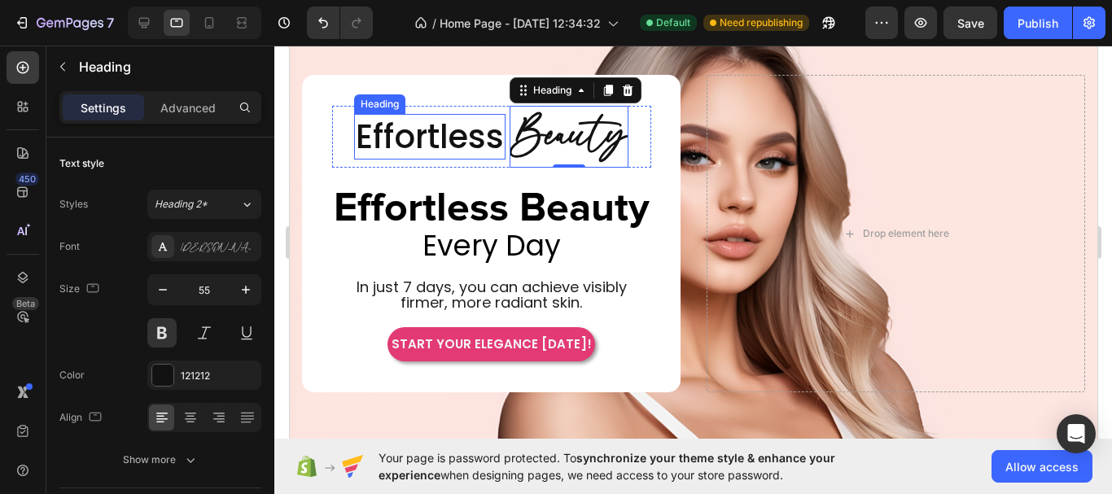
click at [437, 142] on p "Effortless" at bounding box center [429, 137] width 148 height 42
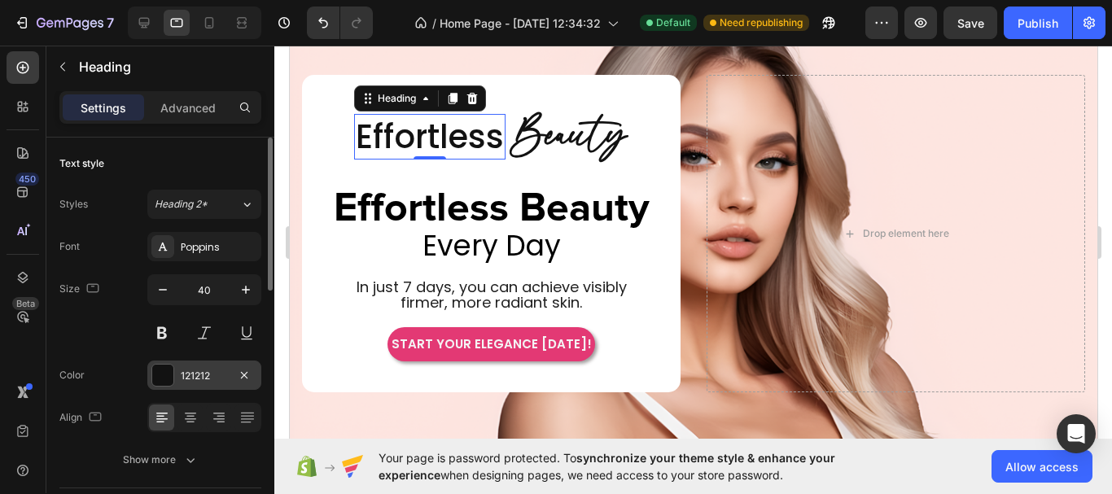
click at [170, 374] on div at bounding box center [162, 375] width 21 height 21
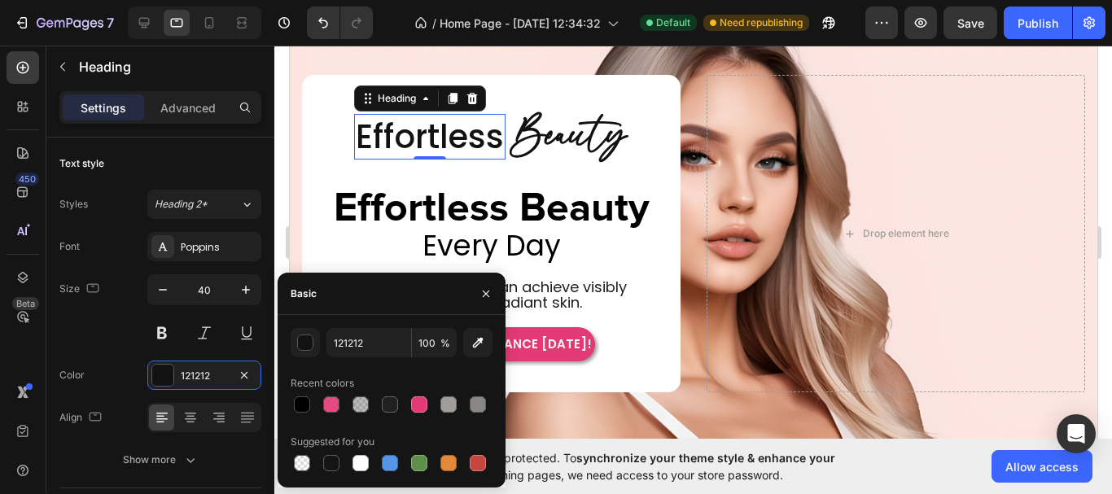
click at [306, 406] on div at bounding box center [302, 404] width 16 height 16
type input "000000"
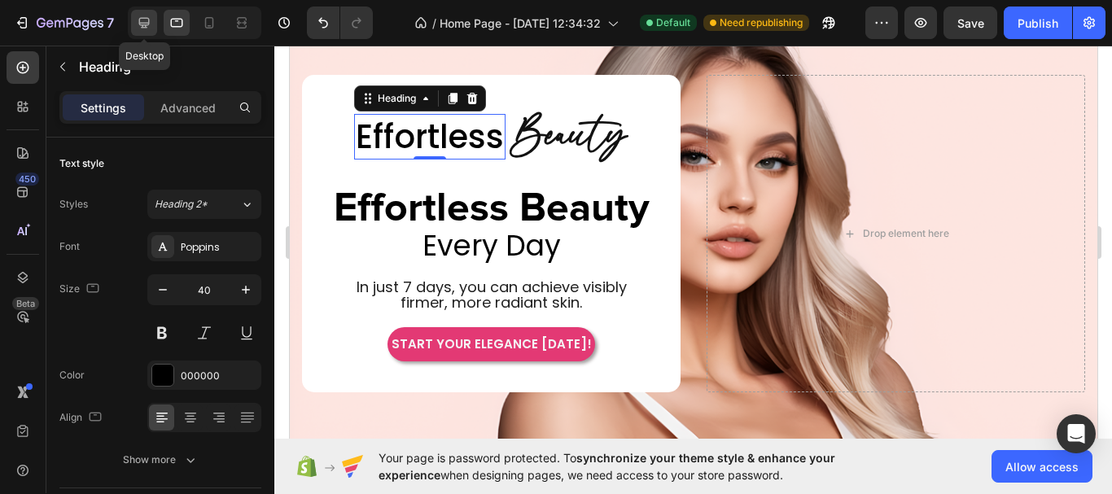
click at [150, 32] on div at bounding box center [144, 23] width 26 height 26
type input "46"
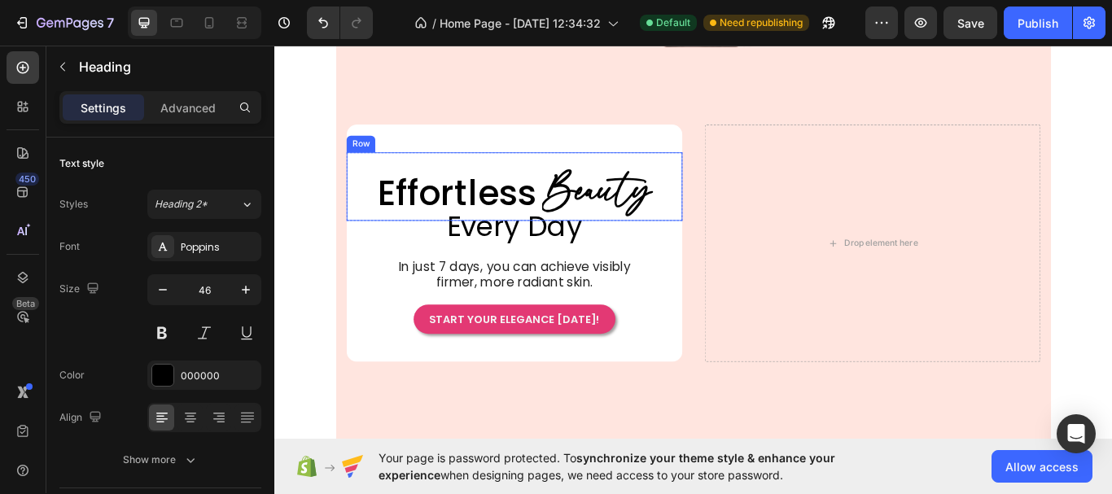
scroll to position [15, 0]
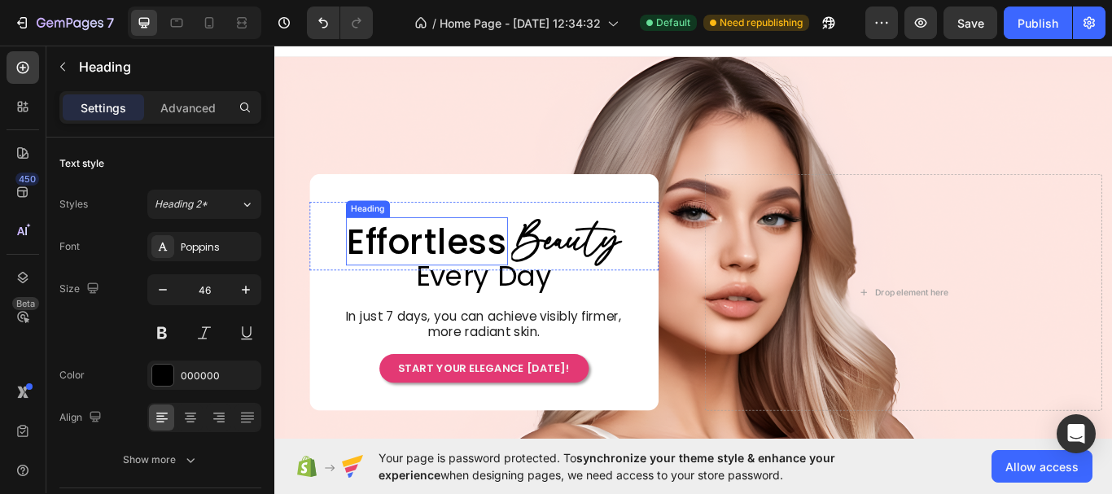
click at [459, 278] on p "Effortless" at bounding box center [452, 274] width 186 height 53
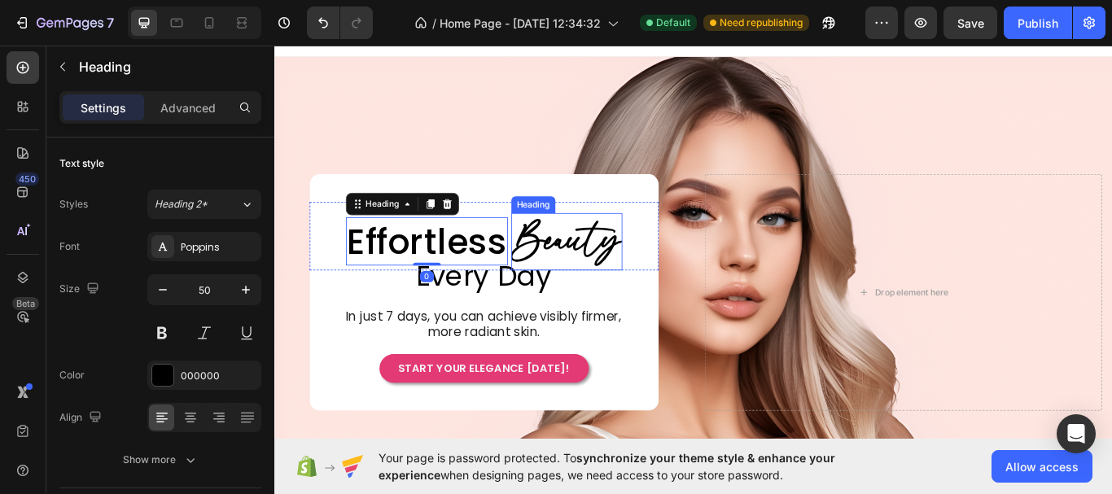
click at [589, 275] on h2 "Beauty" at bounding box center [614, 275] width 129 height 67
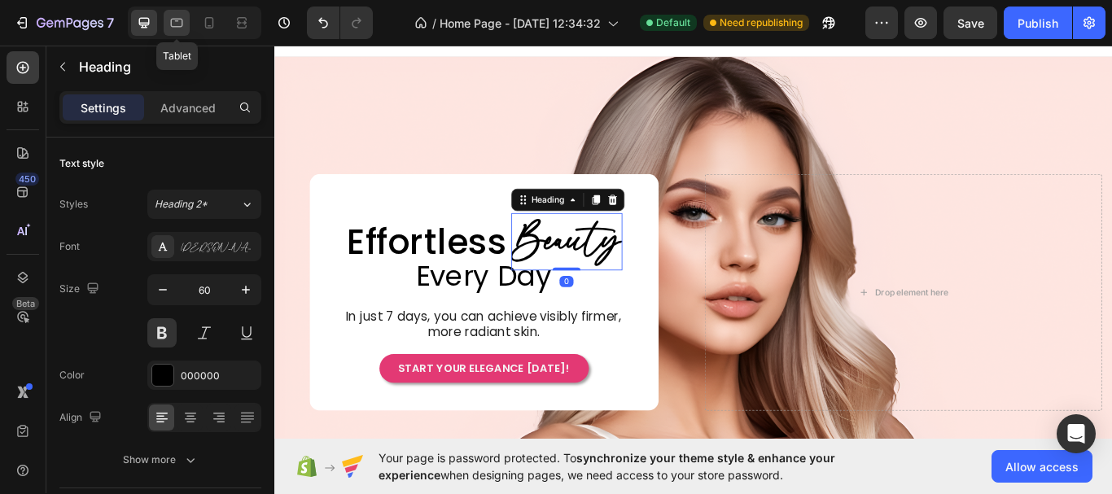
click at [181, 29] on icon at bounding box center [176, 23] width 16 height 16
type input "46"
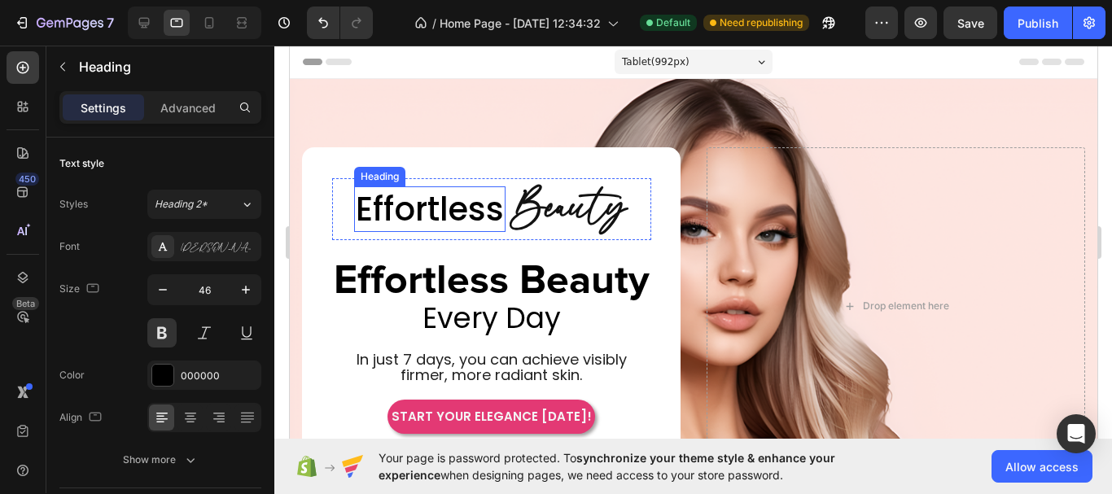
click at [444, 213] on p "Effortless" at bounding box center [429, 209] width 148 height 42
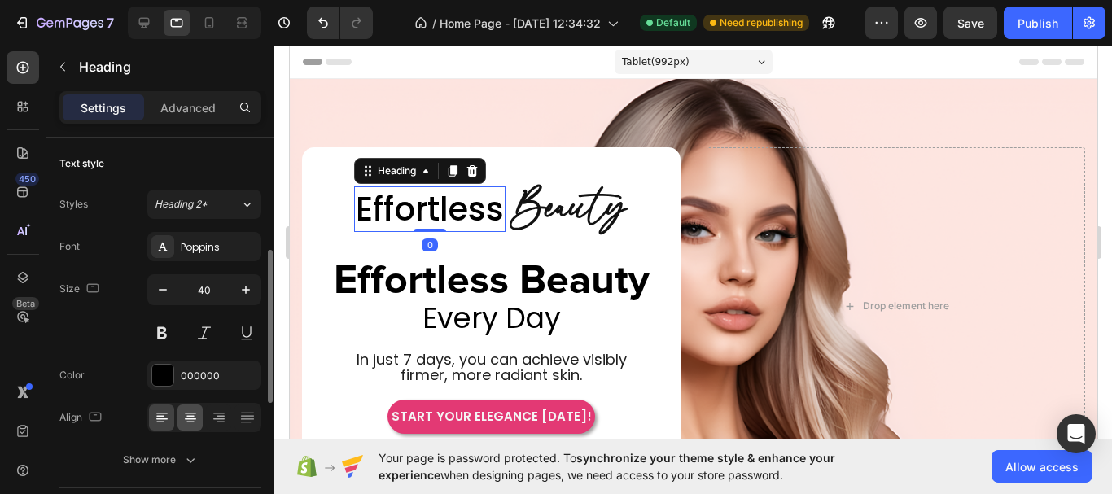
scroll to position [81, 0]
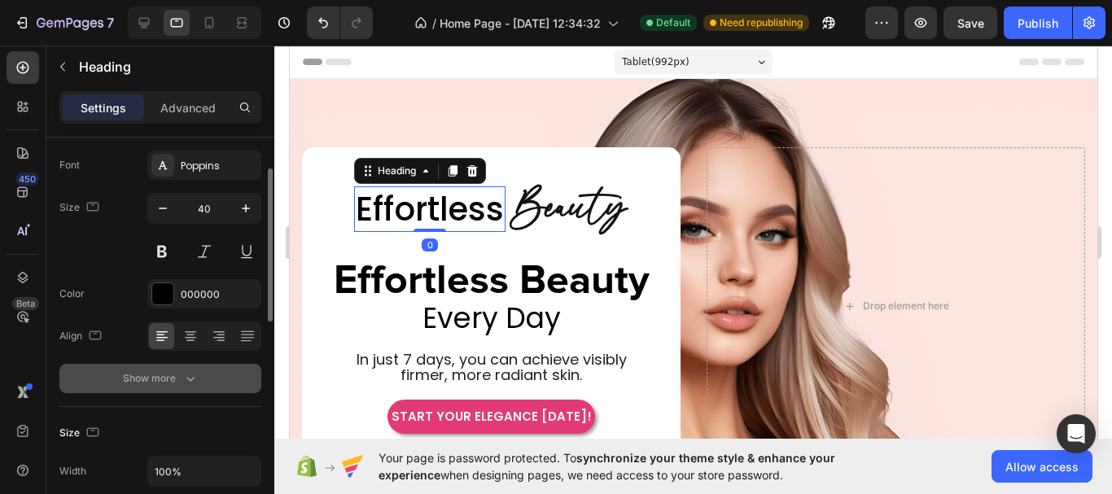
click at [183, 385] on icon "button" at bounding box center [190, 378] width 16 height 16
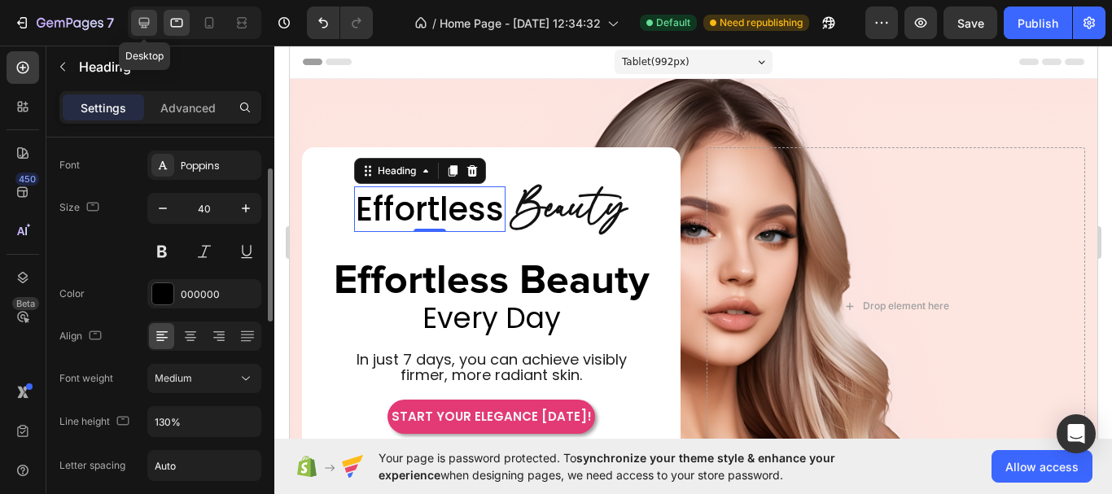
click at [140, 28] on icon at bounding box center [144, 23] width 16 height 16
type input "46"
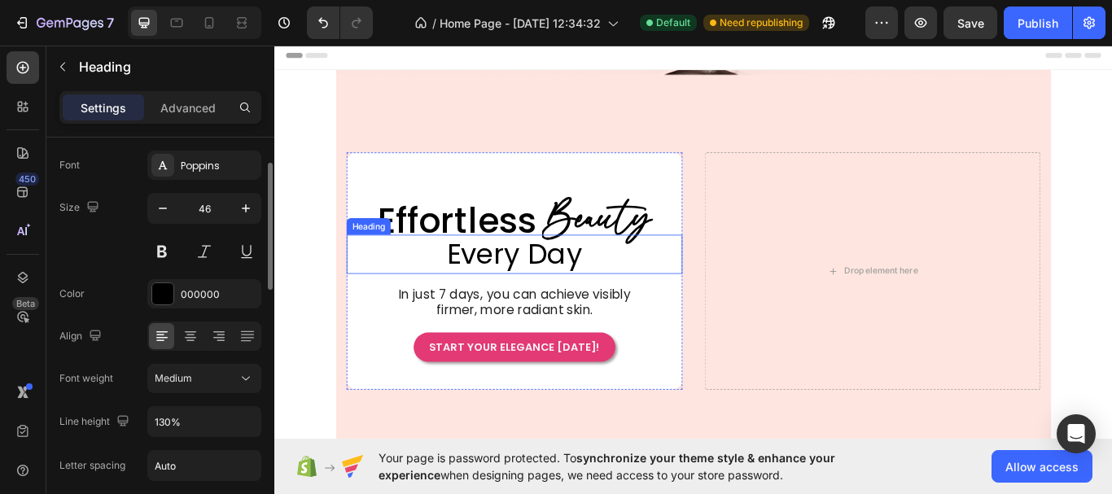
click at [572, 332] on span "Every Day" at bounding box center [518, 331] width 158 height 46
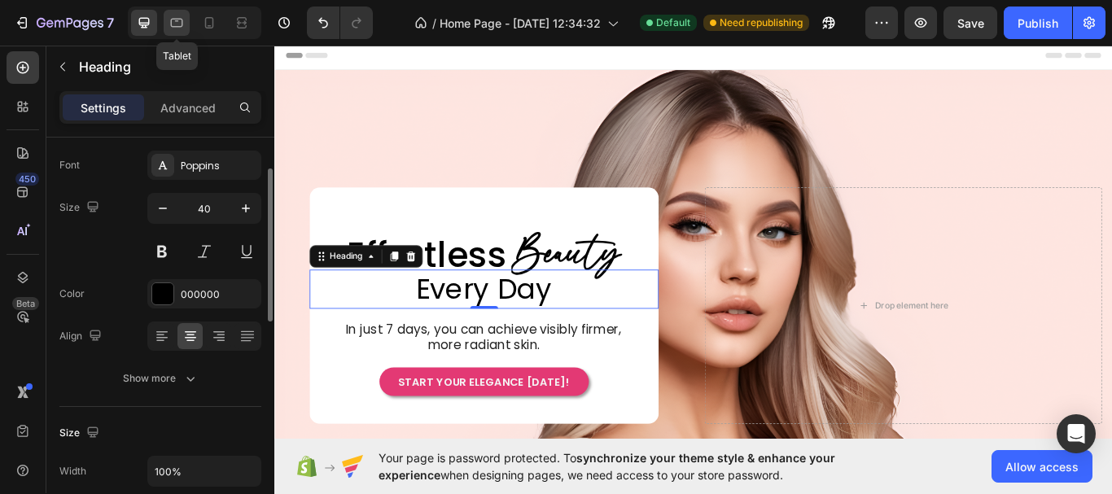
click at [181, 25] on icon at bounding box center [176, 23] width 16 height 16
type input "30"
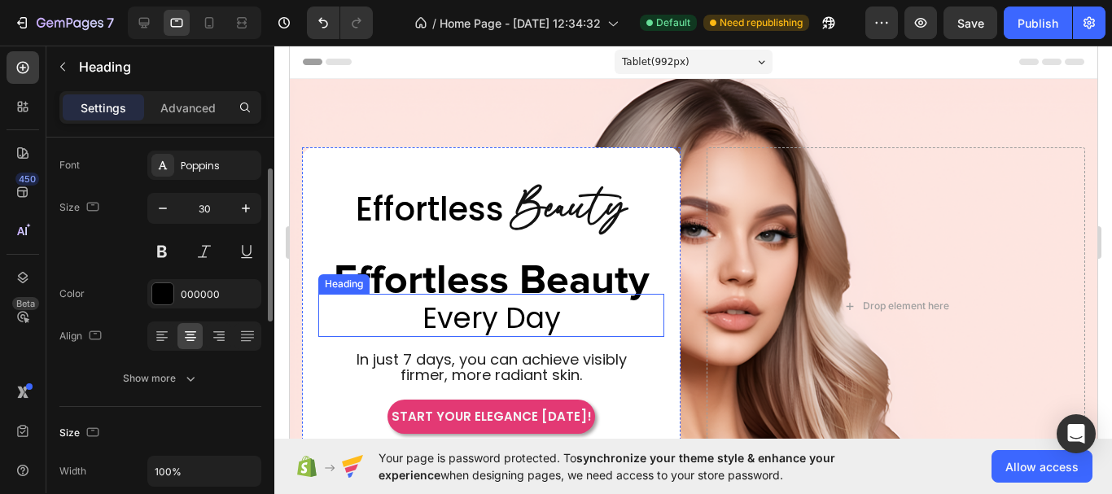
click at [505, 322] on span "Every Day" at bounding box center [491, 318] width 138 height 40
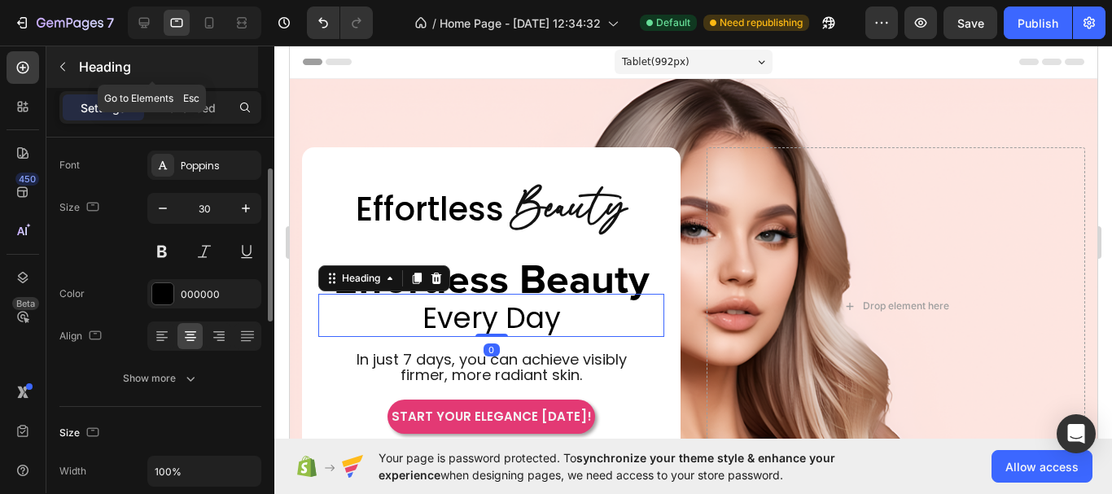
click at [68, 61] on icon "button" at bounding box center [62, 66] width 13 height 13
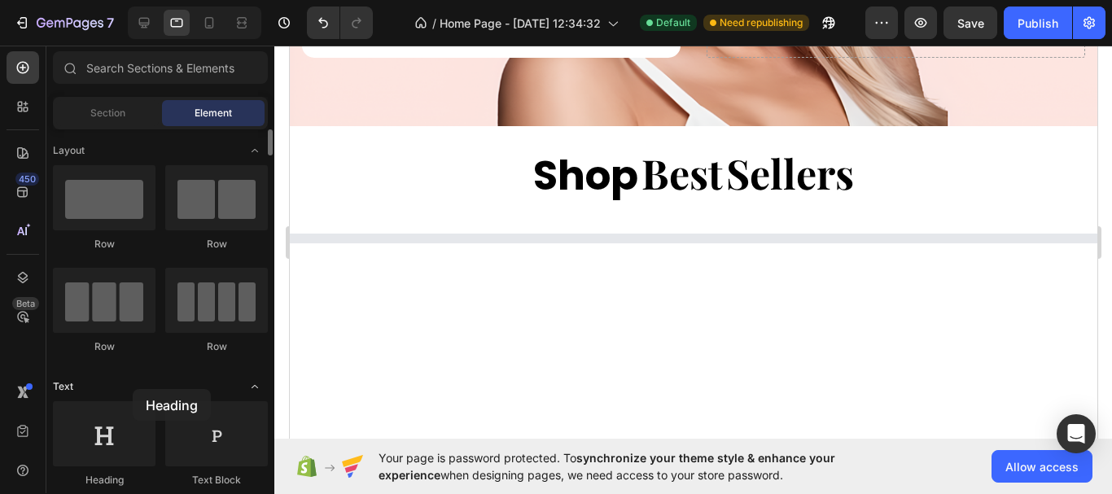
drag, startPoint x: 123, startPoint y: 461, endPoint x: 133, endPoint y: 389, distance: 72.3
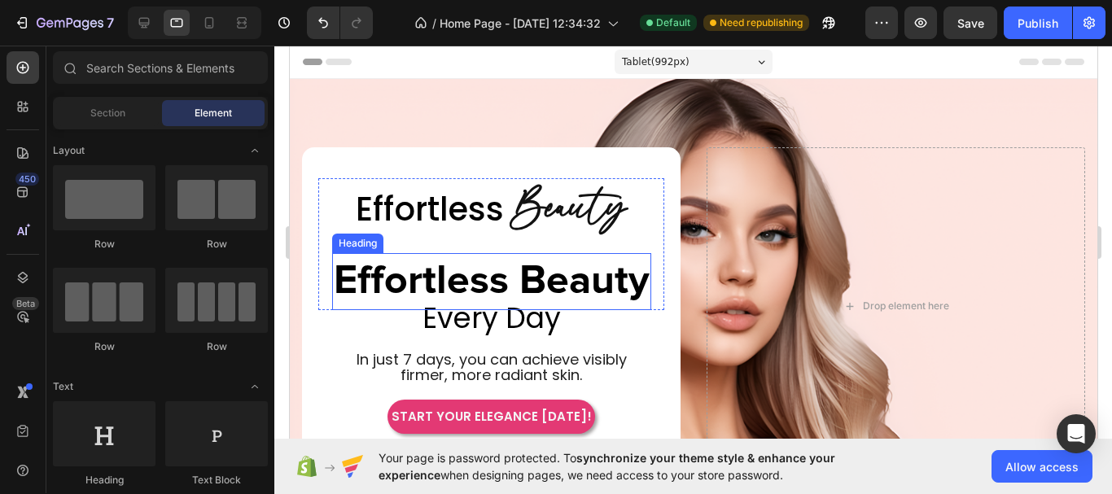
click at [546, 274] on p "Effortless Beauty" at bounding box center [491, 281] width 316 height 53
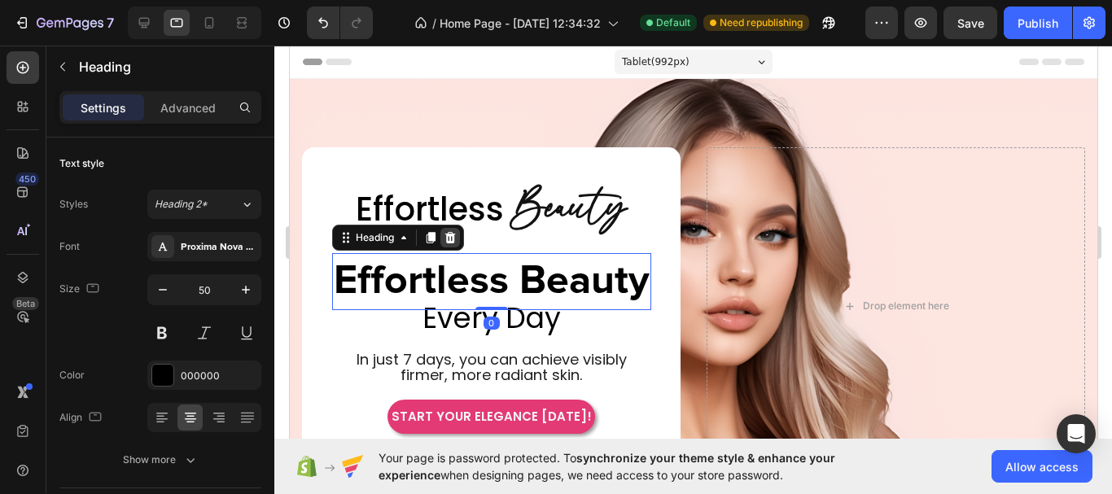
click at [448, 231] on icon at bounding box center [449, 237] width 13 height 13
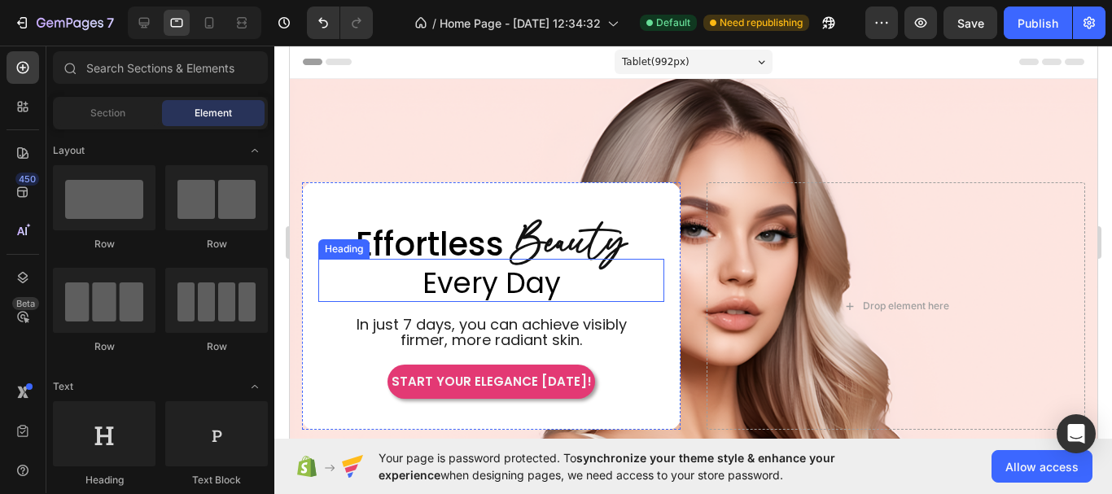
click at [511, 289] on span "Every Day" at bounding box center [491, 283] width 138 height 40
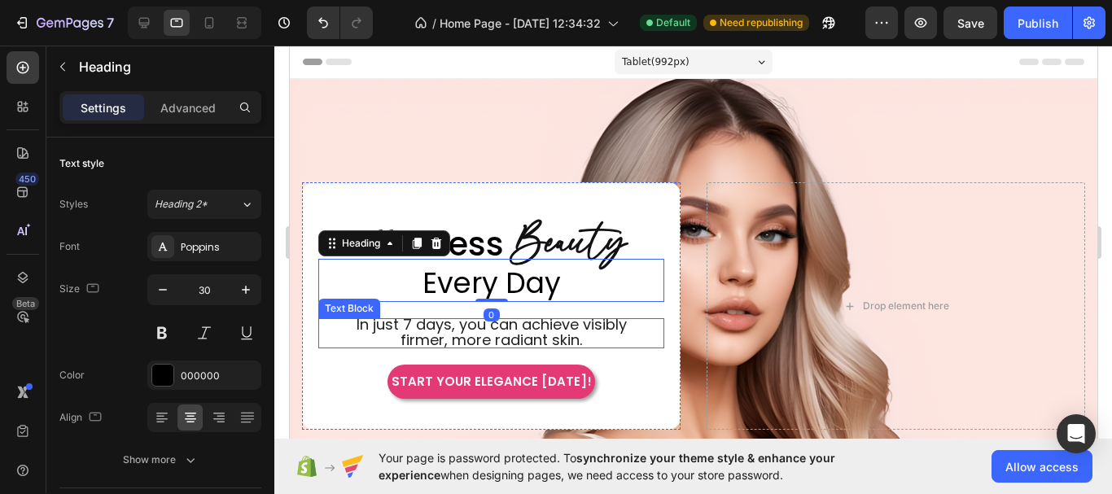
click at [604, 342] on span "In just 7 days, you can achieve visibly firmer, more radiant skin." at bounding box center [491, 332] width 270 height 36
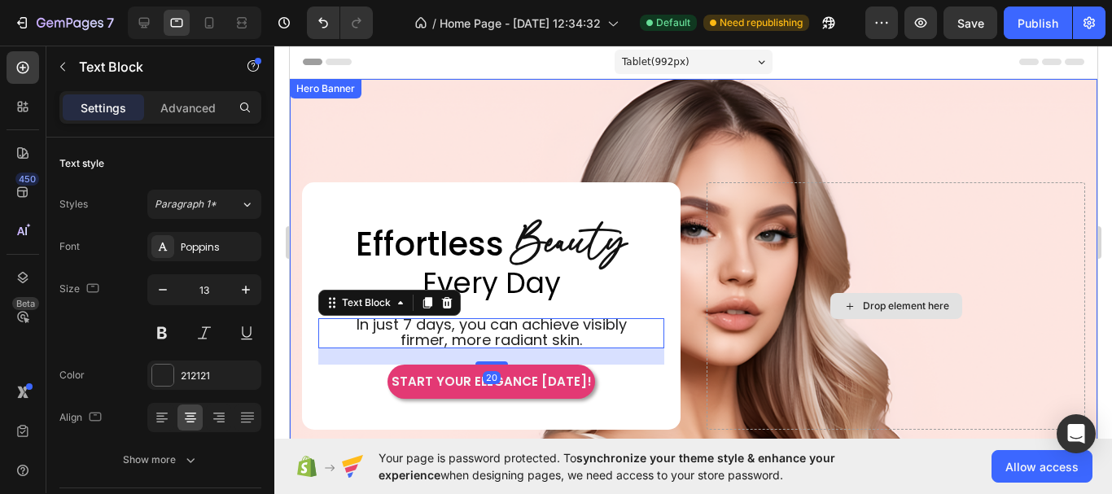
click at [781, 399] on div "Drop element here" at bounding box center [895, 305] width 378 height 247
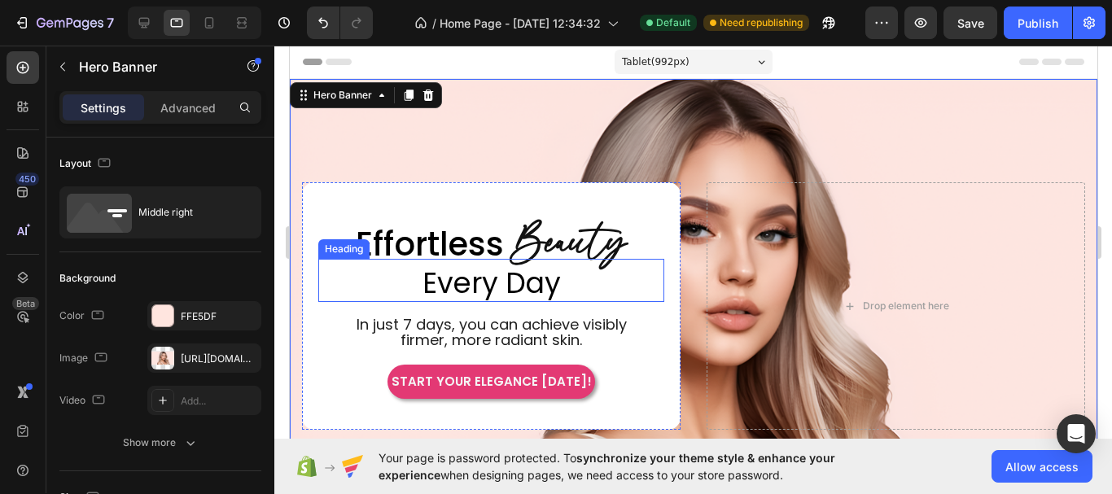
click at [589, 259] on div "Every Day Heading" at bounding box center [490, 280] width 346 height 43
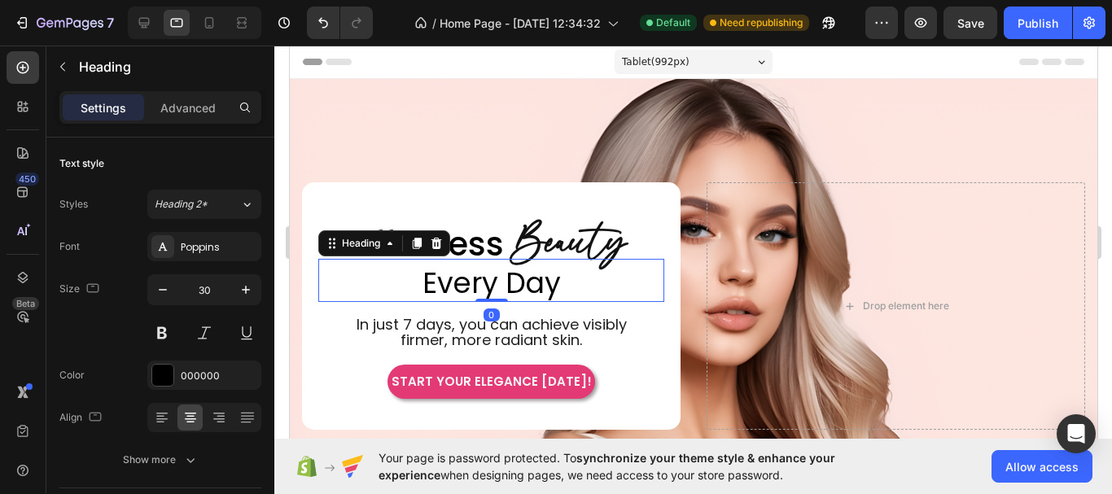
click at [584, 232] on p "Beauty" at bounding box center [568, 244] width 116 height 59
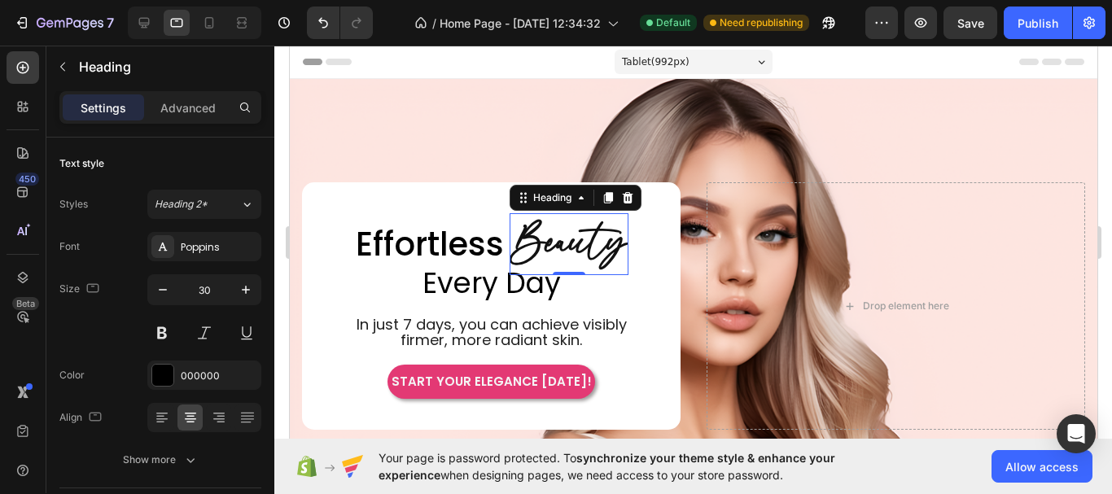
scroll to position [81, 0]
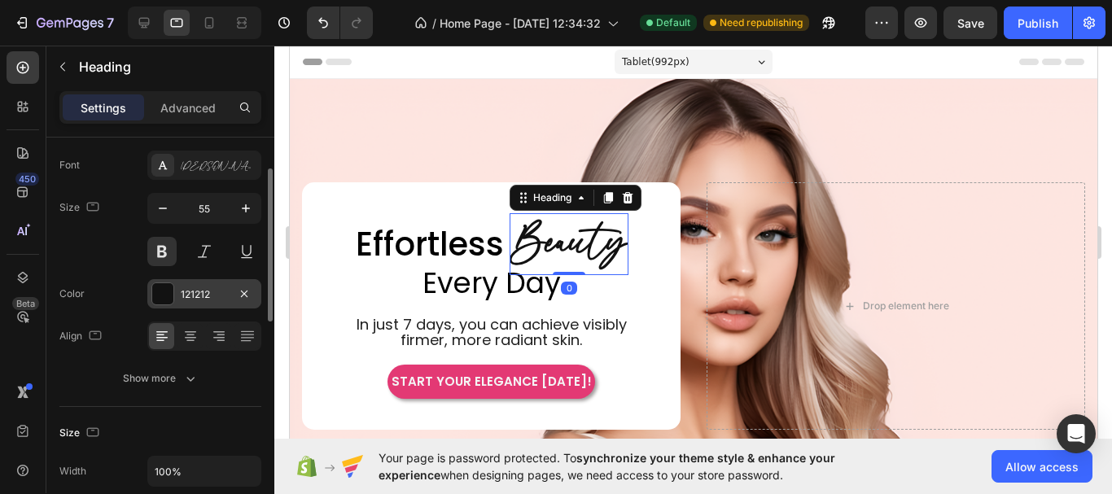
click at [166, 295] on div at bounding box center [162, 293] width 21 height 21
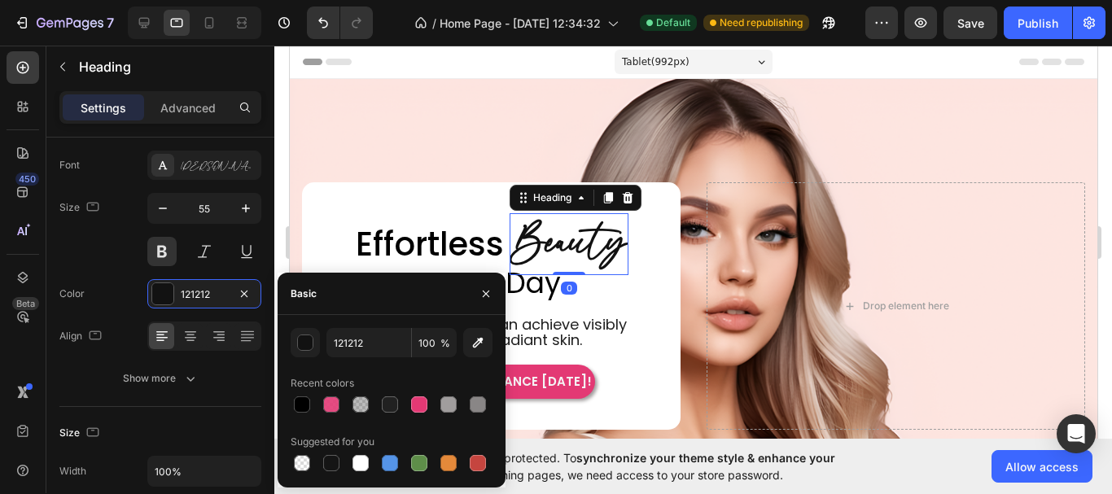
click at [304, 399] on div at bounding box center [302, 404] width 16 height 16
type input "000000"
click at [557, 317] on span "In just 7 days, you can achieve visibly firmer, more radiant skin." at bounding box center [491, 332] width 270 height 36
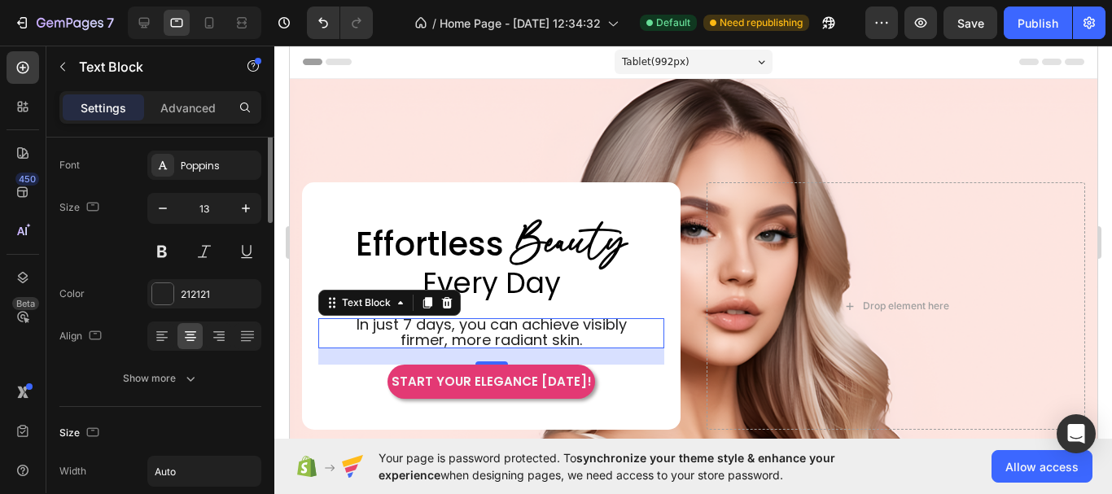
scroll to position [0, 0]
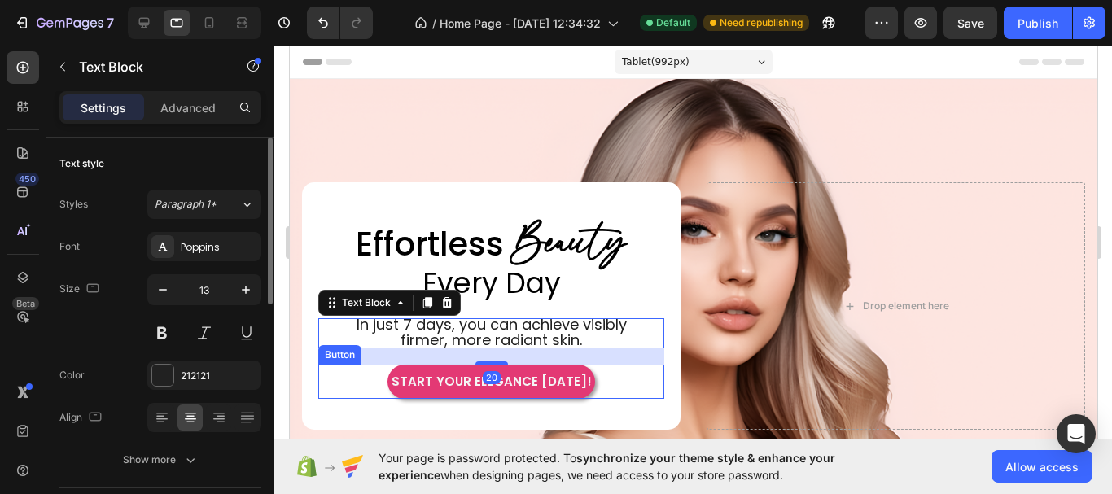
click at [647, 370] on div "START YOUR ELEGANCE [DATE]! Button" at bounding box center [490, 382] width 346 height 34
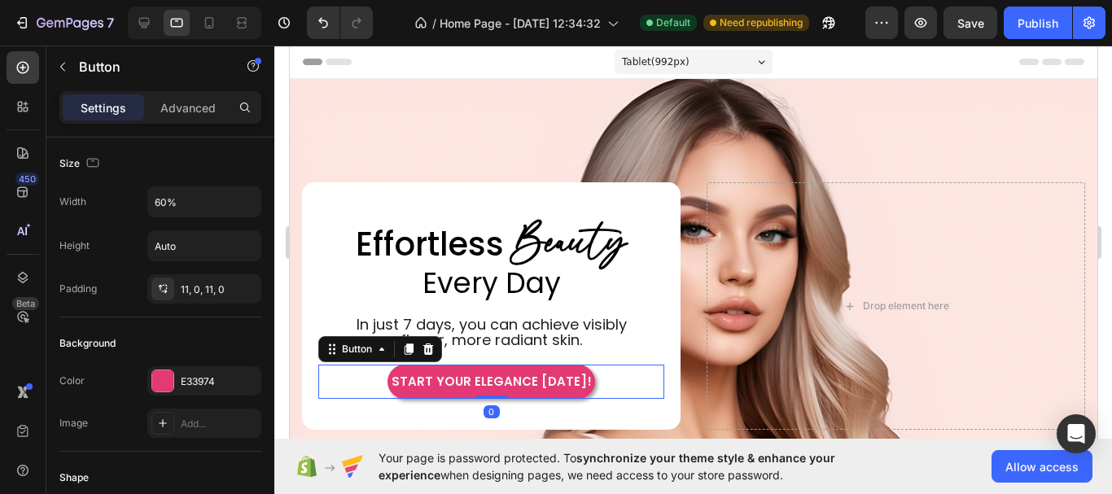
click at [149, 36] on div at bounding box center [194, 23] width 133 height 33
click at [148, 25] on icon at bounding box center [144, 23] width 11 height 11
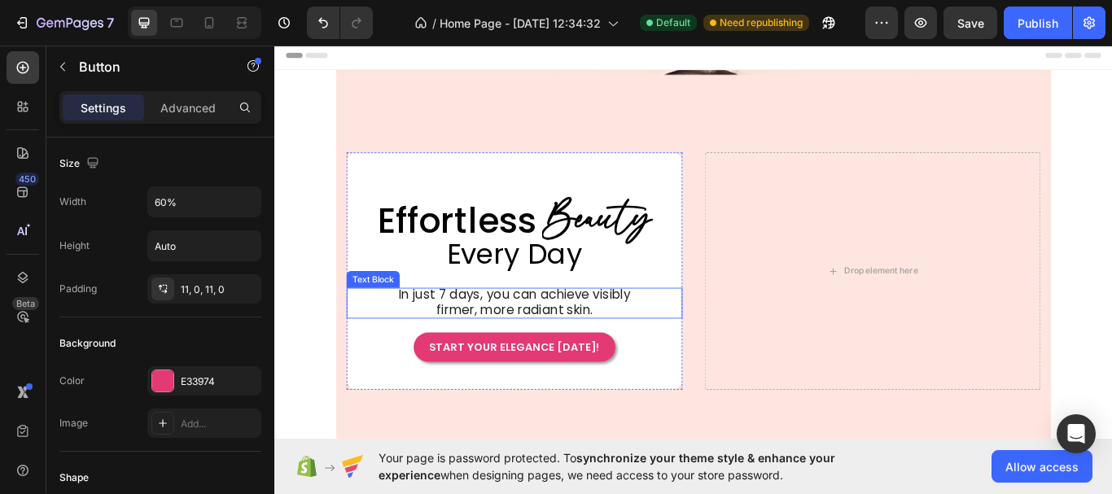
click at [528, 393] on span "In just 7 days, you can achieve visibly firmer, more radiant skin." at bounding box center [517, 386] width 321 height 38
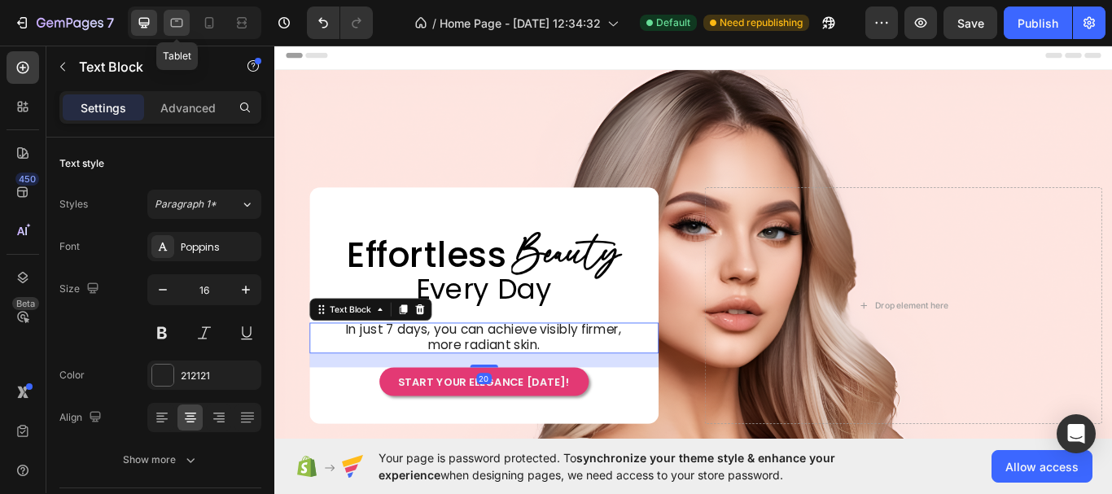
click at [175, 24] on icon at bounding box center [176, 23] width 16 height 16
type input "13"
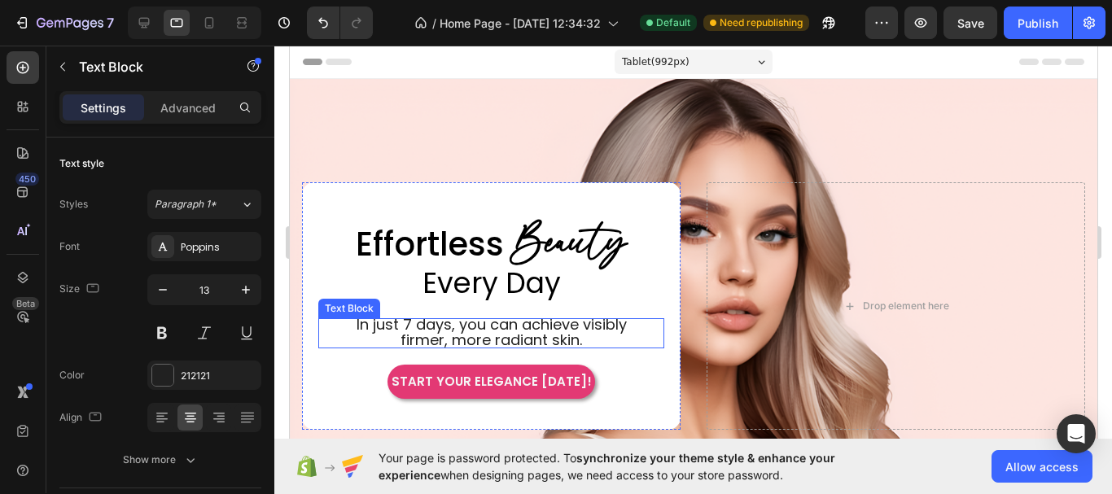
click at [480, 321] on span "In just 7 days, you can achieve visibly firmer, more radiant skin." at bounding box center [491, 332] width 270 height 36
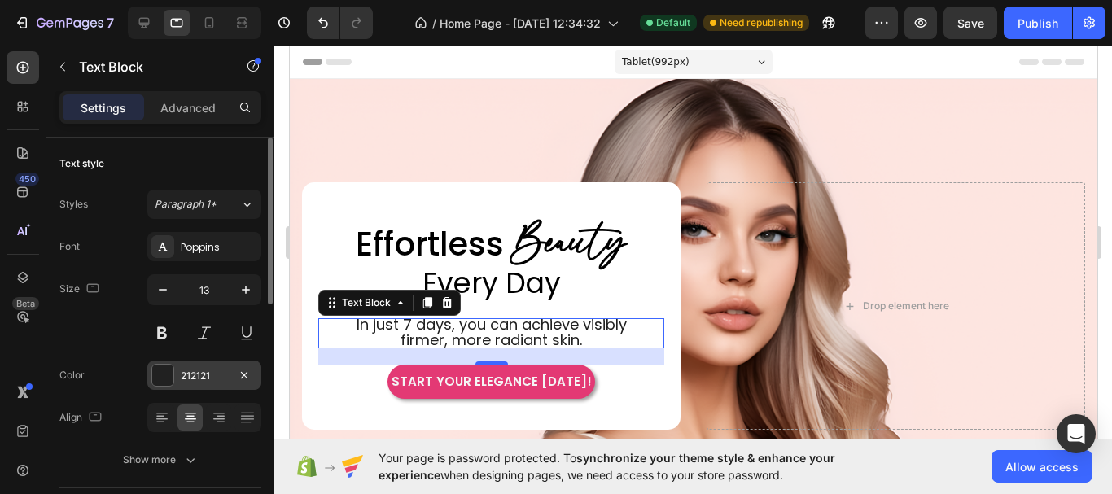
click at [162, 375] on div at bounding box center [162, 375] width 21 height 21
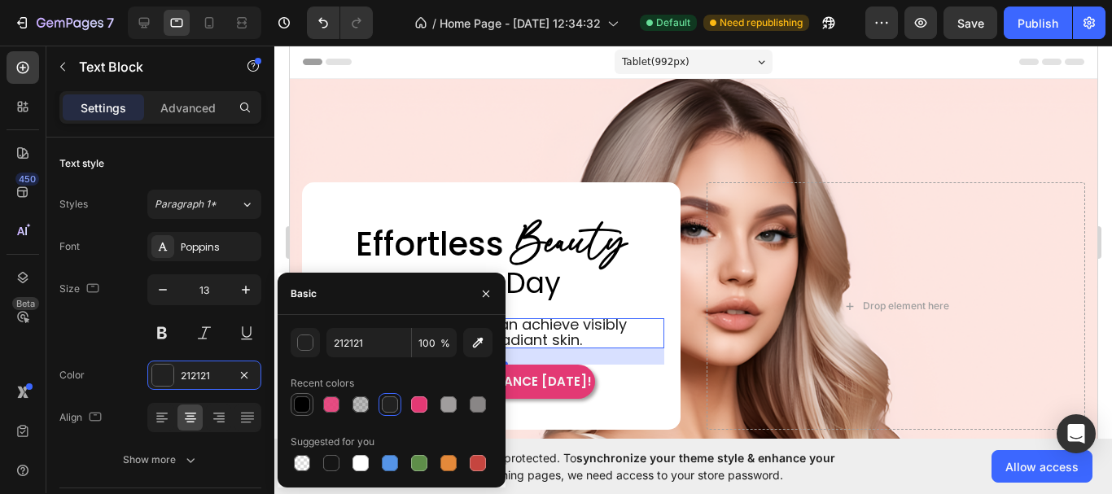
click at [300, 406] on div at bounding box center [302, 404] width 16 height 16
type input "000000"
click at [610, 348] on div "20" at bounding box center [490, 356] width 346 height 16
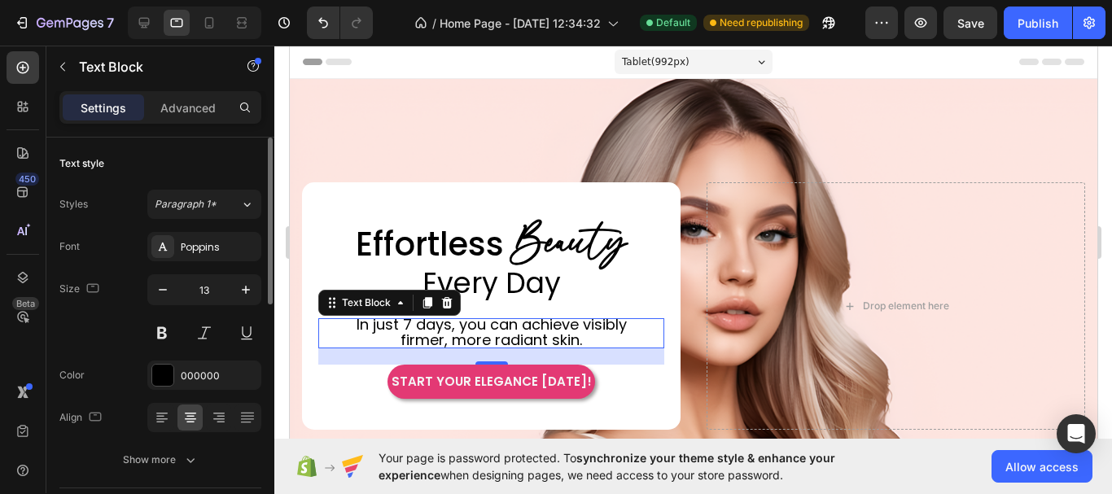
scroll to position [81, 0]
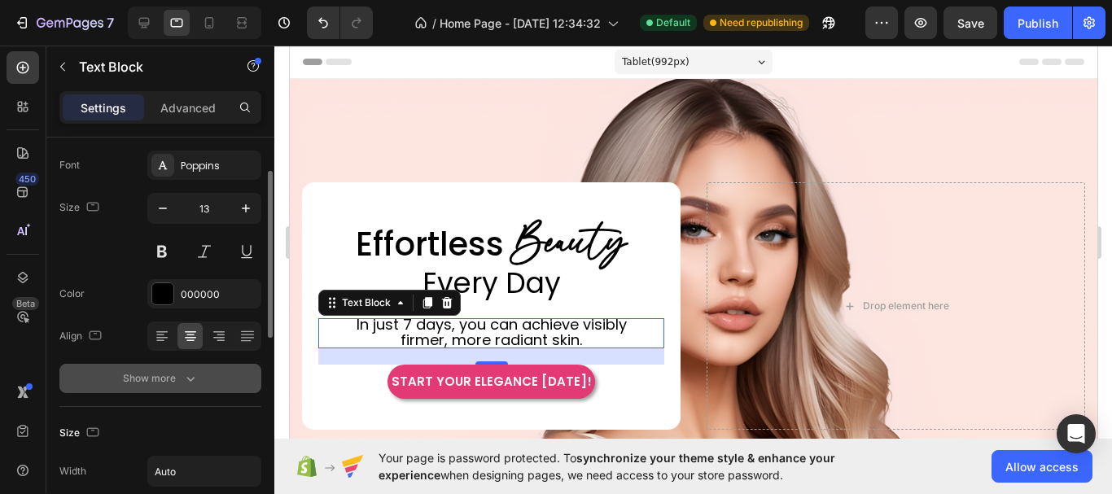
click at [189, 369] on button "Show more" at bounding box center [160, 378] width 202 height 29
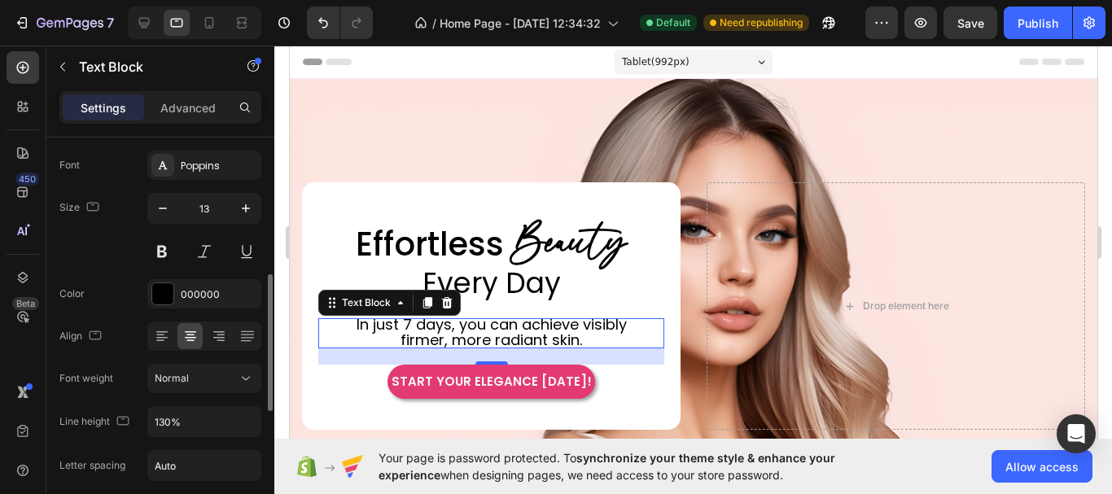
scroll to position [163, 0]
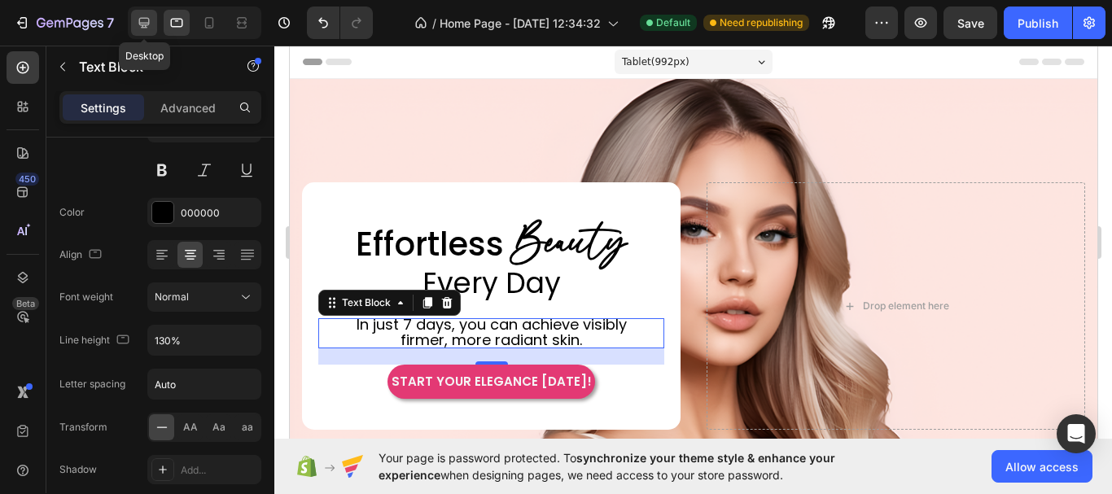
click at [149, 23] on icon at bounding box center [144, 23] width 11 height 11
type input "16"
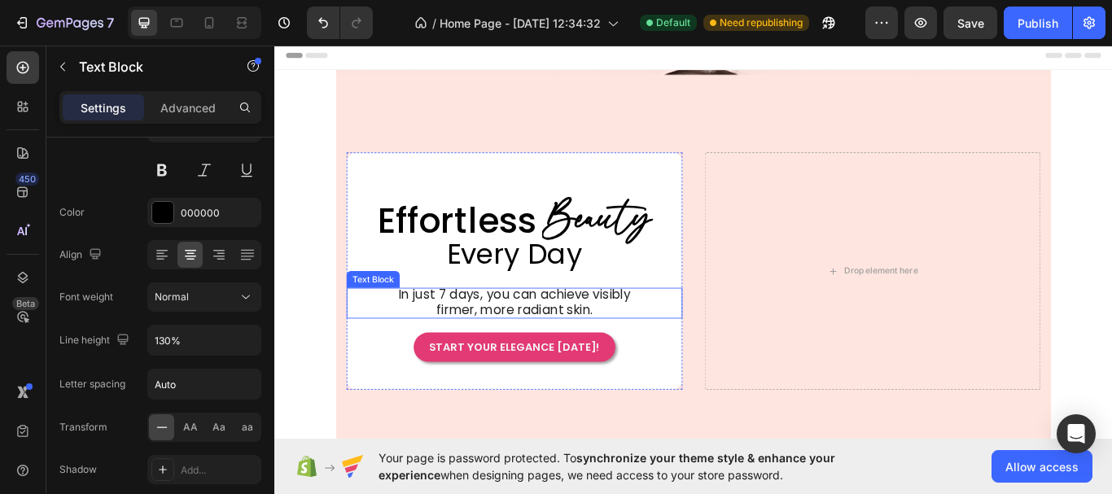
click at [482, 380] on span "In just 7 days, you can achieve visibly firmer, more radiant skin." at bounding box center [517, 386] width 321 height 38
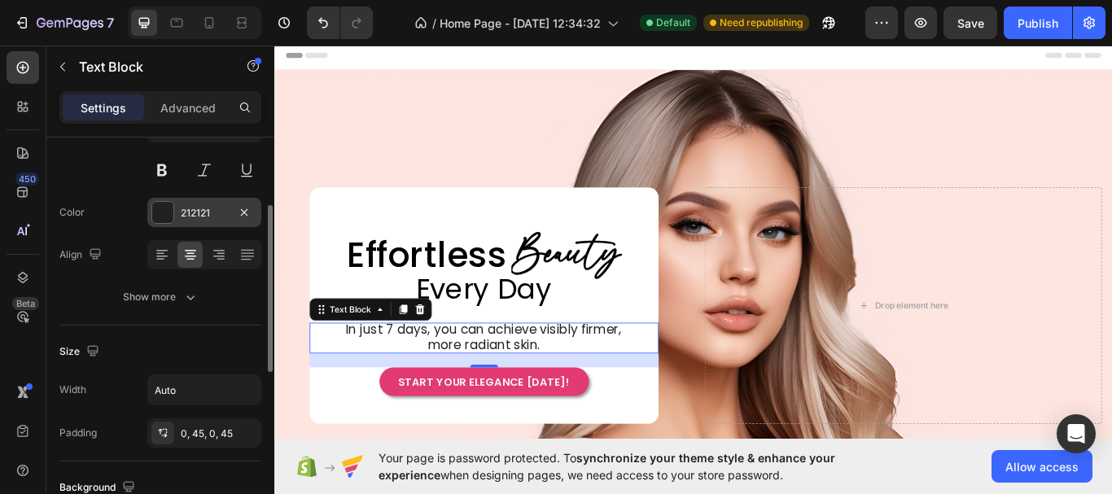
click at [160, 212] on div at bounding box center [162, 212] width 21 height 21
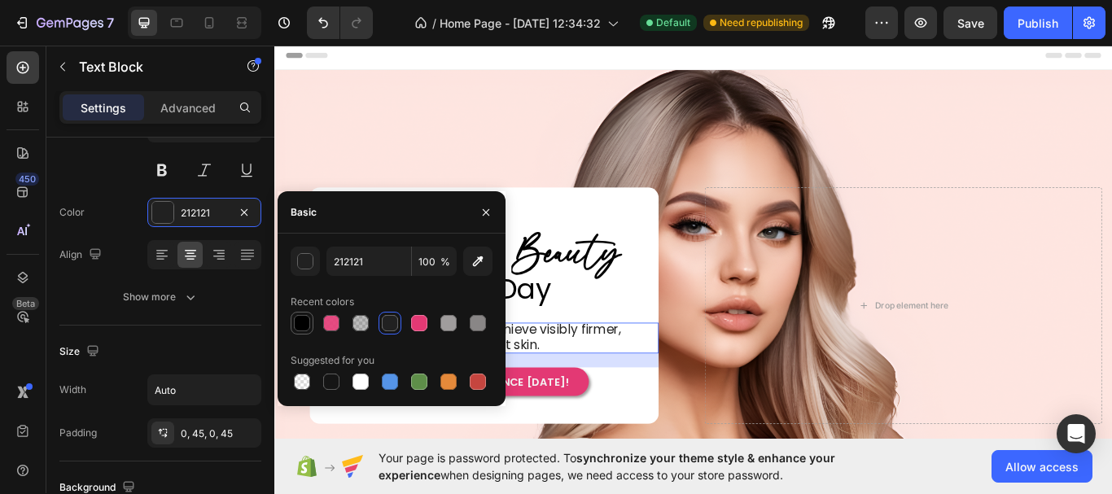
click at [306, 321] on div at bounding box center [302, 323] width 16 height 16
type input "000000"
click at [208, 325] on div "Text style Styles Paragraph 1* Font Poppins Size 16 Color 000000 Align Show more" at bounding box center [160, 150] width 202 height 351
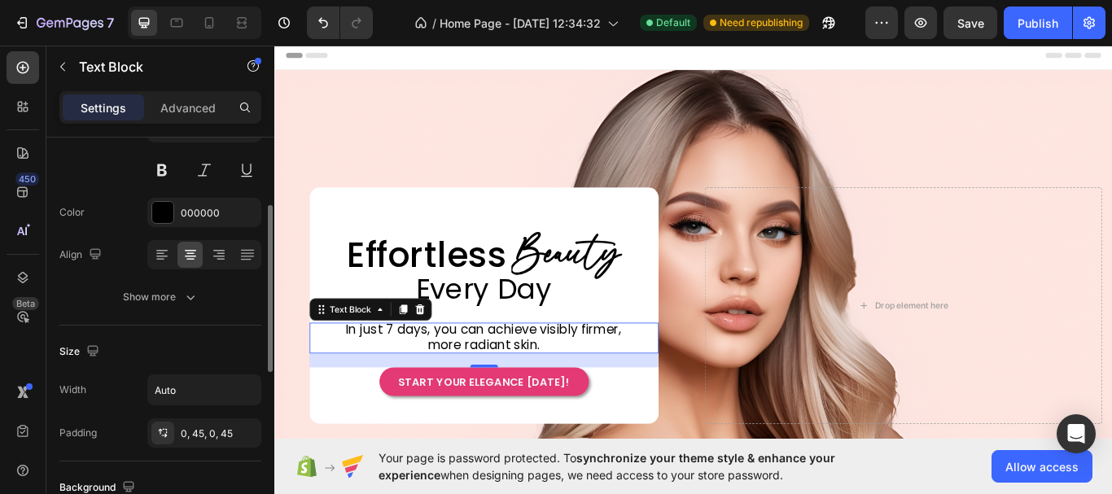
scroll to position [326, 0]
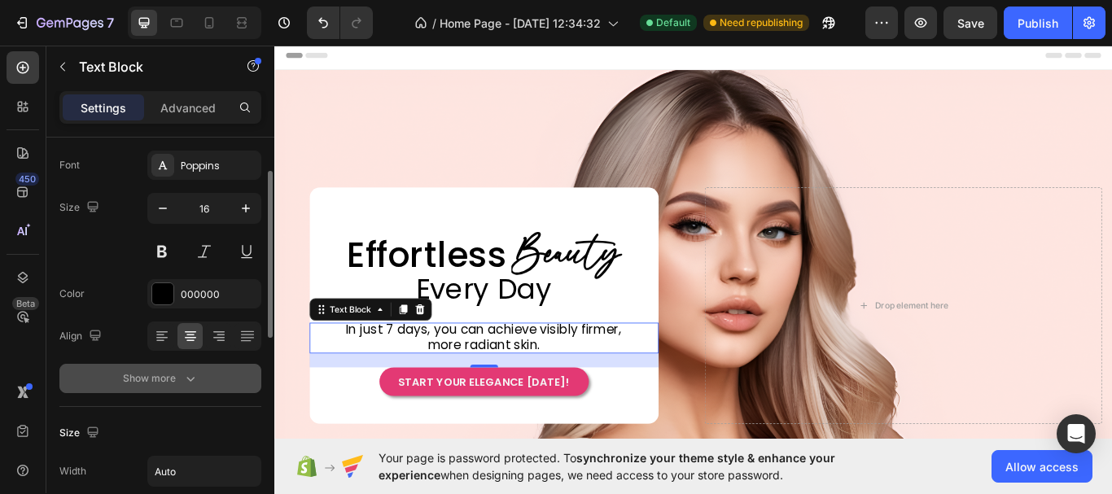
click at [195, 386] on icon "button" at bounding box center [190, 378] width 16 height 16
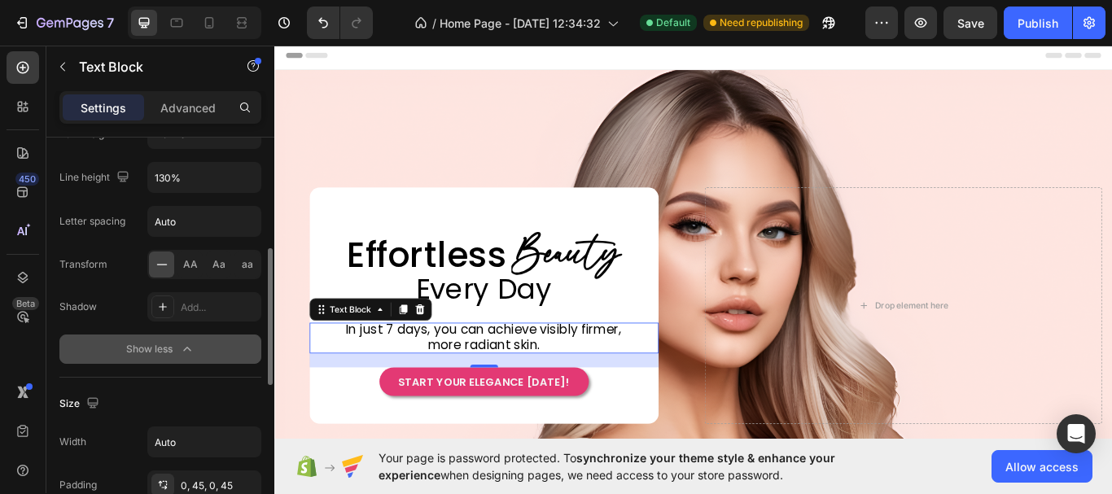
scroll to position [570, 0]
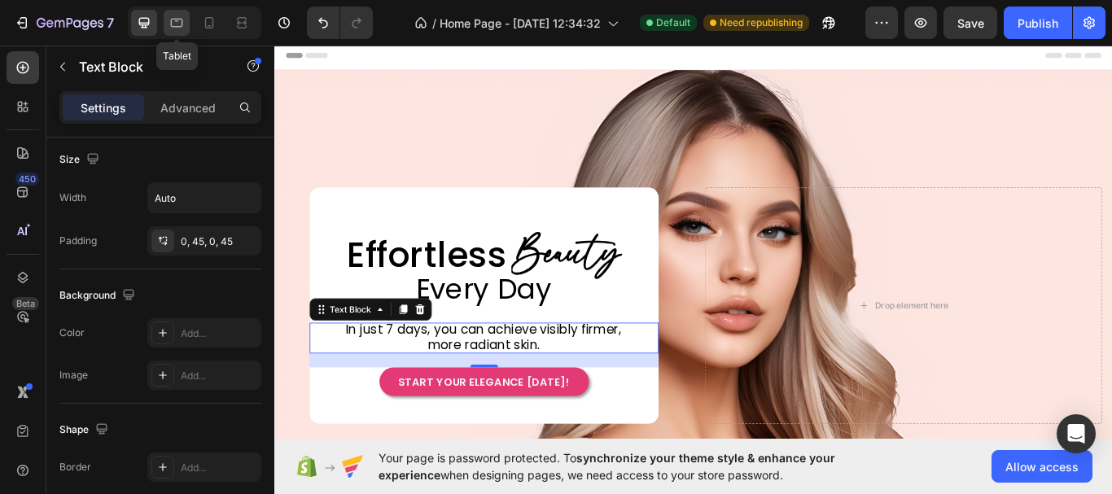
click at [174, 22] on icon at bounding box center [176, 23] width 16 height 16
type input "13"
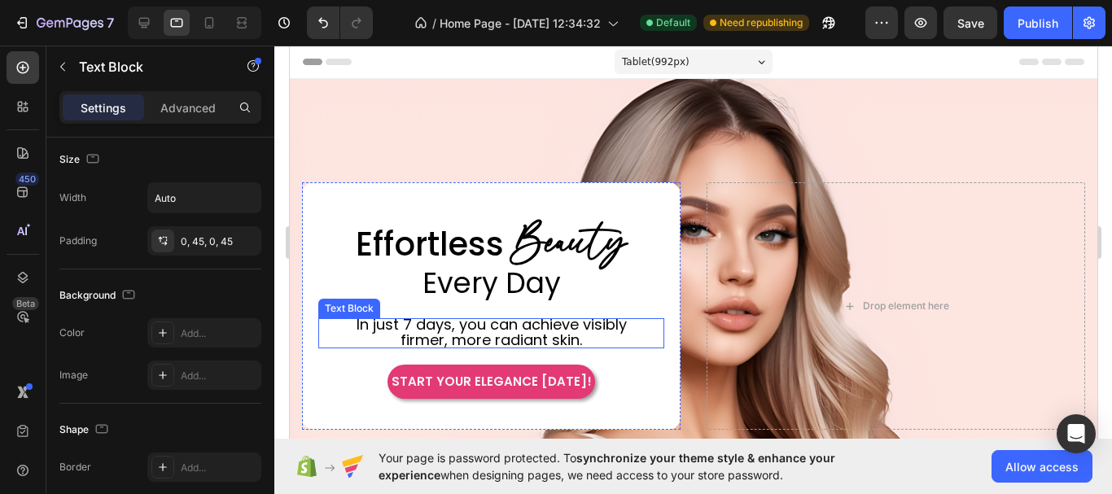
click at [516, 316] on span "In just 7 days, you can achieve visibly firmer, more radiant skin." at bounding box center [491, 332] width 270 height 36
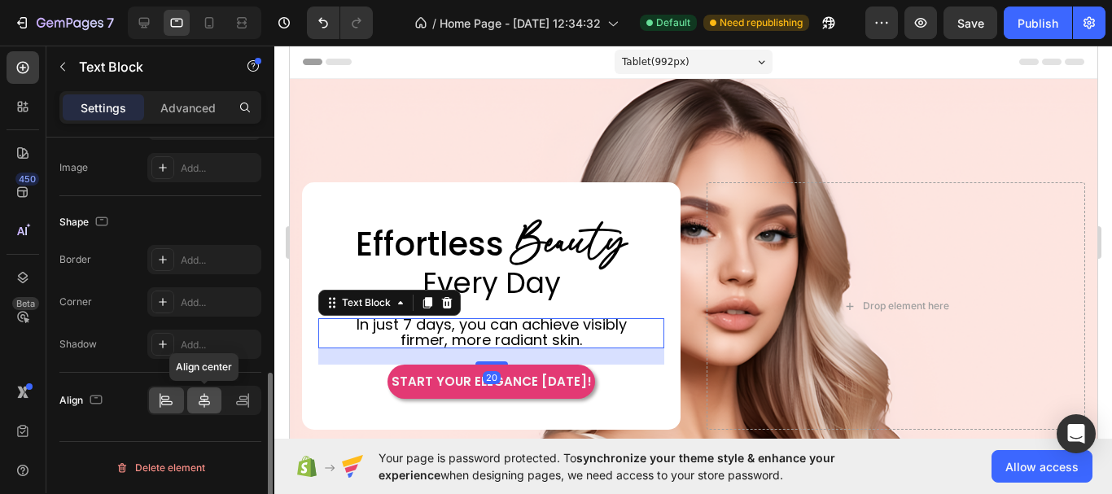
click at [203, 405] on icon at bounding box center [204, 400] width 16 height 16
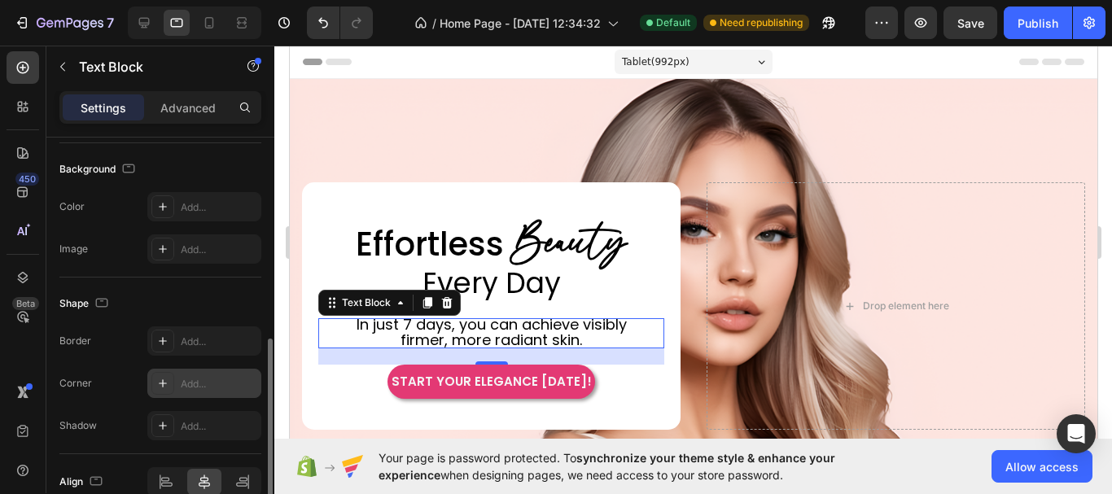
scroll to position [318, 0]
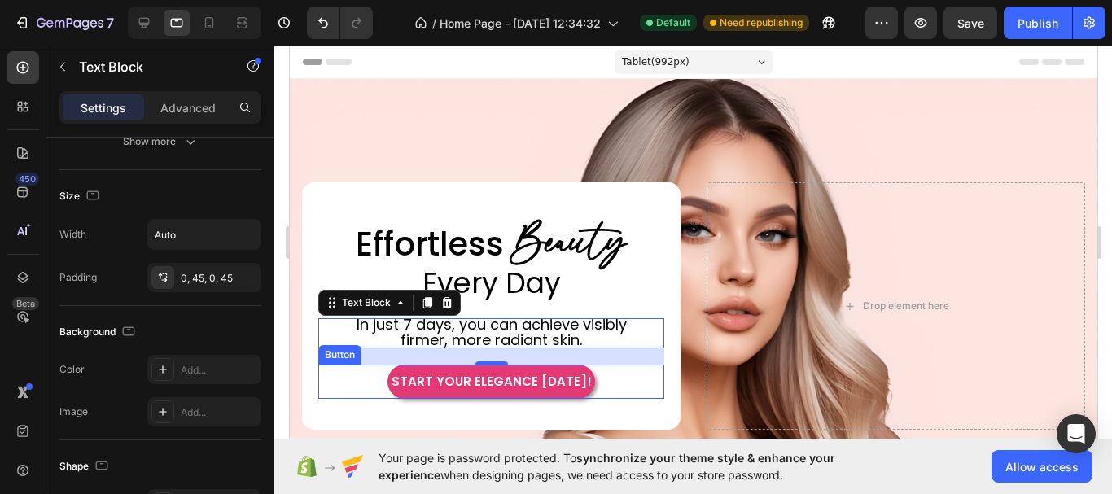
click at [649, 386] on div "START YOUR ELEGANCE [DATE]! Button" at bounding box center [490, 382] width 346 height 34
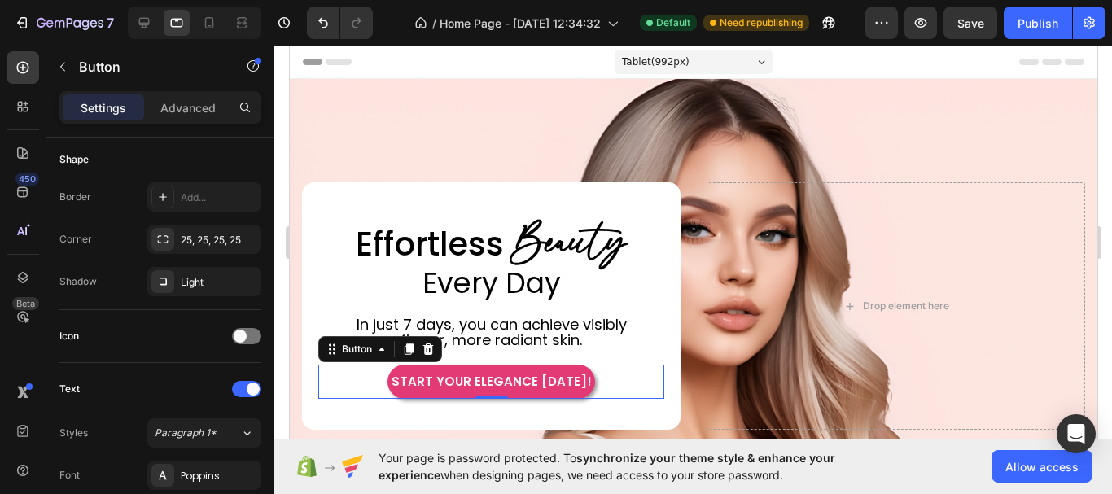
scroll to position [0, 0]
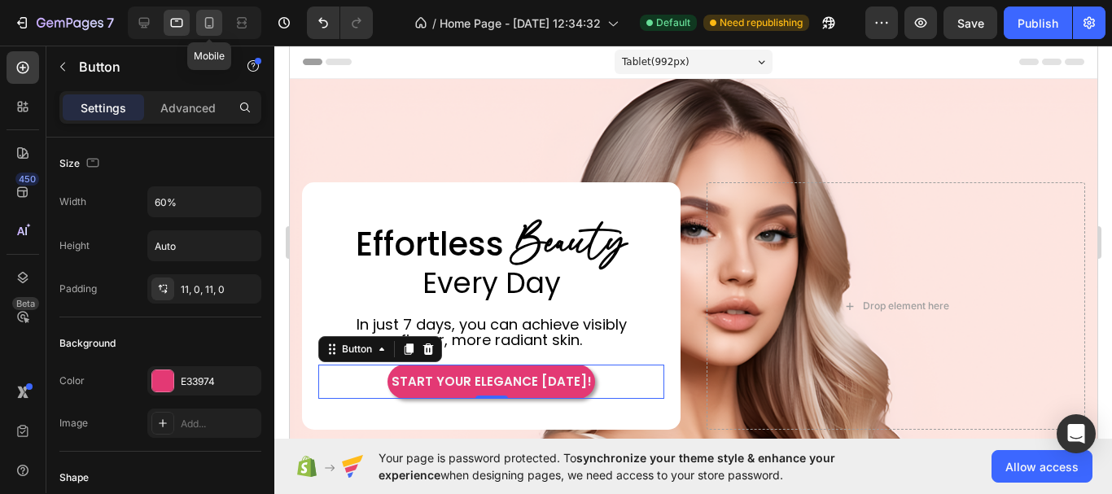
click at [214, 22] on icon at bounding box center [209, 23] width 16 height 16
type input "14"
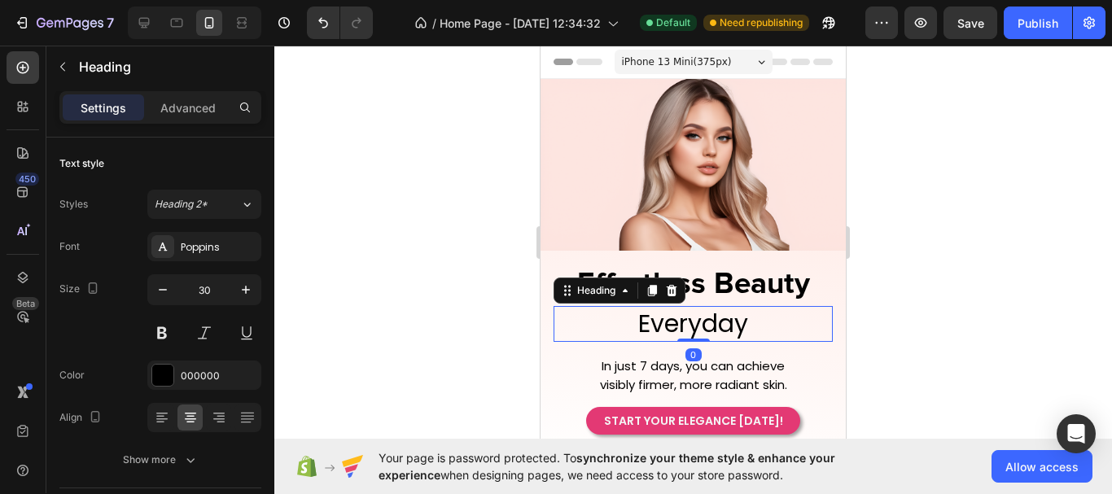
click at [707, 319] on h2 "Everyday" at bounding box center [692, 323] width 279 height 35
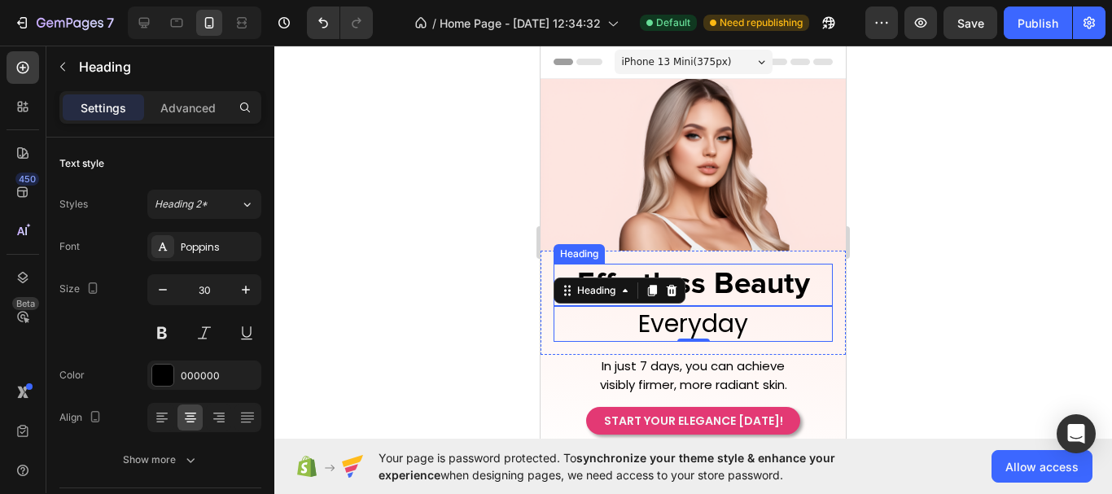
click at [786, 264] on h2 "Effortless Beauty" at bounding box center [692, 285] width 279 height 42
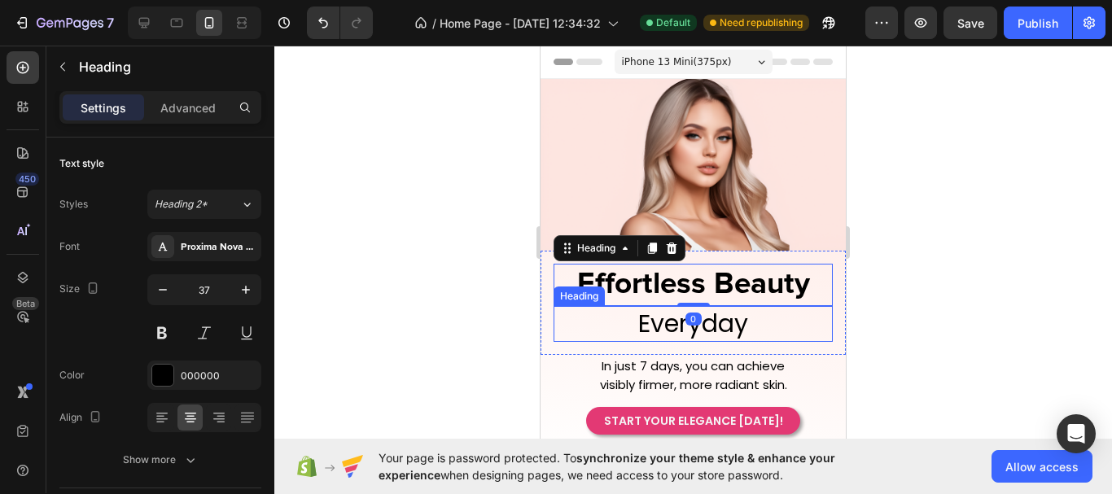
click at [763, 321] on h2 "Everyday" at bounding box center [692, 323] width 279 height 35
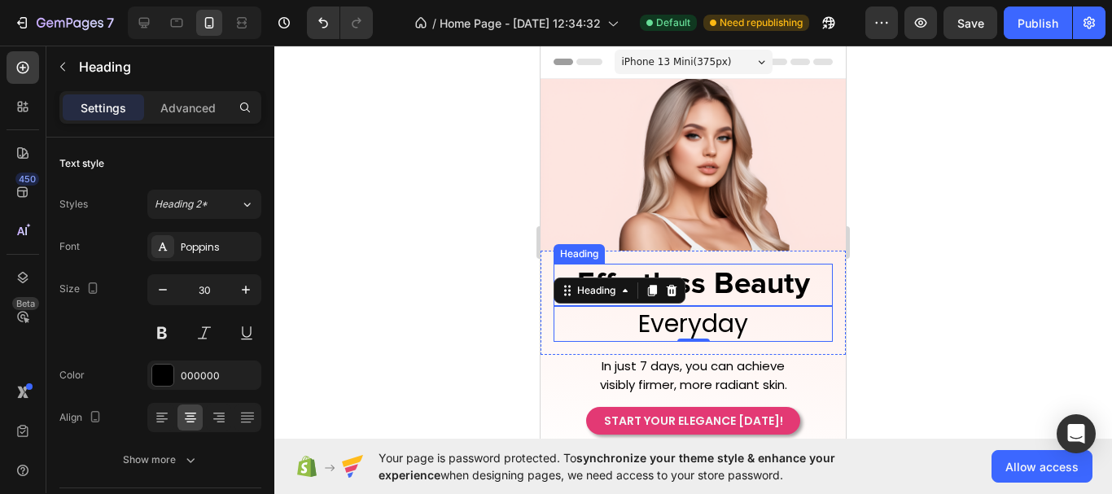
click at [802, 265] on h2 "Effortless Beauty" at bounding box center [692, 285] width 279 height 42
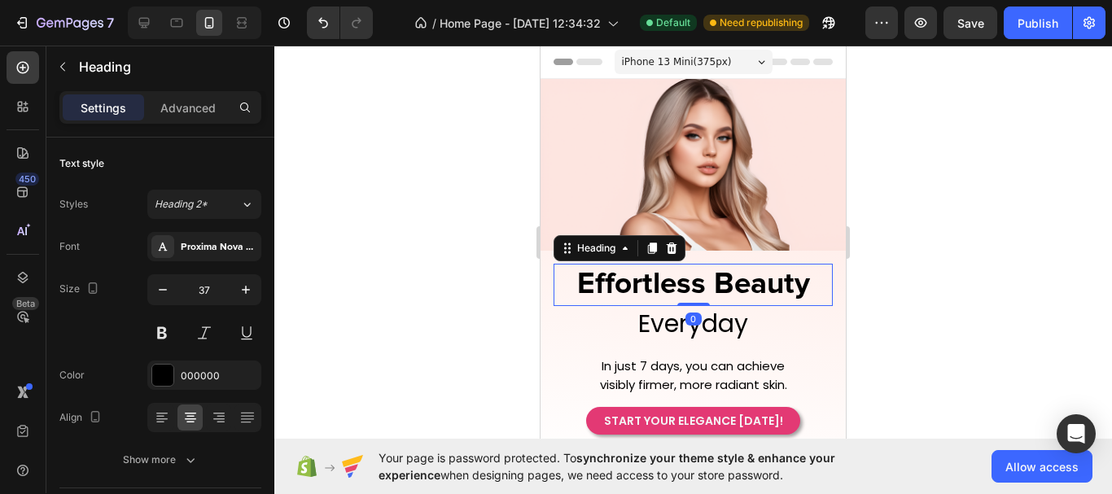
click at [210, 122] on div "Settings Advanced" at bounding box center [160, 107] width 202 height 33
click at [206, 111] on p "Advanced" at bounding box center [187, 107] width 55 height 17
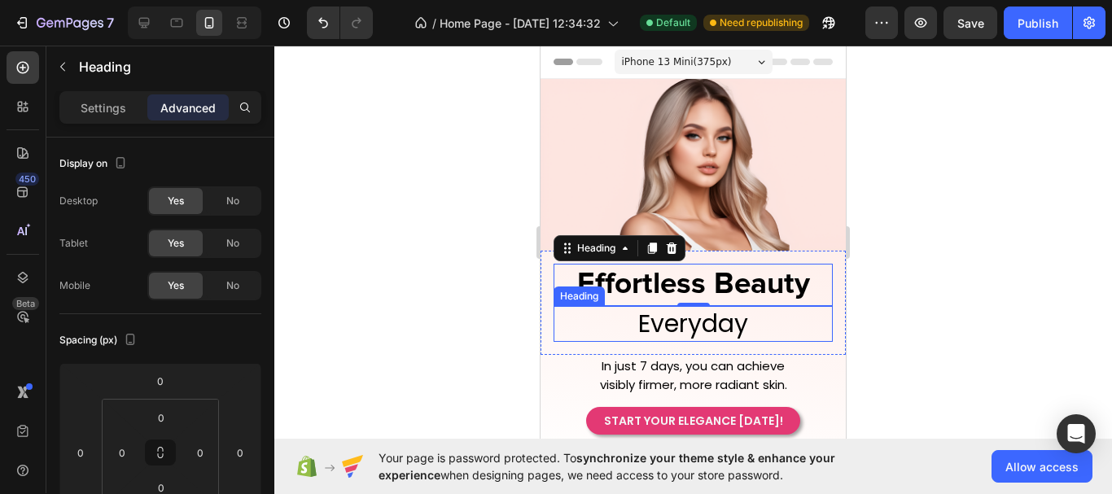
click at [806, 324] on h2 "Everyday" at bounding box center [692, 323] width 279 height 35
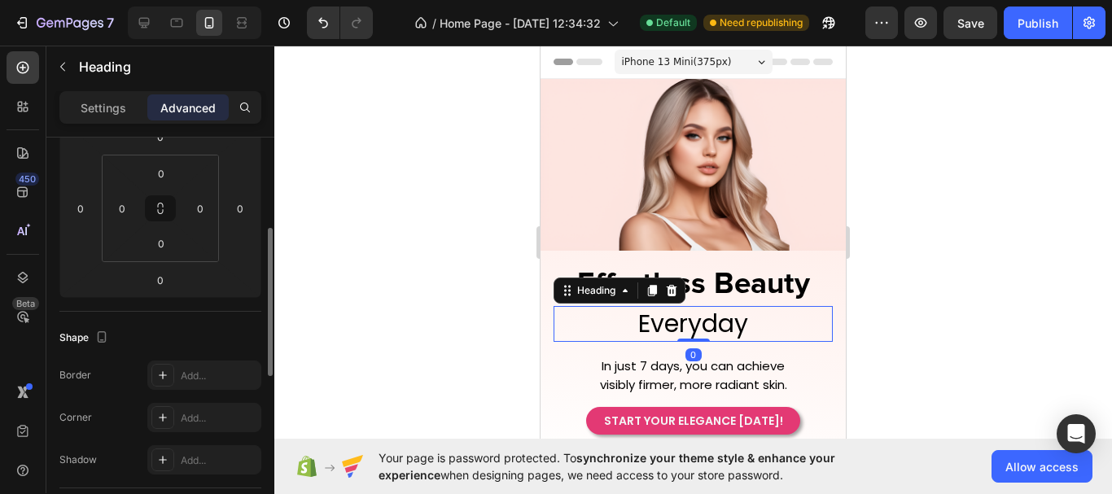
scroll to position [81, 0]
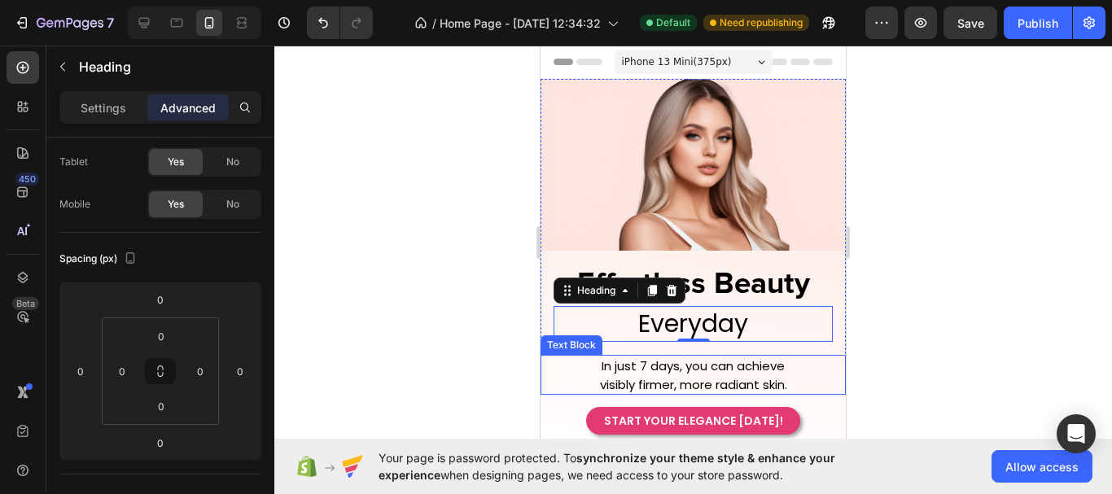
click at [817, 375] on p "visibly firmer, more radiant skin." at bounding box center [693, 384] width 302 height 19
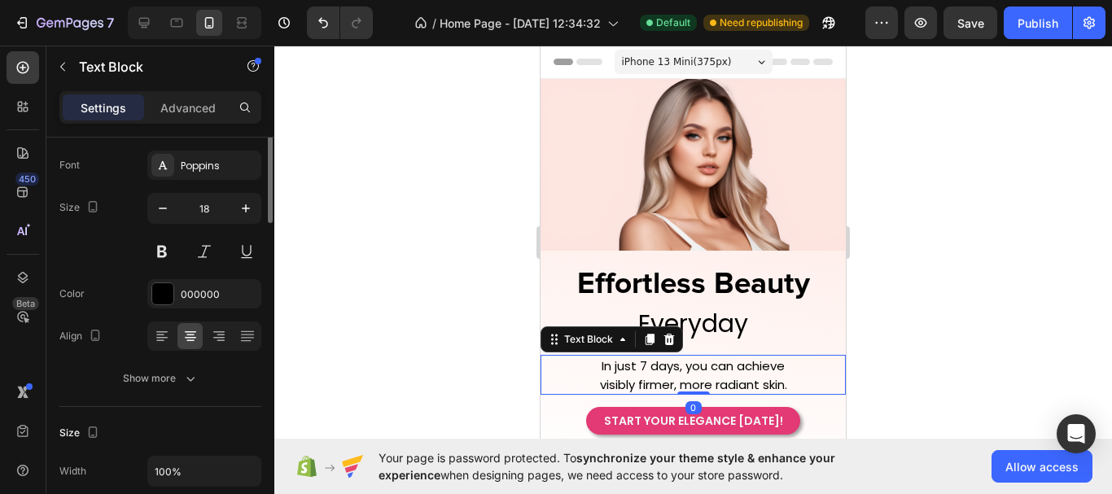
scroll to position [0, 0]
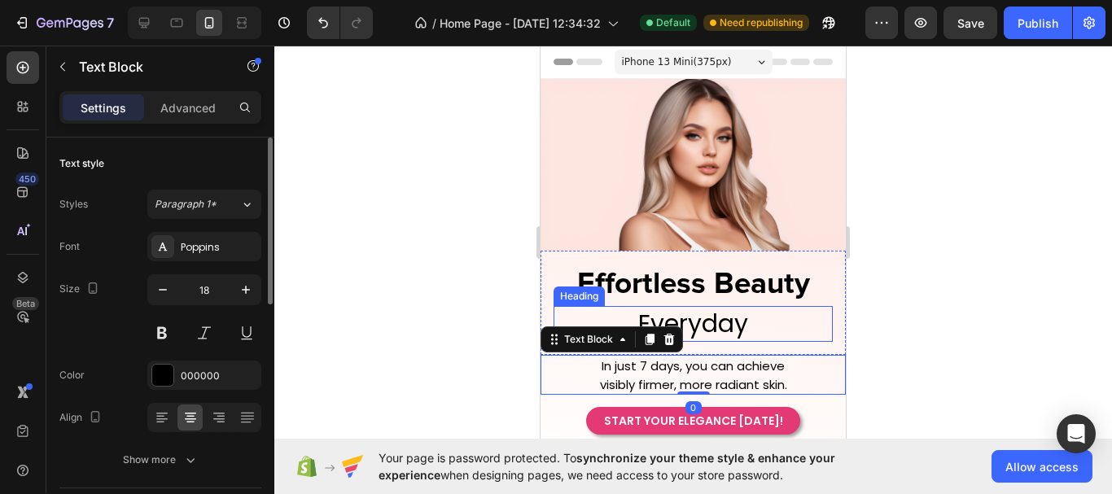
click at [750, 307] on h2 "Everyday" at bounding box center [692, 323] width 279 height 35
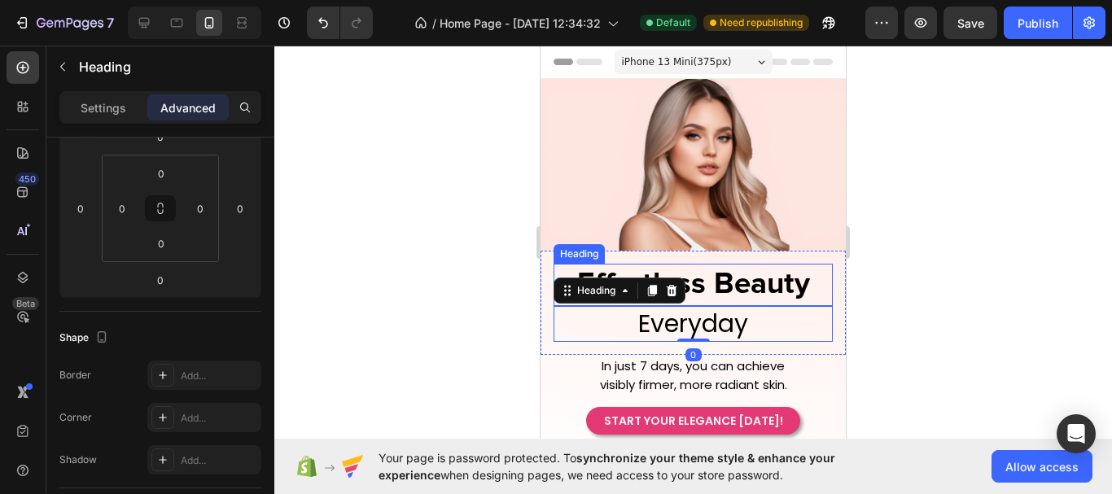
scroll to position [570, 0]
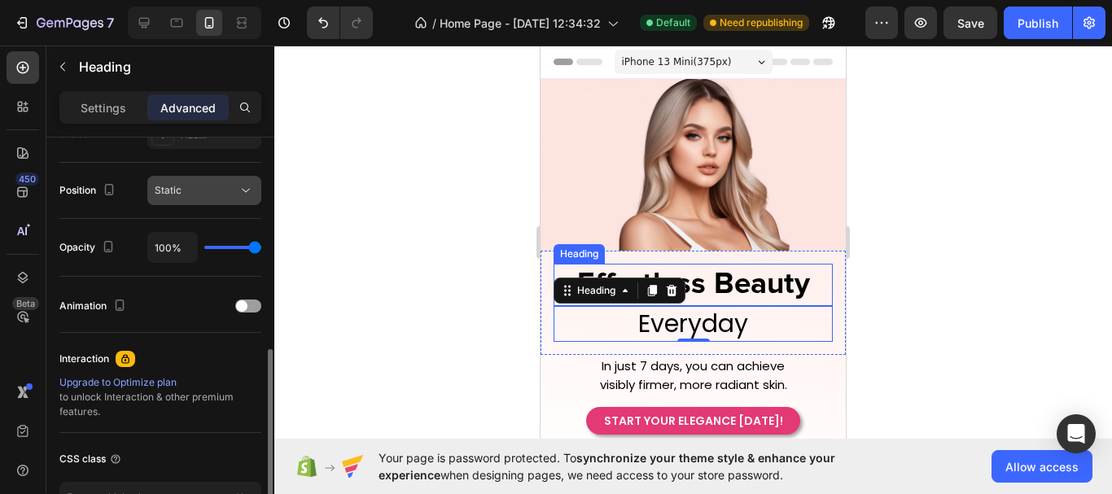
click at [251, 190] on icon at bounding box center [246, 190] width 16 height 16
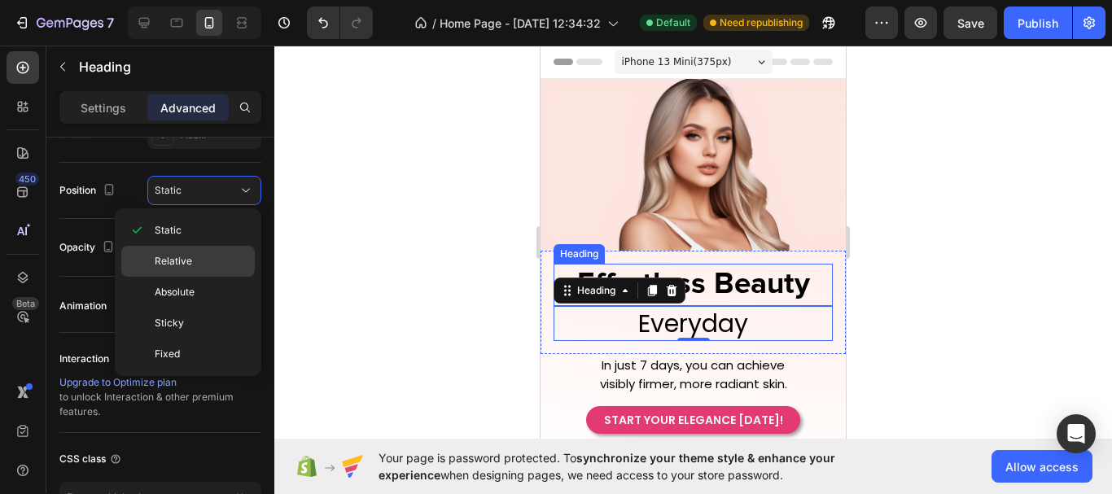
click at [224, 266] on p "Relative" at bounding box center [201, 261] width 93 height 15
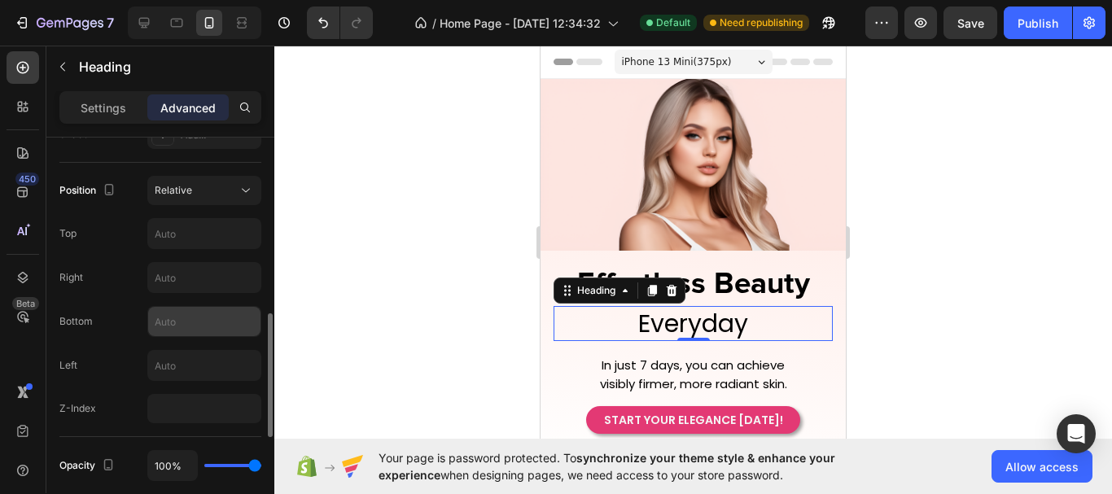
click at [173, 322] on input "text" at bounding box center [204, 321] width 112 height 29
type input "5"
type input "8"
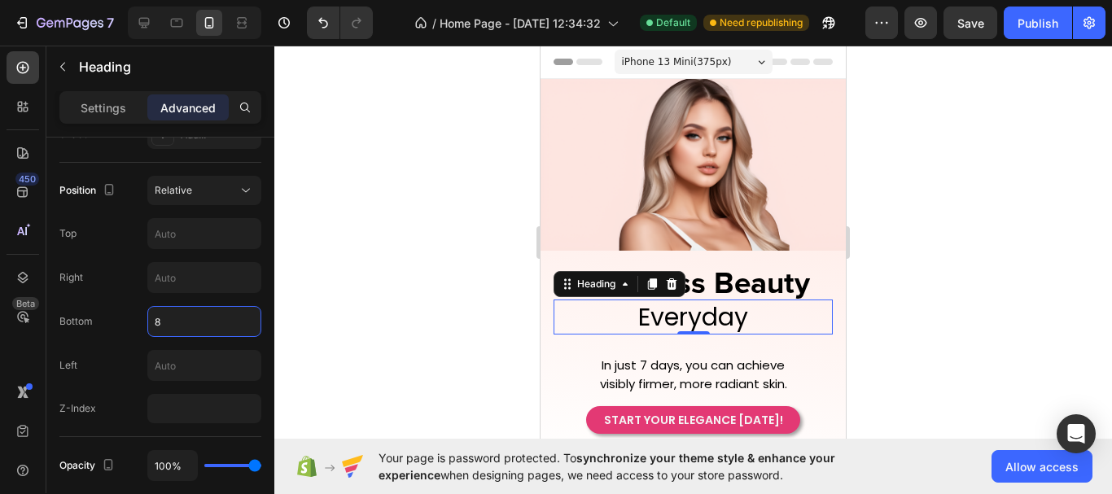
click at [891, 362] on div at bounding box center [692, 270] width 837 height 448
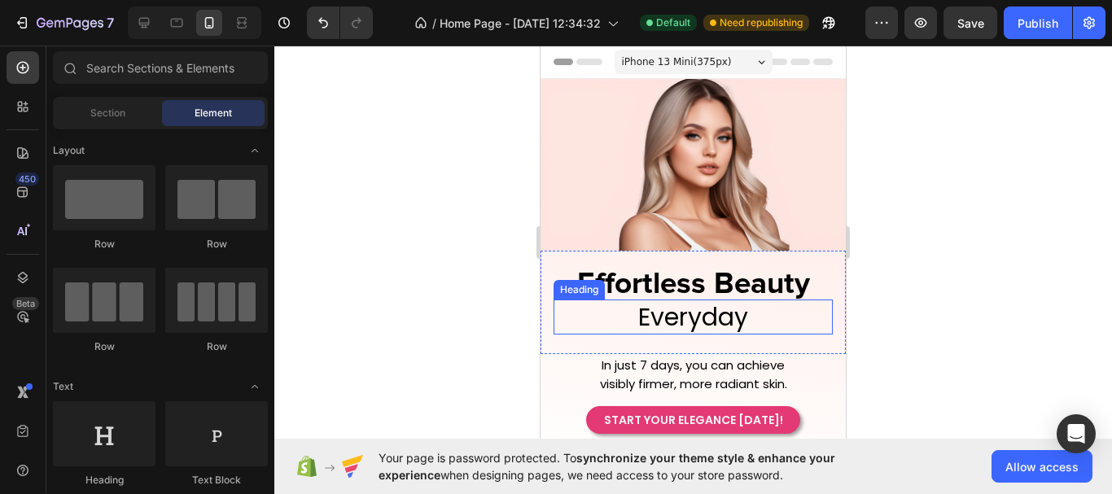
click at [727, 311] on h2 "Everyday" at bounding box center [692, 316] width 279 height 35
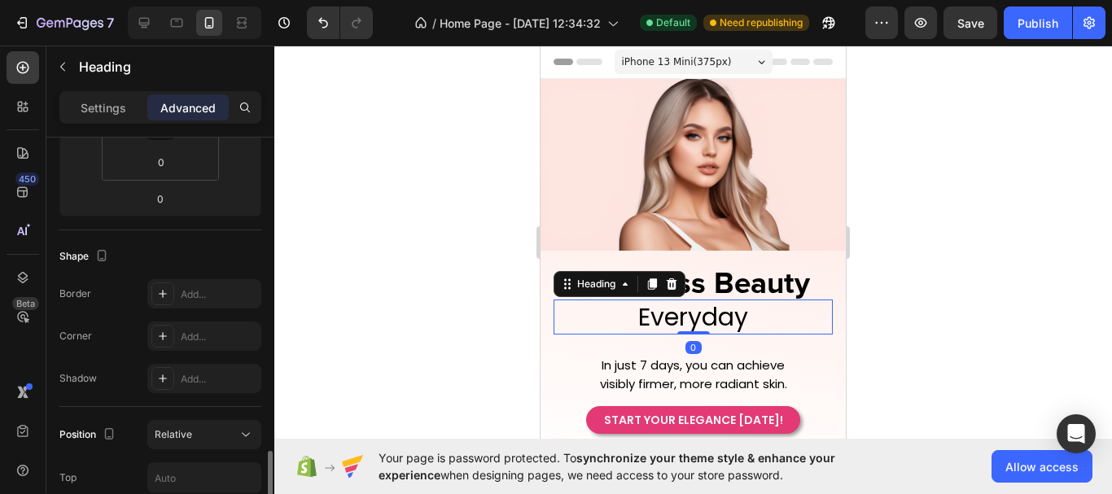
scroll to position [651, 0]
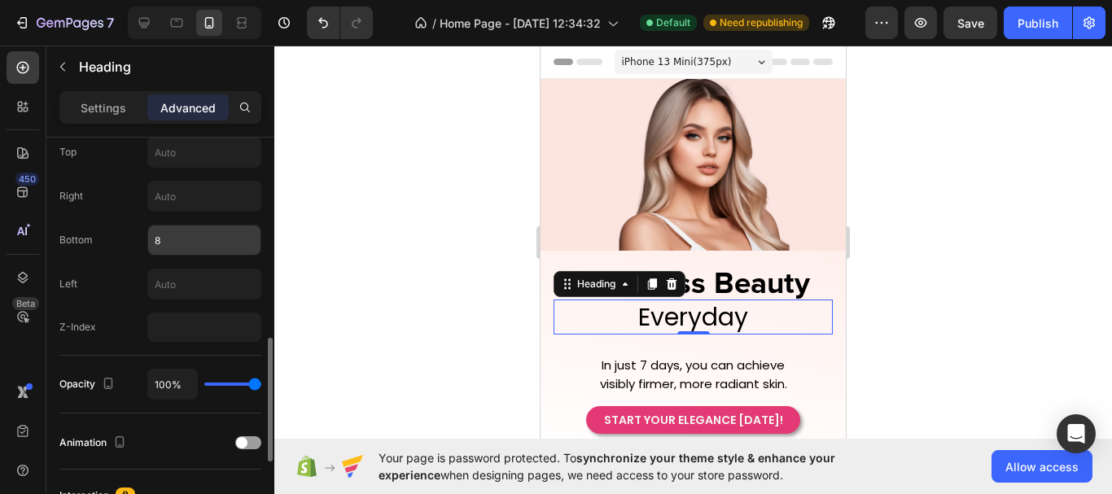
click at [172, 237] on input "8" at bounding box center [204, 239] width 112 height 29
type input "7"
click at [916, 375] on div at bounding box center [692, 270] width 837 height 448
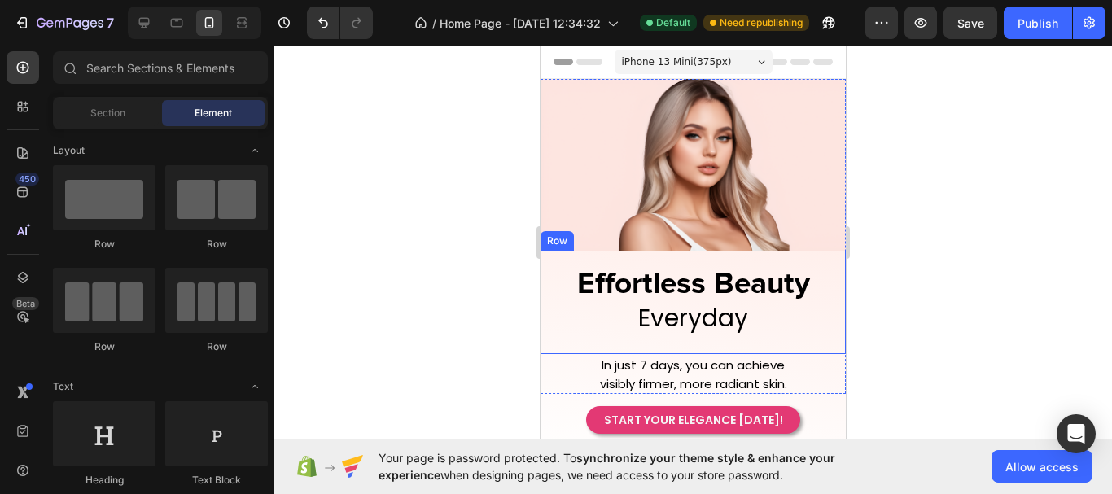
click at [732, 335] on div "Effortless Beauty Heading Everyday Heading Row" at bounding box center [692, 302] width 305 height 103
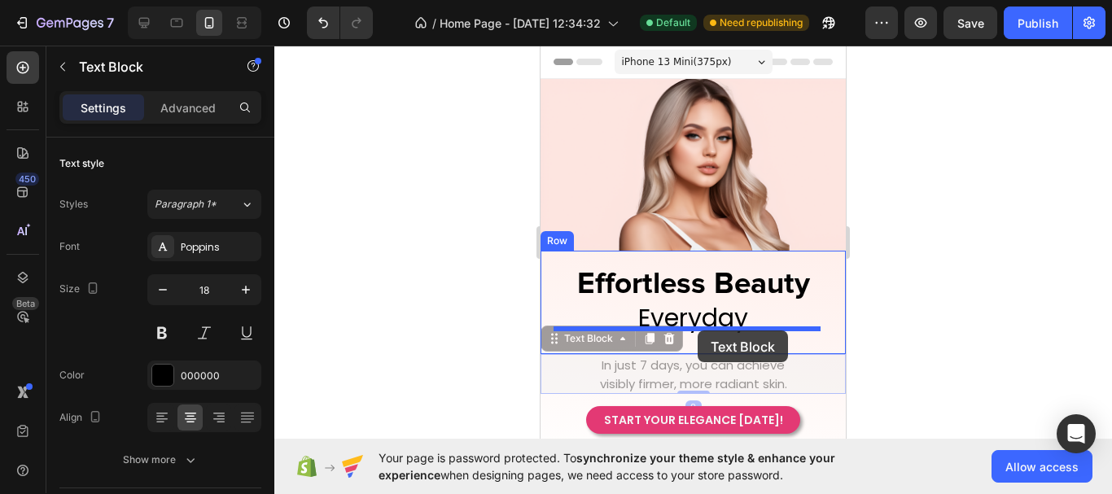
drag, startPoint x: 695, startPoint y: 348, endPoint x: 697, endPoint y: 330, distance: 17.3
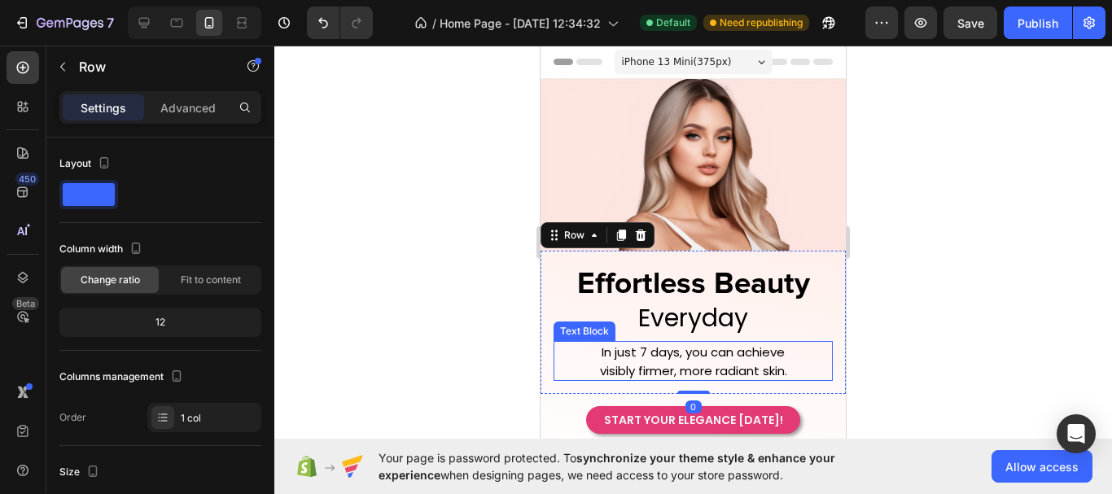
click at [741, 364] on span "visibly firmer, more radiant skin." at bounding box center [693, 370] width 187 height 17
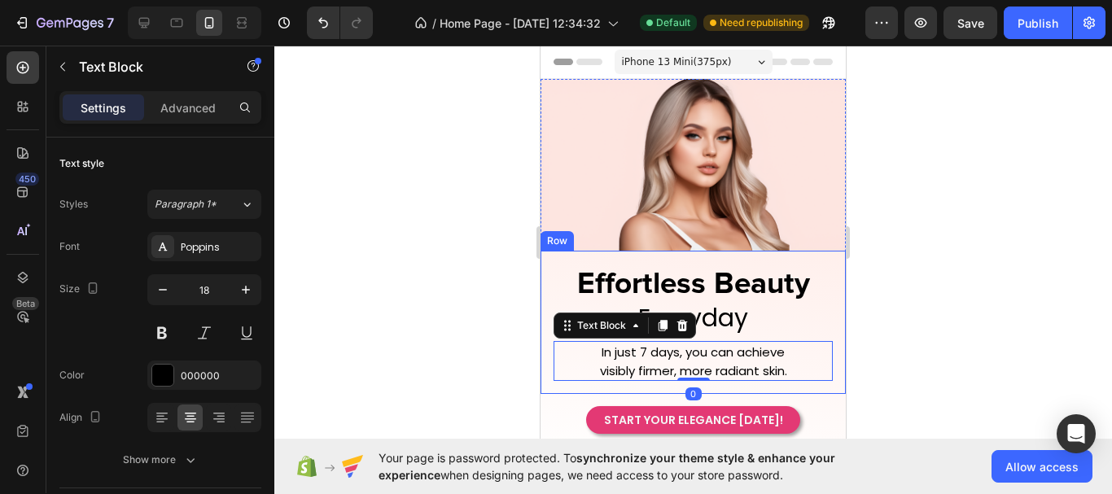
click at [891, 365] on div at bounding box center [692, 270] width 837 height 448
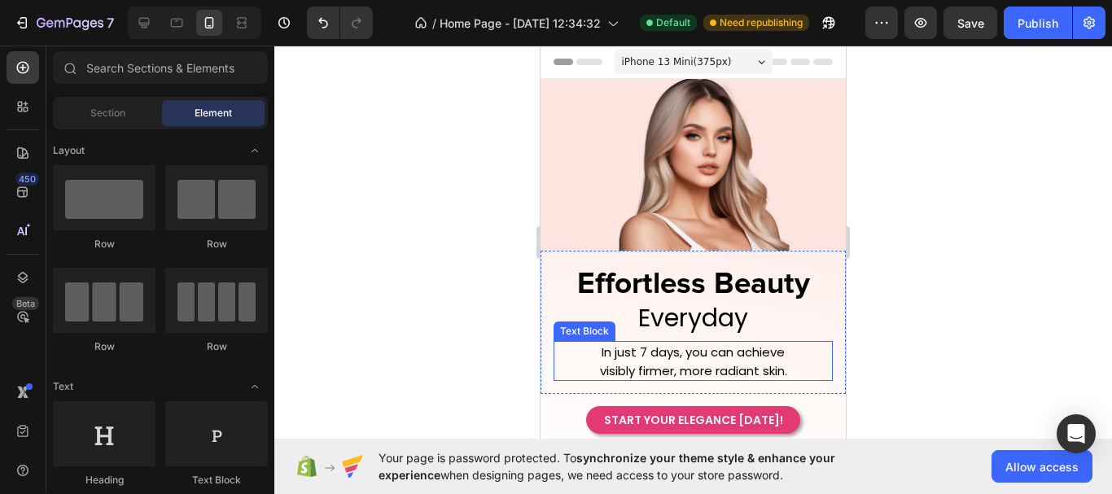
click at [687, 363] on span "visibly firmer, more radiant skin." at bounding box center [693, 370] width 187 height 17
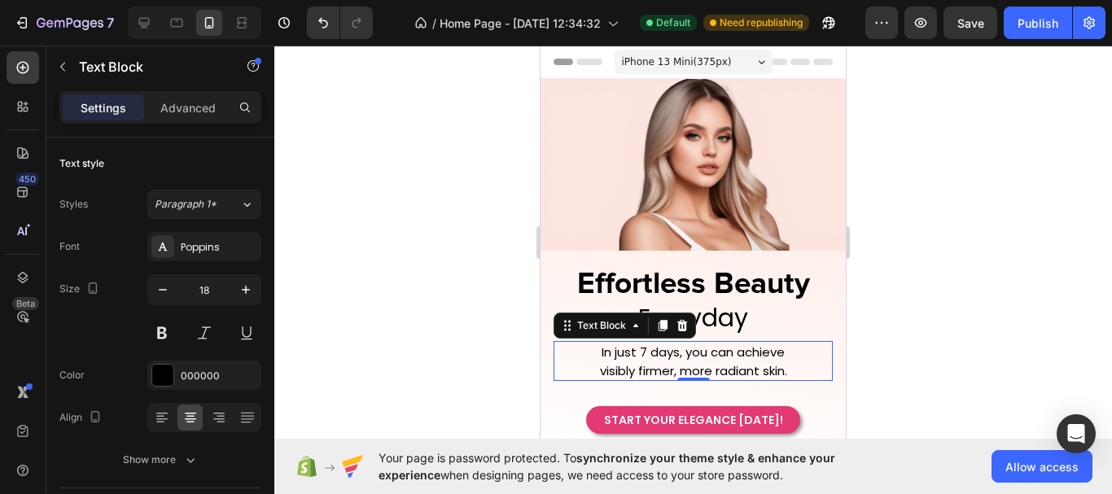
click at [896, 317] on div at bounding box center [692, 270] width 837 height 448
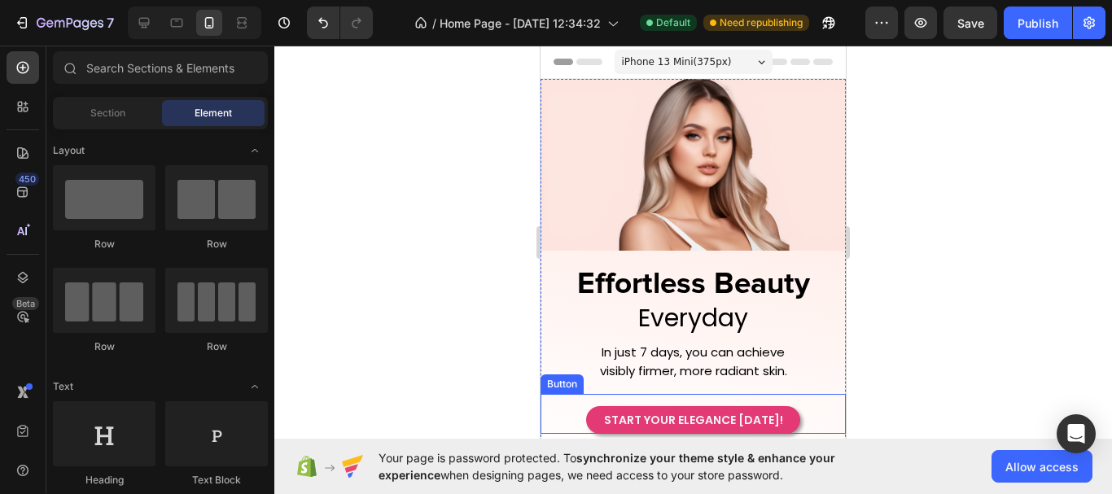
click at [681, 394] on div "START YOUR ELEGANCE [DATE]! Button" at bounding box center [692, 414] width 305 height 40
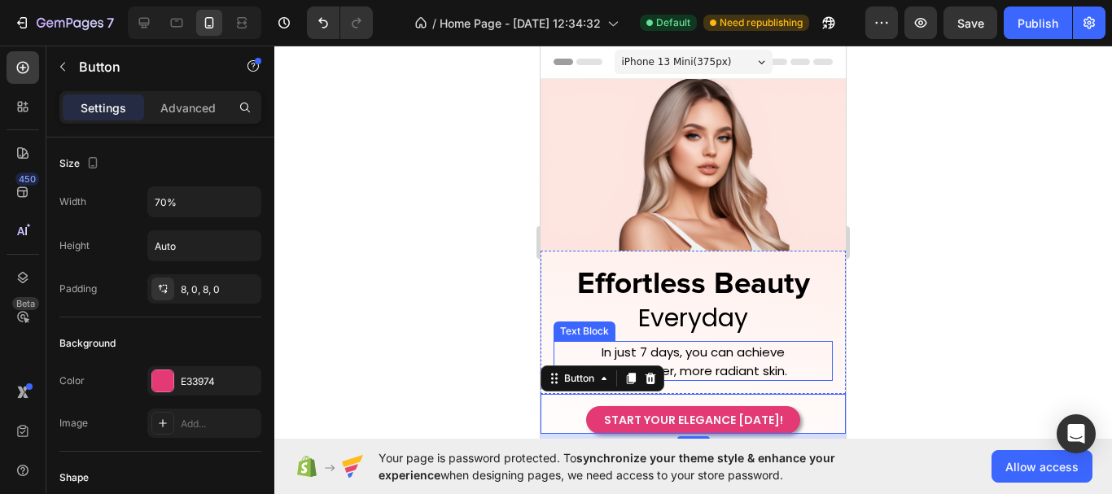
click at [697, 372] on span "visibly firmer, more radiant skin." at bounding box center [693, 370] width 187 height 17
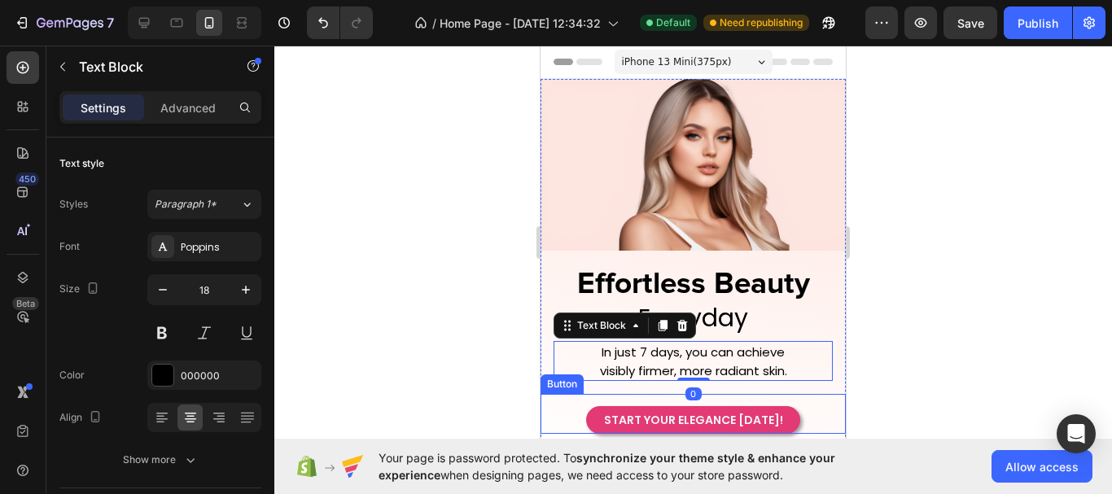
click at [706, 394] on div "START YOUR ELEGANCE [DATE]! Button" at bounding box center [692, 414] width 305 height 40
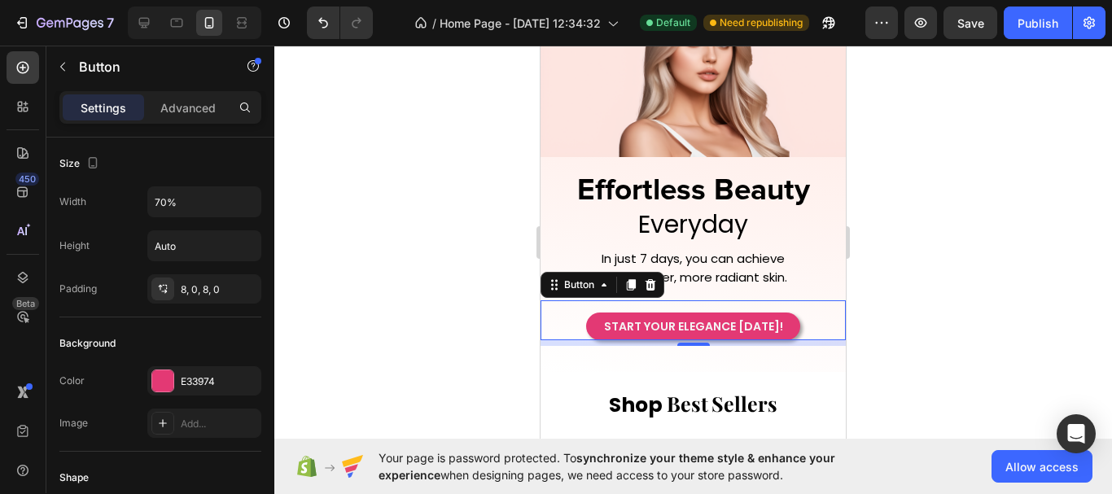
scroll to position [81, 0]
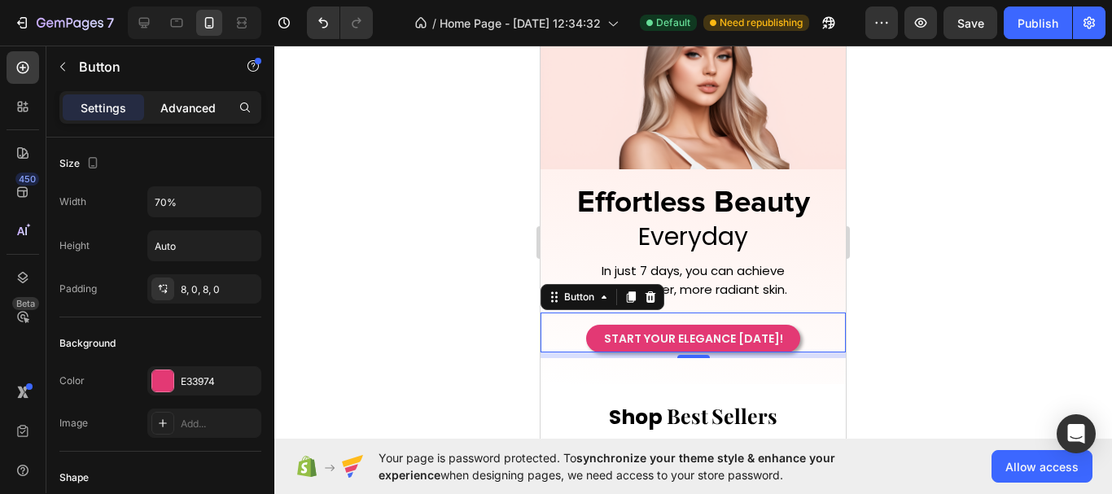
click at [180, 117] on div "Advanced" at bounding box center [187, 107] width 81 height 26
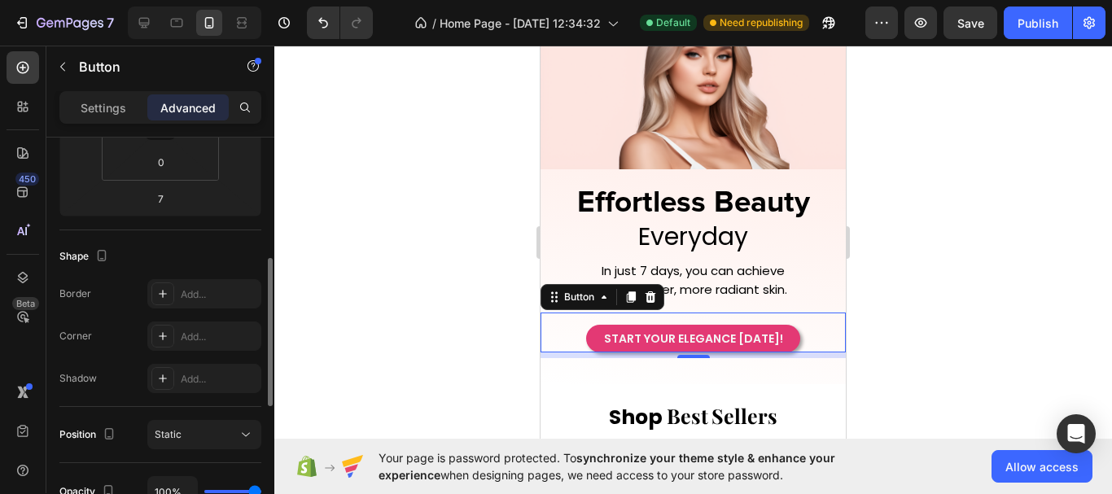
scroll to position [163, 0]
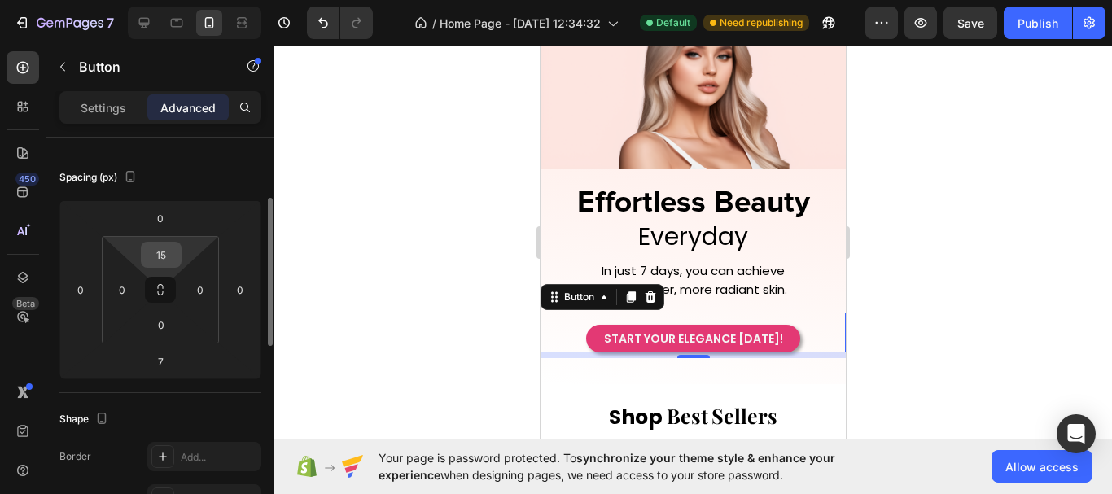
click at [173, 259] on input "15" at bounding box center [161, 255] width 33 height 24
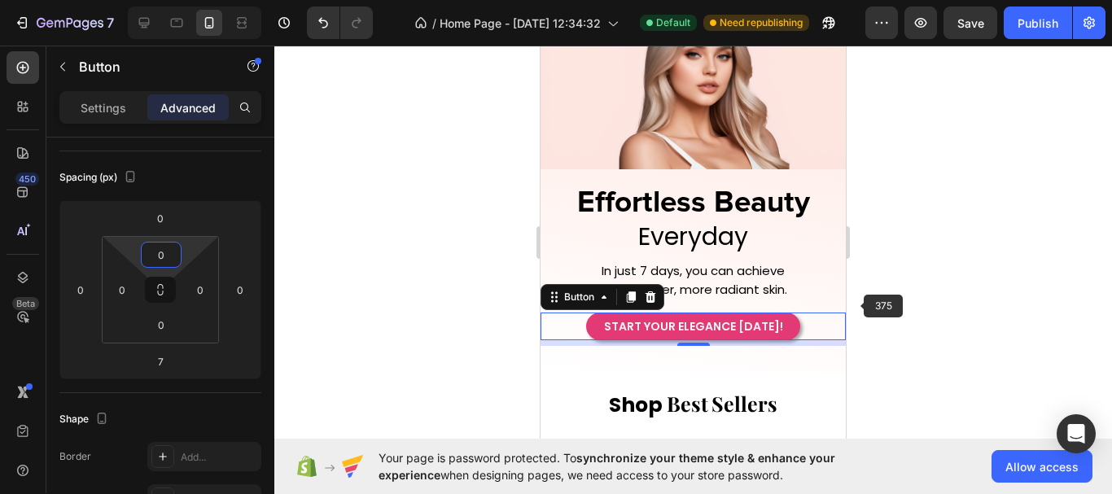
click at [859, 301] on div at bounding box center [692, 270] width 837 height 448
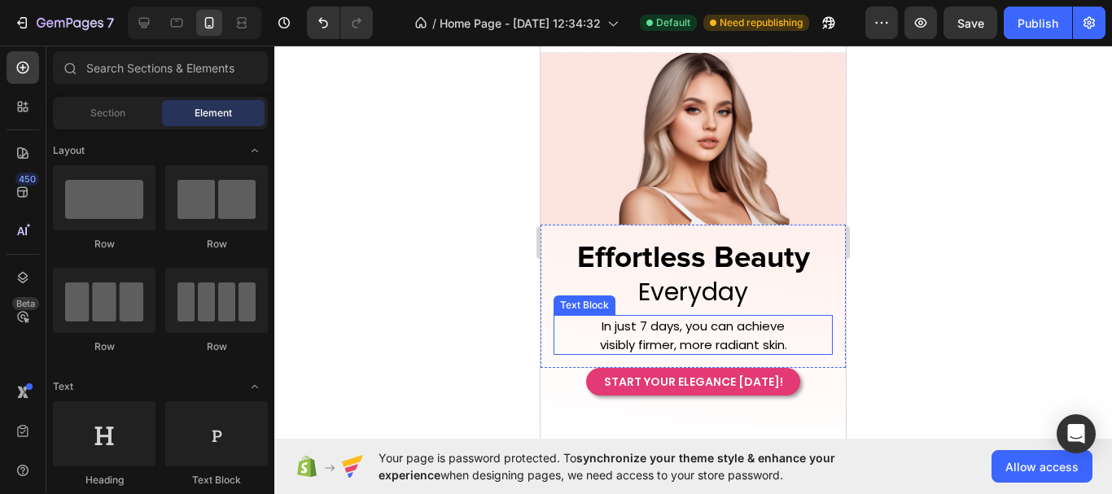
scroll to position [0, 0]
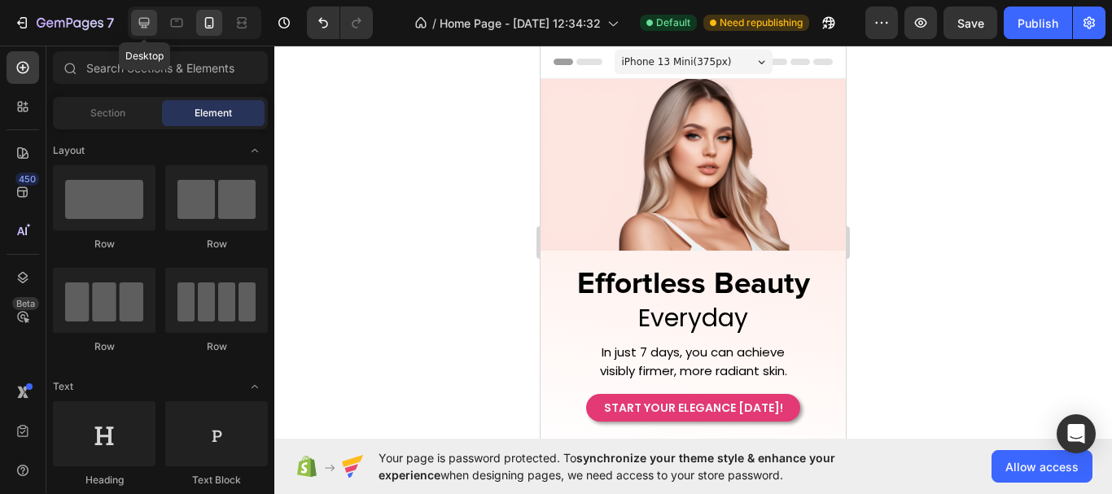
click at [142, 25] on icon at bounding box center [144, 23] width 11 height 11
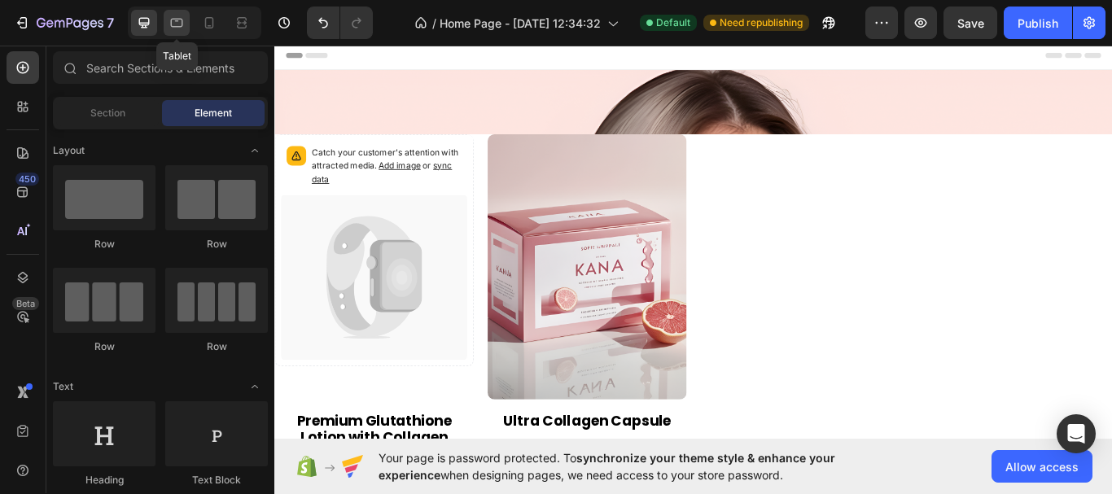
click at [181, 21] on icon at bounding box center [176, 23] width 16 height 16
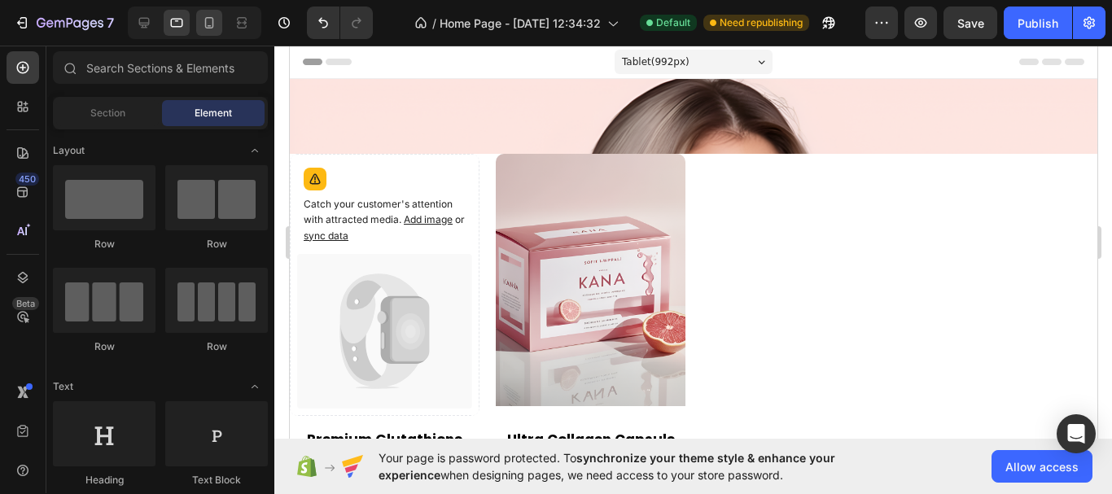
click at [197, 25] on div at bounding box center [209, 23] width 26 height 26
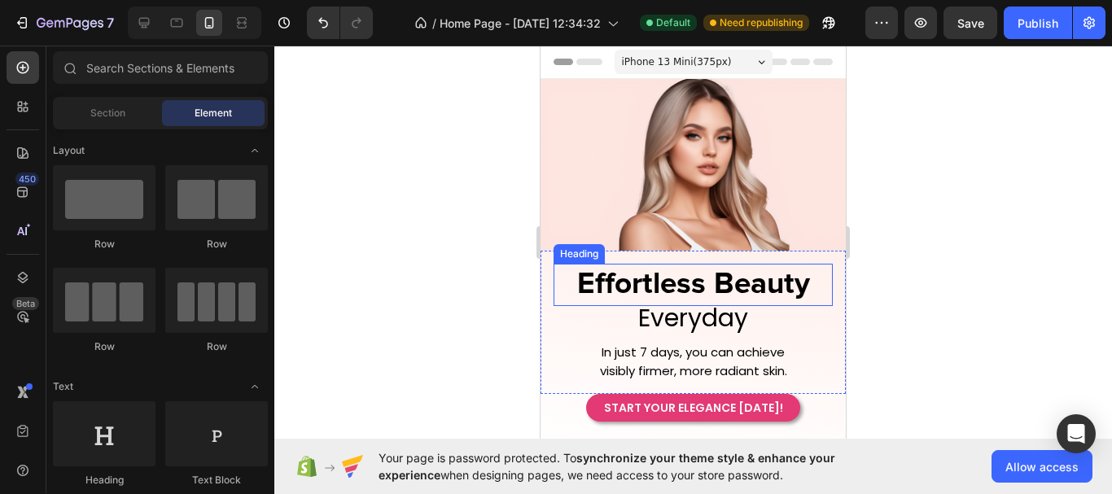
click at [785, 285] on h2 "Effortless Beauty" at bounding box center [692, 285] width 279 height 42
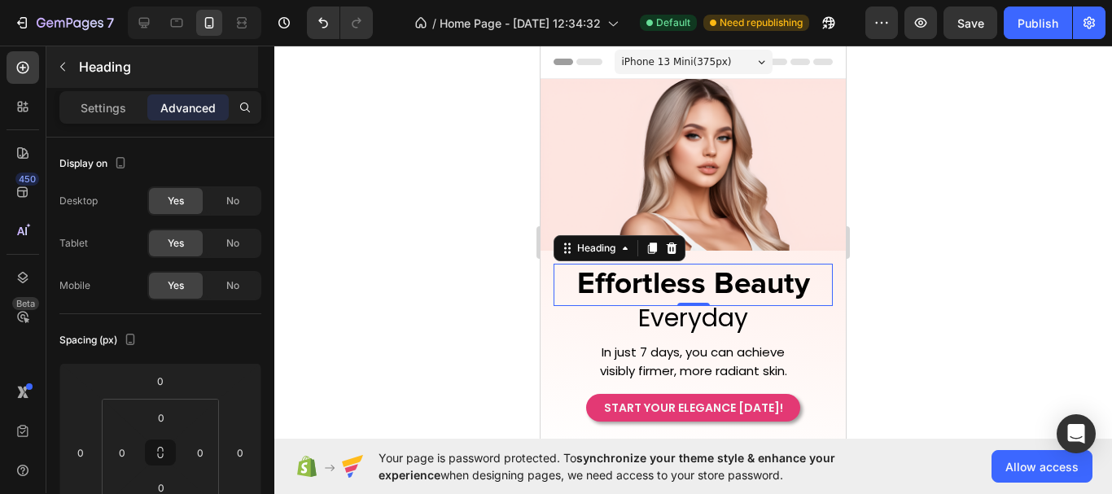
click at [59, 72] on icon "button" at bounding box center [62, 66] width 13 height 13
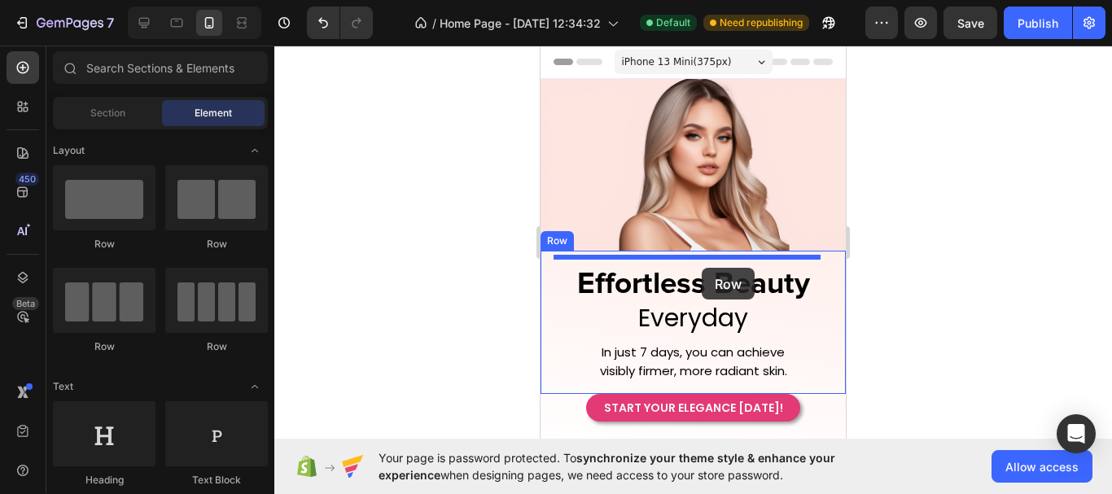
drag, startPoint x: 751, startPoint y: 272, endPoint x: 702, endPoint y: 268, distance: 49.8
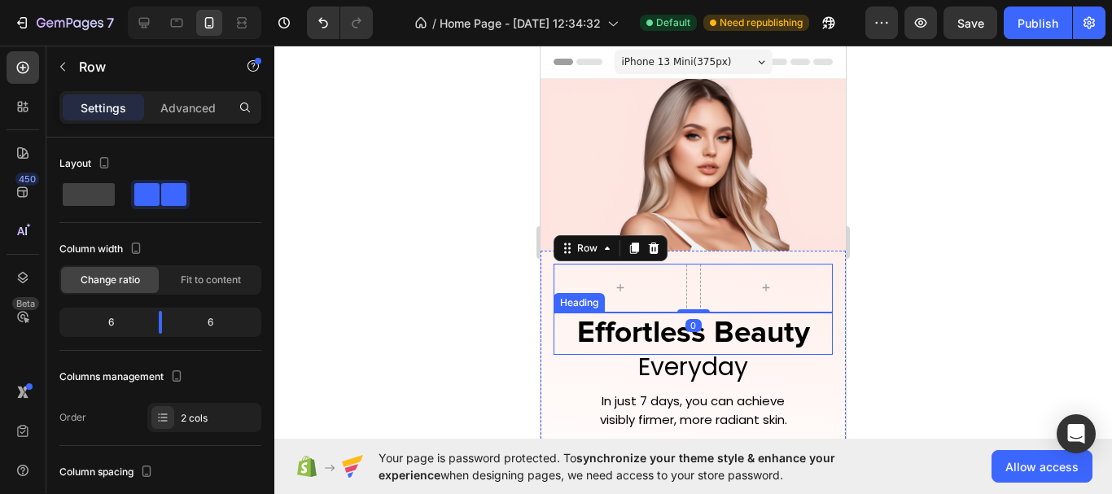
click at [658, 337] on h2 "Effortless Beauty" at bounding box center [692, 334] width 279 height 42
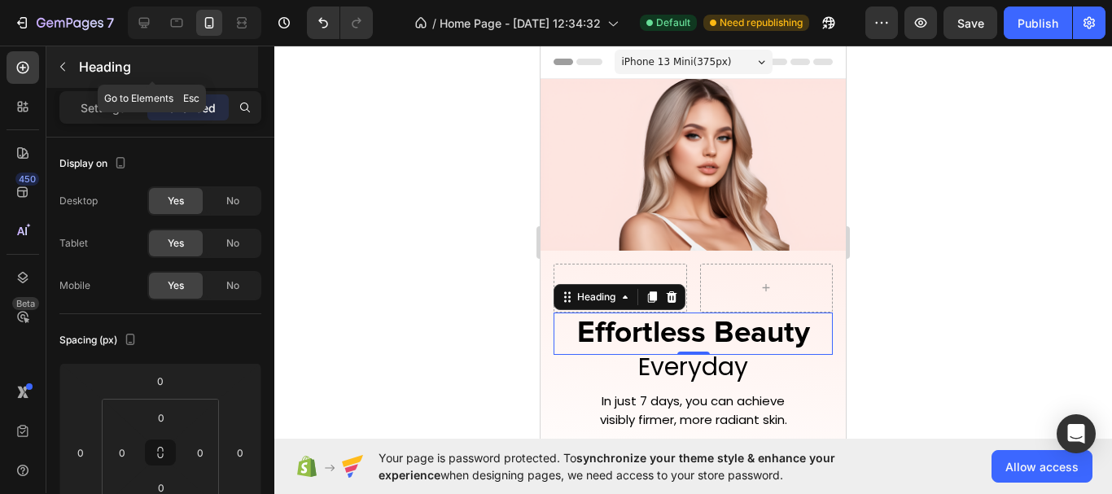
click at [67, 65] on icon "button" at bounding box center [62, 66] width 13 height 13
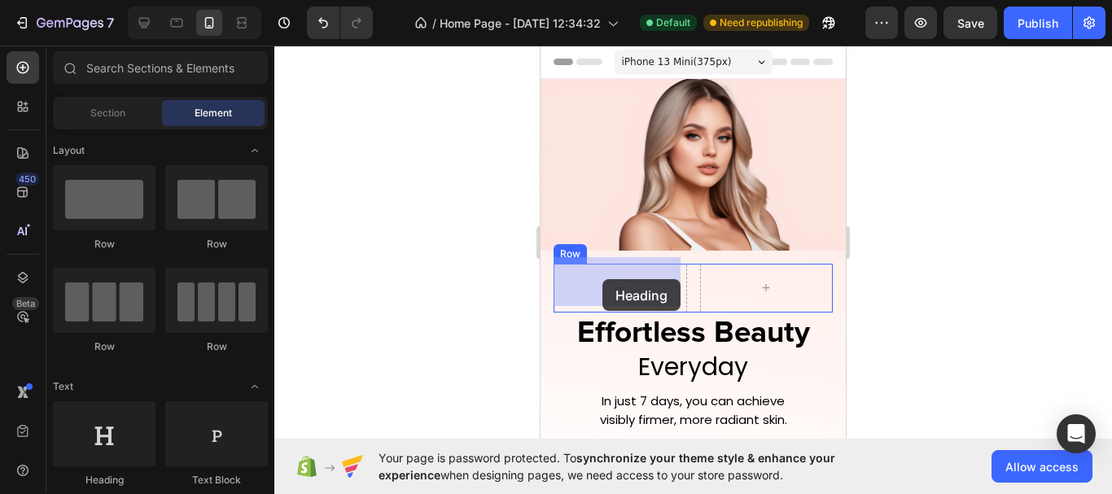
drag, startPoint x: 649, startPoint y: 481, endPoint x: 981, endPoint y: 430, distance: 336.0
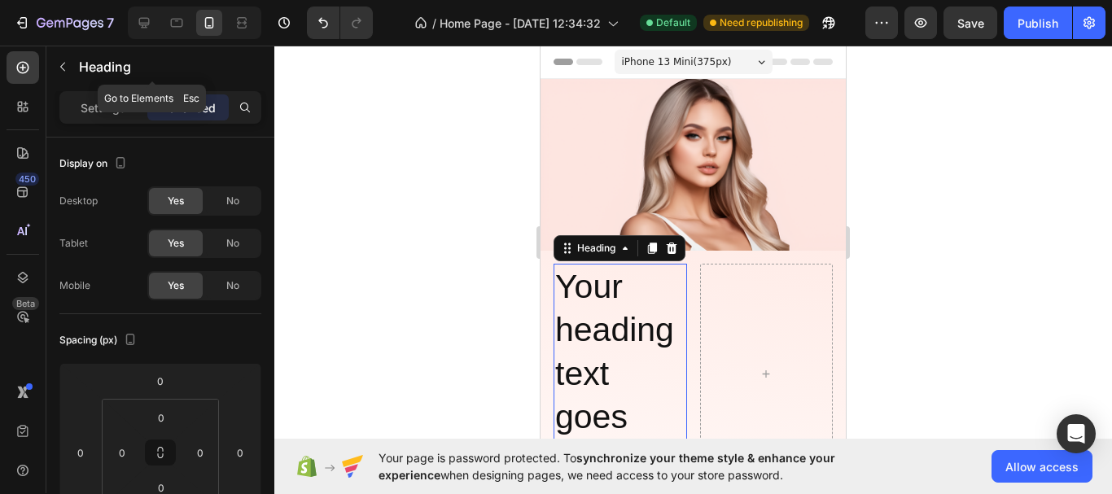
click at [57, 72] on icon "button" at bounding box center [62, 66] width 13 height 13
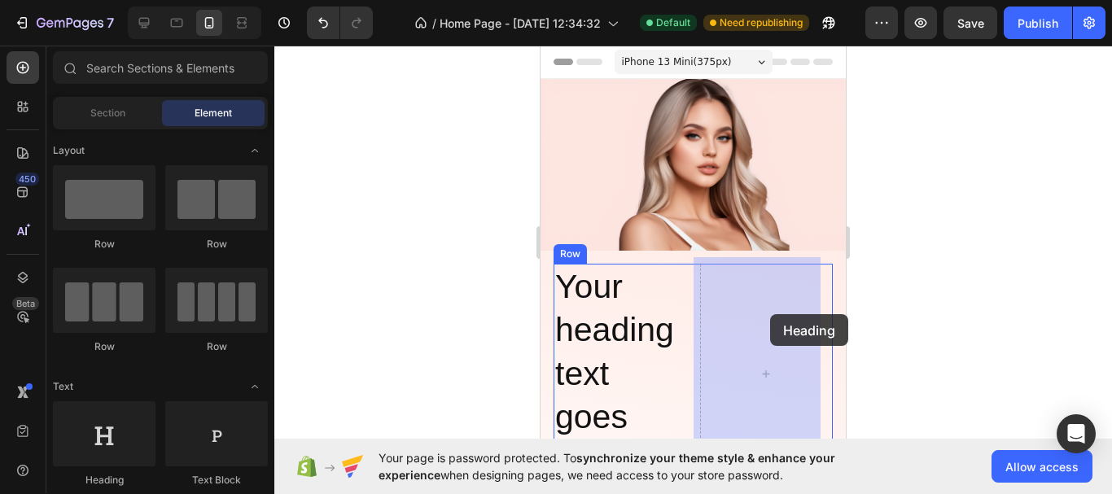
drag, startPoint x: 797, startPoint y: 442, endPoint x: 770, endPoint y: 314, distance: 130.6
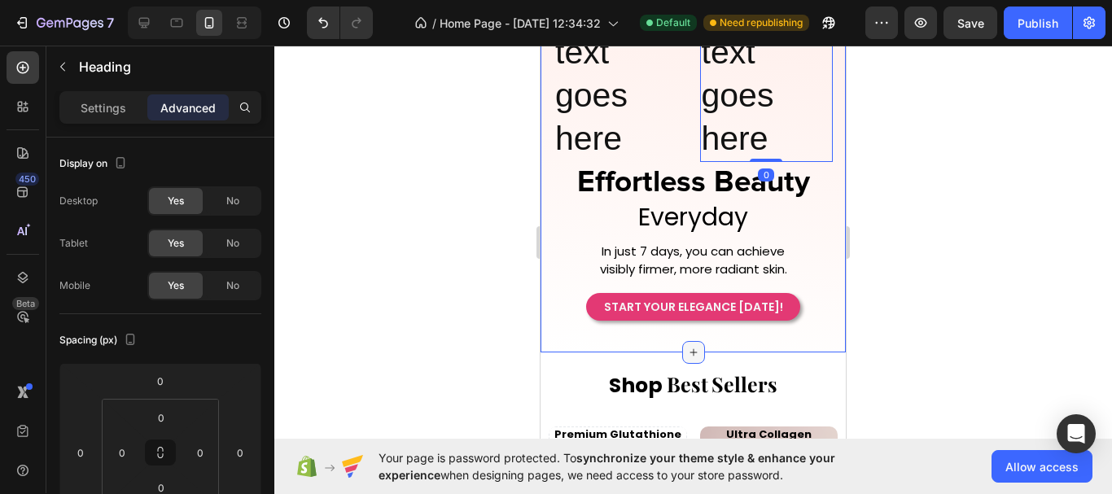
scroll to position [326, 0]
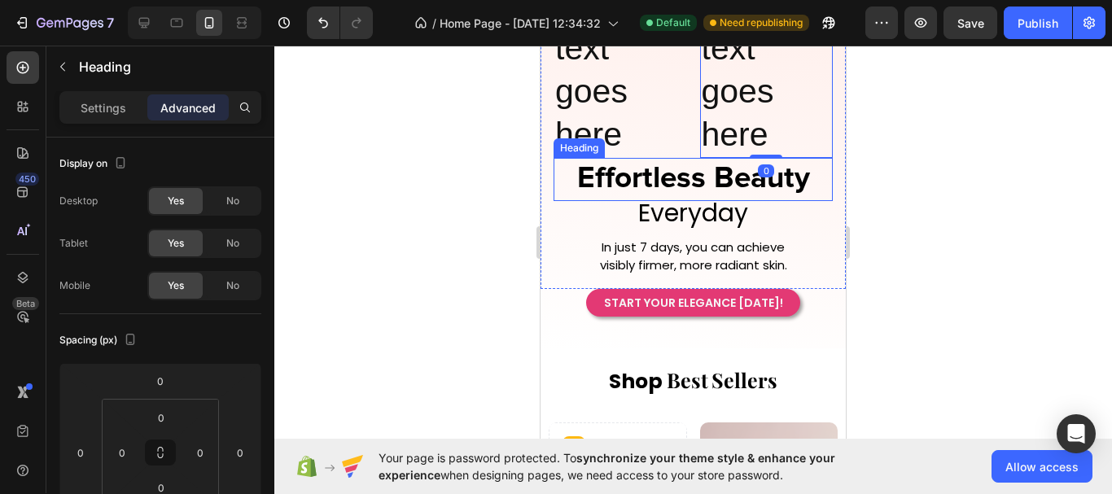
click at [657, 181] on h2 "Effortless Beauty" at bounding box center [692, 179] width 279 height 42
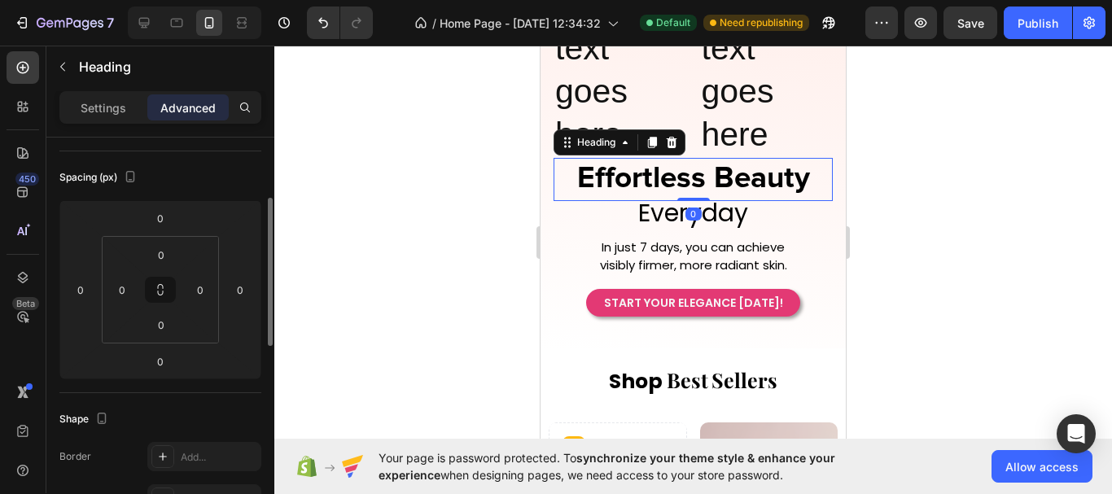
click at [657, 181] on h2 "Effortless Beauty" at bounding box center [692, 179] width 279 height 42
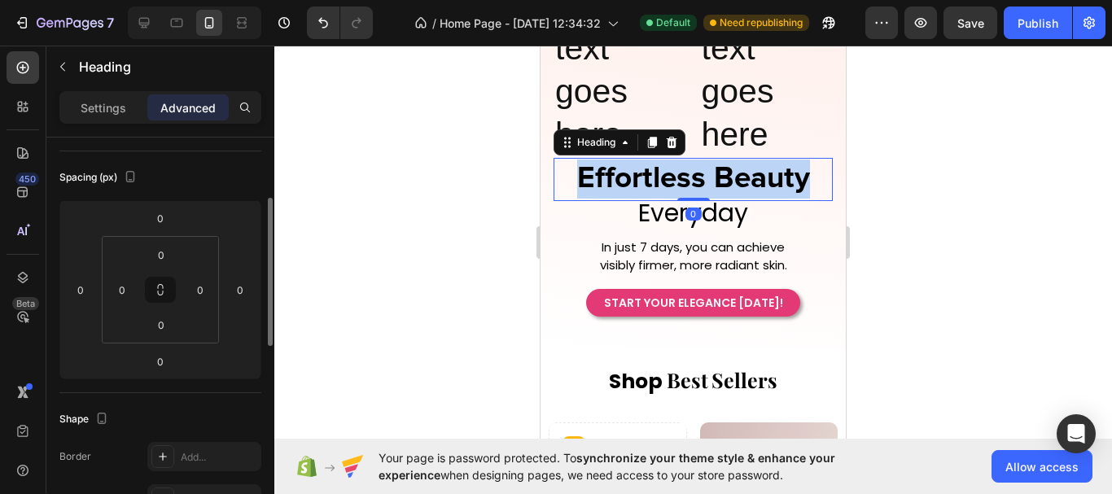
click at [657, 181] on p "Effortless Beauty" at bounding box center [693, 179] width 276 height 39
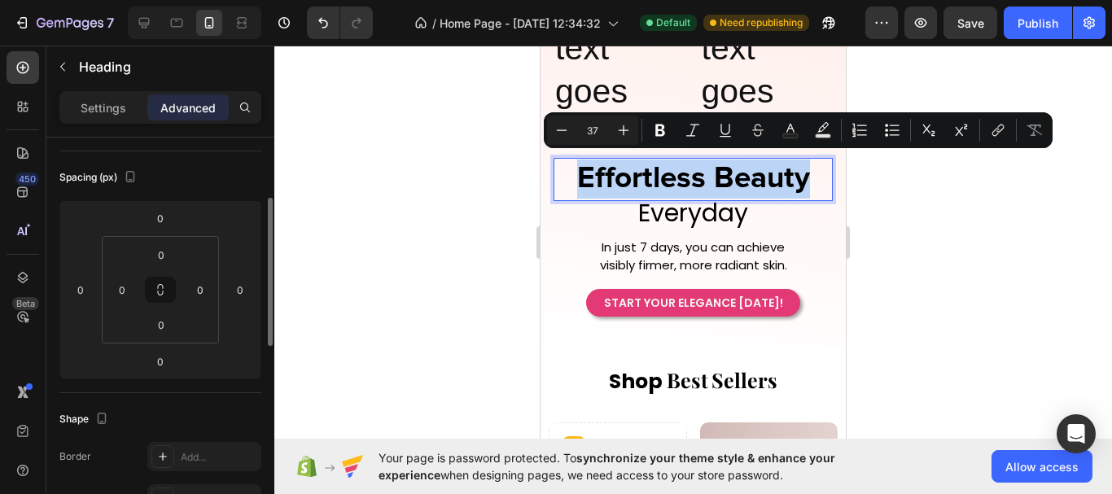
click at [680, 178] on p "Effortless Beauty" at bounding box center [693, 179] width 276 height 39
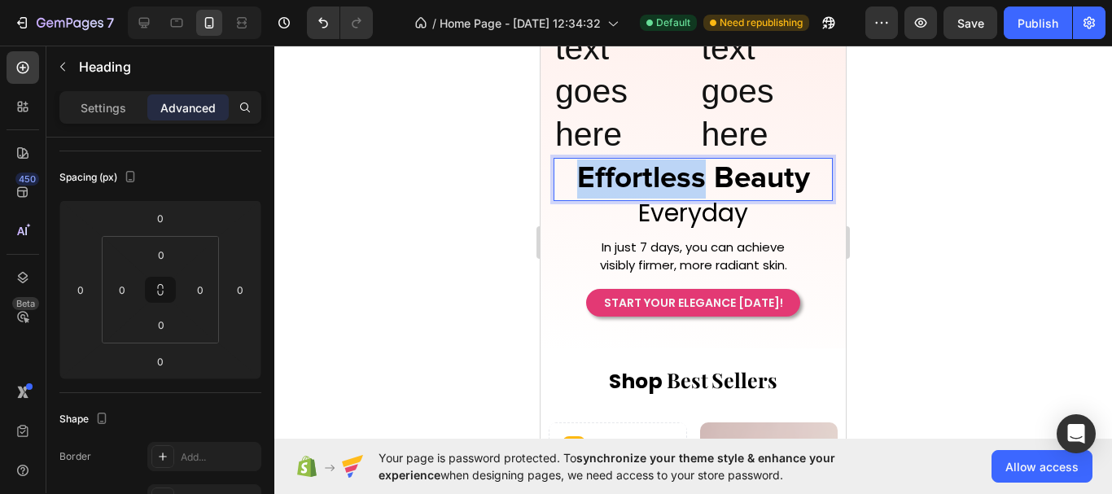
drag, startPoint x: 700, startPoint y: 178, endPoint x: 575, endPoint y: 170, distance: 124.8
click at [575, 170] on p "Effortless Beauty" at bounding box center [693, 179] width 276 height 39
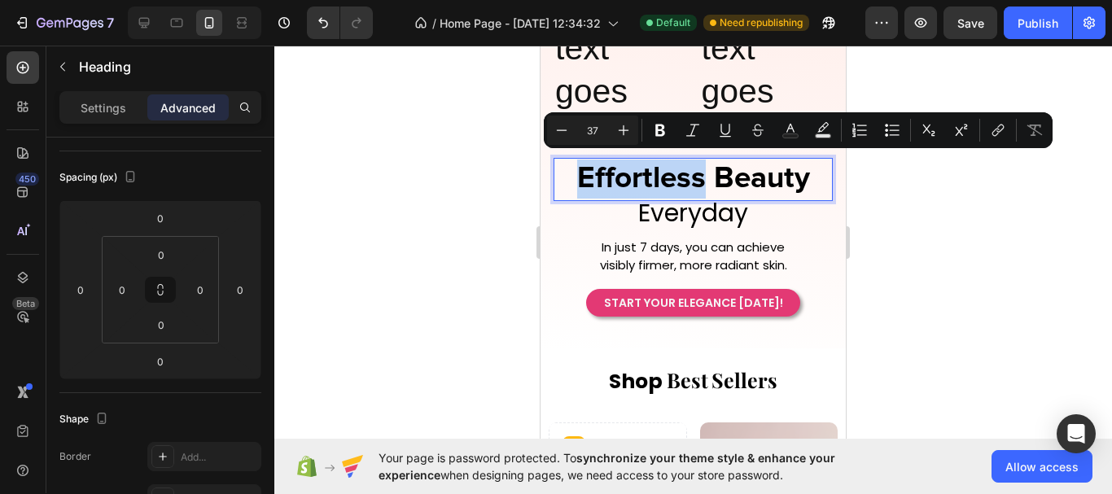
copy p "Effortless"
click at [643, 85] on h2 "Your heading text goes here" at bounding box center [619, 48] width 133 height 220
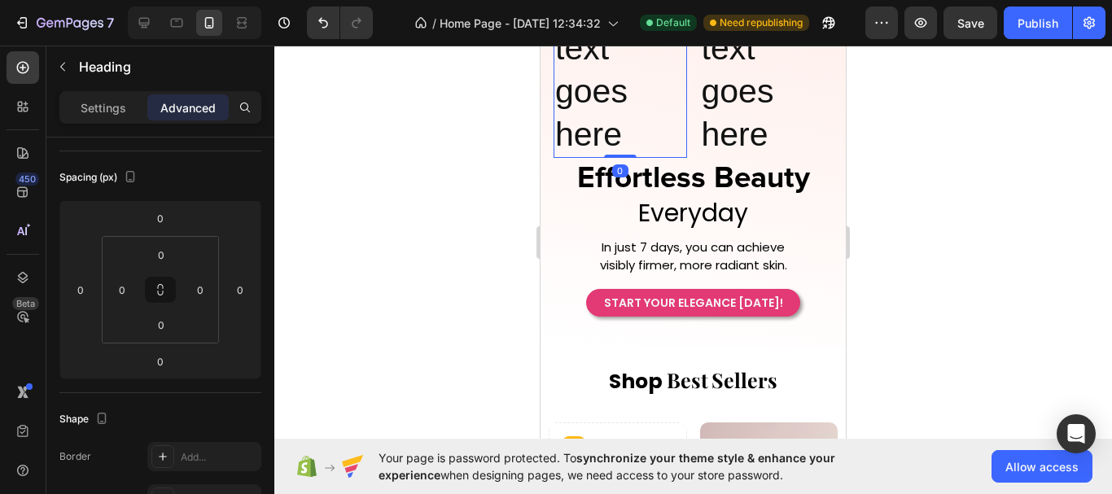
click at [643, 85] on h2 "Your heading text goes here" at bounding box center [619, 48] width 133 height 220
click at [643, 85] on p "Your heading text goes here" at bounding box center [620, 48] width 130 height 216
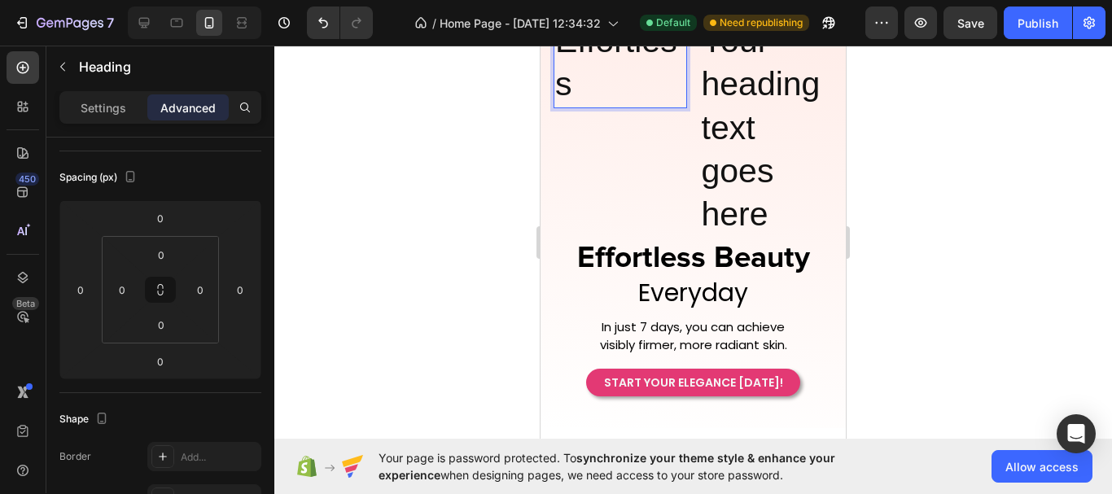
scroll to position [243, 0]
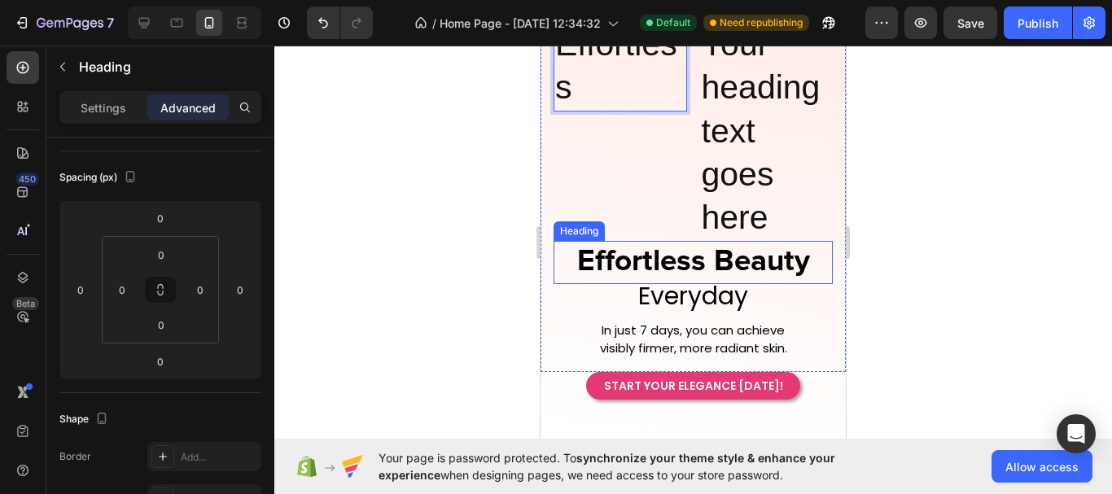
click at [749, 257] on p "Effortless Beauty" at bounding box center [693, 262] width 276 height 39
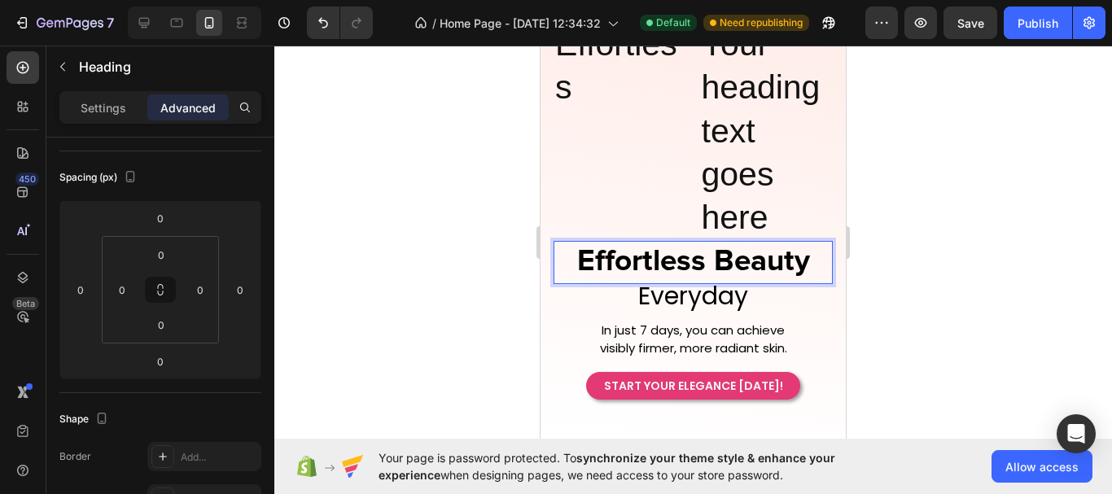
click at [797, 258] on p "Effortless Beauty" at bounding box center [693, 262] width 276 height 39
click at [799, 258] on p "Effortless Beauty" at bounding box center [693, 262] width 276 height 39
click at [794, 256] on p "Effortless Beauty" at bounding box center [693, 262] width 276 height 39
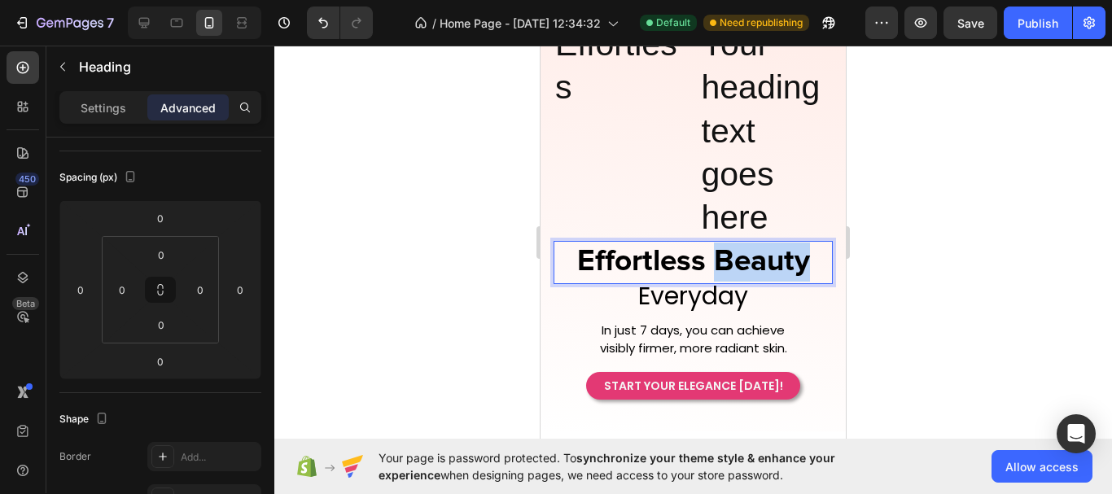
click at [794, 256] on p "Effortless Beauty" at bounding box center [693, 262] width 276 height 39
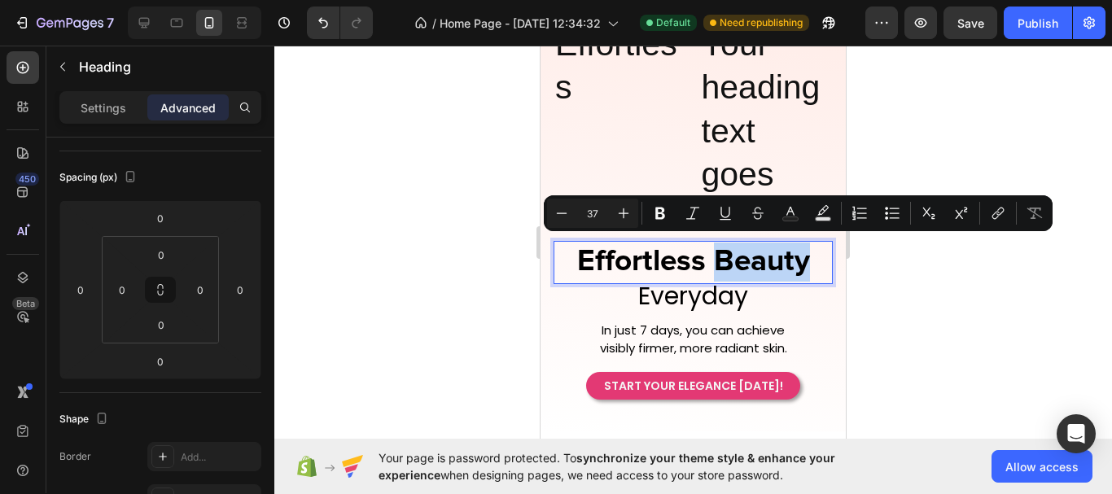
copy p "Beauty"
click at [752, 115] on h2 "Your heading text goes here" at bounding box center [766, 131] width 133 height 220
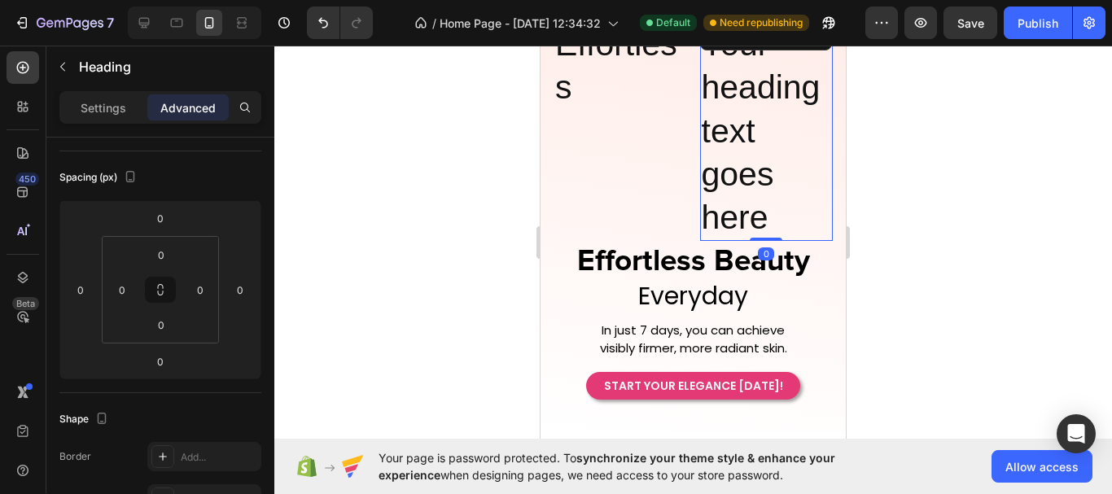
click at [752, 115] on h2 "Your heading text goes here" at bounding box center [766, 131] width 133 height 220
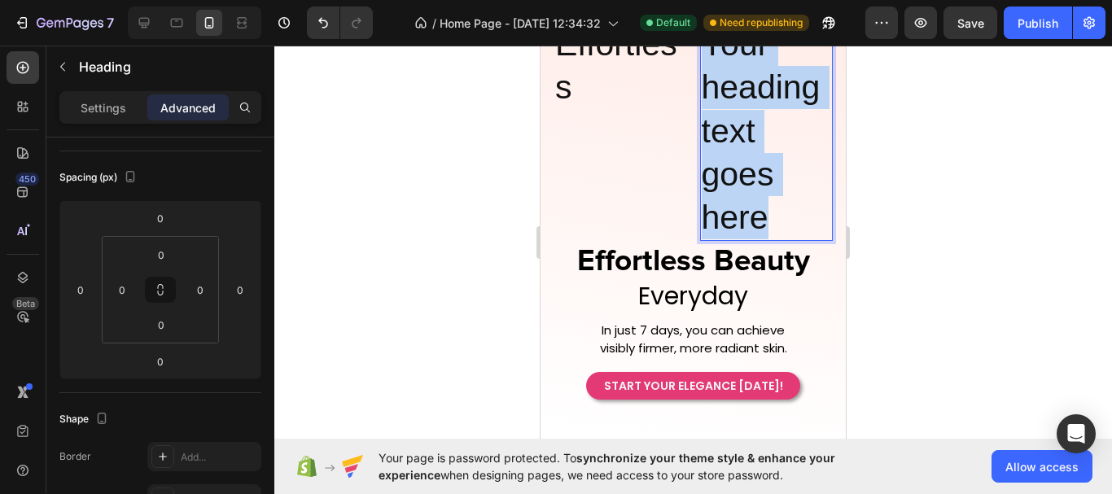
click at [752, 115] on p "Your heading text goes here" at bounding box center [767, 131] width 130 height 216
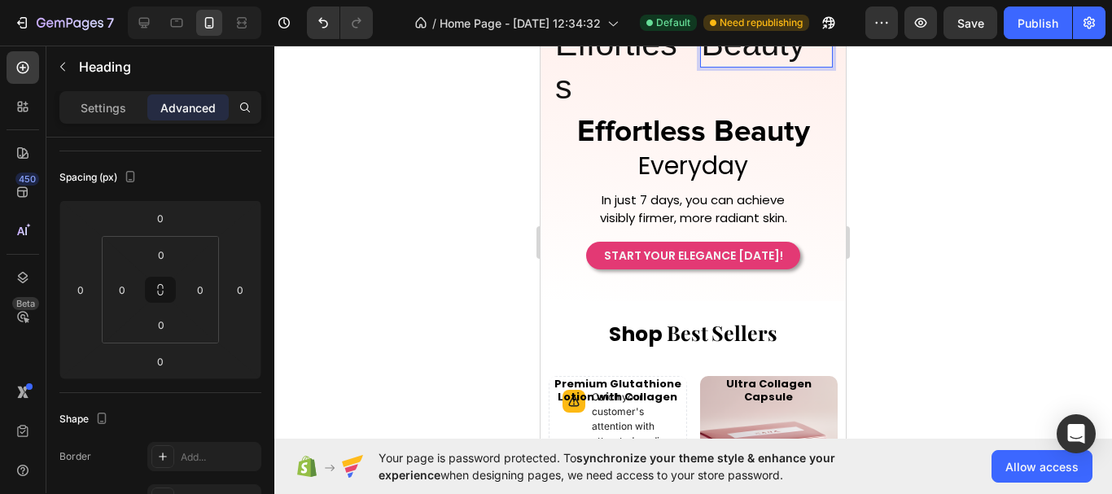
scroll to position [199, 0]
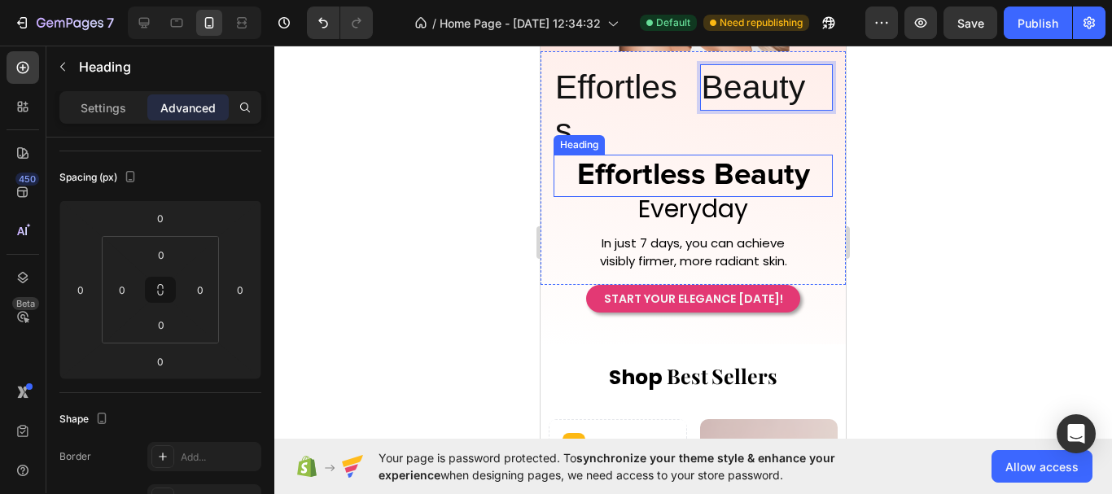
click at [727, 174] on p "Effortless Beauty" at bounding box center [693, 175] width 276 height 39
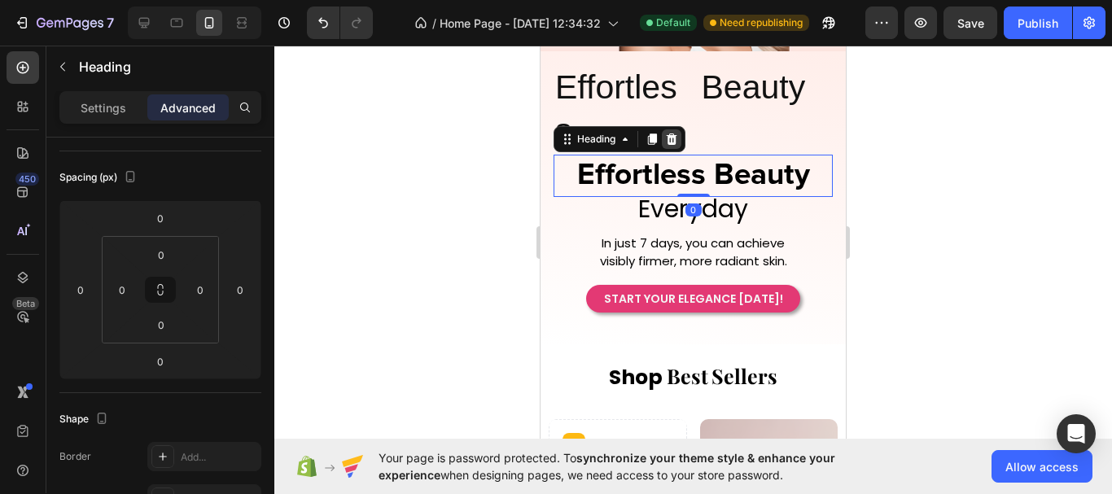
click at [672, 133] on icon at bounding box center [672, 138] width 11 height 11
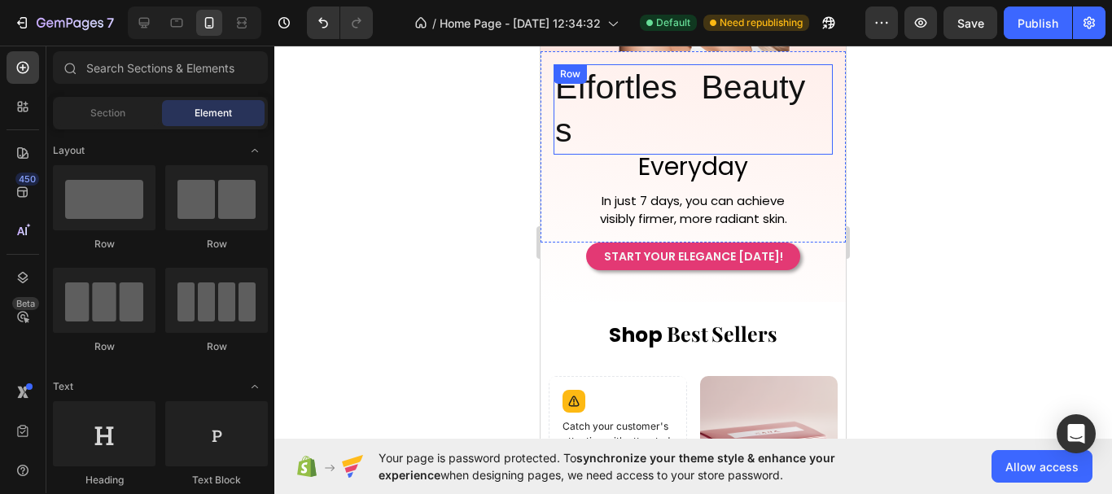
click at [684, 78] on div "Effortless Heading Beauty Heading Row" at bounding box center [692, 109] width 279 height 90
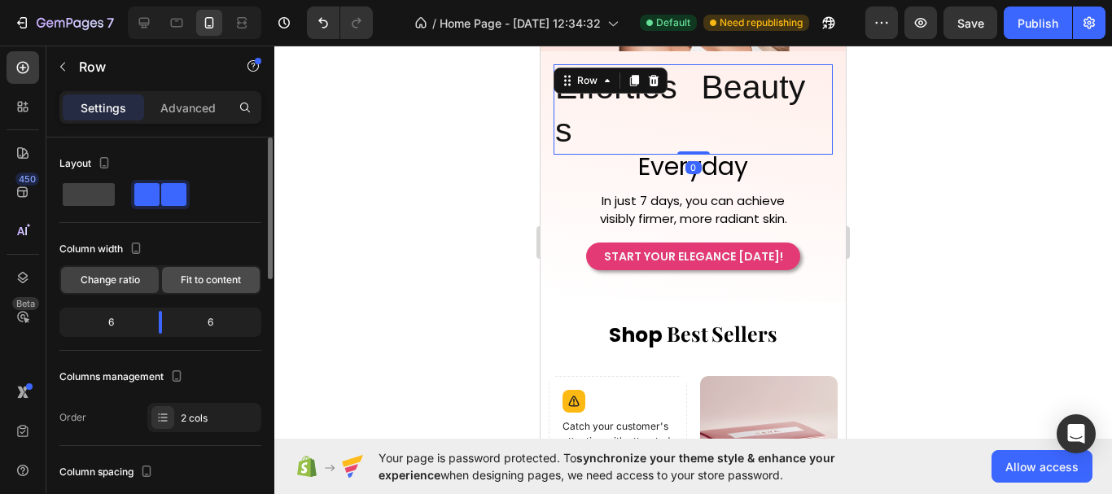
click at [206, 282] on span "Fit to content" at bounding box center [211, 280] width 60 height 15
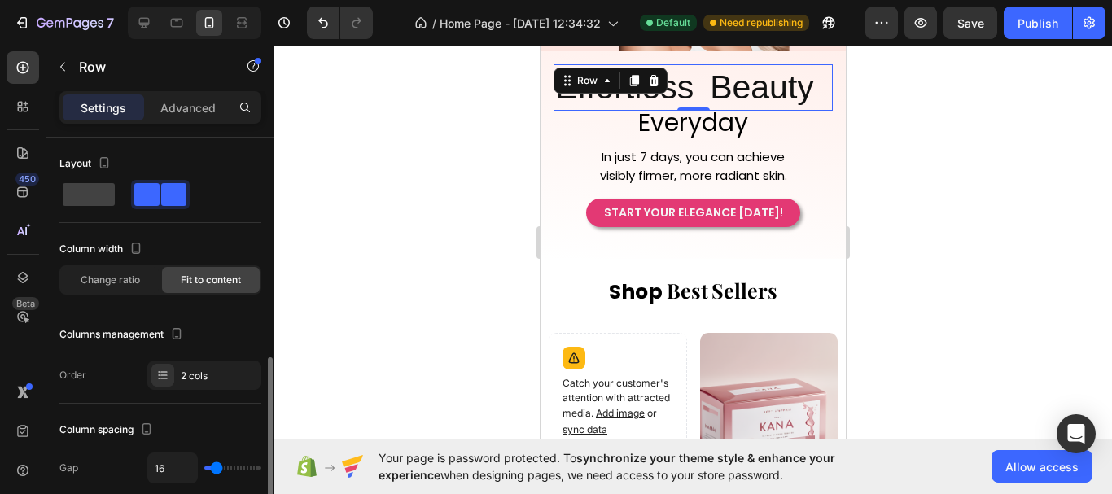
scroll to position [244, 0]
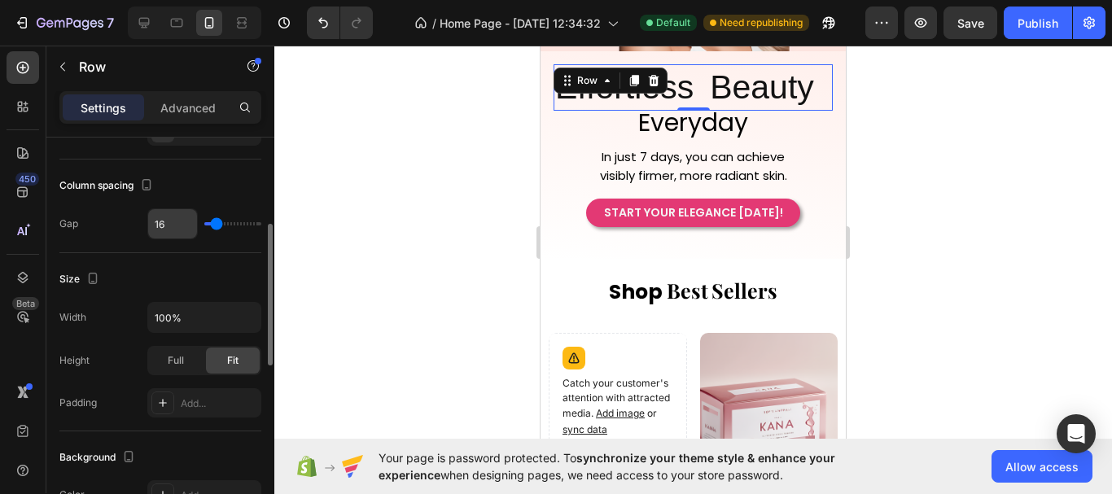
click at [175, 225] on input "16" at bounding box center [172, 223] width 49 height 29
type input "5"
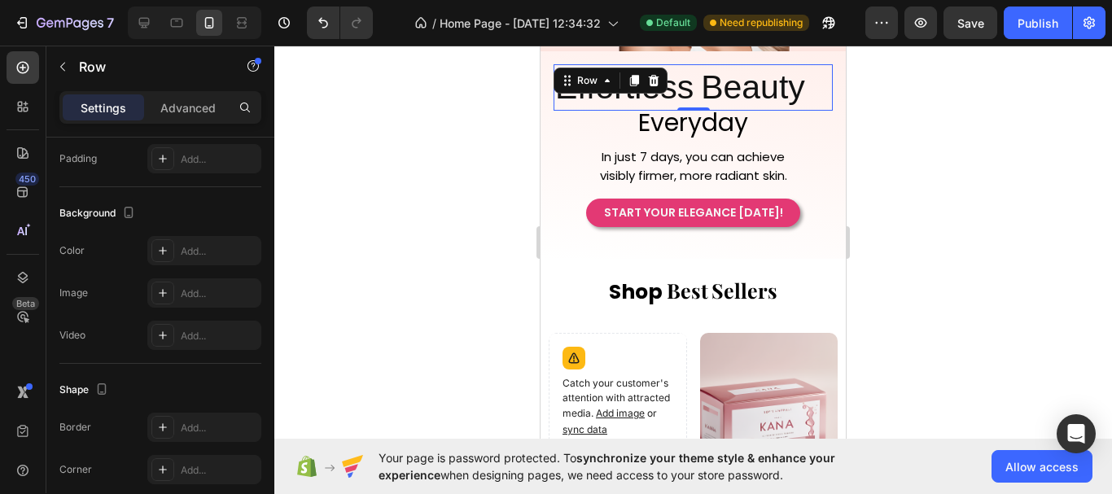
scroll to position [734, 0]
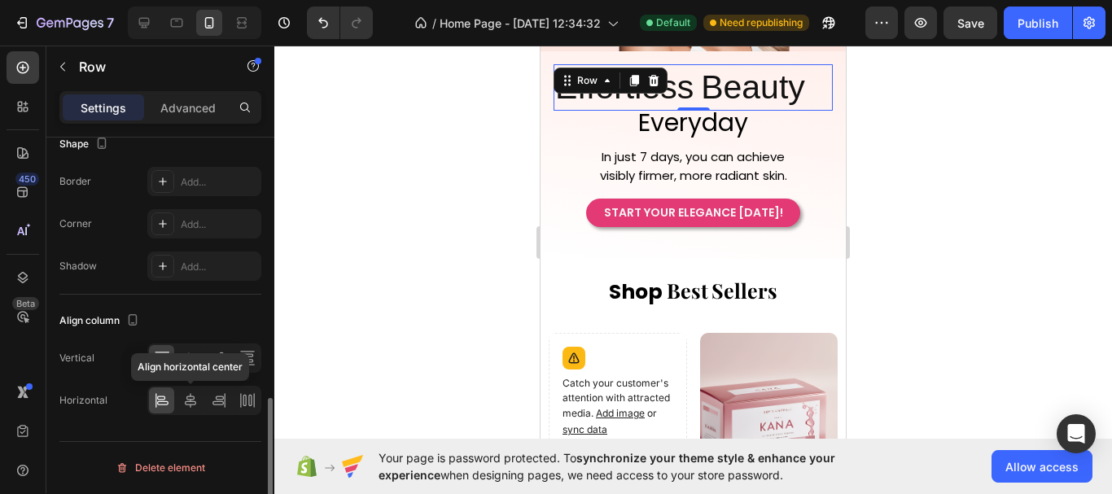
type input "5"
click at [183, 402] on icon at bounding box center [190, 400] width 16 height 16
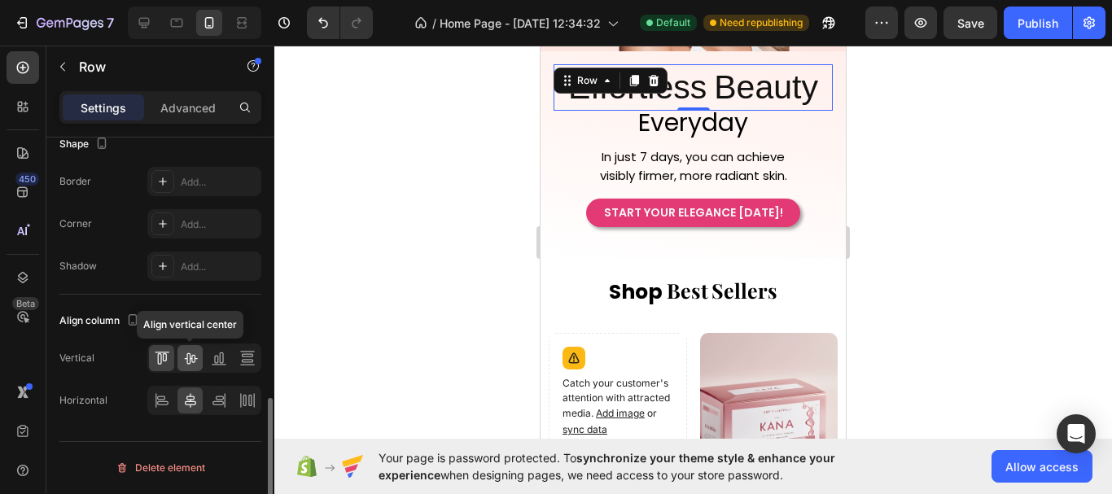
click at [193, 365] on icon at bounding box center [190, 358] width 16 height 16
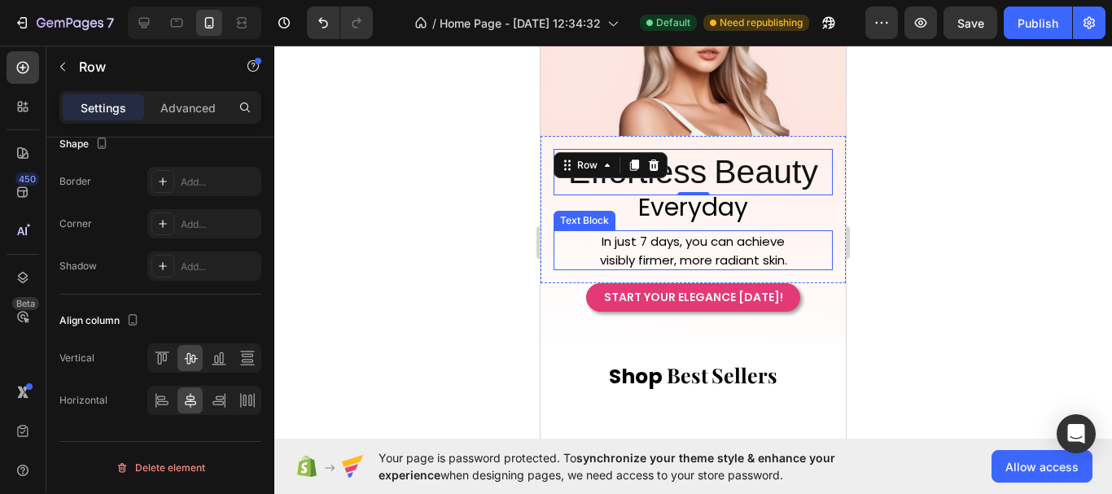
scroll to position [37, 0]
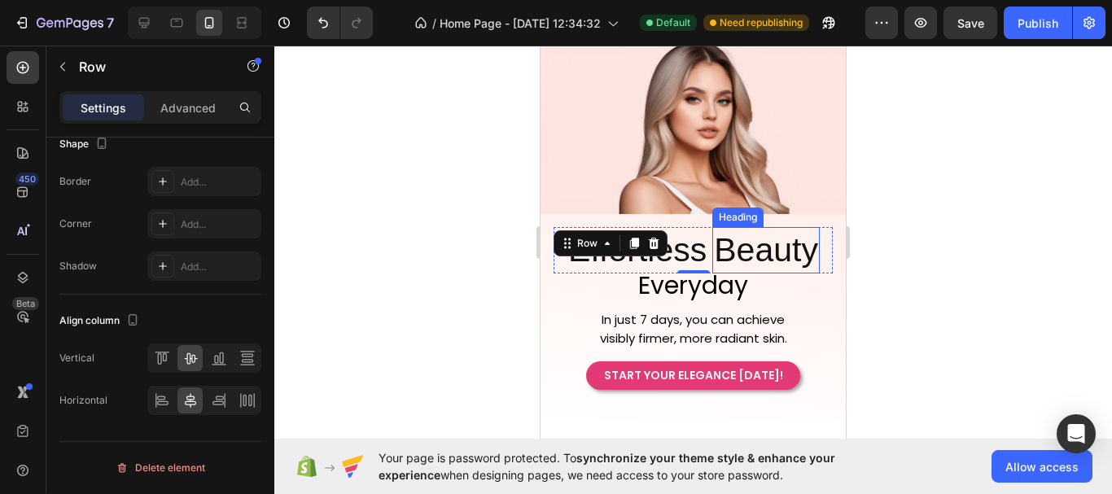
click at [740, 244] on p "Beauty" at bounding box center [766, 250] width 104 height 43
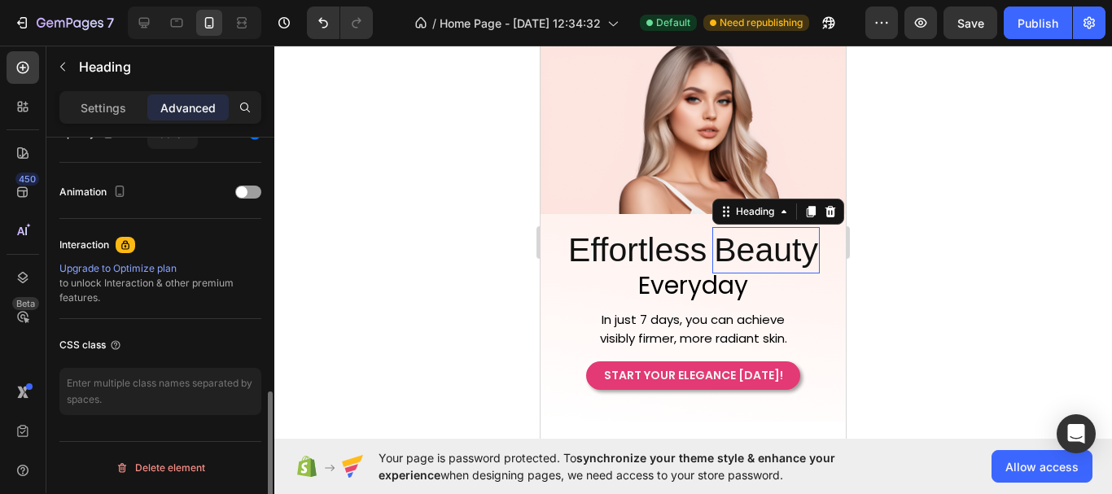
scroll to position [0, 0]
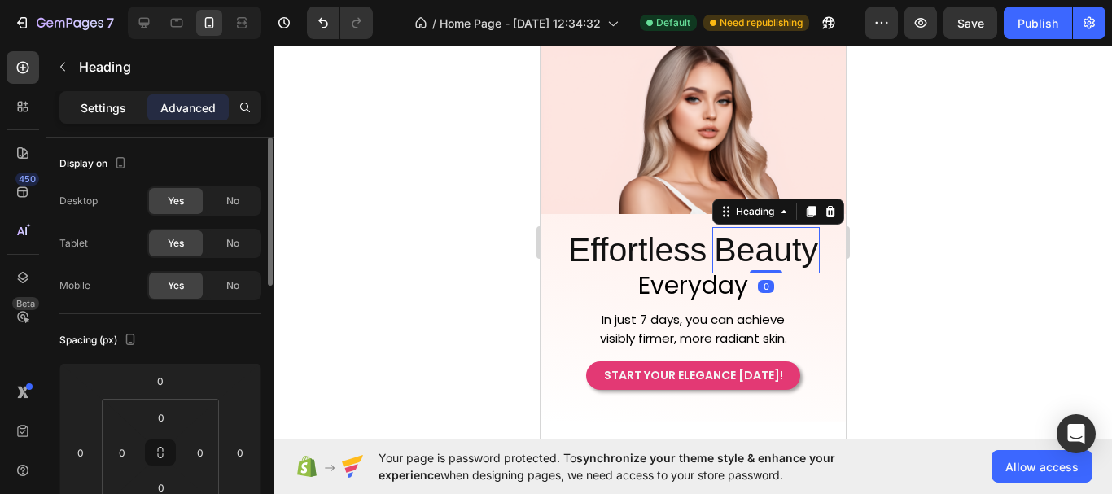
click at [101, 110] on p "Settings" at bounding box center [104, 107] width 46 height 17
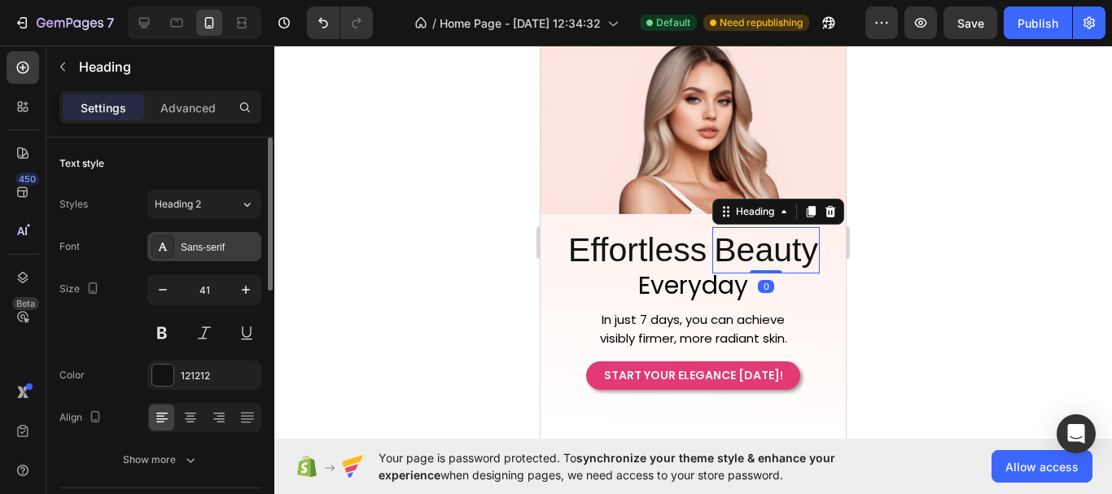
click at [222, 251] on div "Sans-serif" at bounding box center [219, 247] width 76 height 15
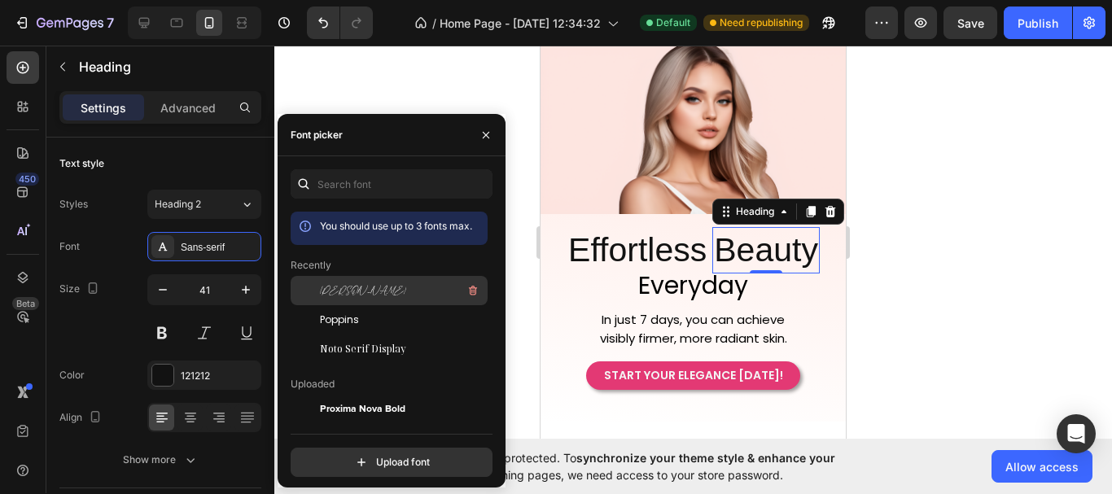
click at [407, 293] on div "[PERSON_NAME]" at bounding box center [402, 291] width 164 height 20
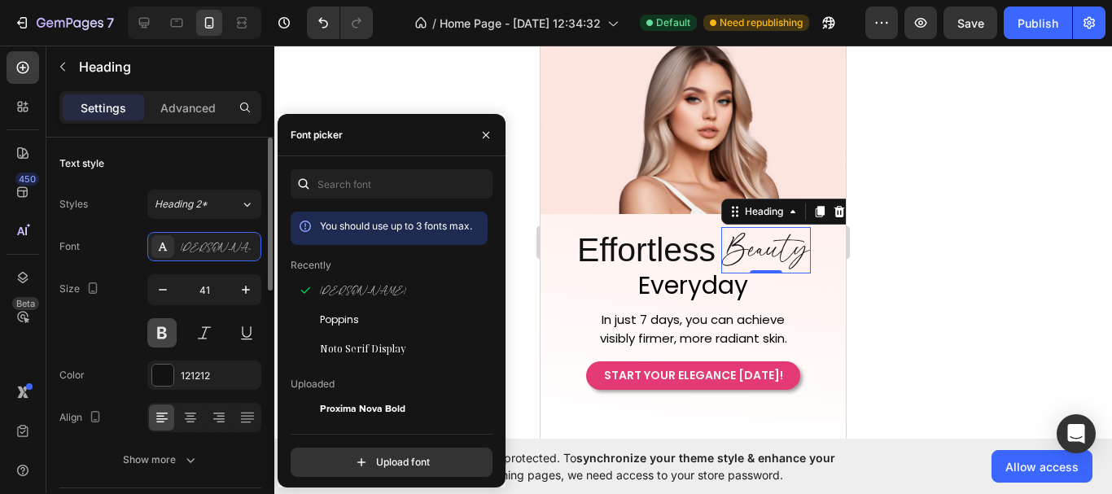
click at [167, 342] on button at bounding box center [161, 332] width 29 height 29
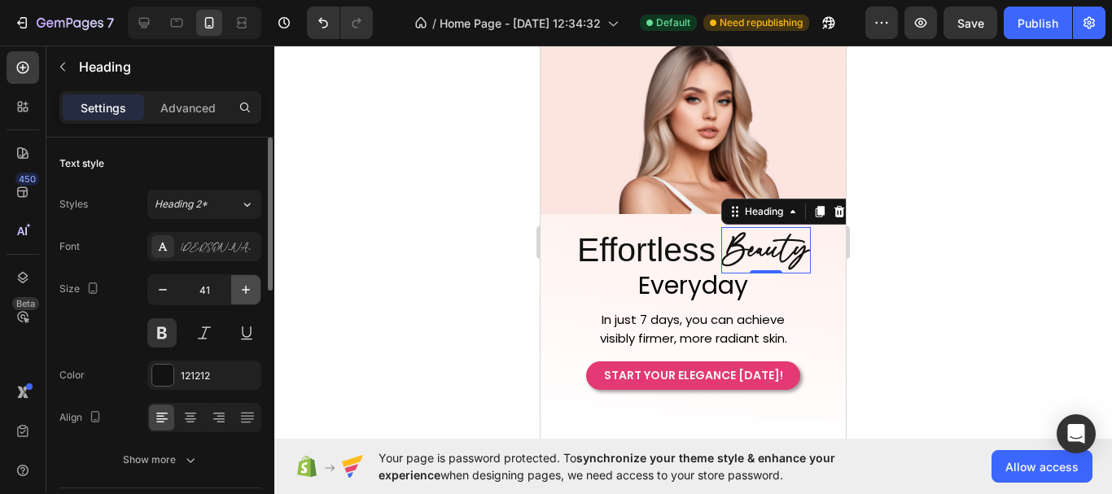
click at [247, 298] on button "button" at bounding box center [245, 289] width 29 height 29
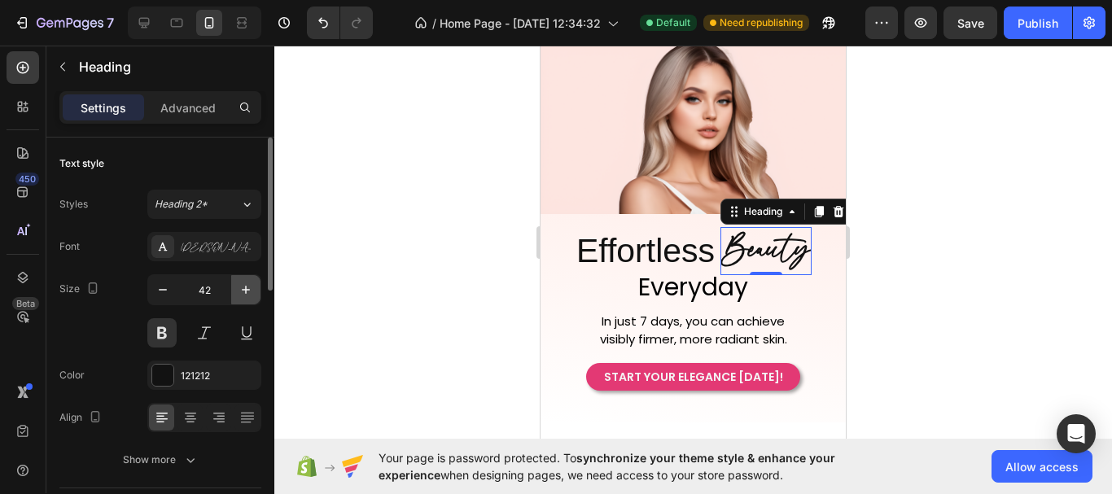
click at [247, 298] on button "button" at bounding box center [245, 289] width 29 height 29
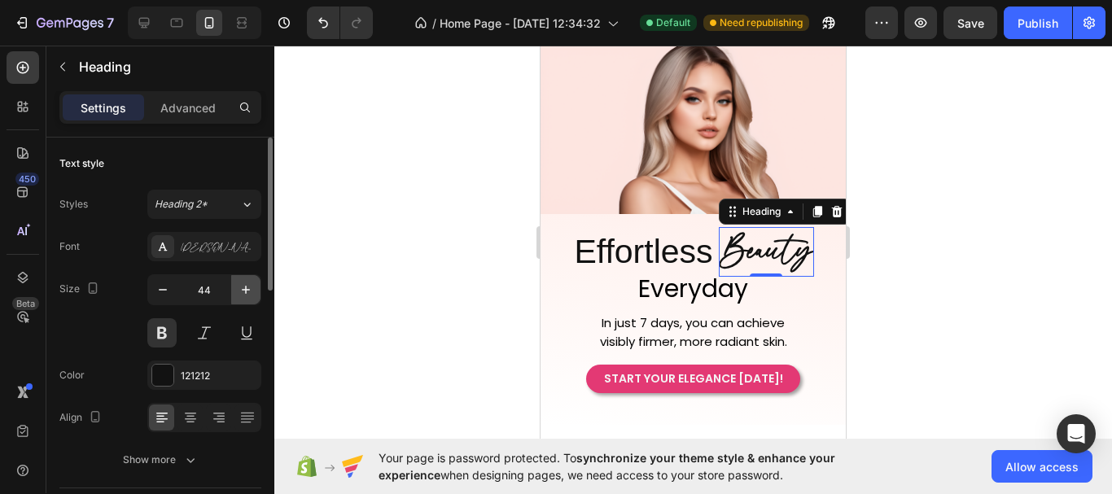
click at [247, 298] on button "button" at bounding box center [245, 289] width 29 height 29
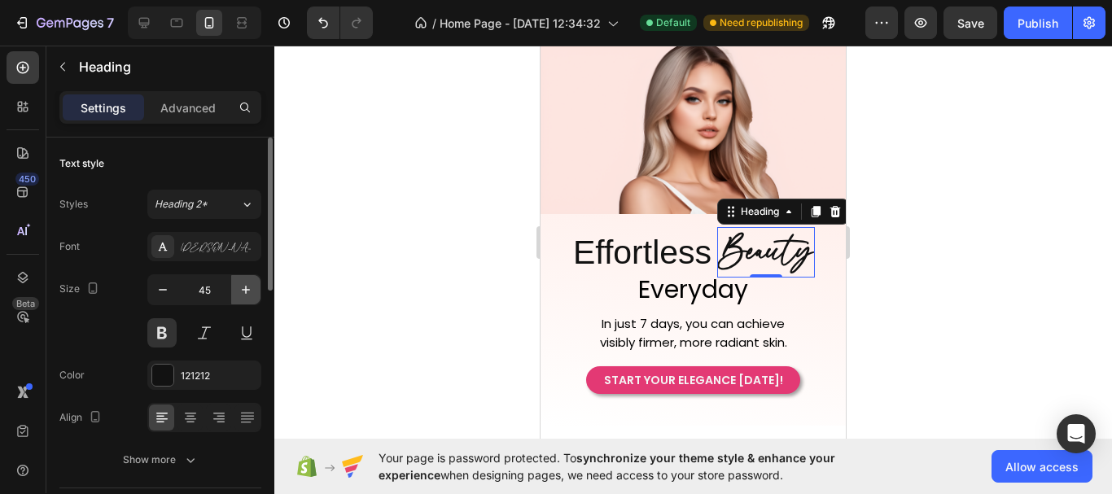
click at [247, 298] on button "button" at bounding box center [245, 289] width 29 height 29
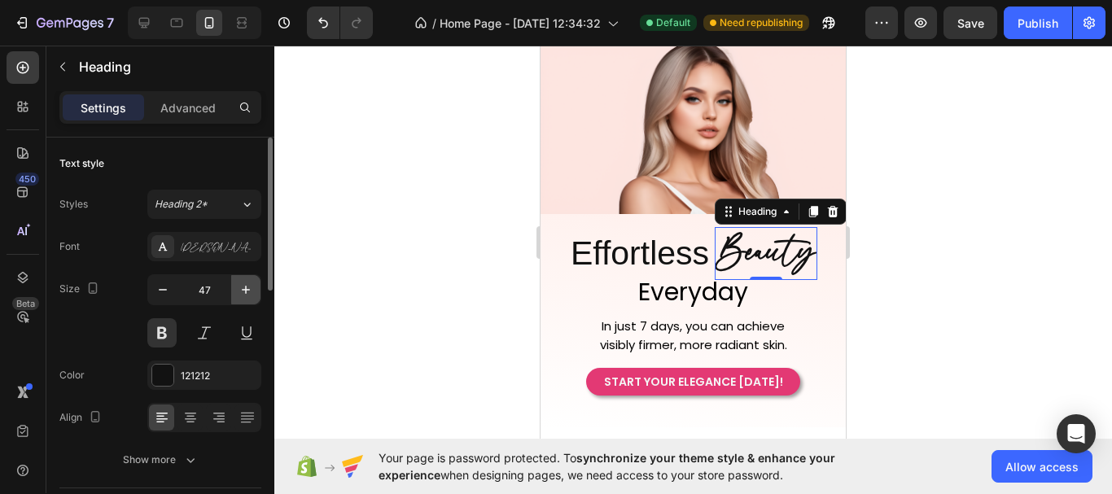
click at [247, 298] on button "button" at bounding box center [245, 289] width 29 height 29
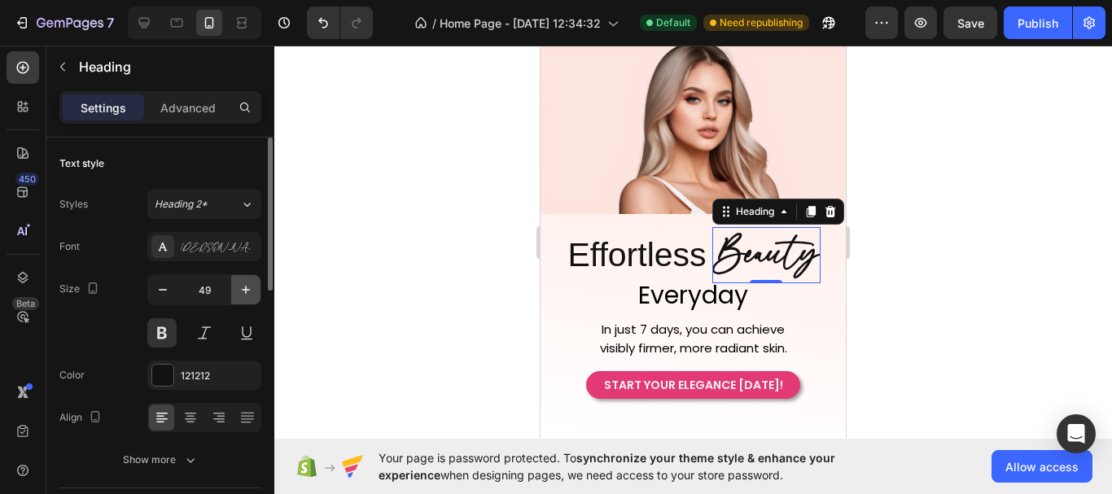
type input "50"
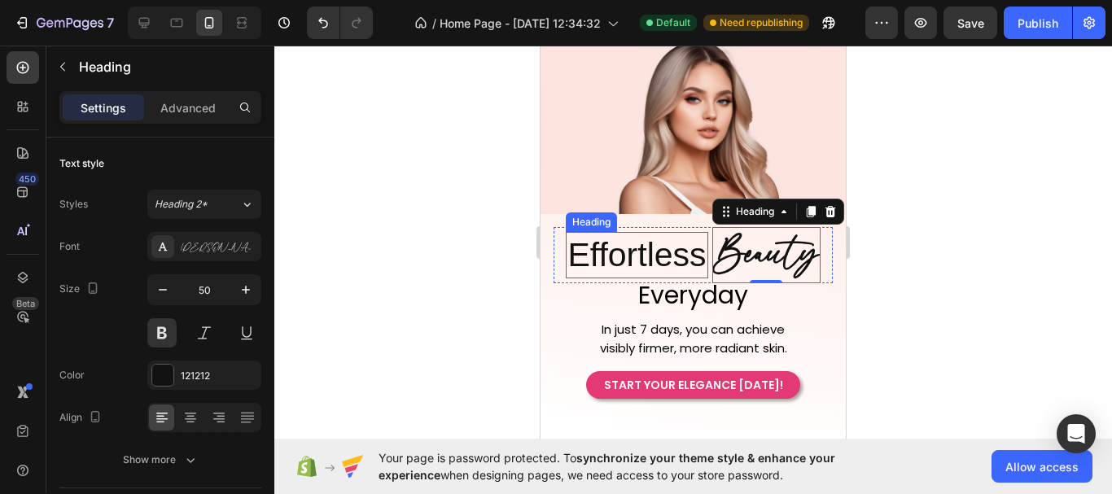
click at [618, 259] on p "Effortless" at bounding box center [636, 255] width 138 height 43
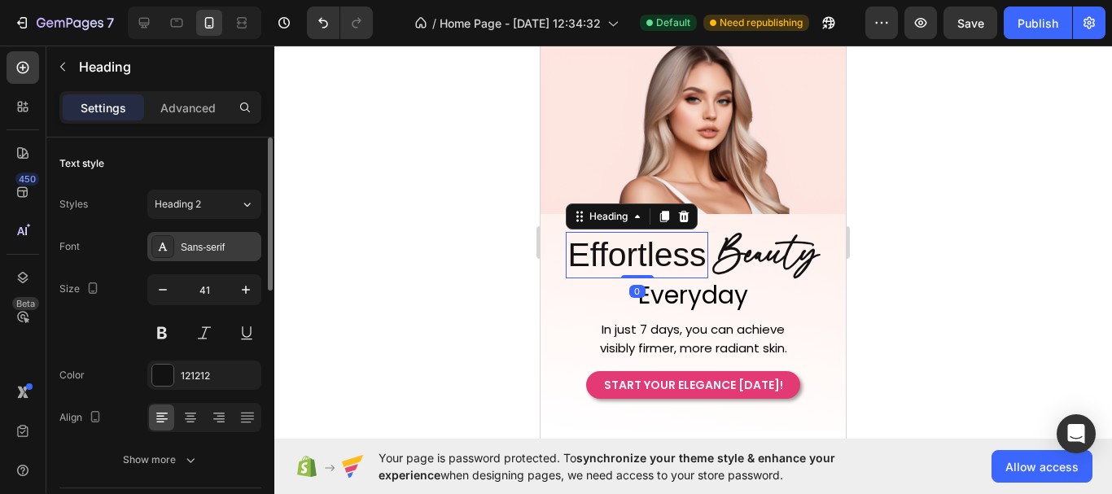
click at [203, 259] on div "Sans-serif" at bounding box center [204, 246] width 114 height 29
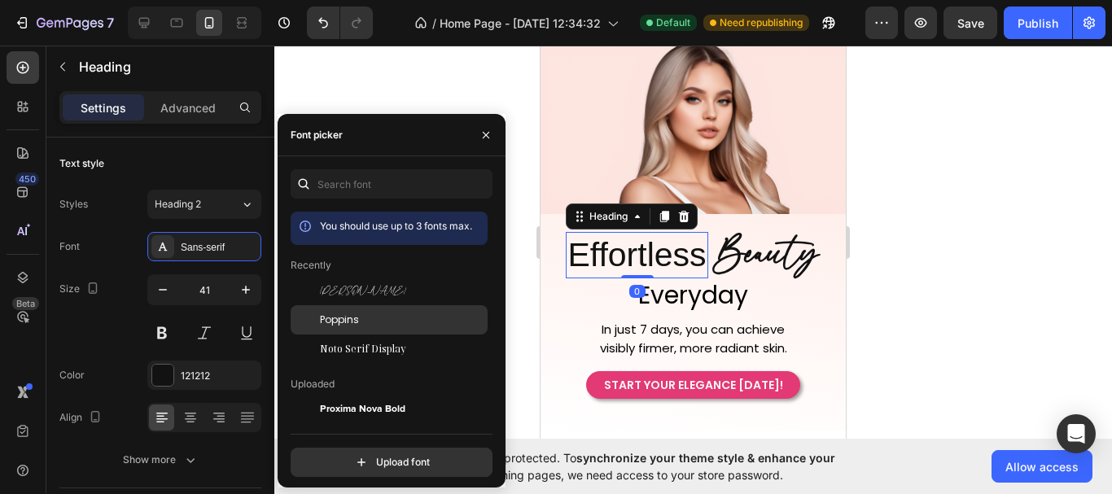
click at [362, 322] on div "Poppins" at bounding box center [402, 320] width 164 height 15
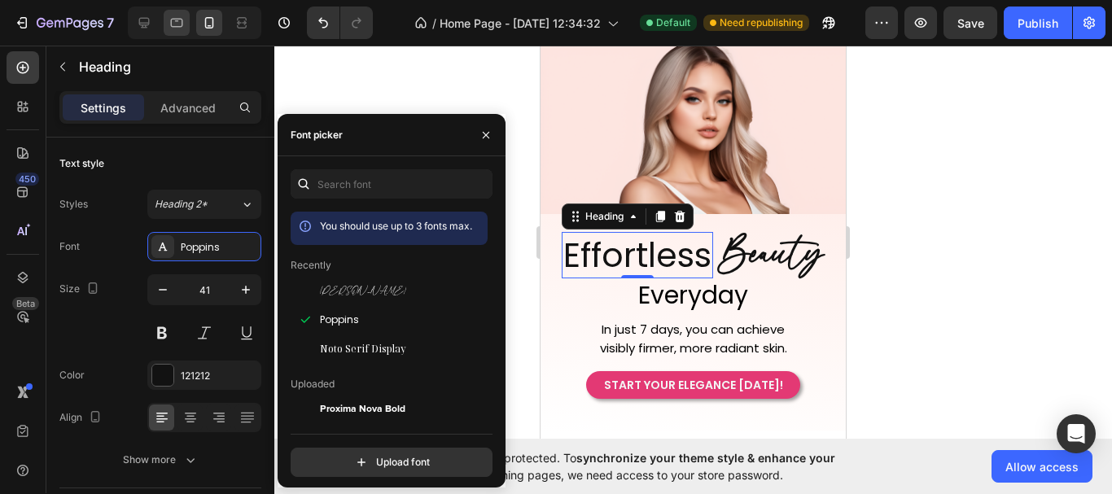
click at [177, 24] on icon at bounding box center [176, 23] width 16 height 16
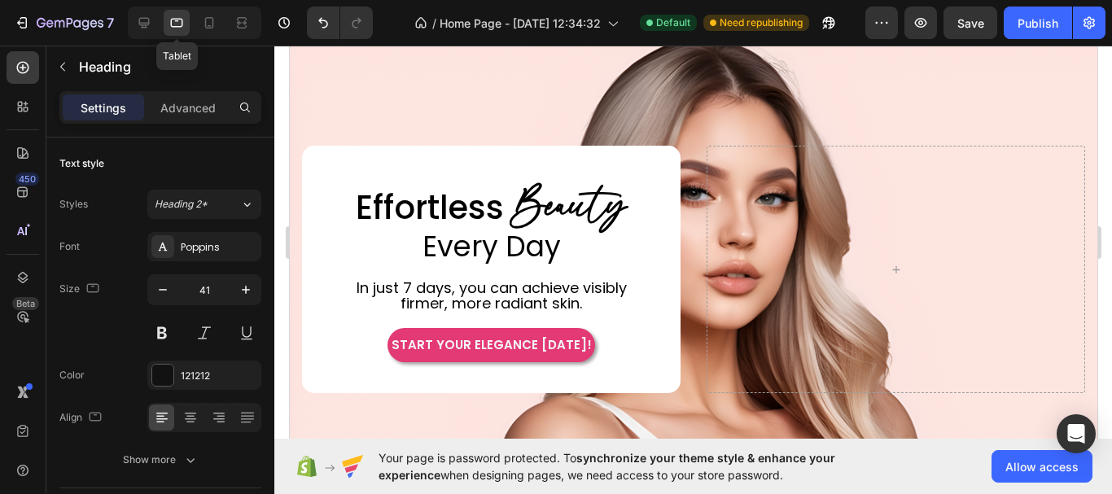
type input "46"
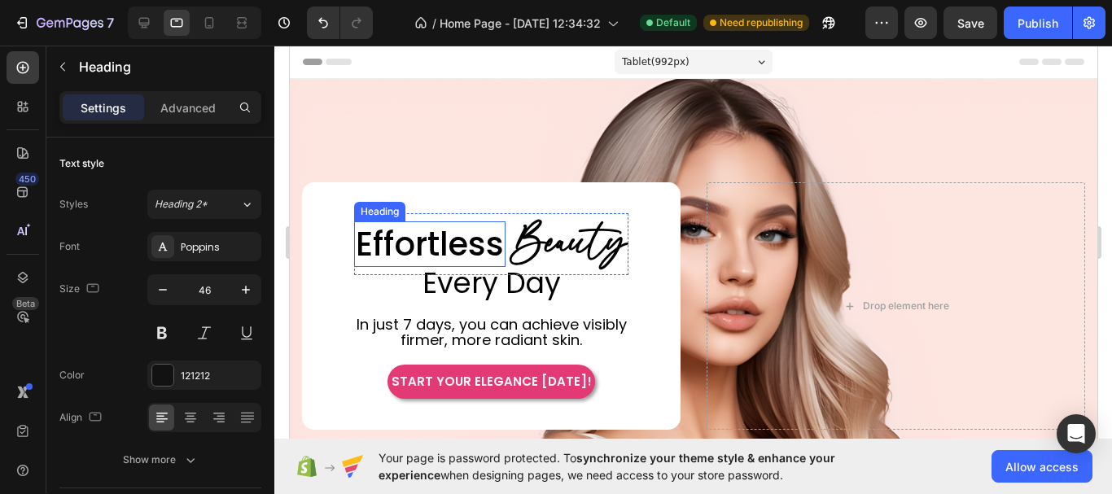
click at [450, 236] on h2 "Effortless" at bounding box center [428, 244] width 151 height 46
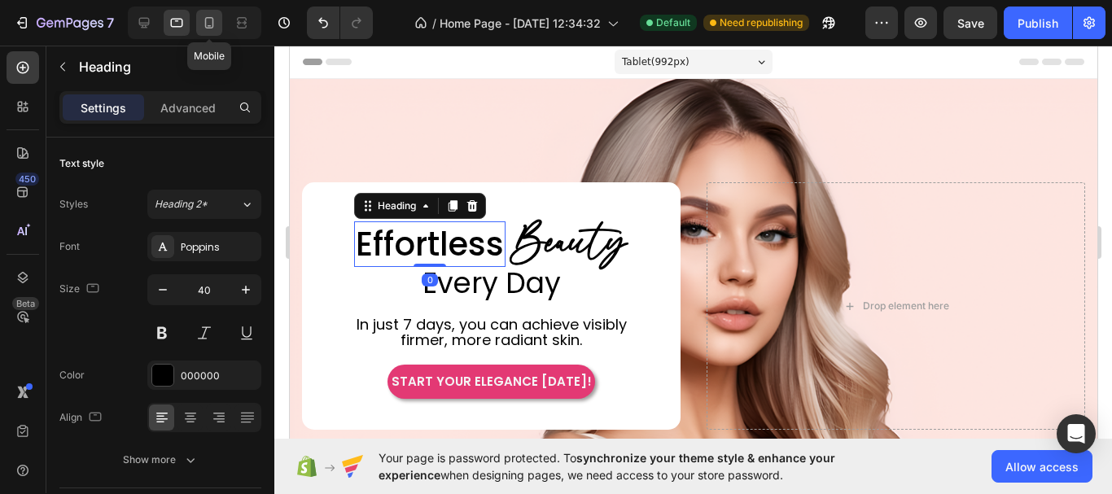
click at [200, 19] on div at bounding box center [209, 23] width 26 height 26
type input "41"
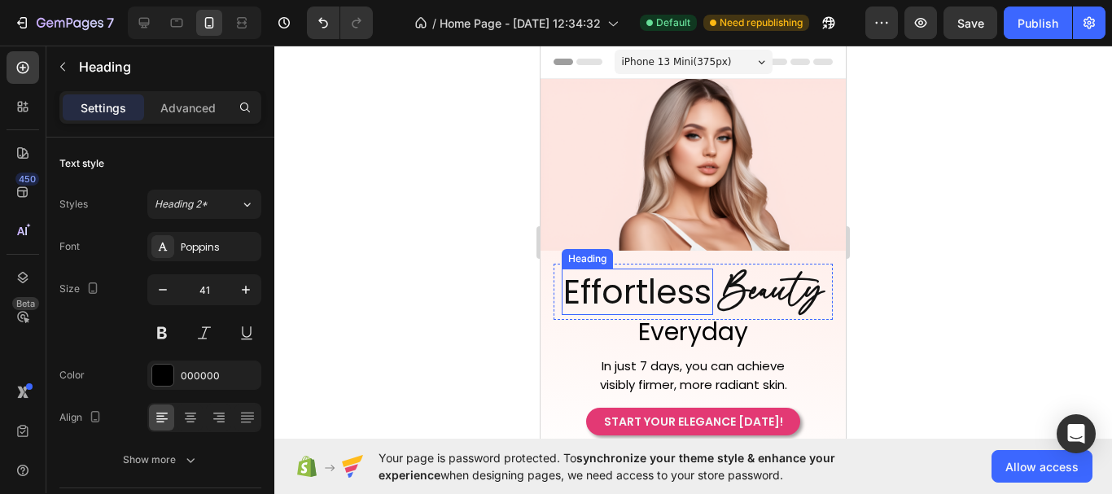
click at [644, 302] on p "Effortless" at bounding box center [637, 291] width 148 height 43
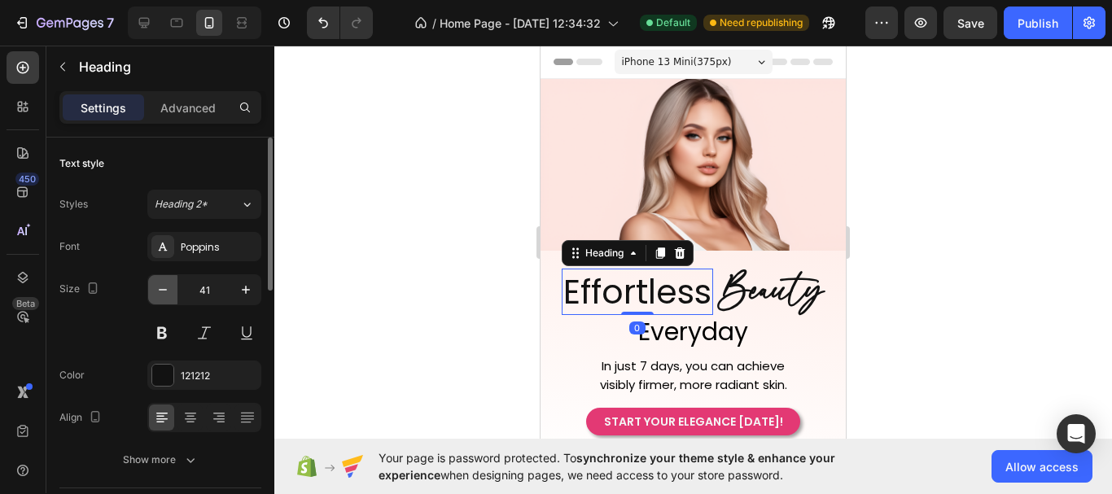
click at [166, 295] on icon "button" at bounding box center [163, 290] width 16 height 16
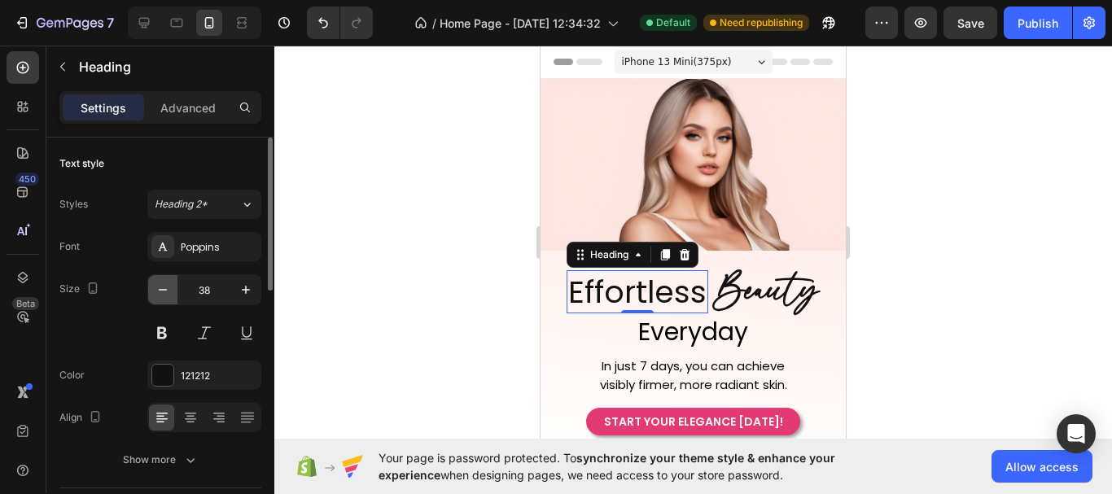
click at [166, 295] on icon "button" at bounding box center [163, 290] width 16 height 16
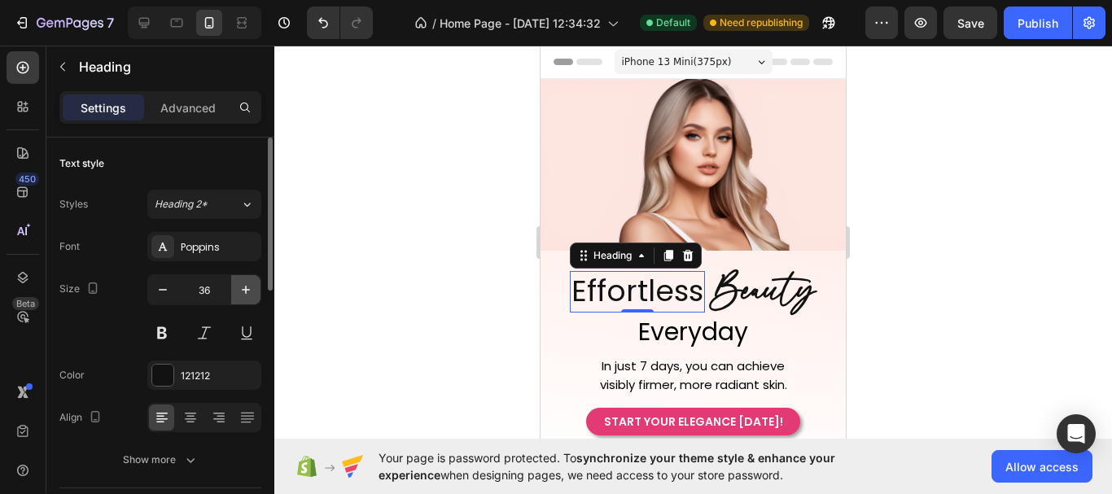
click at [241, 289] on icon "button" at bounding box center [246, 290] width 16 height 16
type input "37"
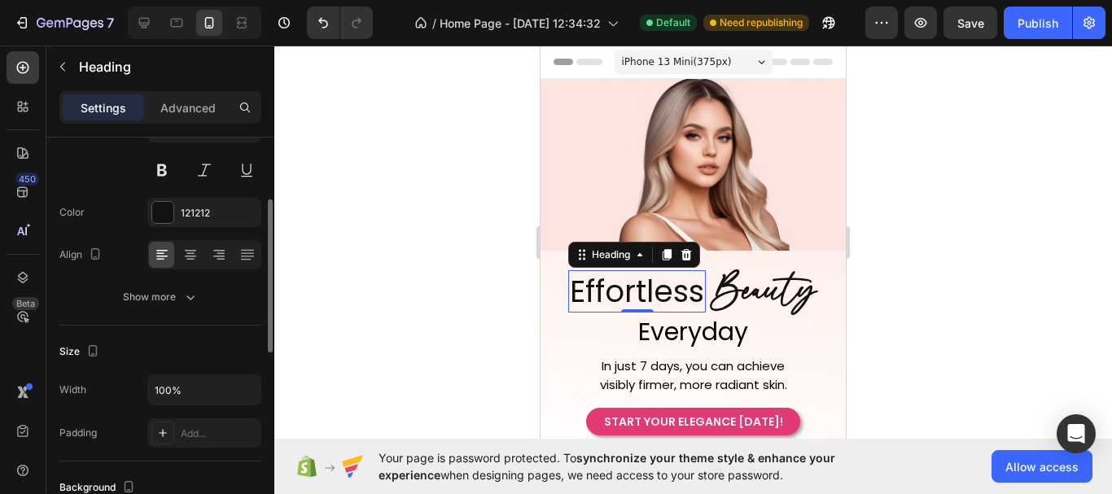
click at [165, 234] on div "Font Poppins Size 37 Color 121212 Align Show more" at bounding box center [160, 190] width 202 height 243
click at [165, 220] on div at bounding box center [162, 212] width 21 height 21
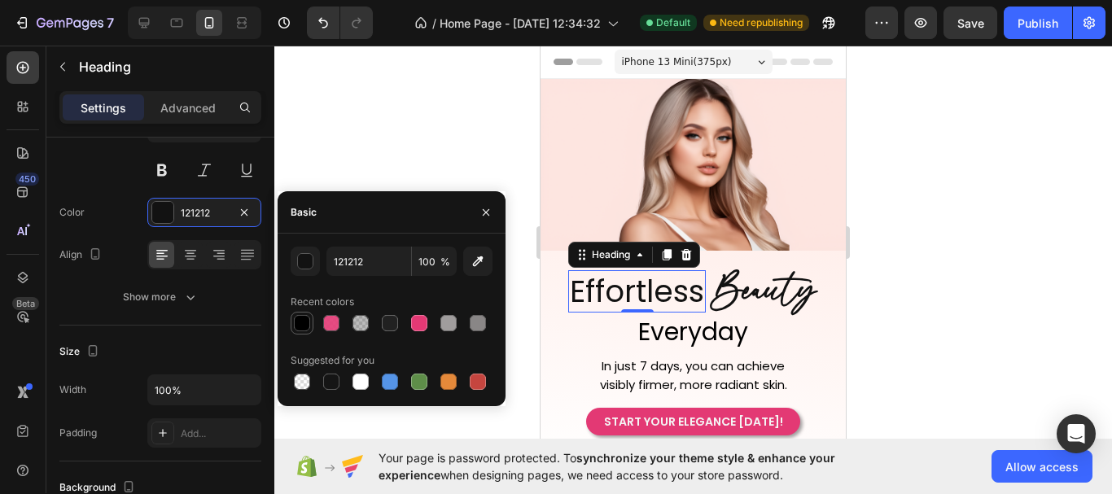
click at [299, 328] on div at bounding box center [302, 323] width 16 height 16
type input "000000"
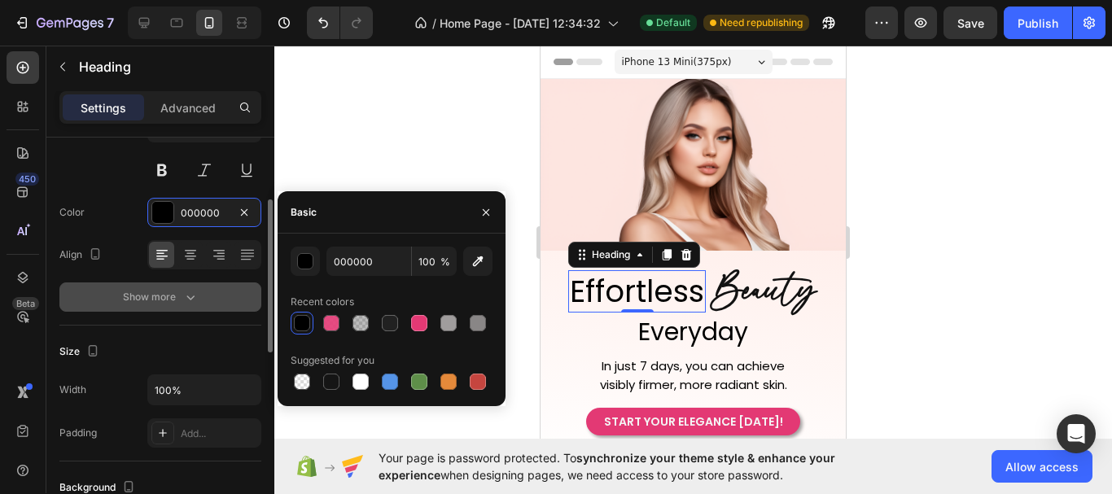
click at [192, 294] on icon "button" at bounding box center [190, 297] width 16 height 16
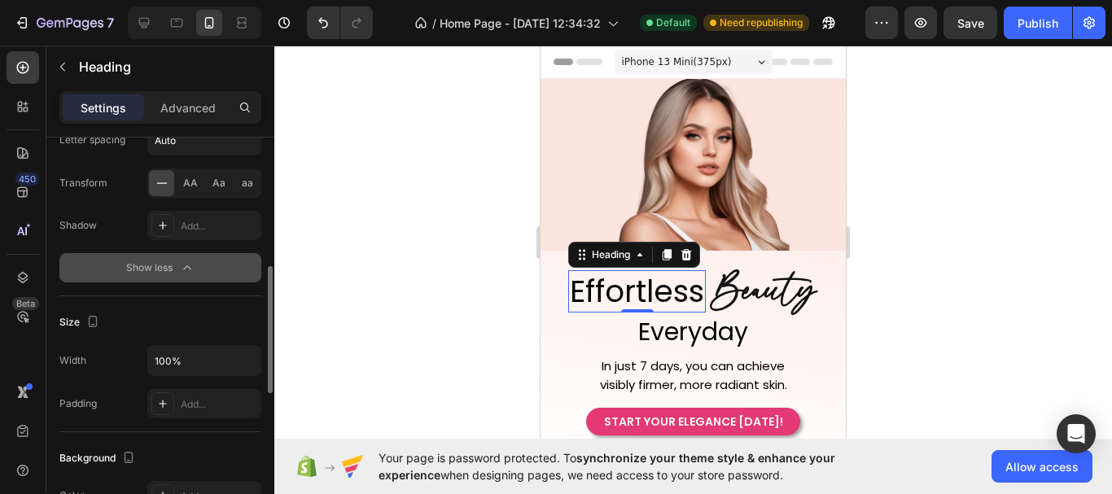
scroll to position [244, 0]
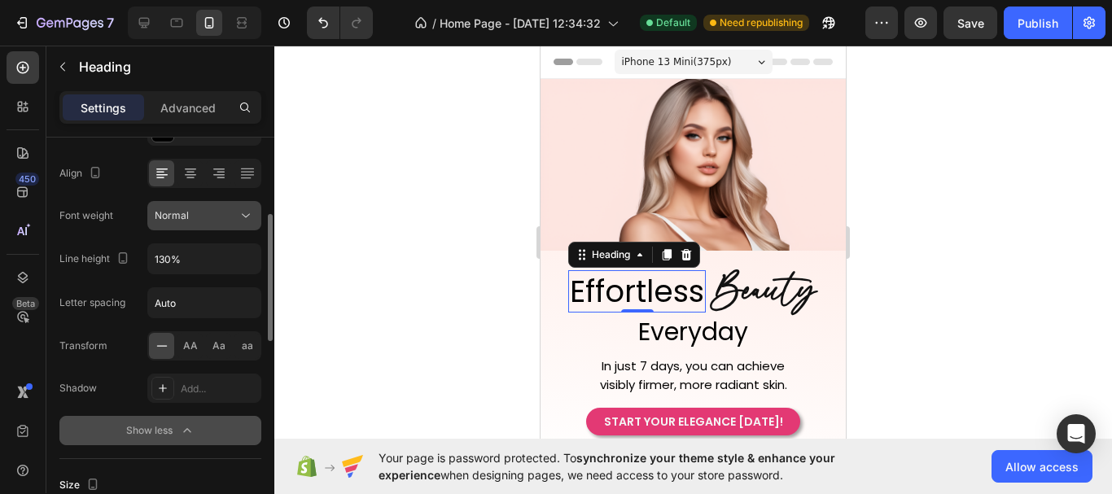
click at [238, 208] on icon at bounding box center [246, 216] width 16 height 16
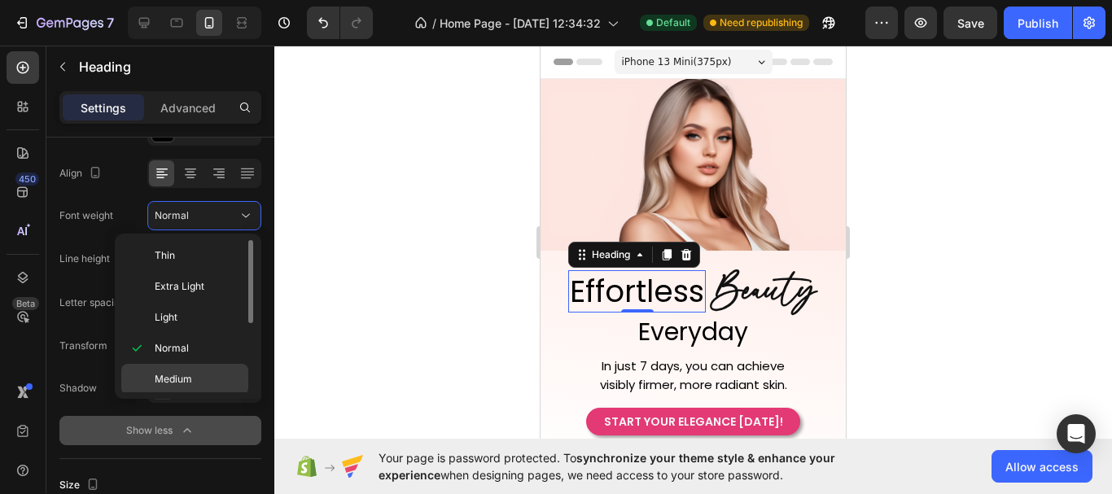
click at [214, 372] on p "Medium" at bounding box center [198, 379] width 86 height 15
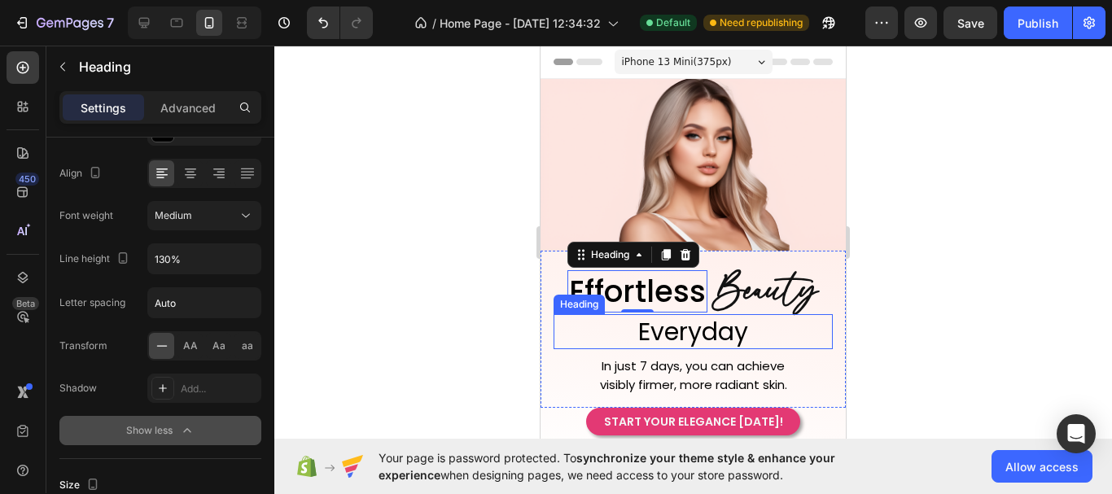
click at [727, 326] on h2 "Everyday" at bounding box center [692, 331] width 279 height 35
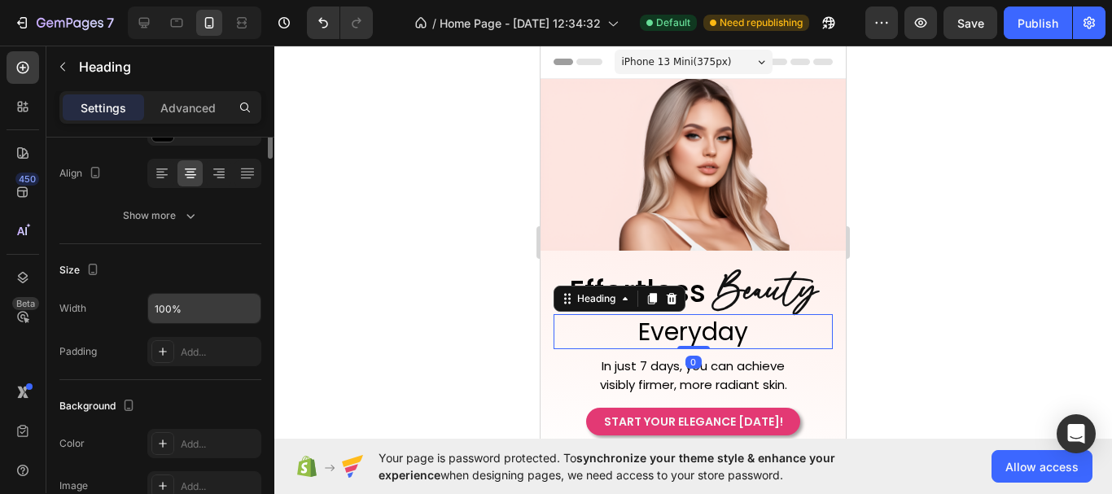
scroll to position [0, 0]
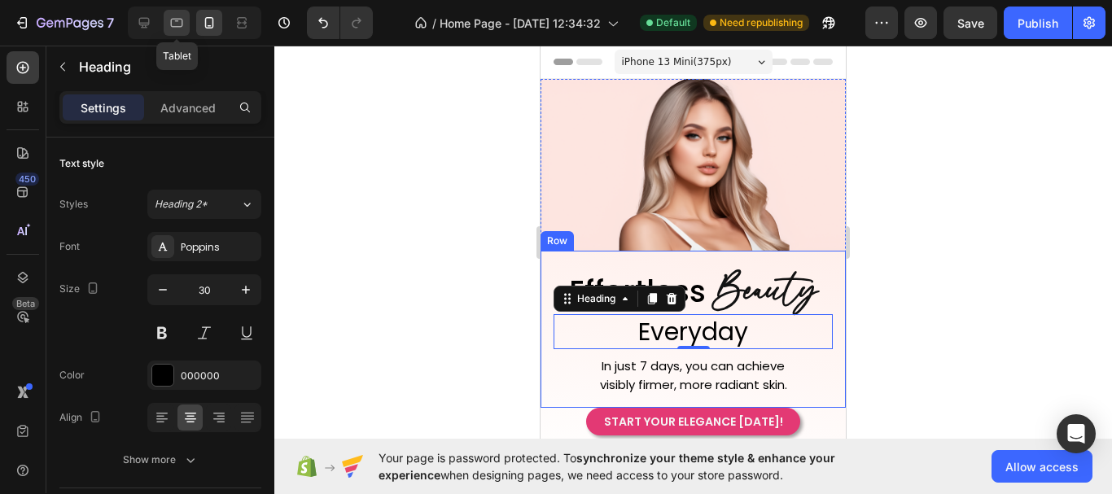
click at [177, 18] on icon at bounding box center [176, 23] width 16 height 16
type input "40"
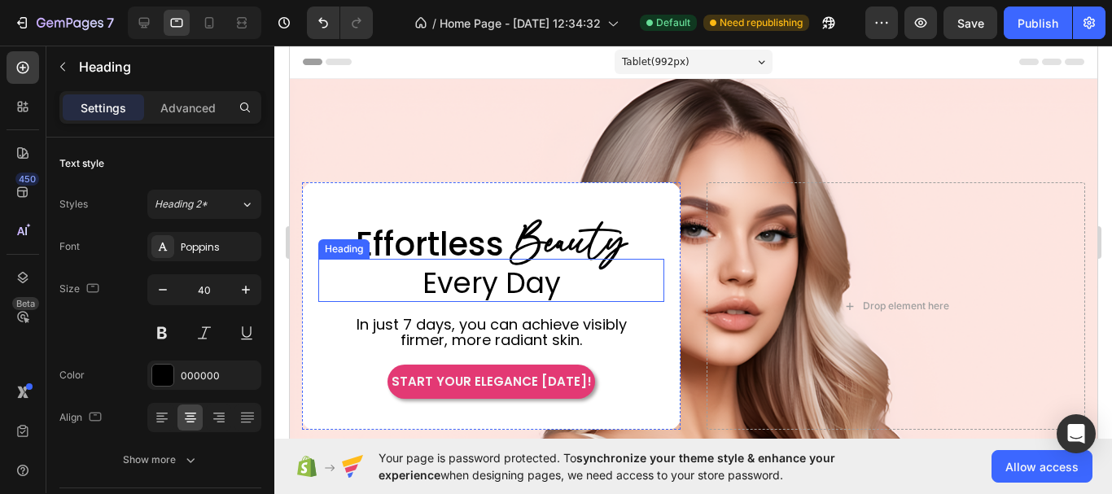
click at [499, 279] on span "Every Day" at bounding box center [491, 283] width 138 height 40
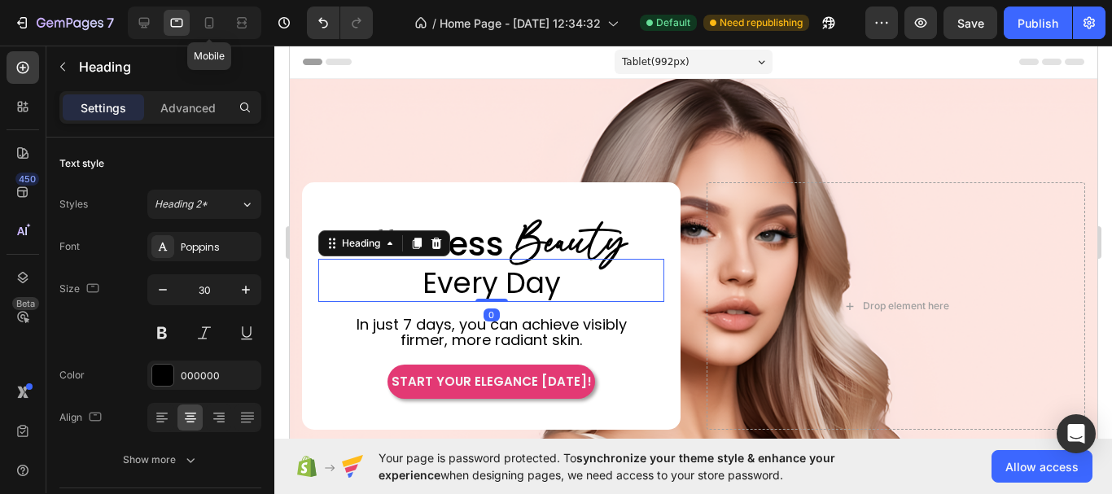
click at [218, 28] on div at bounding box center [209, 23] width 26 height 26
type input "24"
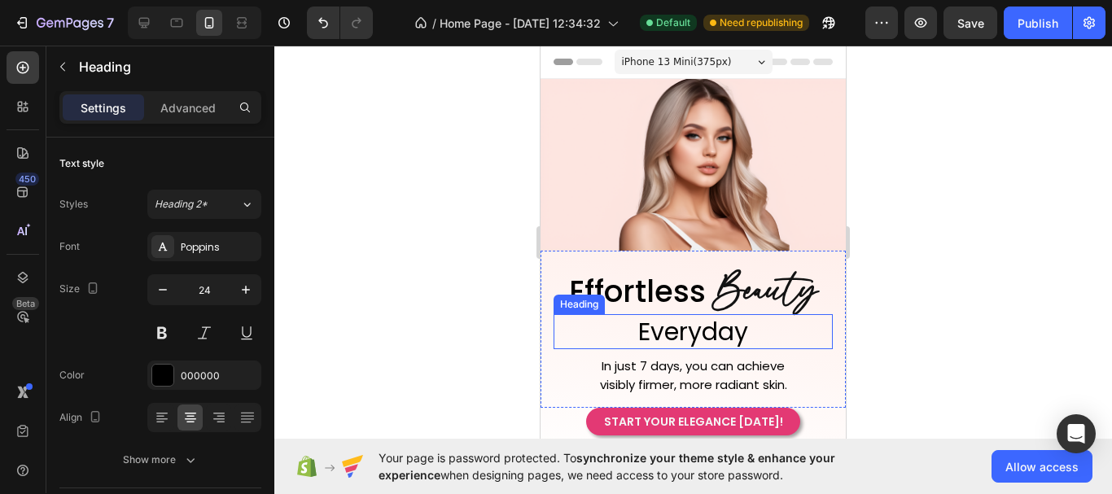
click at [699, 325] on h2 "Everyday" at bounding box center [692, 331] width 279 height 35
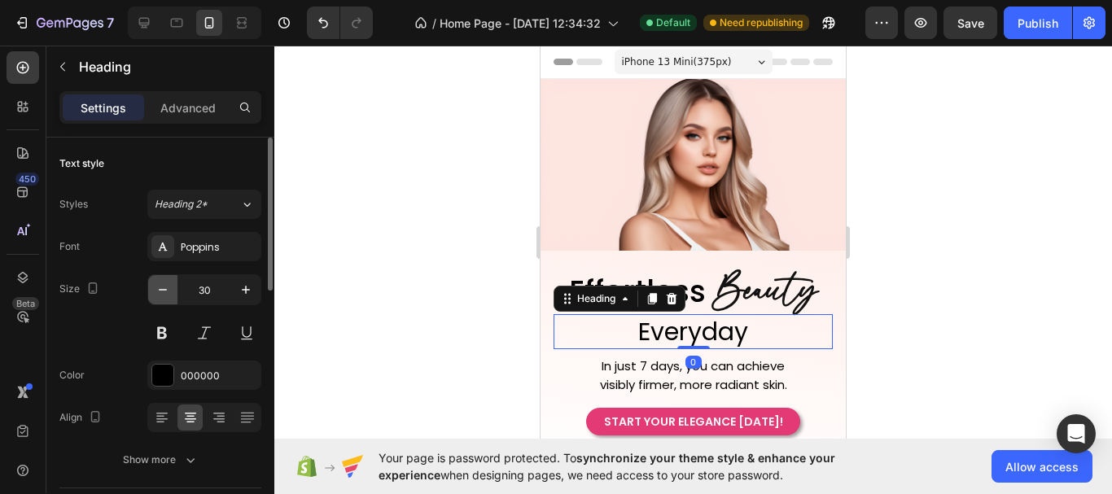
click at [165, 293] on icon "button" at bounding box center [163, 290] width 16 height 16
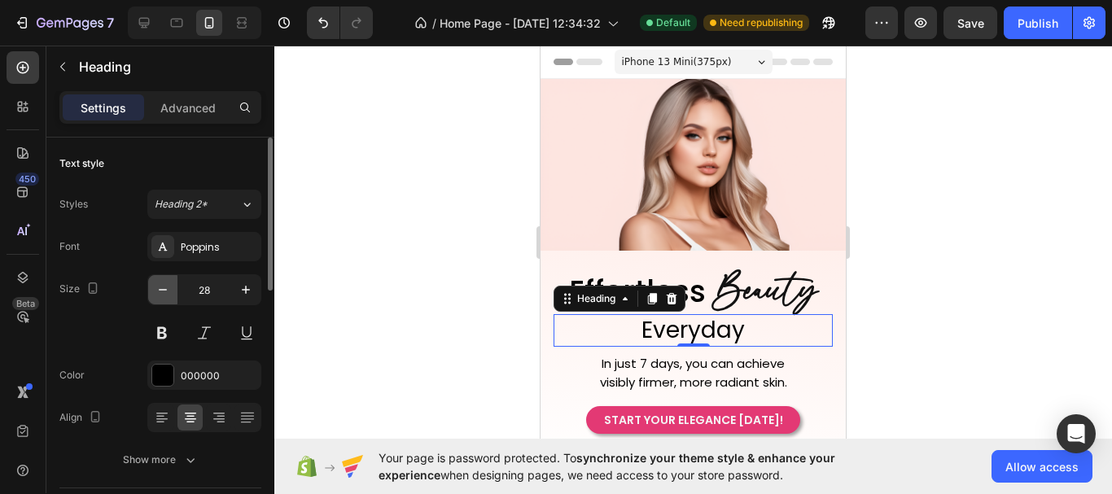
click at [165, 293] on icon "button" at bounding box center [163, 290] width 16 height 16
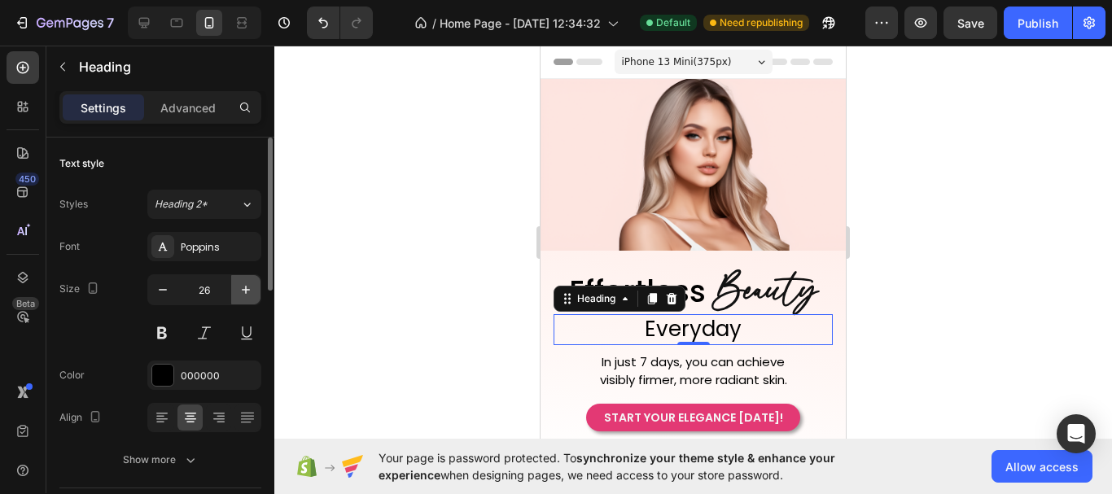
click at [253, 289] on icon "button" at bounding box center [246, 290] width 16 height 16
type input "27"
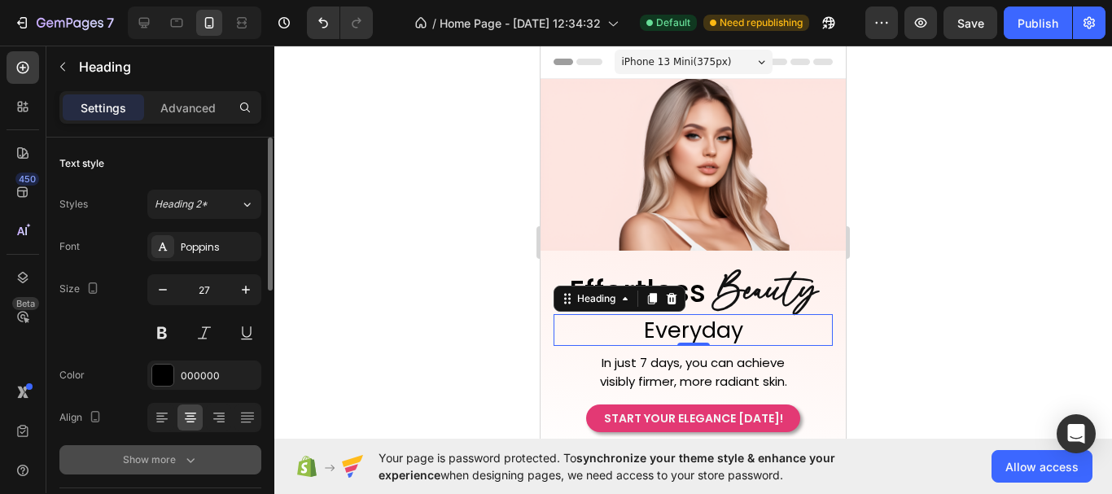
scroll to position [163, 0]
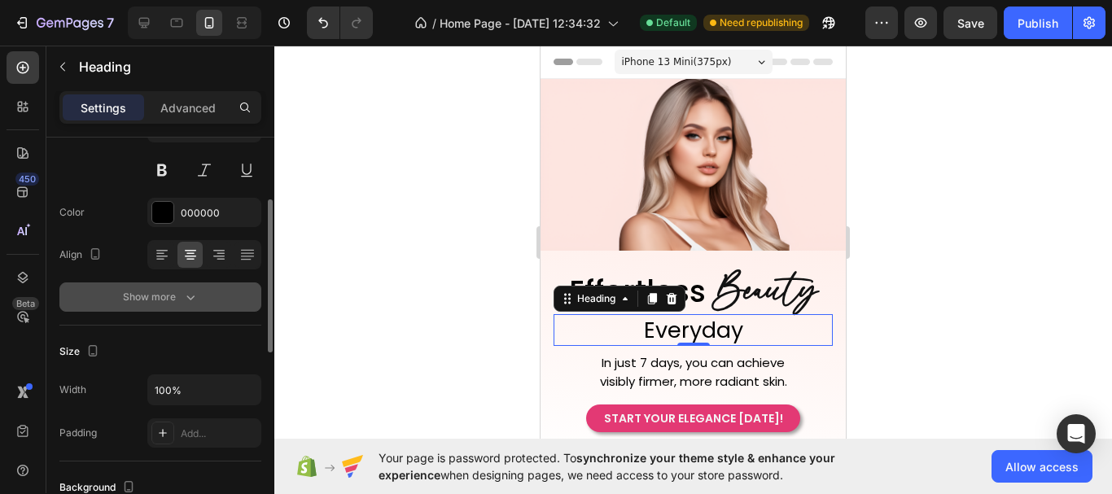
click at [137, 300] on div "Show more" at bounding box center [161, 297] width 76 height 16
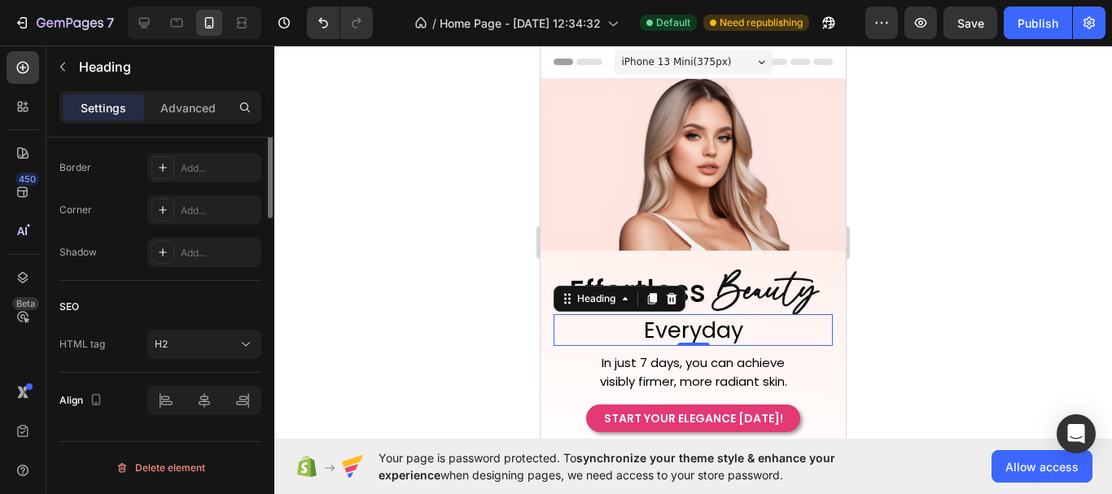
scroll to position [625, 0]
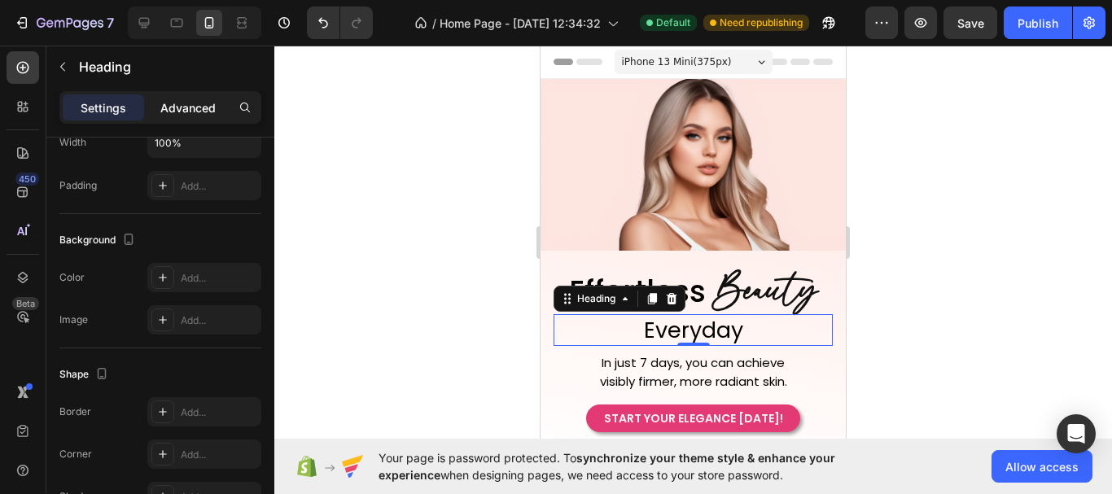
click at [194, 111] on p "Advanced" at bounding box center [187, 107] width 55 height 17
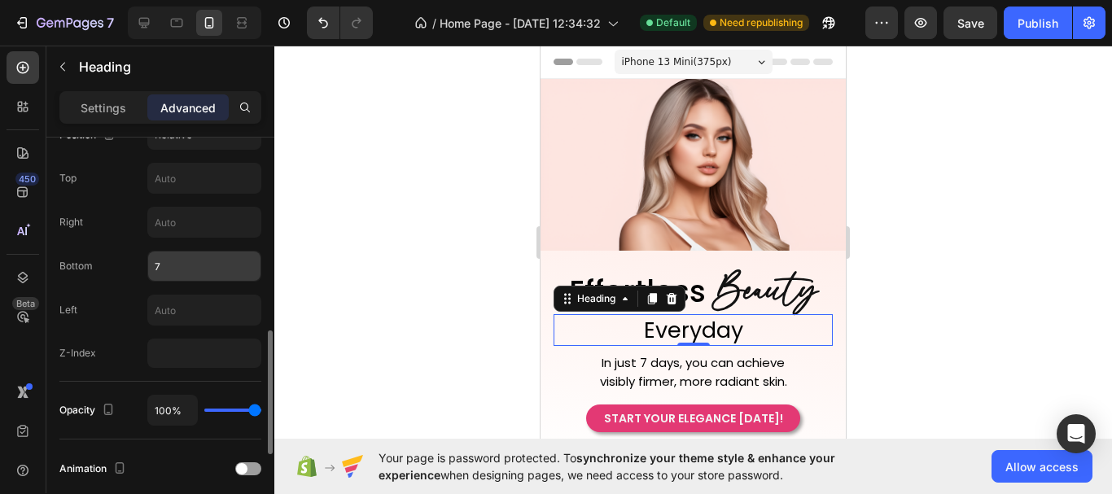
click at [172, 269] on input "7" at bounding box center [204, 265] width 112 height 29
type input "8"
click at [900, 261] on div at bounding box center [692, 270] width 837 height 448
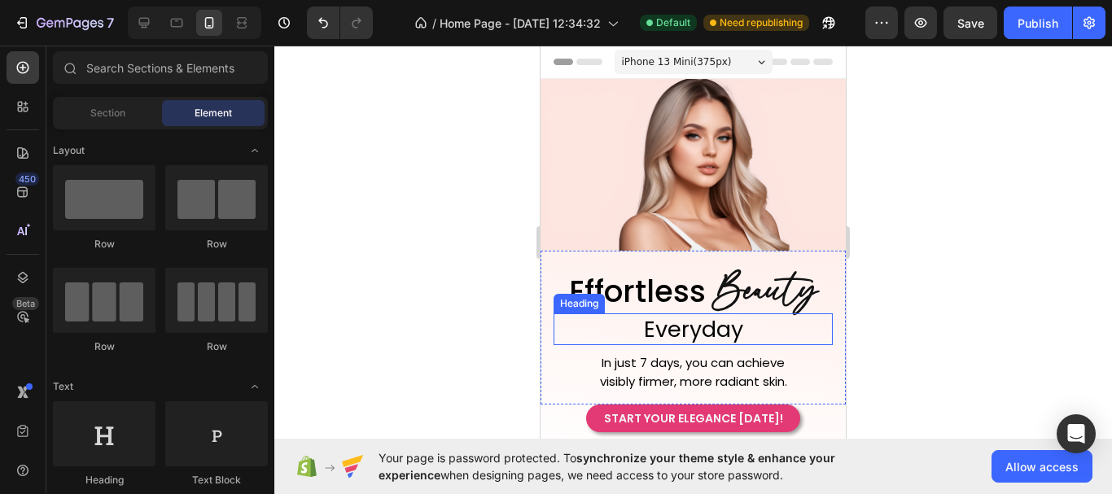
click at [719, 317] on h2 "Everyday" at bounding box center [692, 329] width 279 height 32
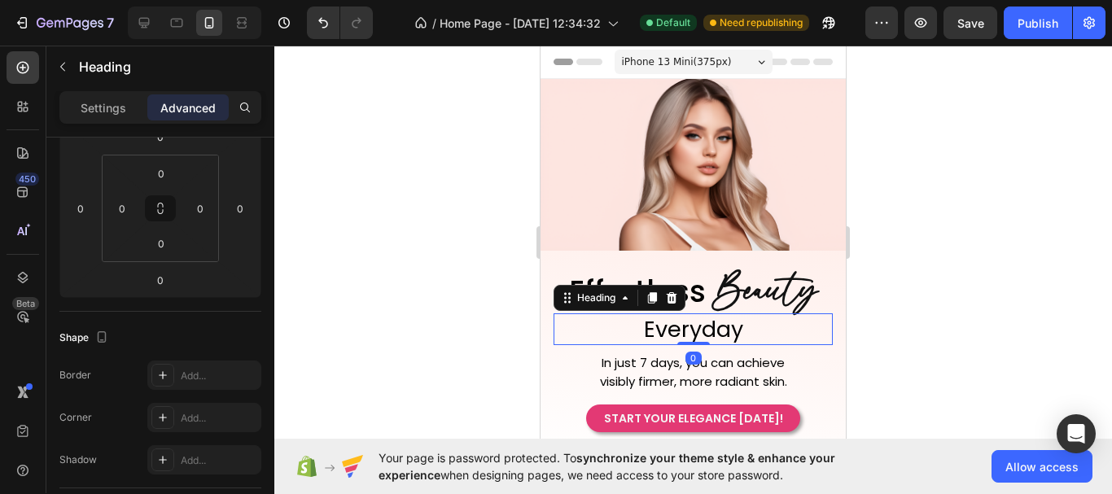
scroll to position [488, 0]
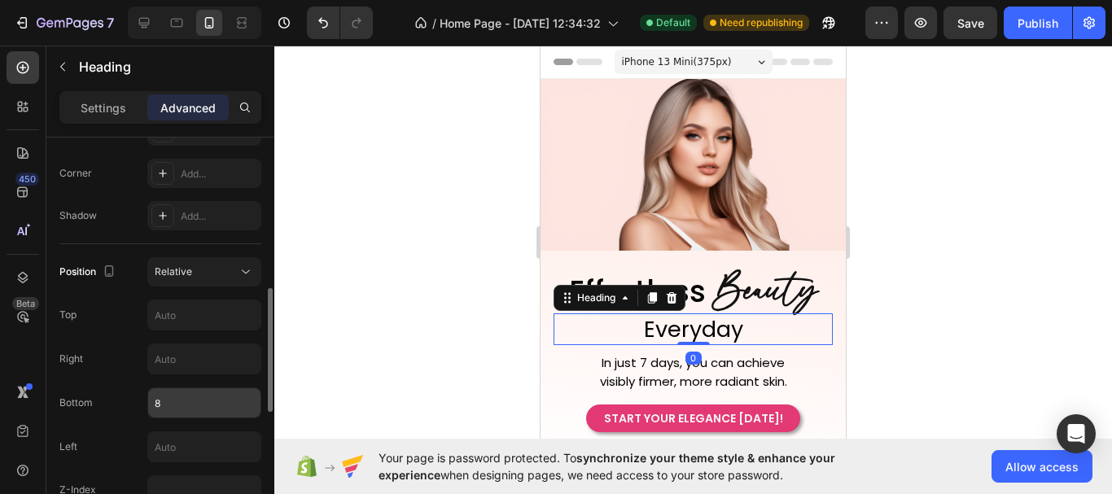
click at [178, 394] on input "8" at bounding box center [204, 402] width 112 height 29
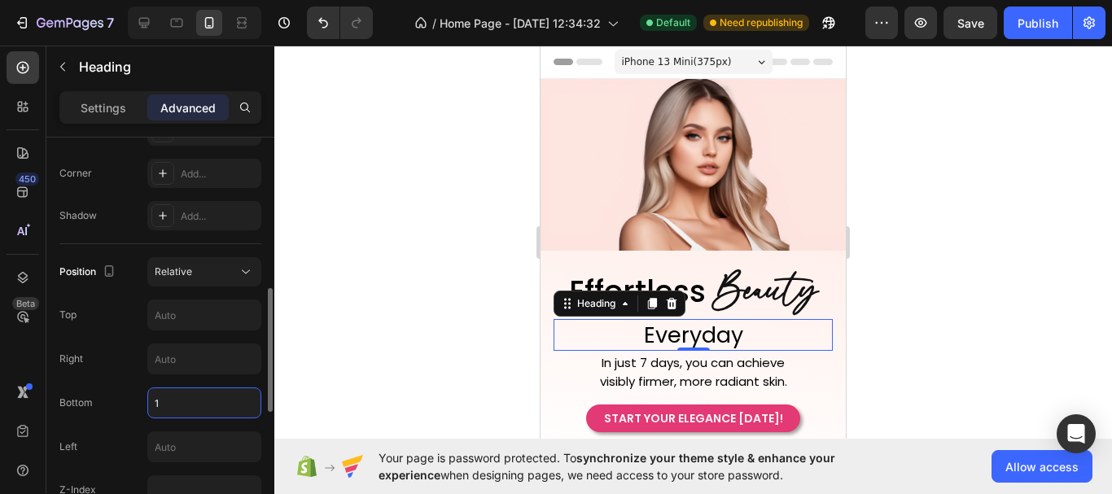
type input "10"
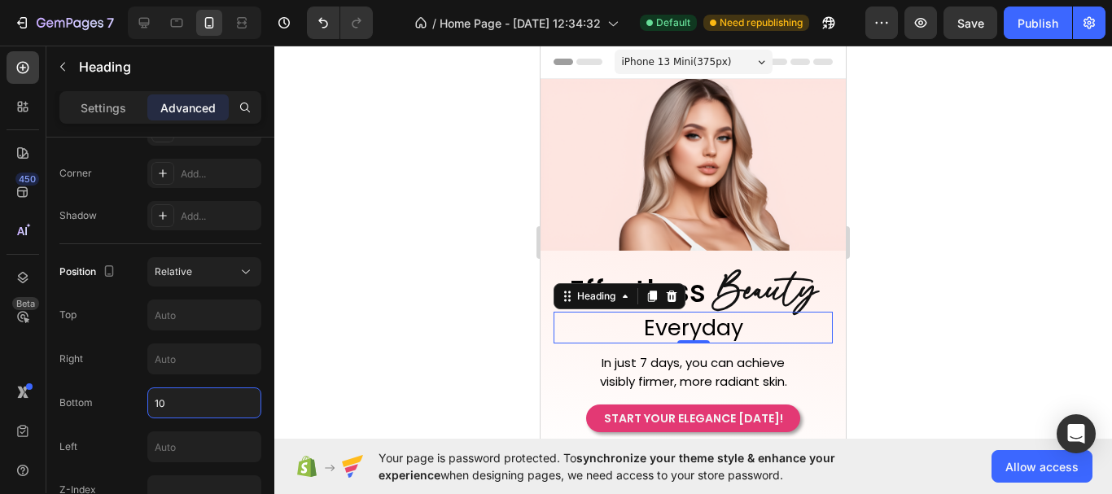
click at [972, 286] on div at bounding box center [692, 270] width 837 height 448
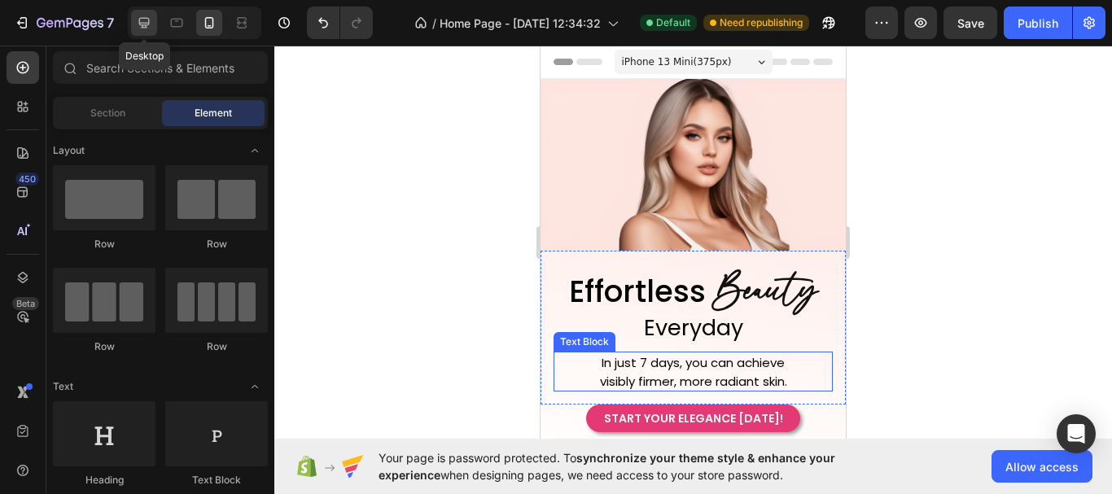
click at [141, 24] on icon at bounding box center [144, 23] width 11 height 11
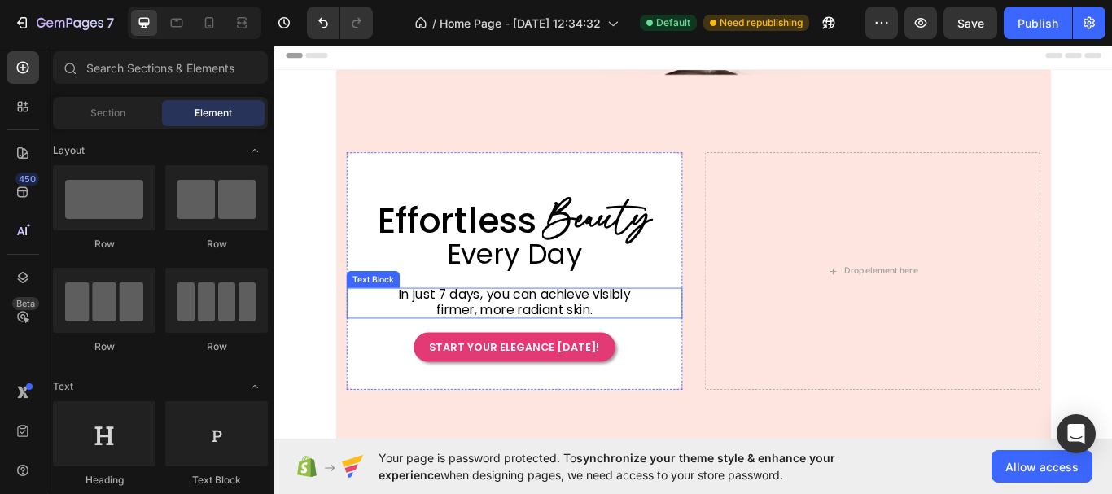
click at [554, 377] on span "In just 7 days, you can achieve visibly firmer, more radiant skin." at bounding box center [517, 386] width 321 height 38
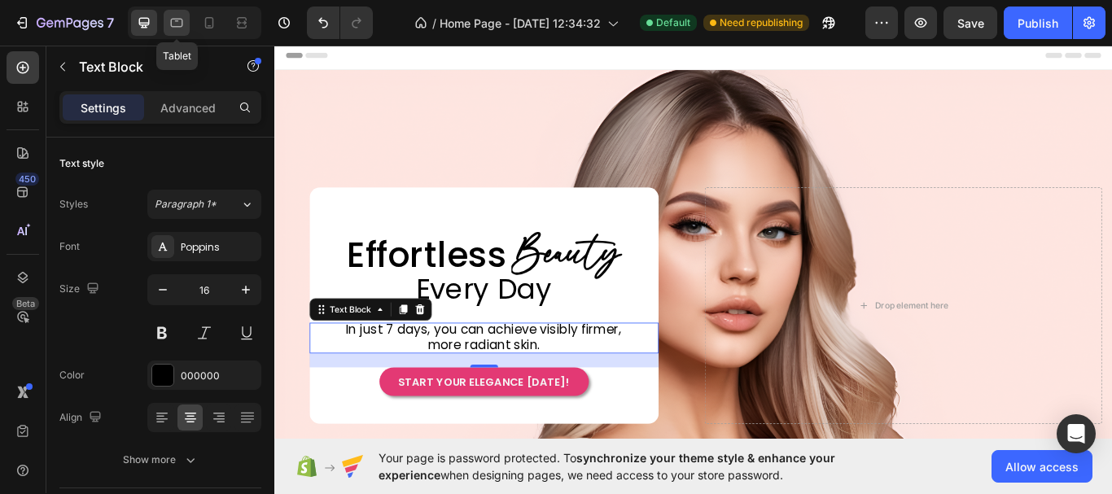
click at [172, 24] on icon at bounding box center [177, 23] width 12 height 9
type input "13"
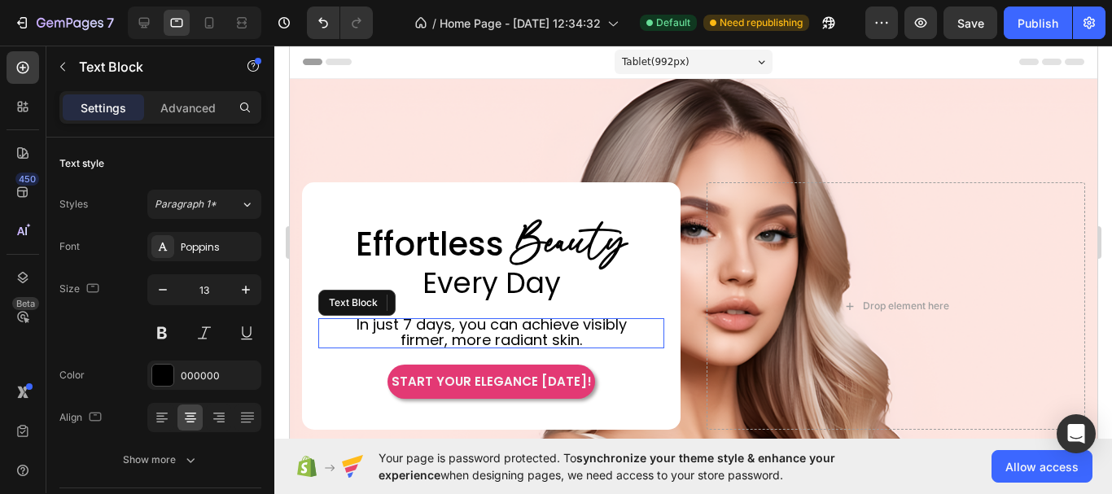
click at [501, 328] on span "In just 7 days, you can achieve visibly firmer, more radiant skin." at bounding box center [491, 332] width 270 height 36
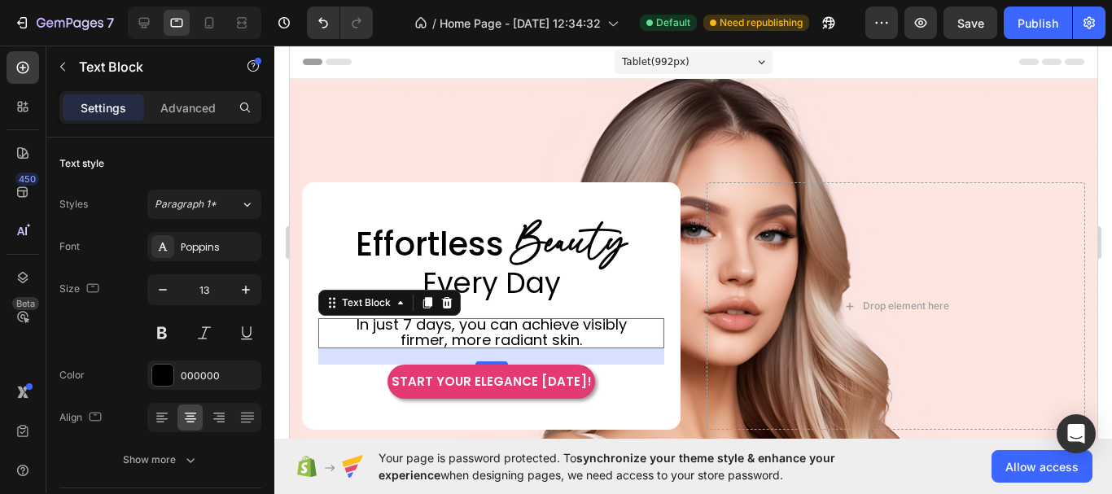
click at [487, 329] on span "In just 7 days, you can achieve visibly firmer, more radiant skin." at bounding box center [491, 332] width 270 height 36
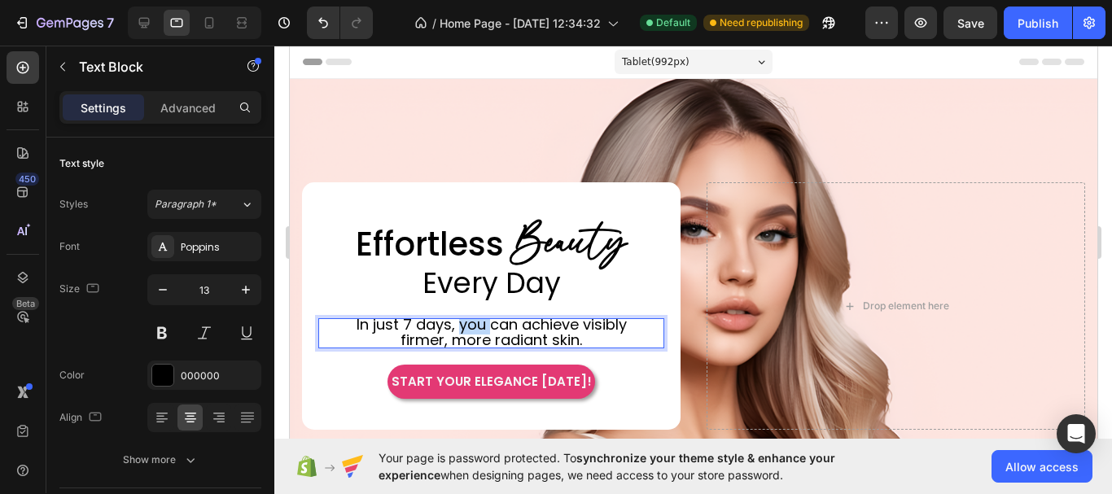
click at [487, 329] on span "In just 7 days, you can achieve visibly firmer, more radiant skin." at bounding box center [491, 332] width 270 height 36
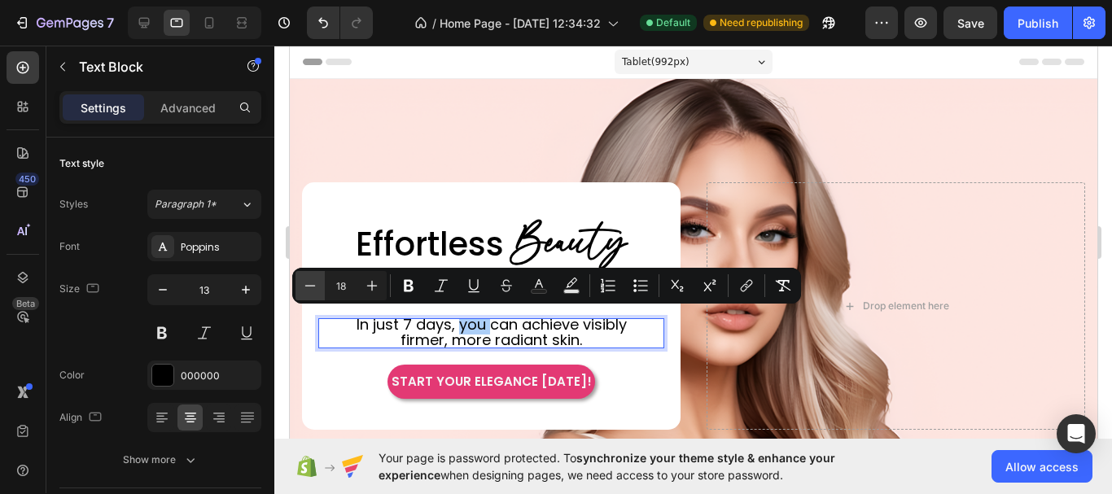
click at [306, 286] on icon "Editor contextual toolbar" at bounding box center [310, 285] width 11 height 1
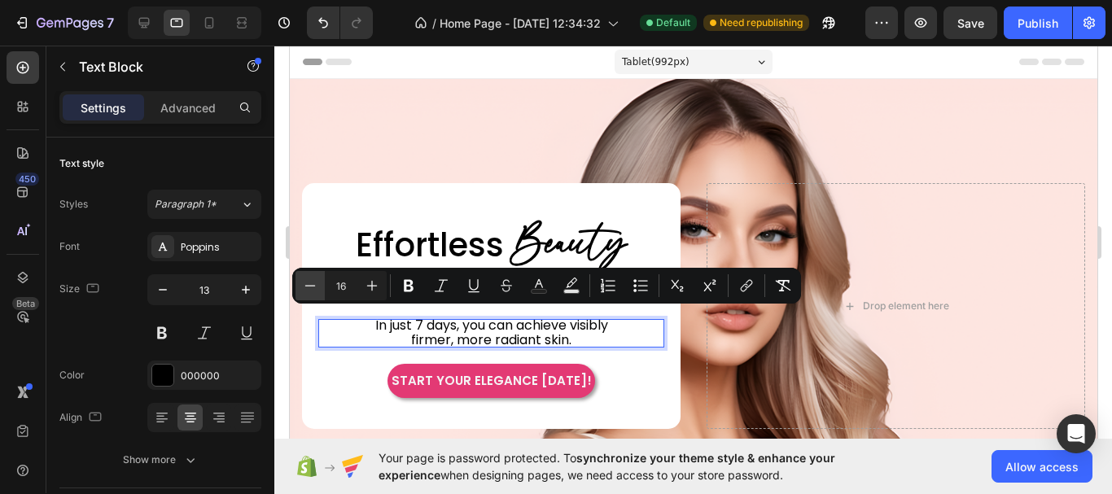
click at [306, 286] on icon "Editor contextual toolbar" at bounding box center [310, 285] width 11 height 1
click at [367, 288] on icon "Editor contextual toolbar" at bounding box center [372, 286] width 16 height 16
type input "17"
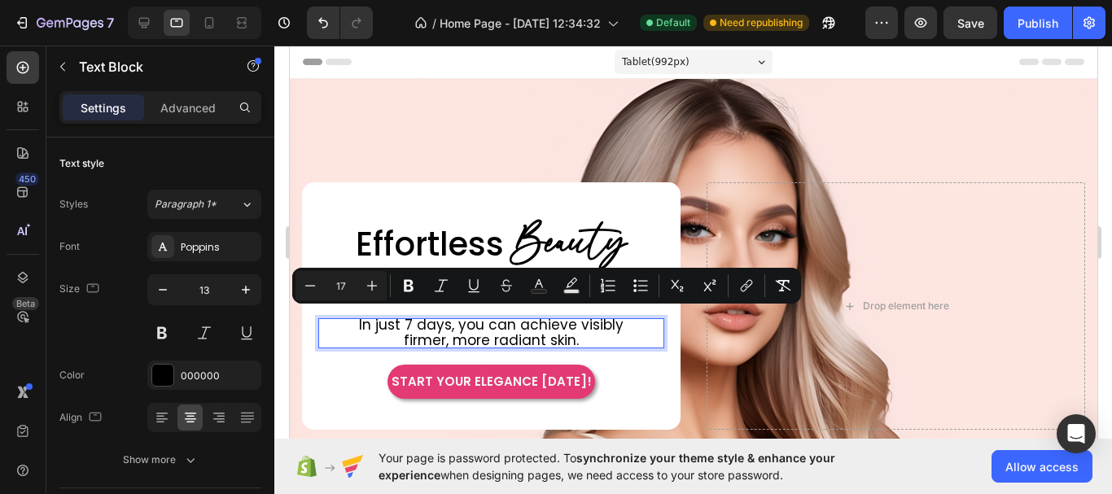
click at [570, 339] on span "In just 7 days, you can achieve visibly firmer, more radiant skin." at bounding box center [490, 332] width 264 height 35
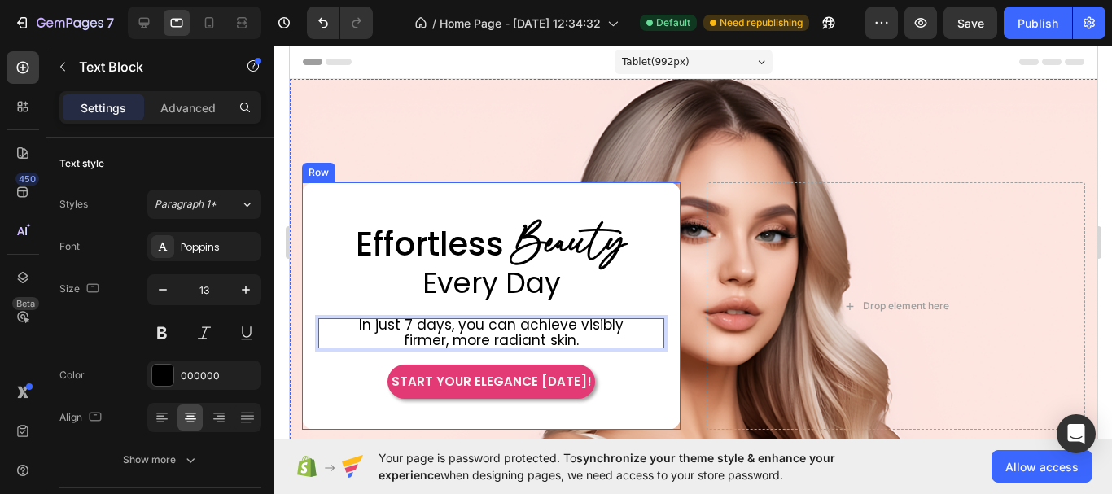
click at [730, 380] on div "Drop element here" at bounding box center [895, 305] width 378 height 247
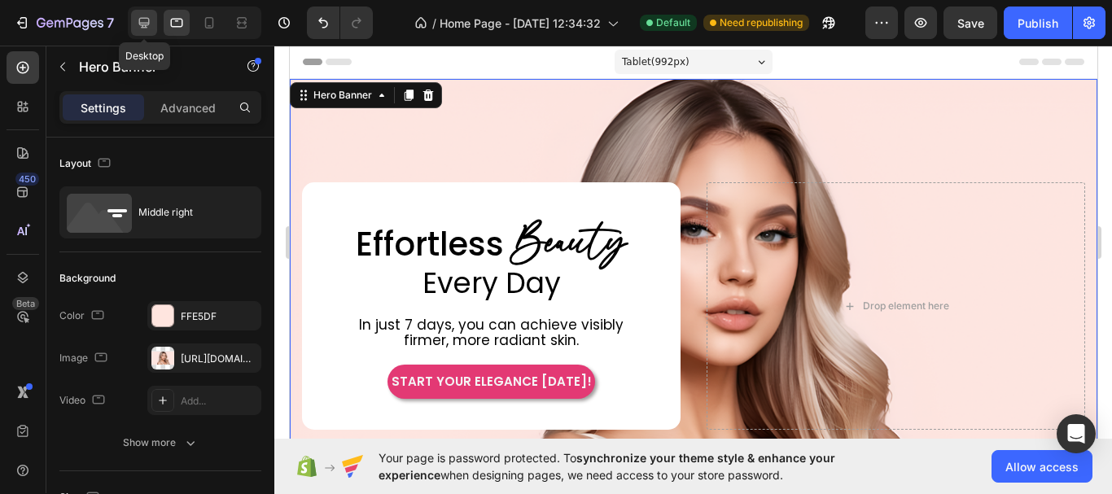
click at [151, 27] on icon at bounding box center [144, 23] width 16 height 16
type input "1230"
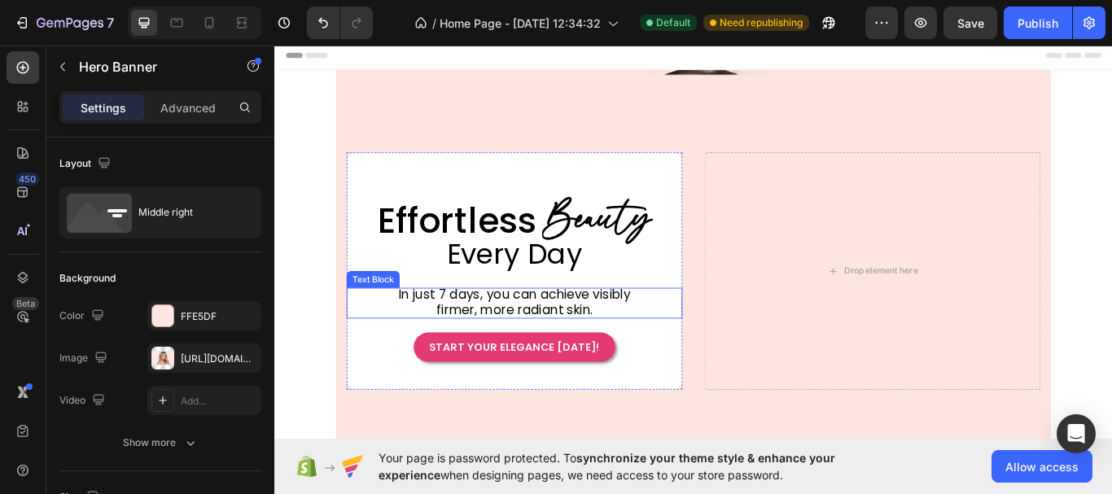
click at [562, 380] on span "In just 7 days, you can achieve visibly firmer, more radiant skin." at bounding box center [517, 386] width 321 height 38
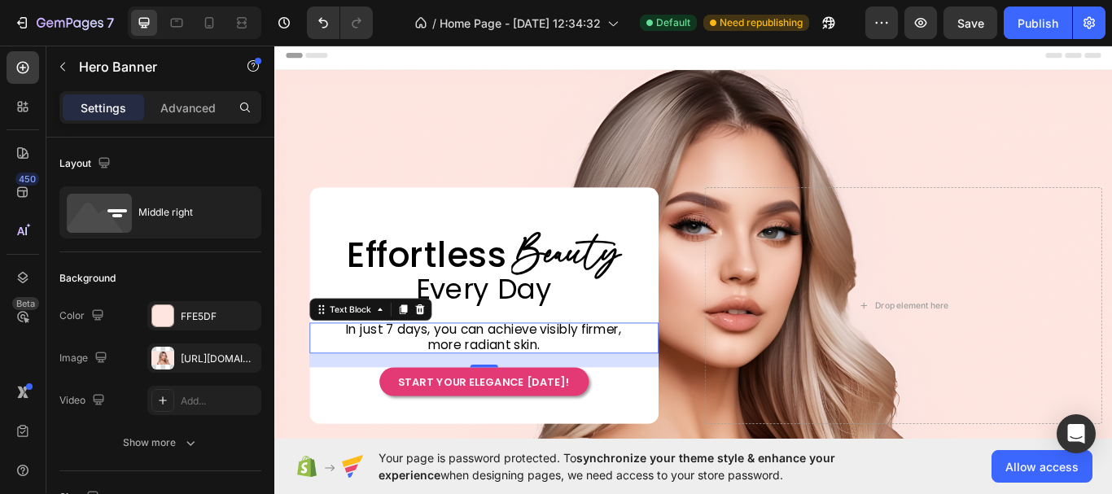
click at [562, 380] on span "In just 7 days, you can achieve visibly firmer, more radiant skin." at bounding box center [517, 386] width 321 height 38
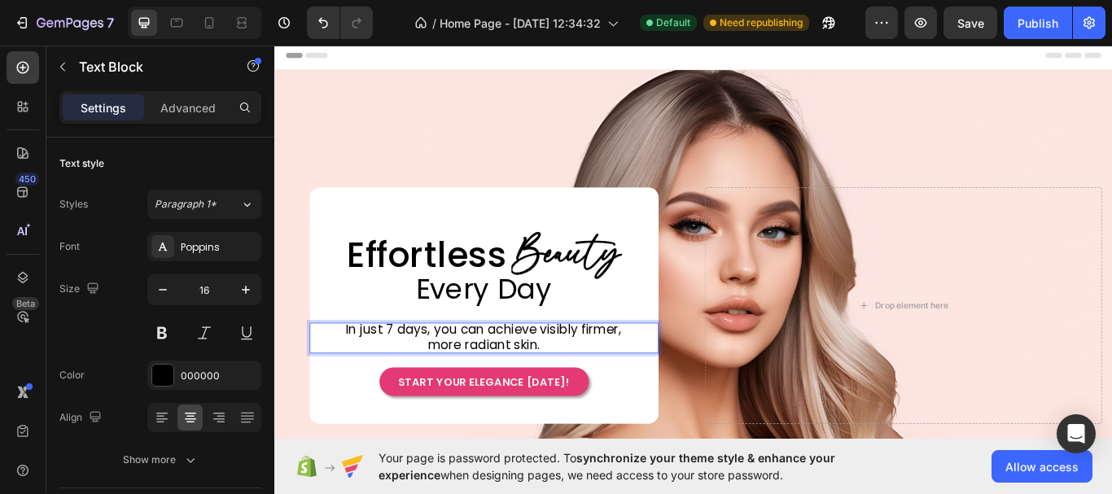
click at [562, 380] on span "In just 7 days, you can achieve visibly firmer, more radiant skin." at bounding box center [517, 386] width 321 height 38
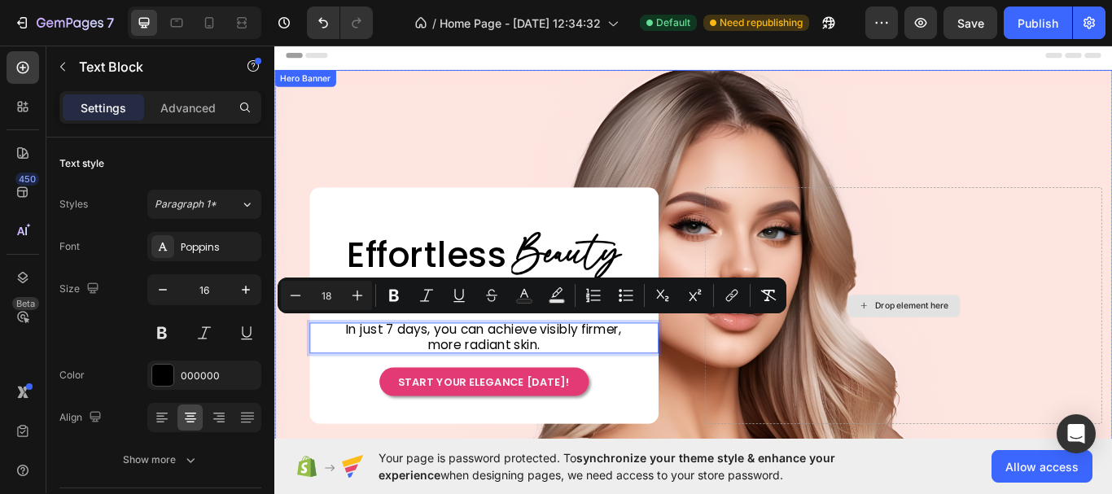
click at [904, 404] on div "Drop element here" at bounding box center [1007, 350] width 463 height 276
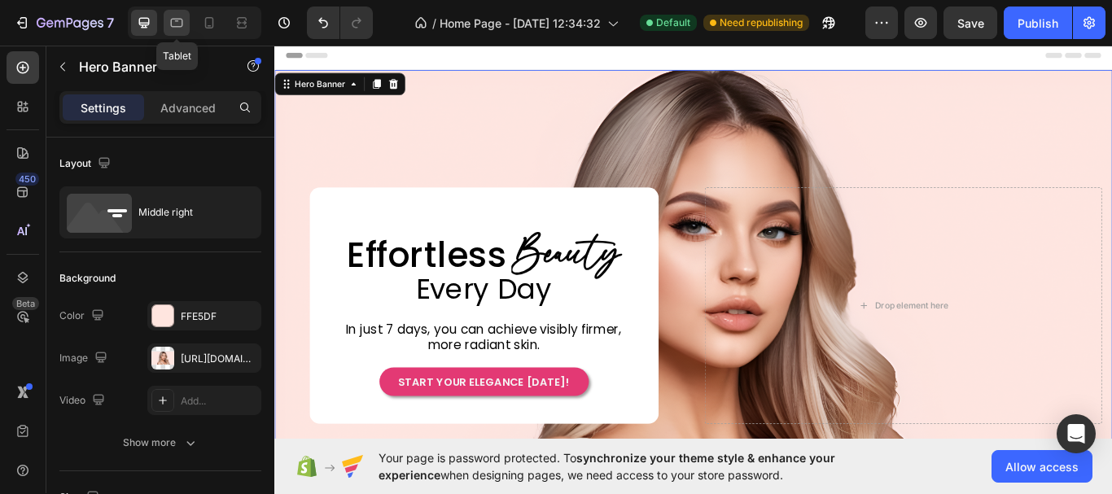
click at [167, 20] on div at bounding box center [177, 23] width 26 height 26
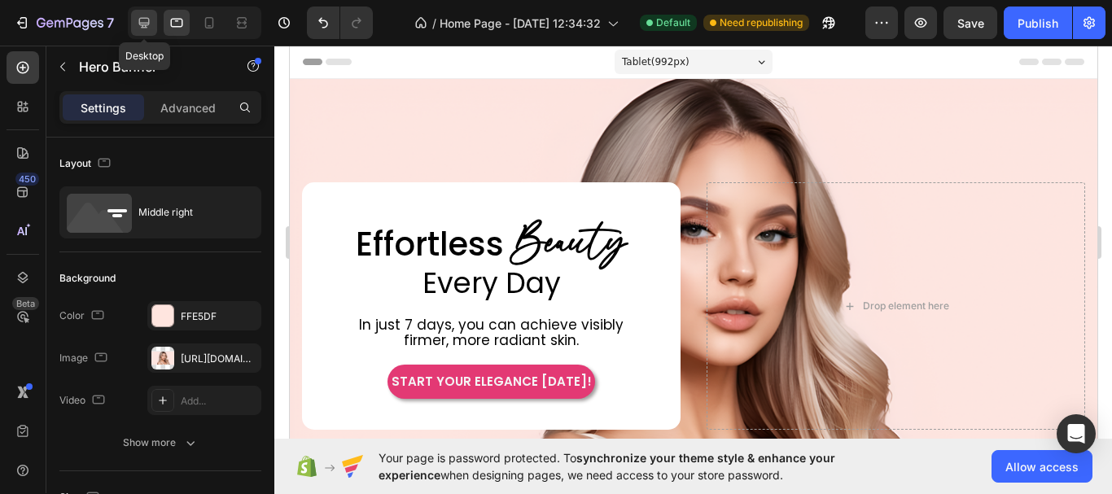
click at [139, 18] on icon at bounding box center [144, 23] width 16 height 16
type input "1230"
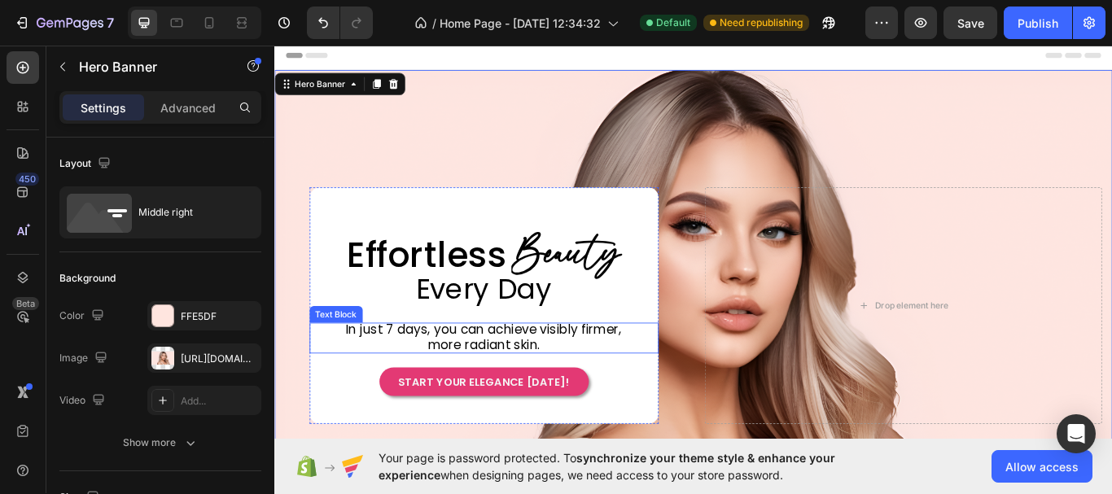
click at [479, 387] on span "In just 7 days, you can achieve visibly firmer, more radiant skin." at bounding box center [517, 386] width 321 height 38
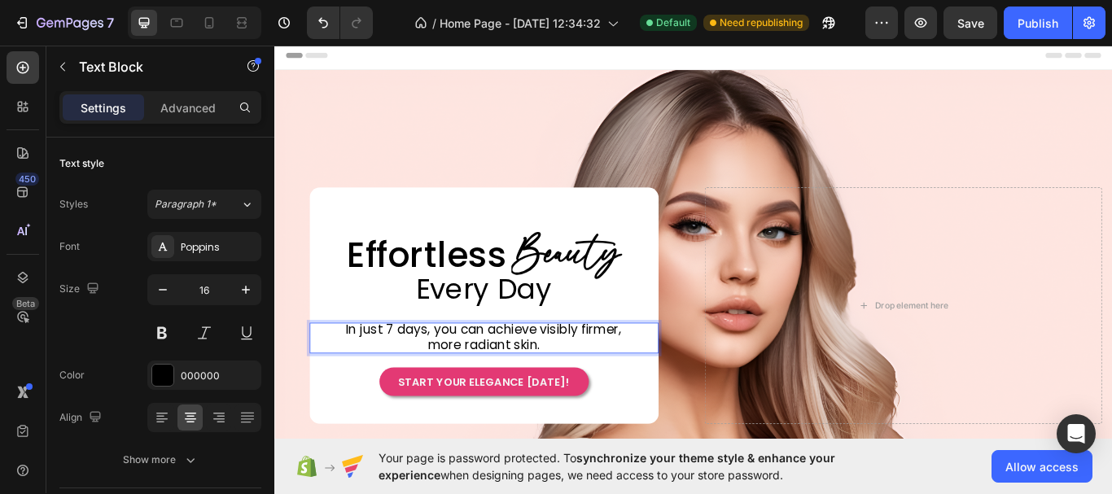
click at [479, 387] on span "In just 7 days, you can achieve visibly firmer, more radiant skin." at bounding box center [517, 386] width 321 height 38
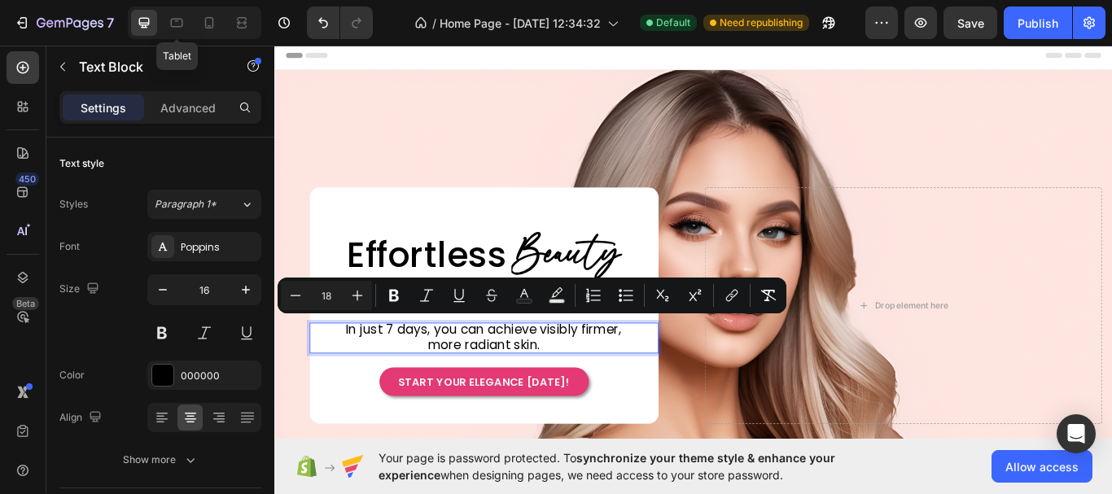
click at [175, 27] on icon at bounding box center [177, 23] width 12 height 9
type input "13"
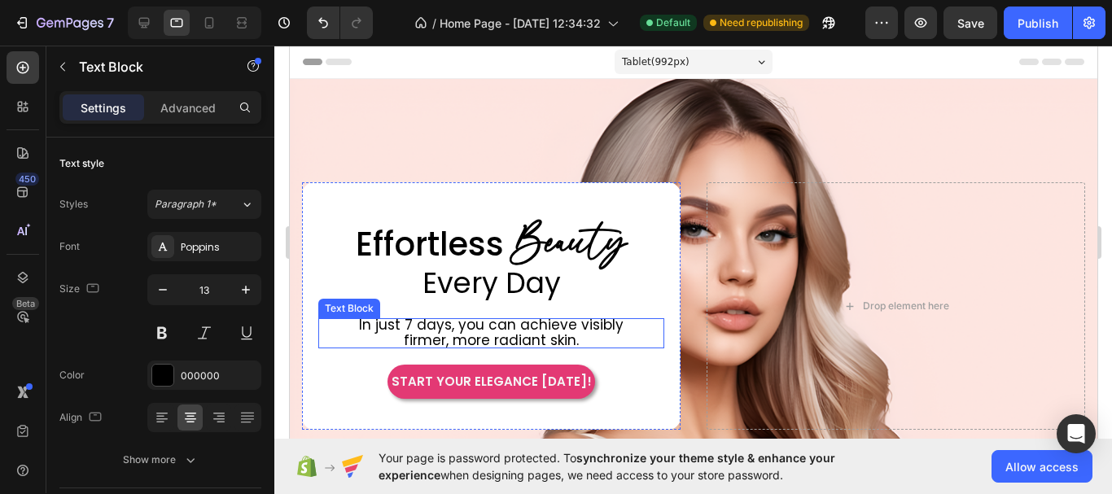
click at [485, 325] on span "In just 7 days, you can achieve visibly firmer, more radiant skin." at bounding box center [490, 332] width 264 height 35
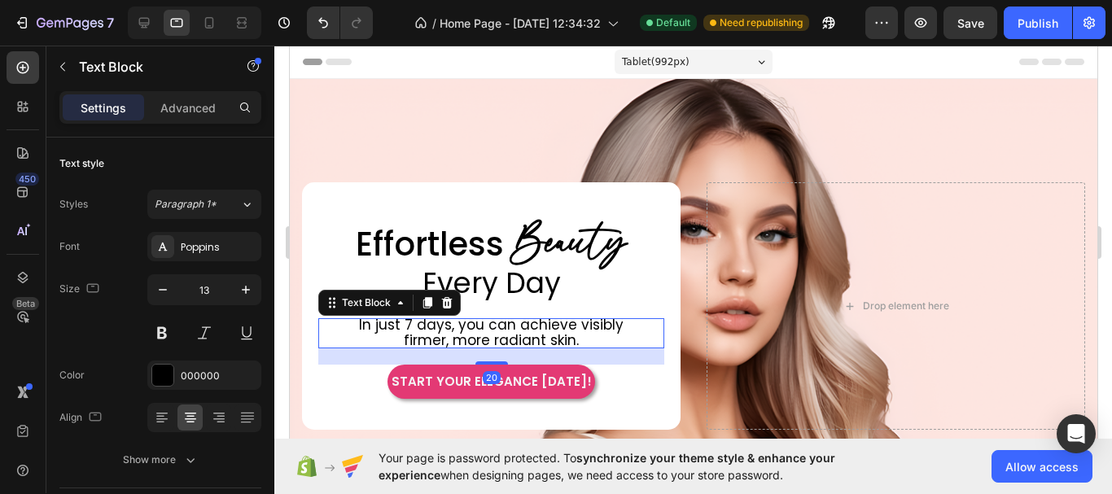
click at [485, 325] on span "In just 7 days, you can achieve visibly firmer, more radiant skin." at bounding box center [490, 332] width 264 height 35
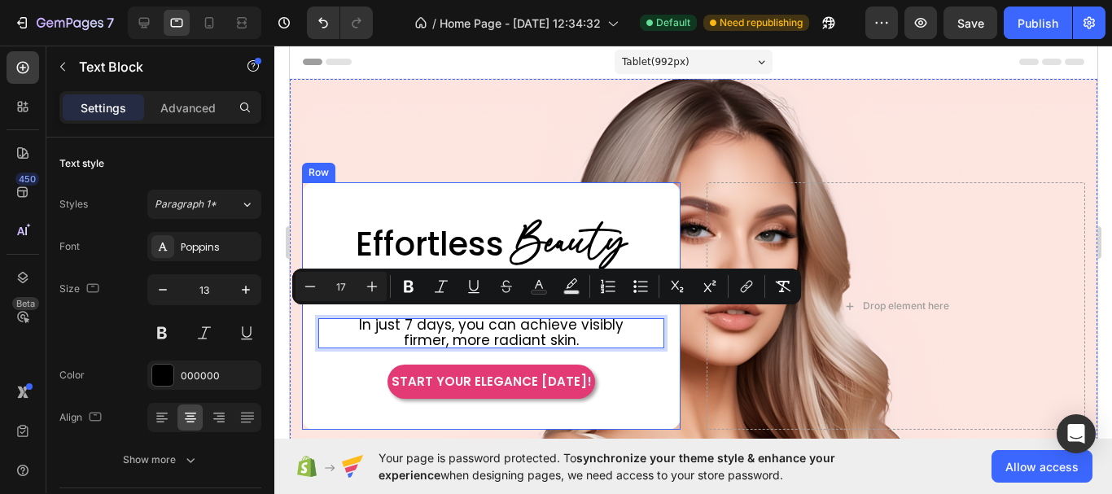
click at [737, 363] on div "Drop element here" at bounding box center [895, 305] width 378 height 247
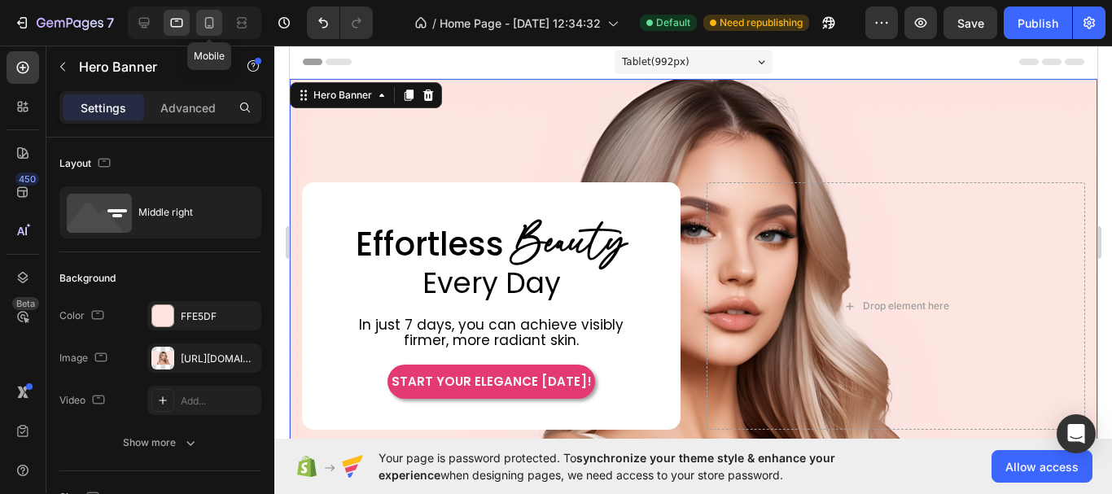
click at [208, 28] on icon at bounding box center [209, 22] width 9 height 11
type input "100"
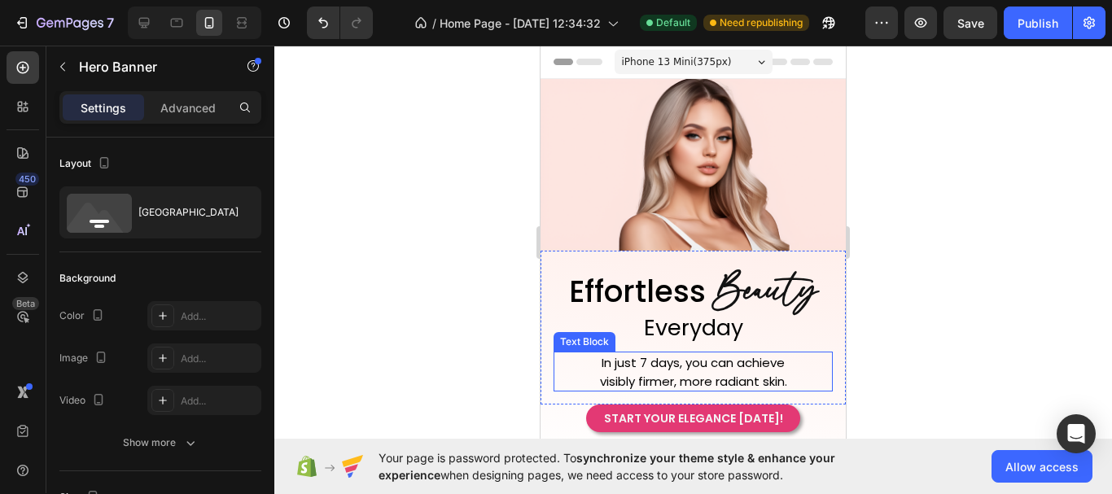
click at [712, 364] on span "In just 7 days, you can achieve" at bounding box center [692, 362] width 183 height 17
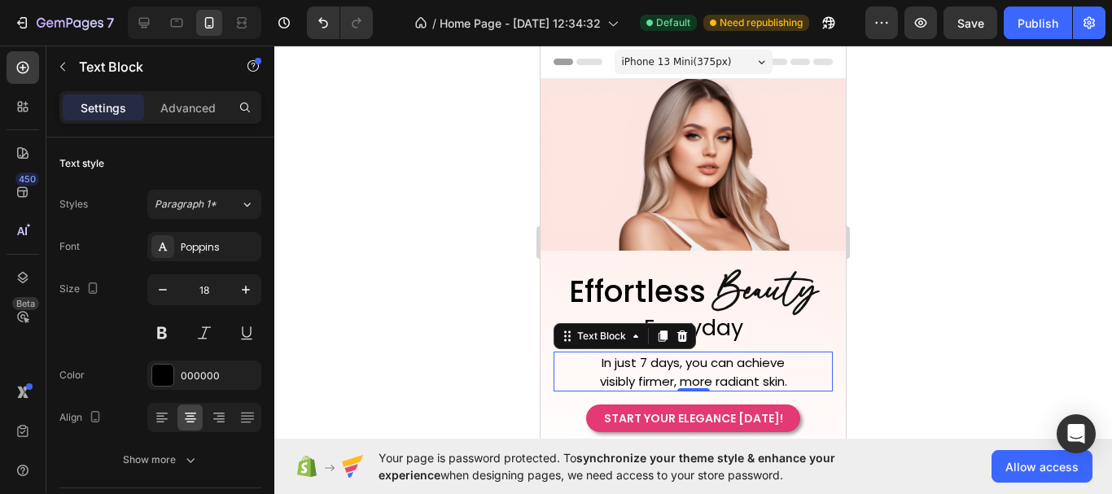
click at [881, 315] on div at bounding box center [692, 270] width 837 height 448
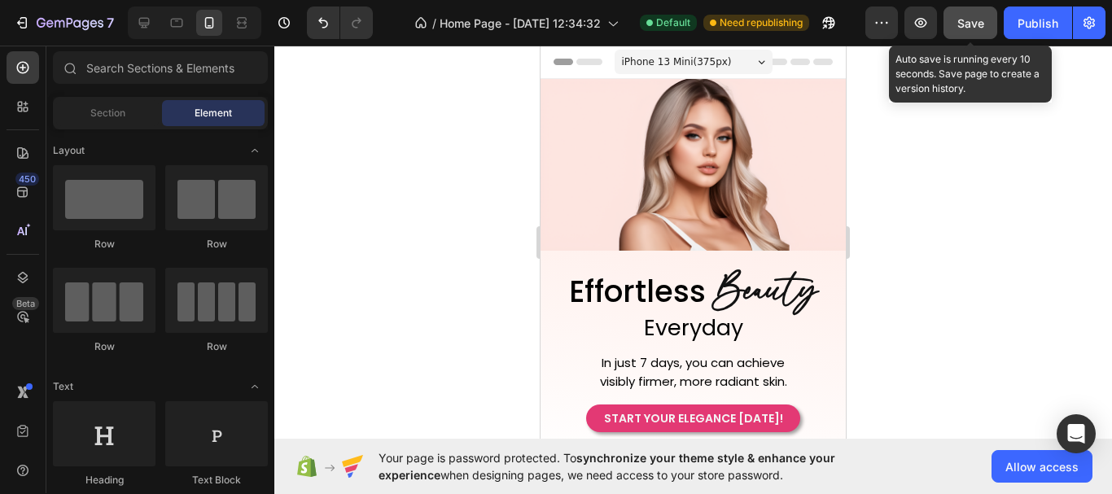
click at [985, 29] on button "Save" at bounding box center [970, 23] width 54 height 33
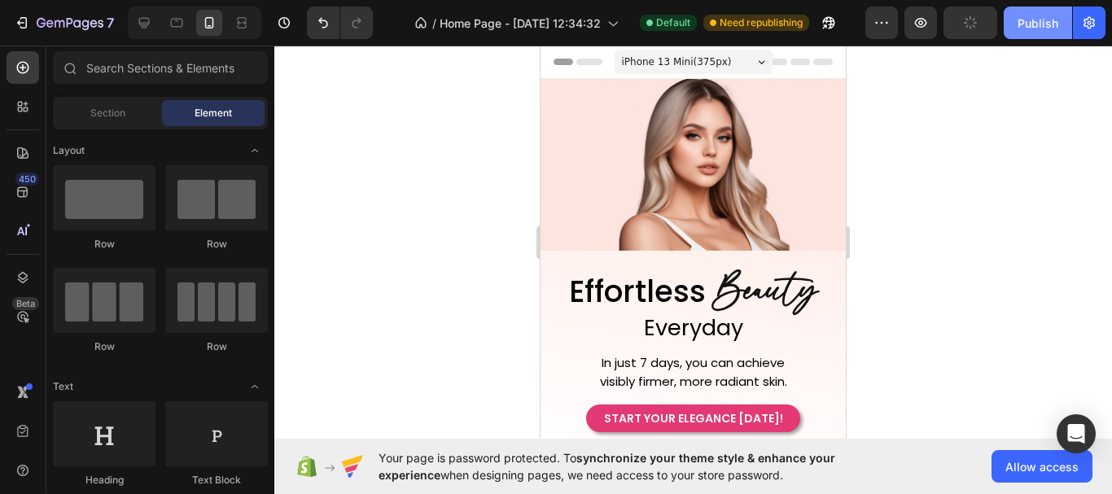
click at [1032, 25] on div "Publish" at bounding box center [1037, 23] width 41 height 17
